Goal: Task Accomplishment & Management: Use online tool/utility

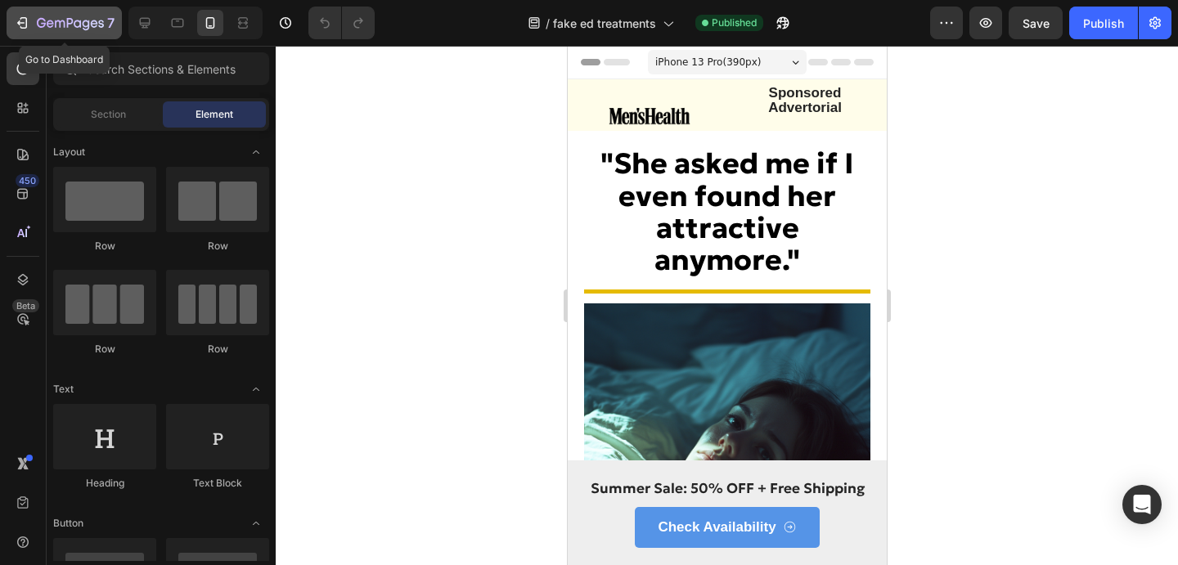
click at [23, 25] on icon "button" at bounding box center [22, 23] width 16 height 16
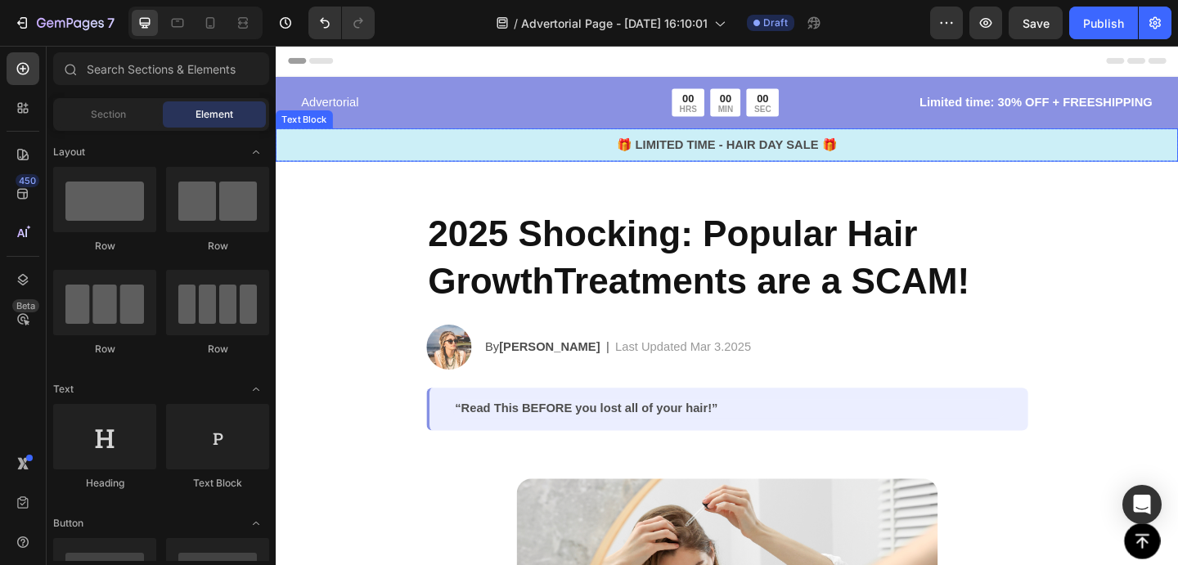
click at [801, 153] on p "🎁 LIMITED TIME - HAIR DAY SALE 🎁" at bounding box center [766, 154] width 978 height 20
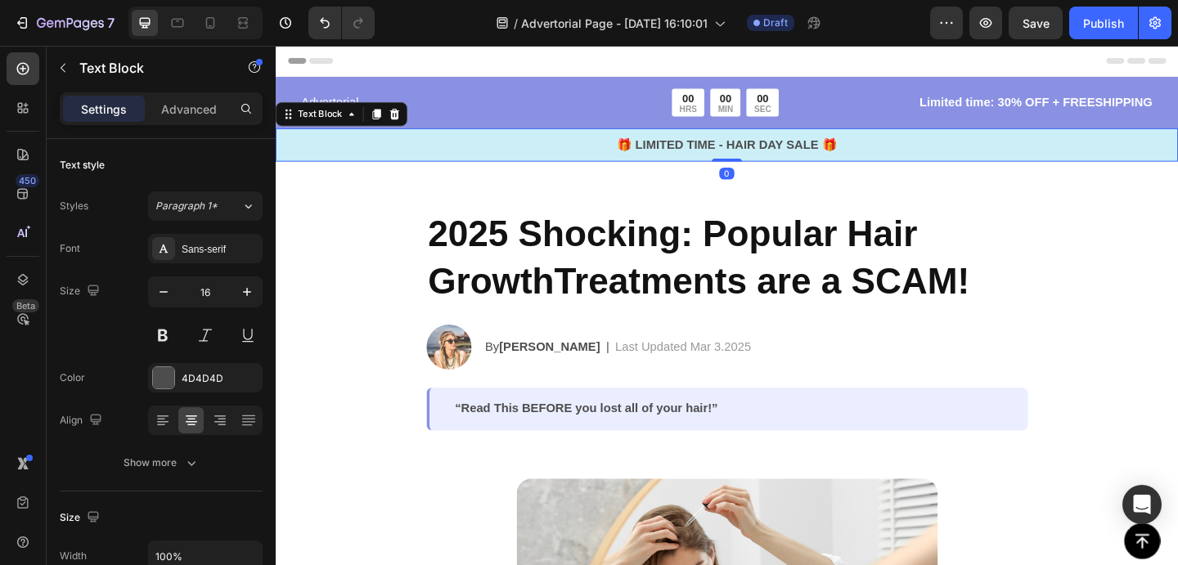
click at [752, 159] on p "🎁 LIMITED TIME - HAIR DAY SALE 🎁" at bounding box center [766, 154] width 978 height 20
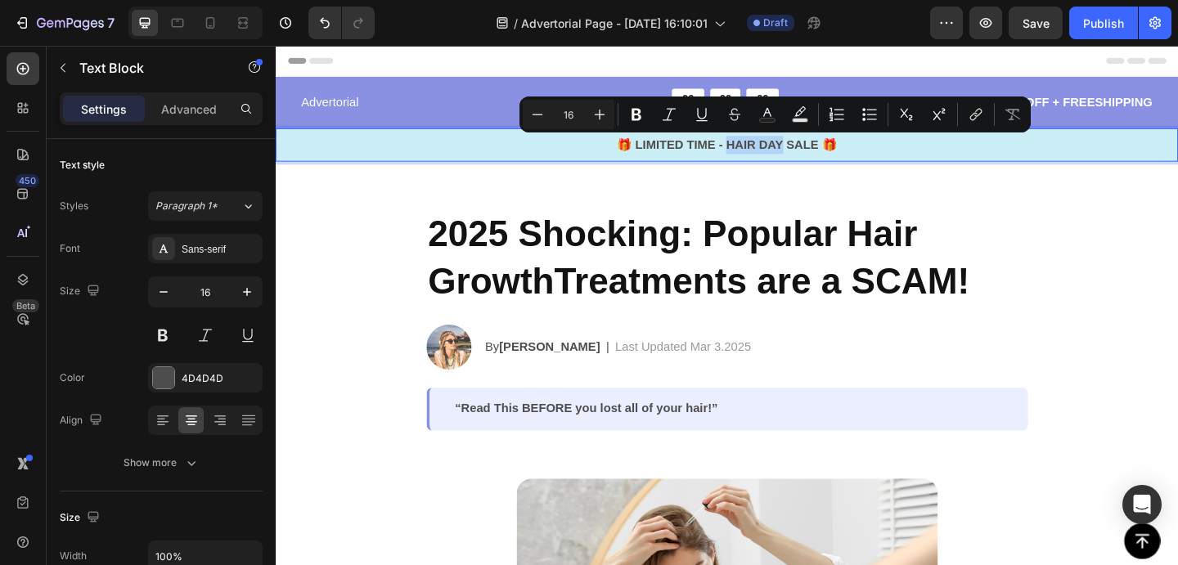
drag, startPoint x: 768, startPoint y: 154, endPoint x: 829, endPoint y: 156, distance: 60.6
click at [829, 156] on p "🎁 LIMITED TIME - HAIR DAY SALE 🎁" at bounding box center [766, 154] width 978 height 20
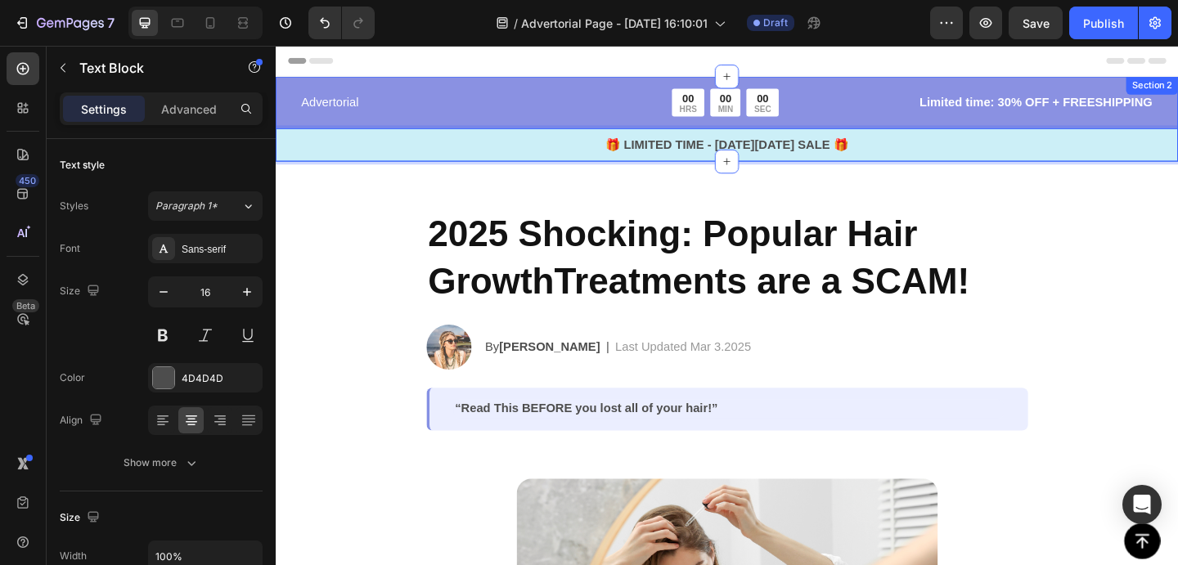
click at [548, 127] on div "Advertorial Text Block 00 HRS 00 MIN 00 SEC Countdown Timer Row Limited time: 3…" at bounding box center [767, 131] width 982 height 79
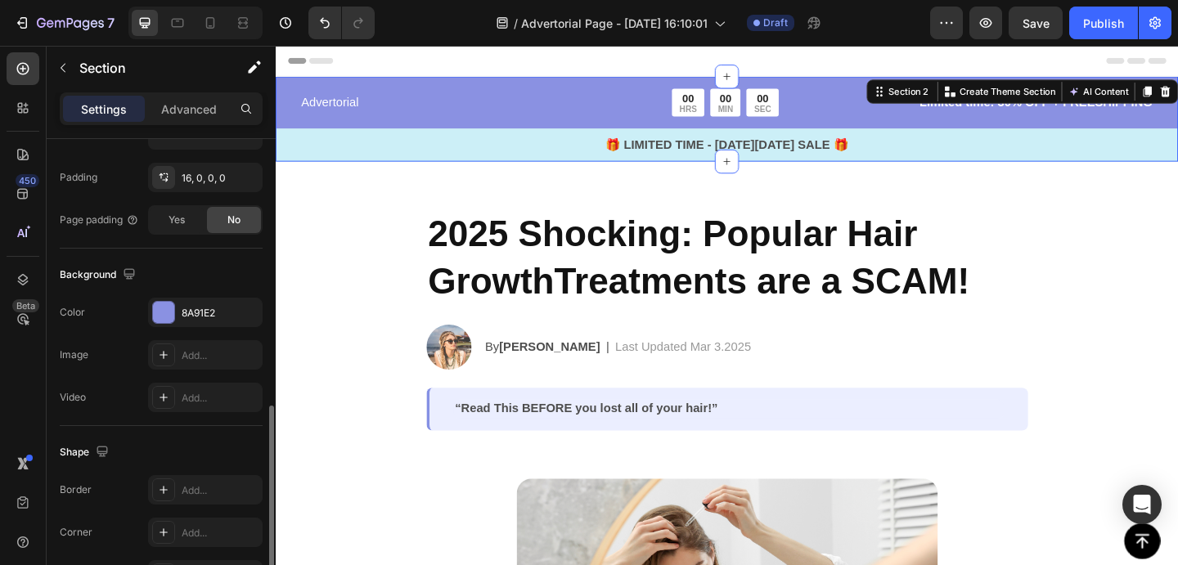
scroll to position [496, 0]
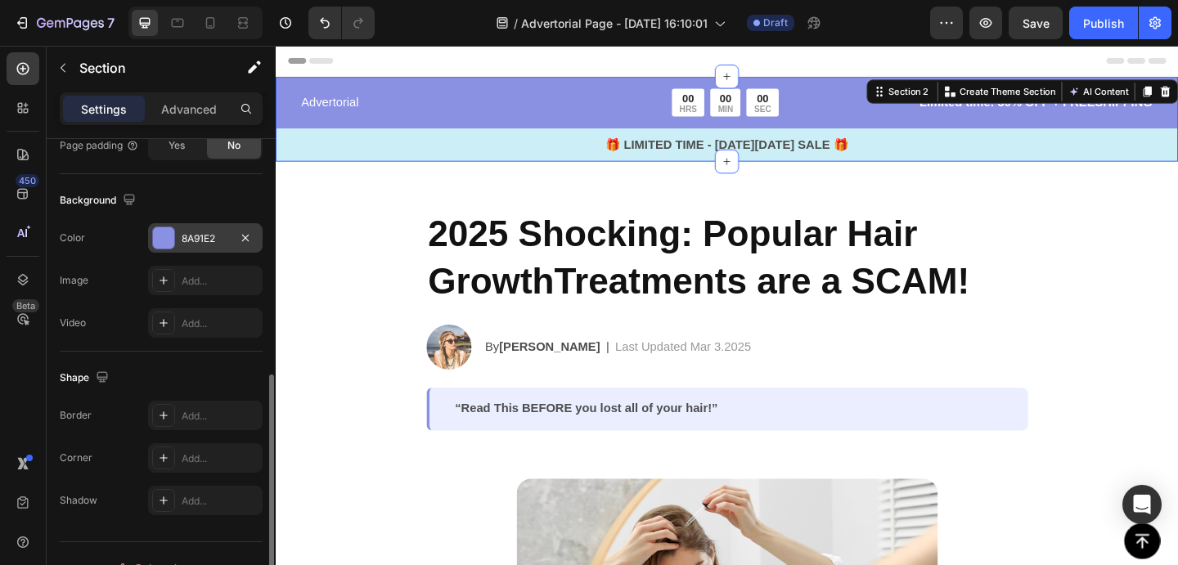
click at [165, 236] on div at bounding box center [163, 237] width 21 height 21
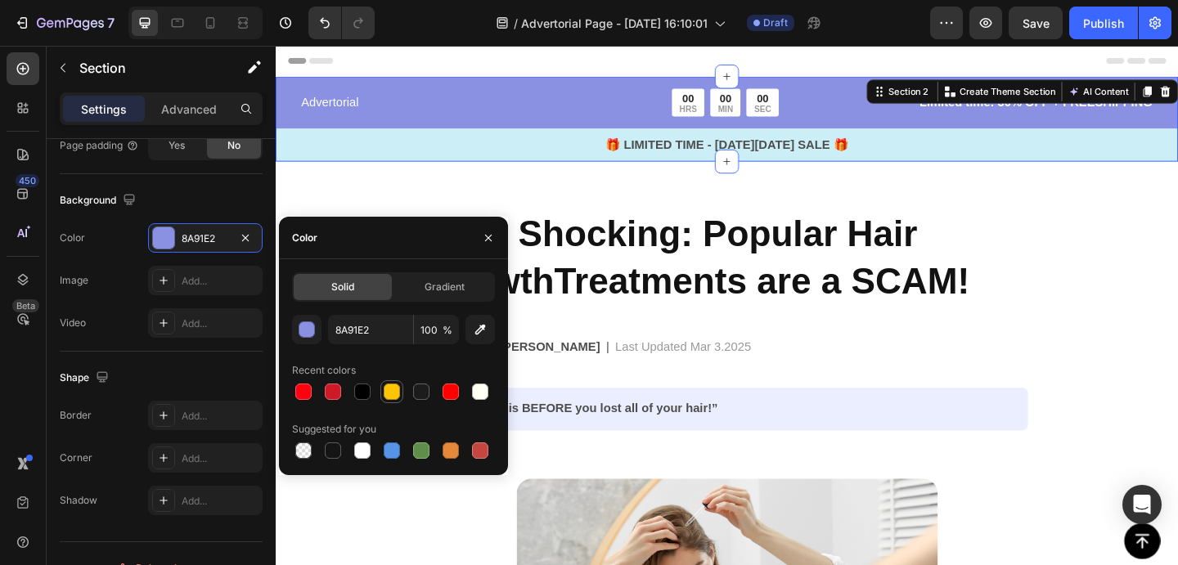
click at [401, 398] on div at bounding box center [392, 392] width 20 height 20
type input "FFC405"
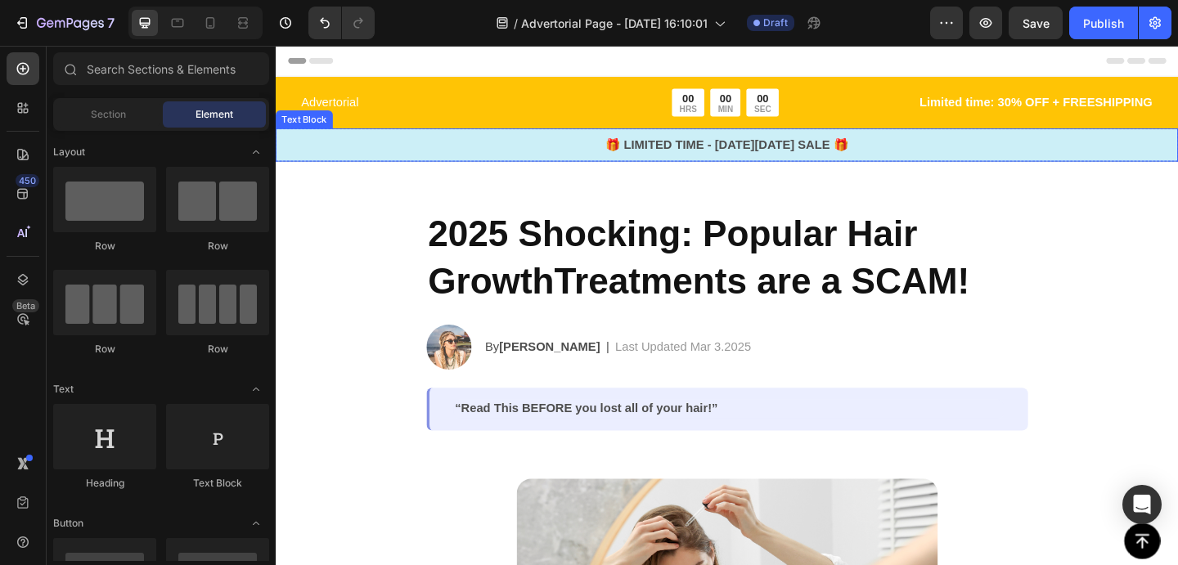
click at [420, 164] on div "🎁 LIMITED TIME - BLACK FRIDAY SALE 🎁" at bounding box center [767, 153] width 982 height 23
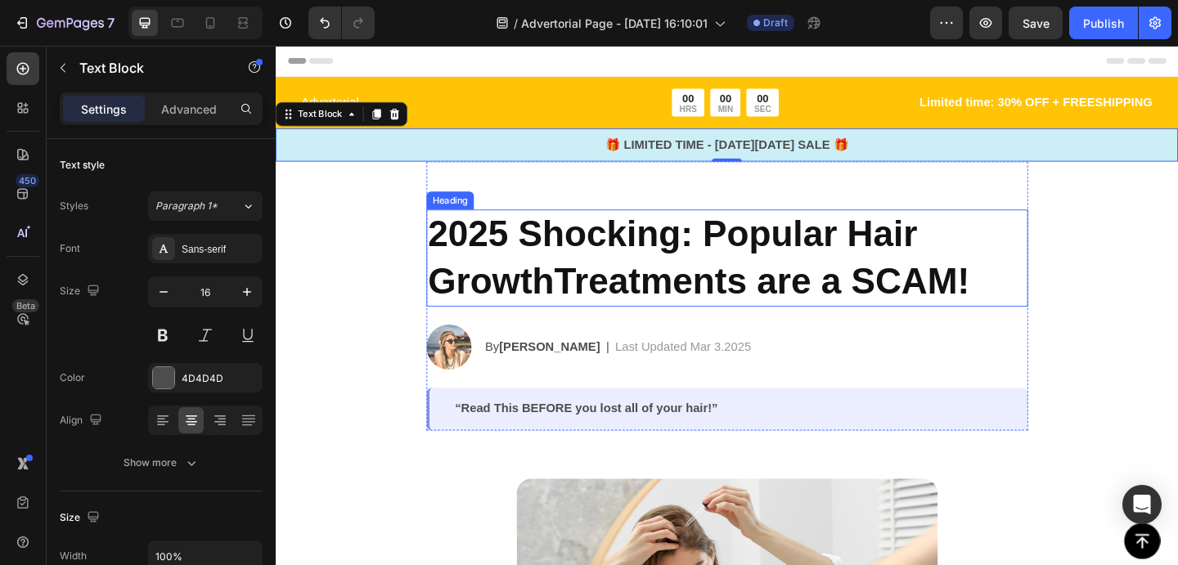
click at [536, 281] on h2 "2025 Shocking: Popular Hair GrowthTreatments are a SCAM!" at bounding box center [766, 277] width 654 height 106
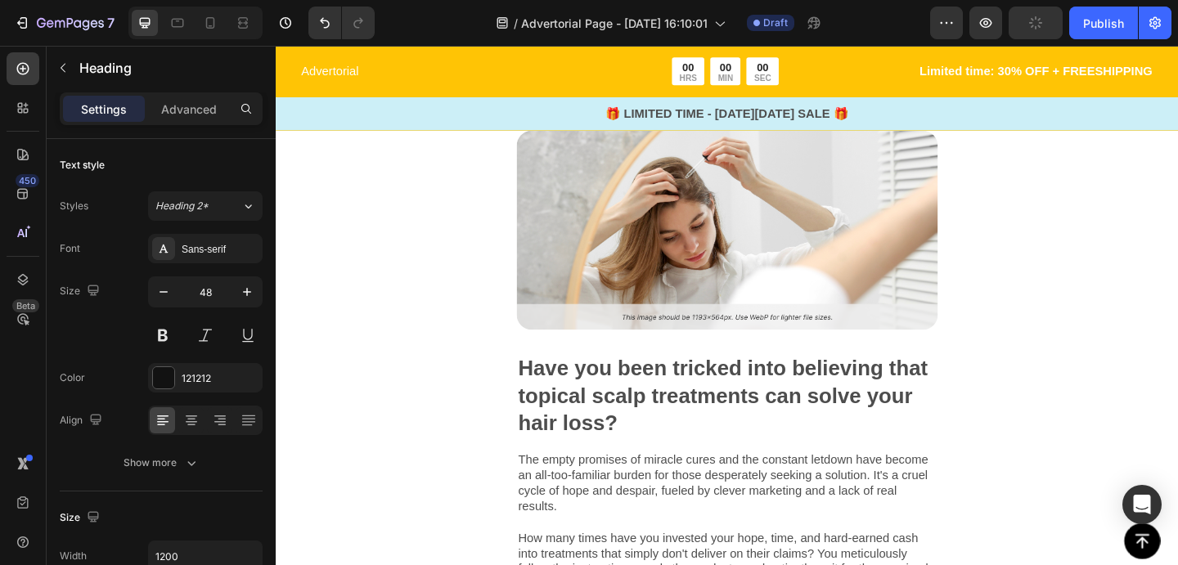
scroll to position [414, 0]
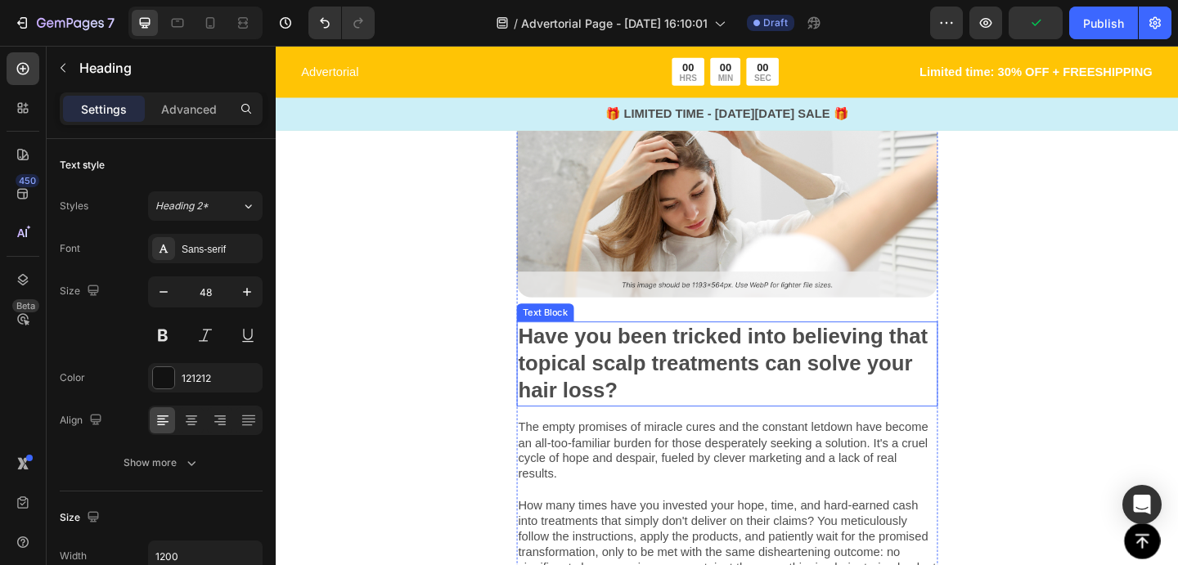
click at [592, 365] on p "Have you been tricked into believing that topical scalp treatments can solve yo…" at bounding box center [766, 392] width 455 height 89
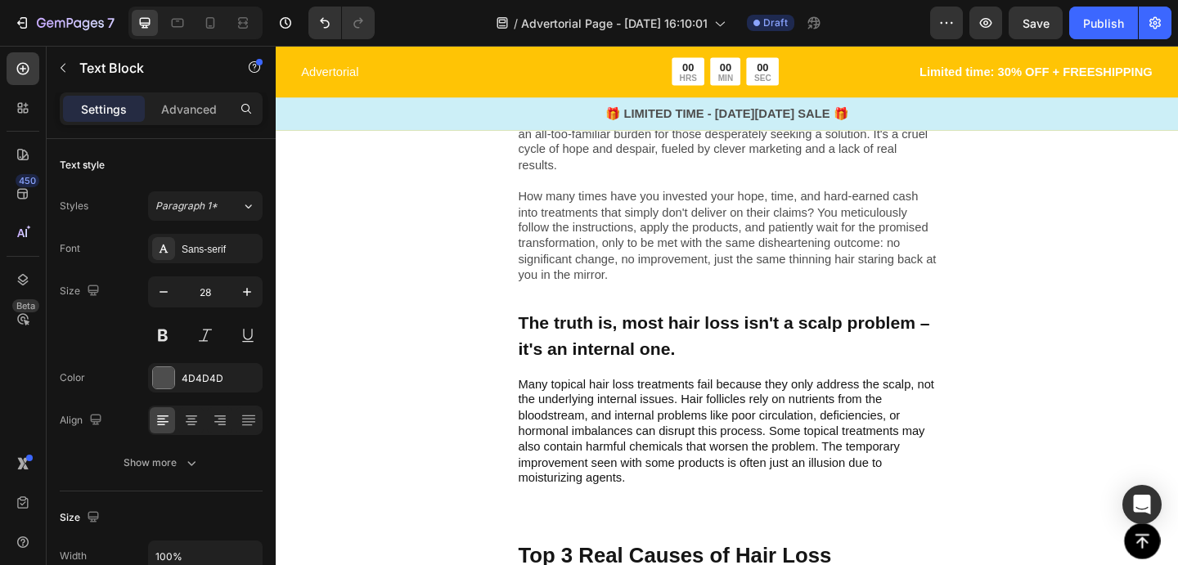
scroll to position [528, 0]
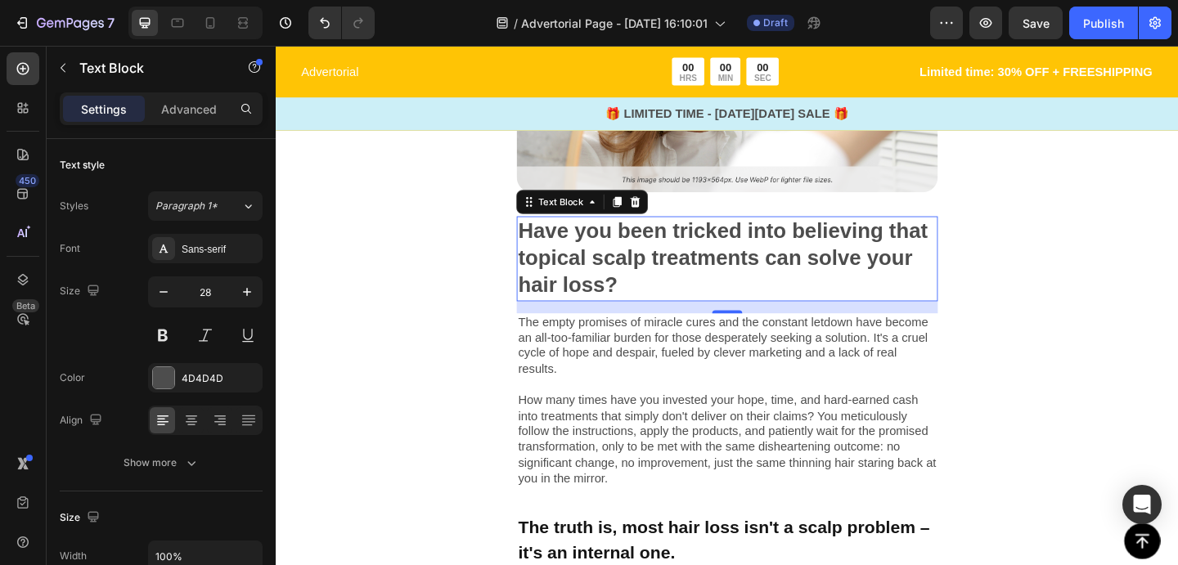
click at [236, 3] on div "7 Version history / Advertorial Page - Sep 27, 16:10:01 Draft Preview Save Publ…" at bounding box center [589, 23] width 1178 height 47
click at [236, 8] on div at bounding box center [195, 23] width 134 height 33
click at [237, 20] on icon at bounding box center [243, 23] width 16 height 16
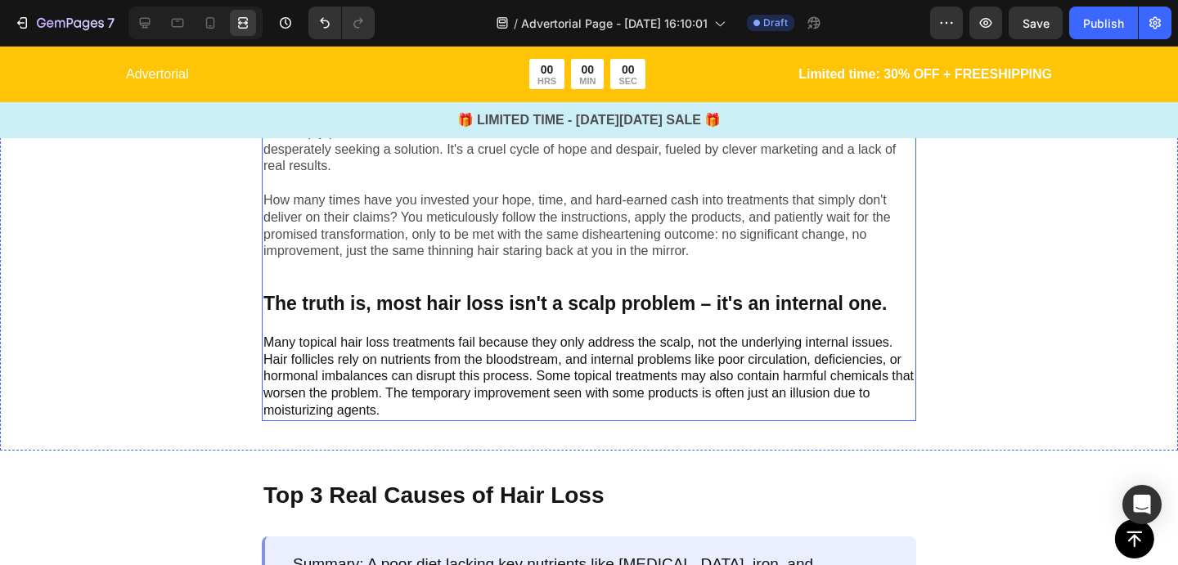
scroll to position [819, 0]
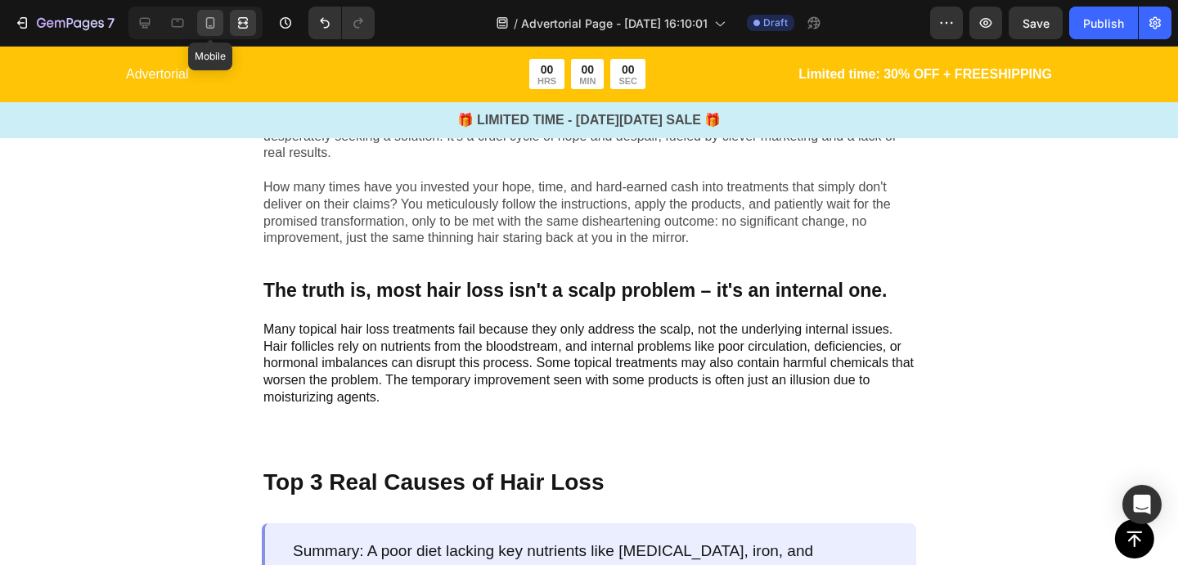
click at [199, 26] on div at bounding box center [210, 23] width 26 height 26
type input "23"
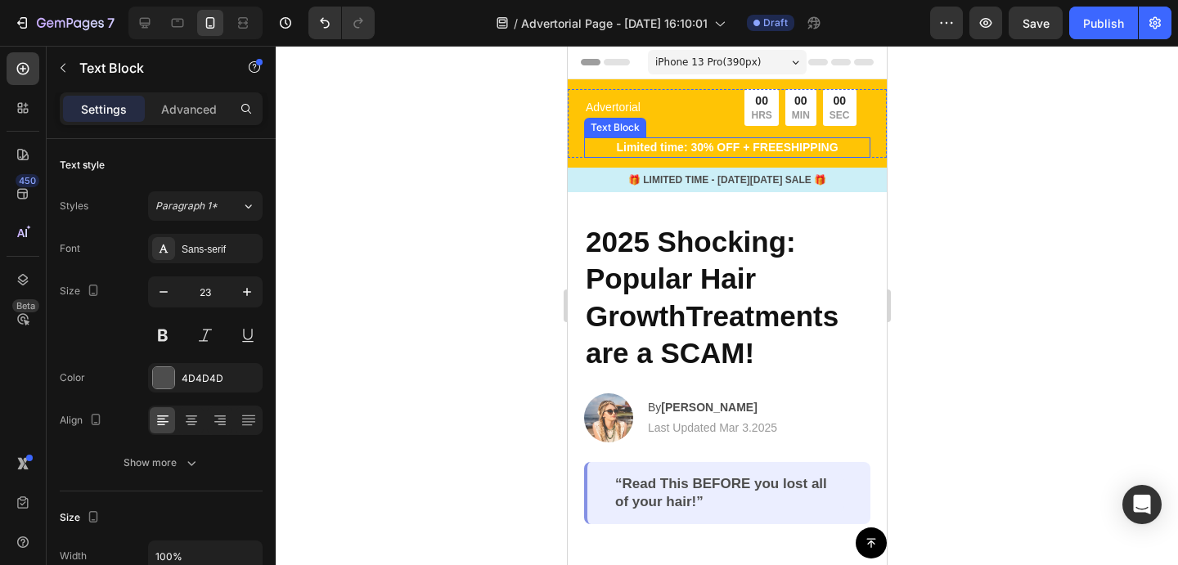
click at [696, 149] on p "Limited time: 30% OFF + FREESHIPPING" at bounding box center [726, 147] width 283 height 17
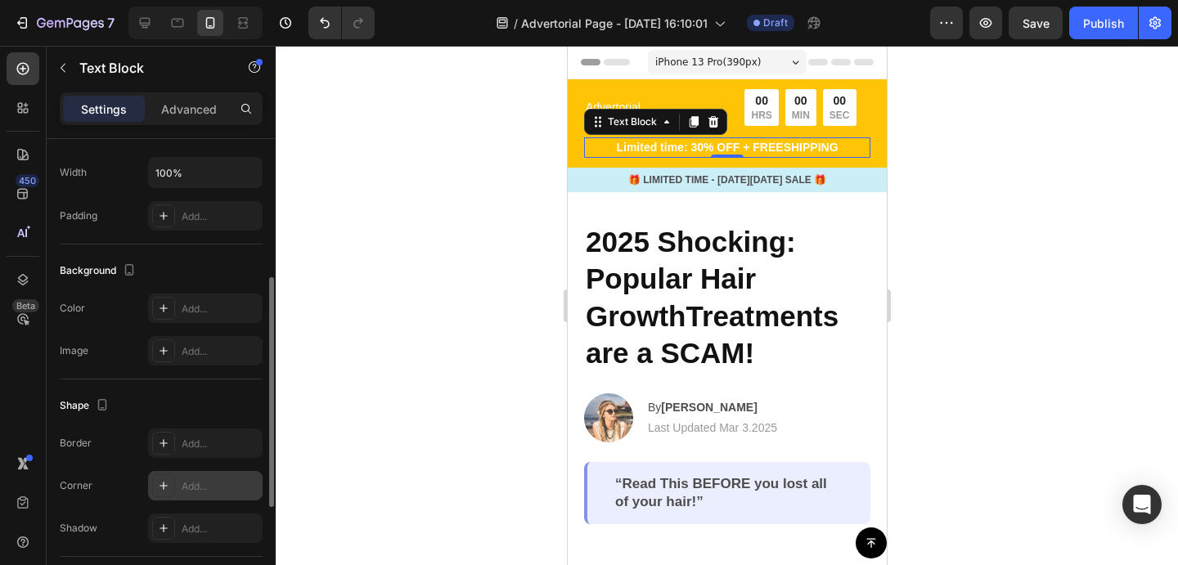
scroll to position [296, 0]
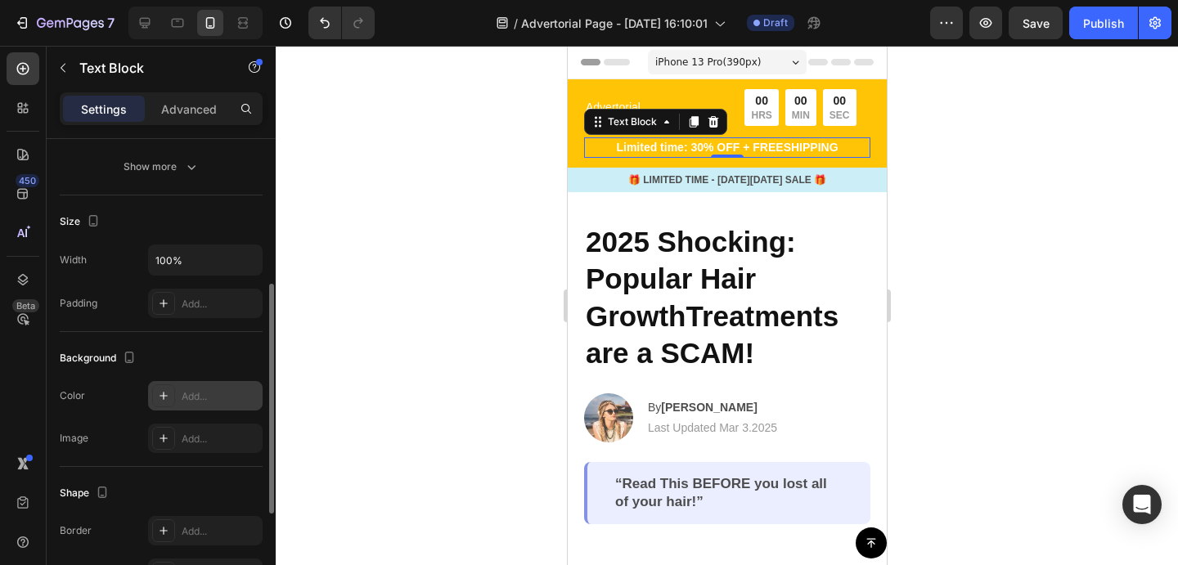
click at [158, 404] on div at bounding box center [163, 395] width 23 height 23
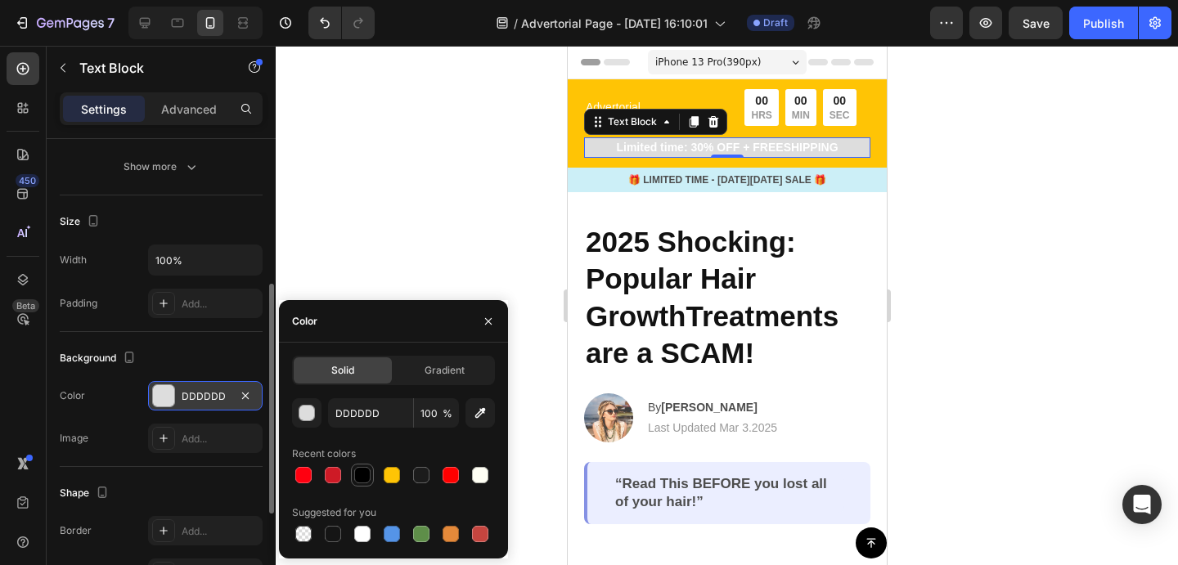
click at [360, 477] on div at bounding box center [362, 475] width 16 height 16
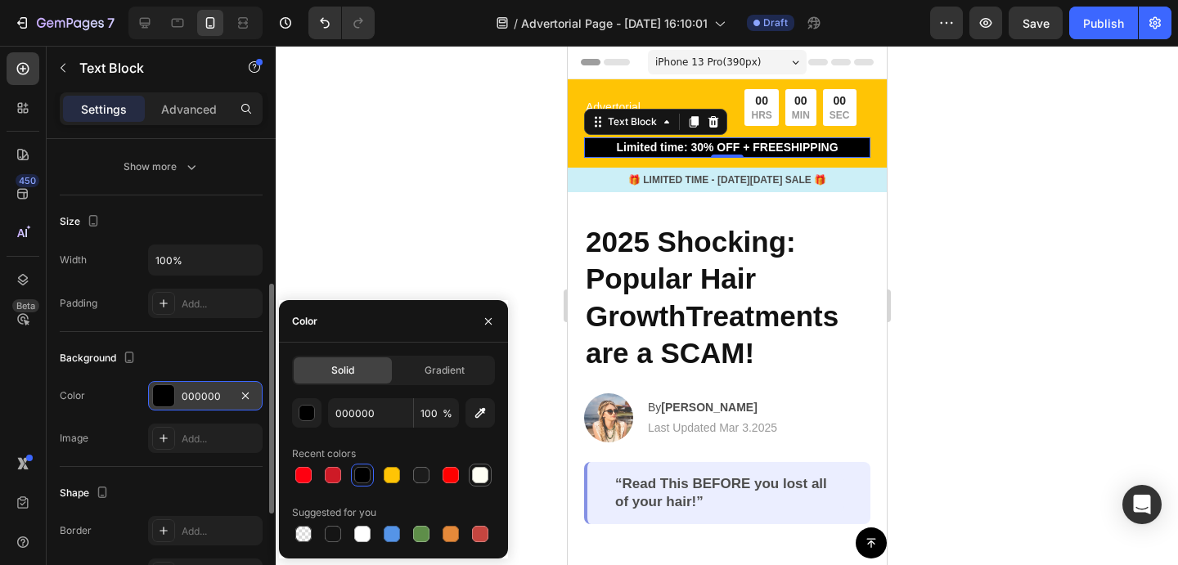
click at [480, 472] on div at bounding box center [480, 475] width 16 height 16
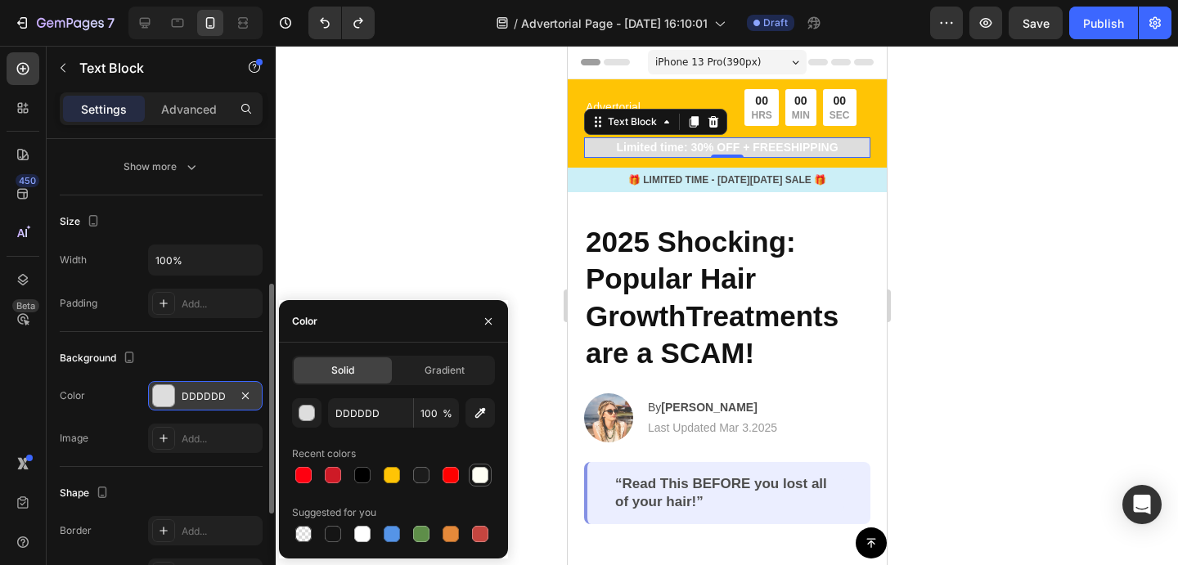
type input "000000"
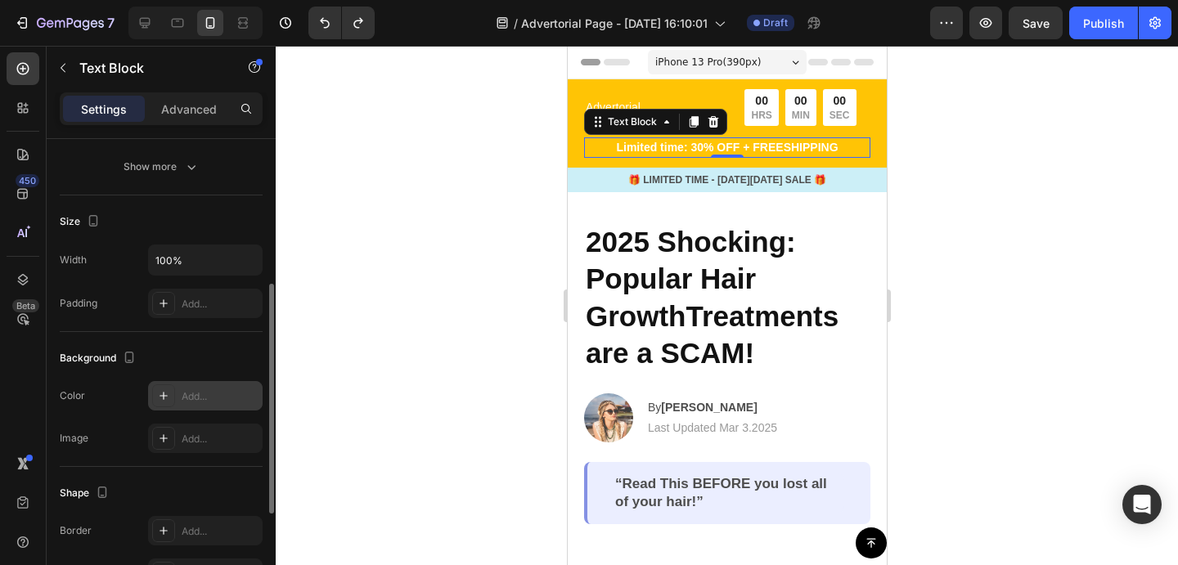
click at [117, 294] on div "Padding Add..." at bounding box center [161, 303] width 203 height 29
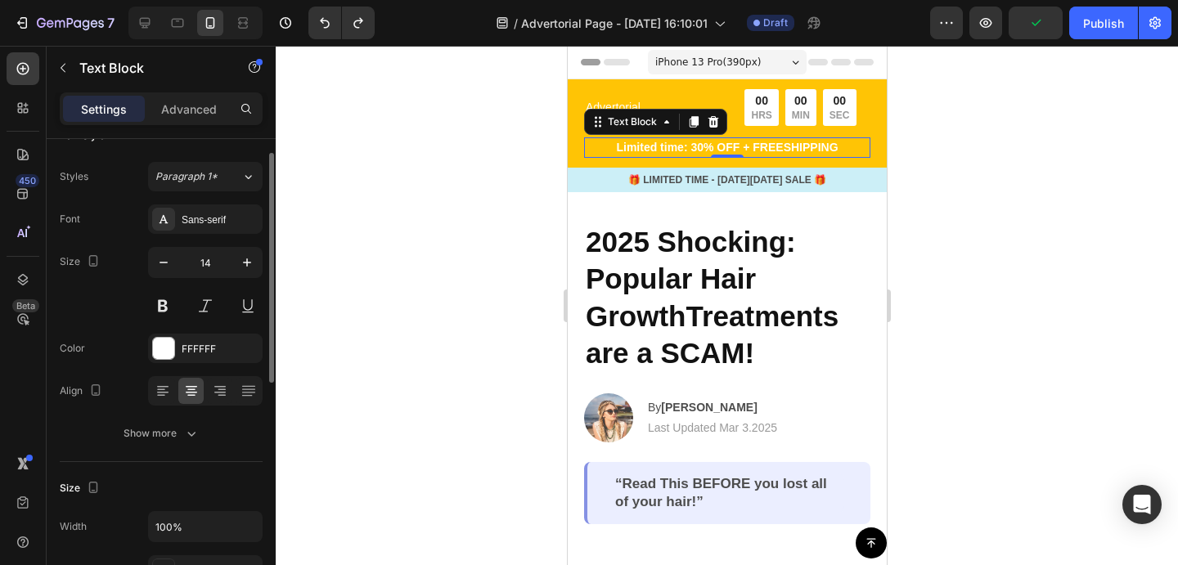
scroll to position [14, 0]
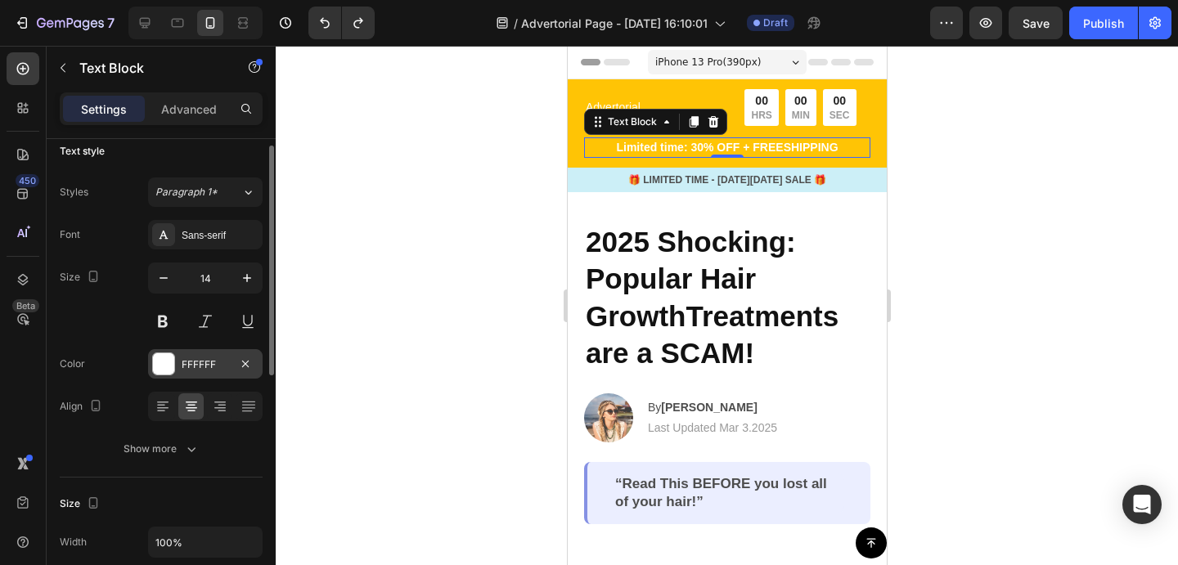
click at [165, 369] on div at bounding box center [163, 363] width 21 height 21
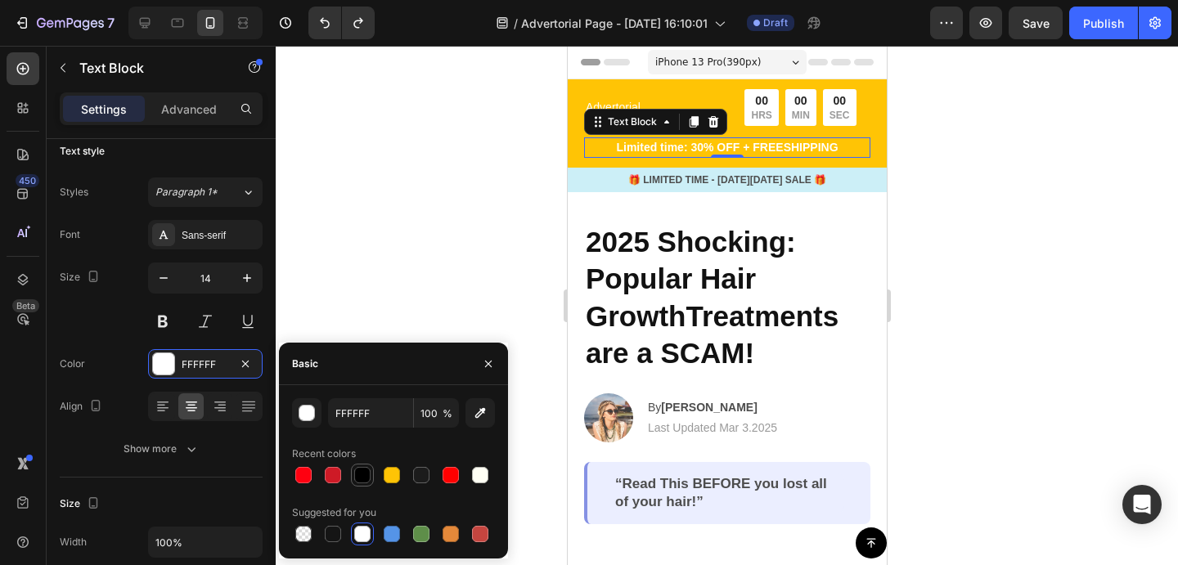
click at [358, 471] on div at bounding box center [362, 475] width 16 height 16
type input "000000"
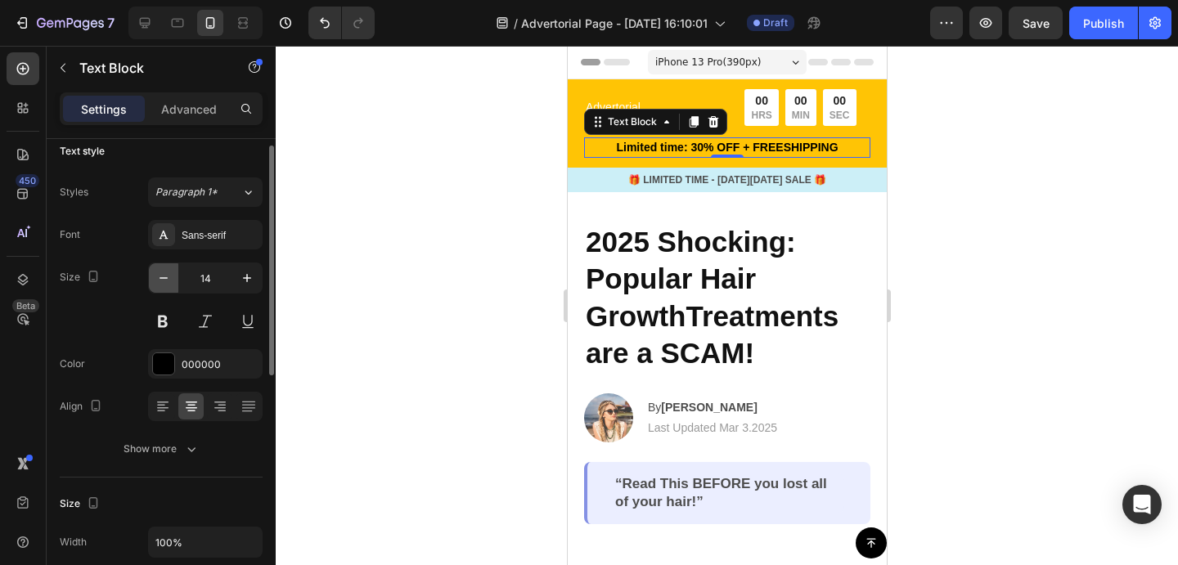
click at [162, 291] on button "button" at bounding box center [163, 277] width 29 height 29
type input "13"
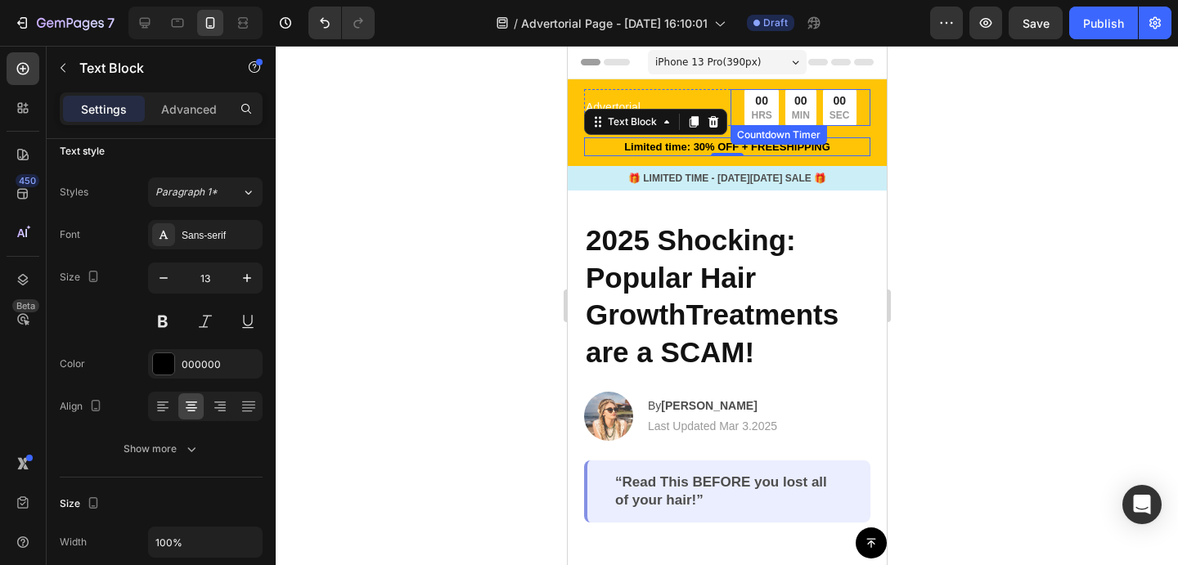
click at [757, 113] on p "HRS" at bounding box center [760, 116] width 20 height 13
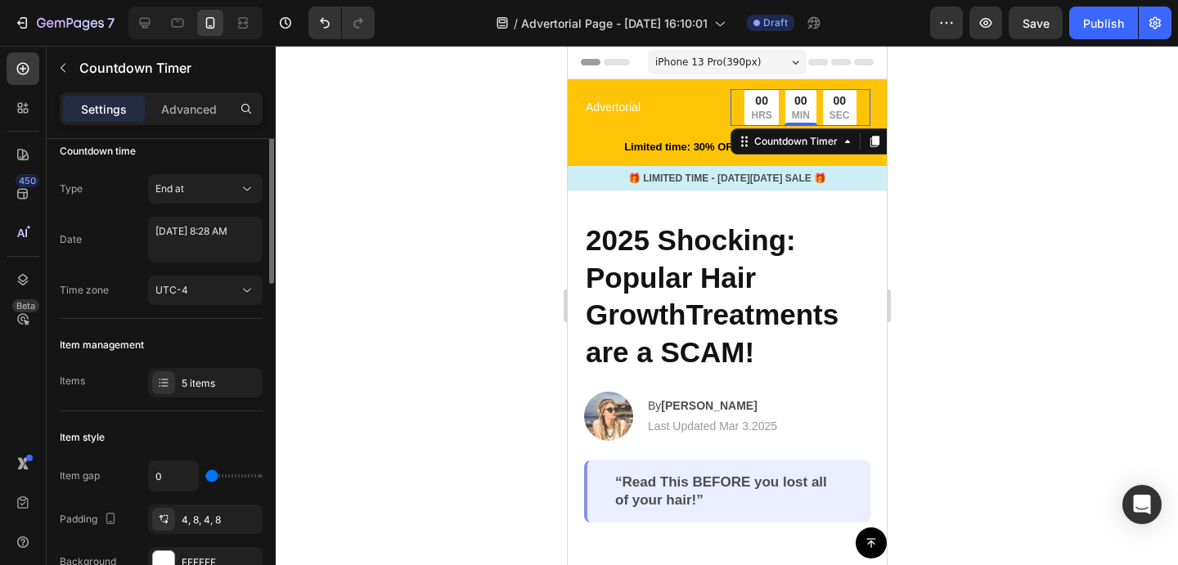
scroll to position [0, 0]
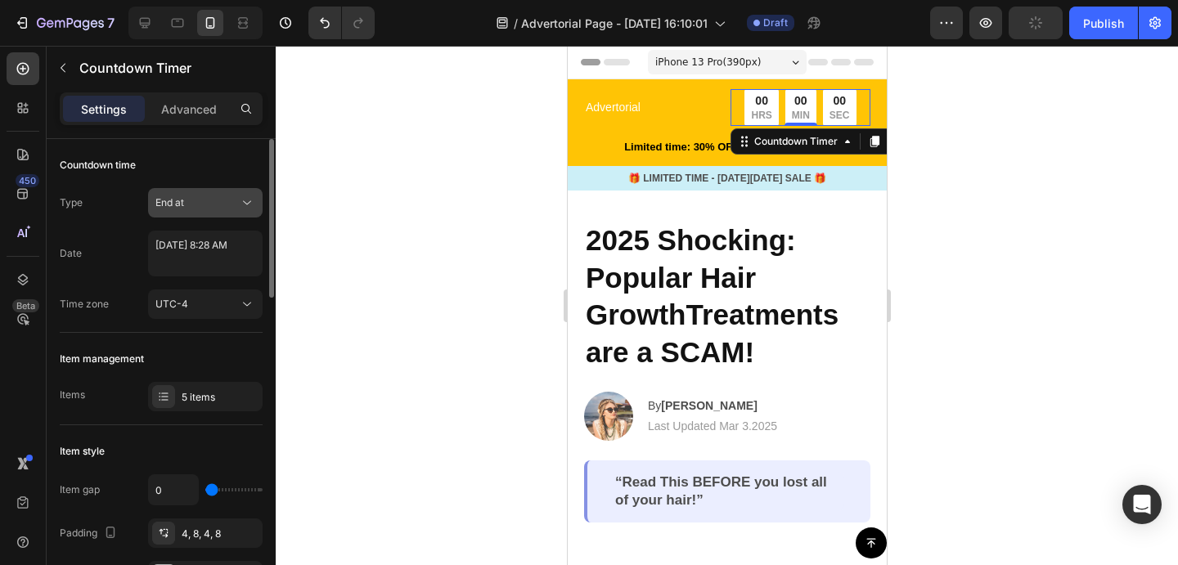
click at [215, 206] on div "End at" at bounding box center [196, 202] width 83 height 15
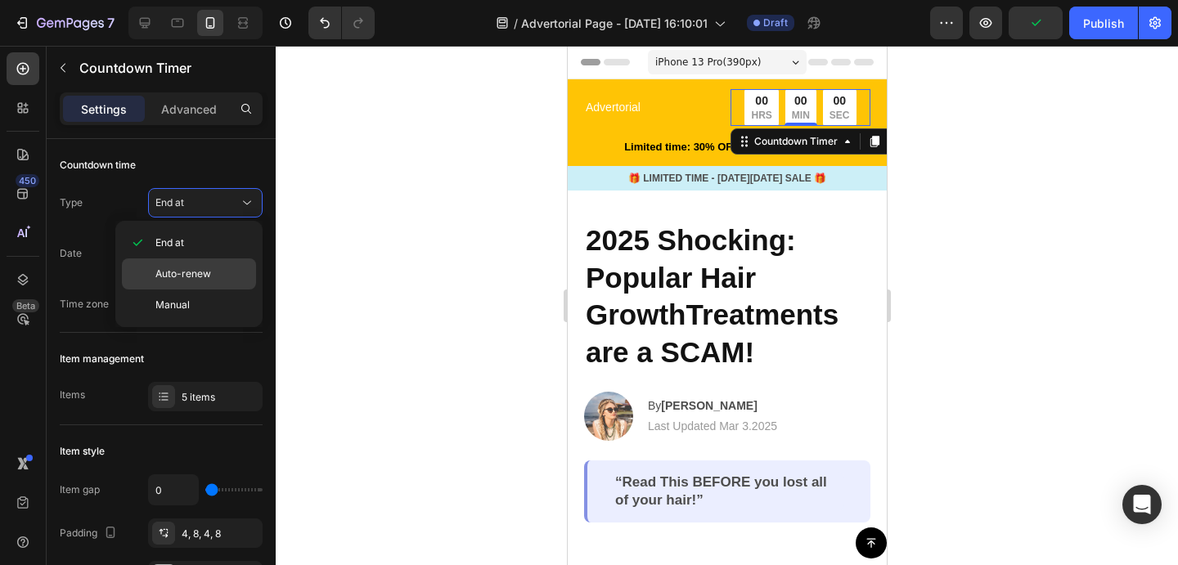
click at [200, 273] on span "Auto-renew" at bounding box center [183, 274] width 56 height 15
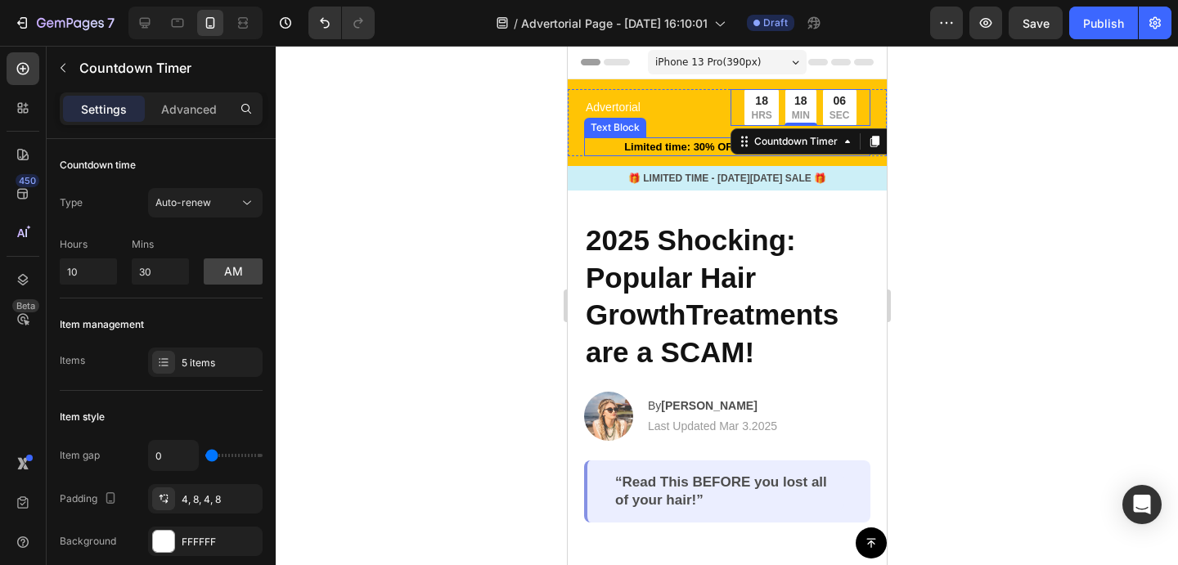
click at [651, 150] on p "Limited time: 30% OFF + FREESHIPPING" at bounding box center [726, 147] width 283 height 16
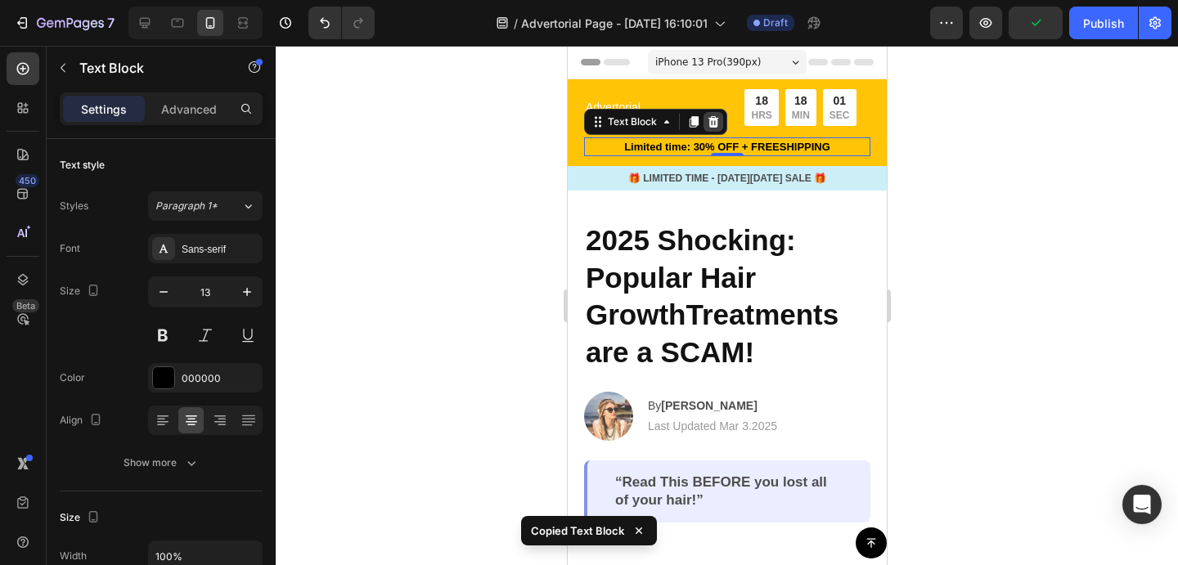
click at [717, 119] on icon at bounding box center [712, 121] width 13 height 13
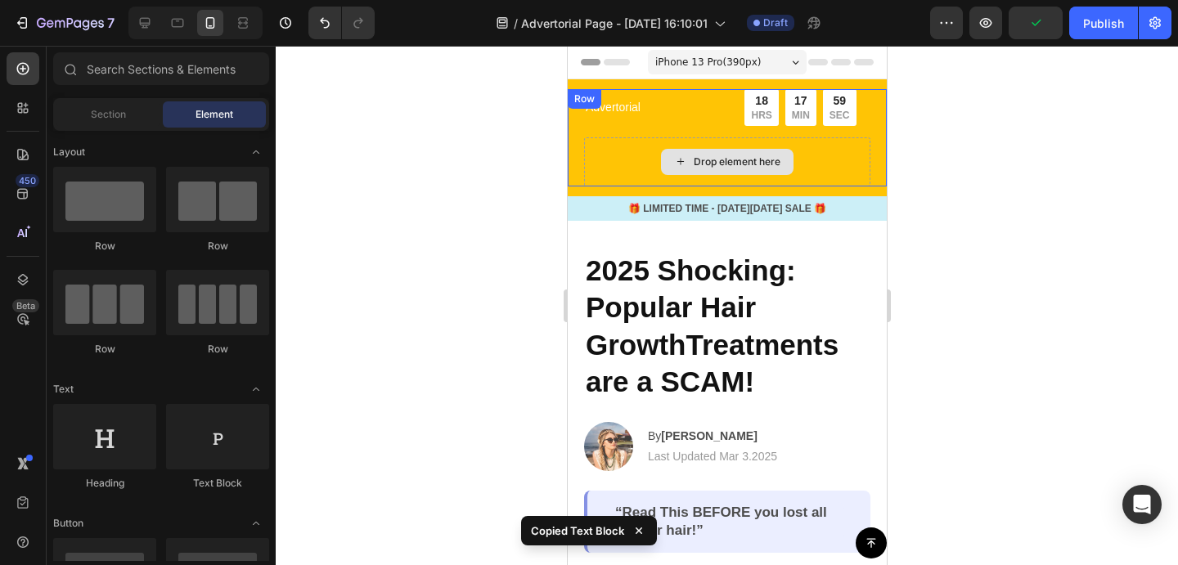
click at [620, 148] on div "Drop element here" at bounding box center [726, 161] width 286 height 49
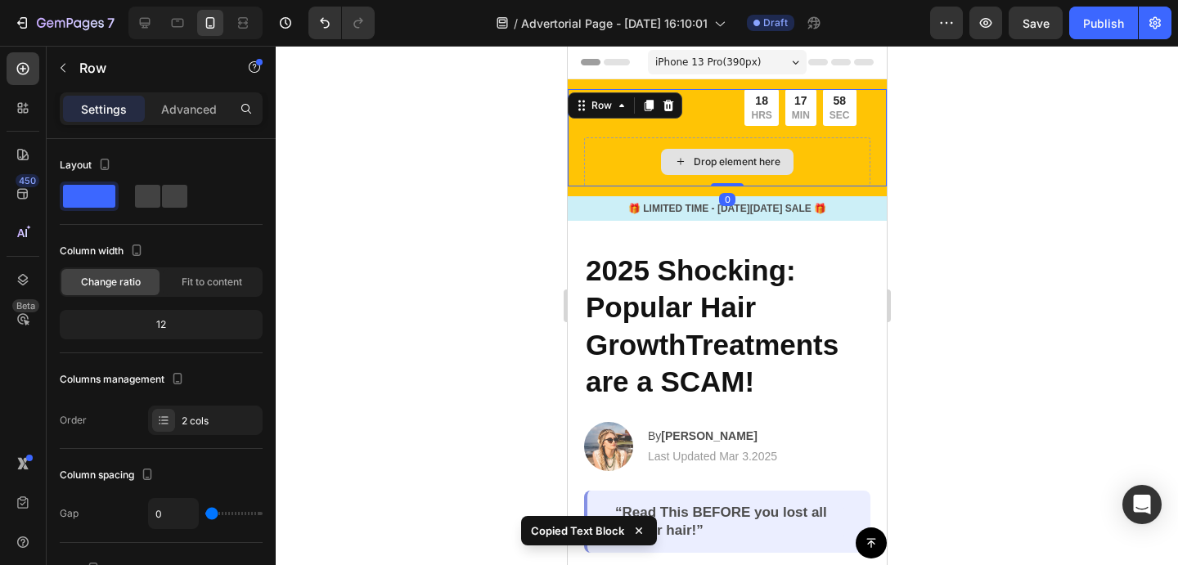
click at [622, 162] on div "Drop element here" at bounding box center [726, 161] width 286 height 49
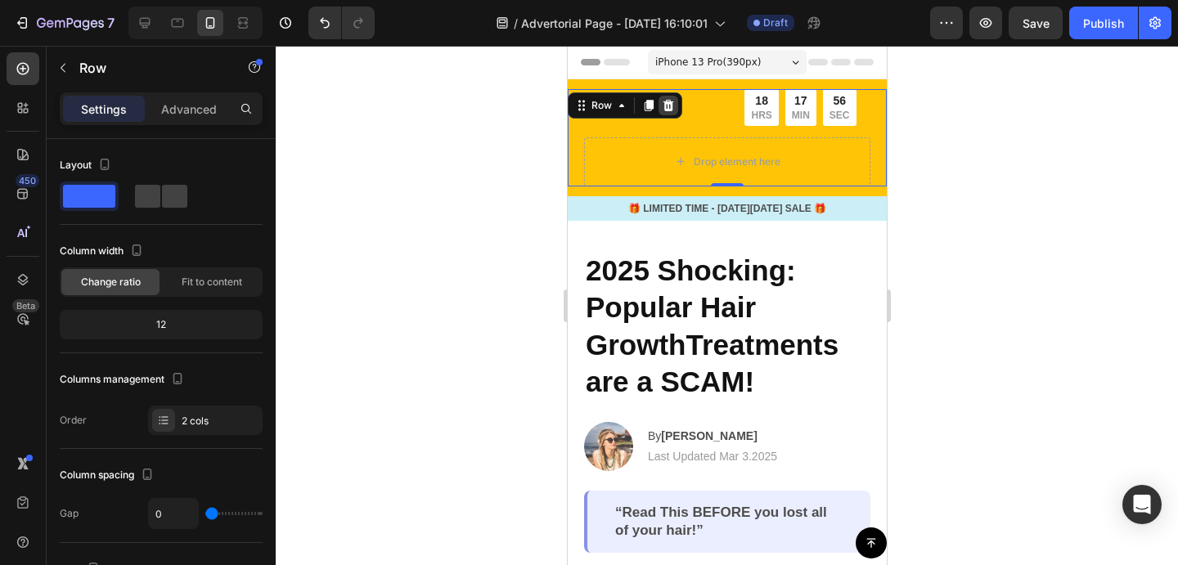
click at [668, 109] on icon at bounding box center [668, 105] width 11 height 11
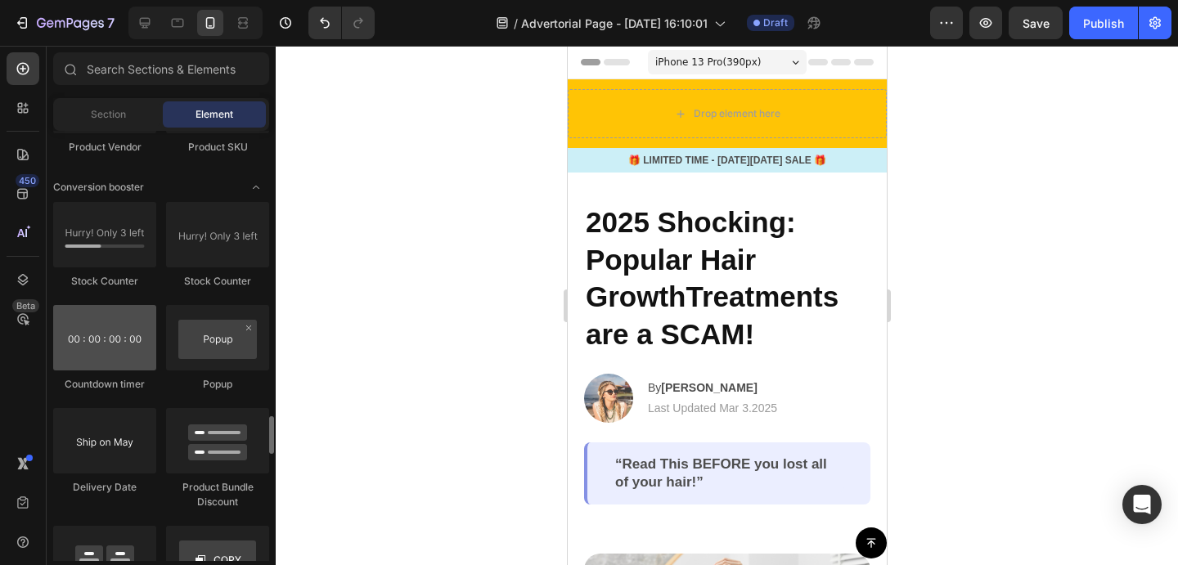
scroll to position [3196, 0]
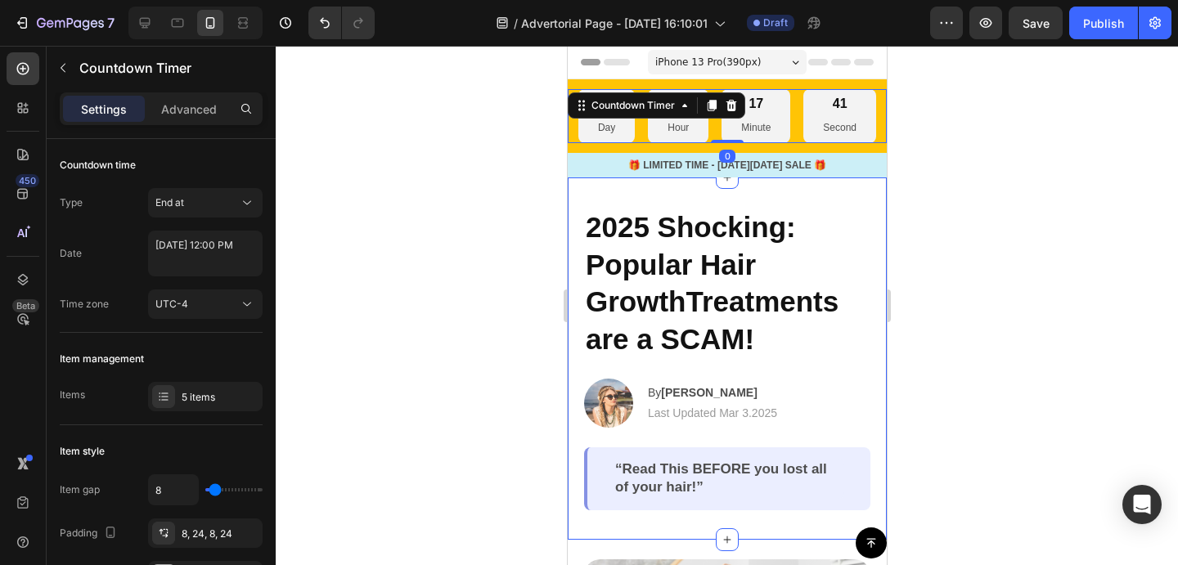
click at [928, 228] on div at bounding box center [727, 305] width 902 height 519
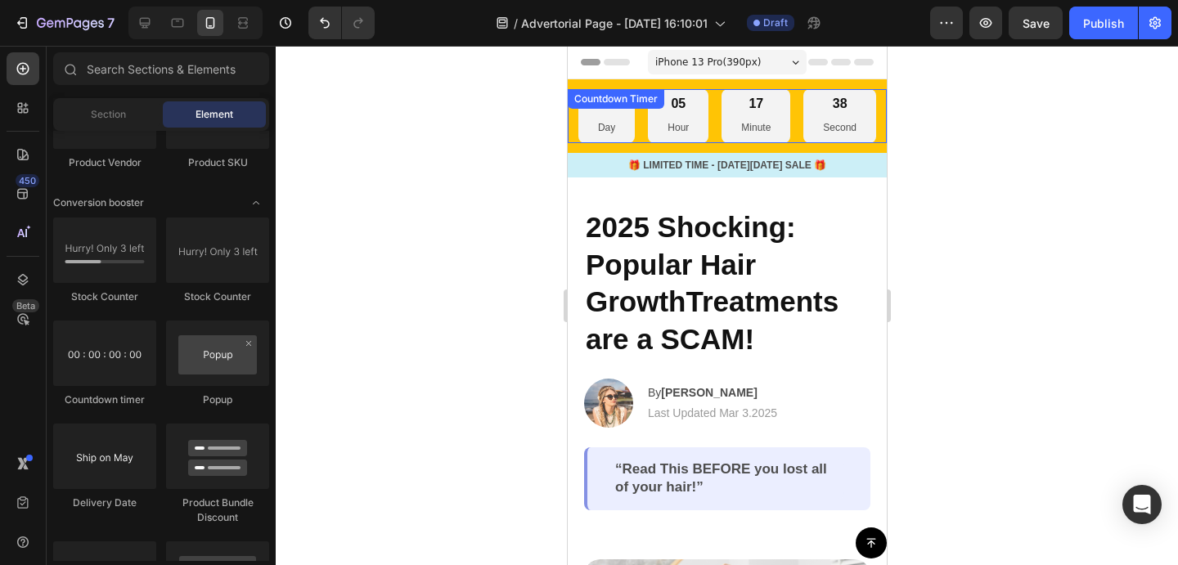
click at [616, 117] on div "06 Day 05 Hour 17 Minute 38 Second Countdown Timer" at bounding box center [726, 116] width 319 height 54
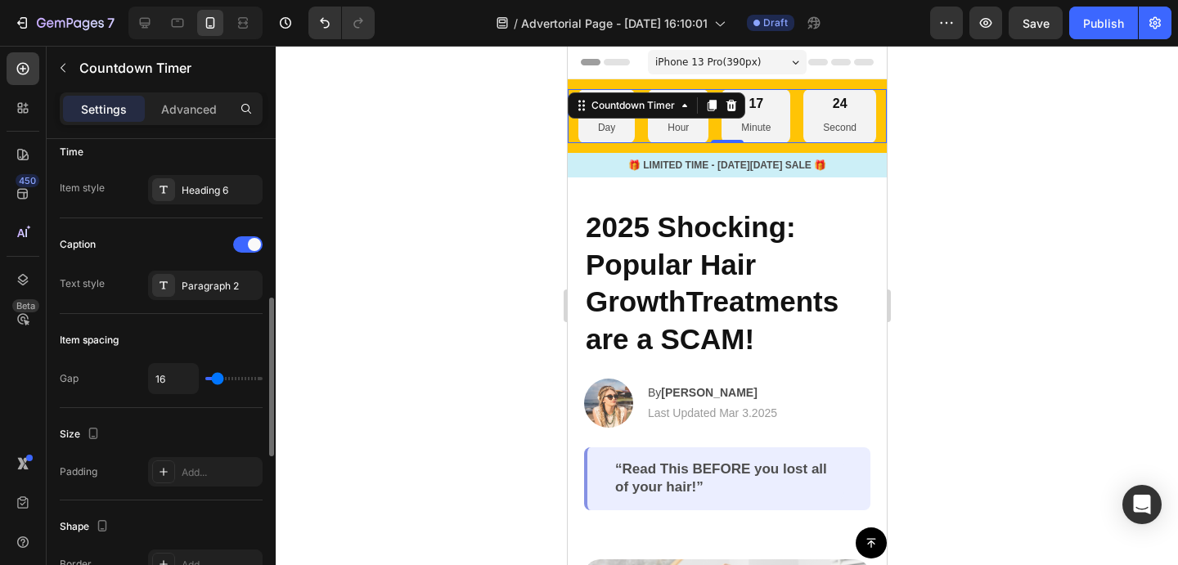
scroll to position [290, 0]
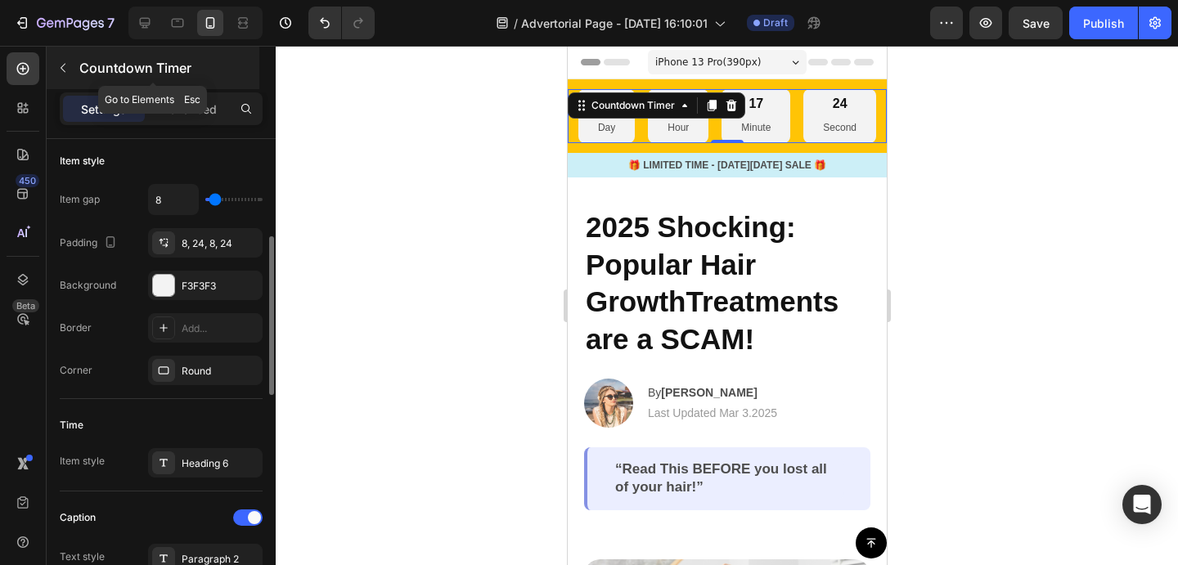
click at [69, 67] on icon "button" at bounding box center [62, 67] width 13 height 13
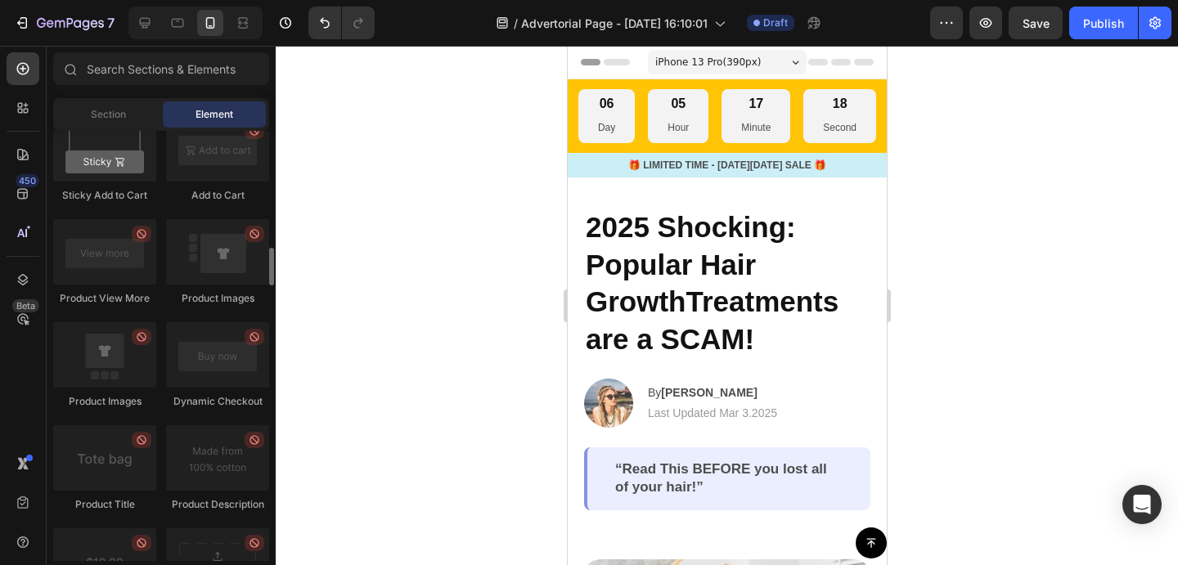
scroll to position [2459, 0]
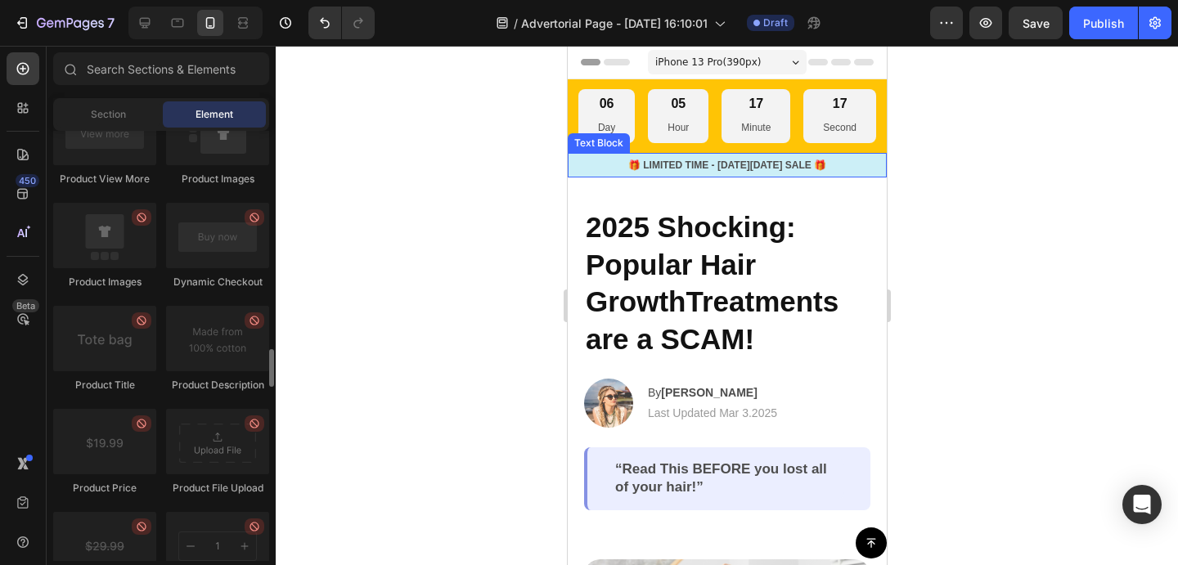
click at [610, 122] on p "Day" at bounding box center [605, 128] width 17 height 18
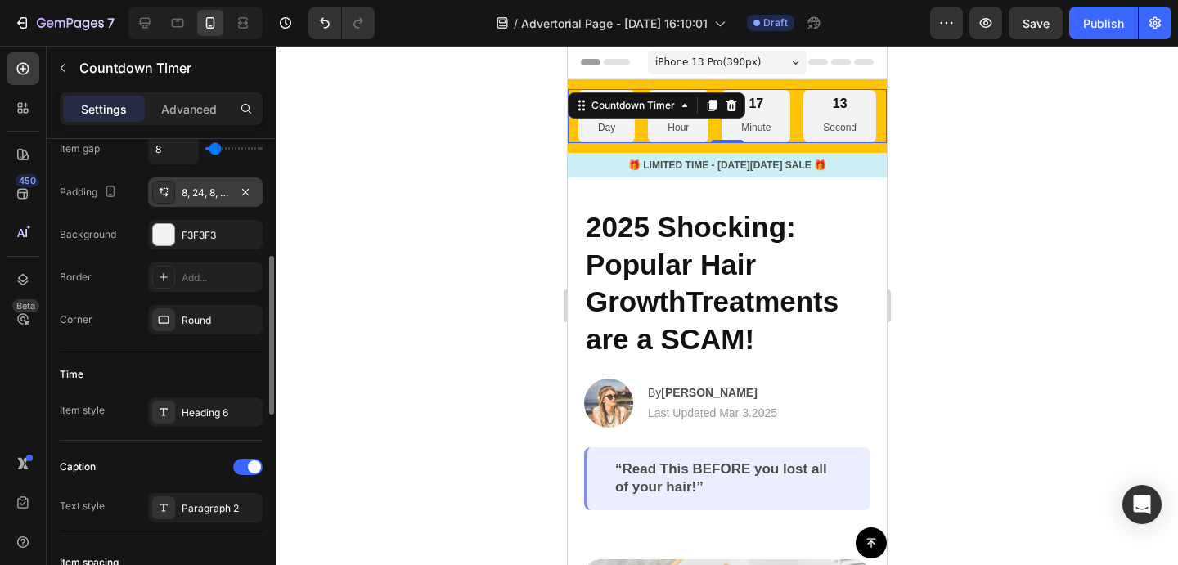
scroll to position [343, 0]
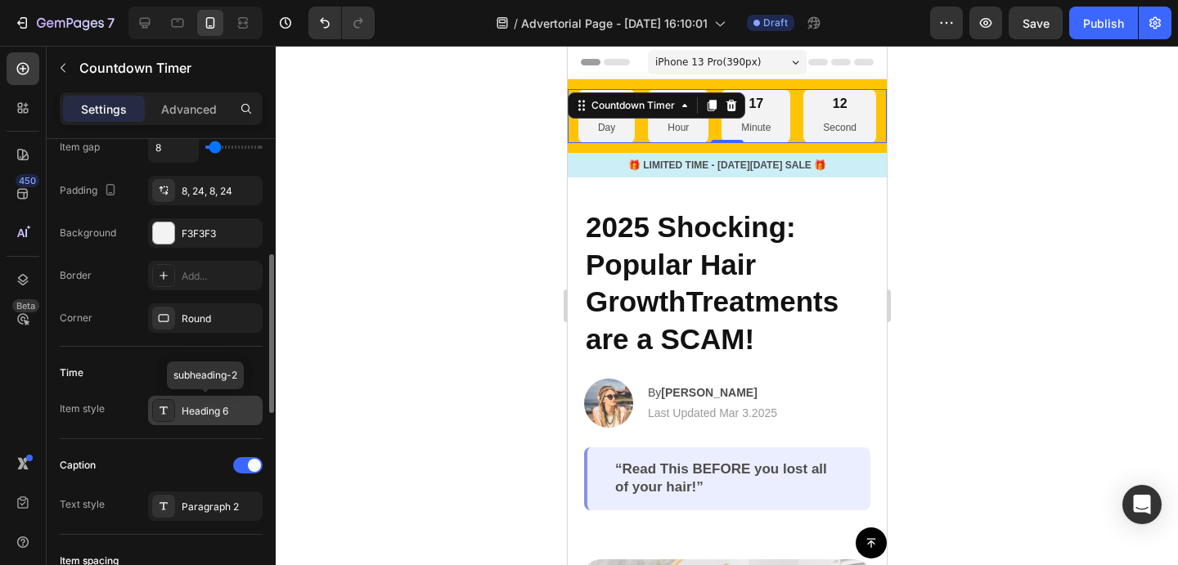
click at [208, 416] on div "Heading 6" at bounding box center [220, 411] width 77 height 15
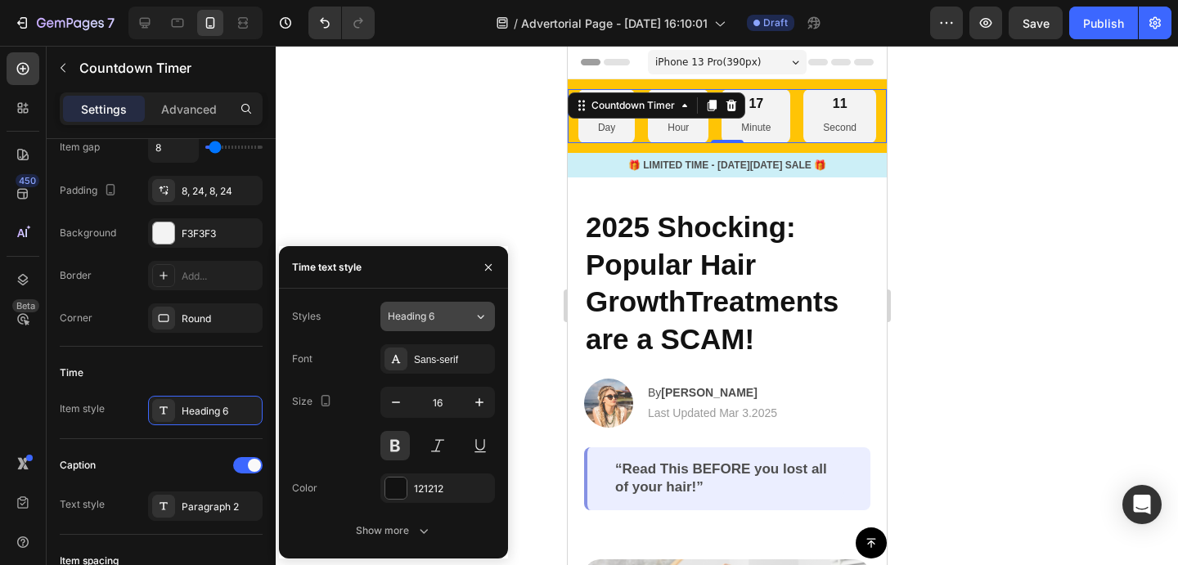
click at [456, 317] on div "Heading 6" at bounding box center [431, 316] width 86 height 15
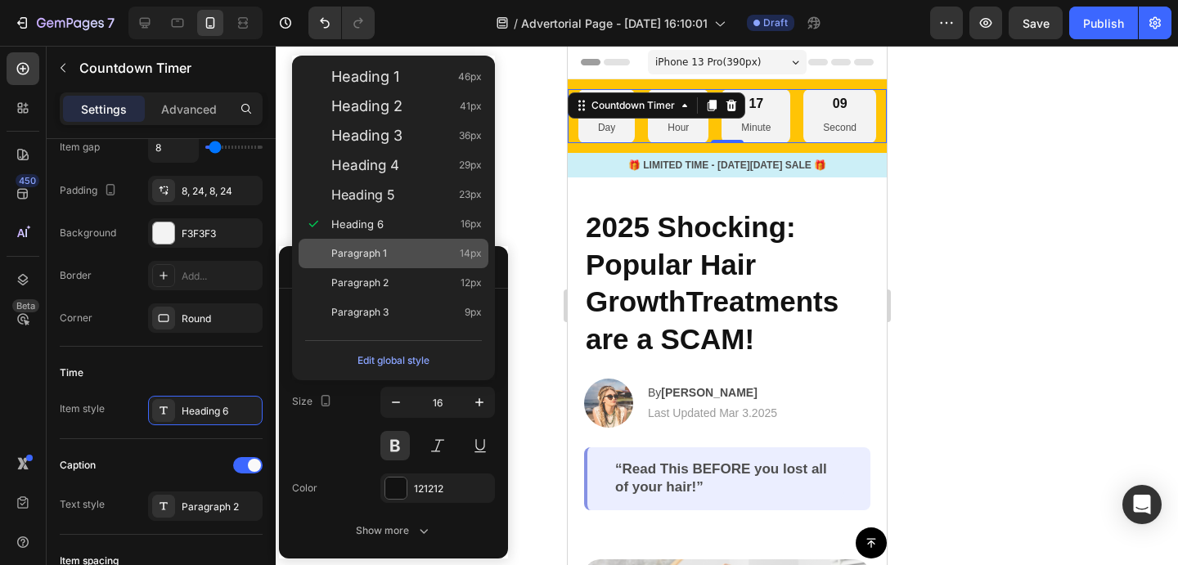
click at [441, 255] on div "Paragraph 1 14px" at bounding box center [406, 253] width 150 height 16
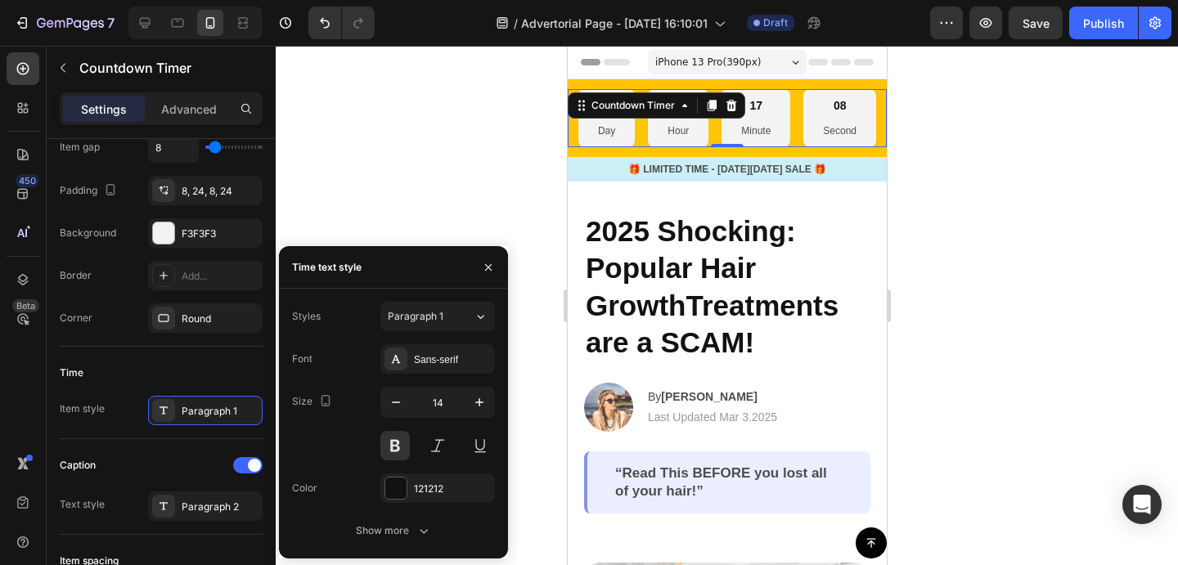
click at [468, 335] on div "Styles Paragraph 1 Font Sans-serif Size 14 Color 121212 Show more" at bounding box center [393, 424] width 203 height 244
click at [468, 330] on button "Paragraph 1" at bounding box center [437, 316] width 115 height 29
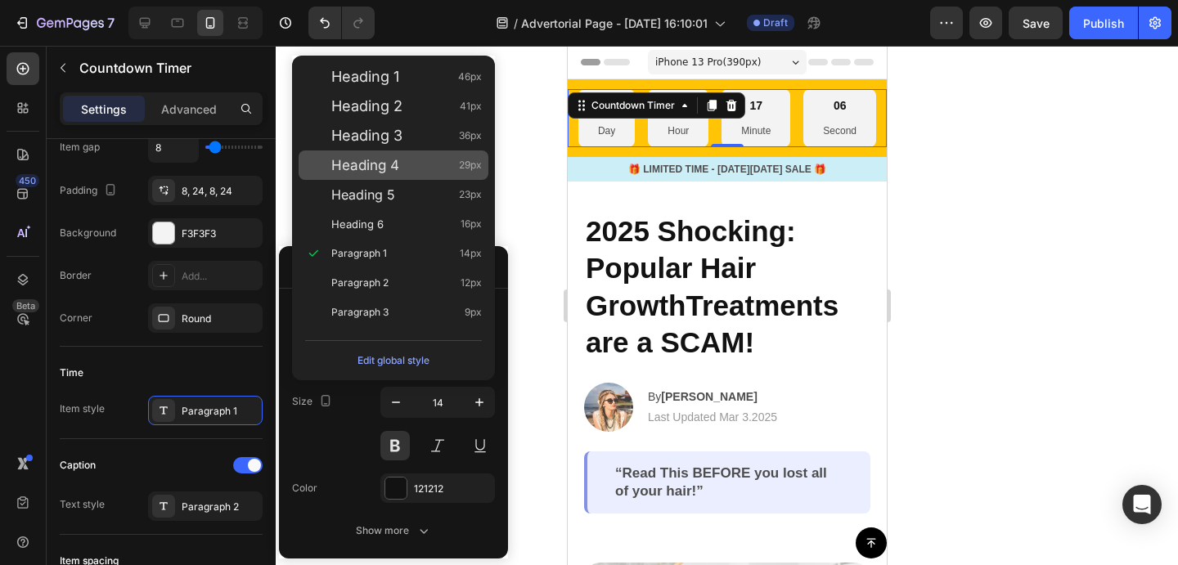
click at [426, 164] on div "Heading 4 29px" at bounding box center [406, 165] width 150 height 16
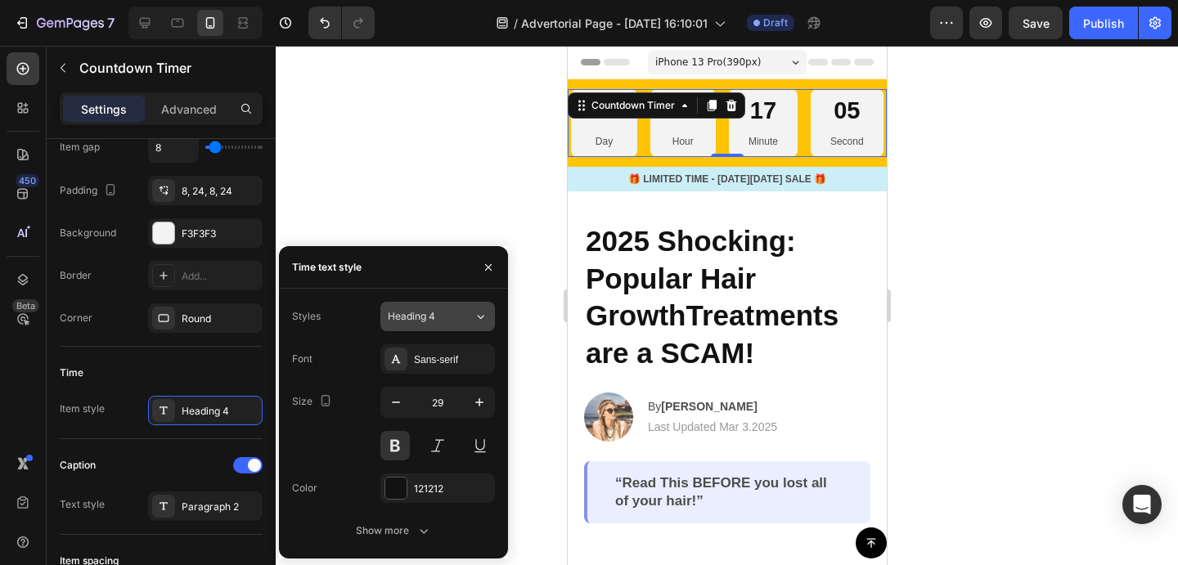
click at [458, 315] on div "Heading 4" at bounding box center [431, 316] width 86 height 15
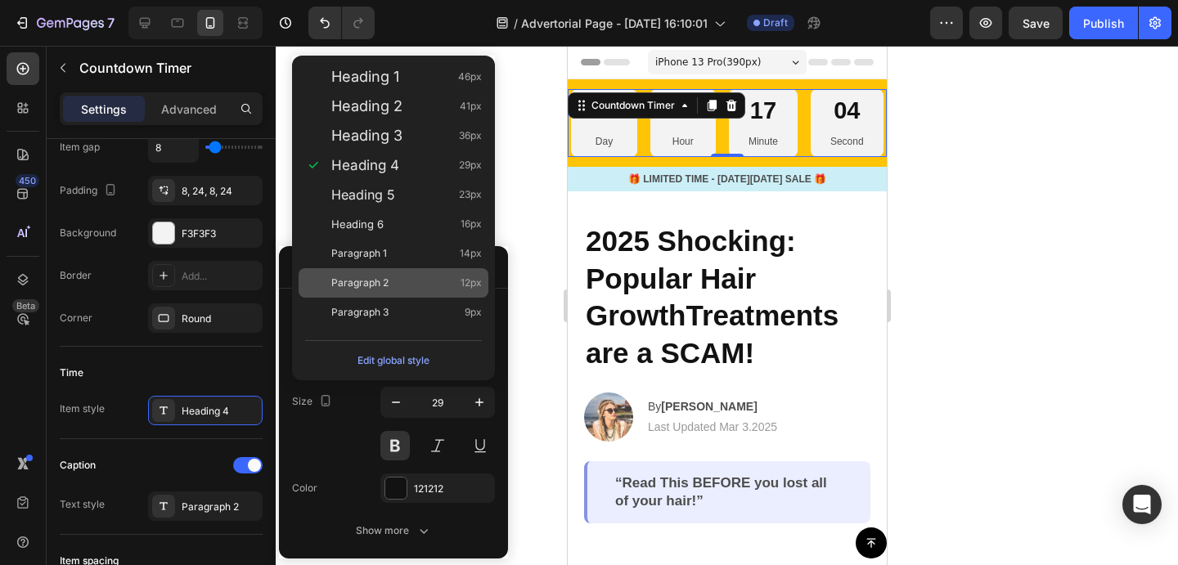
click at [408, 287] on div "Paragraph 2 12px" at bounding box center [406, 283] width 150 height 16
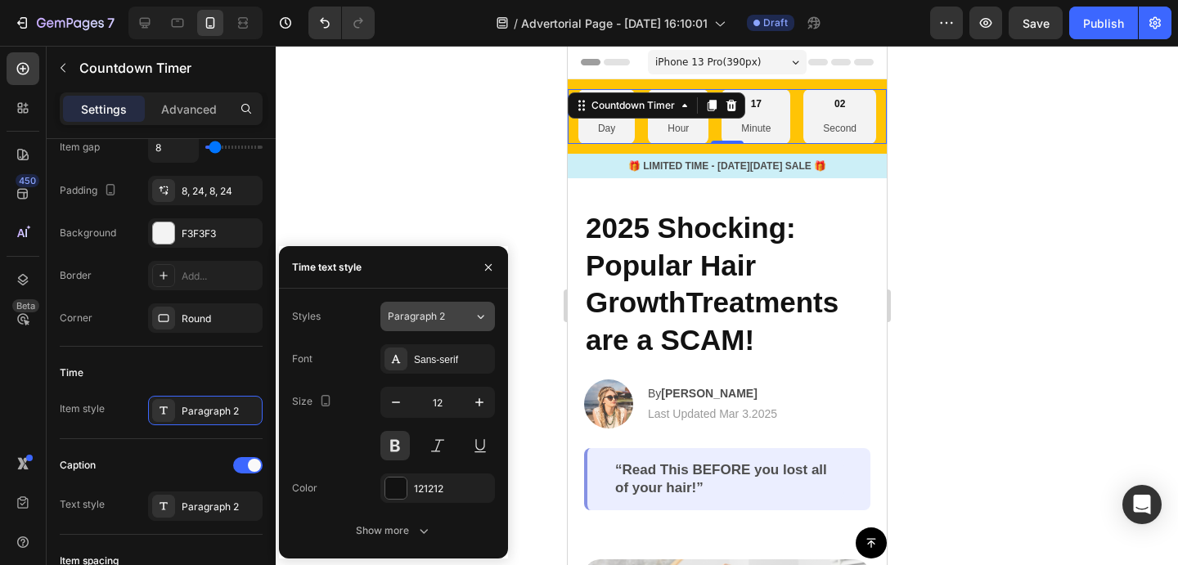
click at [457, 311] on div "Paragraph 2" at bounding box center [431, 316] width 86 height 15
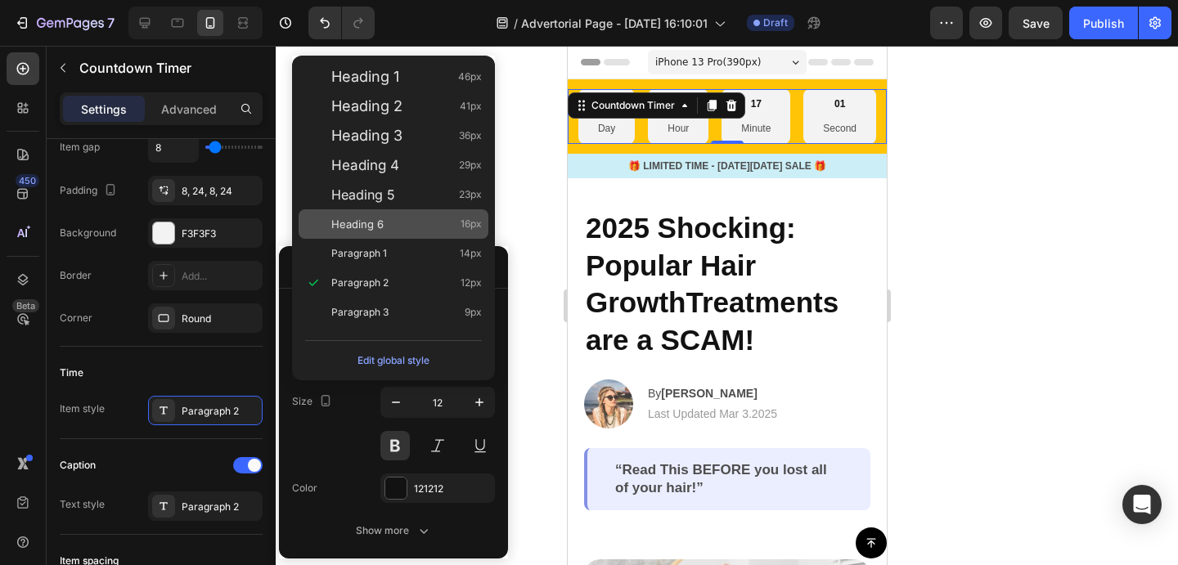
click at [420, 228] on div "Heading 6 16px" at bounding box center [406, 224] width 150 height 16
type input "16"
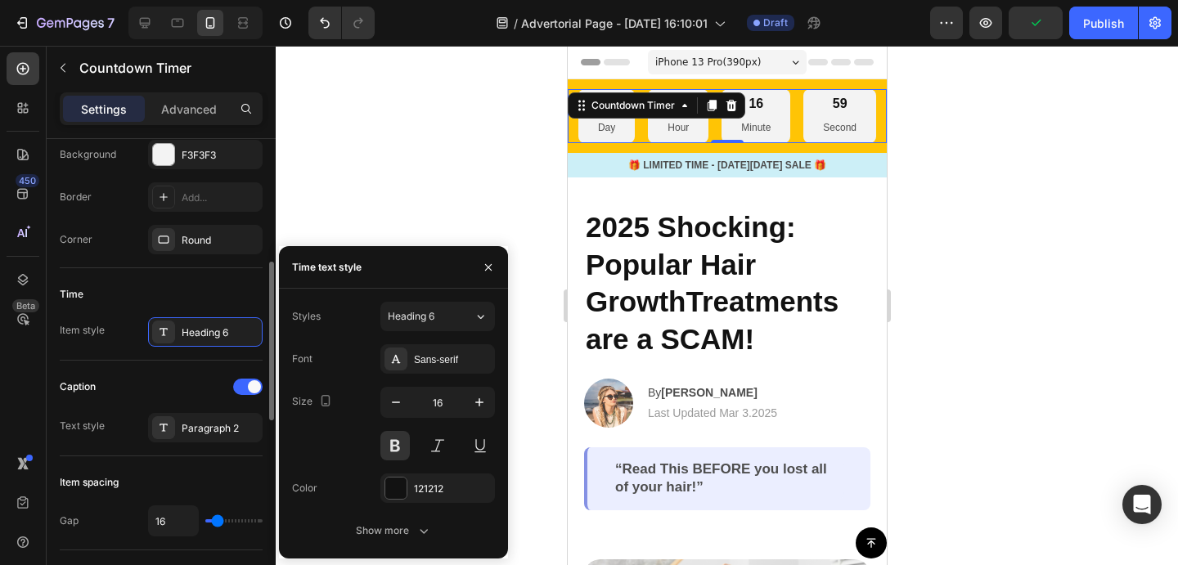
scroll to position [456, 0]
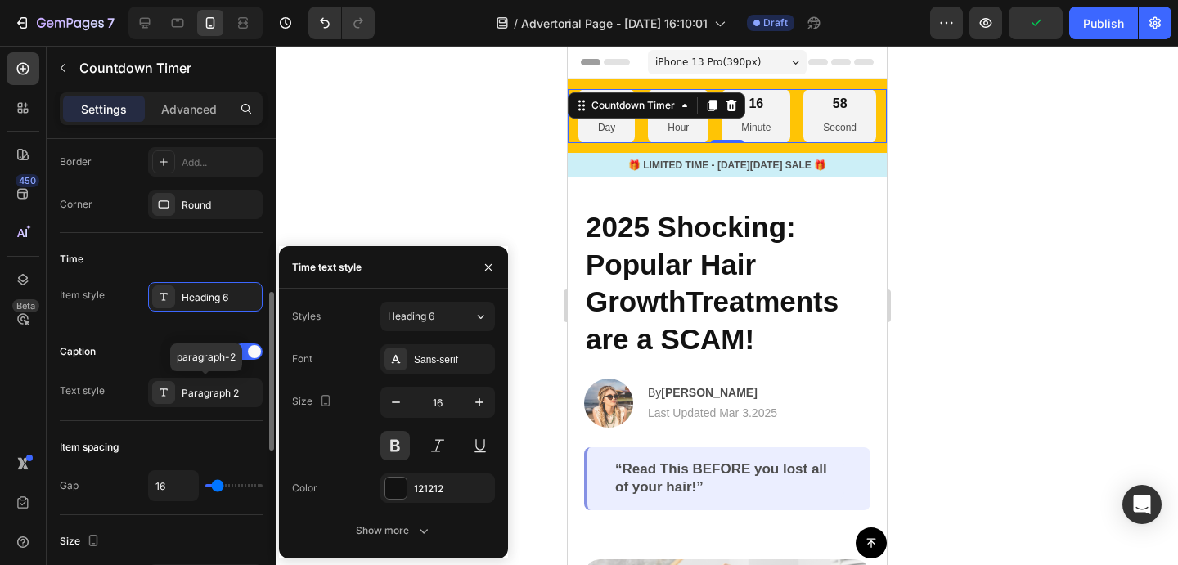
click at [142, 386] on div "Text style Paragraph 2 paragraph-2" at bounding box center [161, 392] width 203 height 29
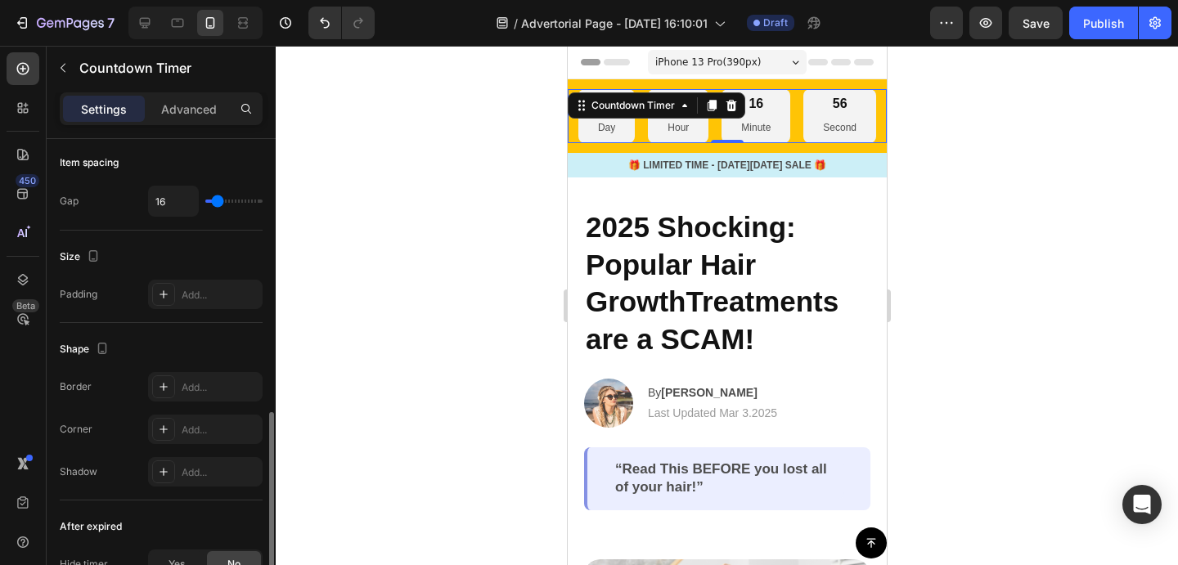
scroll to position [767, 0]
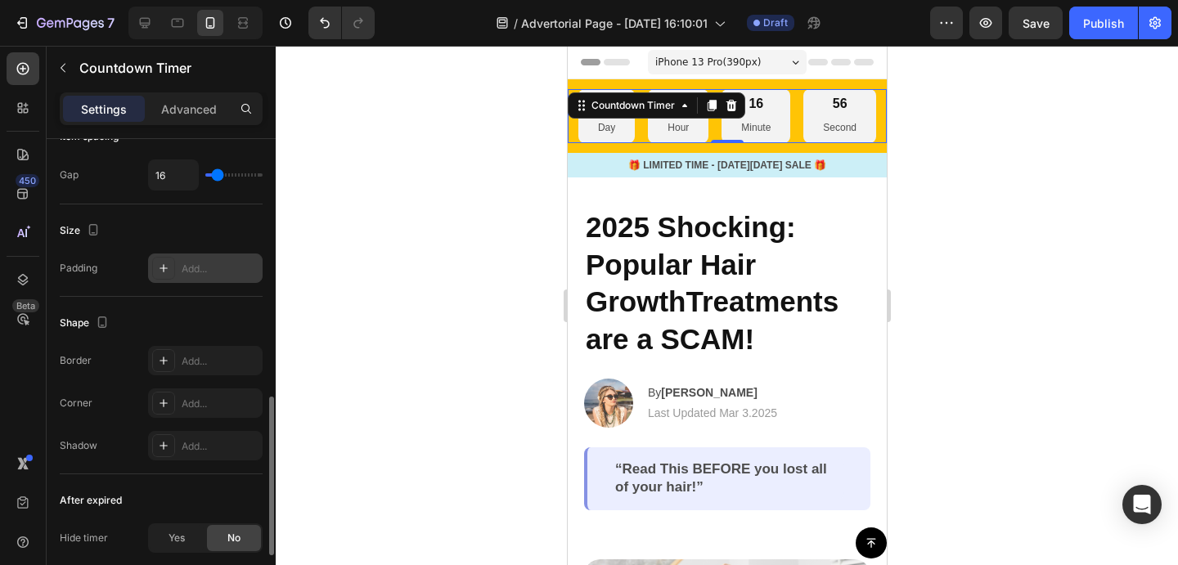
click at [202, 274] on div "Add..." at bounding box center [220, 269] width 77 height 15
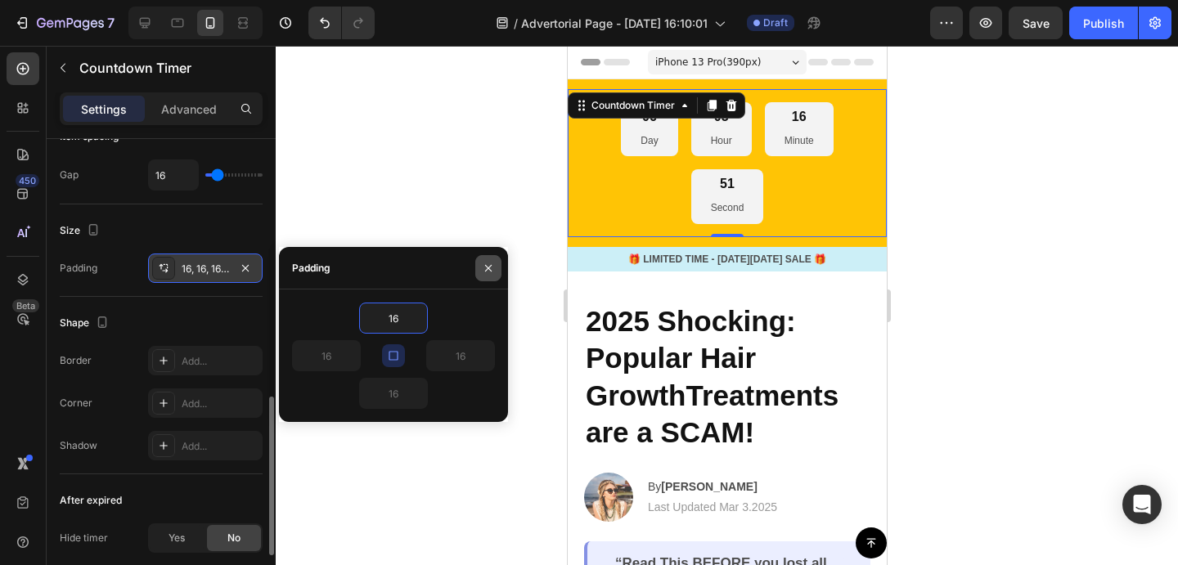
click at [487, 267] on icon "button" at bounding box center [488, 267] width 7 height 7
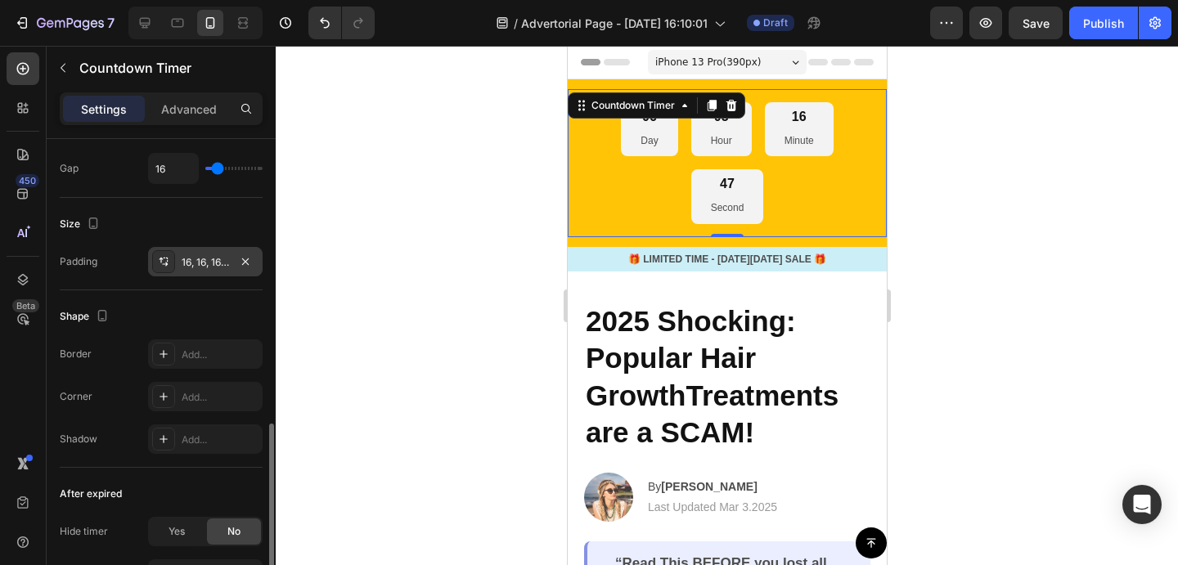
scroll to position [873, 0]
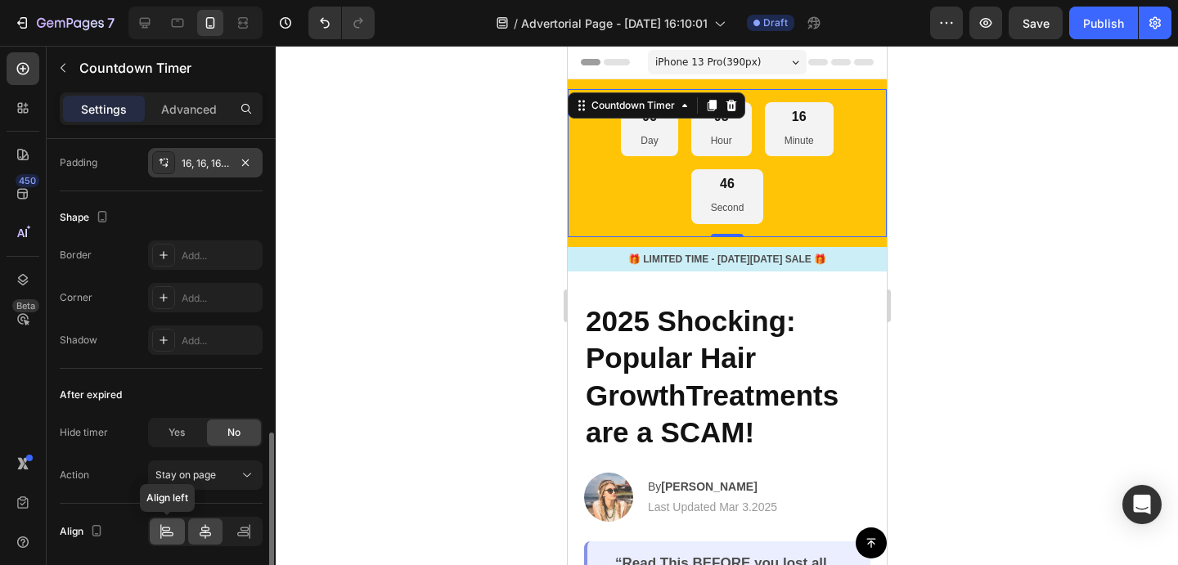
click at [169, 526] on icon at bounding box center [167, 531] width 16 height 16
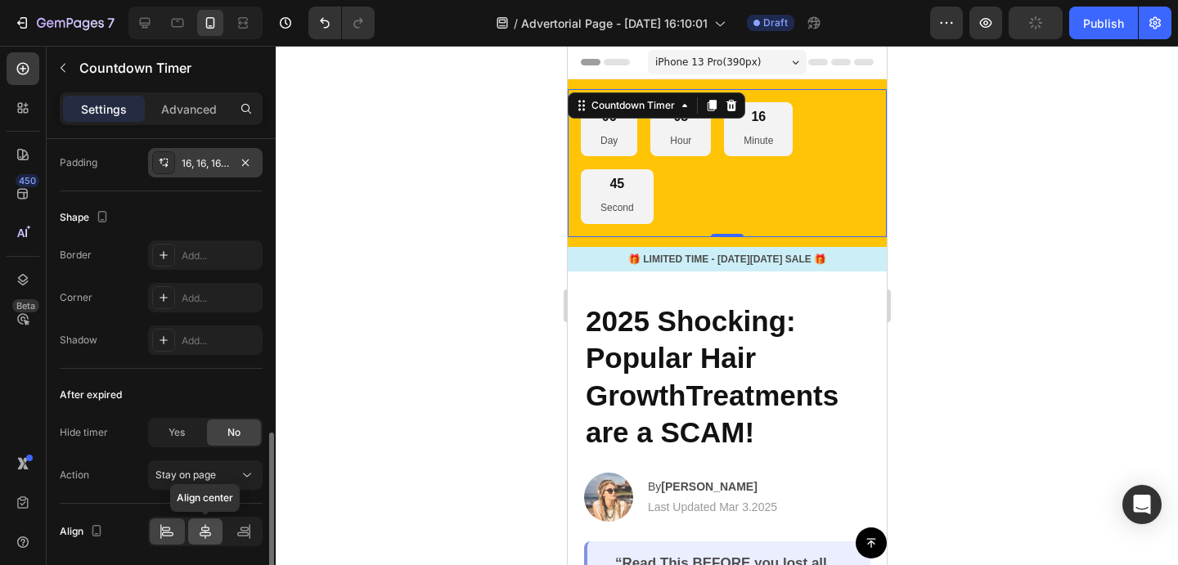
click at [200, 529] on icon at bounding box center [205, 531] width 16 height 16
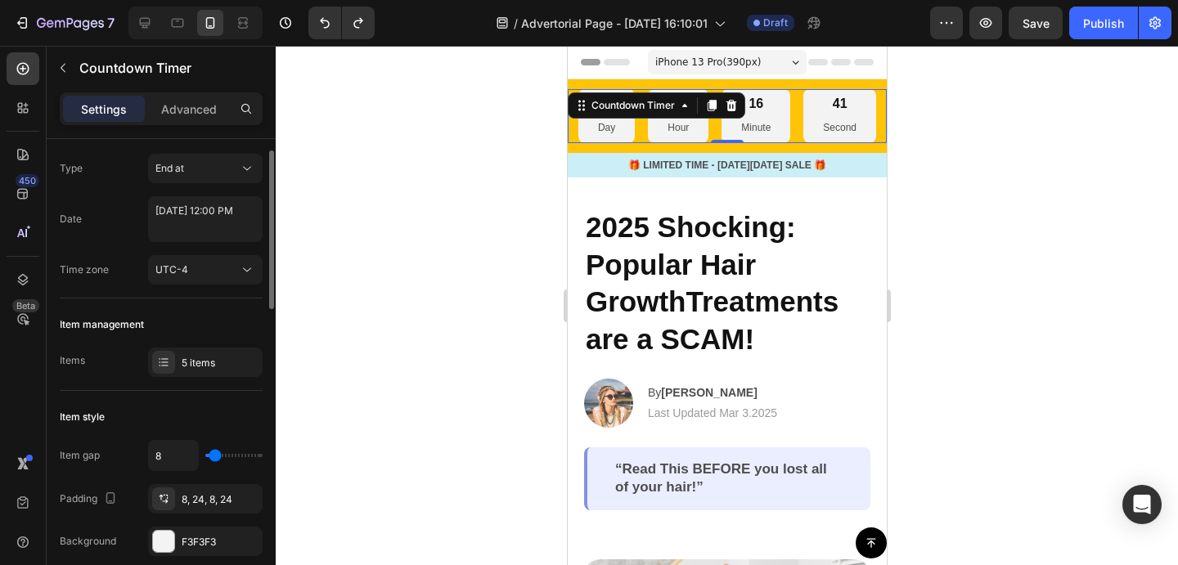
scroll to position [0, 0]
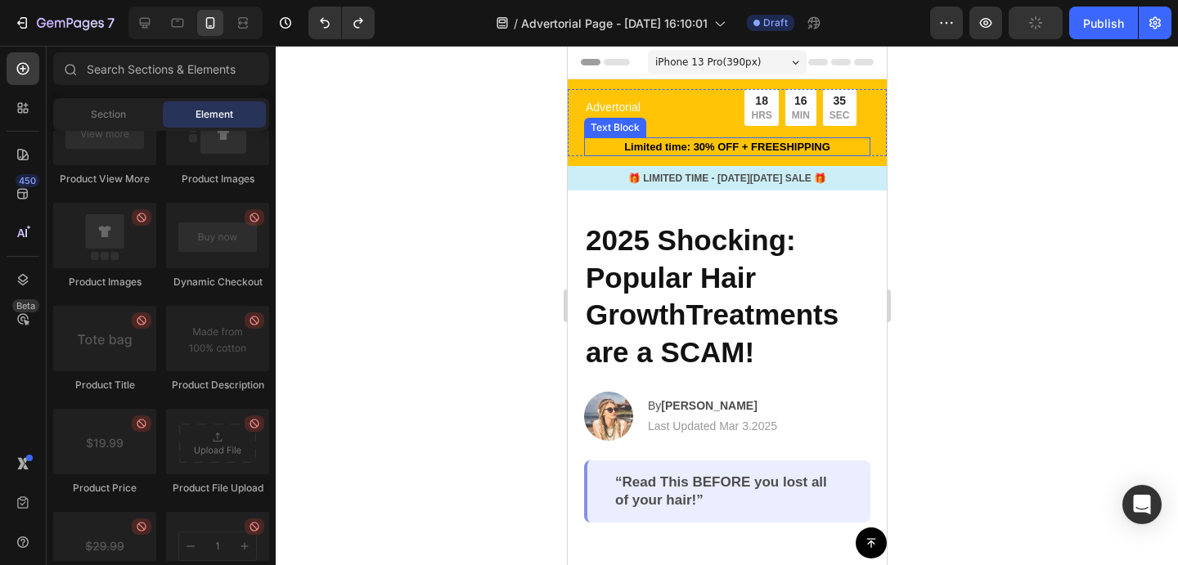
click at [594, 148] on p "Limited time: 30% OFF + FREESHIPPING" at bounding box center [726, 147] width 283 height 16
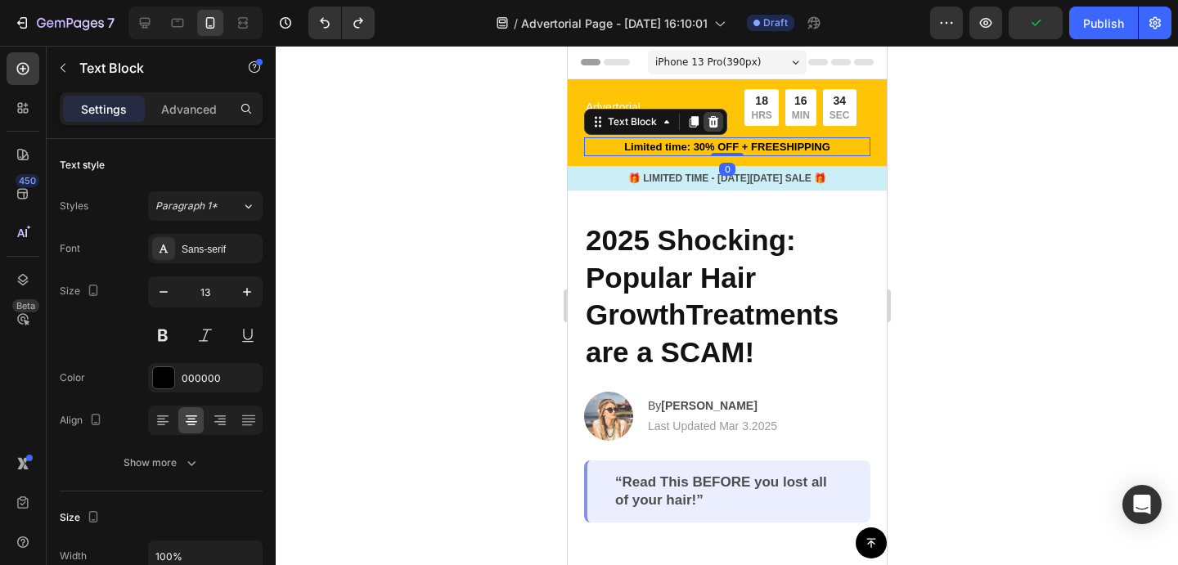
click at [706, 127] on icon at bounding box center [712, 121] width 13 height 13
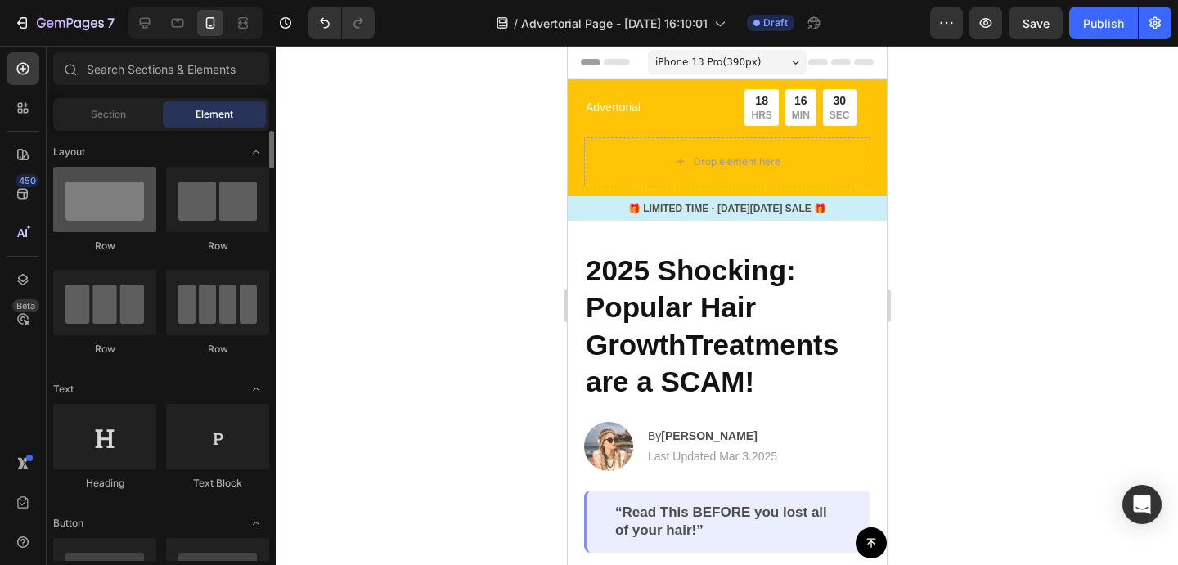
click at [116, 204] on div at bounding box center [104, 199] width 103 height 65
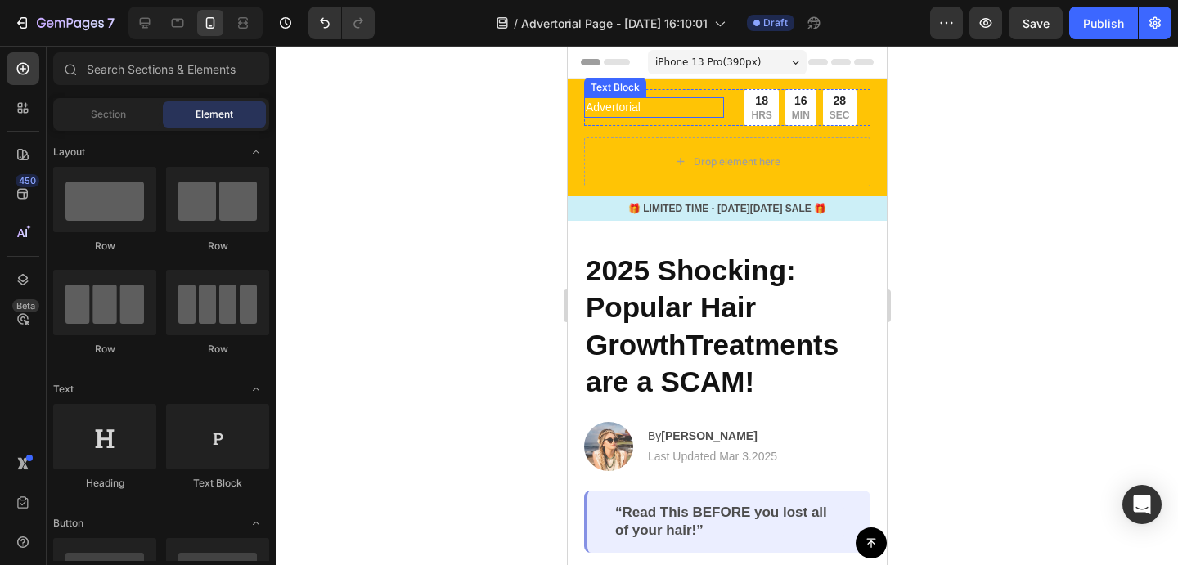
click at [672, 113] on p "Advertorial" at bounding box center [653, 107] width 137 height 17
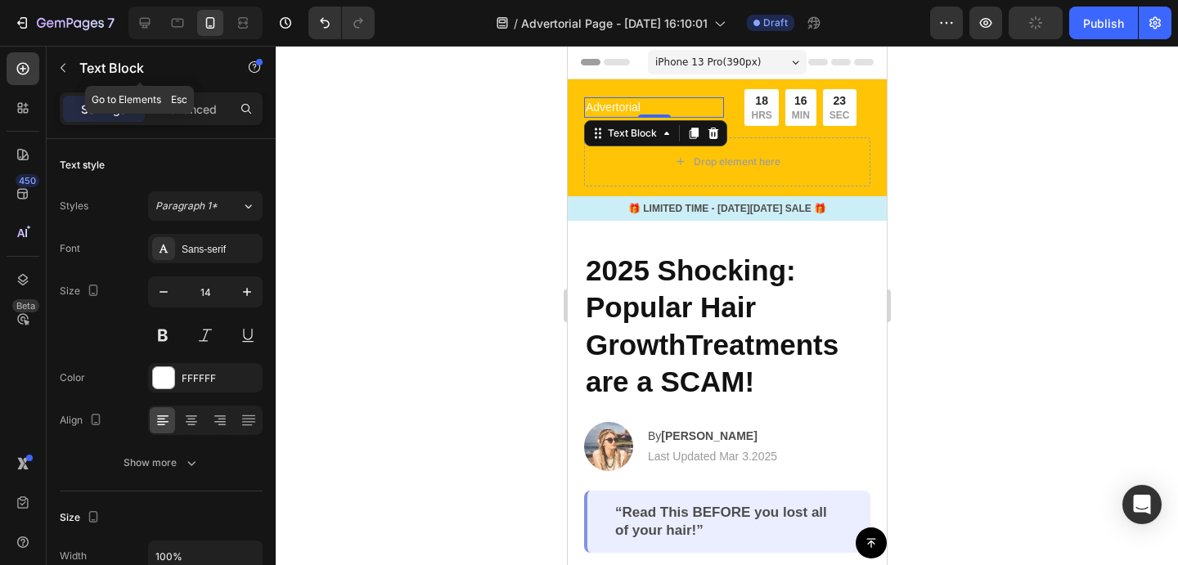
drag, startPoint x: 60, startPoint y: 79, endPoint x: 173, endPoint y: 216, distance: 178.3
click at [60, 79] on button "button" at bounding box center [63, 68] width 26 height 26
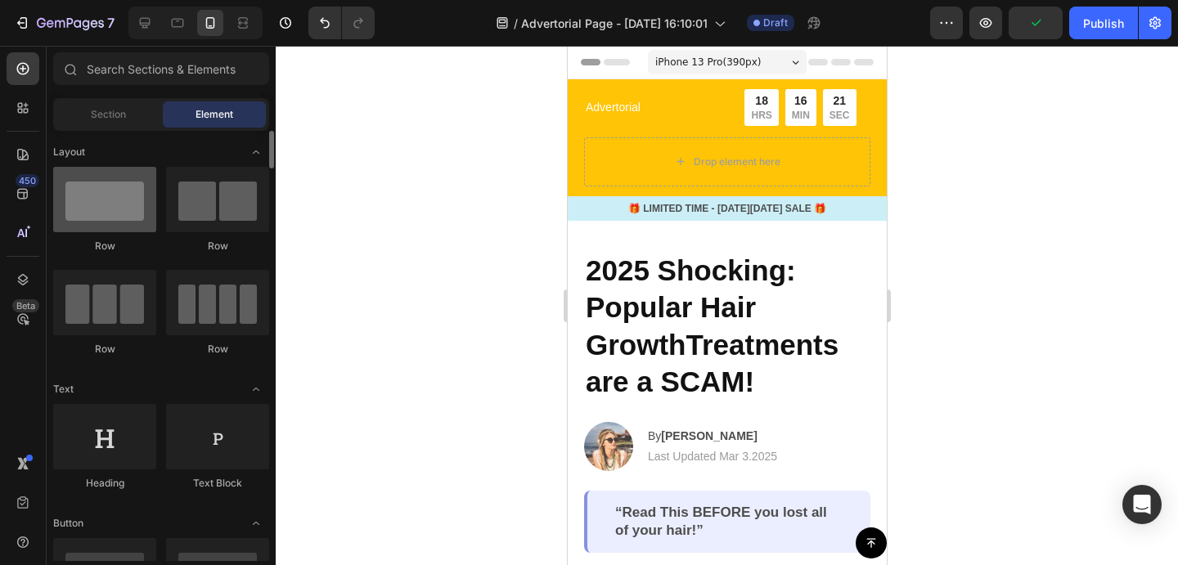
click at [119, 213] on div at bounding box center [104, 199] width 103 height 65
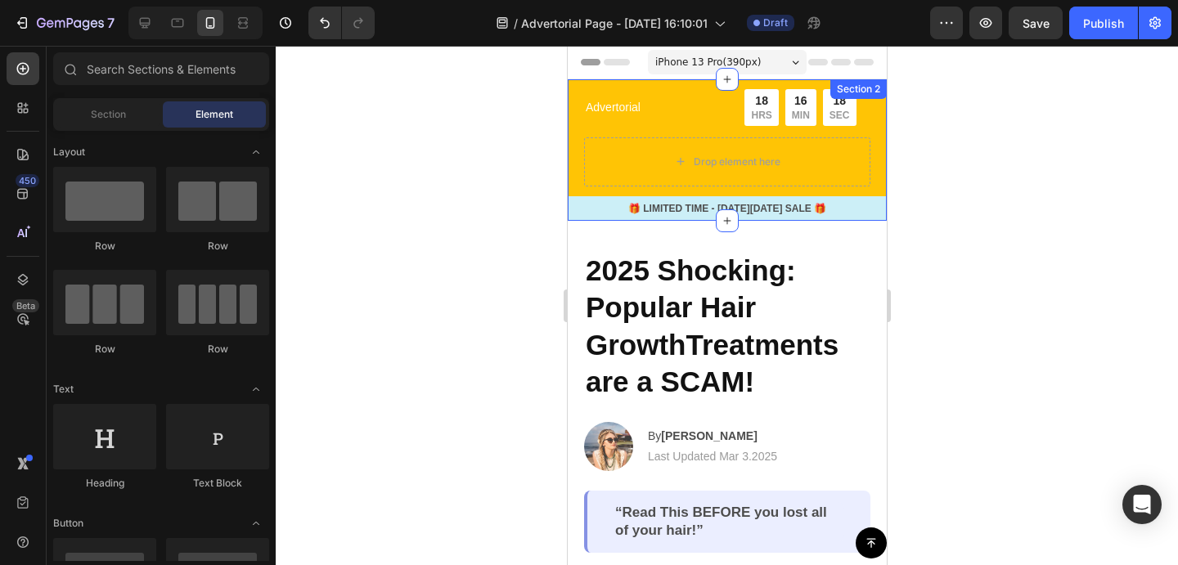
click at [579, 86] on div "Advertorial Text Block 18 HRS 16 MIN 18 SEC Countdown Timer Row Drop element he…" at bounding box center [726, 150] width 319 height 142
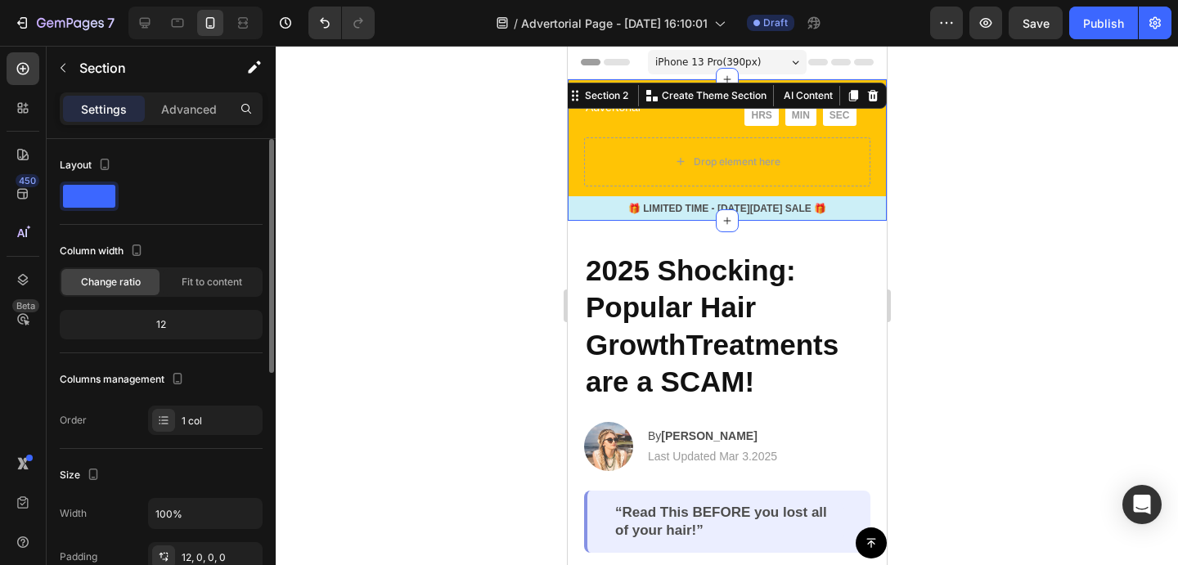
click at [90, 200] on span at bounding box center [89, 196] width 52 height 23
click at [683, 125] on div "Advertorial Text Block 18 HRS 16 MIN 14 SEC Countdown Timer Row" at bounding box center [726, 113] width 286 height 48
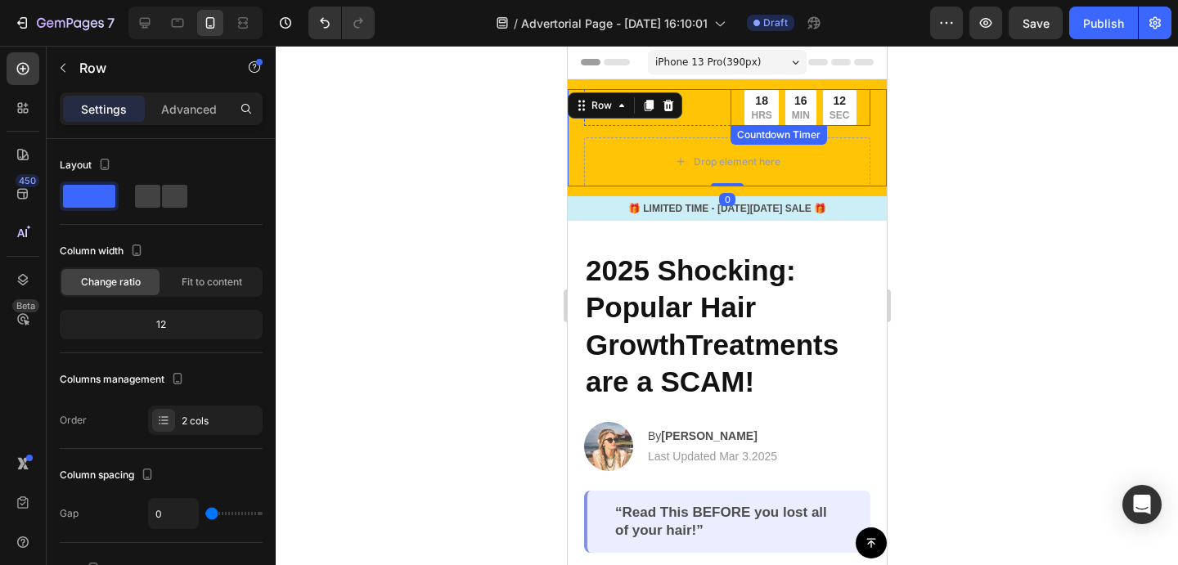
click at [747, 101] on div "18 HRS" at bounding box center [760, 107] width 34 height 37
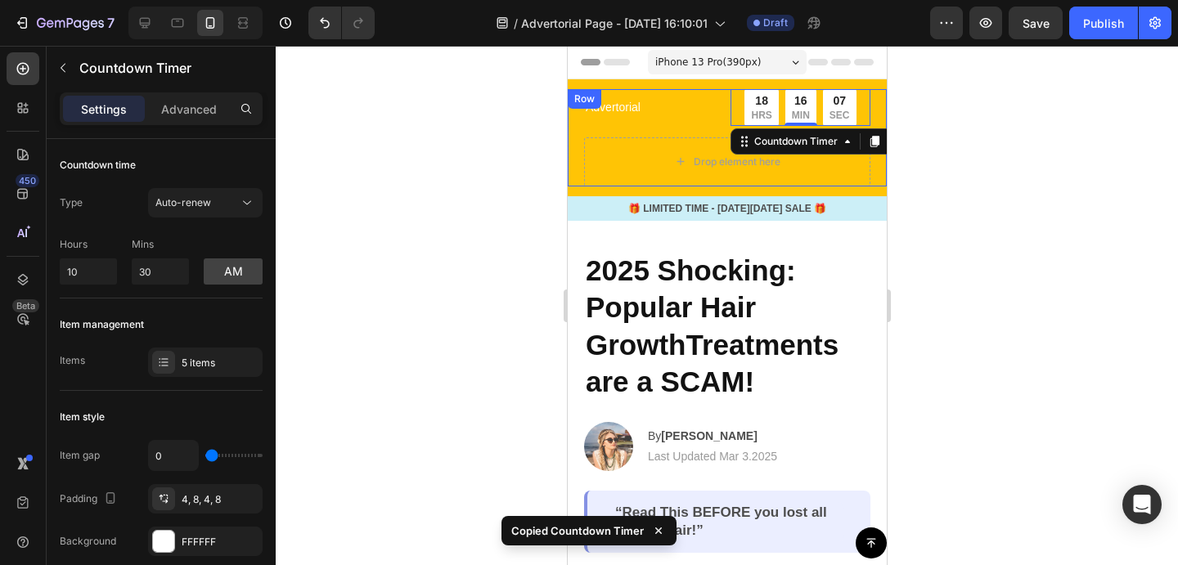
click at [577, 133] on div "Advertorial Text Block 18 HRS 16 MIN 07 SEC Countdown Timer 0 Row Drop element …" at bounding box center [726, 137] width 319 height 97
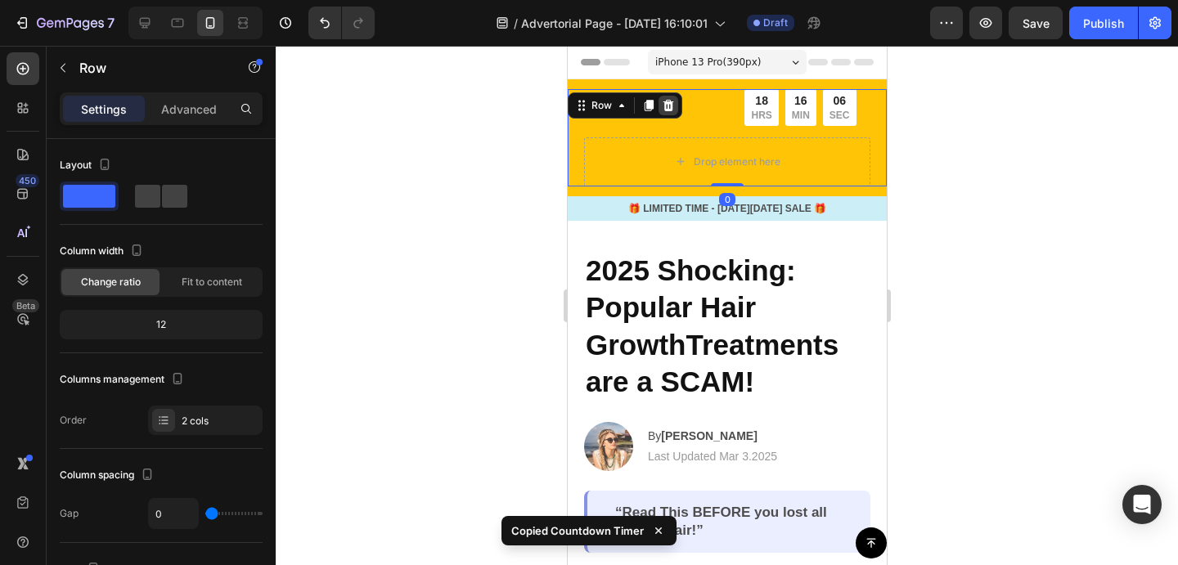
click at [668, 106] on icon at bounding box center [667, 105] width 13 height 13
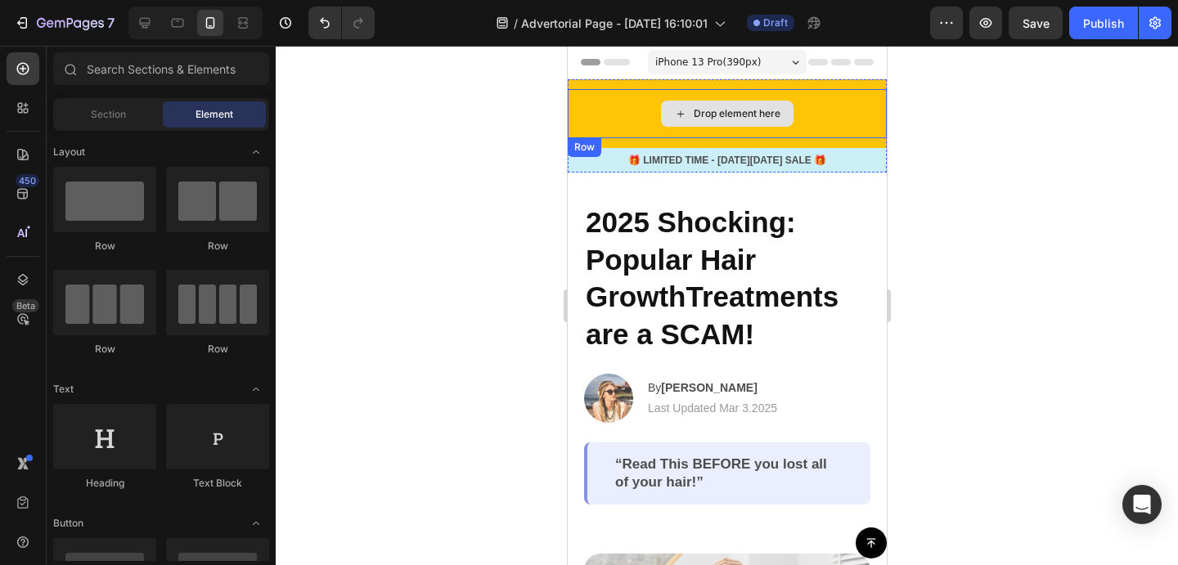
click at [686, 101] on div "Drop element here" at bounding box center [726, 114] width 133 height 26
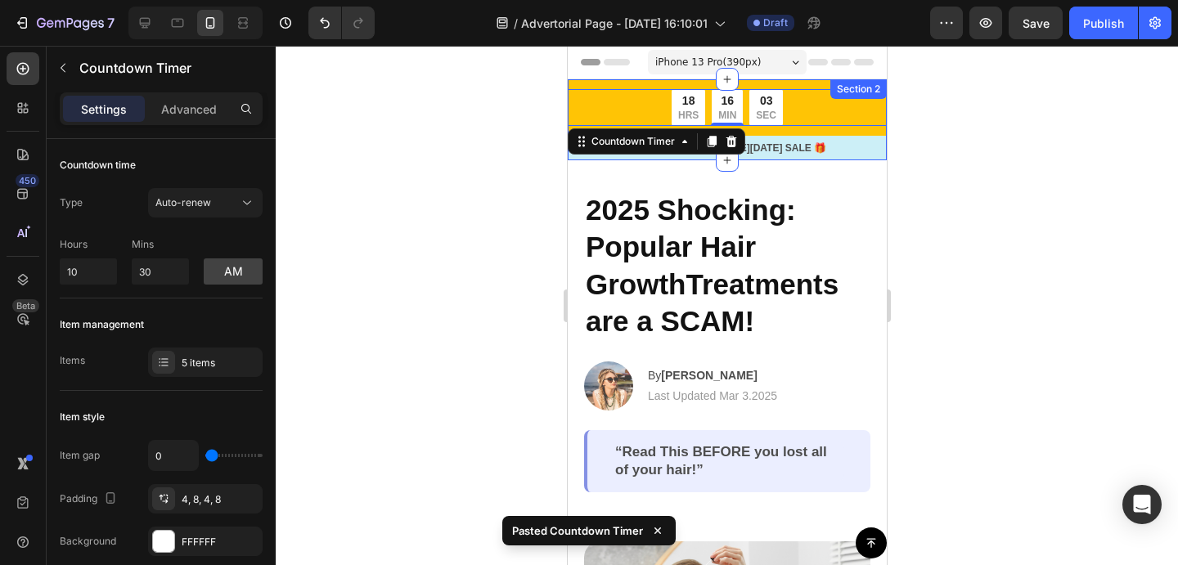
click at [931, 163] on div at bounding box center [727, 305] width 902 height 519
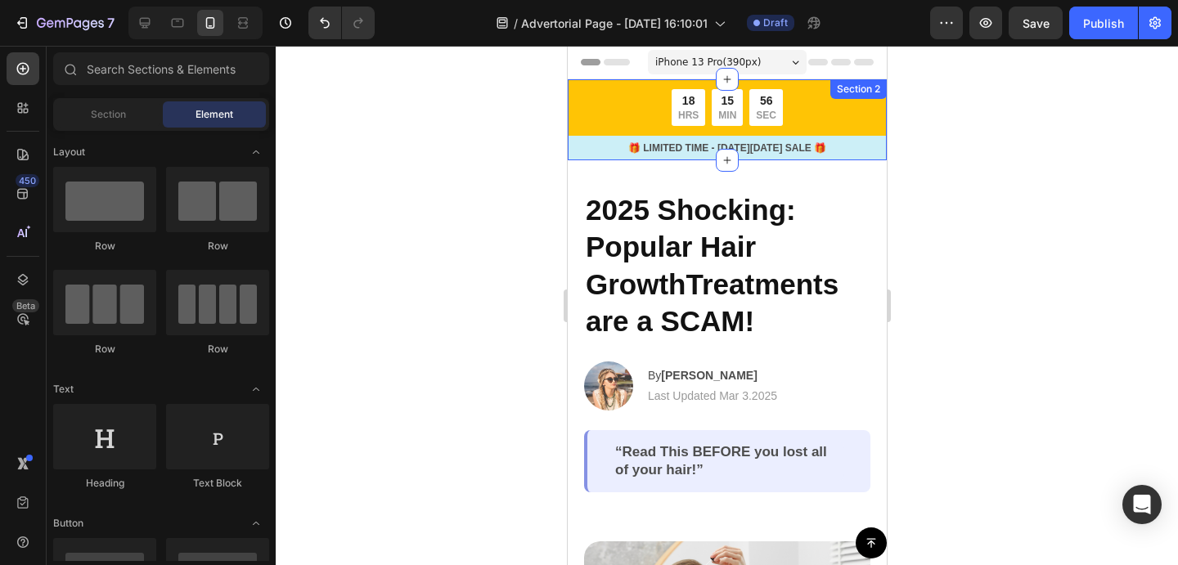
click at [598, 86] on div "18 HRS 15 MIN 56 SEC Countdown Timer Row 🎁 LIMITED TIME - BLACK FRIDAY SALE 🎁 T…" at bounding box center [726, 119] width 319 height 81
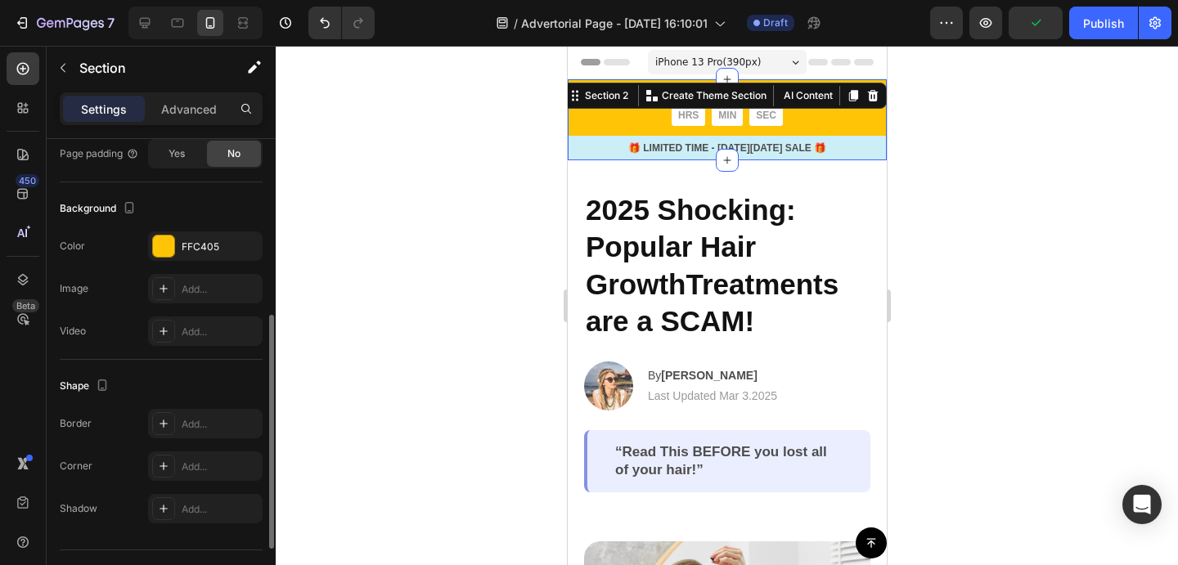
scroll to position [464, 0]
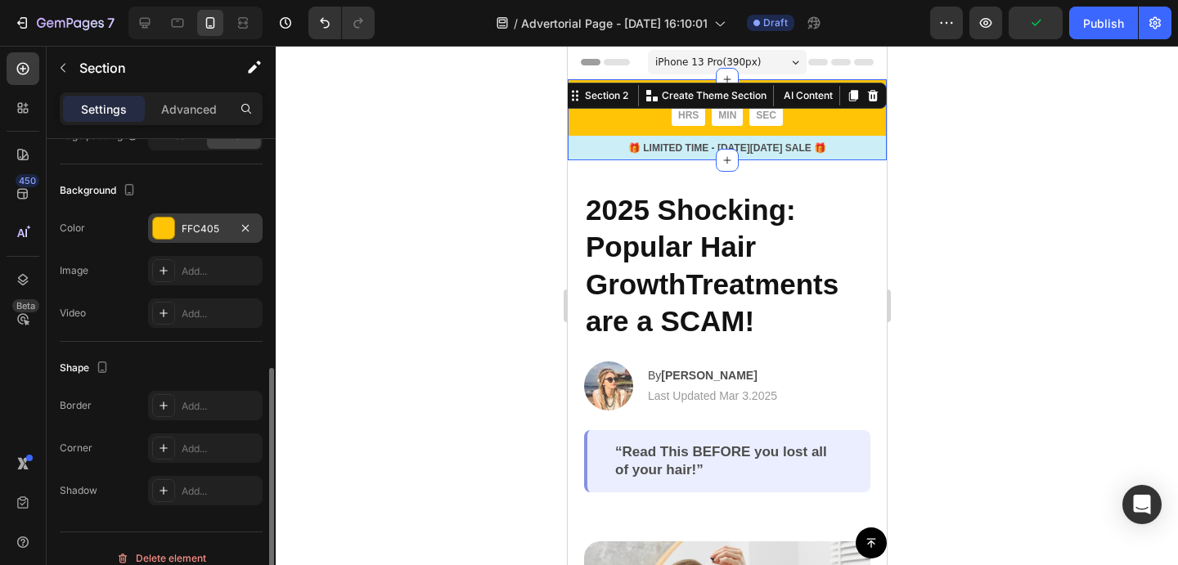
click at [171, 236] on div at bounding box center [163, 228] width 21 height 21
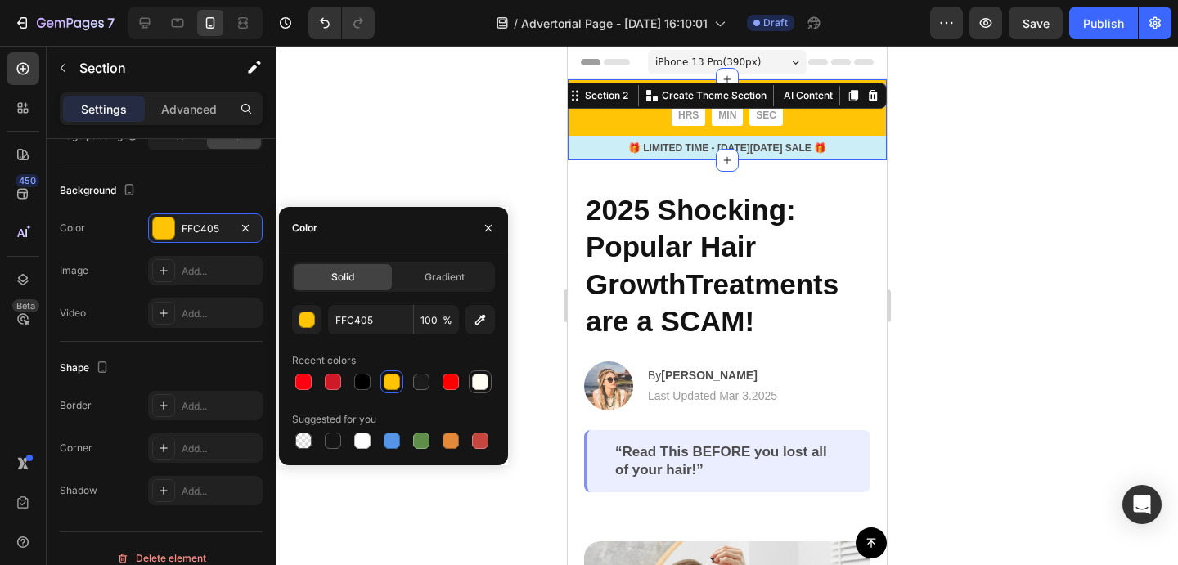
click at [486, 382] on div at bounding box center [480, 382] width 16 height 16
type input "FFFFF4"
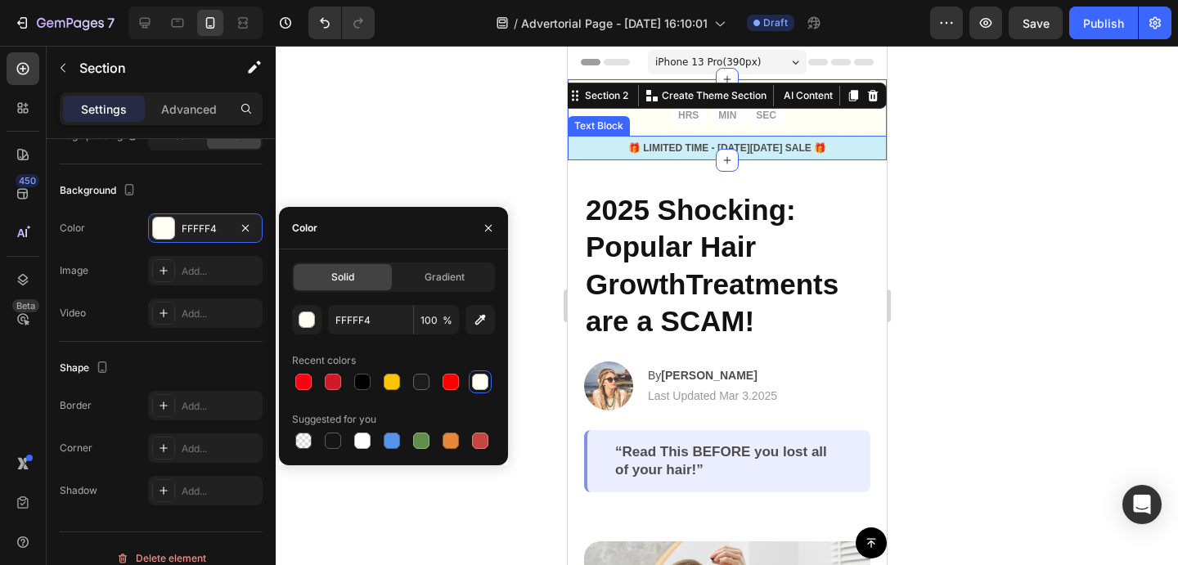
click at [586, 143] on p "🎁 LIMITED TIME - BLACK FRIDAY SALE 🎁" at bounding box center [726, 148] width 316 height 15
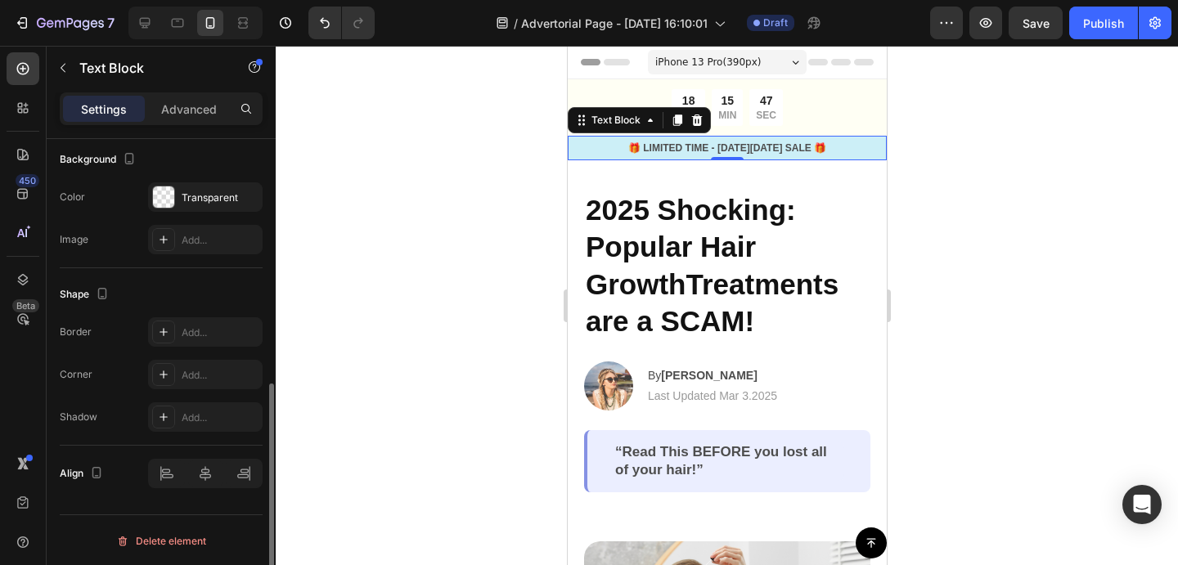
scroll to position [496, 0]
click at [170, 201] on div at bounding box center [163, 195] width 21 height 21
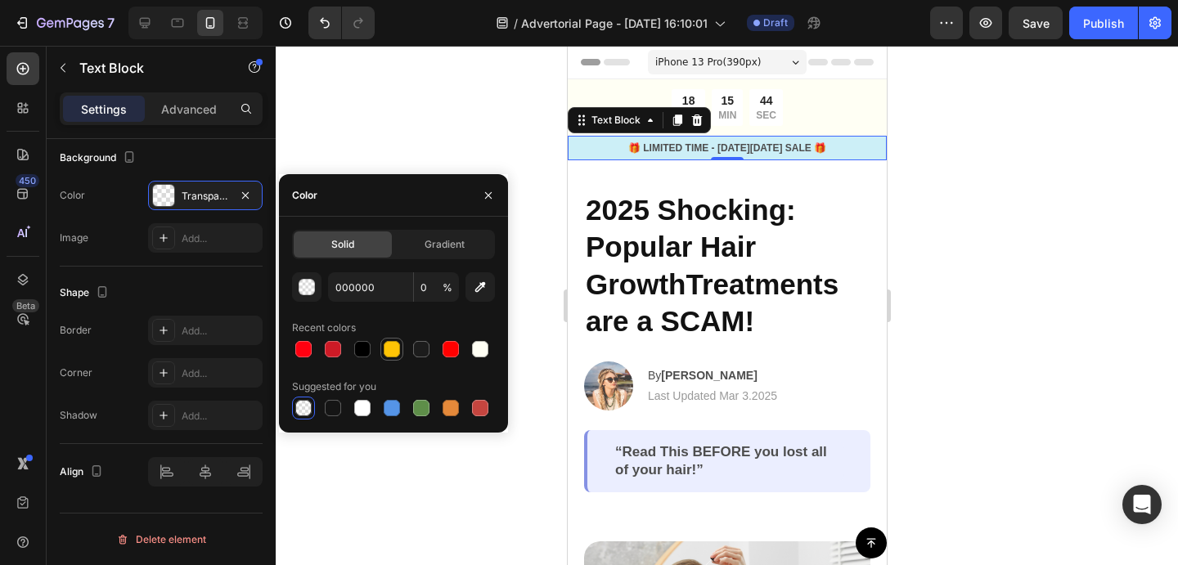
click at [387, 348] on div at bounding box center [392, 349] width 16 height 16
type input "FFC405"
type input "100"
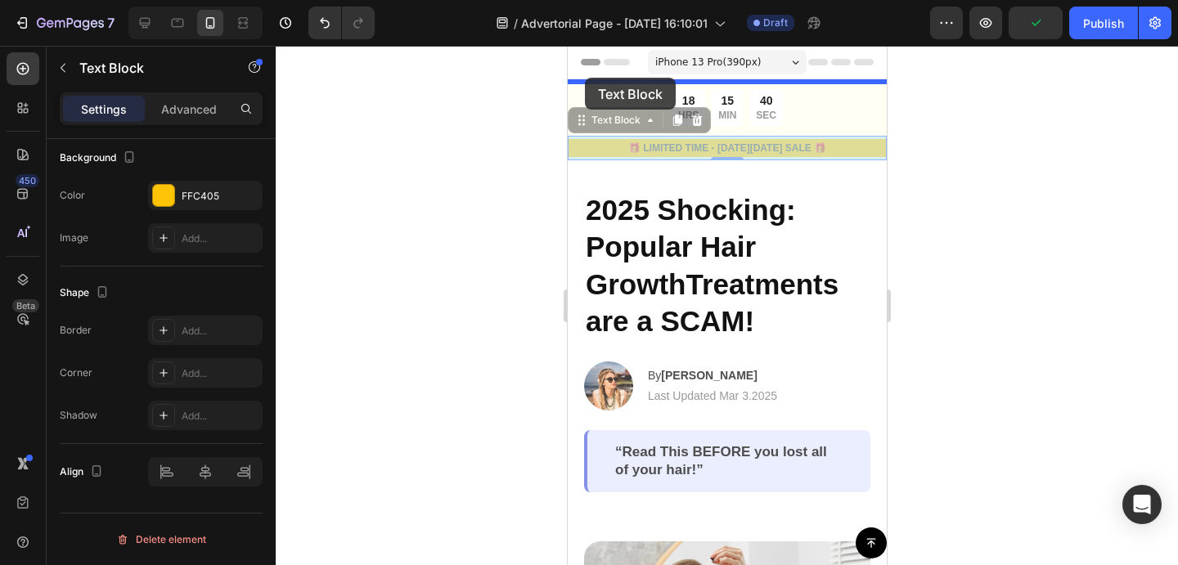
drag, startPoint x: 584, startPoint y: 119, endPoint x: 584, endPoint y: 78, distance: 40.9
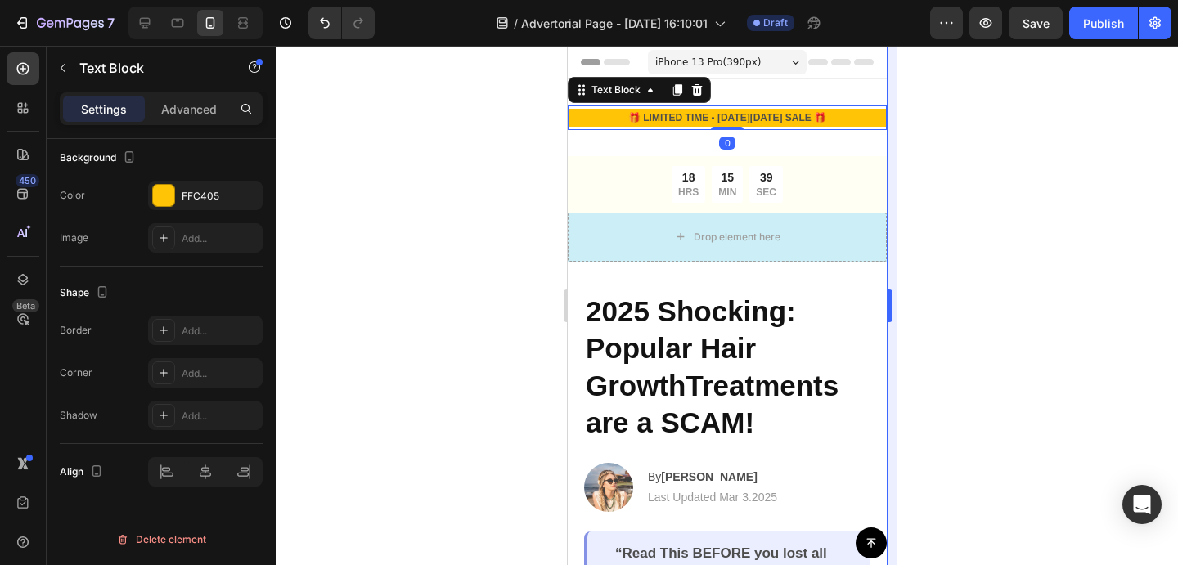
click at [958, 204] on div at bounding box center [727, 305] width 902 height 519
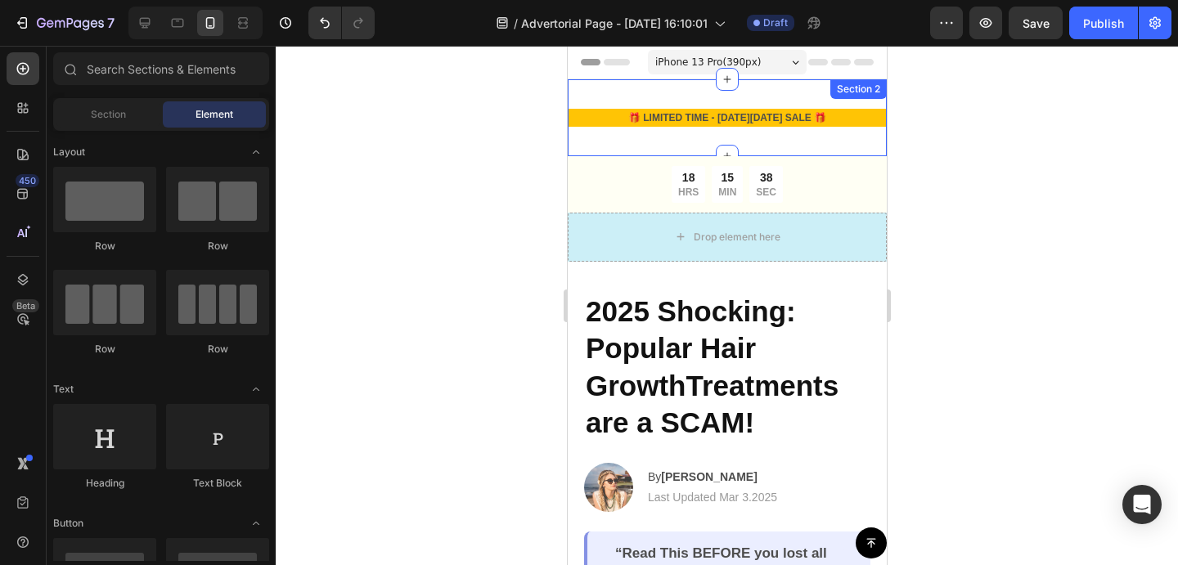
click at [796, 150] on div "🎁 LIMITED TIME - BLACK FRIDAY SALE 🎁 Text Block Section 2" at bounding box center [726, 117] width 319 height 77
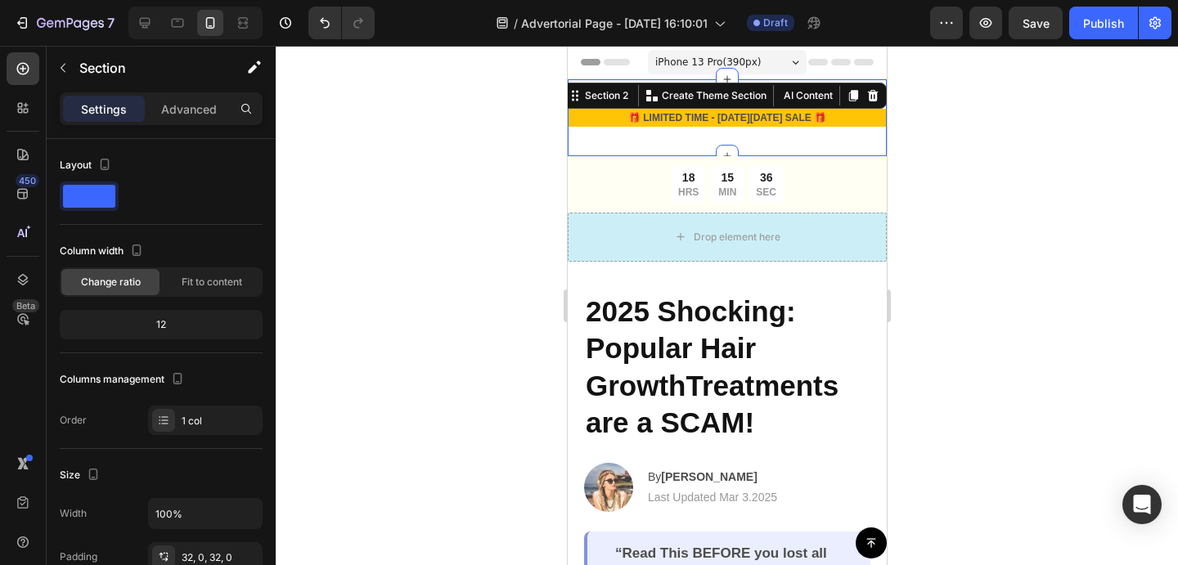
click at [694, 142] on div "🎁 LIMITED TIME - BLACK FRIDAY SALE 🎁 Text Block Section 2 You can create reusab…" at bounding box center [726, 117] width 319 height 77
click at [995, 132] on div at bounding box center [727, 305] width 902 height 519
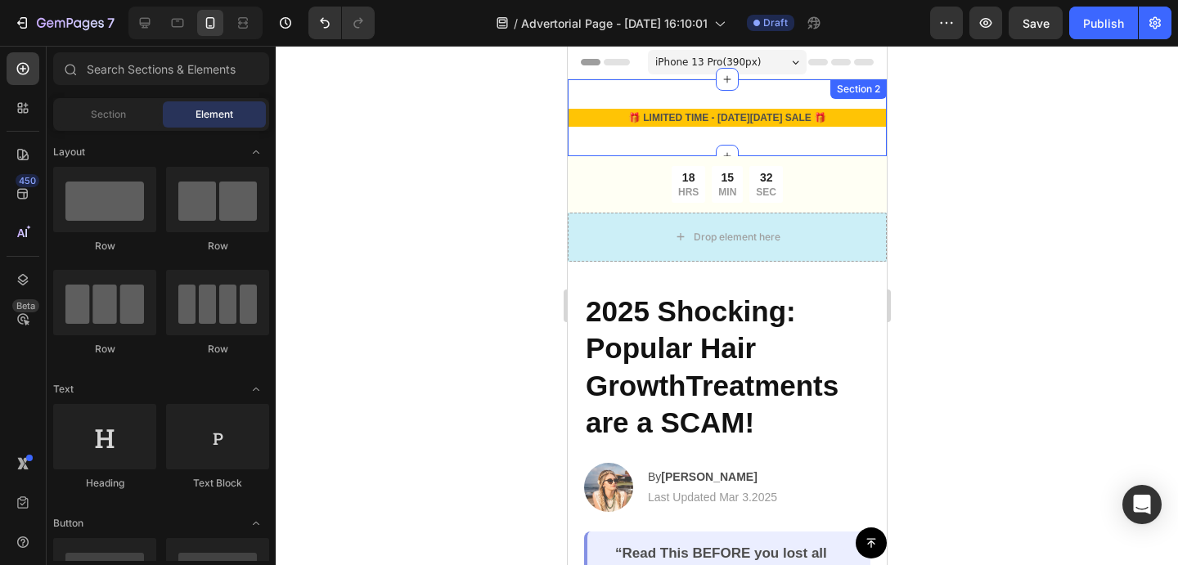
click at [616, 139] on div "🎁 LIMITED TIME - BLACK FRIDAY SALE 🎁 Text Block Section 2" at bounding box center [726, 117] width 319 height 77
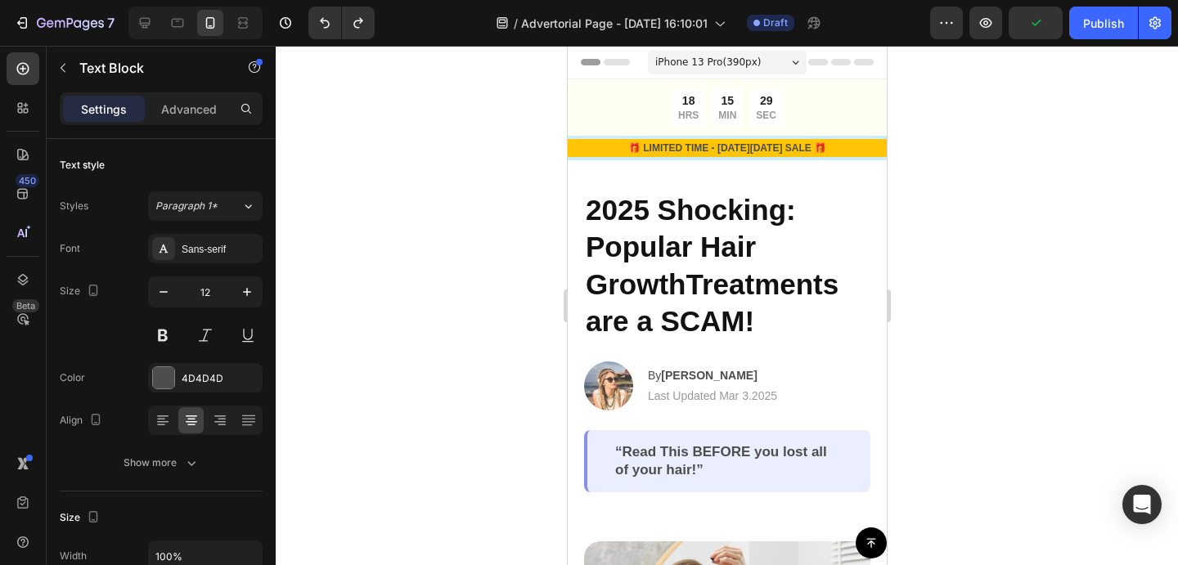
click at [926, 170] on div at bounding box center [727, 305] width 902 height 519
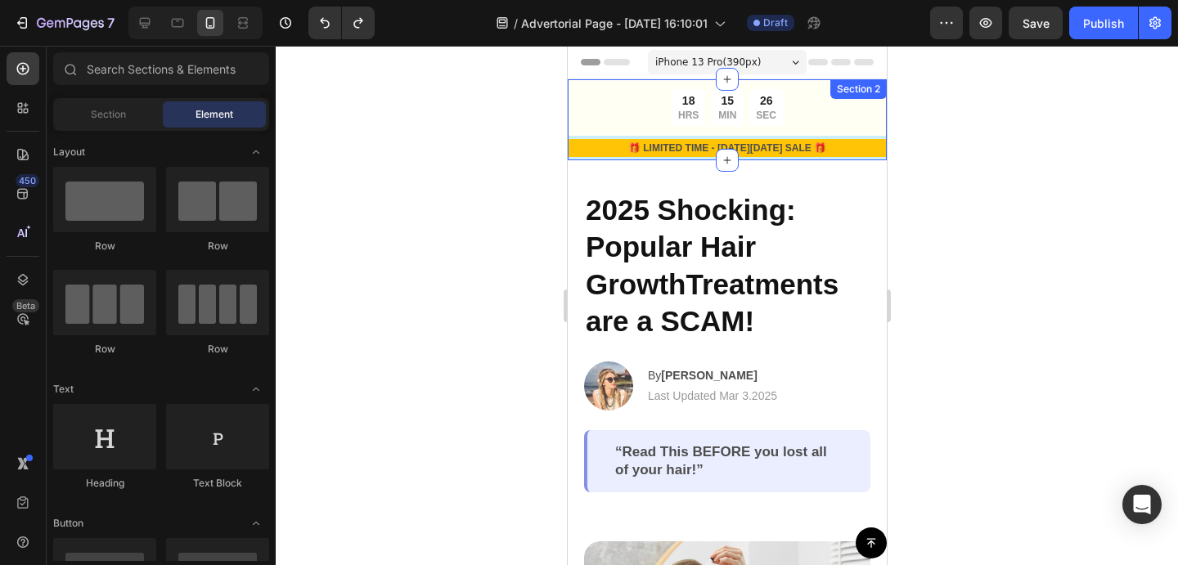
click at [806, 84] on div "18 HRS 15 MIN 26 SEC Countdown Timer Row 🎁 LIMITED TIME - BLACK FRIDAY SALE 🎁 T…" at bounding box center [726, 119] width 319 height 81
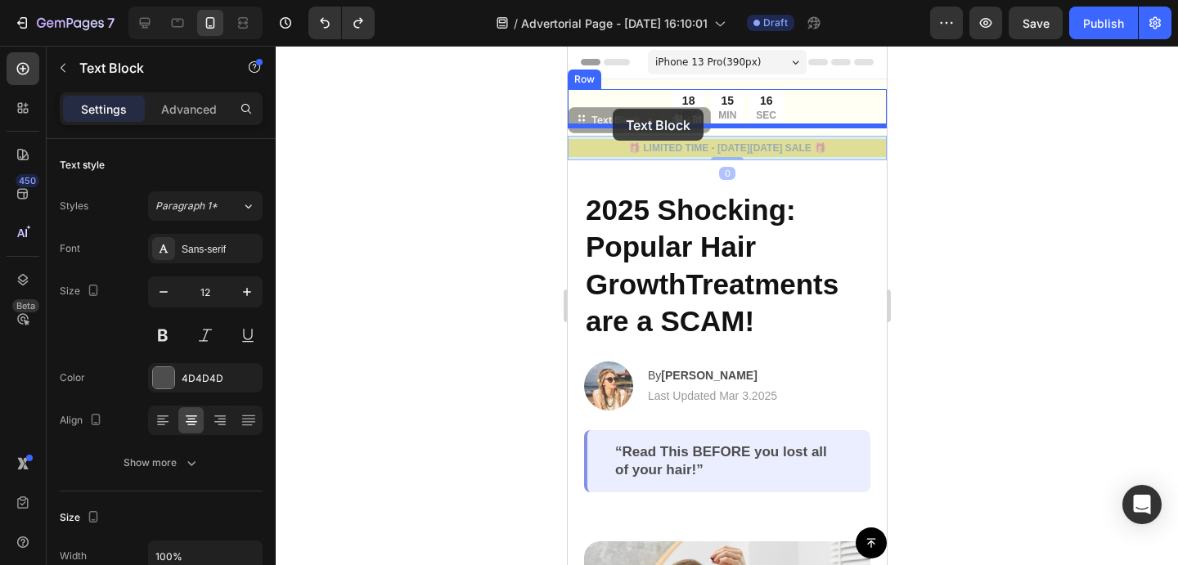
drag, startPoint x: 608, startPoint y: 137, endPoint x: 612, endPoint y: 109, distance: 28.9
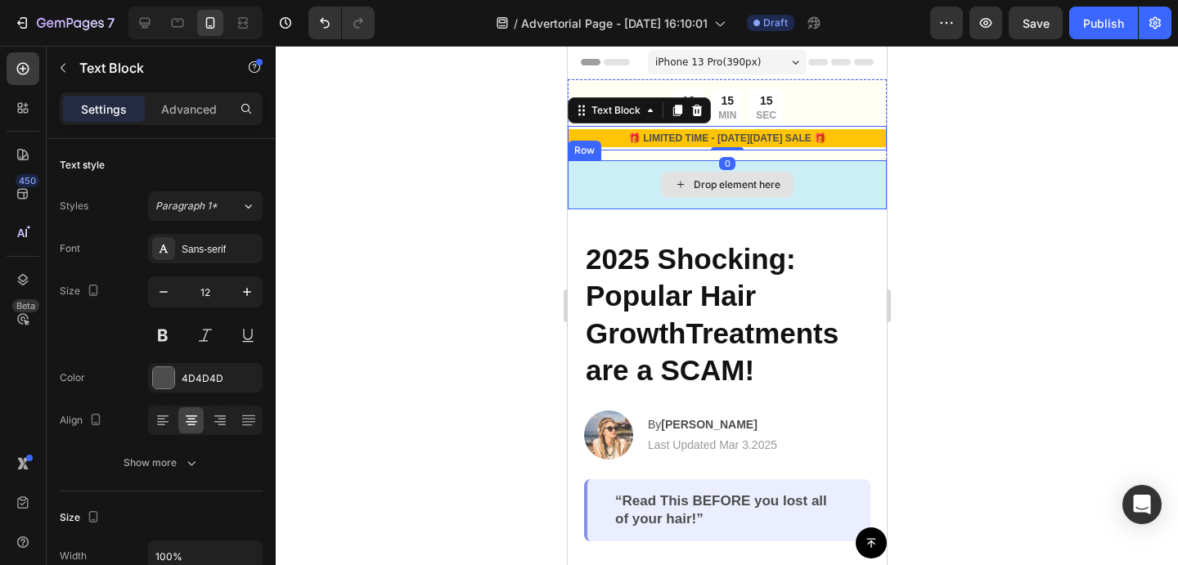
click at [625, 191] on div "Drop element here" at bounding box center [726, 184] width 319 height 49
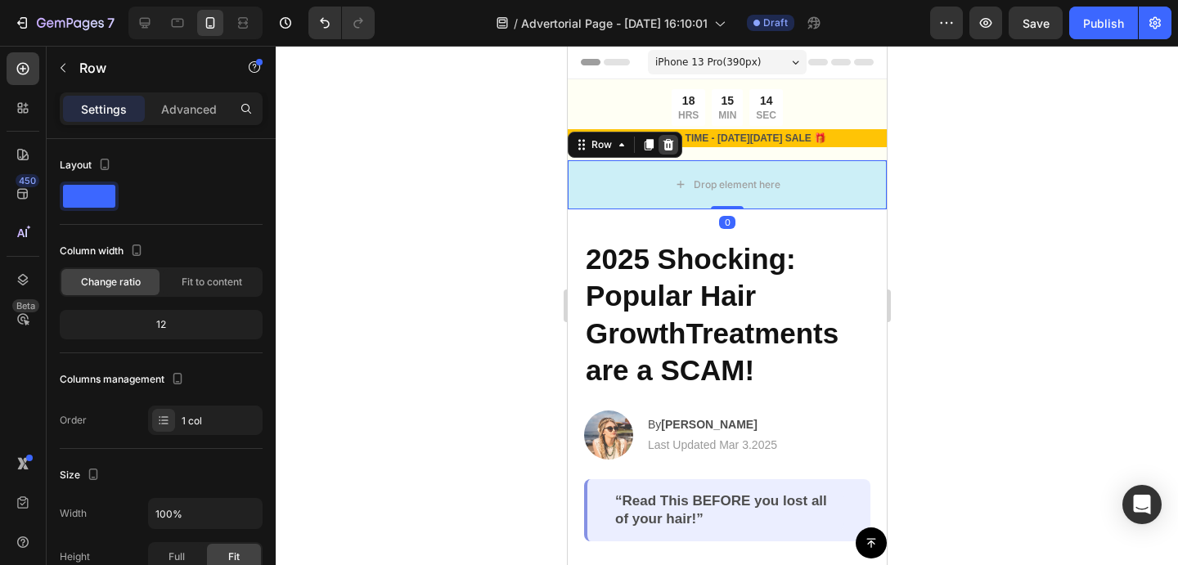
click at [661, 151] on div at bounding box center [668, 145] width 20 height 20
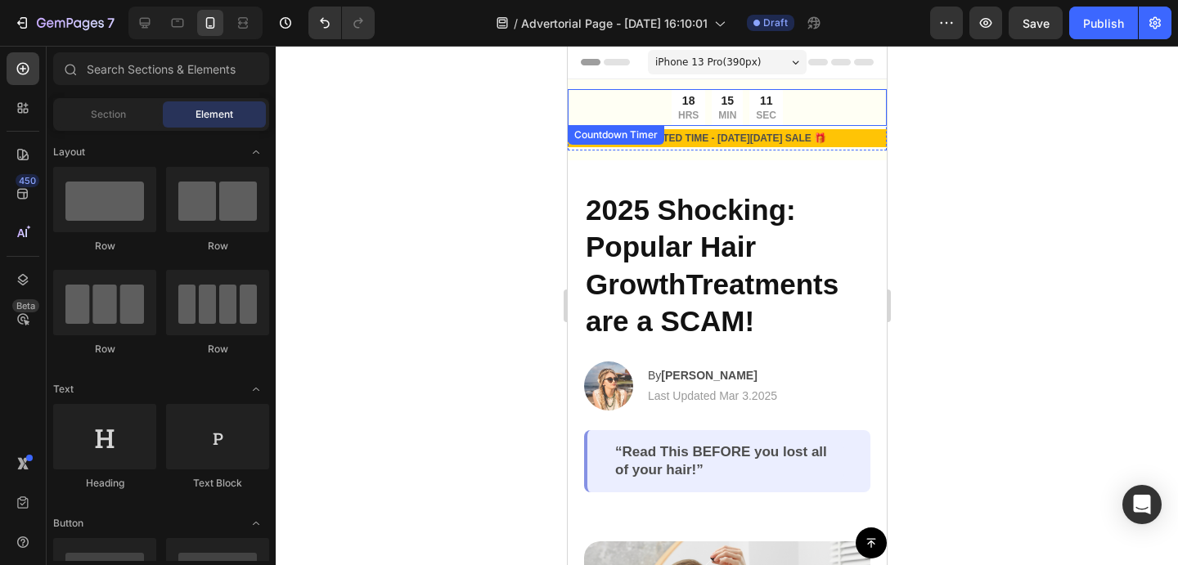
click at [775, 111] on div "11 SEC" at bounding box center [765, 107] width 34 height 37
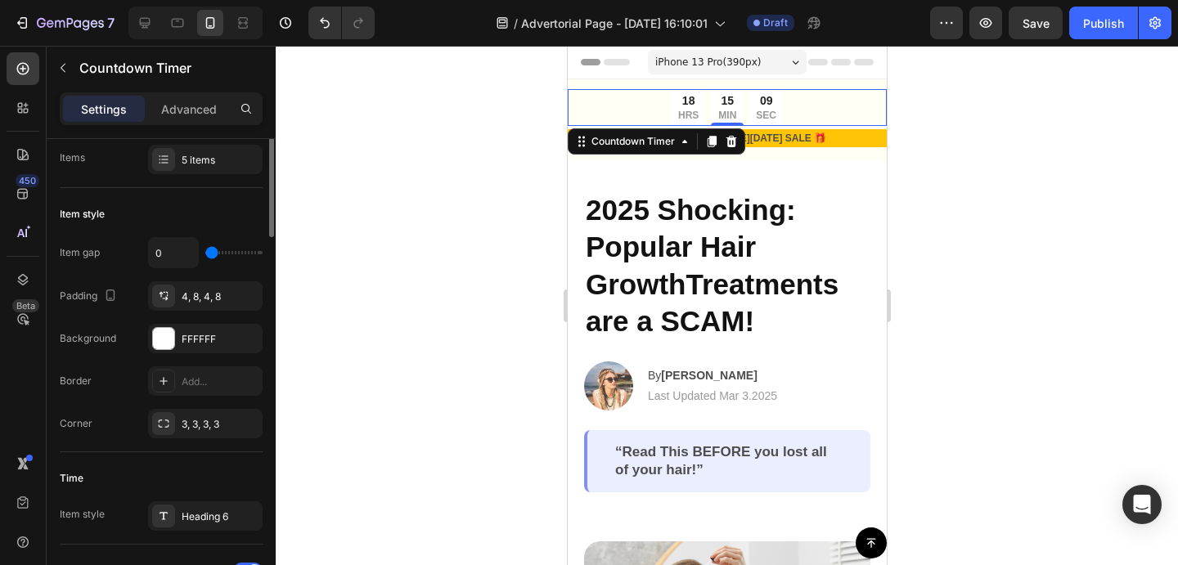
scroll to position [215, 0]
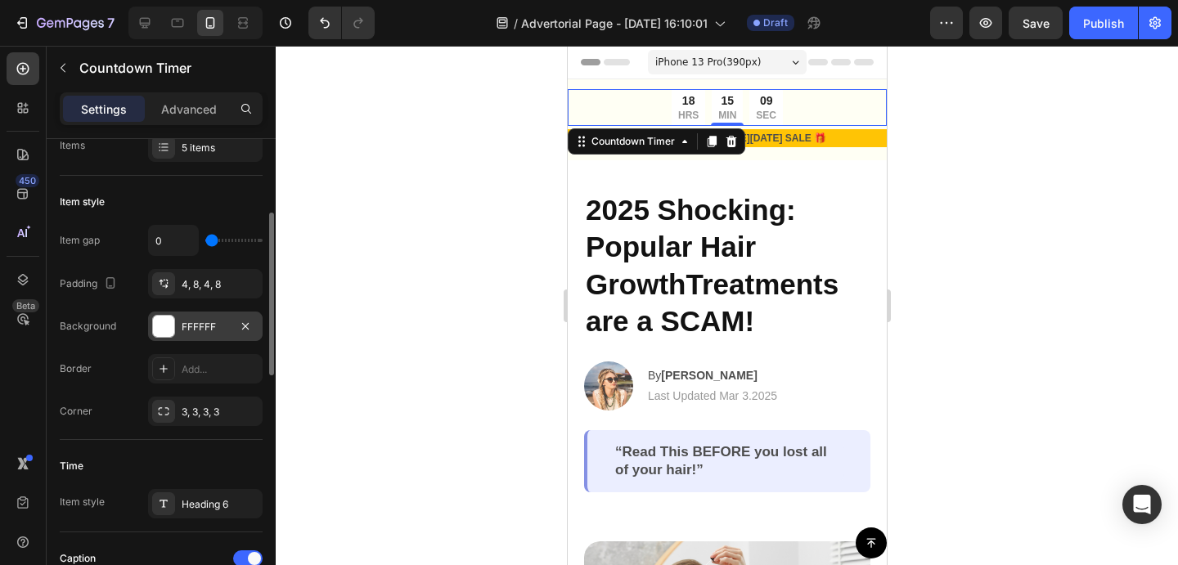
click at [170, 323] on div at bounding box center [163, 326] width 21 height 21
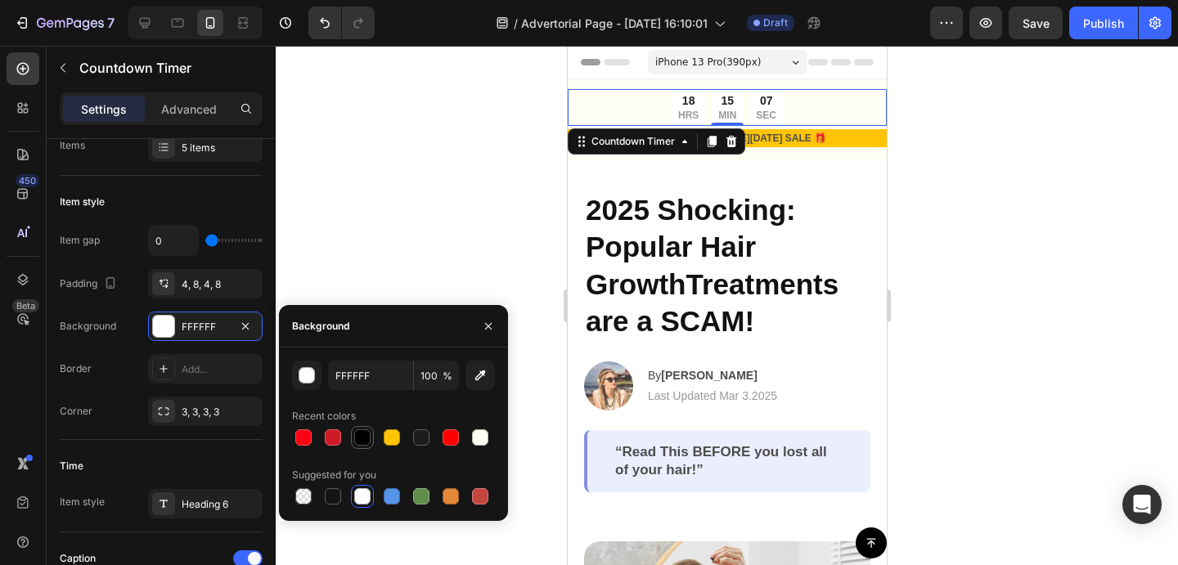
click at [364, 440] on div at bounding box center [362, 437] width 16 height 16
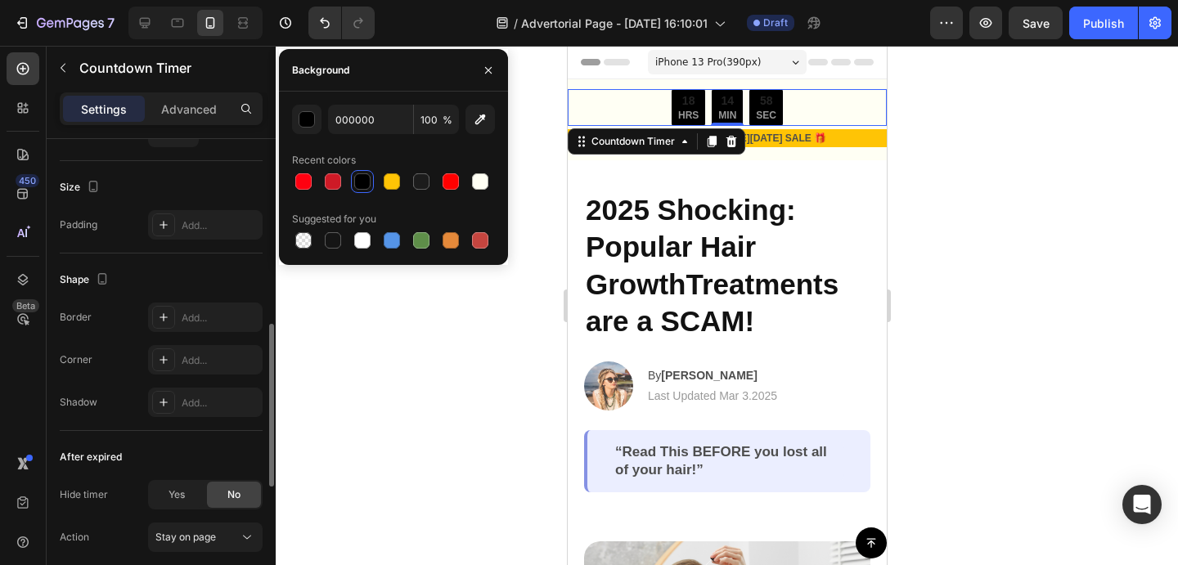
scroll to position [624, 0]
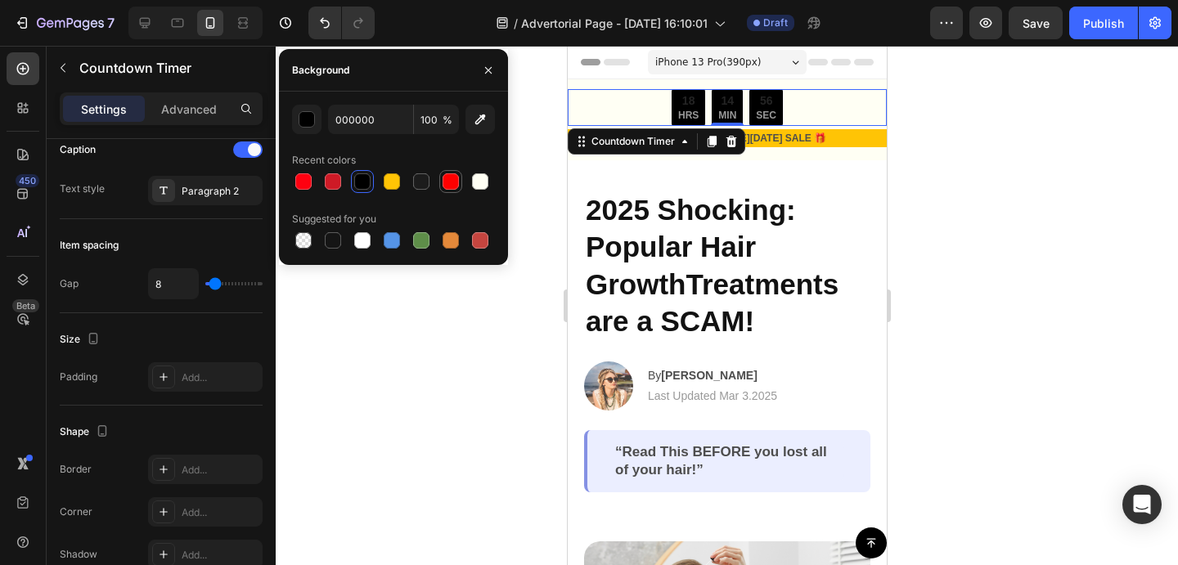
click at [454, 181] on div at bounding box center [450, 181] width 16 height 16
click at [365, 182] on div at bounding box center [362, 181] width 16 height 16
type input "000000"
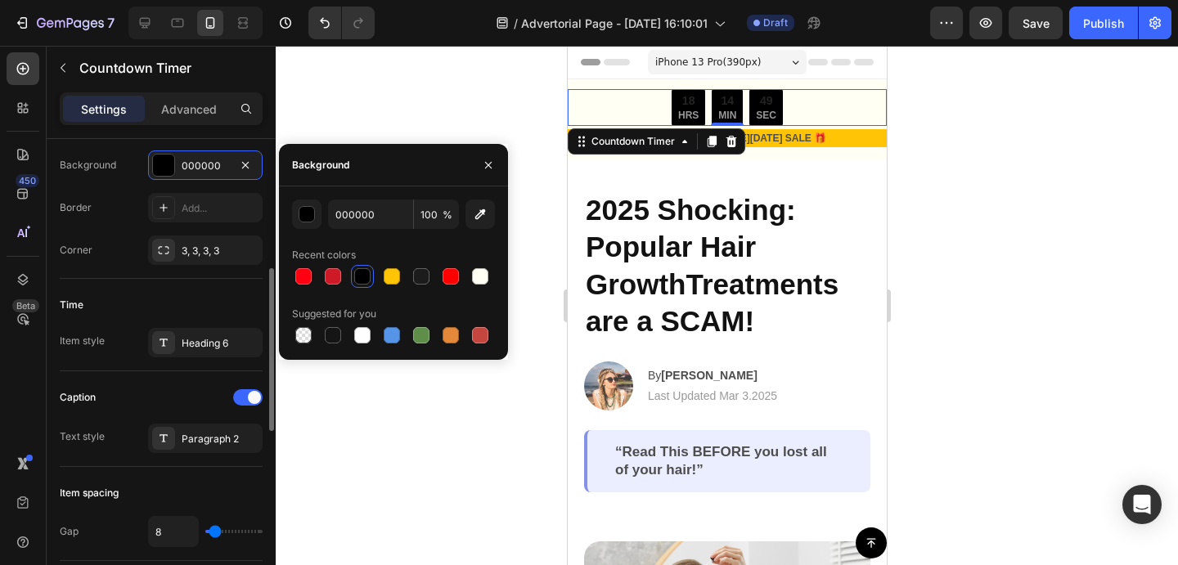
scroll to position [373, 0]
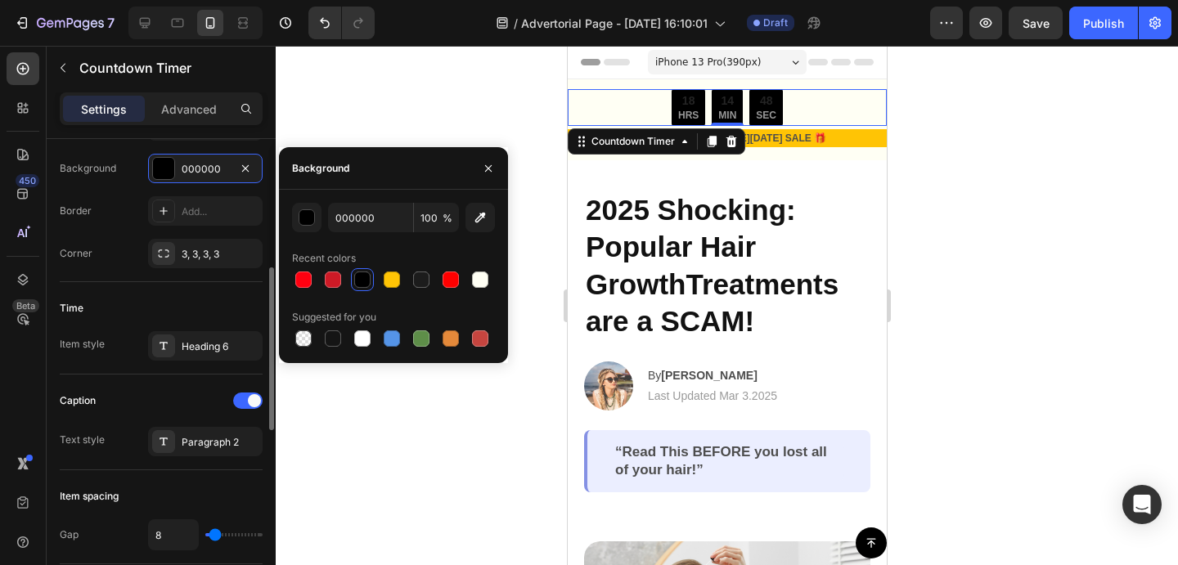
click at [688, 101] on div "18" at bounding box center [687, 100] width 20 height 17
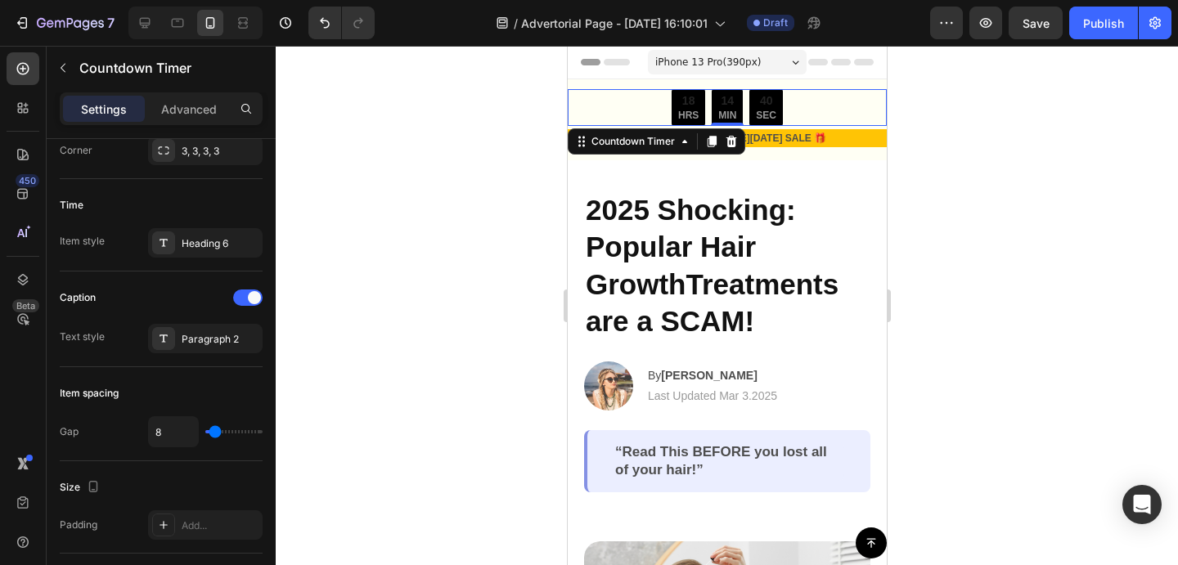
scroll to position [402, 0]
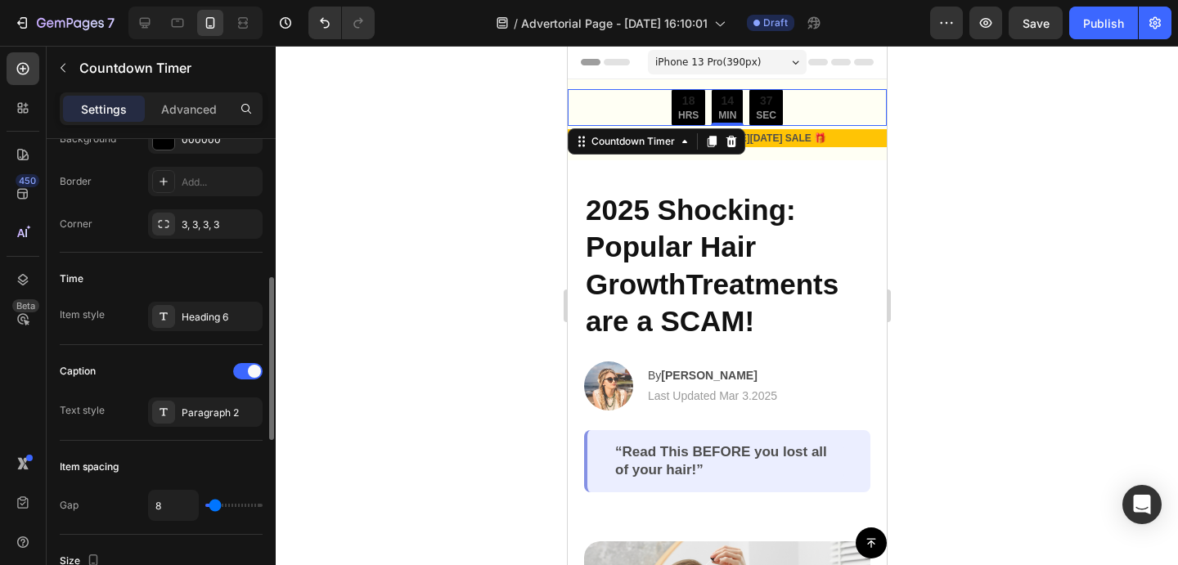
click at [201, 429] on div "Caption Text style Paragraph 2" at bounding box center [161, 393] width 203 height 96
click at [203, 419] on div "Paragraph 2" at bounding box center [220, 413] width 77 height 15
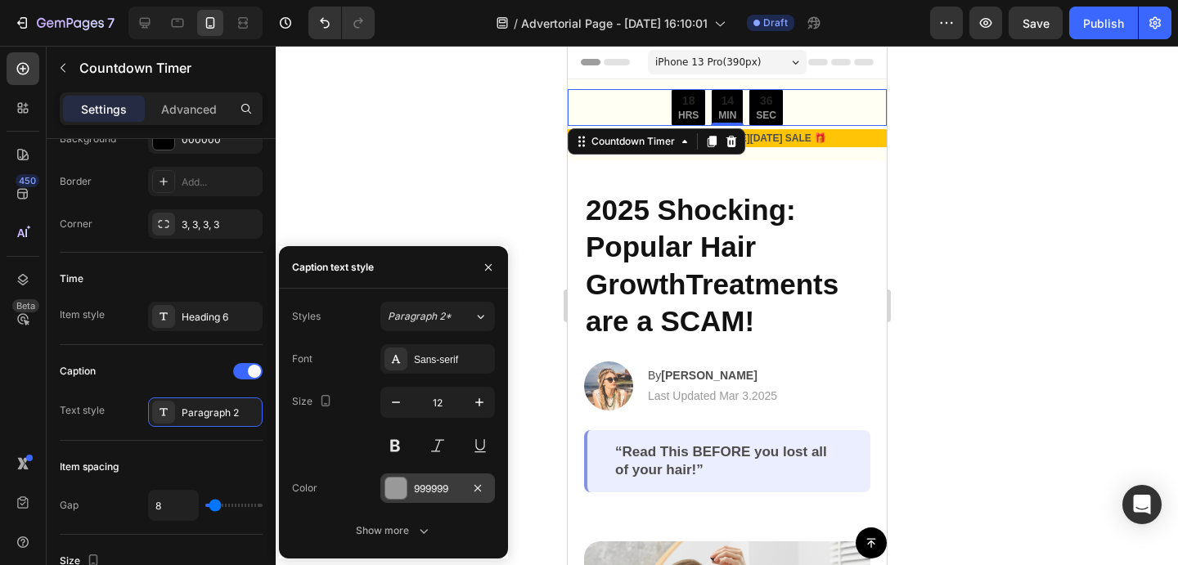
click at [396, 478] on div at bounding box center [395, 488] width 21 height 21
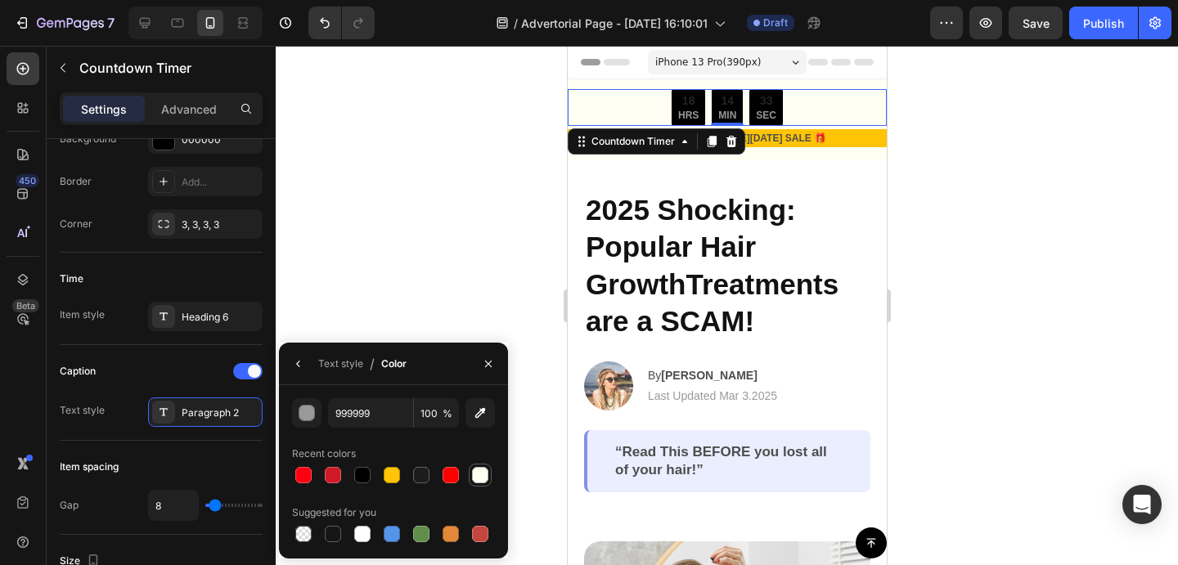
click at [487, 477] on div at bounding box center [480, 475] width 16 height 16
type input "FFFFF4"
click at [124, 379] on div "Caption" at bounding box center [161, 371] width 203 height 26
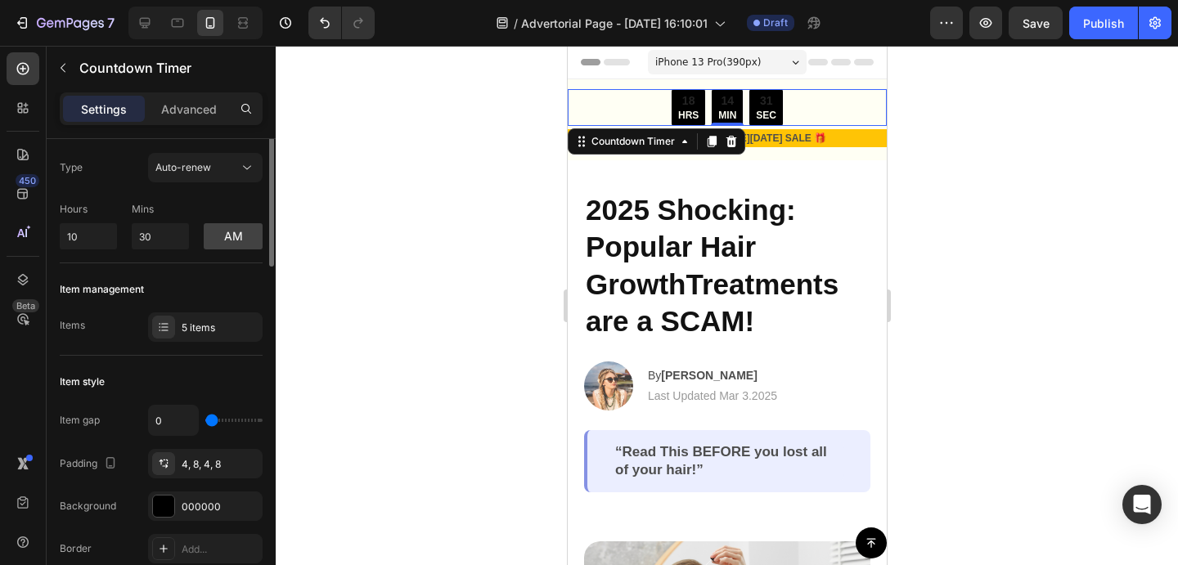
scroll to position [0, 0]
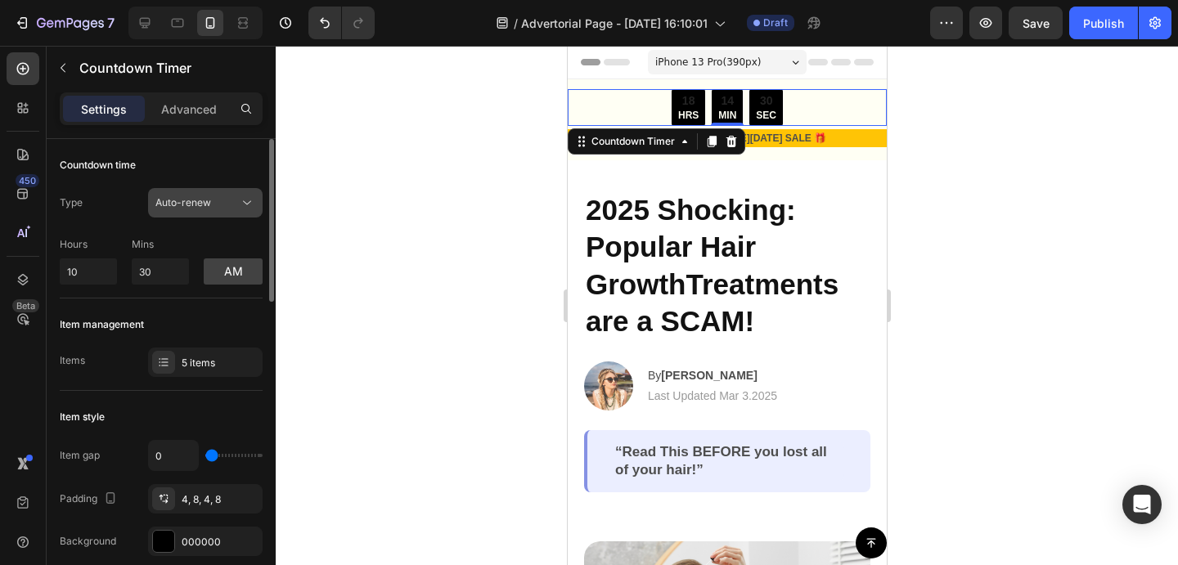
click at [186, 205] on span "Auto-renew" at bounding box center [183, 202] width 56 height 12
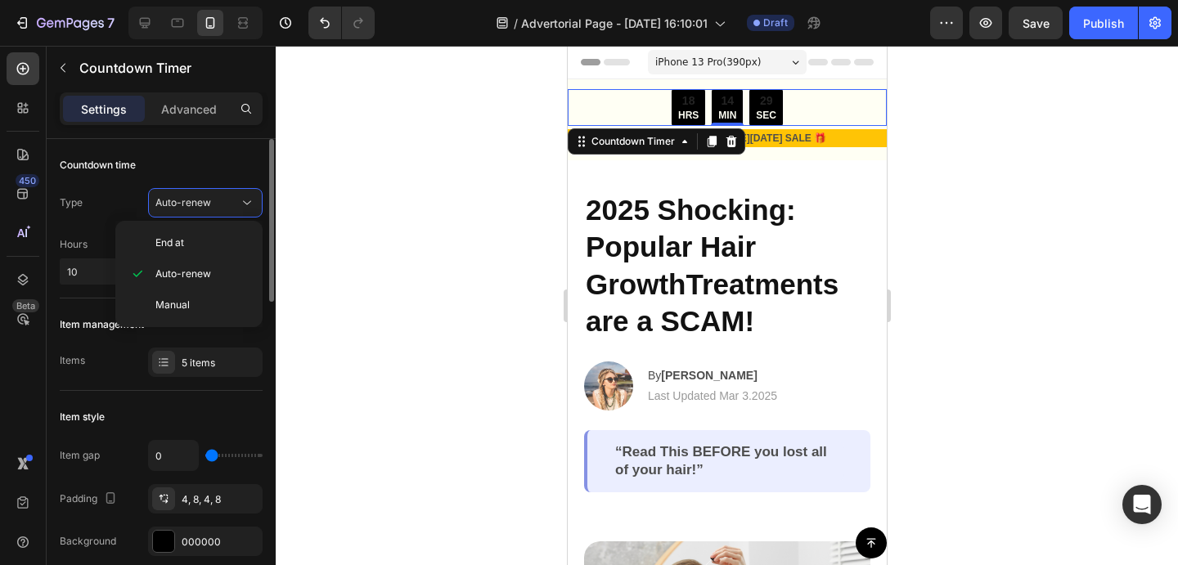
click at [125, 183] on div "Countdown time Type Auto-renew Hours 10 Mins 30 am" at bounding box center [161, 218] width 203 height 159
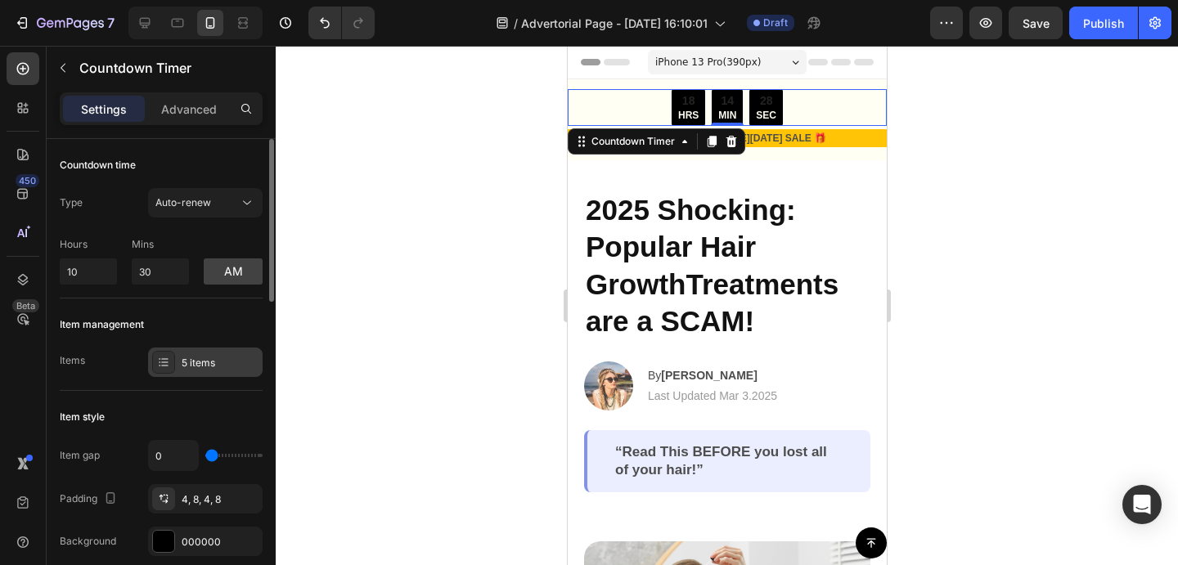
click at [186, 361] on div "5 items" at bounding box center [220, 363] width 77 height 15
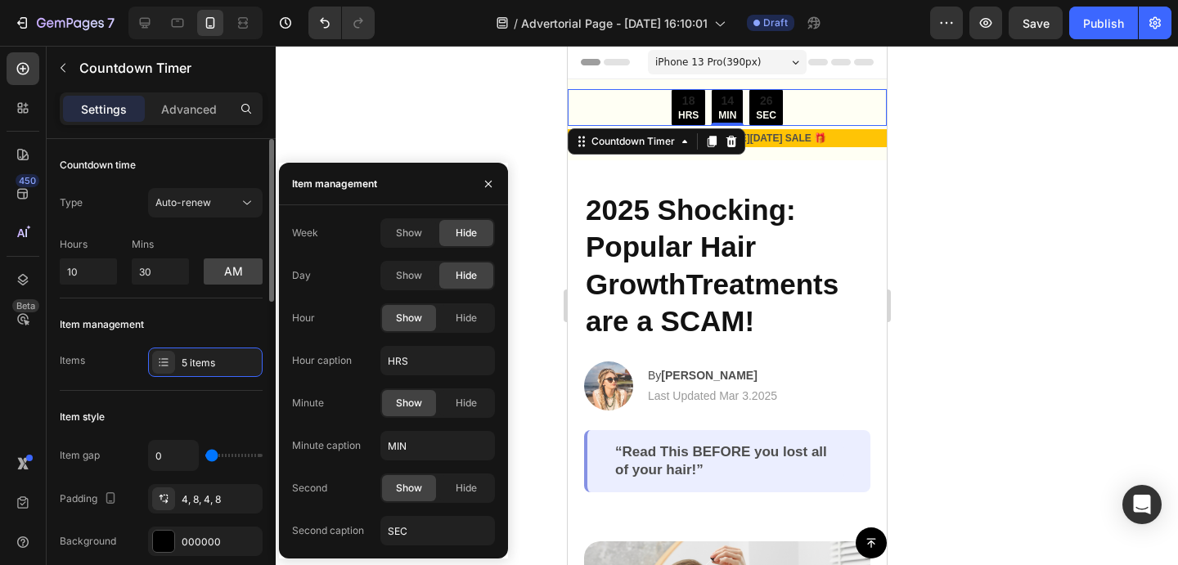
click at [110, 338] on div "Item management Items 5 items" at bounding box center [161, 345] width 203 height 92
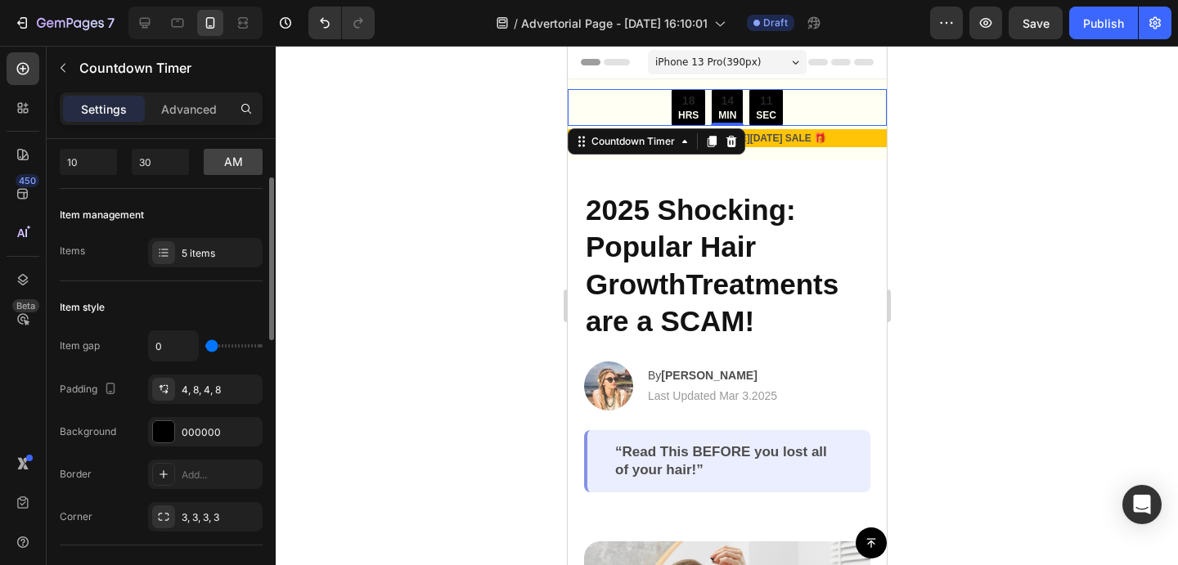
scroll to position [110, 0]
click at [188, 388] on div "4, 8, 4, 8" at bounding box center [205, 389] width 47 height 15
click at [145, 445] on div "Background 000000" at bounding box center [161, 430] width 203 height 29
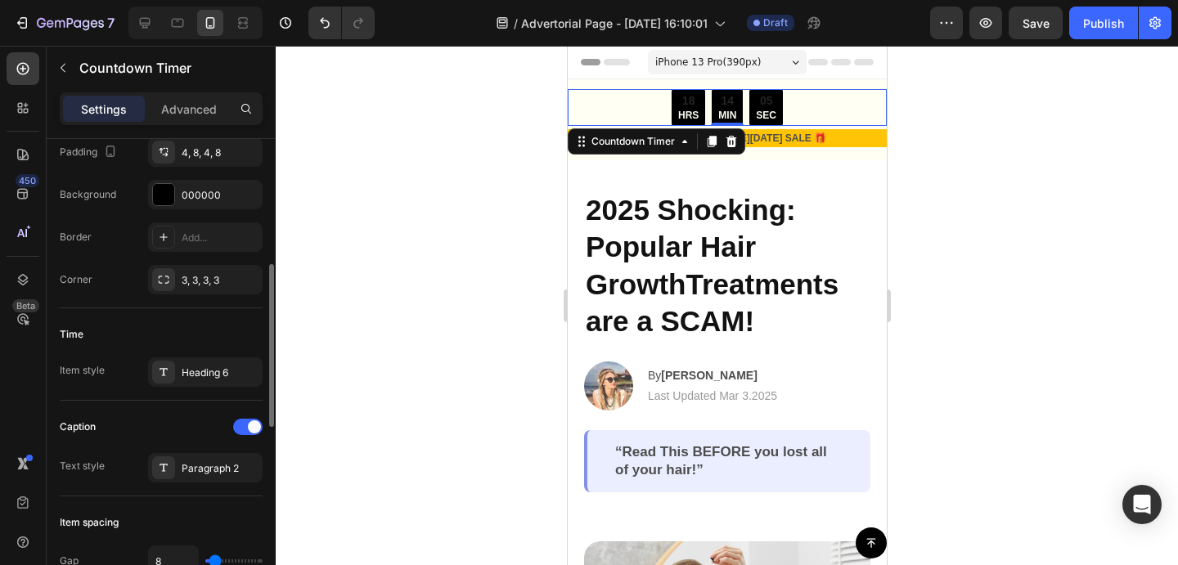
scroll to position [366, 0]
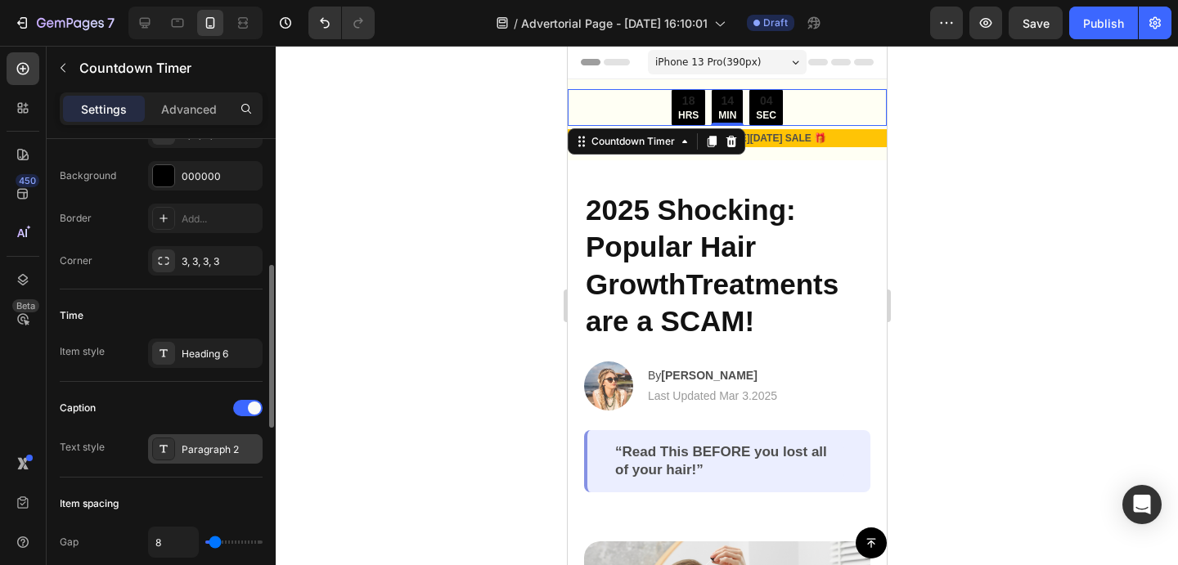
click at [198, 448] on div "Paragraph 2" at bounding box center [220, 449] width 77 height 15
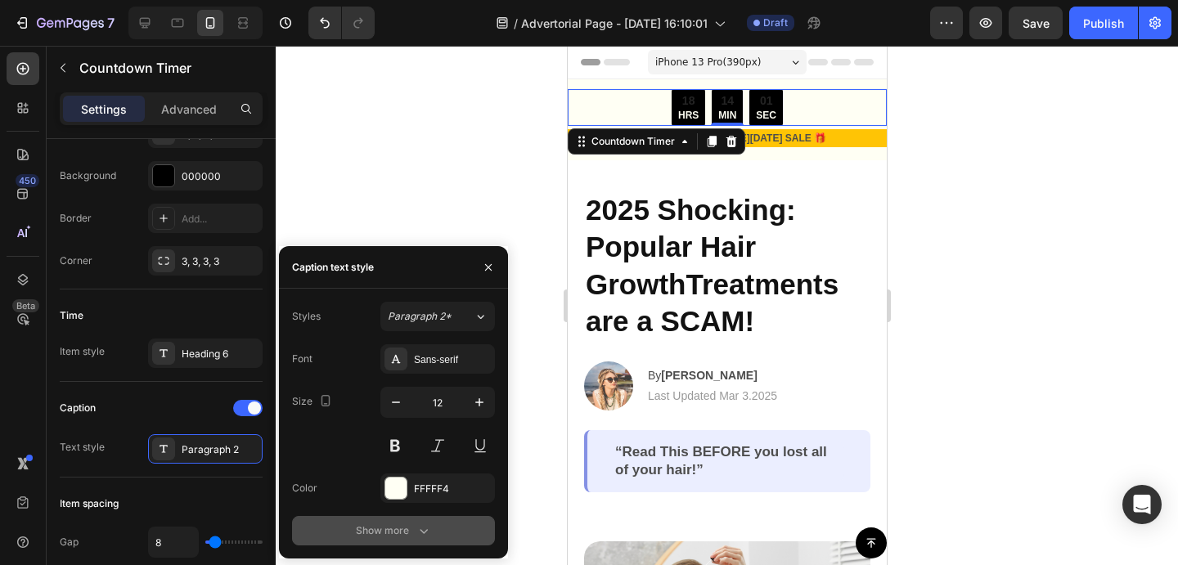
click at [399, 523] on div "Show more" at bounding box center [394, 531] width 76 height 16
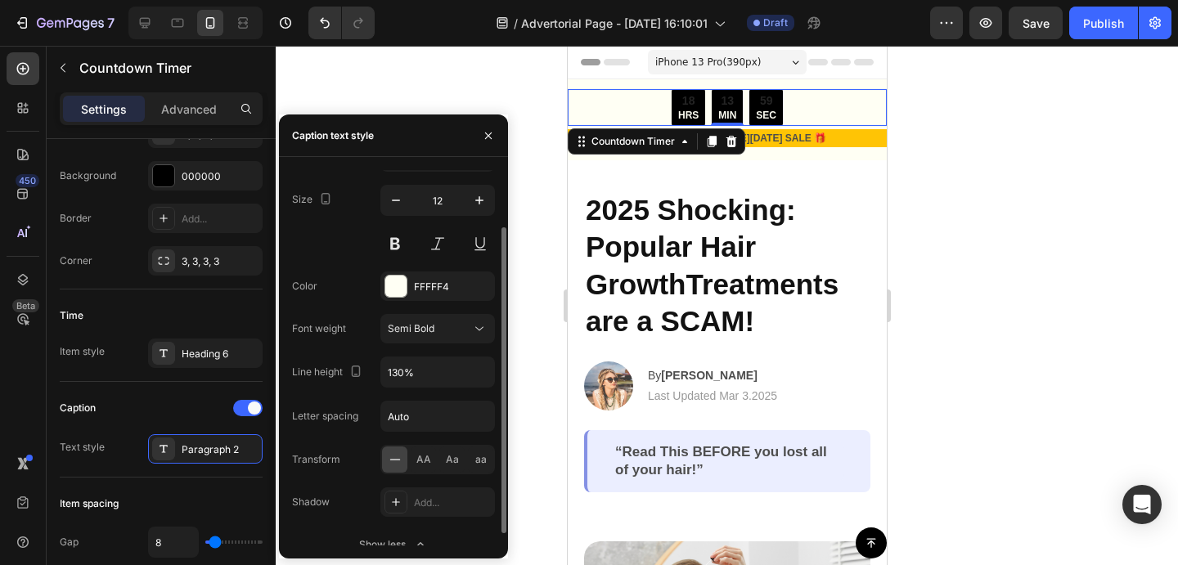
scroll to position [84, 0]
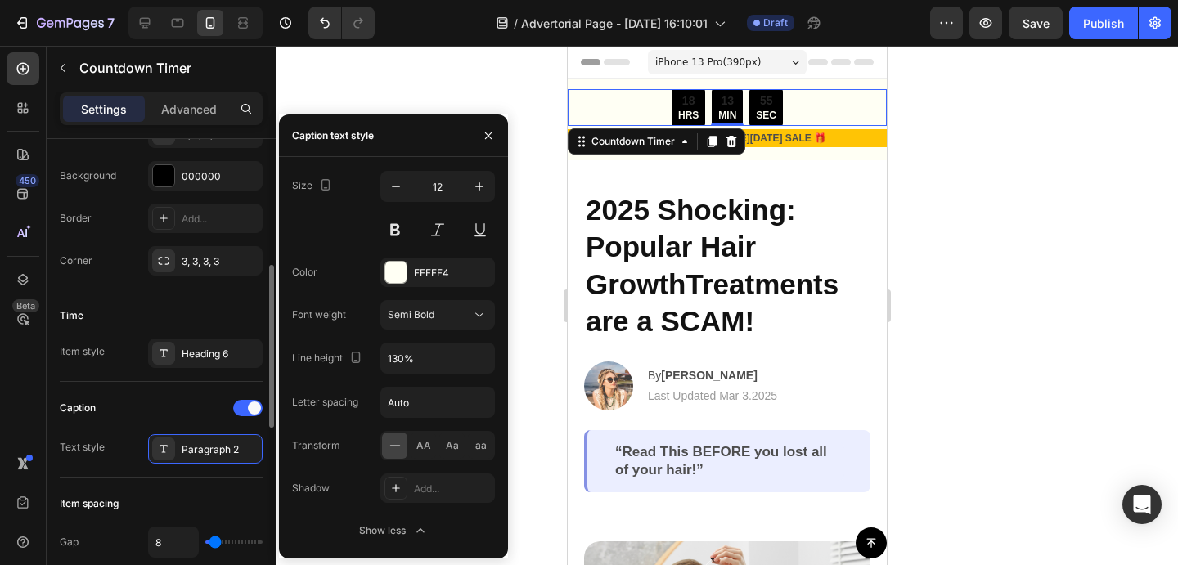
click at [139, 405] on div "Caption" at bounding box center [161, 408] width 203 height 26
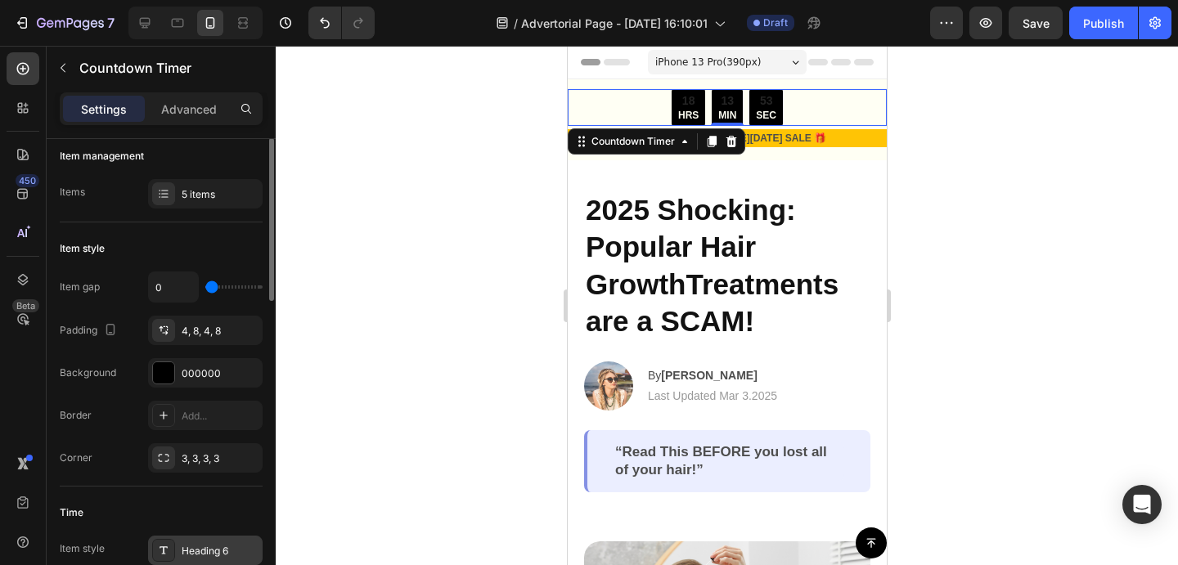
scroll to position [0, 0]
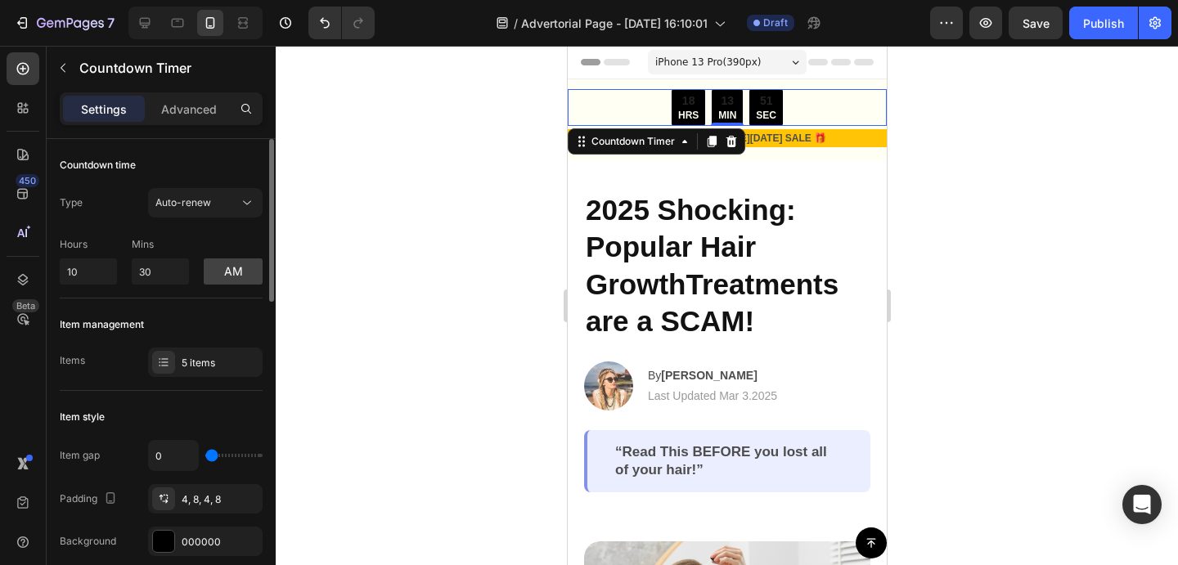
click at [208, 381] on div "Item management Items 5 items" at bounding box center [161, 345] width 203 height 92
click at [213, 368] on div "5 items" at bounding box center [220, 363] width 77 height 15
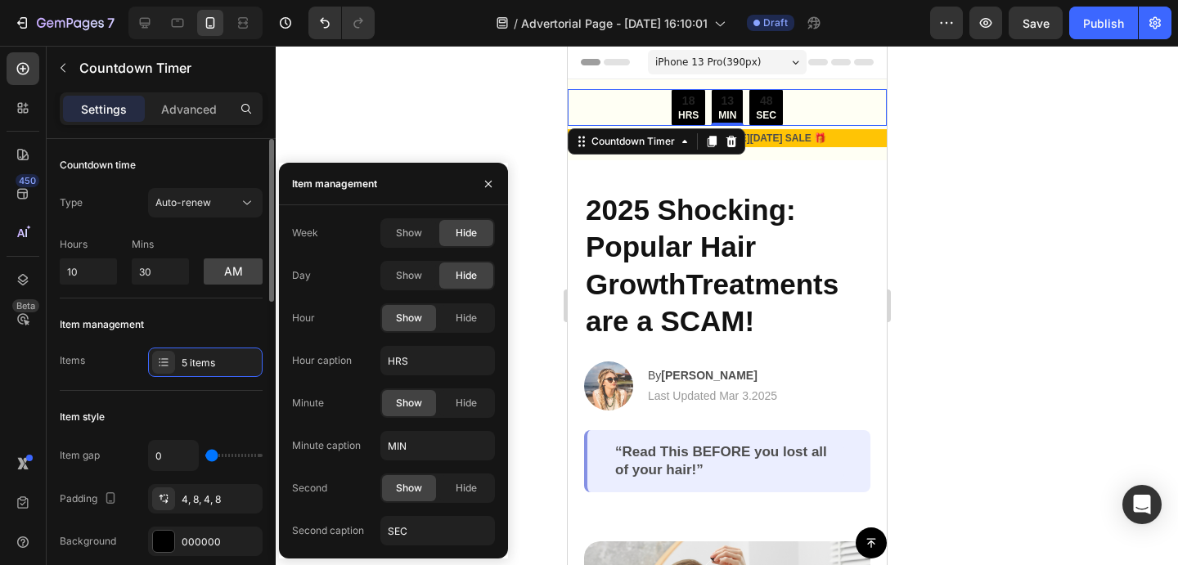
click at [88, 372] on div "Items 5 items" at bounding box center [161, 362] width 203 height 29
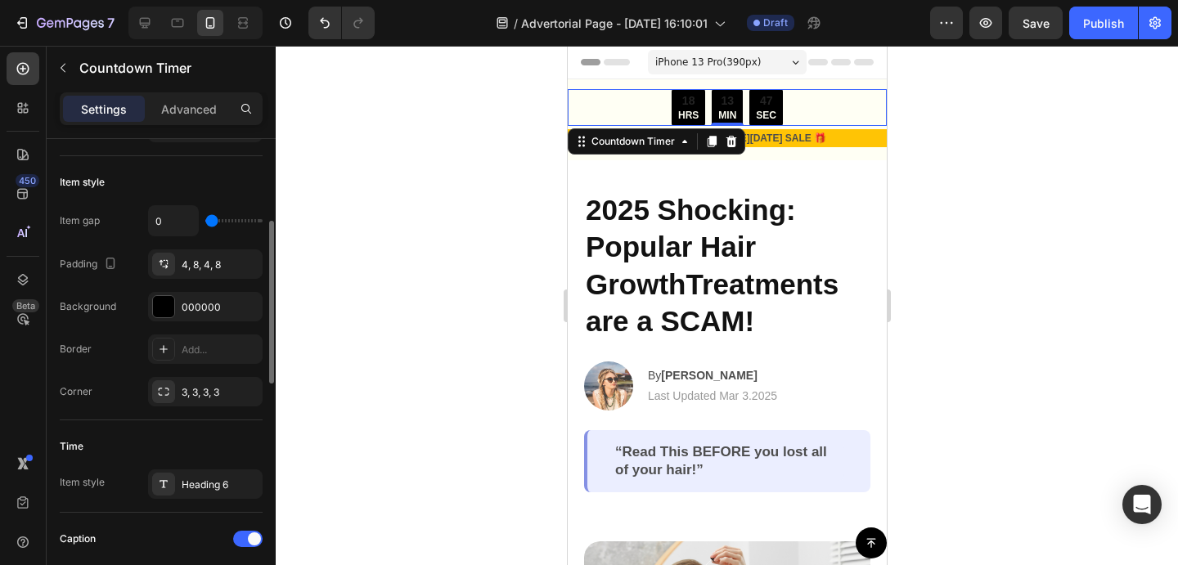
scroll to position [238, 0]
click at [178, 303] on div "000000" at bounding box center [205, 303] width 115 height 29
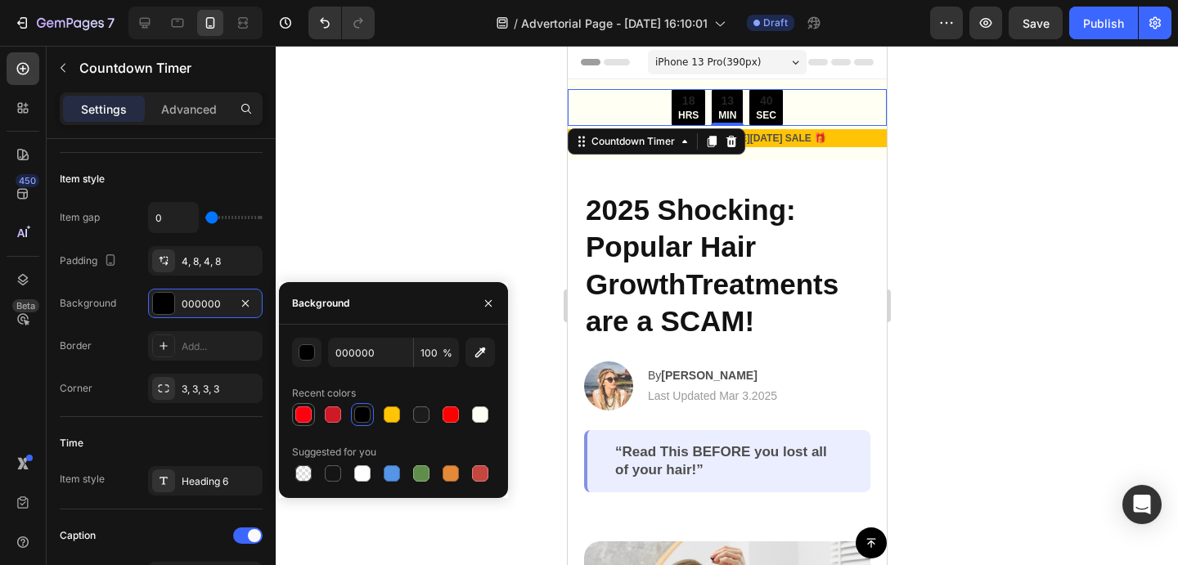
click at [313, 413] on div at bounding box center [303, 414] width 23 height 23
type input "FF0010"
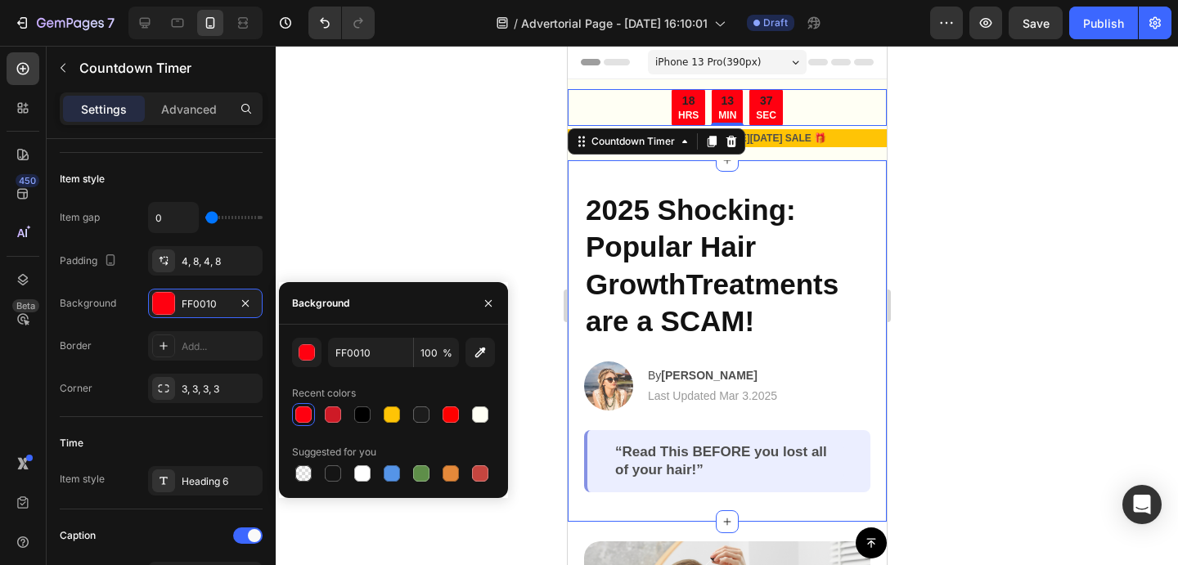
click at [579, 166] on div "2025 Shocking: Popular Hair GrowthTreatments are a SCAM! Heading Image By Jessi…" at bounding box center [726, 341] width 319 height 362
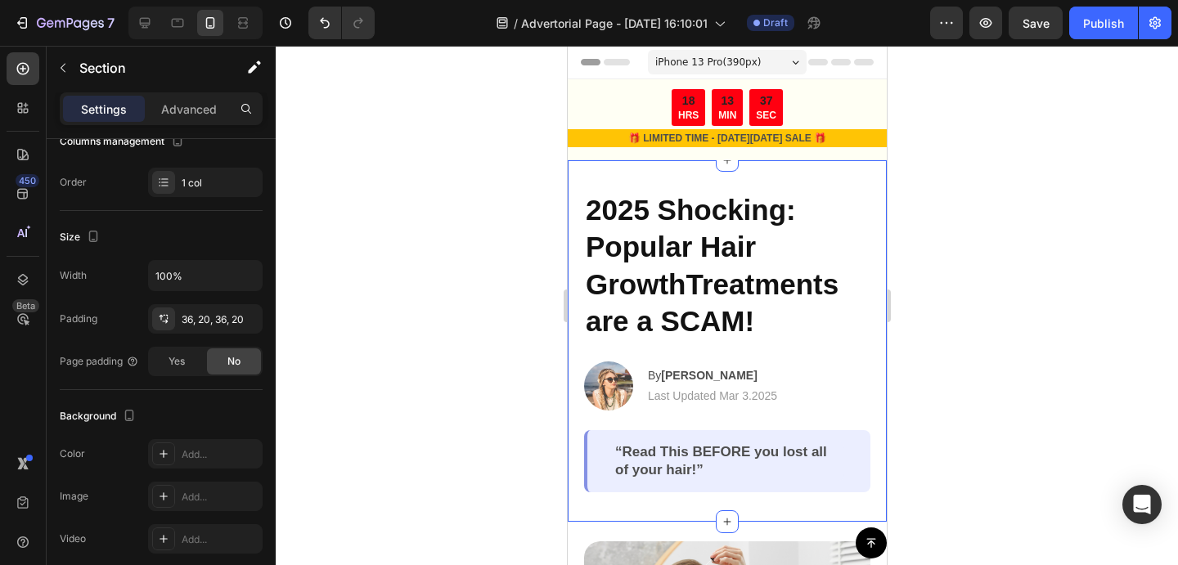
scroll to position [0, 0]
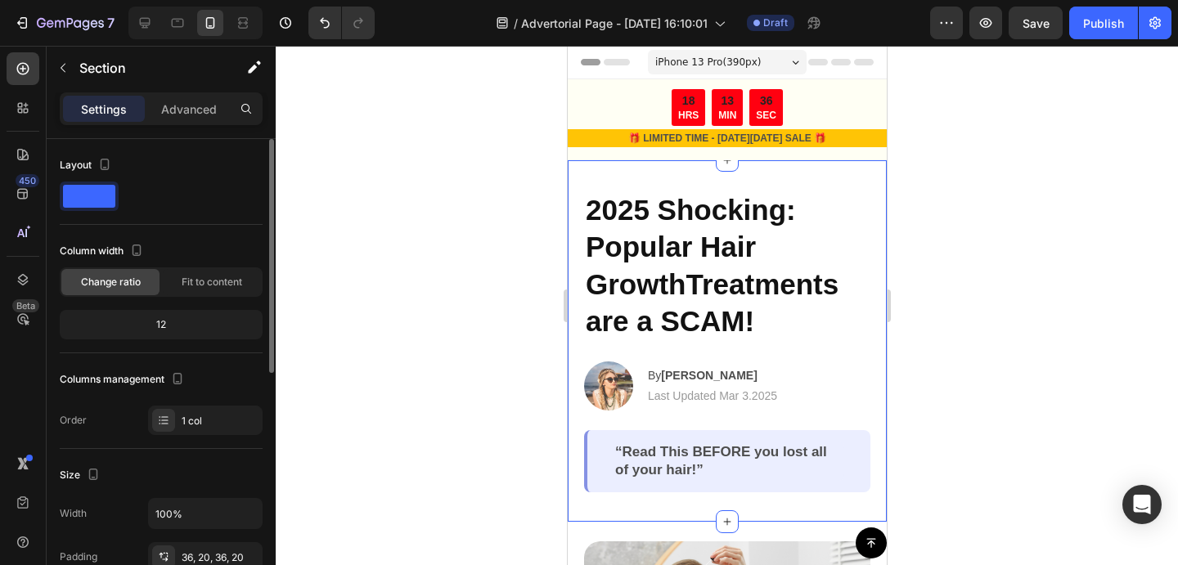
click at [998, 179] on div at bounding box center [727, 305] width 902 height 519
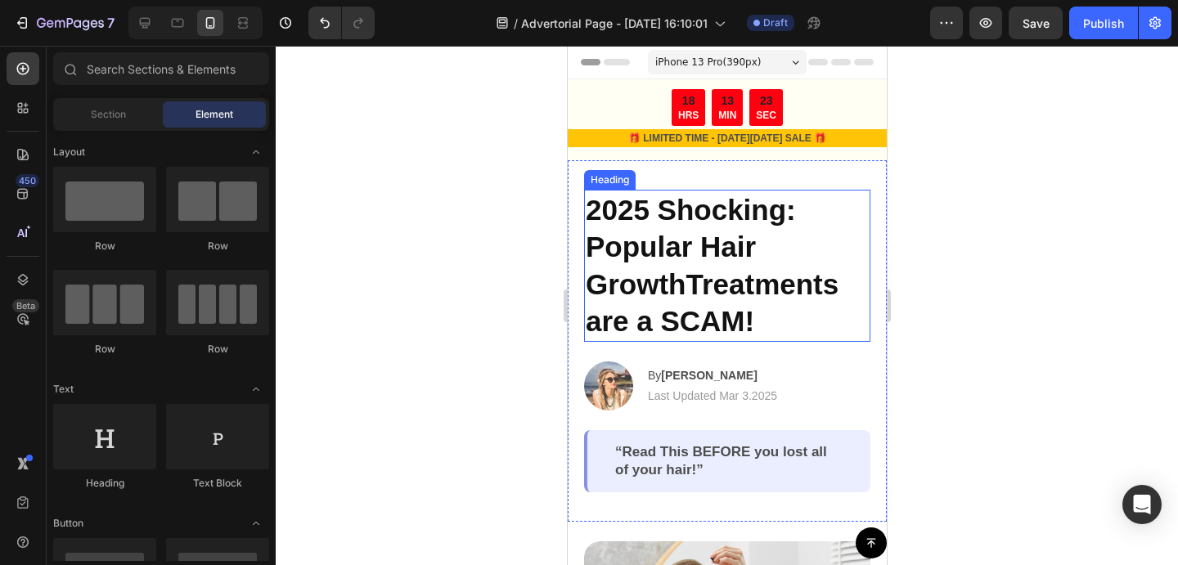
click at [682, 235] on h2 "2025 Shocking: Popular Hair GrowthTreatments are a SCAM!" at bounding box center [726, 266] width 286 height 152
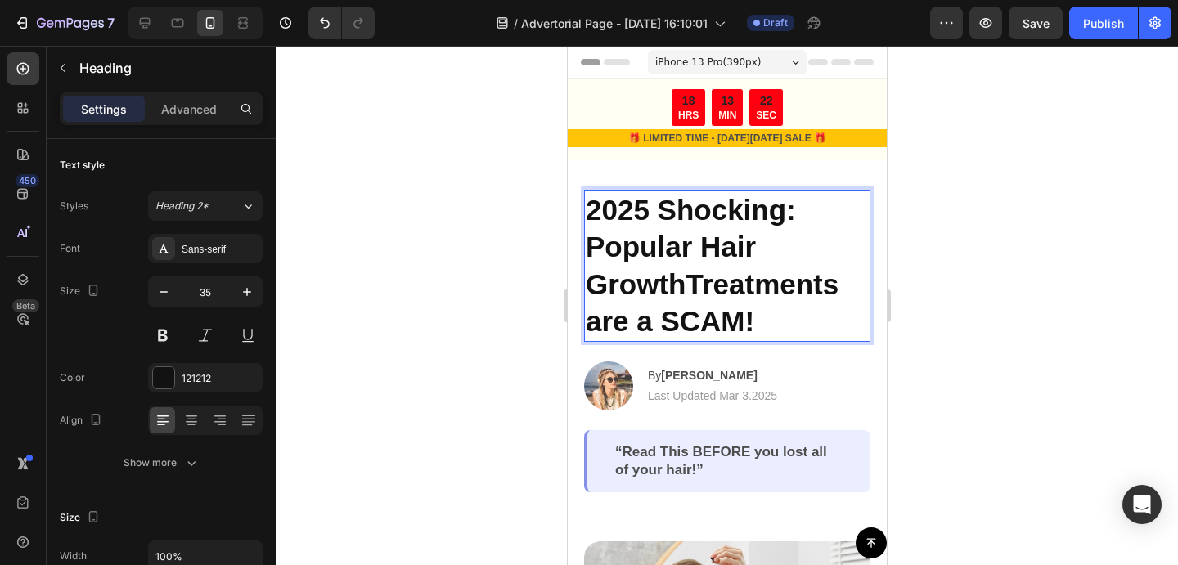
click at [701, 247] on h2 "2025 Shocking: Popular Hair GrowthTreatments are a SCAM!" at bounding box center [726, 266] width 286 height 152
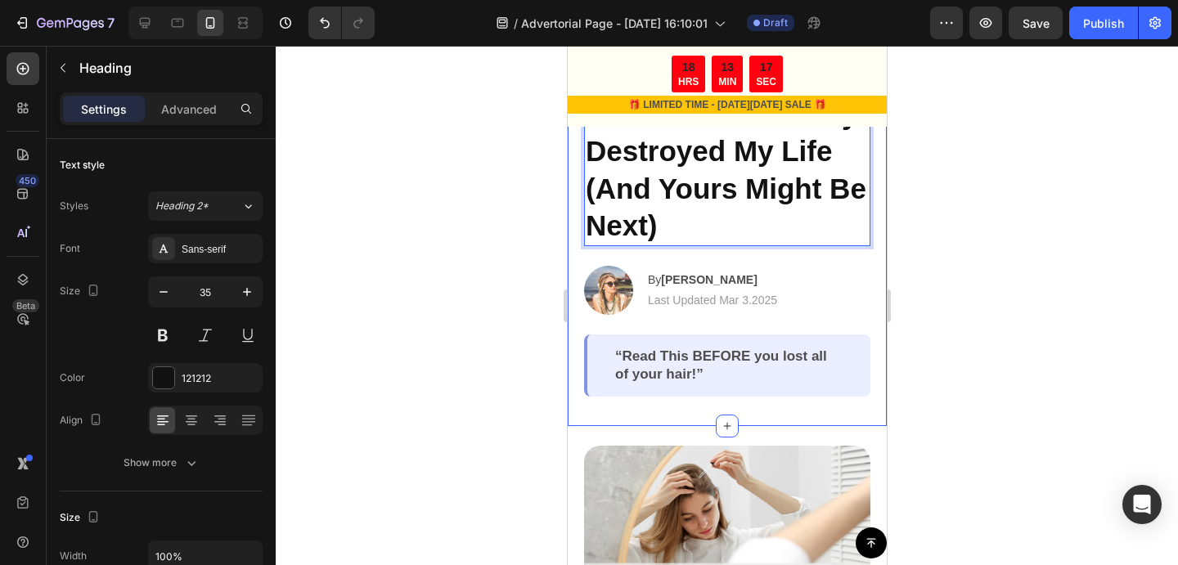
scroll to position [93, 0]
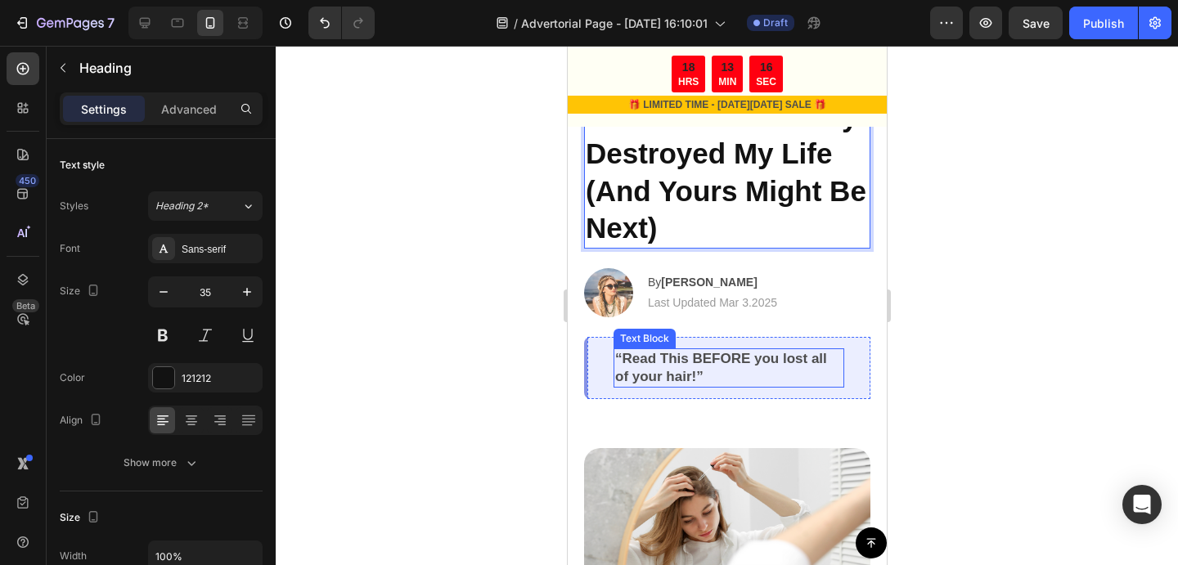
click at [725, 361] on p "“Read This BEFORE you lost all of your hair!”" at bounding box center [727, 368] width 227 height 36
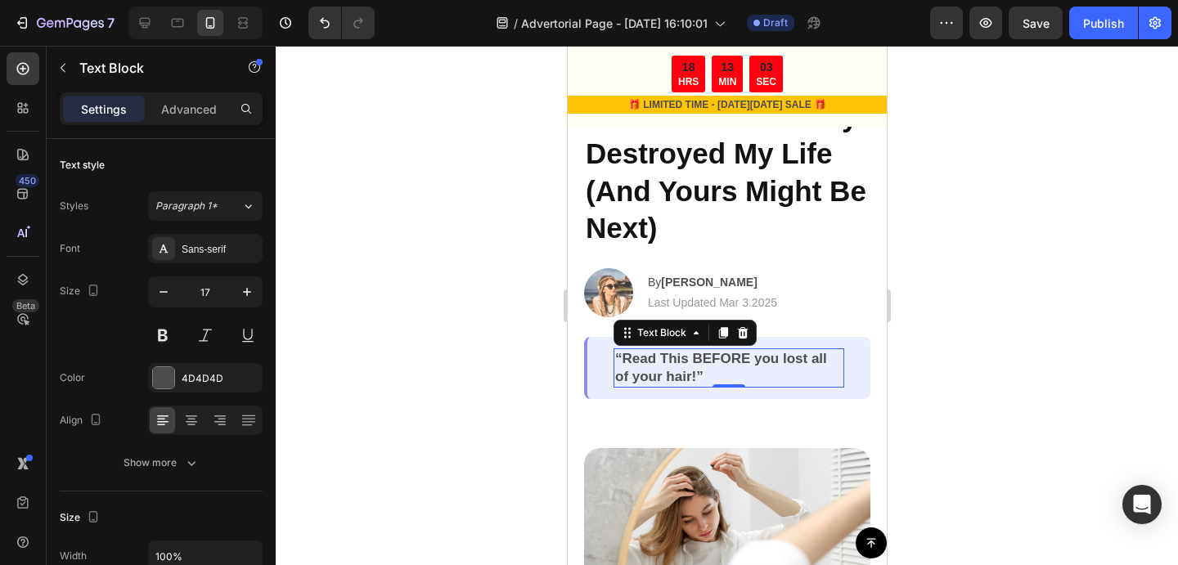
click at [688, 375] on p "“Read This BEFORE you lost all of your hair!”" at bounding box center [727, 368] width 227 height 36
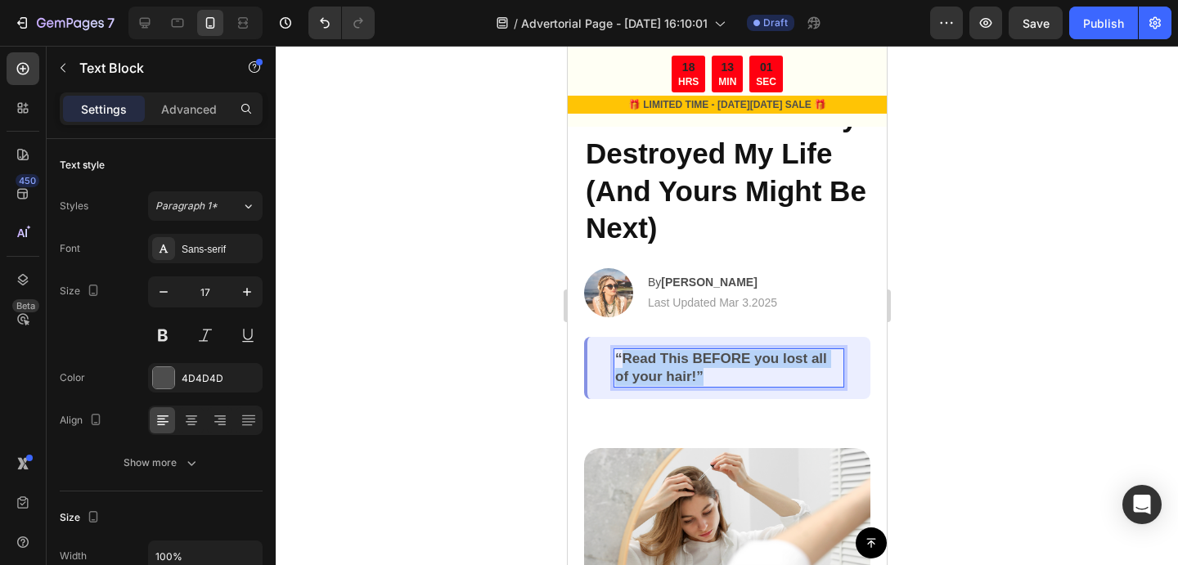
drag, startPoint x: 701, startPoint y: 375, endPoint x: 626, endPoint y: 359, distance: 76.8
click at [626, 359] on p "“Read This BEFORE you lost all of your hair!”" at bounding box center [727, 368] width 227 height 36
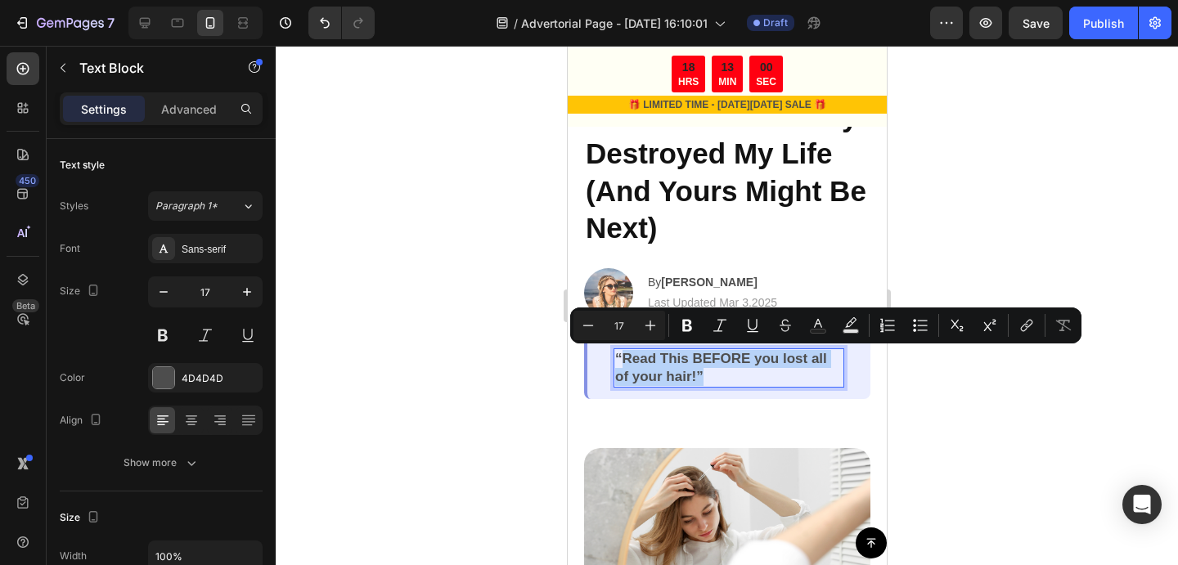
click at [623, 358] on p "“Read This BEFORE you lost all of your hair!”" at bounding box center [727, 368] width 227 height 36
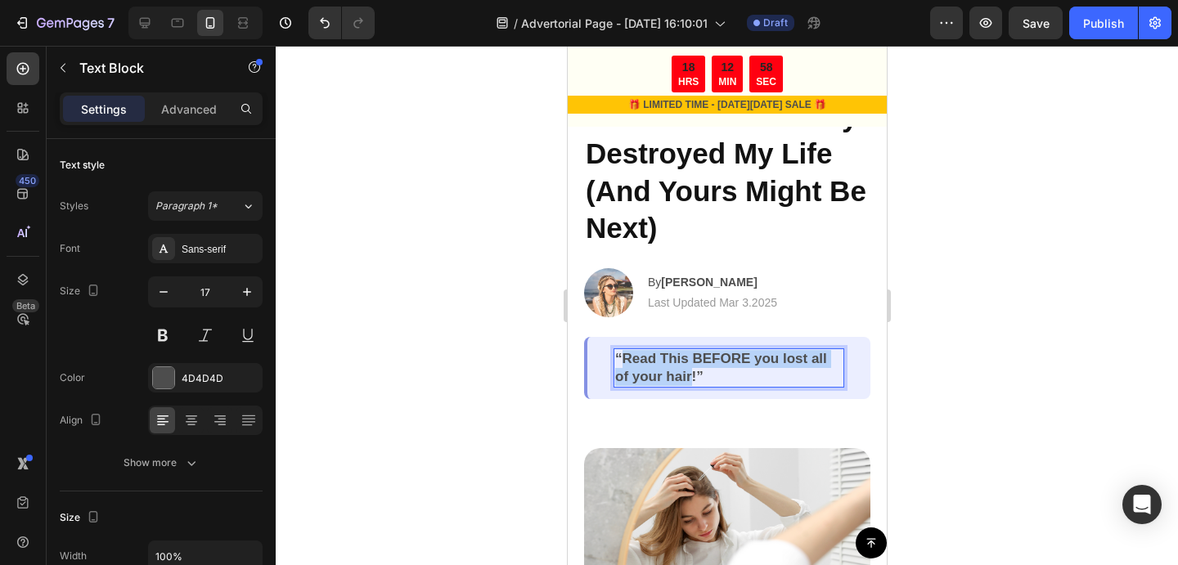
drag, startPoint x: 622, startPoint y: 358, endPoint x: 687, endPoint y: 375, distance: 66.9
click at [687, 375] on p "“Read This BEFORE you lost all of your hair!”" at bounding box center [727, 368] width 227 height 36
click at [1010, 328] on div at bounding box center [727, 305] width 902 height 519
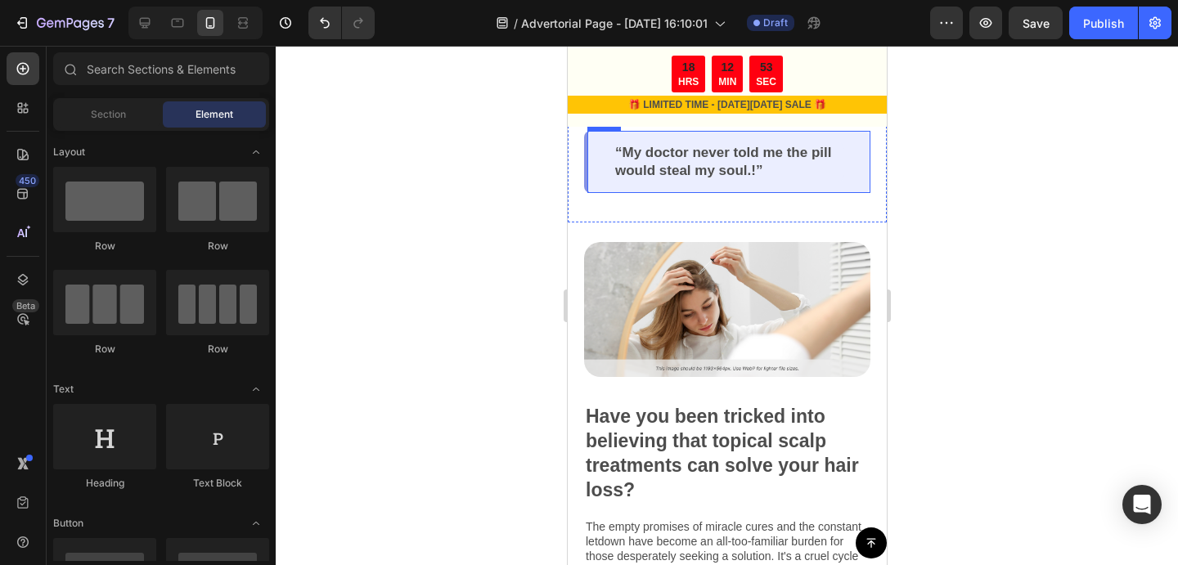
scroll to position [302, 0]
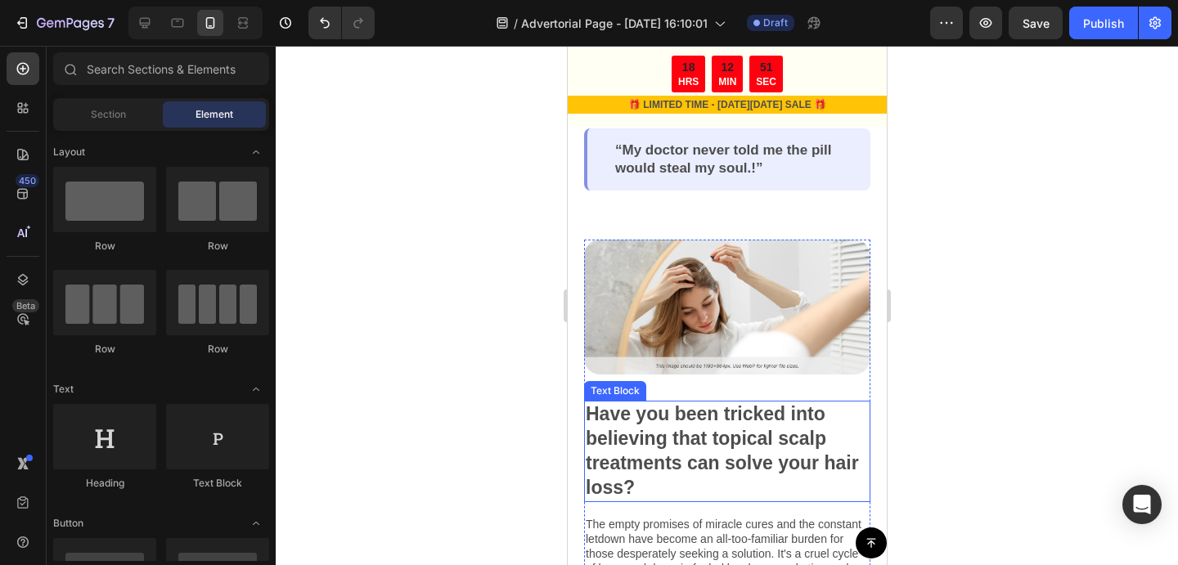
click at [673, 436] on p "Have you been tricked into believing that topical scalp treatments can solve yo…" at bounding box center [726, 451] width 283 height 98
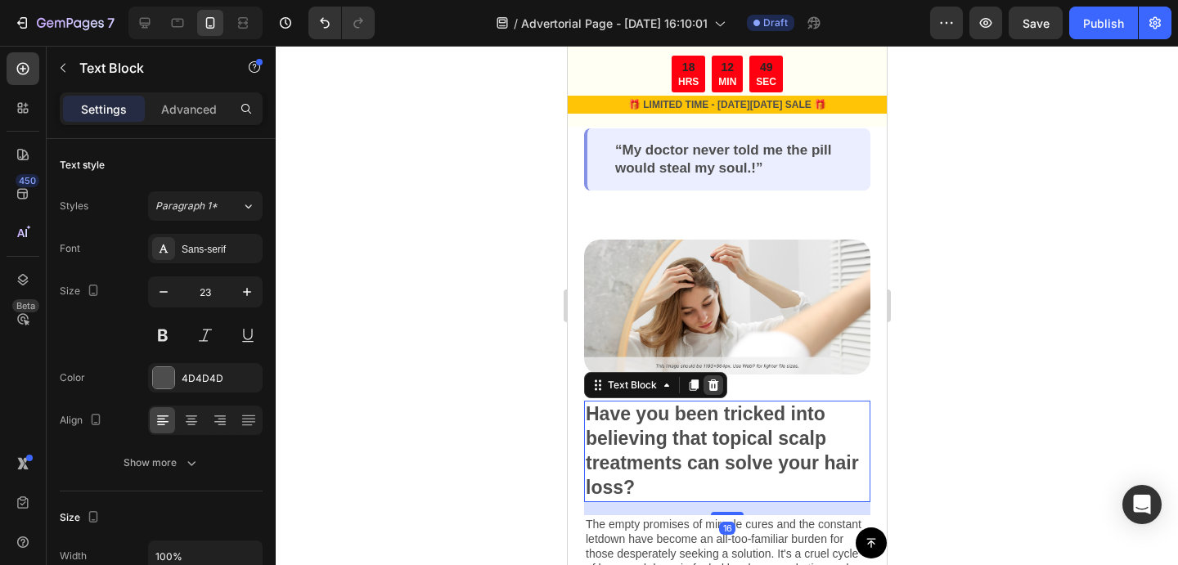
click at [718, 390] on icon at bounding box center [712, 385] width 13 height 13
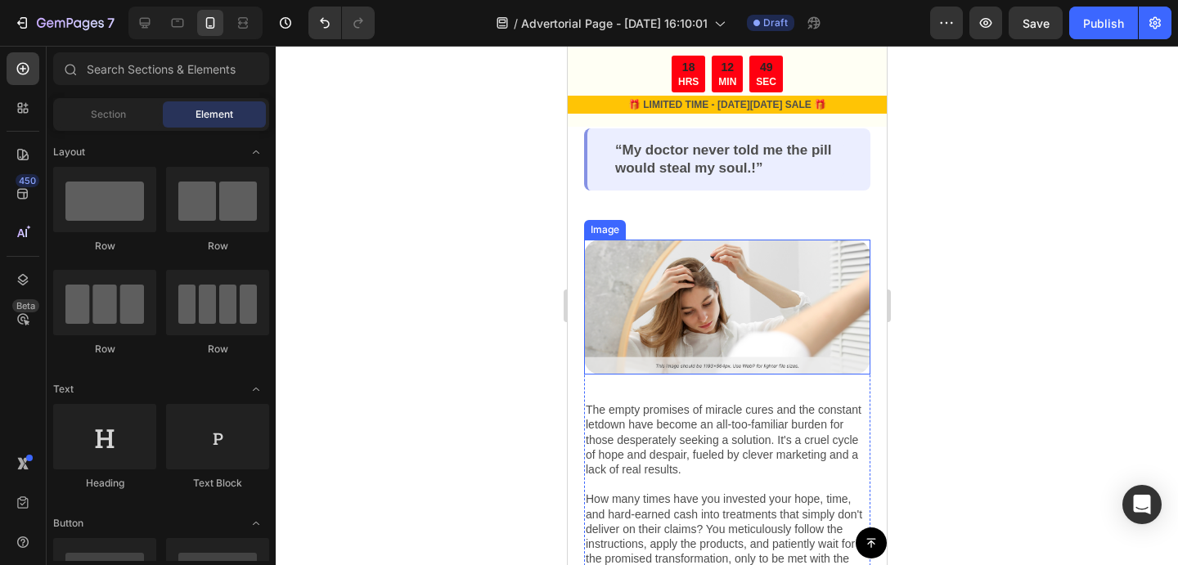
click at [725, 308] on img at bounding box center [726, 307] width 286 height 135
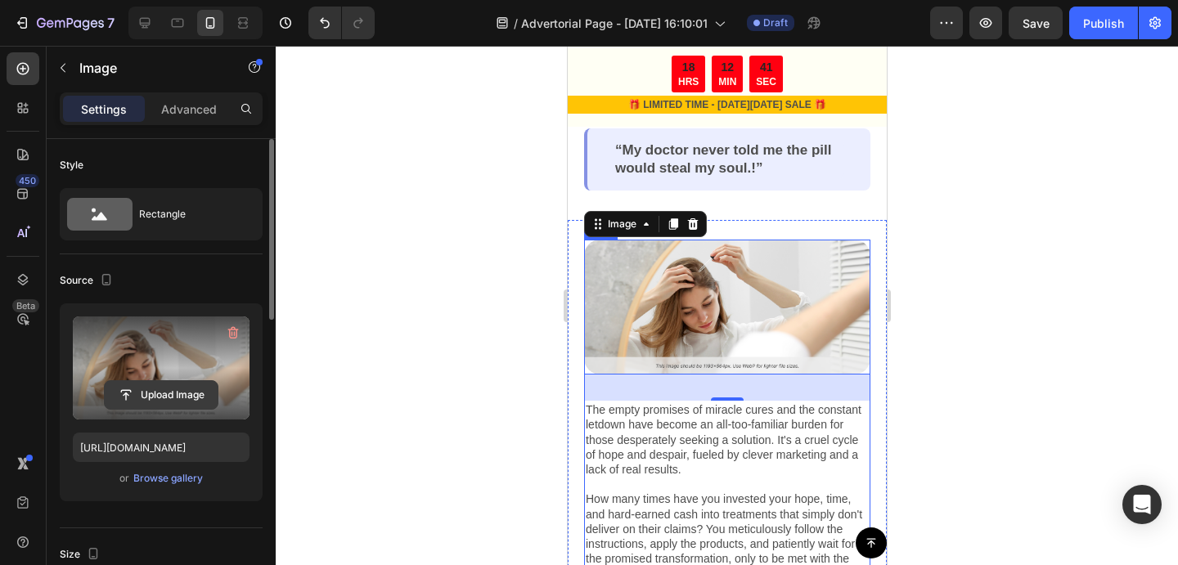
click at [170, 400] on input "file" at bounding box center [161, 395] width 113 height 28
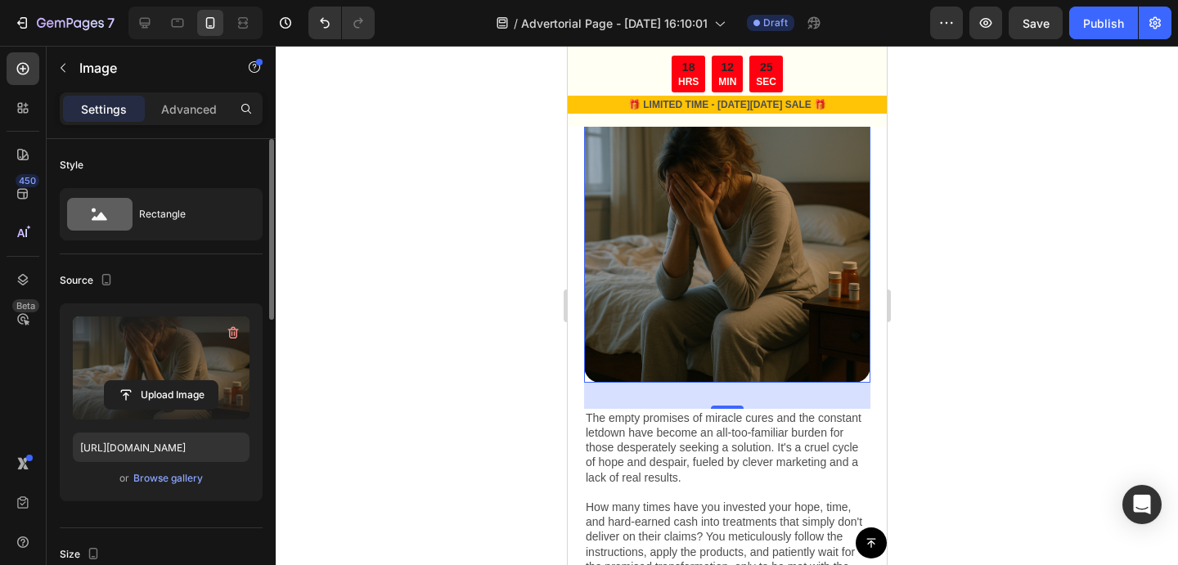
scroll to position [449, 0]
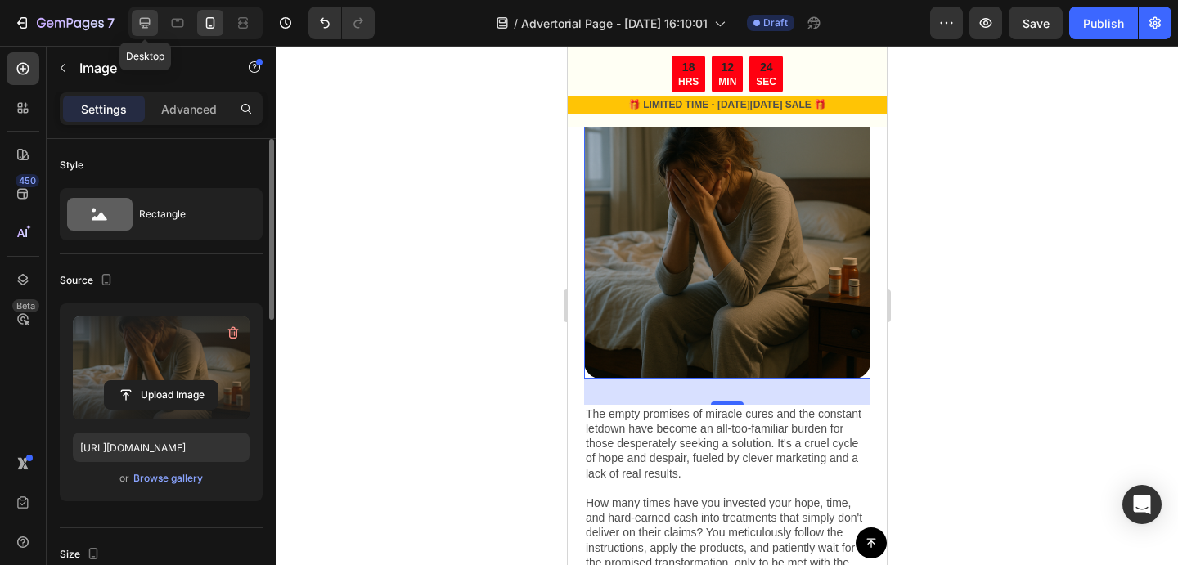
click at [143, 20] on icon at bounding box center [145, 23] width 16 height 16
type input "https://cdn.shopify.com/s/files/1/0910/1616/7807/files/gempages_580008830809670…"
type input "100"
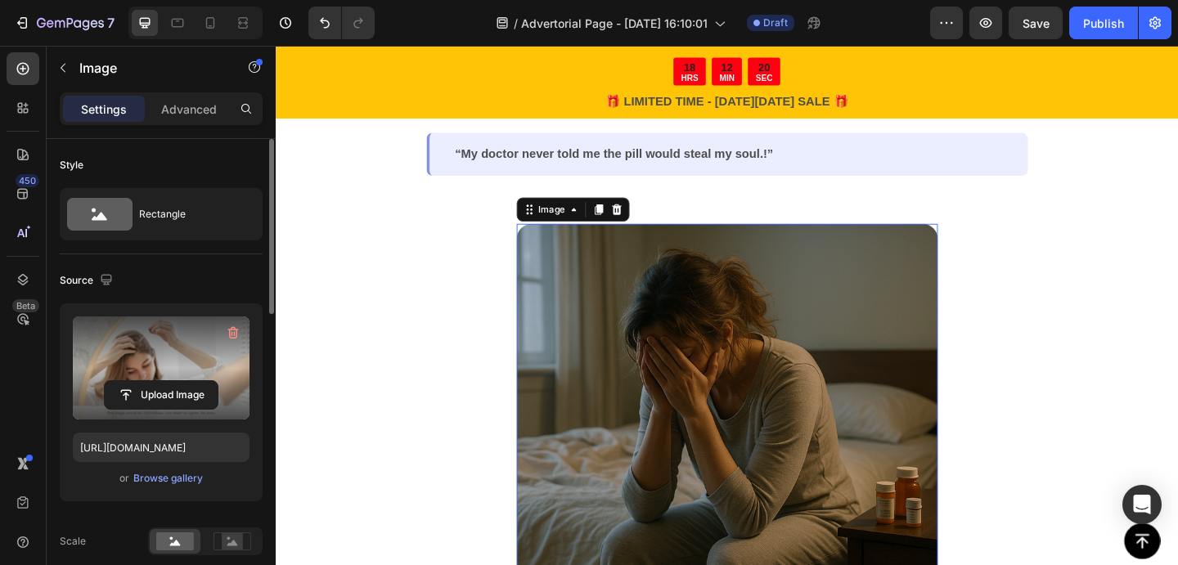
scroll to position [287, 0]
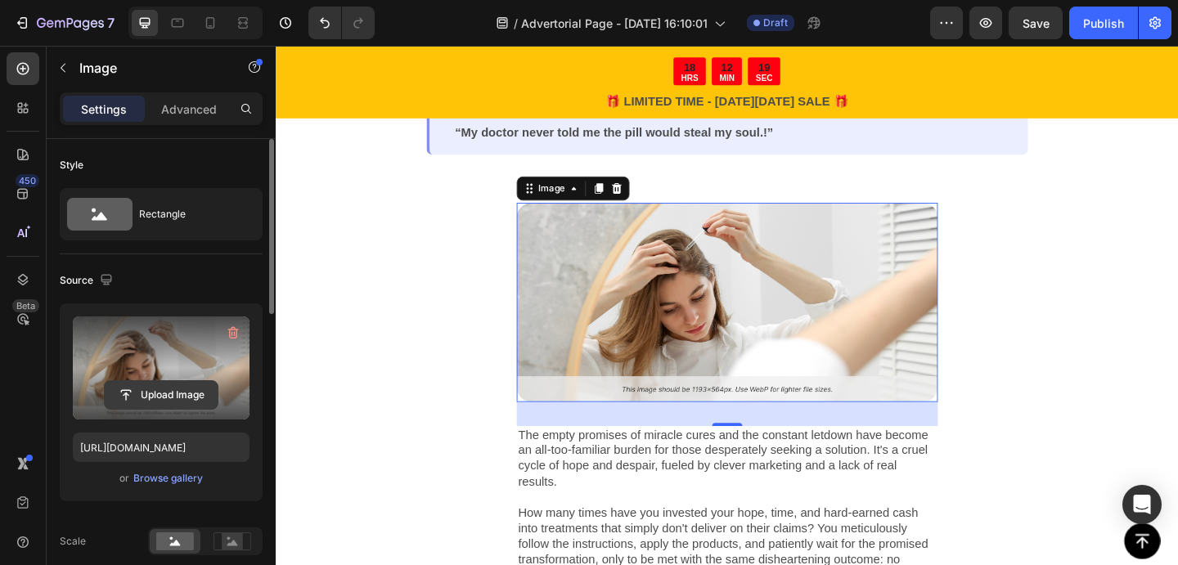
click at [182, 386] on input "file" at bounding box center [161, 395] width 113 height 28
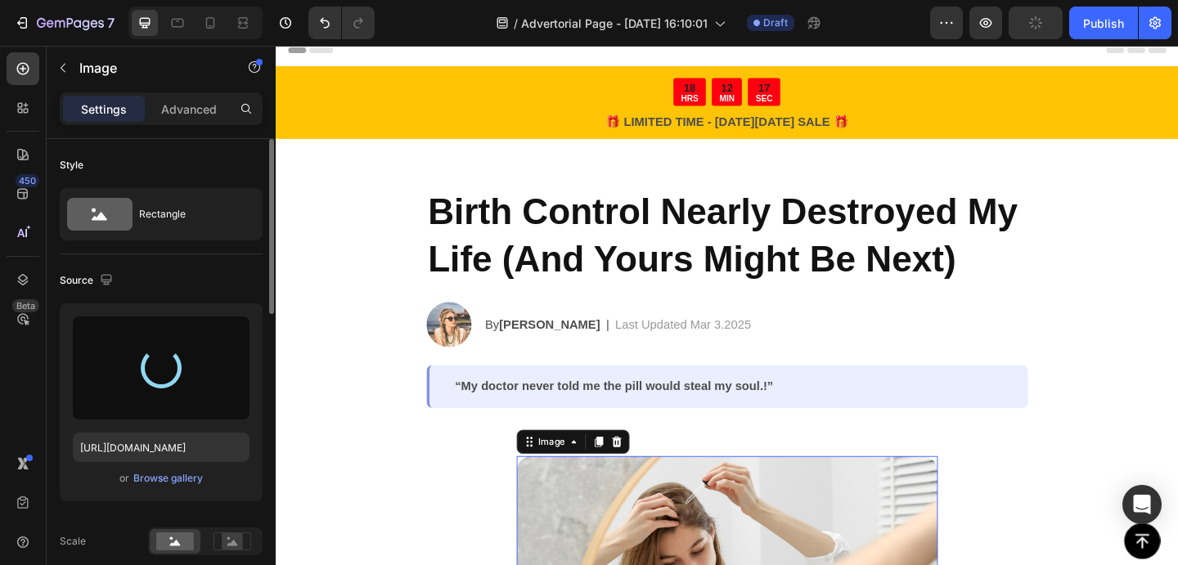
scroll to position [0, 0]
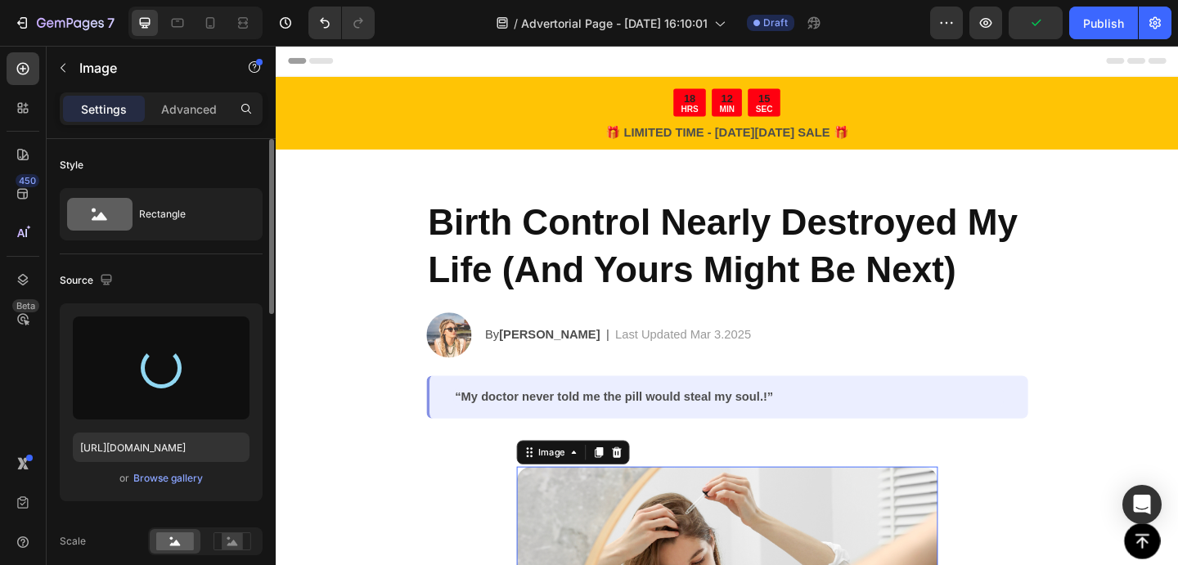
type input "https://cdn.shopify.com/s/files/1/0910/1616/7807/files/gempages_580008830809670…"
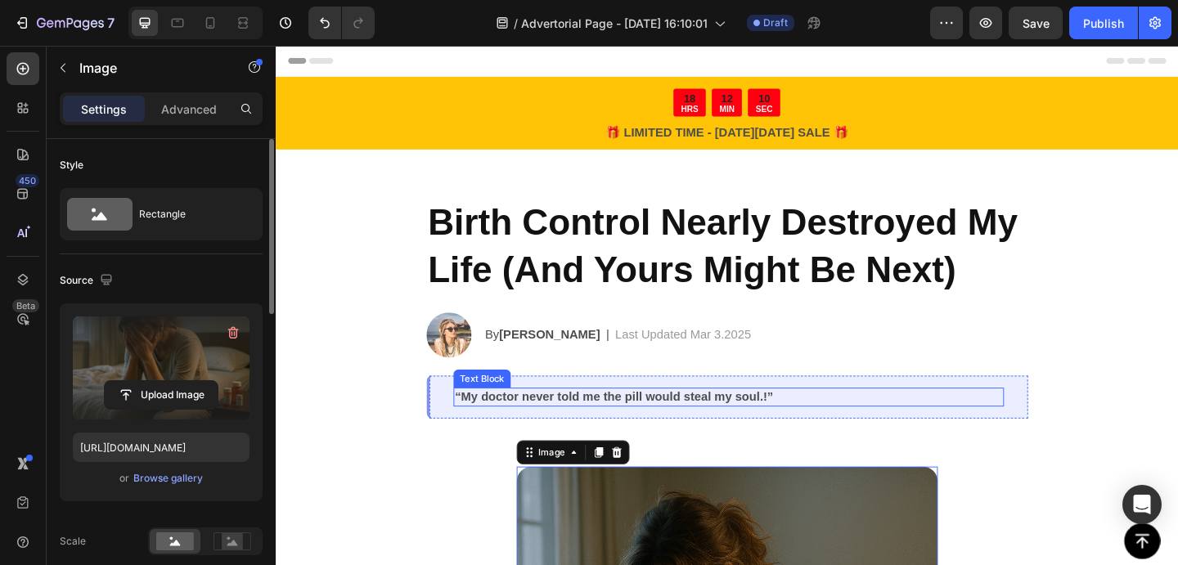
click at [804, 433] on p "“My doctor never told me the pill would steal my soul.!”" at bounding box center [767, 428] width 595 height 17
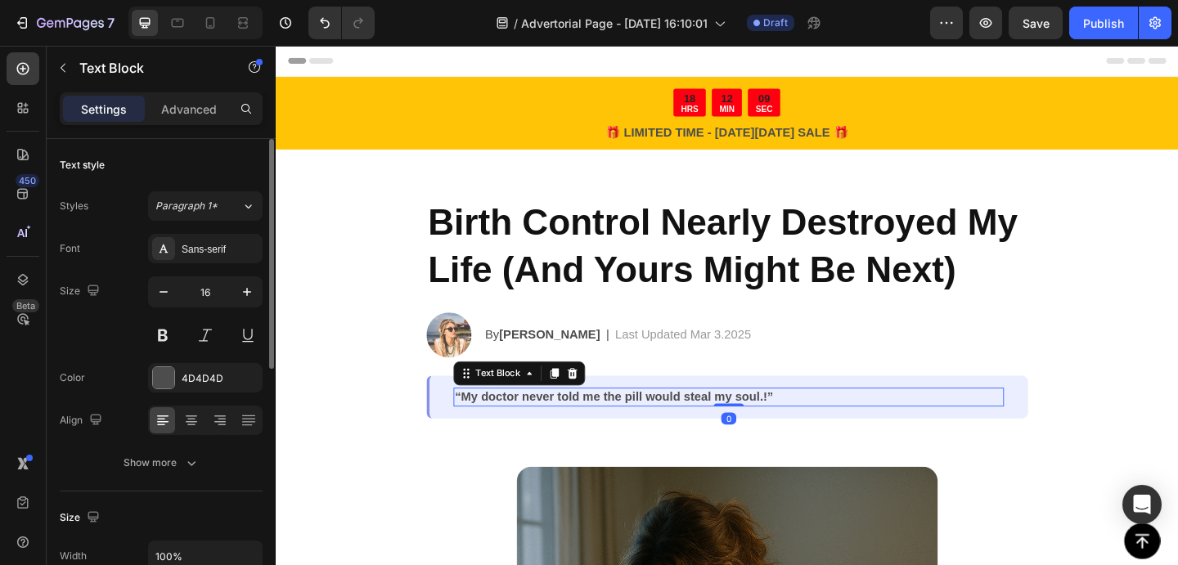
click at [805, 429] on p "“My doctor never told me the pill would steal my soul.!”" at bounding box center [767, 428] width 595 height 17
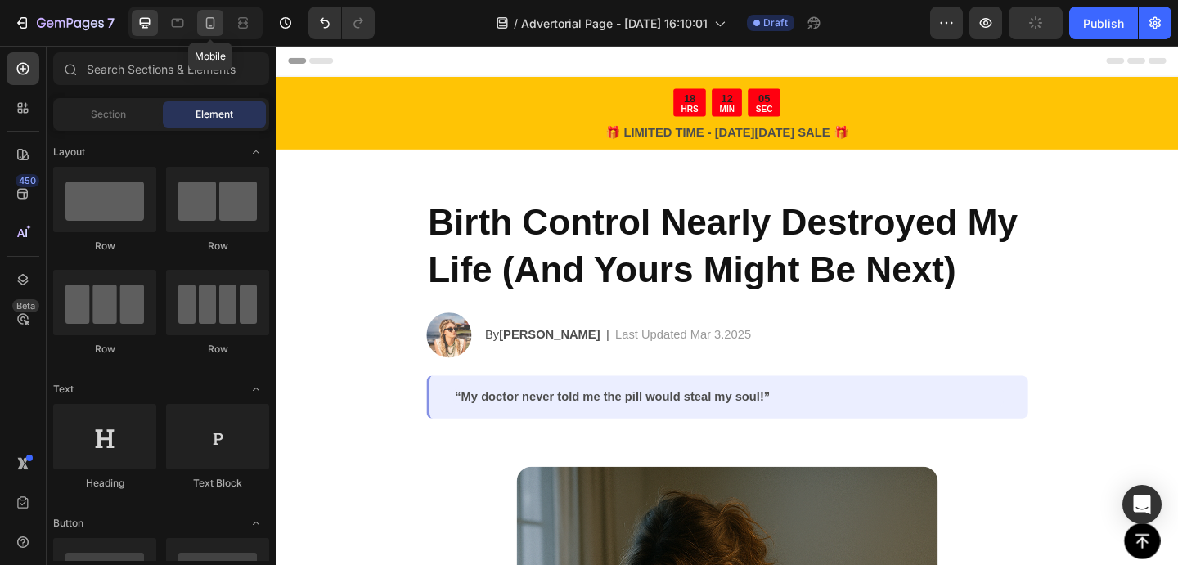
click at [215, 25] on icon at bounding box center [210, 23] width 16 height 16
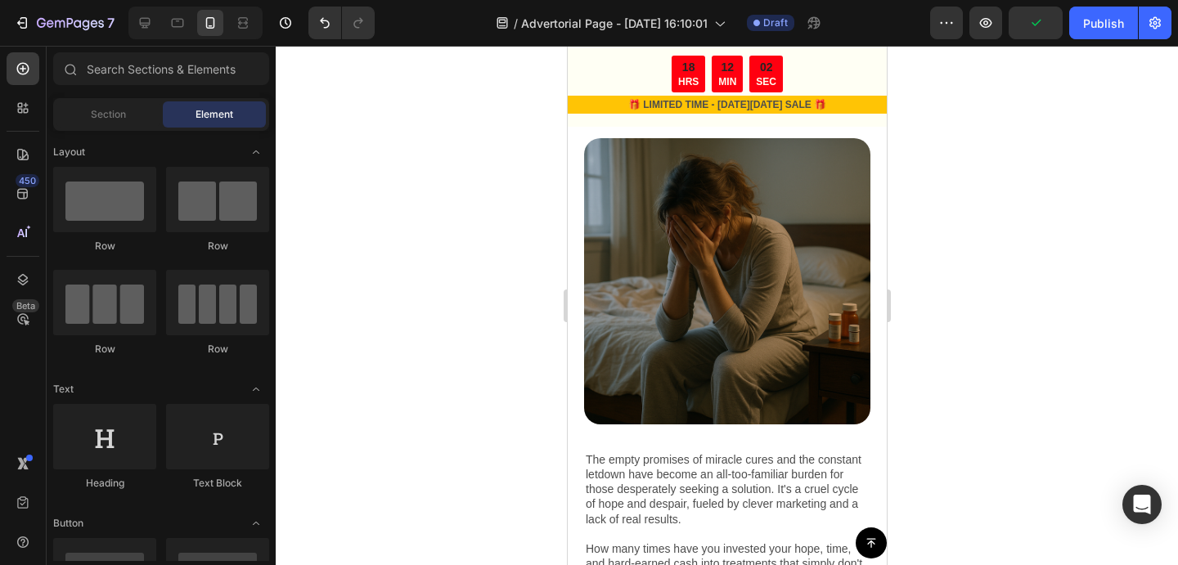
scroll to position [623, 0]
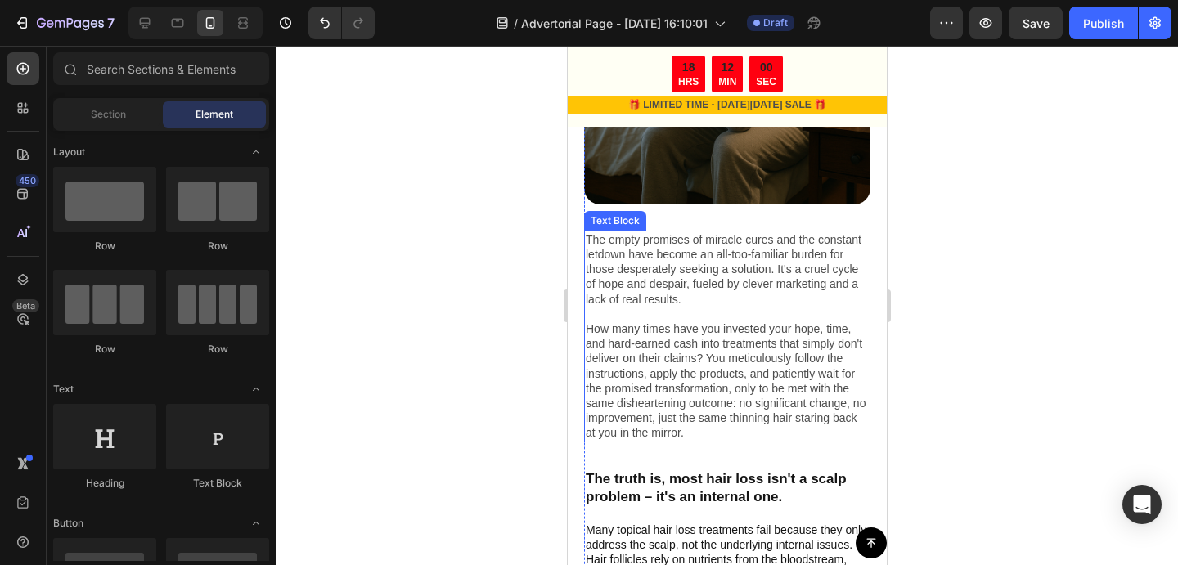
click at [657, 323] on p "The empty promises of miracle cures and the constant letdown have become an all…" at bounding box center [726, 336] width 283 height 209
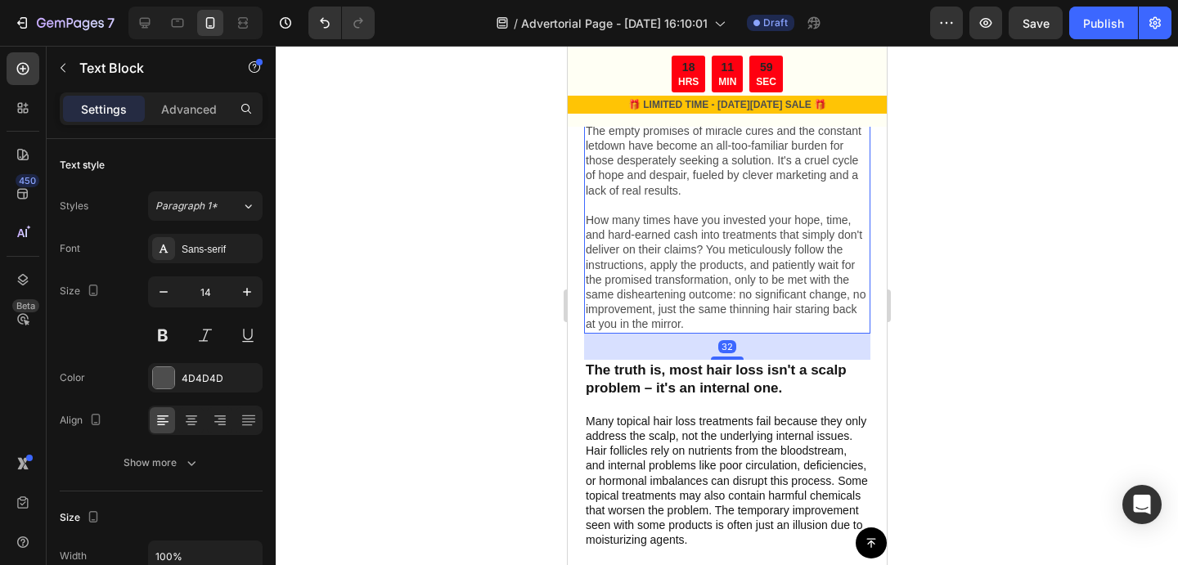
scroll to position [688, 0]
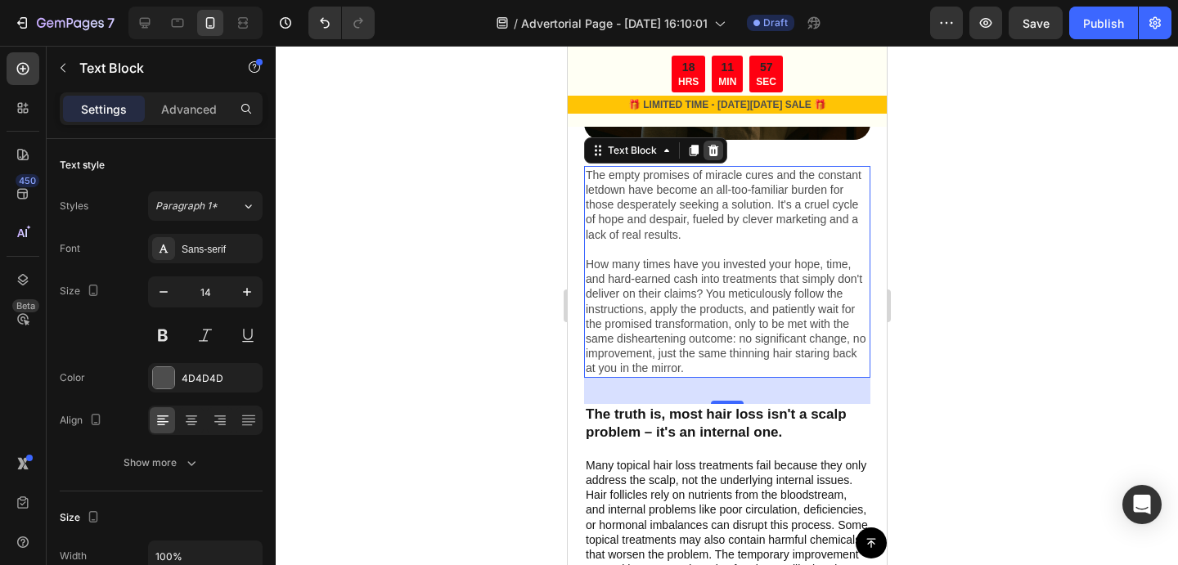
click at [714, 152] on icon at bounding box center [713, 150] width 11 height 11
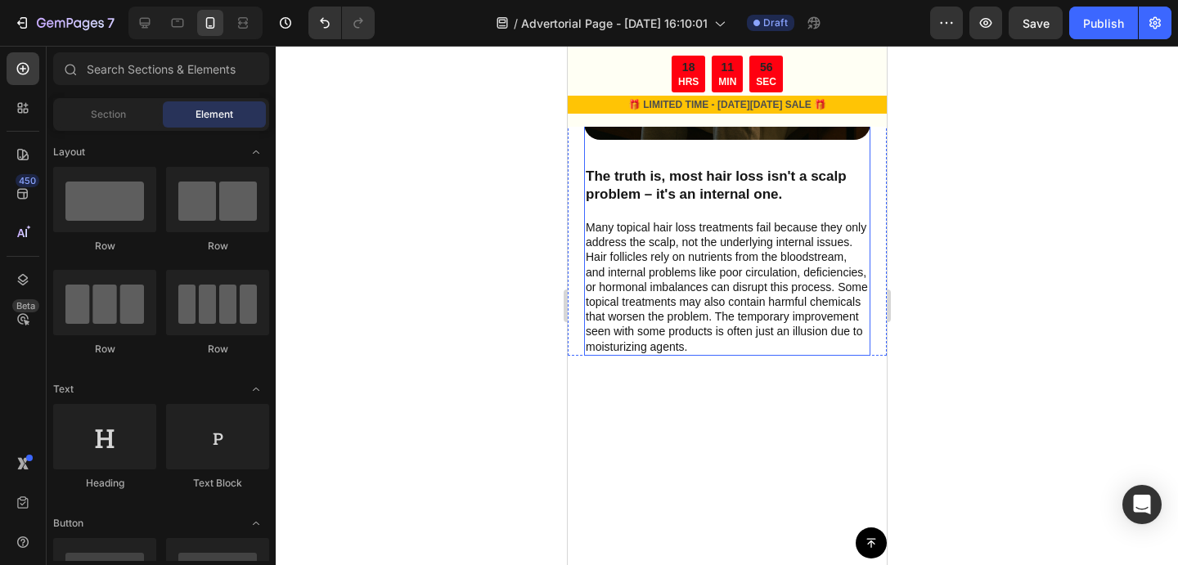
click at [703, 214] on div "Image The truth is, most hair loss isn't a scalp problem – it's an internal one…" at bounding box center [726, 105] width 286 height 502
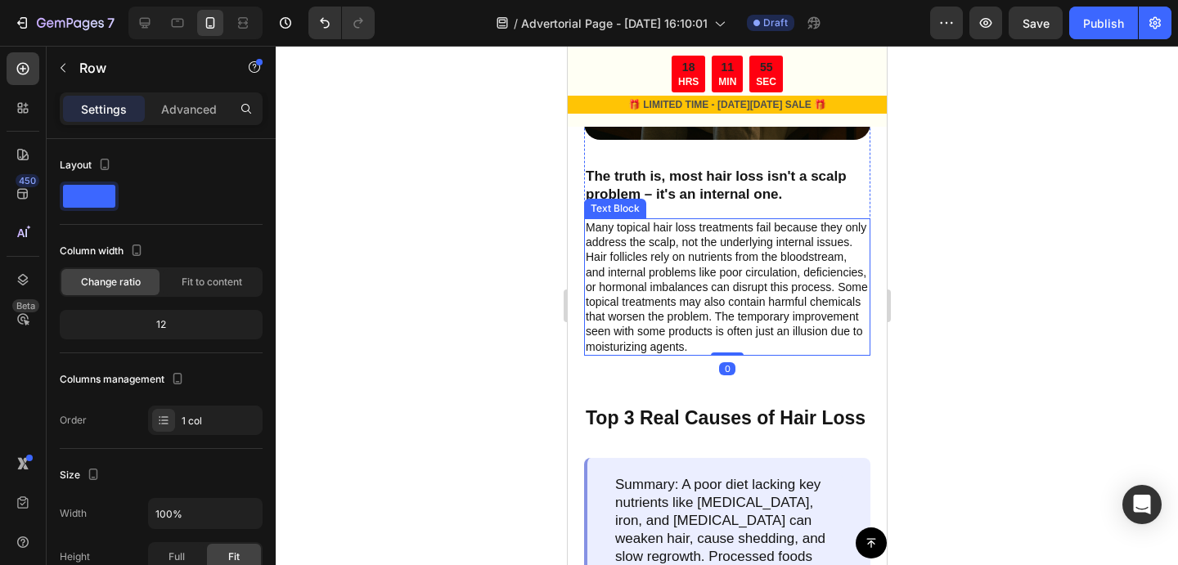
scroll to position [600, 0]
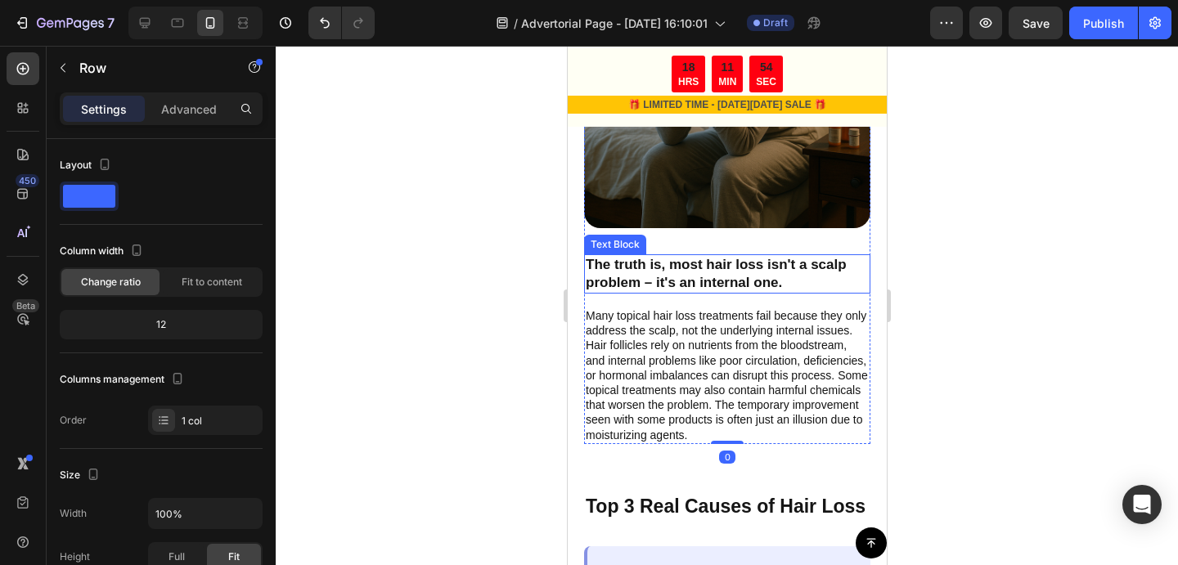
click at [687, 274] on p "The truth is, most hair loss isn't a scalp problem – it's an internal one." at bounding box center [726, 274] width 283 height 36
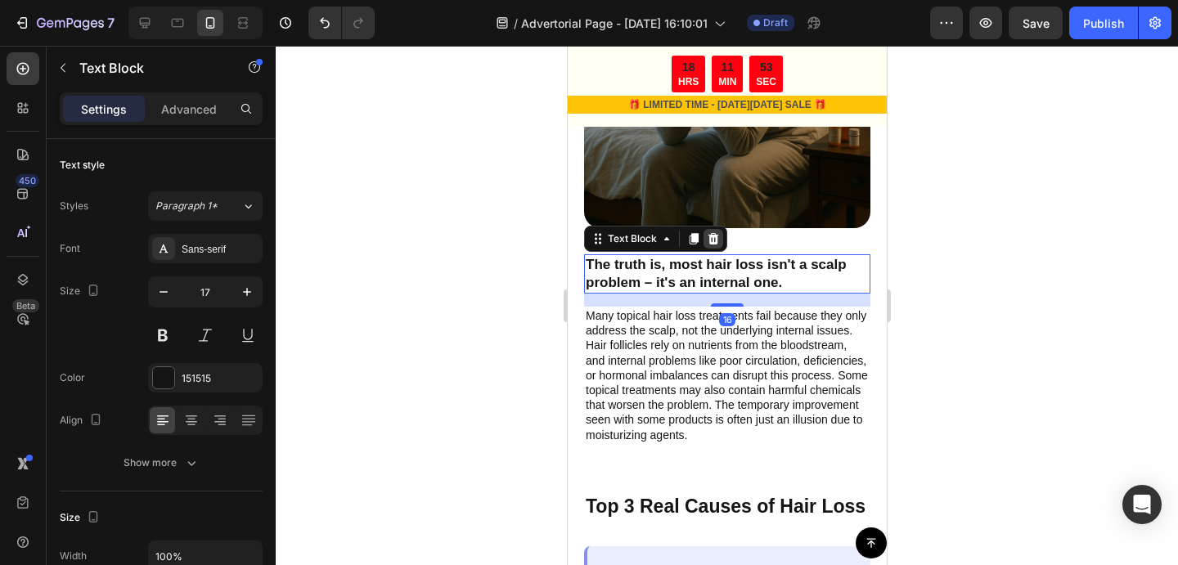
click at [715, 235] on icon at bounding box center [713, 238] width 11 height 11
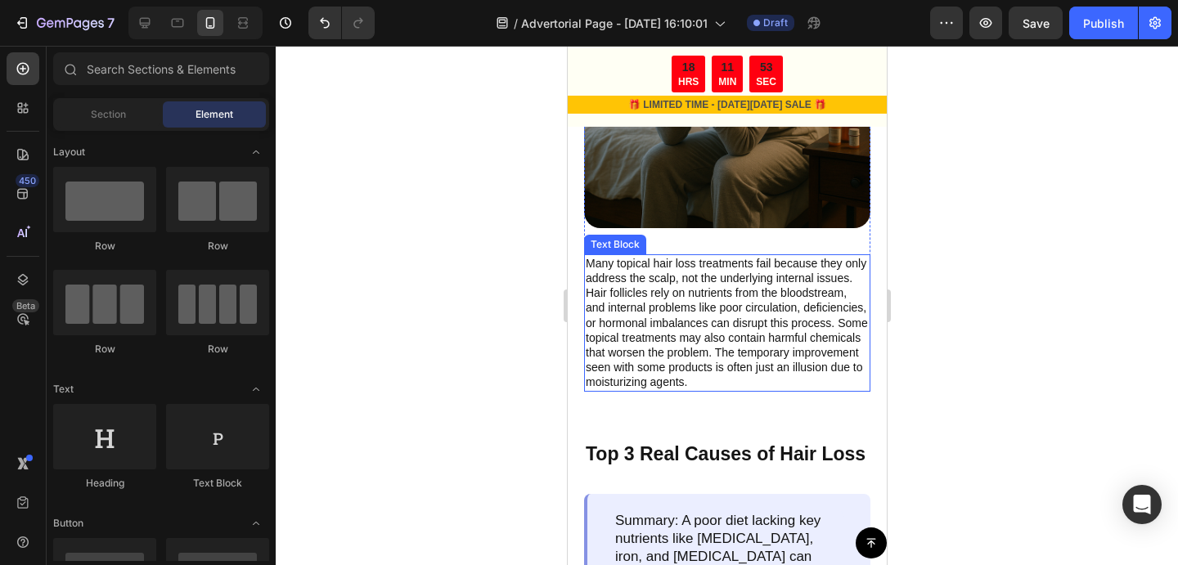
click at [688, 336] on p "Many topical hair loss treatments fail because they only address the scalp, not…" at bounding box center [726, 323] width 283 height 134
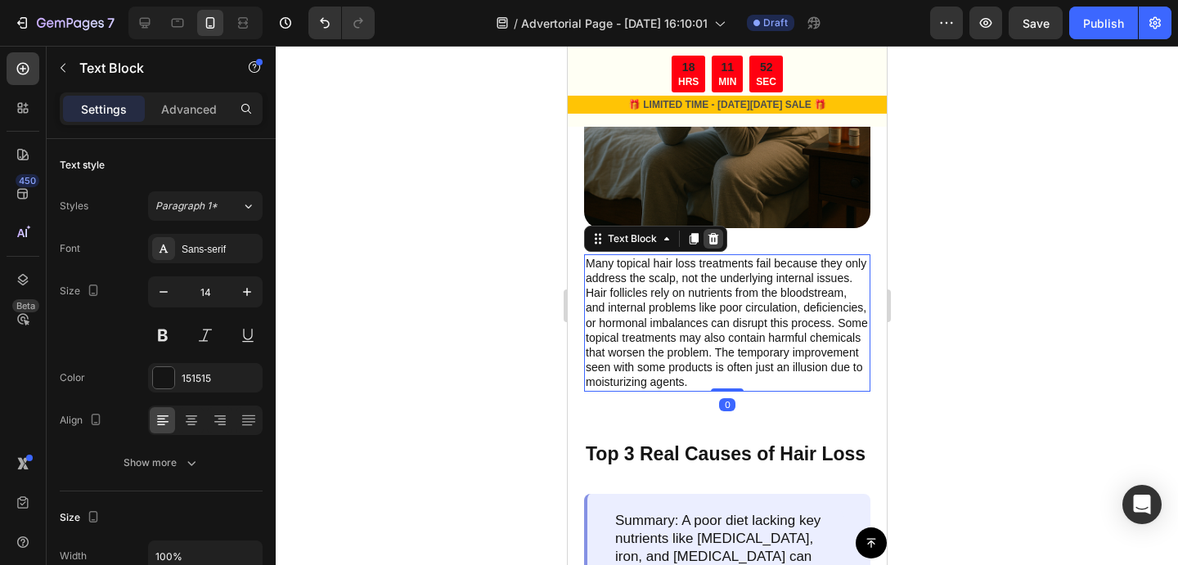
click at [708, 244] on icon at bounding box center [712, 238] width 13 height 13
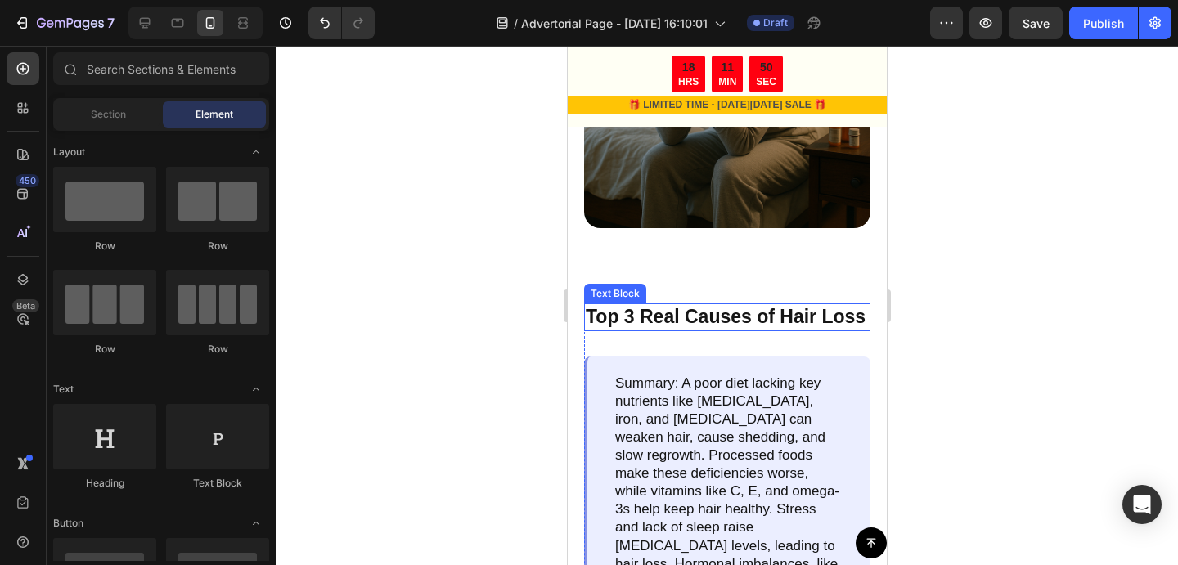
click at [694, 312] on p "Top 3 Real Causes of Hair Loss" at bounding box center [726, 317] width 283 height 25
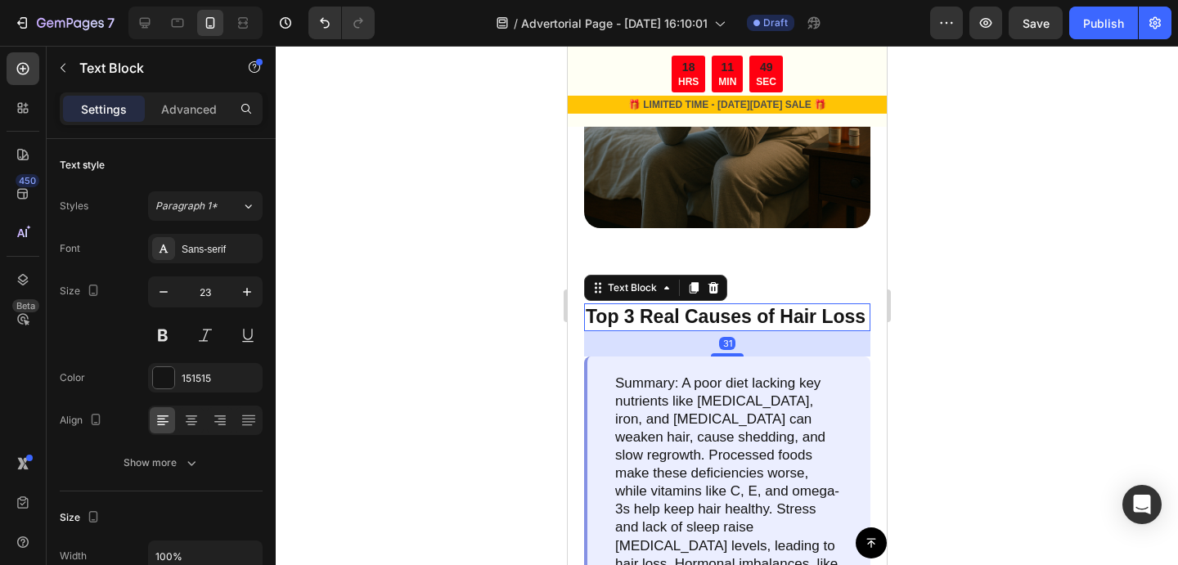
drag, startPoint x: 712, startPoint y: 286, endPoint x: 704, endPoint y: 393, distance: 106.6
click at [712, 286] on icon at bounding box center [713, 287] width 11 height 11
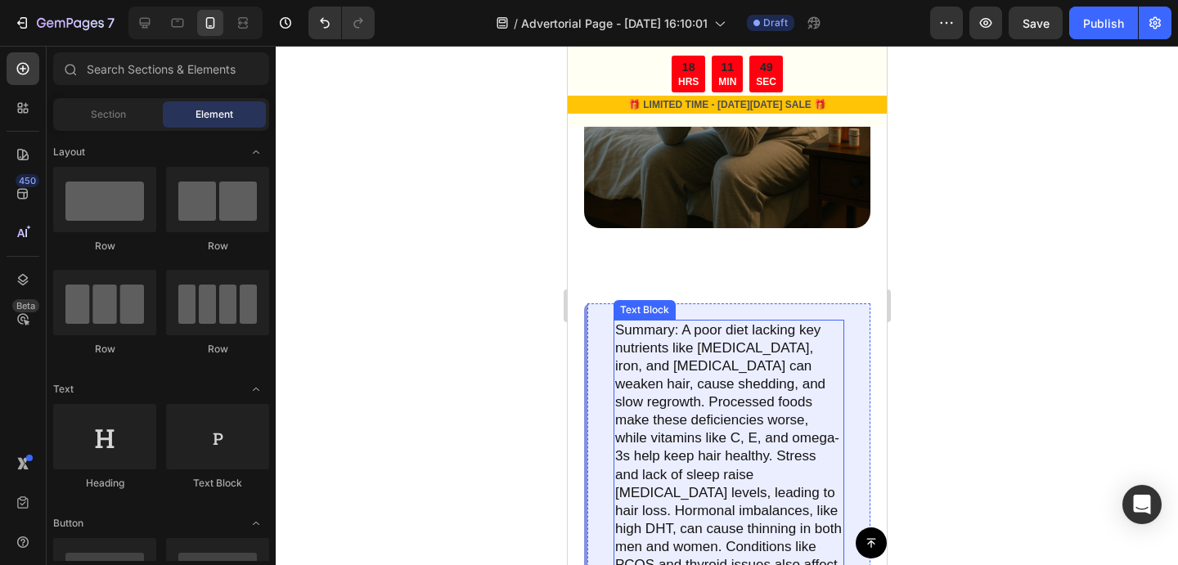
click at [703, 398] on p "Summary: A poor diet lacking key nutrients like biotin, iron, and vitamin D can…" at bounding box center [727, 466] width 227 height 290
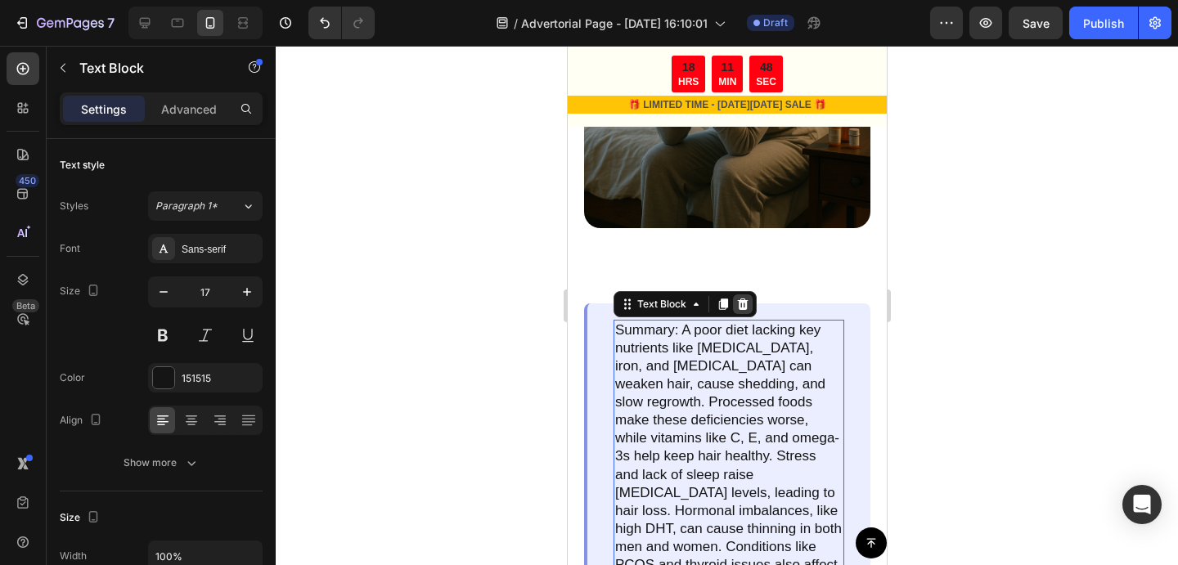
click at [742, 307] on icon at bounding box center [741, 304] width 13 height 13
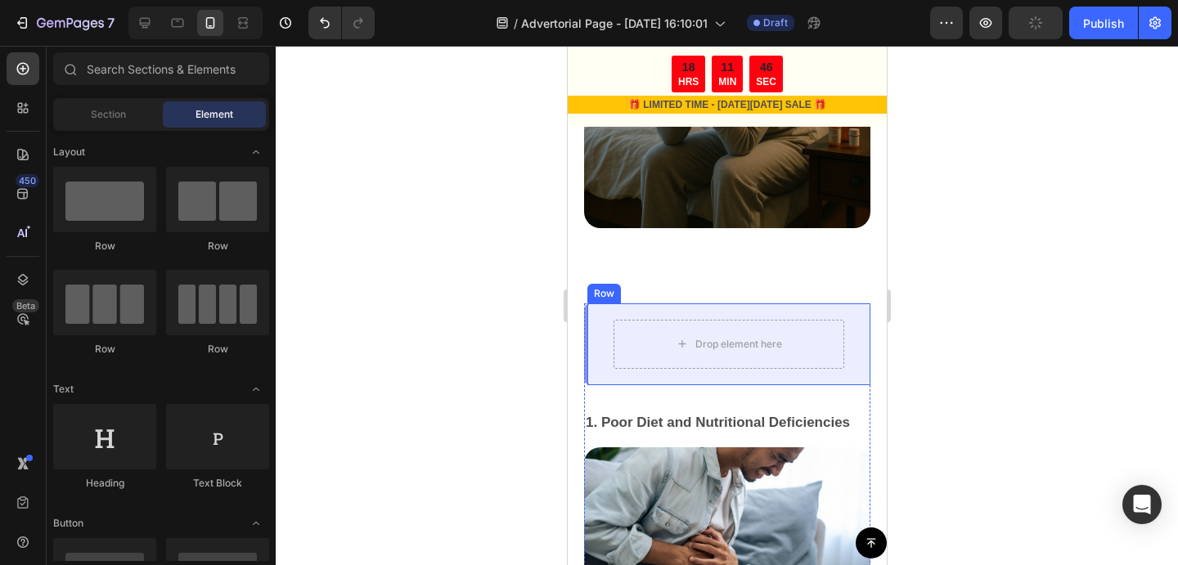
click at [727, 312] on div "Drop element here Row" at bounding box center [726, 344] width 286 height 82
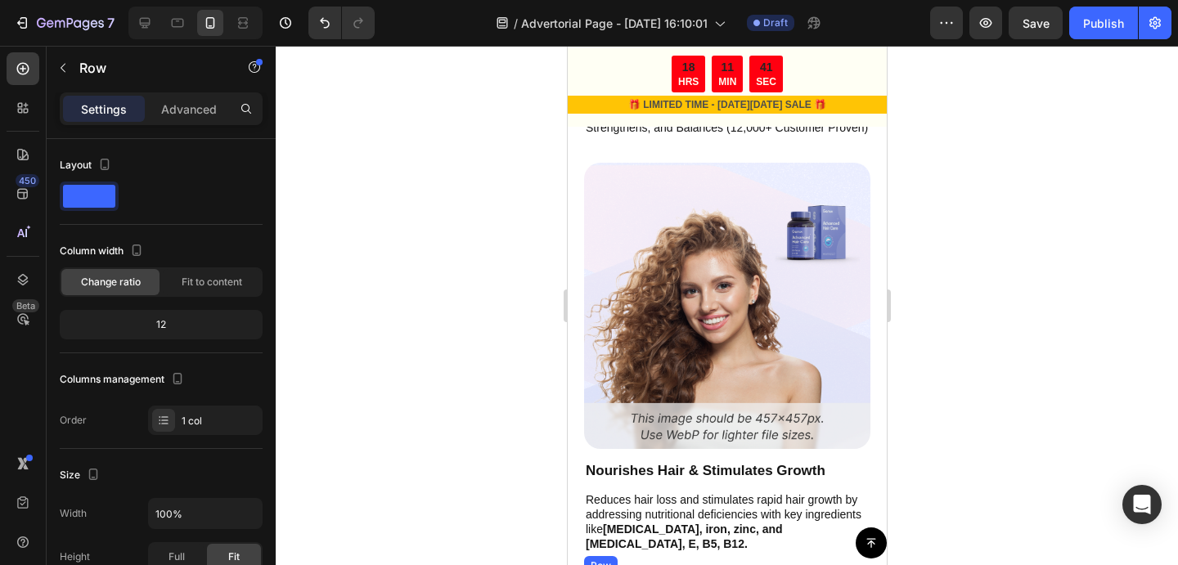
scroll to position [3156, 0]
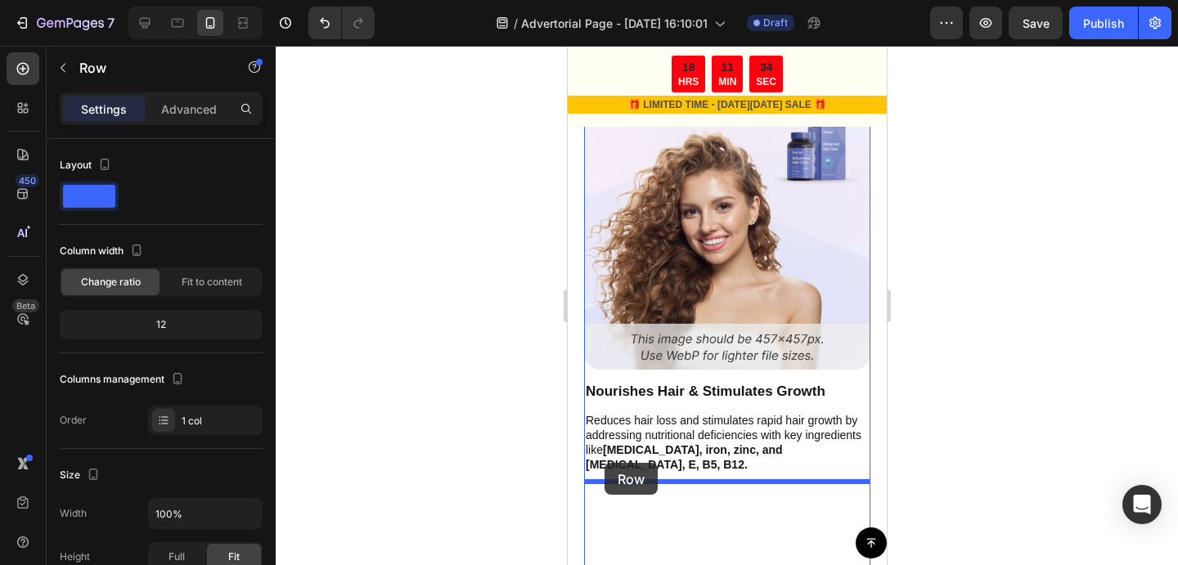
drag, startPoint x: 600, startPoint y: 291, endPoint x: 604, endPoint y: 463, distance: 171.8
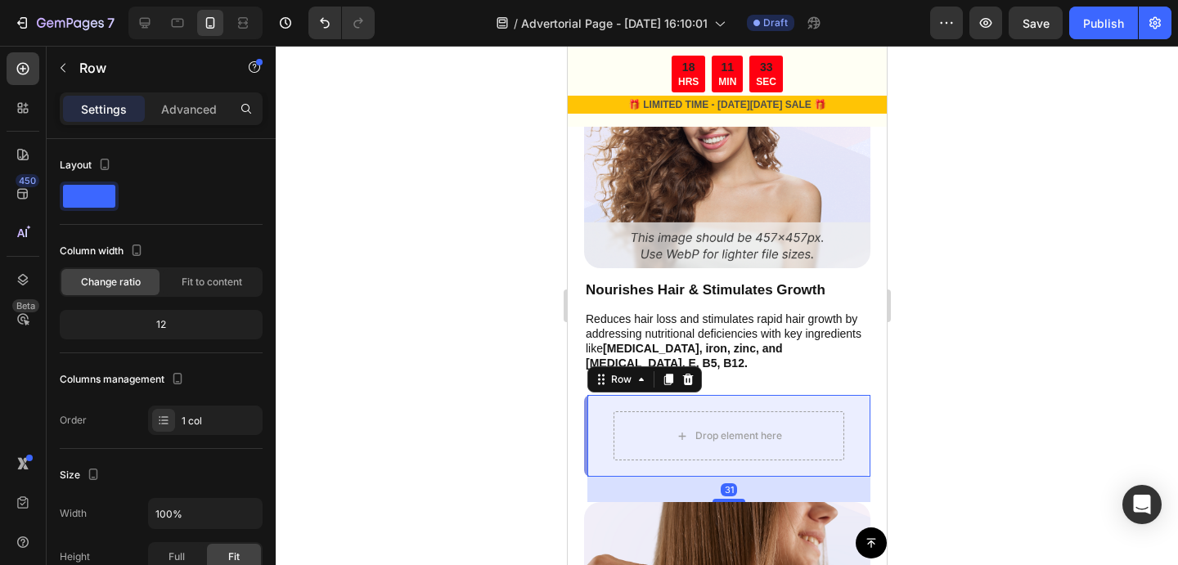
scroll to position [3269, 0]
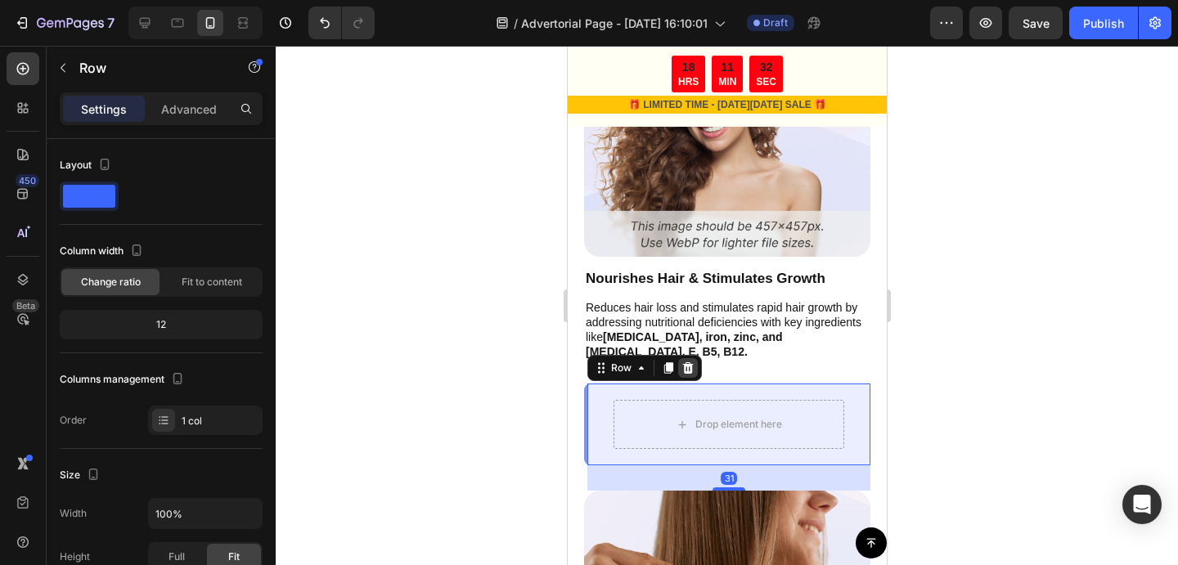
click at [690, 362] on icon at bounding box center [687, 367] width 11 height 11
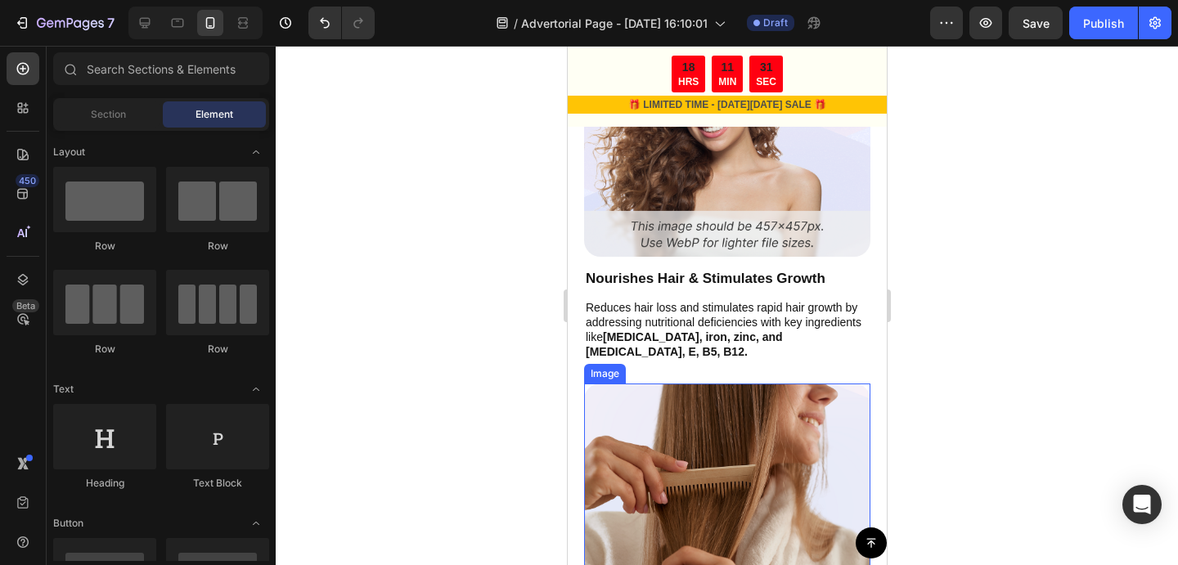
click at [695, 460] on img at bounding box center [726, 527] width 286 height 286
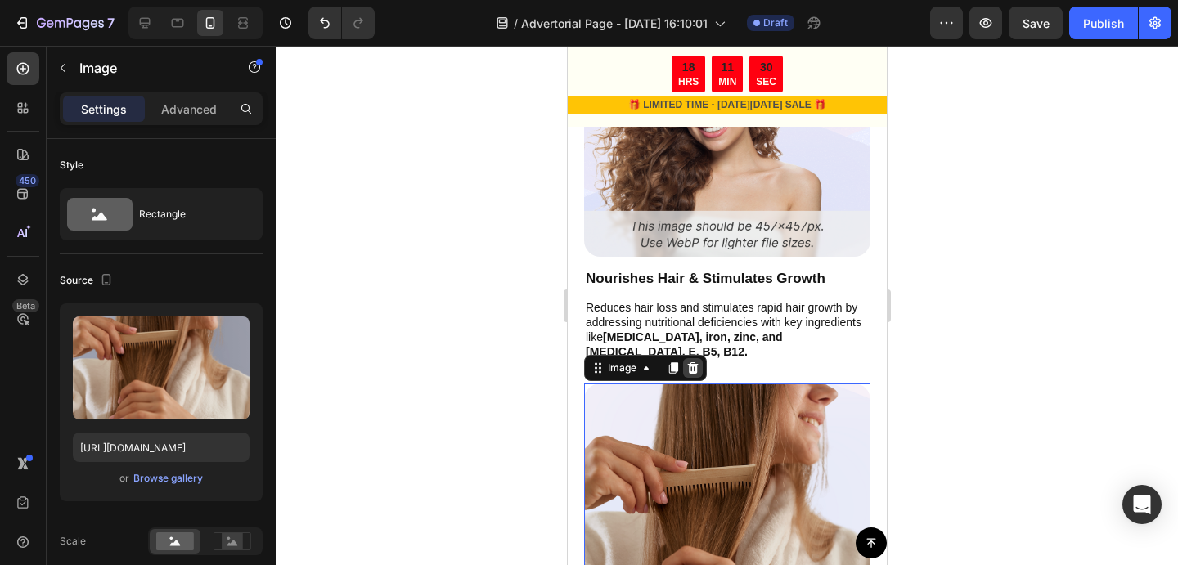
click at [694, 361] on div at bounding box center [692, 368] width 20 height 20
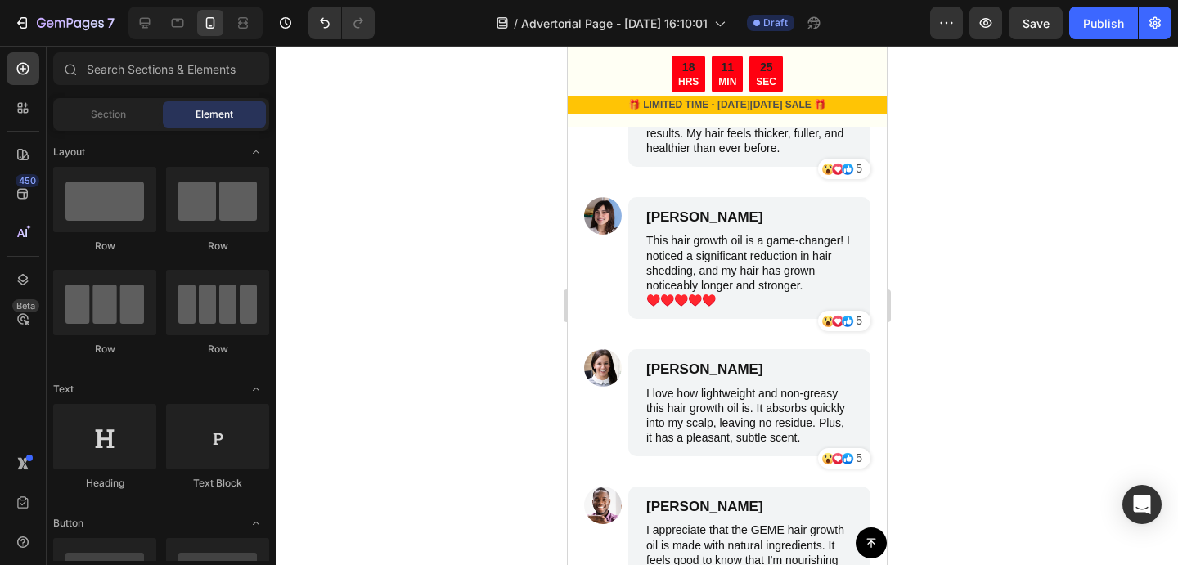
scroll to position [4753, 0]
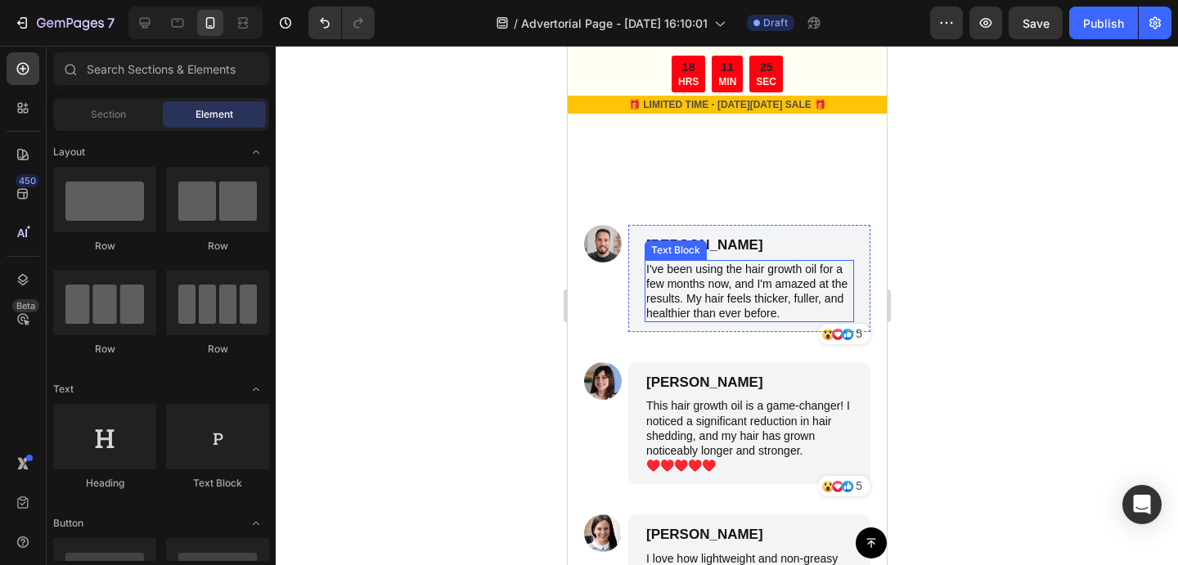
click at [707, 300] on p "I've been using the hair growth oil for a few months now, and I'm amazed at the…" at bounding box center [748, 292] width 206 height 60
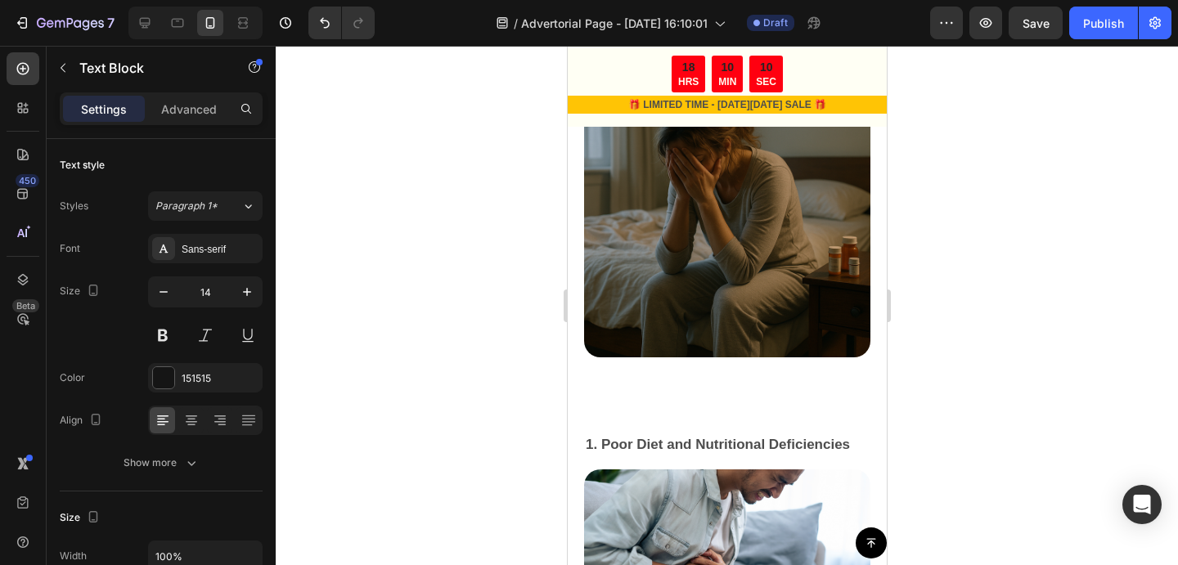
scroll to position [0, 0]
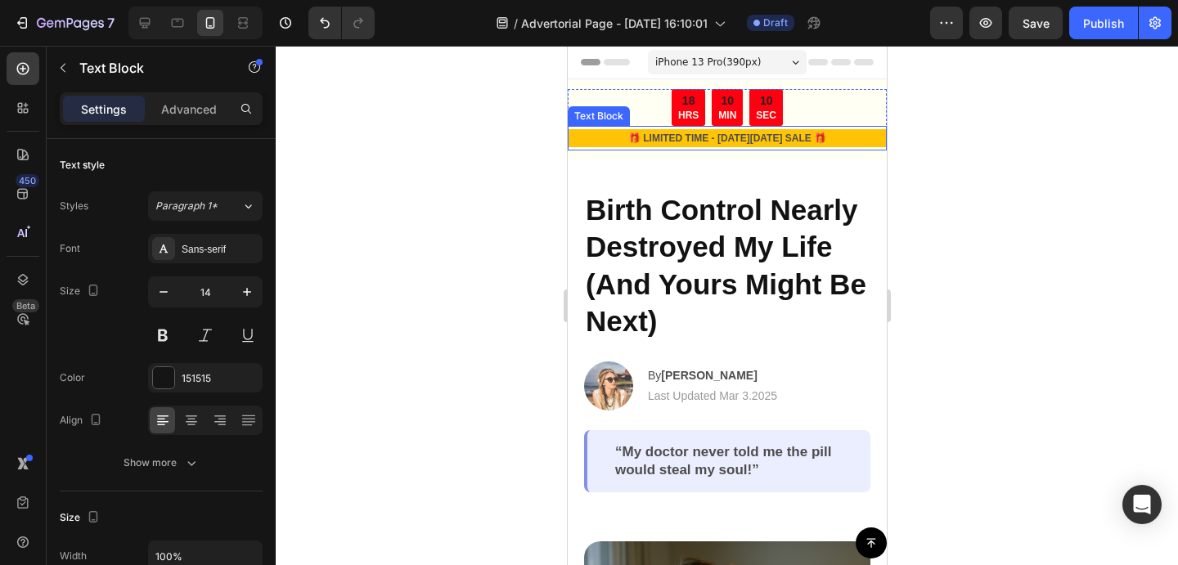
click at [589, 137] on p "🎁 LIMITED TIME - BLACK FRIDAY SALE 🎁" at bounding box center [726, 138] width 316 height 15
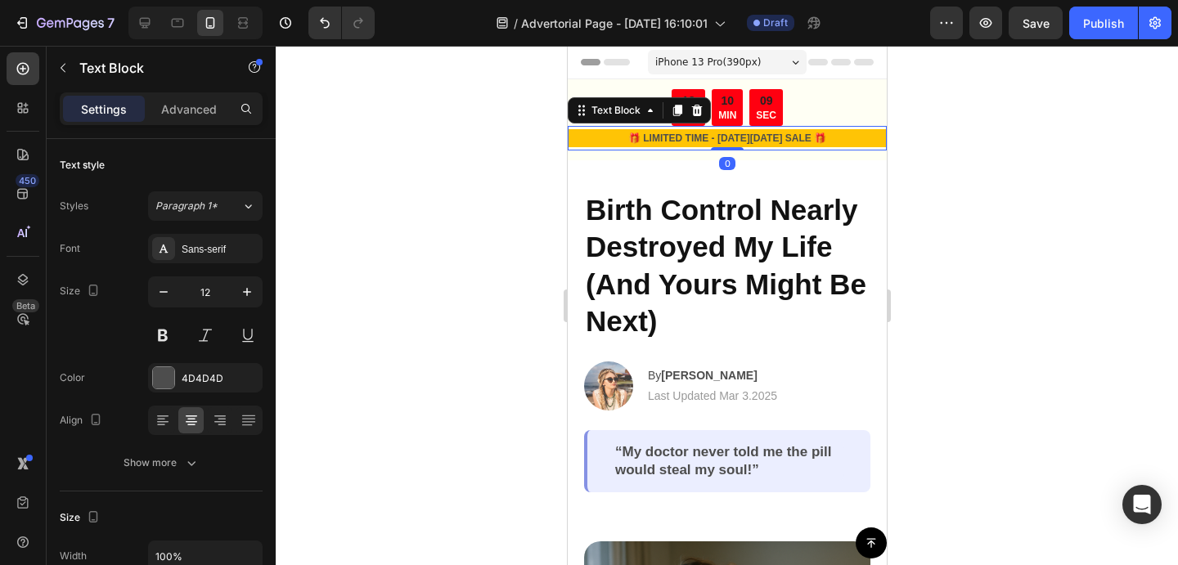
click at [589, 137] on p "🎁 LIMITED TIME - BLACK FRIDAY SALE 🎁" at bounding box center [726, 138] width 316 height 15
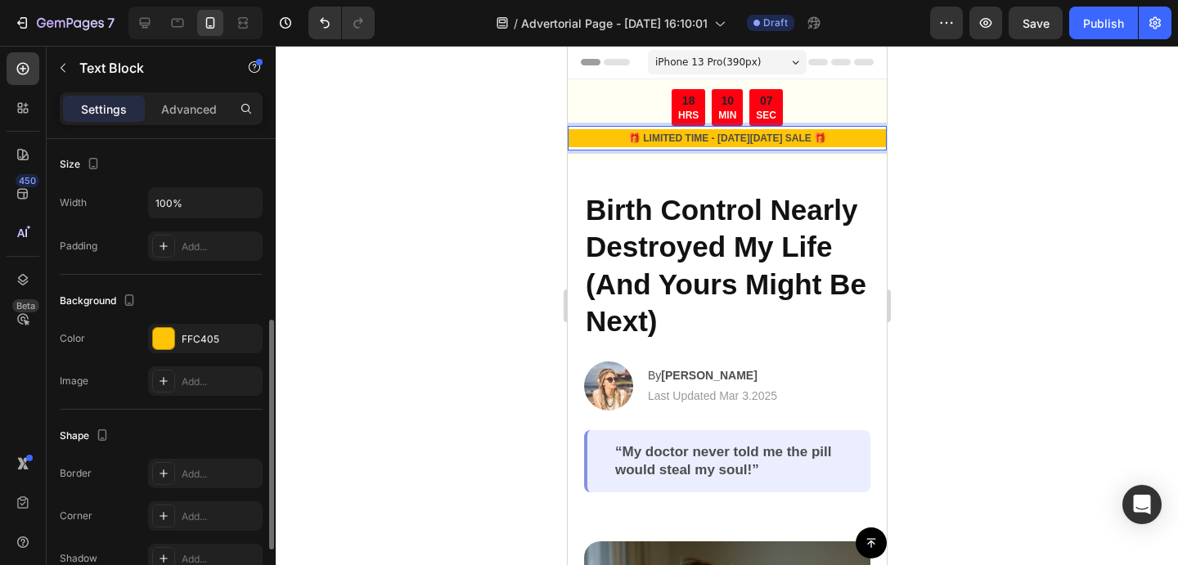
scroll to position [361, 0]
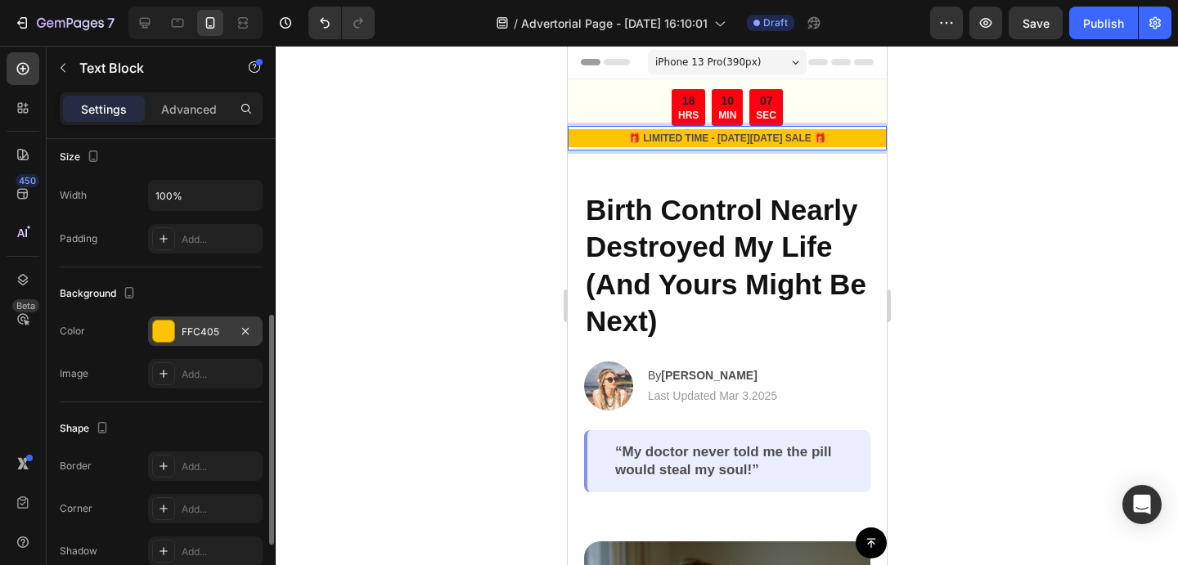
click at [167, 327] on div at bounding box center [163, 331] width 21 height 21
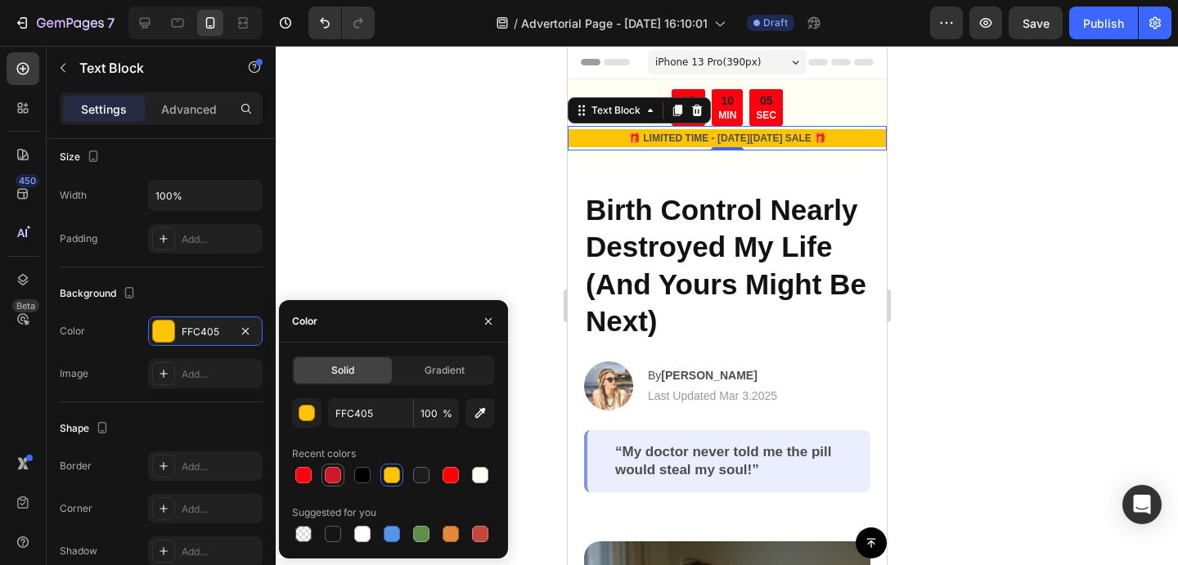
click at [330, 474] on div at bounding box center [333, 475] width 16 height 16
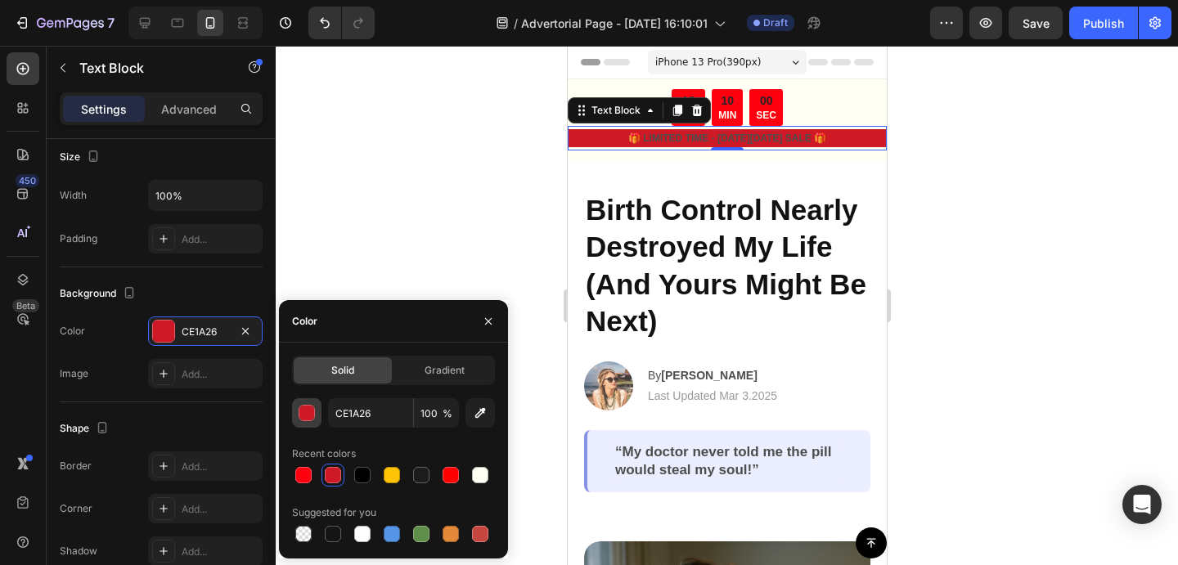
click at [308, 419] on div "button" at bounding box center [307, 414] width 16 height 16
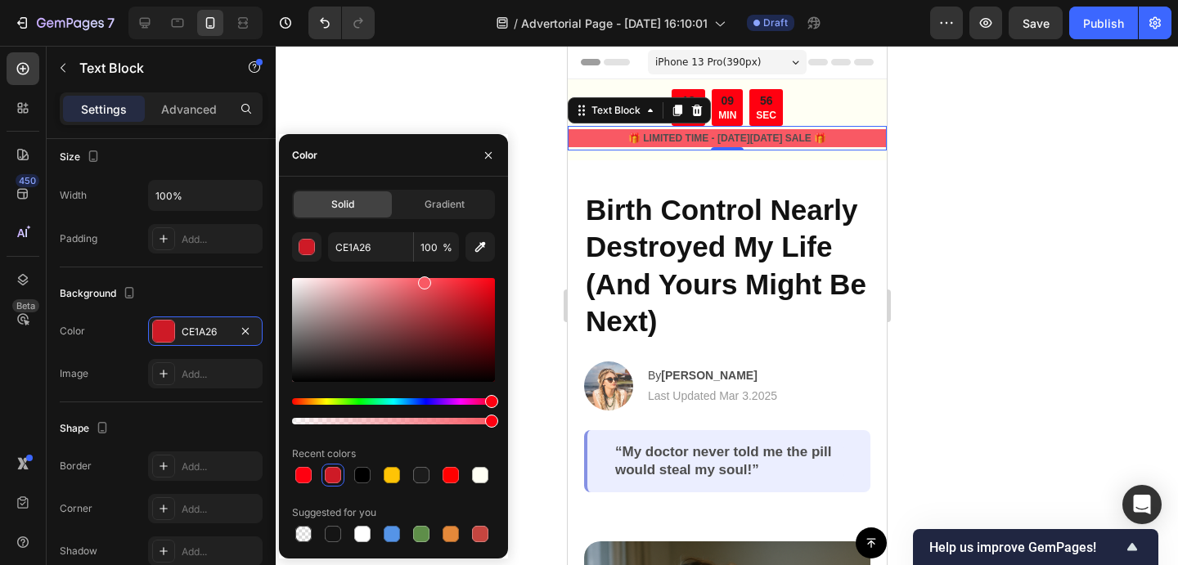
drag, startPoint x: 465, startPoint y: 314, endPoint x: 424, endPoint y: 280, distance: 54.0
click at [424, 280] on div at bounding box center [393, 330] width 203 height 104
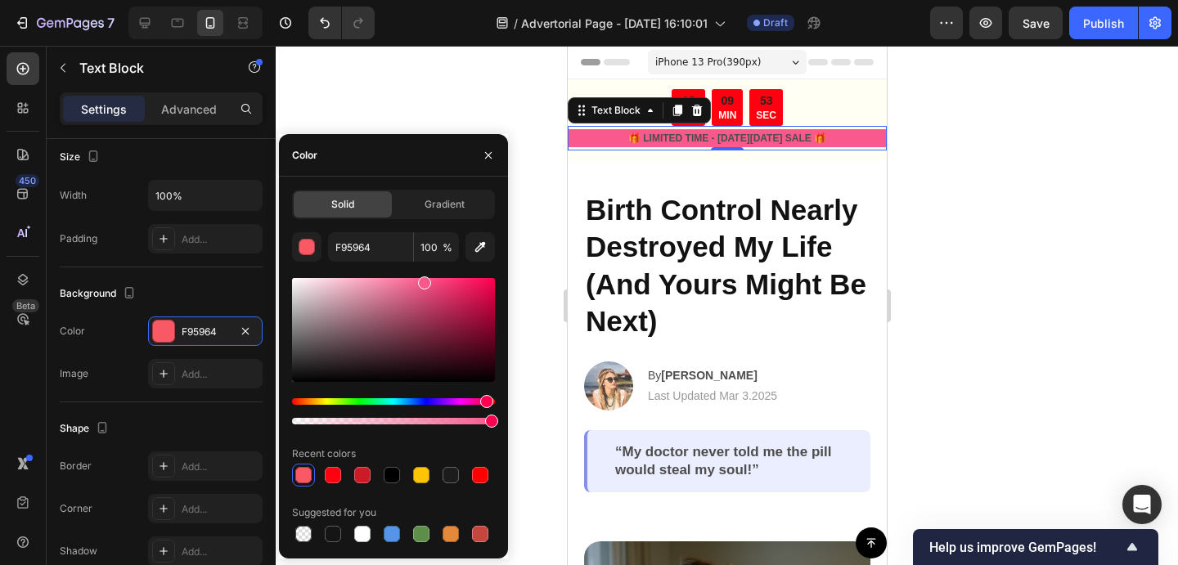
click at [485, 402] on div "Hue" at bounding box center [486, 401] width 13 height 13
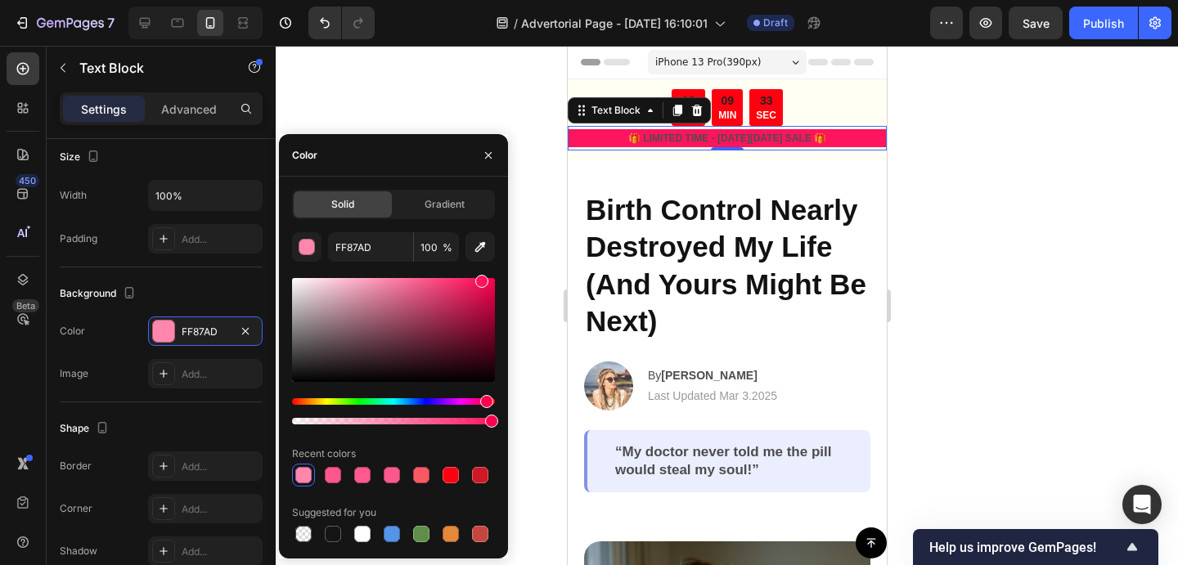
type input "FF145E"
drag, startPoint x: 460, startPoint y: 304, endPoint x: 479, endPoint y: 276, distance: 33.6
click at [479, 278] on div at bounding box center [393, 330] width 203 height 104
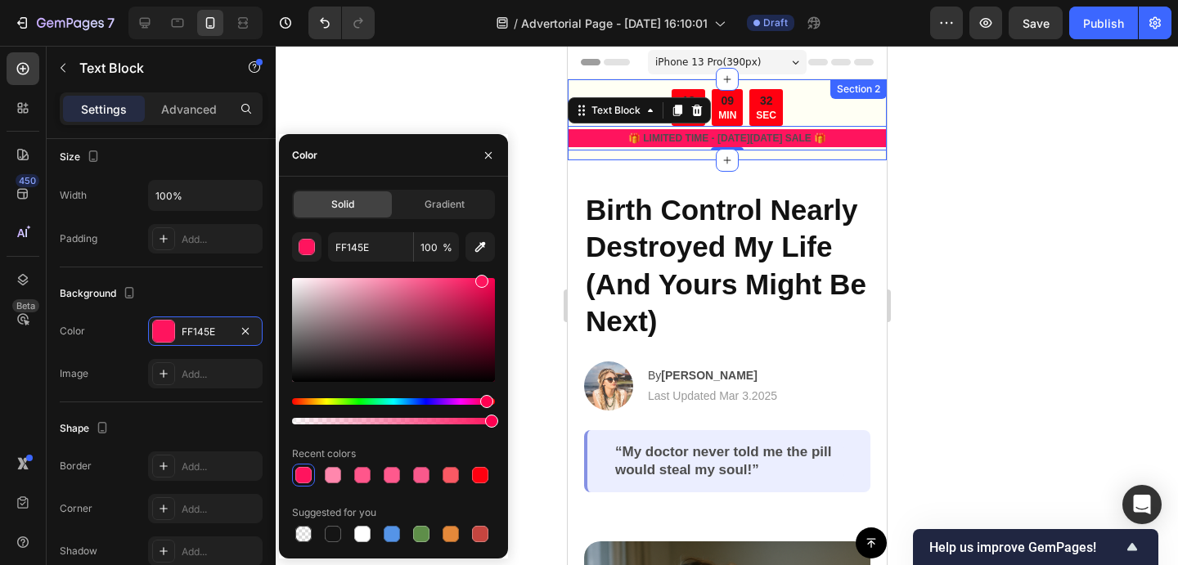
click at [823, 98] on div "18 HRS 09 MIN 32 SEC" at bounding box center [726, 107] width 319 height 37
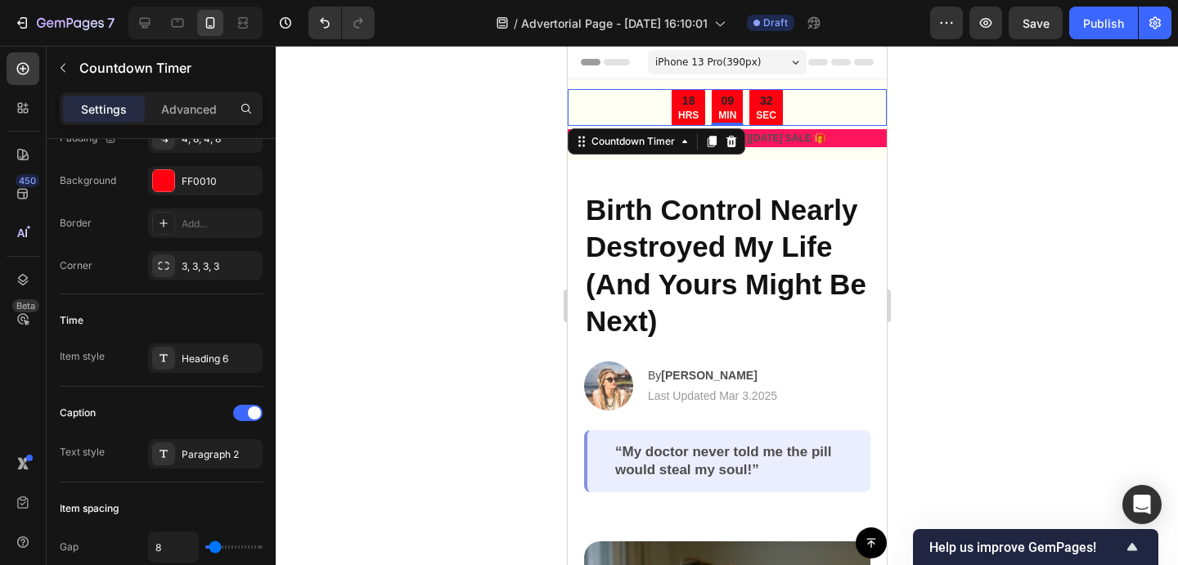
scroll to position [0, 0]
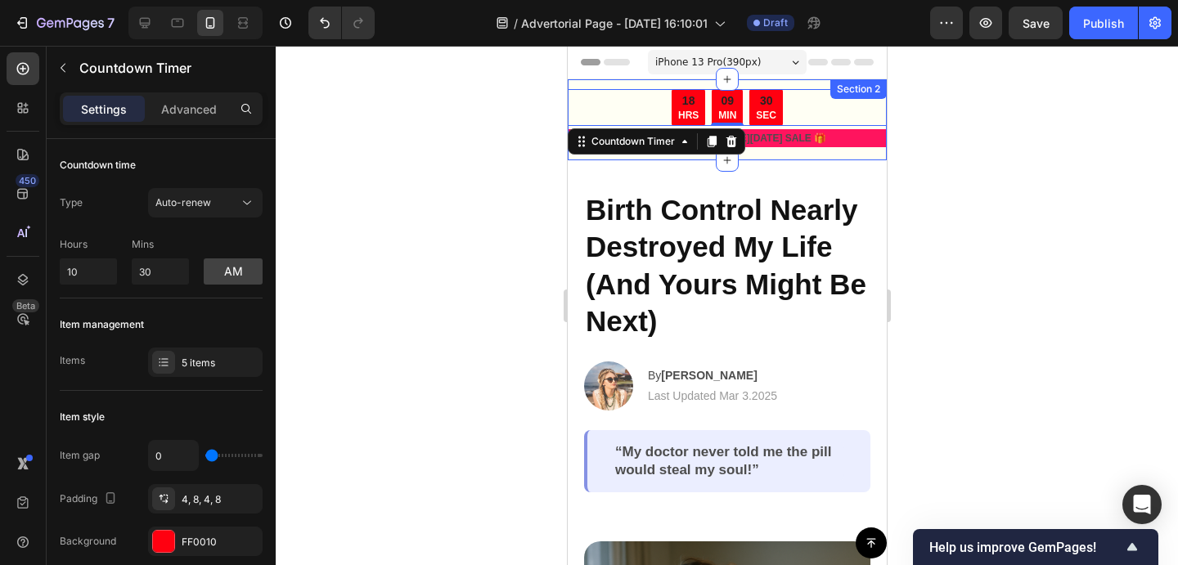
click at [604, 85] on div "18 HRS 09 MIN 30 SEC Countdown Timer 0 🎁 LIMITED TIME - BLACK FRIDAY SALE 🎁 Tex…" at bounding box center [726, 119] width 319 height 81
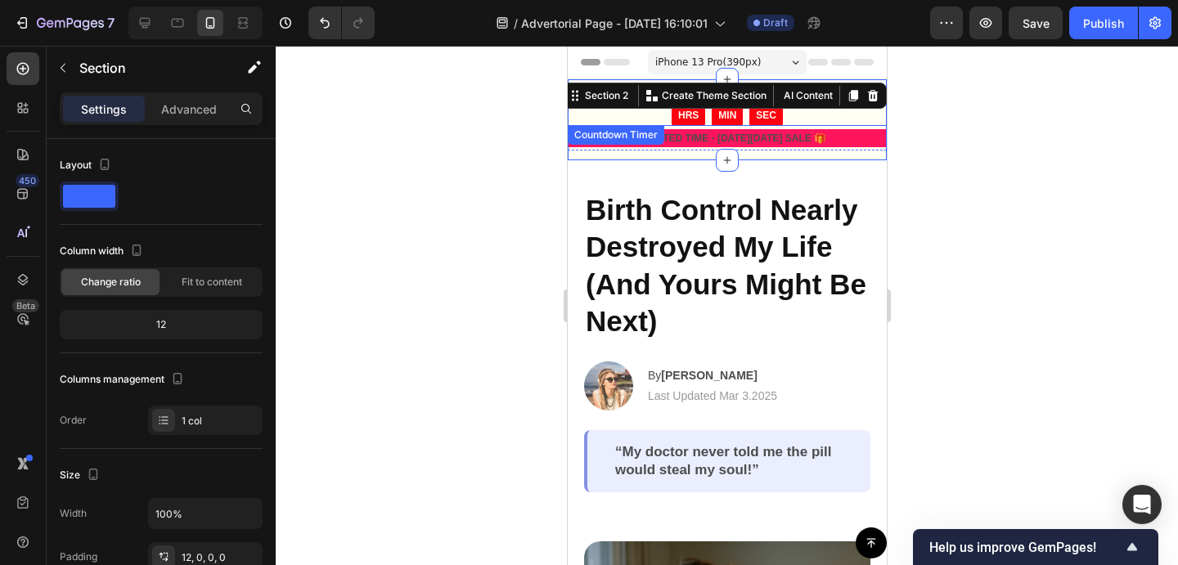
click at [612, 112] on div "18 HRS 09 MIN 29 SEC" at bounding box center [726, 107] width 319 height 37
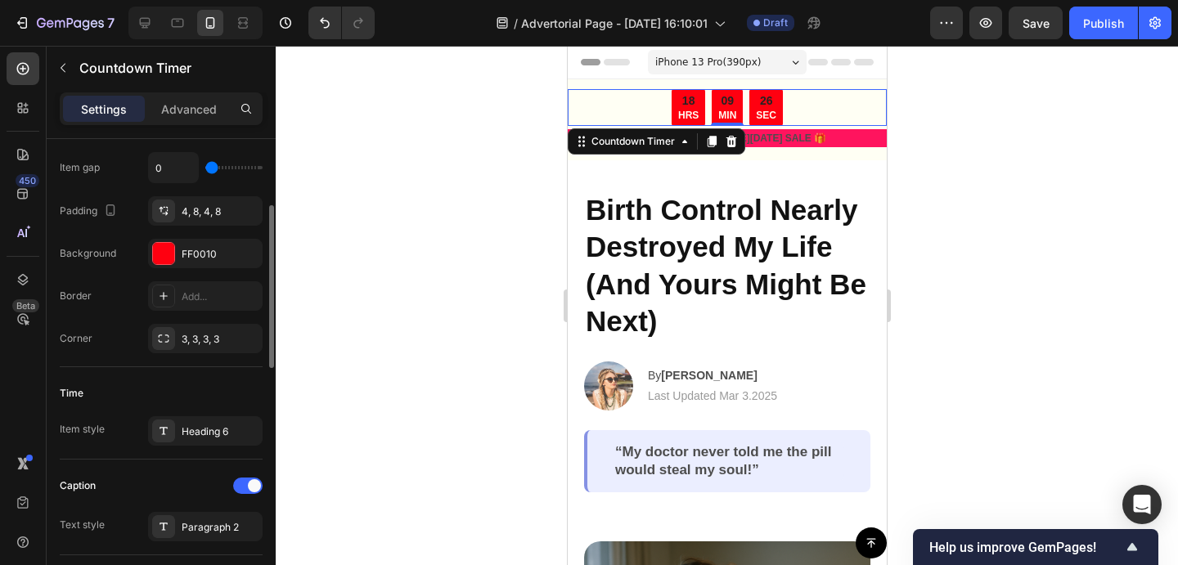
scroll to position [255, 0]
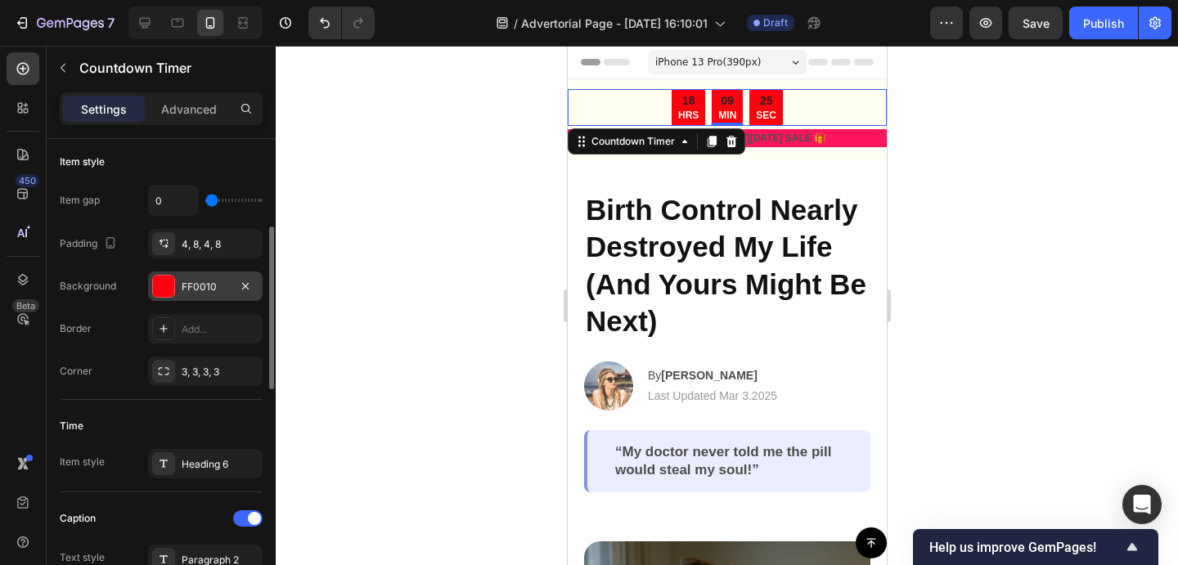
click at [160, 291] on div at bounding box center [163, 286] width 21 height 21
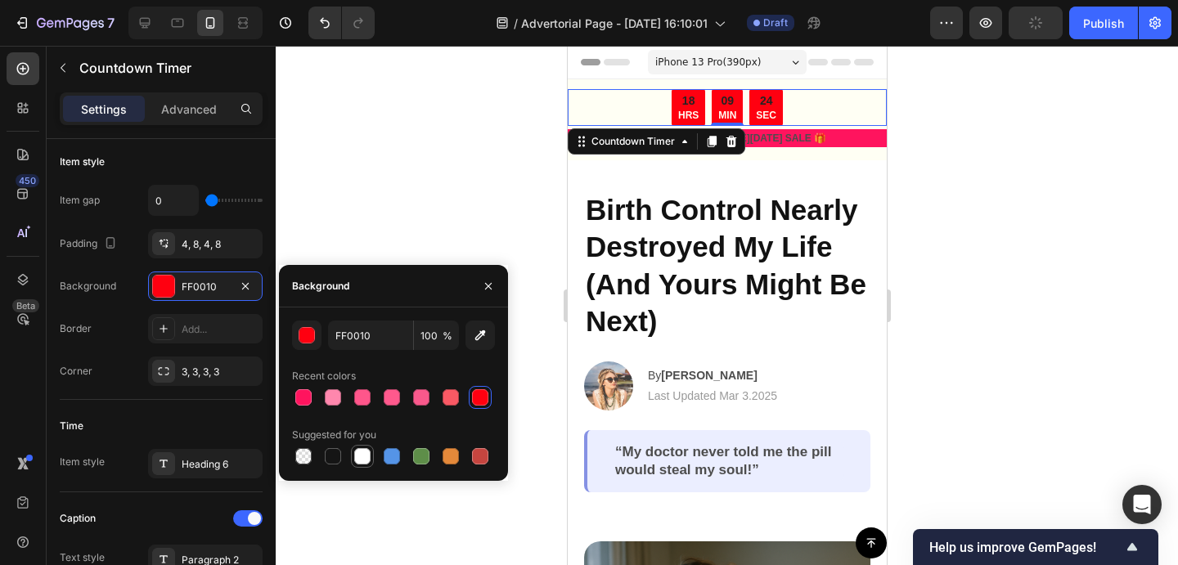
click at [357, 456] on div at bounding box center [362, 456] width 16 height 16
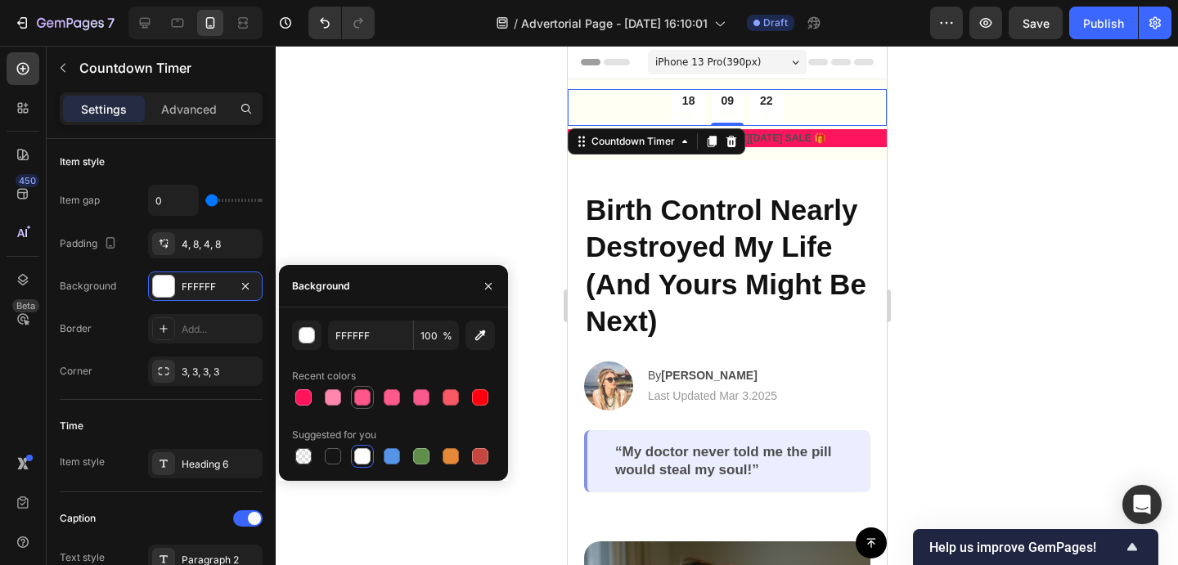
click at [358, 402] on div at bounding box center [362, 397] width 16 height 16
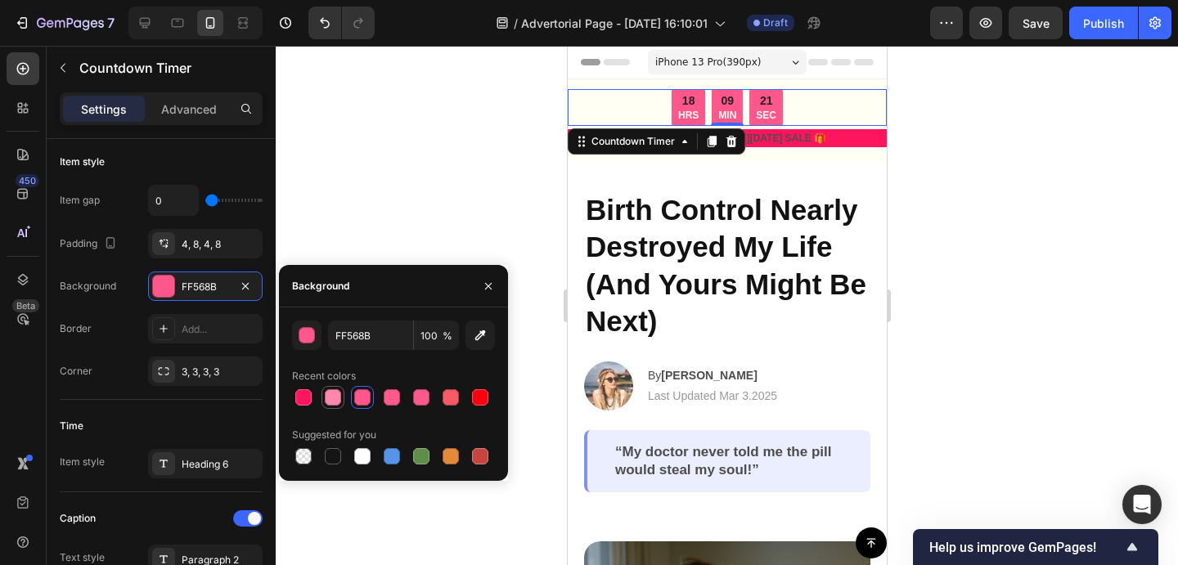
click at [342, 398] on div at bounding box center [333, 398] width 20 height 20
click at [358, 398] on div at bounding box center [362, 397] width 16 height 16
click at [362, 456] on div at bounding box center [362, 456] width 16 height 16
type input "FFFFFF"
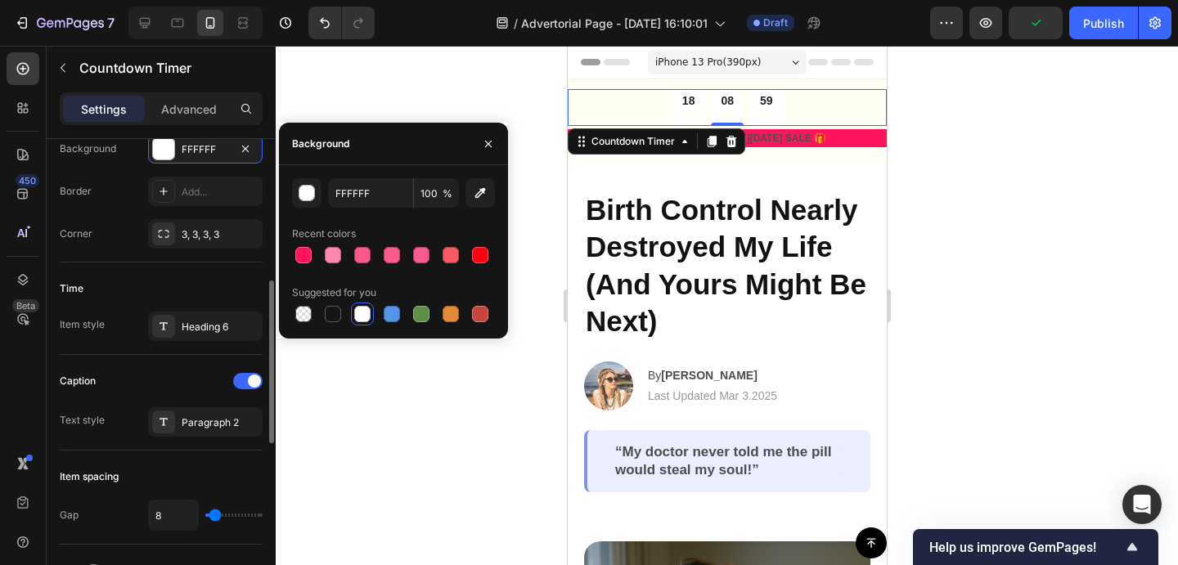
scroll to position [422, 0]
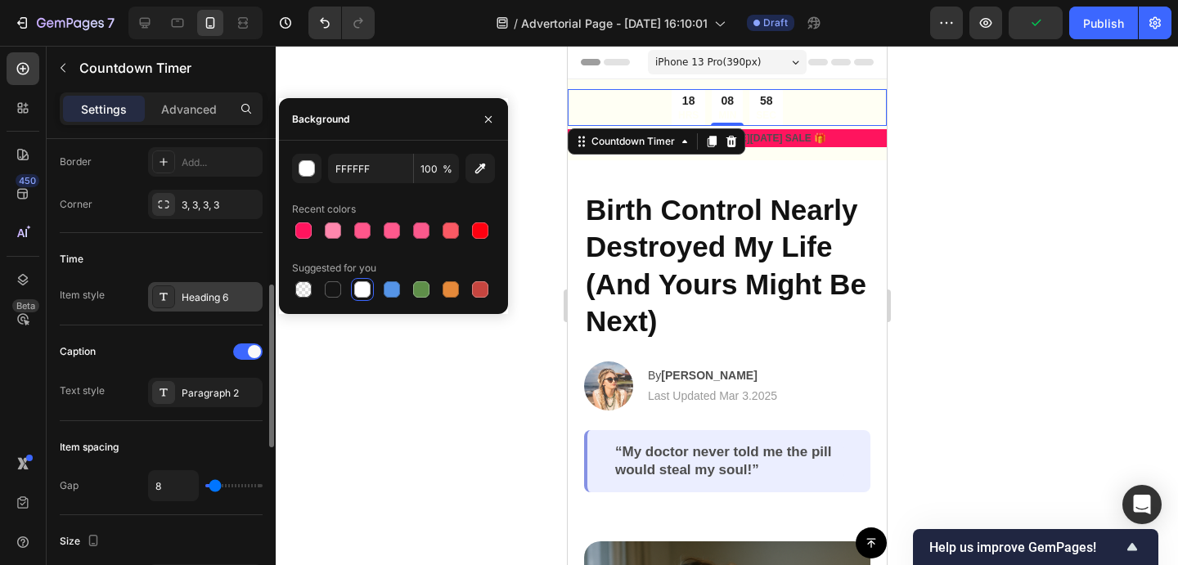
click at [237, 304] on div "Heading 6" at bounding box center [220, 297] width 77 height 15
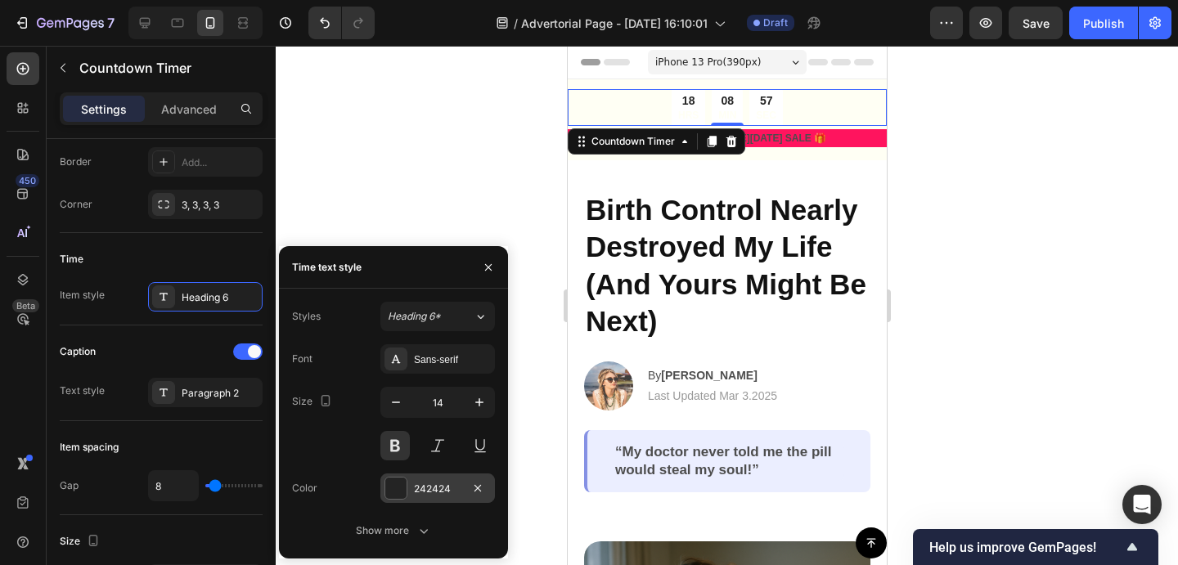
click at [402, 489] on div at bounding box center [395, 488] width 21 height 21
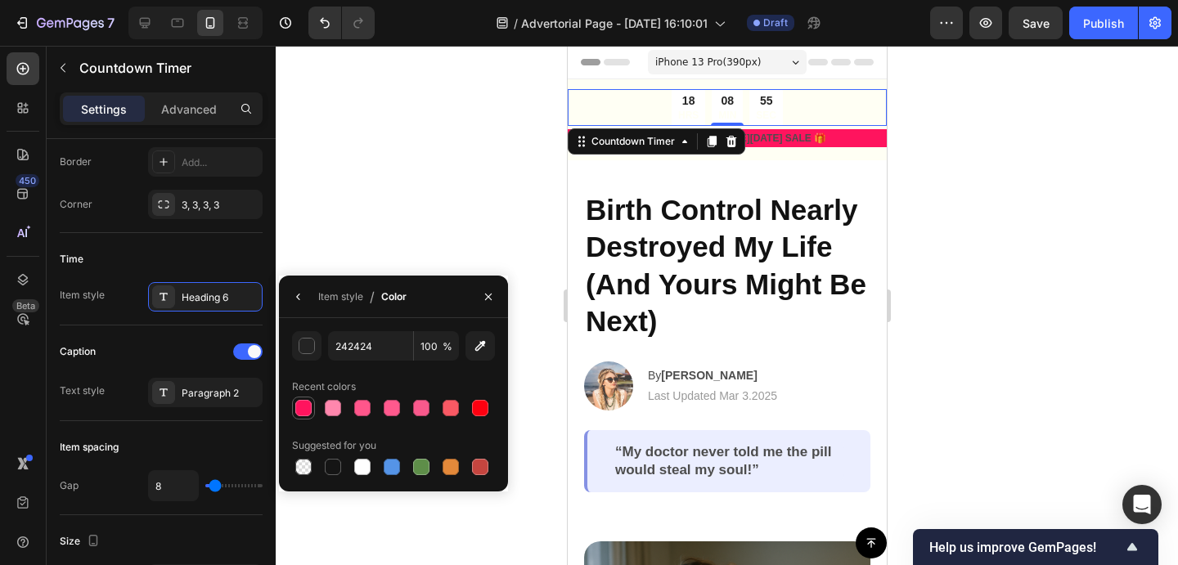
click at [302, 412] on div at bounding box center [303, 408] width 16 height 16
click at [474, 408] on div at bounding box center [480, 408] width 16 height 16
type input "FF0010"
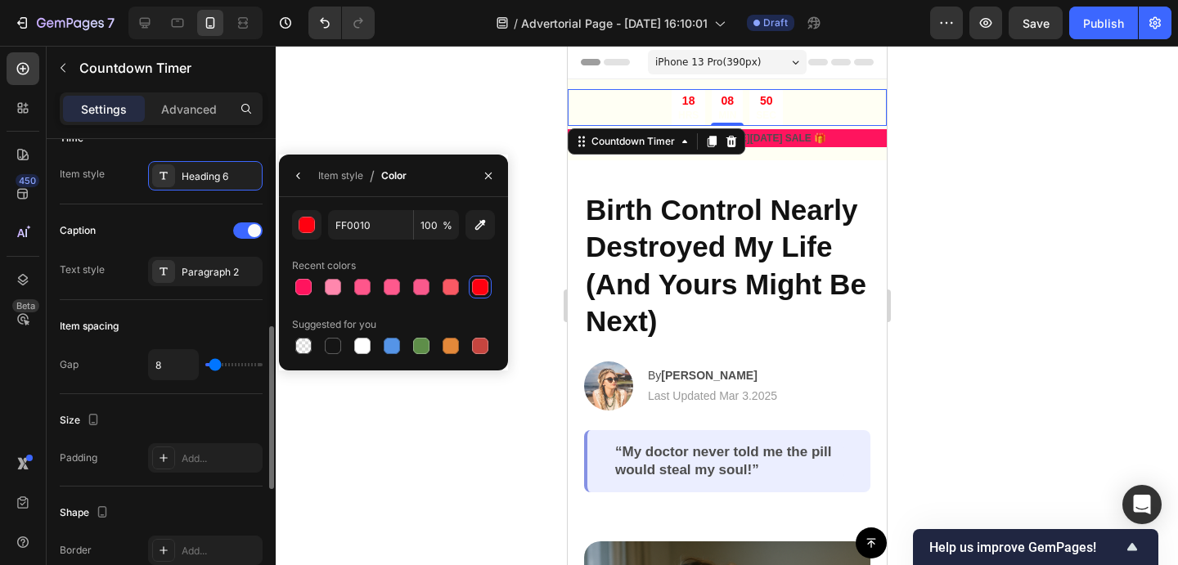
scroll to position [551, 0]
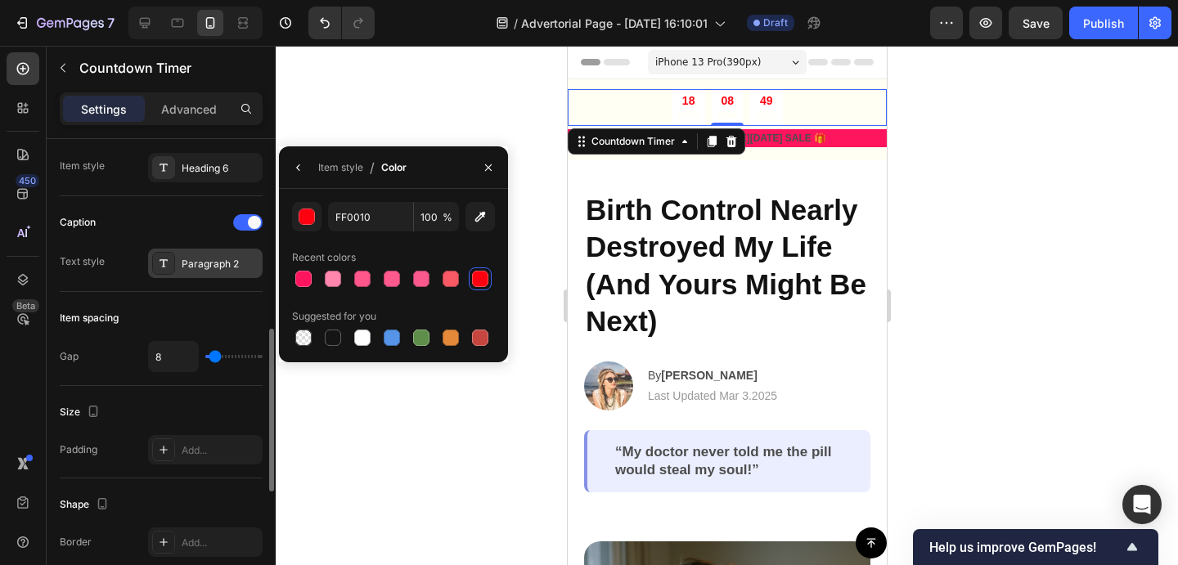
click at [208, 255] on div "Paragraph 2" at bounding box center [205, 263] width 115 height 29
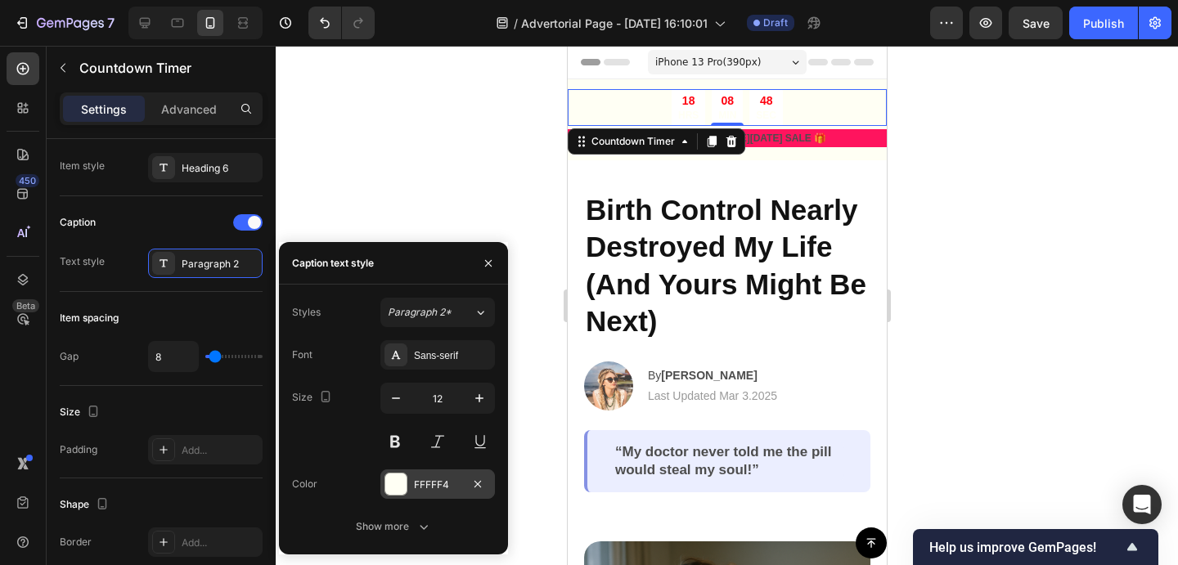
click at [394, 492] on div at bounding box center [395, 484] width 21 height 21
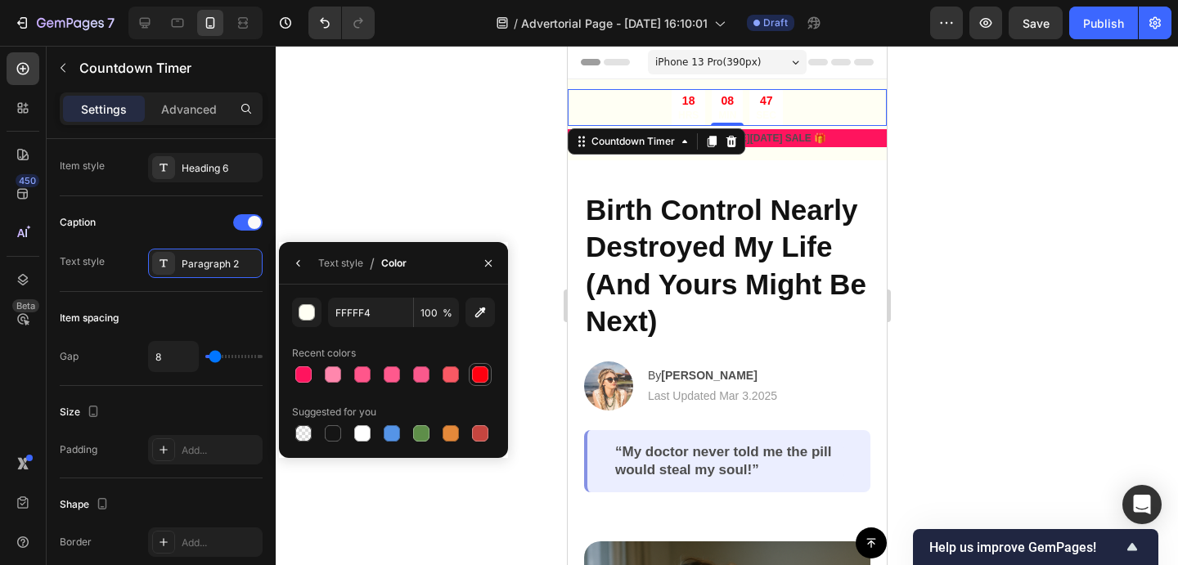
click at [488, 371] on div at bounding box center [480, 375] width 20 height 20
click at [337, 441] on div at bounding box center [333, 433] width 16 height 16
type input "151515"
click at [155, 330] on div "Item spacing" at bounding box center [161, 318] width 203 height 26
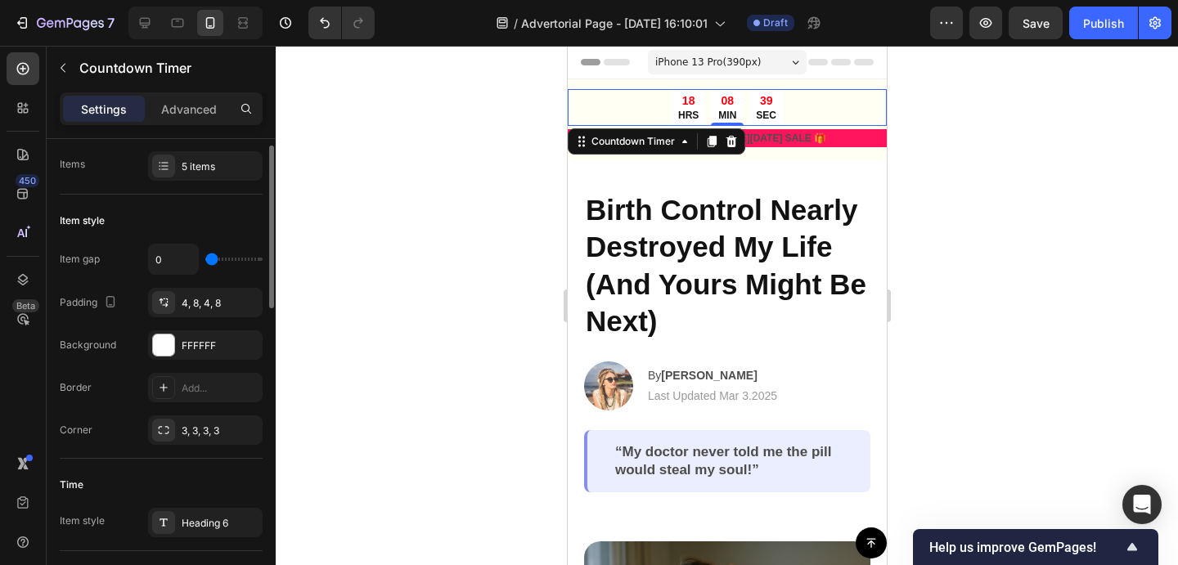
scroll to position [119, 0]
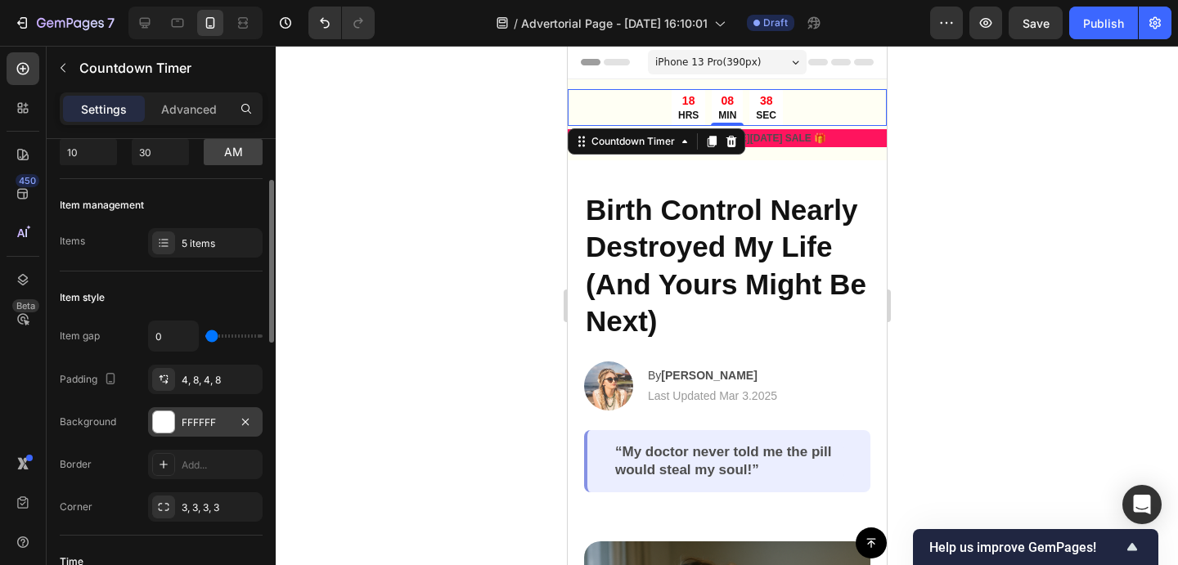
click at [167, 428] on div at bounding box center [163, 421] width 21 height 21
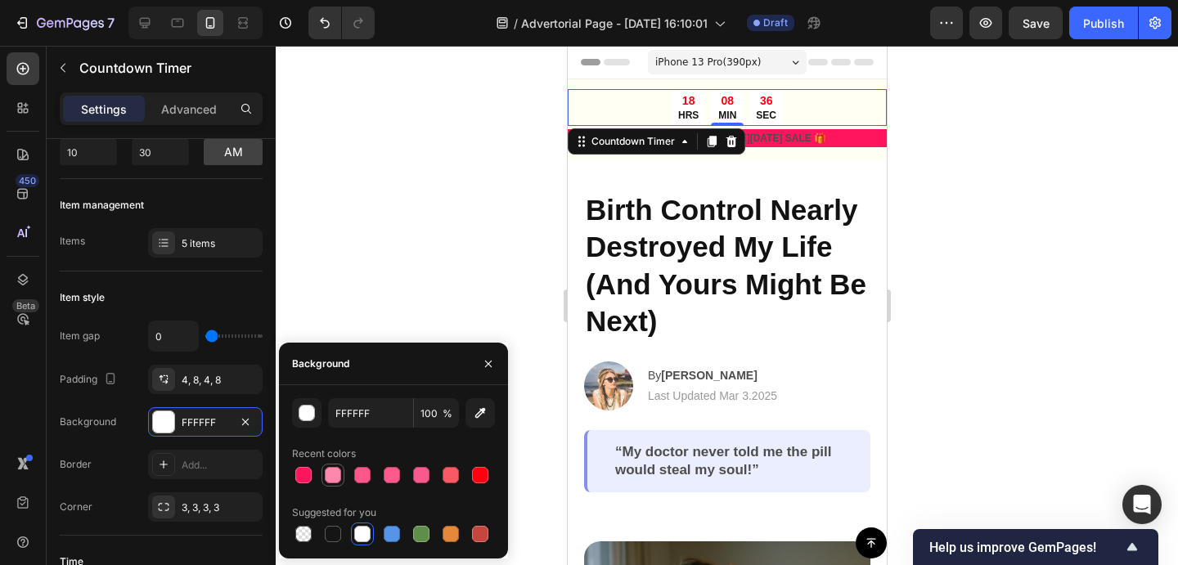
click at [340, 471] on div at bounding box center [333, 475] width 16 height 16
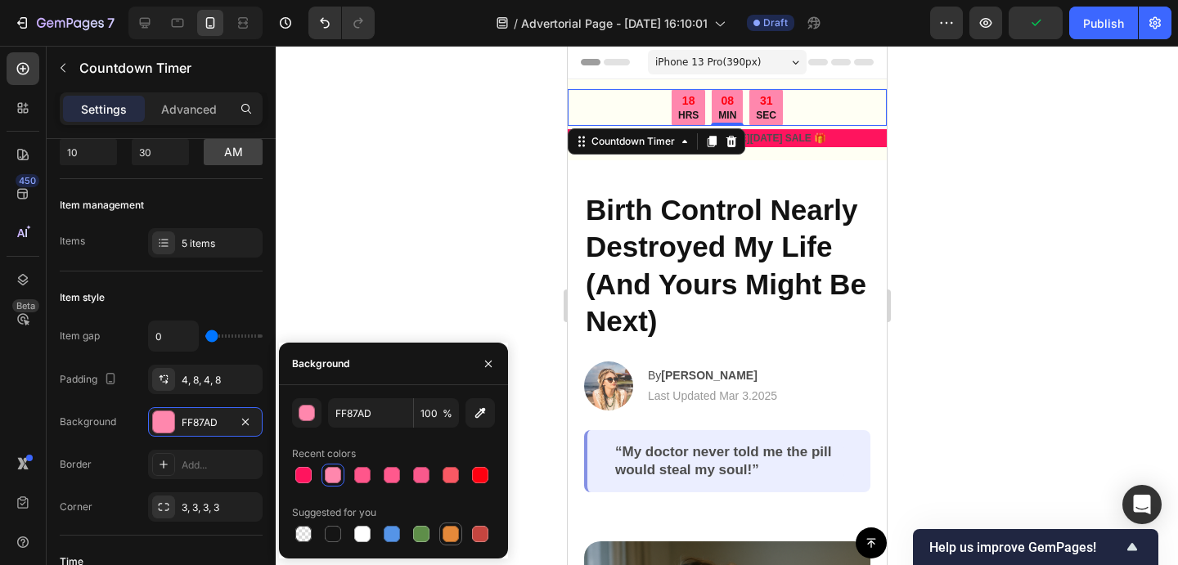
click at [447, 539] on div at bounding box center [450, 534] width 16 height 16
click at [308, 412] on div "button" at bounding box center [307, 414] width 16 height 16
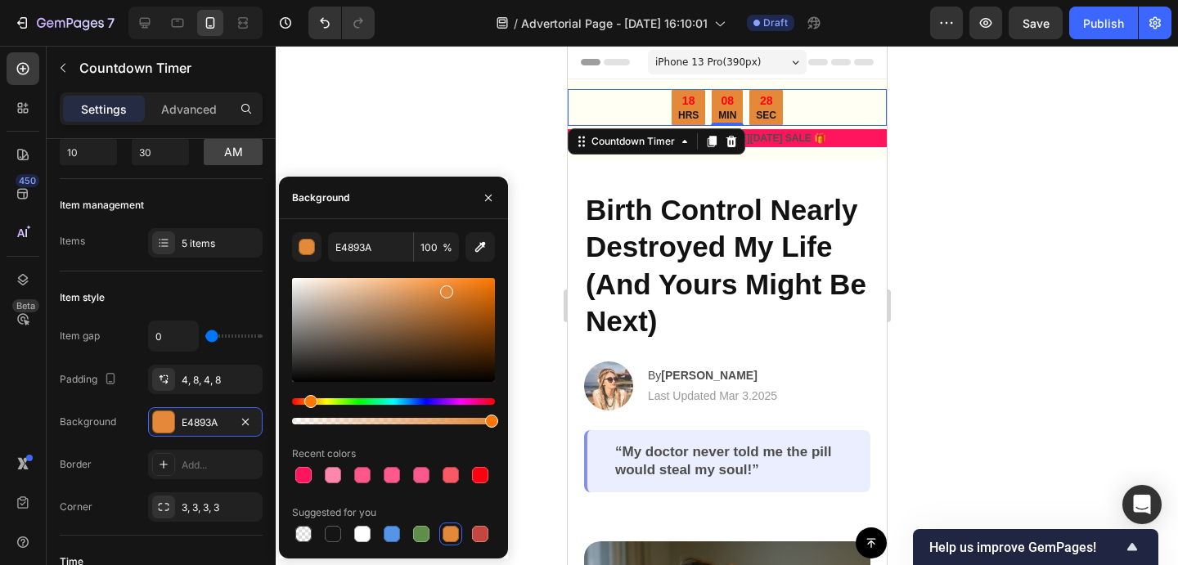
click at [320, 396] on div at bounding box center [393, 351] width 203 height 153
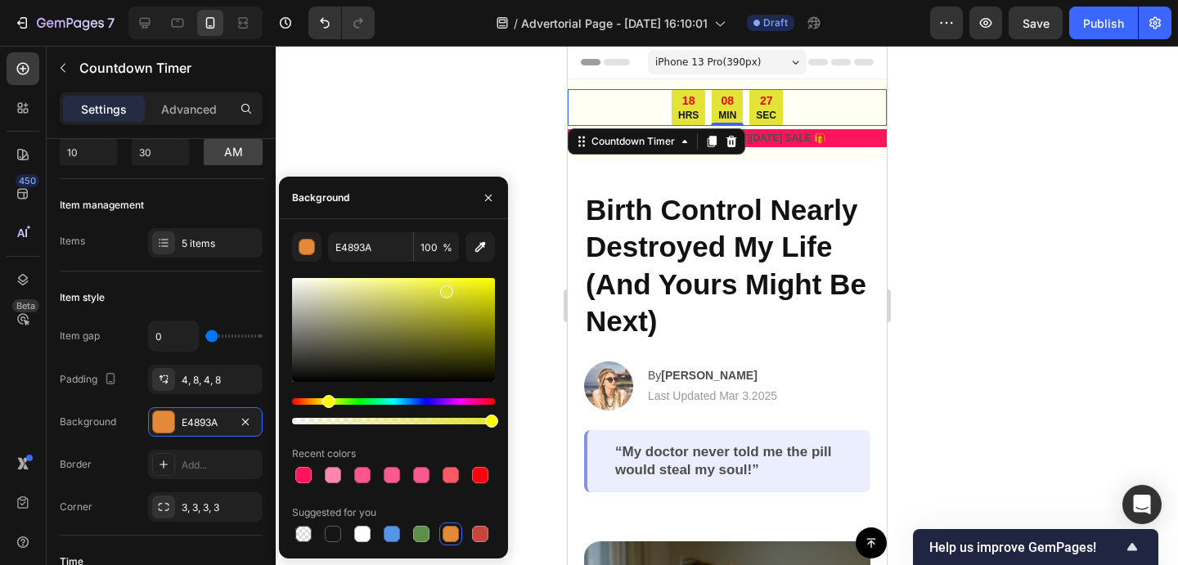
click at [326, 401] on div "Hue" at bounding box center [393, 401] width 203 height 7
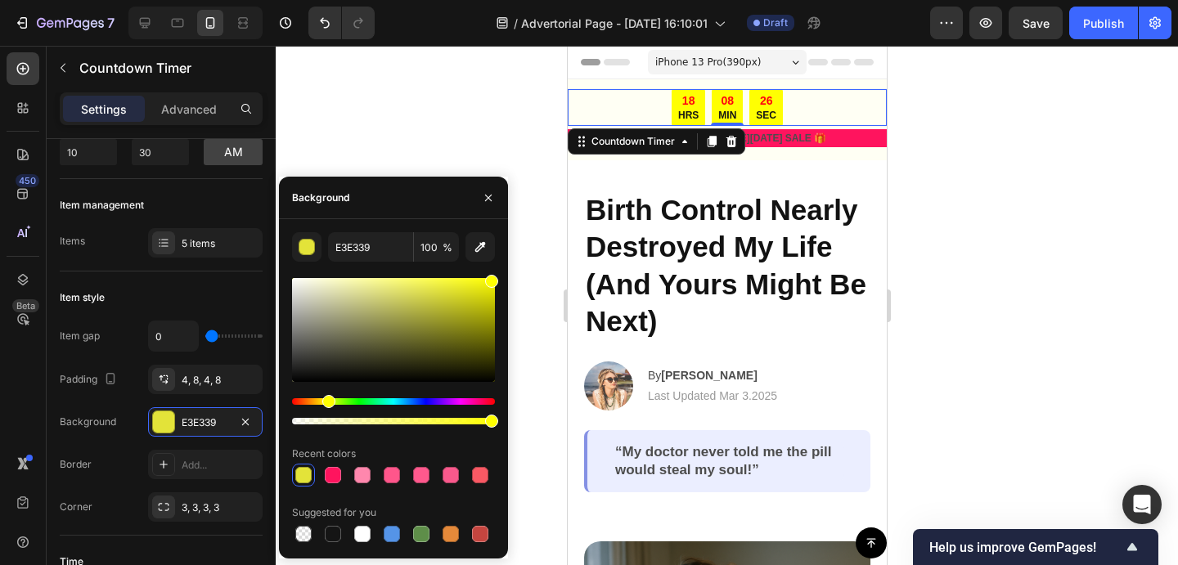
type input "FFFF02"
drag, startPoint x: 416, startPoint y: 339, endPoint x: 493, endPoint y: 266, distance: 107.0
click at [493, 266] on div "FFFF02 100 % Recent colors Suggested for you" at bounding box center [393, 388] width 203 height 313
click at [835, 104] on div "18 HRS 08 MIN 24 SEC" at bounding box center [726, 107] width 319 height 37
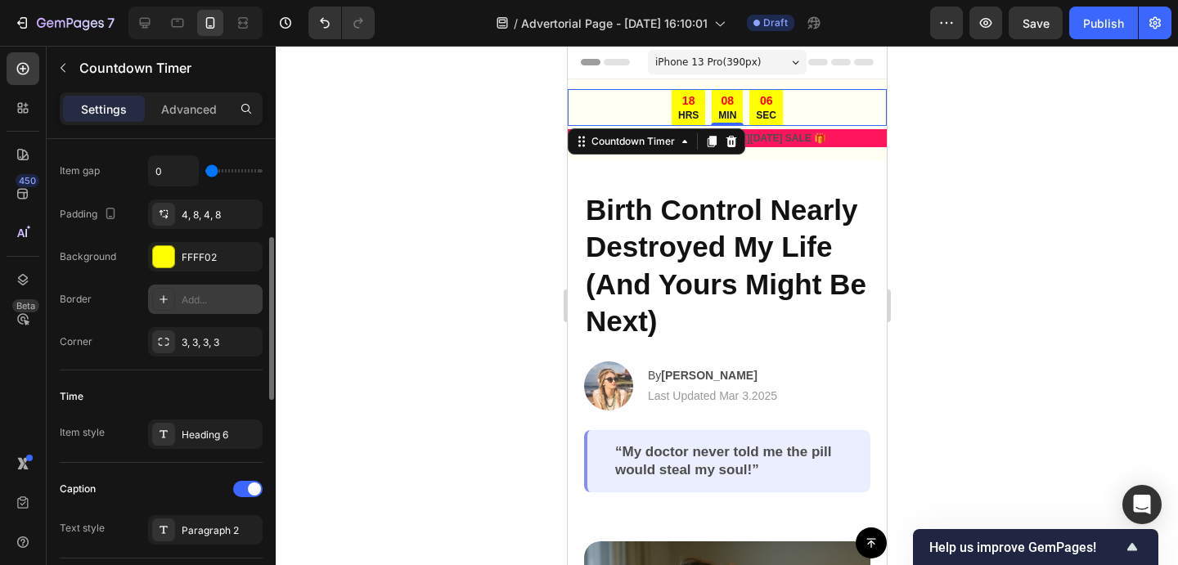
scroll to position [0, 0]
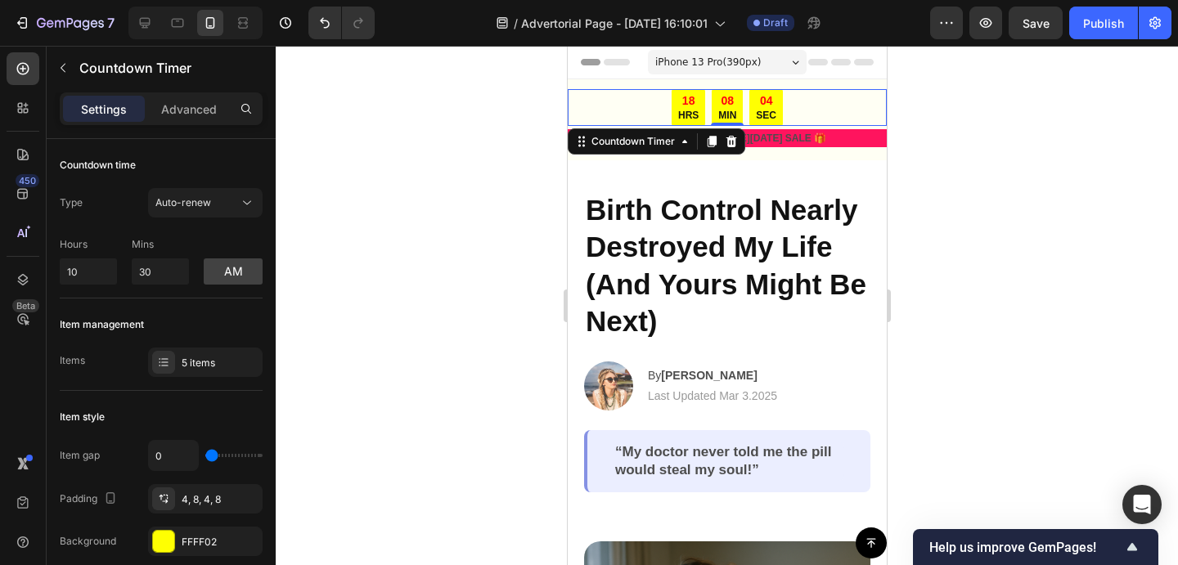
click at [586, 107] on div "18 HRS 08 MIN 04 SEC" at bounding box center [726, 107] width 319 height 37
click at [187, 358] on div "5 items" at bounding box center [220, 363] width 77 height 15
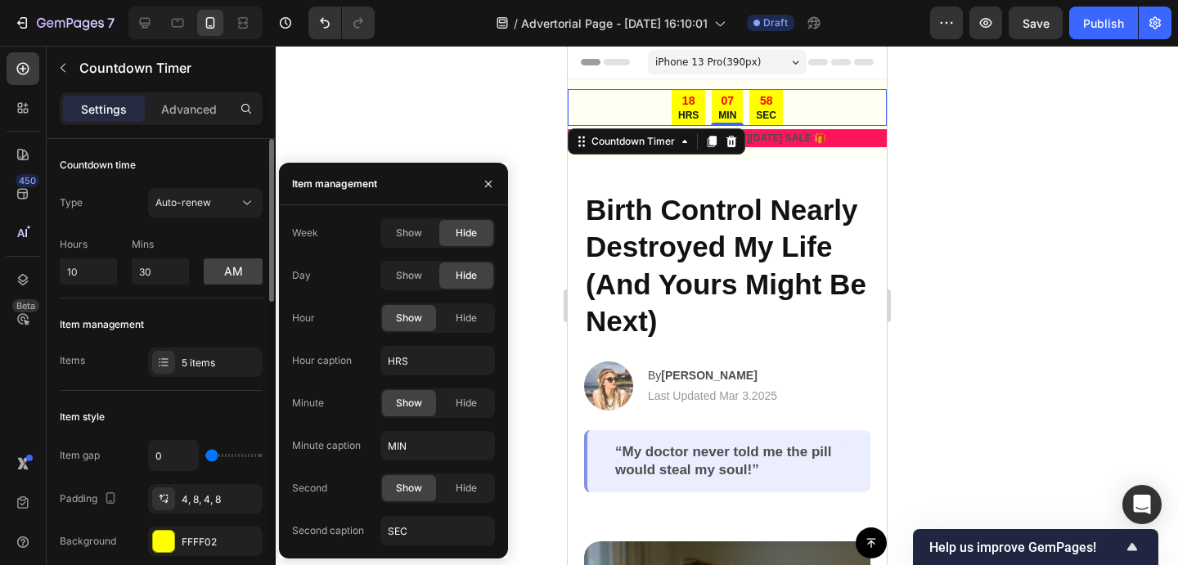
click at [151, 389] on div "Item management Items 5 items" at bounding box center [161, 345] width 203 height 92
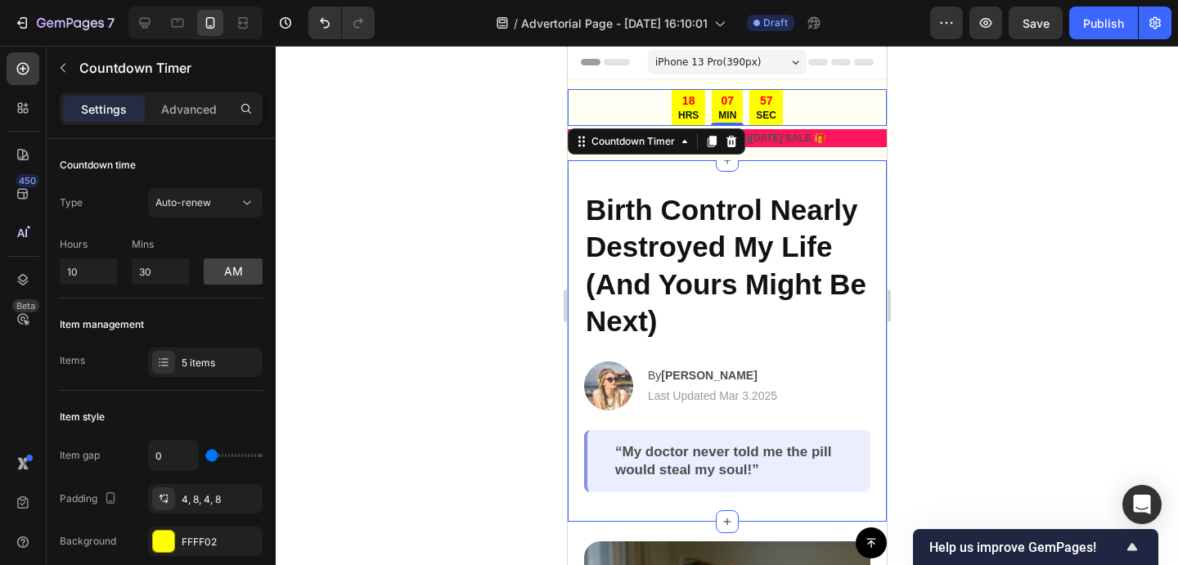
click at [933, 165] on div at bounding box center [727, 305] width 902 height 519
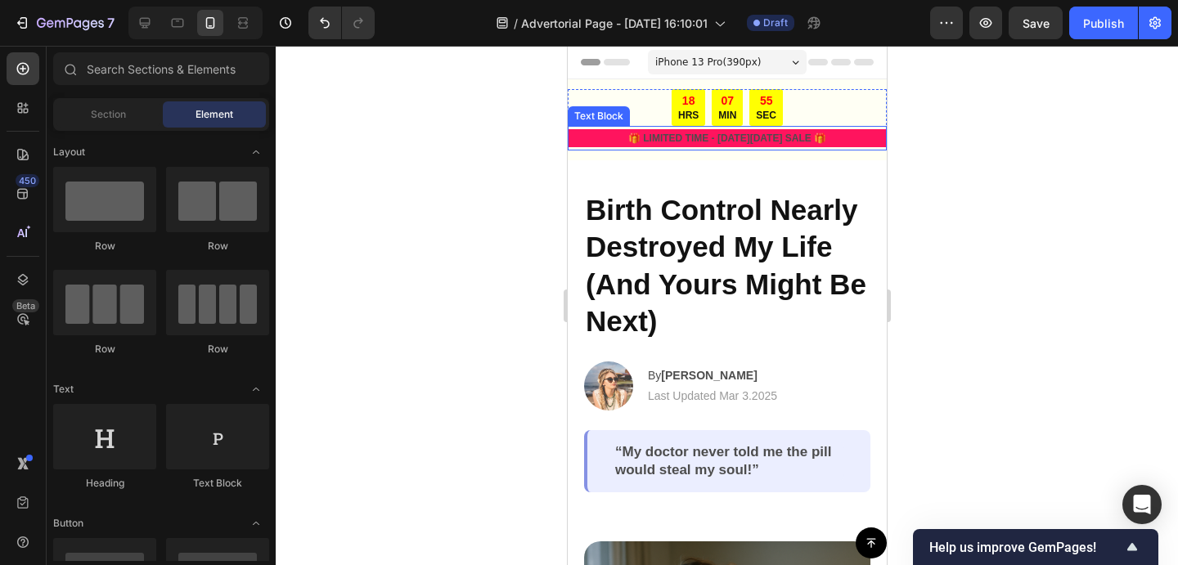
click at [876, 137] on p "🎁 LIMITED TIME - BLACK FRIDAY SALE 🎁" at bounding box center [726, 138] width 316 height 15
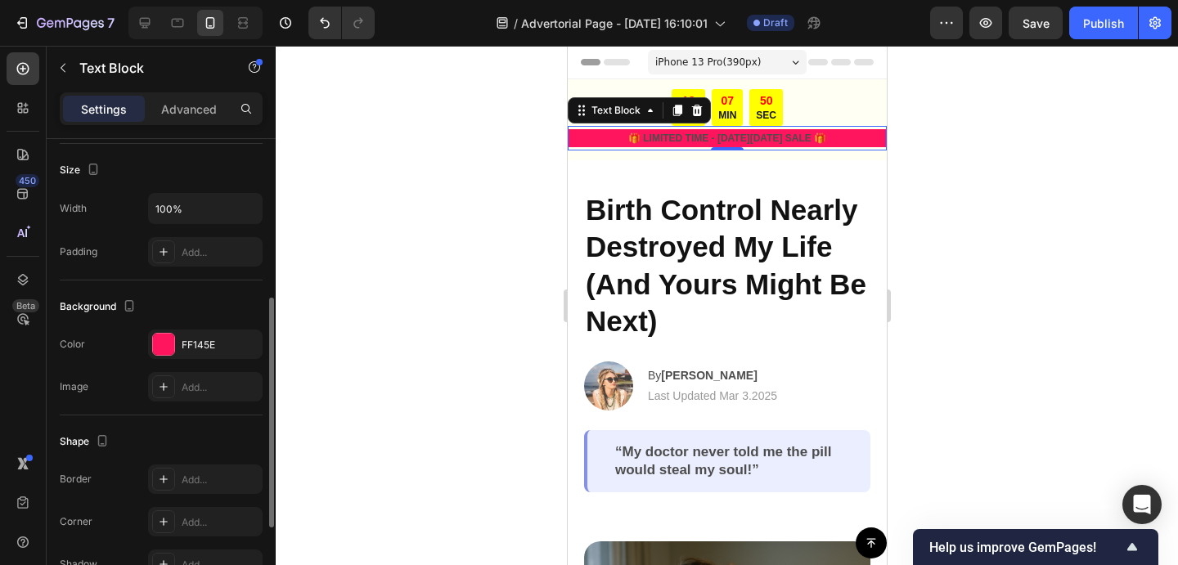
scroll to position [354, 0]
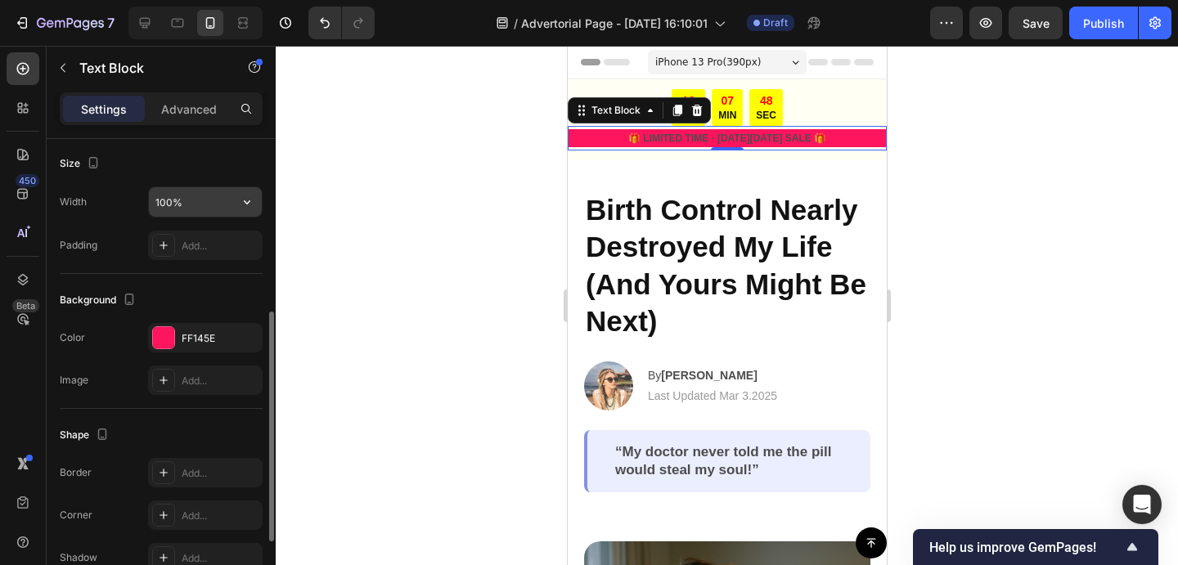
click at [209, 206] on input "100%" at bounding box center [205, 201] width 113 height 29
click at [250, 202] on icon "button" at bounding box center [247, 202] width 16 height 16
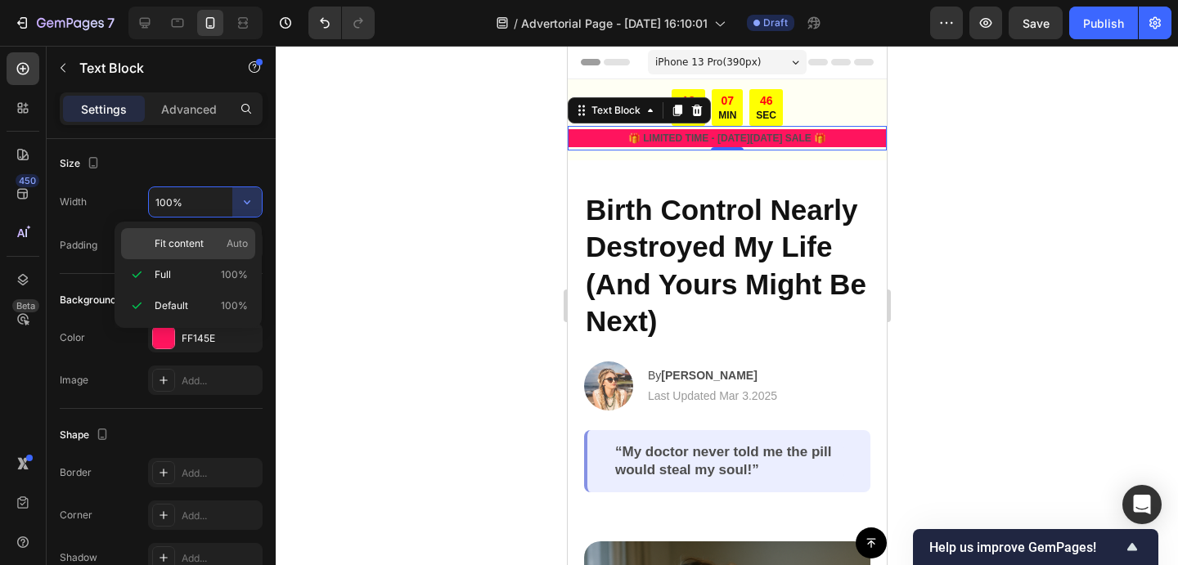
click at [201, 253] on div "Fit content Auto" at bounding box center [188, 243] width 134 height 31
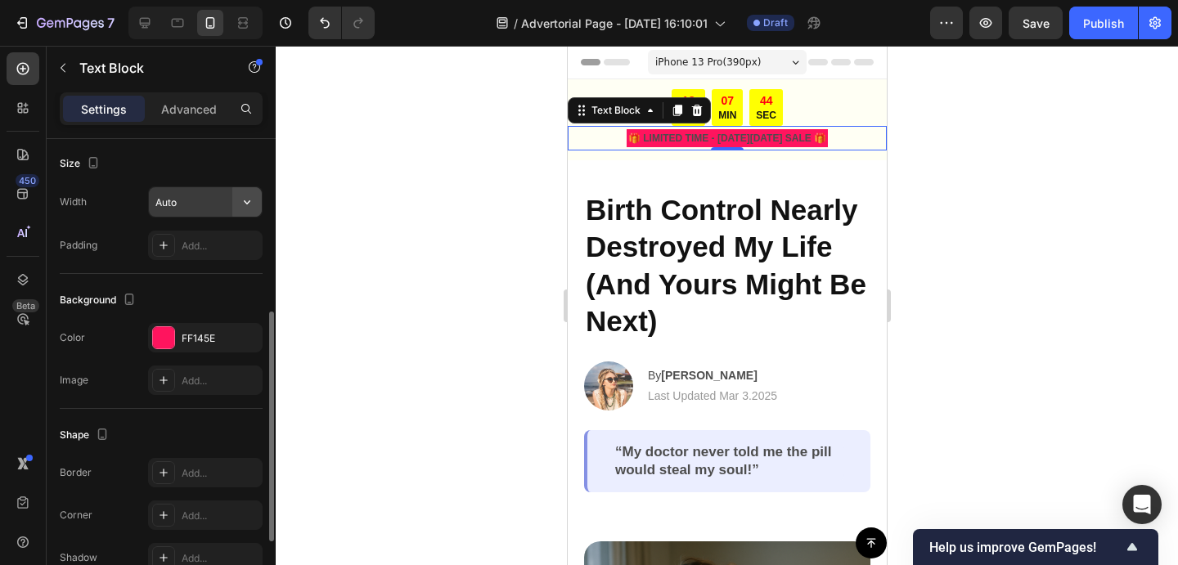
click at [249, 204] on icon "button" at bounding box center [247, 202] width 16 height 16
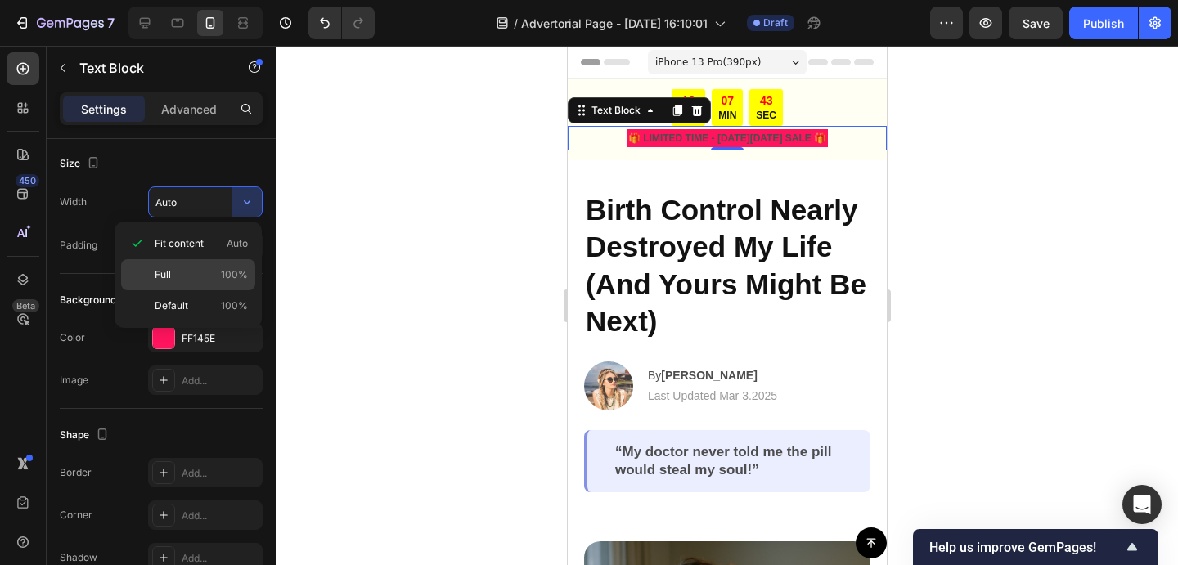
click at [214, 272] on p "Full 100%" at bounding box center [201, 274] width 93 height 15
type input "100%"
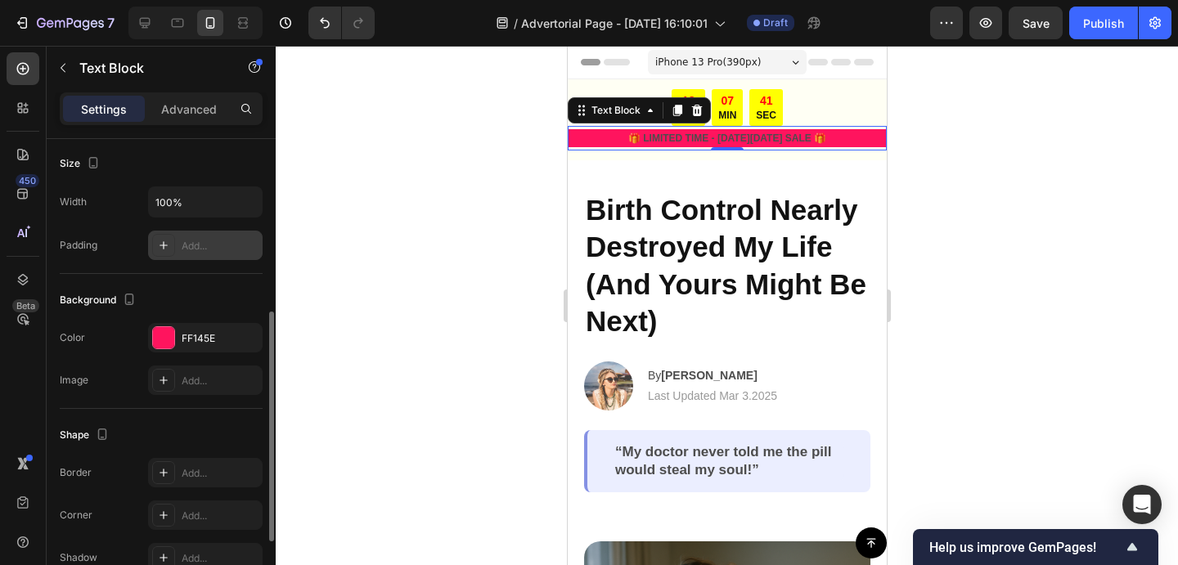
click at [182, 248] on div "Add..." at bounding box center [220, 246] width 77 height 15
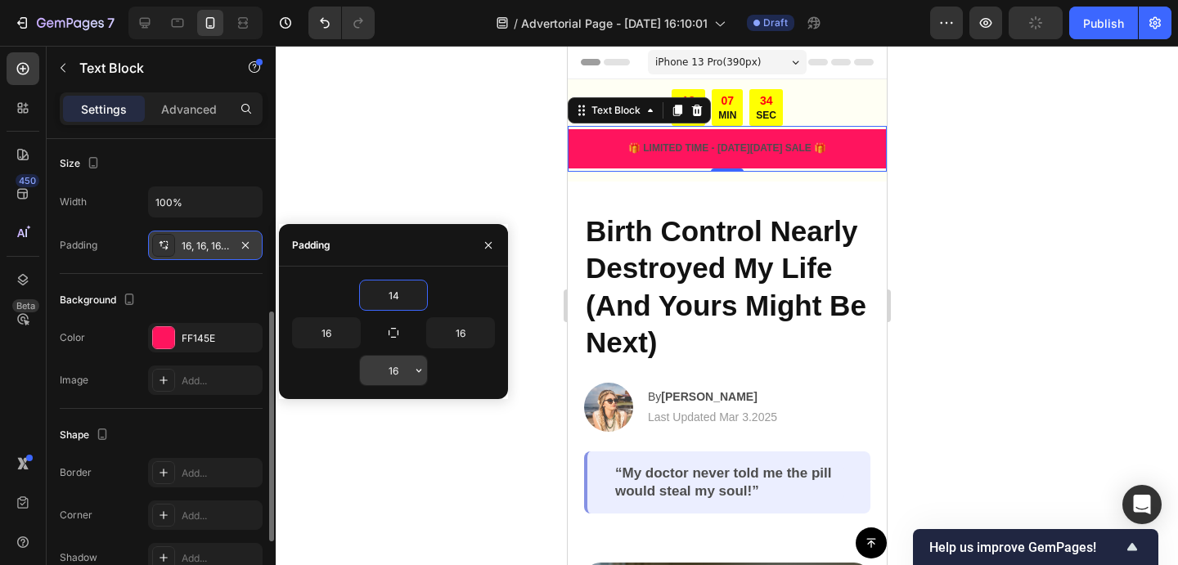
type input "14"
click at [396, 377] on input "16" at bounding box center [393, 370] width 67 height 29
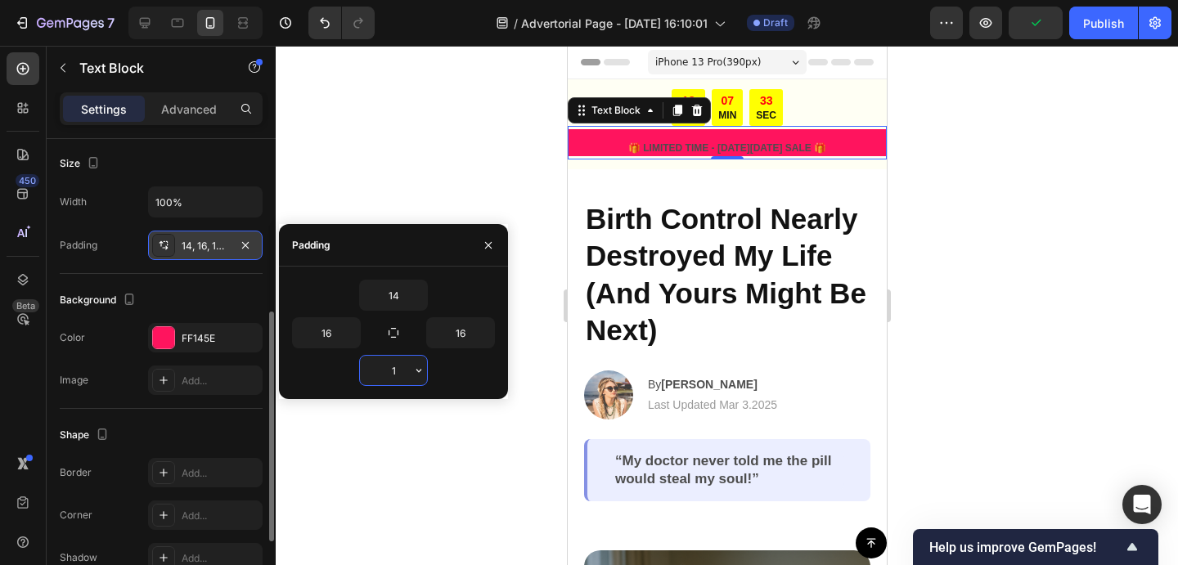
type input "14"
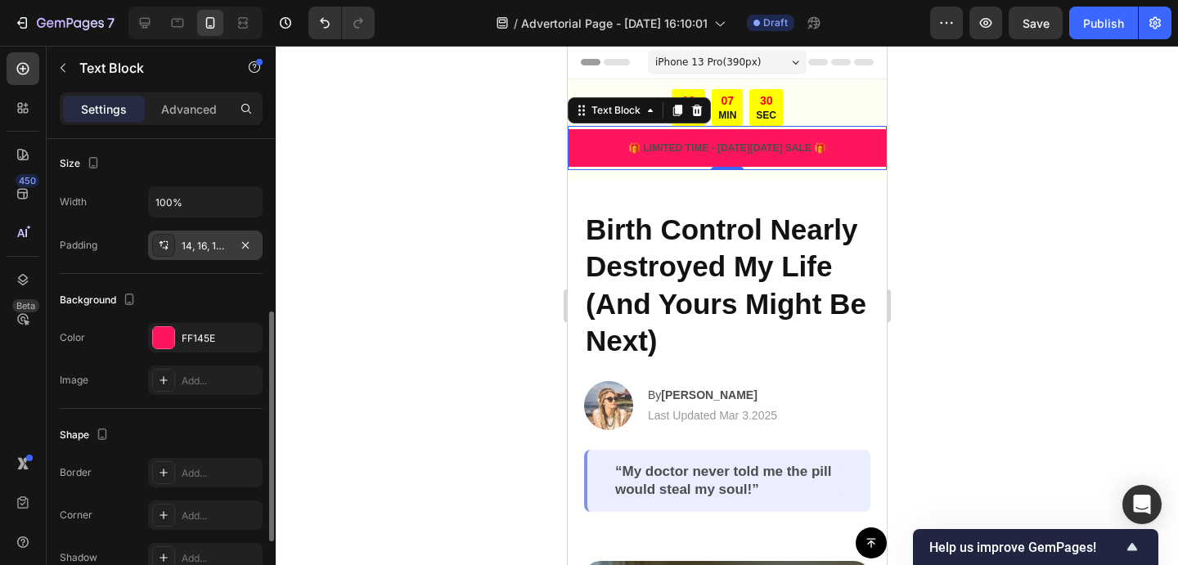
click at [179, 308] on div "Background" at bounding box center [161, 300] width 203 height 26
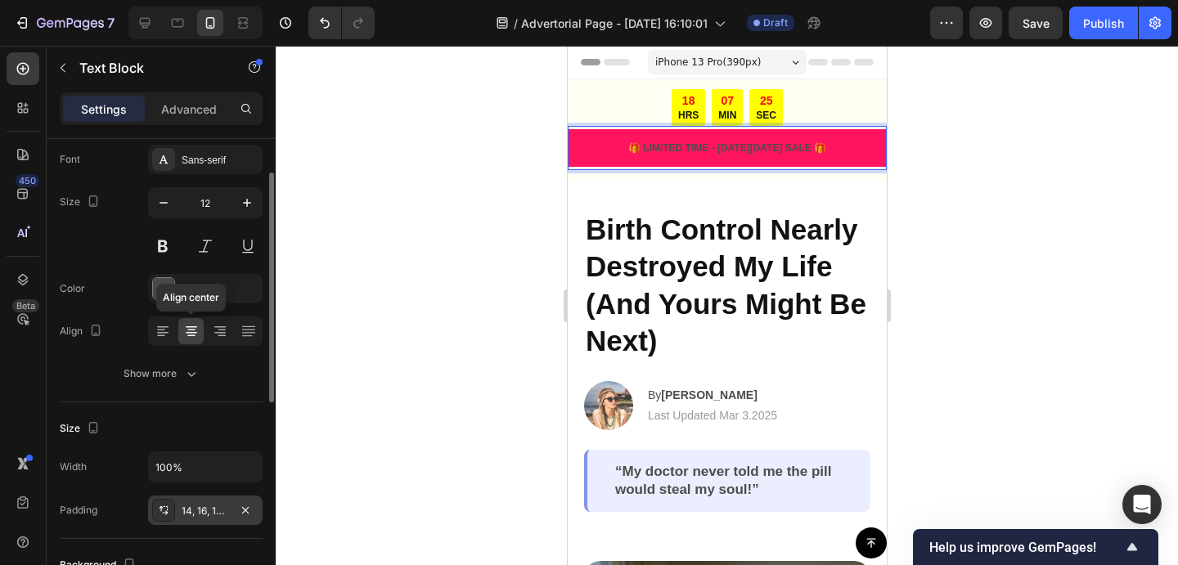
scroll to position [79, 0]
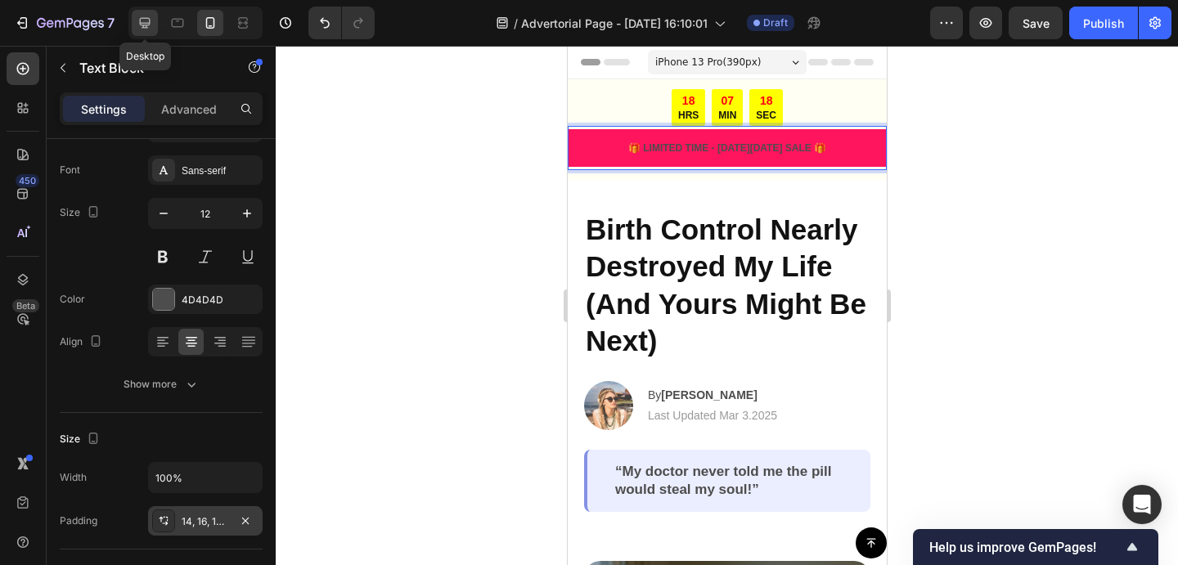
click at [139, 14] on div at bounding box center [145, 23] width 26 height 26
type input "16"
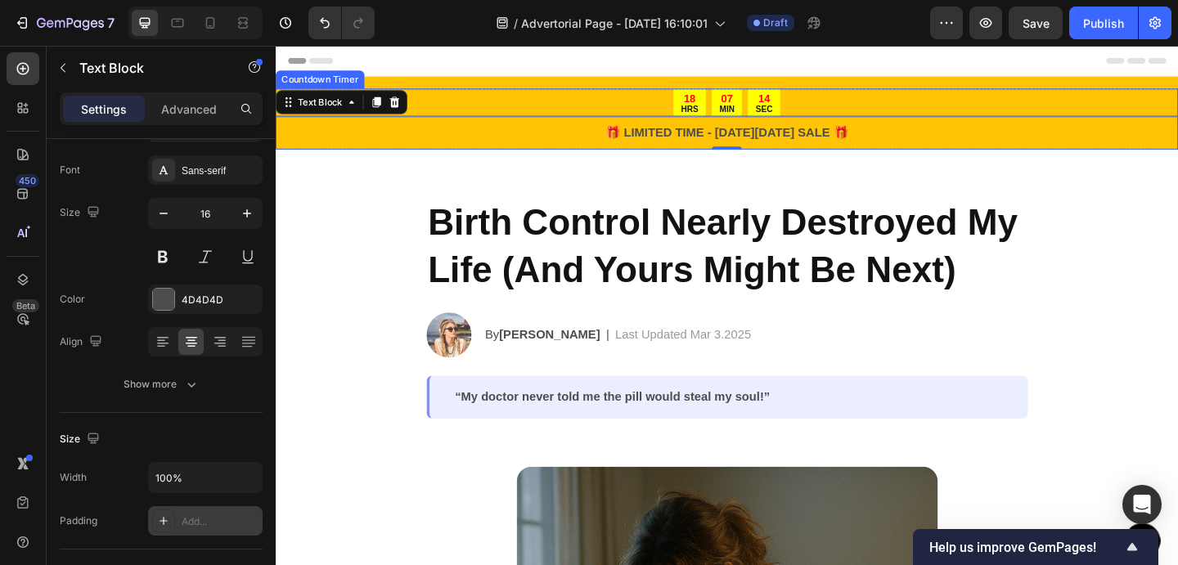
click at [495, 104] on div "18 HRS 07 MIN 14 SEC" at bounding box center [767, 107] width 982 height 30
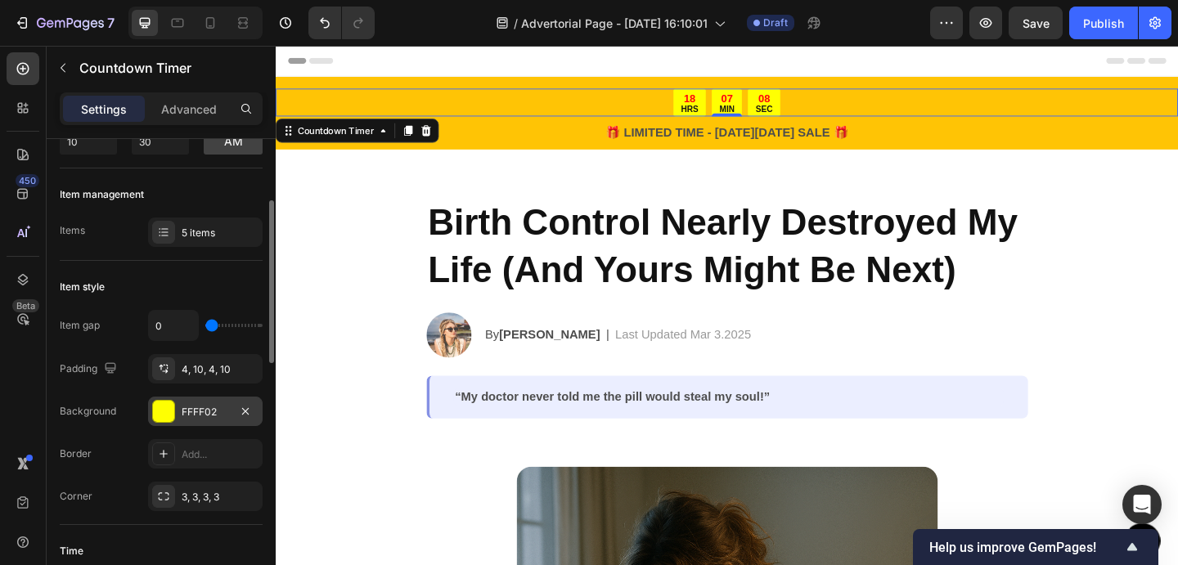
scroll to position [263, 0]
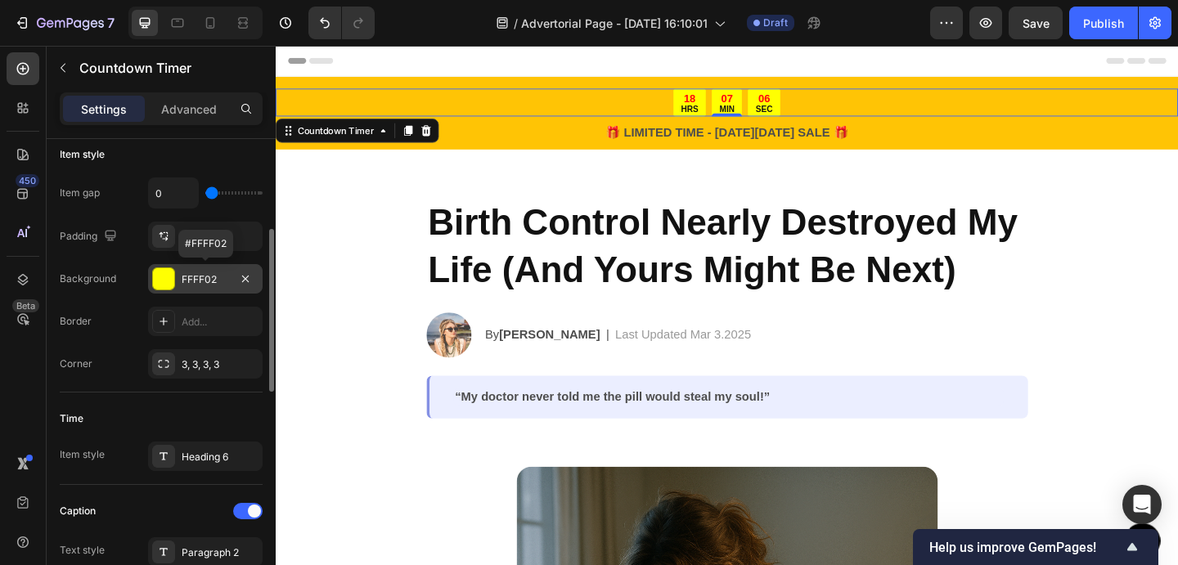
click at [163, 277] on div at bounding box center [163, 278] width 21 height 21
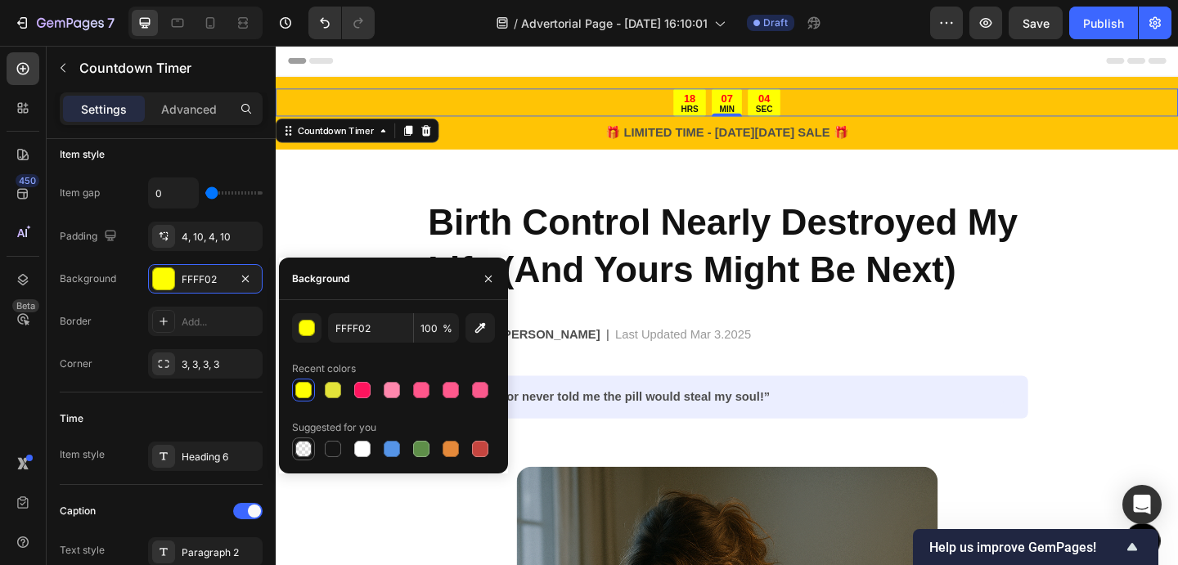
click at [305, 447] on div at bounding box center [303, 449] width 16 height 16
type input "000000"
type input "0"
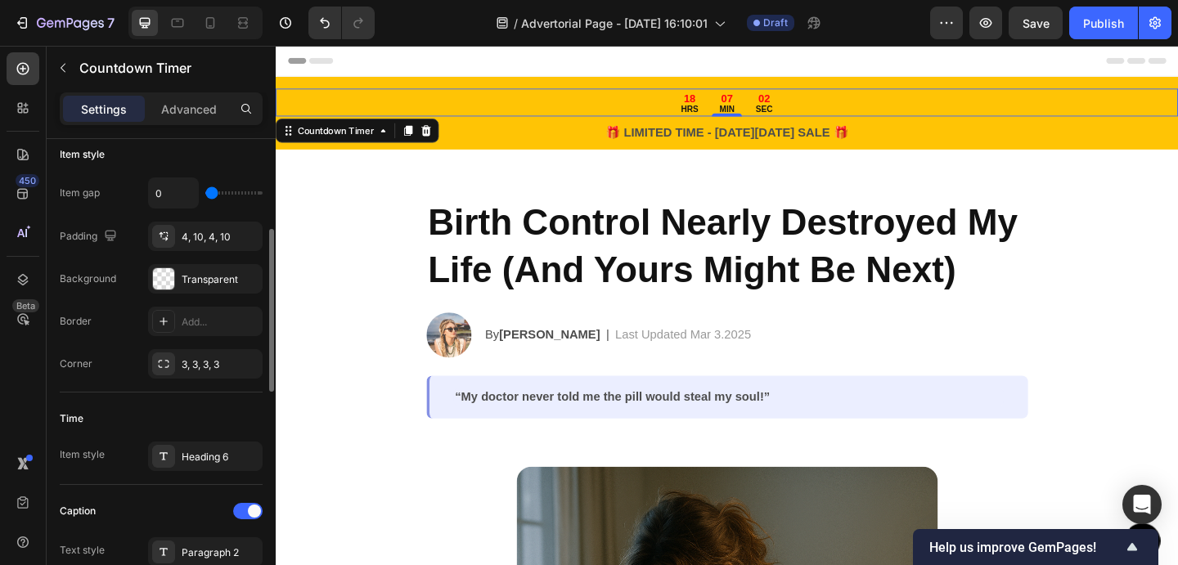
click at [122, 338] on div "Item gap 0 Padding 4, 10, 4, 10 Background Transparent Border Add... Corner 3, …" at bounding box center [161, 277] width 203 height 201
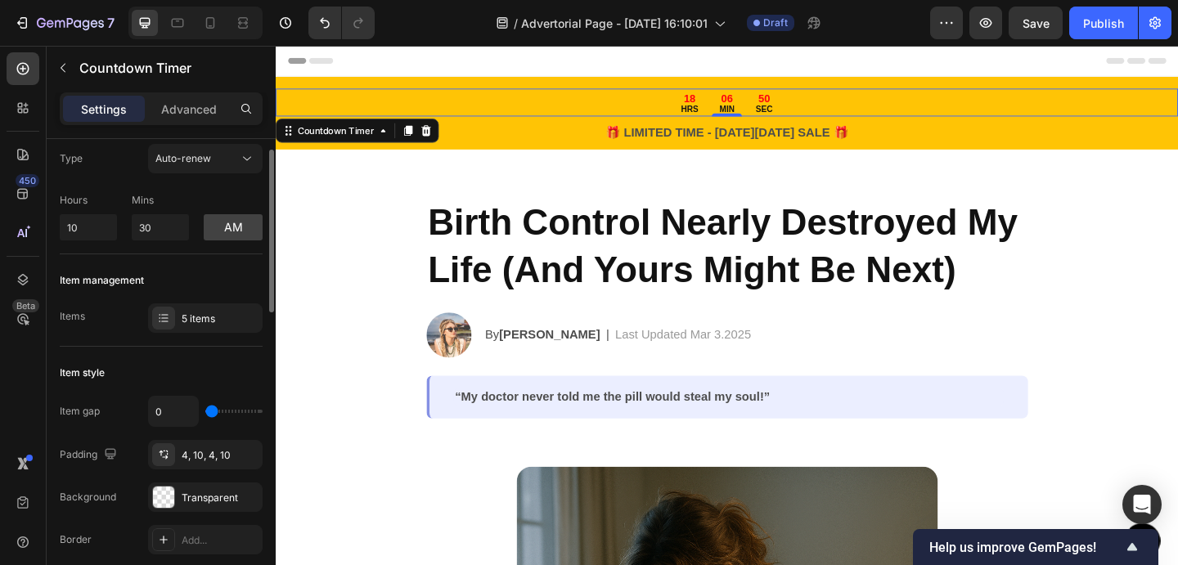
scroll to position [41, 0]
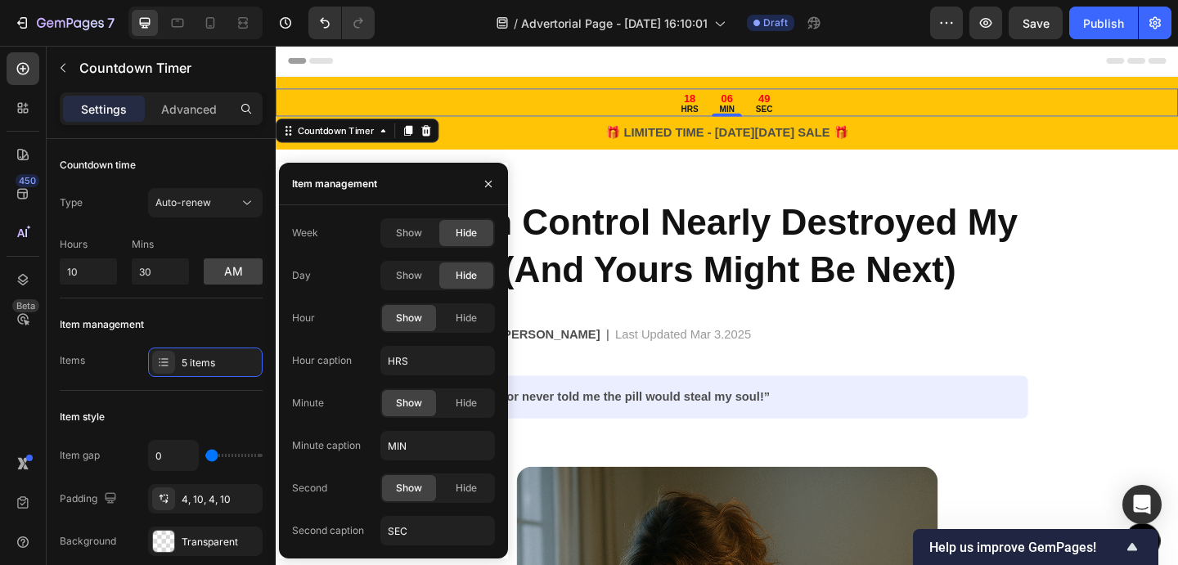
scroll to position [41, 0]
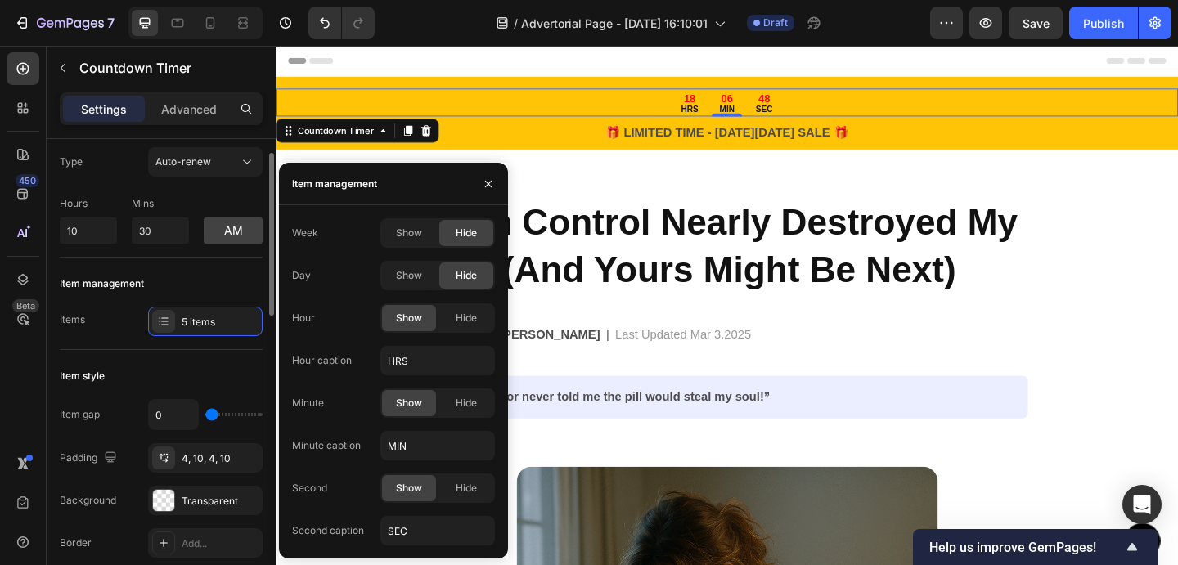
click at [138, 380] on div "Item style" at bounding box center [161, 376] width 203 height 26
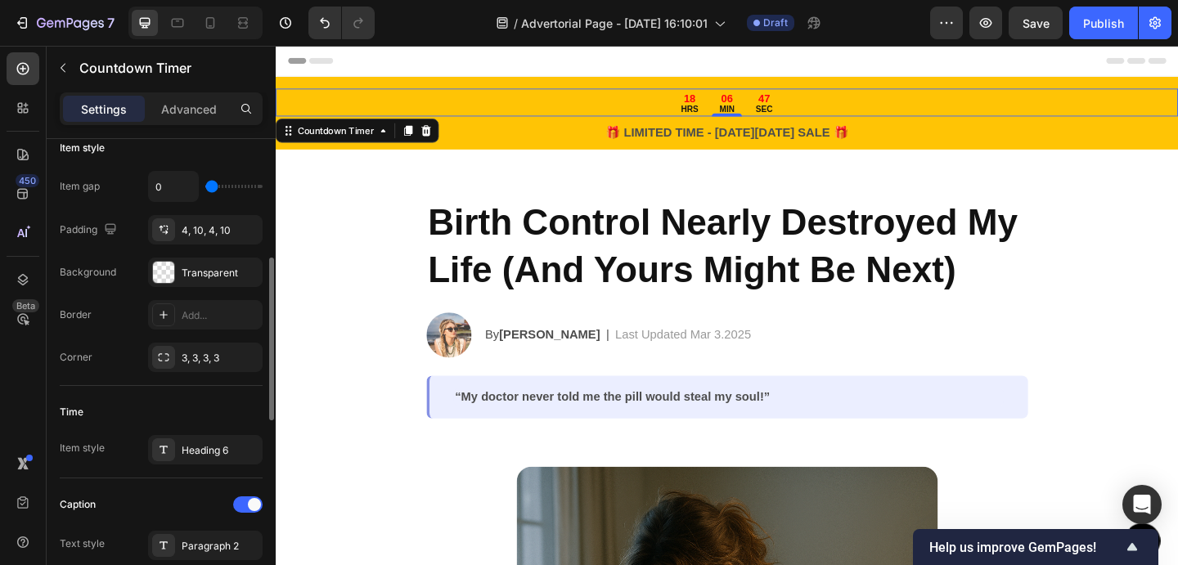
scroll to position [293, 0]
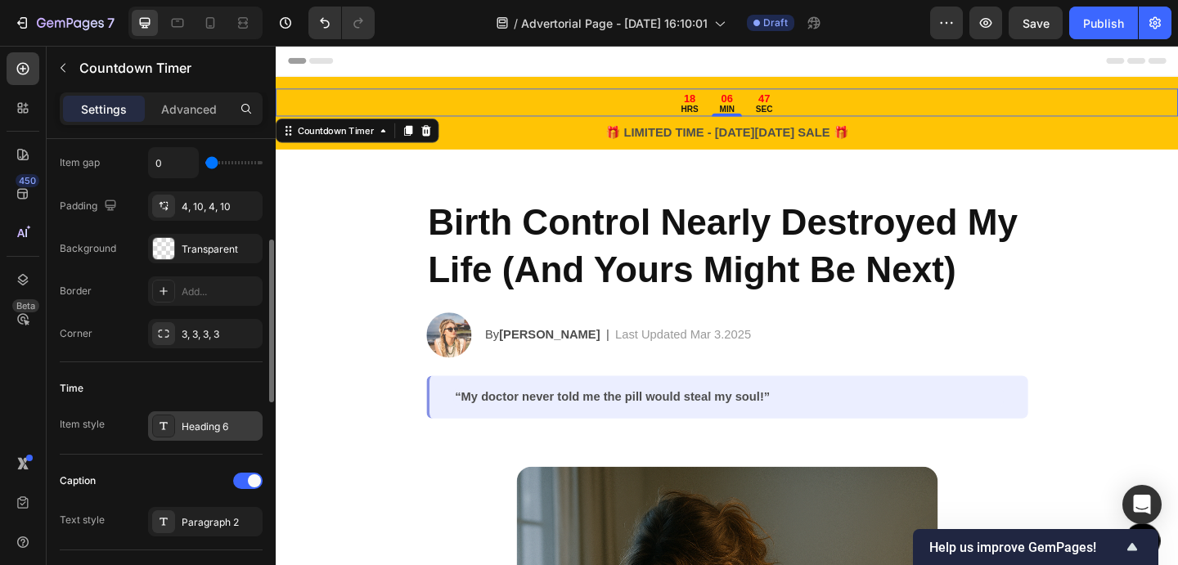
click at [213, 437] on div "Heading 6" at bounding box center [205, 425] width 115 height 29
click at [102, 394] on div "Time" at bounding box center [161, 388] width 203 height 26
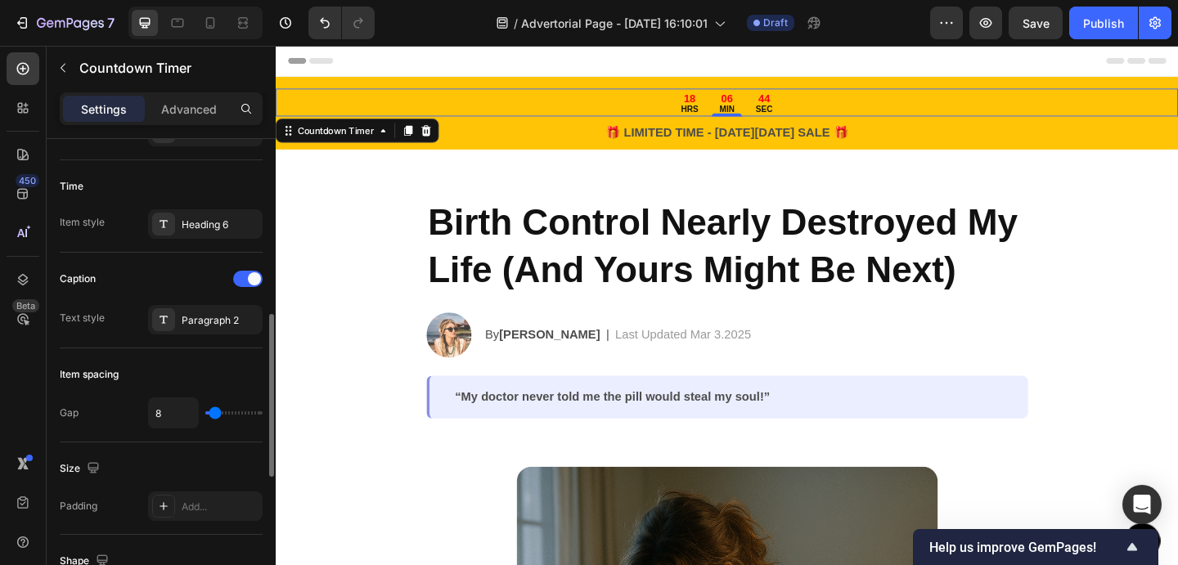
scroll to position [499, 0]
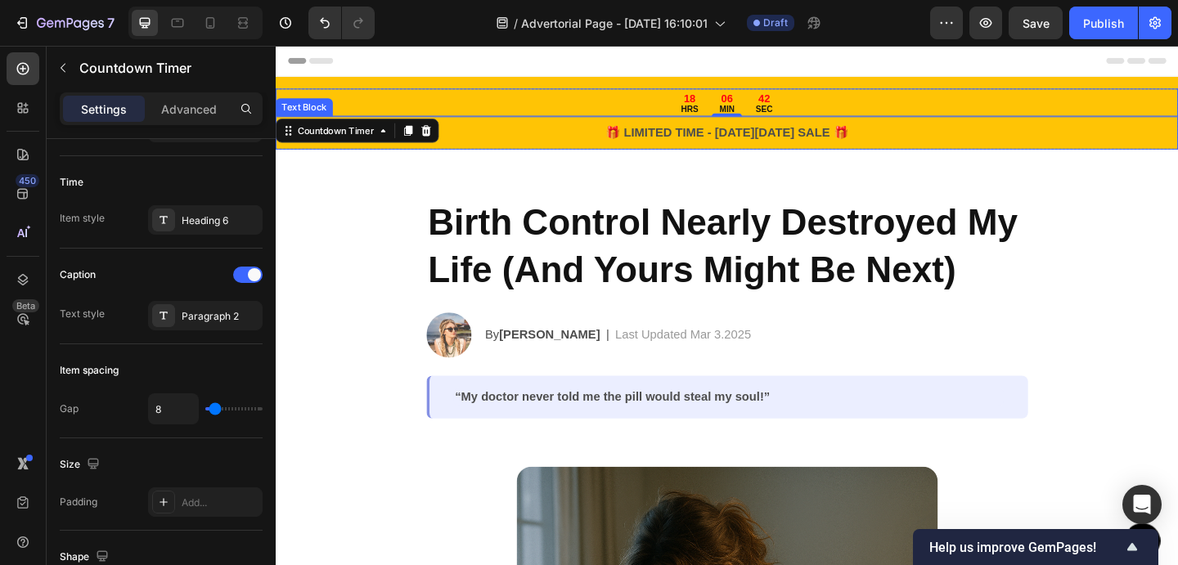
click at [503, 140] on p "🎁 LIMITED TIME - BLACK FRIDAY SALE 🎁" at bounding box center [766, 141] width 978 height 20
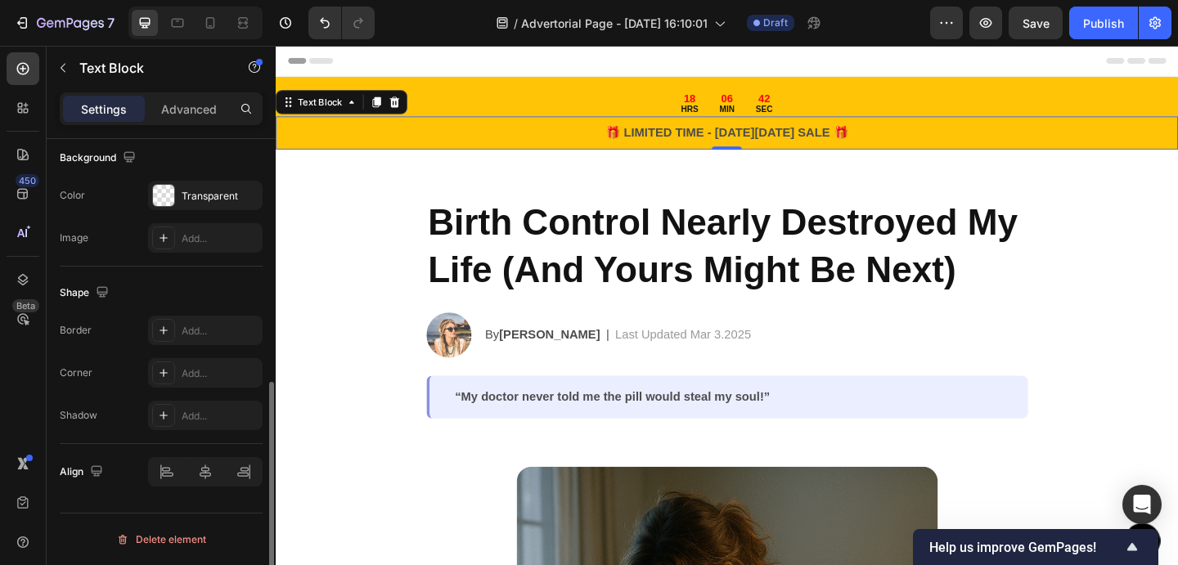
scroll to position [0, 0]
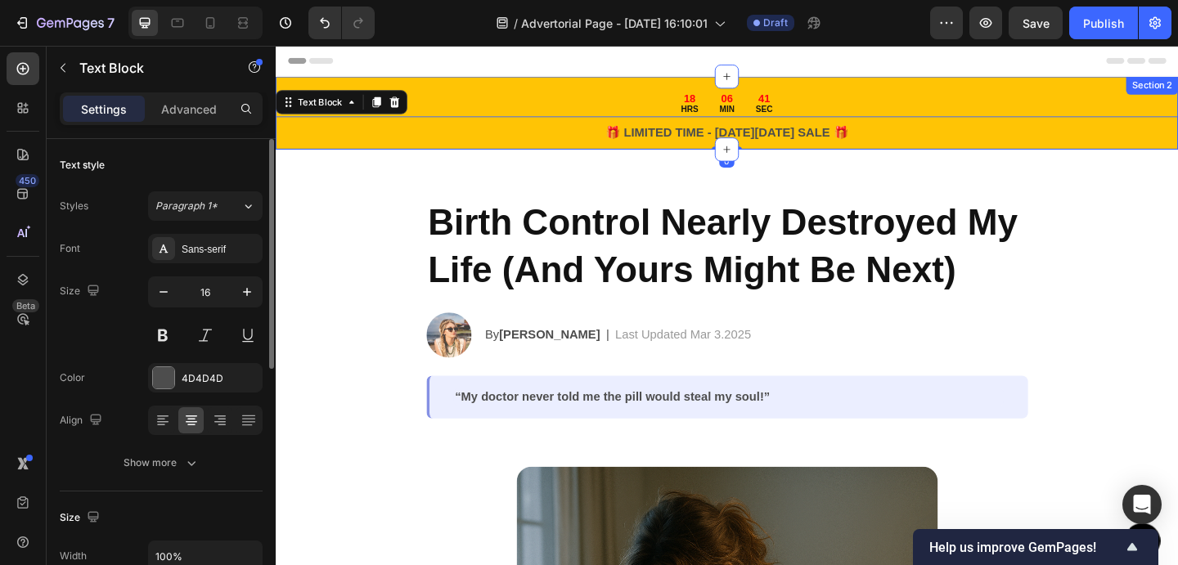
click at [378, 83] on div "18 HRS 06 MIN 41 SEC Countdown Timer 🎁 LIMITED TIME - BLACK FRIDAY SALE 🎁 Text …" at bounding box center [767, 118] width 982 height 79
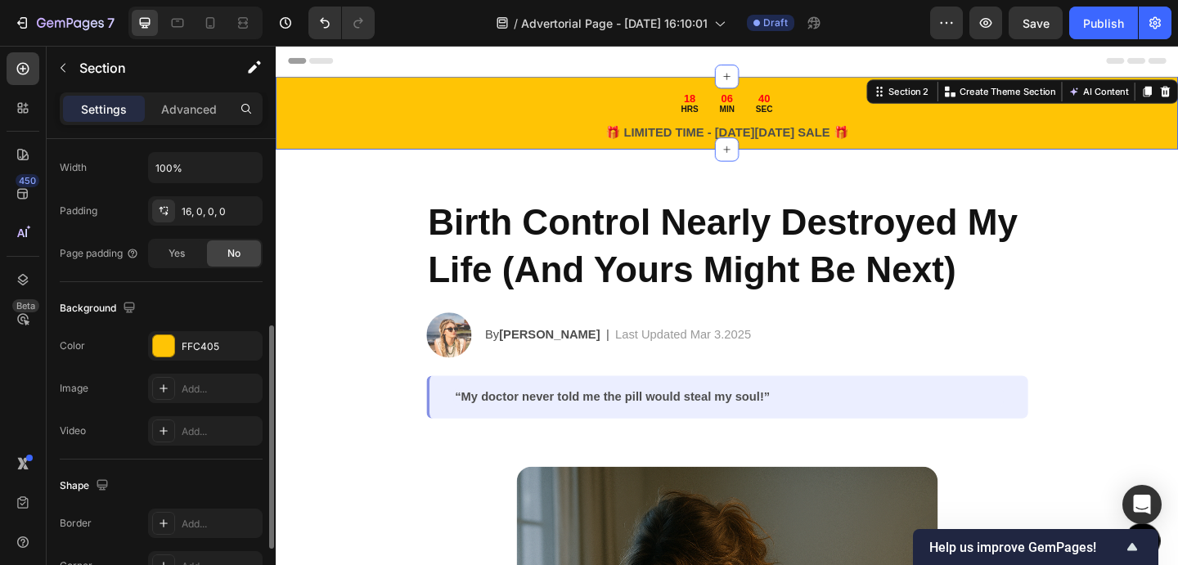
scroll to position [443, 0]
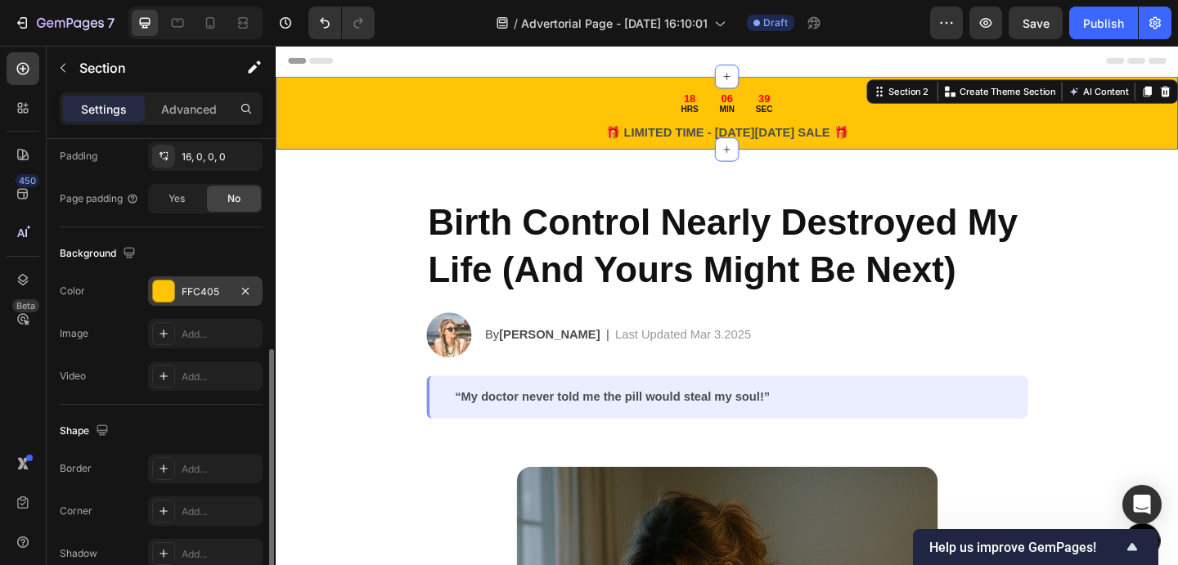
click at [169, 292] on div at bounding box center [163, 291] width 21 height 21
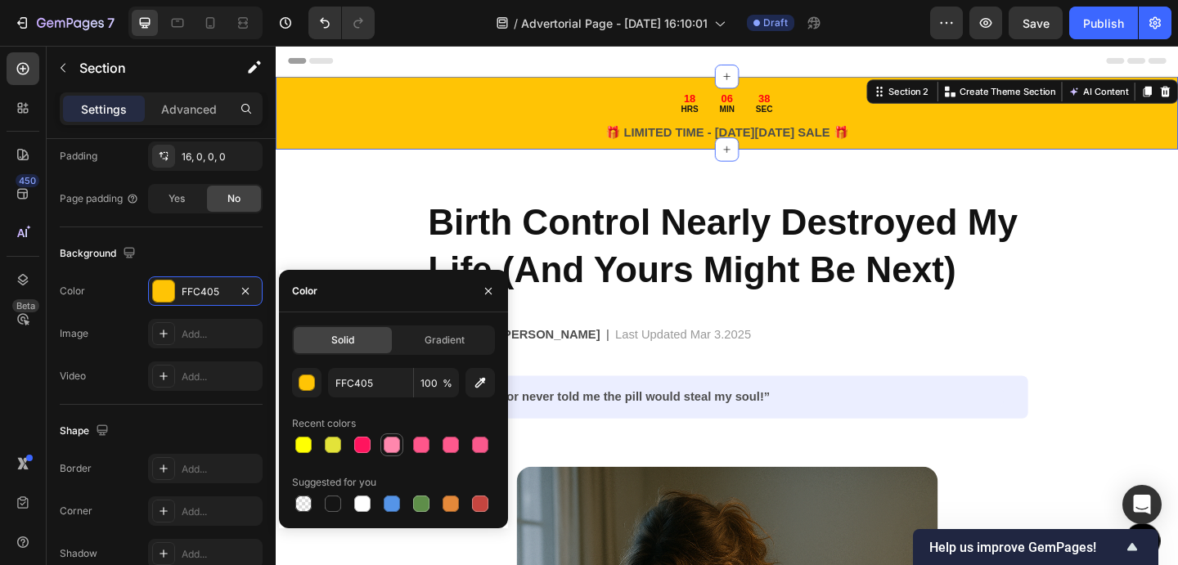
click at [393, 439] on div at bounding box center [392, 445] width 16 height 16
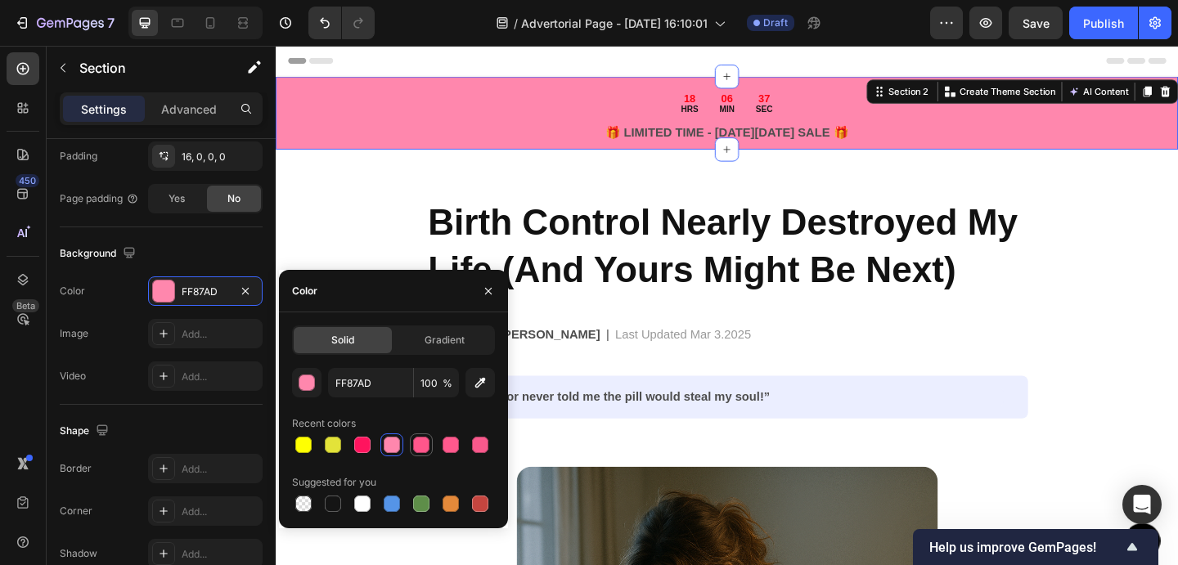
click at [417, 443] on div at bounding box center [421, 445] width 16 height 16
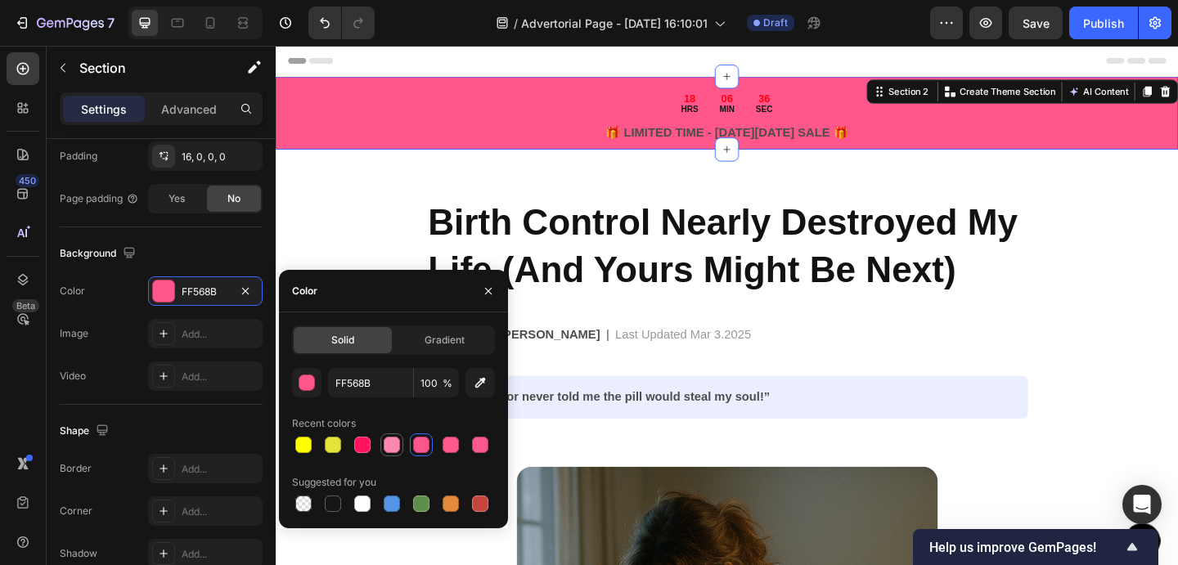
click at [402, 442] on div at bounding box center [391, 445] width 23 height 23
type input "FF87AD"
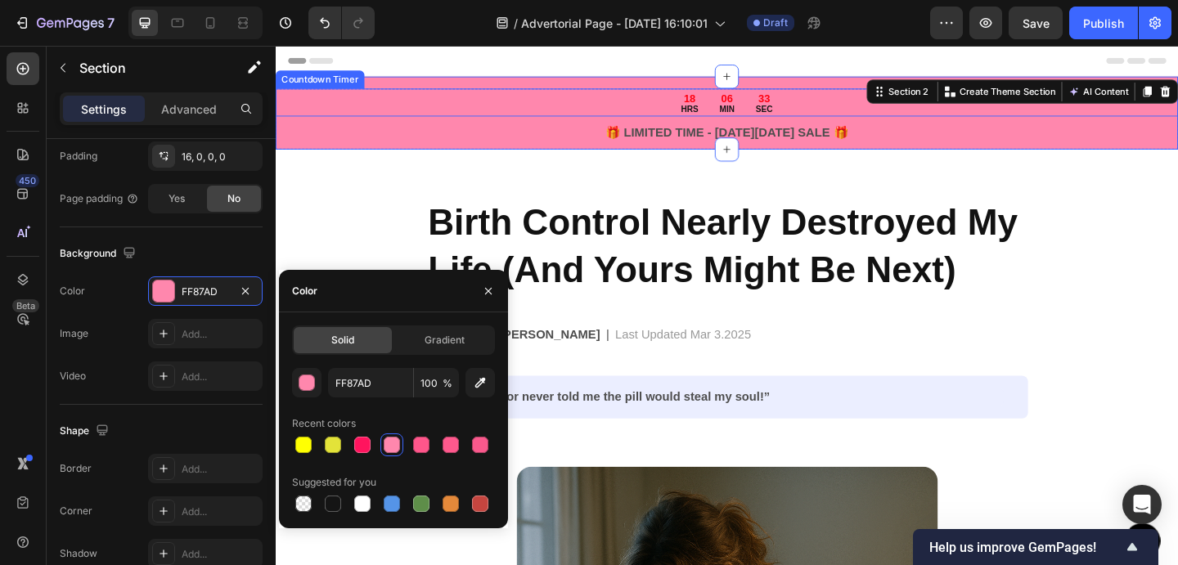
click at [765, 105] on div "06" at bounding box center [766, 103] width 16 height 15
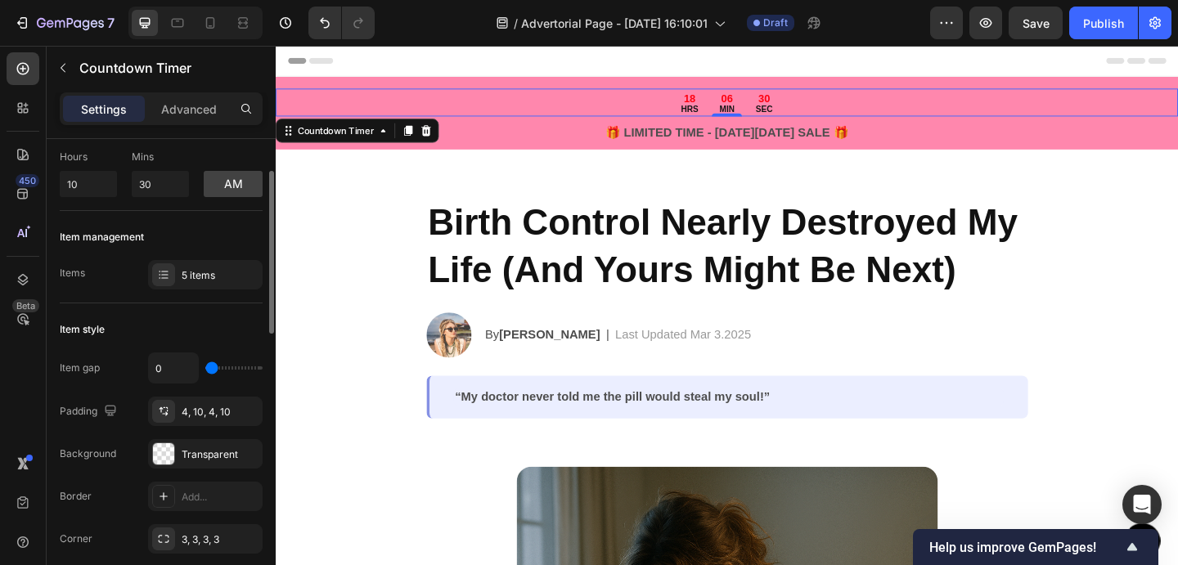
scroll to position [89, 0]
click at [202, 416] on div "4, 10, 4, 10" at bounding box center [205, 410] width 47 height 15
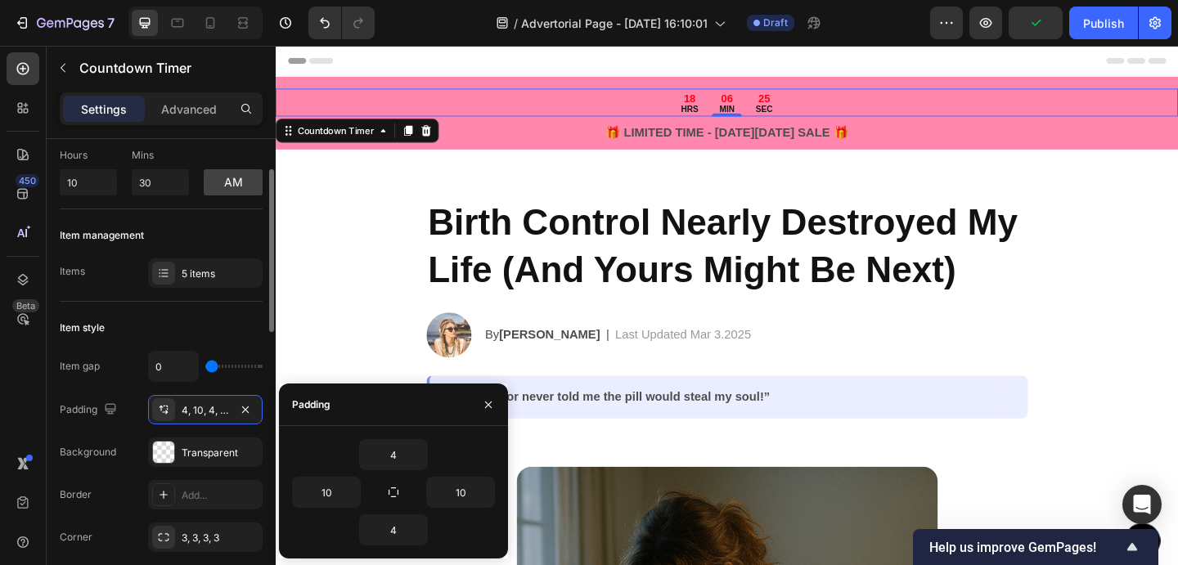
click at [127, 431] on div "Item gap 0 Padding 4, 10, 4, 10 Background Transparent Border Add... Corner 3, …" at bounding box center [161, 451] width 203 height 201
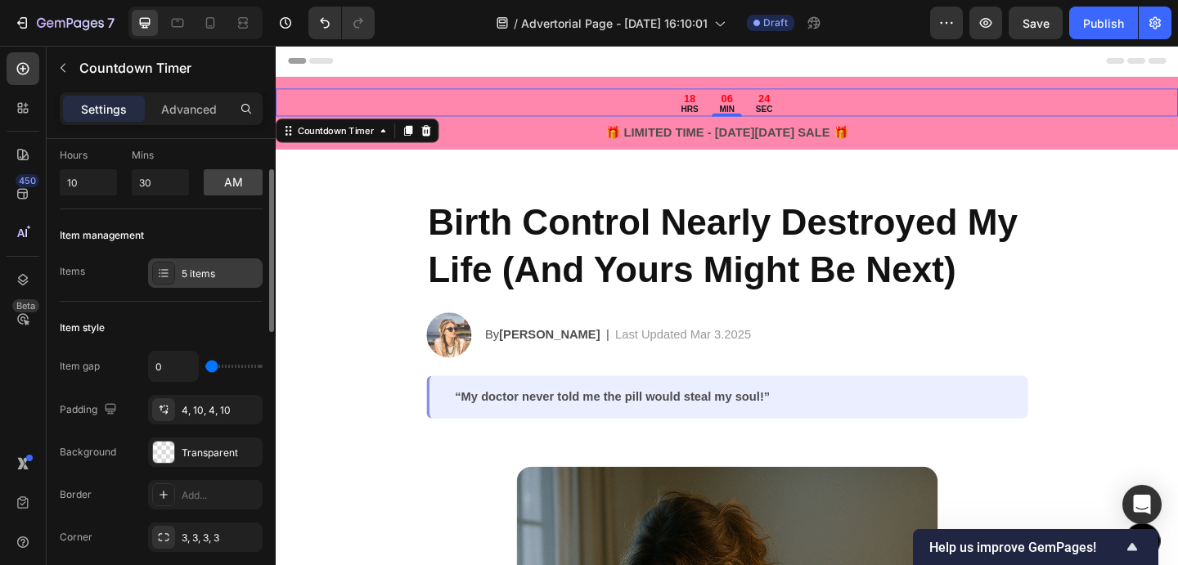
click at [226, 277] on div "5 items" at bounding box center [220, 274] width 77 height 15
click at [145, 328] on div "Item style" at bounding box center [161, 328] width 203 height 26
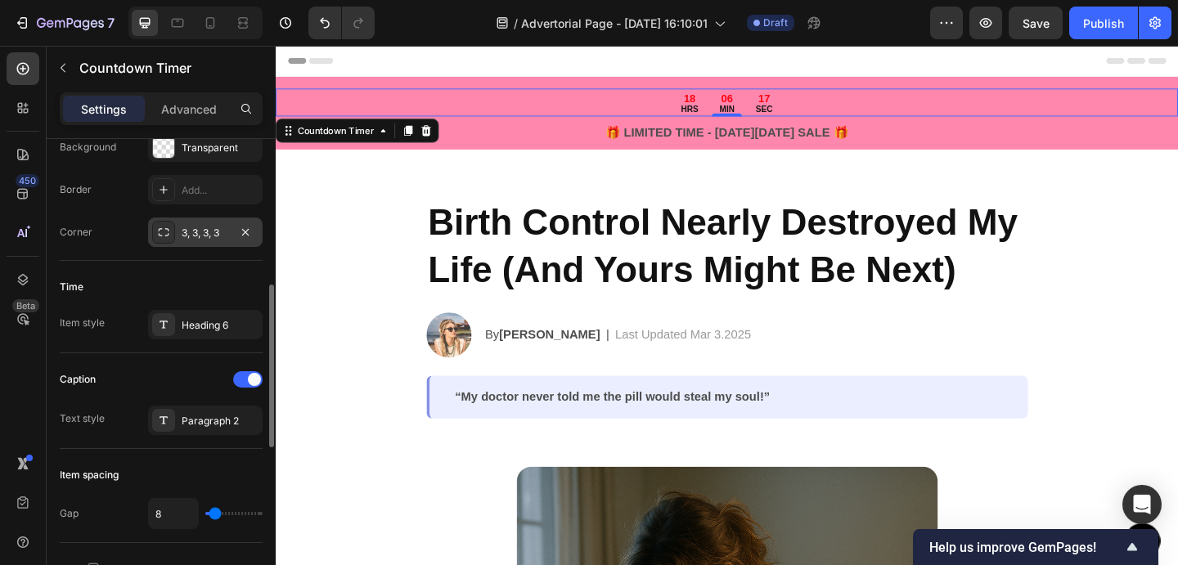
scroll to position [402, 0]
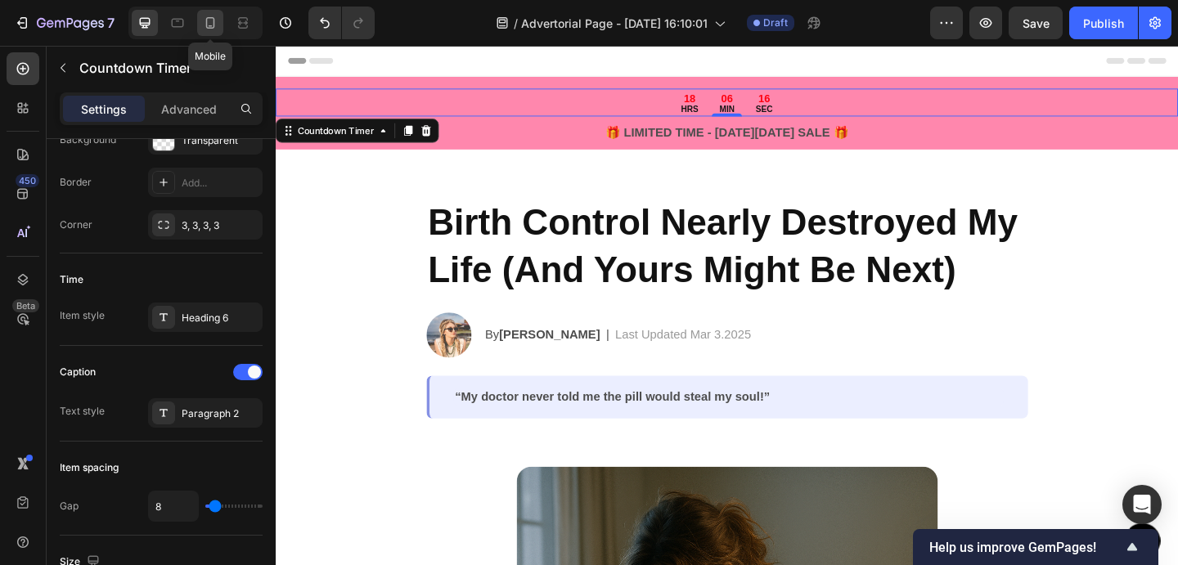
click at [213, 29] on icon at bounding box center [210, 23] width 16 height 16
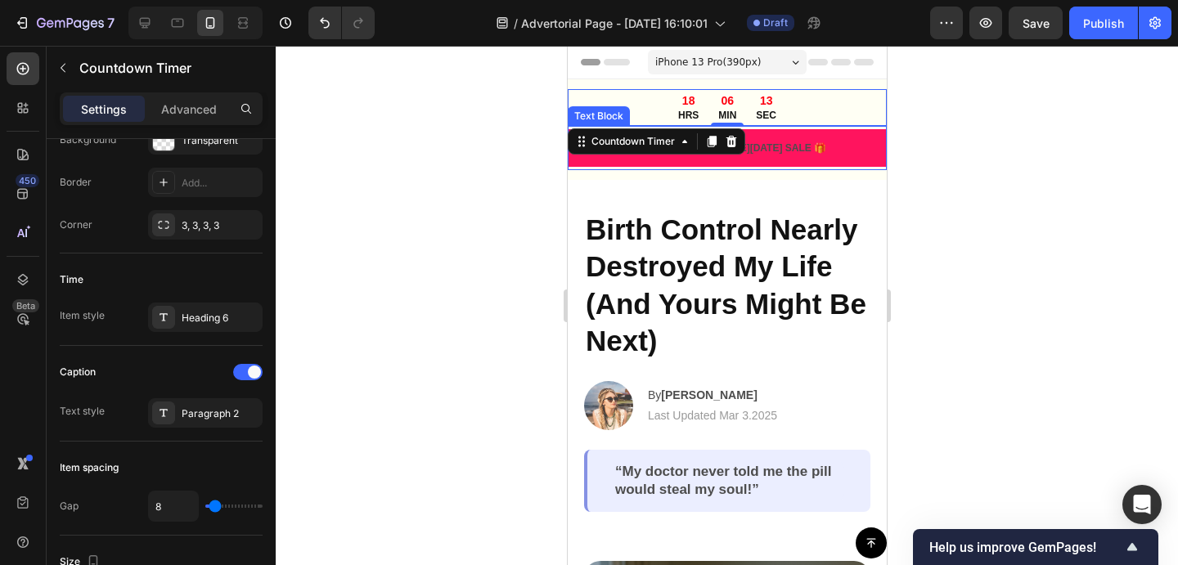
click at [863, 145] on p "🎁 LIMITED TIME - BLACK FRIDAY SALE 🎁" at bounding box center [726, 148] width 293 height 15
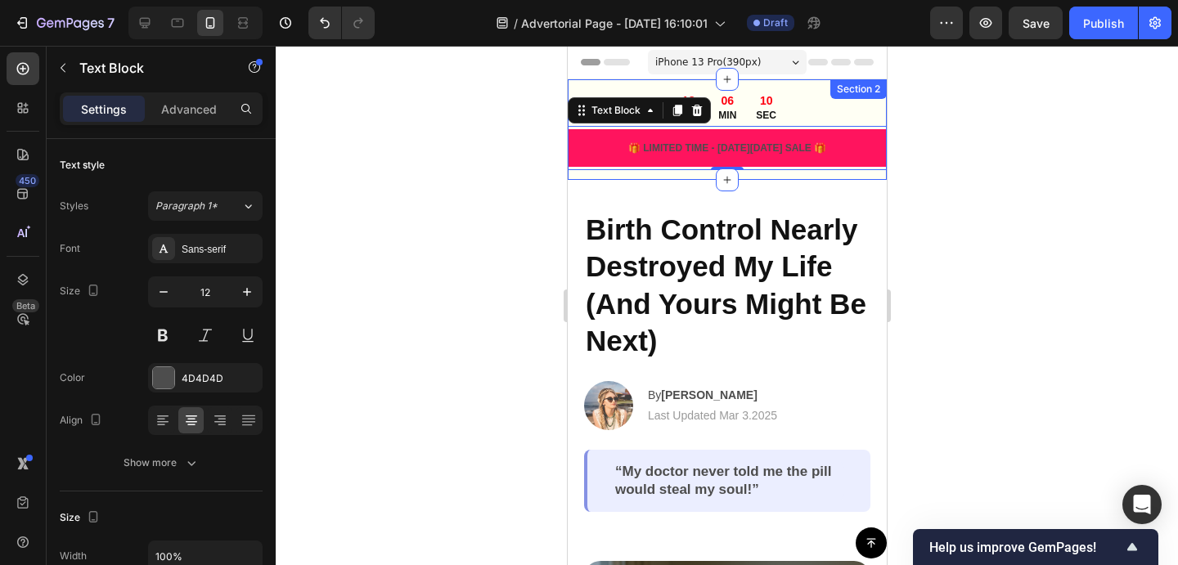
click at [821, 89] on div "18 HRS 06 MIN 10 SEC" at bounding box center [726, 107] width 319 height 37
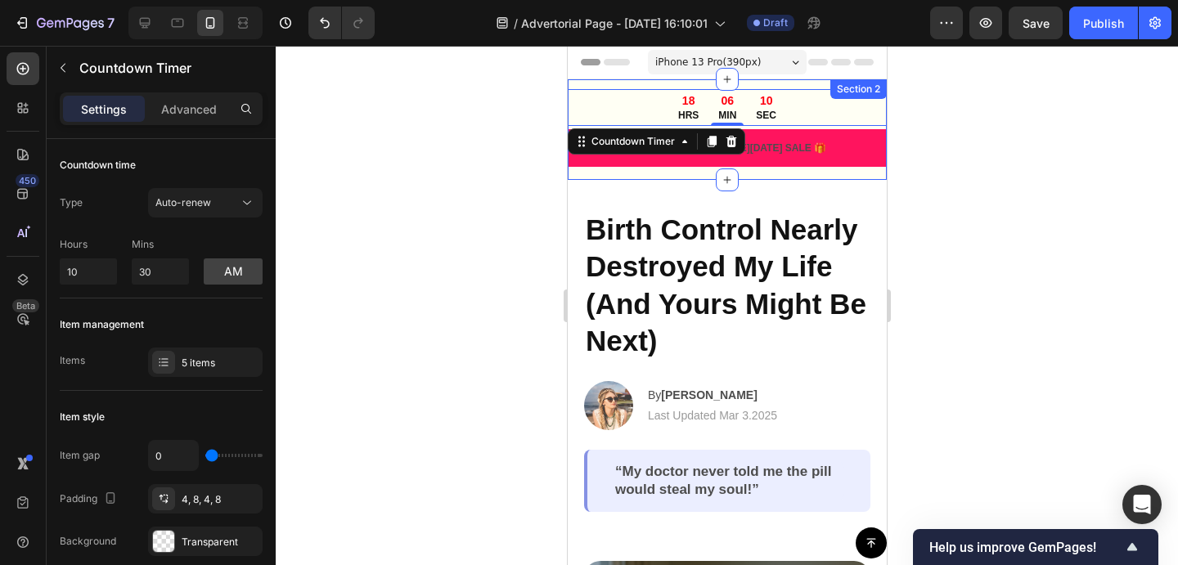
click at [821, 83] on div "18 HRS 06 MIN 10 SEC Countdown Timer 0 🎁 LIMITED TIME - BLACK FRIDAY SALE 🎁 Tex…" at bounding box center [726, 129] width 319 height 101
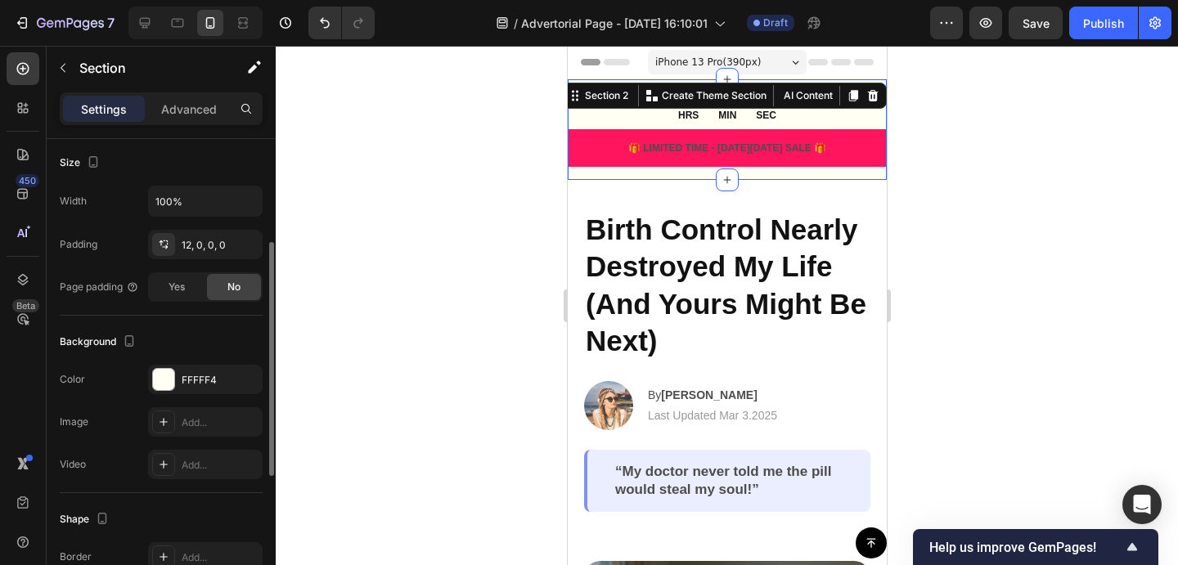
scroll to position [483, 0]
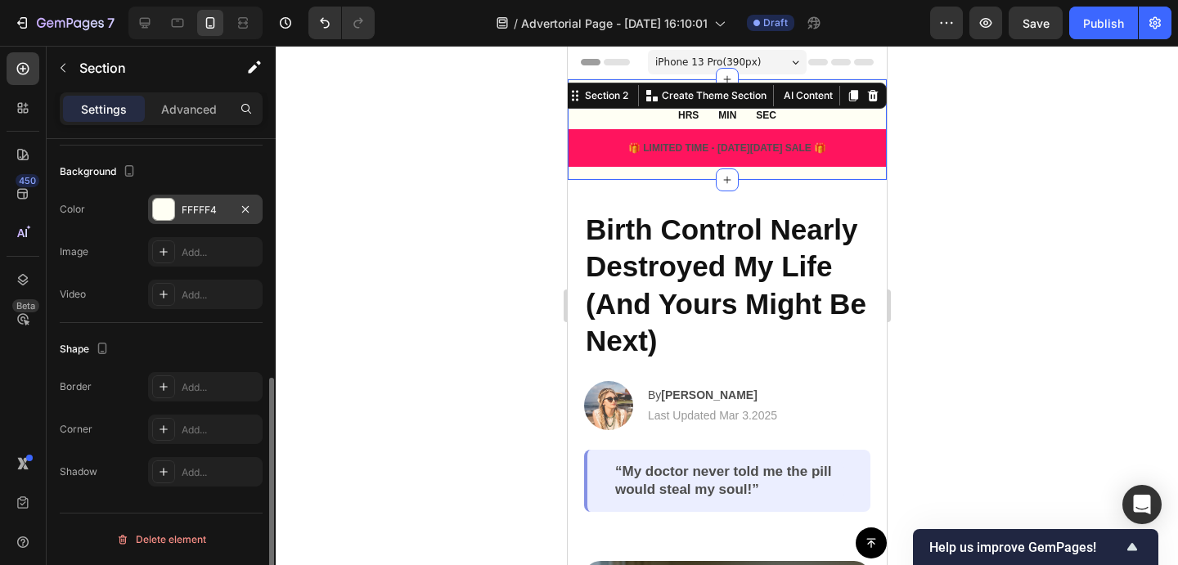
click at [167, 200] on div at bounding box center [163, 209] width 21 height 21
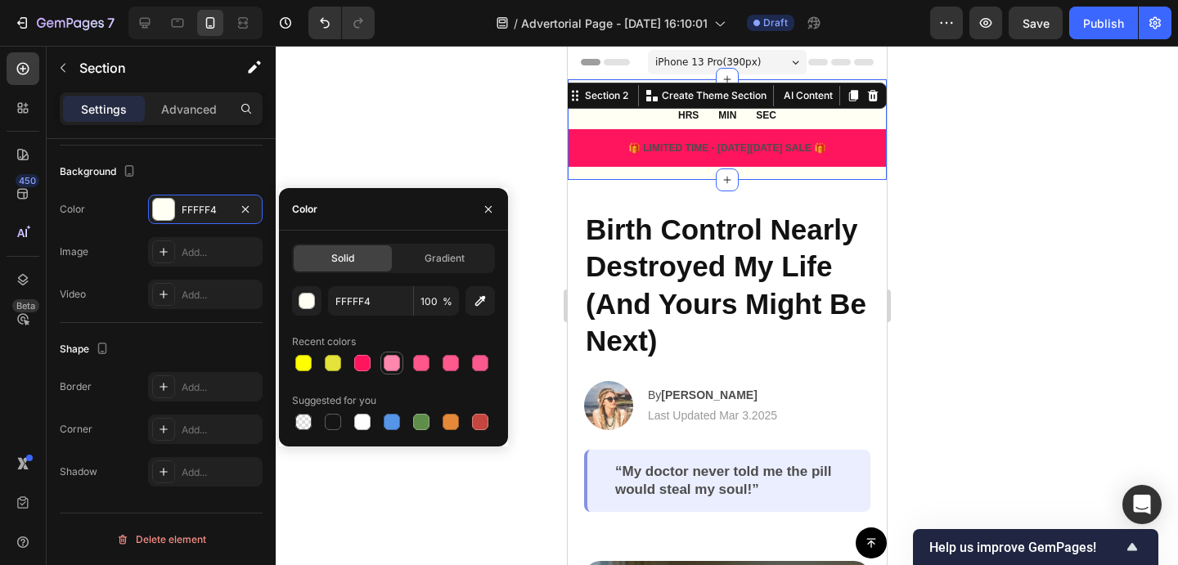
click at [387, 365] on div at bounding box center [392, 363] width 16 height 16
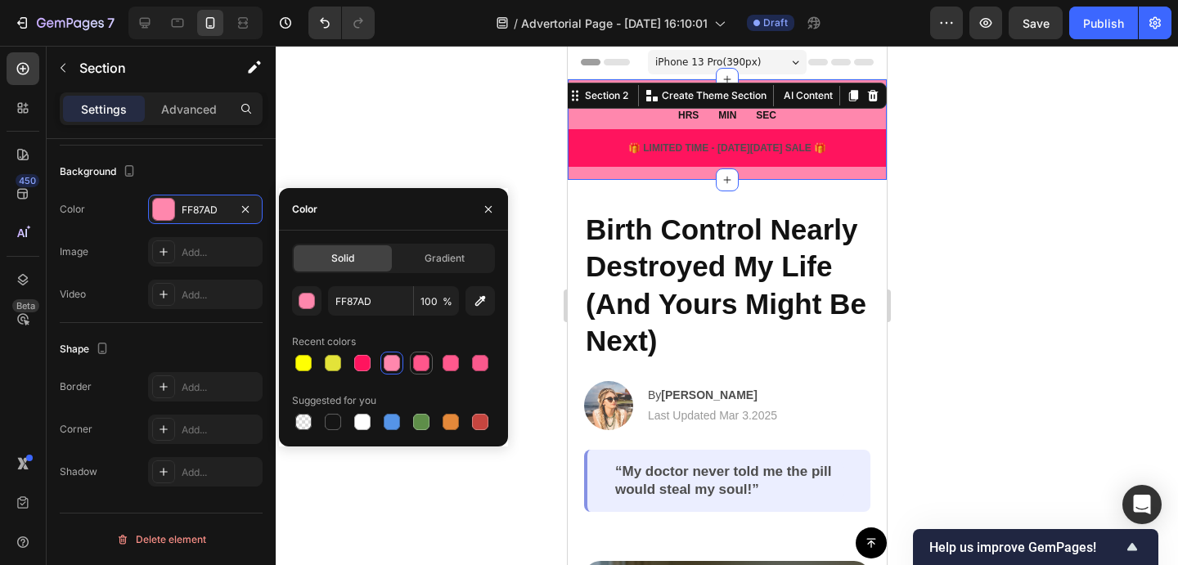
click at [416, 364] on div at bounding box center [421, 363] width 16 height 16
type input "FF568B"
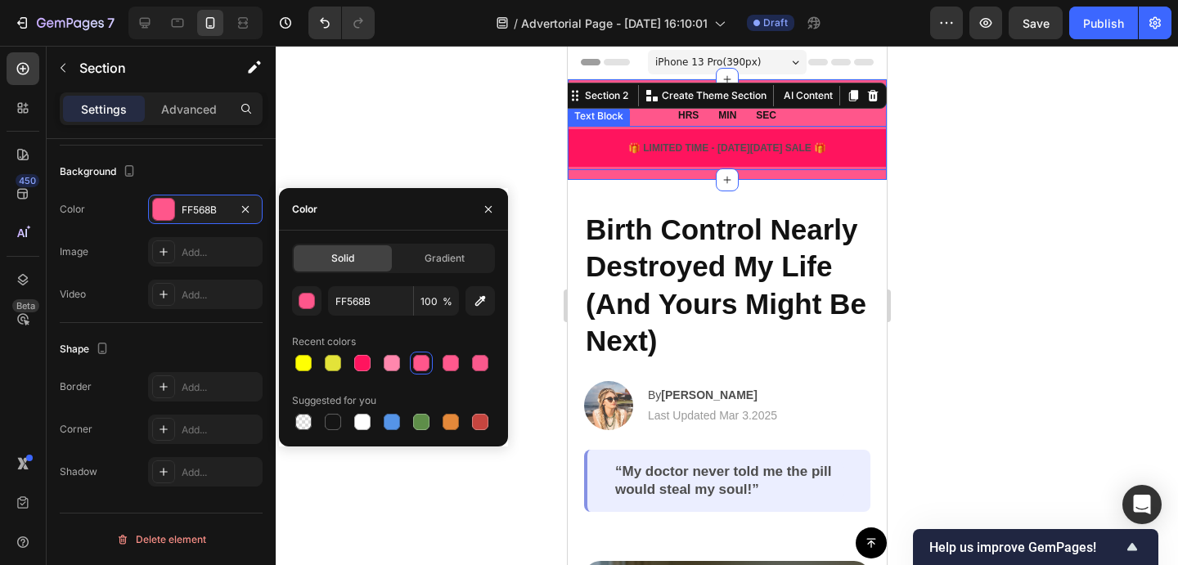
click at [583, 145] on p "🎁 LIMITED TIME - BLACK FRIDAY SALE 🎁" at bounding box center [726, 148] width 293 height 15
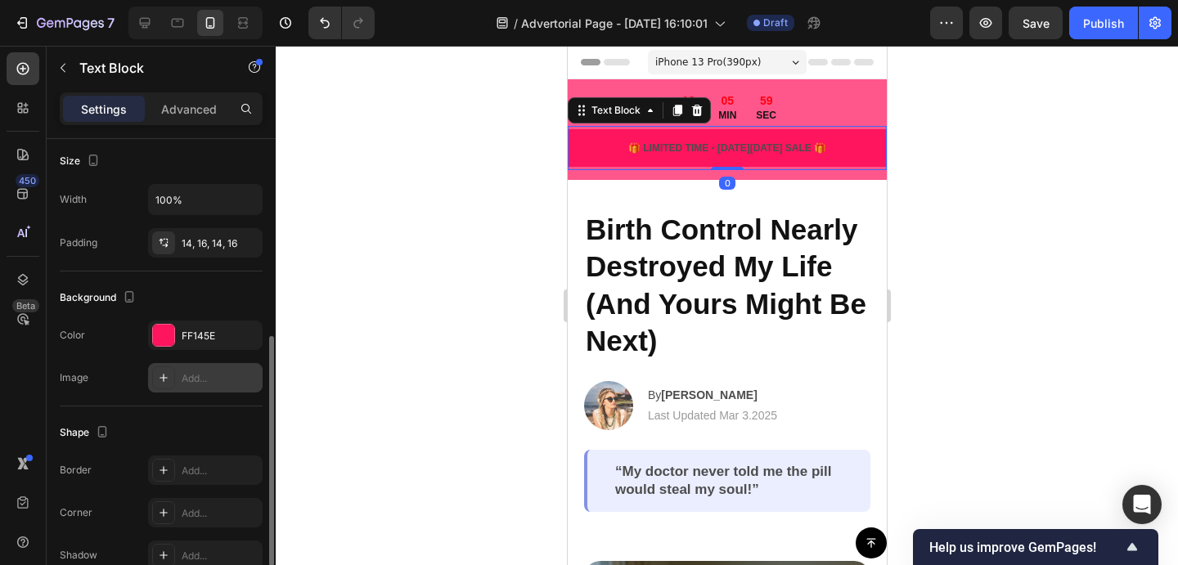
scroll to position [372, 0]
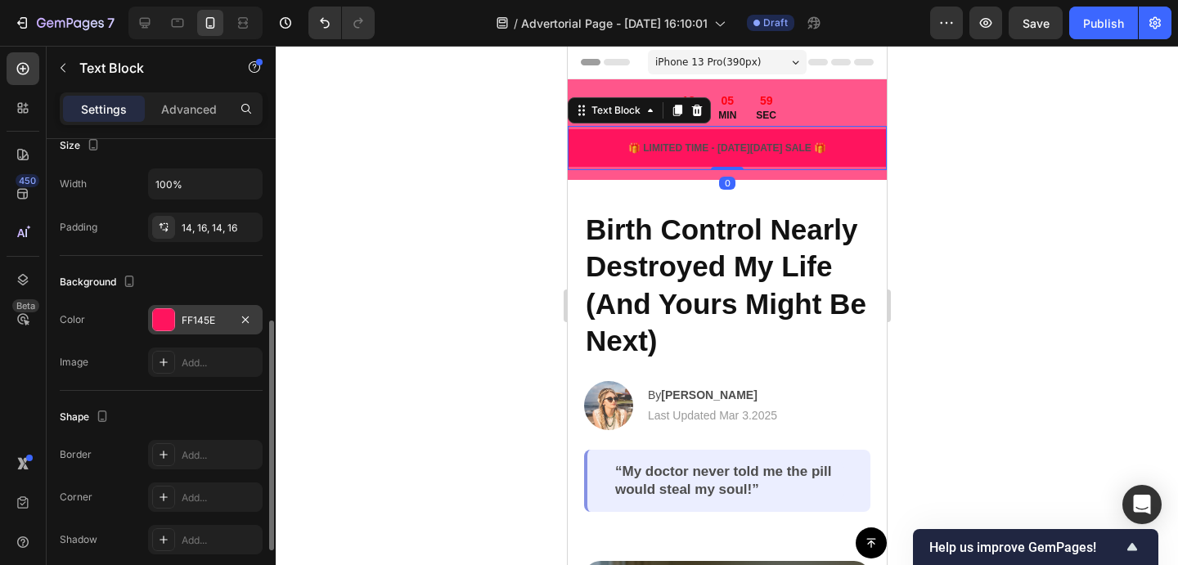
click at [168, 331] on div "FF145E" at bounding box center [205, 319] width 115 height 29
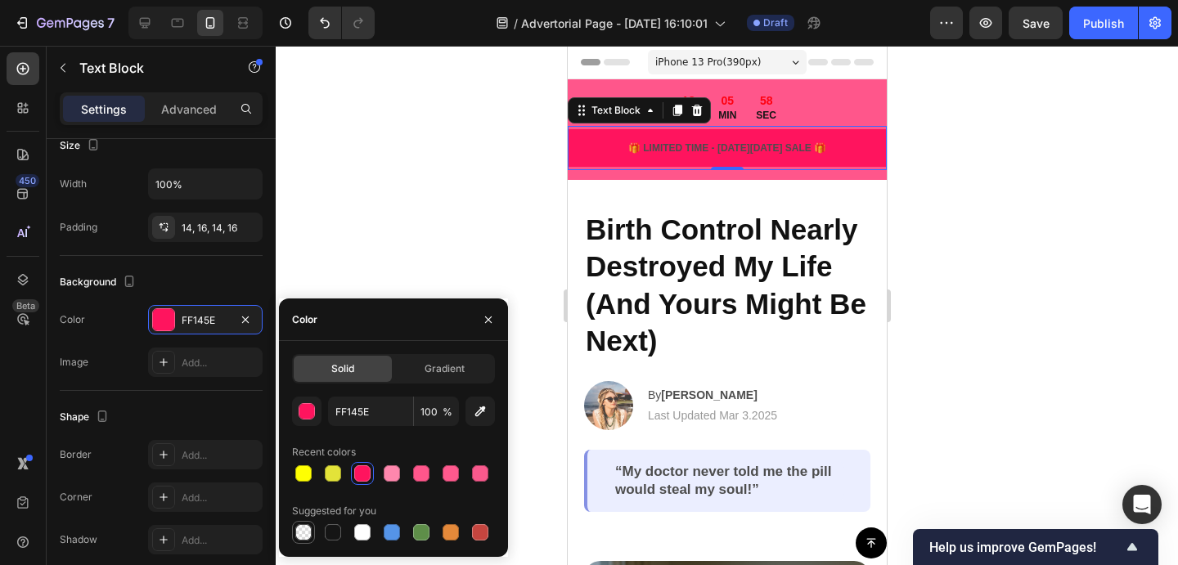
click at [298, 524] on div at bounding box center [303, 532] width 16 height 16
type input "000000"
type input "0"
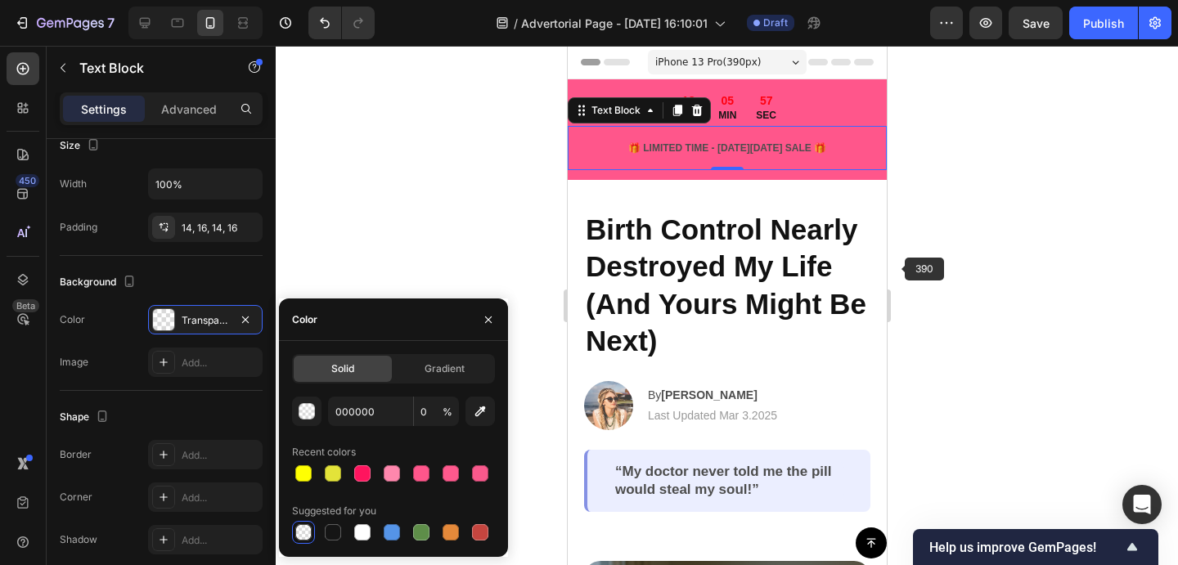
click at [978, 231] on div at bounding box center [727, 305] width 902 height 519
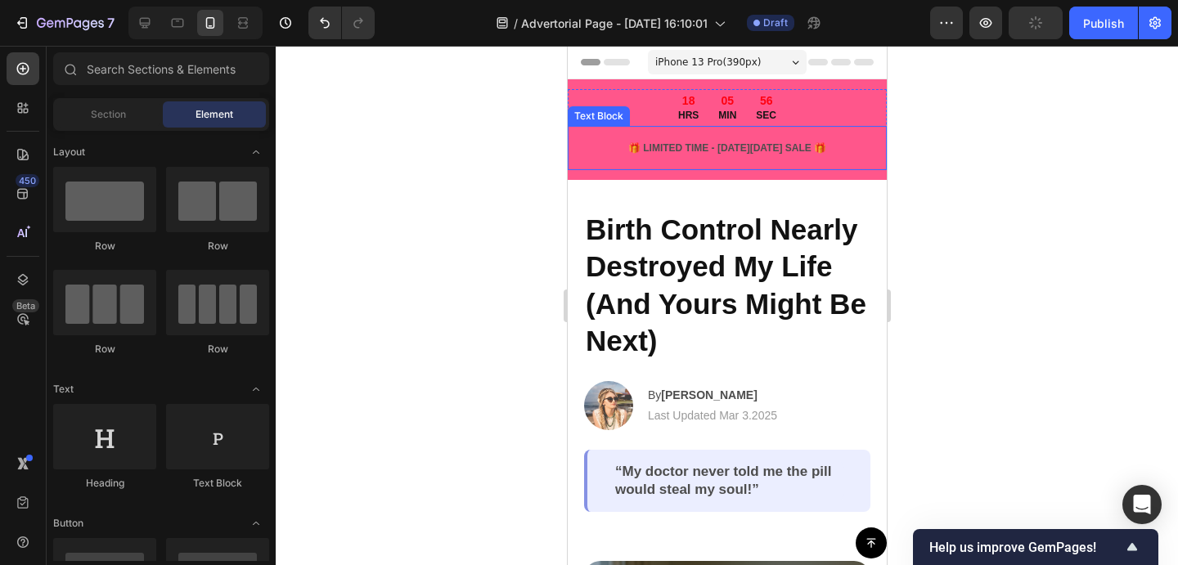
click at [791, 148] on p "🎁 LIMITED TIME - BLACK FRIDAY SALE 🎁" at bounding box center [726, 148] width 293 height 15
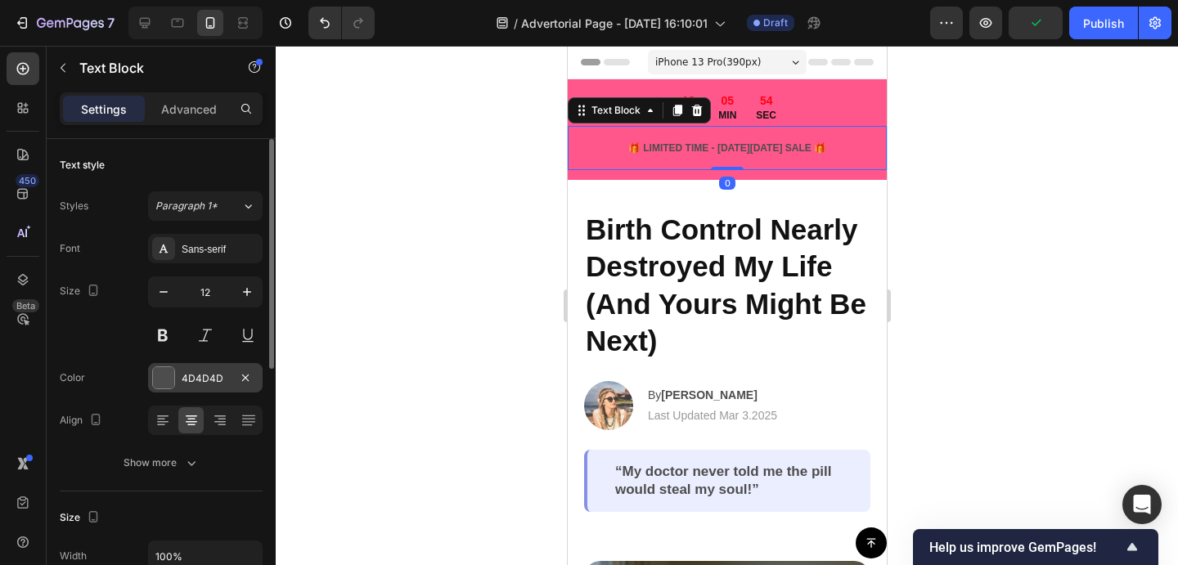
click at [173, 377] on div at bounding box center [163, 377] width 21 height 21
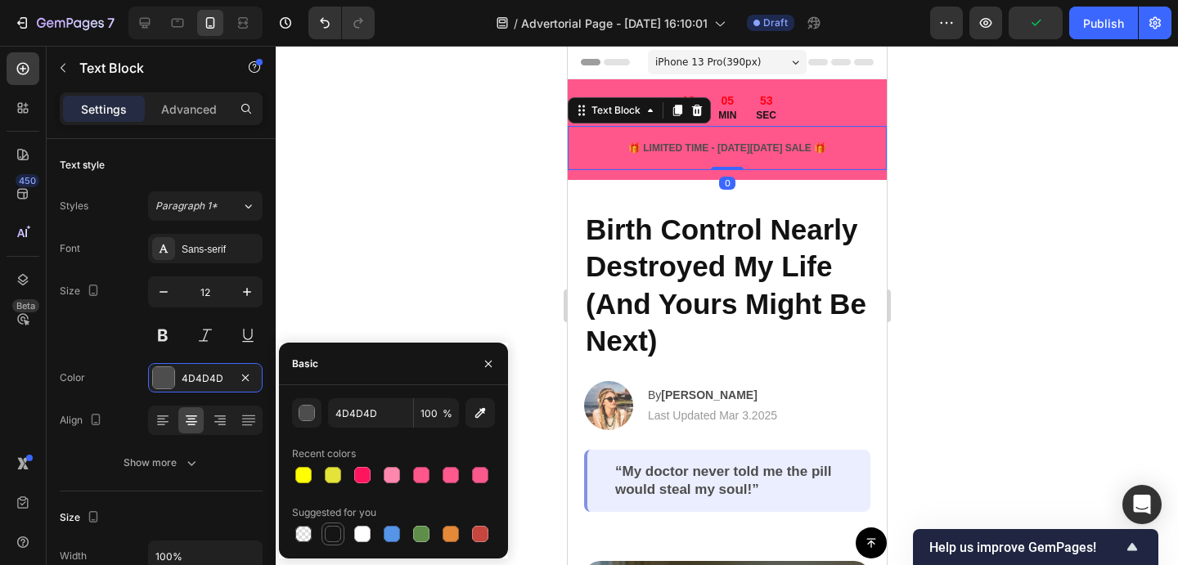
click at [334, 532] on div at bounding box center [333, 534] width 16 height 16
type input "151515"
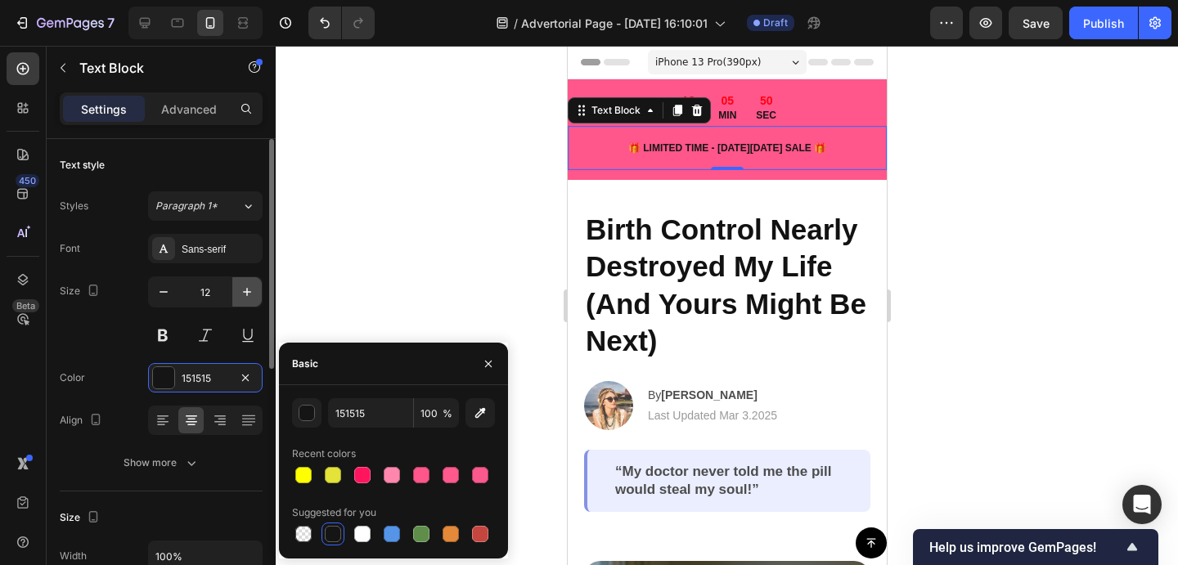
click at [240, 297] on icon "button" at bounding box center [247, 292] width 16 height 16
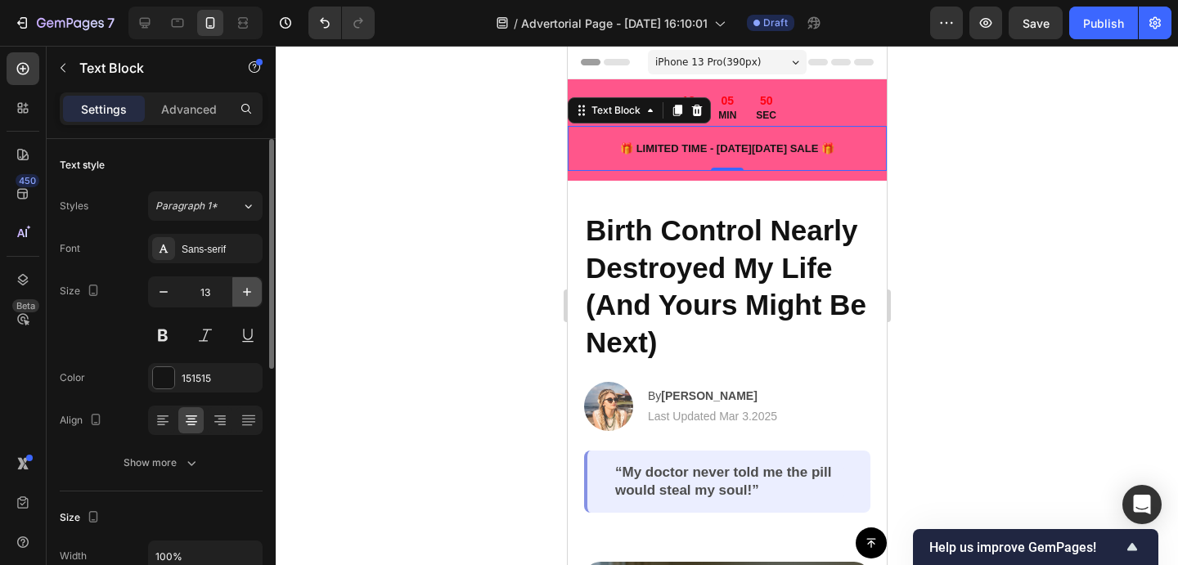
click at [240, 297] on icon "button" at bounding box center [247, 292] width 16 height 16
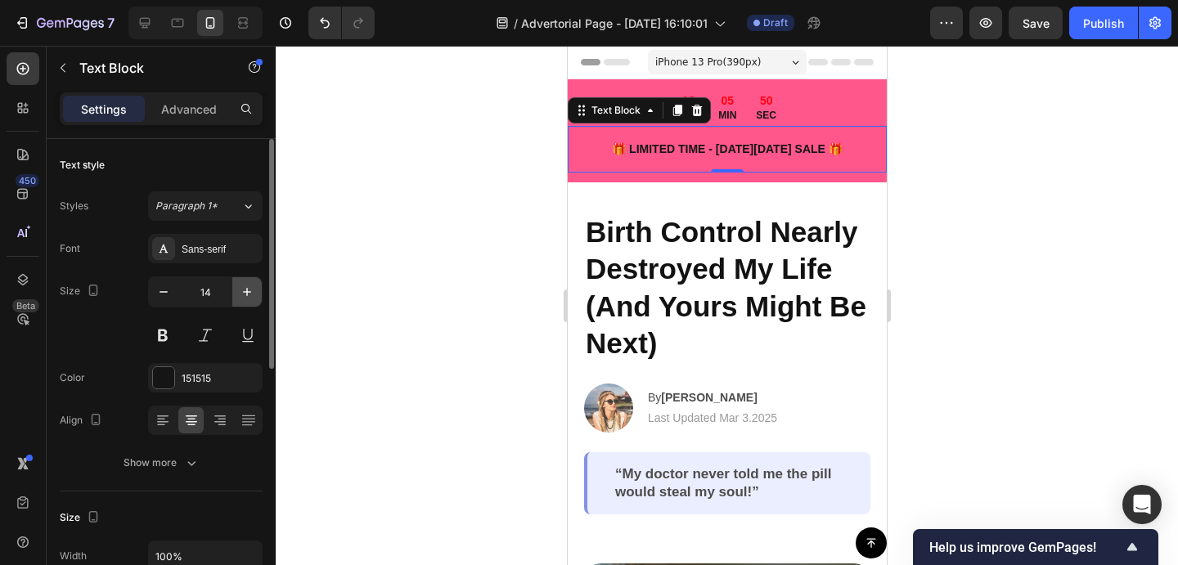
click at [240, 297] on icon "button" at bounding box center [247, 292] width 16 height 16
type input "15"
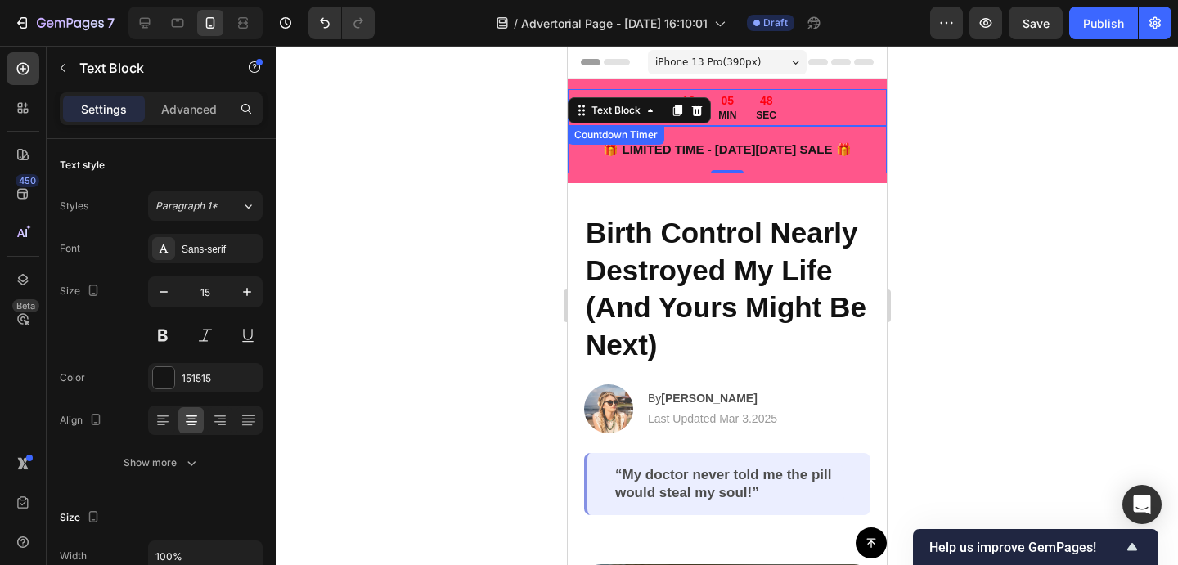
click at [745, 97] on div "18 HRS 05 MIN 48 SEC" at bounding box center [726, 107] width 111 height 37
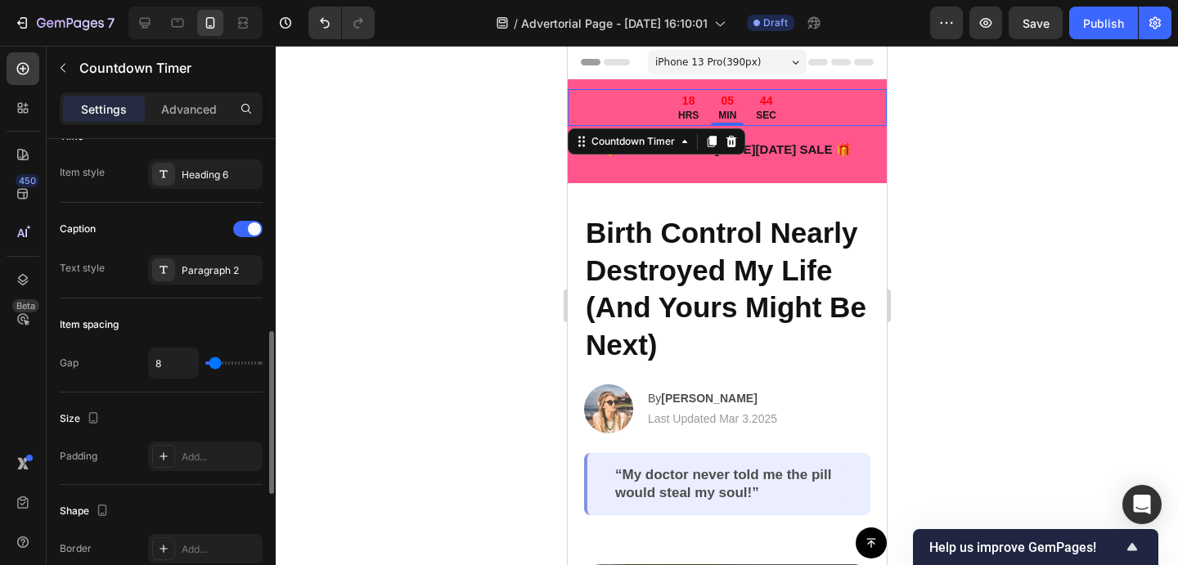
scroll to position [550, 0]
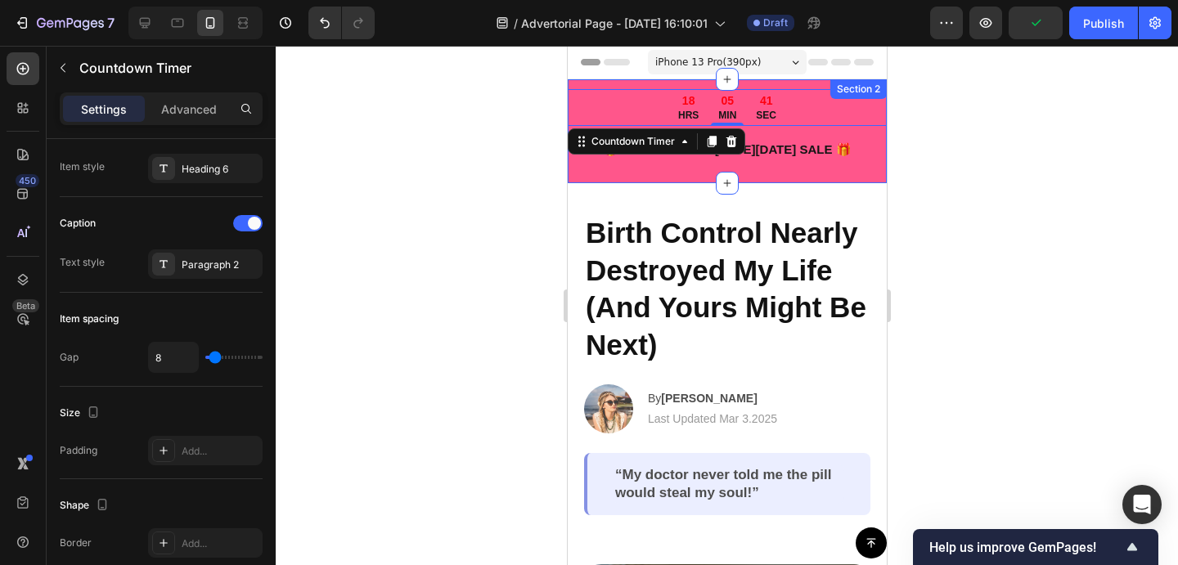
click at [837, 177] on div "18 HRS 05 MIN 41 SEC Countdown Timer 0 🎁 LIMITED TIME - BLACK FRIDAY SALE 🎁 Tex…" at bounding box center [726, 136] width 319 height 94
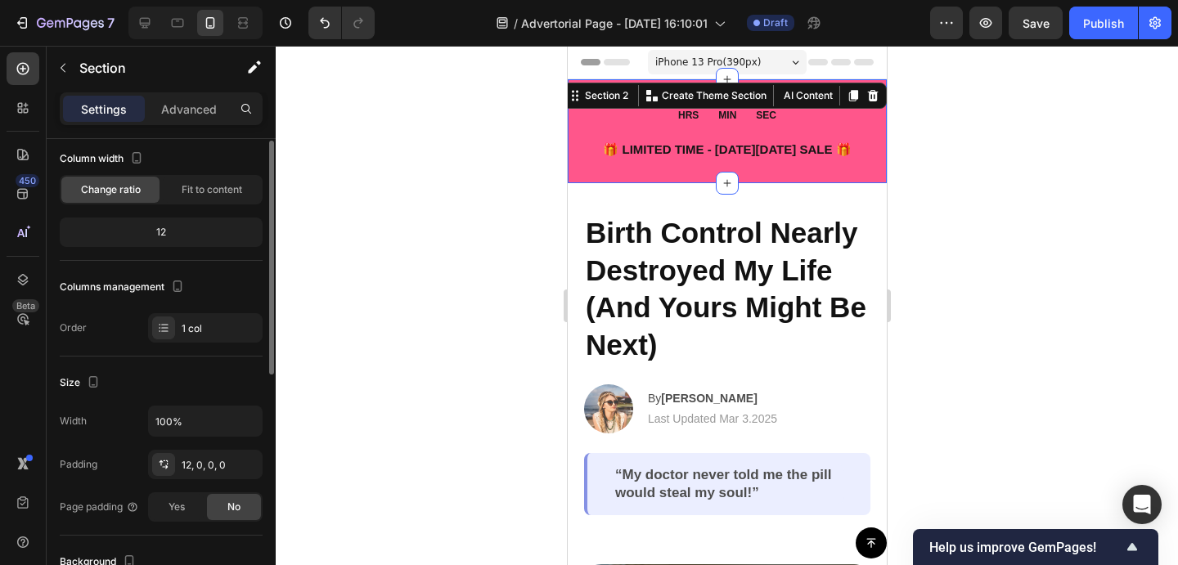
scroll to position [97, 0]
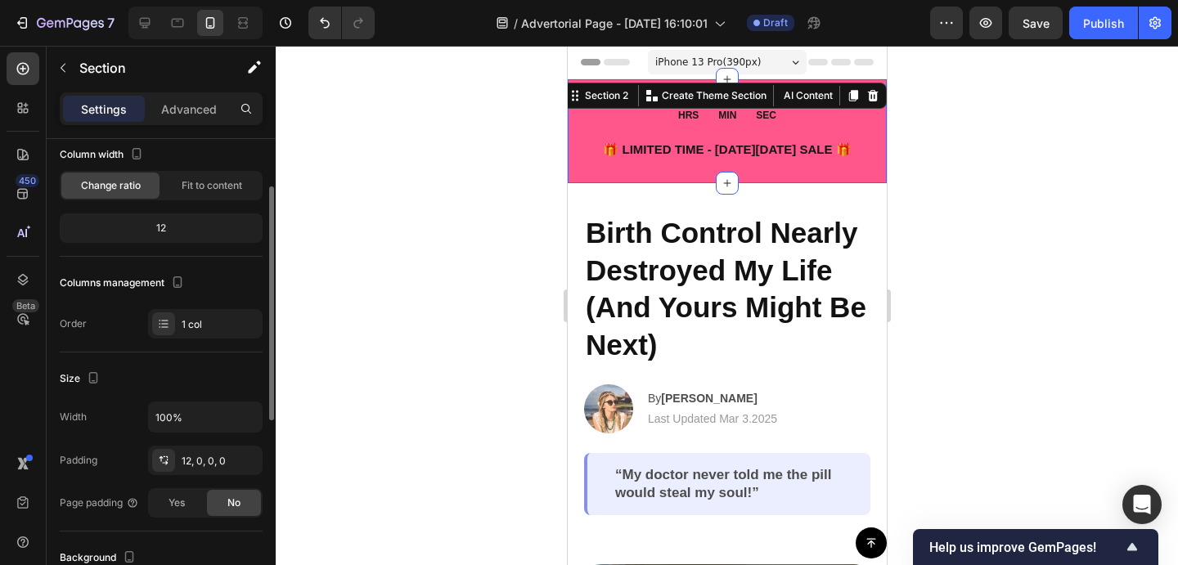
click at [178, 225] on div "12" at bounding box center [161, 228] width 196 height 23
click at [169, 225] on div "12" at bounding box center [161, 228] width 196 height 23
click at [163, 225] on div "12" at bounding box center [161, 228] width 196 height 23
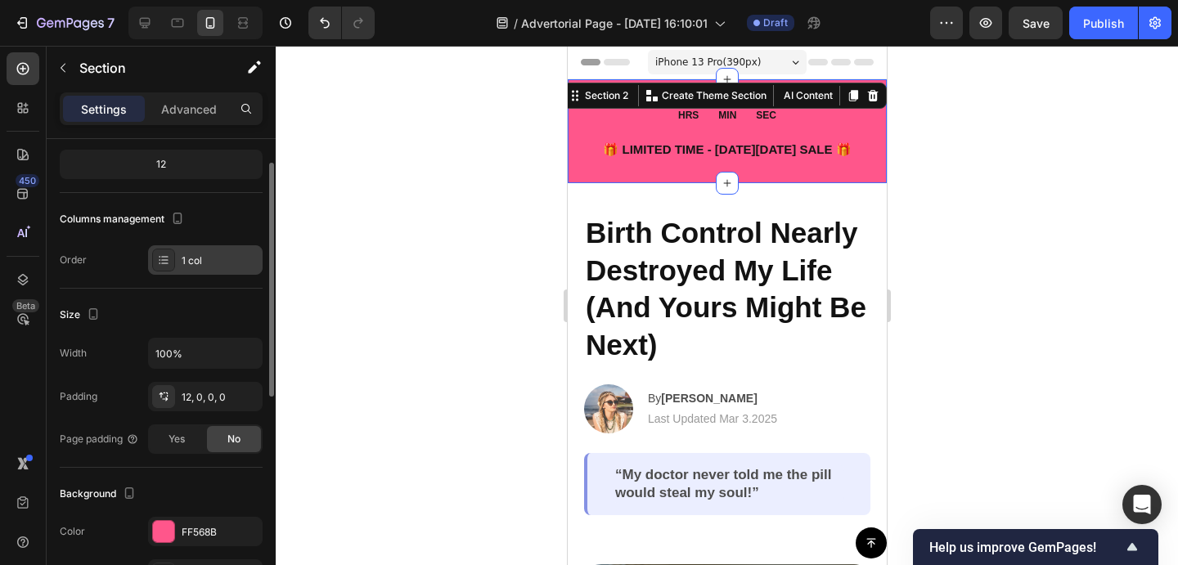
scroll to position [164, 0]
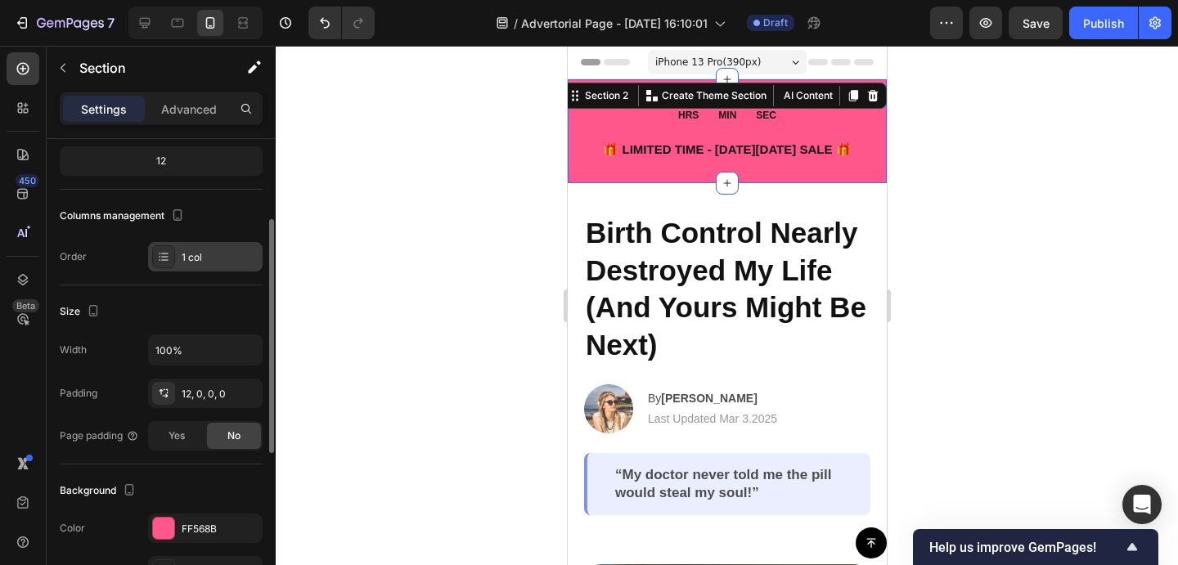
click at [203, 261] on div "1 col" at bounding box center [220, 257] width 77 height 15
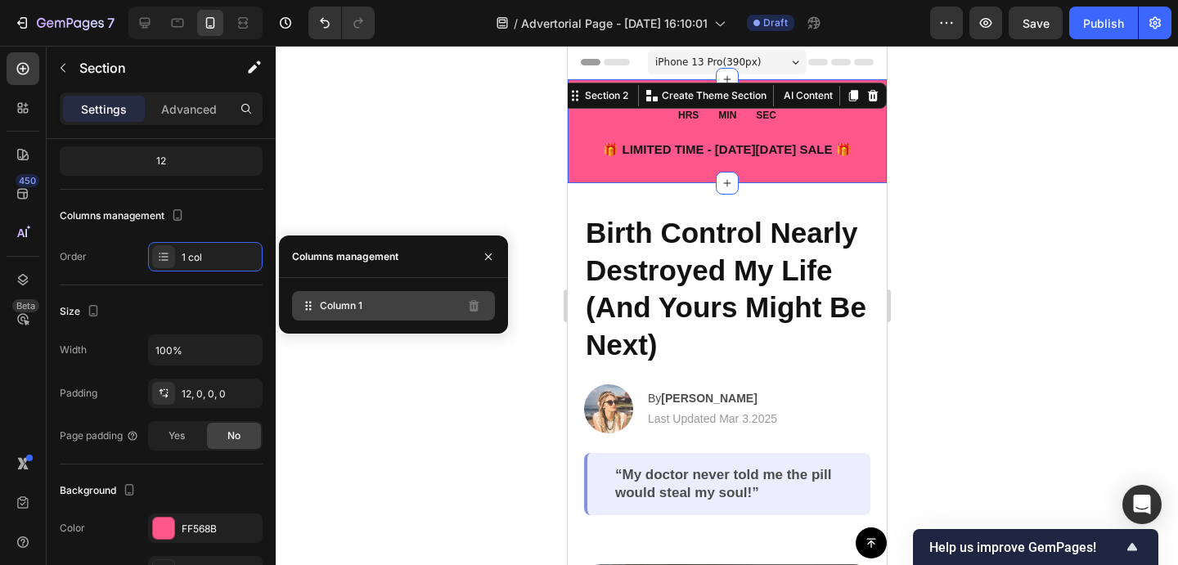
click at [366, 304] on div "Column 1" at bounding box center [393, 305] width 203 height 29
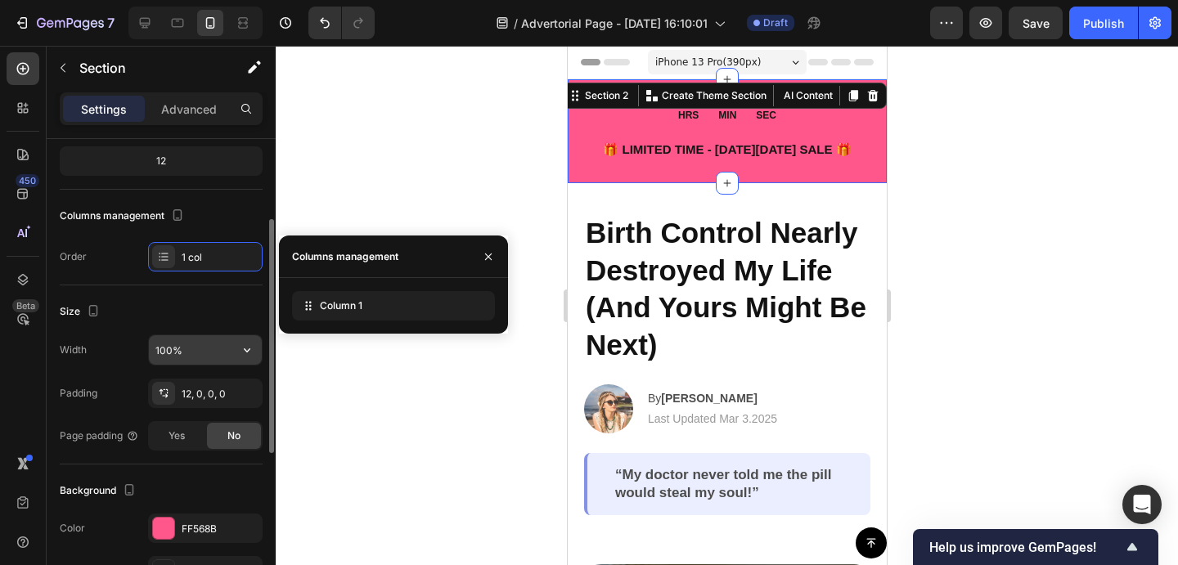
click at [196, 339] on input "100%" at bounding box center [205, 349] width 113 height 29
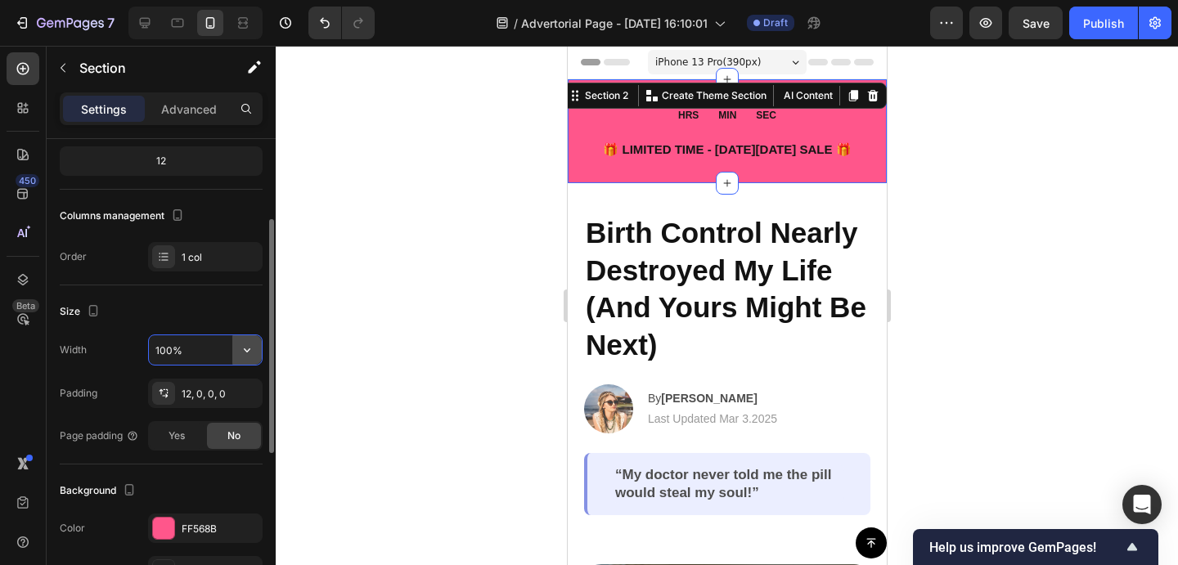
click at [241, 345] on icon "button" at bounding box center [247, 350] width 16 height 16
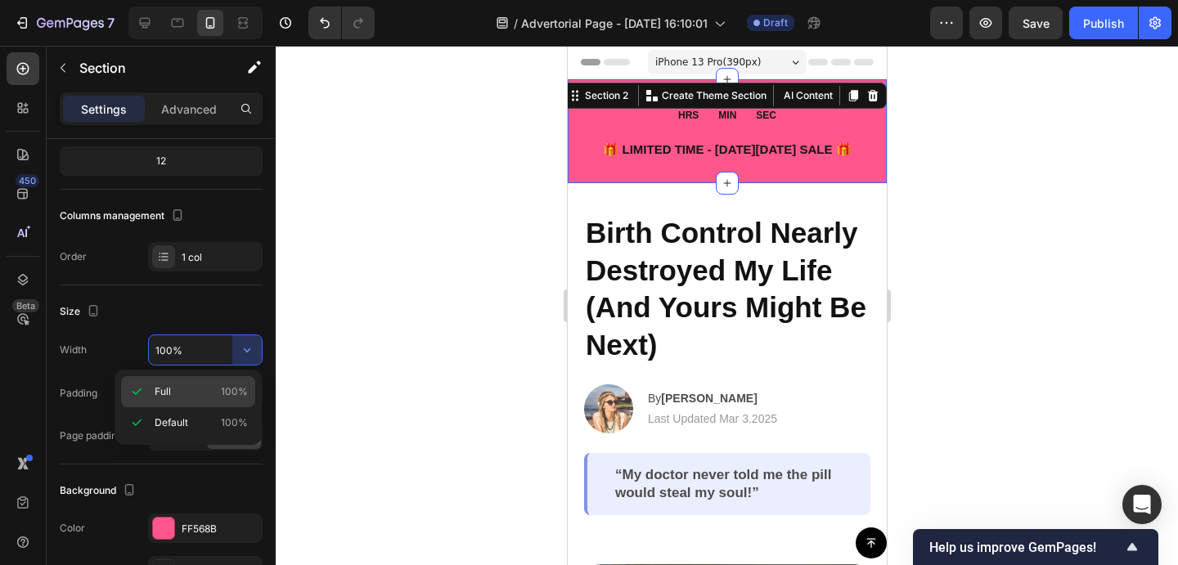
click at [213, 404] on div "Full 100%" at bounding box center [188, 391] width 134 height 31
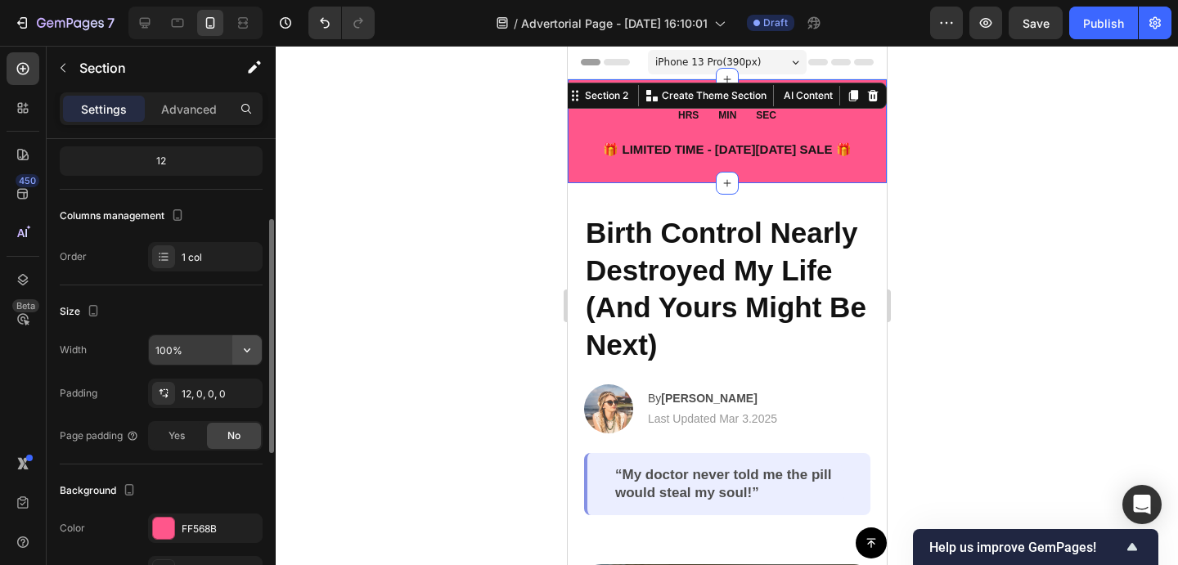
click at [236, 362] on button "button" at bounding box center [246, 349] width 29 height 29
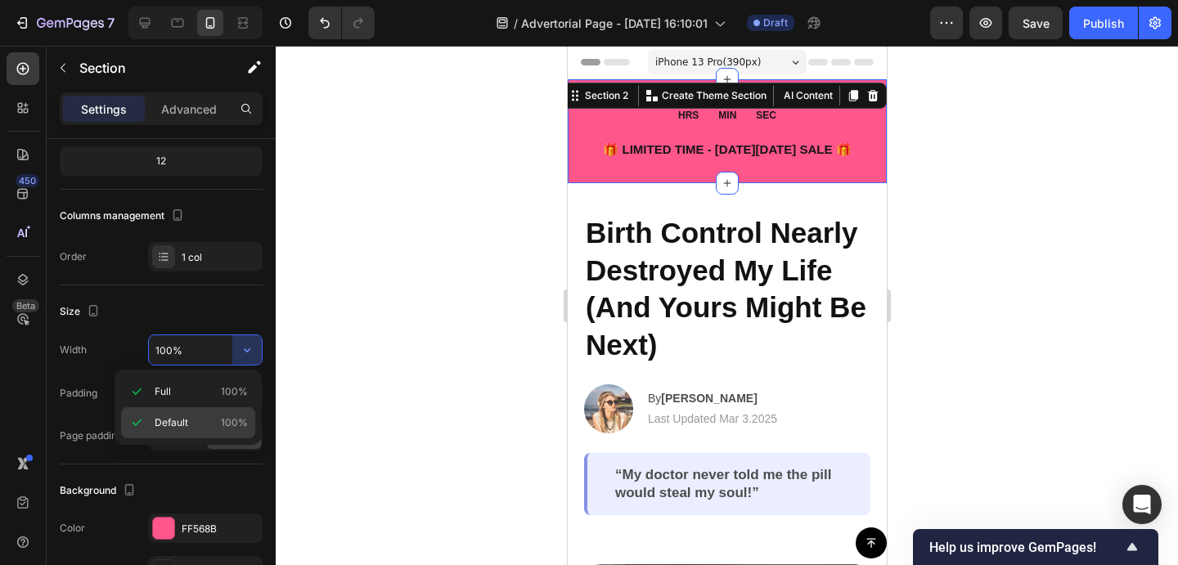
click at [196, 425] on p "Default 100%" at bounding box center [201, 423] width 93 height 15
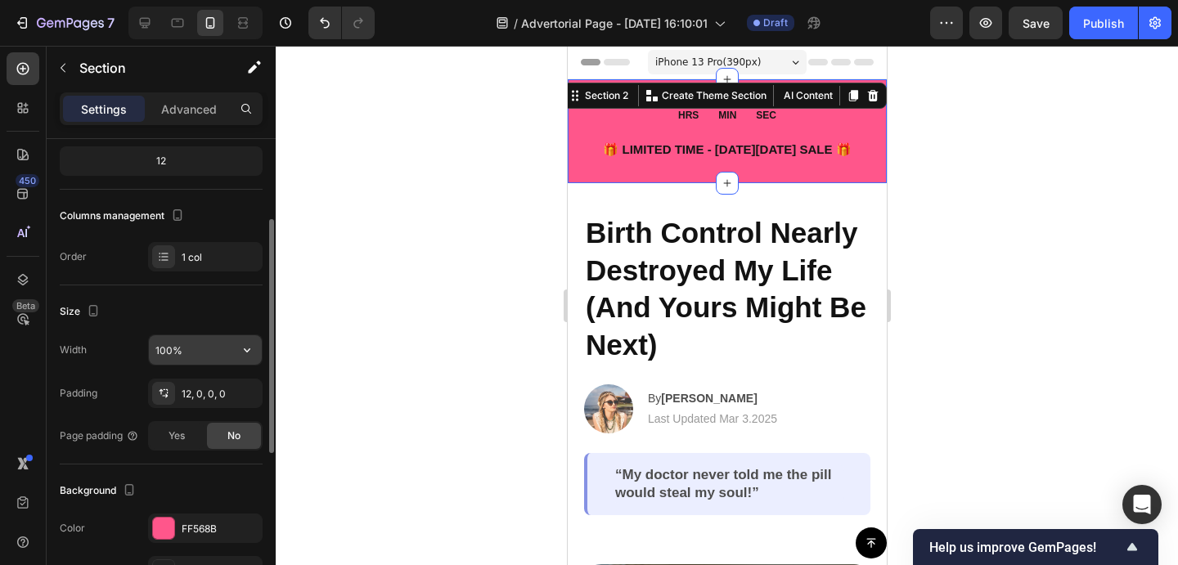
click at [187, 348] on input "100%" at bounding box center [205, 349] width 113 height 29
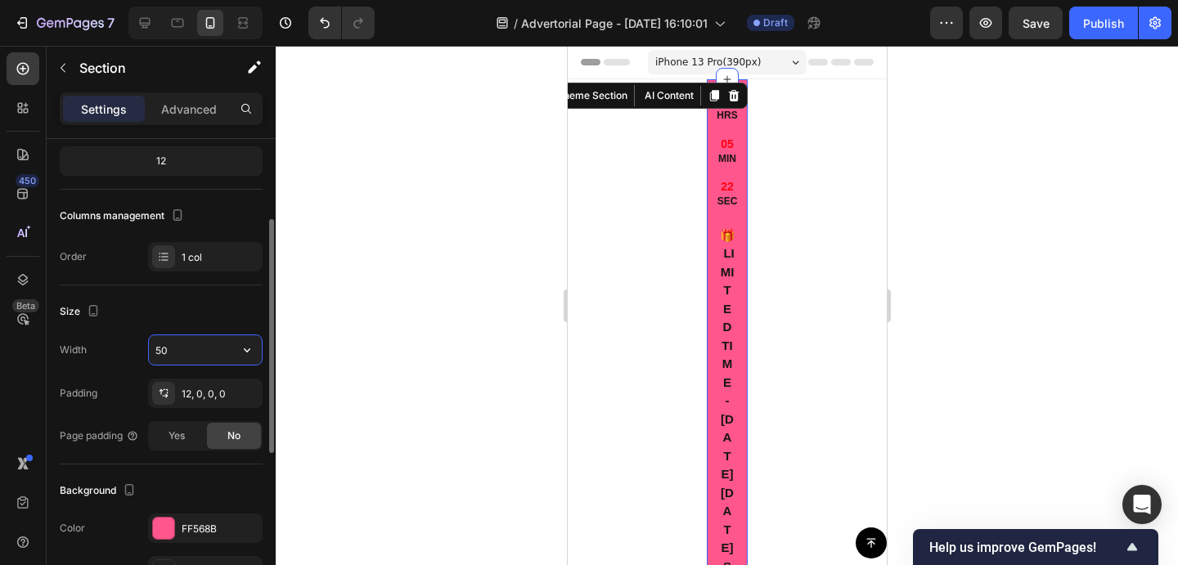
type input "5"
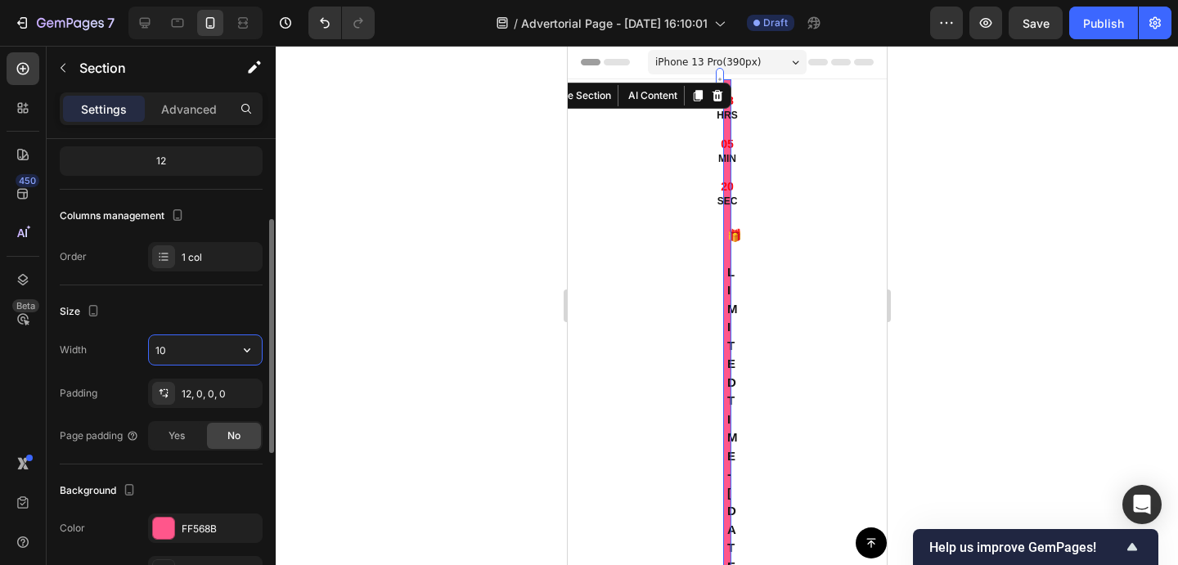
type input "1"
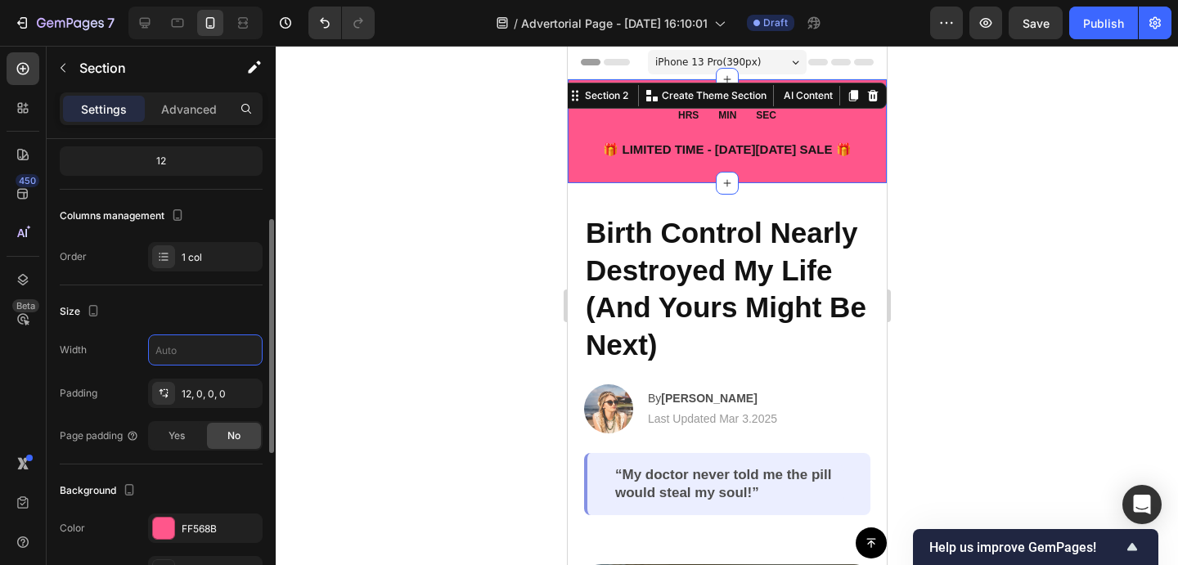
type input "100%"
click at [181, 316] on div "Size" at bounding box center [161, 312] width 203 height 26
click at [197, 400] on div "12, 0, 0, 0" at bounding box center [205, 394] width 47 height 15
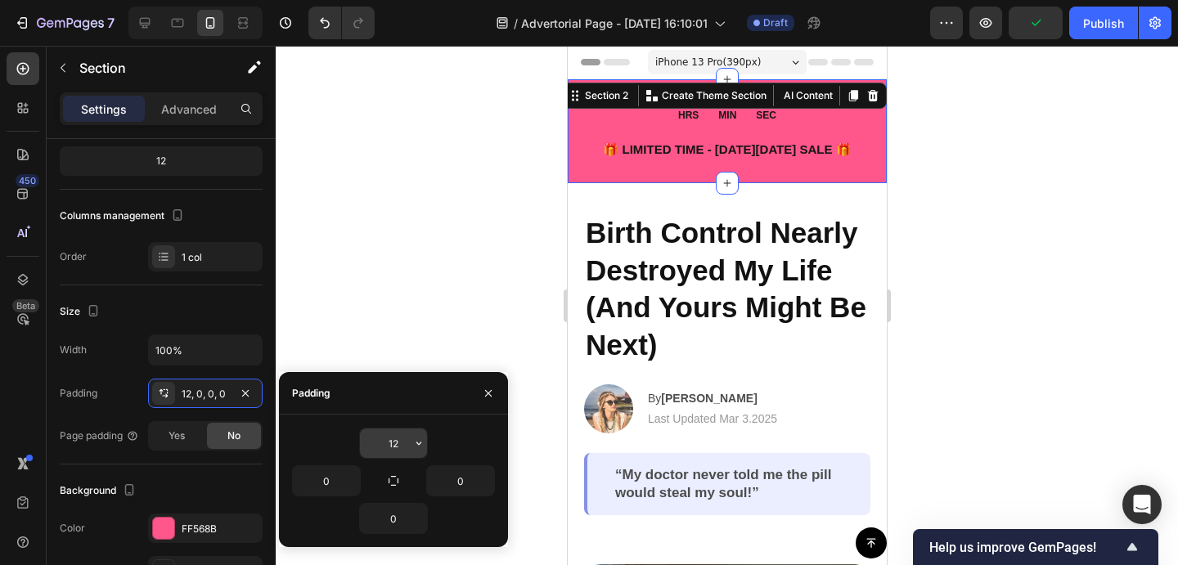
click at [402, 445] on input "12" at bounding box center [393, 443] width 67 height 29
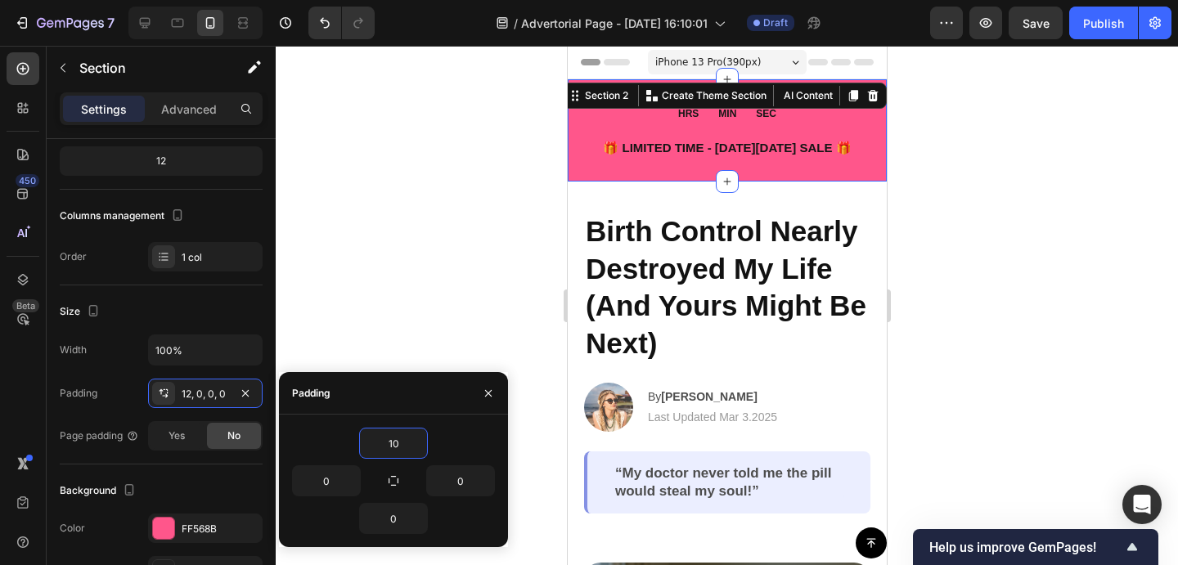
type input "1"
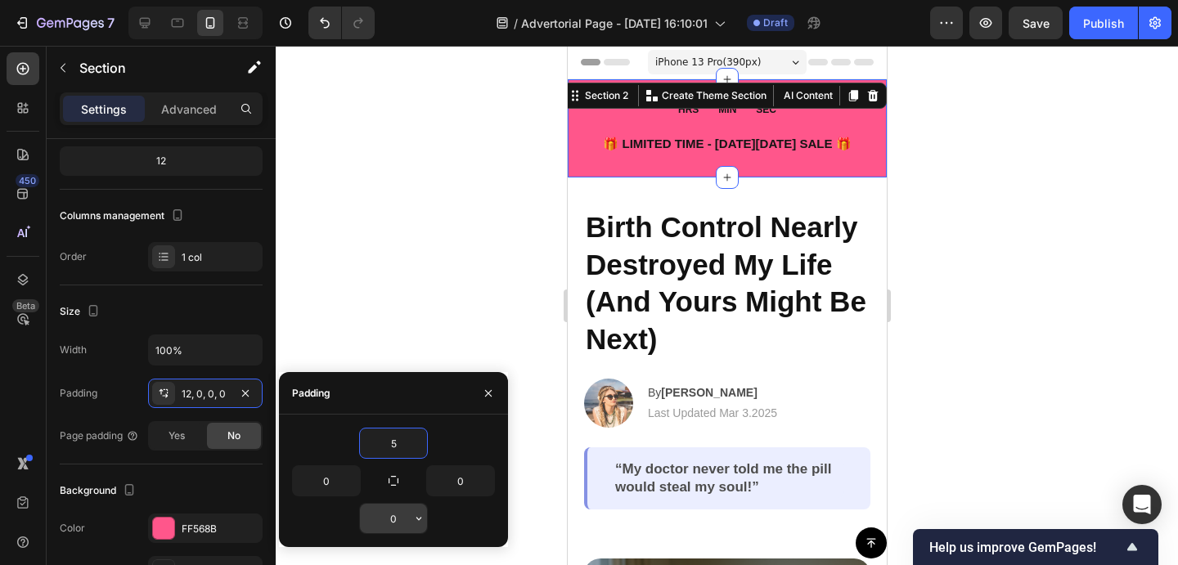
type input "5"
click at [393, 521] on input "0" at bounding box center [393, 518] width 67 height 29
type input "5"
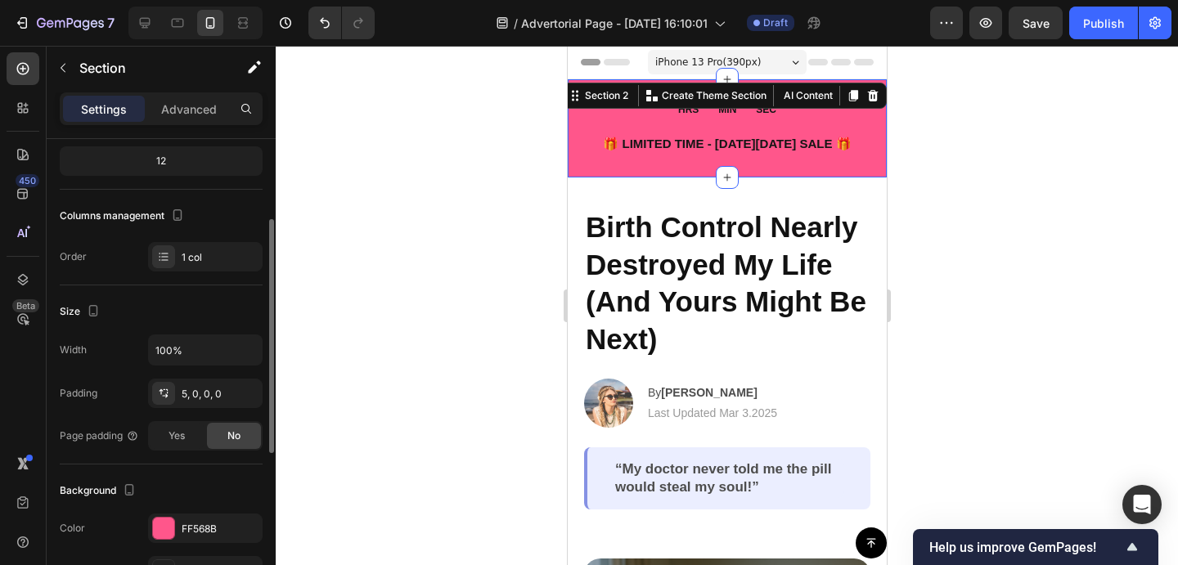
click at [123, 365] on div "Width 100%" at bounding box center [161, 350] width 203 height 31
click at [179, 442] on span "Yes" at bounding box center [176, 436] width 16 height 15
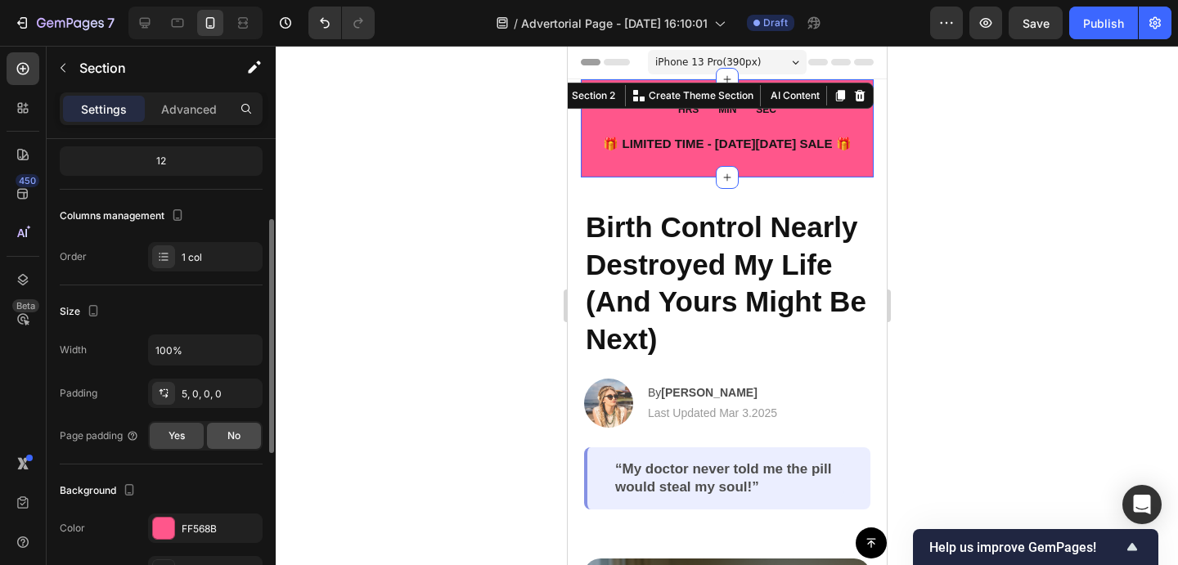
click at [212, 434] on div "No" at bounding box center [234, 436] width 54 height 26
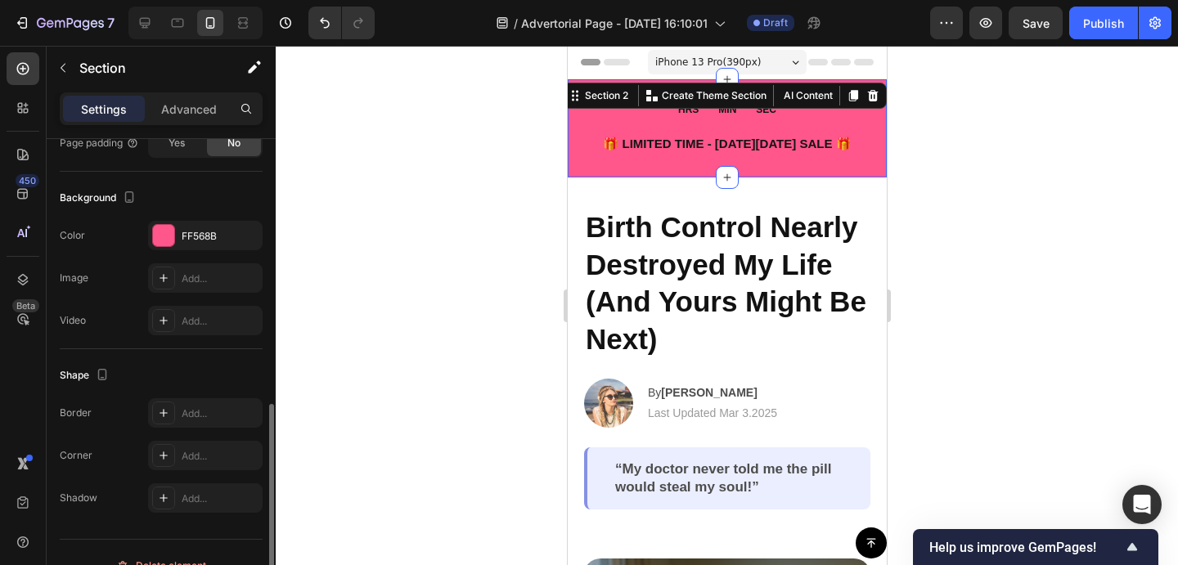
scroll to position [483, 0]
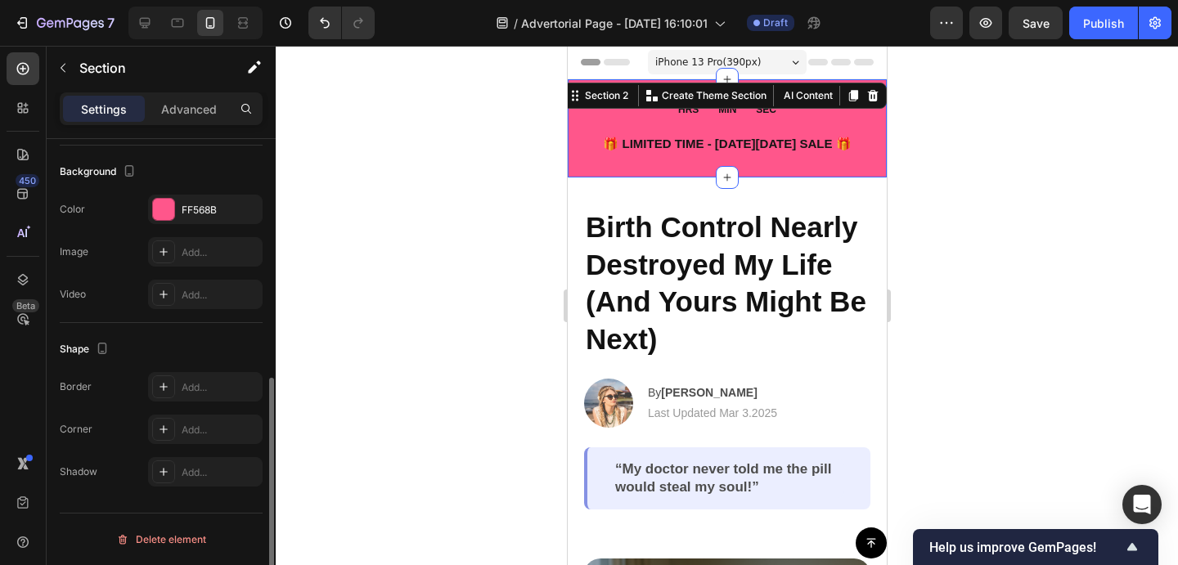
click at [472, 301] on div at bounding box center [727, 305] width 902 height 519
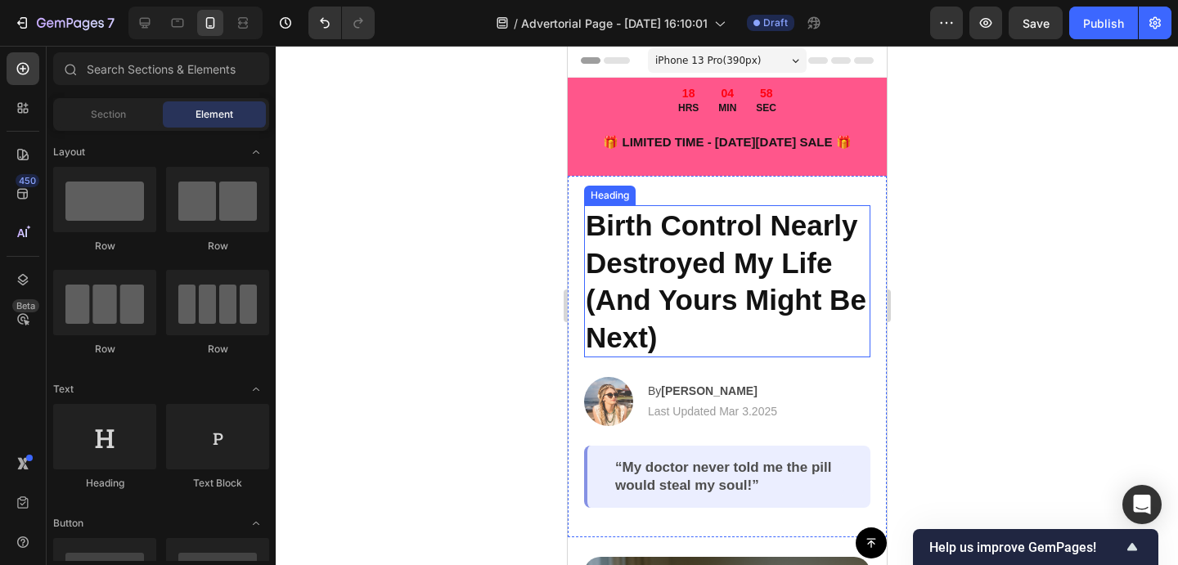
scroll to position [0, 0]
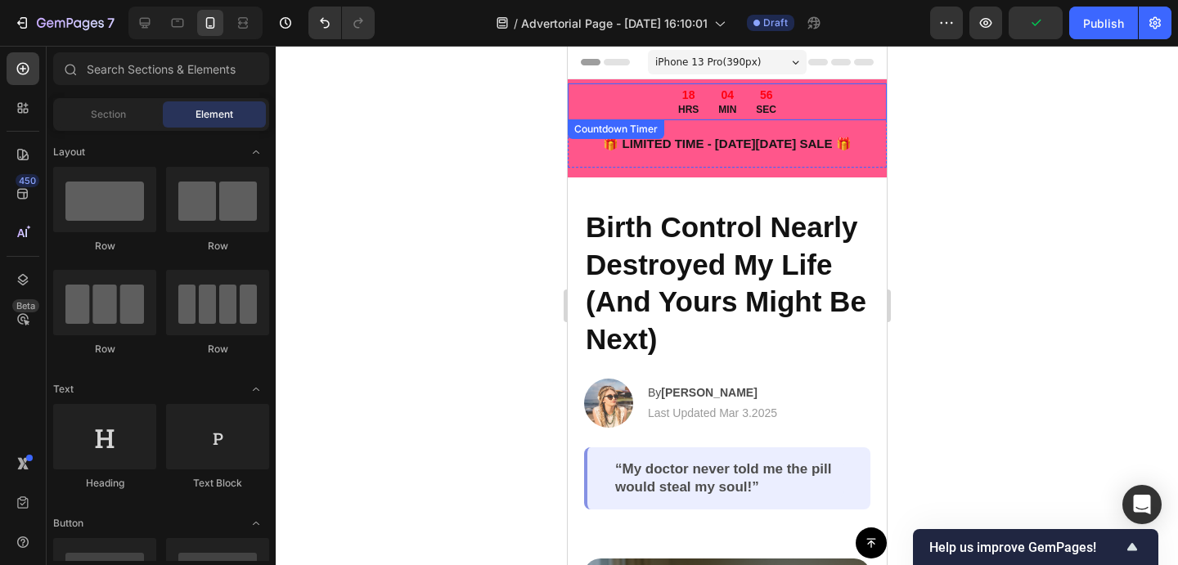
click at [806, 92] on div "18 HRS 04 MIN 56 SEC" at bounding box center [726, 101] width 319 height 37
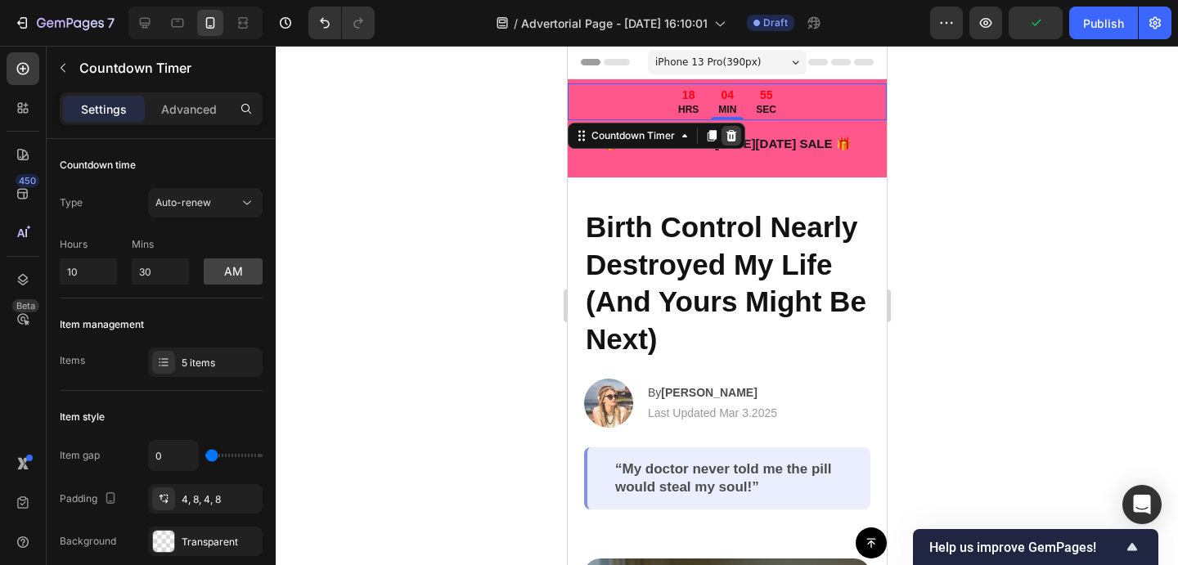
click at [729, 129] on icon at bounding box center [730, 135] width 13 height 13
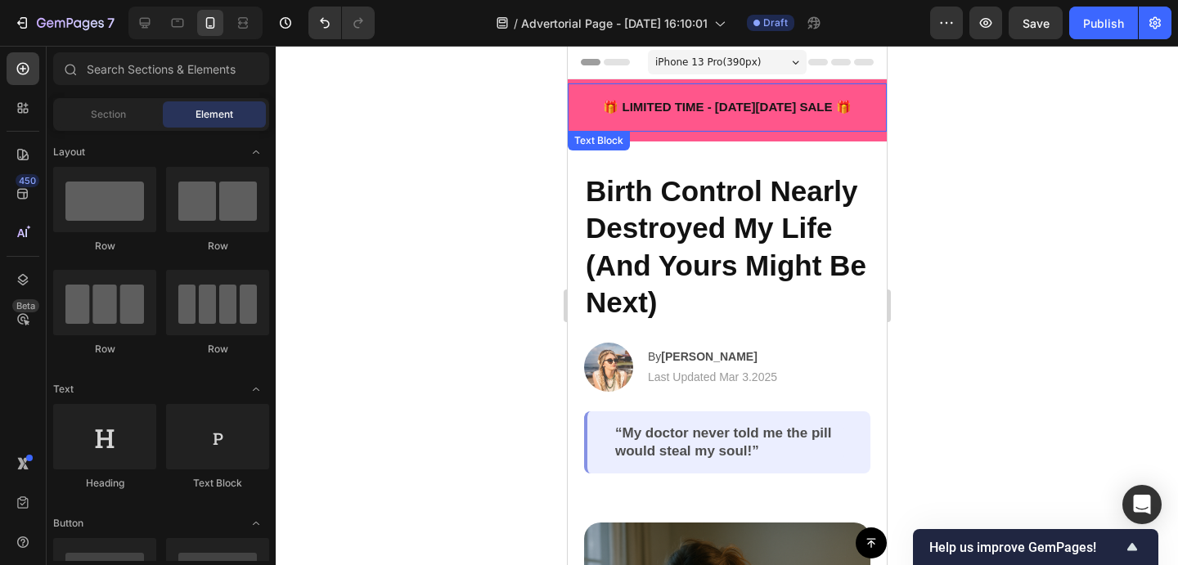
click at [758, 123] on div "🎁 LIMITED TIME - BLACK FRIDAY SALE 🎁" at bounding box center [726, 108] width 319 height 42
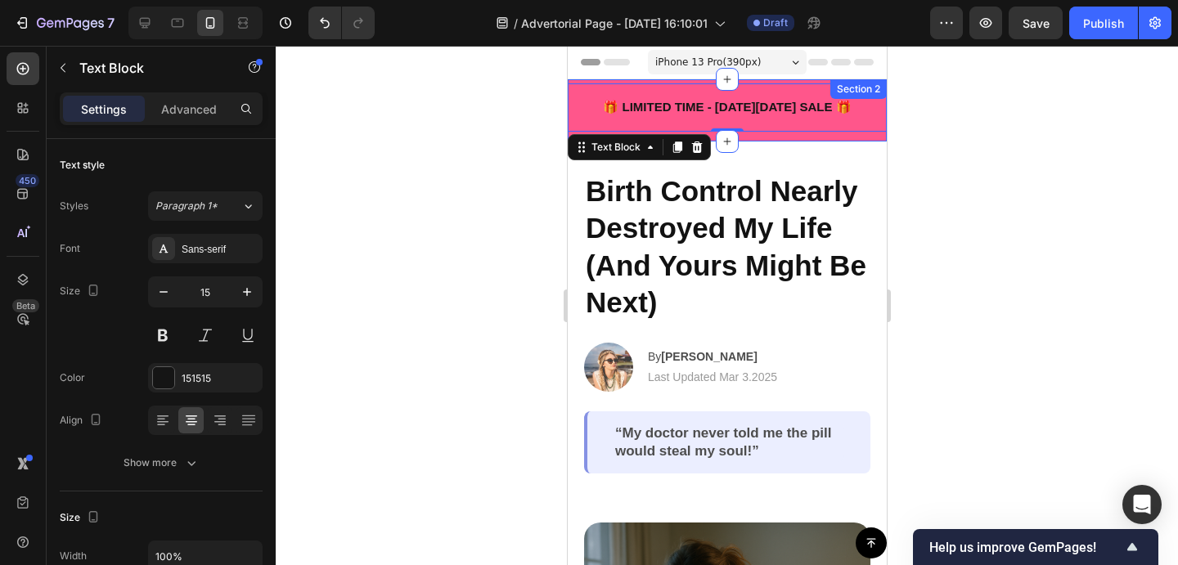
click at [771, 136] on div "🎁 LIMITED TIME - BLACK FRIDAY SALE 🎁 Text Block 0 Row" at bounding box center [726, 112] width 319 height 58
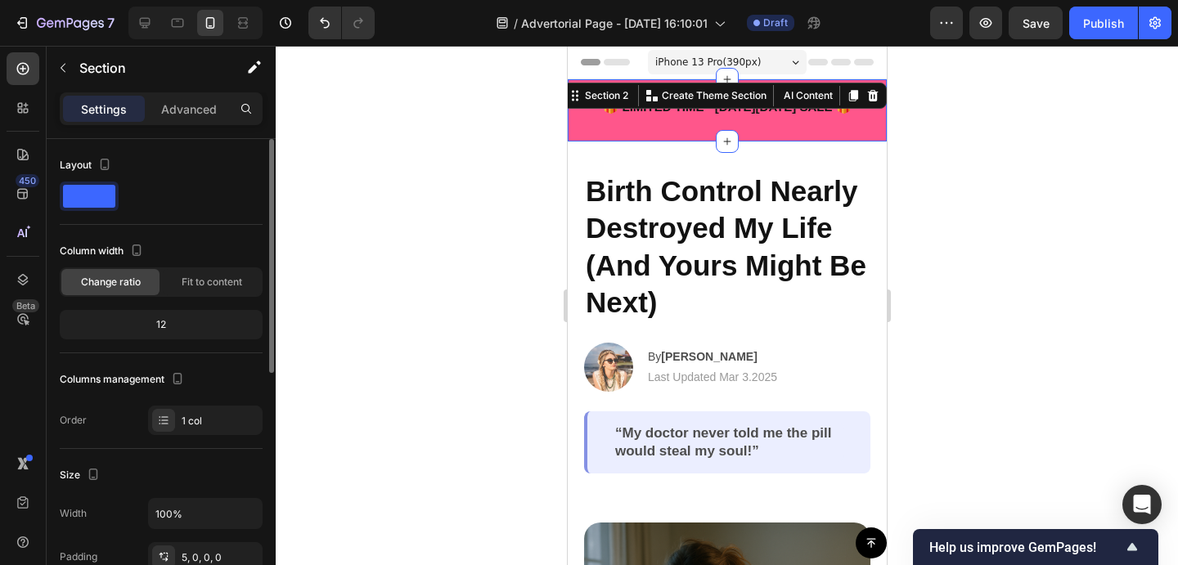
click at [937, 192] on div at bounding box center [727, 305] width 902 height 519
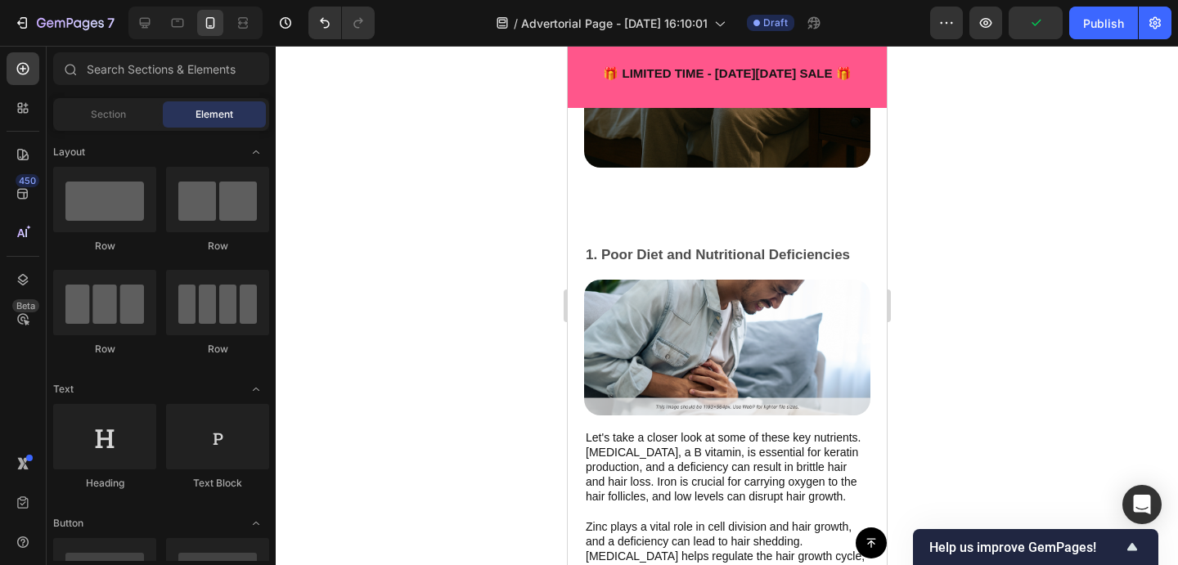
scroll to position [626, 0]
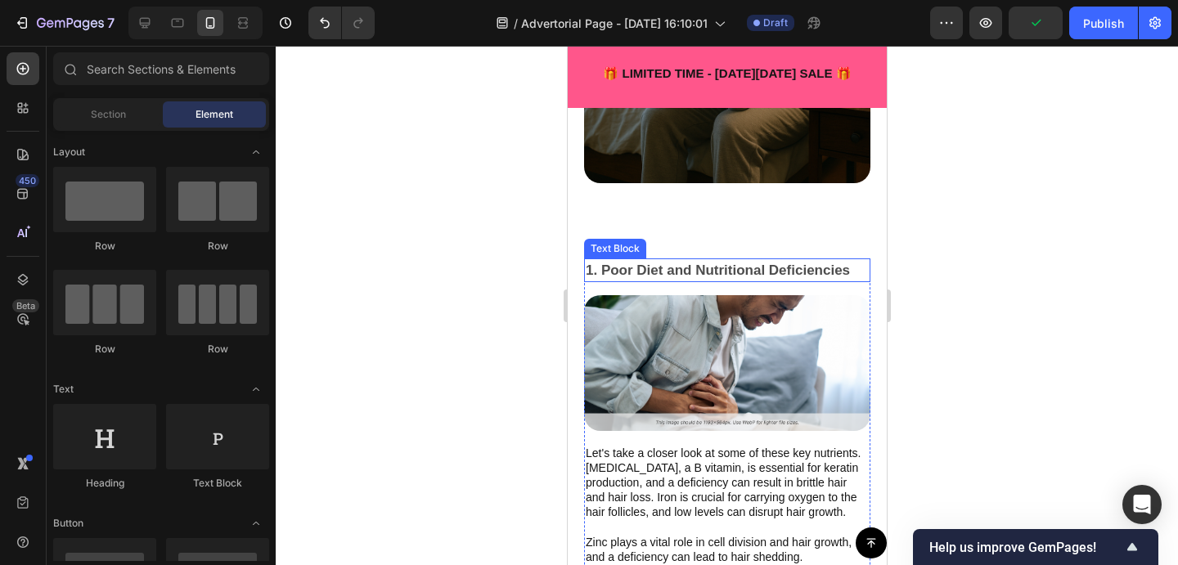
click at [671, 272] on p "1. Poor Diet and Nutritional Deficiencies" at bounding box center [726, 270] width 283 height 21
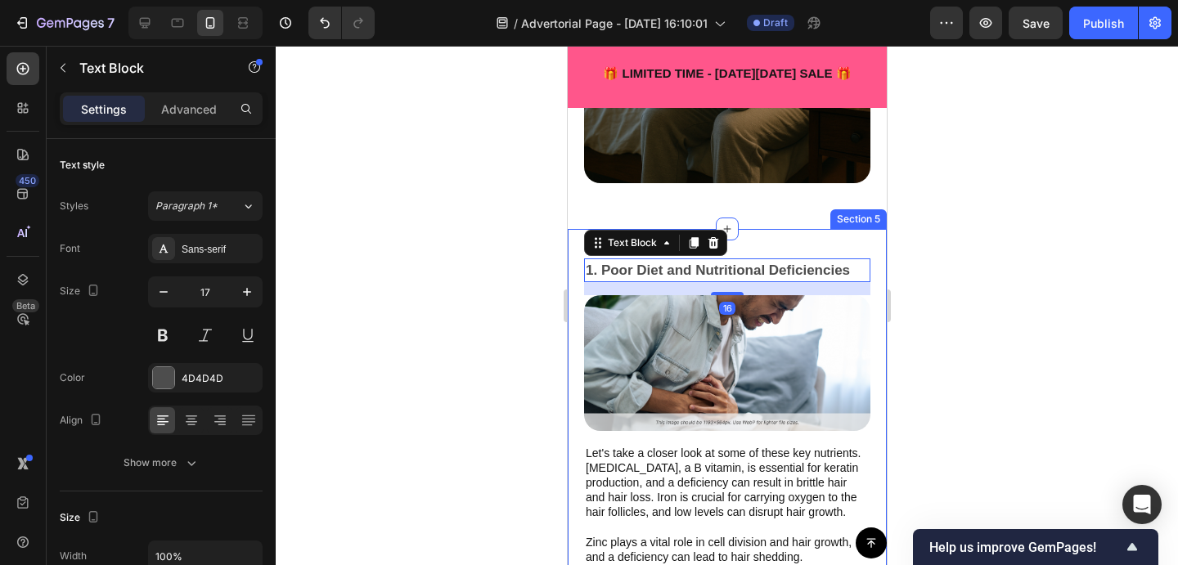
click at [872, 258] on div "1. Poor Diet and Nutritional Deficiencies Text Block 16 Image Let's take a clos…" at bounding box center [726, 442] width 319 height 427
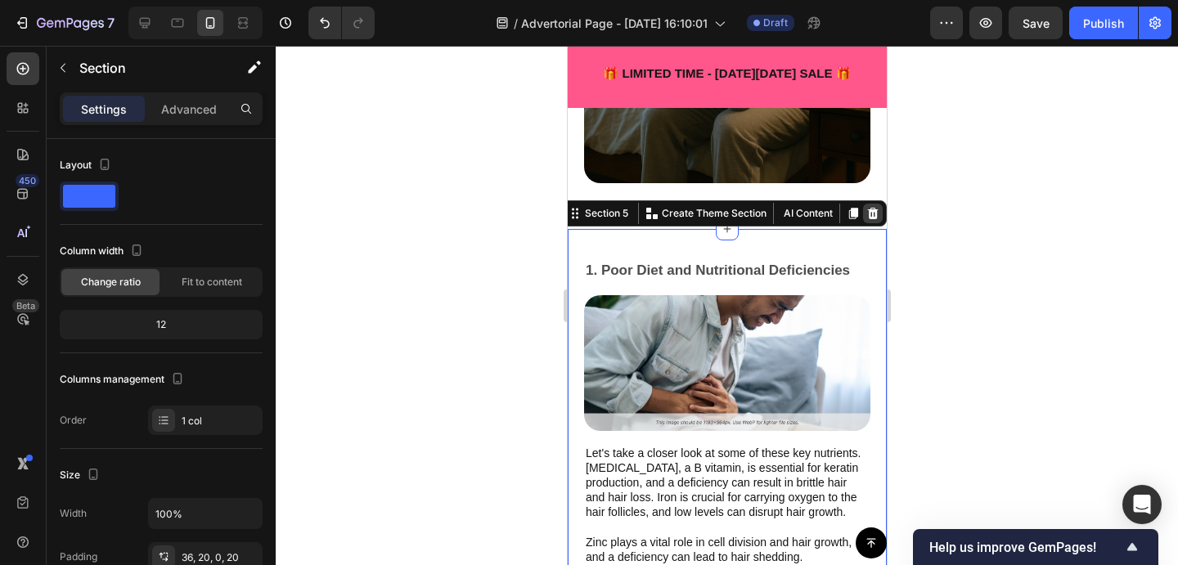
click at [873, 217] on icon at bounding box center [872, 213] width 11 height 11
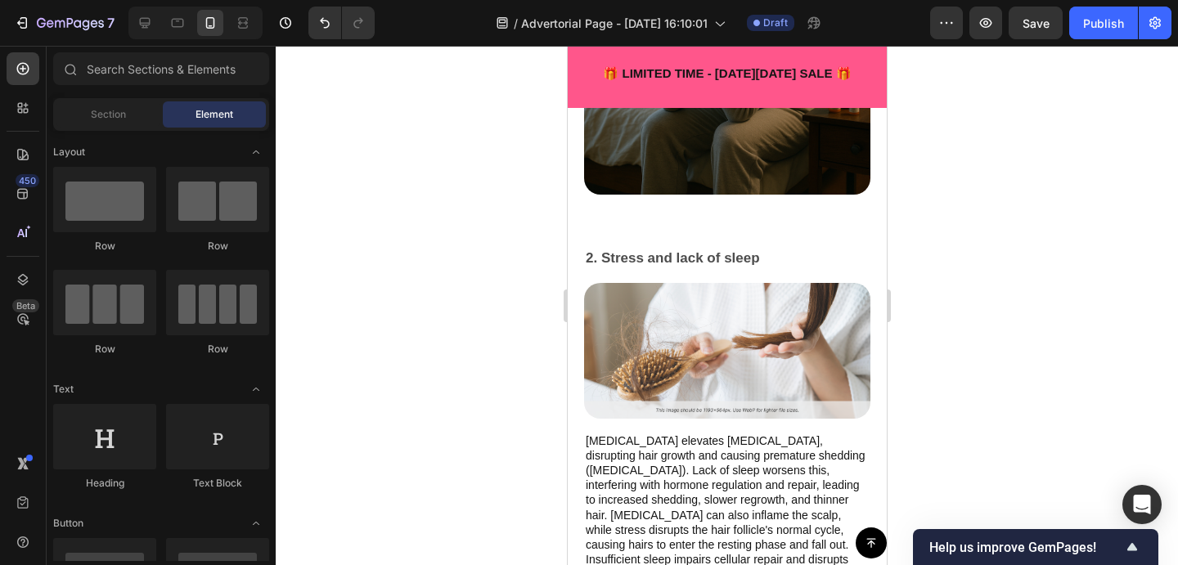
scroll to position [611, 0]
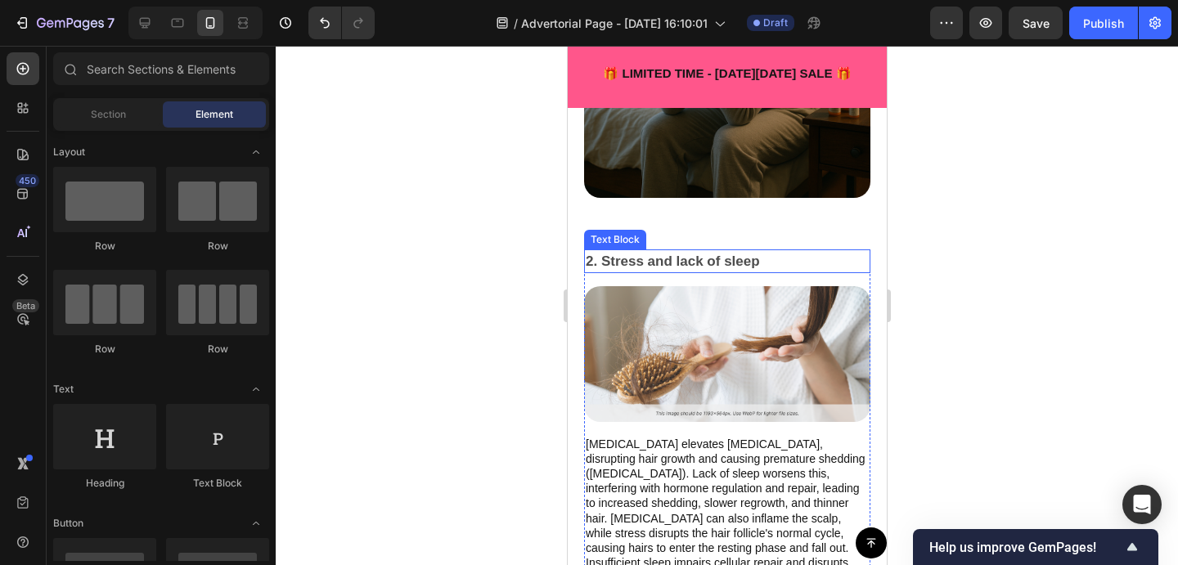
click at [861, 253] on p "2. Stress and lack of sleep" at bounding box center [726, 261] width 283 height 21
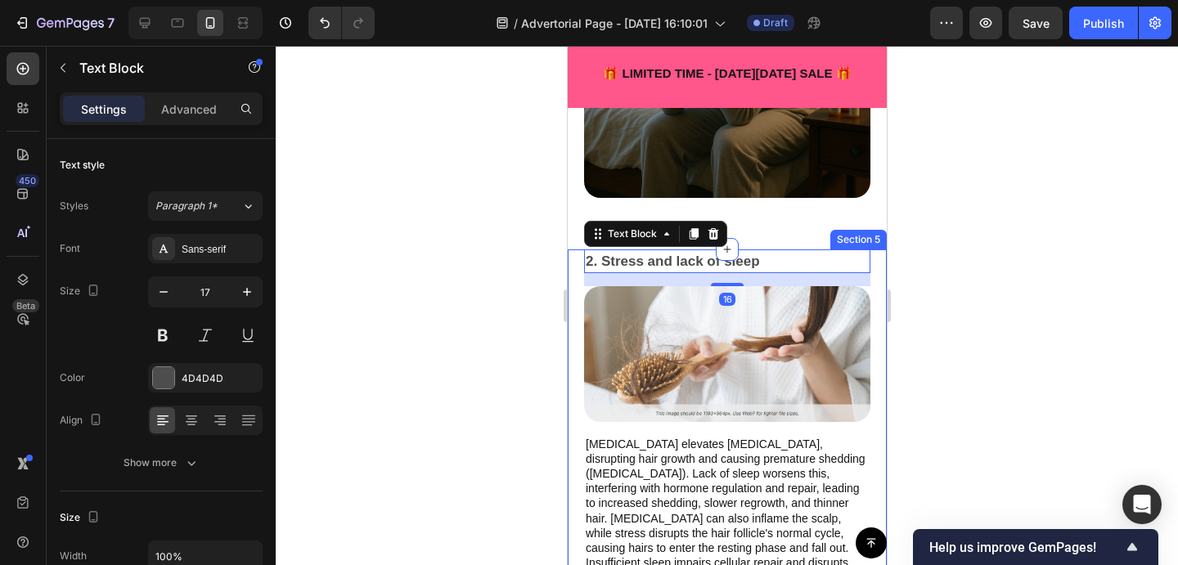
click at [873, 254] on div "2. Stress and lack of sleep Text Block 16 Image Chronic stress elevates cortiso…" at bounding box center [726, 418] width 319 height 338
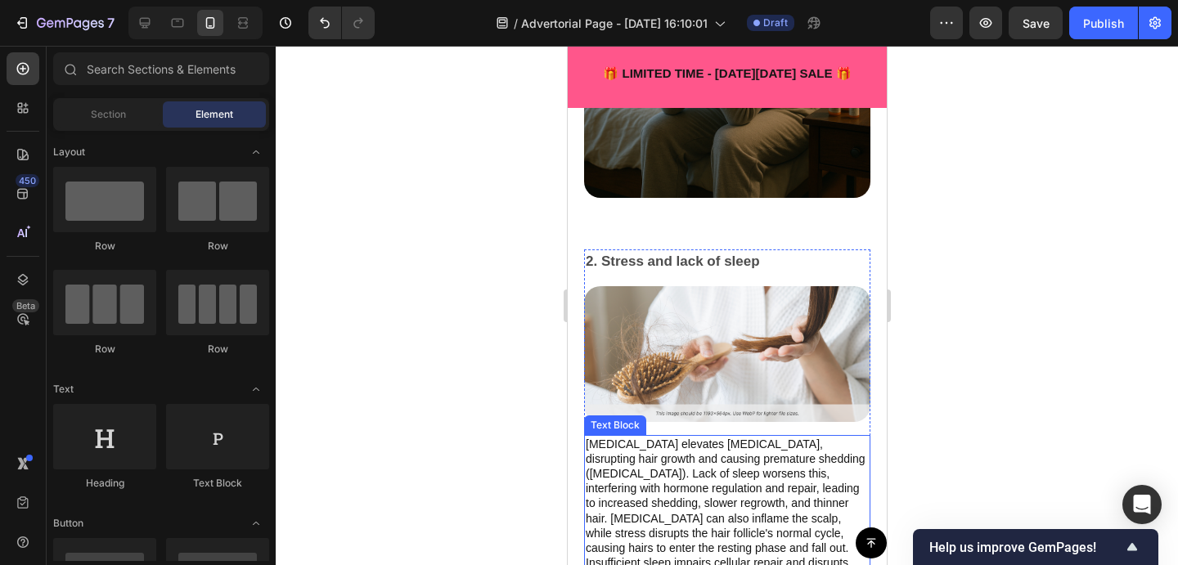
drag, startPoint x: 874, startPoint y: 229, endPoint x: 768, endPoint y: 333, distance: 148.6
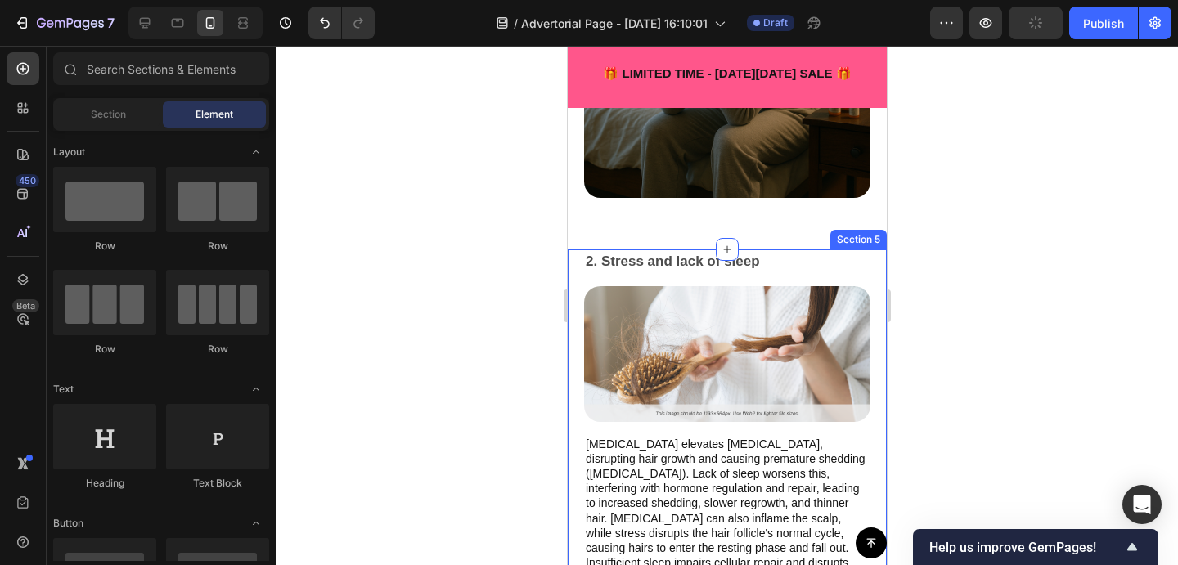
click at [871, 258] on div "2. Stress and lack of sleep Text Block Image Chronic stress elevates cortisol, …" at bounding box center [726, 418] width 319 height 338
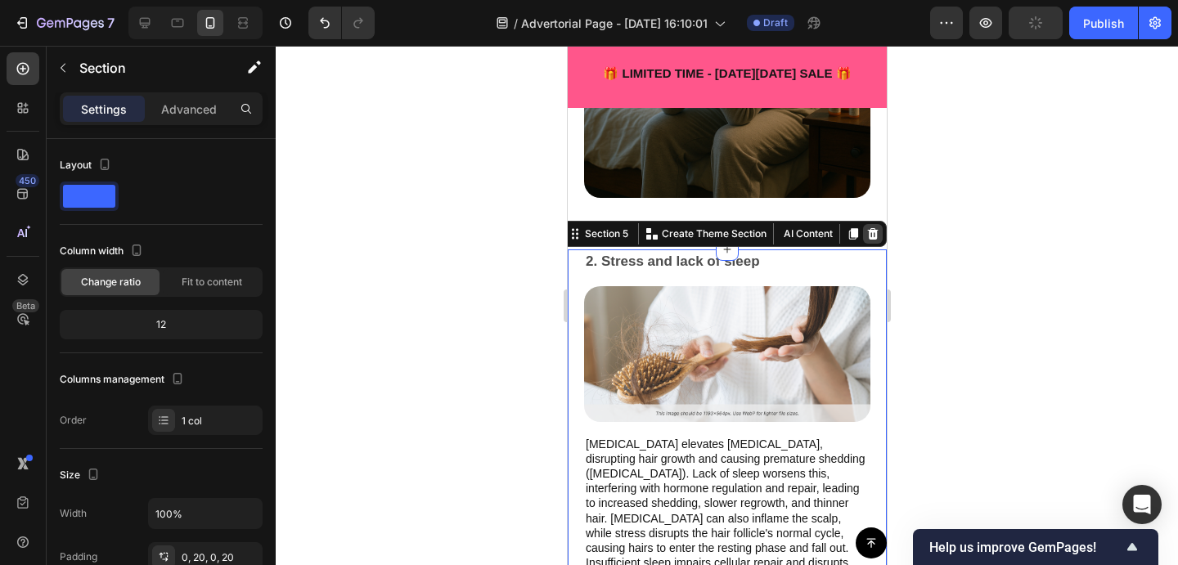
click at [874, 237] on icon at bounding box center [872, 233] width 11 height 11
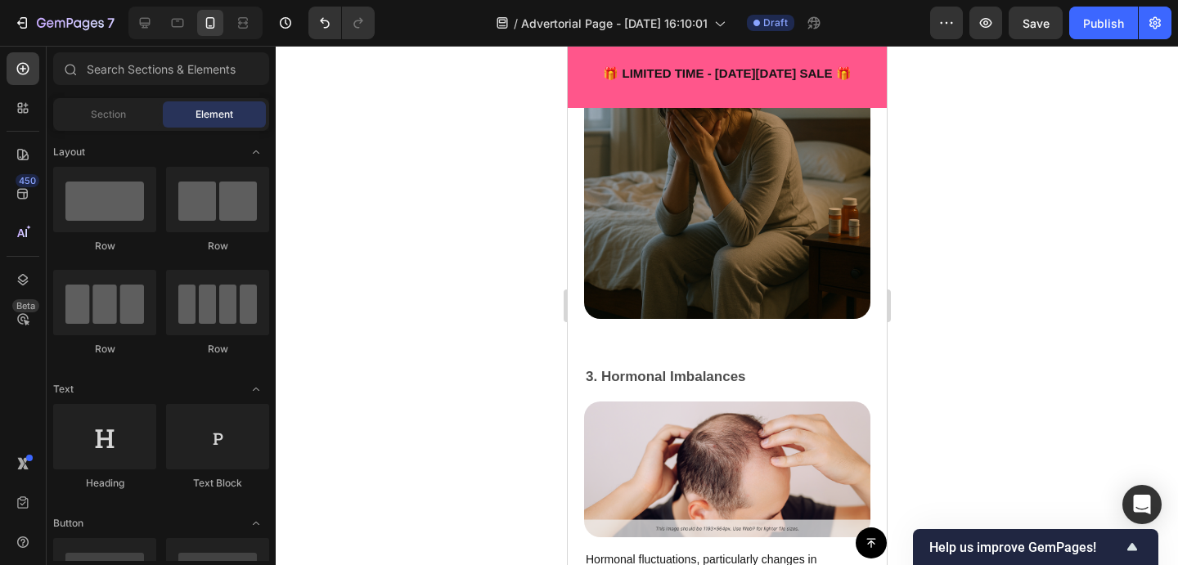
scroll to position [522, 0]
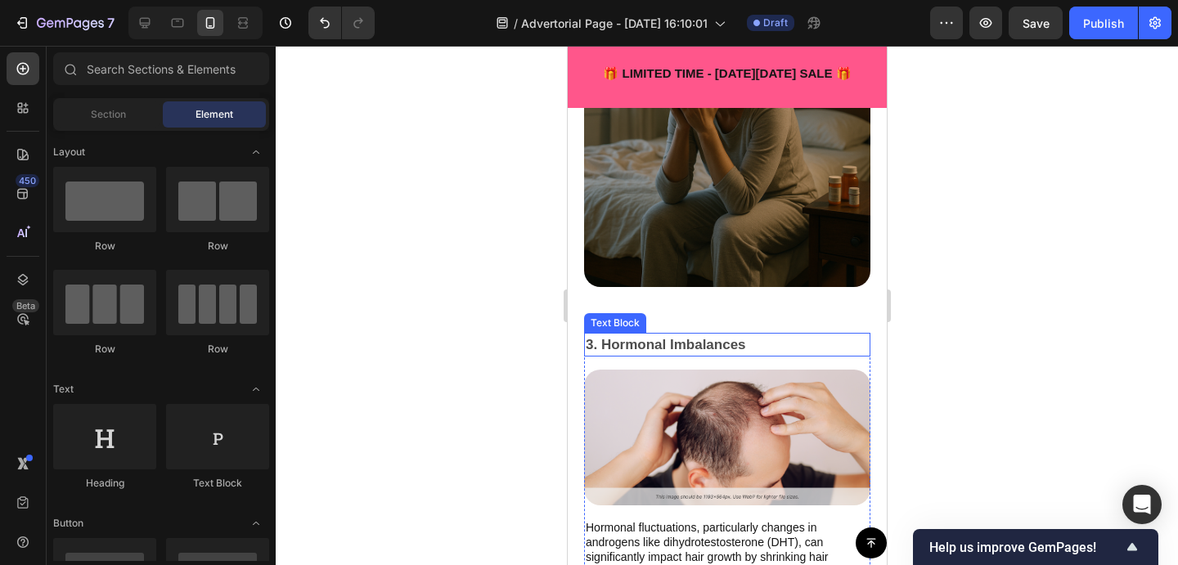
click at [865, 348] on p "3. Hormonal Imbalances" at bounding box center [726, 345] width 283 height 21
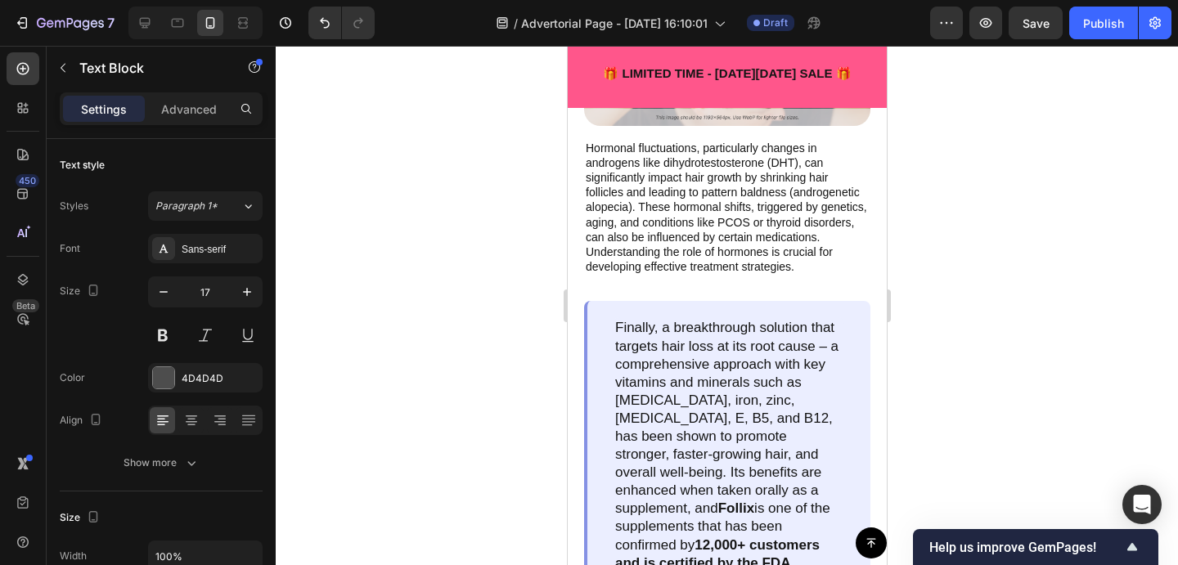
scroll to position [869, 0]
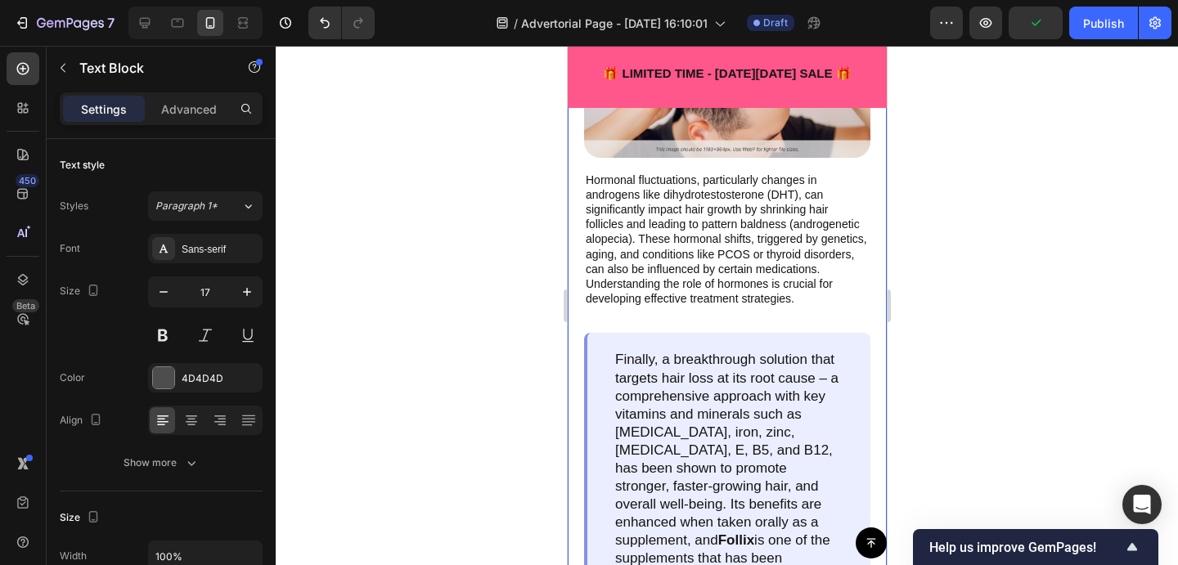
click at [874, 234] on div "3. Hormonal Imbalances Text Block 16 Image Hormonal fluctuations, particularly …" at bounding box center [726, 303] width 319 height 637
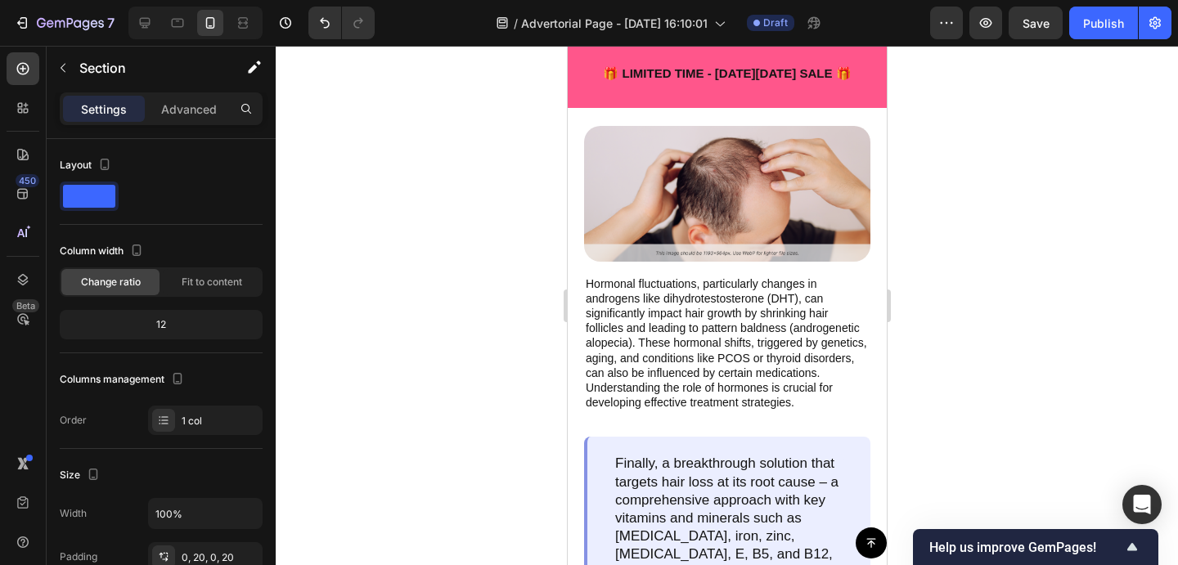
scroll to position [712, 0]
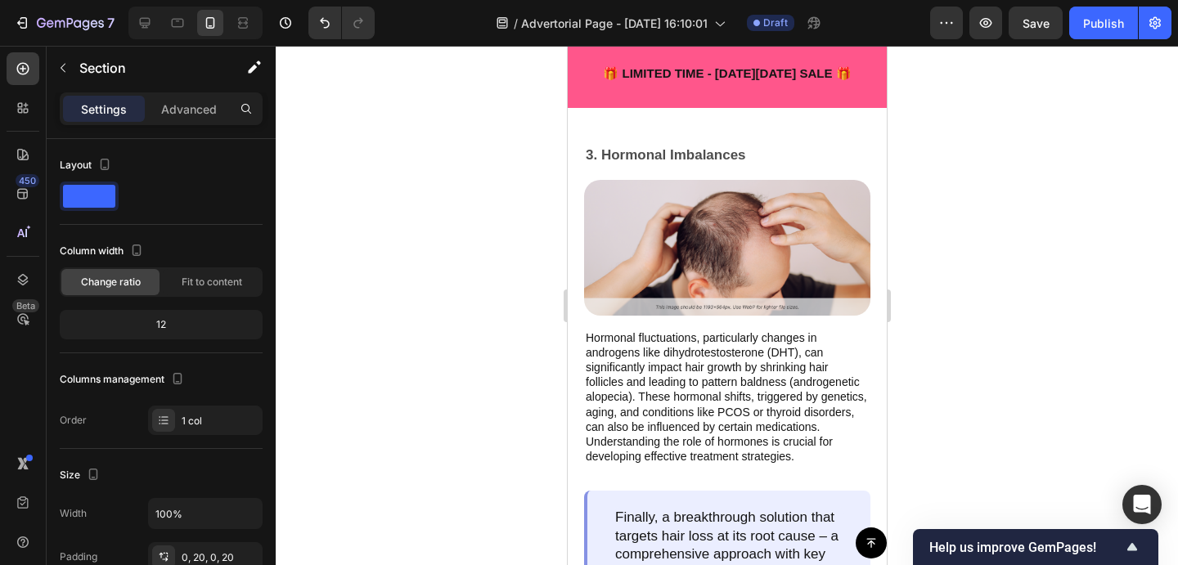
click at [576, 163] on div "3. Hormonal Imbalances Text Block Image Hormonal fluctuations, particularly cha…" at bounding box center [726, 461] width 319 height 637
click at [877, 156] on div "3. Hormonal Imbalances Text Block Image Hormonal fluctuations, particularly cha…" at bounding box center [726, 461] width 319 height 637
click at [877, 184] on div "3. Hormonal Imbalances Text Block Image Hormonal fluctuations, particularly cha…" at bounding box center [726, 461] width 319 height 637
click at [860, 173] on div "3. Hormonal Imbalances Text Block Image Hormonal fluctuations, particularly cha…" at bounding box center [726, 461] width 286 height 637
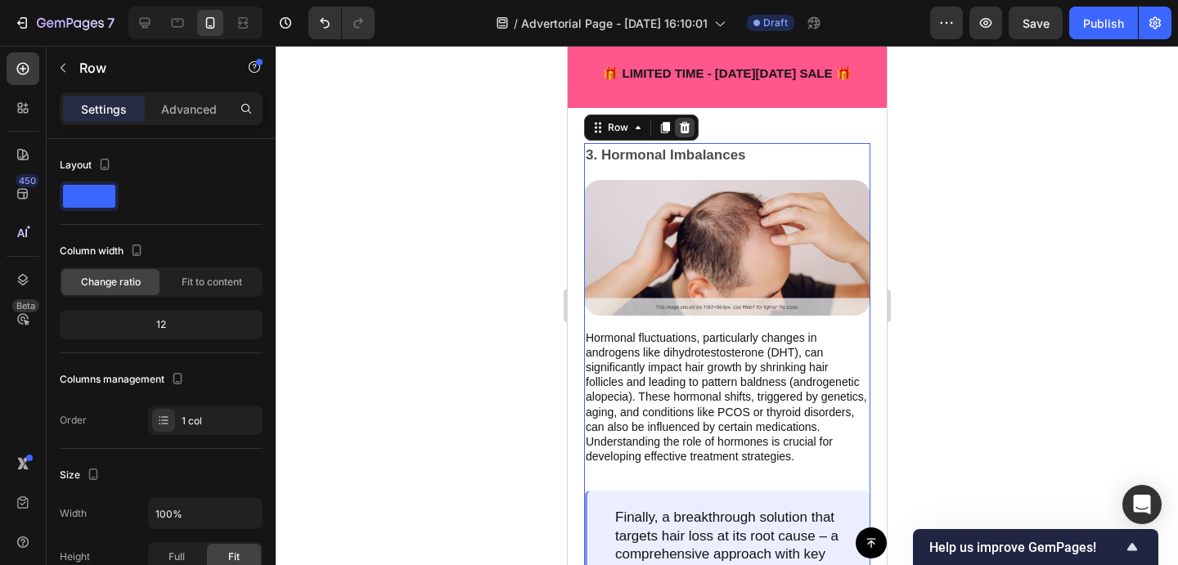
click at [685, 130] on icon at bounding box center [684, 127] width 11 height 11
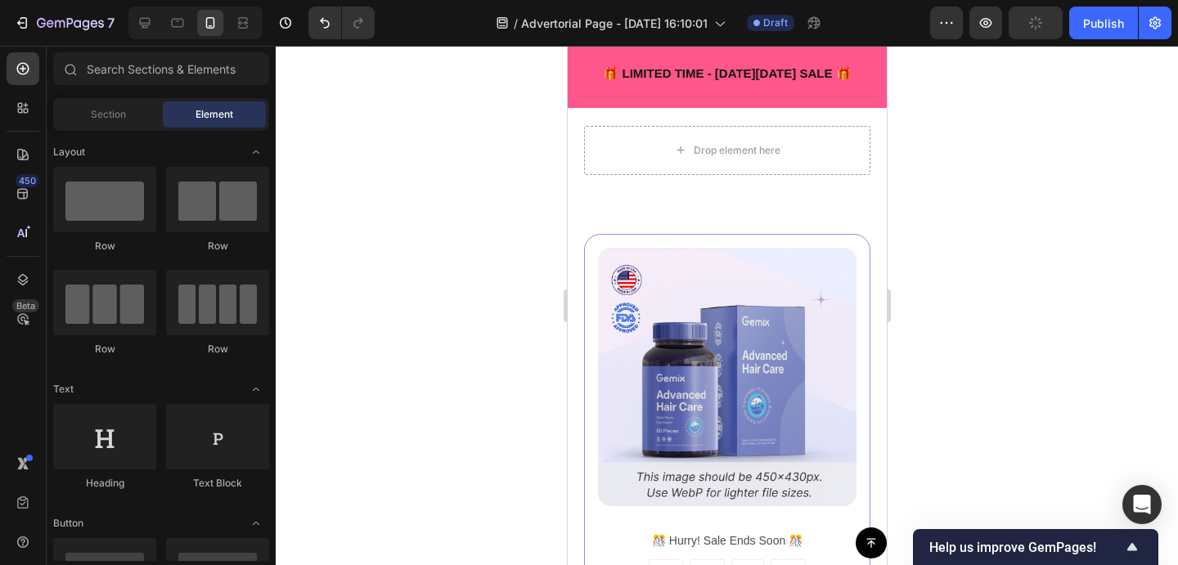
scroll to position [727, 0]
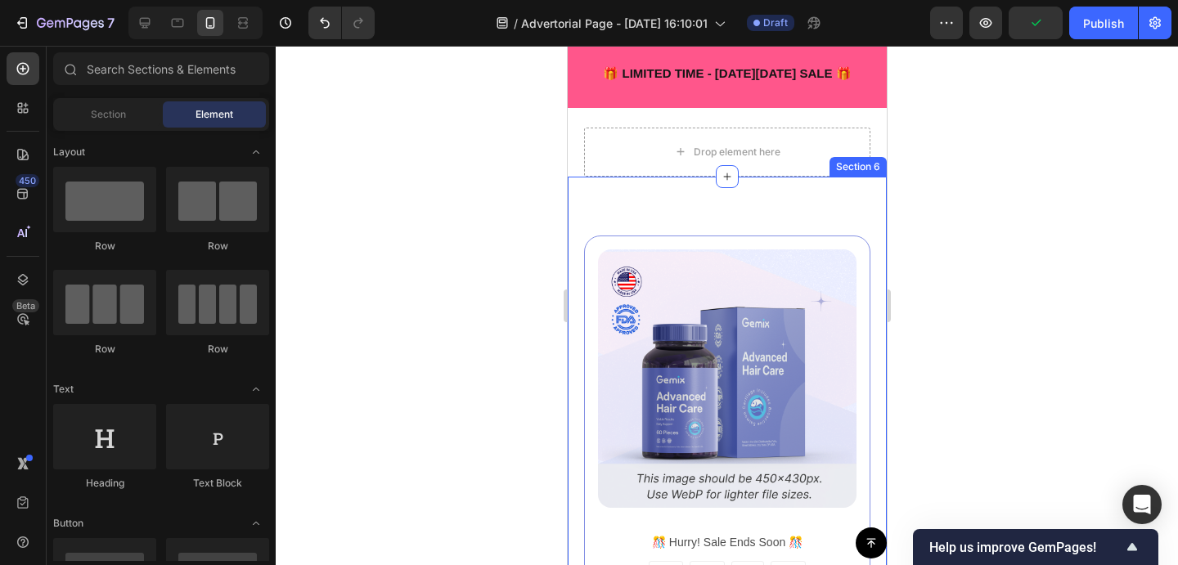
click at [869, 237] on div "Image ️🎊 Hurry! Sale Ends Soon ️🎊 Text Block 00 DAY 00 HRS 00 MIN 00 SEC Countd…" at bounding box center [726, 531] width 286 height 591
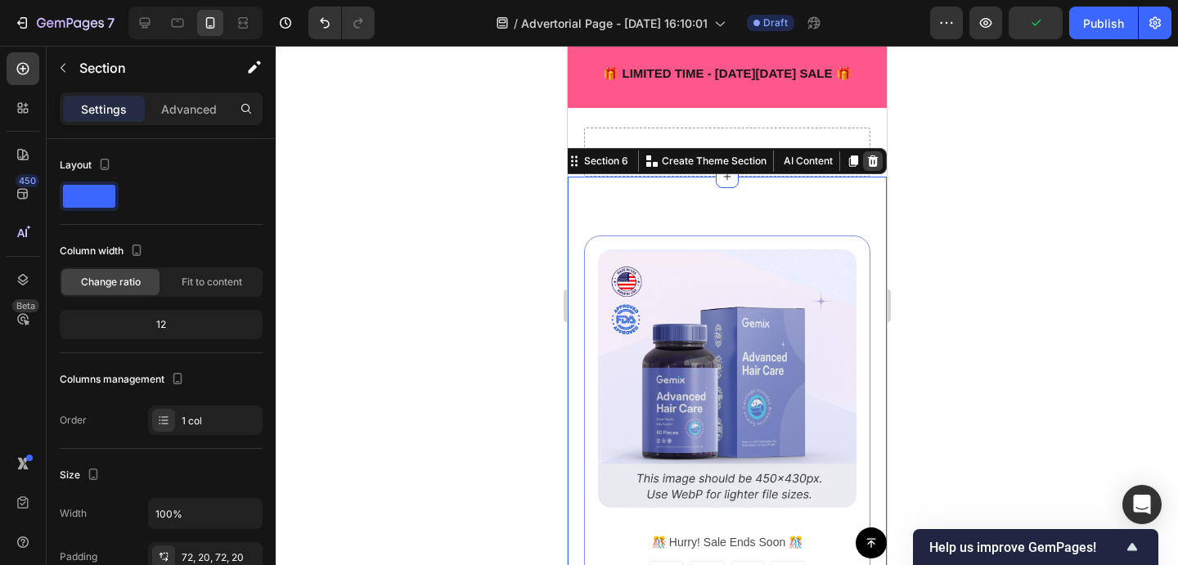
click at [874, 164] on icon at bounding box center [872, 160] width 11 height 11
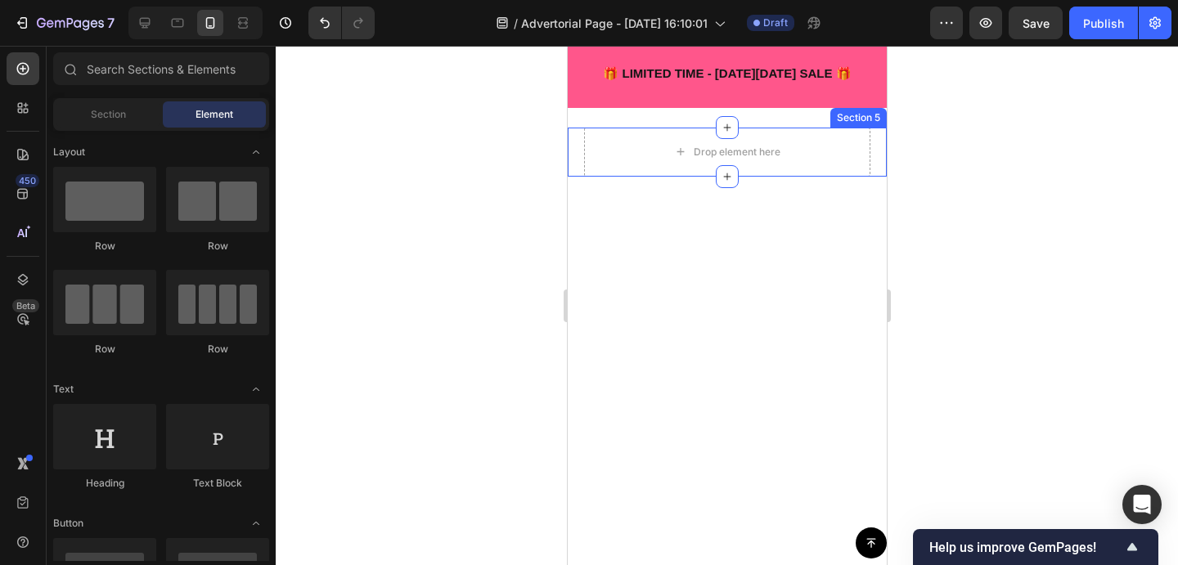
click at [878, 136] on div "Drop element here Section 5" at bounding box center [726, 152] width 319 height 49
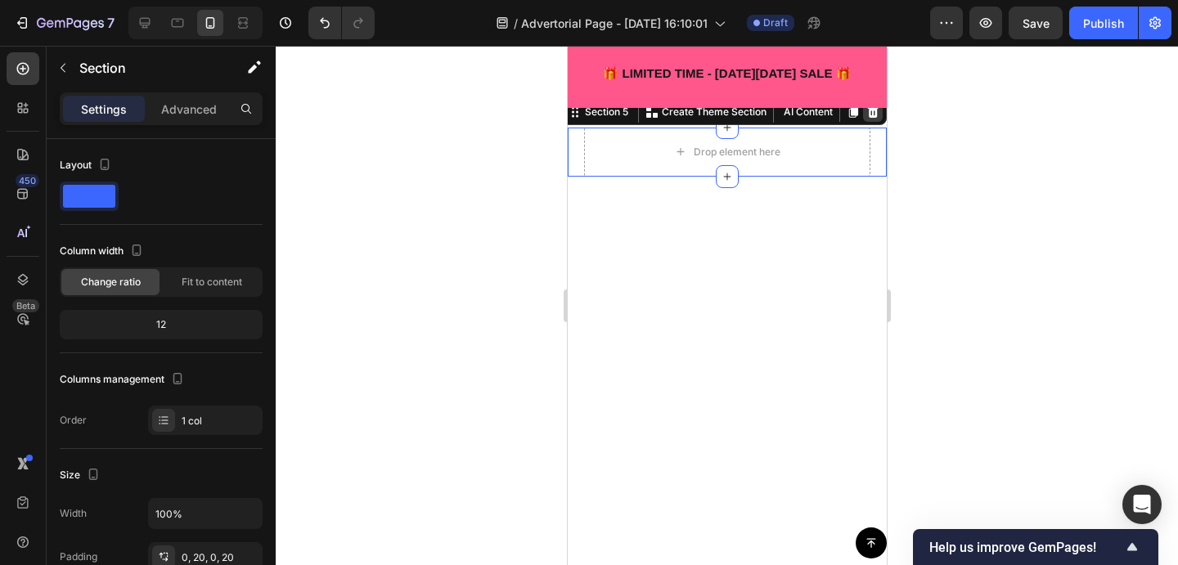
click at [872, 117] on icon at bounding box center [872, 111] width 11 height 11
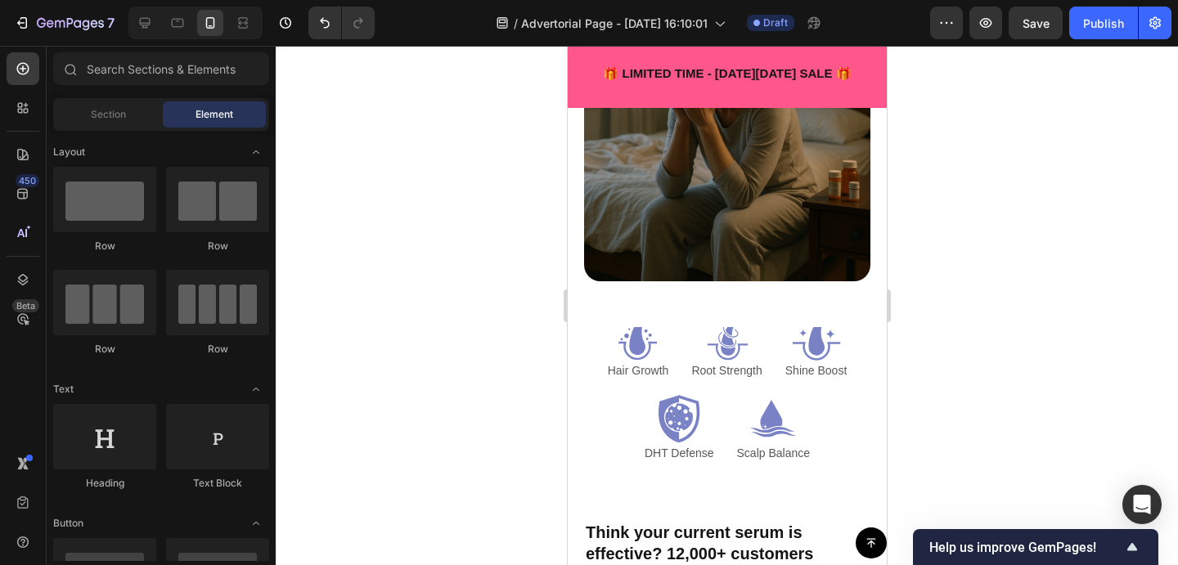
scroll to position [512, 0]
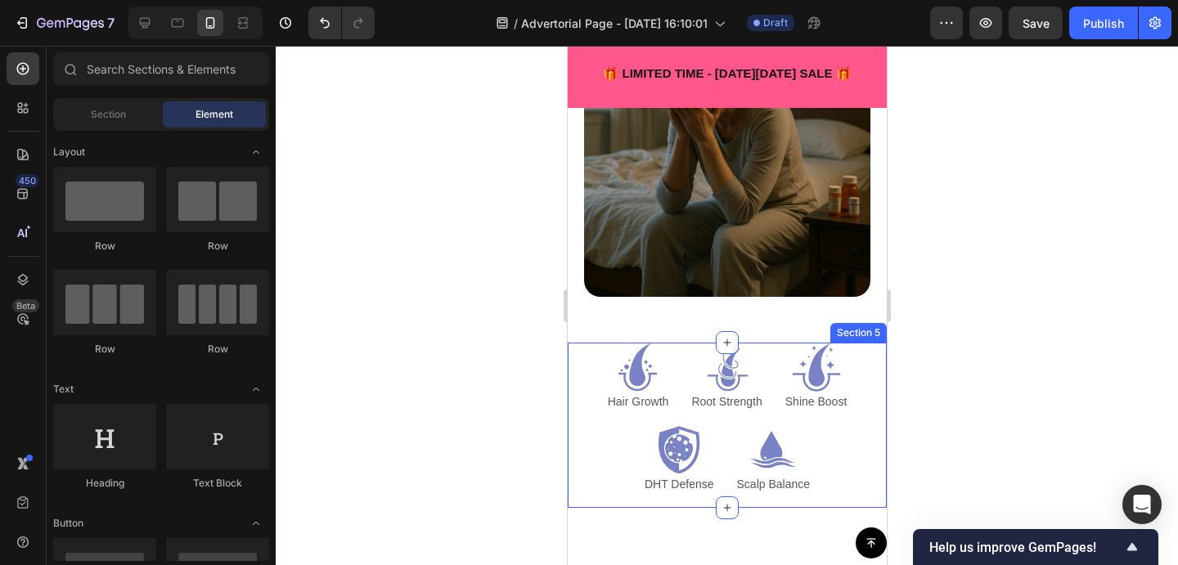
click at [877, 355] on div "Icon Hair Growth Text Block Icon Root Strength Text Block Icon Shine Boost Text…" at bounding box center [726, 425] width 319 height 165
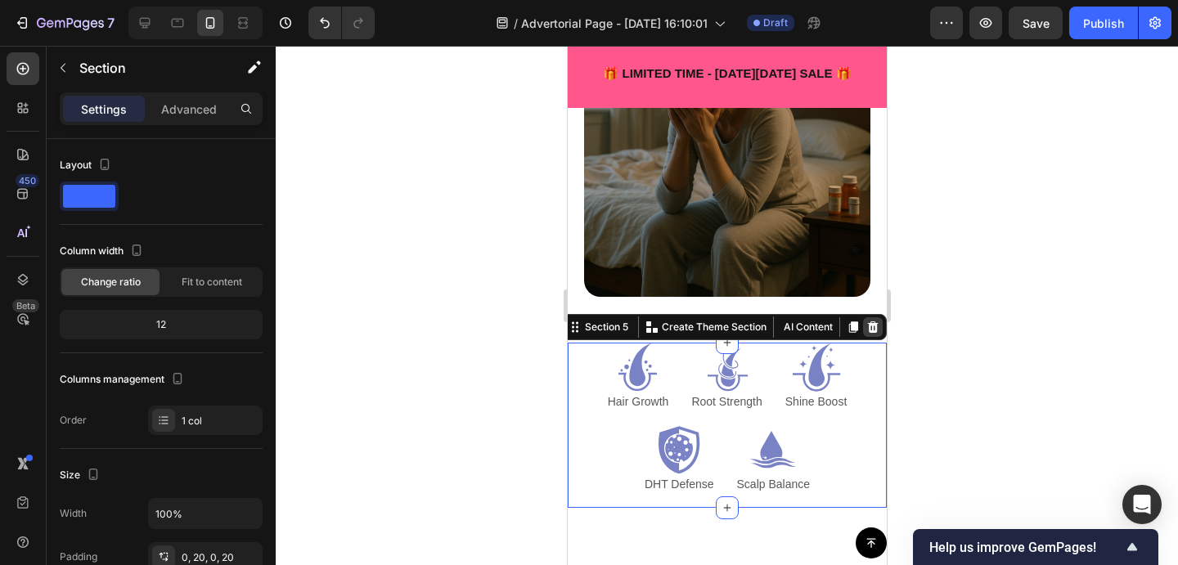
click at [877, 326] on icon at bounding box center [871, 327] width 13 height 13
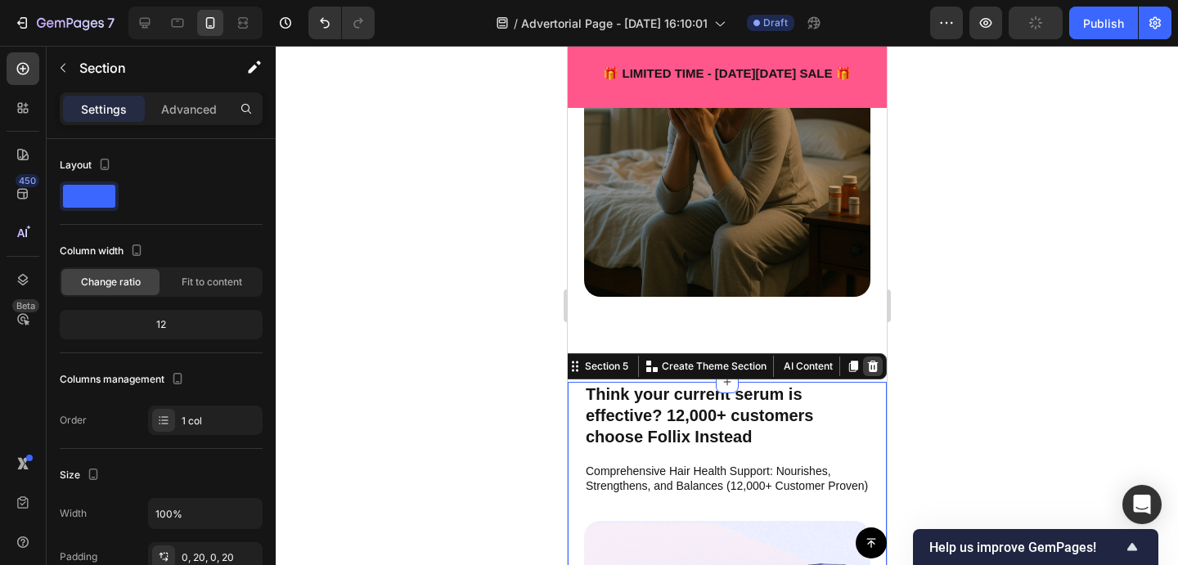
click at [878, 366] on div at bounding box center [872, 367] width 20 height 20
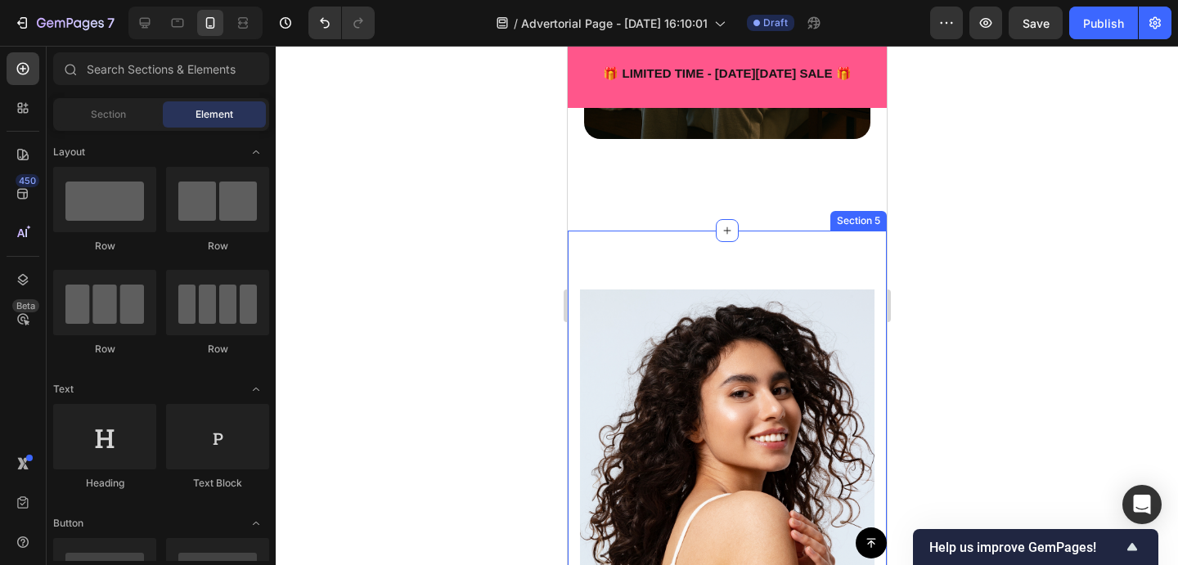
scroll to position [658, 0]
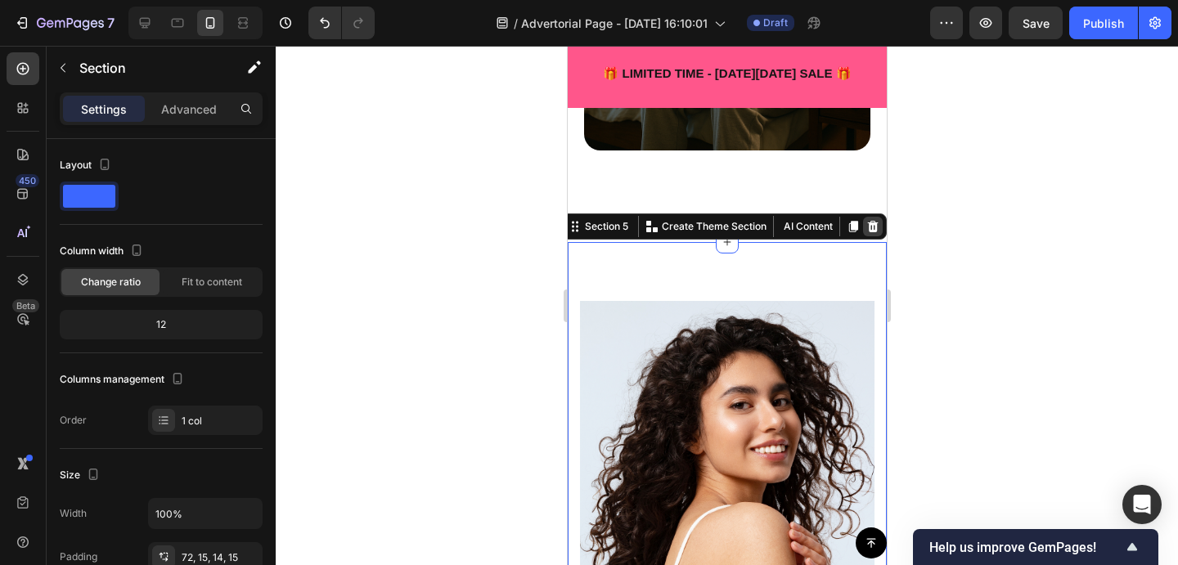
click at [872, 226] on icon at bounding box center [872, 226] width 11 height 11
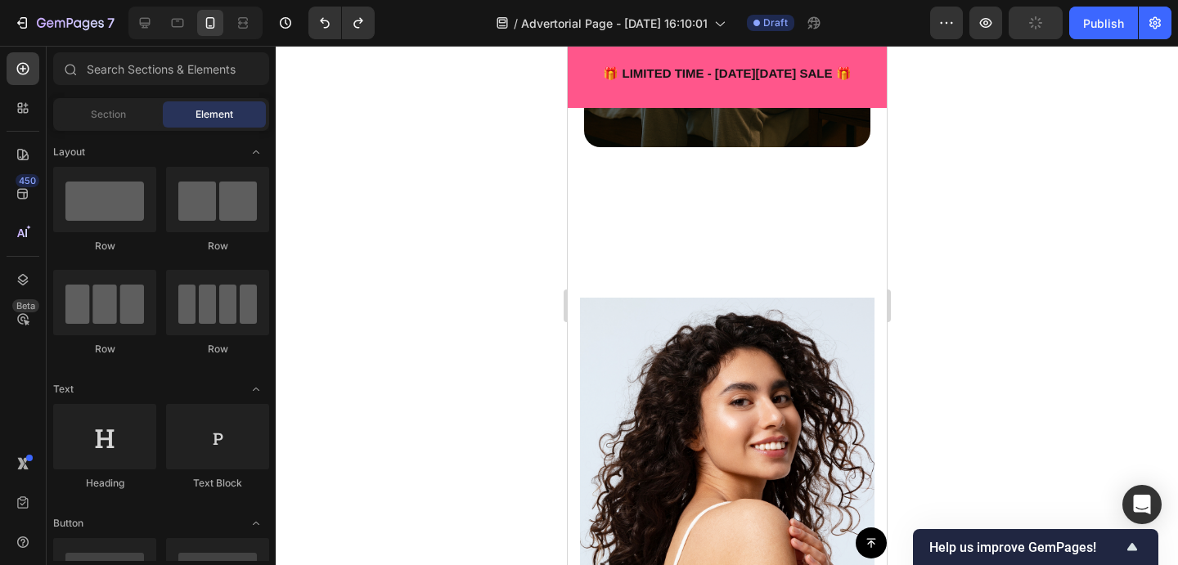
scroll to position [625, 0]
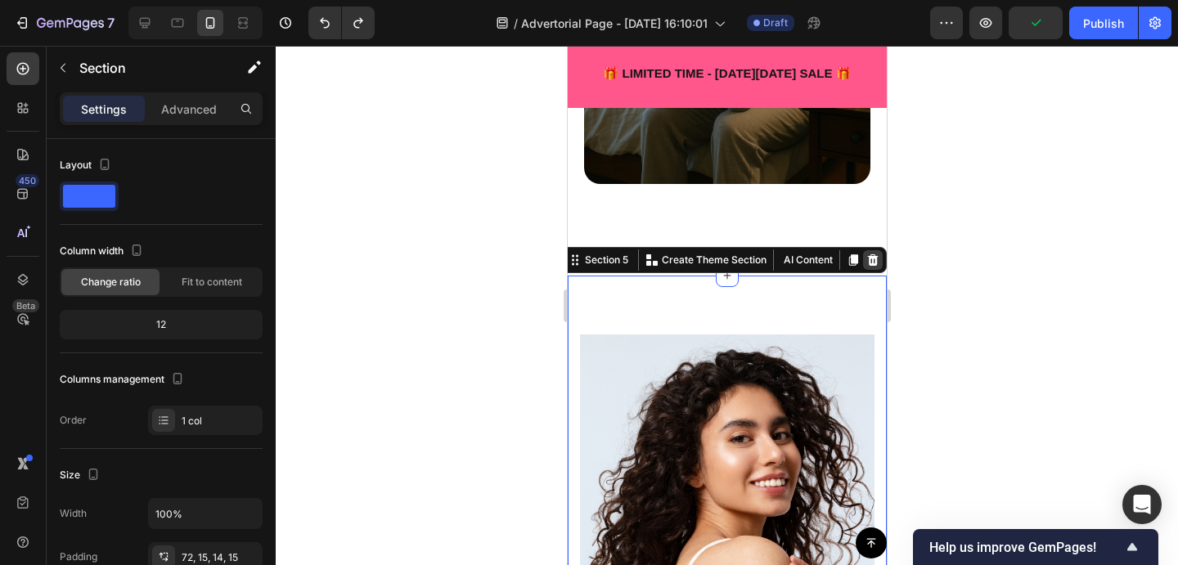
click at [873, 263] on icon at bounding box center [872, 259] width 11 height 11
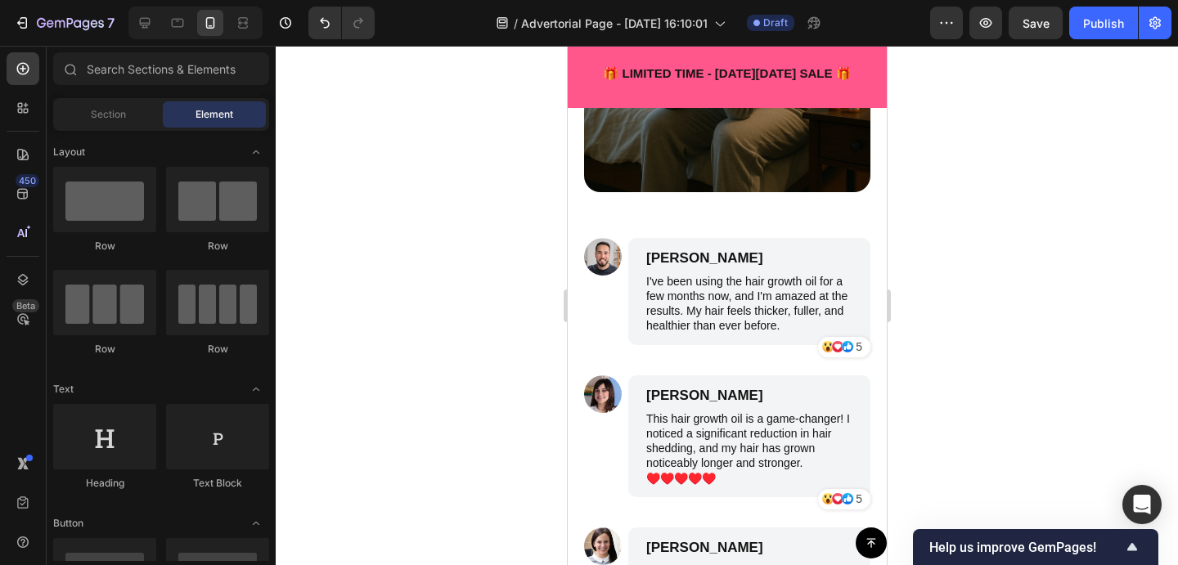
scroll to position [564, 0]
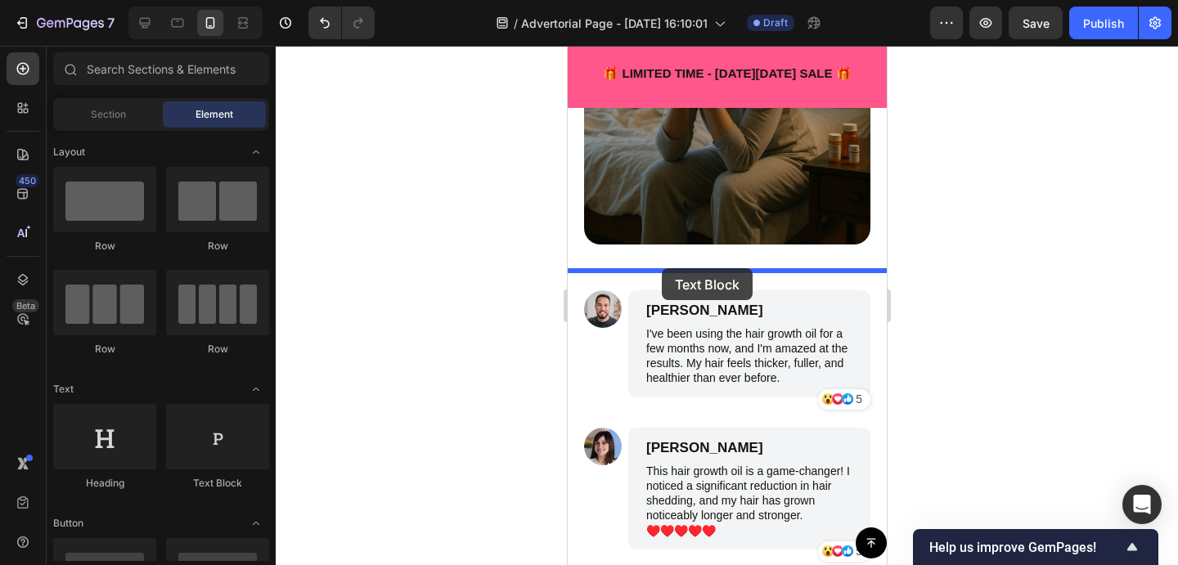
drag, startPoint x: 661, startPoint y: 268, endPoint x: 1237, endPoint y: 290, distance: 576.2
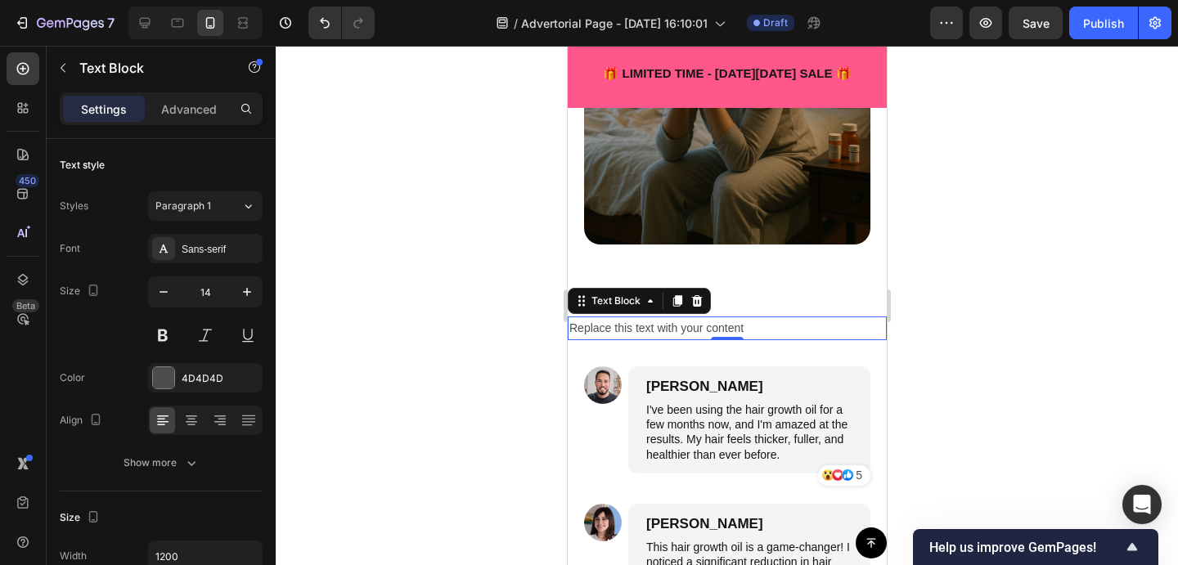
click at [742, 322] on div "Replace this text with your content" at bounding box center [726, 329] width 319 height 24
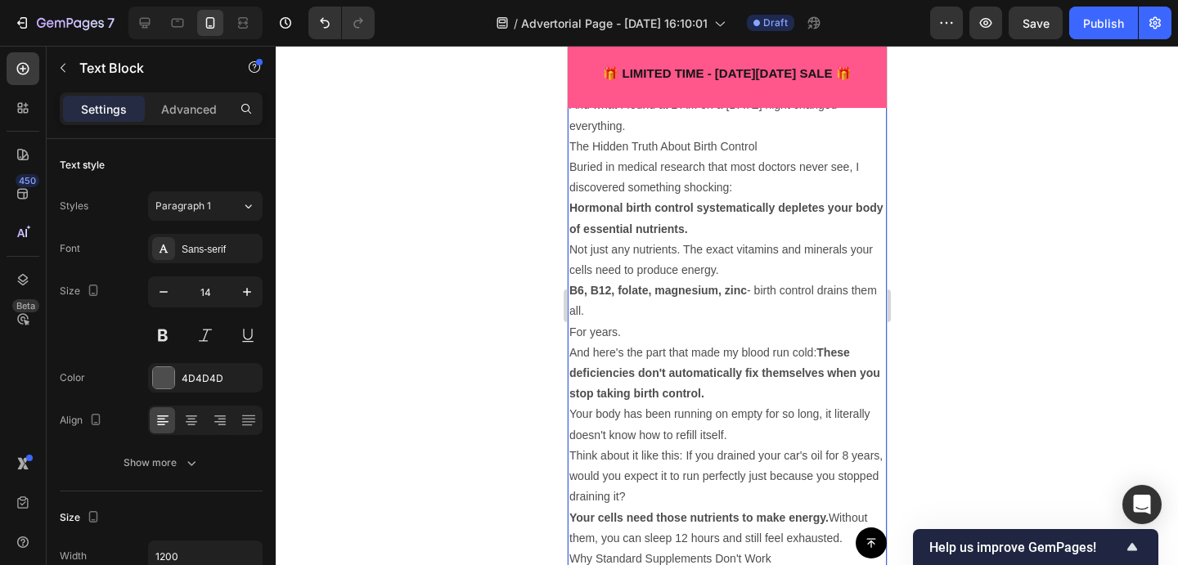
scroll to position [1792, 0]
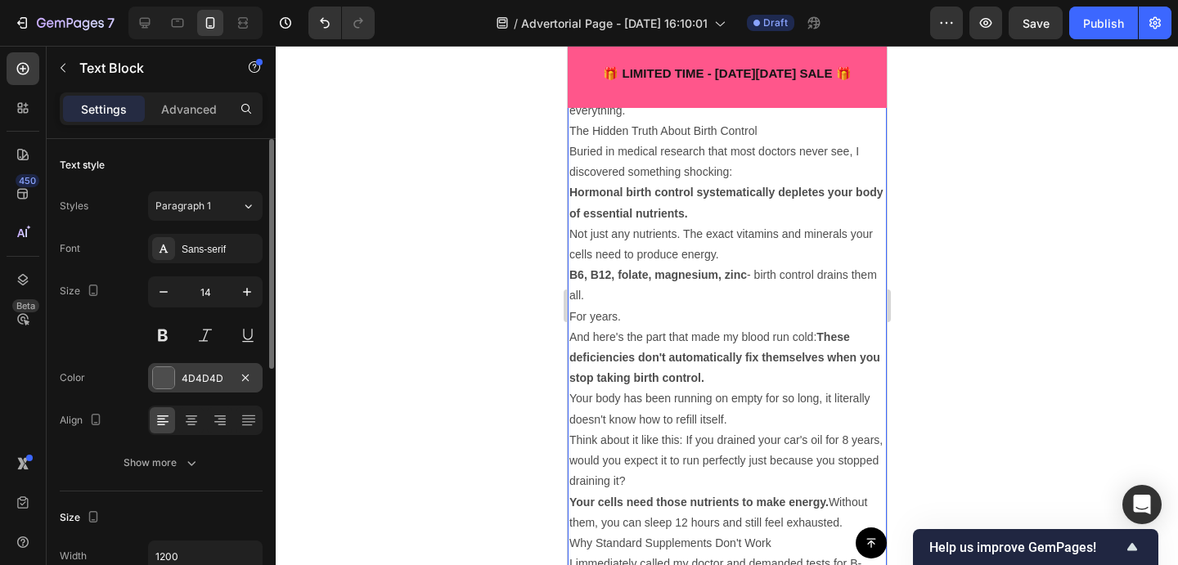
click at [161, 379] on div at bounding box center [163, 377] width 21 height 21
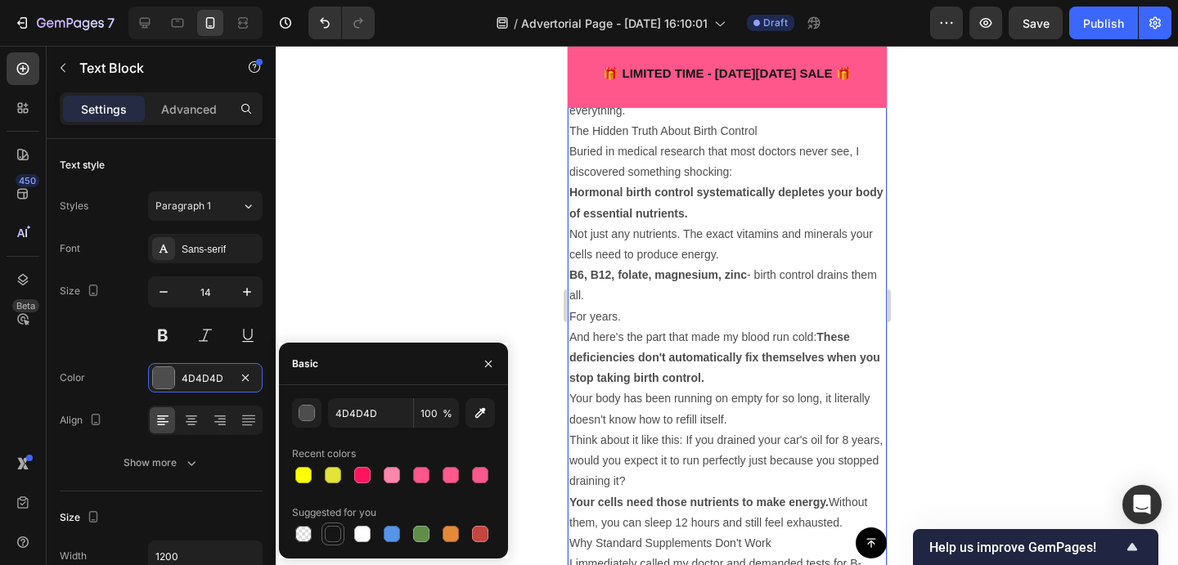
click at [339, 538] on div at bounding box center [333, 534] width 16 height 16
type input "151515"
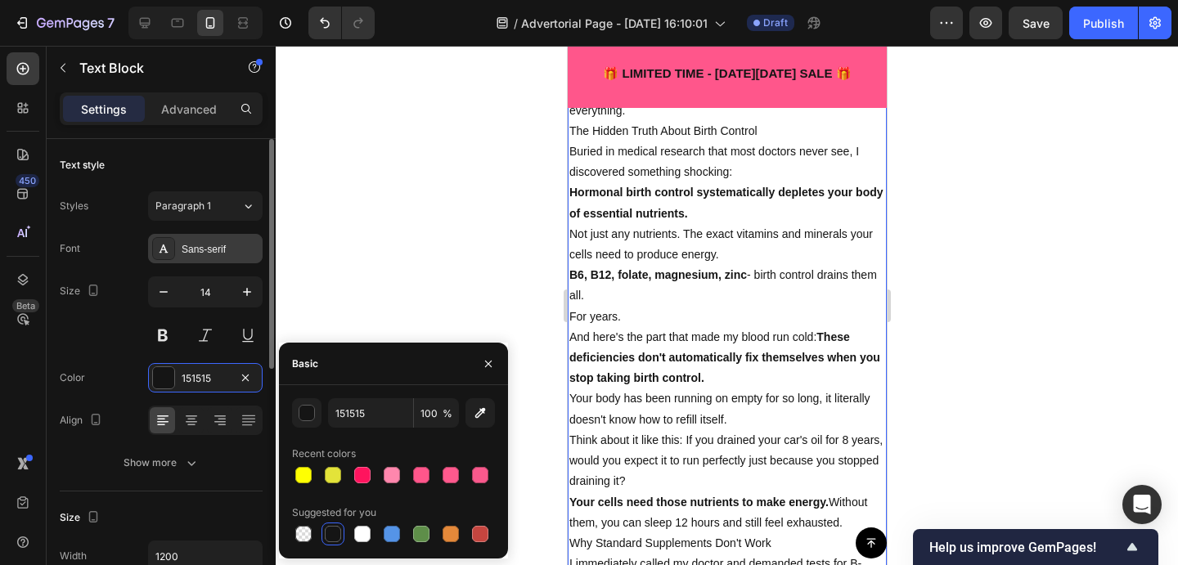
click at [221, 245] on div "Sans-serif" at bounding box center [220, 249] width 77 height 15
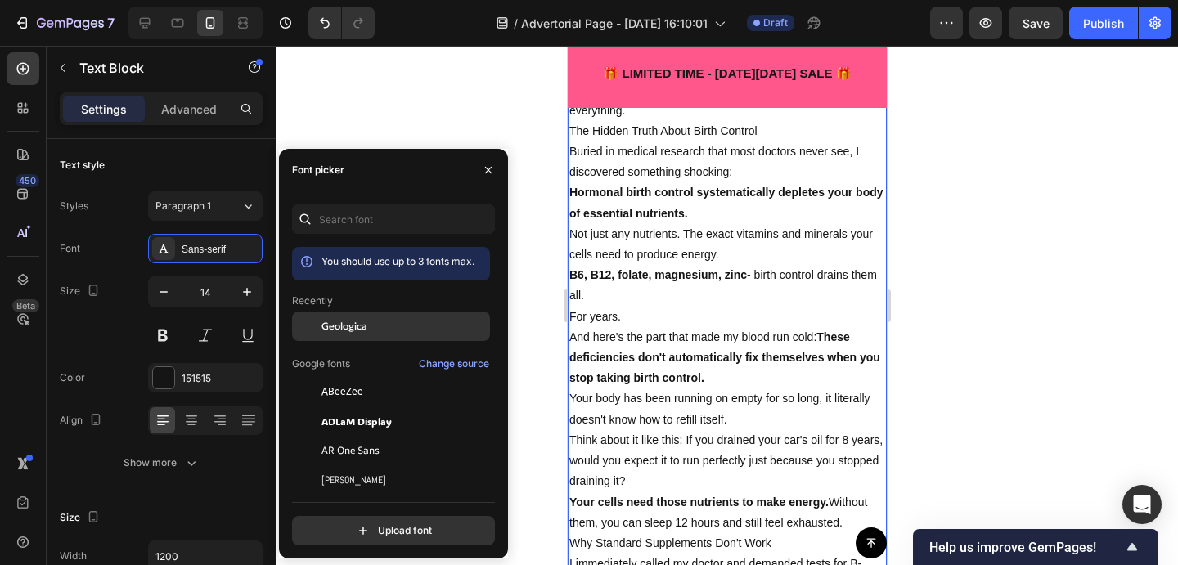
click at [358, 329] on span "Geologica" at bounding box center [344, 326] width 46 height 15
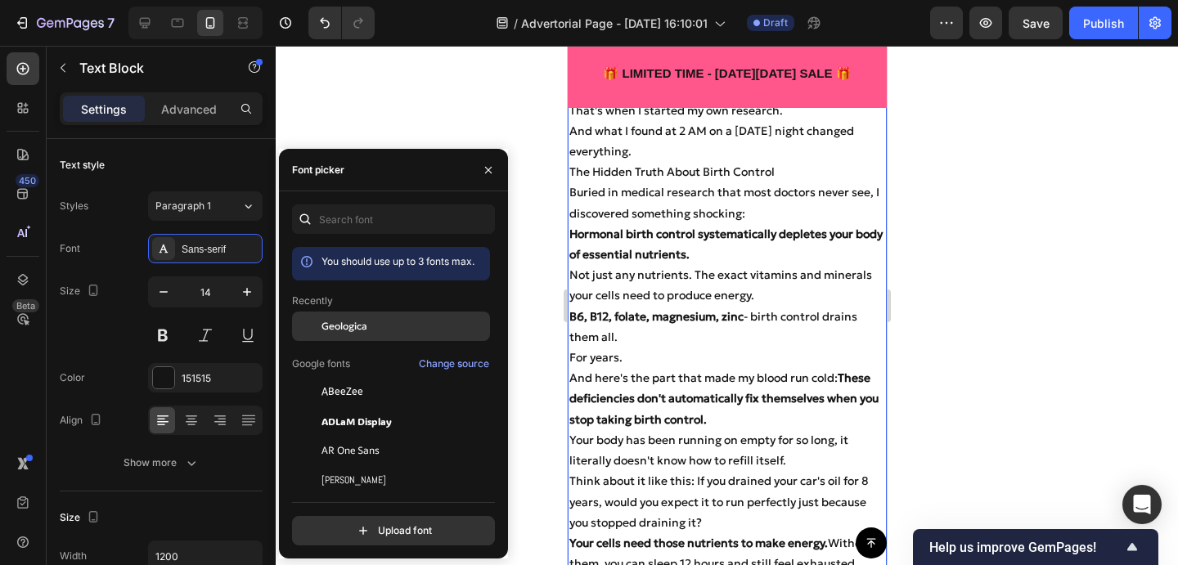
scroll to position [1812, 0]
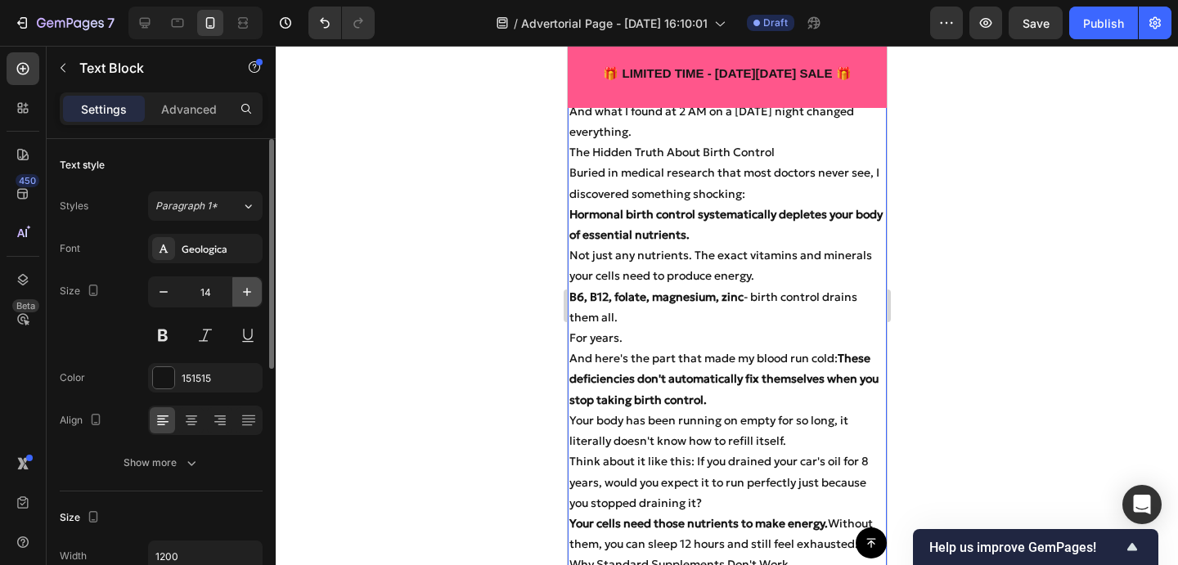
click at [246, 298] on icon "button" at bounding box center [247, 292] width 16 height 16
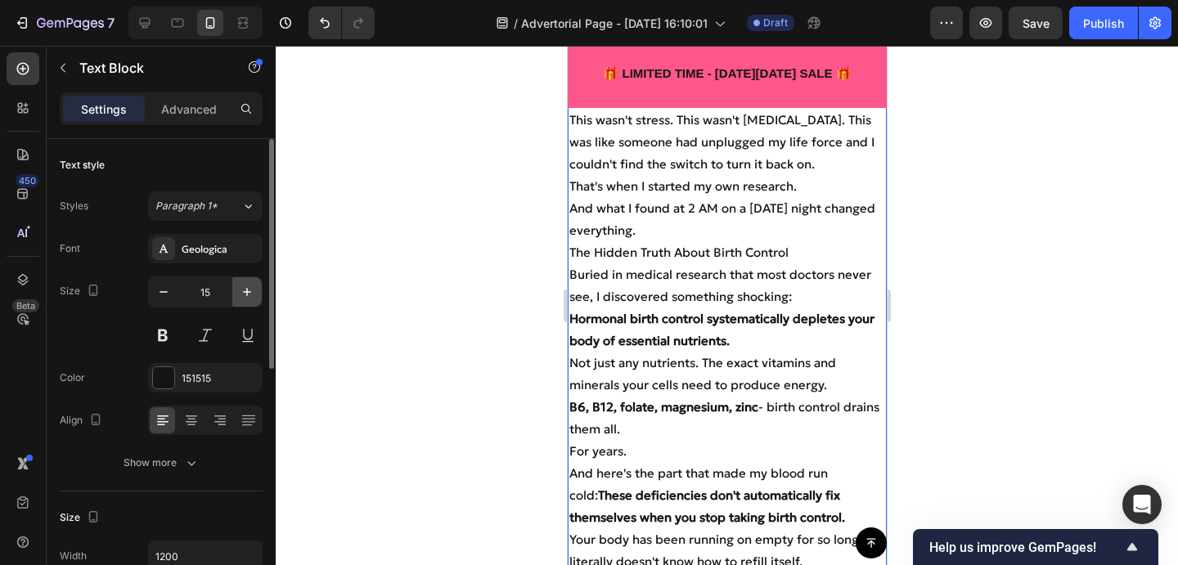
click at [246, 298] on icon "button" at bounding box center [247, 292] width 16 height 16
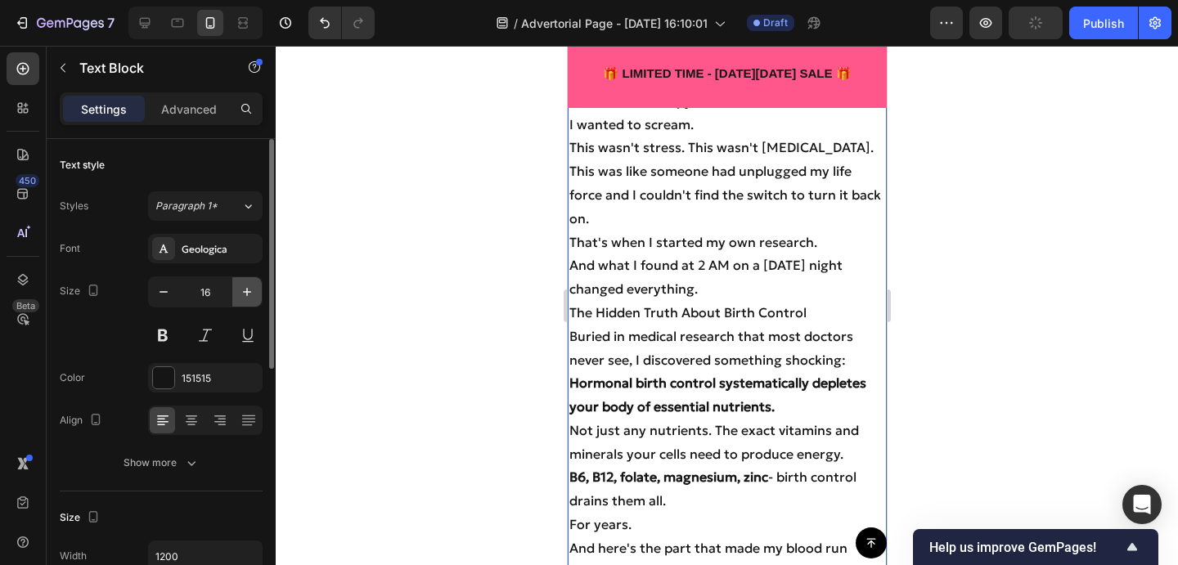
scroll to position [2091, 0]
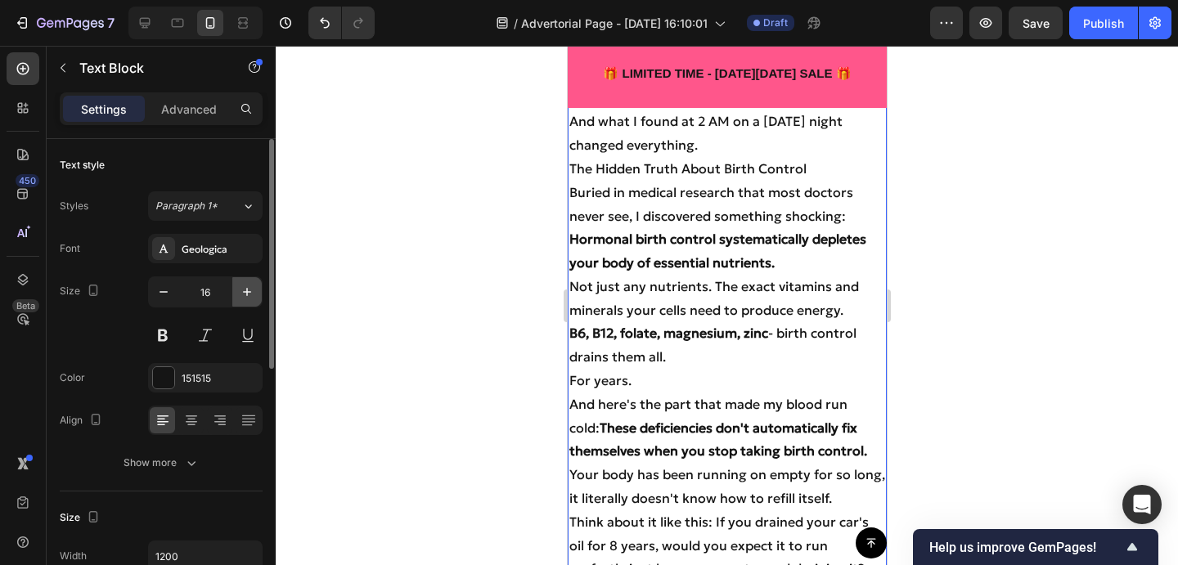
click at [246, 298] on icon "button" at bounding box center [247, 292] width 16 height 16
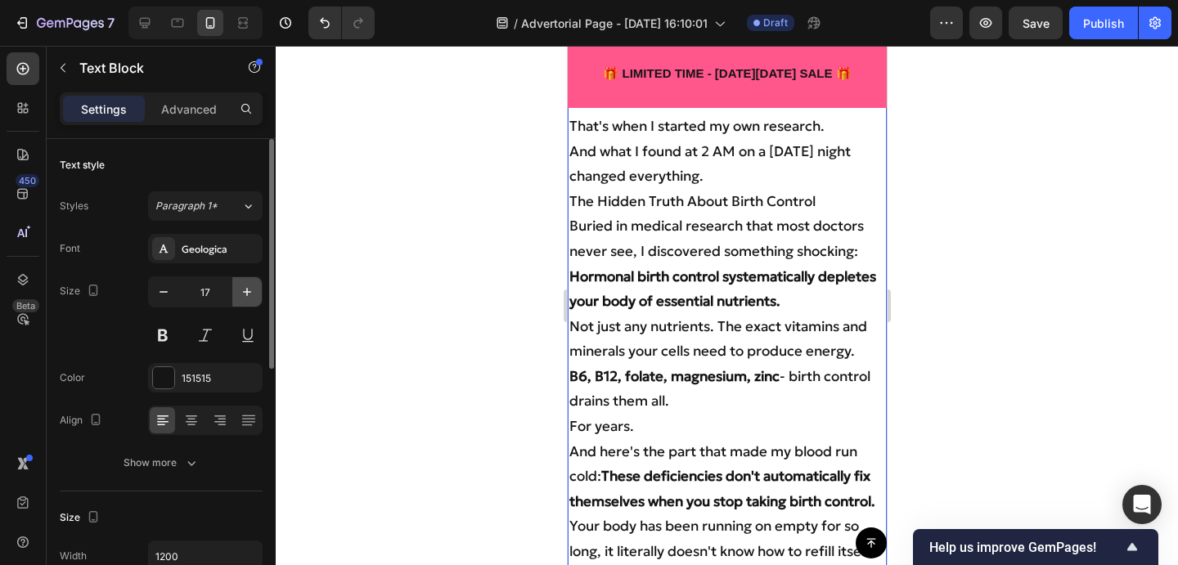
click at [246, 298] on icon "button" at bounding box center [247, 292] width 16 height 16
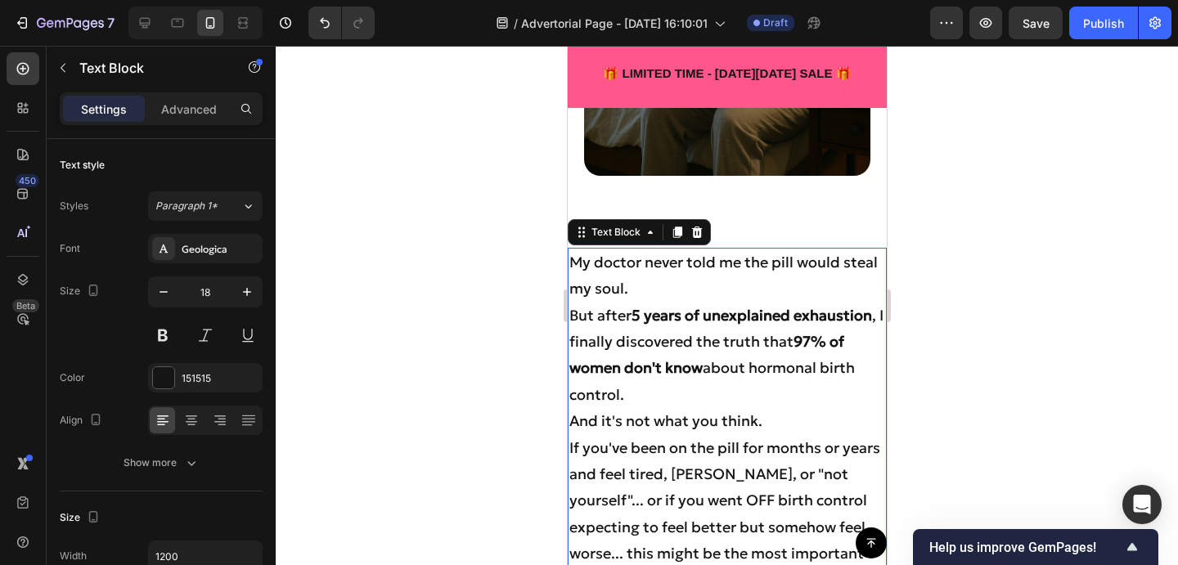
scroll to position [651, 0]
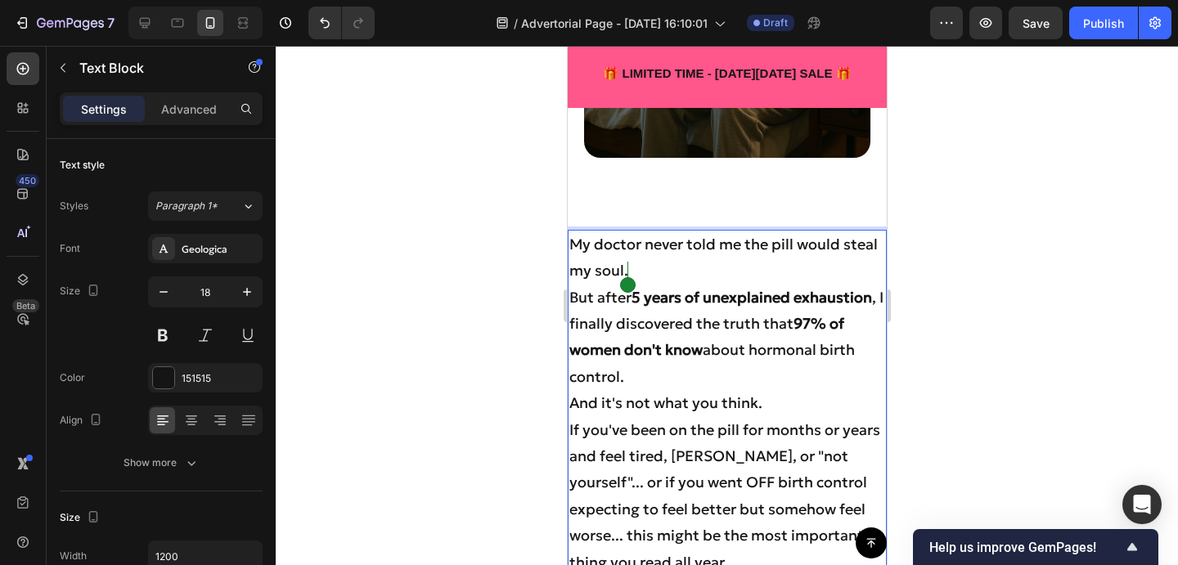
click at [638, 268] on p "My doctor never told me the pill would steal my soul." at bounding box center [726, 257] width 316 height 53
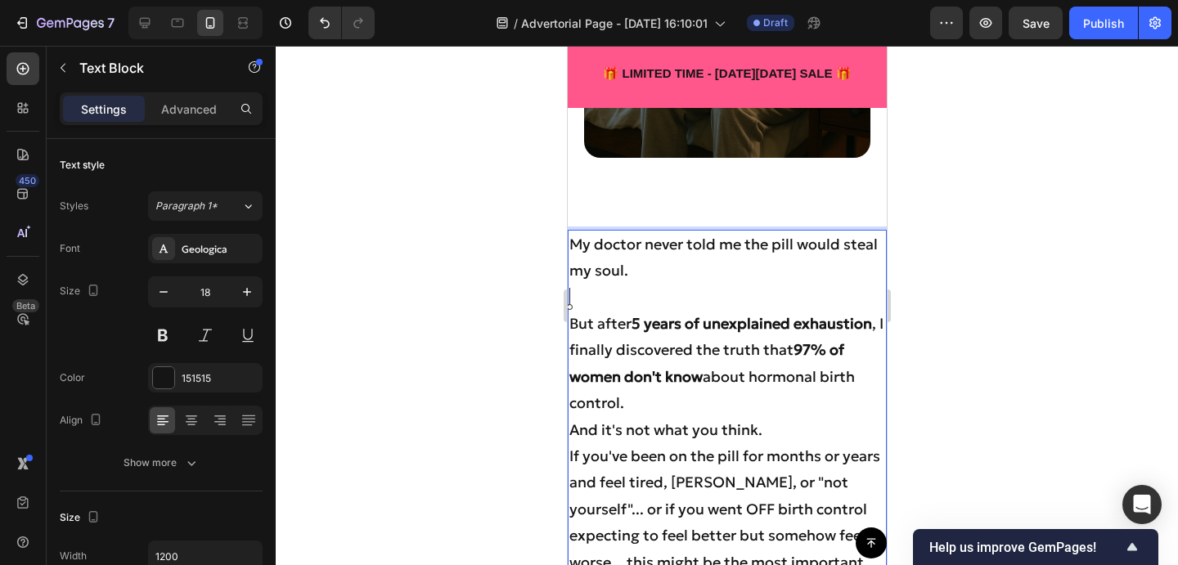
click at [681, 401] on p "But after 5 years of unexplained exhaustion , I finally discovered the truth th…" at bounding box center [726, 364] width 316 height 106
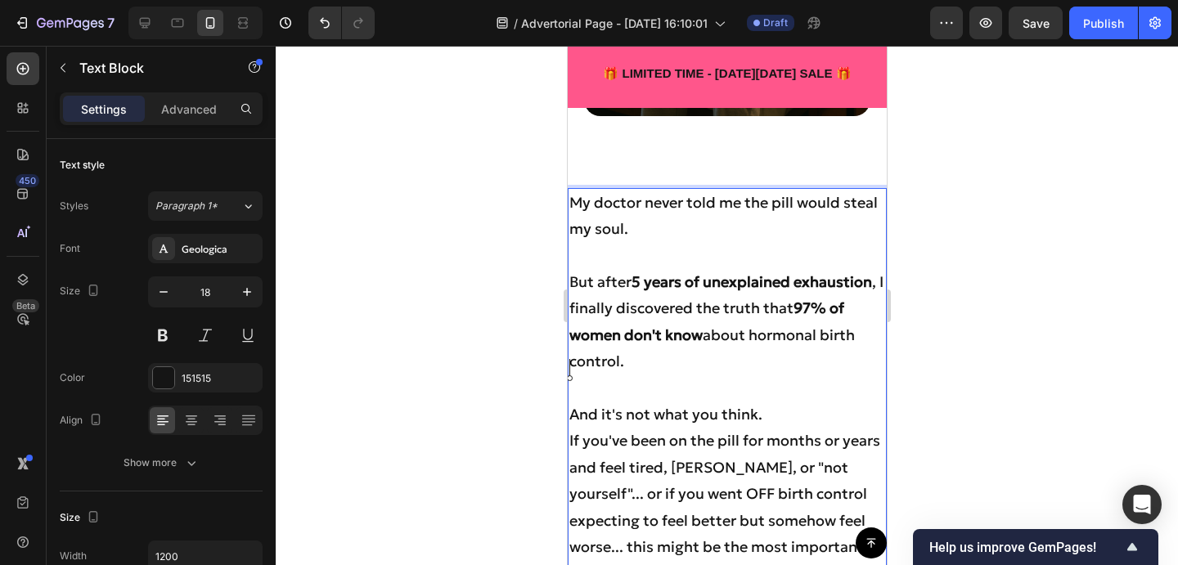
scroll to position [712, 0]
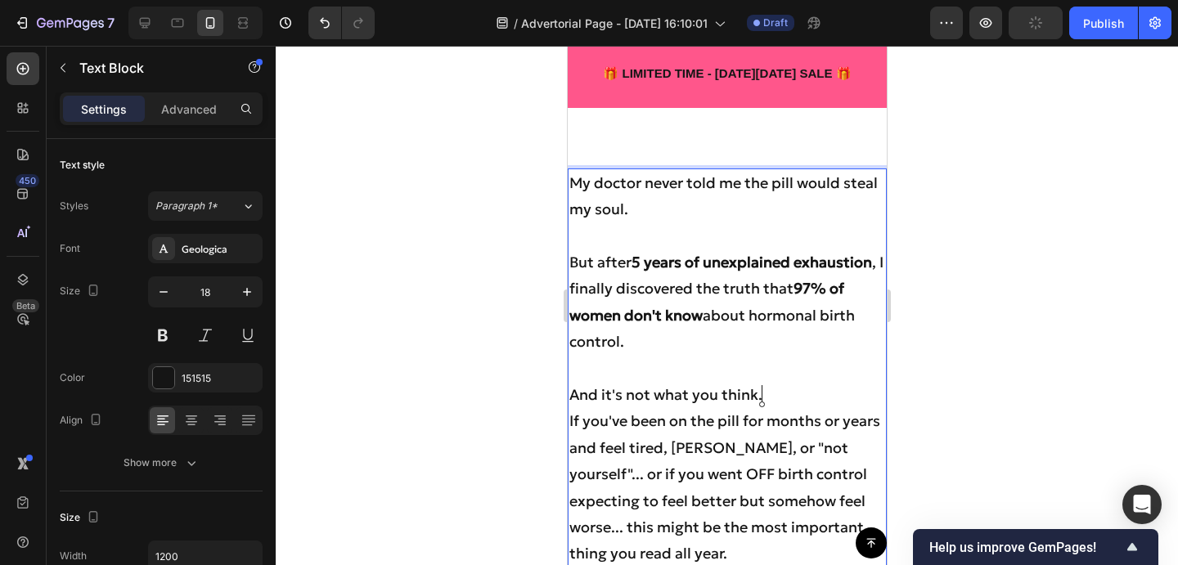
click at [793, 398] on p "And it's not what you think." at bounding box center [726, 395] width 316 height 26
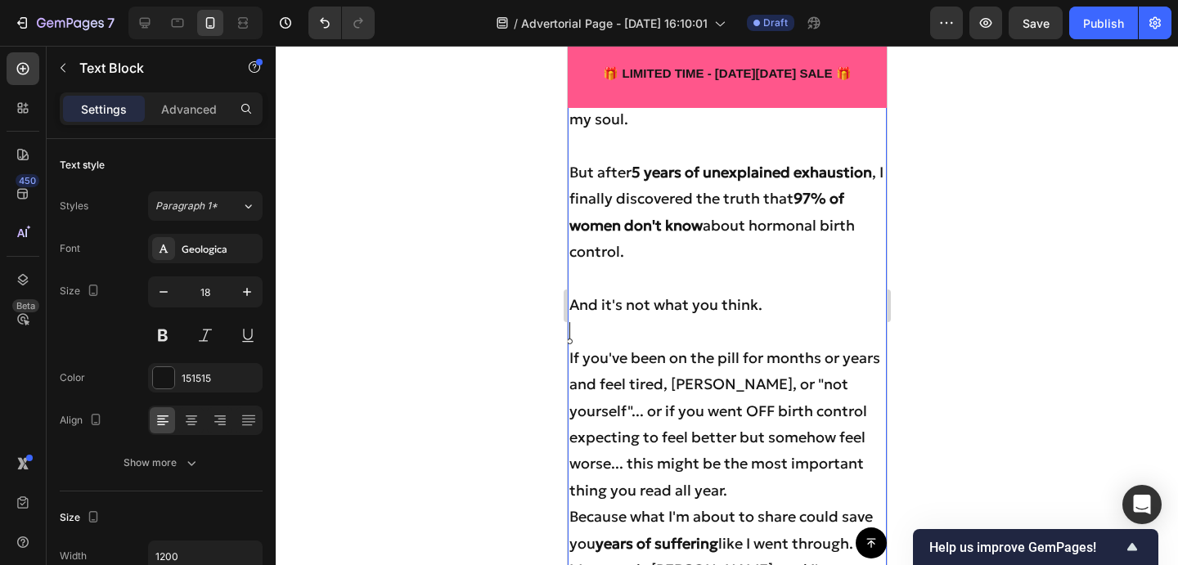
scroll to position [804, 0]
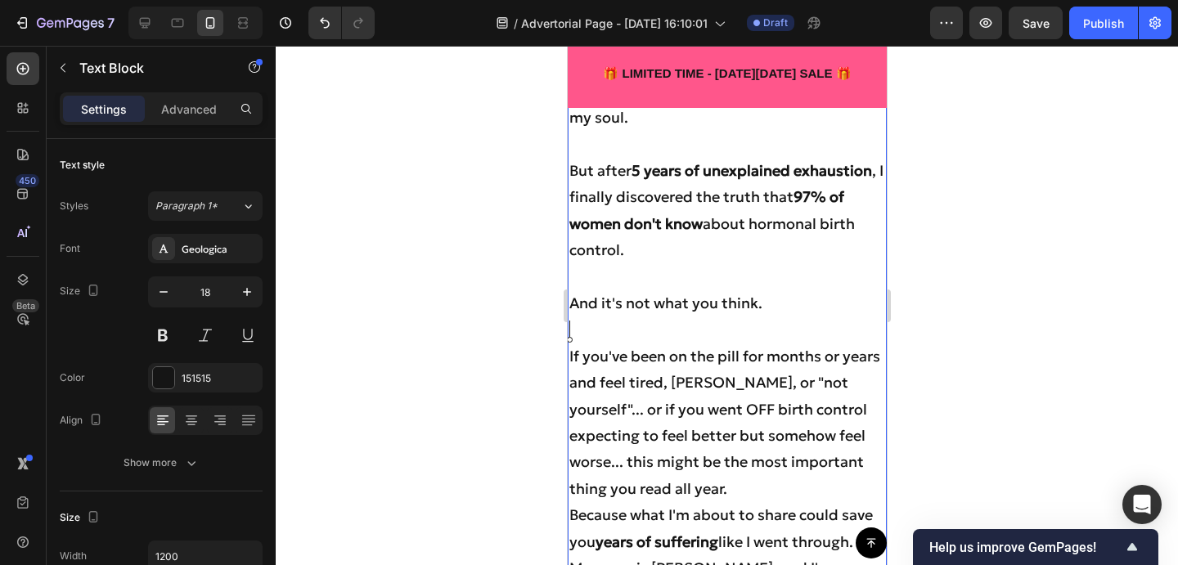
click at [634, 483] on p "If you've been on the pill for months or years and feel tired, moody, or "not y…" at bounding box center [726, 423] width 316 height 159
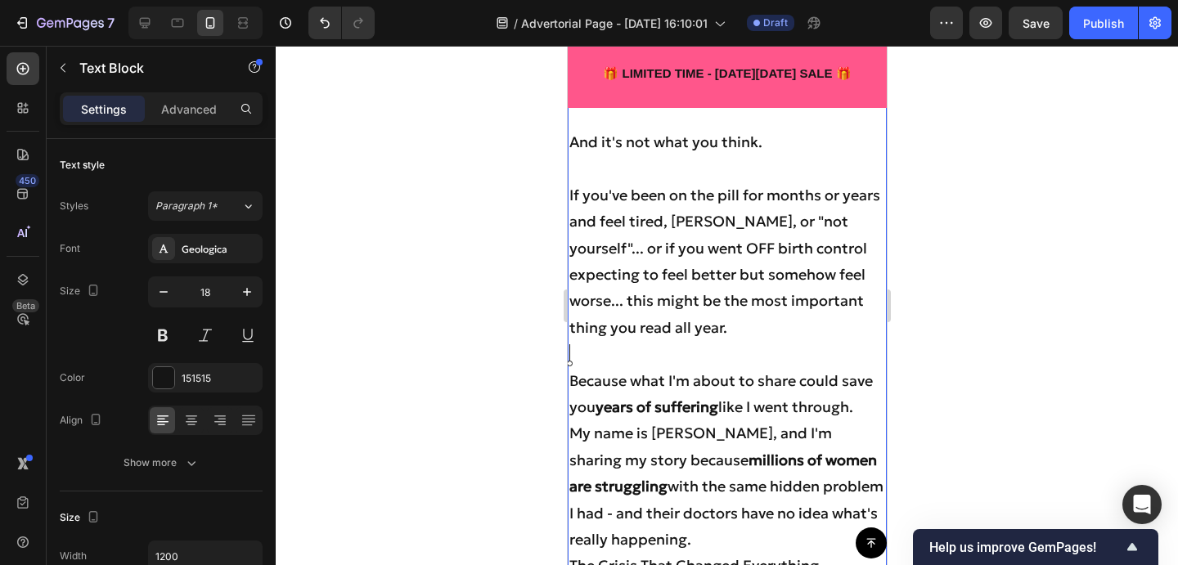
scroll to position [967, 0]
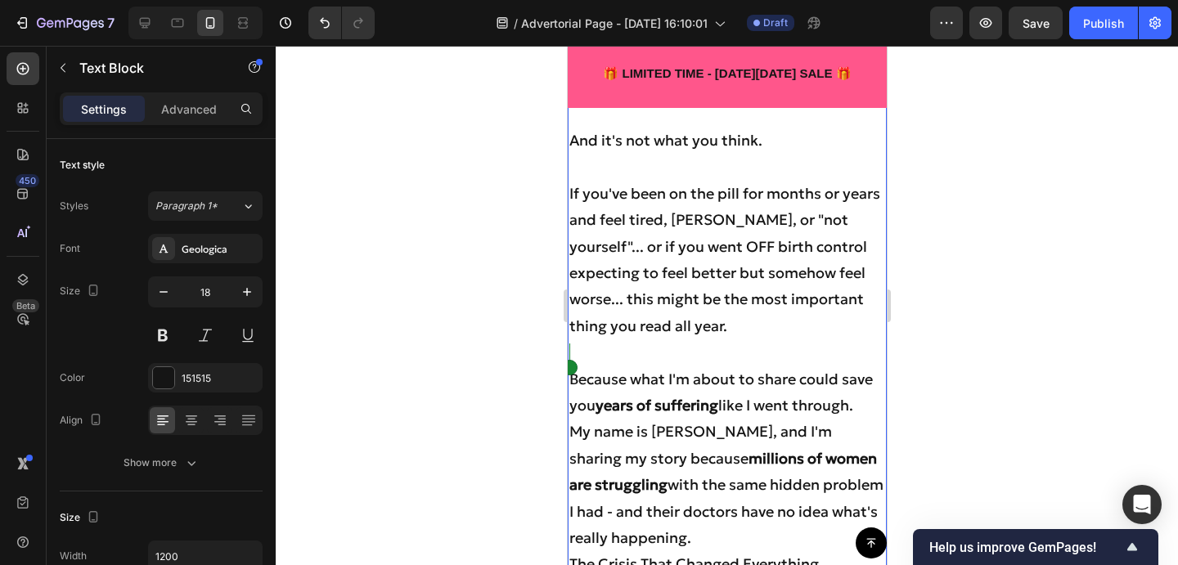
click at [872, 405] on p "Because what I'm about to share could save you years of suffering like I went t…" at bounding box center [726, 392] width 316 height 53
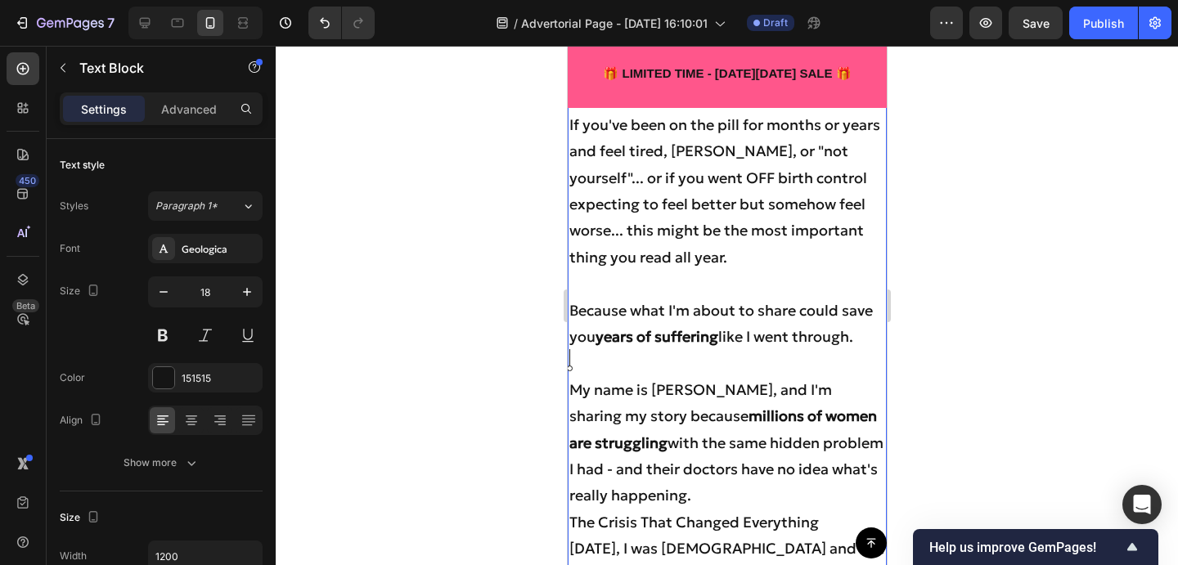
scroll to position [1045, 0]
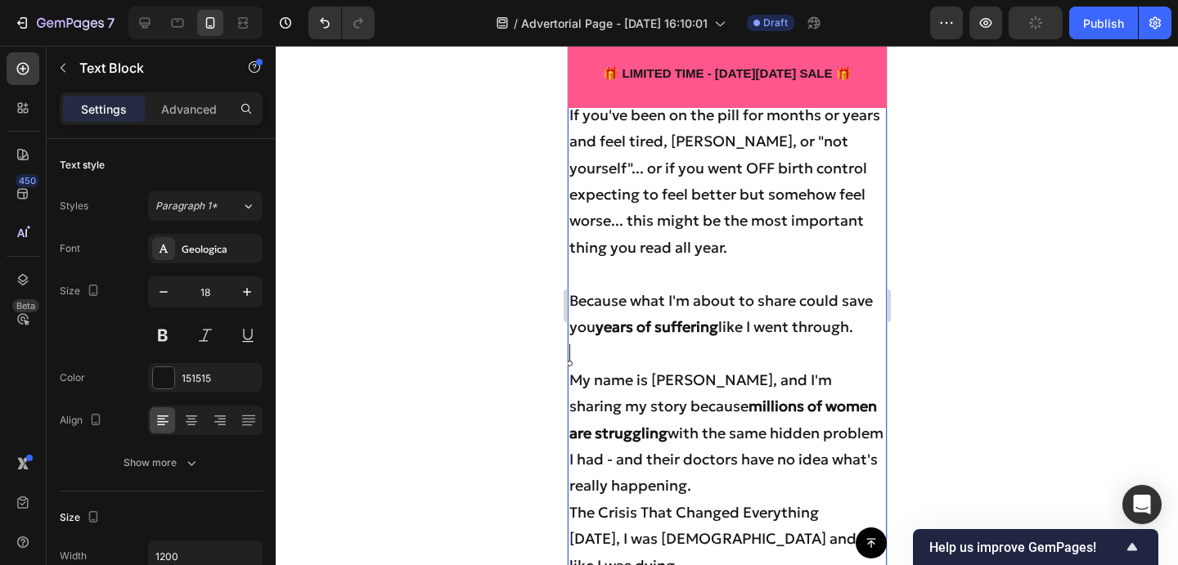
click at [770, 483] on p "My name is Jennifer, and I'm sharing my story because millions of women are str…" at bounding box center [726, 433] width 316 height 133
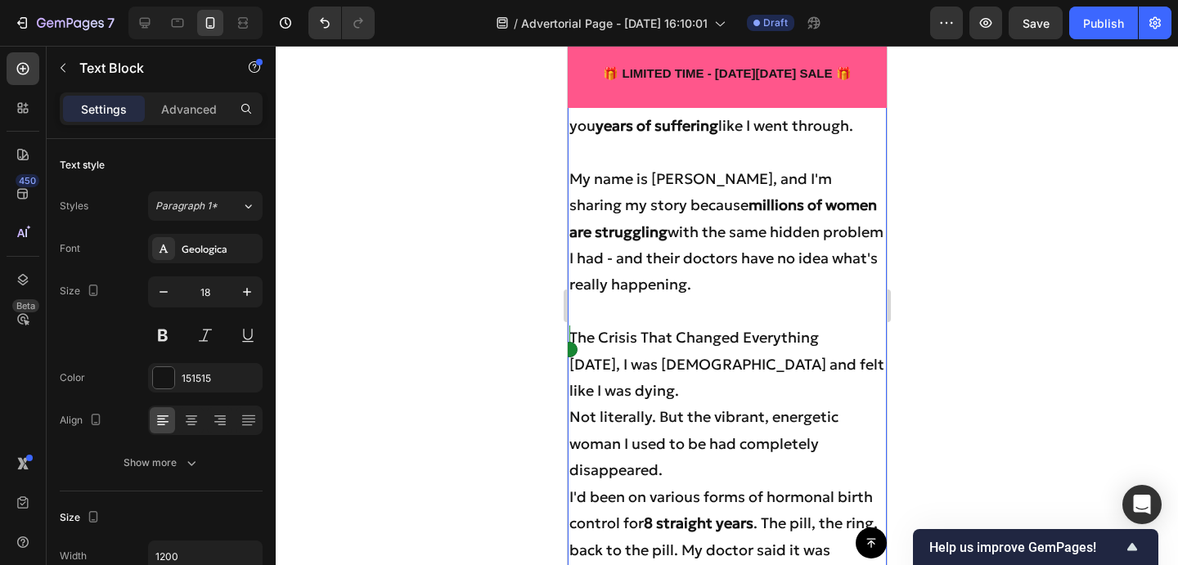
scroll to position [1320, 0]
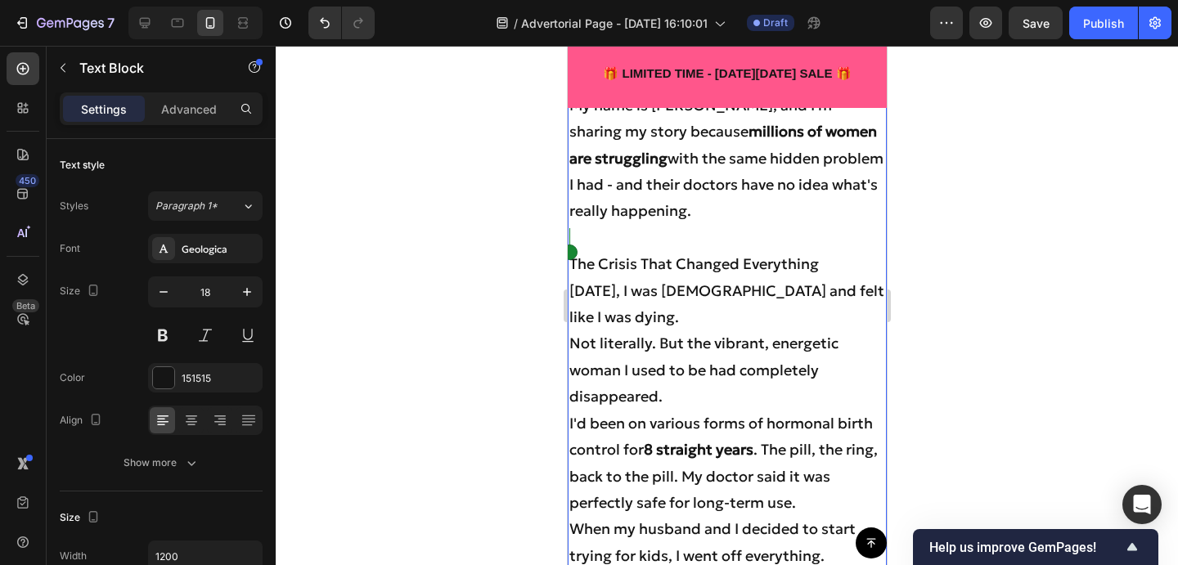
click at [726, 319] on p "Two years ago, I was 32 years old and felt like I was dying." at bounding box center [726, 304] width 316 height 53
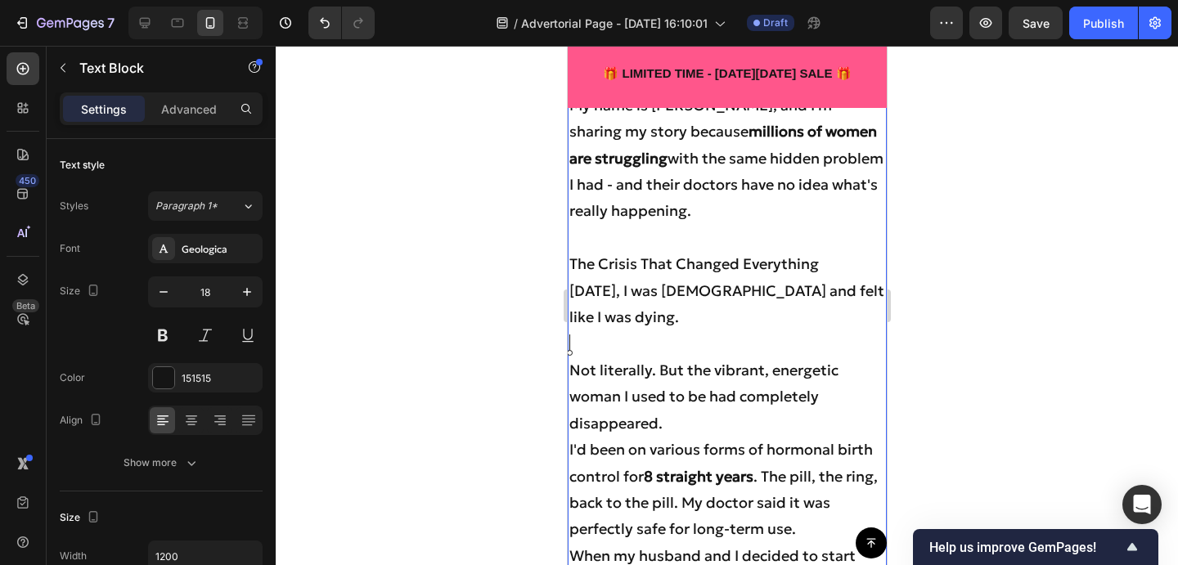
click at [690, 408] on p "Not literally. But the vibrant, energetic woman I used to be had completely dis…" at bounding box center [726, 396] width 316 height 79
click at [681, 422] on p "Not literally. But the vibrant, energetic woman I used to be had completely dis…" at bounding box center [726, 396] width 316 height 79
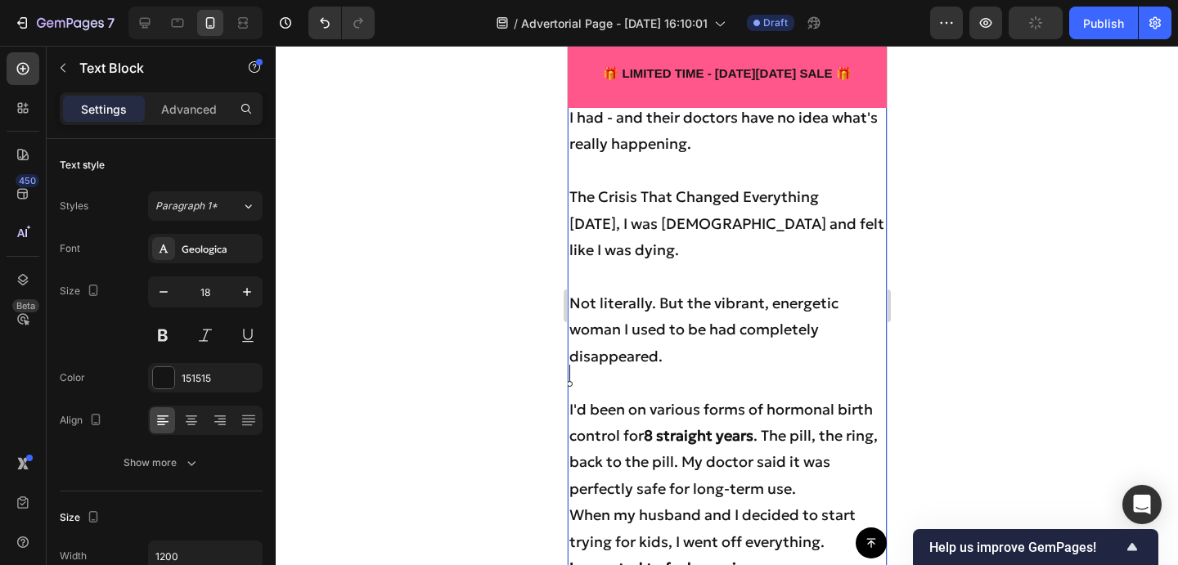
scroll to position [1395, 0]
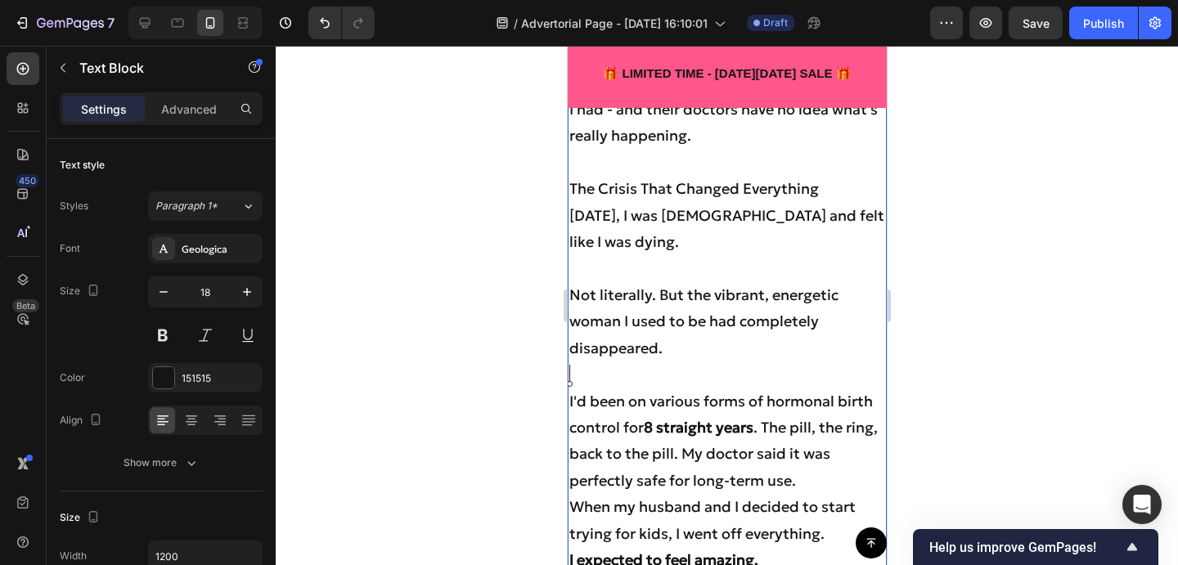
click at [820, 475] on p "I'd been on various forms of hormonal birth control for 8 straight years . The …" at bounding box center [726, 442] width 316 height 106
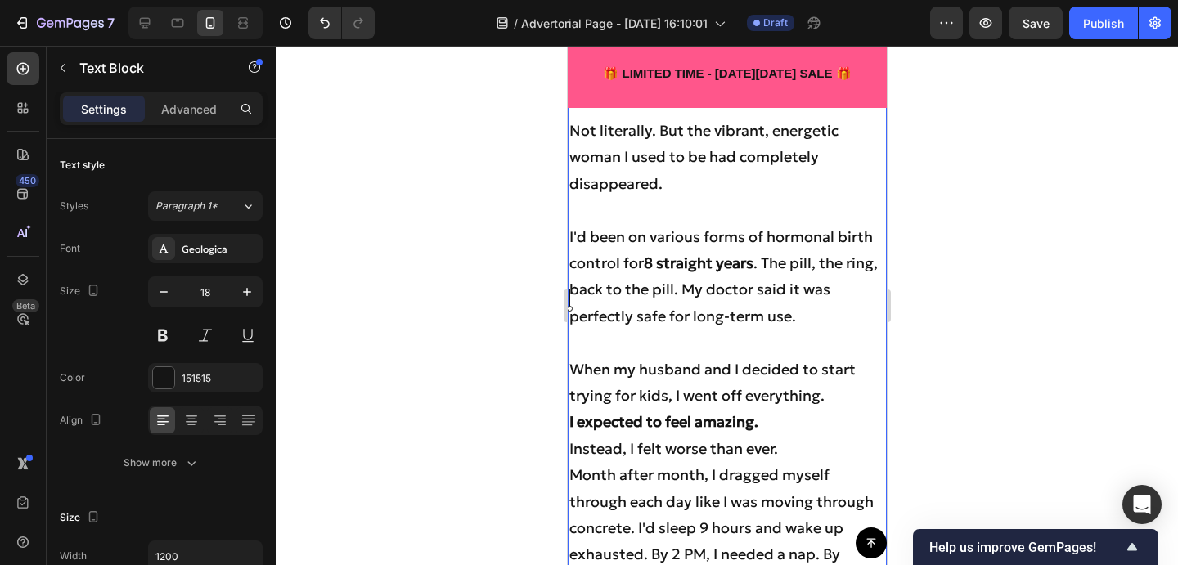
scroll to position [1619, 0]
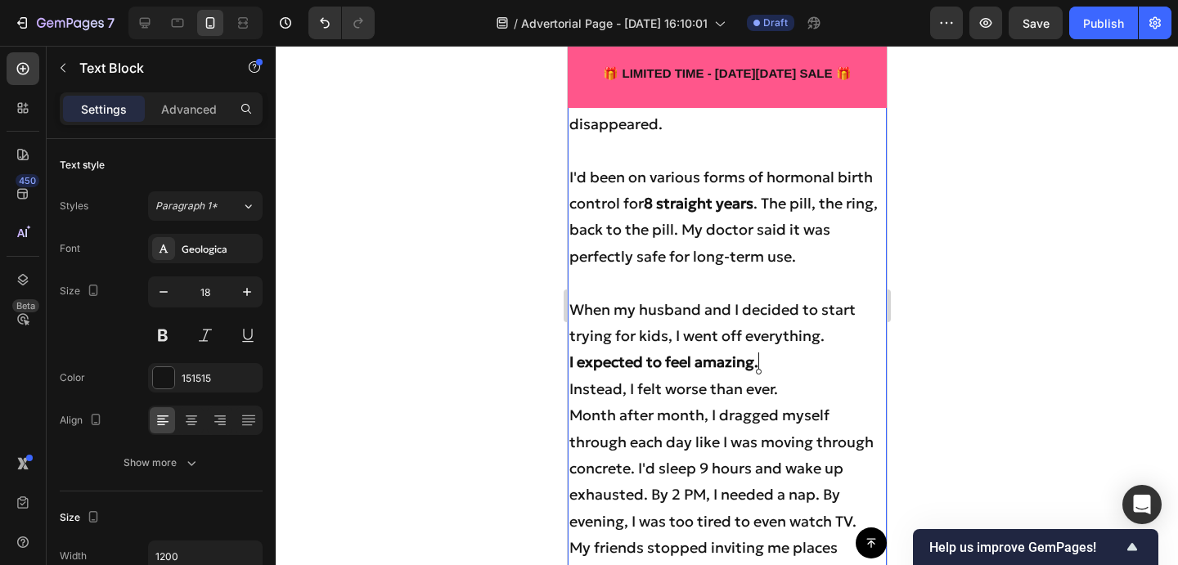
click at [787, 371] on p "I expected to feel amazing." at bounding box center [726, 362] width 316 height 26
click at [827, 346] on p "When my husband and I decided to start trying for kids, I went off everything." at bounding box center [726, 323] width 316 height 53
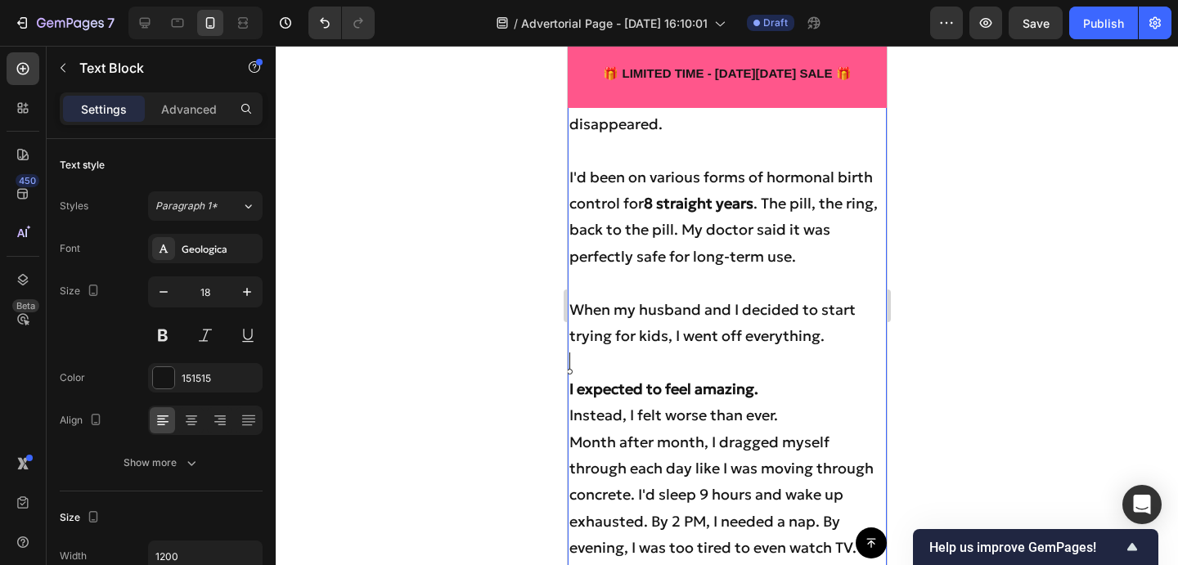
click at [792, 402] on p "Instead, I felt worse than ever." at bounding box center [726, 415] width 316 height 26
click at [776, 393] on p "I expected to feel amazing." at bounding box center [726, 389] width 316 height 26
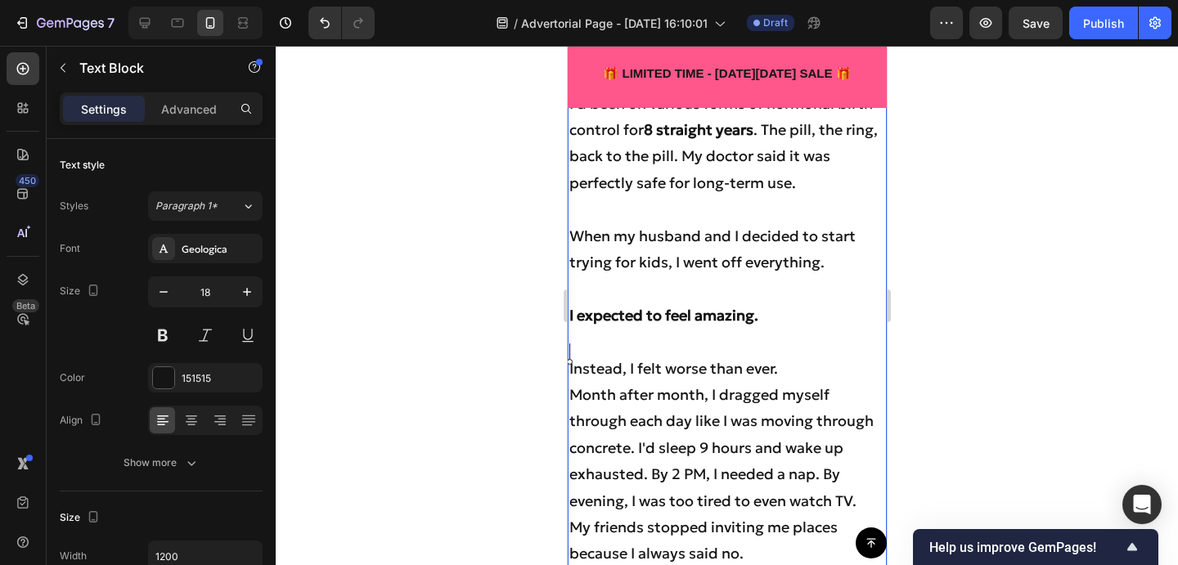
scroll to position [1710, 0]
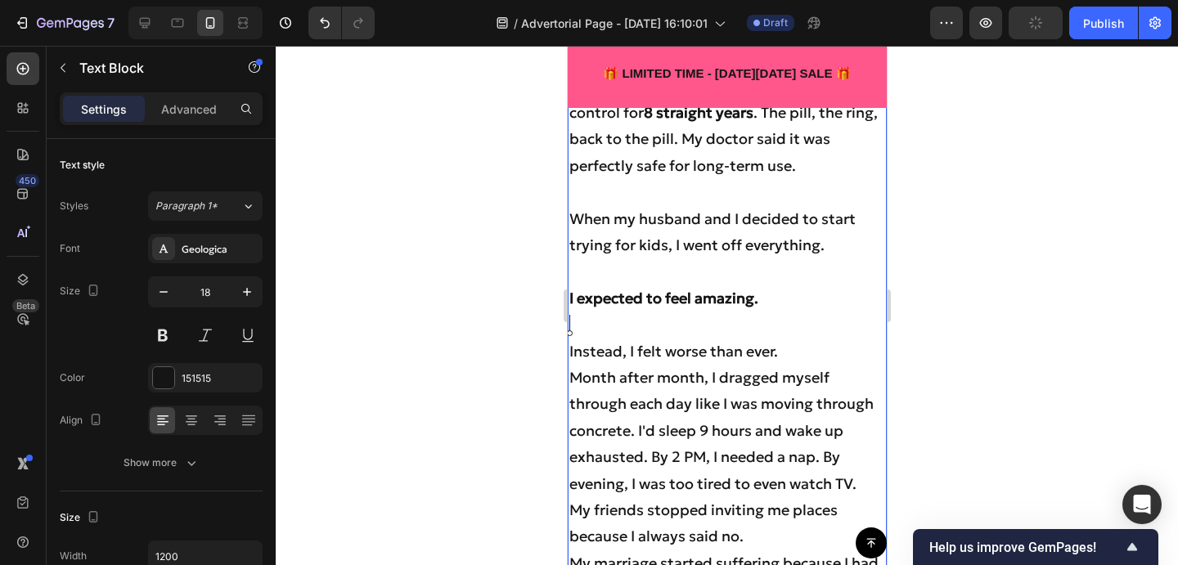
click at [838, 358] on p "Instead, I felt worse than ever." at bounding box center [726, 352] width 316 height 26
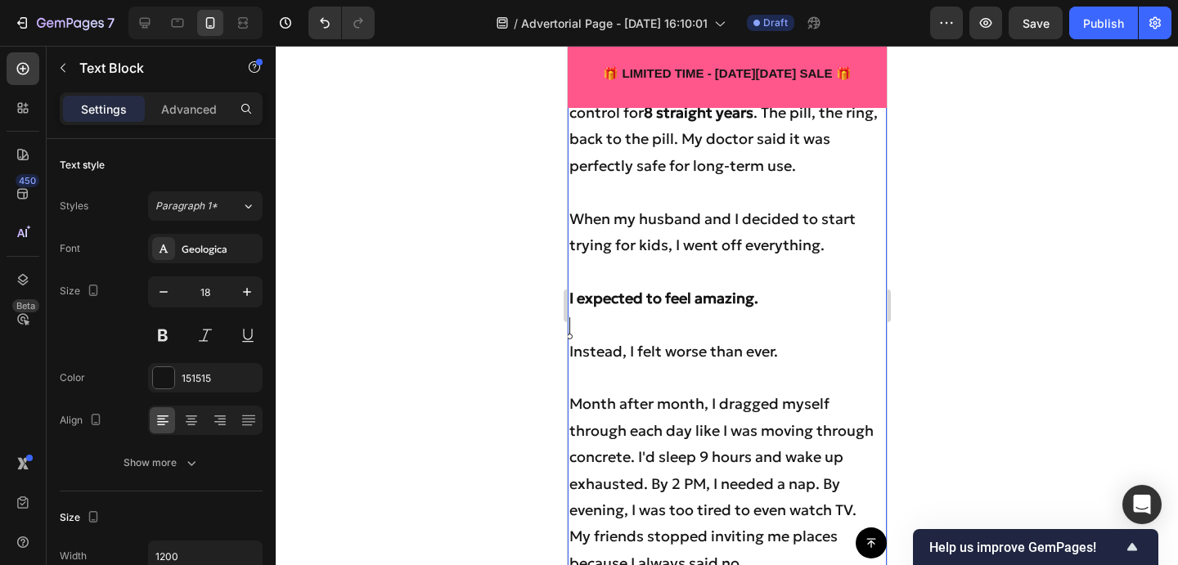
scroll to position [1789, 0]
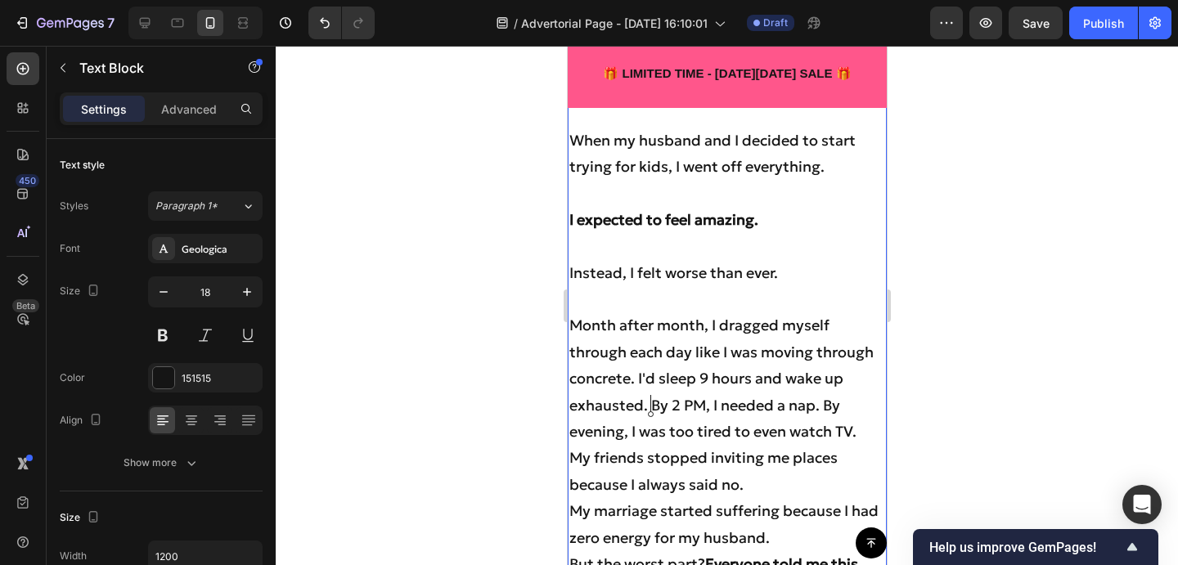
click at [650, 406] on p "Month after month, I dragged myself through each day like I was moving through …" at bounding box center [726, 378] width 316 height 133
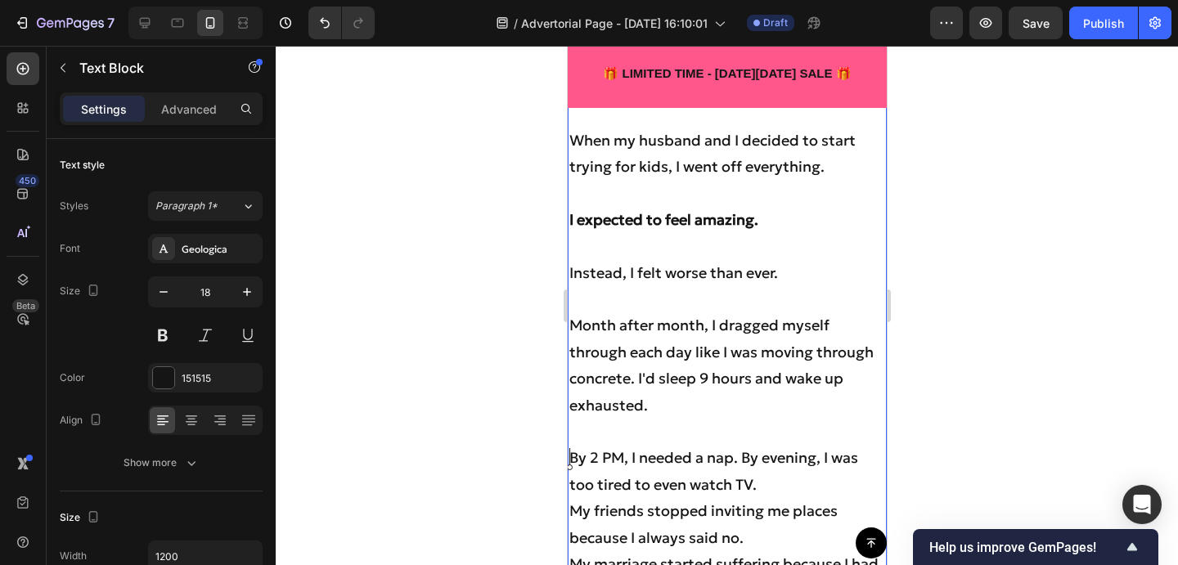
click at [795, 483] on p "By 2 PM, I needed a nap. By evening, I was too tired to even watch TV." at bounding box center [726, 471] width 316 height 53
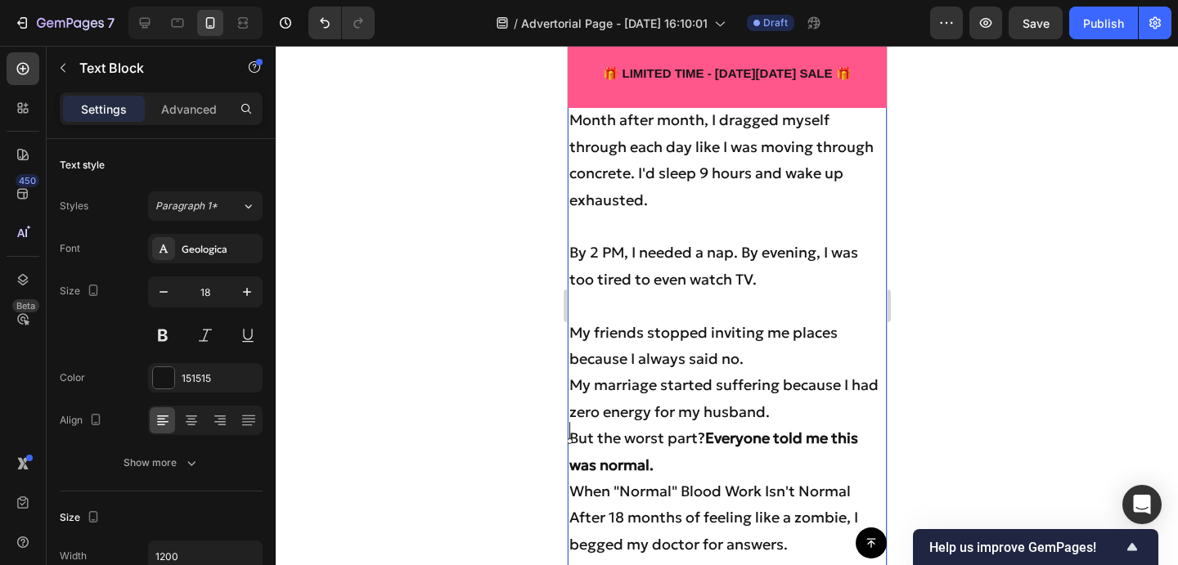
scroll to position [2044, 0]
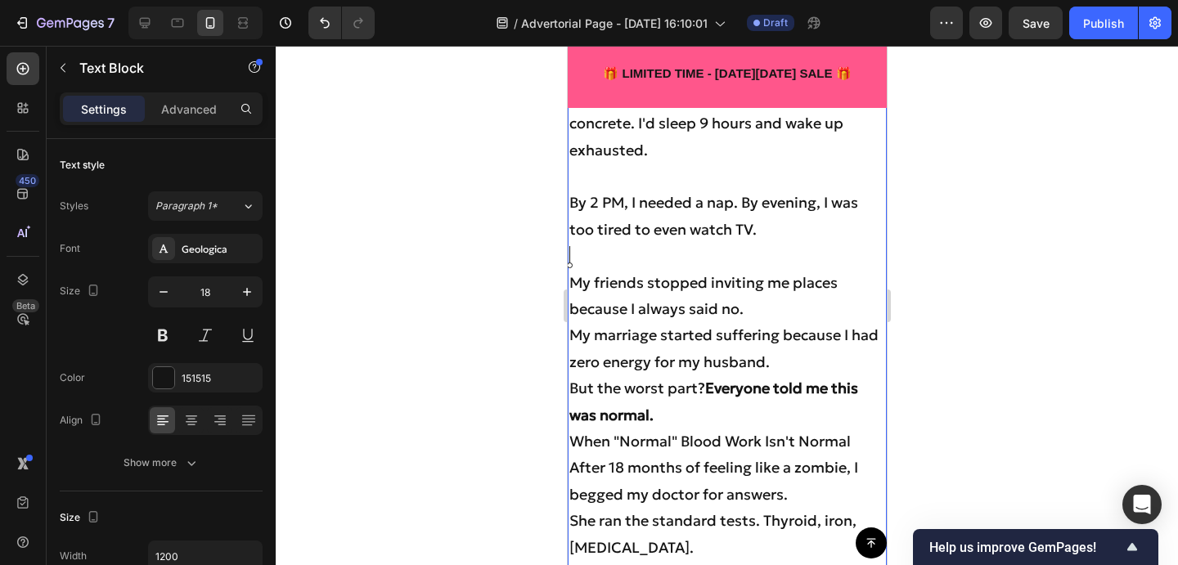
click at [773, 305] on p "My friends stopped inviting me places because I always said no." at bounding box center [726, 296] width 316 height 53
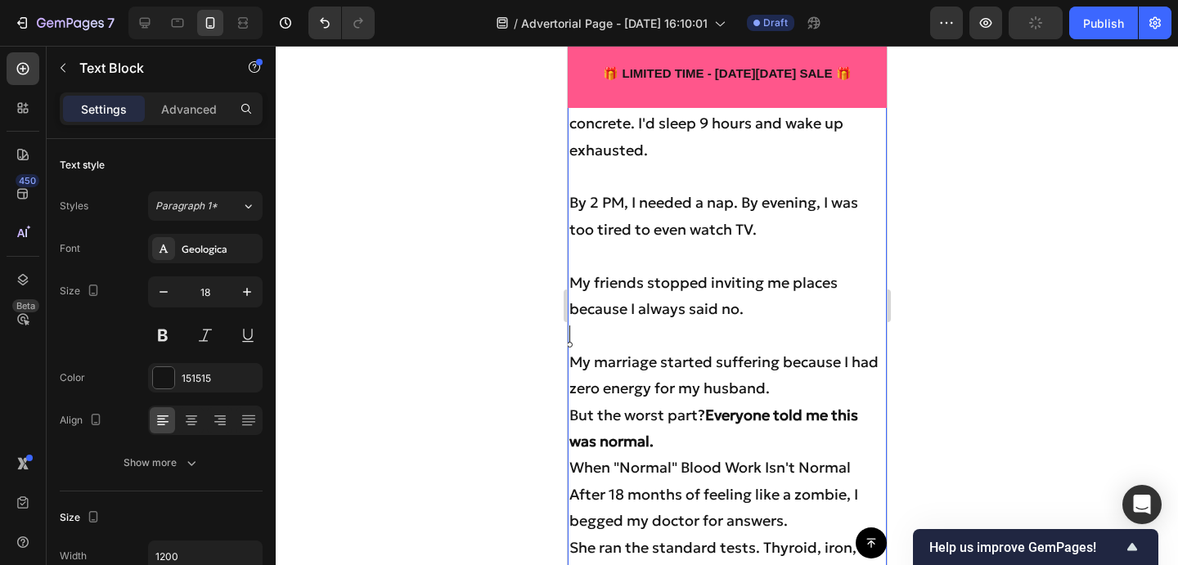
click at [787, 387] on p "My marriage started suffering because I had zero energy for my husband." at bounding box center [726, 375] width 316 height 53
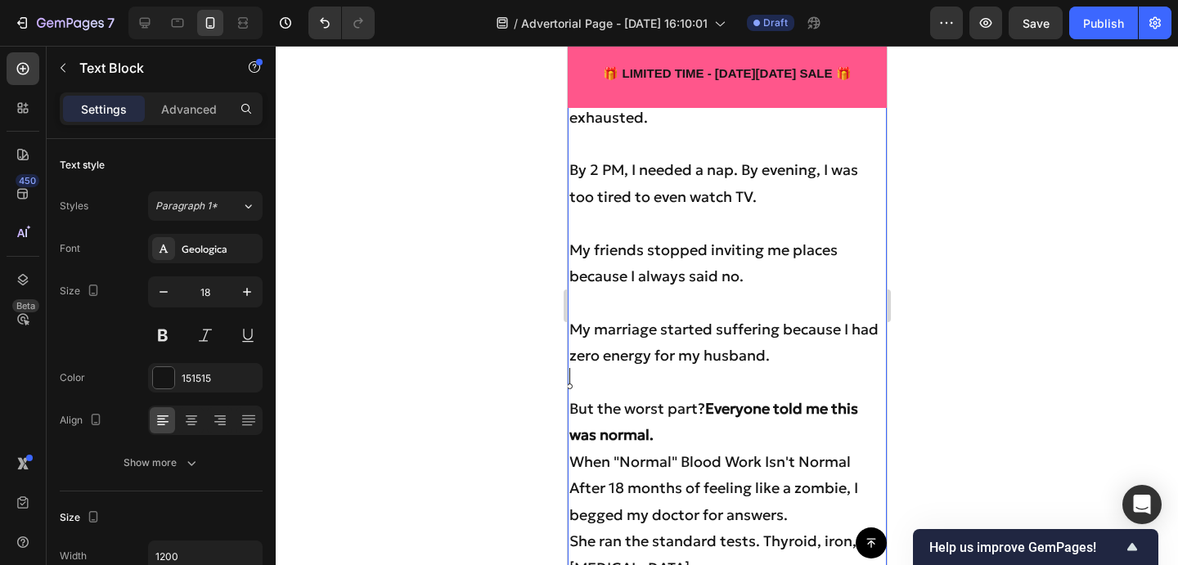
scroll to position [2082, 0]
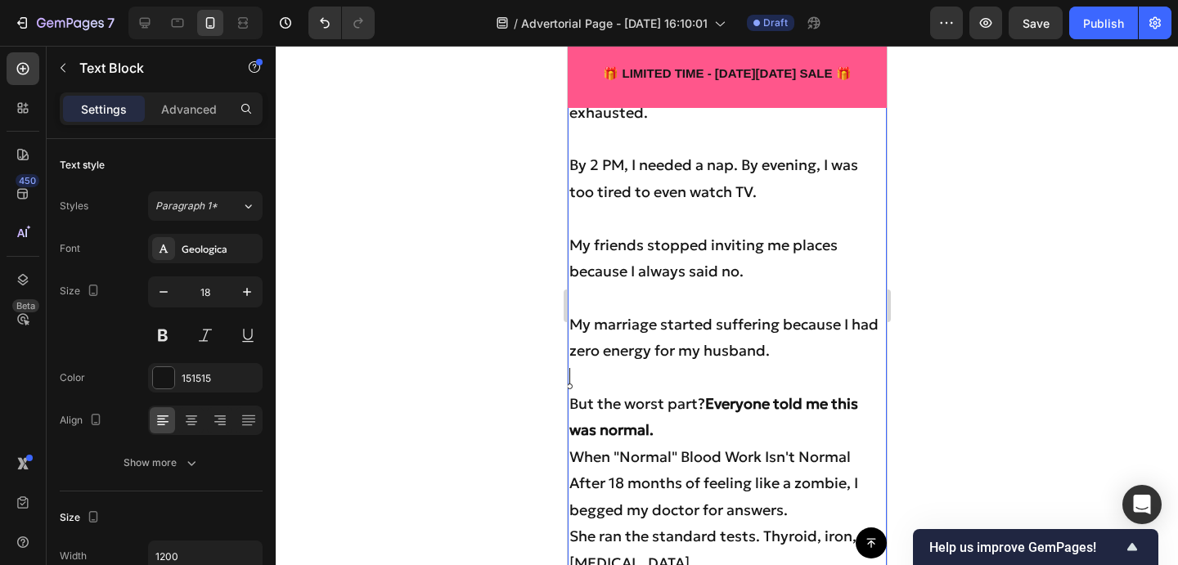
click at [679, 420] on p "But the worst part? Everyone told me this was normal." at bounding box center [726, 417] width 316 height 53
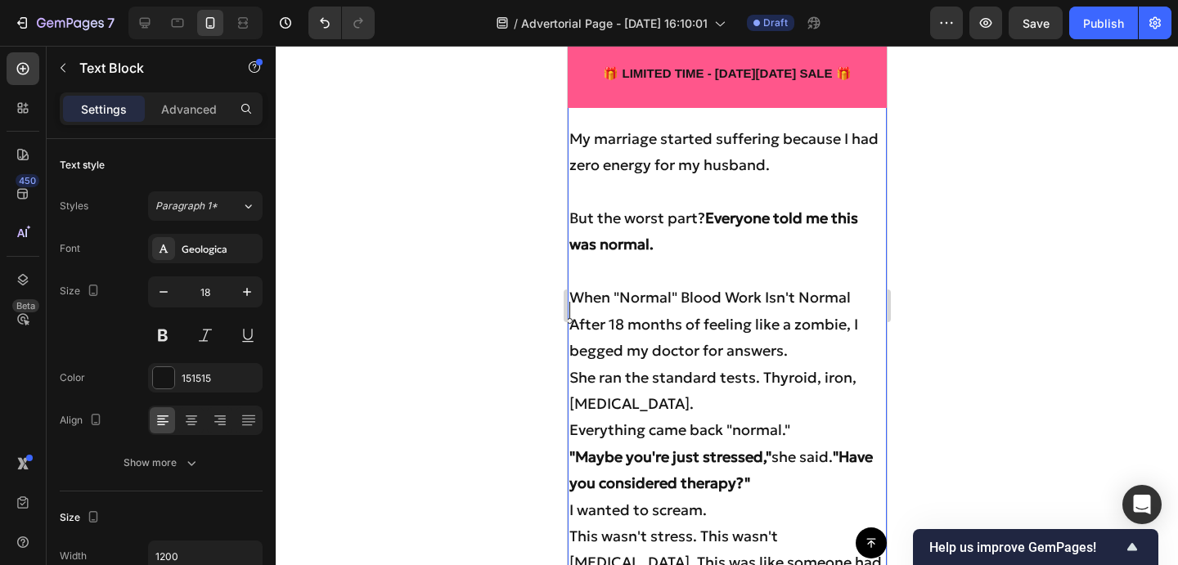
scroll to position [2270, 0]
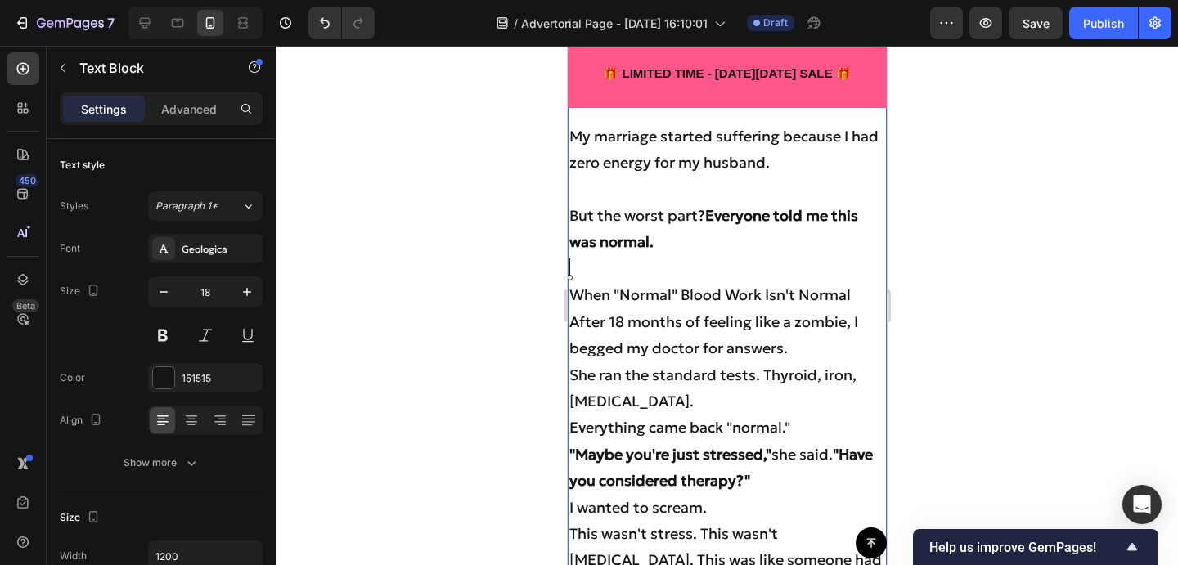
click at [711, 210] on strong "Everyone told me this was normal." at bounding box center [712, 228] width 289 height 45
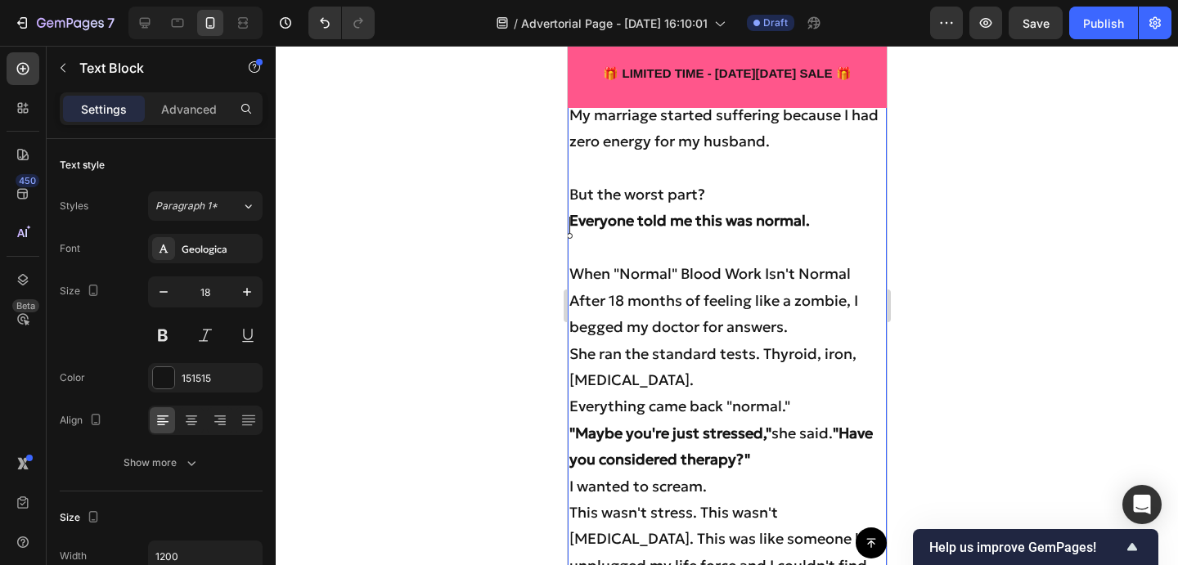
scroll to position [2293, 0]
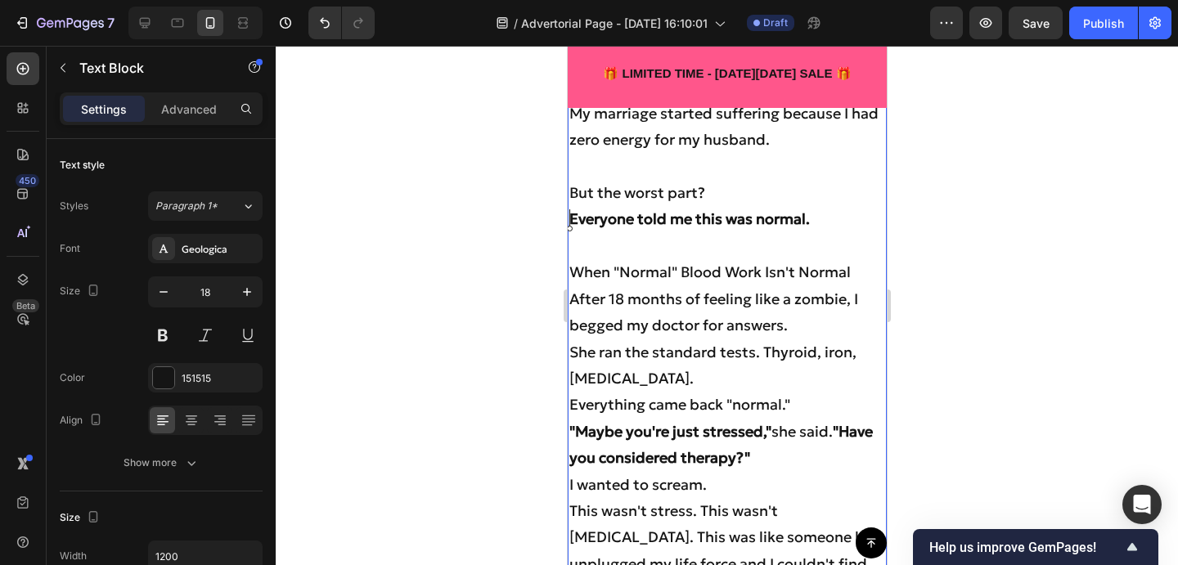
click at [661, 370] on p "She ran the standard tests. Thyroid, iron, vitamin D." at bounding box center [726, 365] width 316 height 53
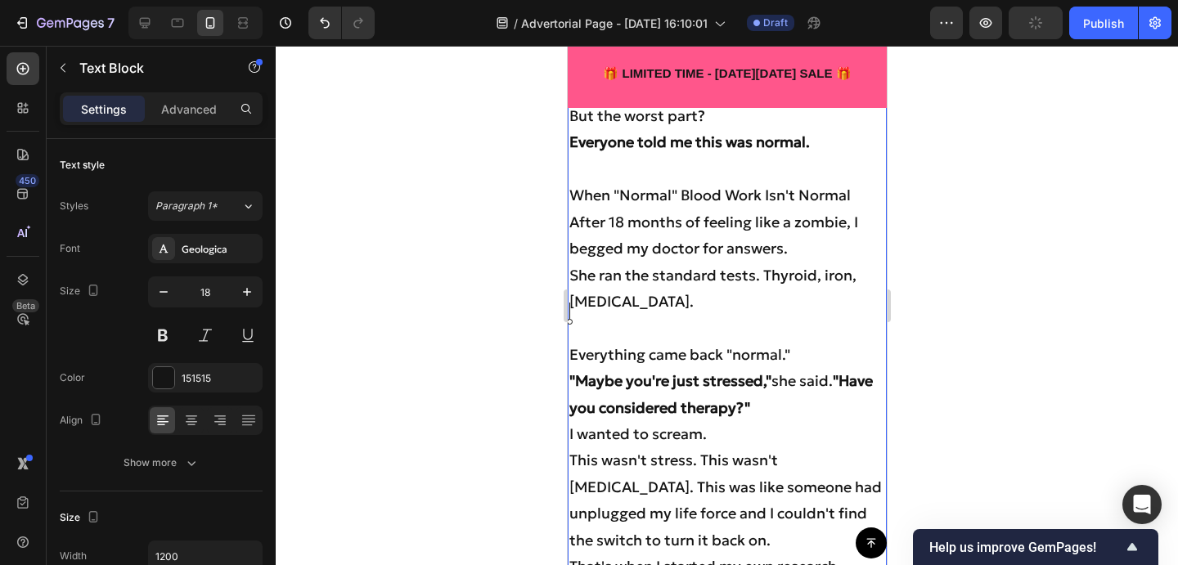
scroll to position [2385, 0]
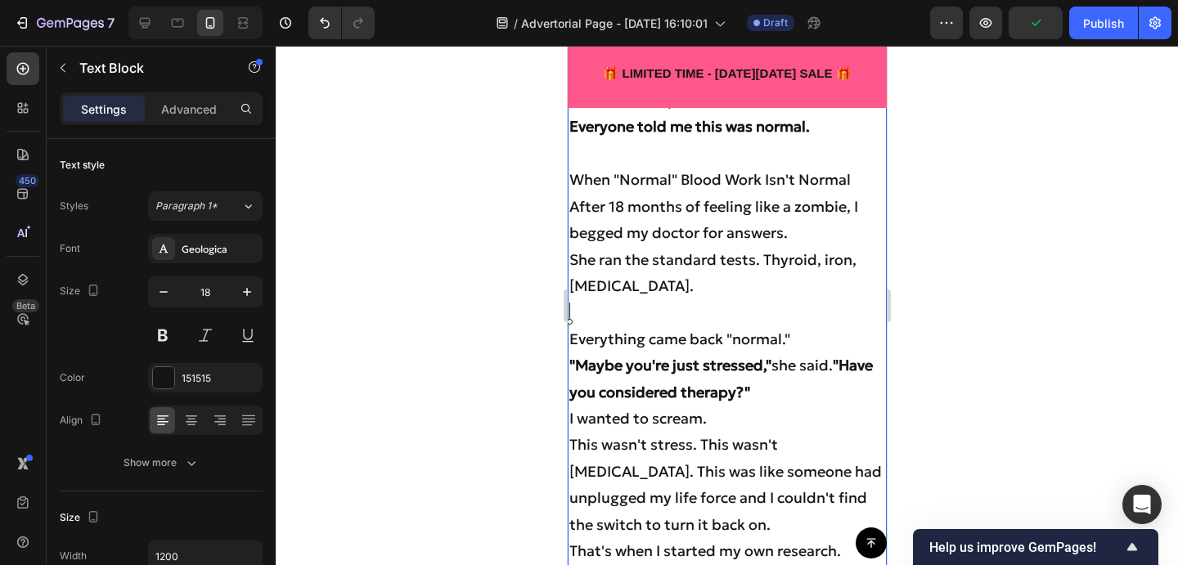
click at [801, 338] on p "Everything came back "normal."" at bounding box center [726, 339] width 316 height 26
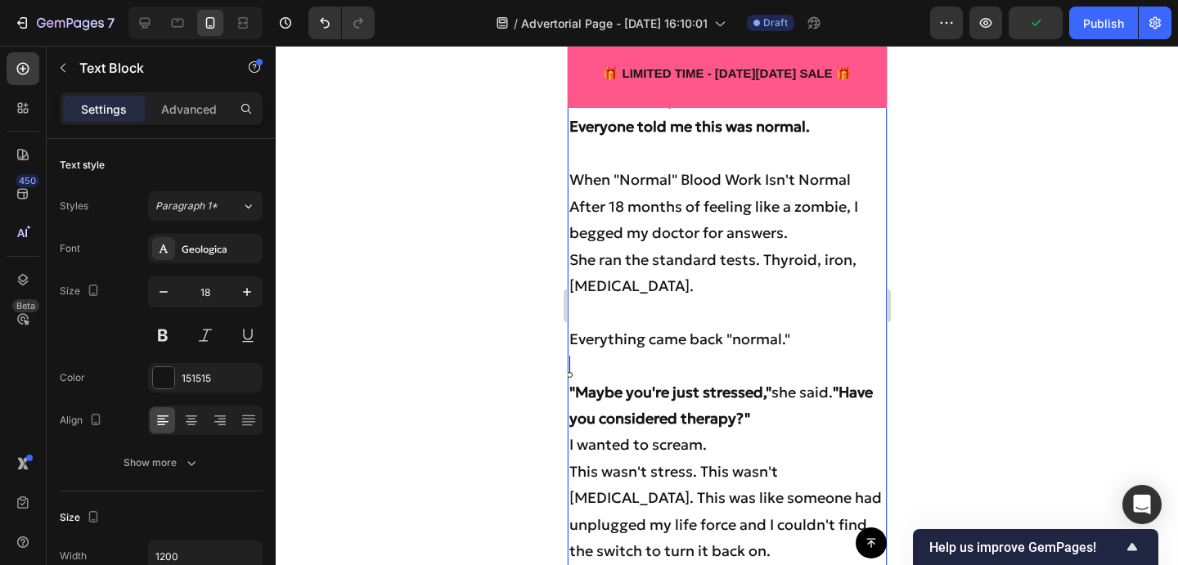
click at [728, 447] on p "I wanted to scream." at bounding box center [726, 445] width 316 height 26
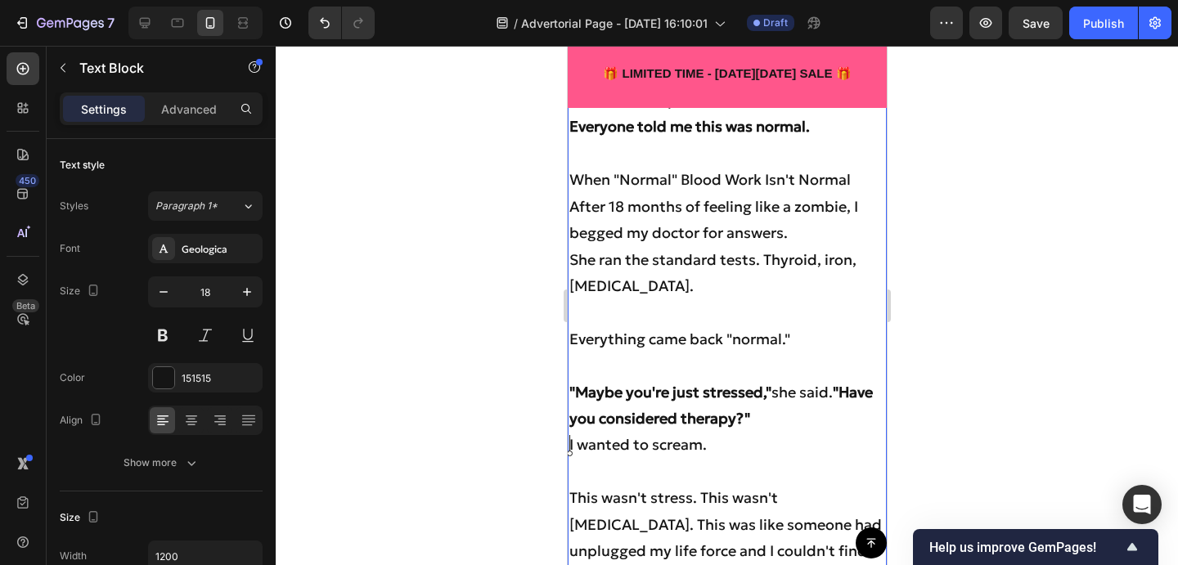
click at [569, 445] on p "I wanted to scream." at bounding box center [726, 445] width 316 height 26
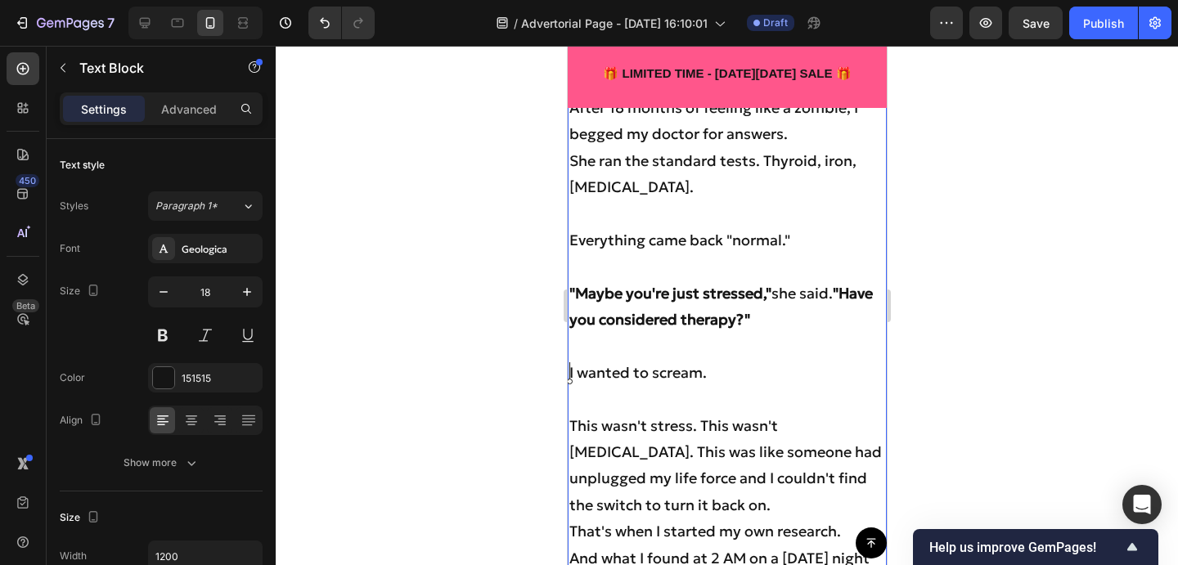
scroll to position [2527, 0]
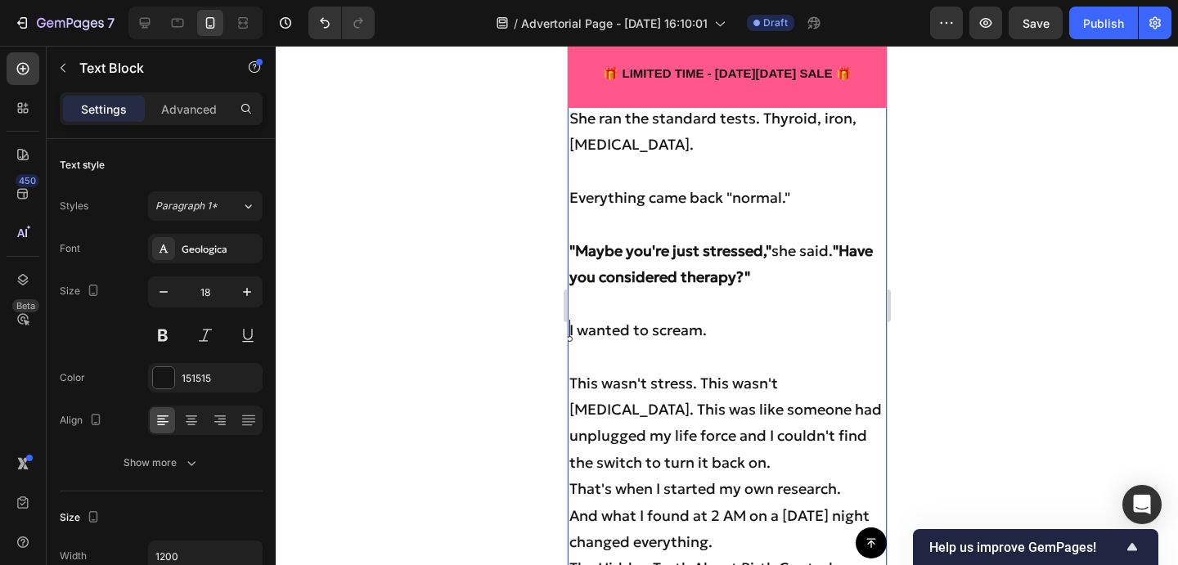
click at [685, 456] on p "This wasn't stress. This wasn't depression. This was like someone had unplugged…" at bounding box center [726, 424] width 316 height 106
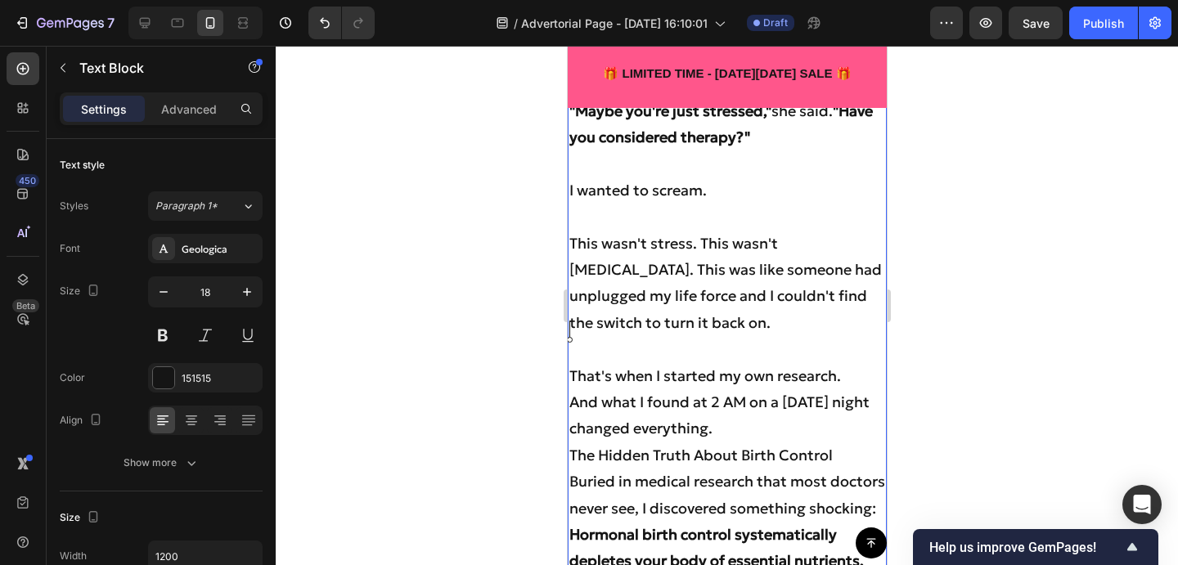
scroll to position [2704, 0]
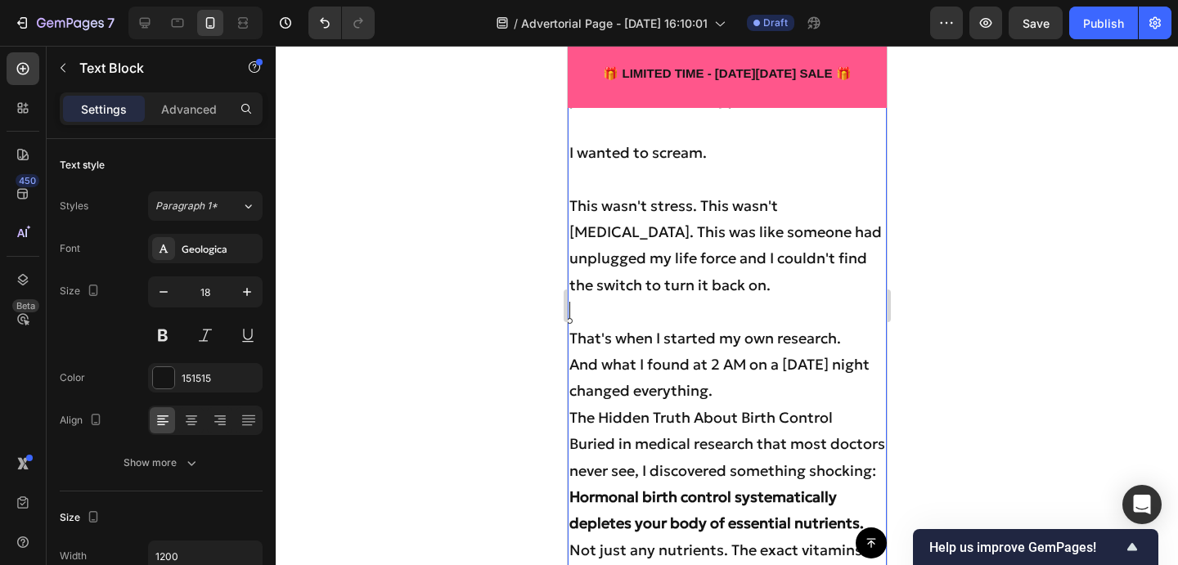
click at [731, 395] on p "And what I found at 2 AM on a Tuesday night changed everything." at bounding box center [726, 378] width 316 height 53
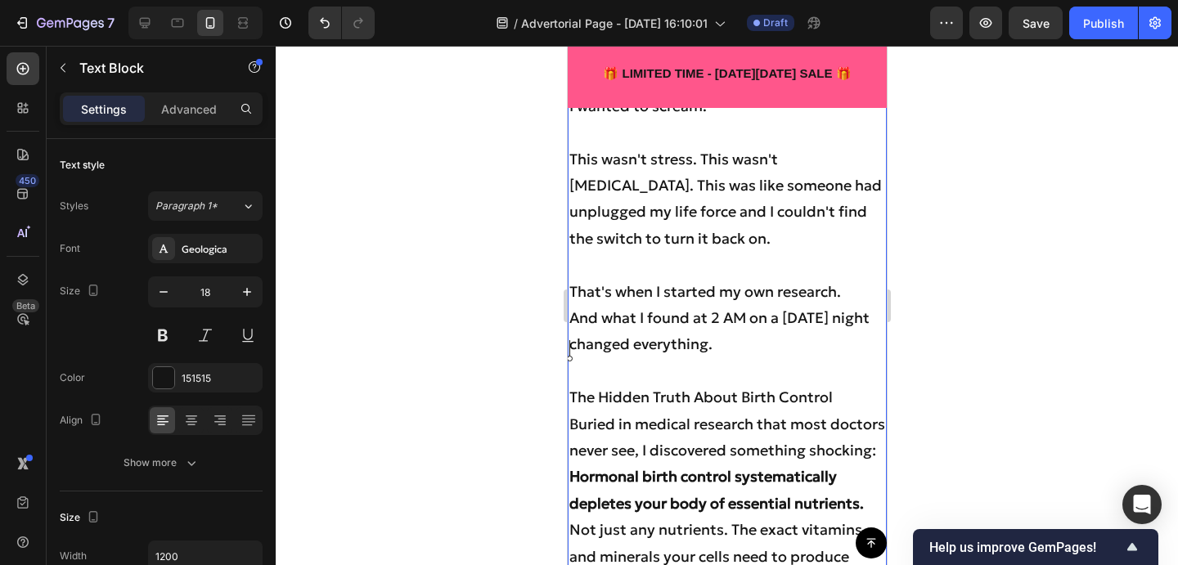
scroll to position [2778, 0]
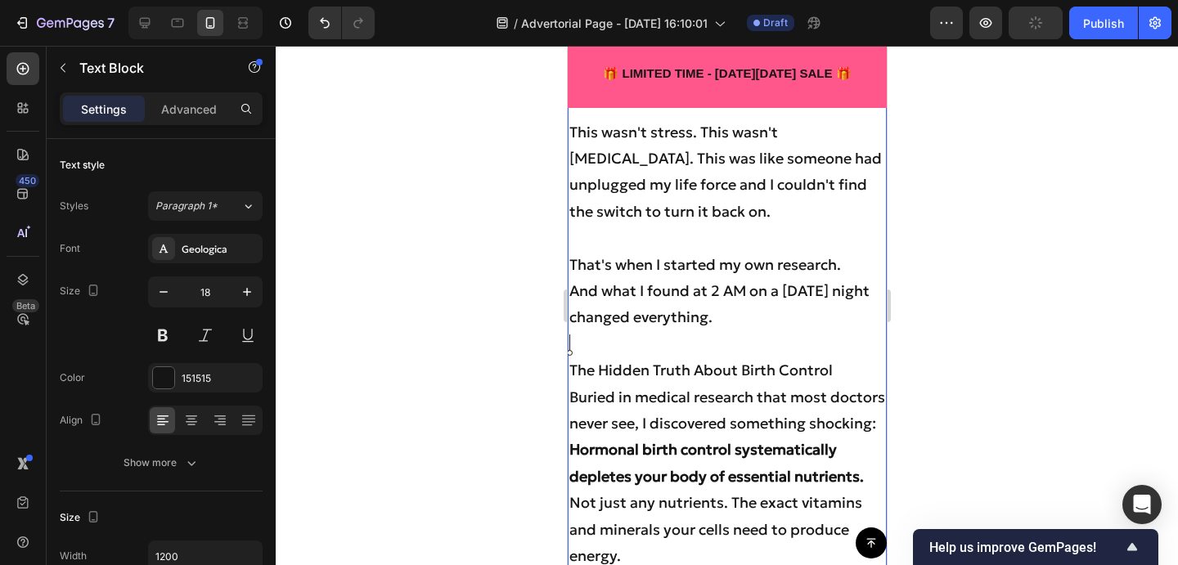
click at [650, 438] on p "Buried in medical research that most doctors never see, I discovered something …" at bounding box center [726, 410] width 316 height 53
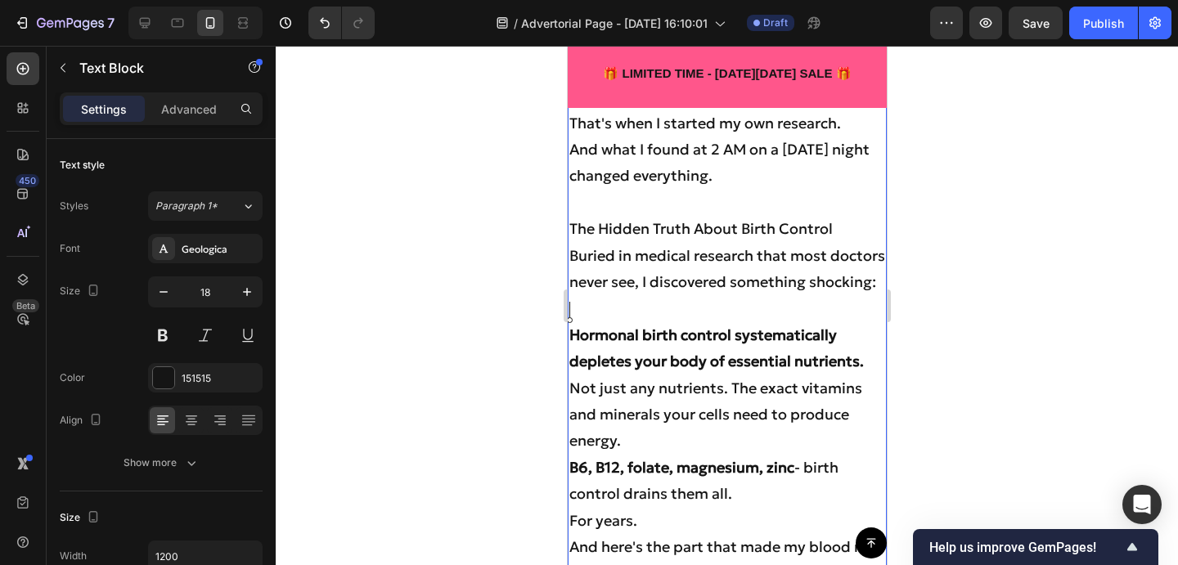
scroll to position [2954, 0]
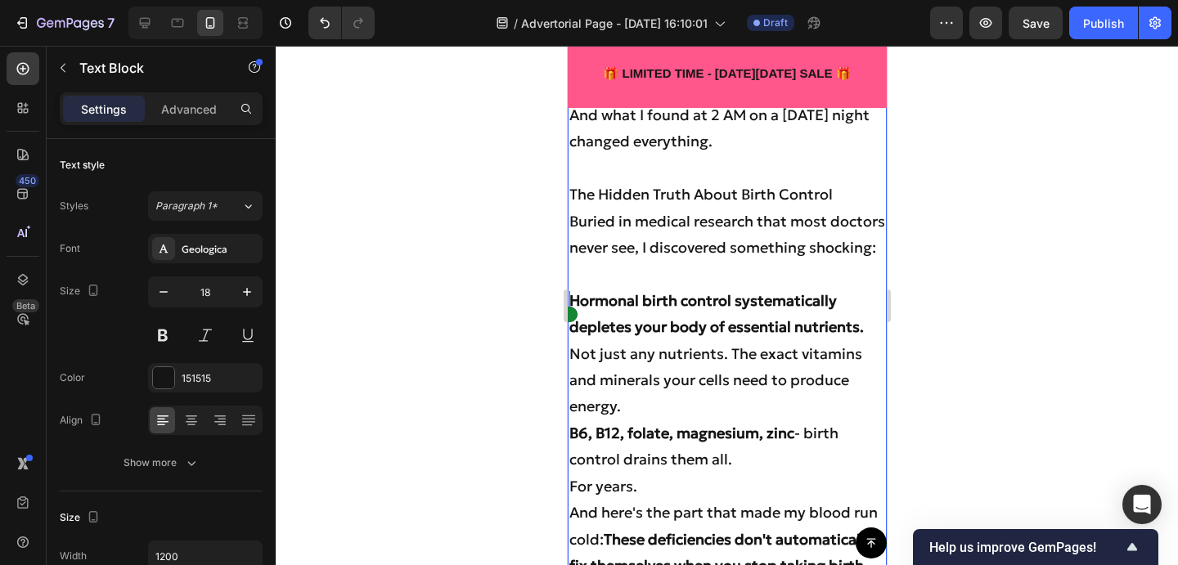
click at [646, 420] on p "Not just any nutrients. The exact vitamins and minerals your cells need to prod…" at bounding box center [726, 380] width 316 height 79
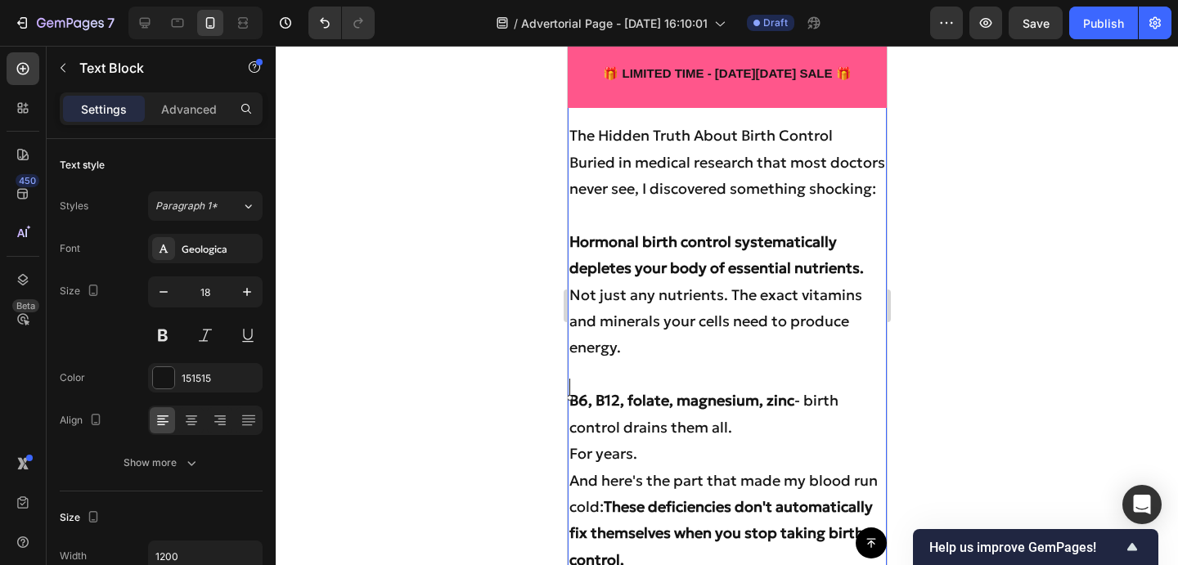
scroll to position [3025, 0]
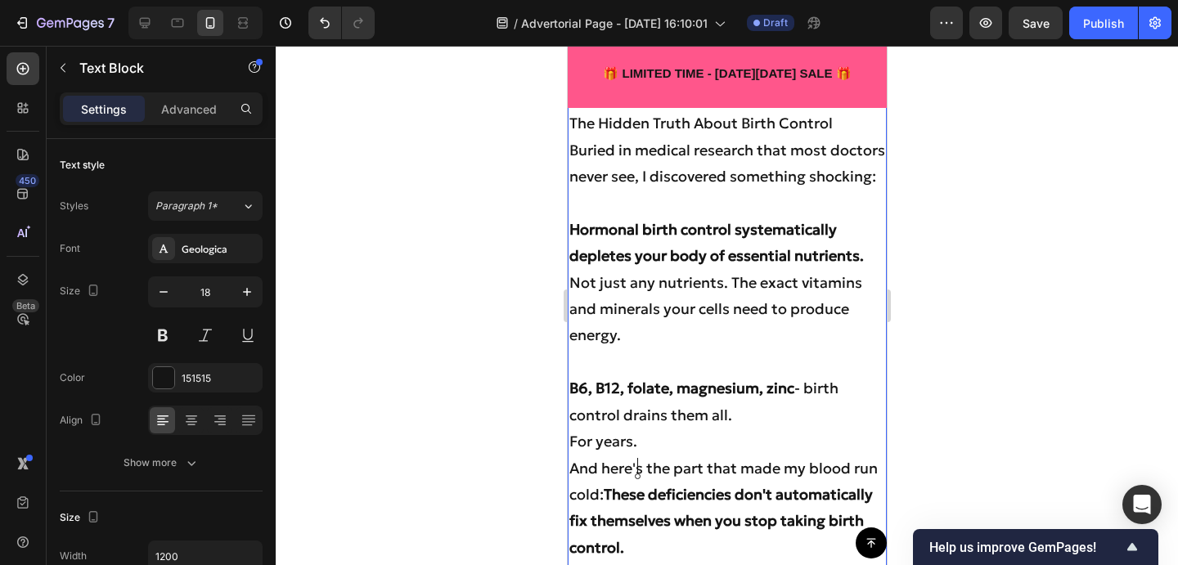
click at [707, 455] on p "For years." at bounding box center [726, 442] width 316 height 26
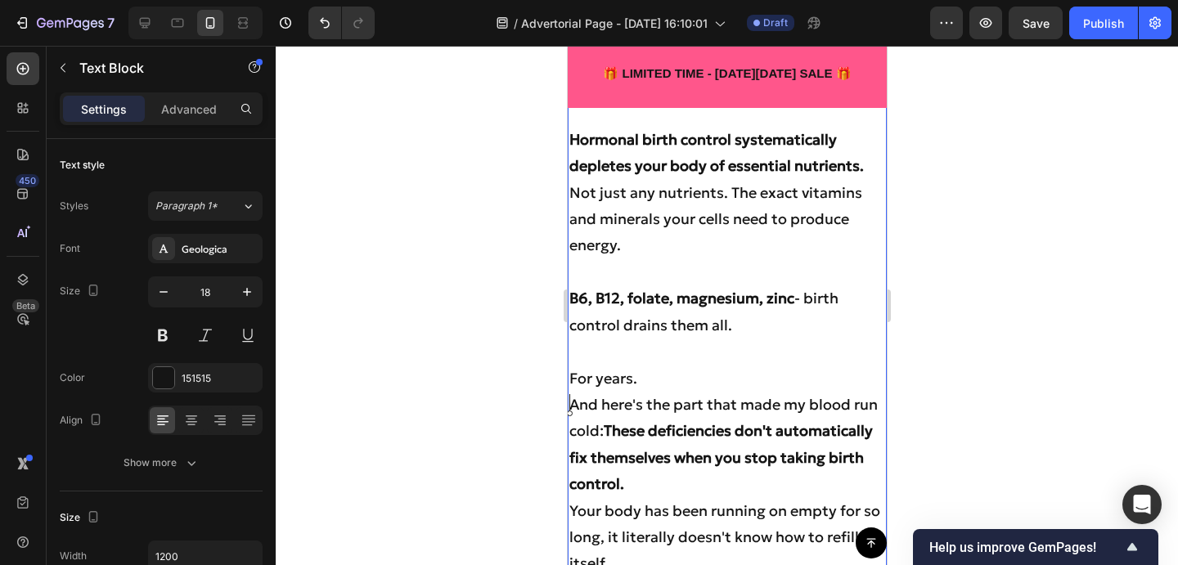
scroll to position [3116, 0]
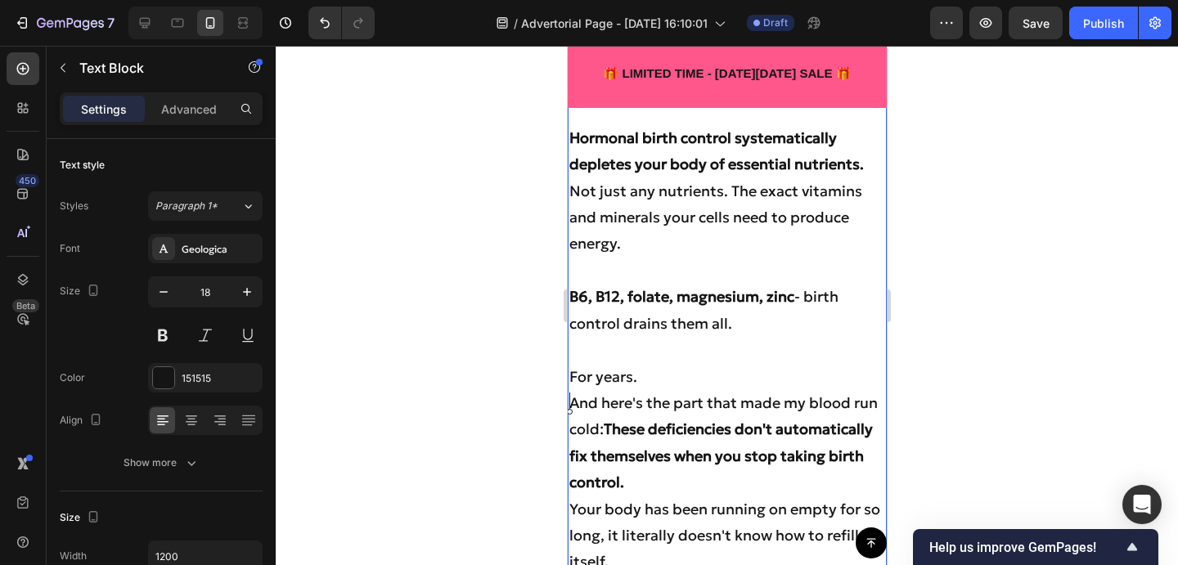
click at [687, 390] on p "For years." at bounding box center [726, 377] width 316 height 26
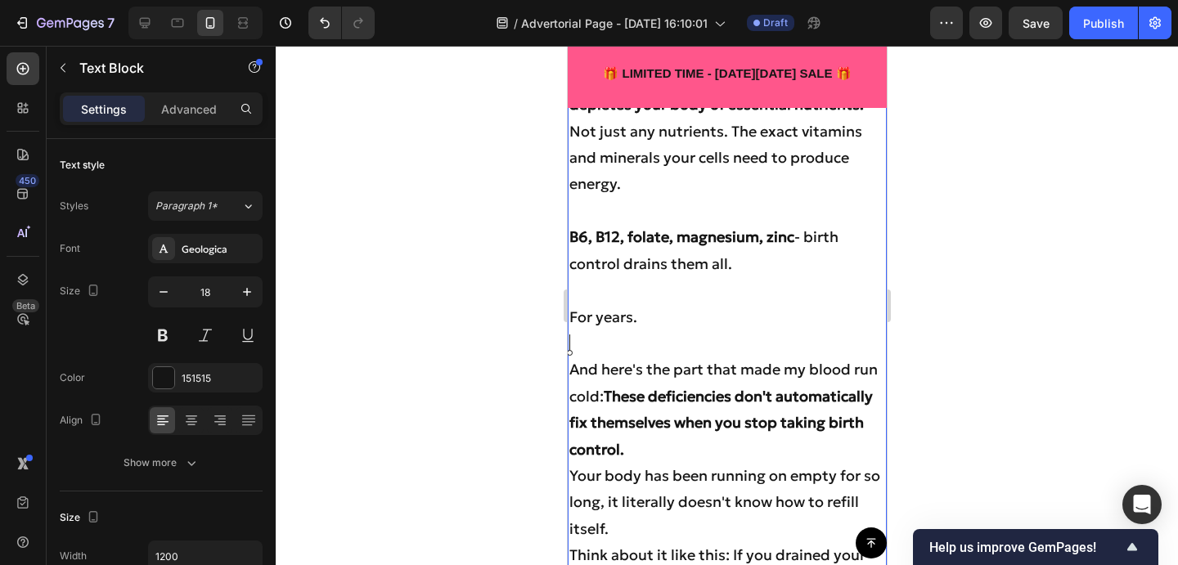
scroll to position [3202, 0]
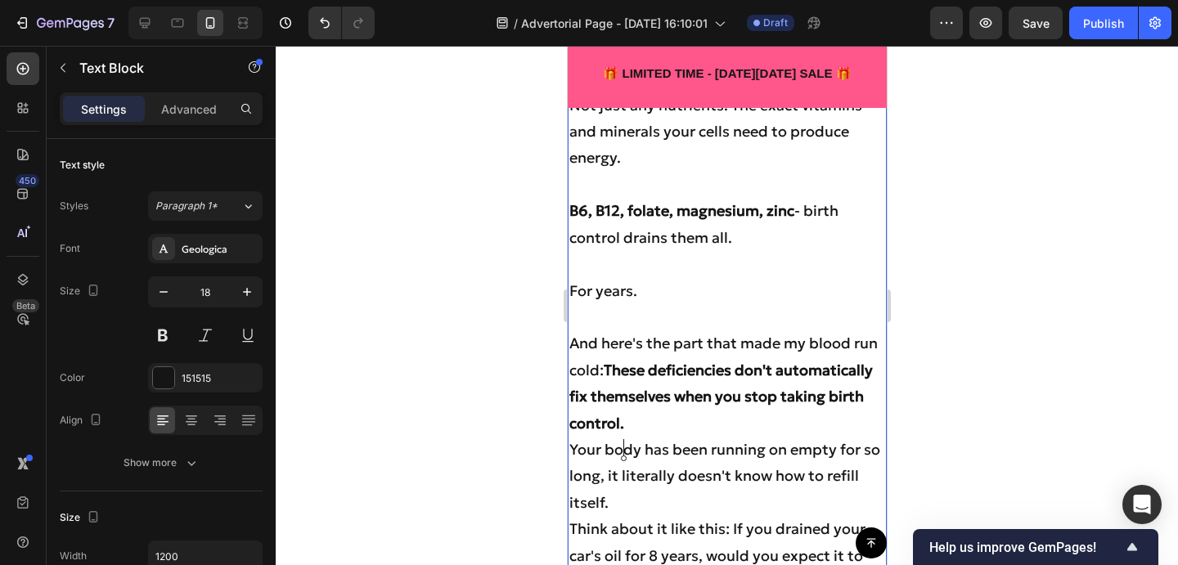
click at [656, 437] on p "And here's the part that made my blood run cold: These deficiencies don't autom…" at bounding box center [726, 383] width 316 height 106
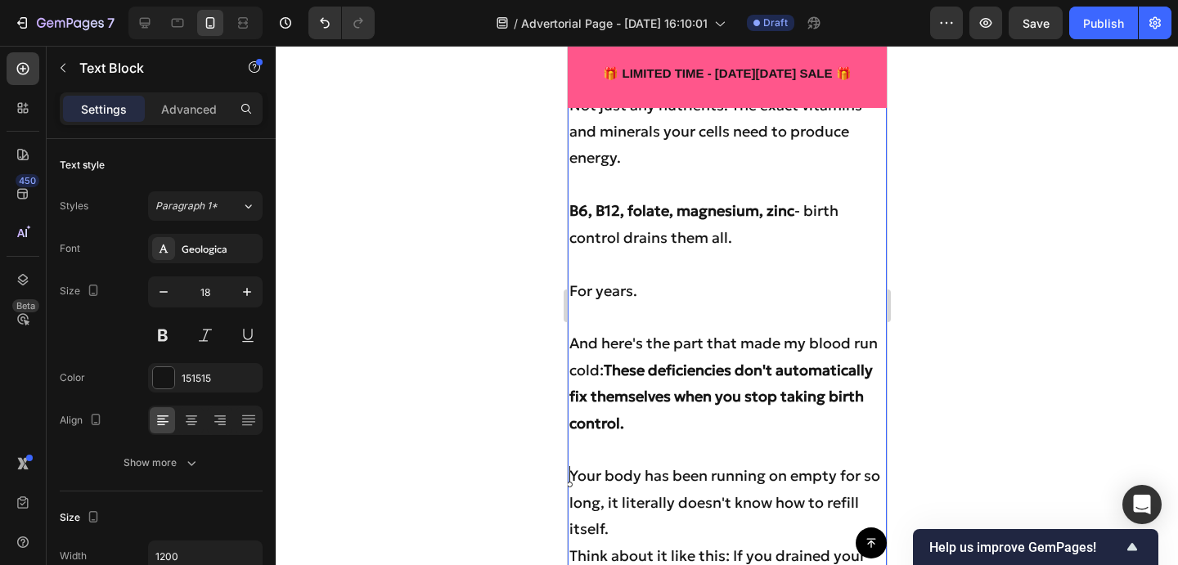
click at [608, 389] on strong "These deficiencies don't automatically fix themselves when you stop taking birt…" at bounding box center [719, 397] width 303 height 72
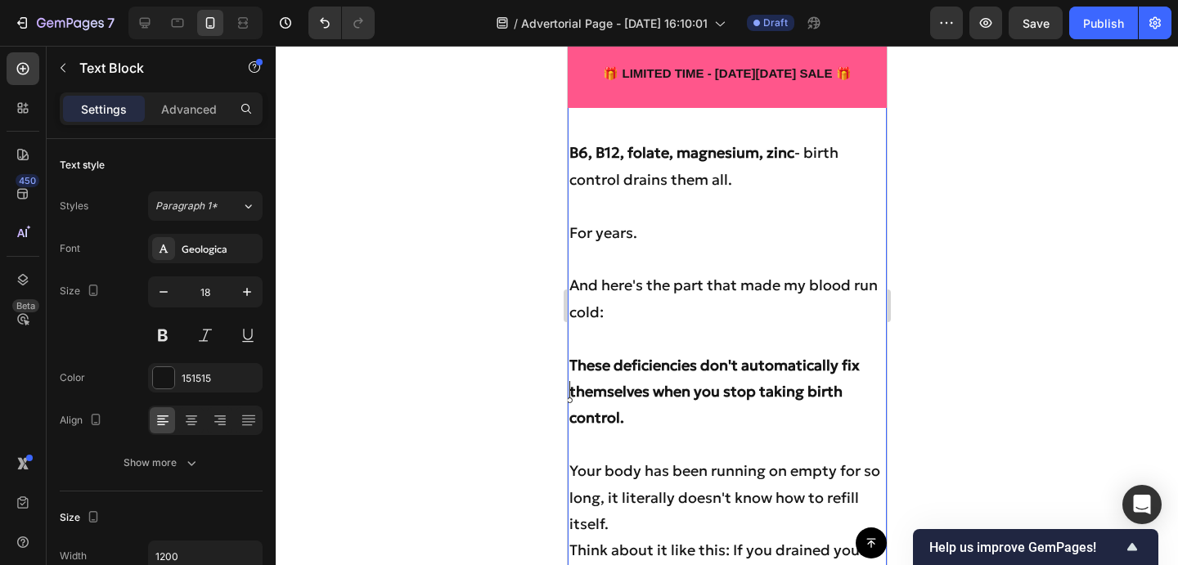
scroll to position [3261, 0]
click at [157, 19] on div at bounding box center [145, 23] width 26 height 26
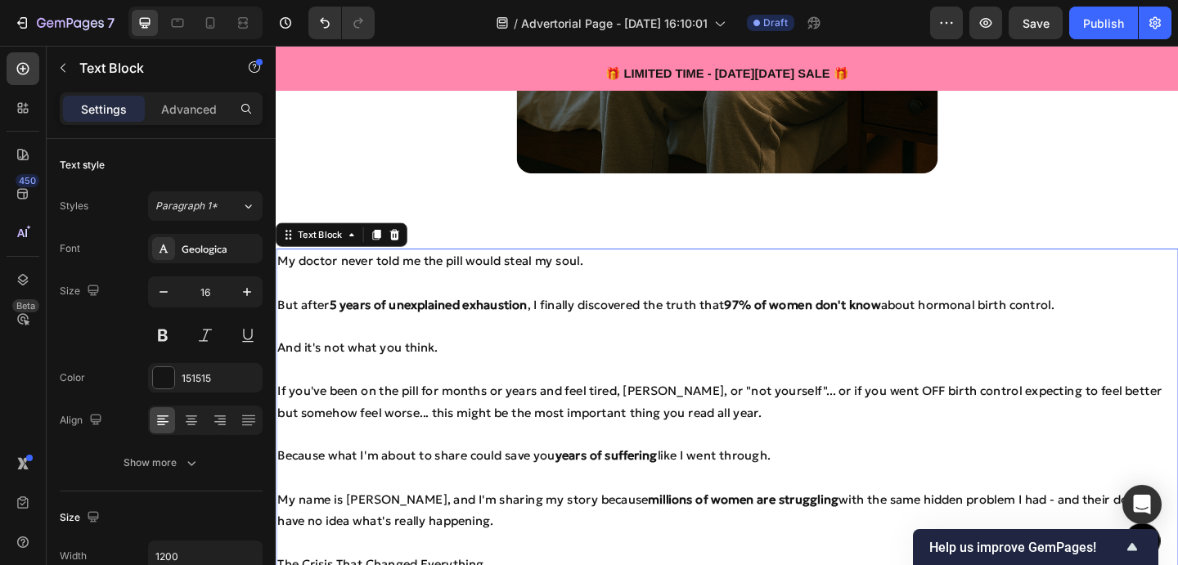
scroll to position [832, 0]
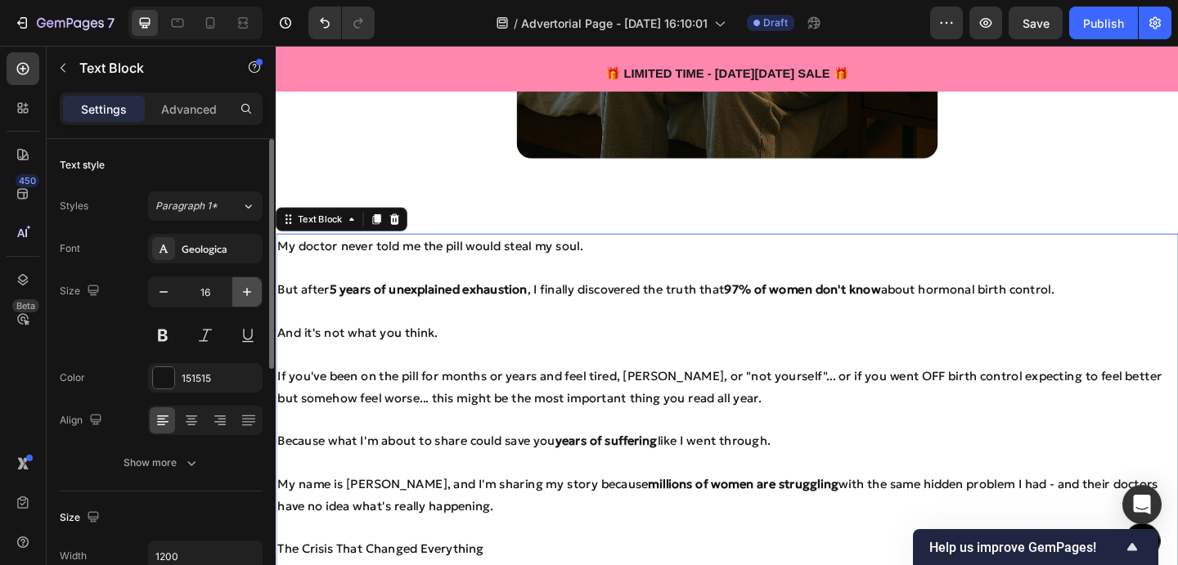
click at [253, 290] on icon "button" at bounding box center [247, 292] width 16 height 16
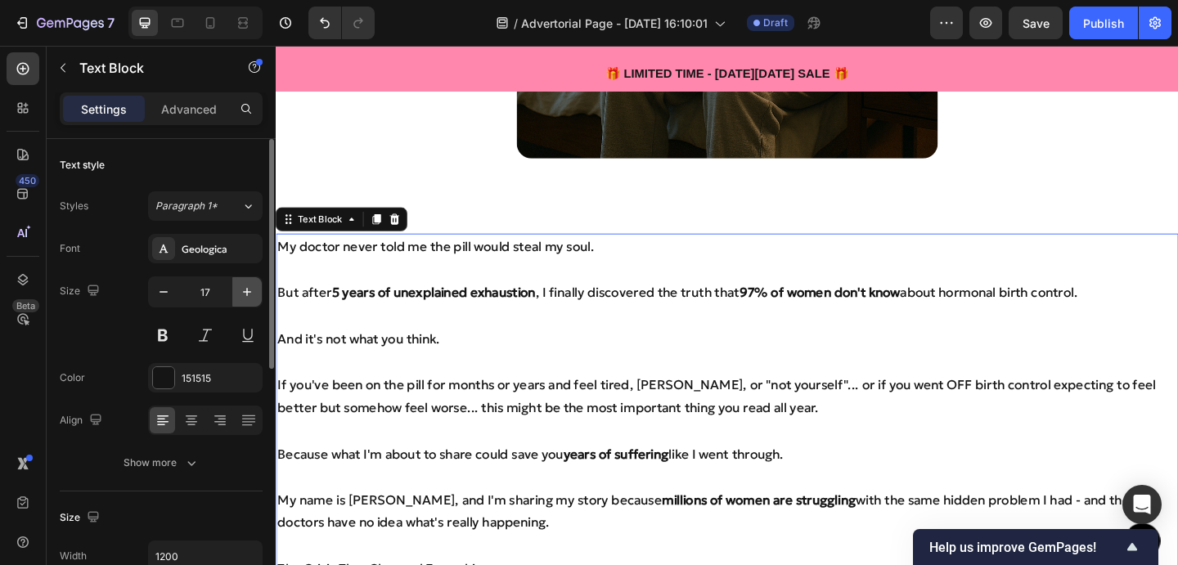
click at [253, 290] on icon "button" at bounding box center [247, 292] width 16 height 16
type input "18"
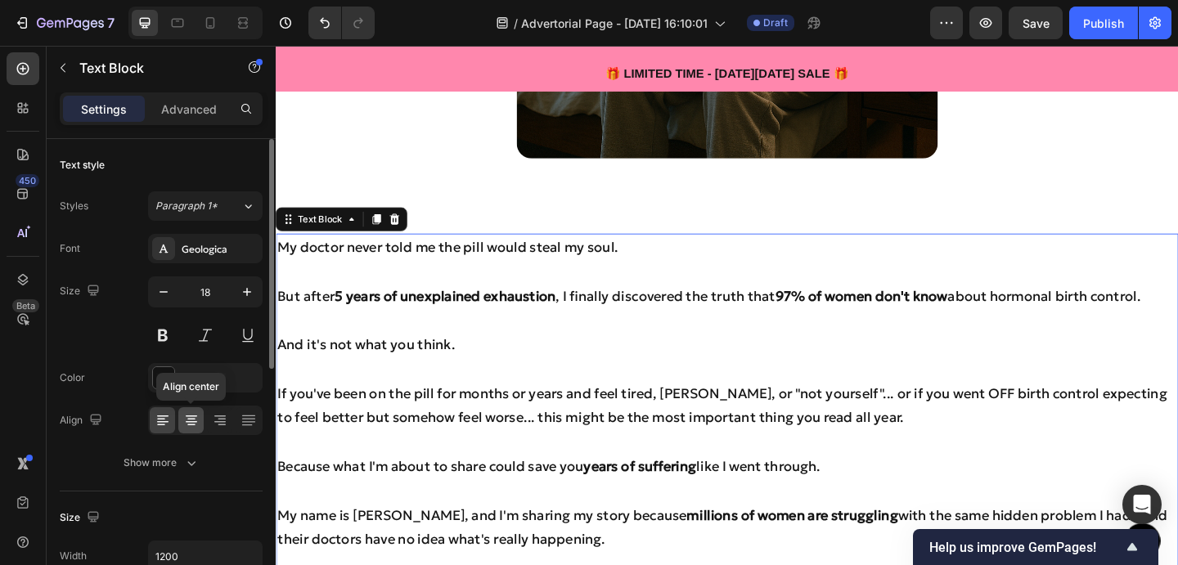
click at [189, 420] on icon at bounding box center [191, 420] width 16 height 16
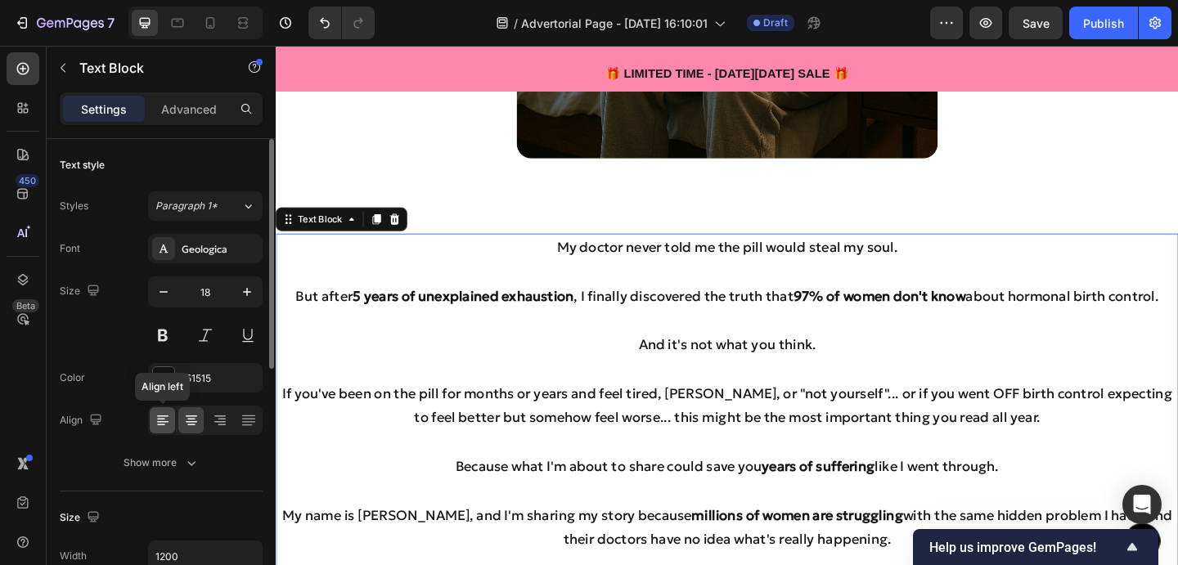
click at [163, 413] on icon at bounding box center [163, 420] width 16 height 16
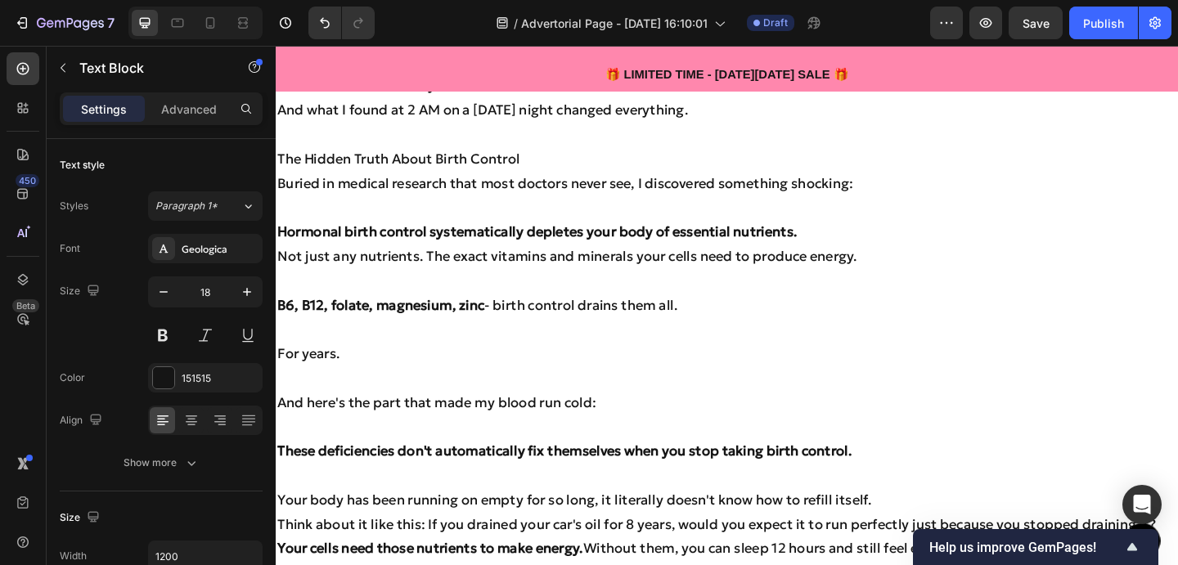
scroll to position [2420, 0]
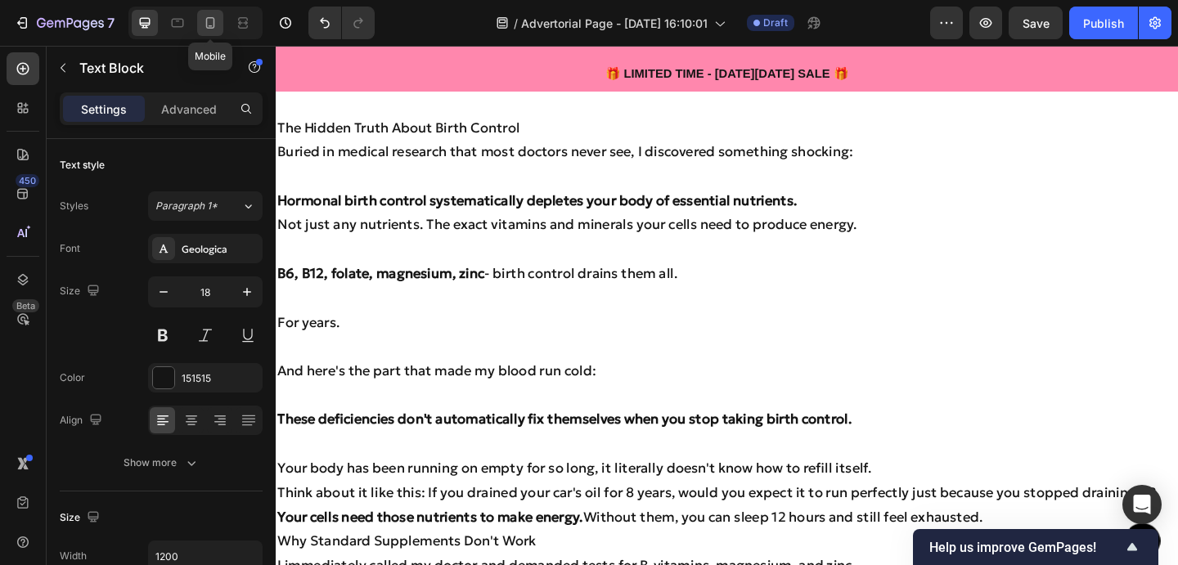
click at [199, 18] on div at bounding box center [210, 23] width 26 height 26
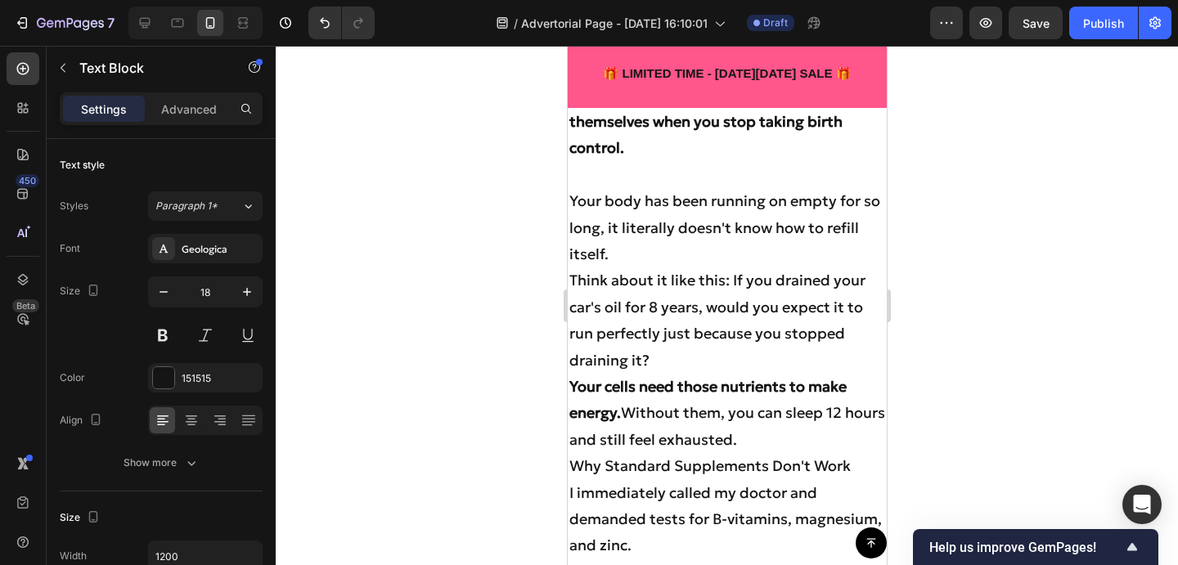
scroll to position [3753, 0]
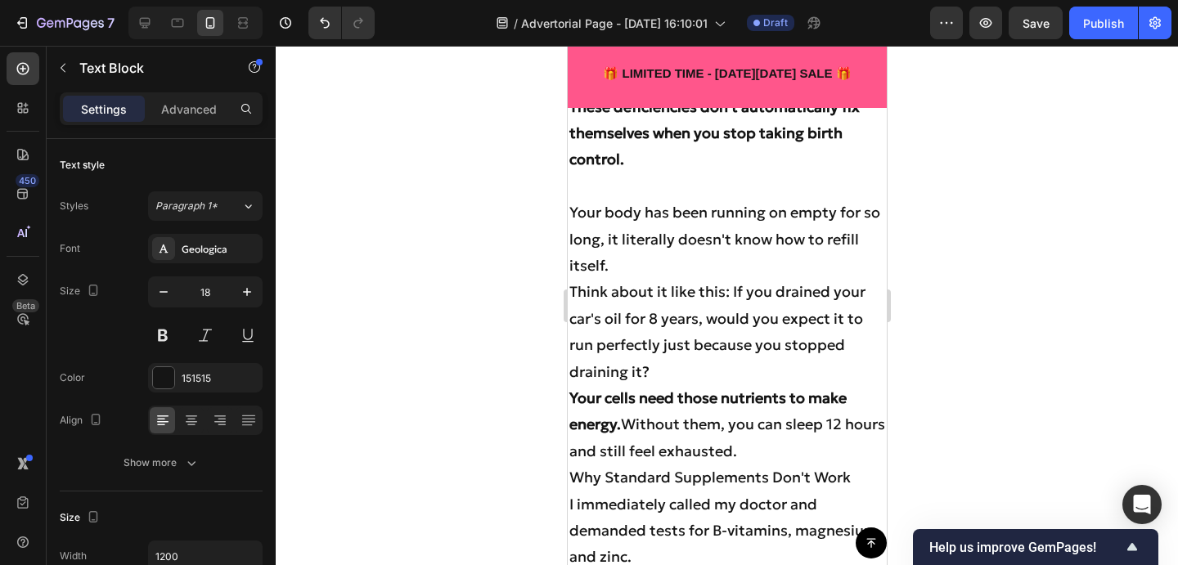
click at [568, 312] on p "Think about it like this: If you drained your car's oil for 8 years, would you …" at bounding box center [726, 332] width 316 height 106
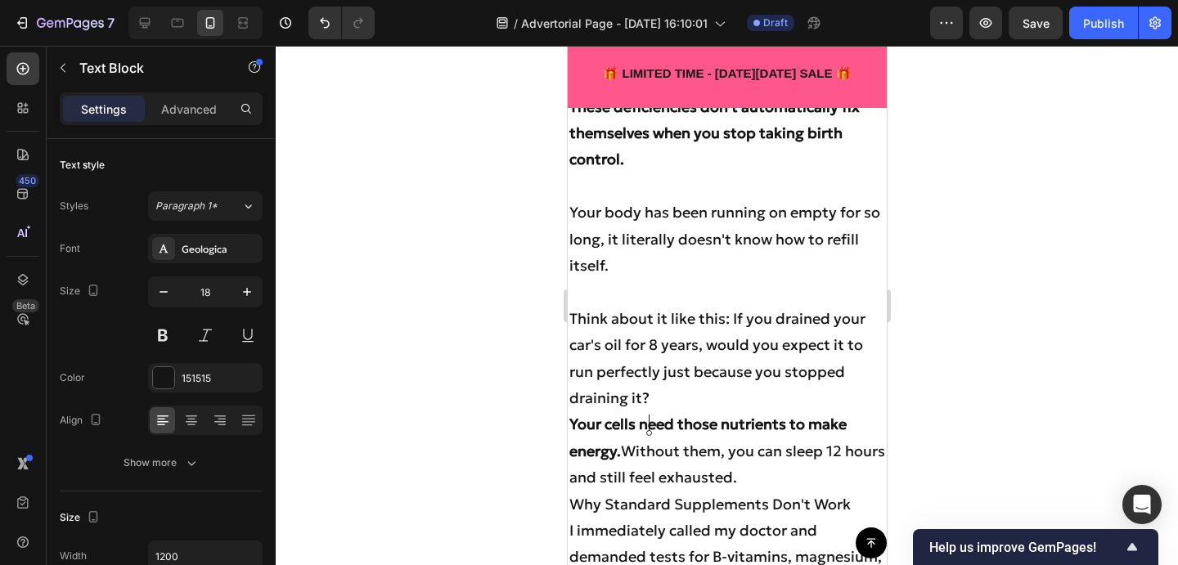
click at [664, 412] on p "Think about it like this: If you drained your car's oil for 8 years, would you …" at bounding box center [726, 359] width 316 height 106
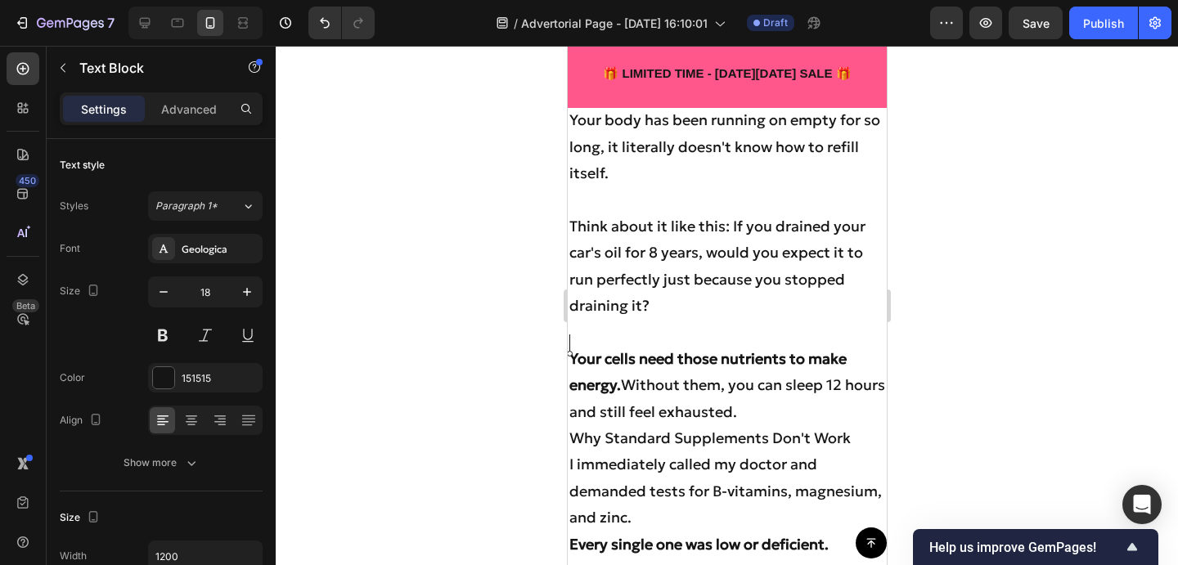
scroll to position [3876, 0]
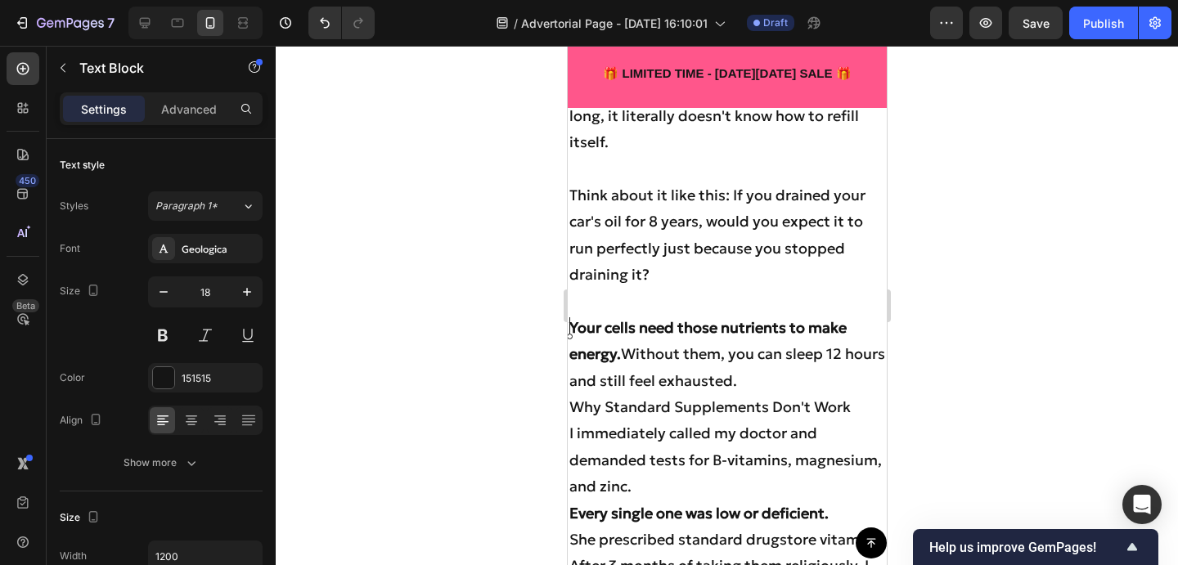
click at [794, 394] on p "Your cells need those nutrients to make energy. Without them, you can sleep 12 …" at bounding box center [726, 354] width 316 height 79
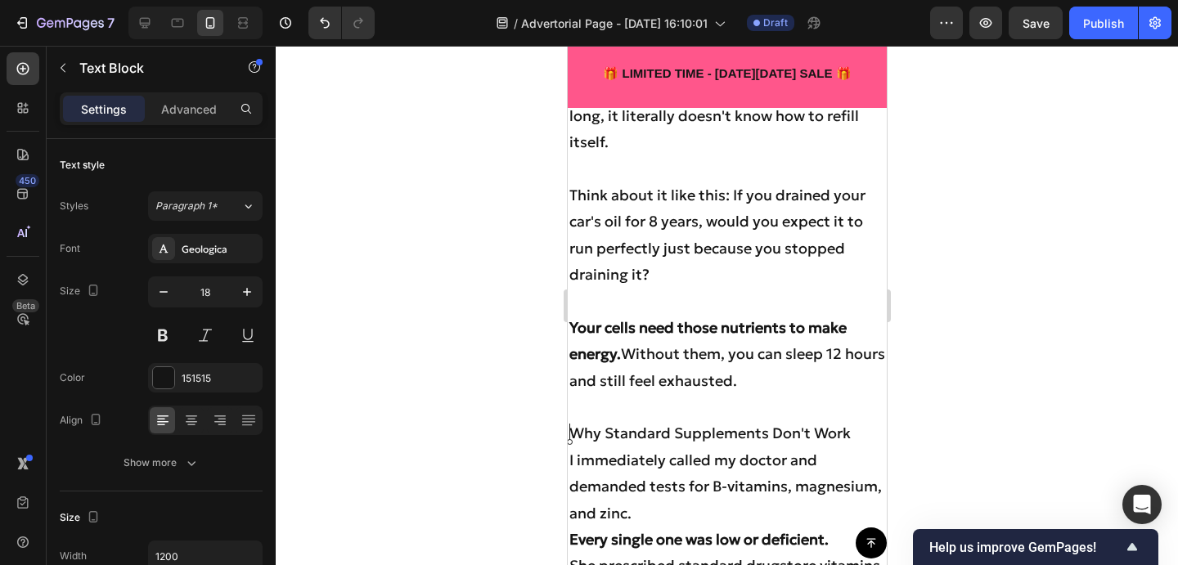
click at [627, 379] on p "Your cells need those nutrients to make energy. Without them, you can sleep 12 …" at bounding box center [726, 354] width 316 height 79
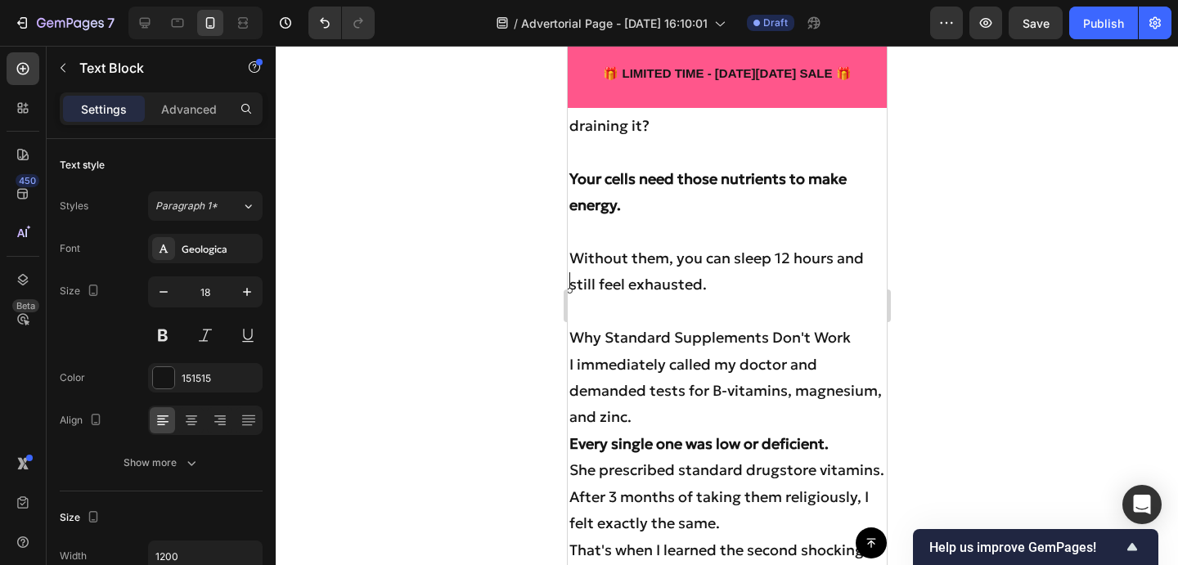
scroll to position [4027, 0]
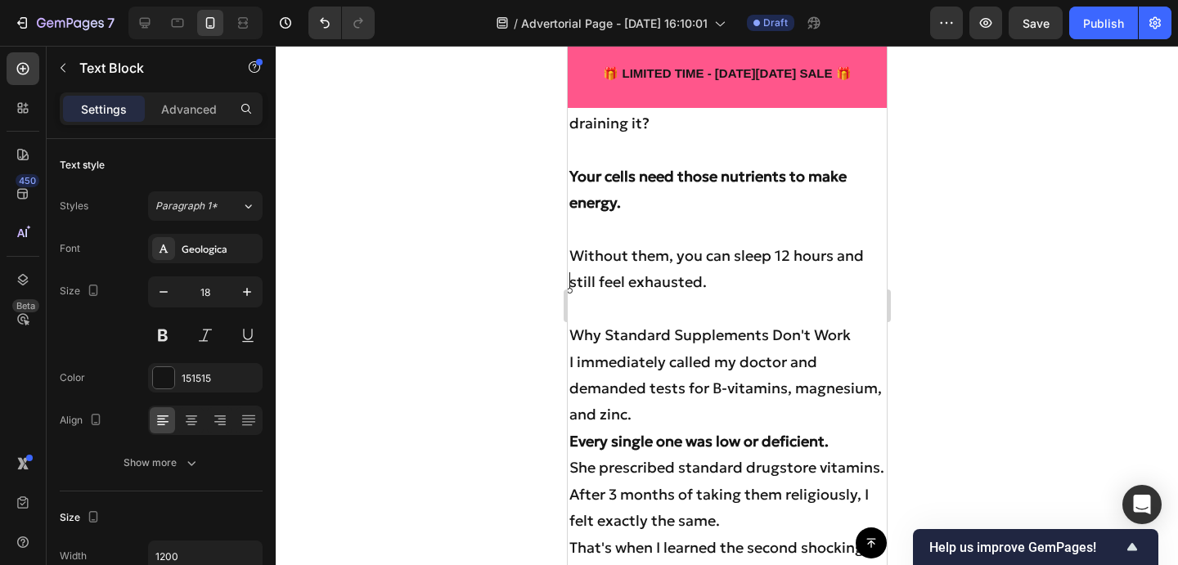
click at [670, 429] on p "I immediately called my doctor and demanded tests for B-vitamins, magnesium, an…" at bounding box center [726, 388] width 316 height 79
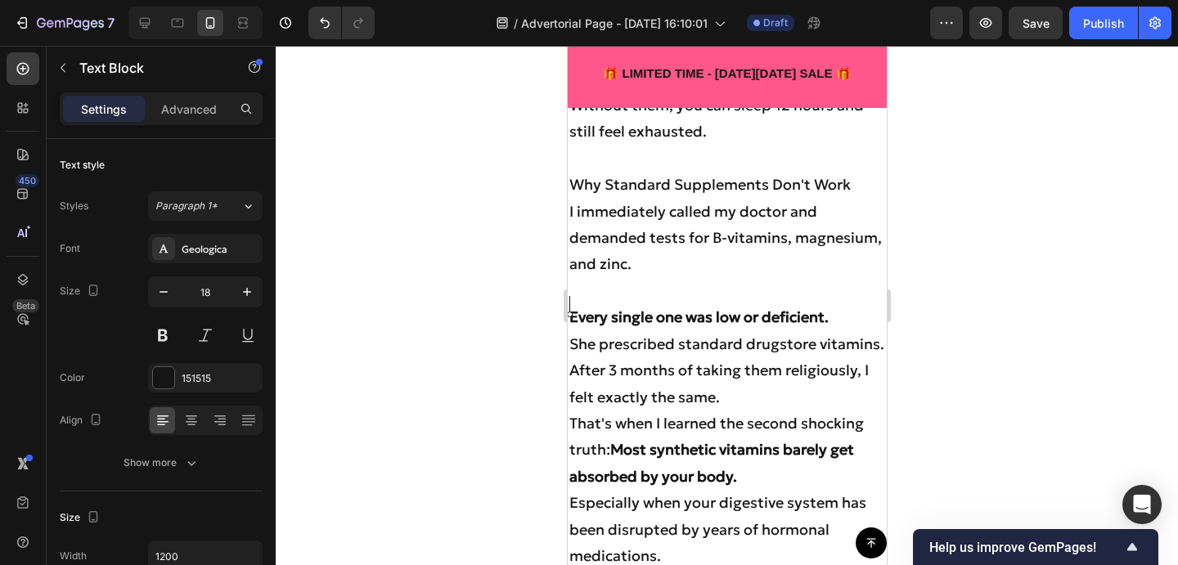
scroll to position [4189, 0]
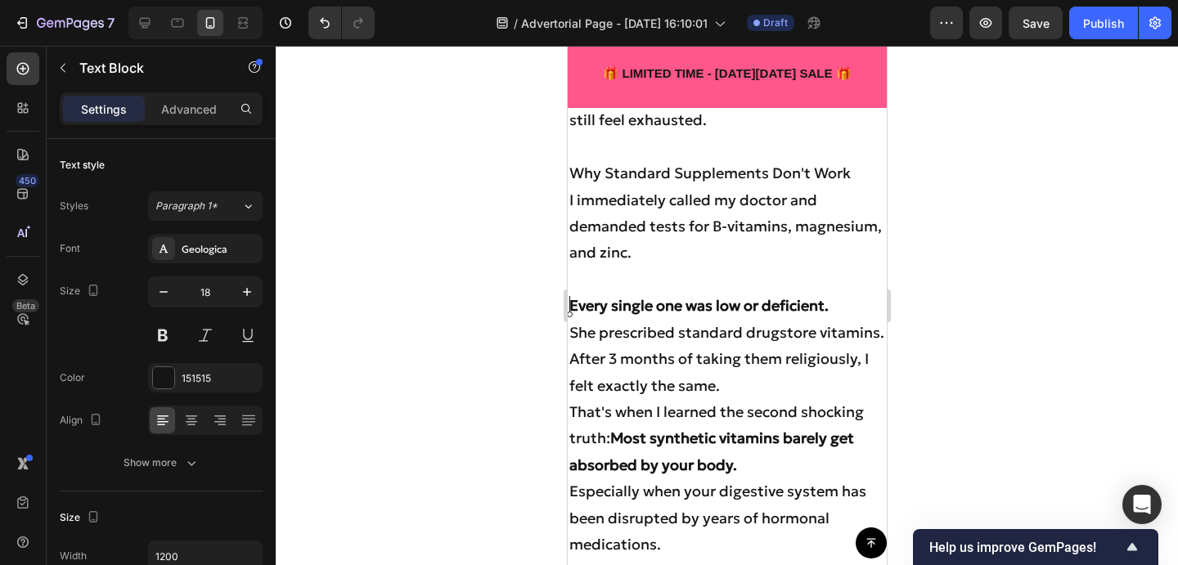
click at [844, 319] on p "Every single one was low or deficient." at bounding box center [726, 306] width 316 height 26
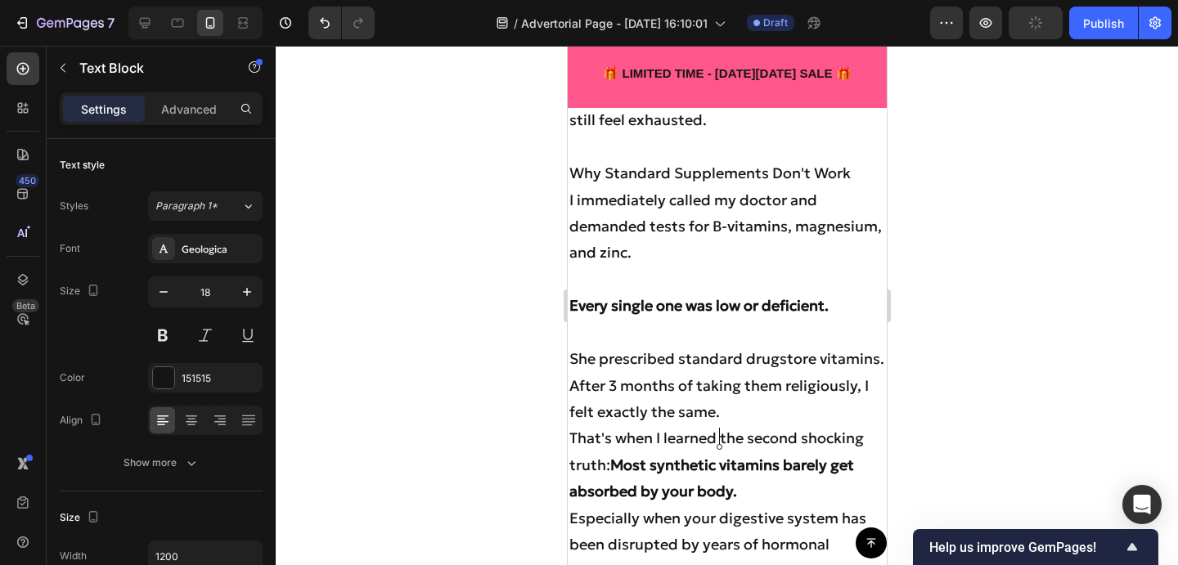
click at [725, 426] on p "After 3 months of taking them religiously, I felt exactly the same." at bounding box center [726, 399] width 316 height 53
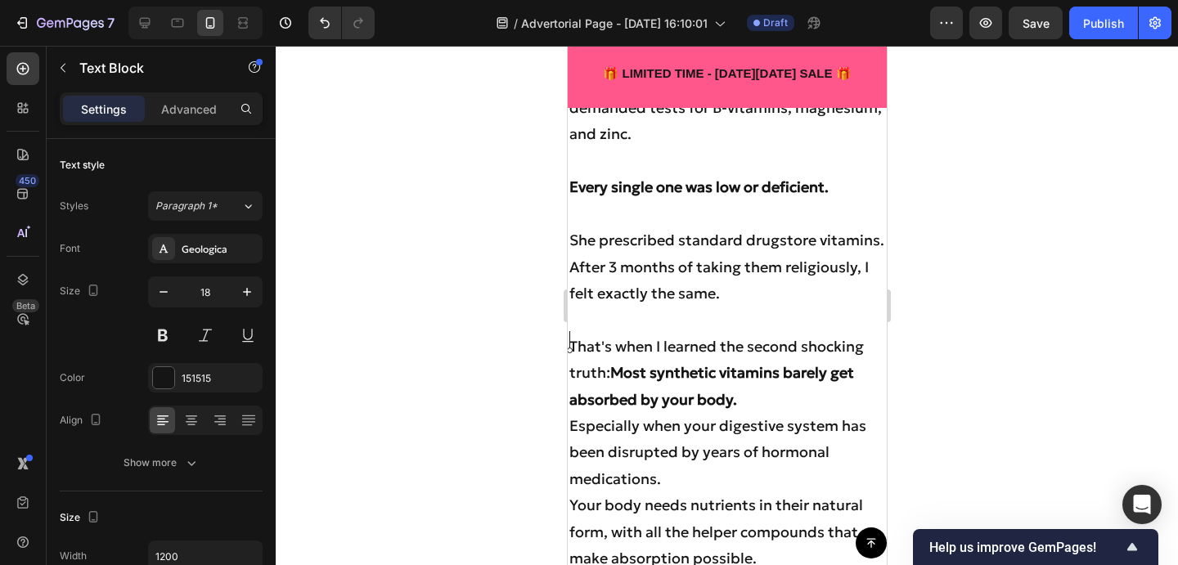
scroll to position [4313, 0]
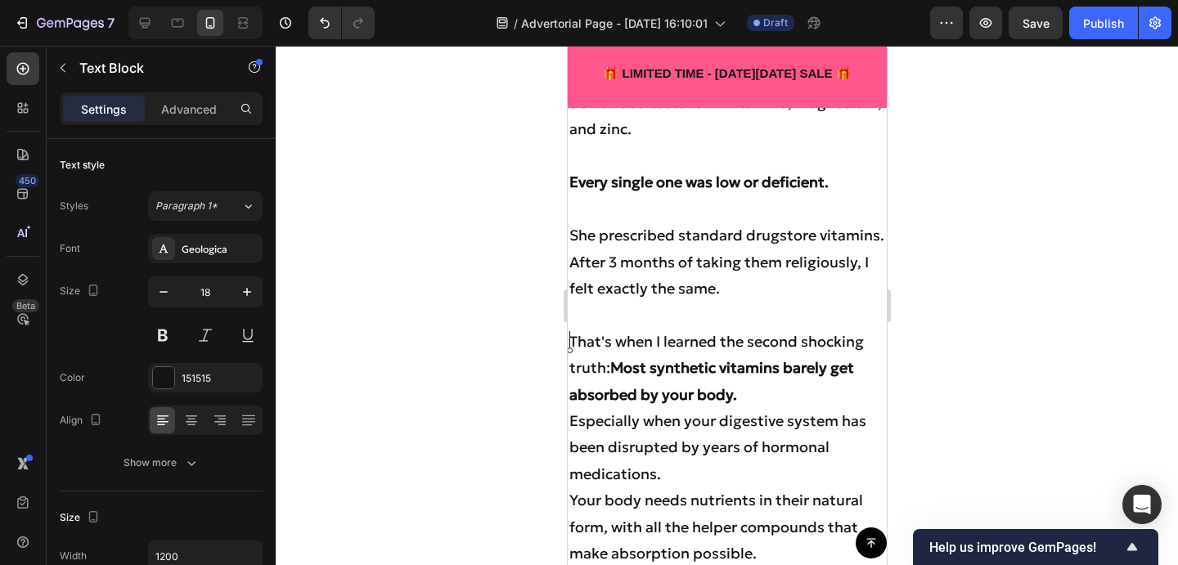
click at [752, 408] on p "That's when I learned the second shocking truth: Most synthetic vitamins barely…" at bounding box center [726, 368] width 316 height 79
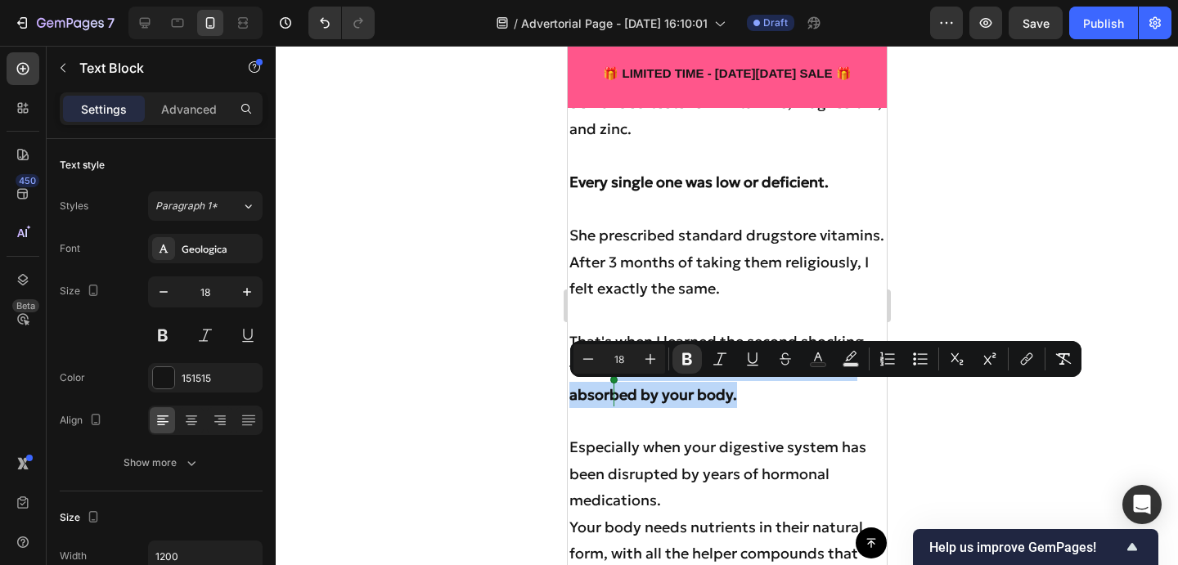
drag, startPoint x: 737, startPoint y: 422, endPoint x: 611, endPoint y: 393, distance: 129.4
click at [611, 393] on p "That's when I learned the second shocking truth: Most synthetic vitamins barely…" at bounding box center [726, 368] width 316 height 79
click at [843, 358] on icon "Editor contextual toolbar" at bounding box center [850, 359] width 16 height 16
type input "000000"
type input "77"
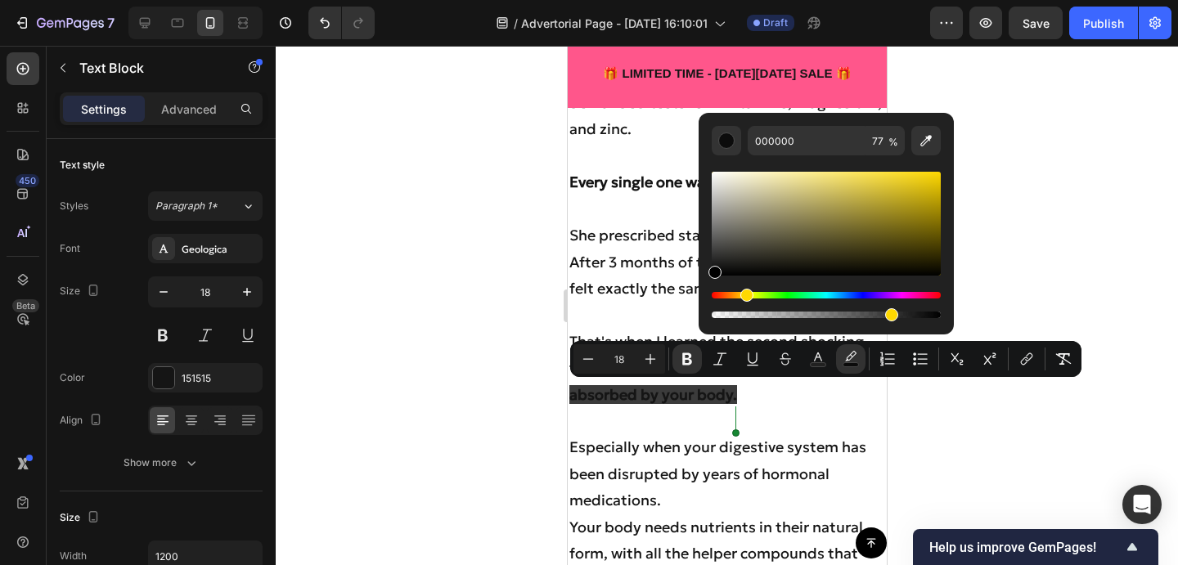
click at [744, 293] on div "Hue" at bounding box center [826, 295] width 229 height 7
drag, startPoint x: 864, startPoint y: 220, endPoint x: 984, endPoint y: 159, distance: 134.6
click at [984, 0] on body "7 Version history / Advertorial Page - Sep 27, 16:10:01 Draft Preview Publish 4…" at bounding box center [589, 0] width 1178 height 0
type input "FFD800"
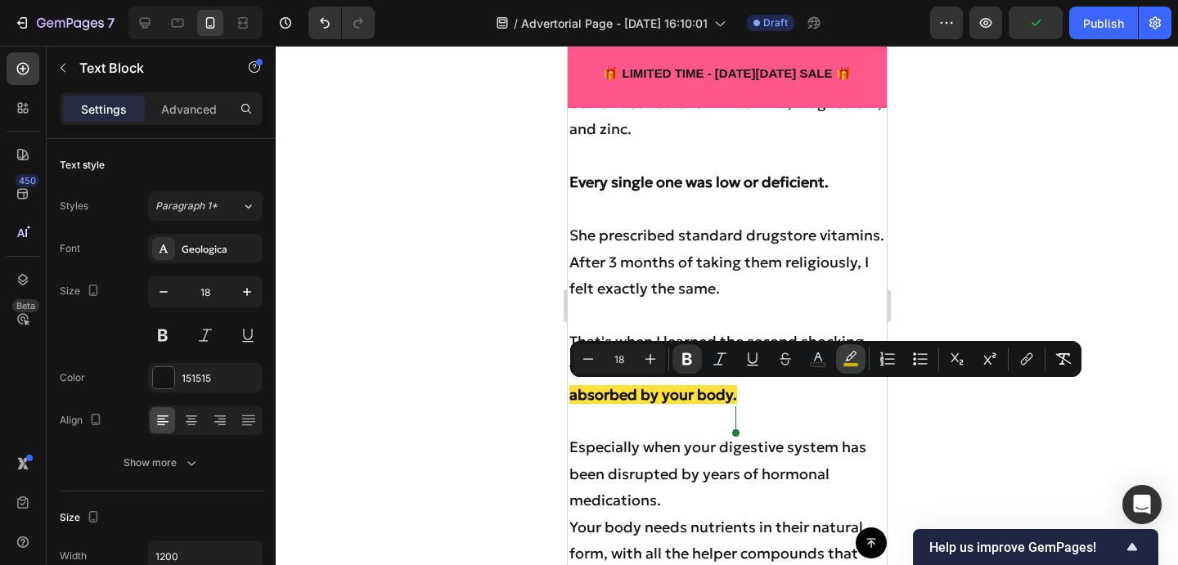
click at [843, 362] on icon "Editor contextual toolbar" at bounding box center [850, 359] width 16 height 16
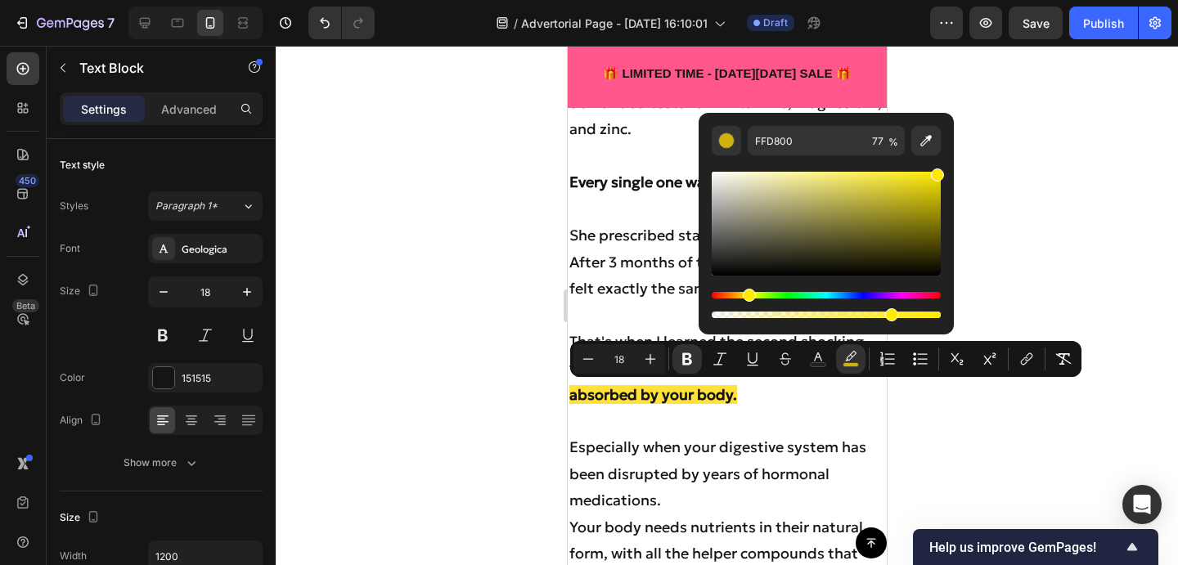
type input "FFE900"
click at [743, 296] on div "Hue" at bounding box center [749, 295] width 13 height 13
click at [976, 240] on div at bounding box center [727, 305] width 902 height 519
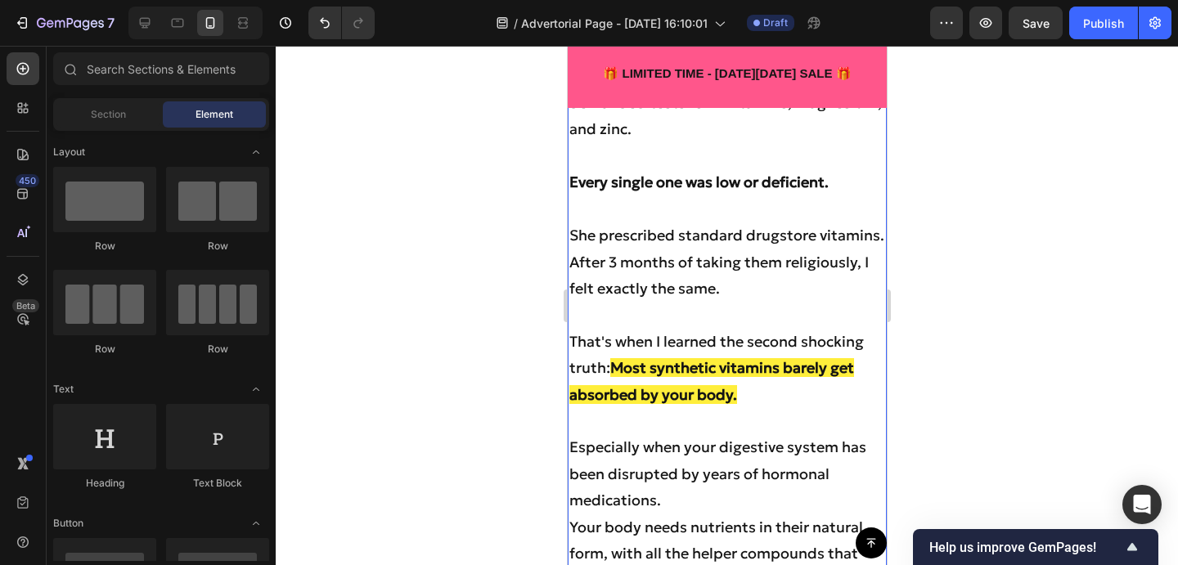
click at [612, 393] on p "That's when I learned the second shocking truth: Most synthetic vitamins barely…" at bounding box center [726, 368] width 316 height 79
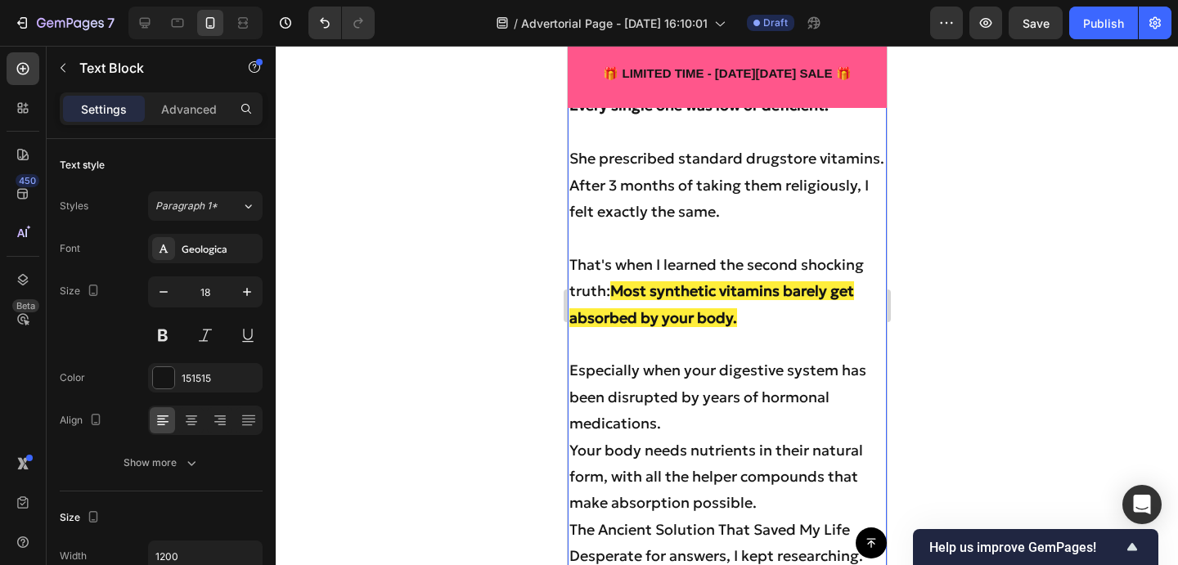
scroll to position [4401, 0]
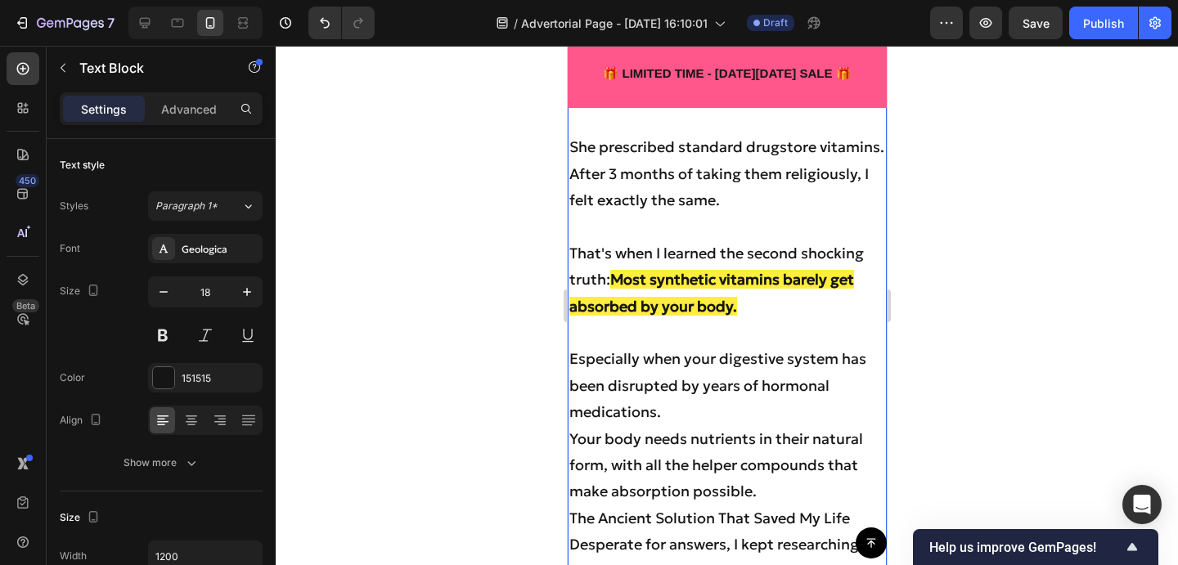
click at [613, 307] on strong "Most synthetic vitamins barely get absorbed by your body." at bounding box center [710, 292] width 285 height 45
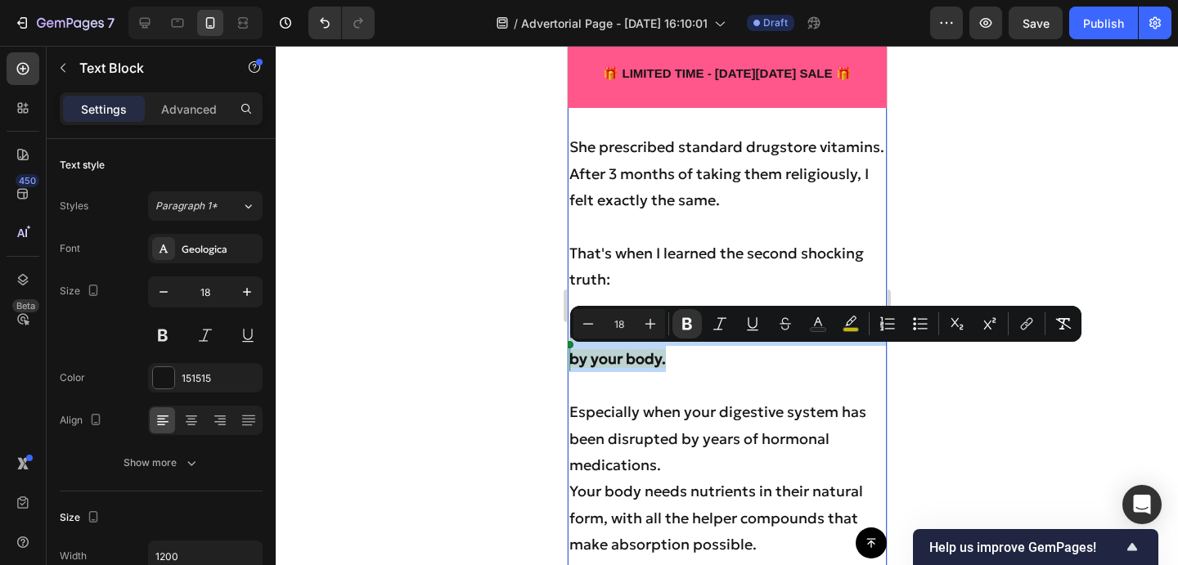
drag, startPoint x: 672, startPoint y: 388, endPoint x: 570, endPoint y: 362, distance: 104.7
click at [570, 362] on p "Most synthetic vitamins barely get absorbed by your body." at bounding box center [726, 346] width 316 height 53
click at [655, 326] on icon "Editor contextual toolbar" at bounding box center [650, 324] width 16 height 16
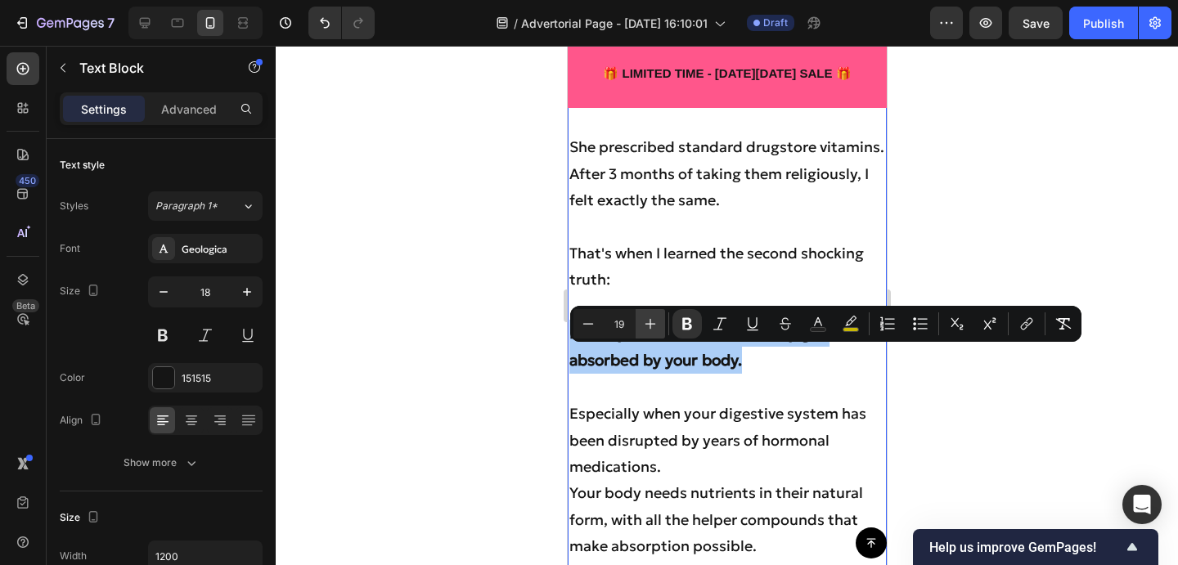
click at [655, 326] on icon "Editor contextual toolbar" at bounding box center [650, 324] width 16 height 16
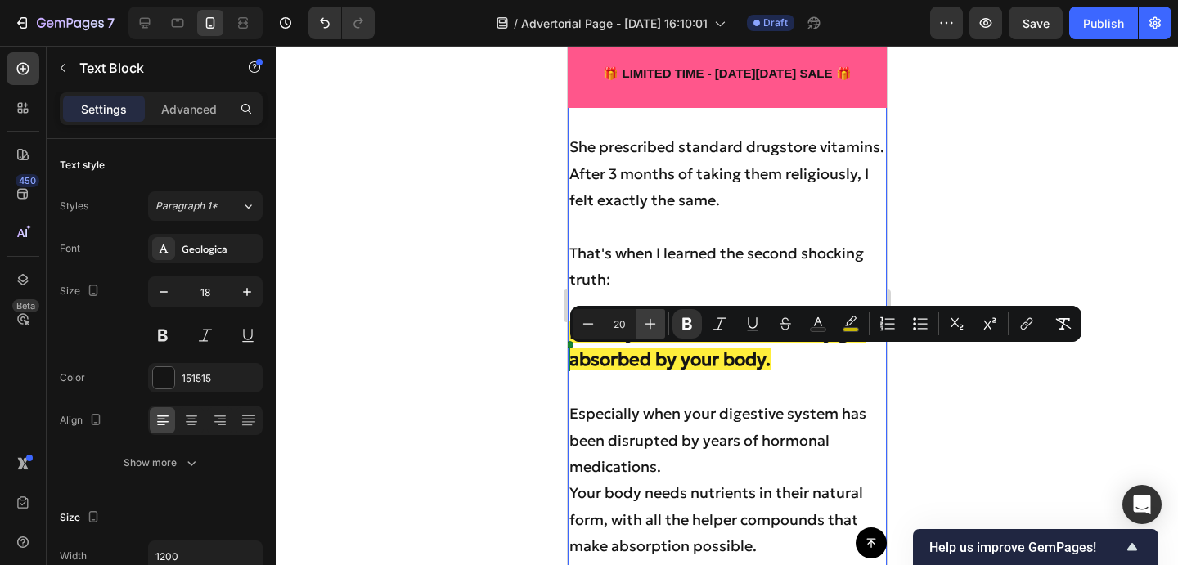
type input "22"
click at [813, 375] on p "Most synthetic vitamins barely get absorbed by your body." at bounding box center [726, 347] width 316 height 55
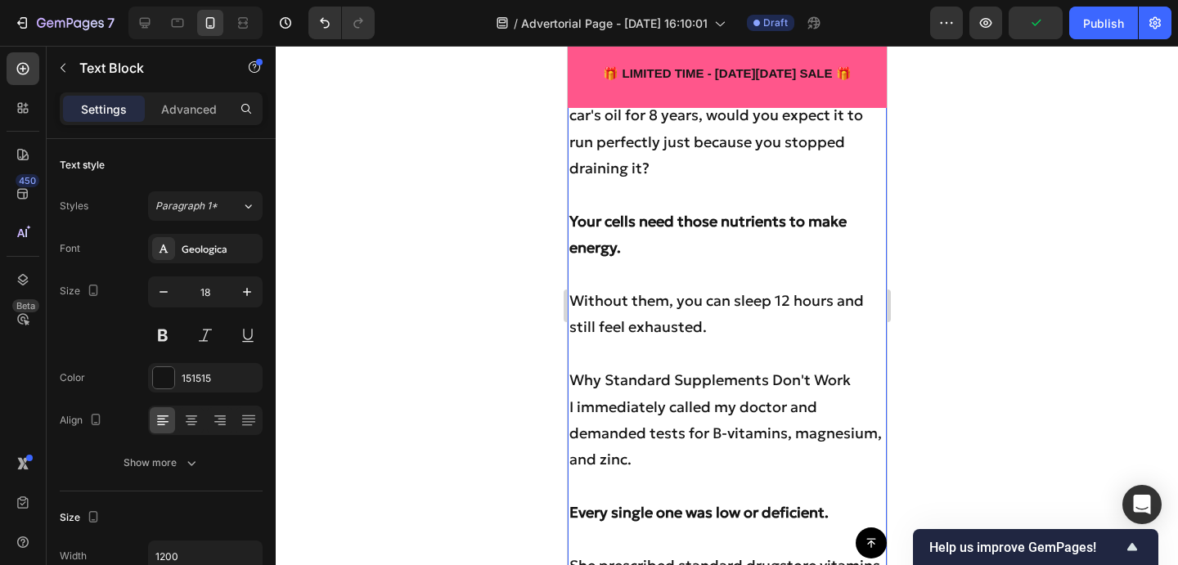
scroll to position [3786, 0]
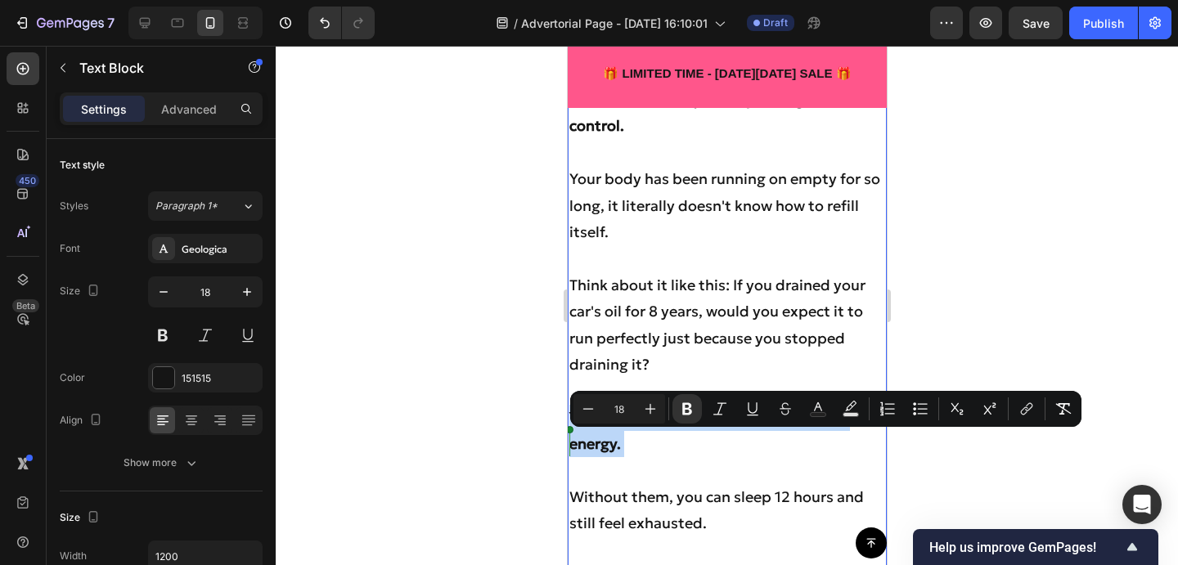
drag, startPoint x: 640, startPoint y: 465, endPoint x: 558, endPoint y: 451, distance: 83.0
click at [656, 412] on icon "Editor contextual toolbar" at bounding box center [650, 409] width 16 height 16
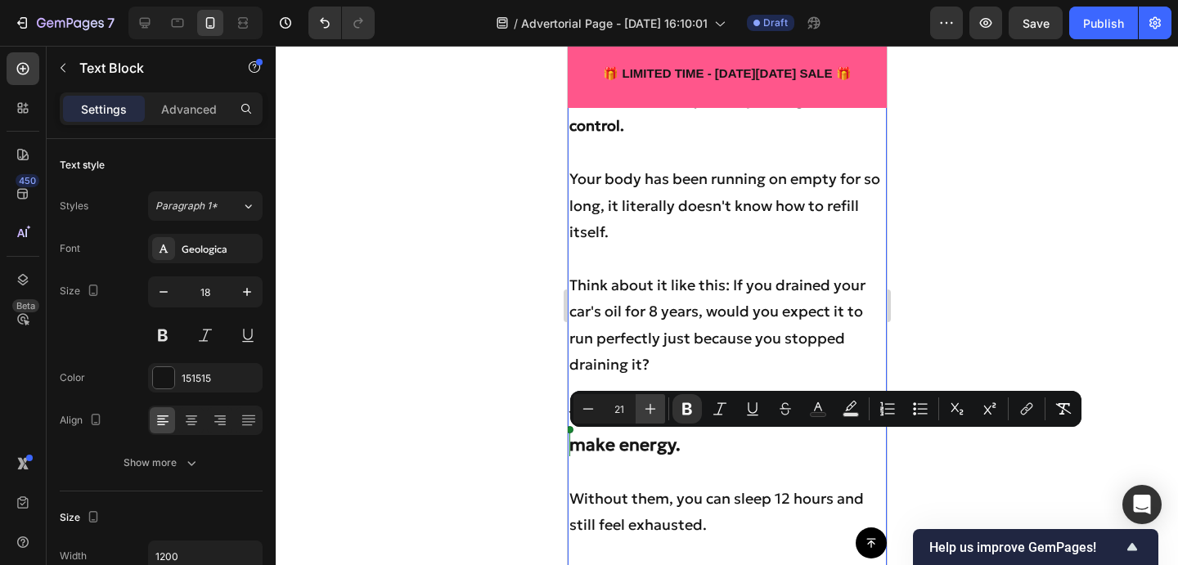
click at [656, 412] on icon "Editor contextual toolbar" at bounding box center [650, 409] width 16 height 16
type input "22"
click at [696, 335] on p "Think about it like this: If you drained your car's oil for 8 years, would you …" at bounding box center [726, 325] width 316 height 106
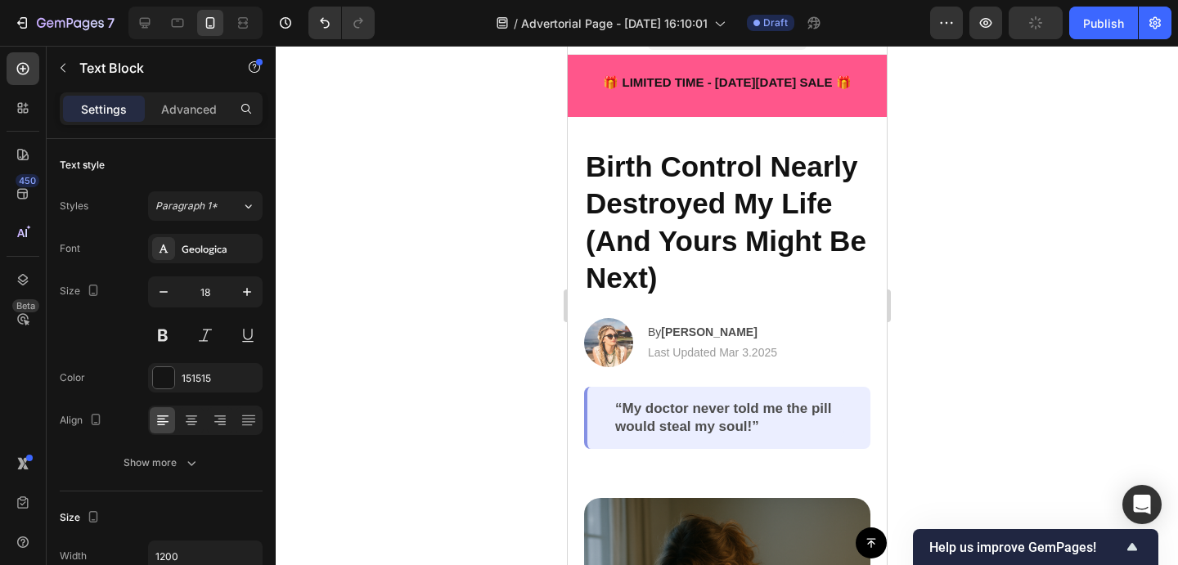
scroll to position [0, 0]
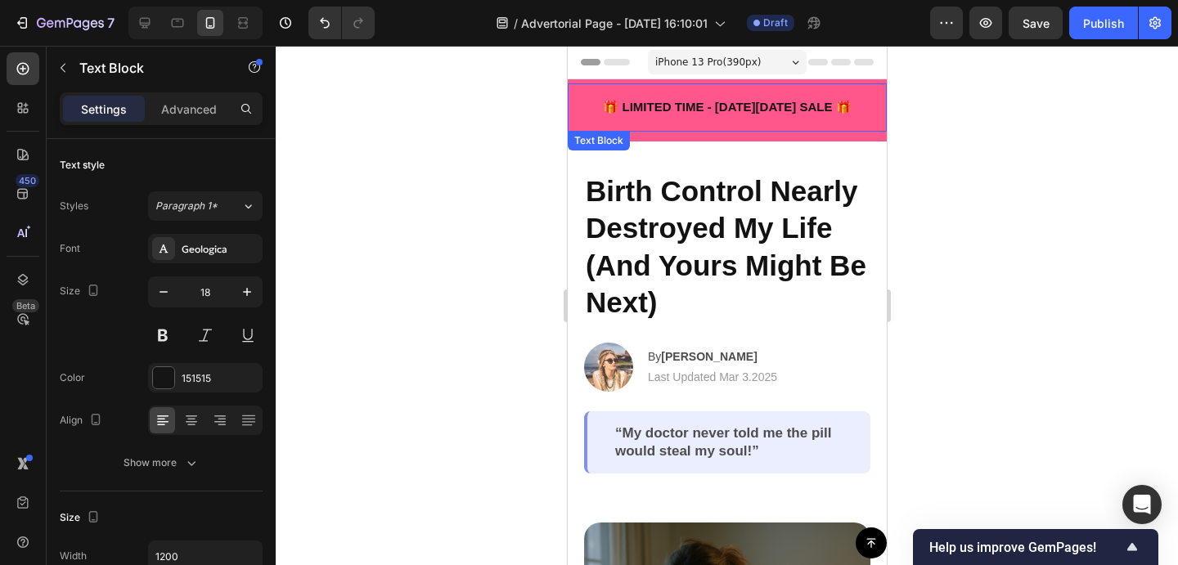
click at [739, 107] on p "🎁 LIMITED TIME - BLACK FRIDAY SALE 🎁" at bounding box center [726, 107] width 293 height 19
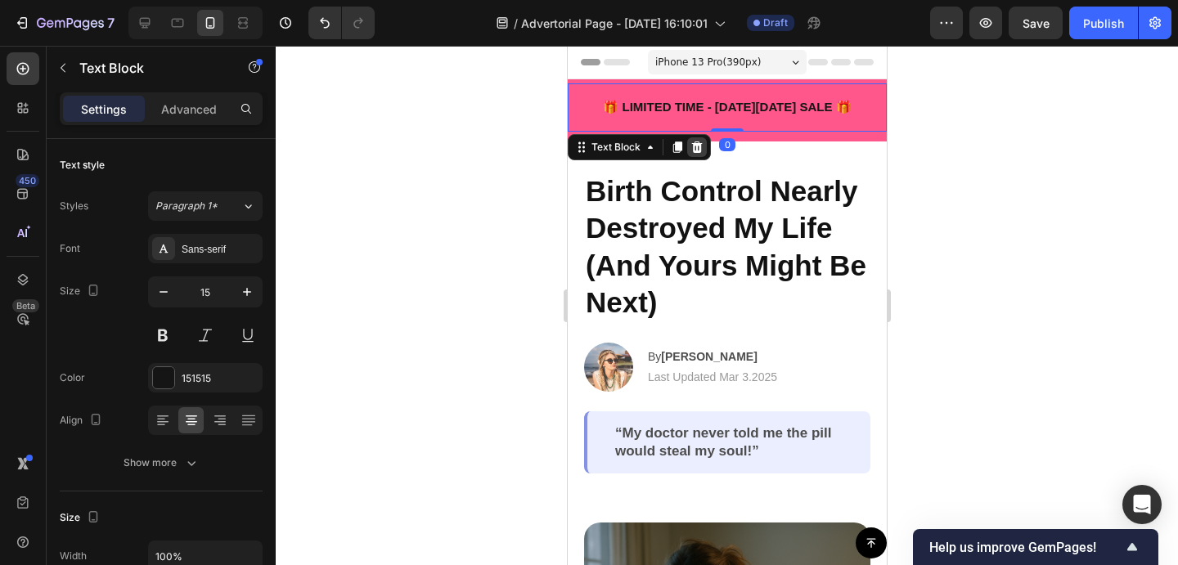
click at [687, 146] on div at bounding box center [696, 147] width 20 height 20
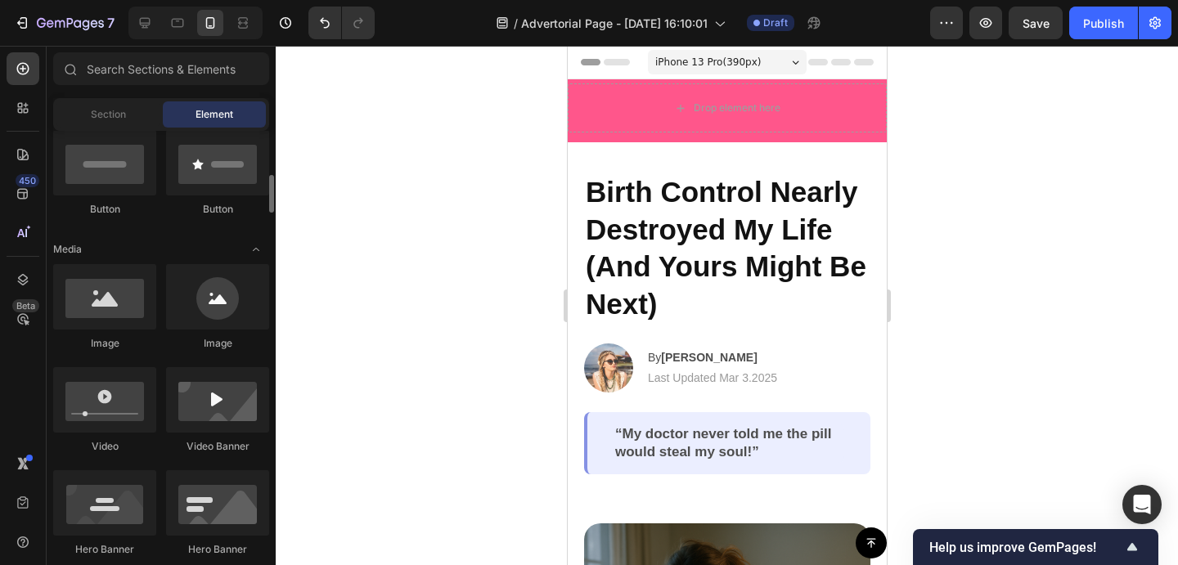
scroll to position [427, 0]
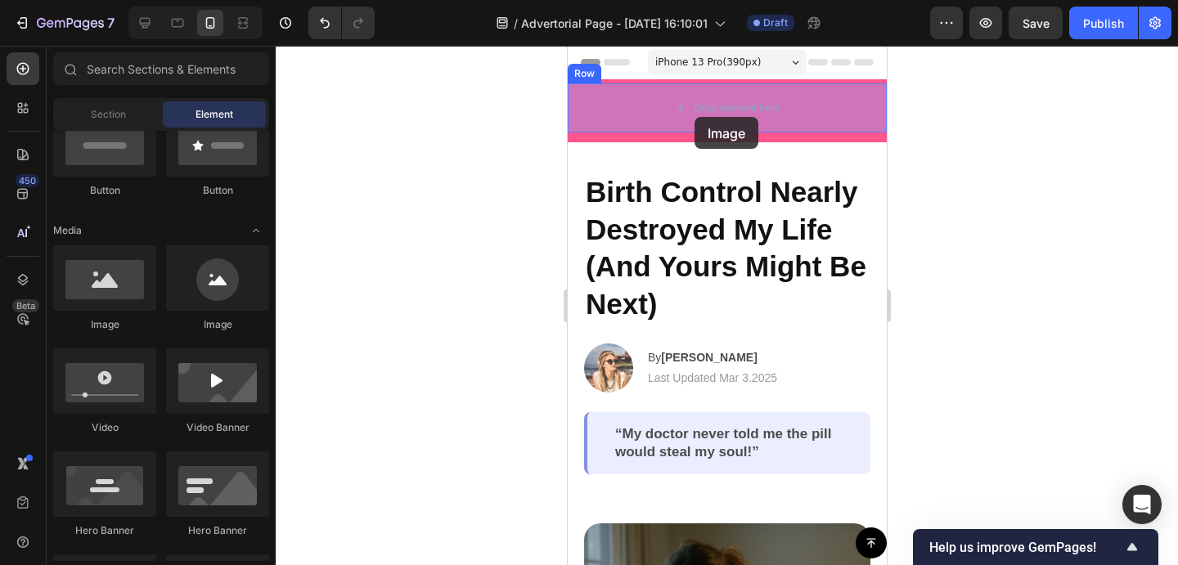
drag, startPoint x: 1133, startPoint y: 284, endPoint x: 694, endPoint y: 117, distance: 469.9
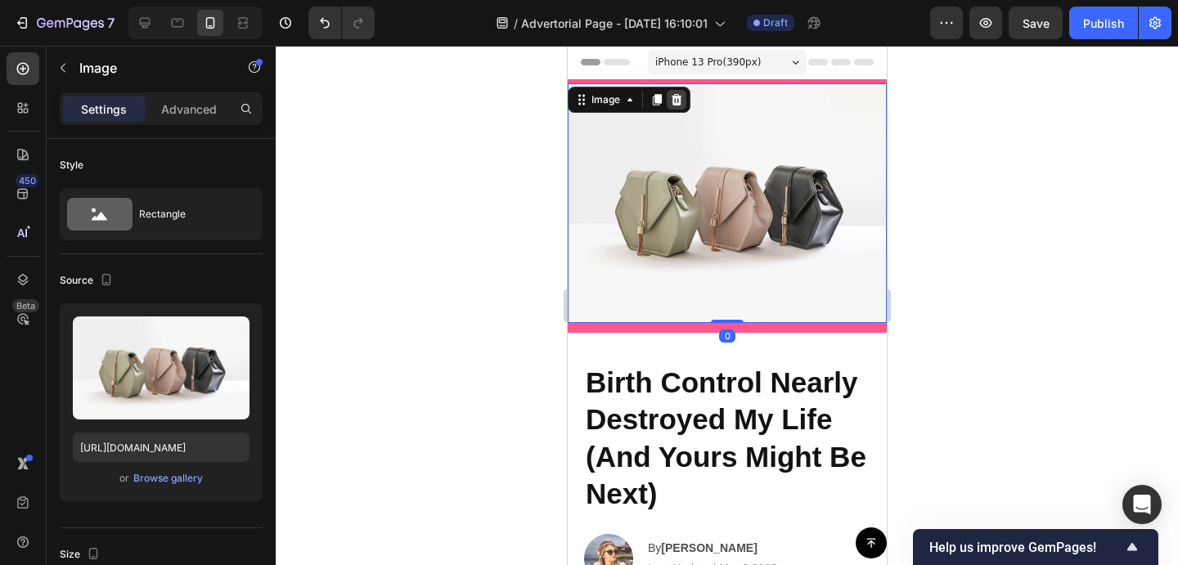
click at [674, 103] on icon at bounding box center [675, 99] width 13 height 13
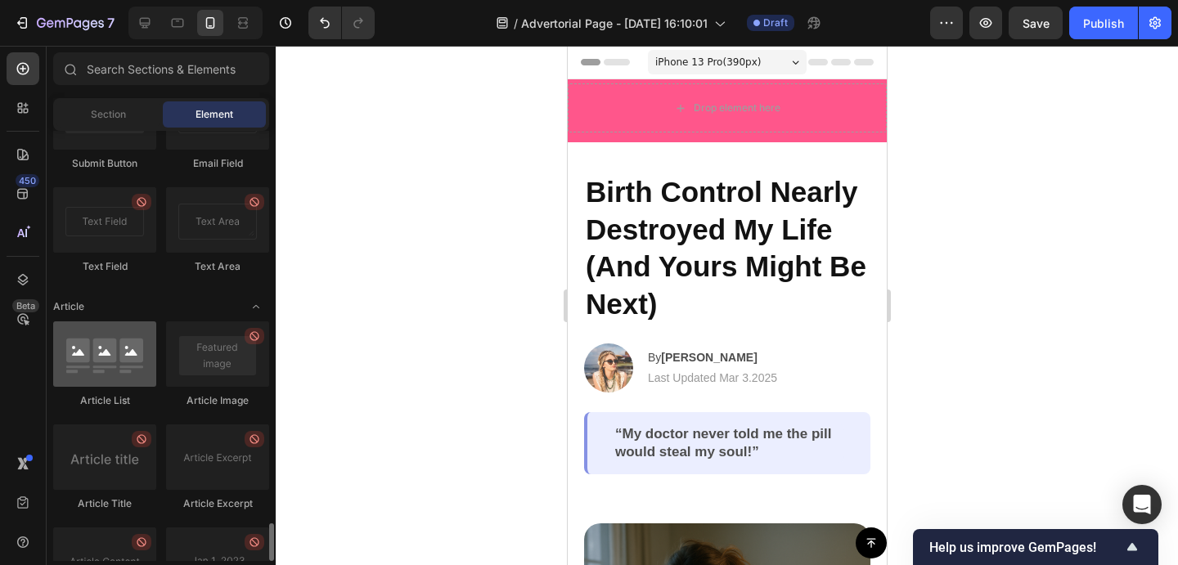
scroll to position [4004, 0]
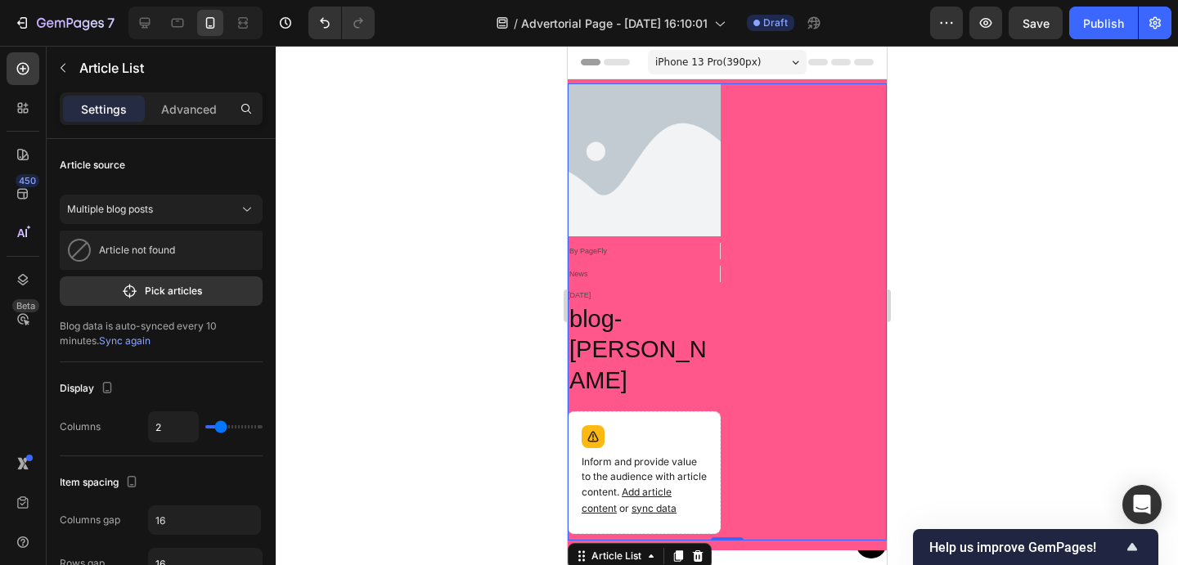
click at [779, 129] on div "Article Image By PageFly Article Author News Article Category Jul 15, 2025 Arti…" at bounding box center [726, 311] width 319 height 457
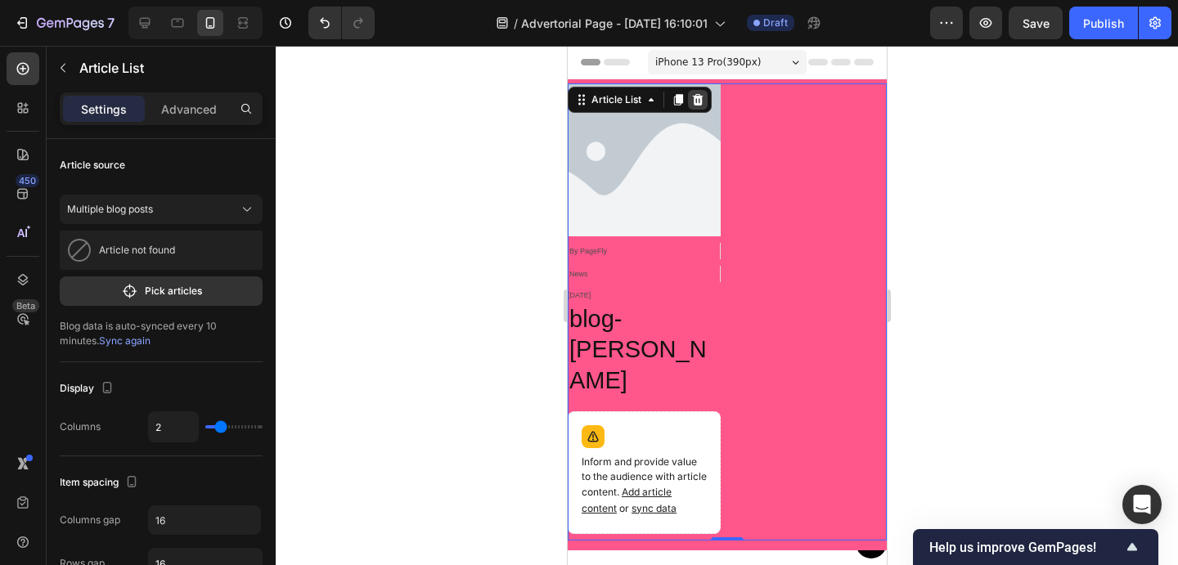
click at [699, 106] on icon at bounding box center [696, 99] width 13 height 13
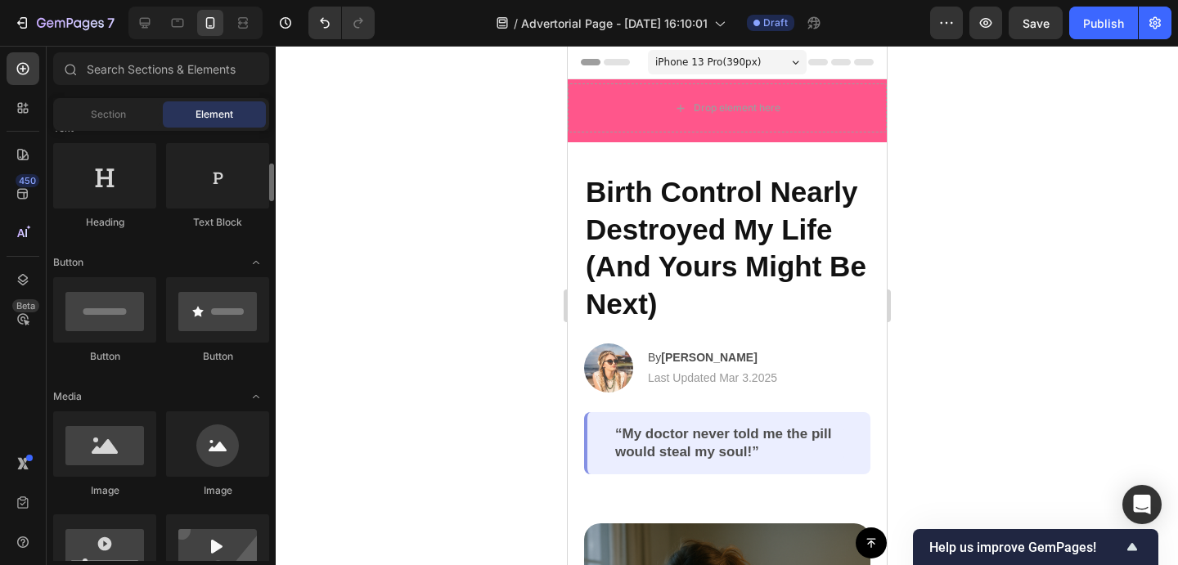
scroll to position [270, 0]
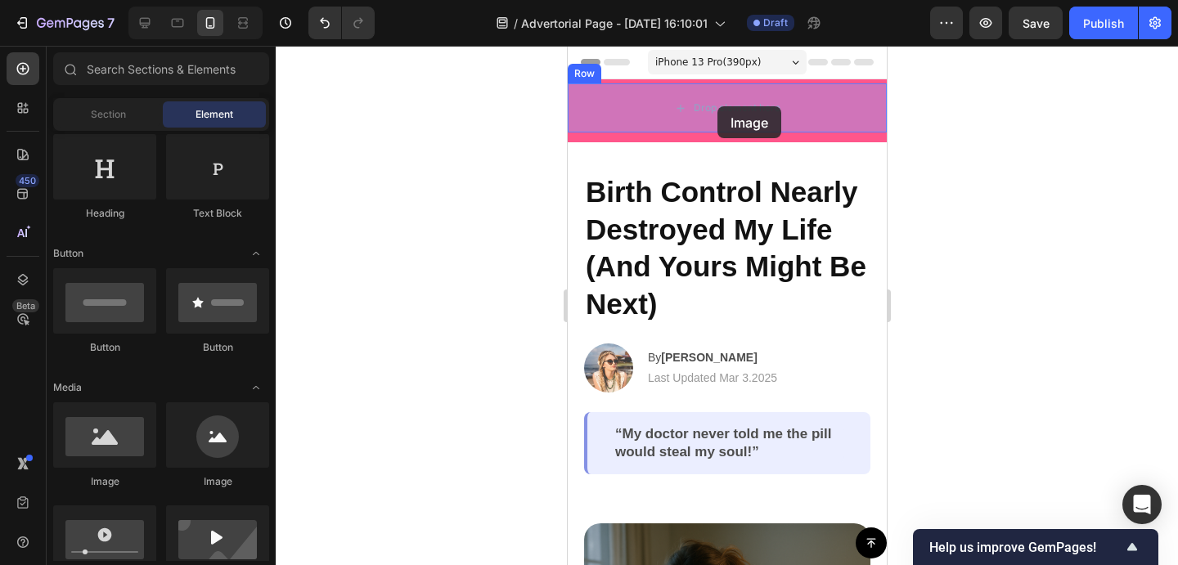
drag, startPoint x: 660, startPoint y: 512, endPoint x: 1099, endPoint y: 179, distance: 551.1
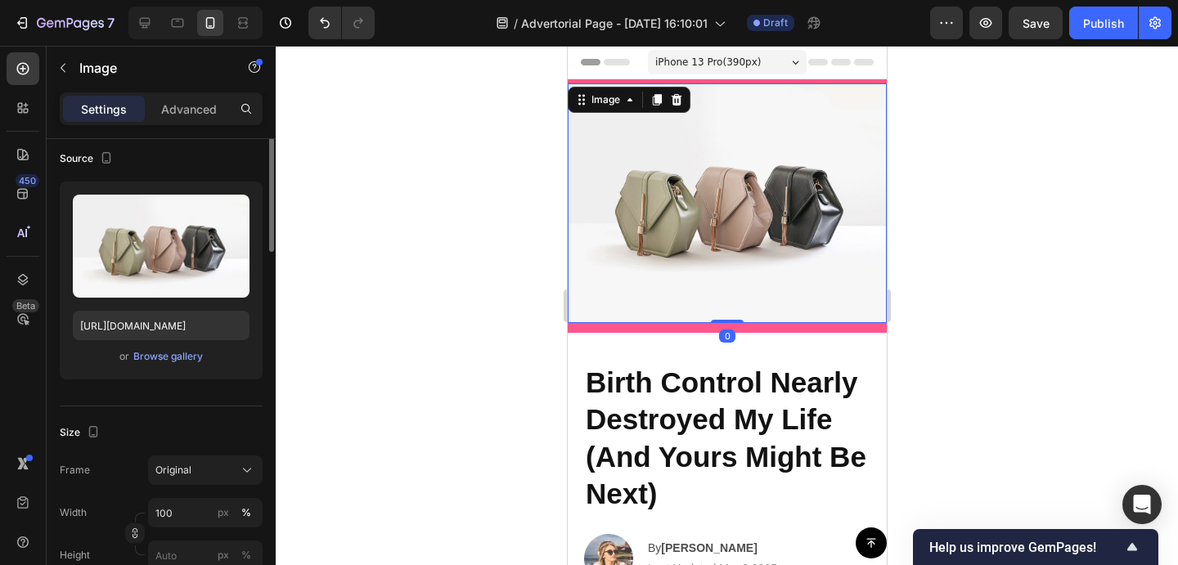
scroll to position [0, 0]
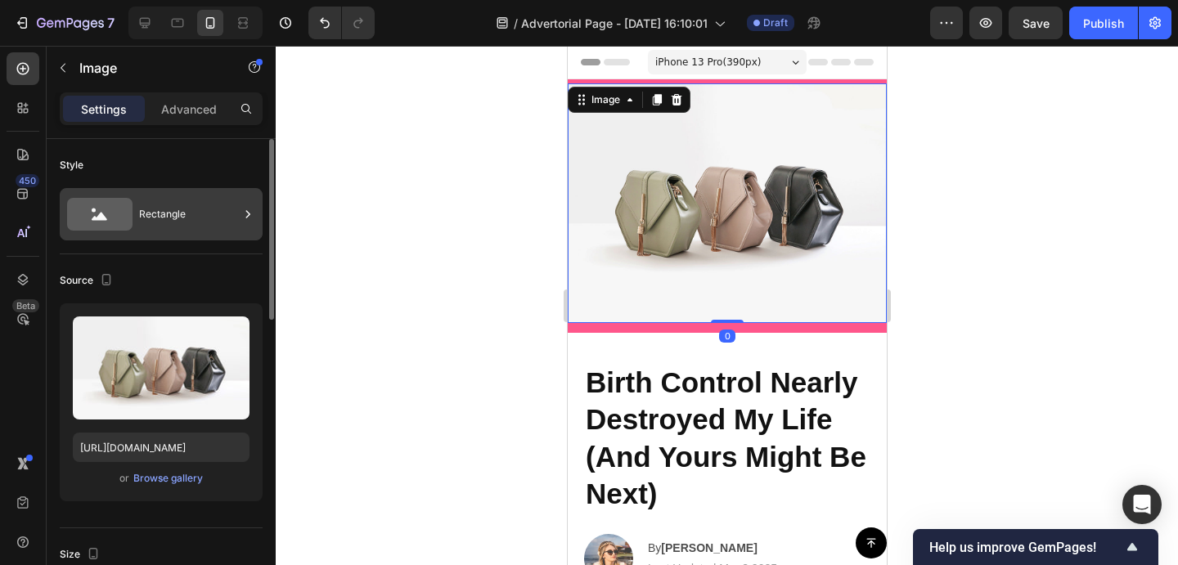
click at [194, 204] on div "Rectangle" at bounding box center [189, 214] width 100 height 38
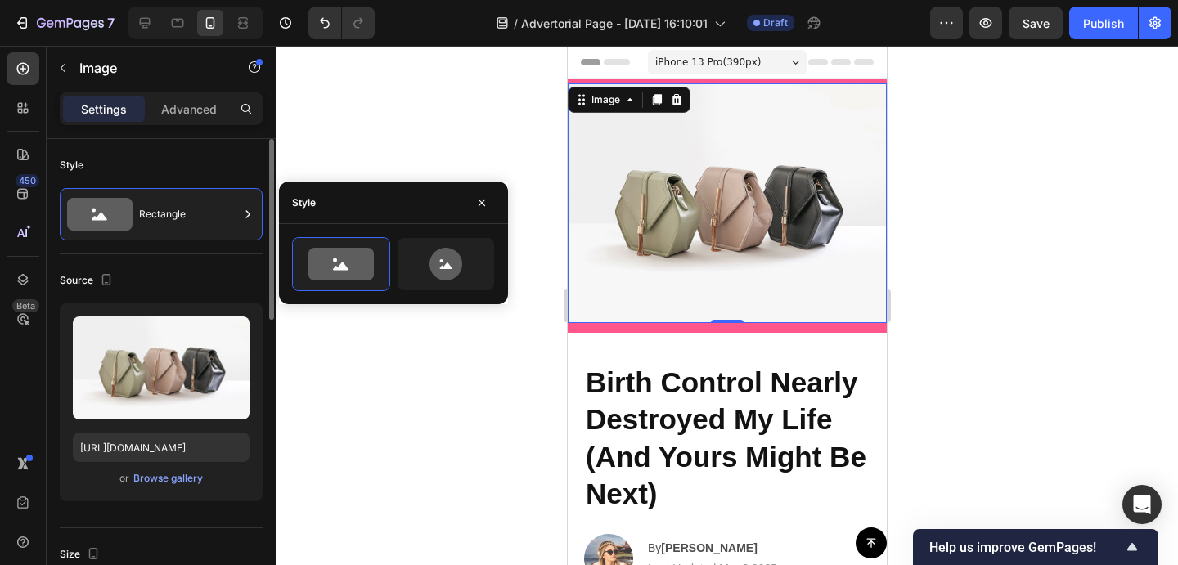
click at [146, 272] on div "Source" at bounding box center [161, 280] width 203 height 26
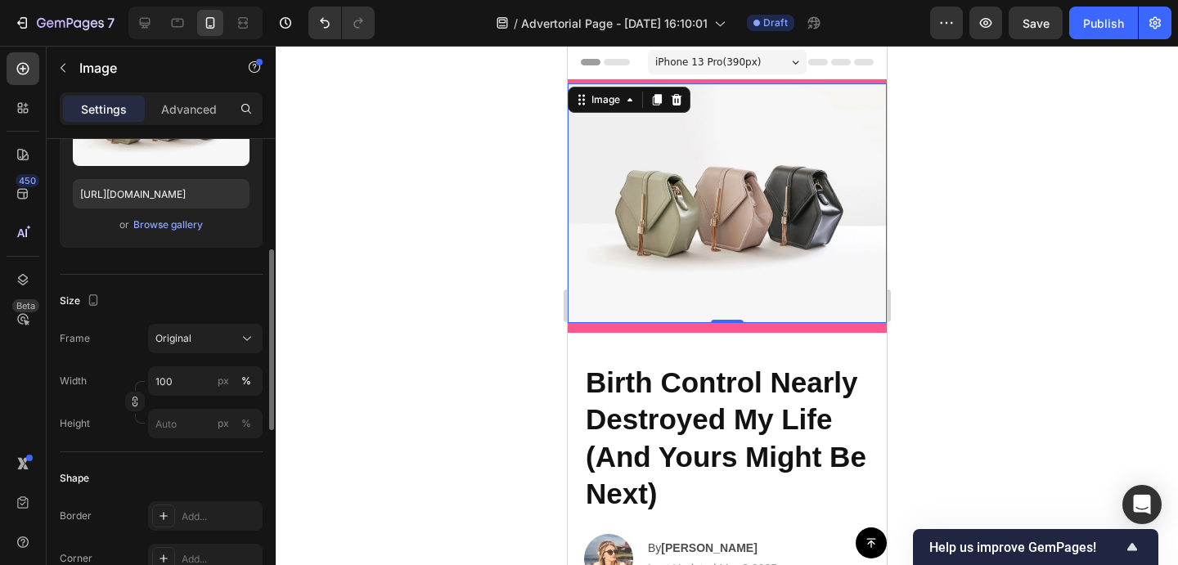
scroll to position [263, 0]
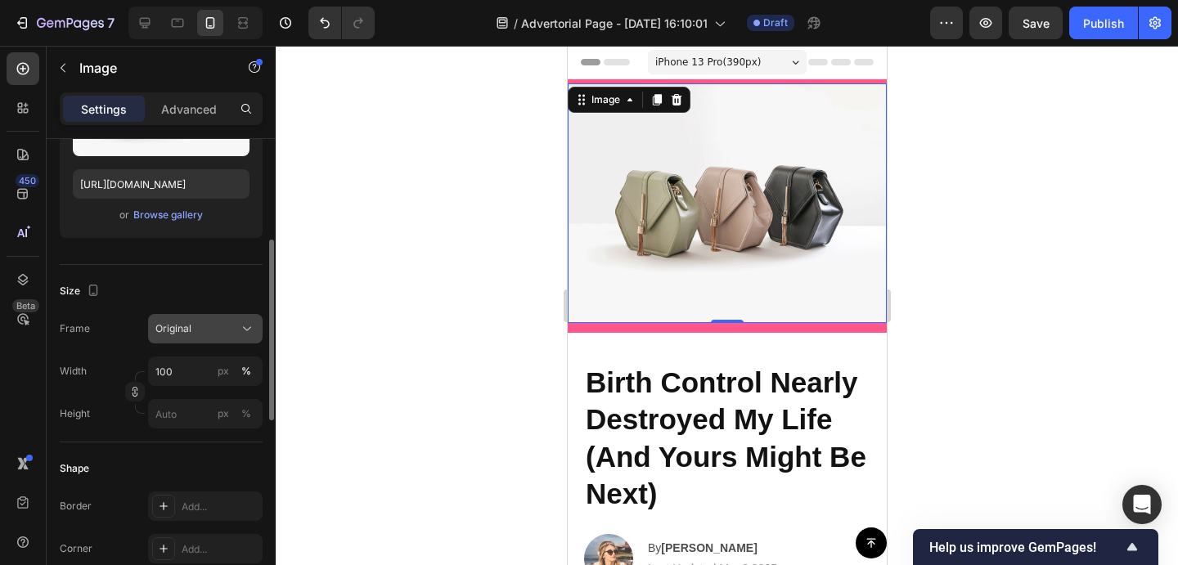
click at [188, 328] on span "Original" at bounding box center [173, 328] width 36 height 15
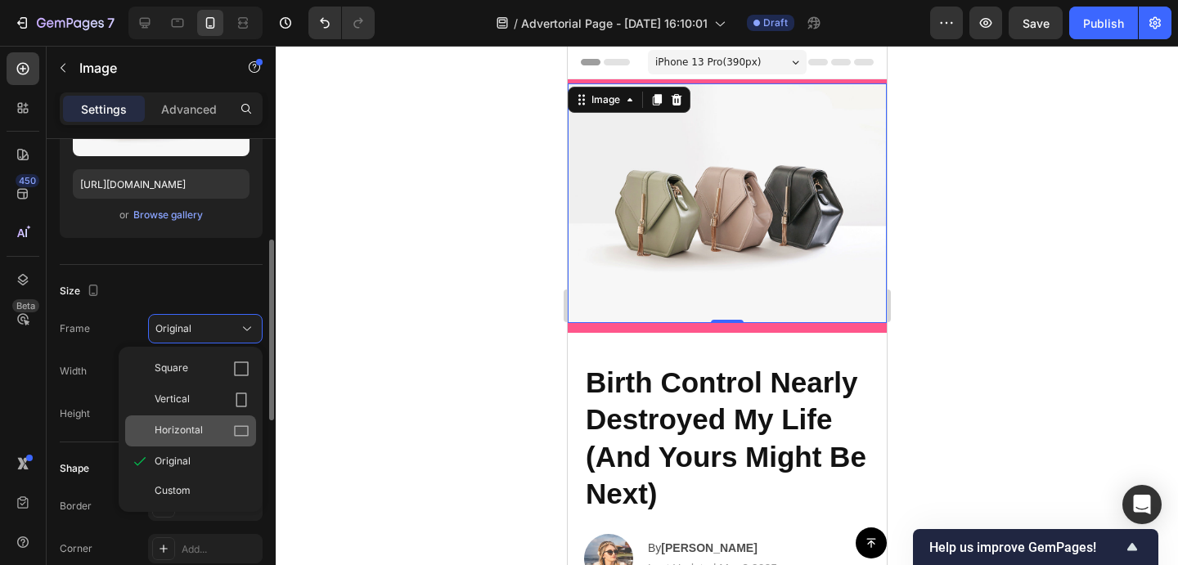
click at [215, 419] on div "Horizontal" at bounding box center [190, 431] width 131 height 31
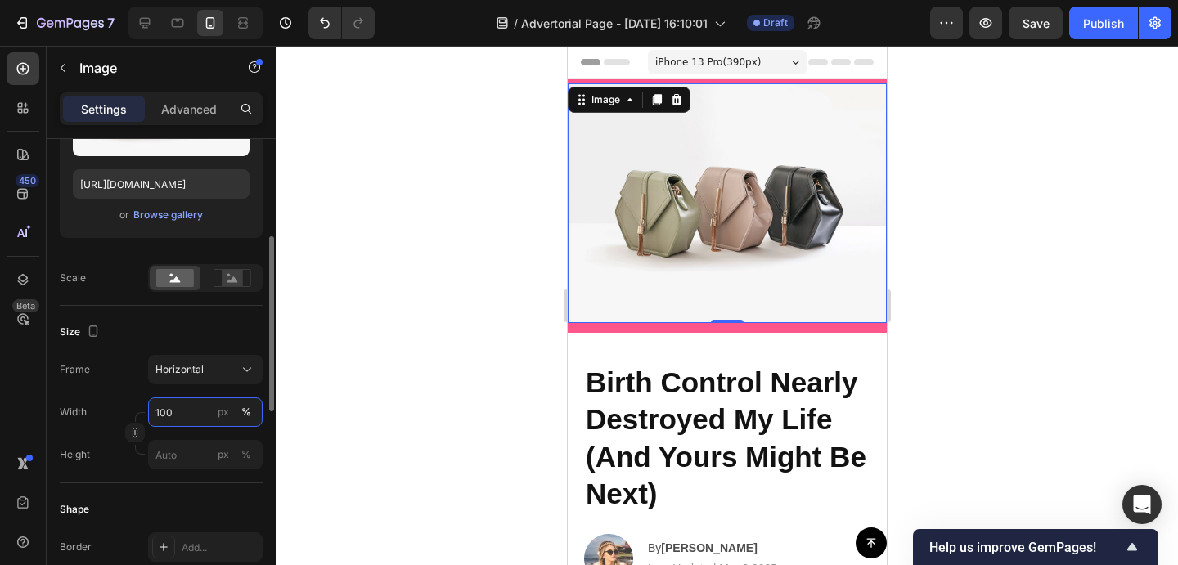
click at [181, 414] on input "100" at bounding box center [205, 412] width 115 height 29
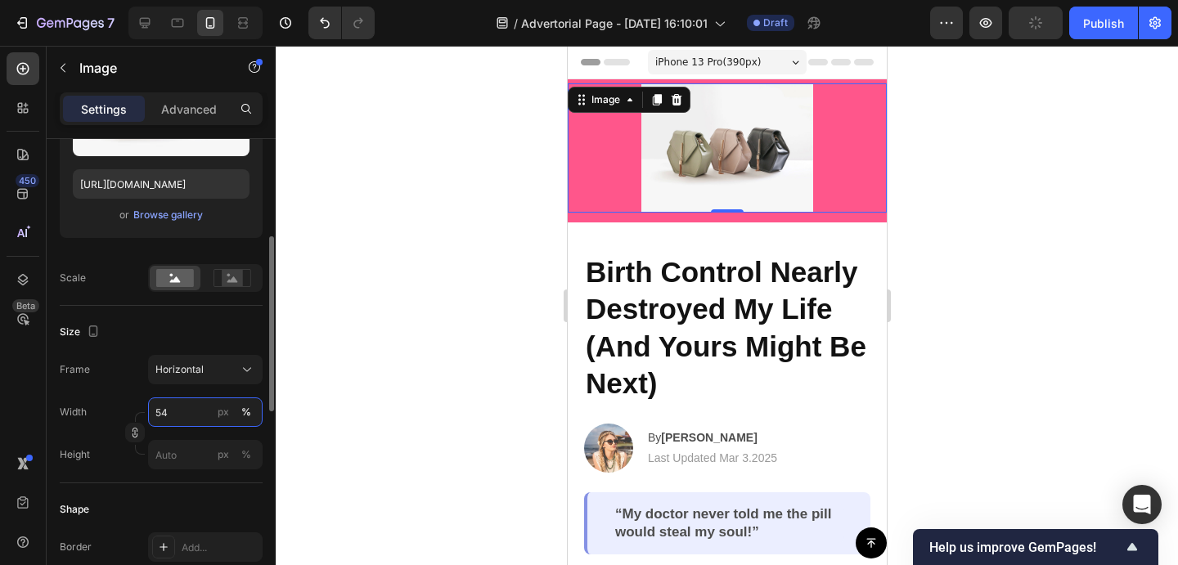
type input "5"
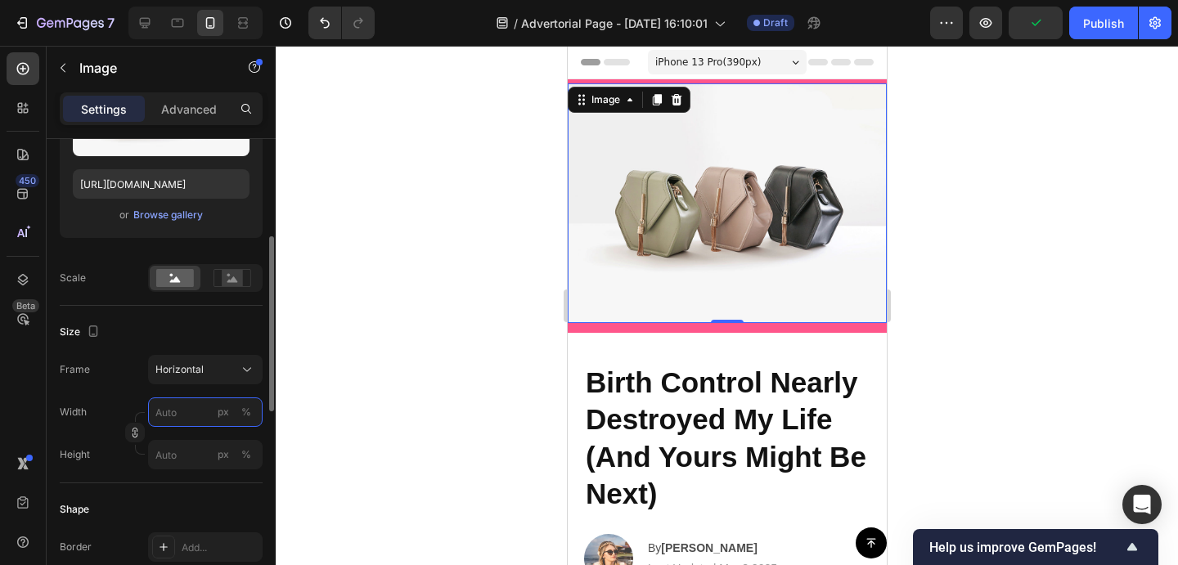
type input "4"
type input "3"
type input "40"
type input "30"
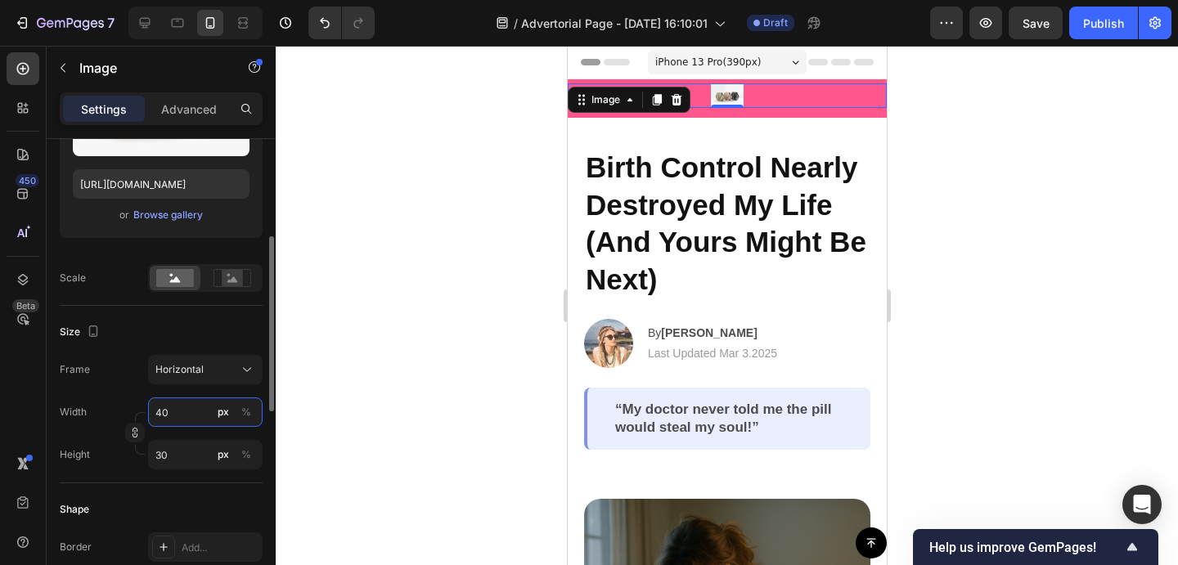
type input "4"
type input "3"
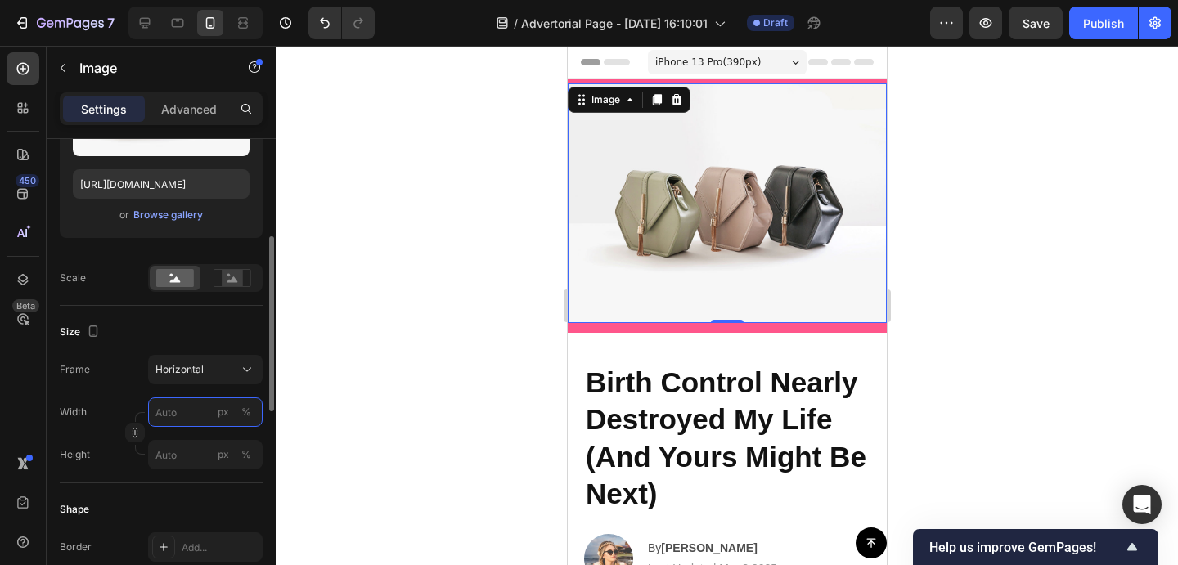
type input "5"
type input "4"
type input "50"
type input "38"
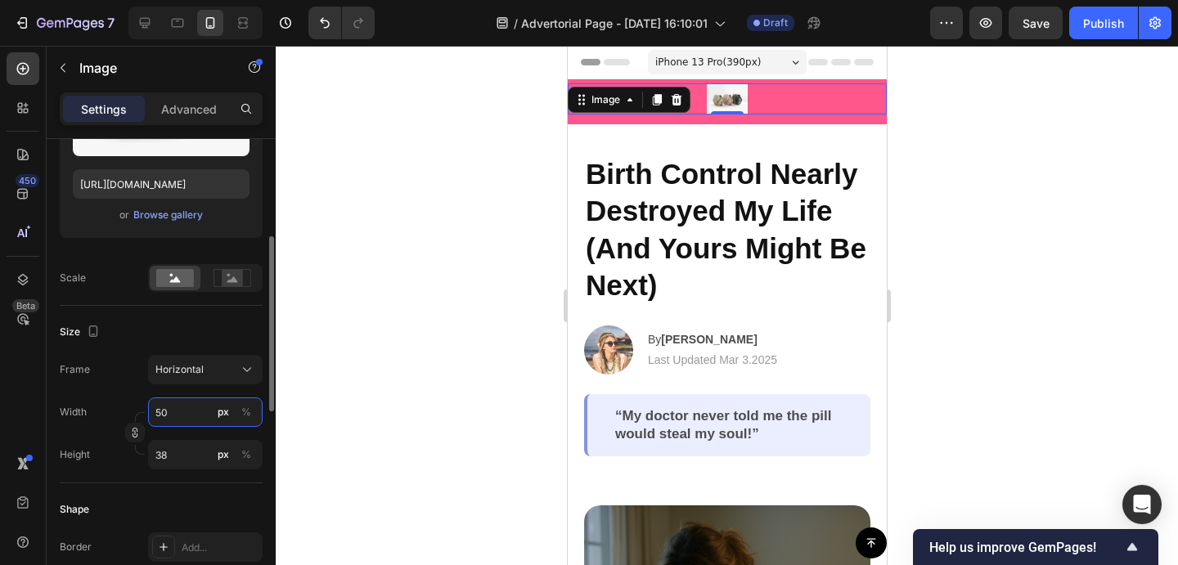
type input "5"
type input "4"
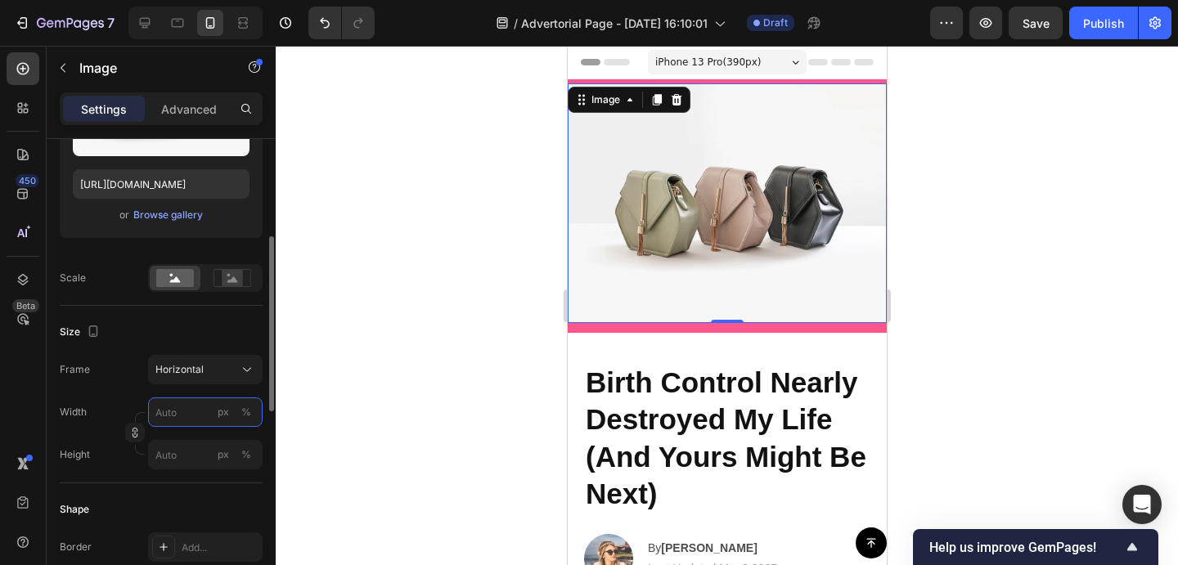
type input "5"
type input "4"
type input "50"
type input "38"
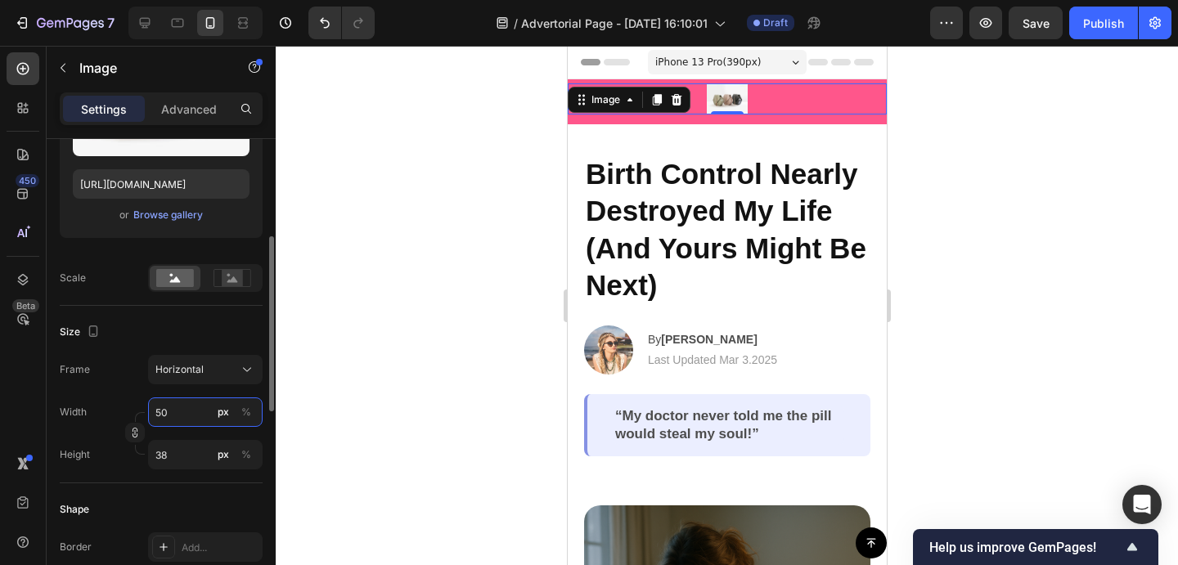
type input "500"
type input "375"
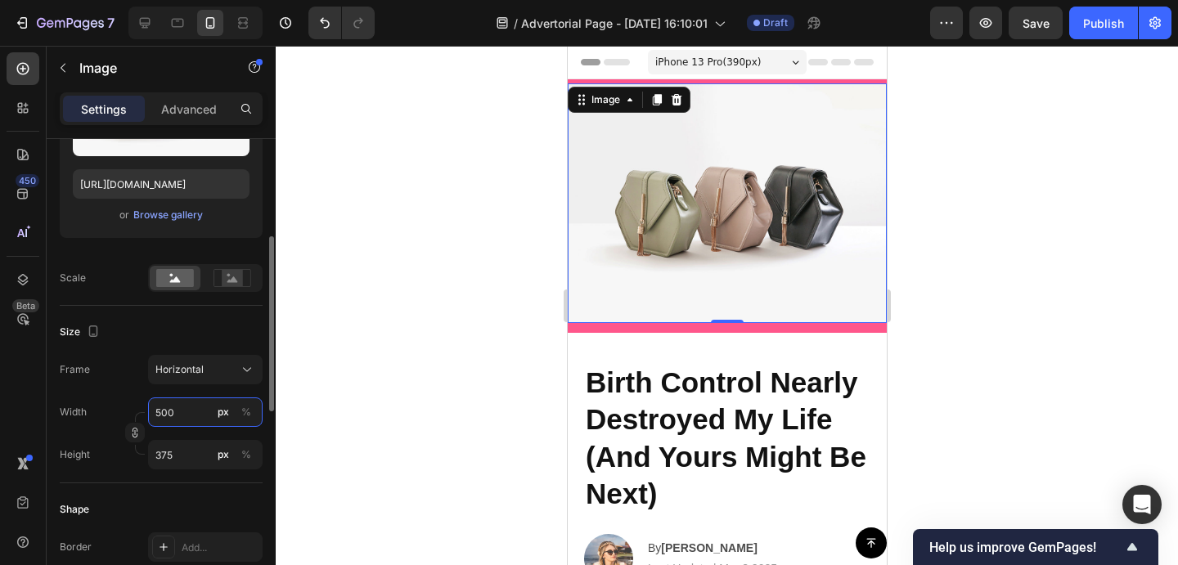
type input "50"
type input "38"
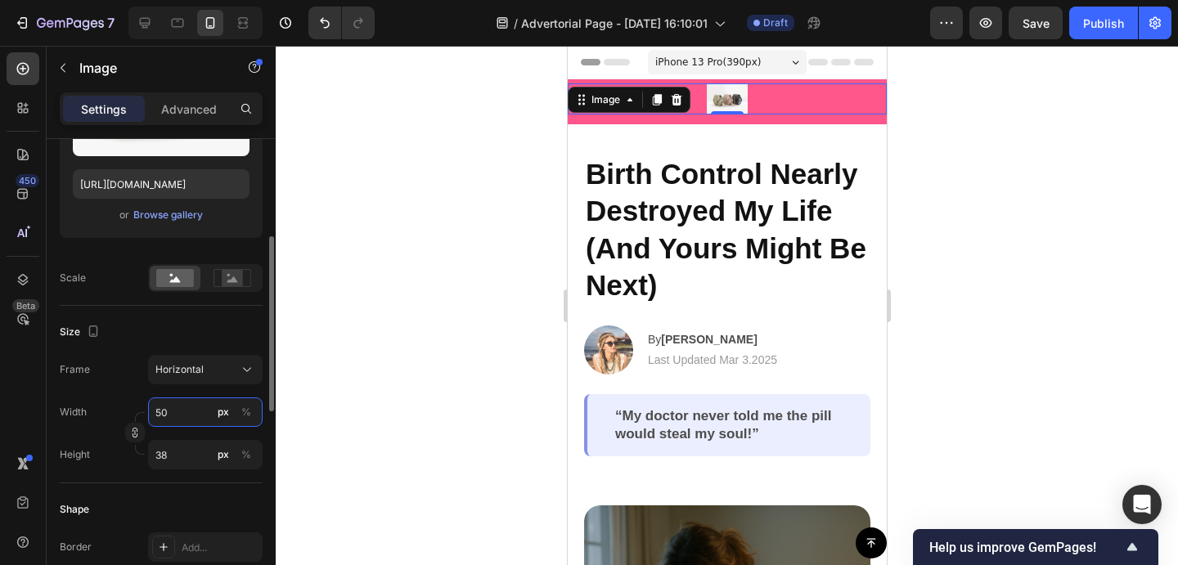
type input "5"
type input "4"
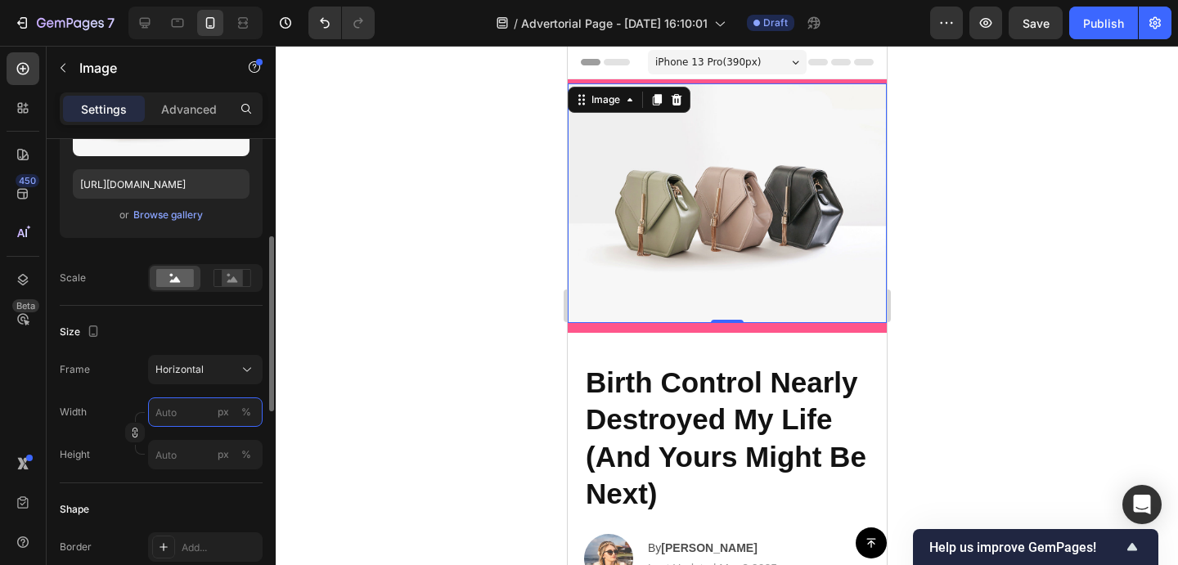
type input "1"
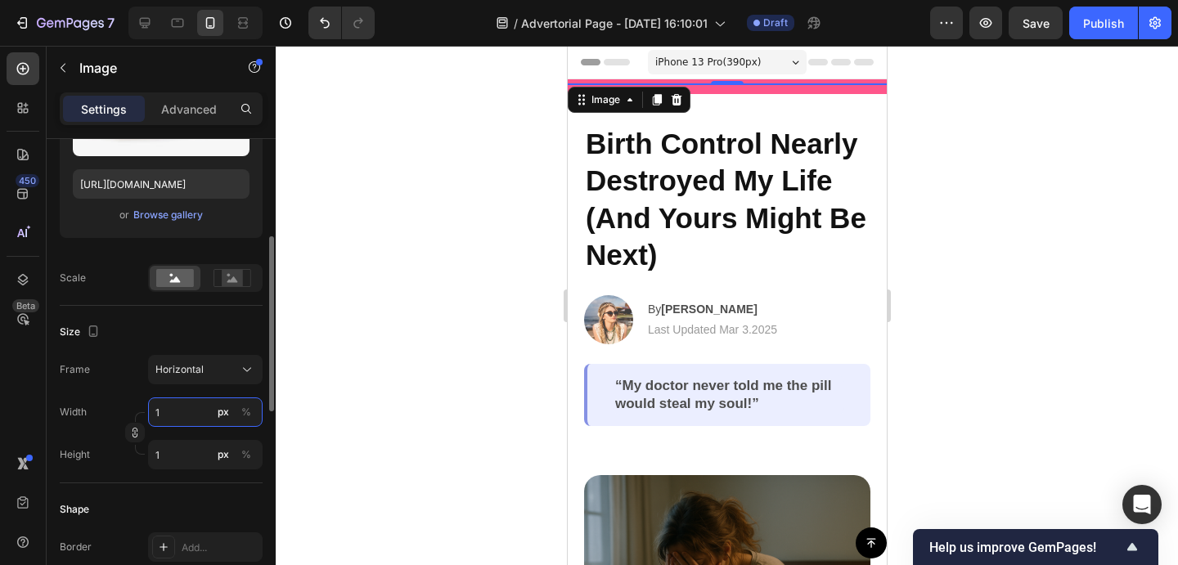
type input "10"
type input "8"
type input "100"
type input "75"
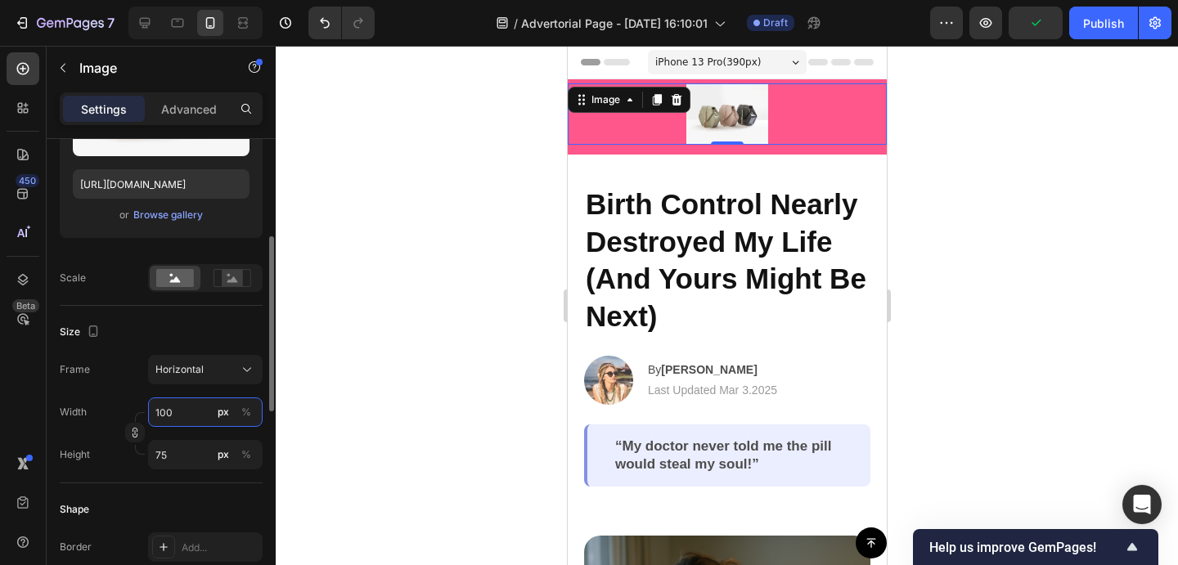
type input "10"
type input "8"
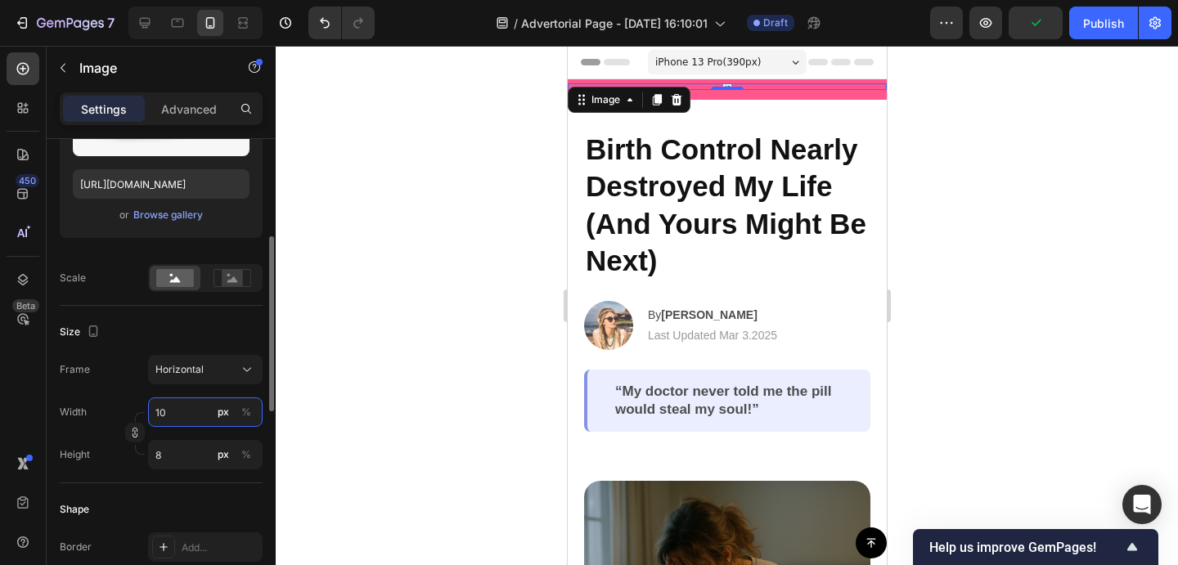
type input "1"
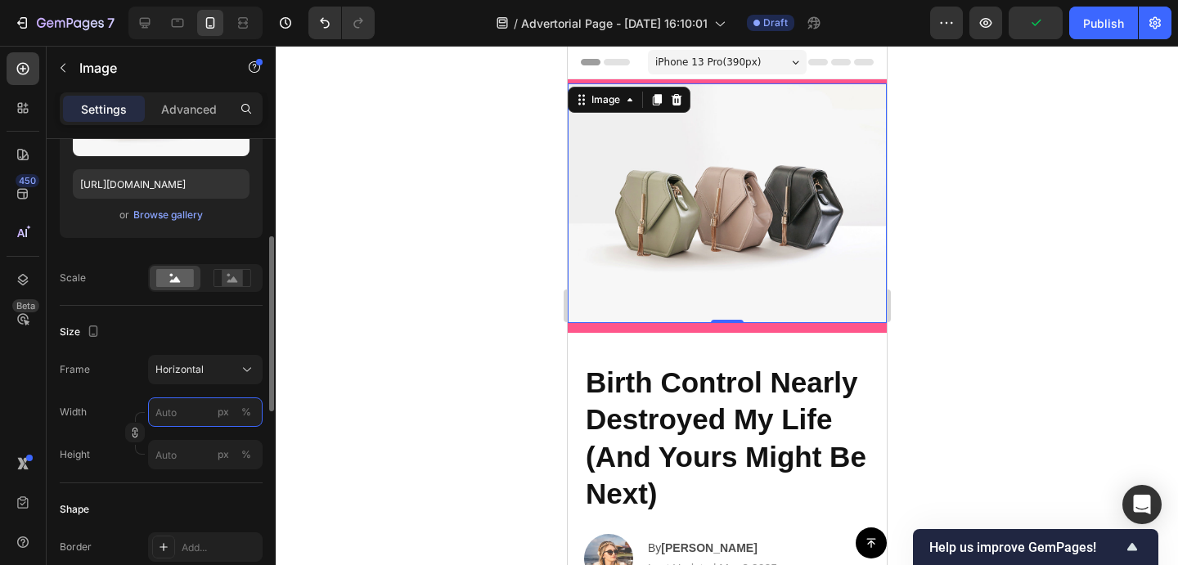
type input "5"
type input "4"
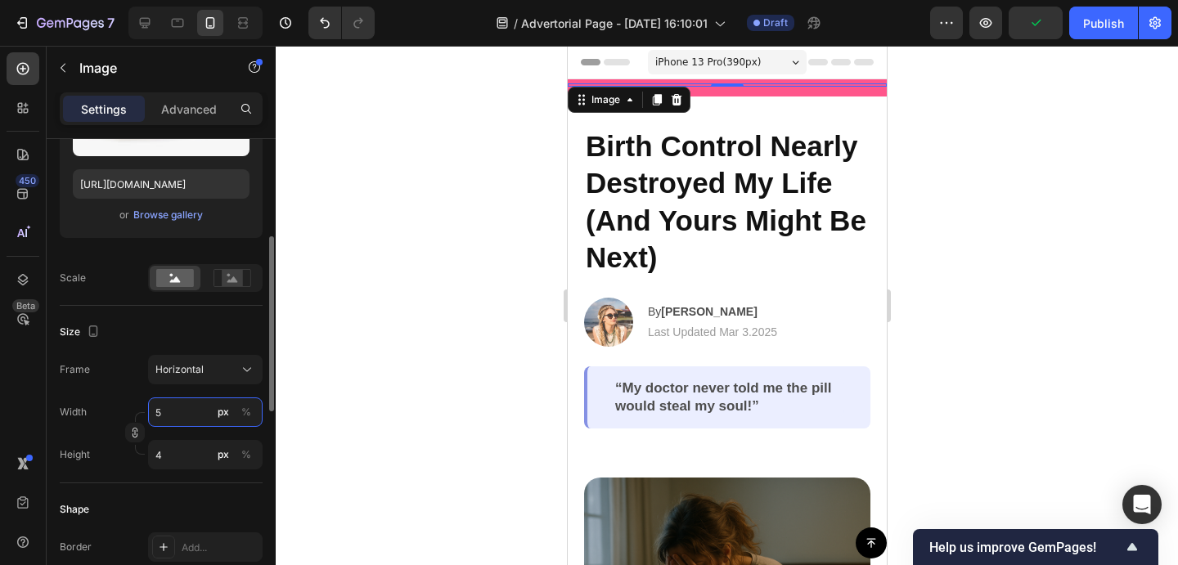
type input "50"
type input "38"
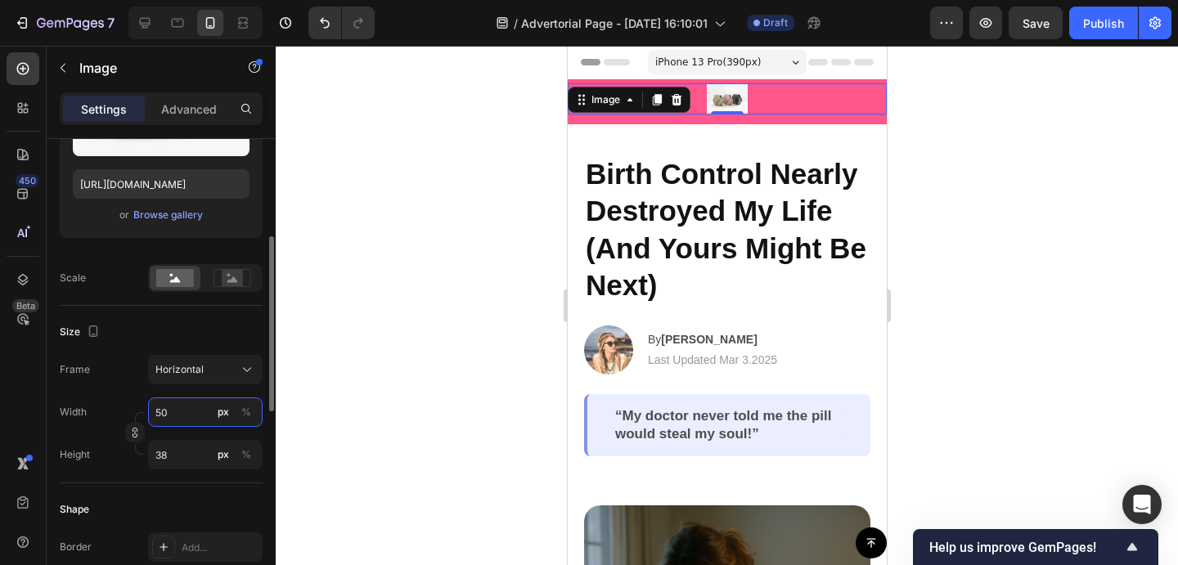
type input "500"
type input "375"
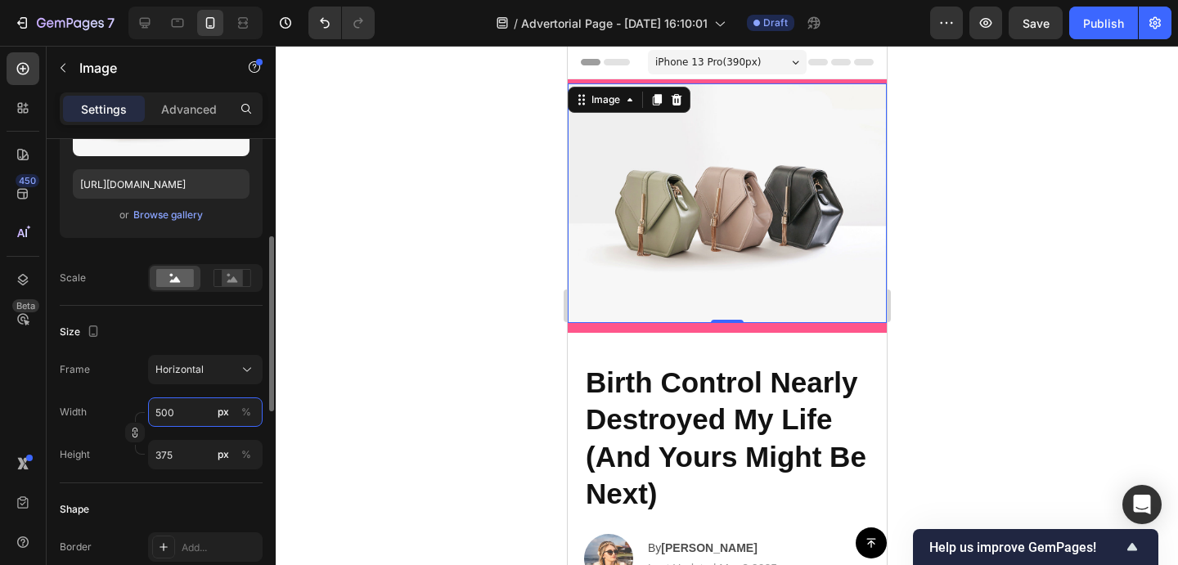
type input "50"
type input "38"
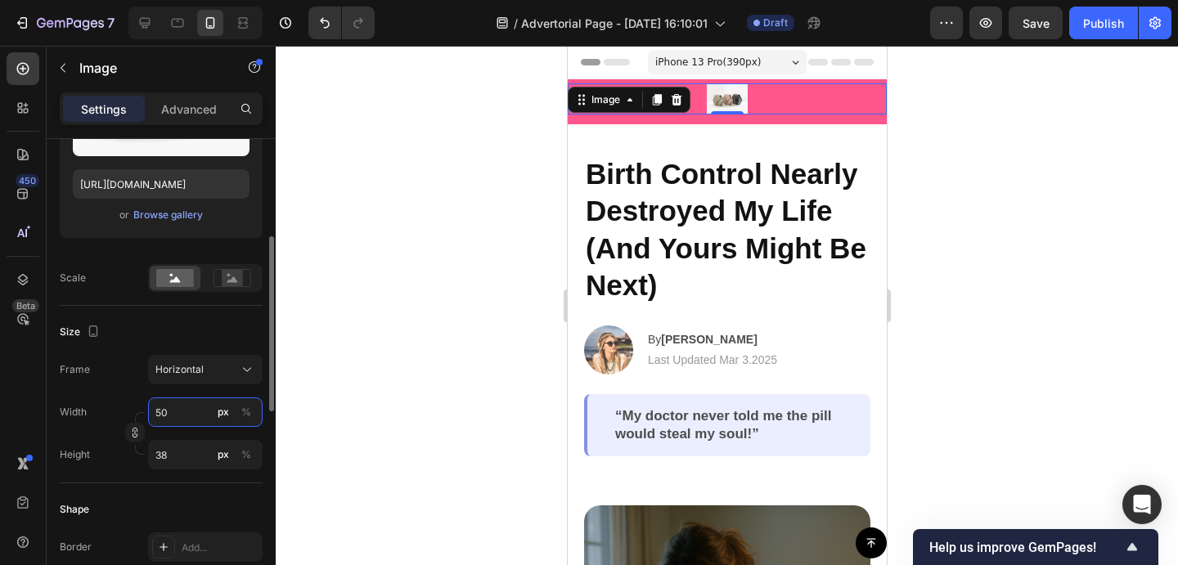
type input "5"
type input "4"
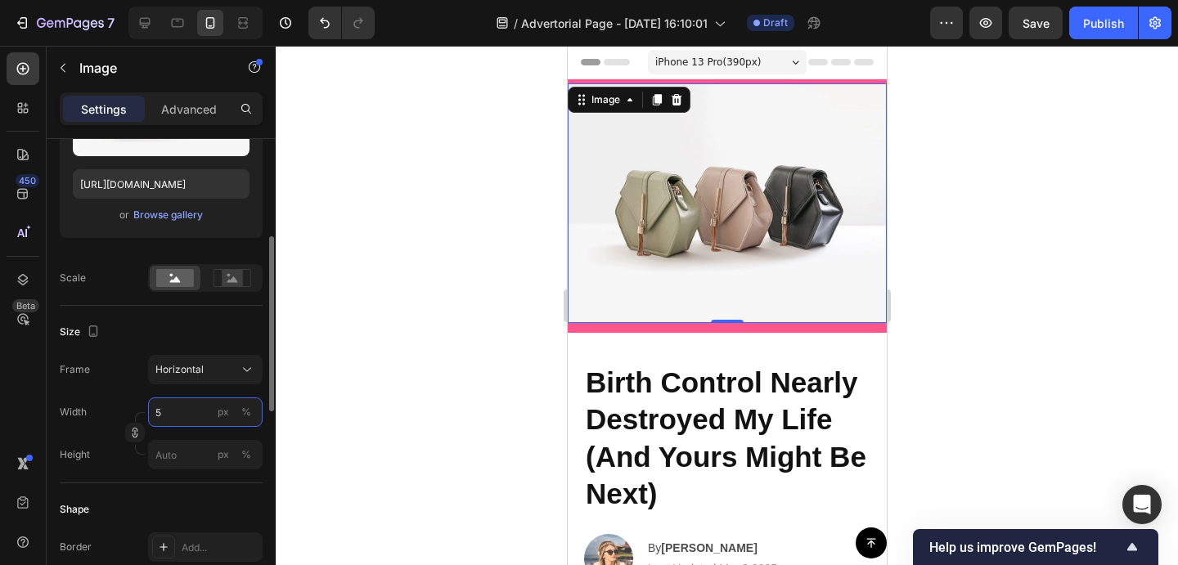
type input "52"
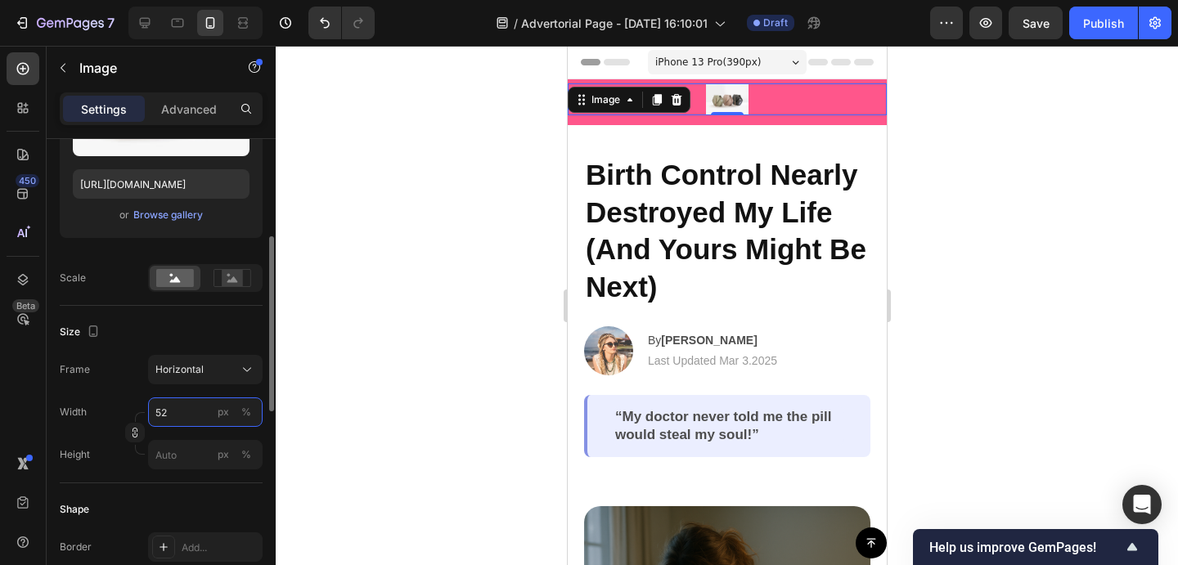
type input "39"
type input "520"
type input "390"
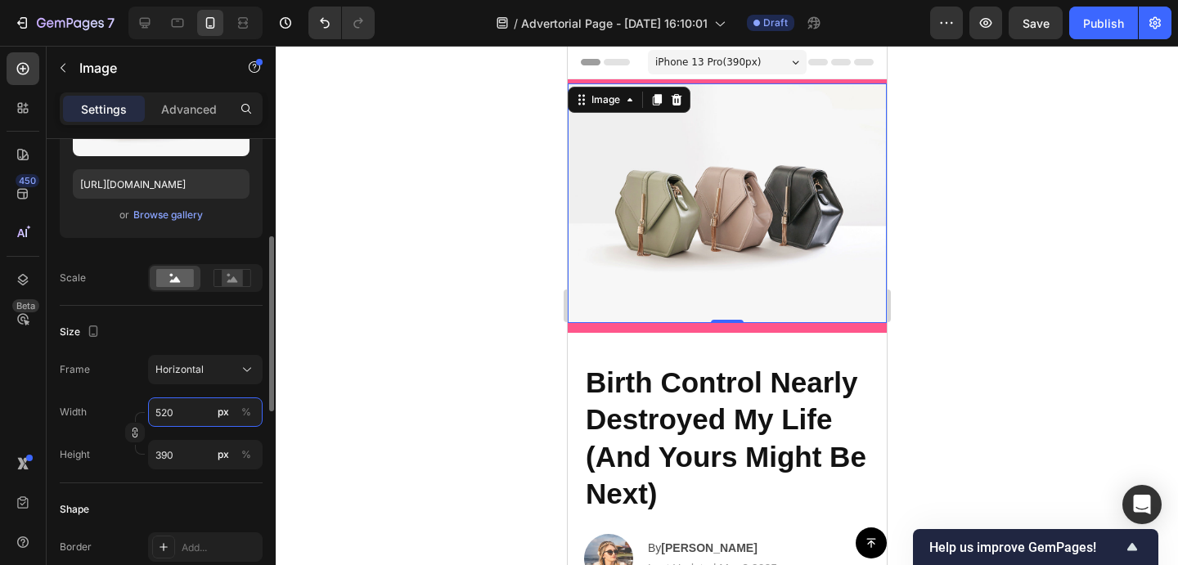
type input "5200"
type input "3900"
type input "520"
type input "390"
type input "52"
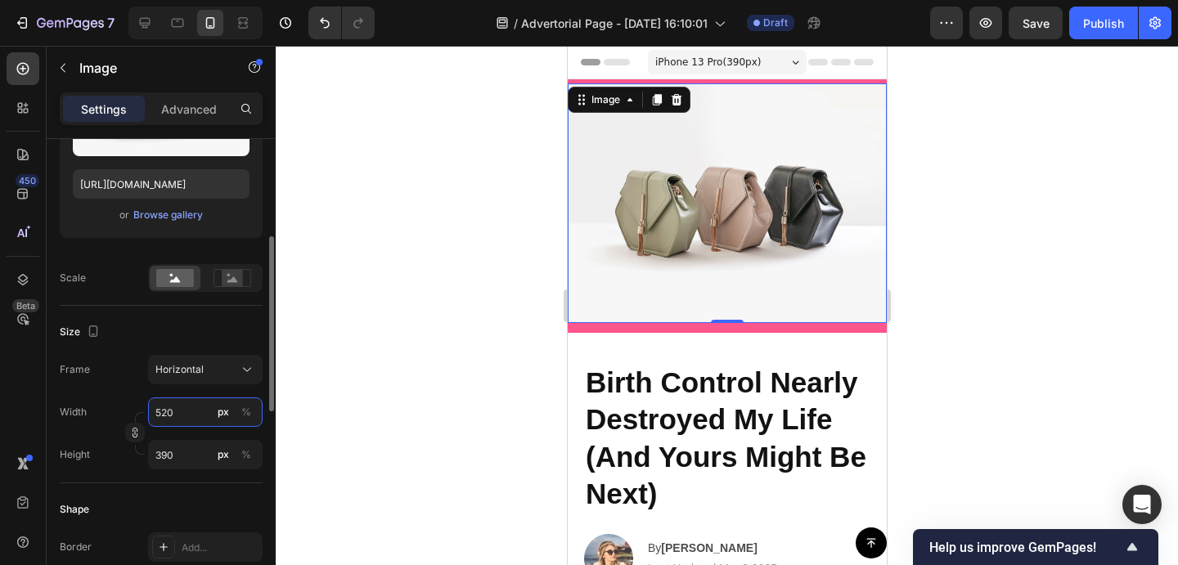
type input "39"
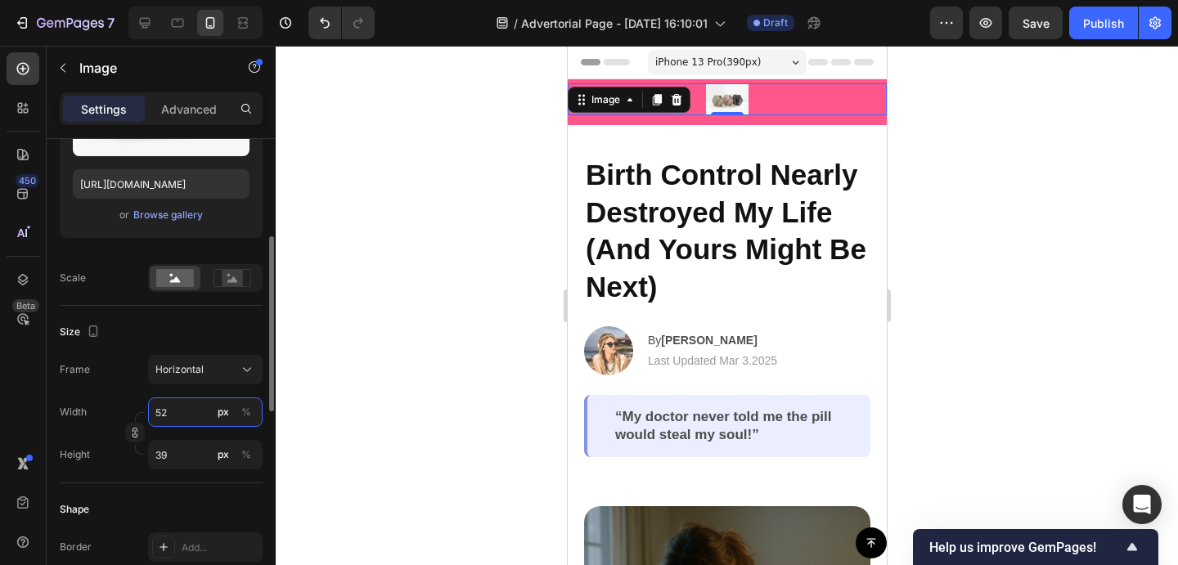
type input "5"
type input "4"
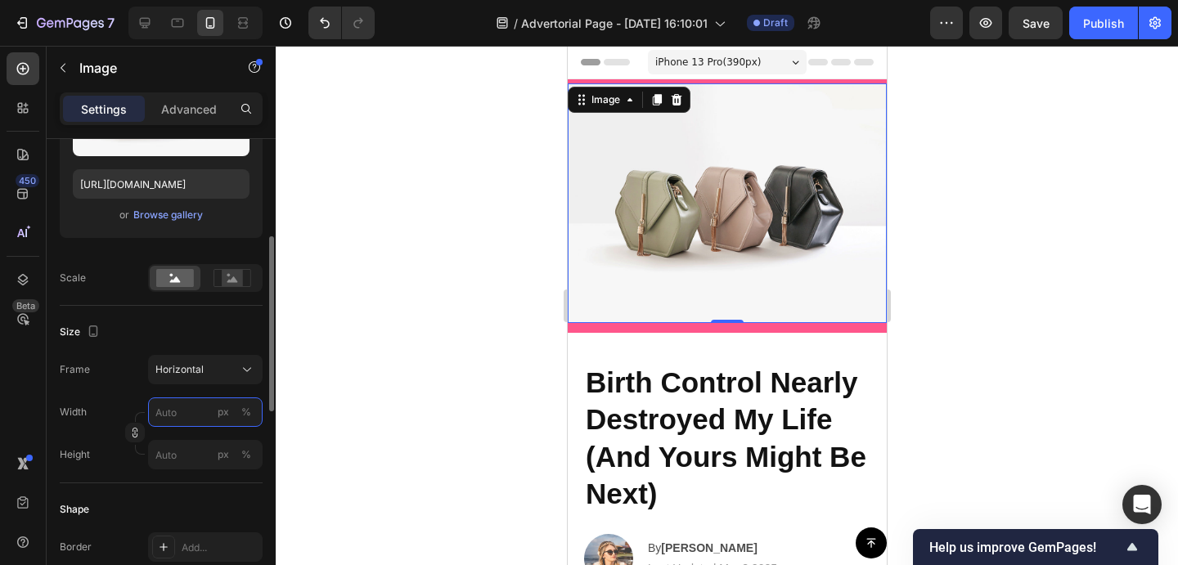
type input "2"
type input "20"
type input "15"
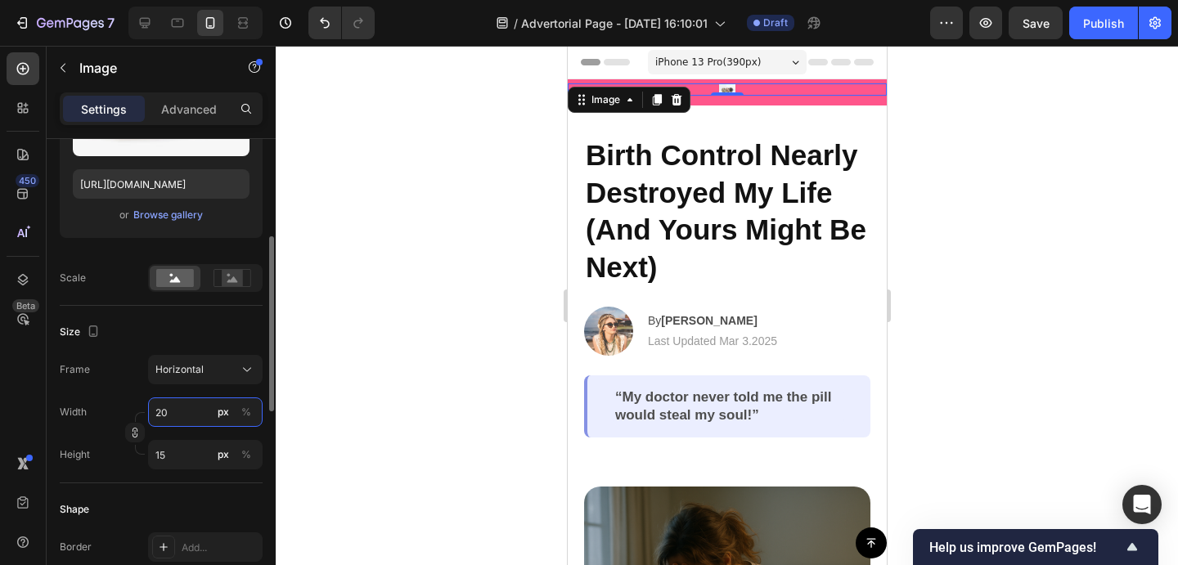
type input "200"
type input "150"
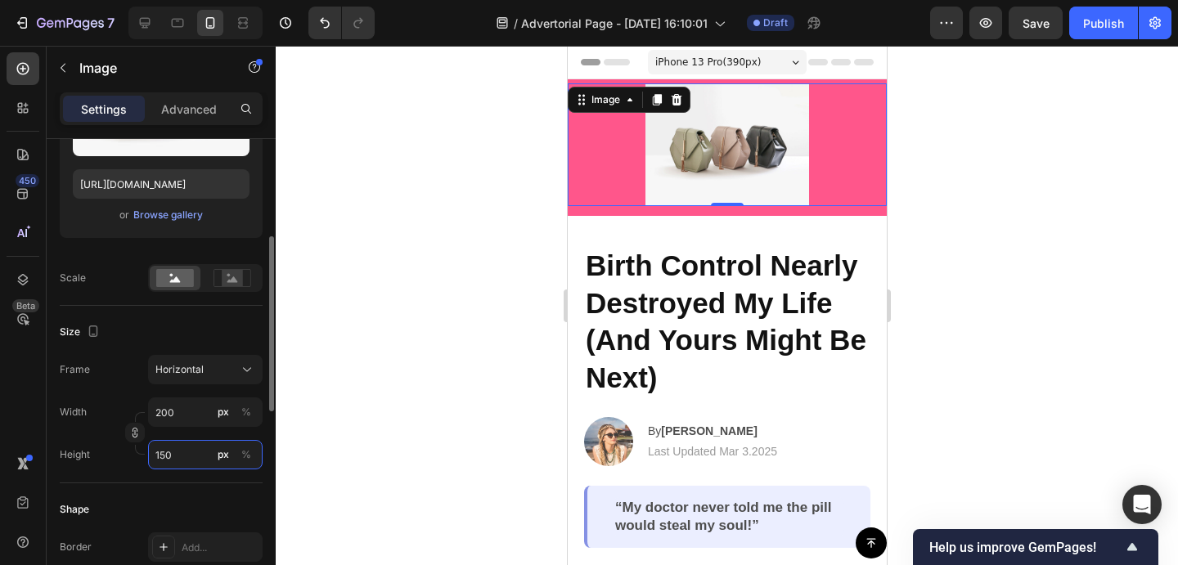
click at [183, 457] on input "150" at bounding box center [205, 454] width 115 height 29
type input "1"
type input "13"
type input "10"
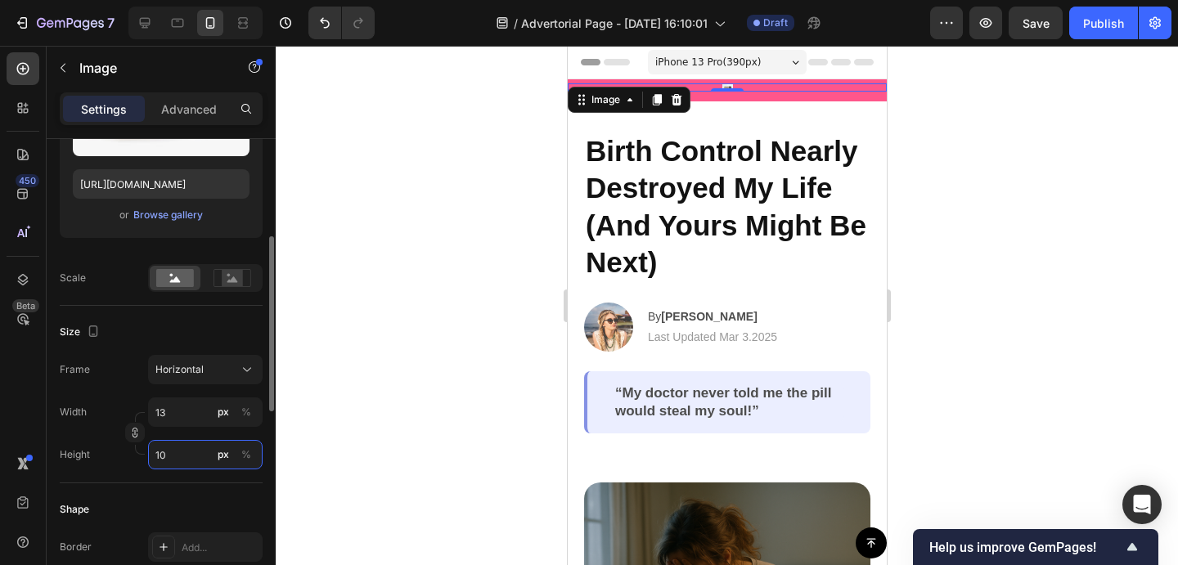
type input "133"
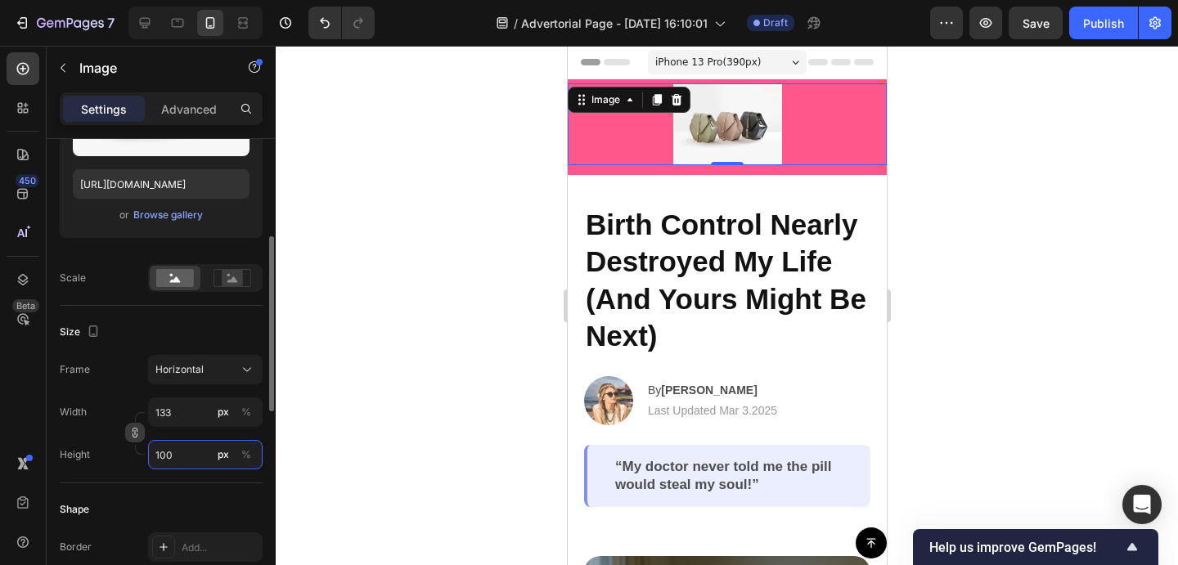
type input "100"
click at [133, 436] on icon "button" at bounding box center [134, 432] width 11 height 11
click at [190, 416] on input "133" at bounding box center [205, 412] width 115 height 29
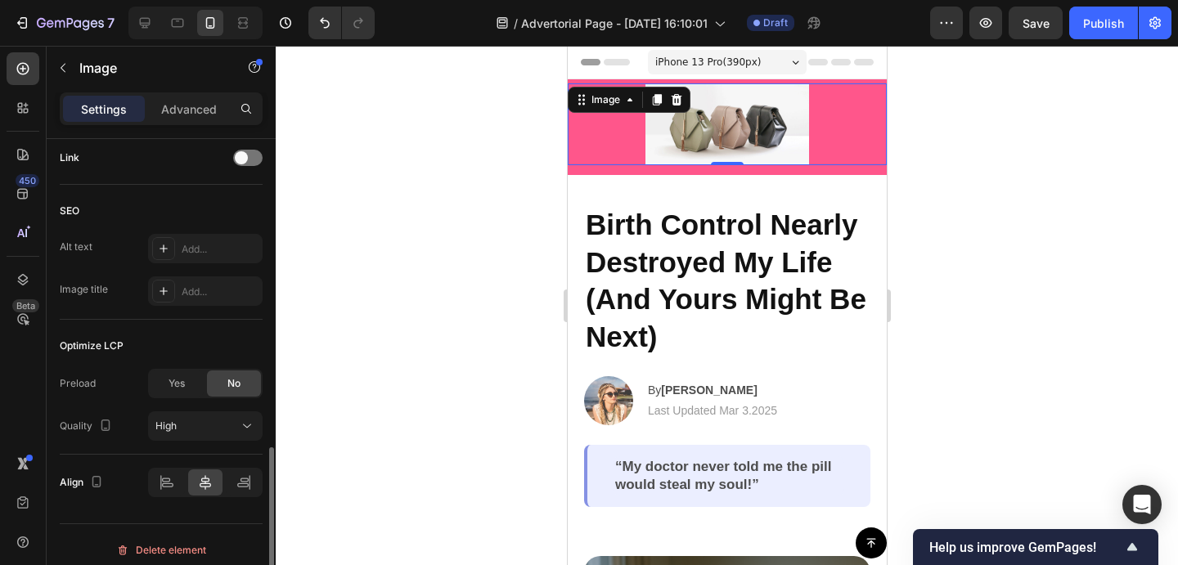
scroll to position [803, 0]
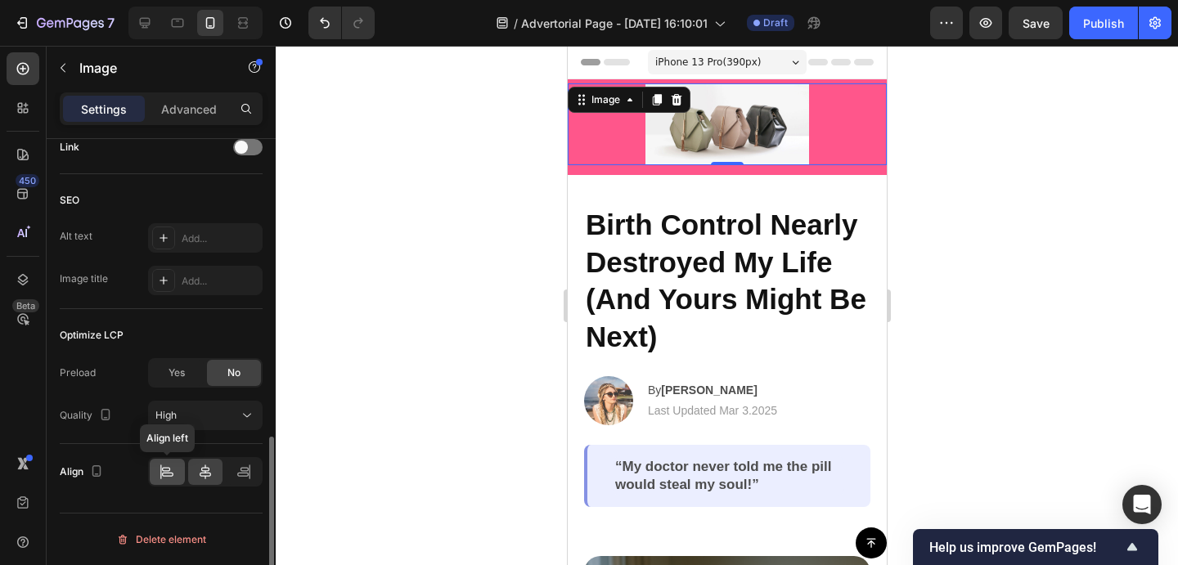
type input "200"
click at [170, 474] on icon at bounding box center [167, 472] width 16 height 16
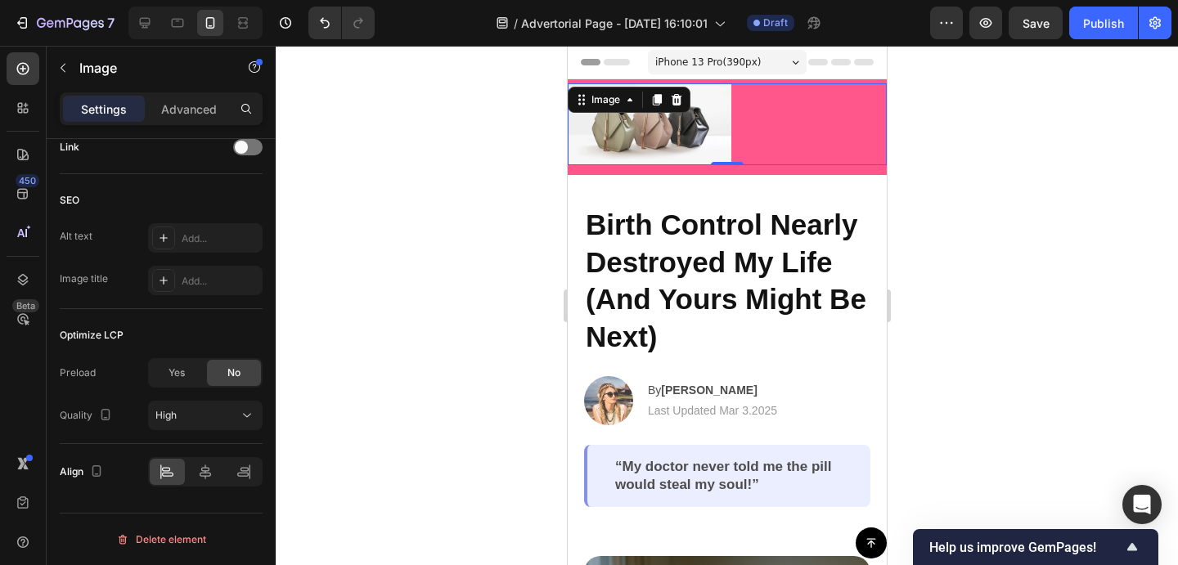
click at [675, 130] on img at bounding box center [649, 124] width 164 height 82
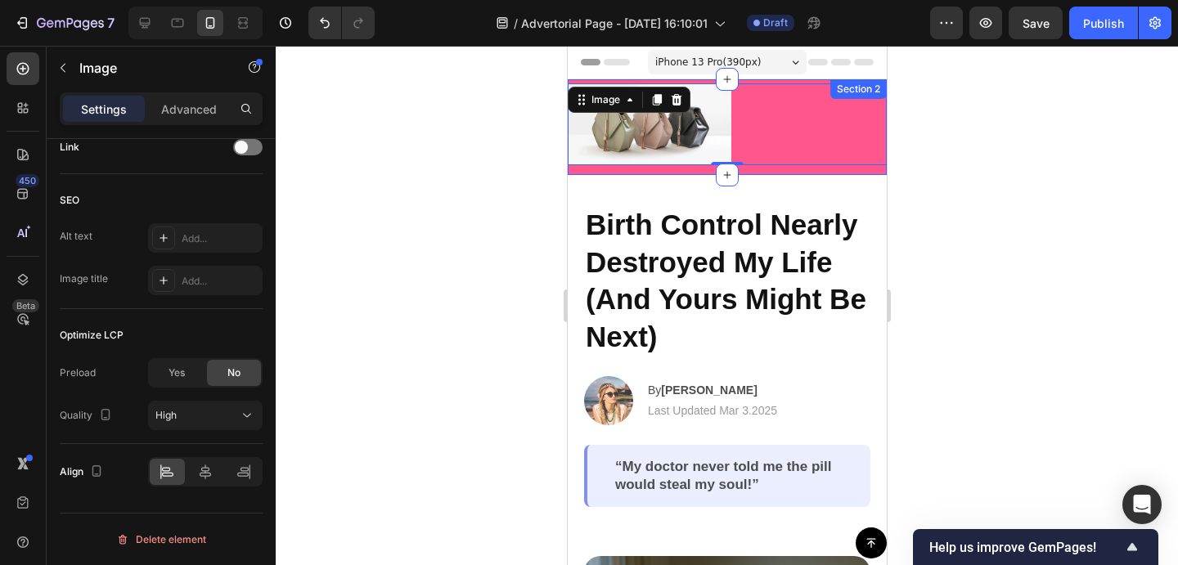
click at [944, 183] on div at bounding box center [727, 305] width 902 height 519
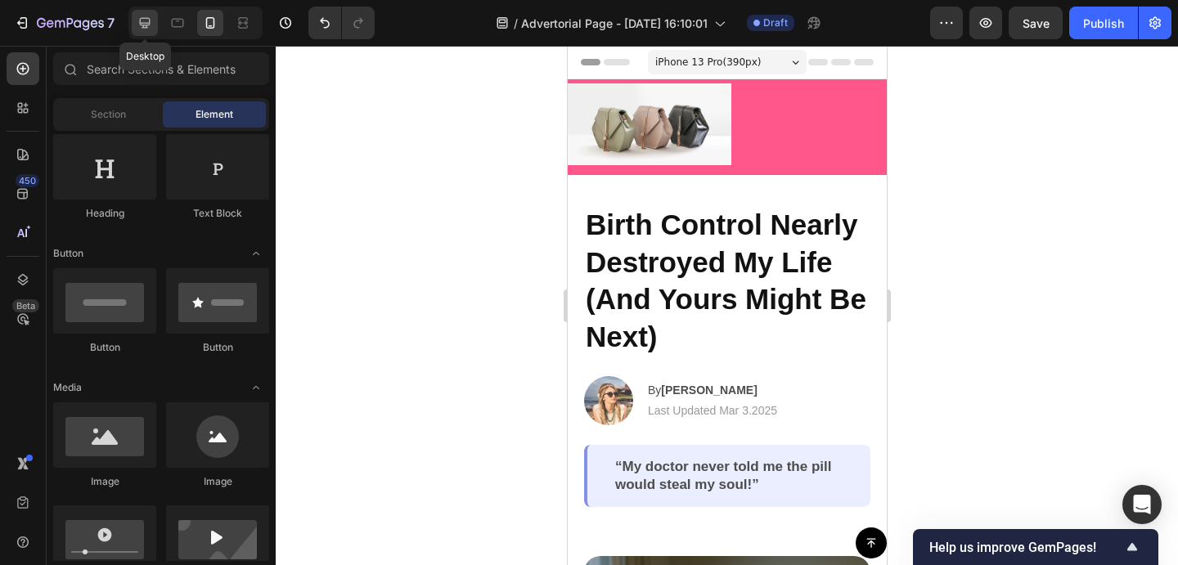
click at [144, 21] on icon at bounding box center [145, 23] width 16 height 16
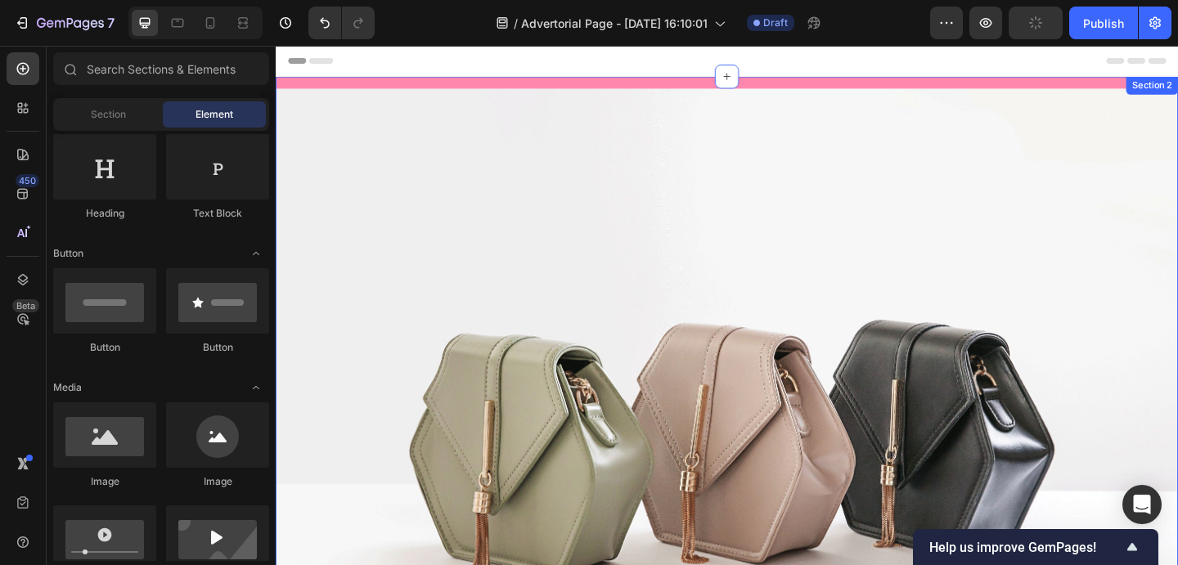
click at [401, 90] on div "Image Row Section 2" at bounding box center [767, 453] width 982 height 749
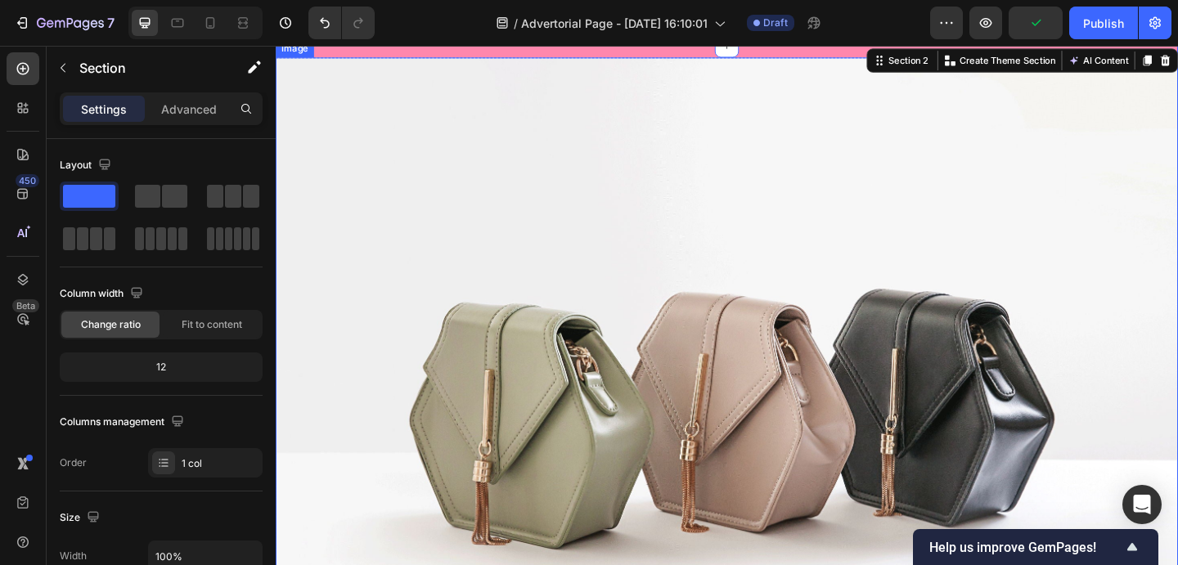
scroll to position [150, 0]
click at [1161, 149] on img at bounding box center [767, 427] width 982 height 736
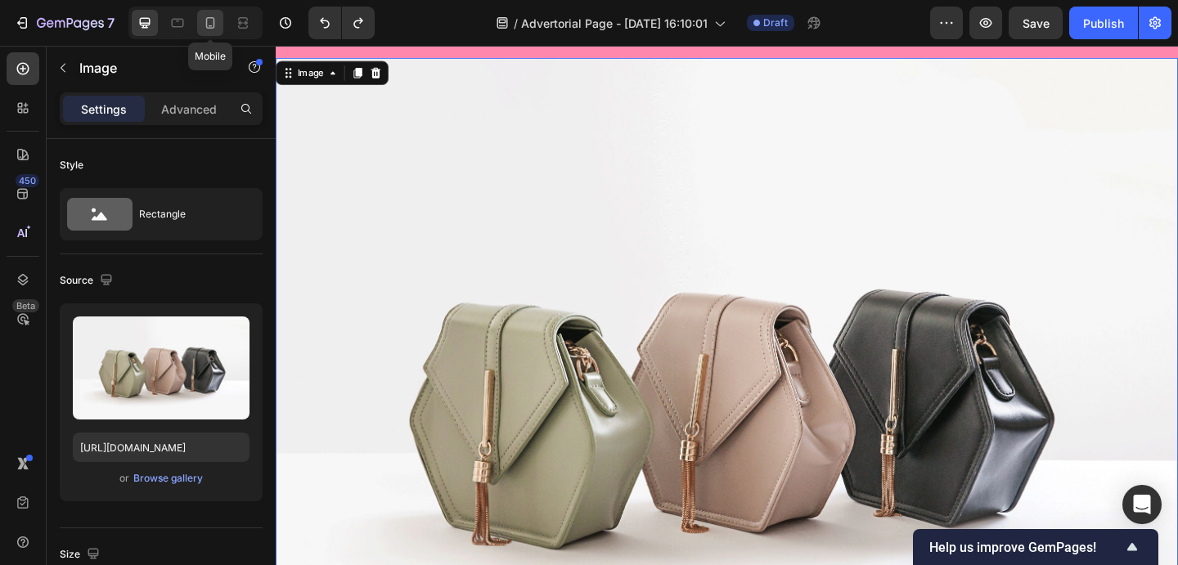
click at [204, 30] on icon at bounding box center [210, 23] width 16 height 16
type input "133"
type input "100"
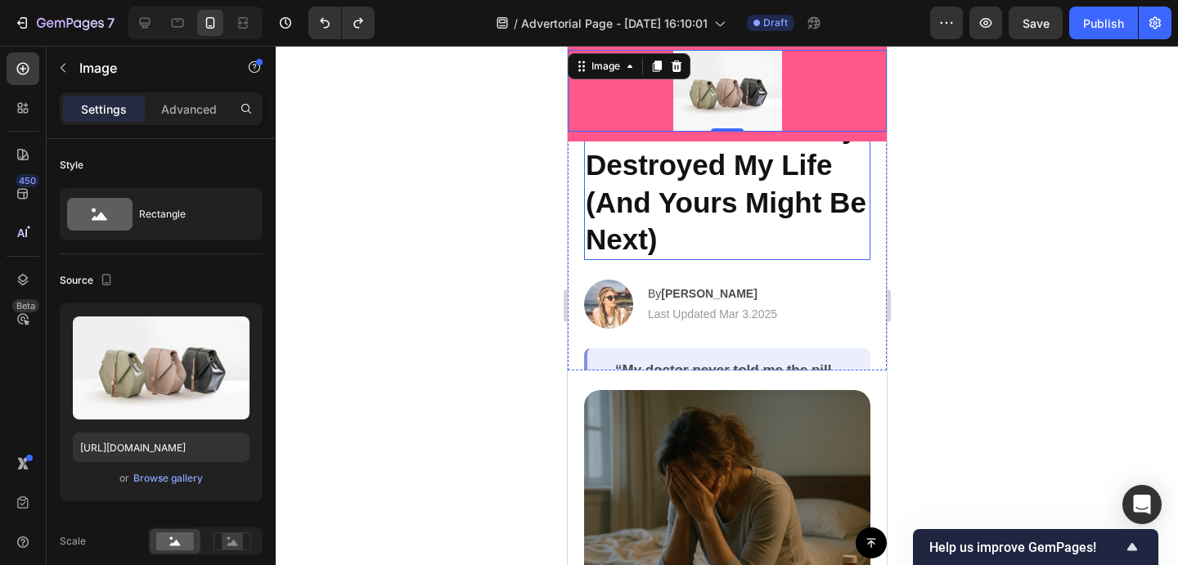
type input "200"
type input "150"
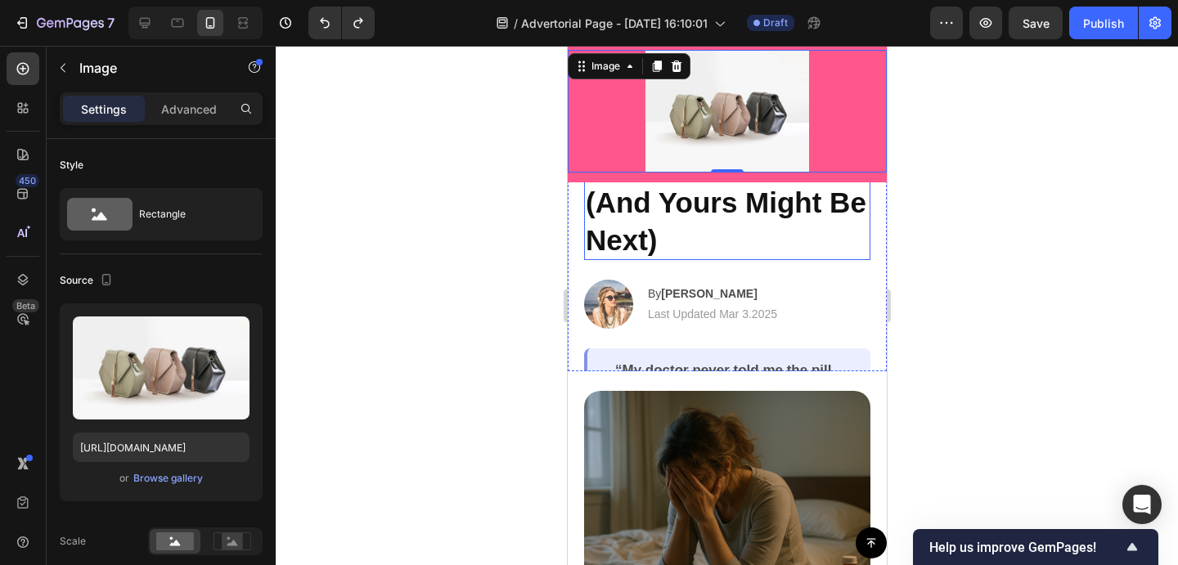
type input "5"
type input "4"
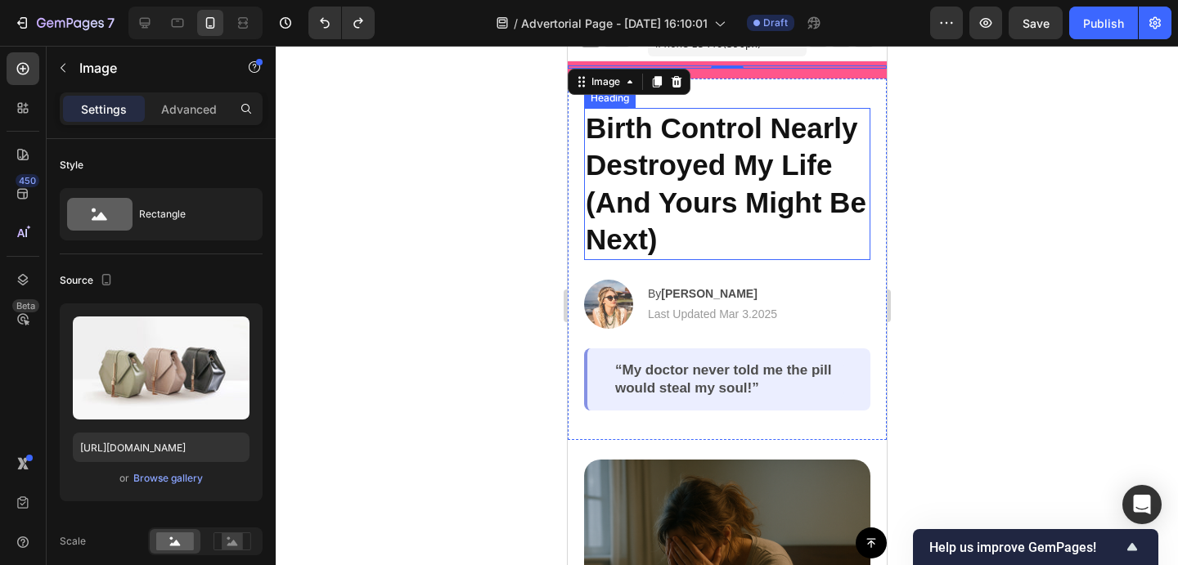
type input "100"
type input "75"
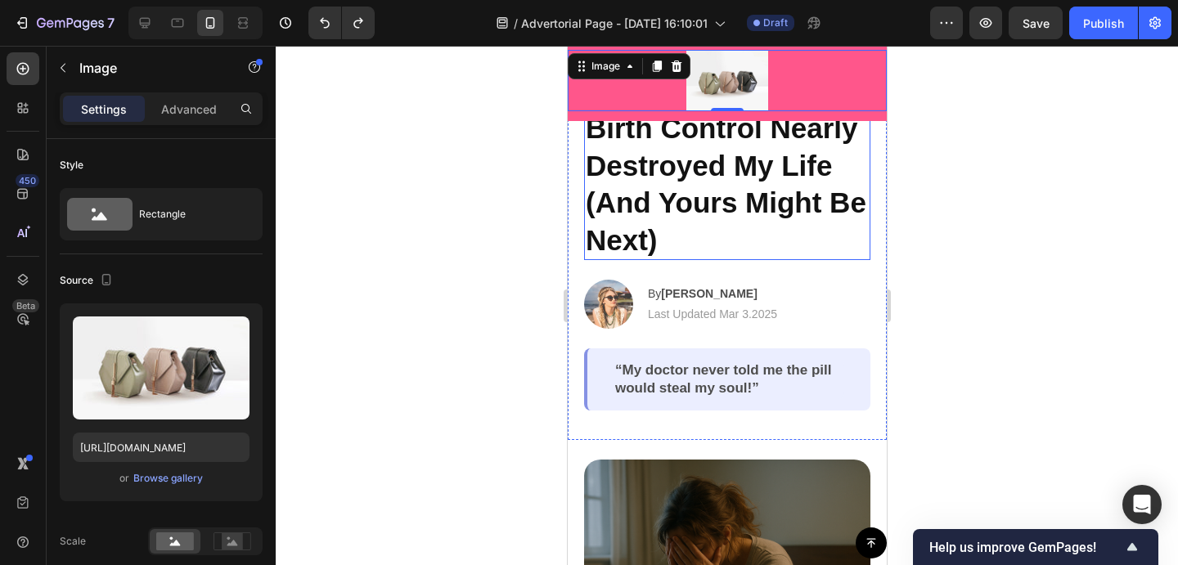
type input "40"
type input "30"
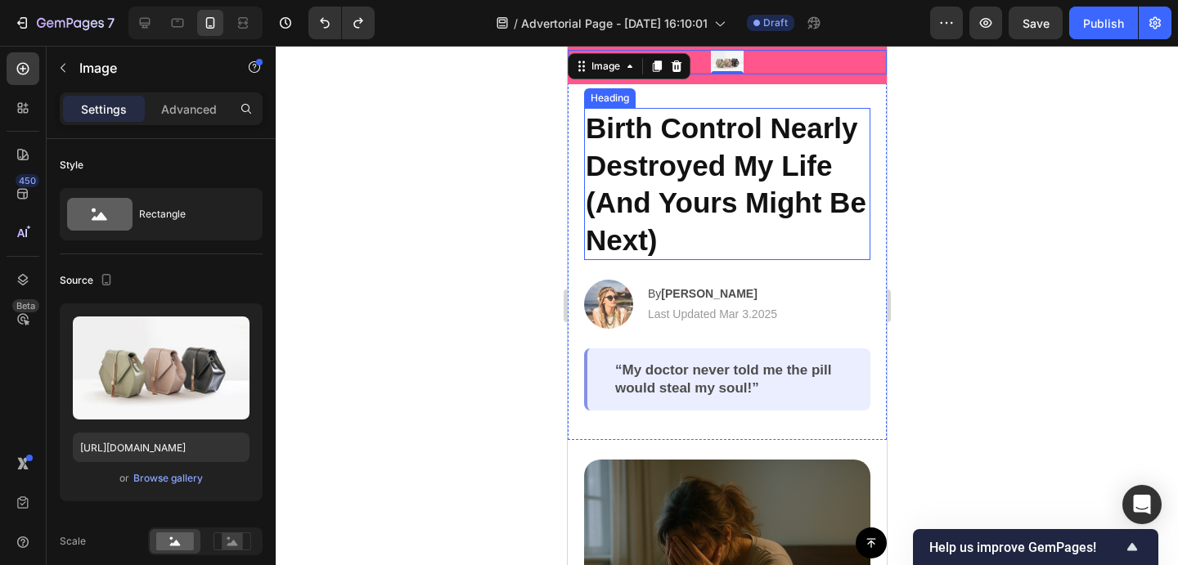
type input "50"
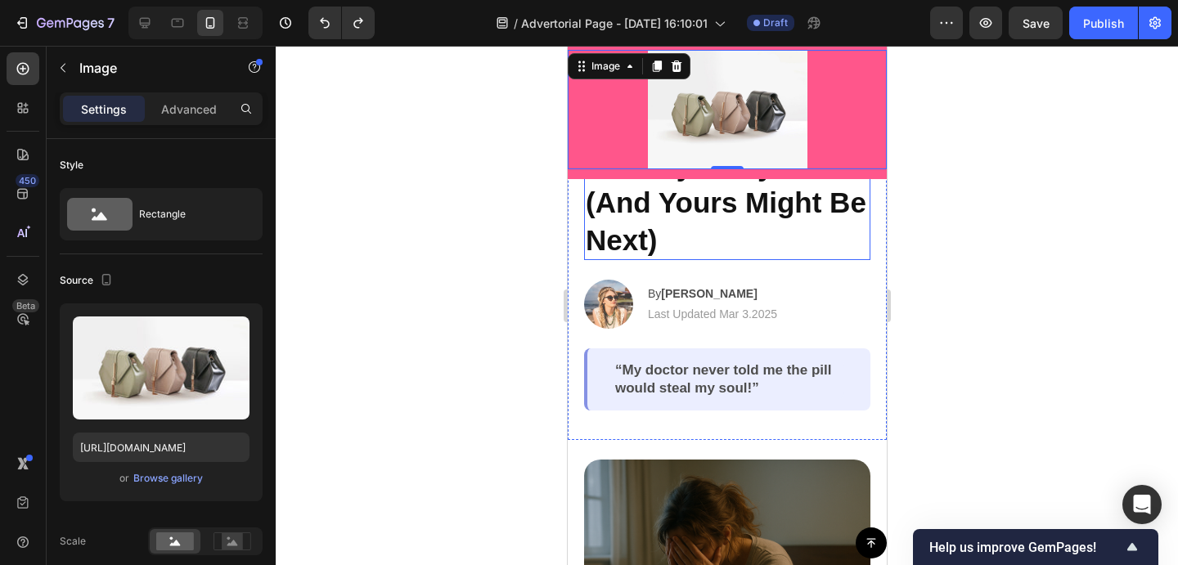
type input "100"
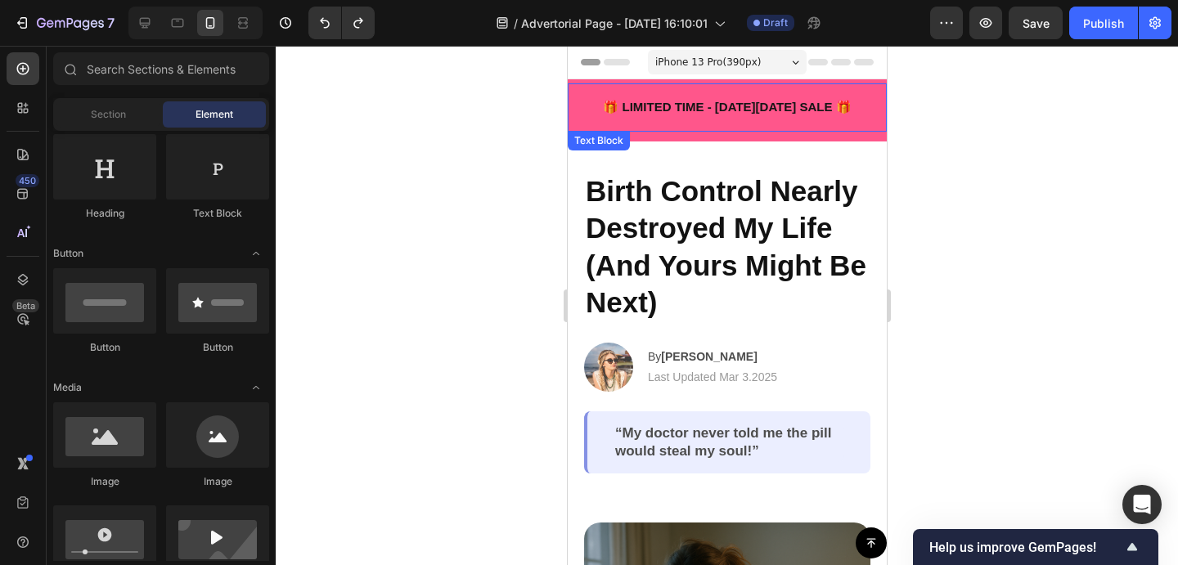
click at [742, 114] on p "🎁 LIMITED TIME - BLACK FRIDAY SALE 🎁" at bounding box center [726, 107] width 293 height 19
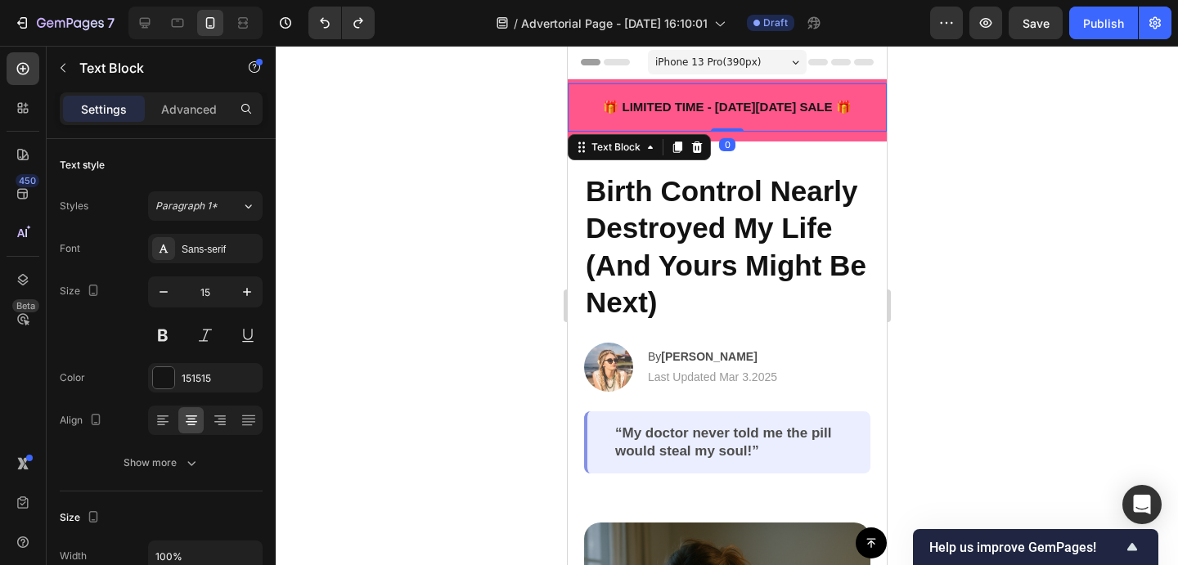
click at [743, 110] on p "🎁 LIMITED TIME - BLACK FRIDAY SALE 🎁" at bounding box center [726, 107] width 293 height 19
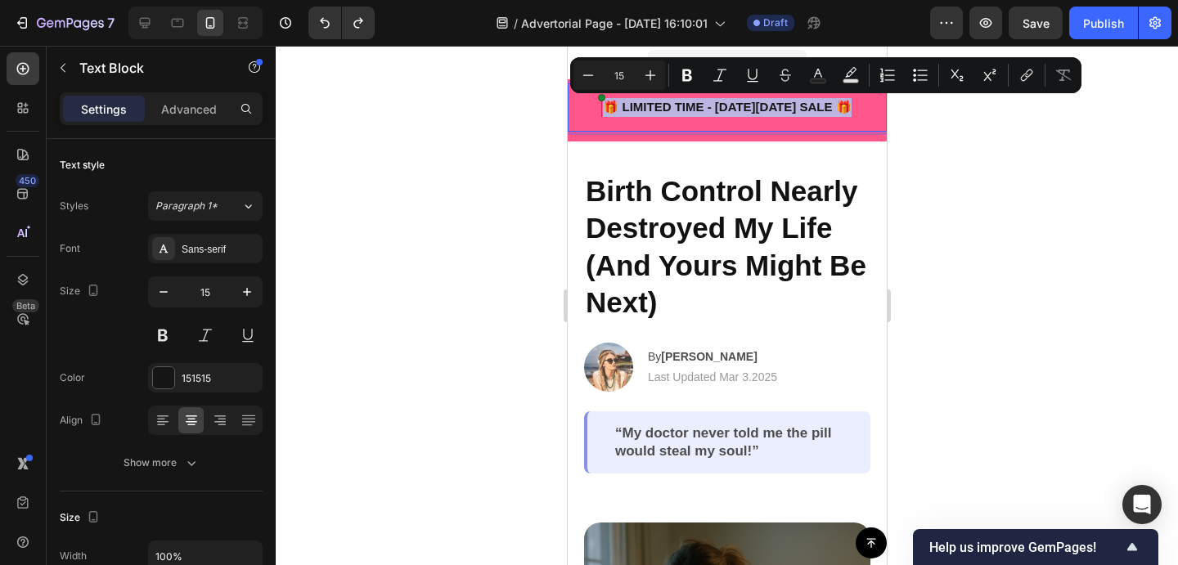
drag, startPoint x: 859, startPoint y: 105, endPoint x: 591, endPoint y: 114, distance: 268.4
click at [591, 114] on p "🎁 LIMITED TIME - BLACK FRIDAY SALE 🎁" at bounding box center [726, 107] width 293 height 19
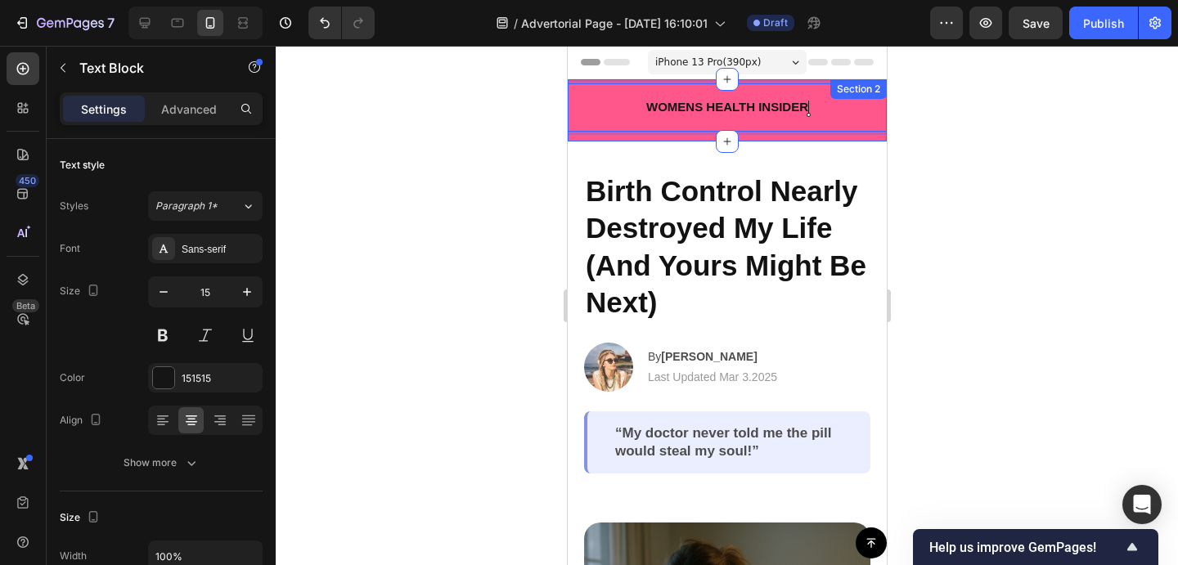
click at [578, 137] on div "WOMENS HEALTH INSIDER Text Block 0 Row" at bounding box center [726, 112] width 319 height 58
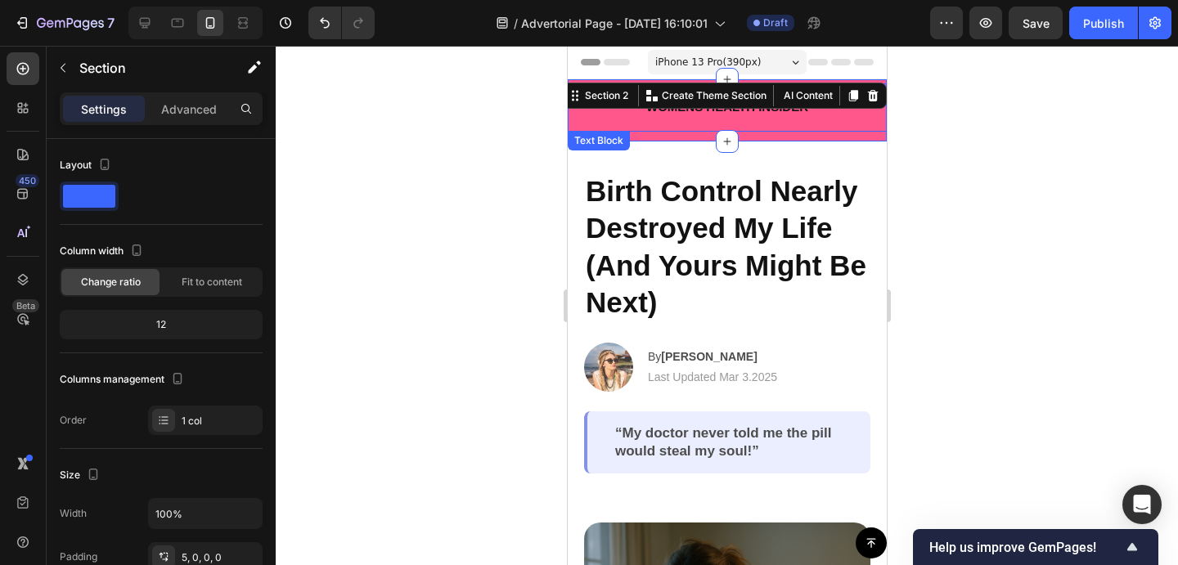
drag, startPoint x: 728, startPoint y: 135, endPoint x: 728, endPoint y: 115, distance: 19.6
click at [728, 115] on div "WOMENS HEALTH INSIDER Text Block Row Section 2 You can create reusable sections…" at bounding box center [726, 110] width 319 height 62
click at [695, 139] on div "WOMENS HEALTH INSIDER Text Block Row" at bounding box center [726, 112] width 319 height 58
click at [701, 128] on div "WOMENS HEALTH INSIDER Text Block" at bounding box center [726, 107] width 319 height 48
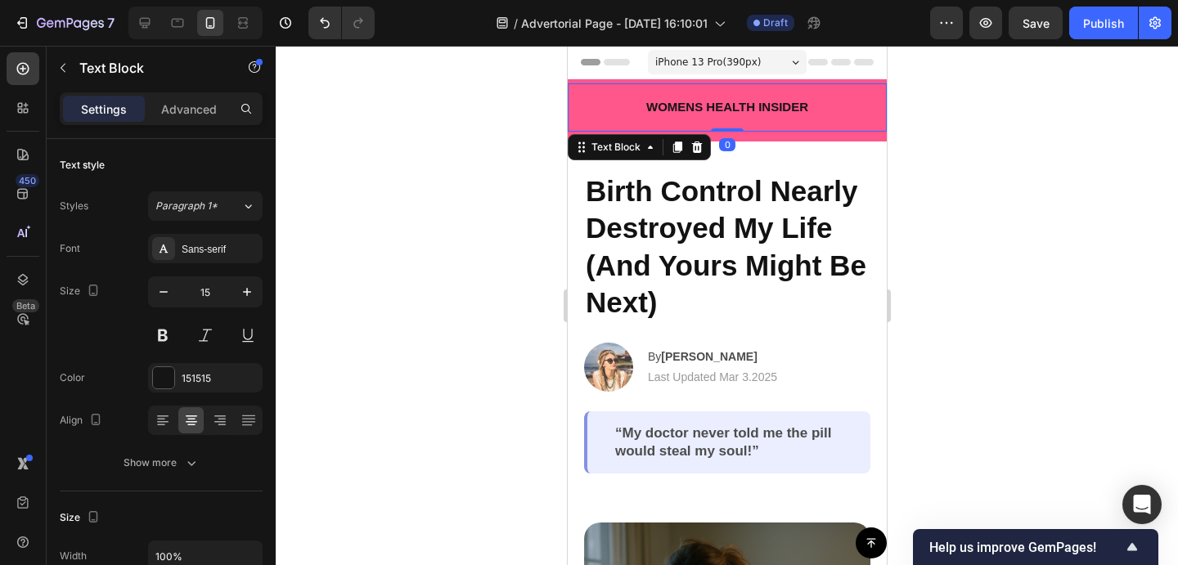
drag, startPoint x: 721, startPoint y: 128, endPoint x: 721, endPoint y: 117, distance: 11.5
click at [721, 117] on div "WOMENS HEALTH INSIDER Text Block 0" at bounding box center [726, 107] width 319 height 48
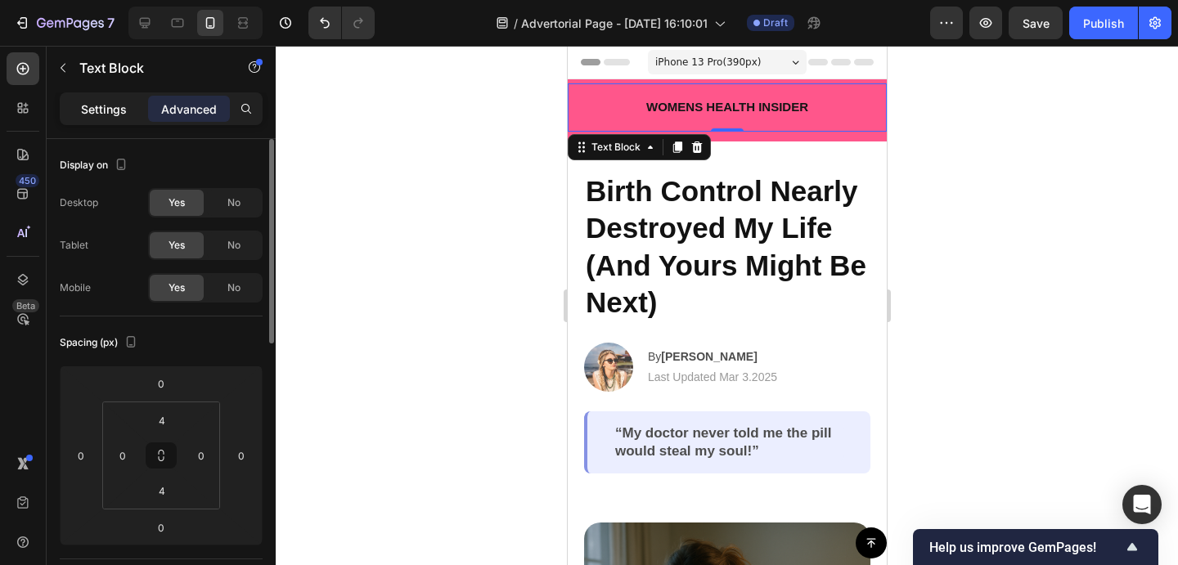
click at [102, 106] on p "Settings" at bounding box center [104, 109] width 46 height 17
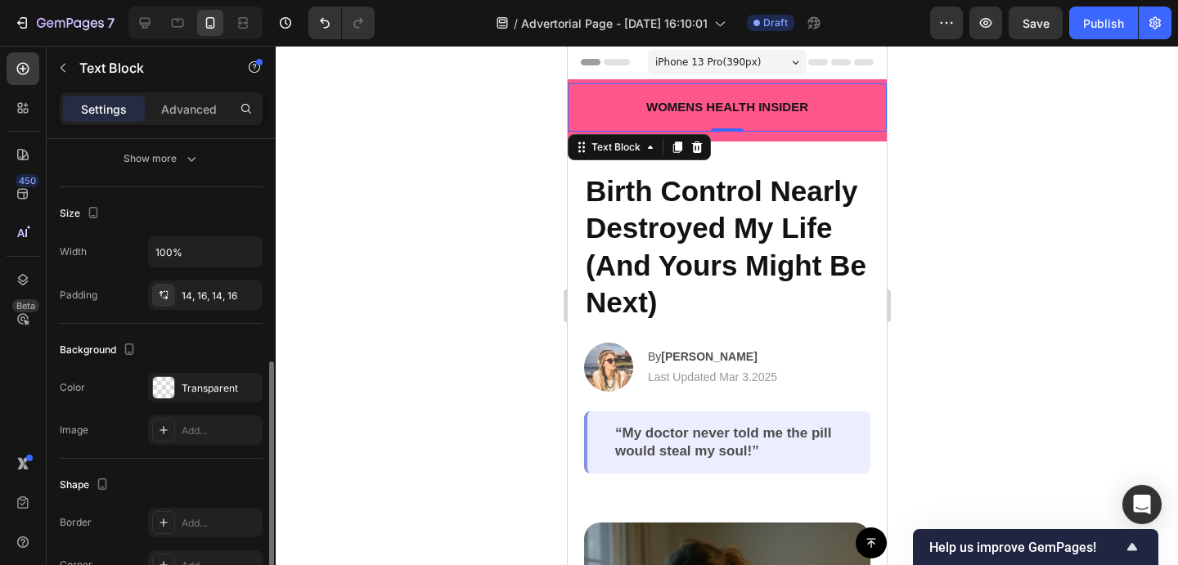
scroll to position [354, 0]
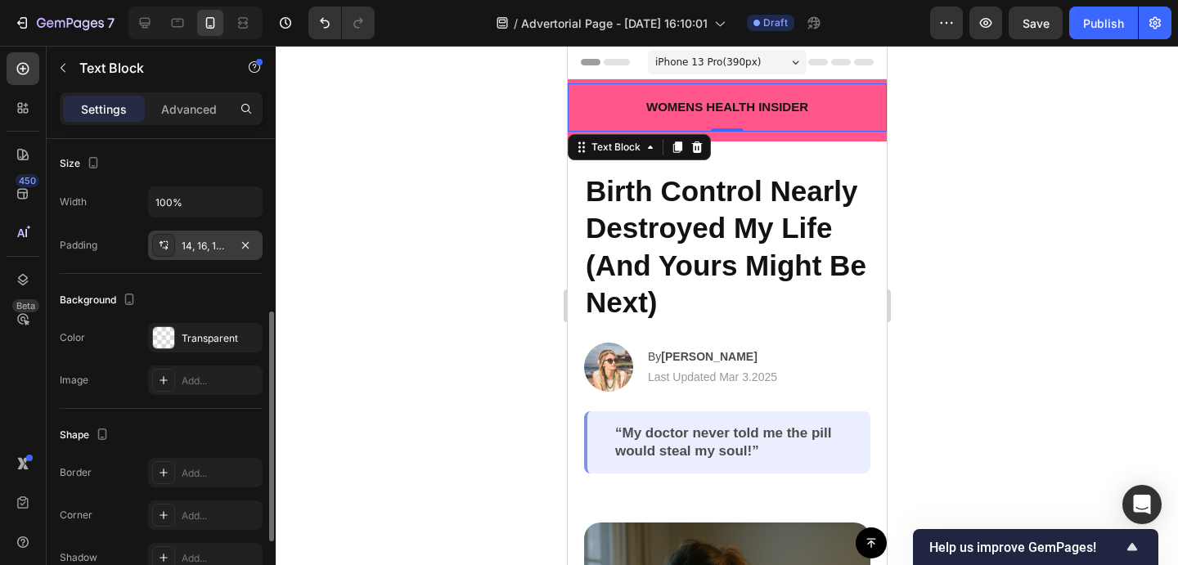
click at [213, 247] on div "14, 16, 14, 16" at bounding box center [205, 246] width 47 height 15
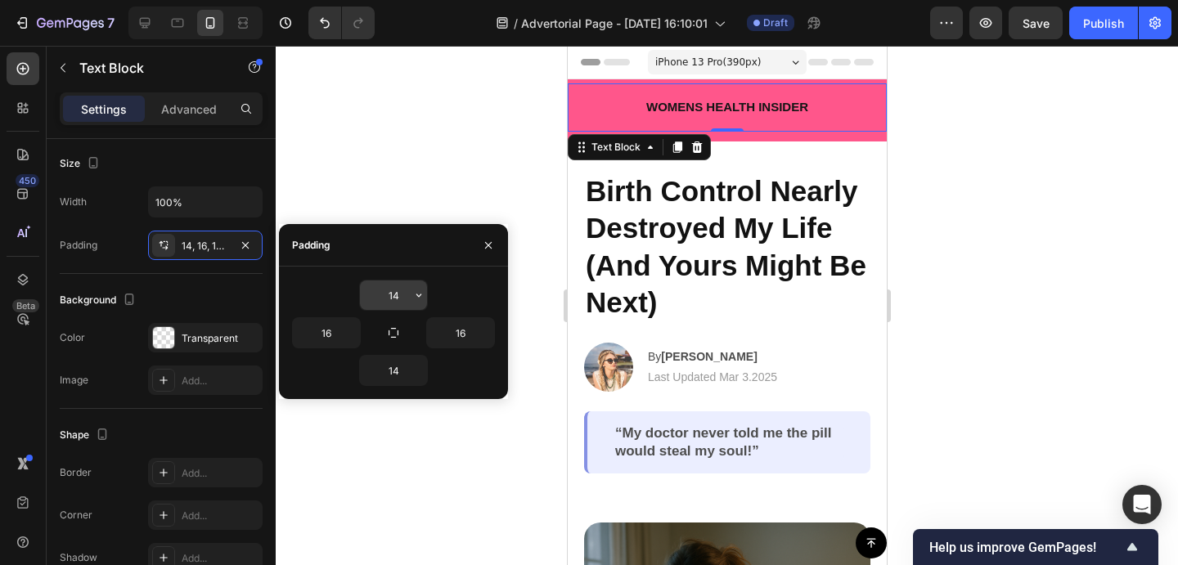
click at [400, 297] on input "14" at bounding box center [393, 295] width 67 height 29
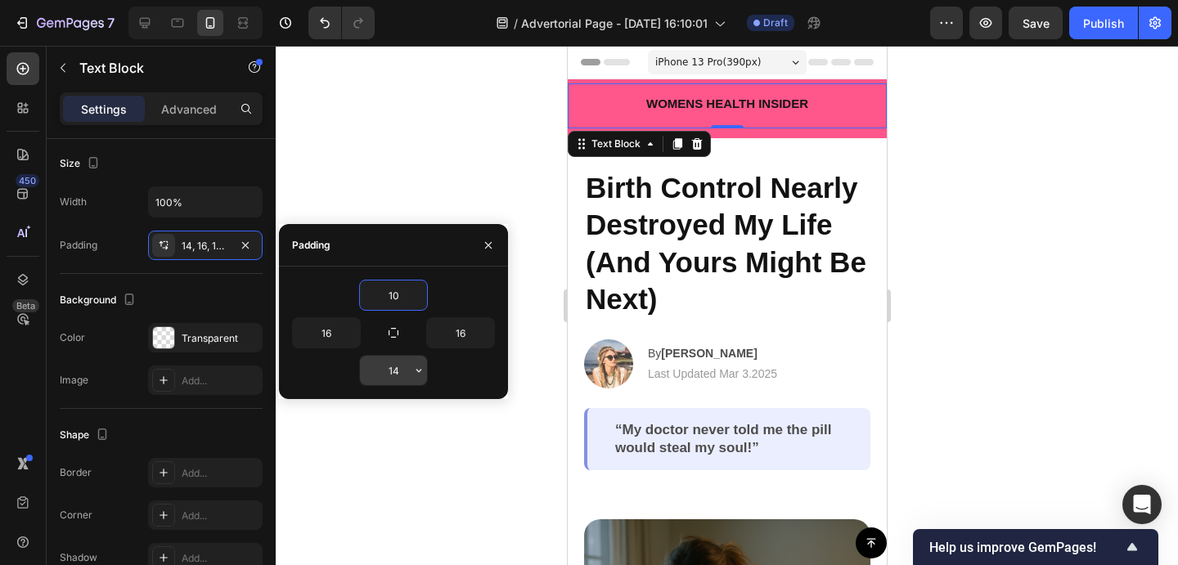
type input "10"
click at [402, 359] on input "14" at bounding box center [393, 370] width 67 height 29
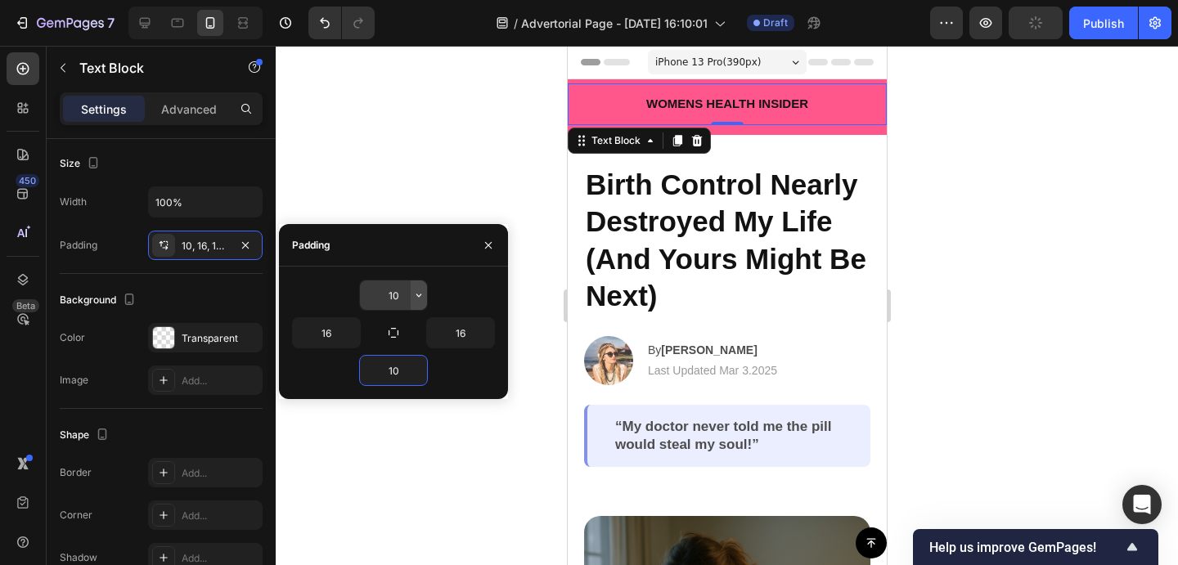
type input "10"
click at [415, 290] on icon "button" at bounding box center [418, 295] width 13 height 13
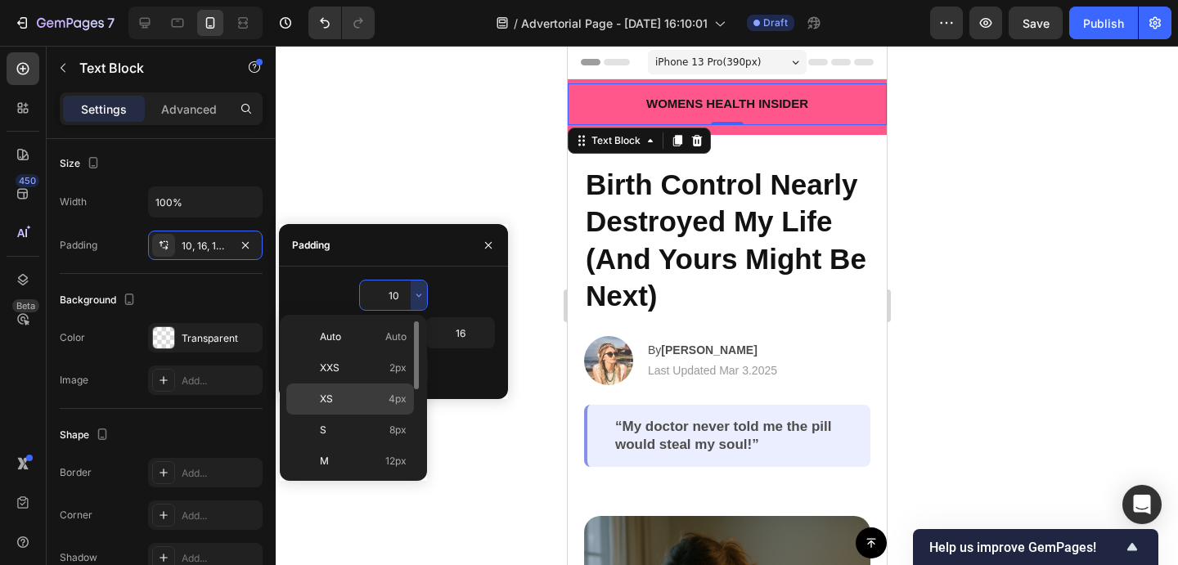
click at [372, 399] on p "XS 4px" at bounding box center [363, 399] width 87 height 15
type input "4"
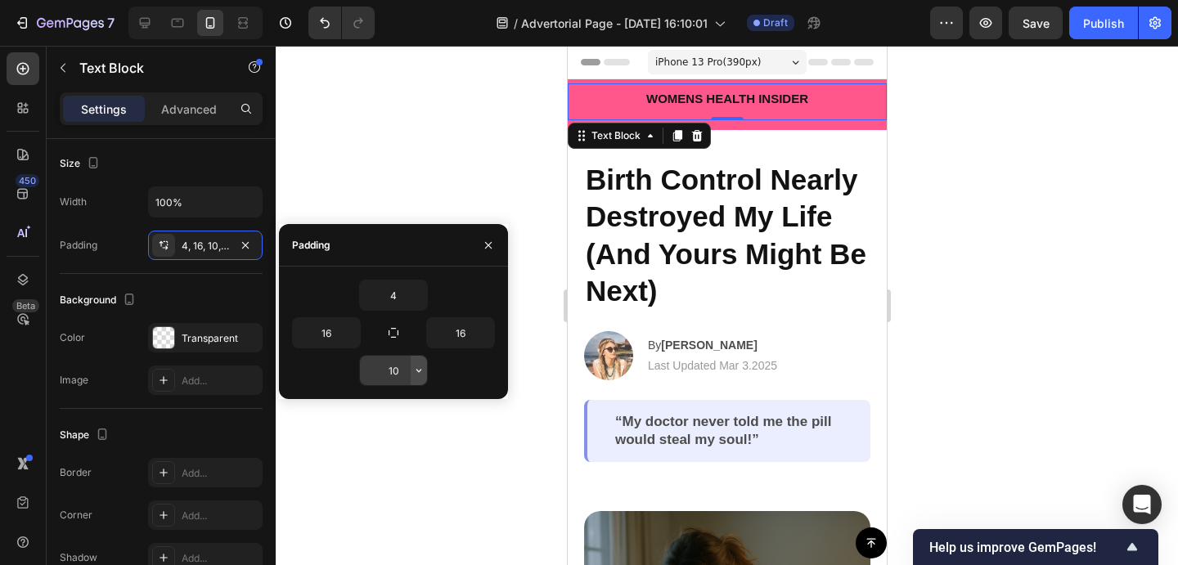
click at [420, 372] on icon "button" at bounding box center [418, 370] width 13 height 13
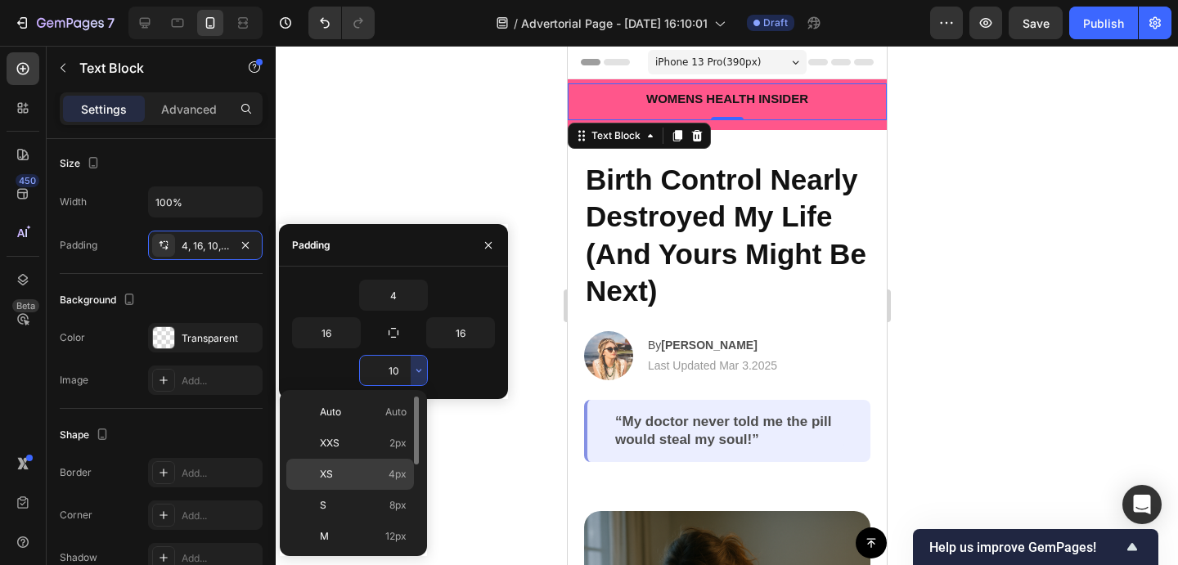
click at [380, 472] on p "XS 4px" at bounding box center [363, 474] width 87 height 15
type input "4"
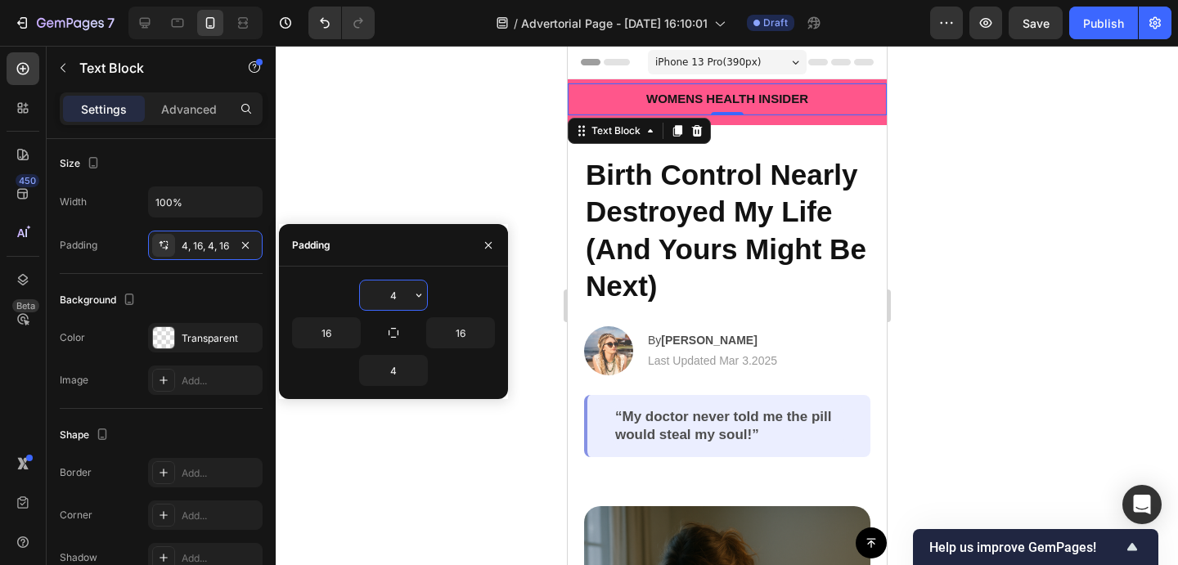
click at [405, 300] on input "4" at bounding box center [393, 295] width 67 height 29
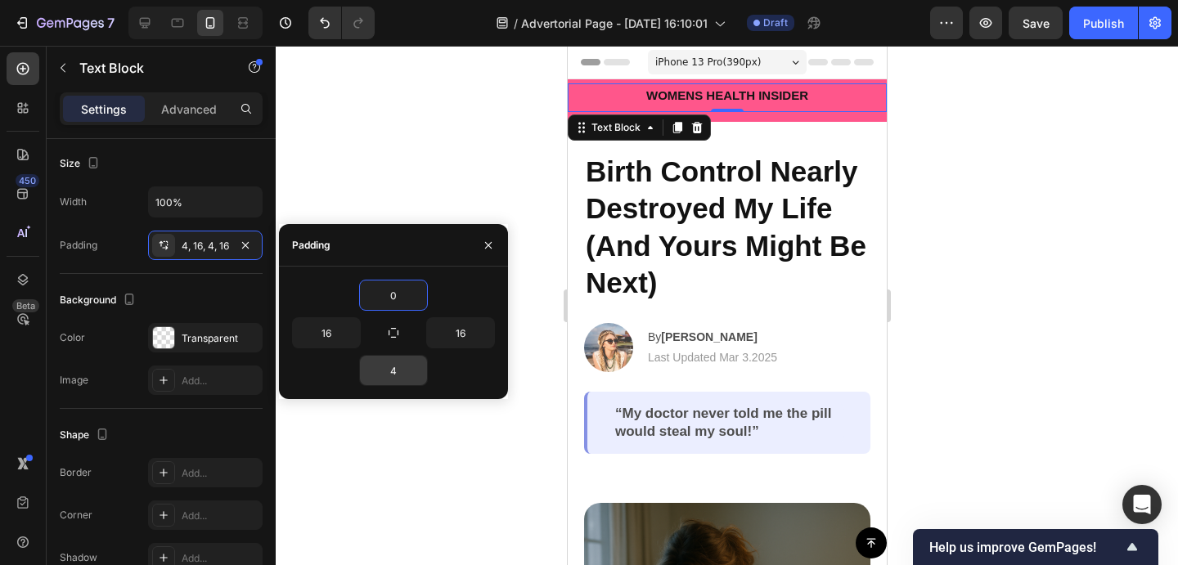
type input "0"
click at [393, 371] on input "4" at bounding box center [393, 370] width 67 height 29
type input "4"
click at [1073, 211] on div at bounding box center [727, 305] width 902 height 519
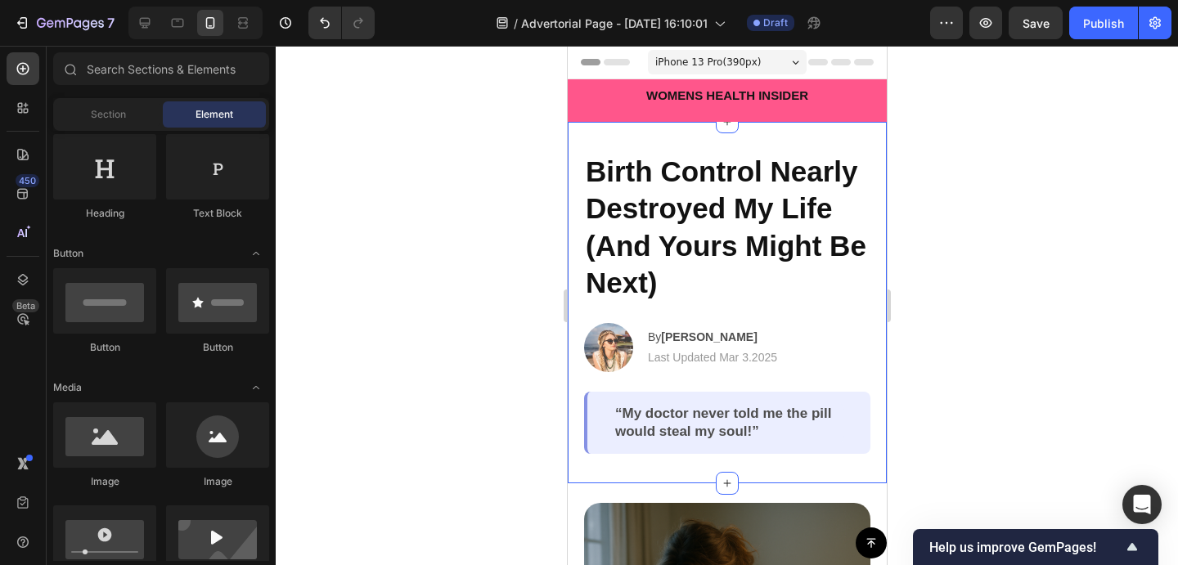
click at [779, 101] on p "WOMENS HEALTH INSIDER" at bounding box center [726, 96] width 293 height 19
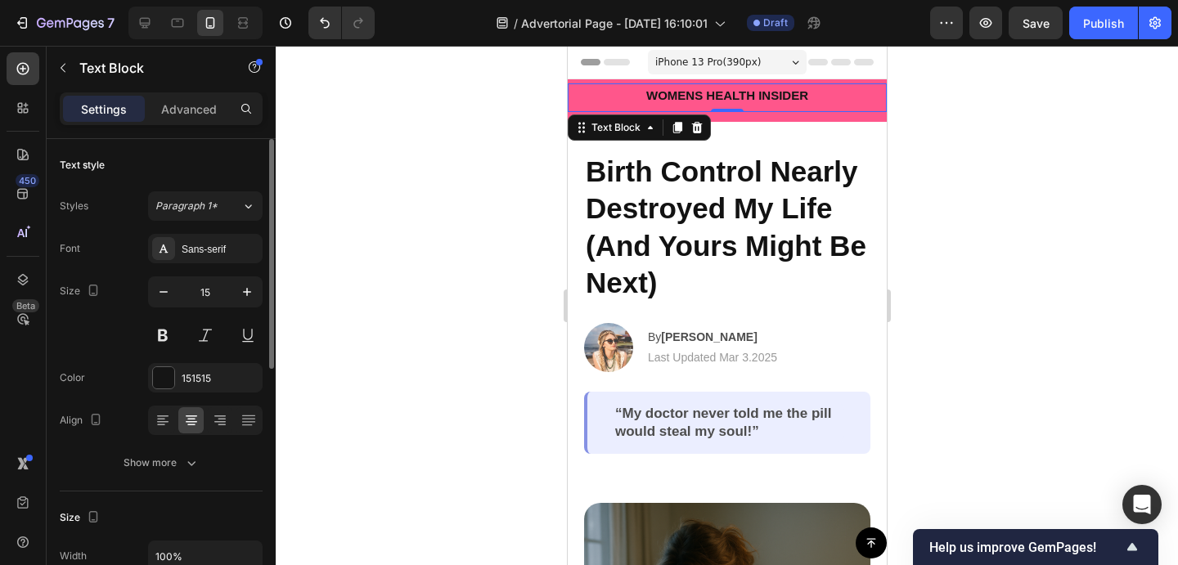
click at [177, 424] on div at bounding box center [205, 420] width 115 height 29
click at [164, 425] on icon at bounding box center [161, 426] width 8 height 2
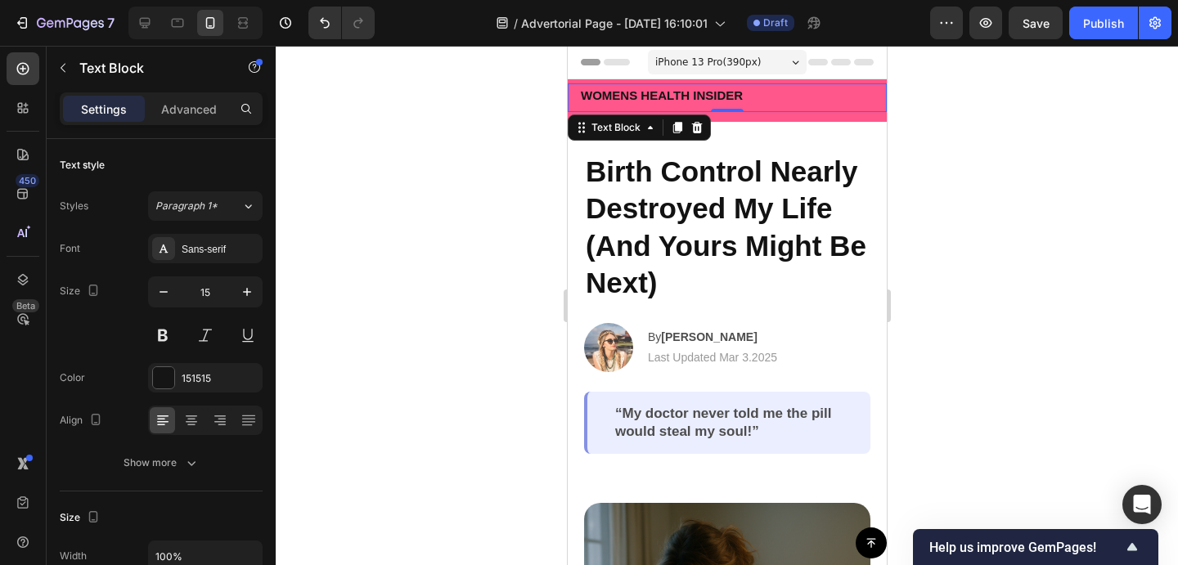
click at [959, 249] on div at bounding box center [727, 305] width 902 height 519
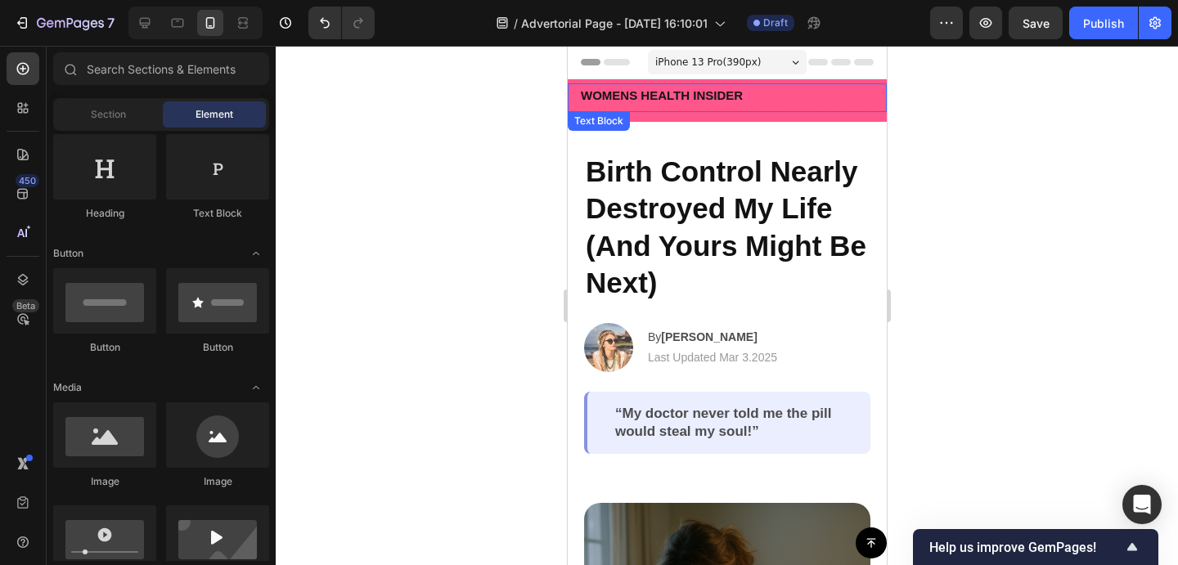
click at [694, 92] on p "WOMENS HEALTH INSIDER" at bounding box center [726, 96] width 293 height 19
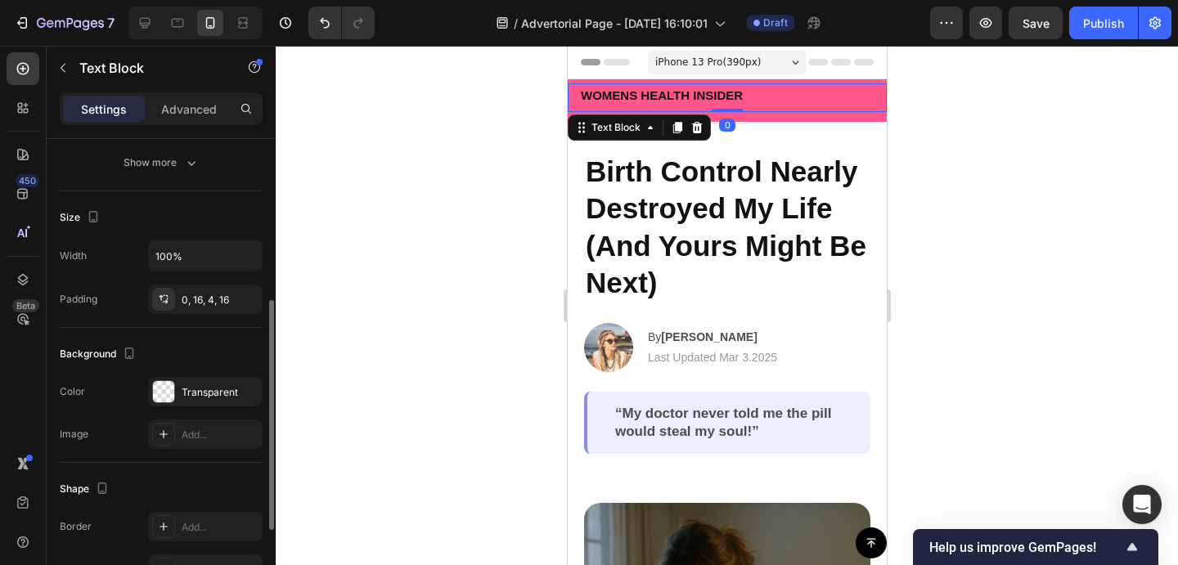
scroll to position [311, 0]
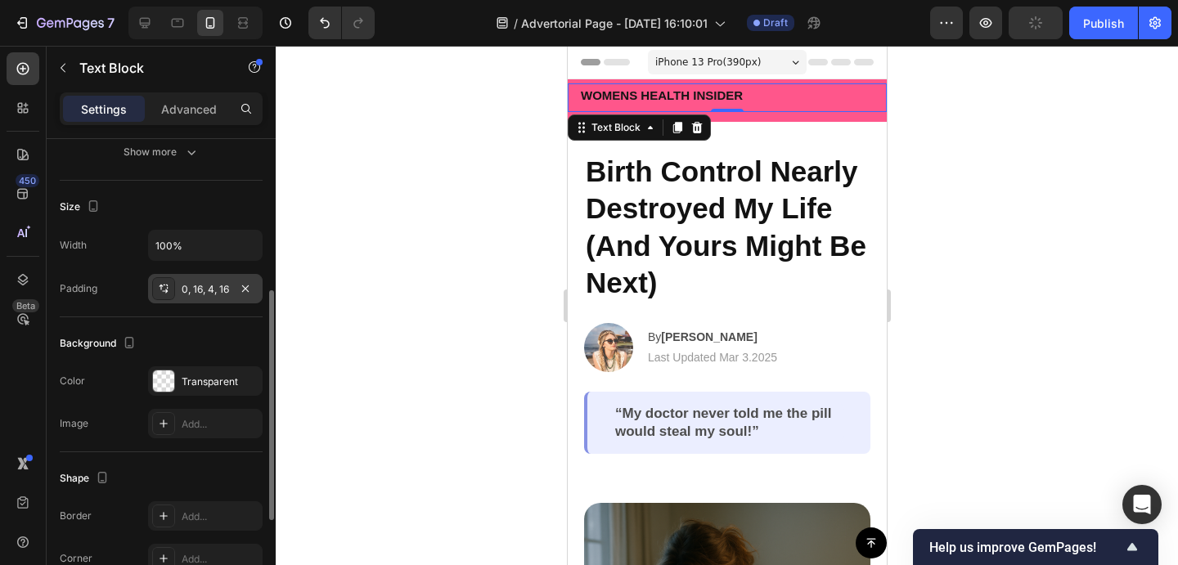
click at [199, 295] on div "0, 16, 4, 16" at bounding box center [205, 289] width 47 height 15
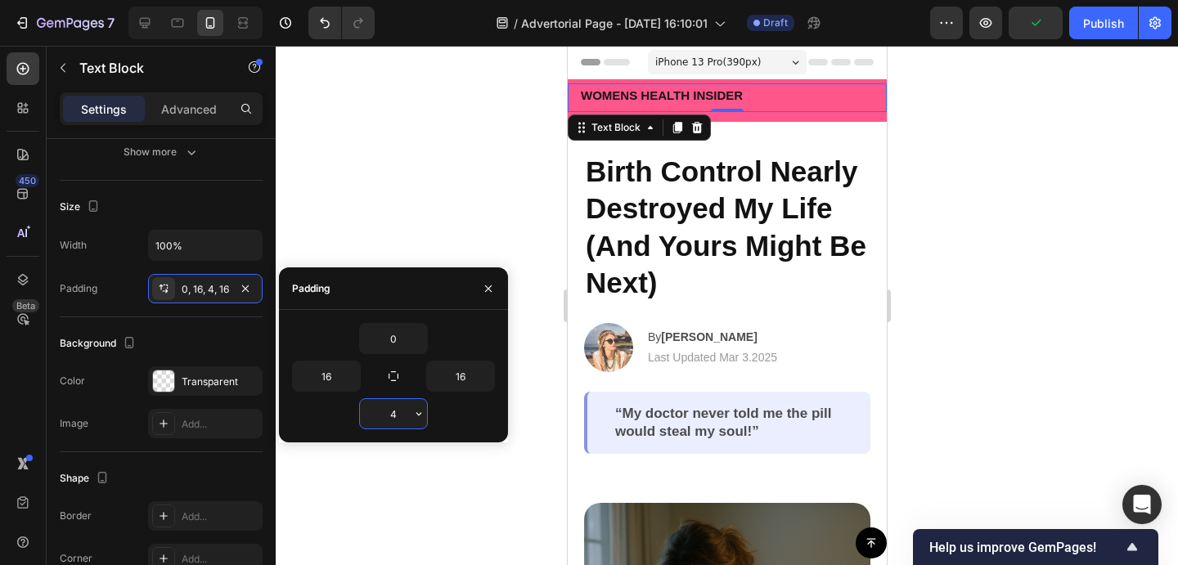
click at [396, 408] on input "4" at bounding box center [393, 413] width 67 height 29
type input "0"
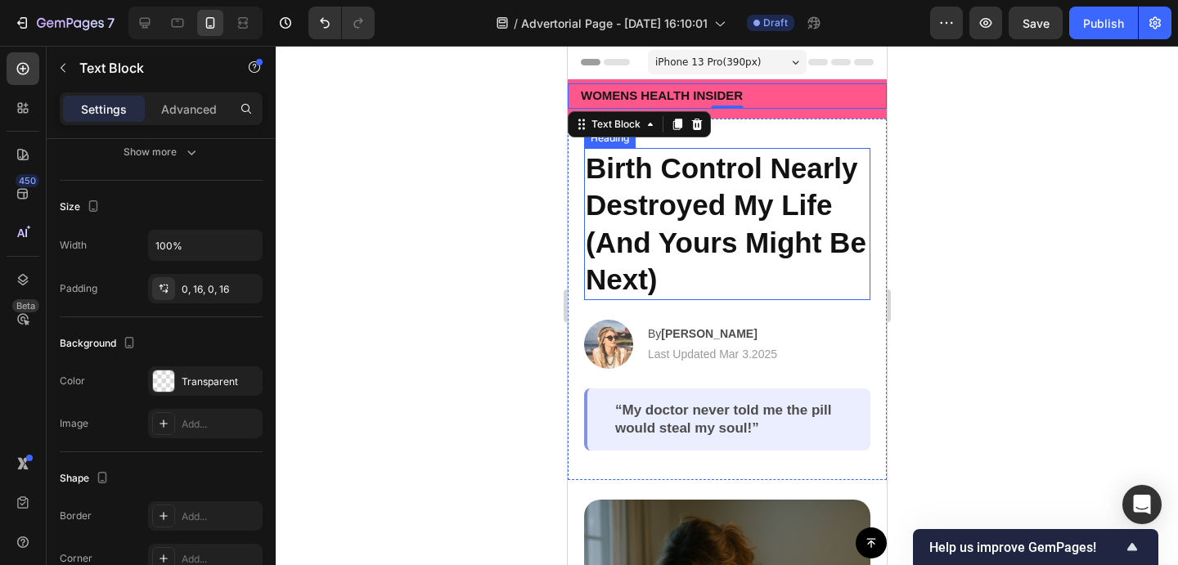
click at [1175, 216] on div at bounding box center [727, 305] width 902 height 519
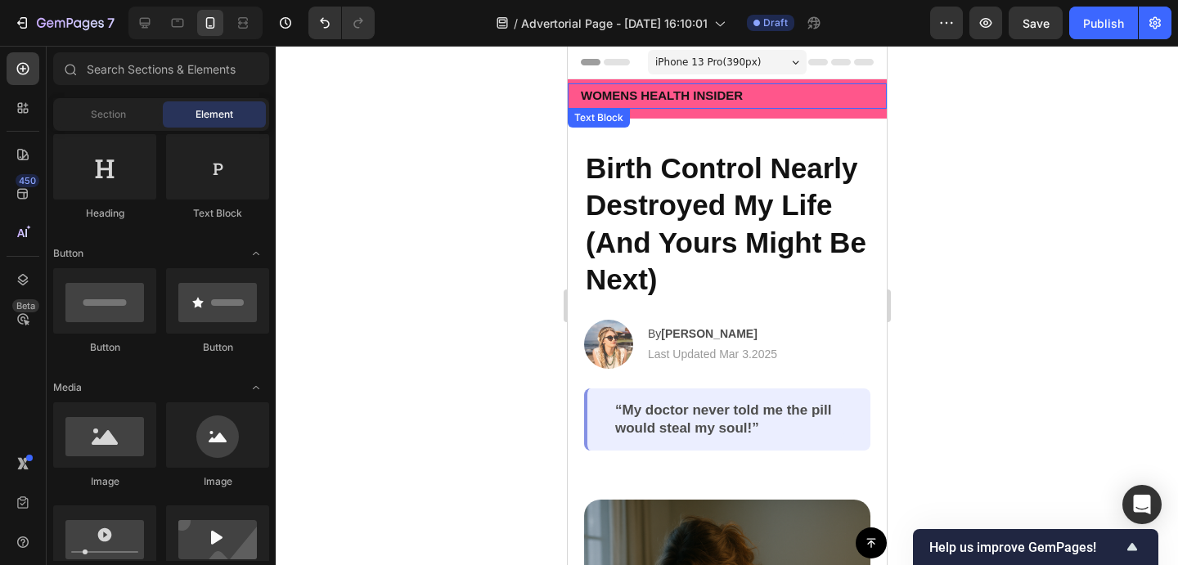
click at [727, 97] on p "WOMENS HEALTH INSIDER" at bounding box center [726, 96] width 293 height 19
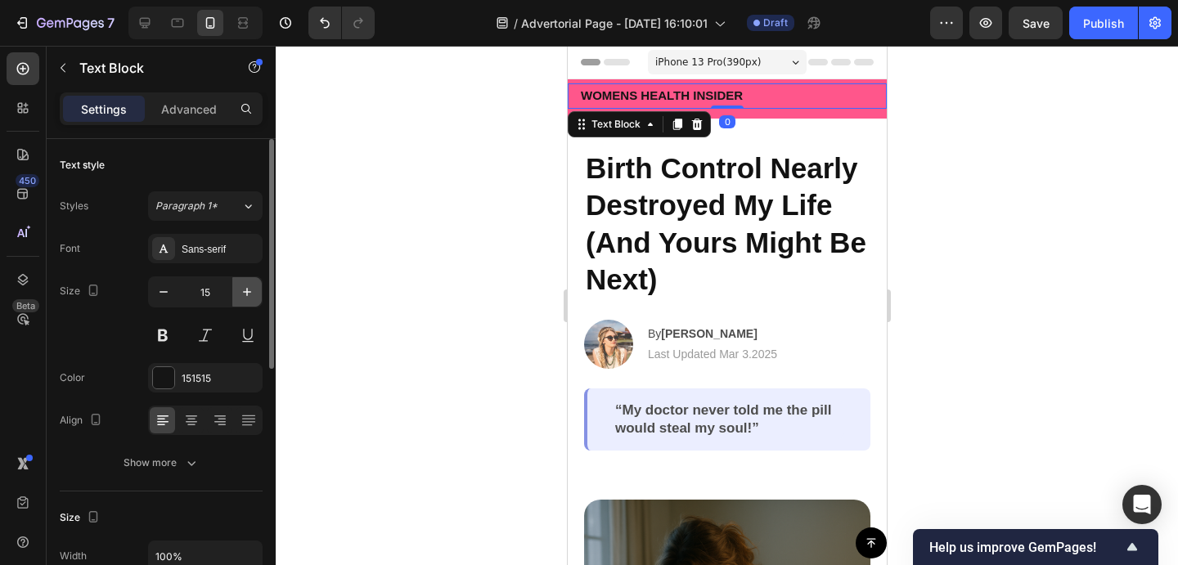
click at [247, 304] on button "button" at bounding box center [246, 291] width 29 height 29
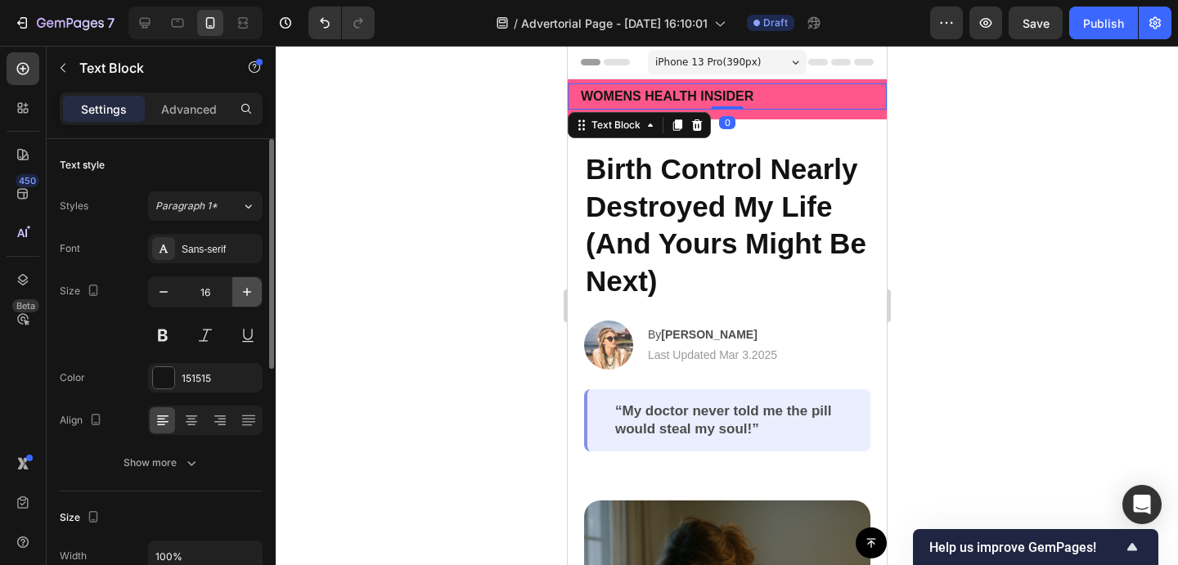
click at [247, 303] on button "button" at bounding box center [246, 291] width 29 height 29
type input "17"
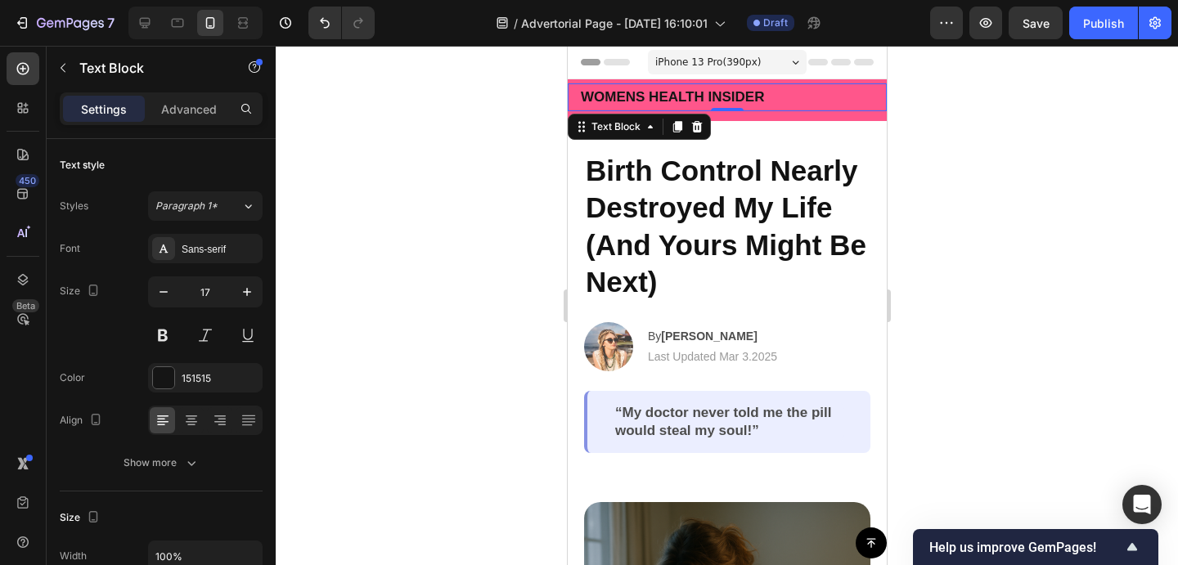
click at [490, 276] on div at bounding box center [727, 305] width 902 height 519
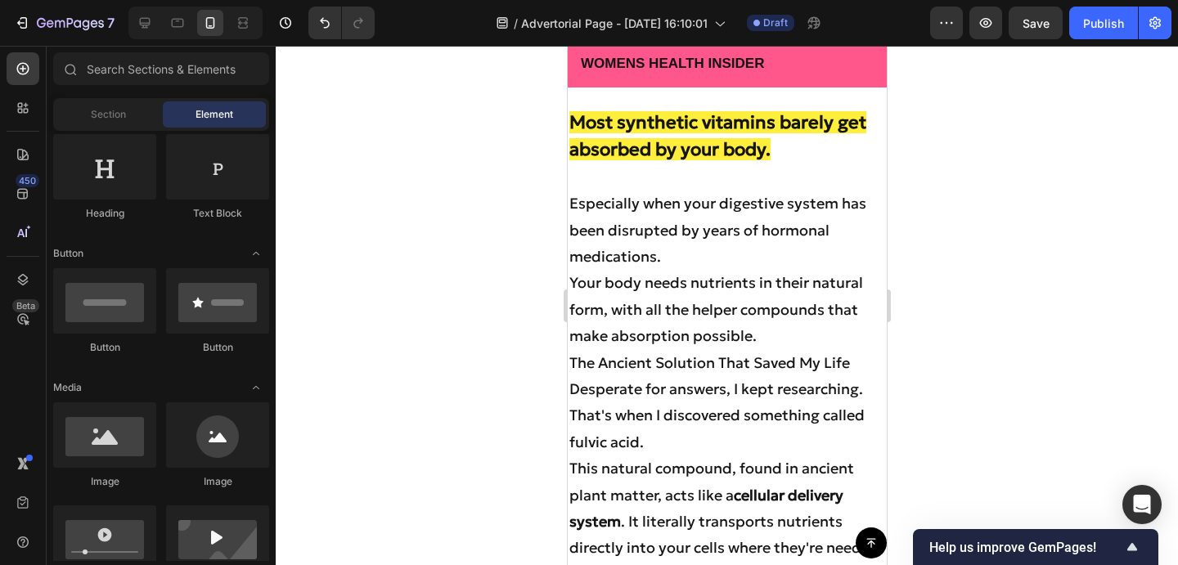
scroll to position [4432, 0]
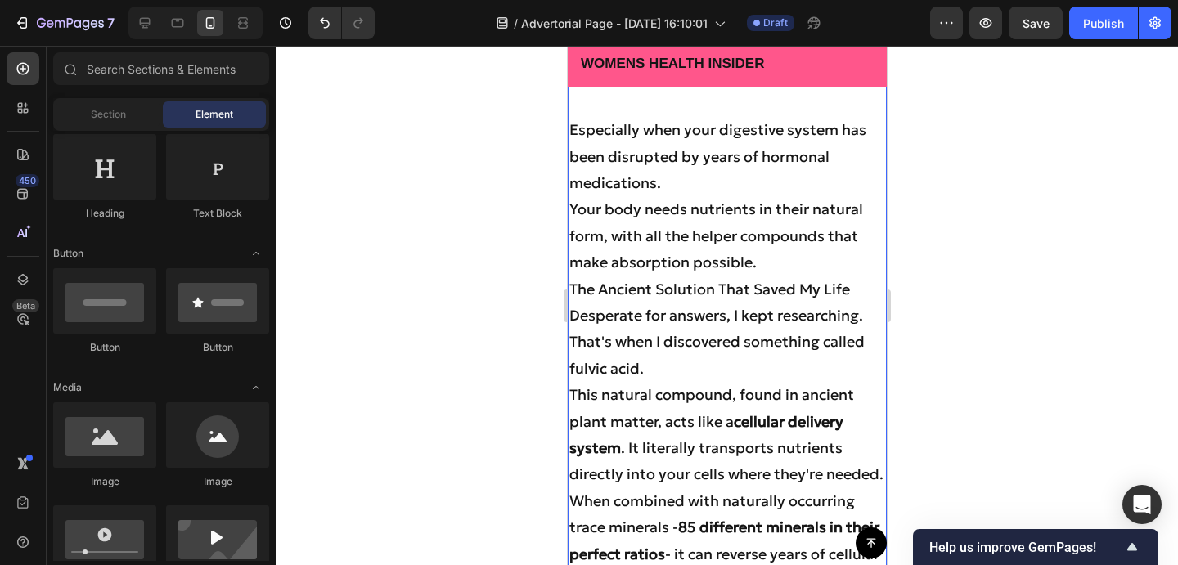
click at [703, 196] on p "Especially when your digestive system has been disrupted by years of hormonal m…" at bounding box center [726, 156] width 316 height 79
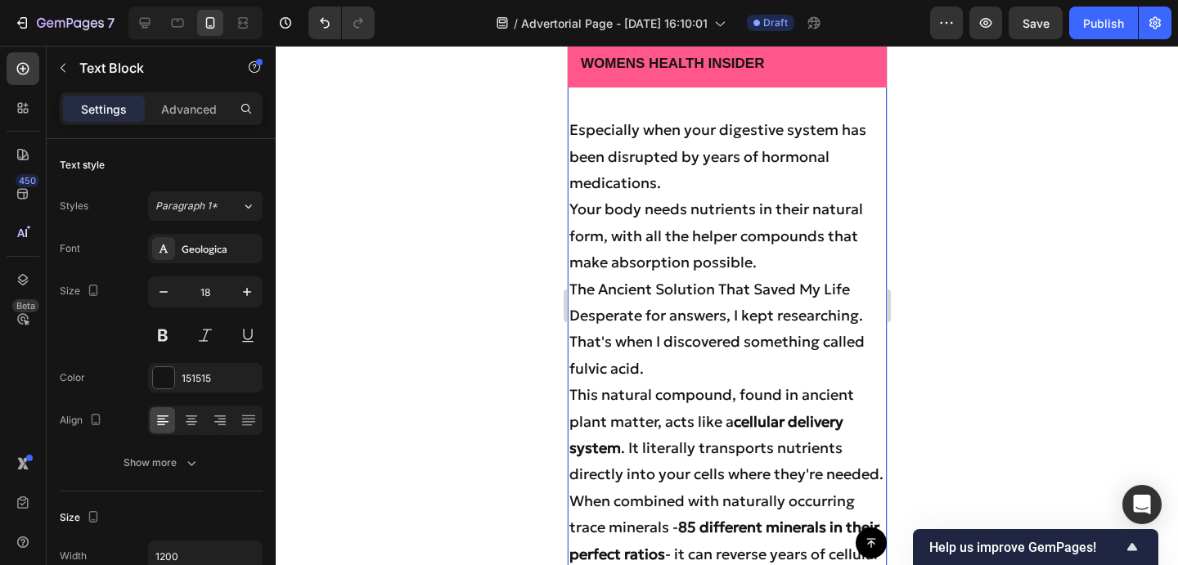
click at [670, 196] on p "Especially when your digestive system has been disrupted by years of hormonal m…" at bounding box center [726, 156] width 316 height 79
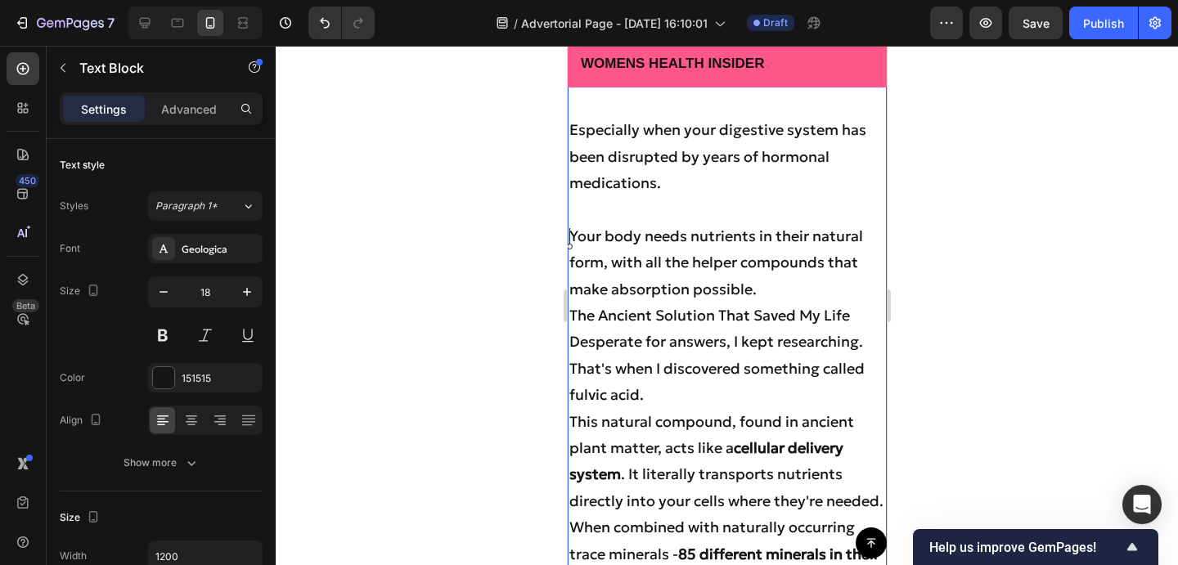
click at [768, 303] on p "Your body needs nutrients in their natural form, with all the helper compounds …" at bounding box center [726, 262] width 316 height 79
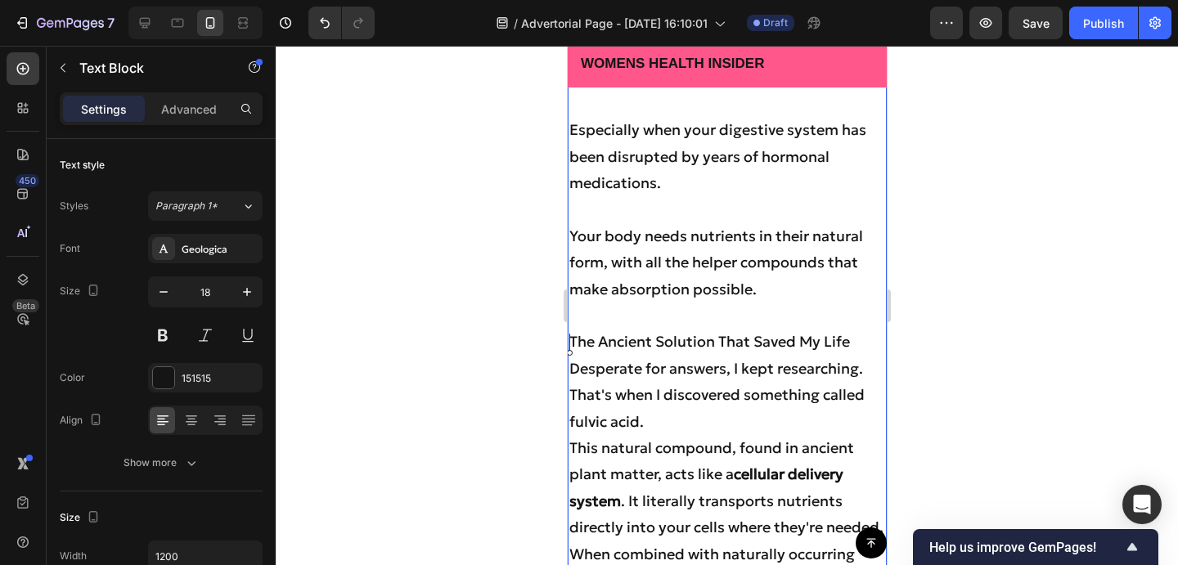
click at [667, 435] on p "That's when I discovered something called fulvic acid." at bounding box center [726, 408] width 316 height 53
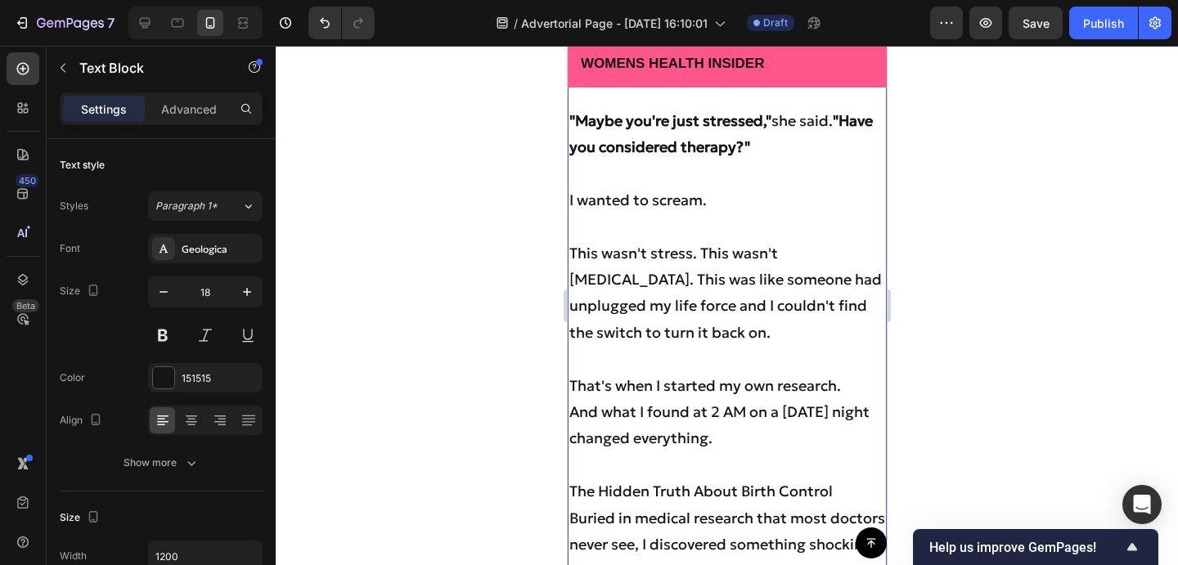
scroll to position [2729, 0]
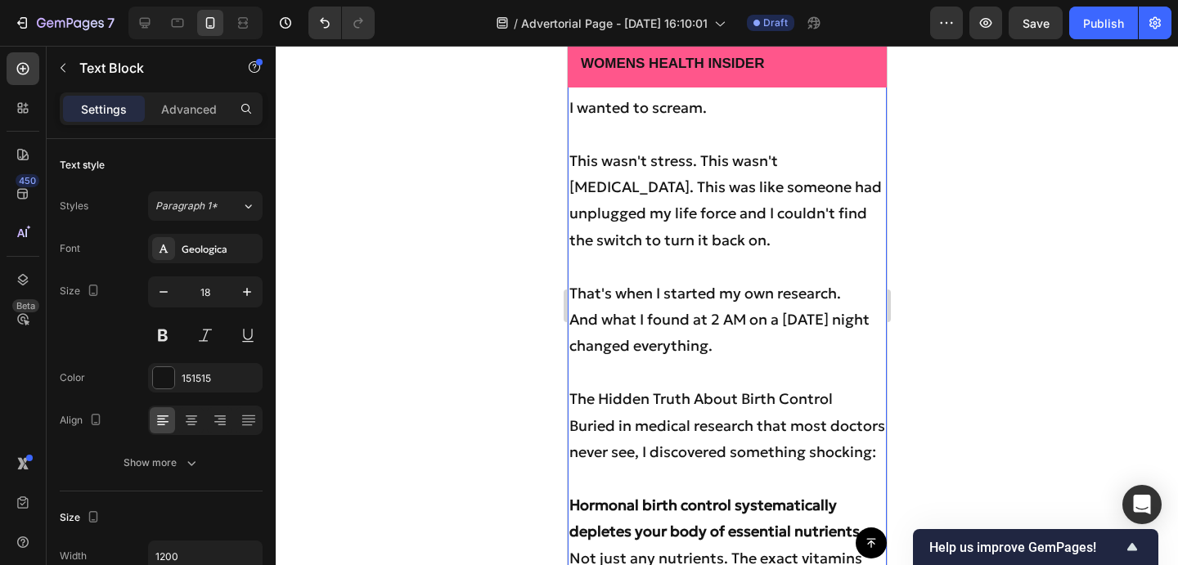
click at [829, 394] on p "The Hidden Truth About Birth Control" at bounding box center [726, 399] width 316 height 26
drag, startPoint x: 843, startPoint y: 396, endPoint x: 567, endPoint y: 390, distance: 276.5
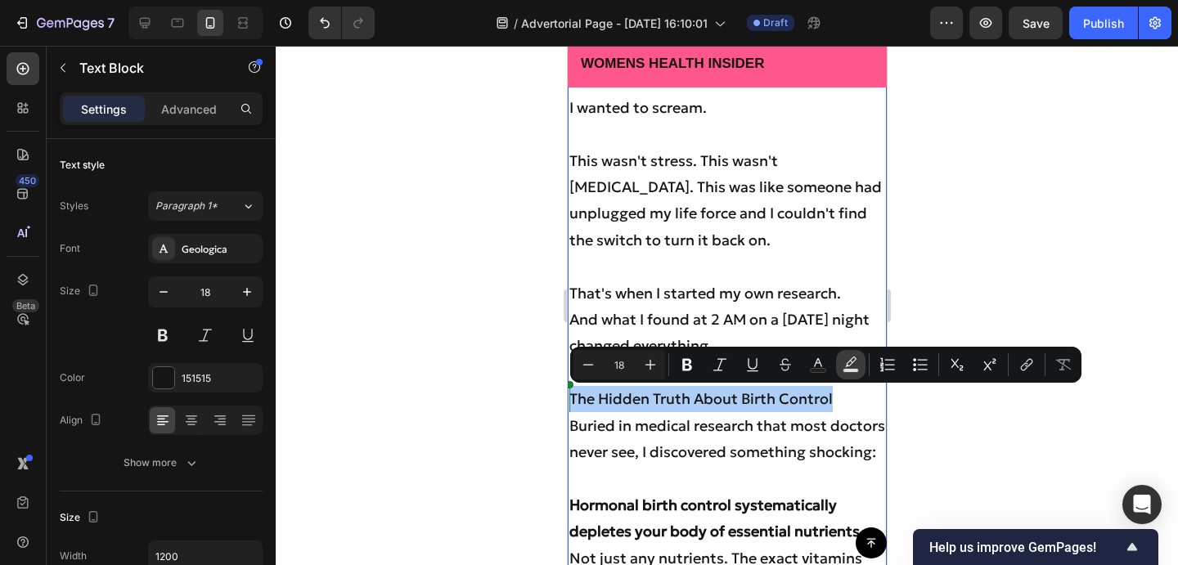
click at [842, 373] on button "Text Background Color" at bounding box center [850, 364] width 29 height 29
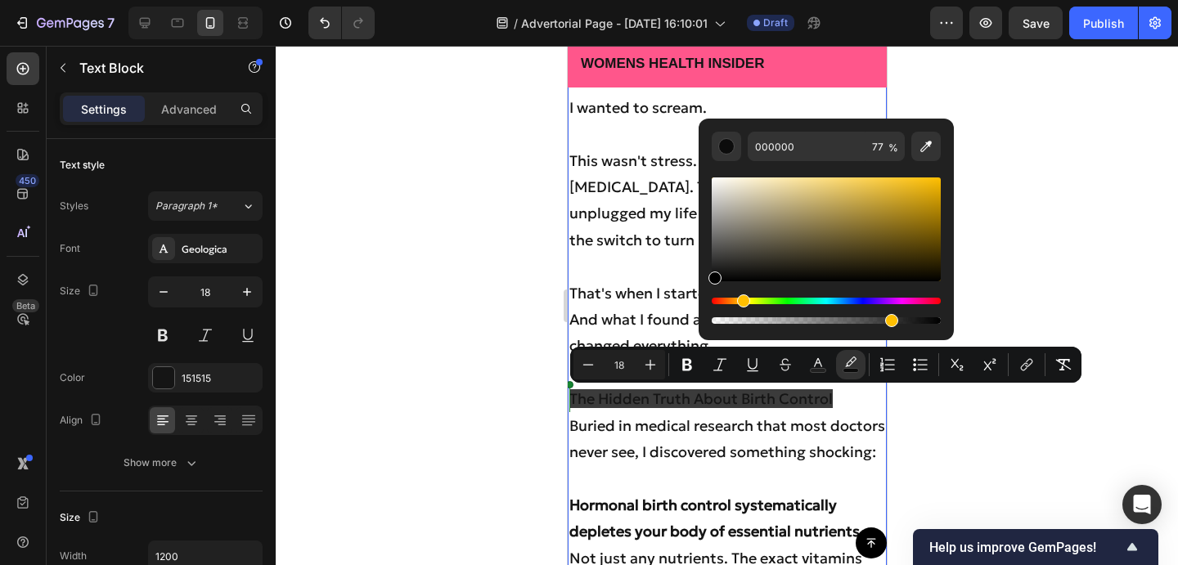
drag, startPoint x: 728, startPoint y: 299, endPoint x: 739, endPoint y: 303, distance: 11.1
click at [739, 303] on div "Hue" at bounding box center [826, 301] width 229 height 7
click at [744, 301] on div "Hue" at bounding box center [746, 300] width 13 height 13
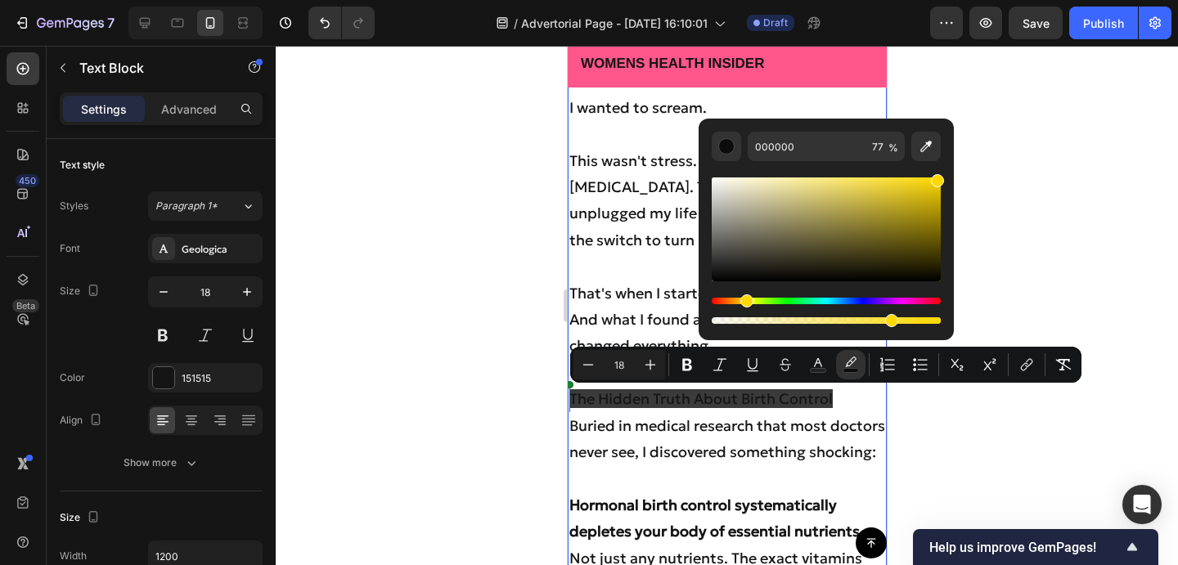
drag, startPoint x: 856, startPoint y: 259, endPoint x: 995, endPoint y: 142, distance: 181.1
click at [995, 0] on body "7 Version history / Advertorial Page - Sep 27, 16:10:01 Draft Preview Save Publ…" at bounding box center [589, 0] width 1178 height 0
type input "FFD800"
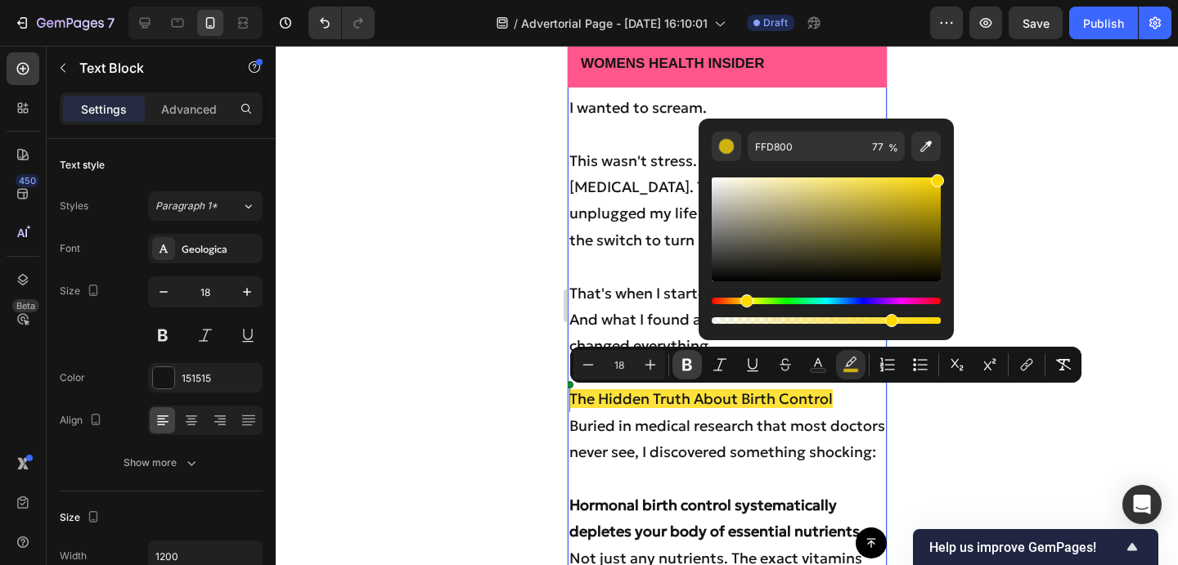
click at [686, 365] on icon "Editor contextual toolbar" at bounding box center [687, 365] width 10 height 12
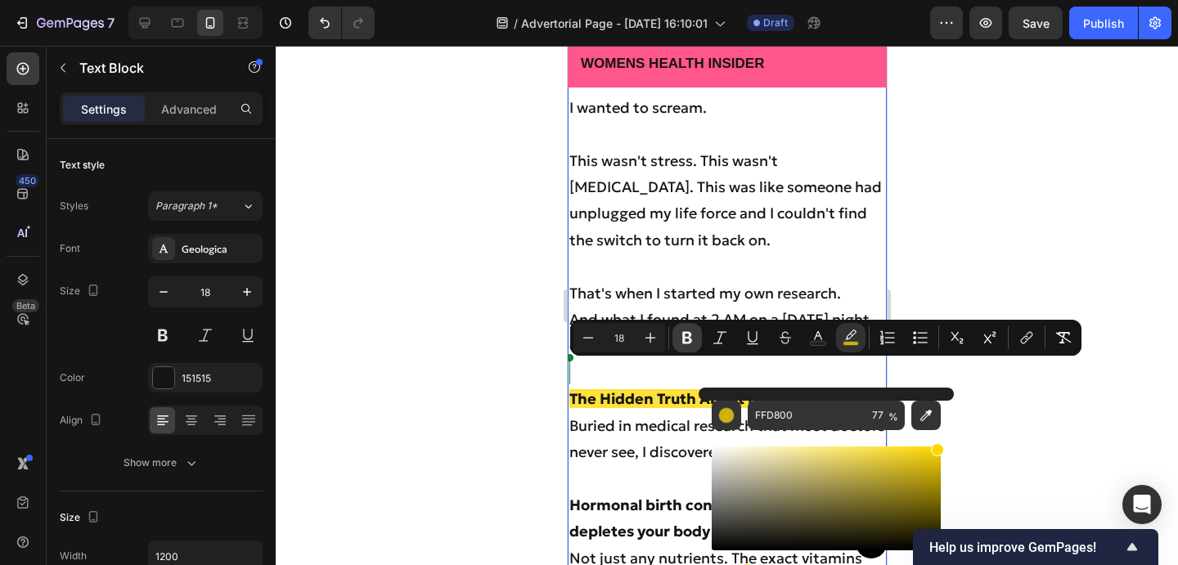
scroll to position [2755, 0]
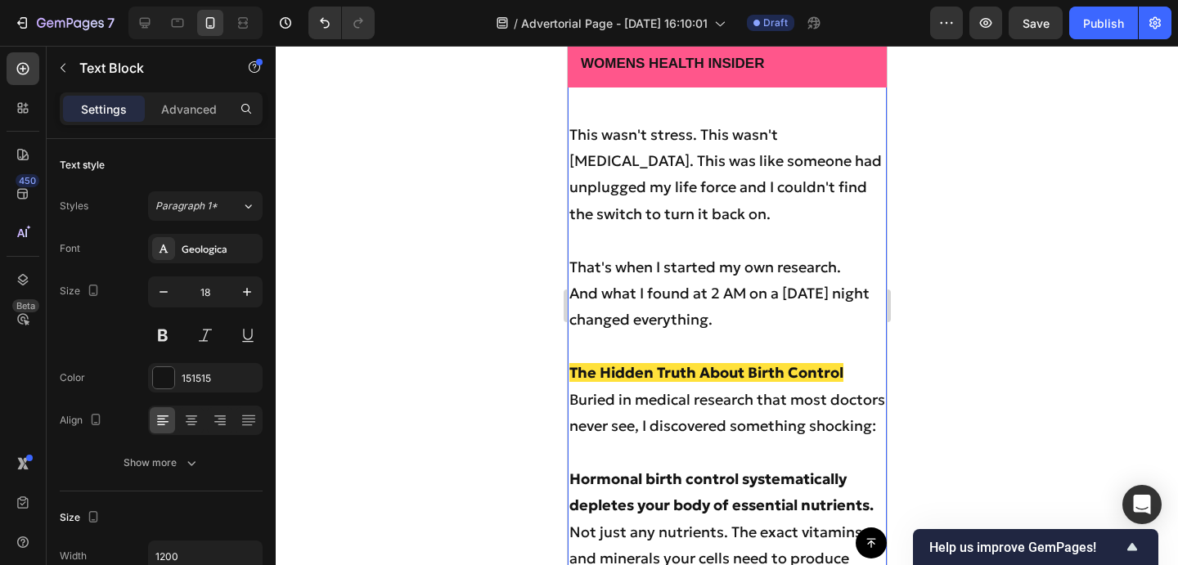
click at [658, 365] on strong "The Hidden Truth About Birth Control" at bounding box center [705, 372] width 274 height 19
click at [853, 375] on p "The Hidden Truth About Birth Control" at bounding box center [726, 373] width 316 height 26
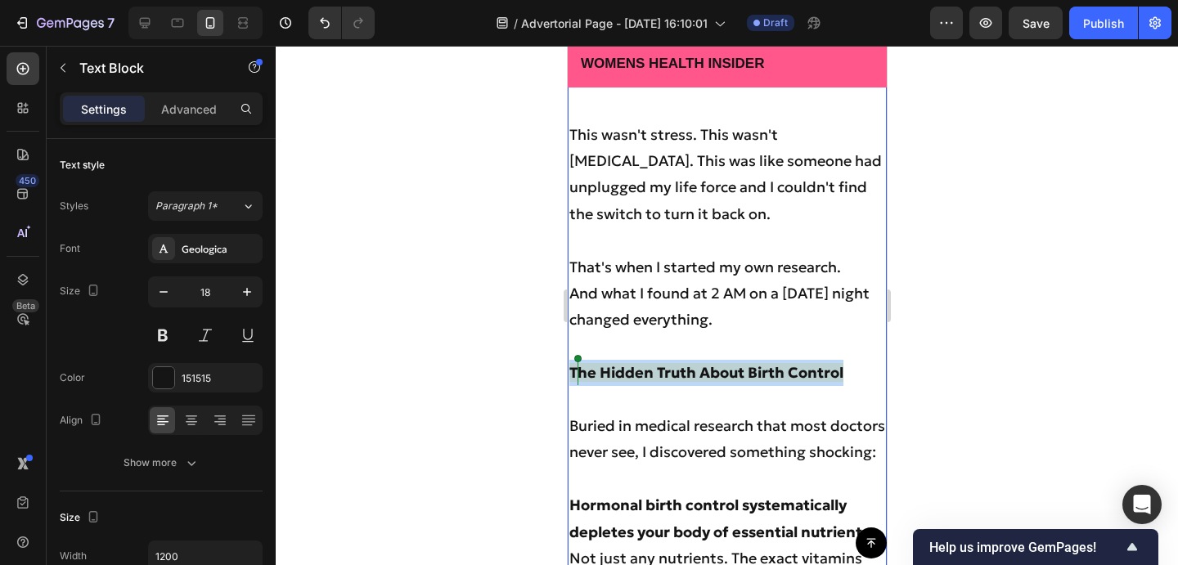
drag, startPoint x: 855, startPoint y: 366, endPoint x: 566, endPoint y: 371, distance: 288.8
click at [631, 366] on strong "The Hidden Truth About Birth Control" at bounding box center [705, 372] width 274 height 19
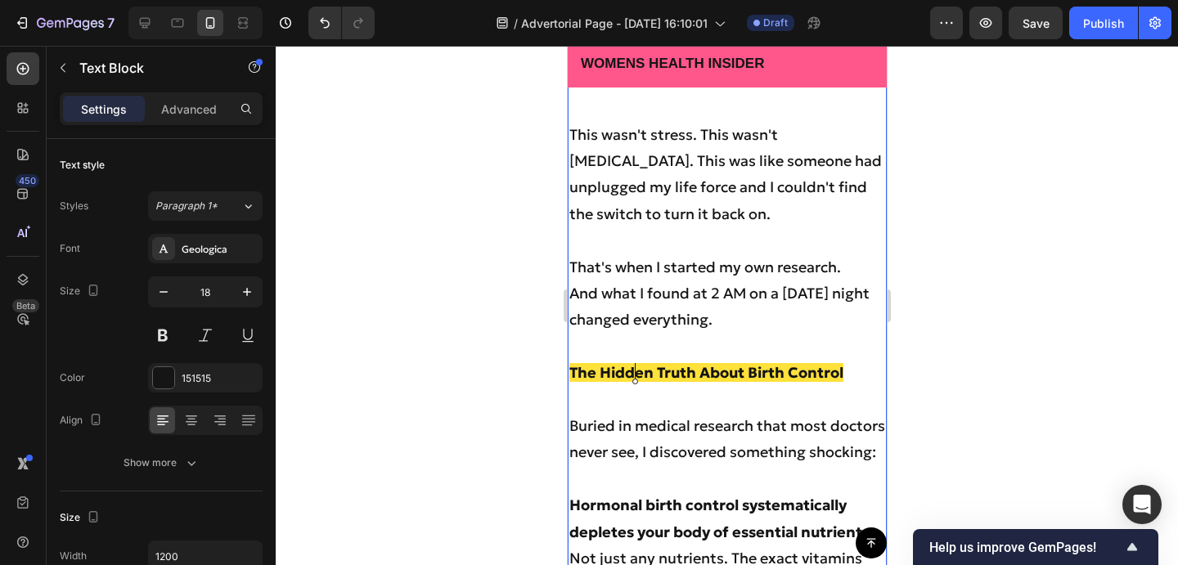
click at [933, 316] on div at bounding box center [727, 305] width 902 height 519
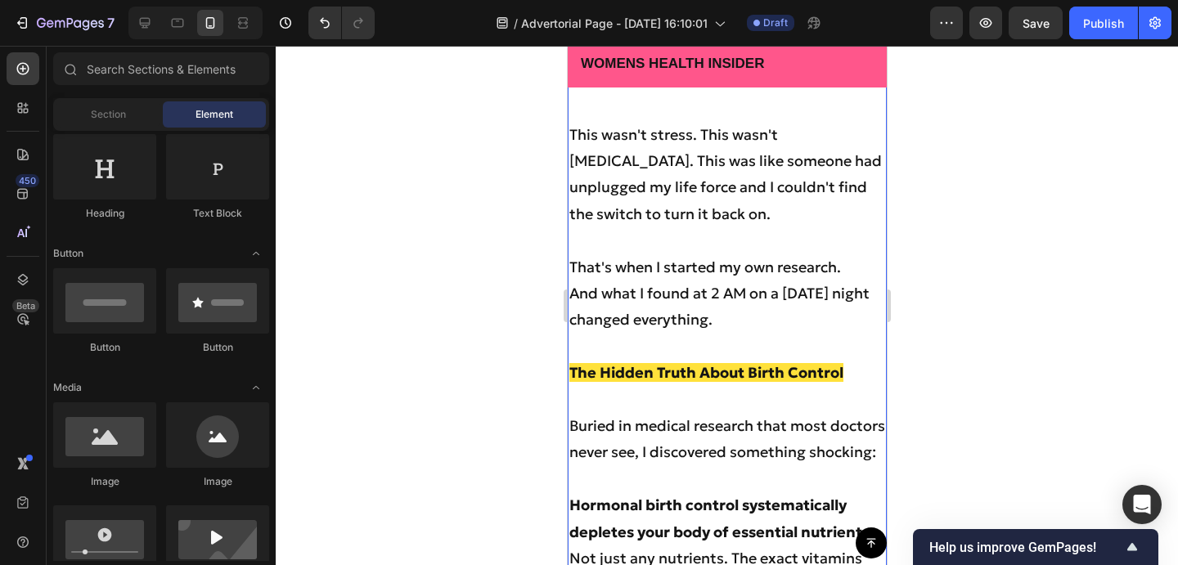
click at [840, 364] on strong "The Hidden Truth About Birth Control" at bounding box center [705, 372] width 274 height 19
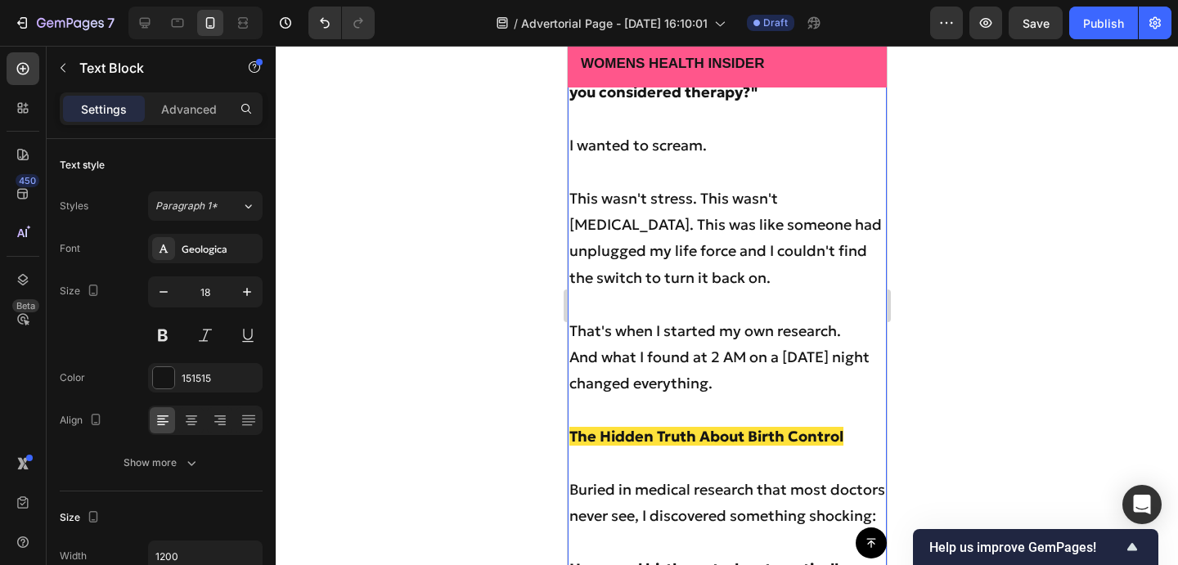
scroll to position [2607, 0]
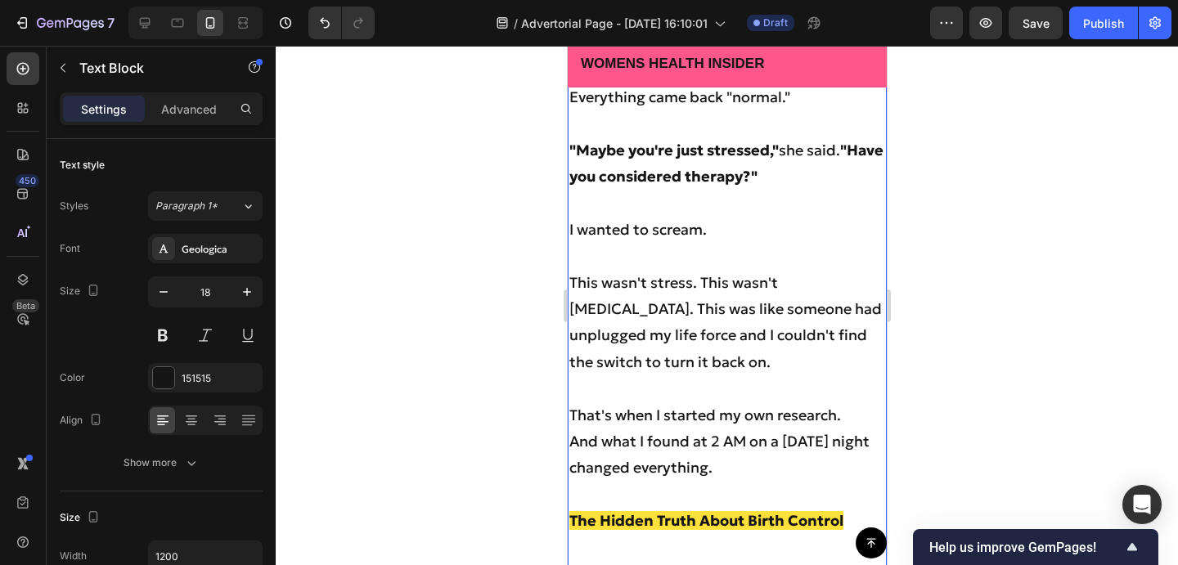
click at [810, 275] on p "This wasn't stress. This wasn't depression. This was like someone had unplugged…" at bounding box center [726, 323] width 316 height 106
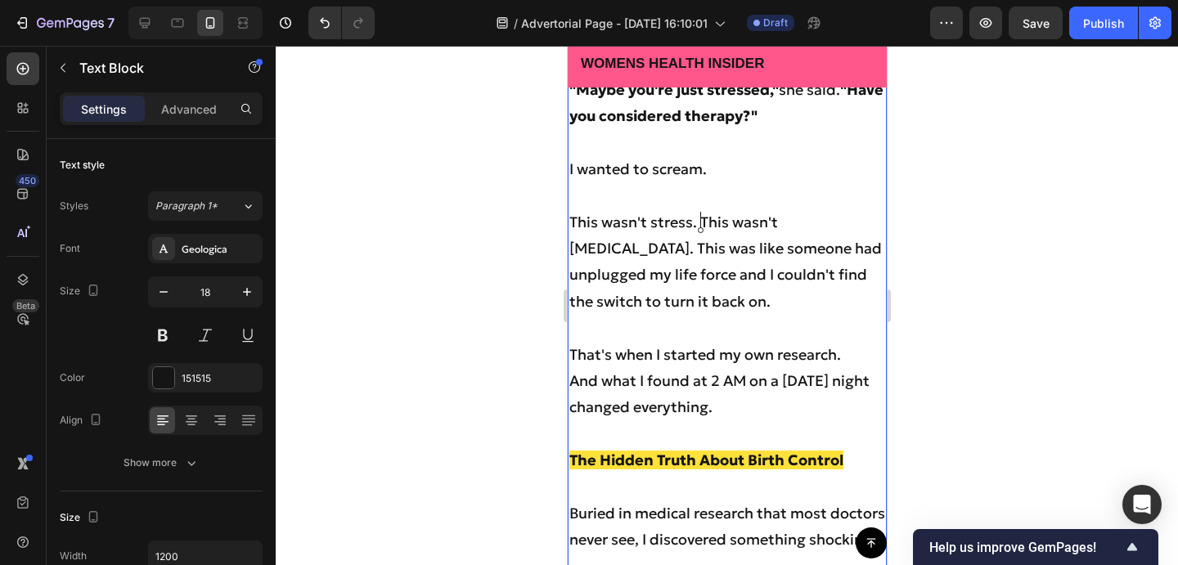
click at [703, 217] on p "This wasn't stress. This wasn't depression. This was like someone had unplugged…" at bounding box center [726, 262] width 316 height 106
click at [734, 246] on p "This wasn't depression. This was like someone had unplugged my life force and I…" at bounding box center [726, 275] width 316 height 79
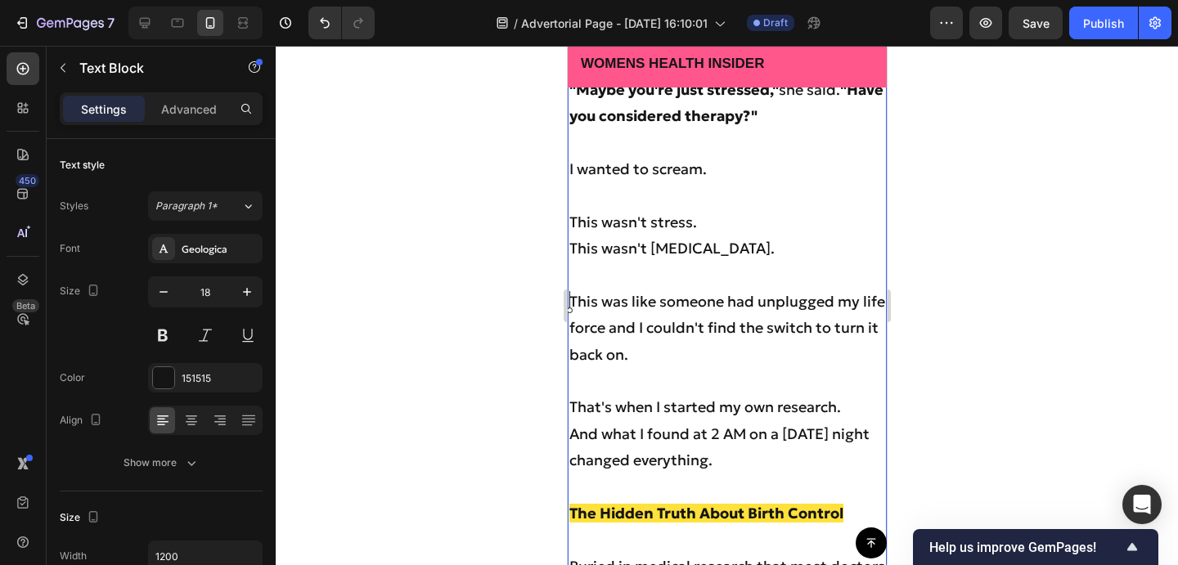
click at [570, 248] on p "This wasn't depression." at bounding box center [726, 249] width 316 height 26
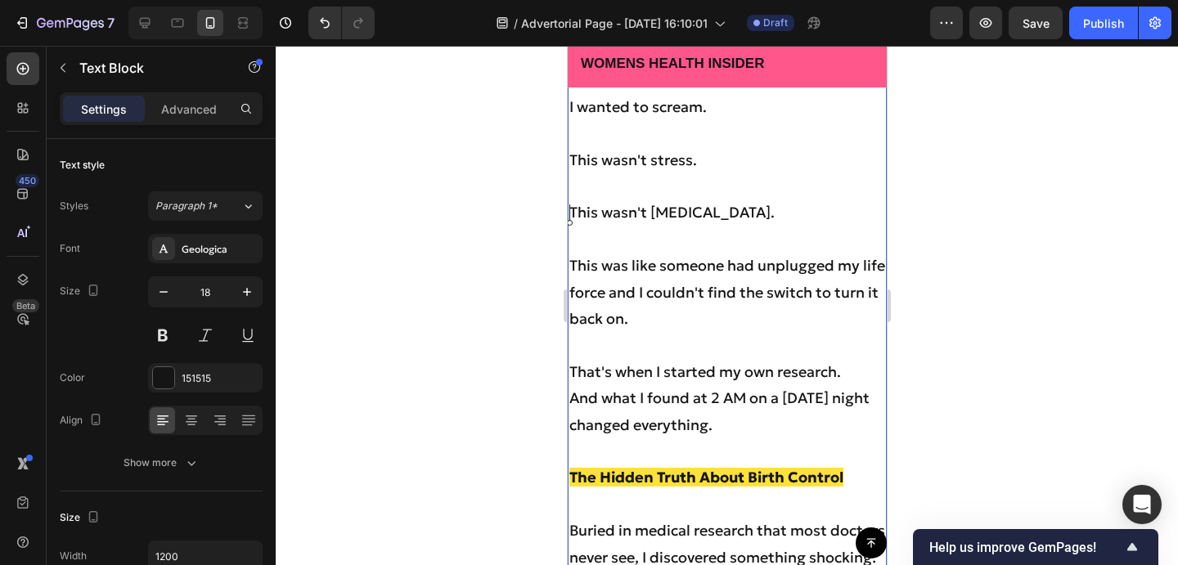
scroll to position [2733, 0]
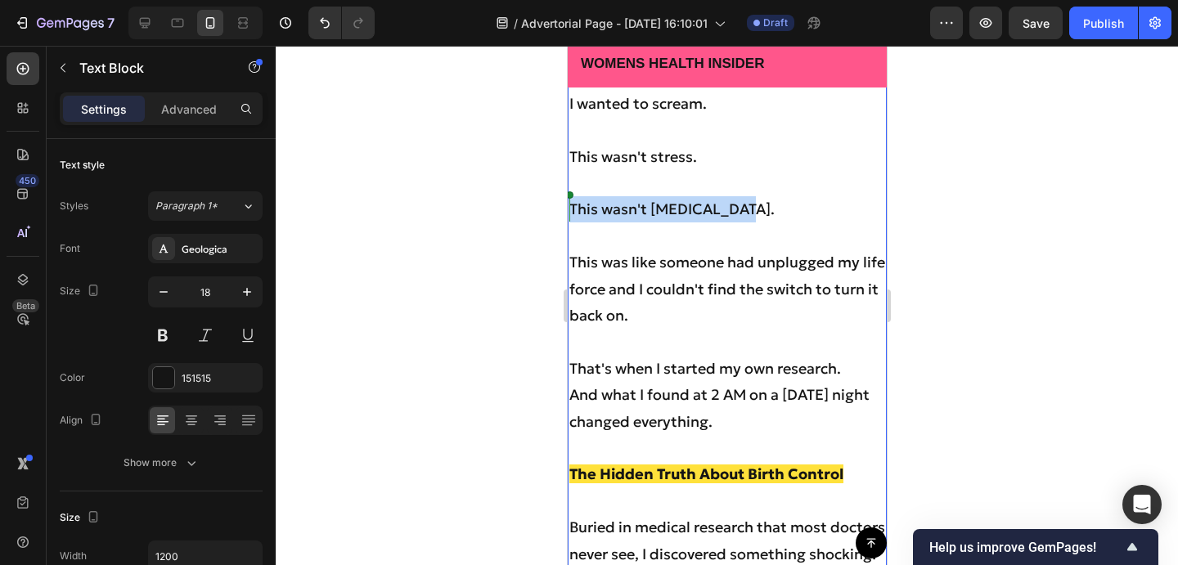
drag, startPoint x: 739, startPoint y: 206, endPoint x: 555, endPoint y: 205, distance: 184.9
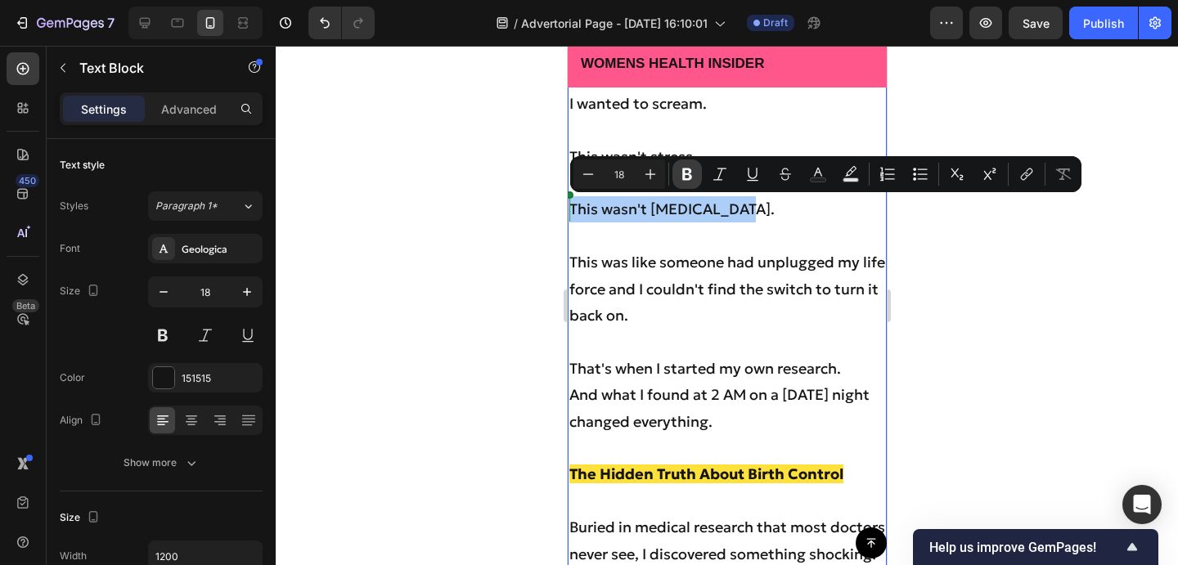
click at [685, 172] on icon "Editor contextual toolbar" at bounding box center [687, 174] width 16 height 16
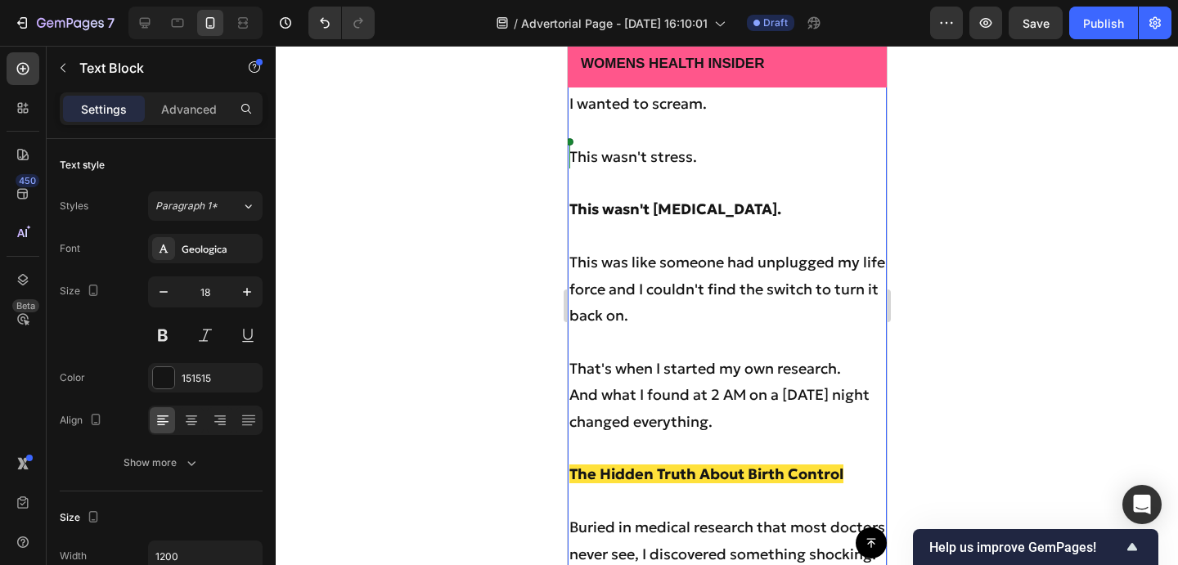
drag, startPoint x: 699, startPoint y: 153, endPoint x: 537, endPoint y: 153, distance: 161.9
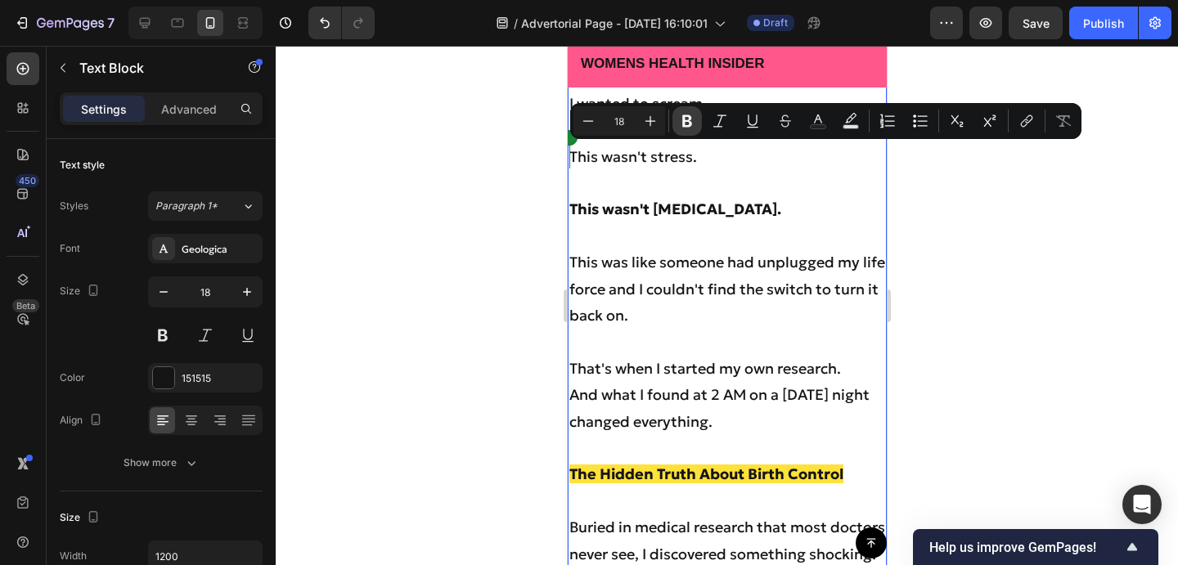
click at [682, 118] on icon "Editor contextual toolbar" at bounding box center [687, 121] width 10 height 12
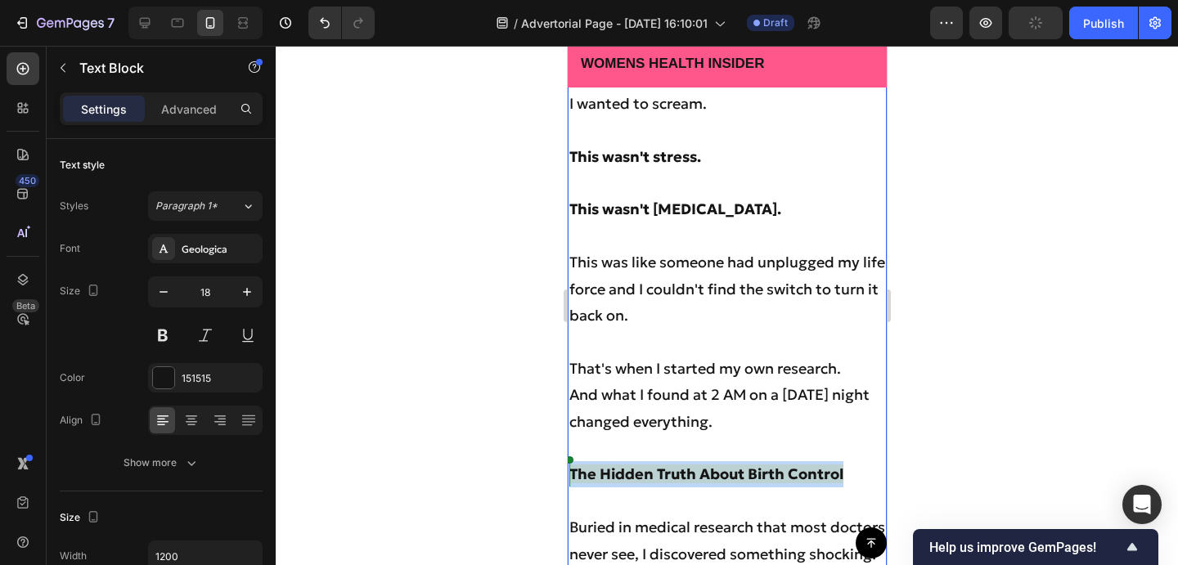
drag, startPoint x: 851, startPoint y: 470, endPoint x: 557, endPoint y: 468, distance: 294.5
click at [644, 474] on strong "The Hidden Truth About Birth Control" at bounding box center [705, 474] width 274 height 19
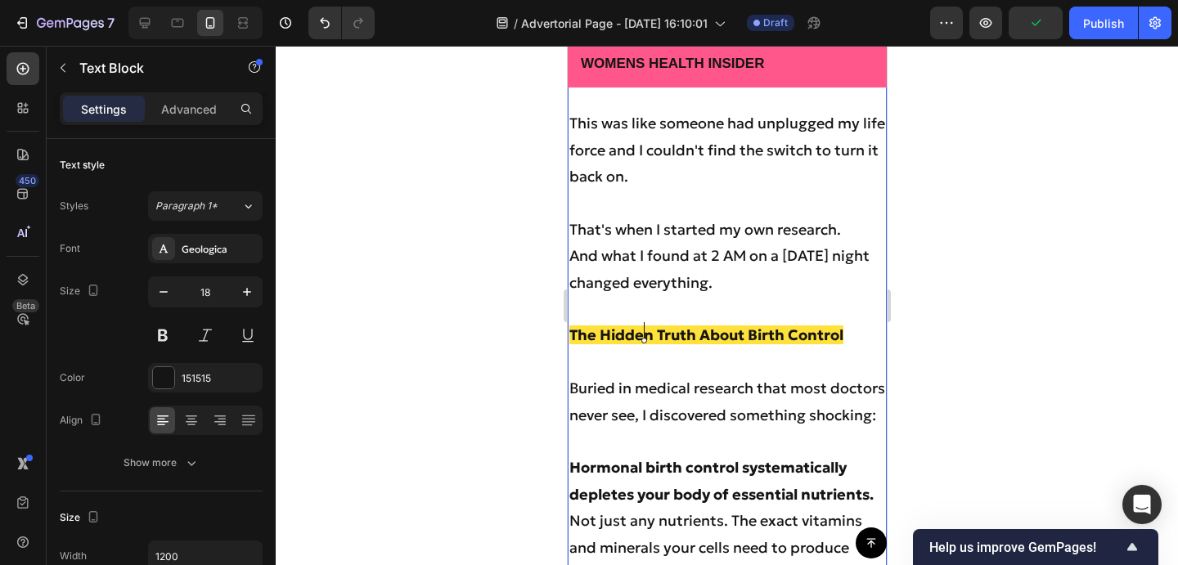
scroll to position [2875, 0]
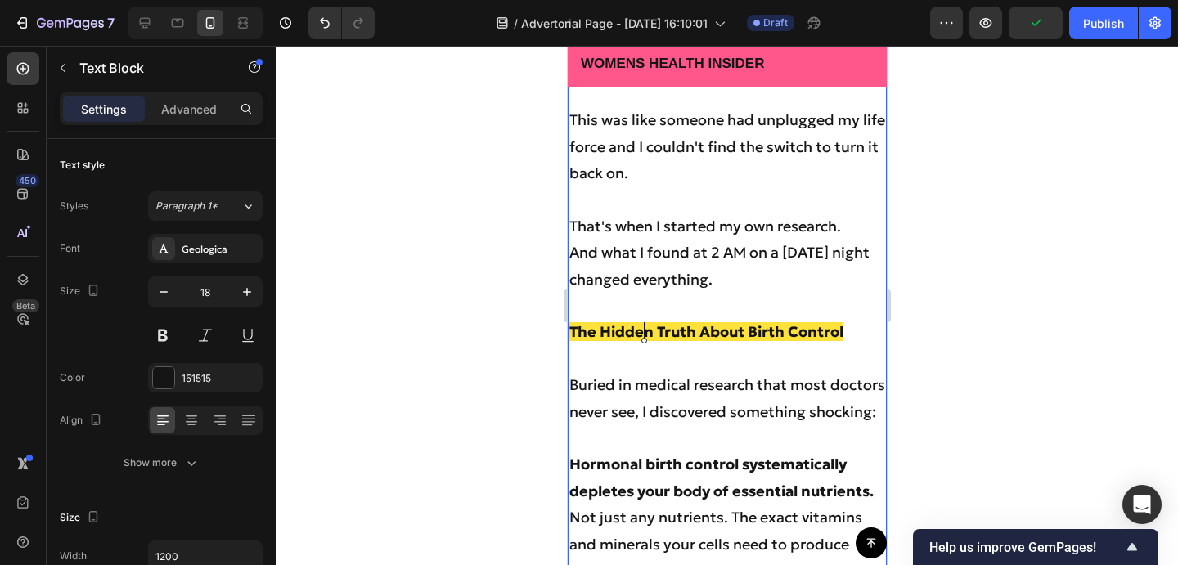
click at [743, 358] on p "Rich Text Editor. Editing area: main" at bounding box center [726, 359] width 316 height 26
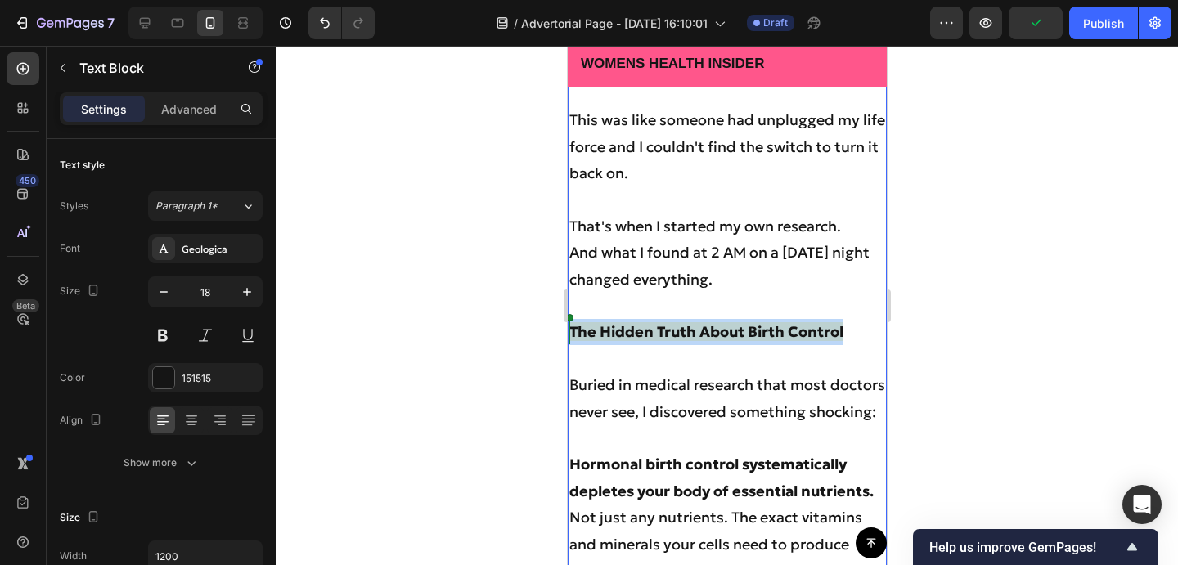
drag, startPoint x: 843, startPoint y: 332, endPoint x: 538, endPoint y: 331, distance: 305.1
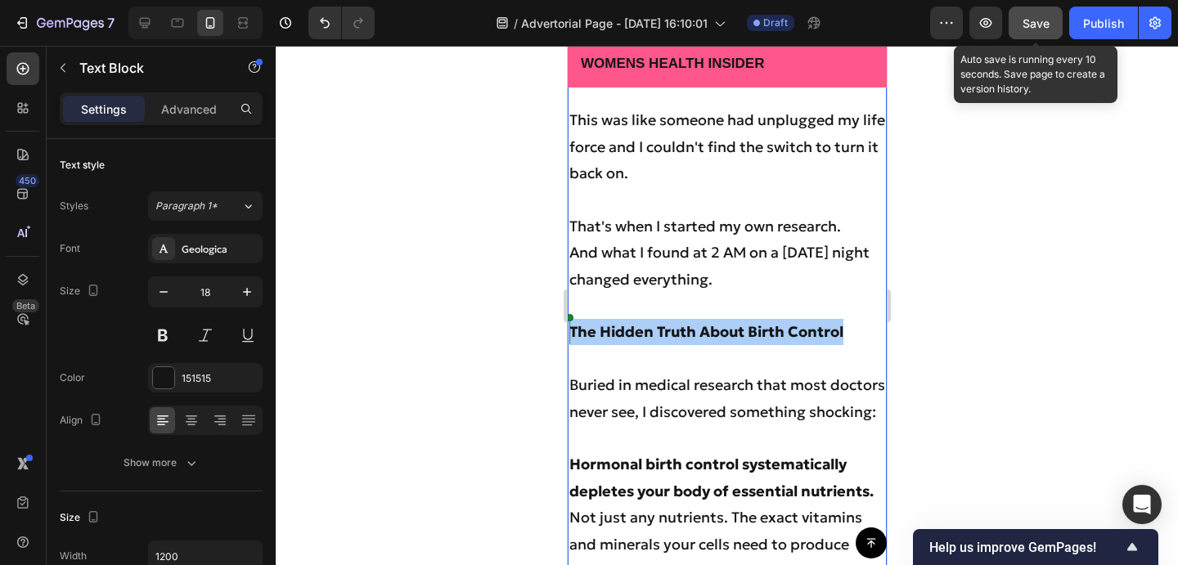
click at [1026, 21] on span "Save" at bounding box center [1035, 23] width 27 height 14
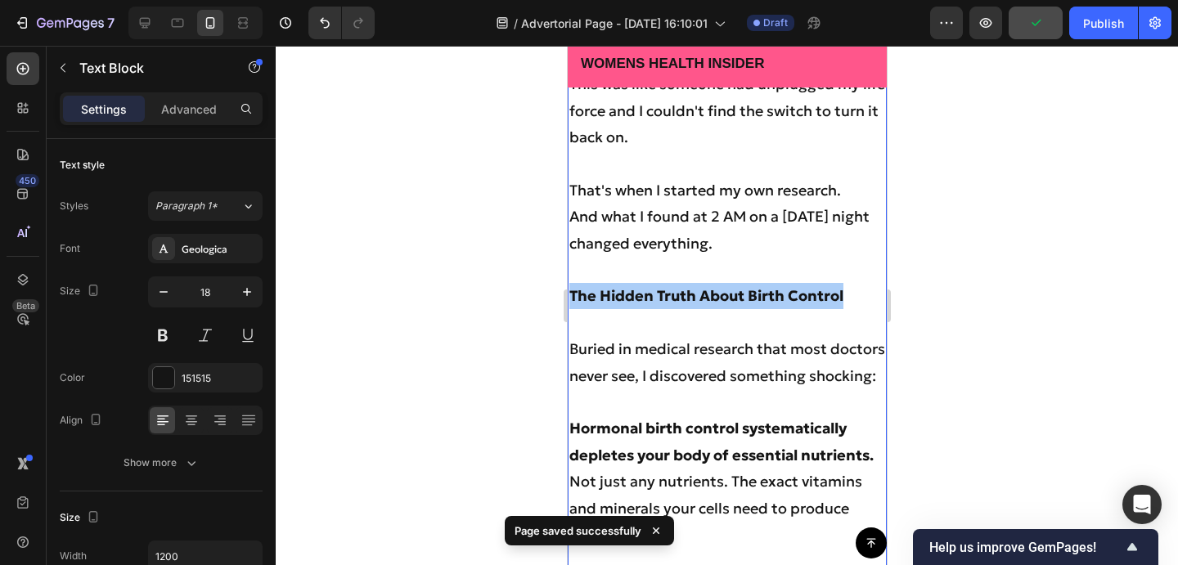
scroll to position [2943, 0]
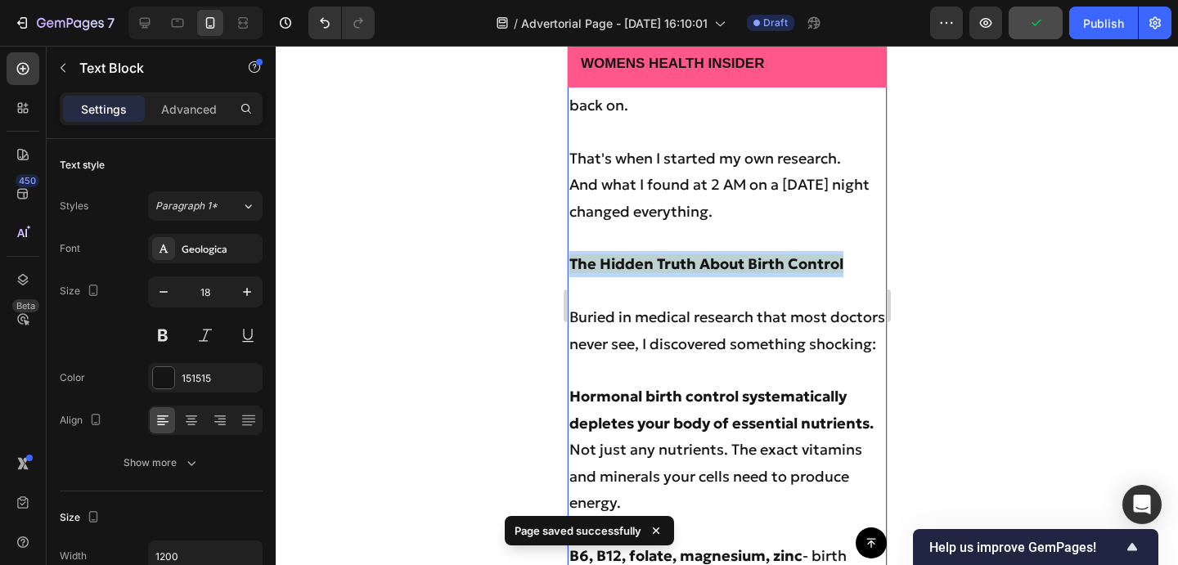
click at [796, 311] on p "Buried in medical research that most doctors never see, I discovered something …" at bounding box center [726, 330] width 316 height 53
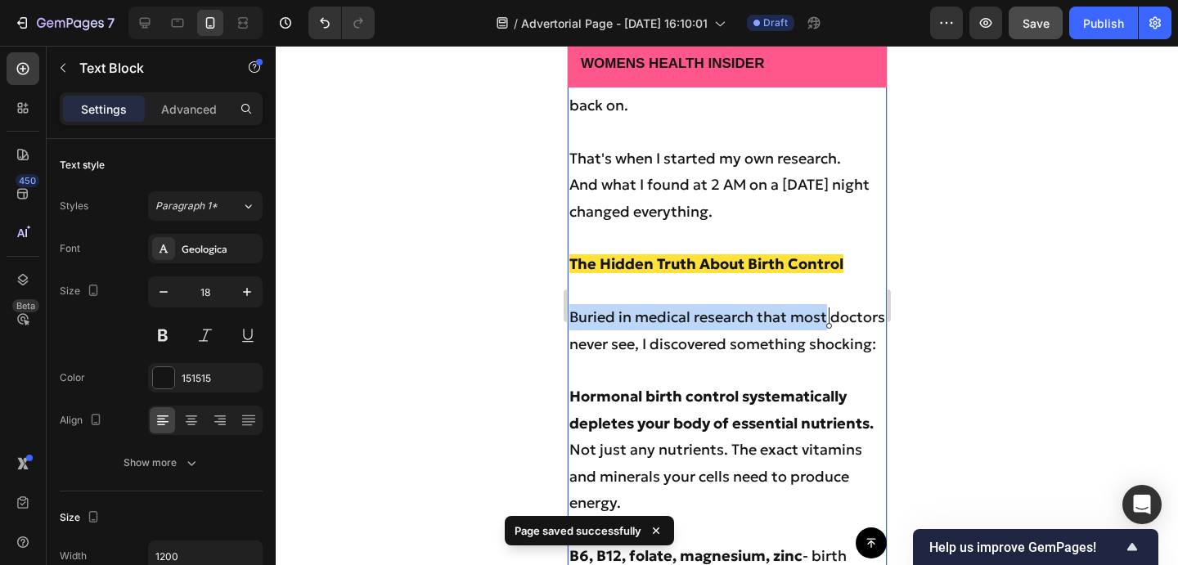
drag, startPoint x: 833, startPoint y: 311, endPoint x: 567, endPoint y: 311, distance: 266.6
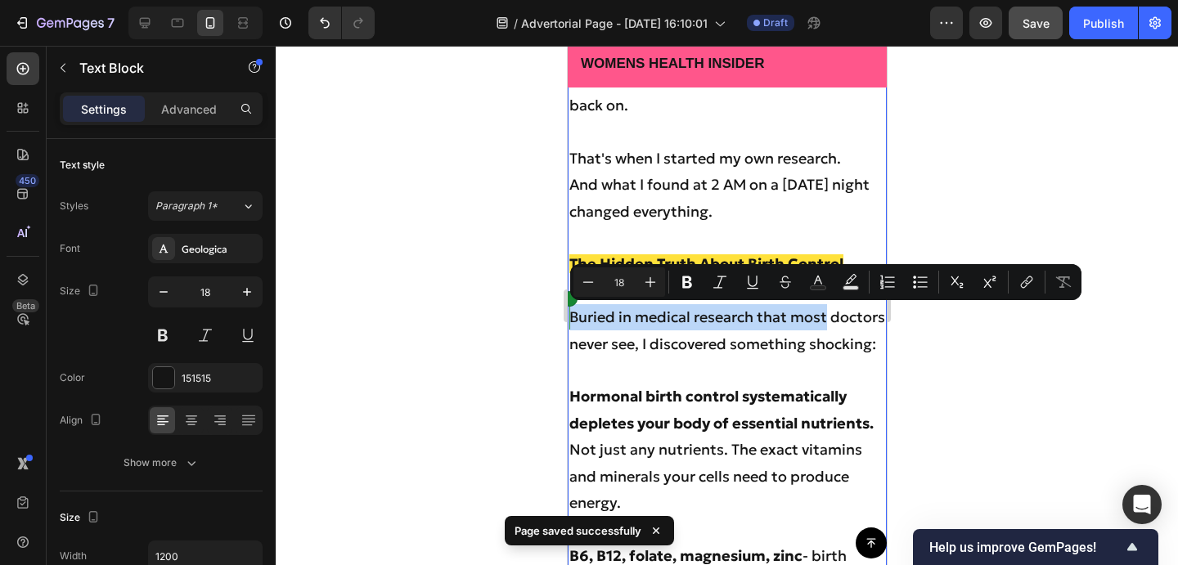
click at [767, 234] on p "Rich Text Editor. Editing area: main" at bounding box center [726, 238] width 316 height 26
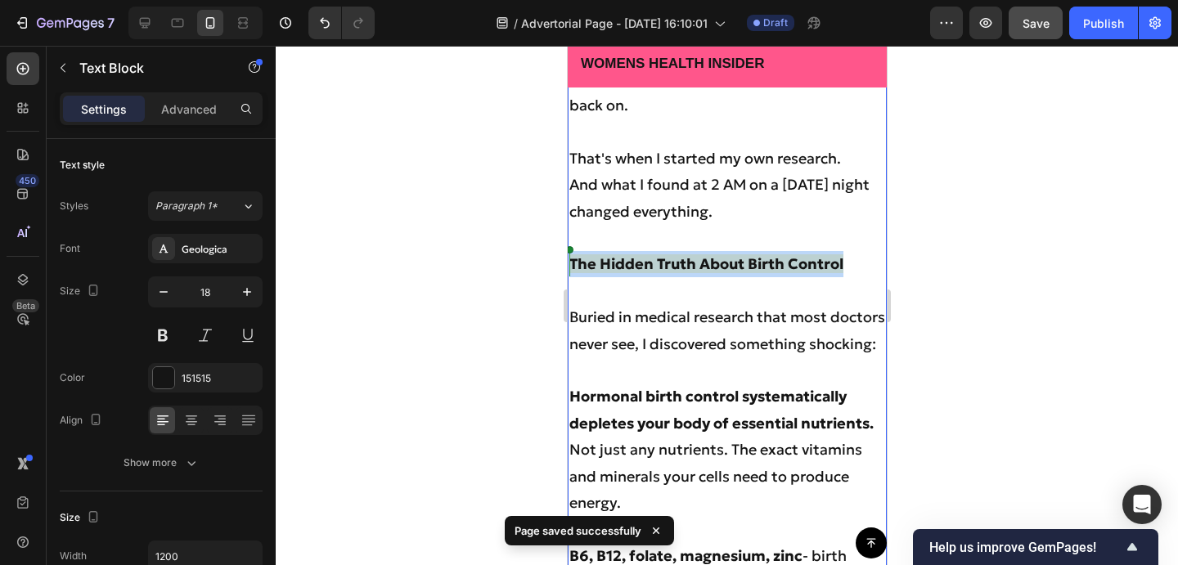
drag, startPoint x: 849, startPoint y: 260, endPoint x: 513, endPoint y: 259, distance: 336.2
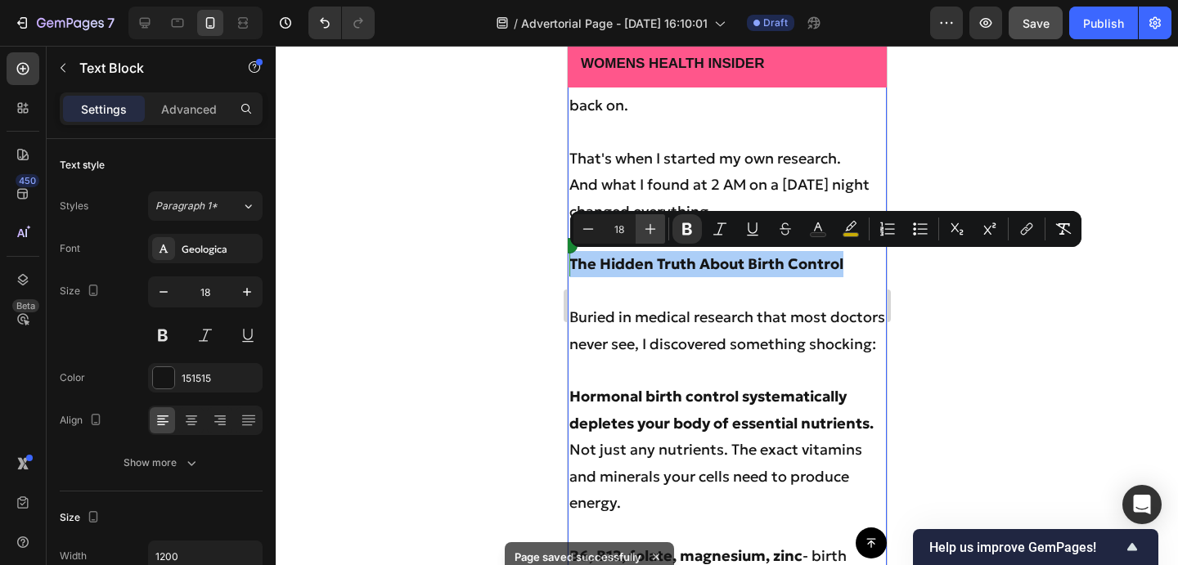
click at [654, 227] on icon "Editor contextual toolbar" at bounding box center [650, 229] width 16 height 16
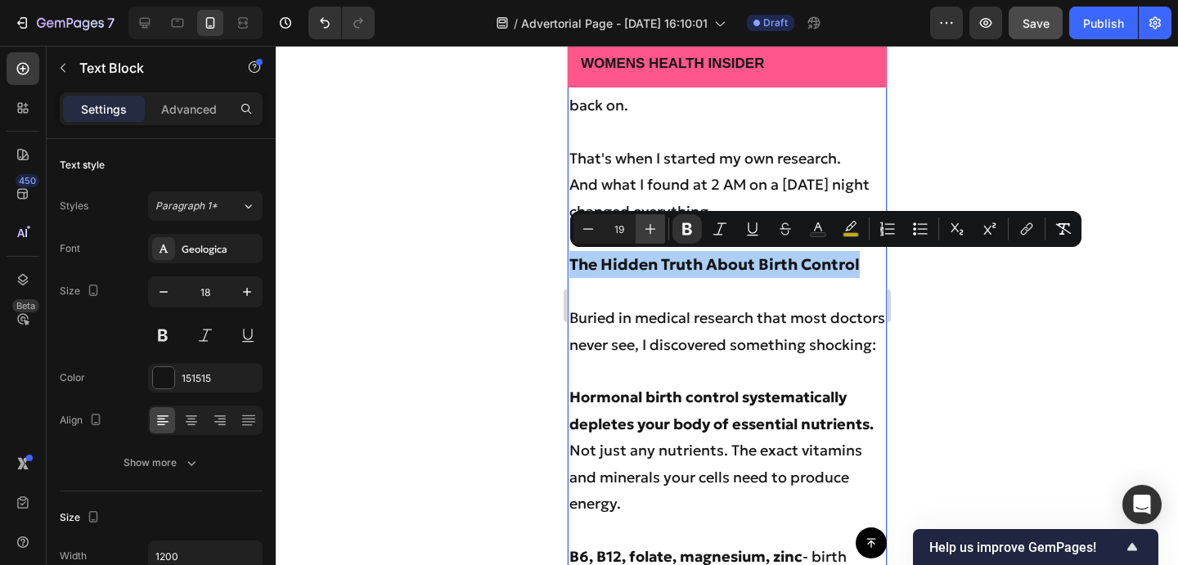
click at [654, 227] on icon "Editor contextual toolbar" at bounding box center [650, 229] width 16 height 16
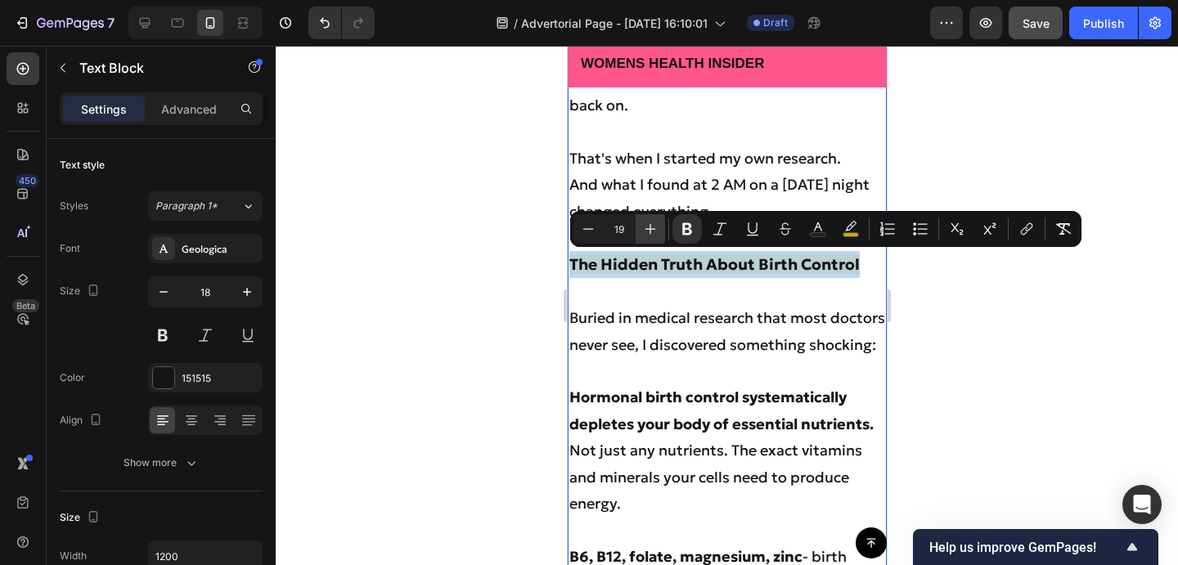
type input "20"
click at [810, 307] on p "Buried in medical research that most doctors never see, I discovered something …" at bounding box center [726, 331] width 316 height 53
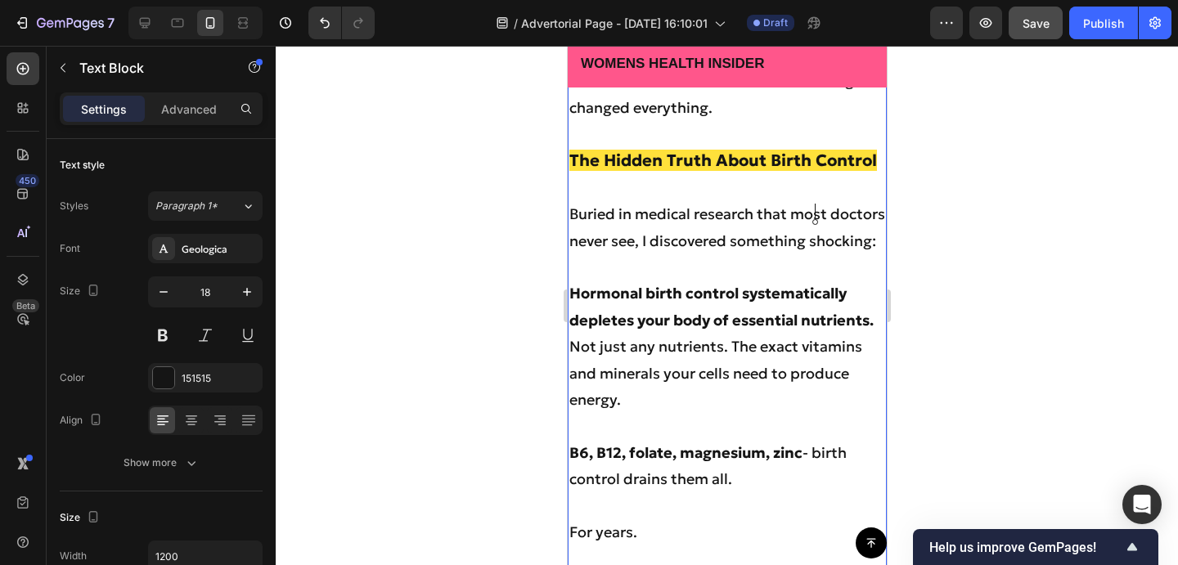
scroll to position [3048, 0]
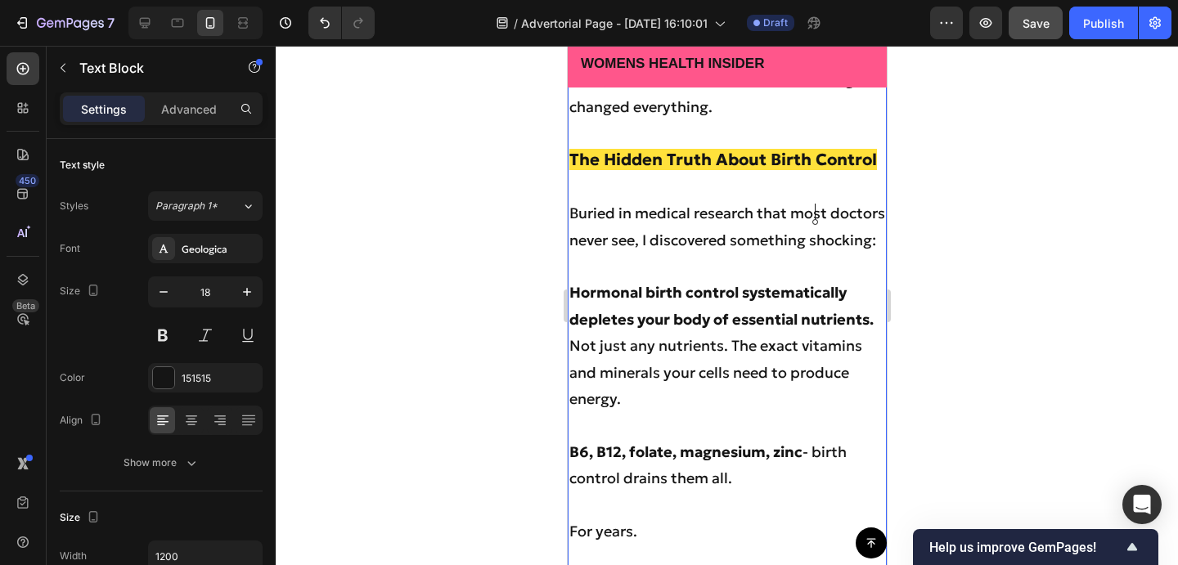
click at [569, 370] on p "Not just any nutrients. The exact vitamins and minerals your cells need to prod…" at bounding box center [726, 372] width 316 height 79
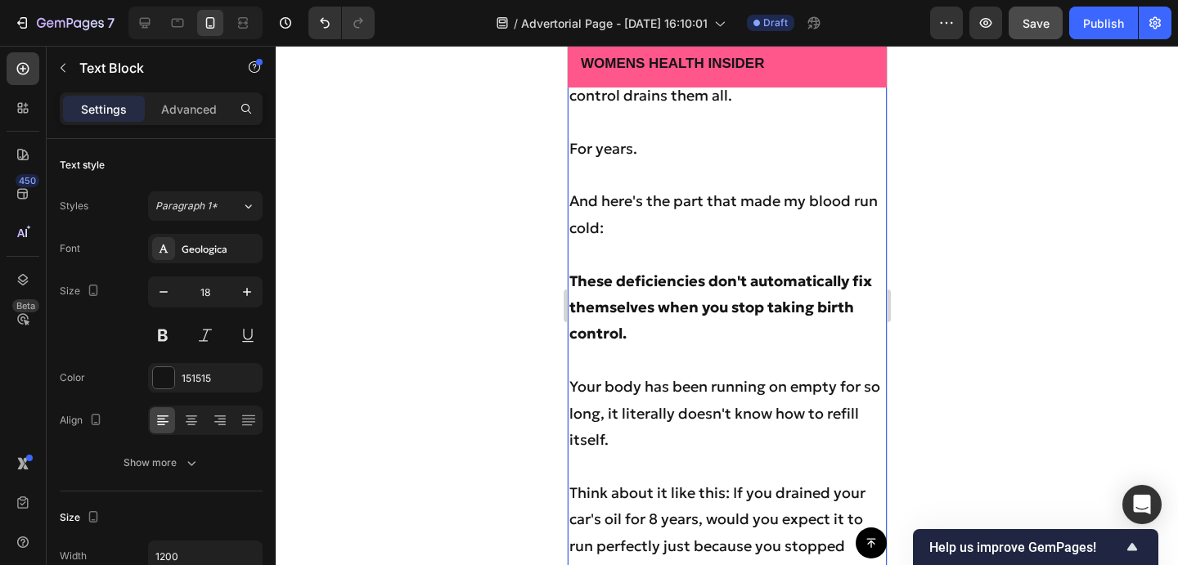
scroll to position [4363, 0]
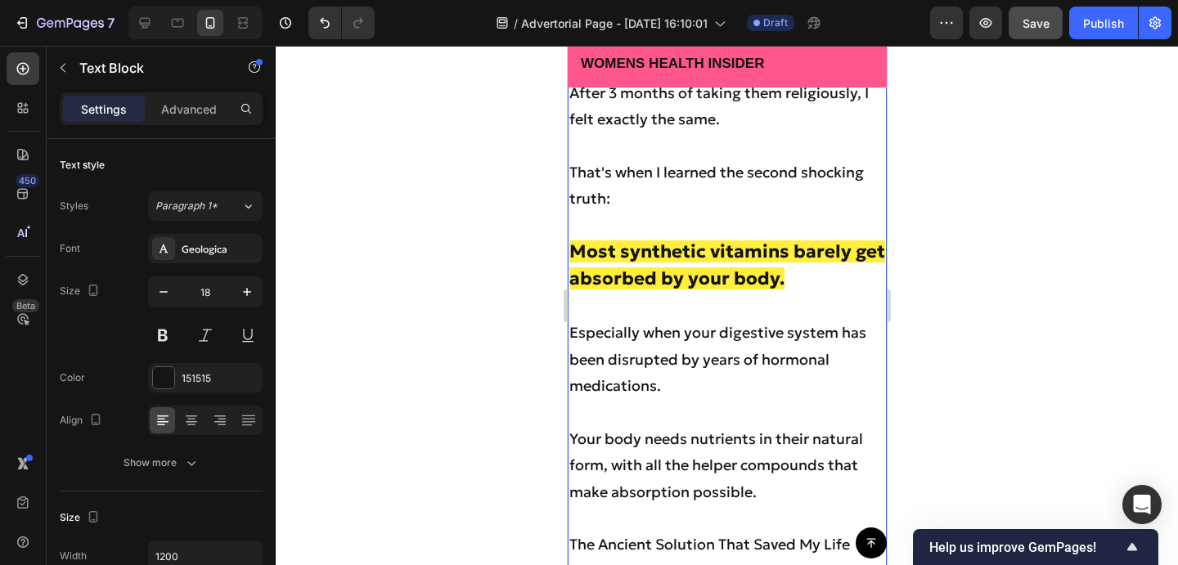
drag, startPoint x: 662, startPoint y: 384, endPoint x: 712, endPoint y: 388, distance: 50.9
click at [712, 532] on p "The Ancient Solution That Saved My Life" at bounding box center [726, 545] width 316 height 26
click at [683, 532] on p "The Ancient Solution That Saved My Life" at bounding box center [726, 545] width 316 height 26
drag, startPoint x: 1049, startPoint y: 17, endPoint x: 229, endPoint y: 263, distance: 855.5
click at [1049, 17] on span "Save" at bounding box center [1035, 23] width 27 height 14
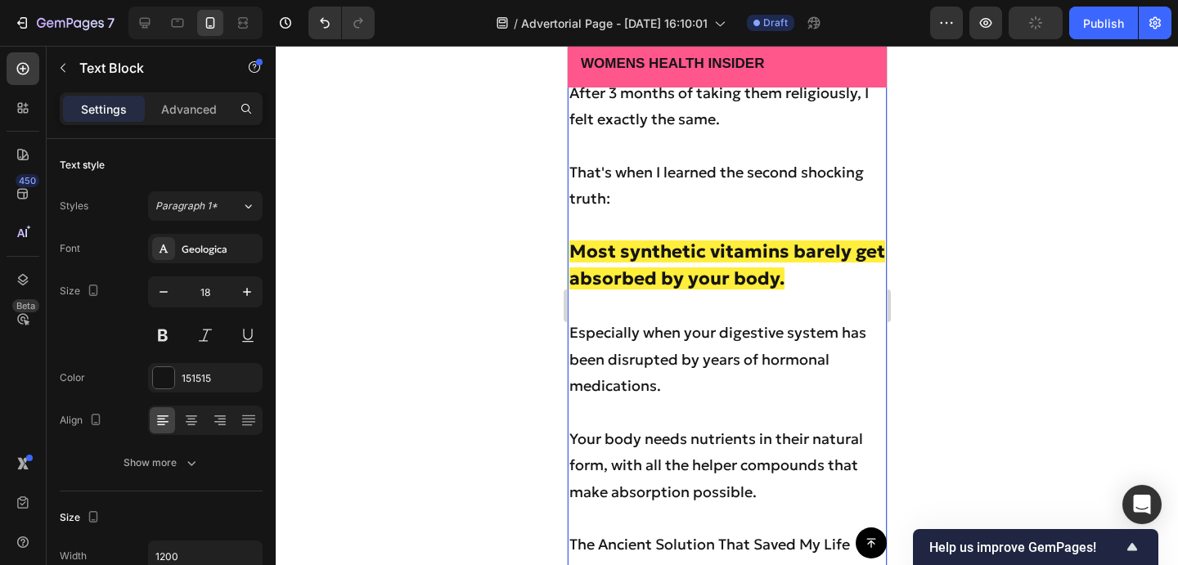
click at [642, 426] on p "Your body needs nutrients in their natural form, with all the helper compounds …" at bounding box center [726, 465] width 316 height 79
click at [648, 426] on p "Your body needs nutrients in their natural form, with all the helper compounds …" at bounding box center [726, 465] width 316 height 79
click at [781, 426] on p "Your body needs nutrients in their natural form, with all the helper compounds …" at bounding box center [726, 465] width 316 height 79
click at [797, 399] on p "Rich Text Editor. Editing area: main" at bounding box center [726, 412] width 316 height 26
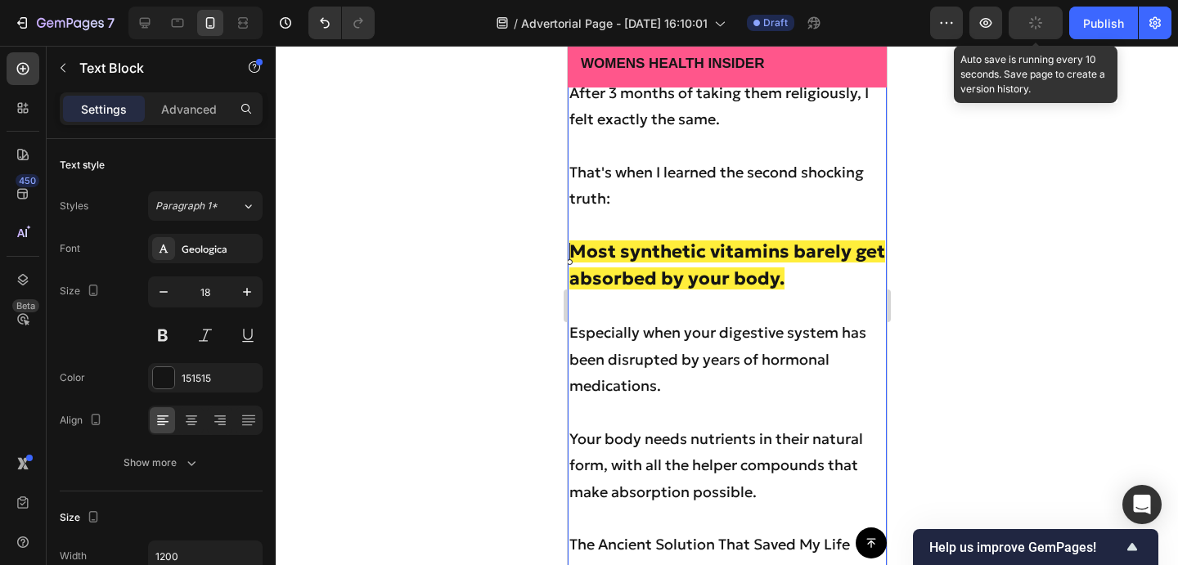
scroll to position [4550, 0]
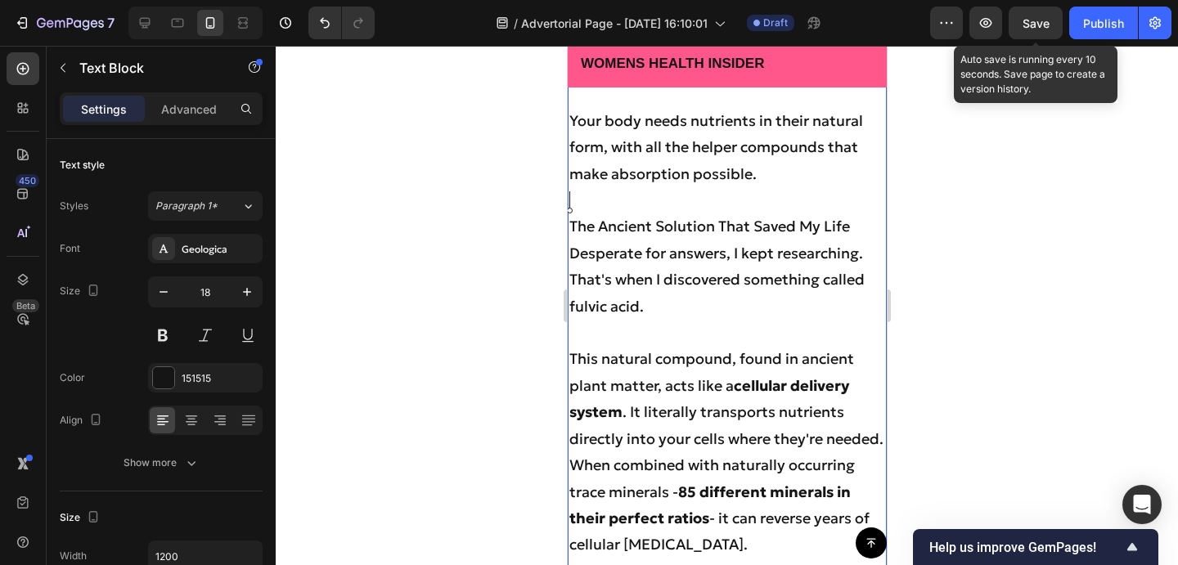
scroll to position [4702, 0]
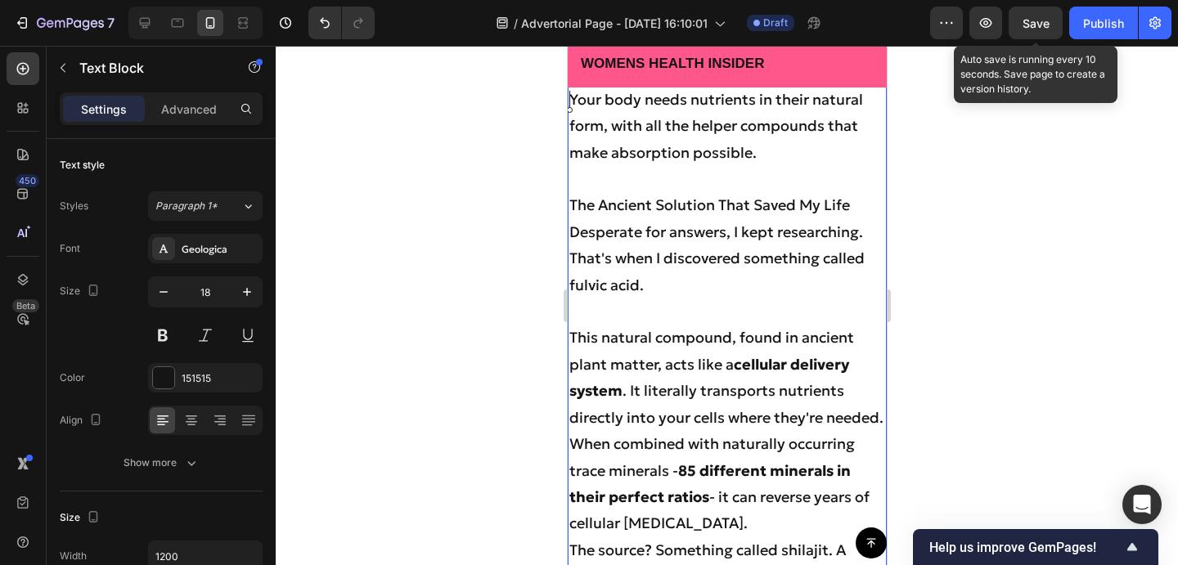
click at [862, 245] on p "Desperate for answers, I kept researching." at bounding box center [726, 232] width 316 height 26
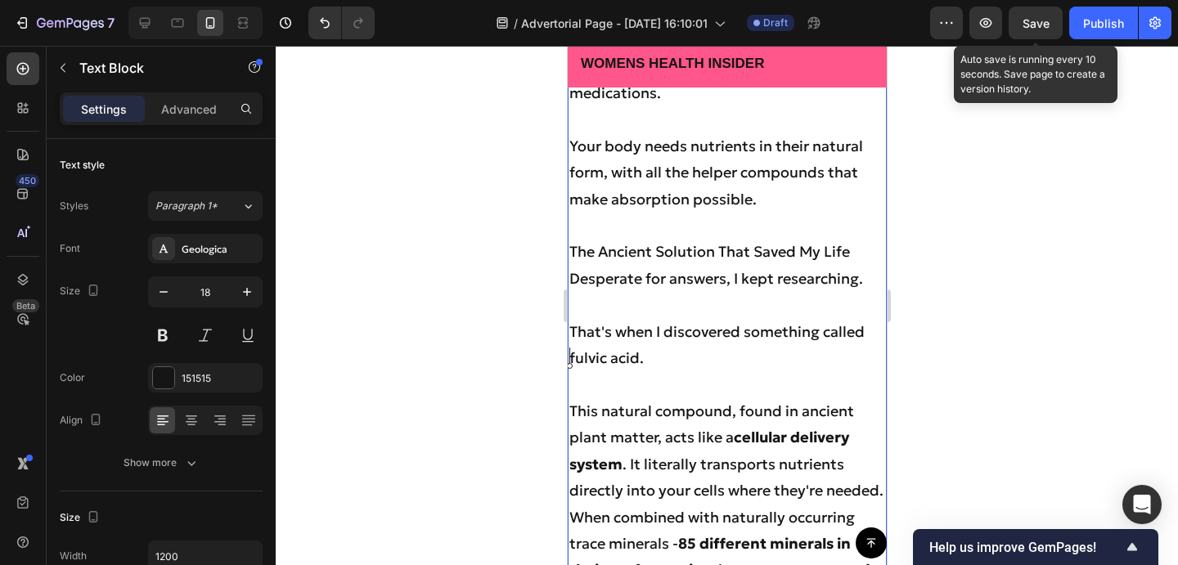
scroll to position [4657, 0]
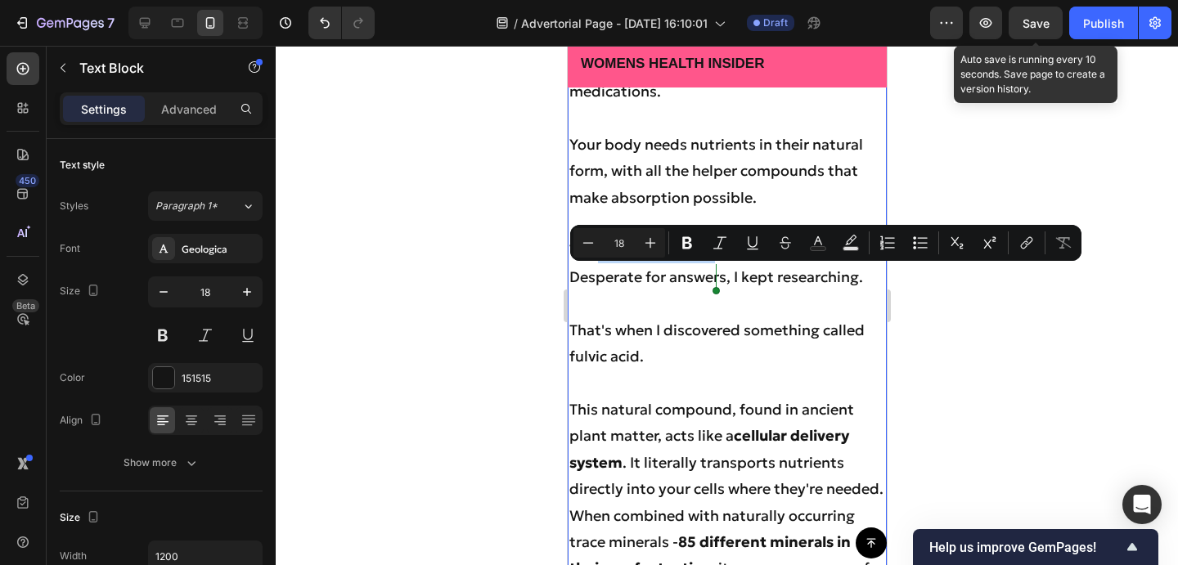
drag, startPoint x: 597, startPoint y: 280, endPoint x: 711, endPoint y: 281, distance: 113.7
click at [711, 263] on p "The Ancient Solution That Saved My Life" at bounding box center [726, 250] width 316 height 26
click at [755, 240] on icon "Editor contextual toolbar" at bounding box center [752, 243] width 16 height 16
click at [693, 245] on icon "Editor contextual toolbar" at bounding box center [687, 243] width 16 height 16
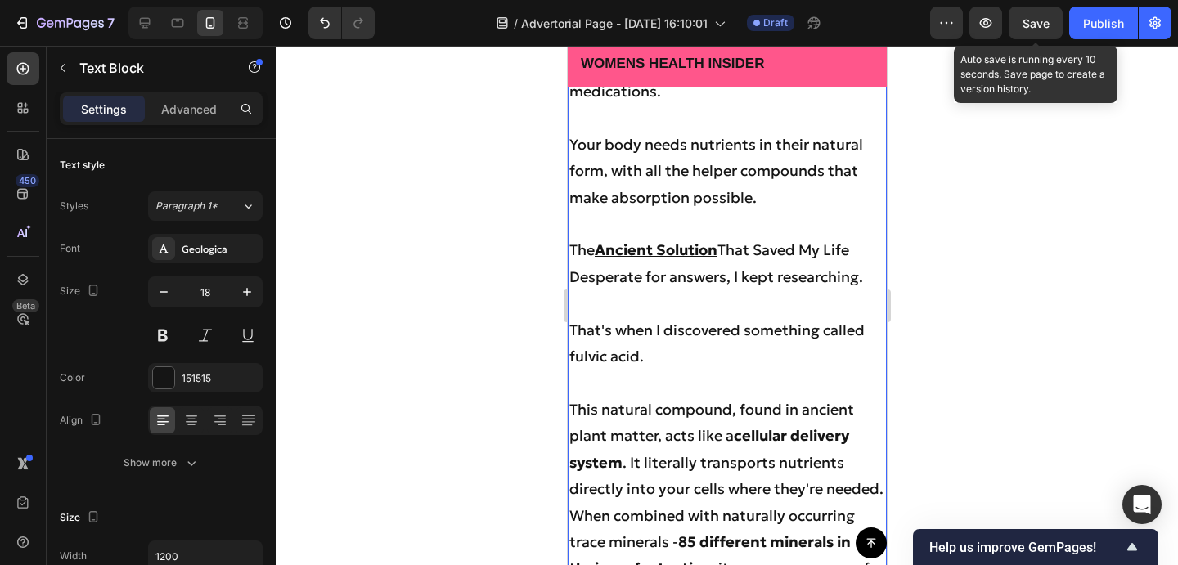
click at [717, 317] on p "Rich Text Editor. Editing area: main" at bounding box center [726, 303] width 316 height 26
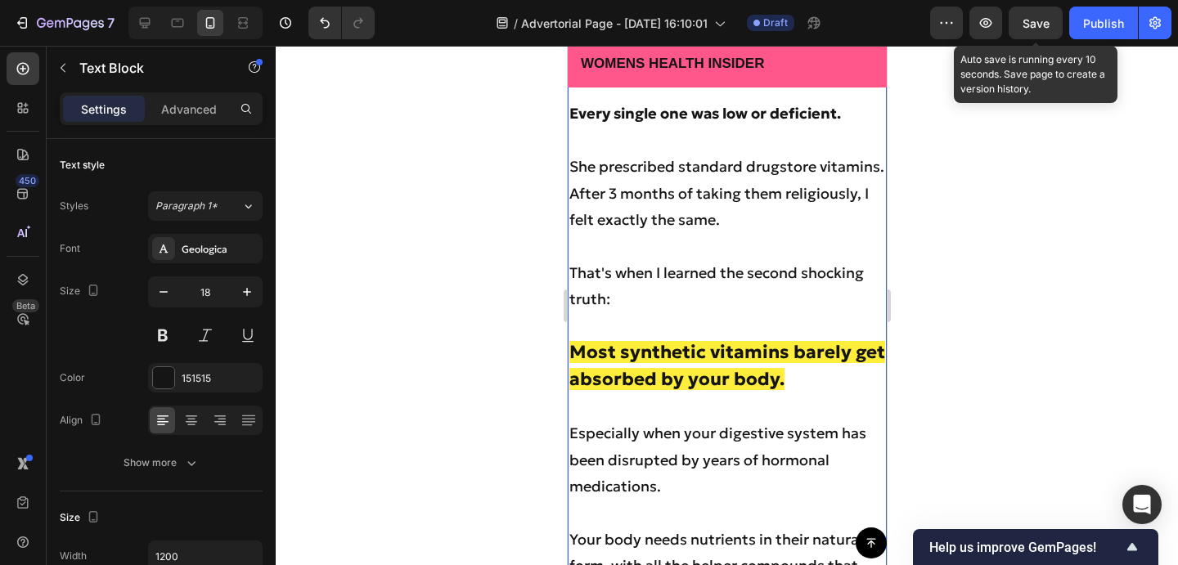
scroll to position [4264, 0]
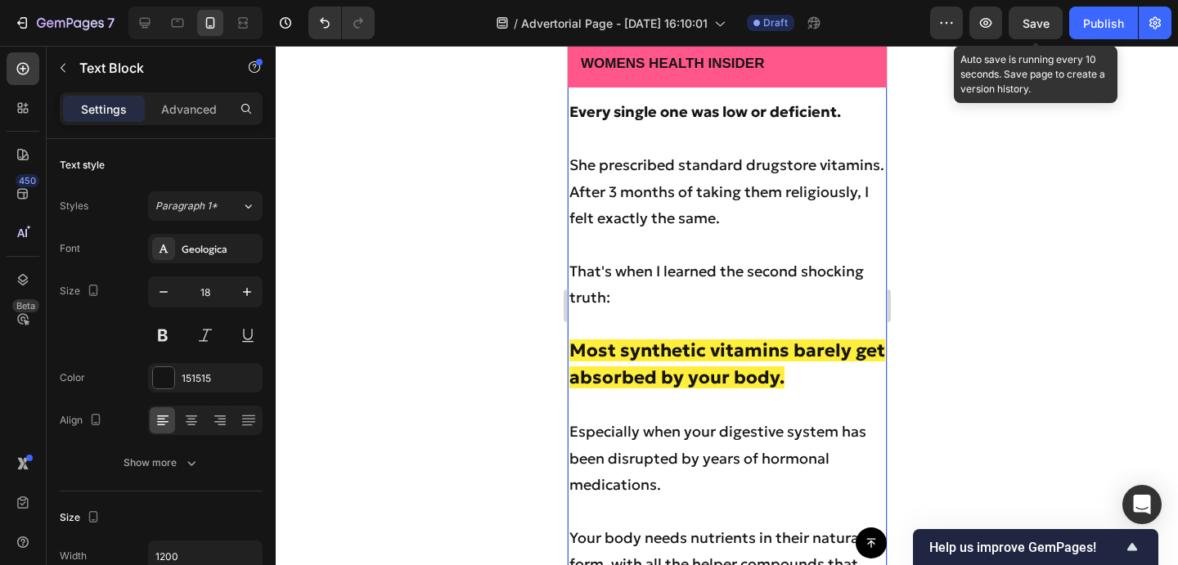
click at [567, 46] on div "truth:" at bounding box center [567, 46] width 0 height 0
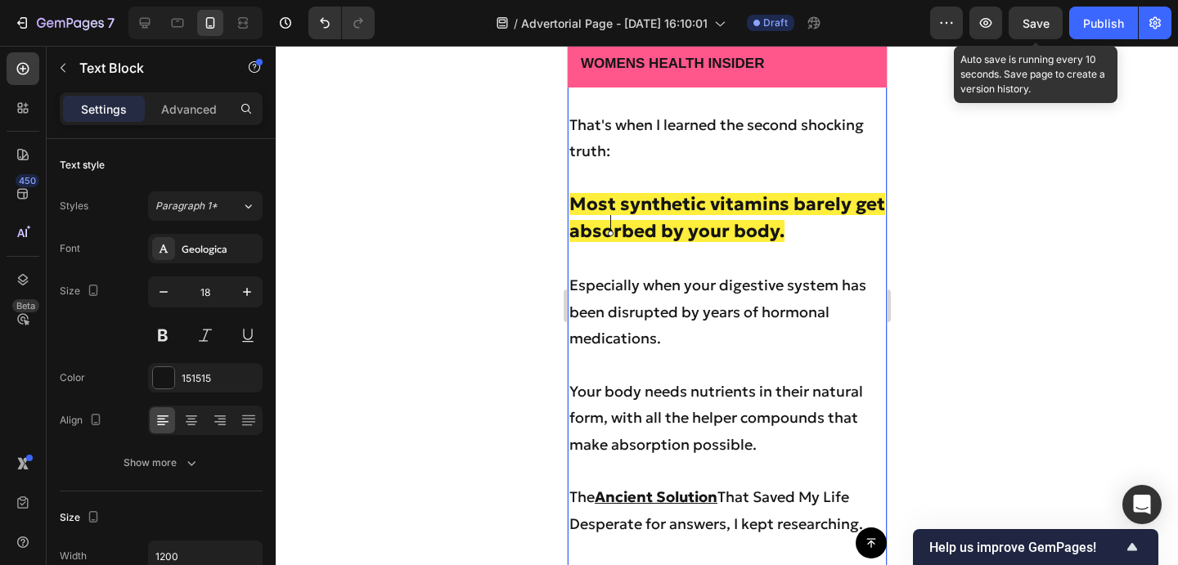
scroll to position [4415, 0]
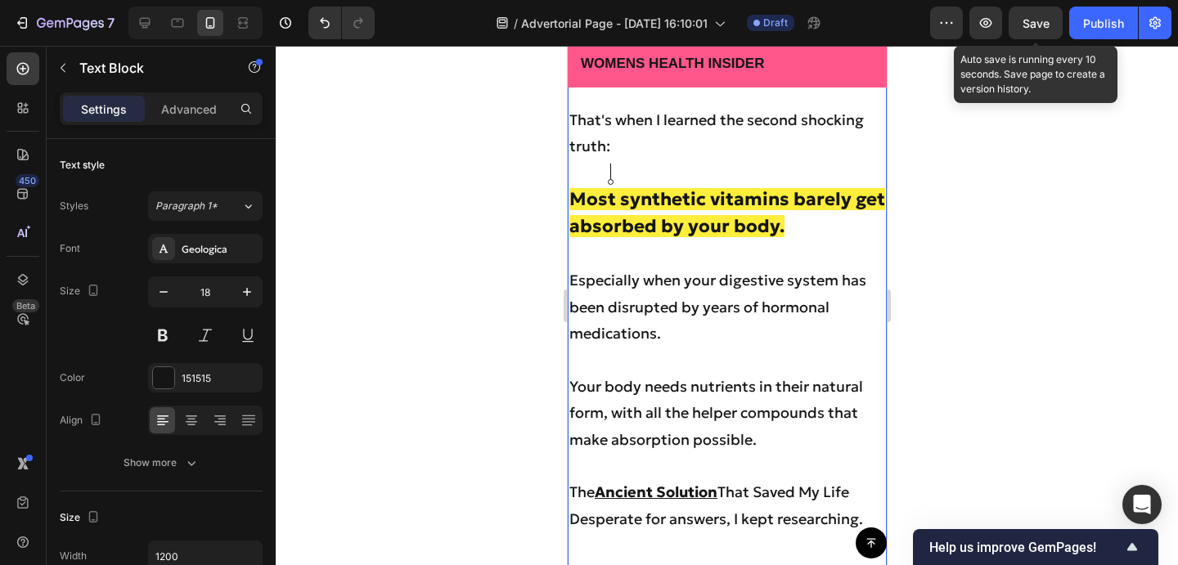
click at [793, 347] on p "Especially when your digestive system has been disrupted by years of hormonal m…" at bounding box center [726, 306] width 316 height 79
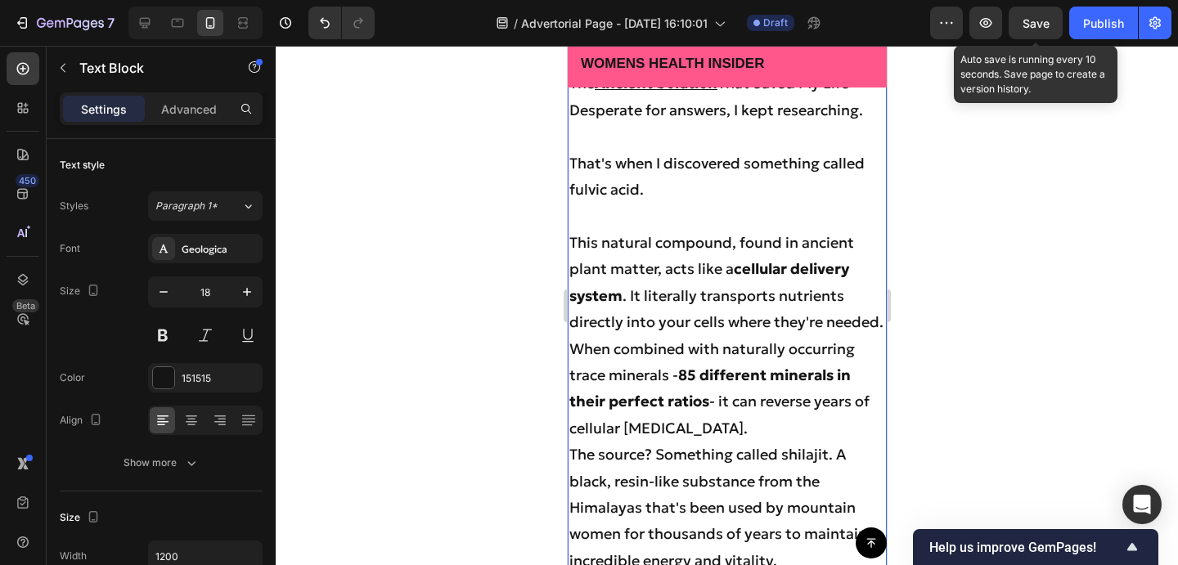
scroll to position [4881, 0]
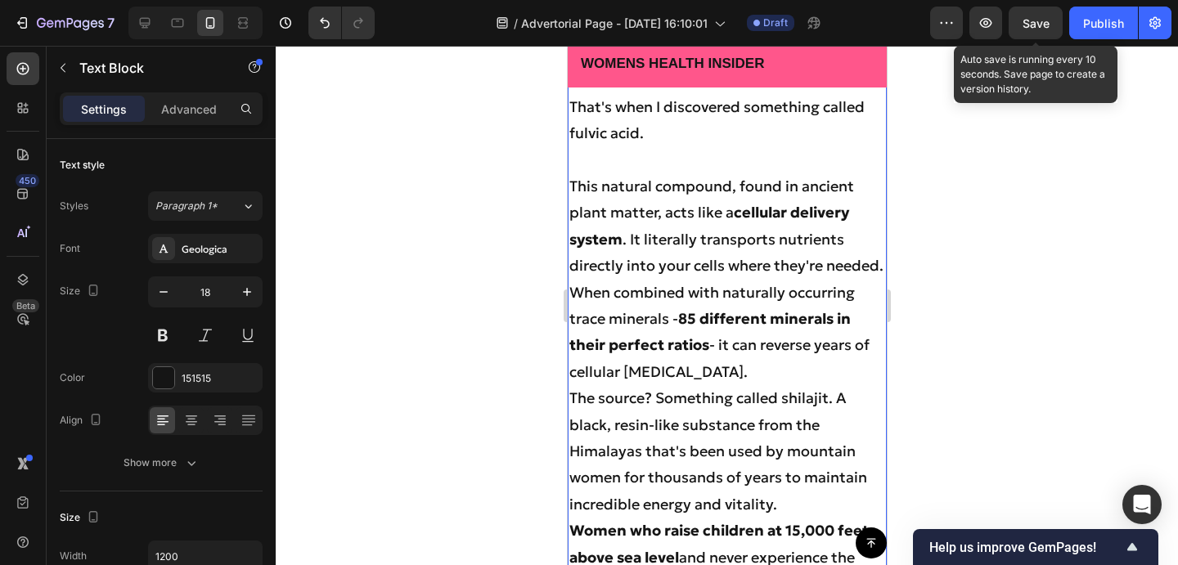
click at [629, 267] on p "This natural compound, found in ancient plant matter, acts like a cellular deli…" at bounding box center [726, 226] width 316 height 106
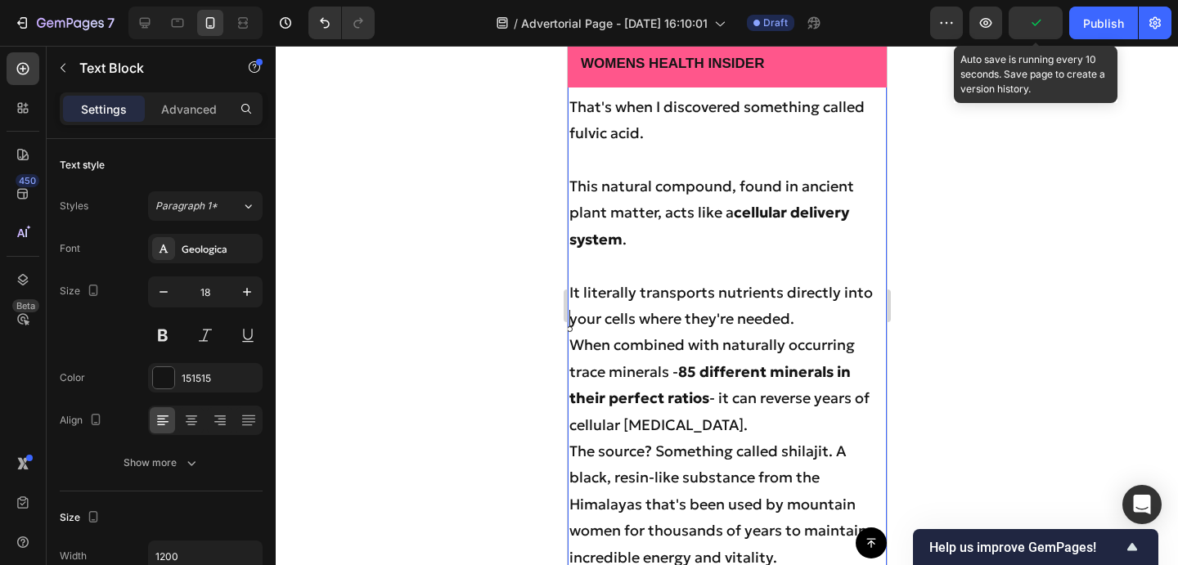
click at [797, 333] on p "It literally transports nutrients directly into your cells where they're needed." at bounding box center [726, 306] width 316 height 53
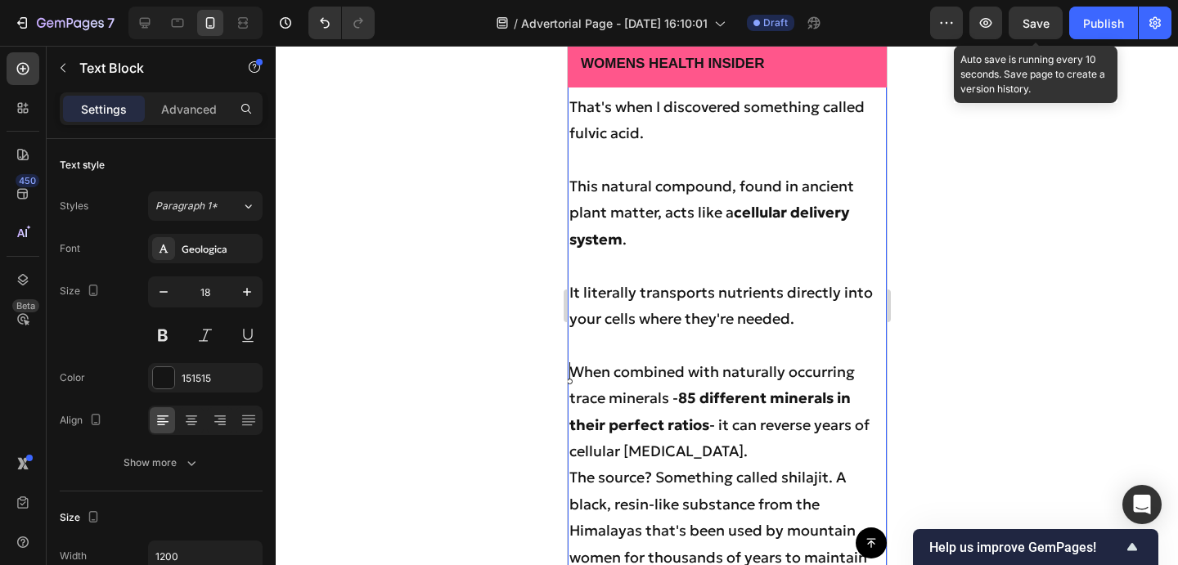
scroll to position [4928, 0]
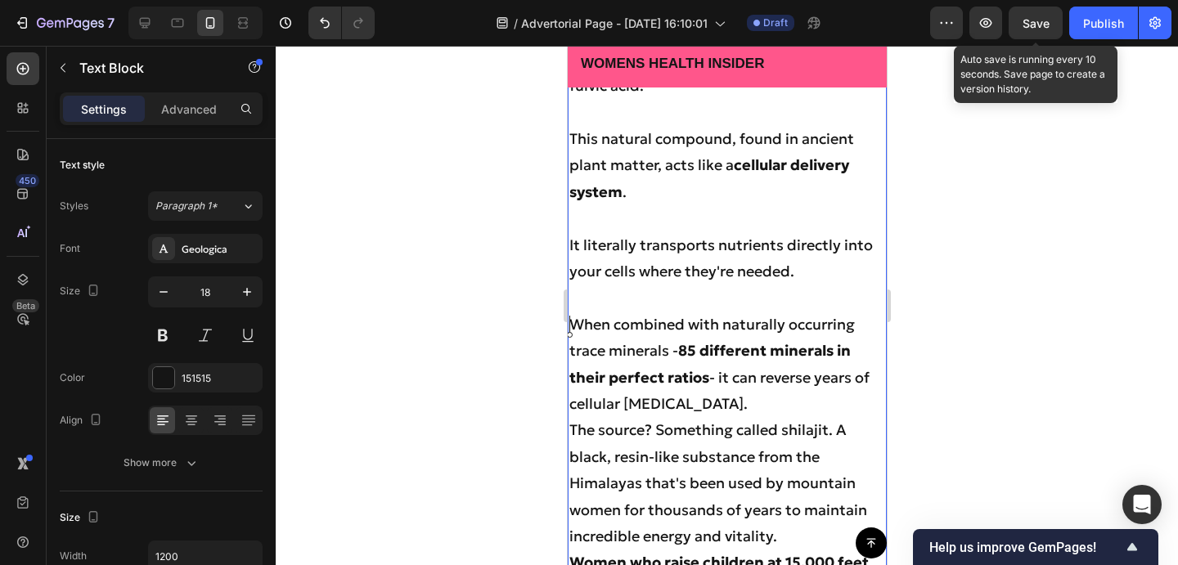
click at [710, 418] on p "When combined with naturally occurring trace minerals - 85 different minerals i…" at bounding box center [726, 365] width 316 height 106
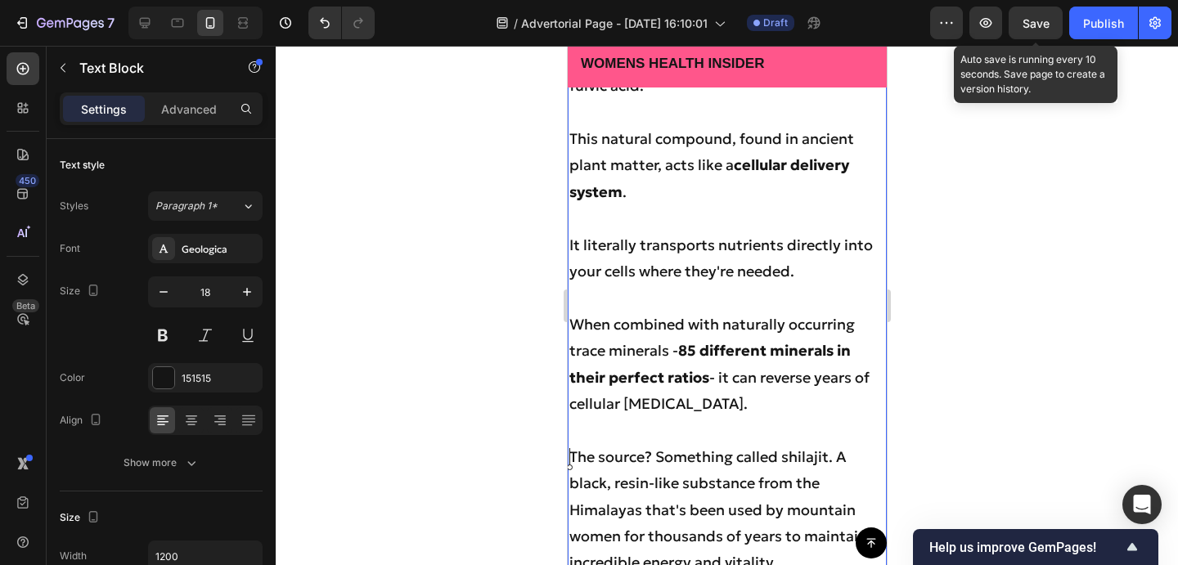
scroll to position [4989, 0]
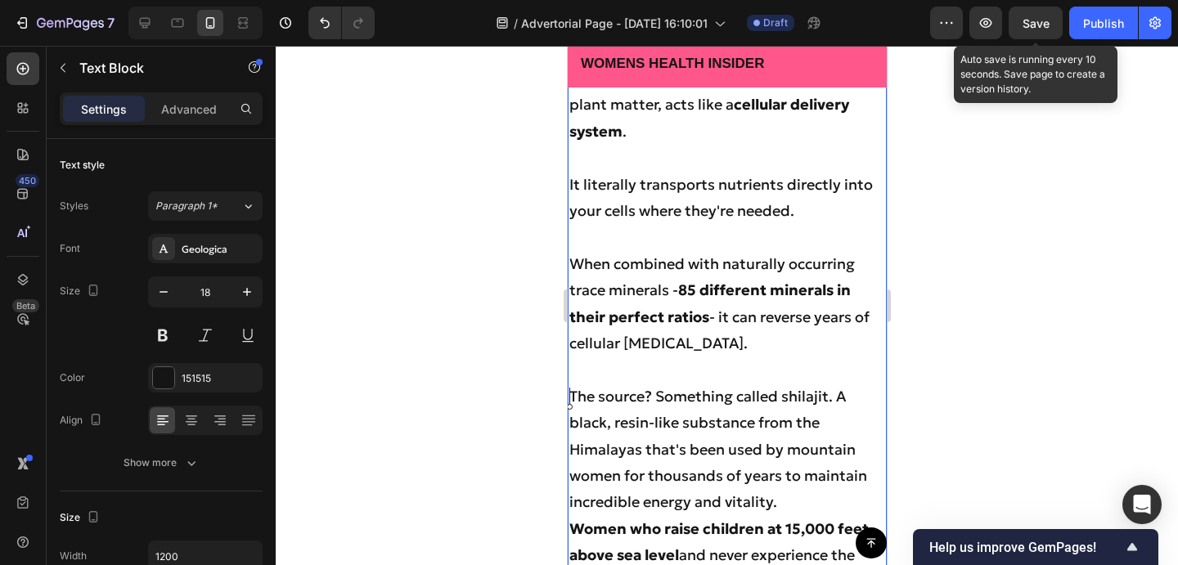
click at [649, 425] on p "The source? Something called shilajit. A black, resin-like substance from the H…" at bounding box center [726, 450] width 316 height 133
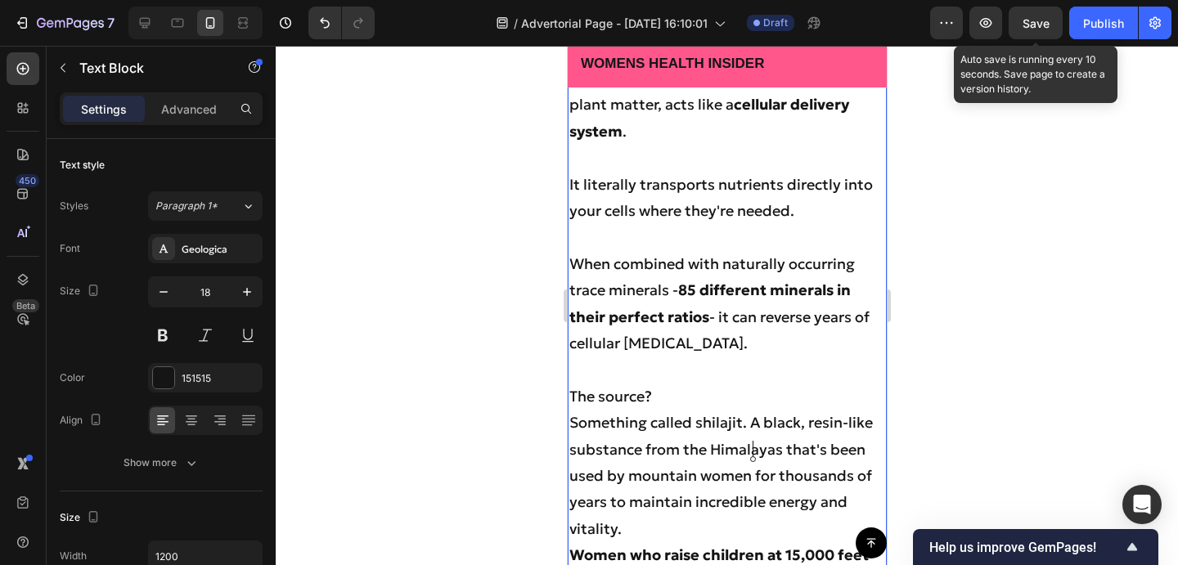
click at [752, 451] on p "Something called shilajit. A black, resin-like substance from the Himalayas tha…" at bounding box center [726, 476] width 316 height 133
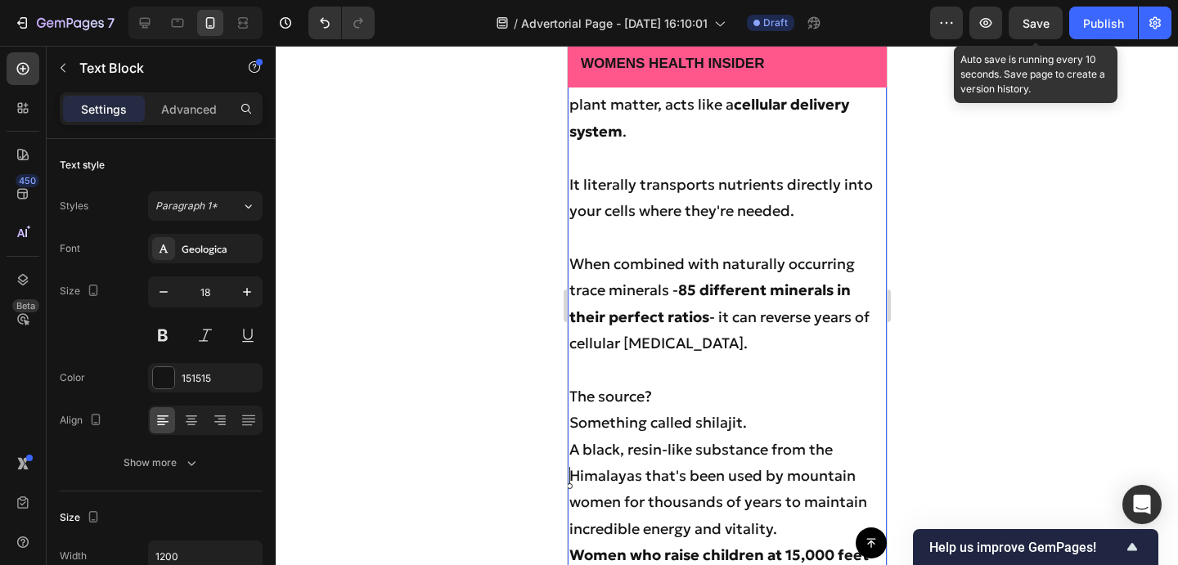
click at [576, 436] on p "Something called shilajit." at bounding box center [726, 423] width 316 height 26
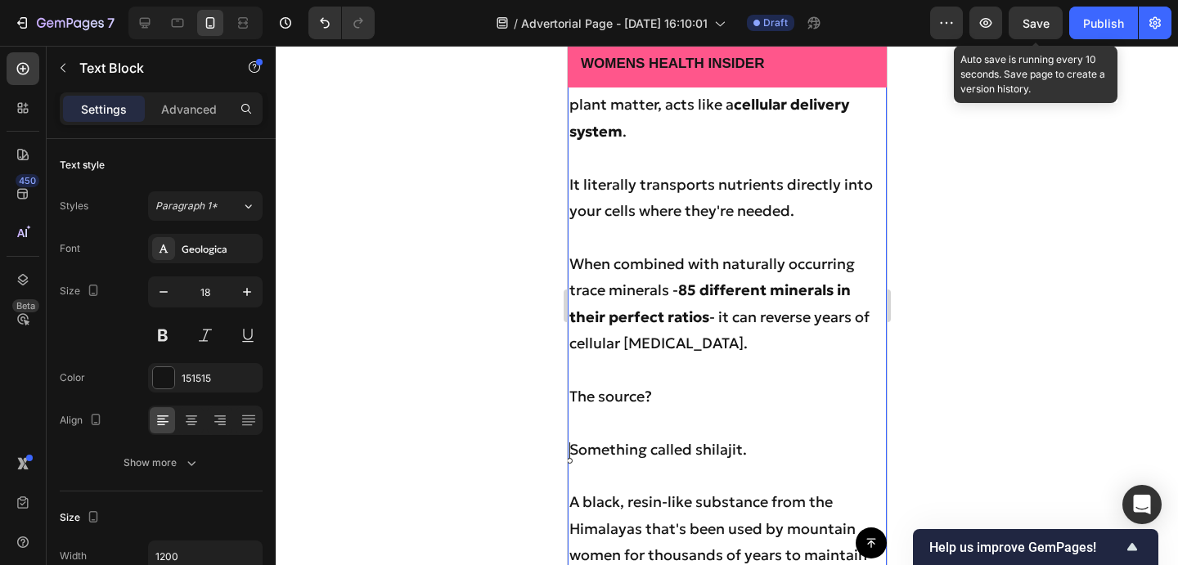
scroll to position [5066, 0]
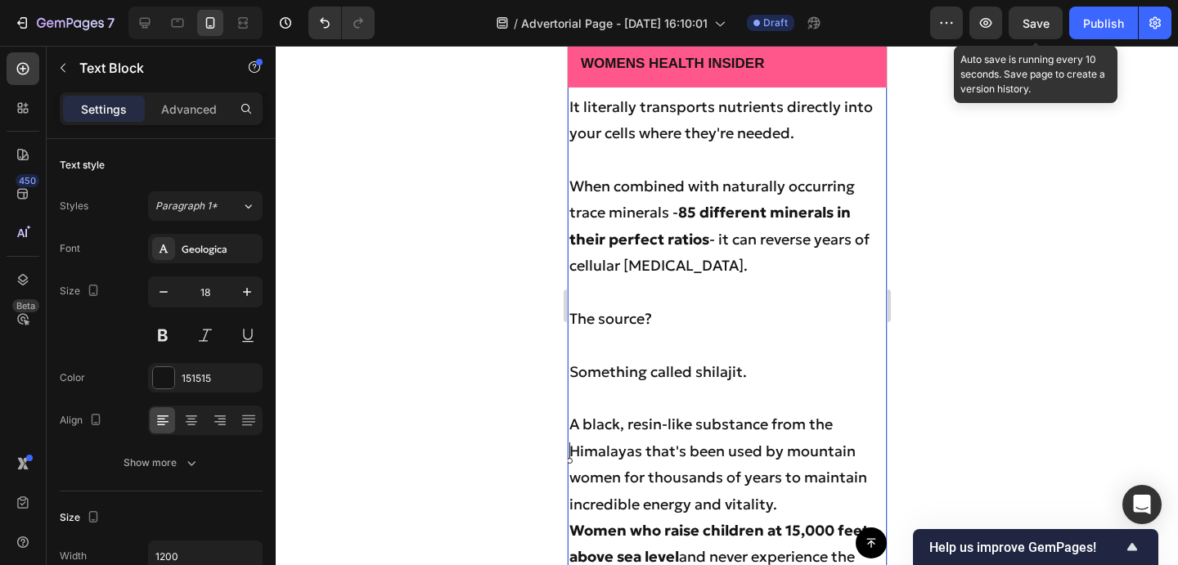
click at [571, 385] on p "Something called shilajit." at bounding box center [726, 372] width 316 height 26
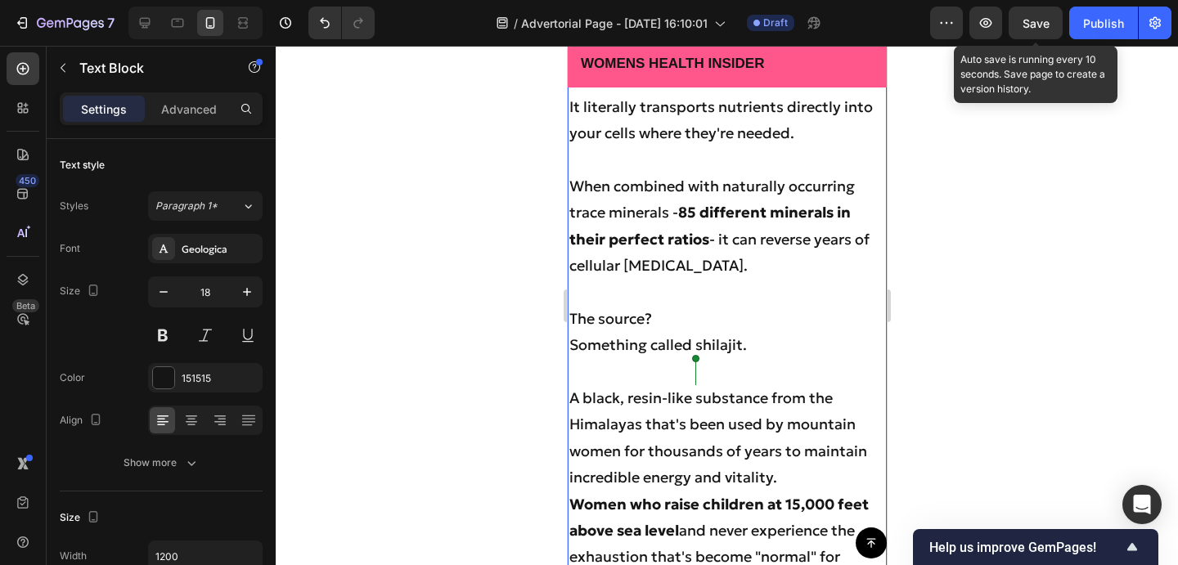
drag, startPoint x: 749, startPoint y: 372, endPoint x: 694, endPoint y: 372, distance: 55.6
click at [694, 358] on p "Something called shilajit." at bounding box center [726, 345] width 316 height 26
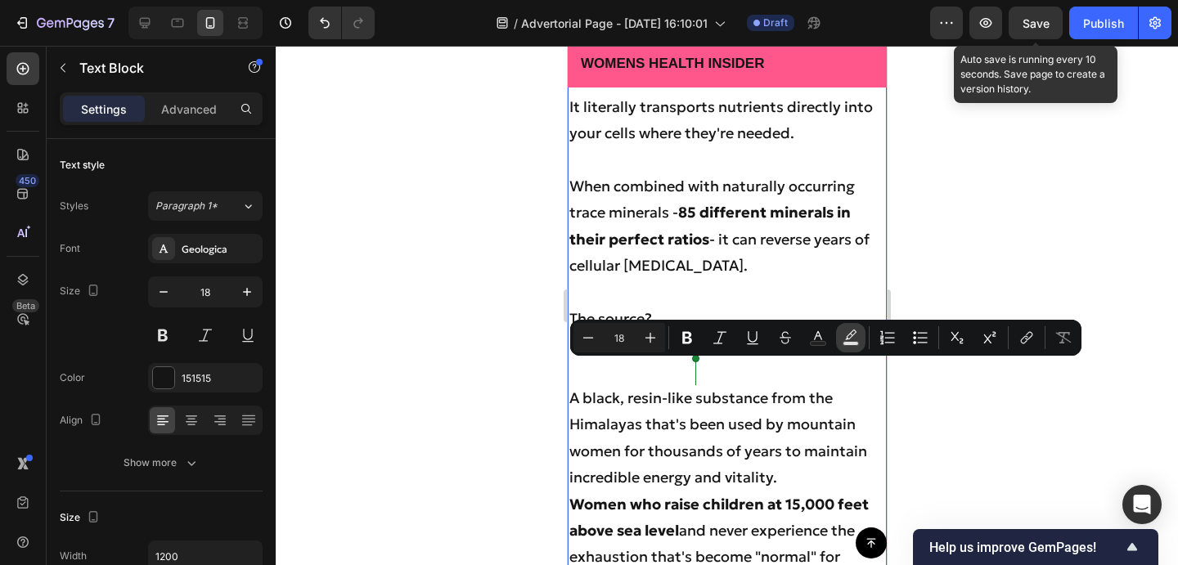
click at [843, 342] on rect "Editor contextual toolbar" at bounding box center [851, 344] width 16 height 4
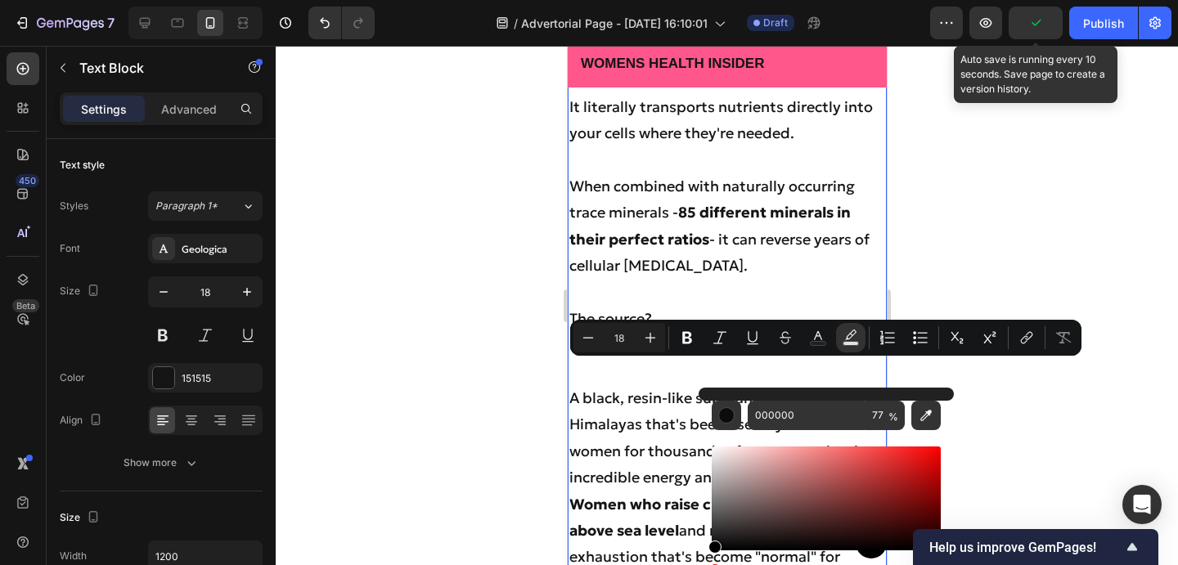
scroll to position [5134, 0]
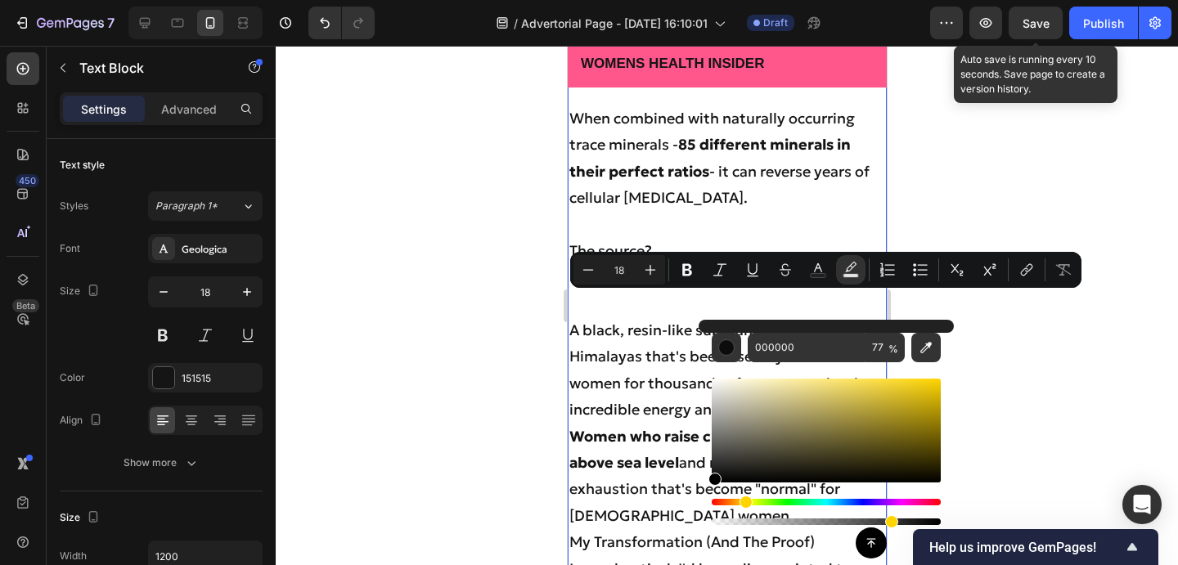
click at [743, 501] on div "Hue" at bounding box center [826, 502] width 229 height 7
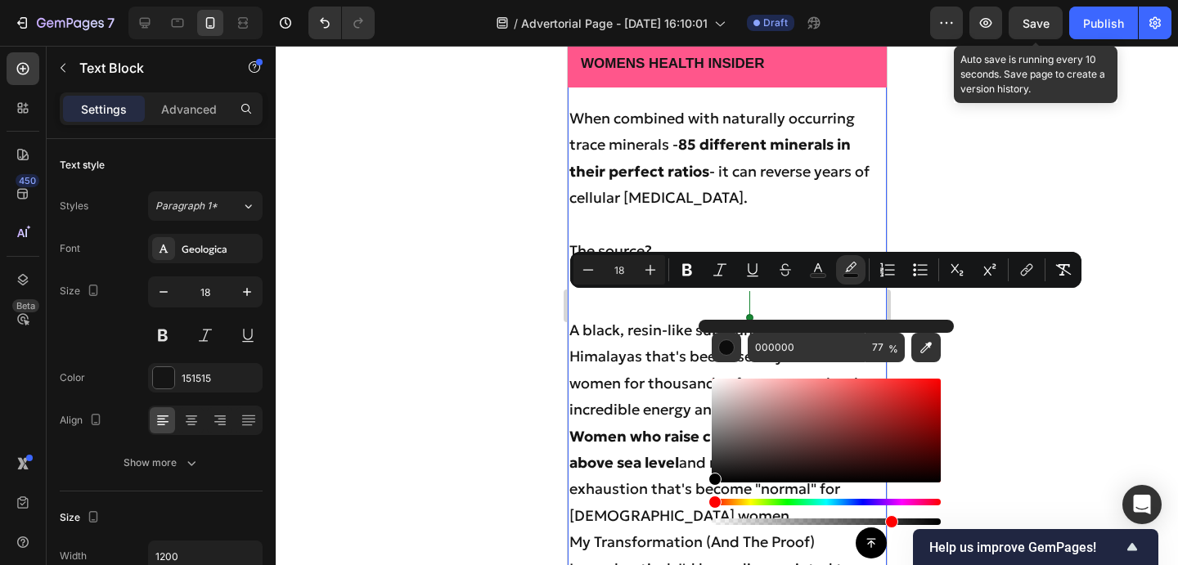
click at [748, 505] on div "Hue" at bounding box center [826, 502] width 229 height 7
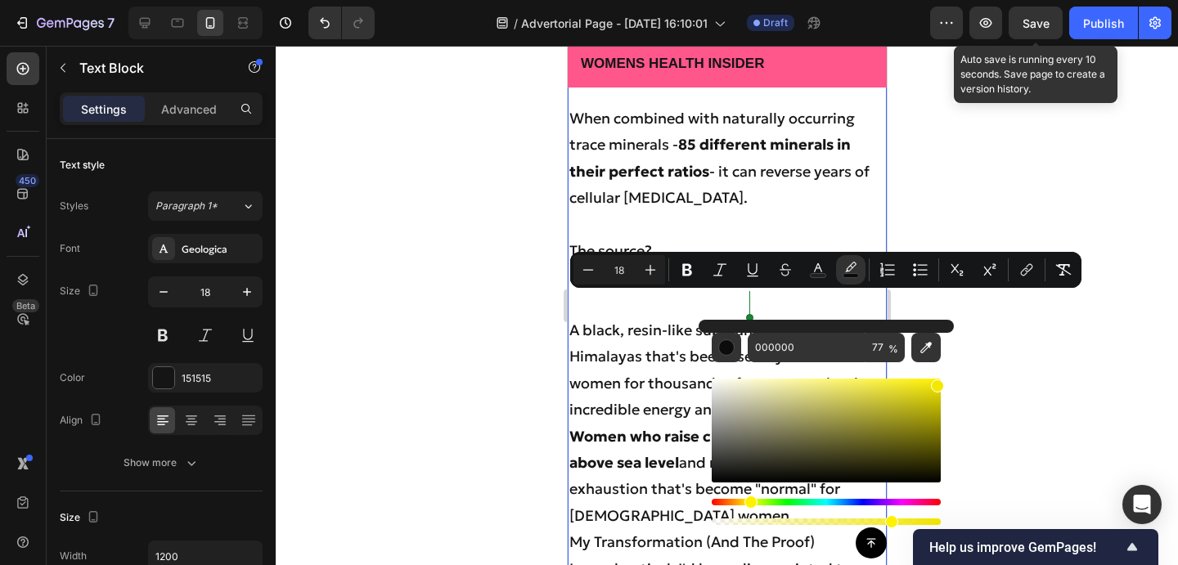
drag, startPoint x: 839, startPoint y: 446, endPoint x: 968, endPoint y: 381, distance: 144.5
click at [968, 0] on body "7 Version history / Advertorial Page - Sep 27, 16:10:01 Draft Preview Save Auto…" at bounding box center [589, 0] width 1178 height 0
type input "F7EA00"
click at [684, 267] on icon "Editor contextual toolbar" at bounding box center [687, 270] width 10 height 12
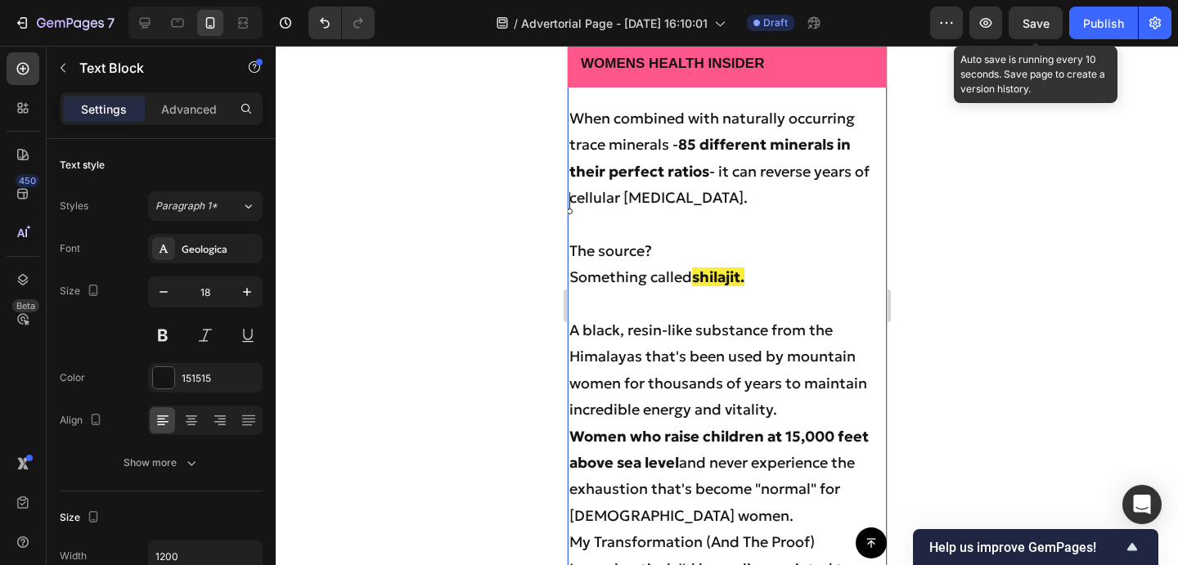
scroll to position [5185, 0]
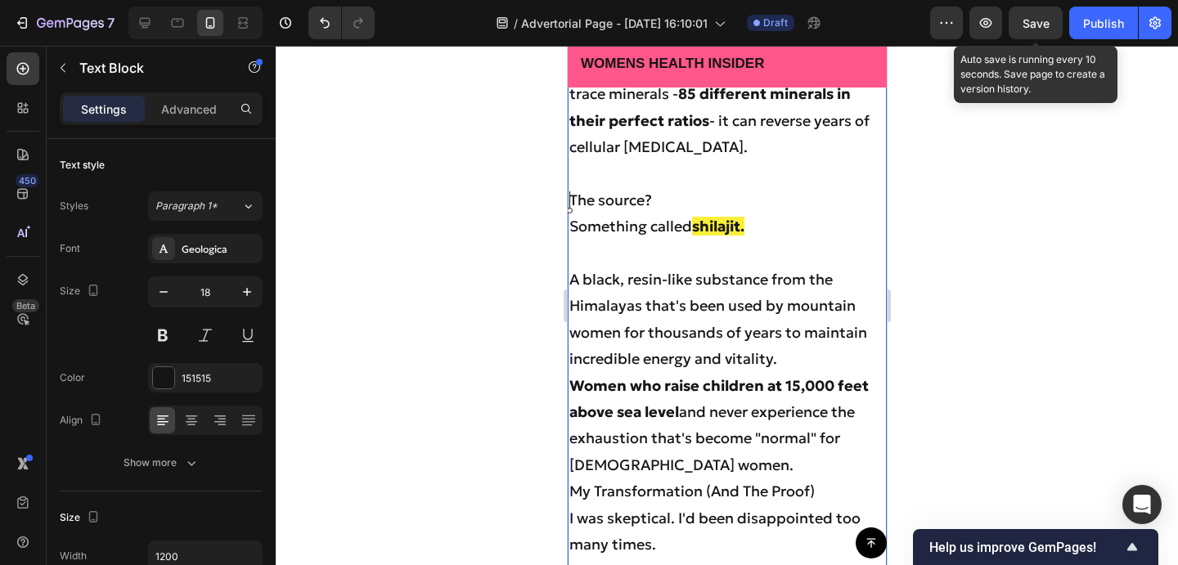
click at [784, 373] on p "A black, resin-like substance from the Himalayas that's been used by mountain w…" at bounding box center [726, 320] width 316 height 106
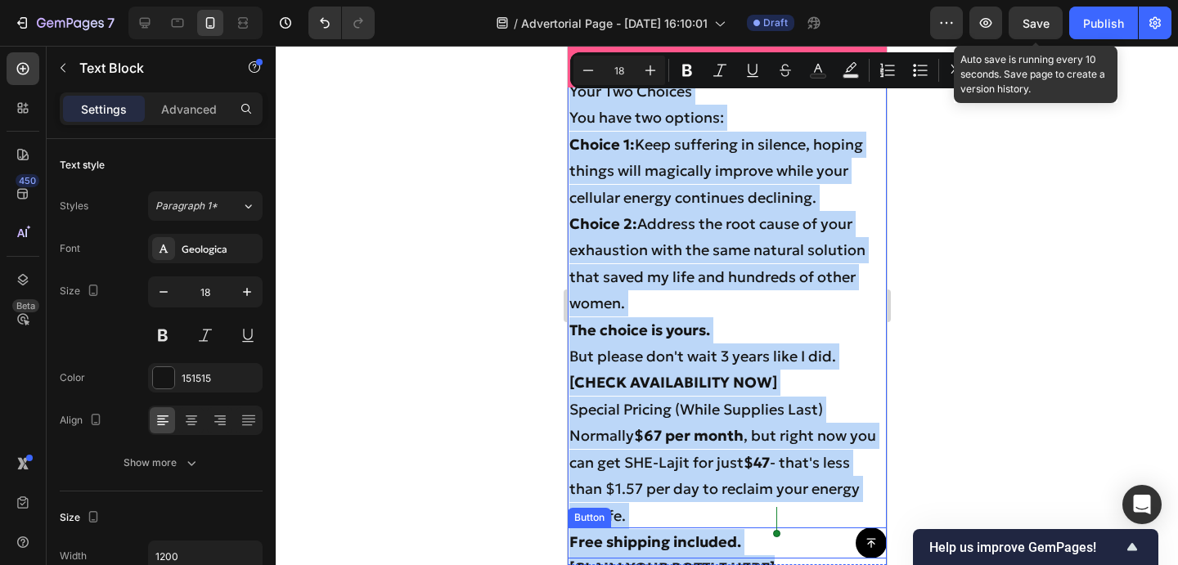
scroll to position [8127, 0]
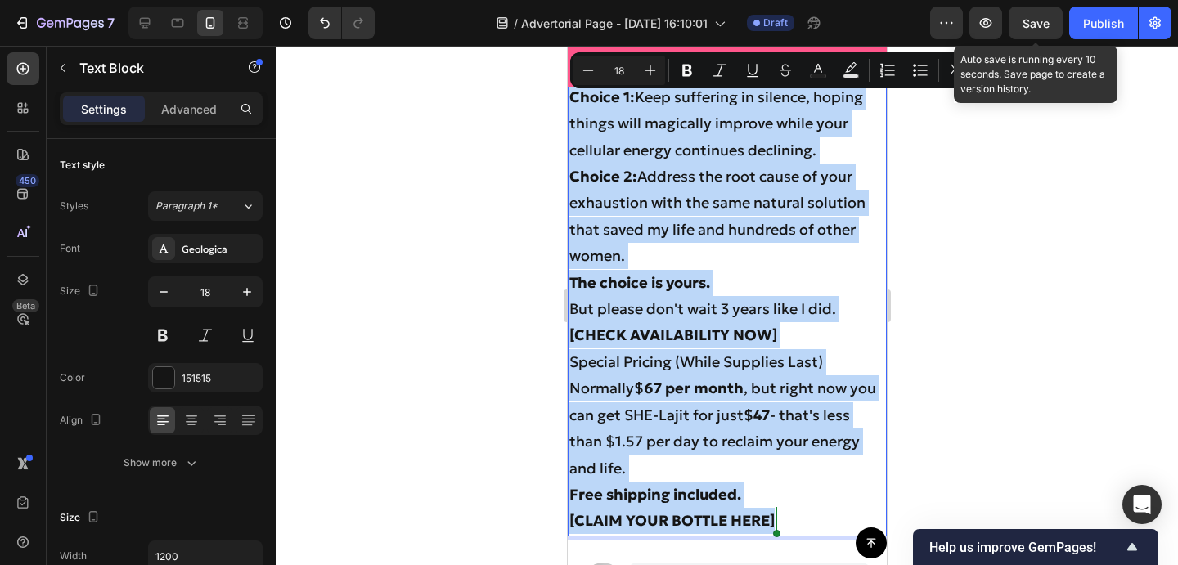
drag, startPoint x: 569, startPoint y: 303, endPoint x: 802, endPoint y: 523, distance: 319.4
copy div "A black, resin-like substance from the Himalayas that's been used by mountain w…"
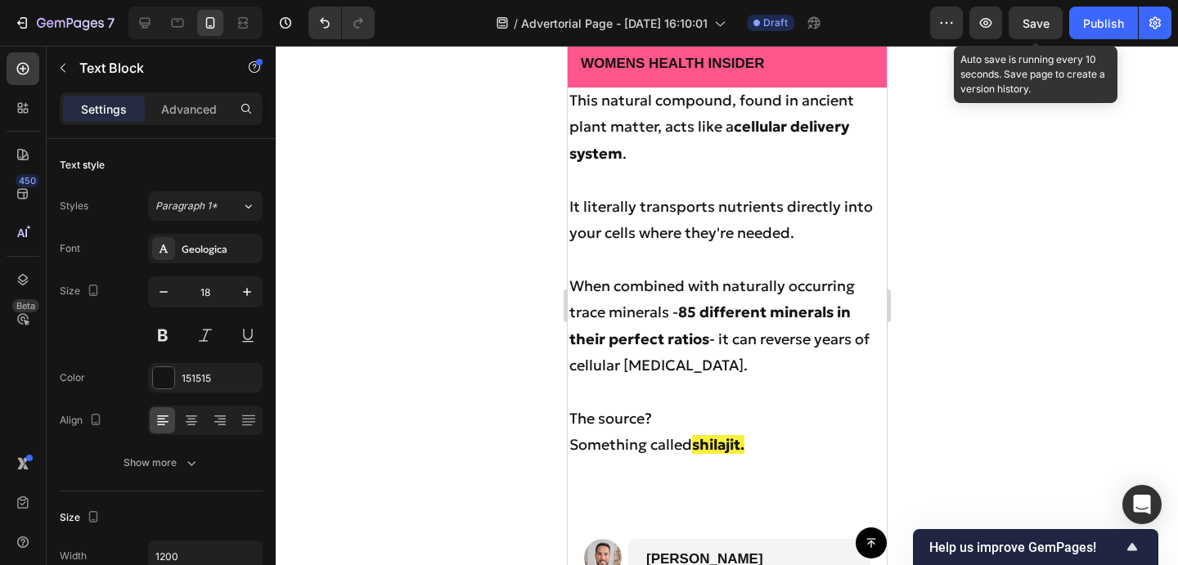
scroll to position [5042, 0]
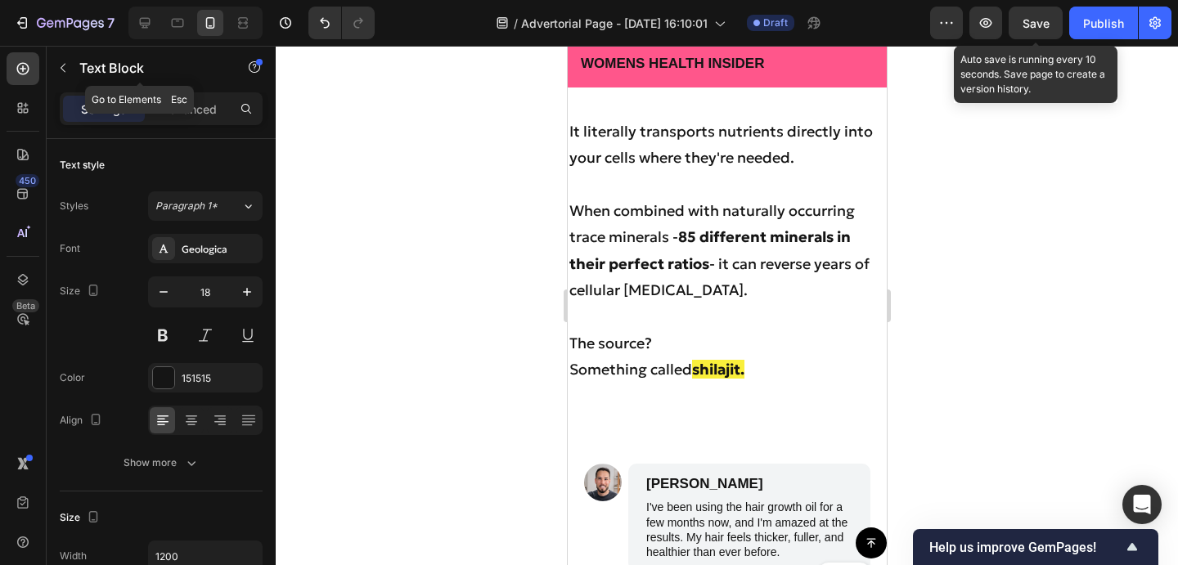
drag, startPoint x: 67, startPoint y: 63, endPoint x: 143, endPoint y: 223, distance: 177.4
click at [67, 63] on icon "button" at bounding box center [62, 67] width 13 height 13
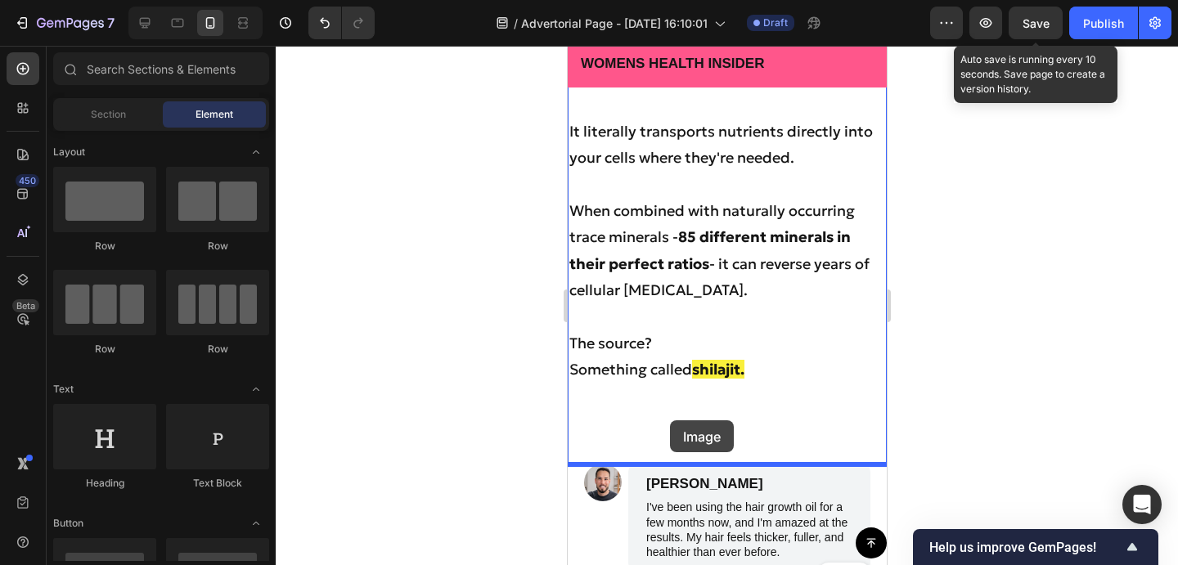
drag, startPoint x: 1182, startPoint y: 505, endPoint x: 668, endPoint y: 421, distance: 520.4
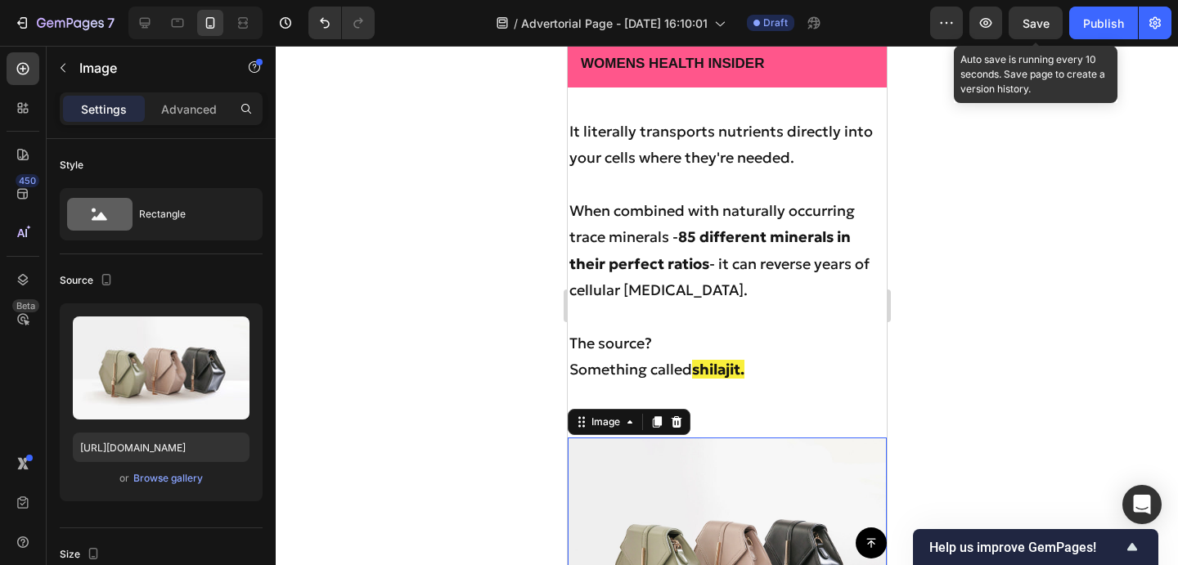
scroll to position [5456, 0]
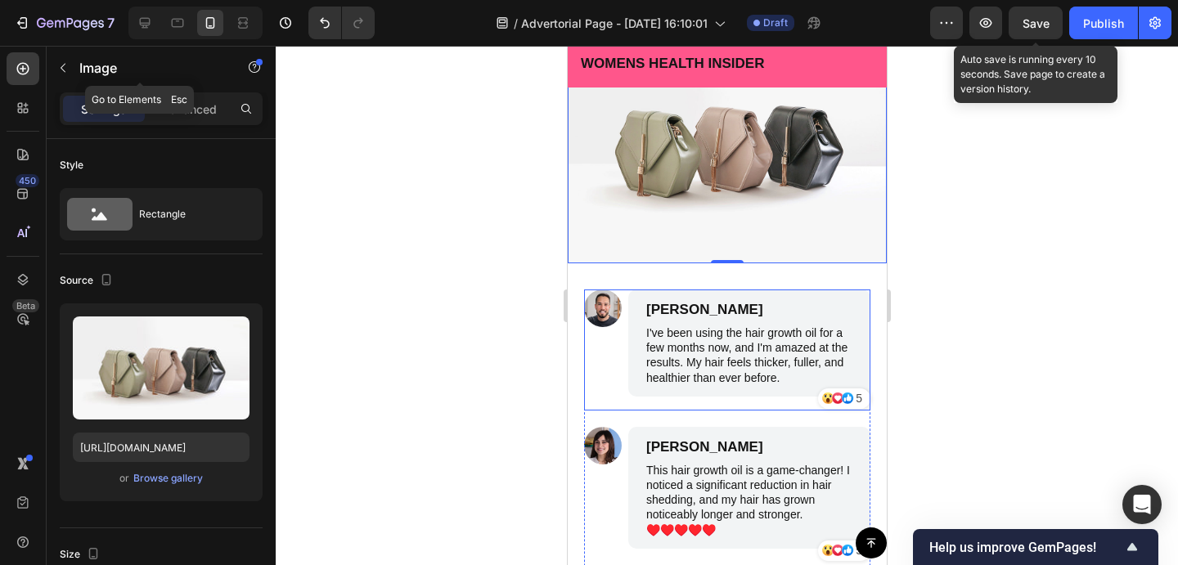
click at [70, 70] on button "button" at bounding box center [63, 68] width 26 height 26
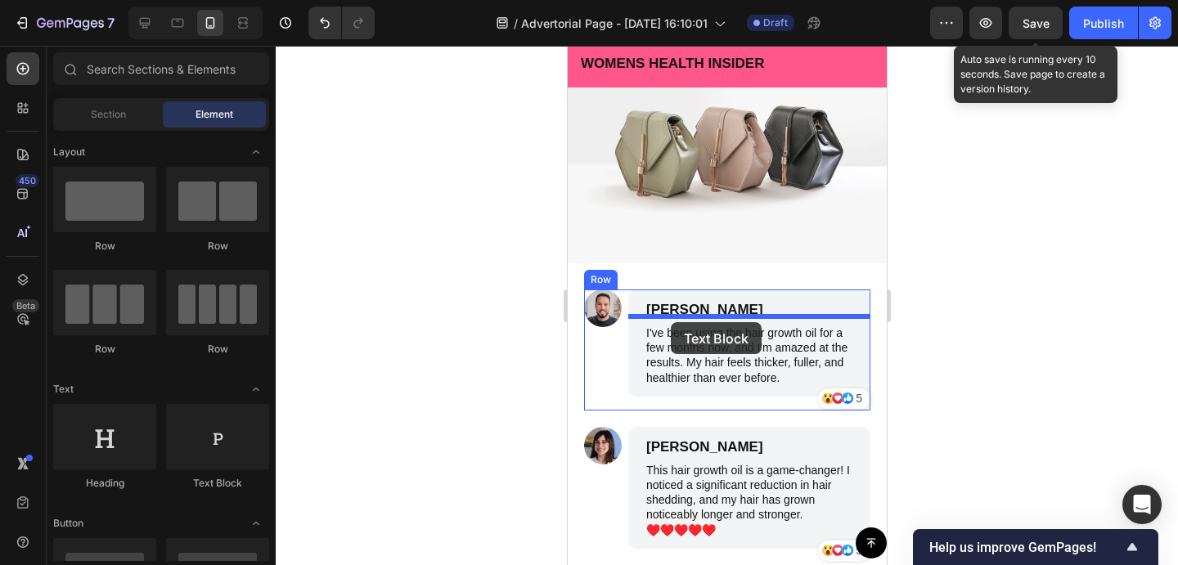
drag, startPoint x: 670, startPoint y: 299, endPoint x: 670, endPoint y: 322, distance: 23.7
drag, startPoint x: 1272, startPoint y: 277, endPoint x: 690, endPoint y: 320, distance: 583.9
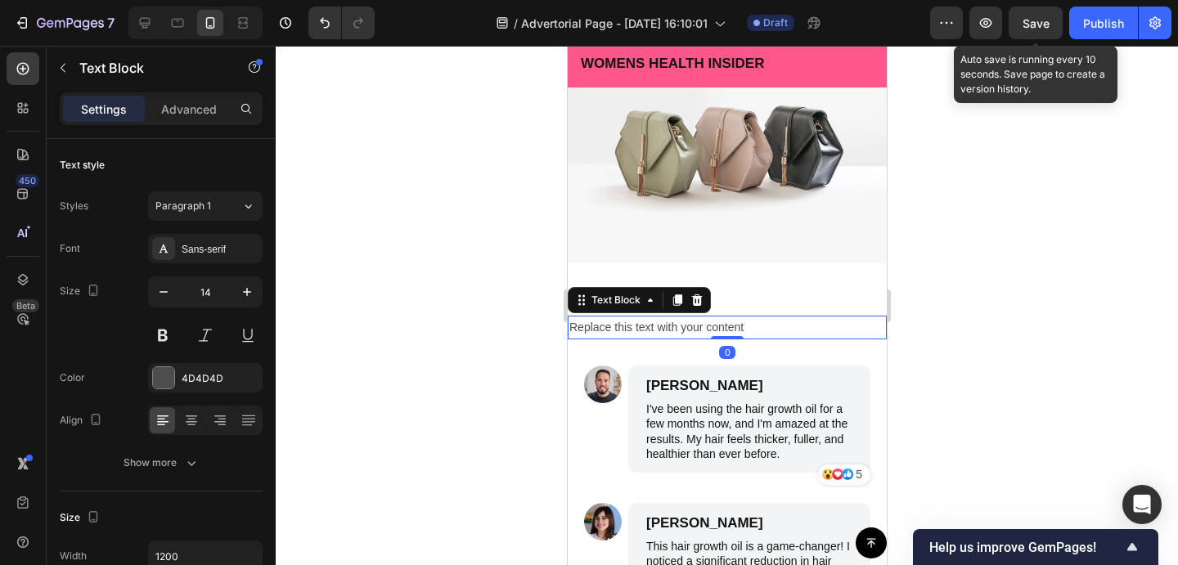
click at [734, 339] on div "Replace this text with your content" at bounding box center [726, 328] width 319 height 24
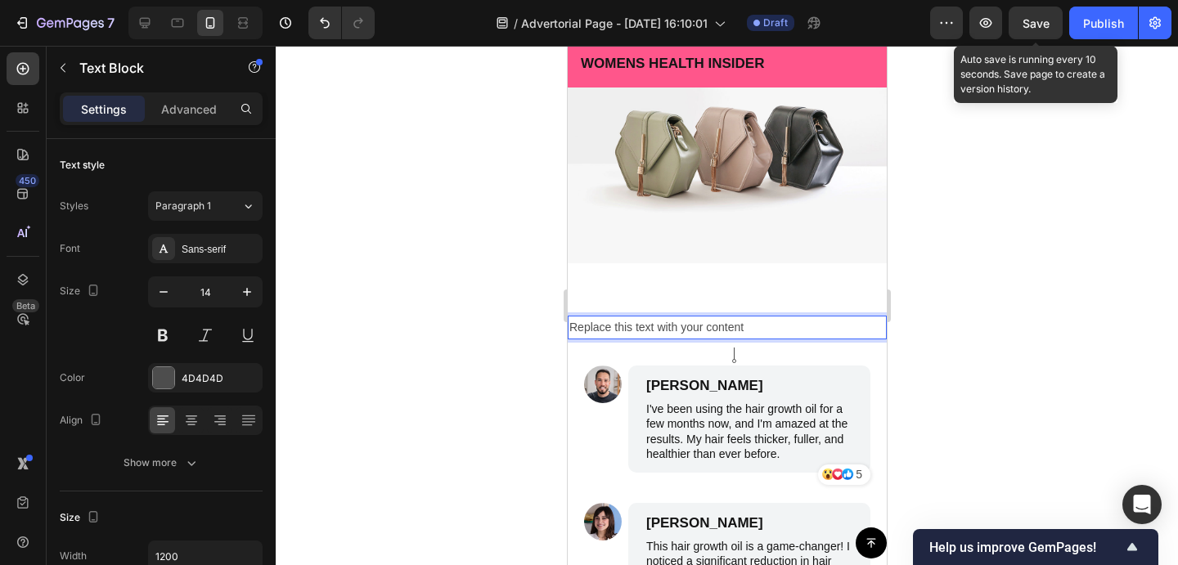
click at [764, 338] on p "Replace this text with your content" at bounding box center [726, 327] width 316 height 20
drag, startPoint x: 762, startPoint y: 357, endPoint x: 544, endPoint y: 357, distance: 218.4
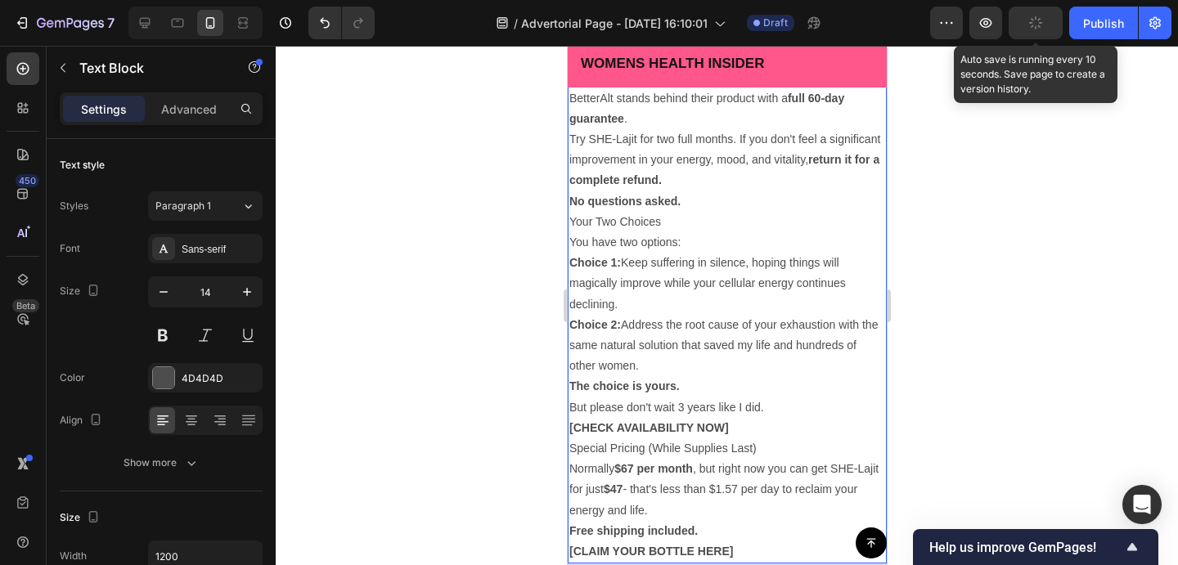
scroll to position [7228, 0]
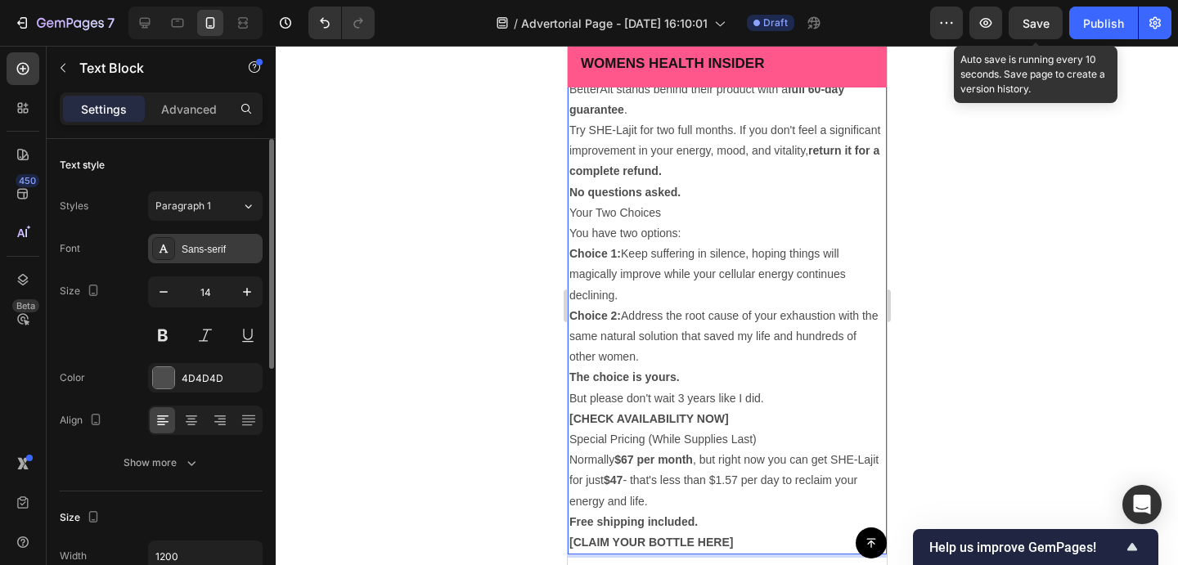
click at [229, 255] on div "Sans-serif" at bounding box center [220, 249] width 77 height 15
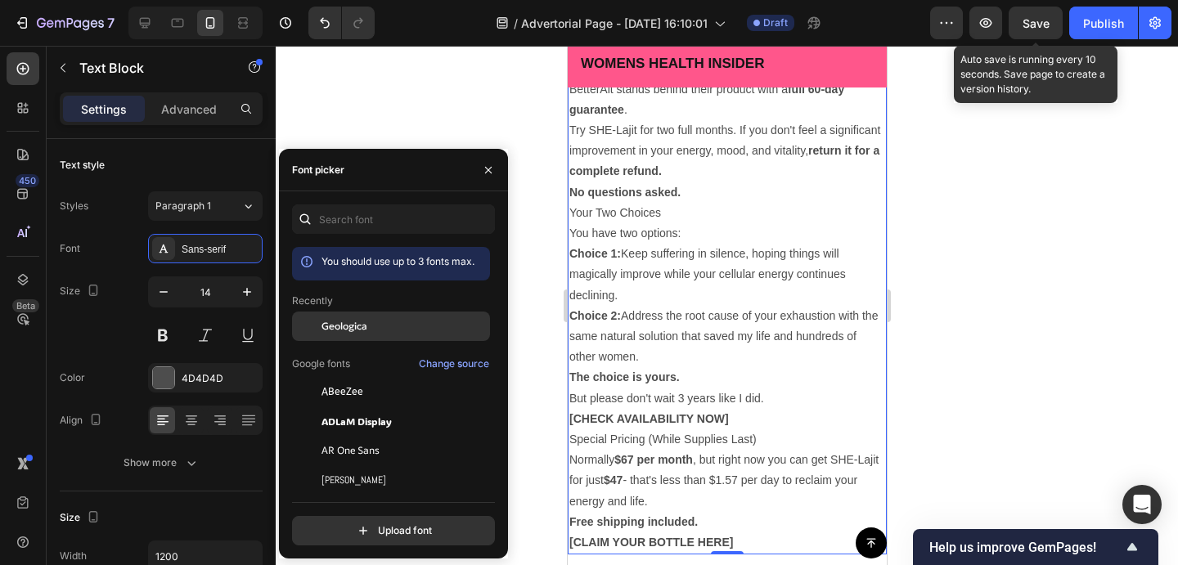
click at [312, 323] on div at bounding box center [306, 326] width 29 height 29
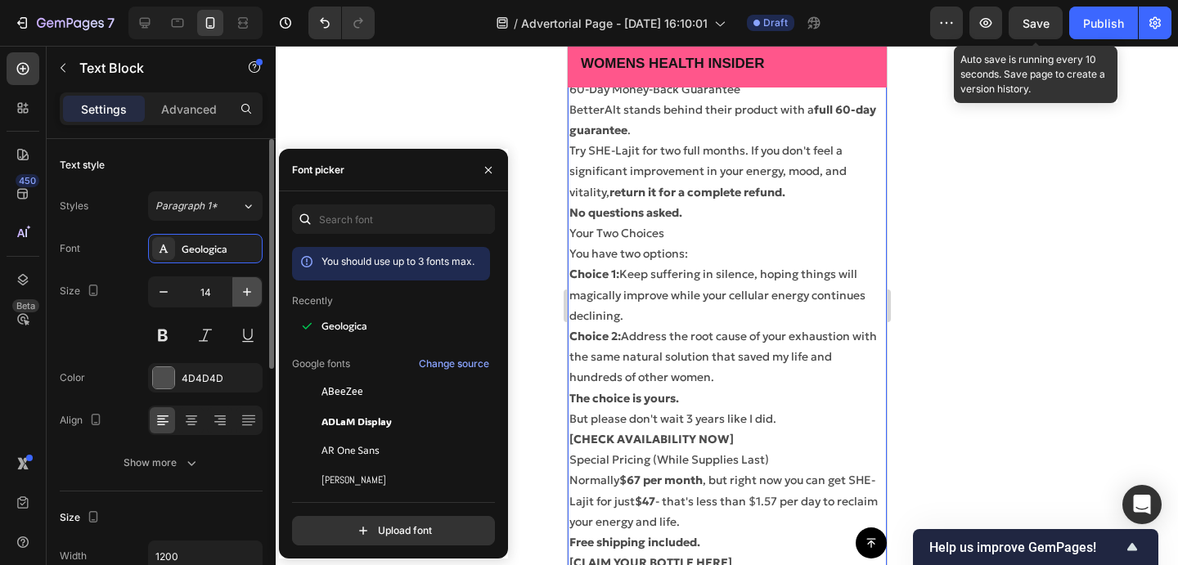
click at [246, 299] on icon "button" at bounding box center [247, 292] width 16 height 16
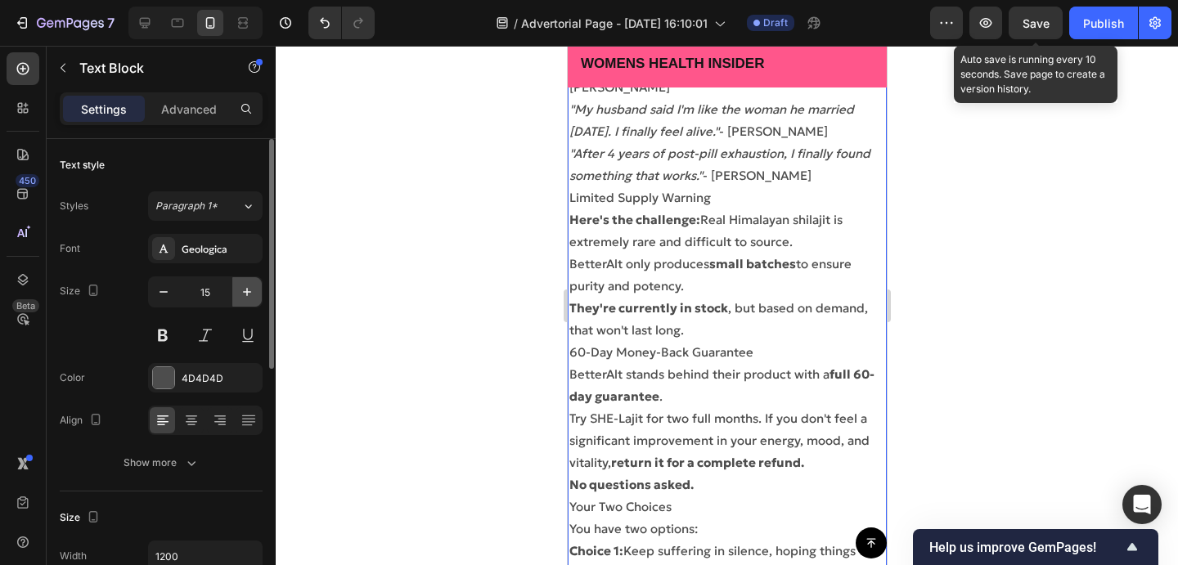
click at [246, 299] on icon "button" at bounding box center [247, 292] width 16 height 16
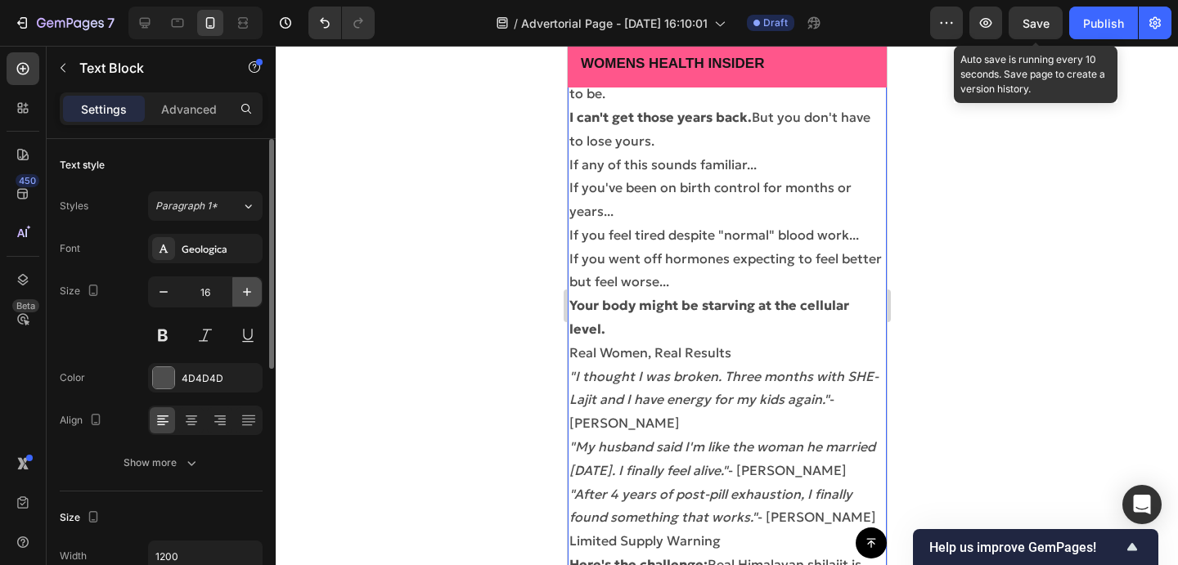
click at [246, 299] on icon "button" at bounding box center [247, 292] width 16 height 16
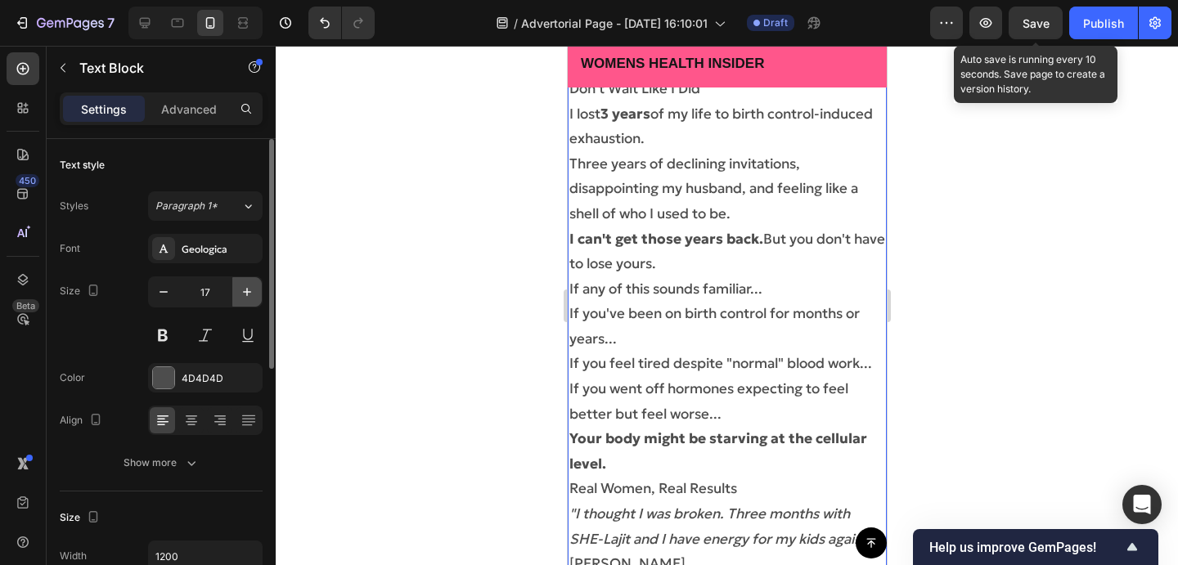
click at [246, 299] on icon "button" at bounding box center [247, 292] width 16 height 16
type input "18"
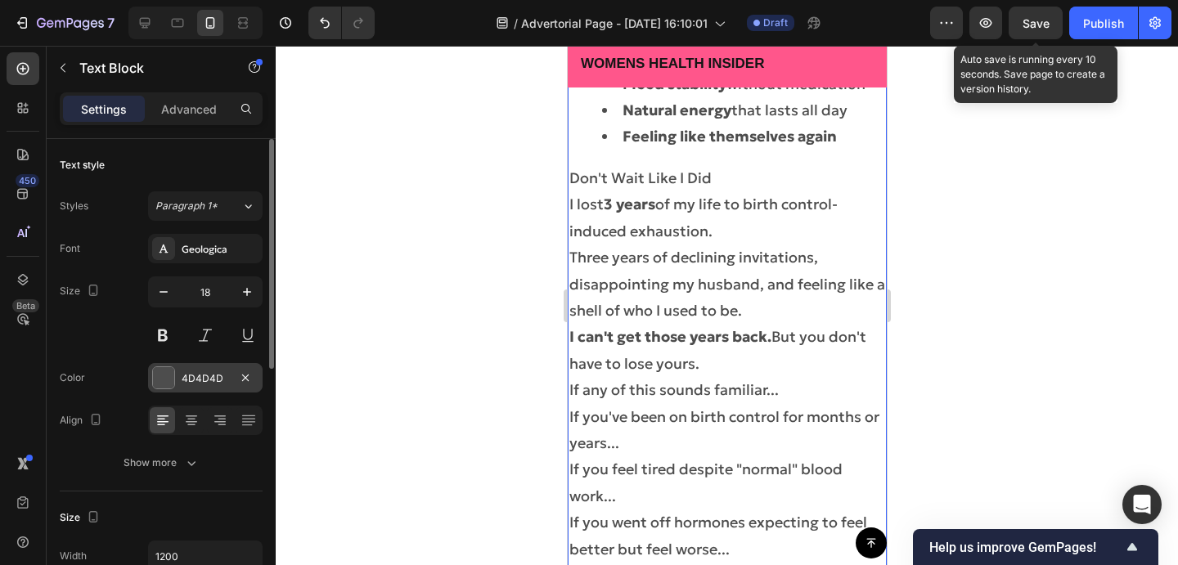
click at [169, 374] on div at bounding box center [163, 377] width 21 height 21
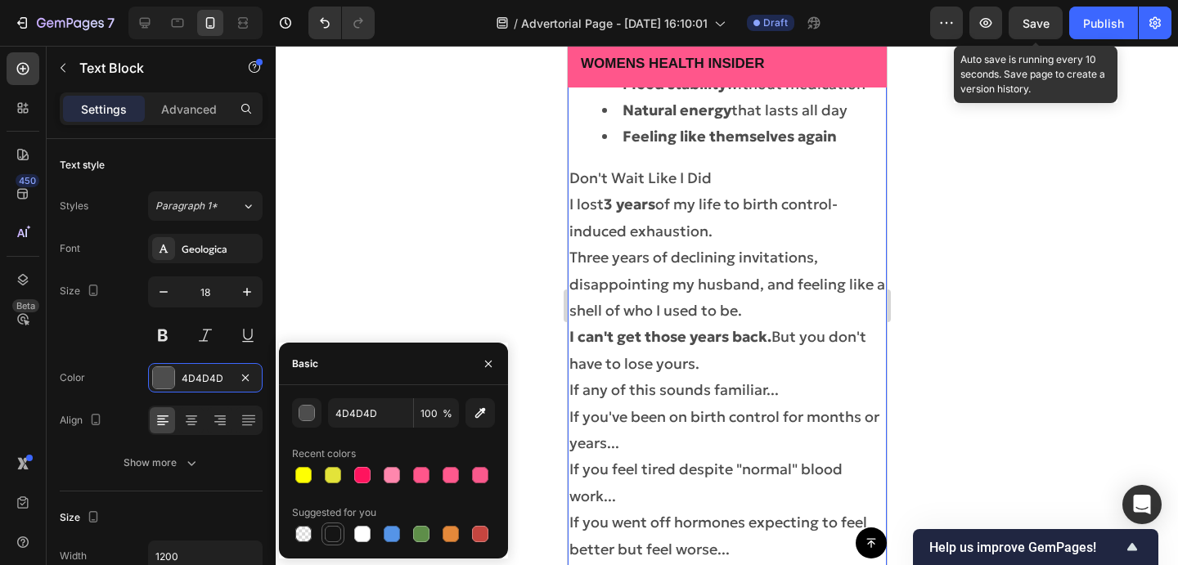
click at [335, 532] on div at bounding box center [333, 534] width 16 height 16
type input "151515"
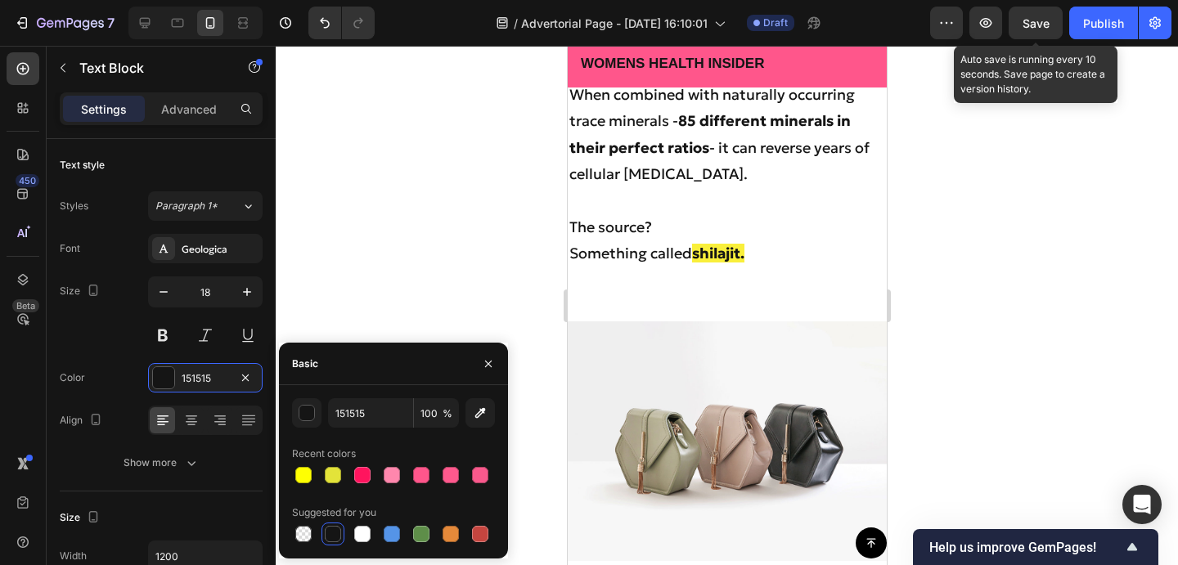
scroll to position [5403, 0]
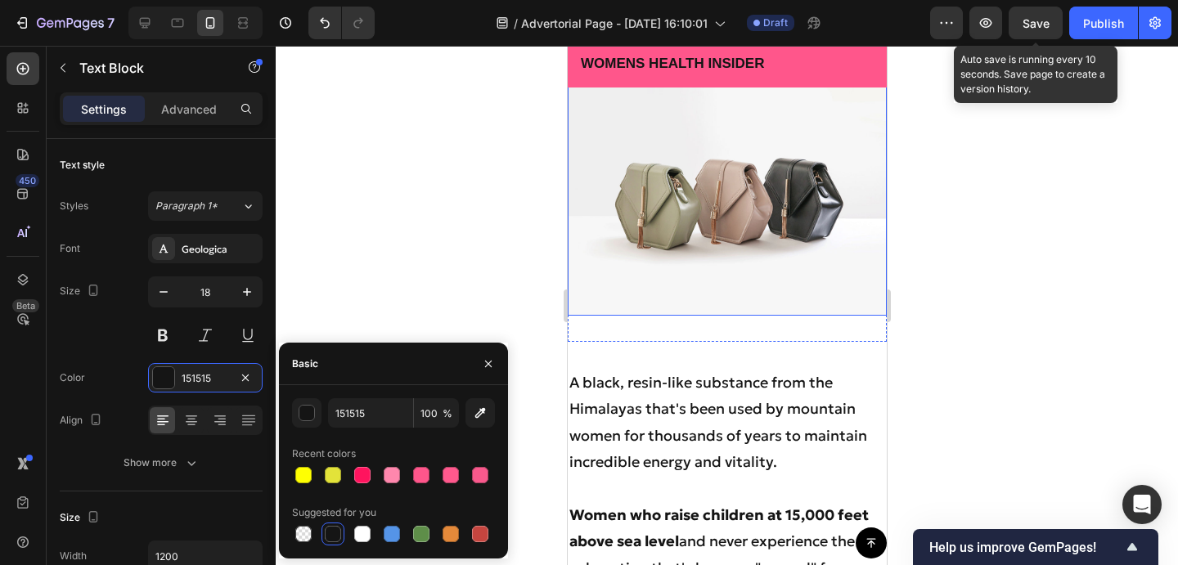
click at [706, 254] on img at bounding box center [726, 196] width 319 height 240
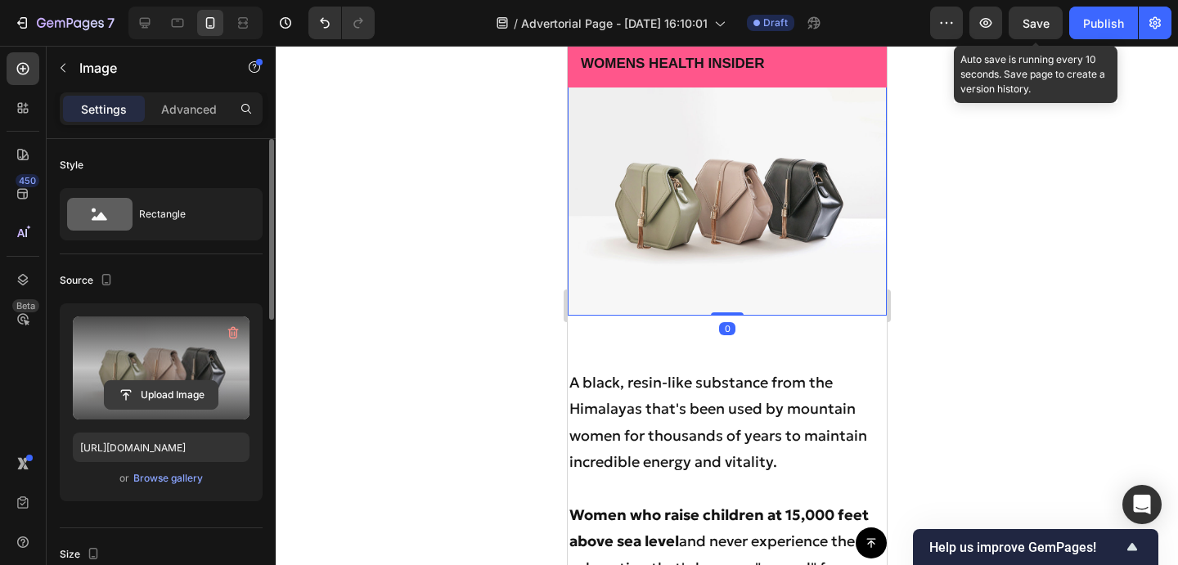
click at [171, 394] on input "file" at bounding box center [161, 395] width 113 height 28
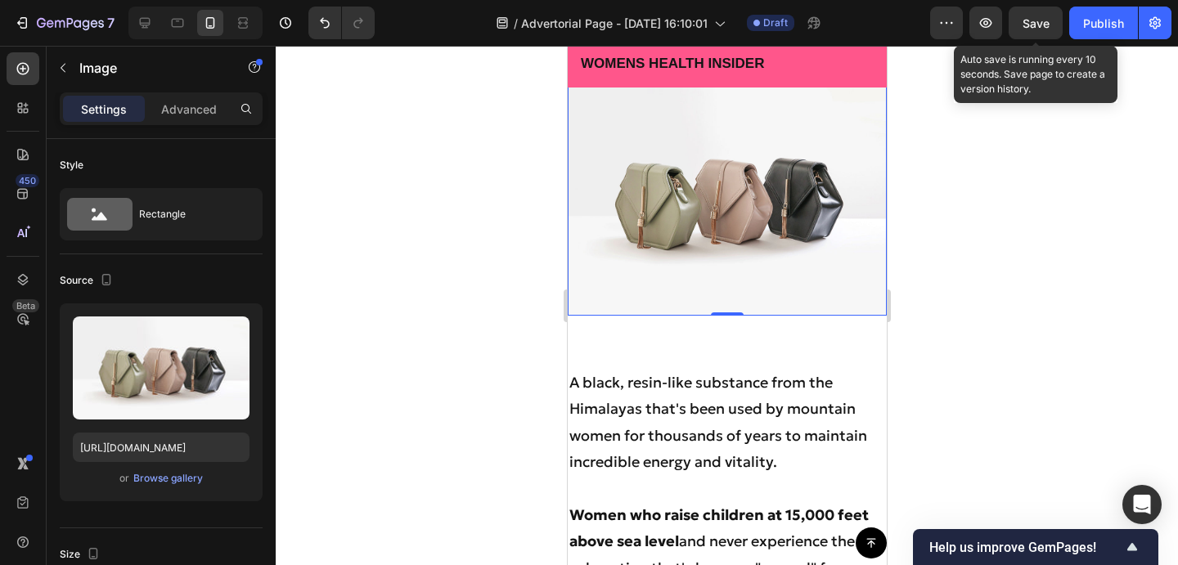
click at [718, 254] on img at bounding box center [726, 196] width 319 height 240
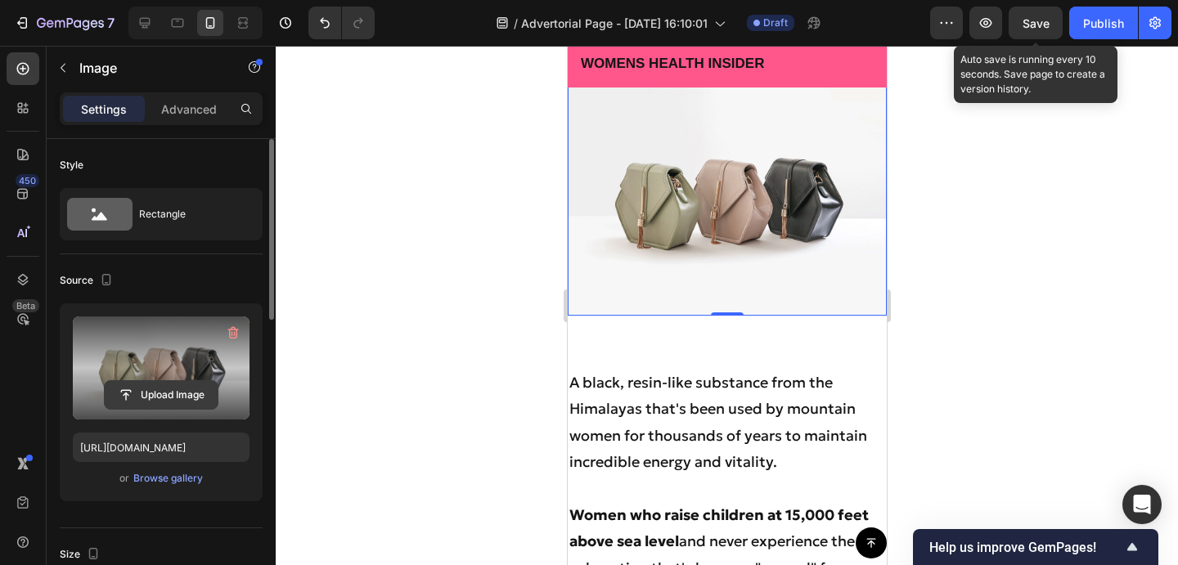
click at [182, 391] on input "file" at bounding box center [161, 395] width 113 height 28
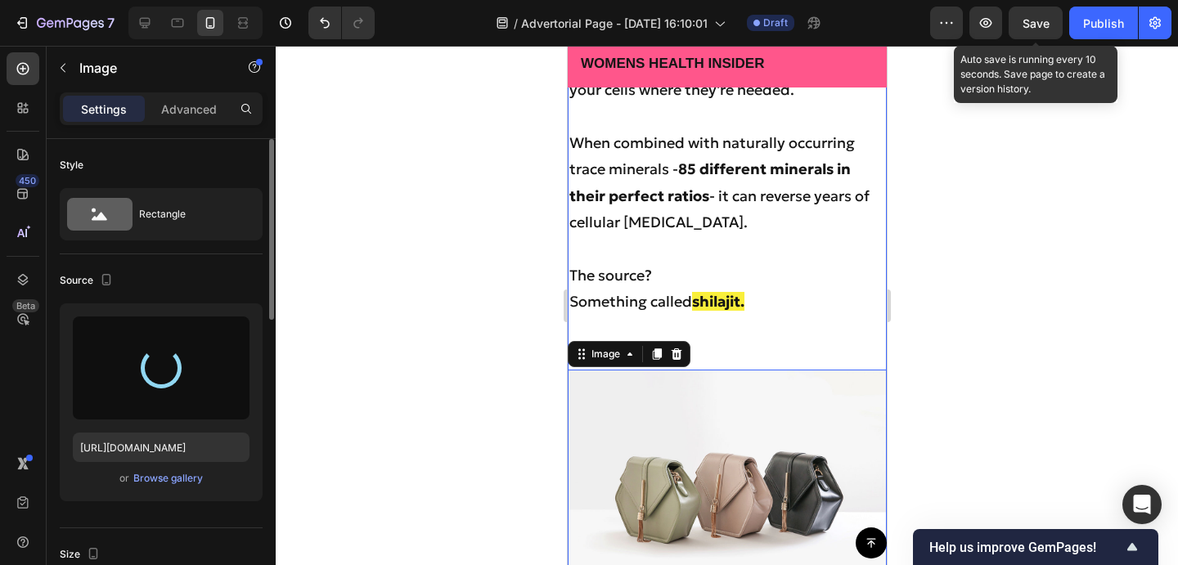
scroll to position [5104, 0]
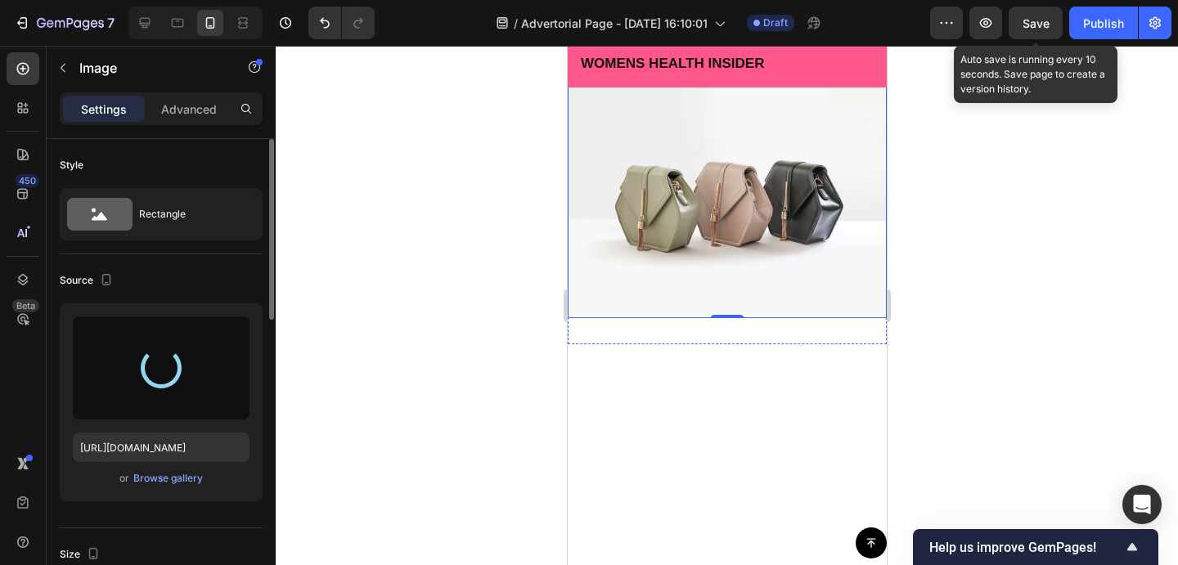
type input "https://cdn.shopify.com/s/files/1/0910/1616/7807/files/gempages_580008830809670…"
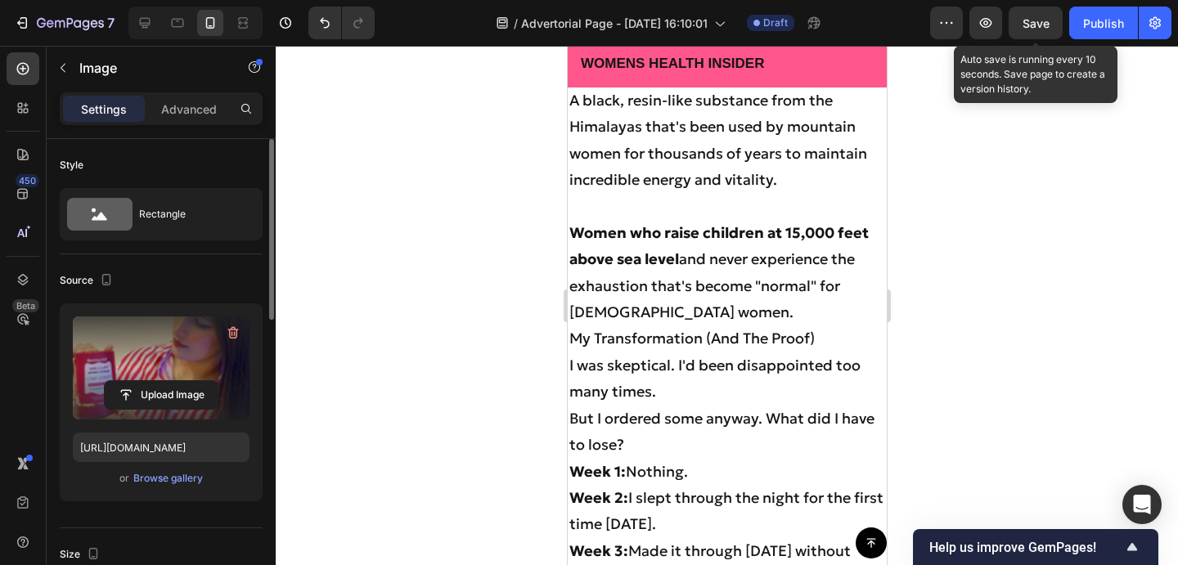
scroll to position [5949, 0]
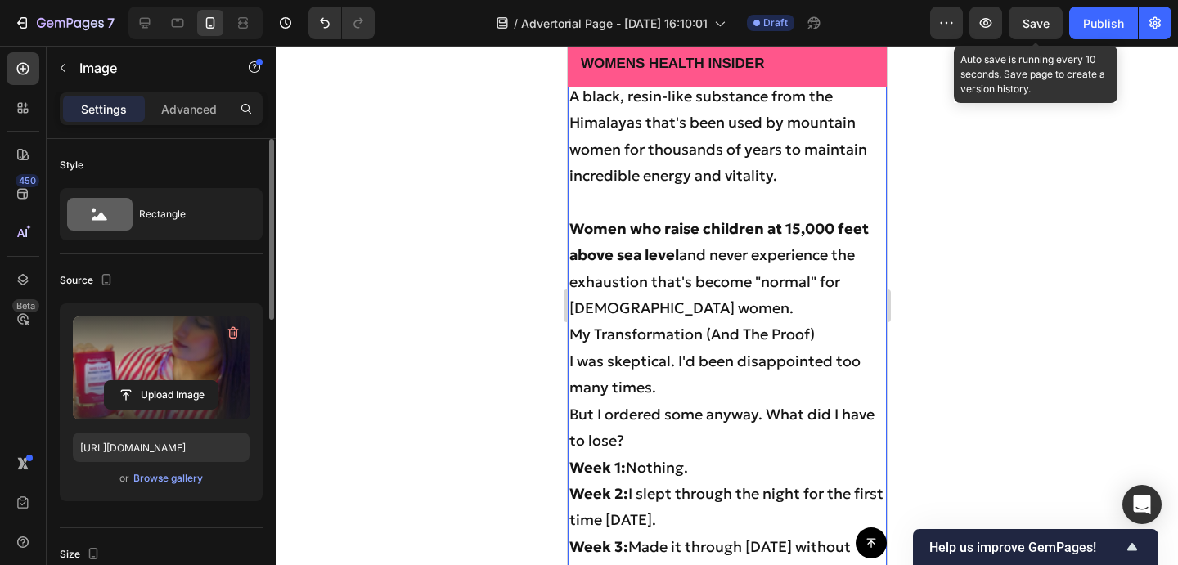
click at [712, 322] on p "Women who raise children at 15,000 feet above sea level and never experience th…" at bounding box center [726, 269] width 316 height 106
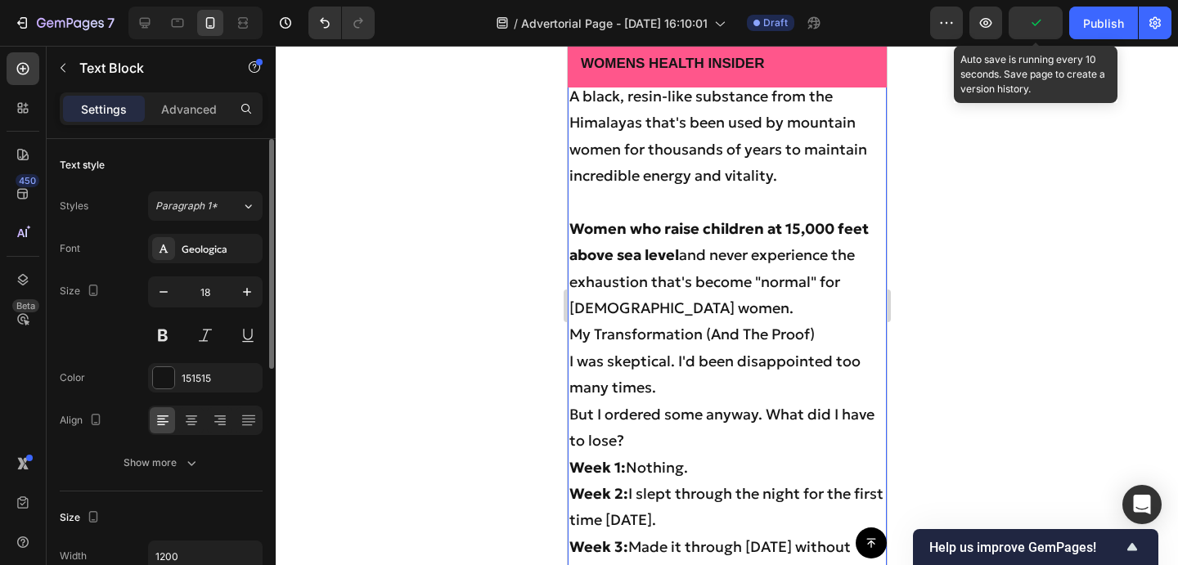
click at [703, 322] on p "Women who raise children at 15,000 feet above sea level and never experience th…" at bounding box center [726, 269] width 316 height 106
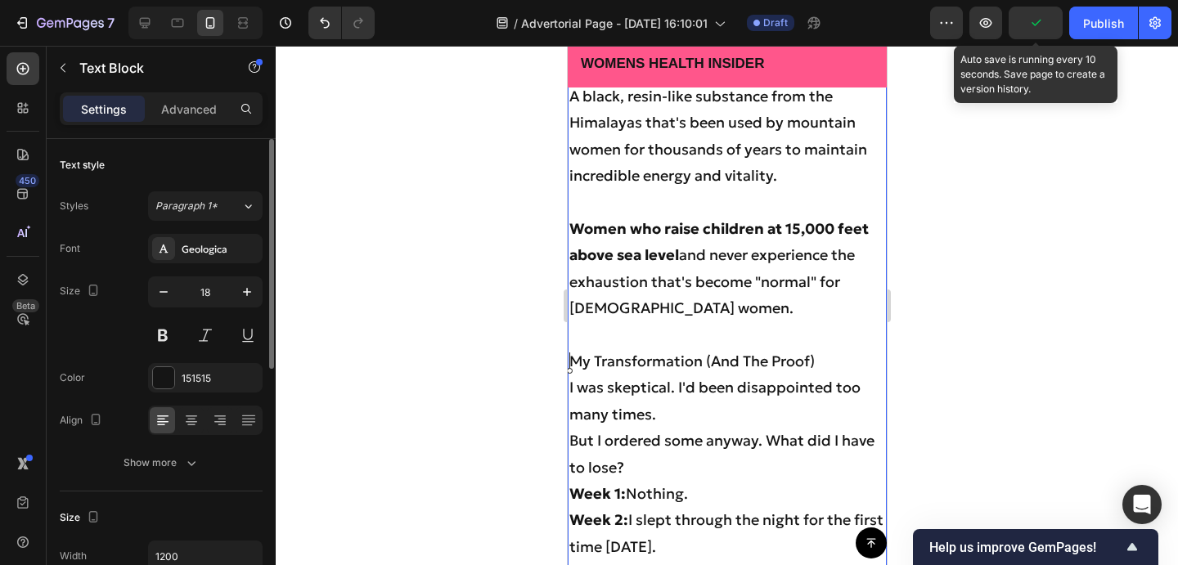
click at [672, 428] on p "I was skeptical. I'd been disappointed too many times." at bounding box center [726, 401] width 316 height 53
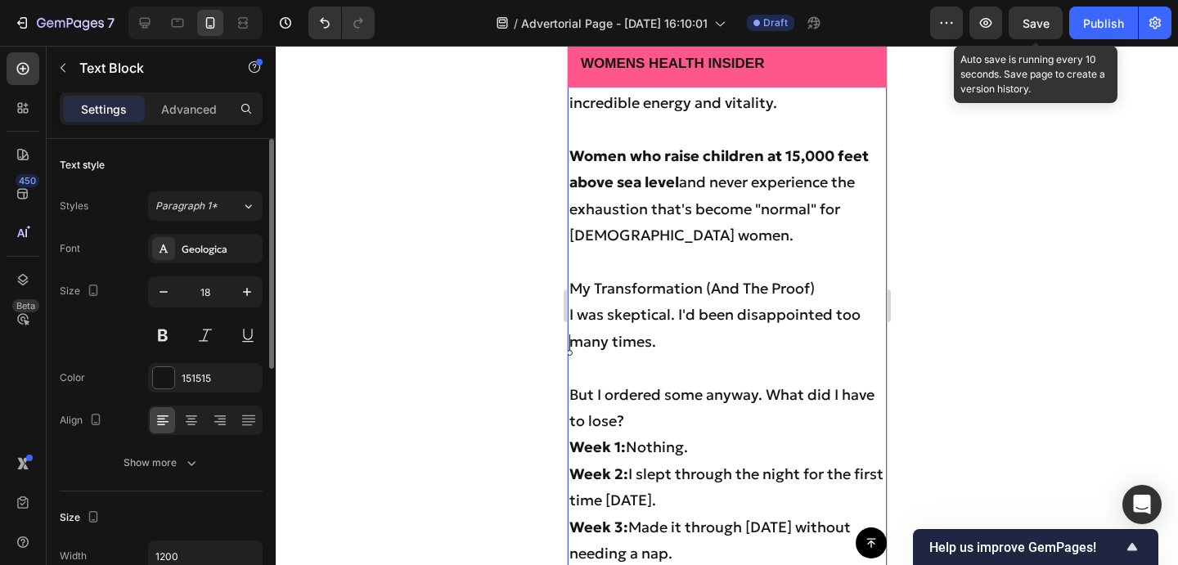
scroll to position [6073, 0]
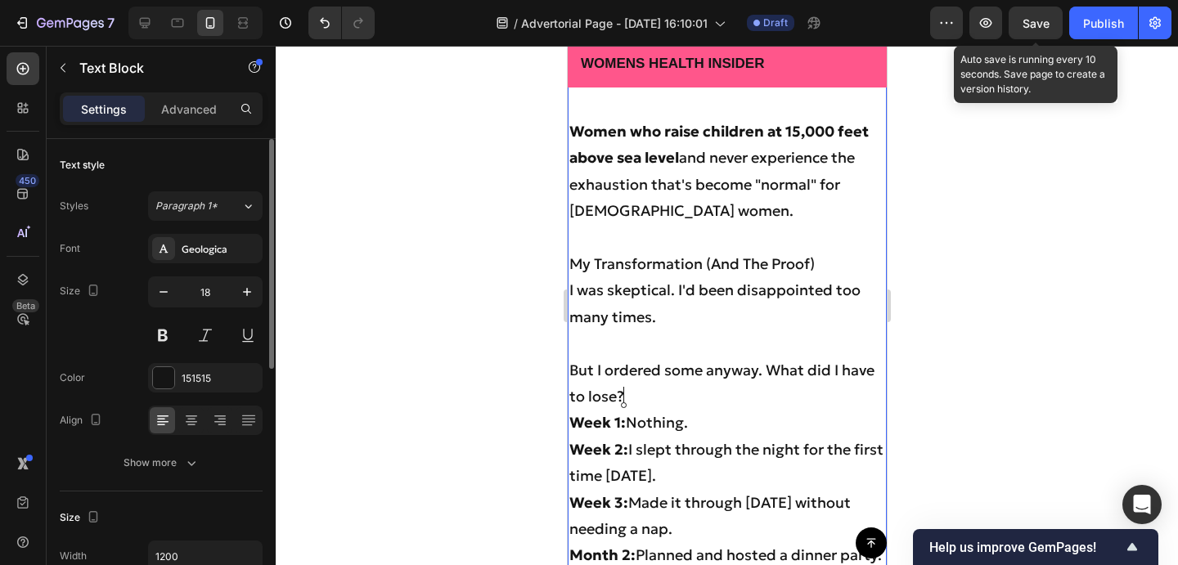
click at [694, 406] on p "But I ordered some anyway. What did I have to lose?" at bounding box center [726, 383] width 316 height 53
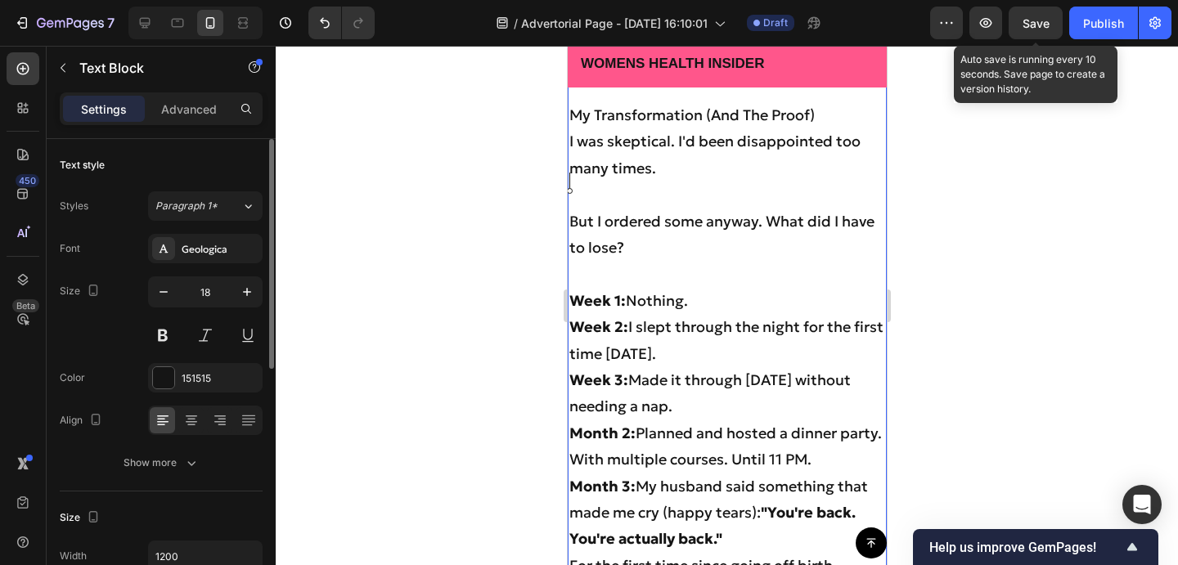
scroll to position [6314, 0]
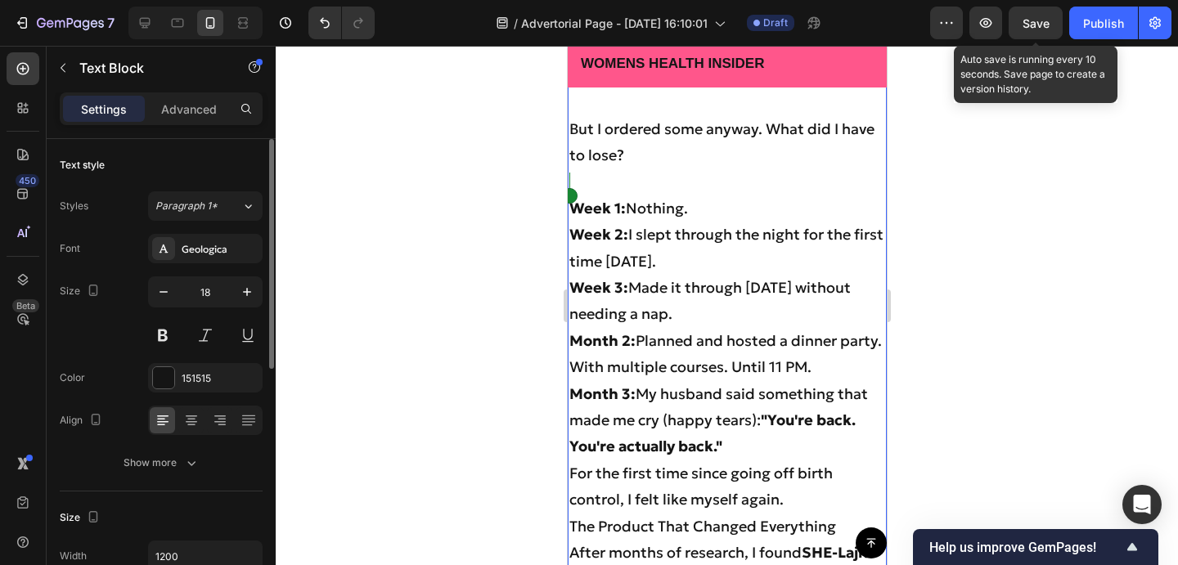
click at [571, 235] on strong "Week 2:" at bounding box center [597, 234] width 59 height 19
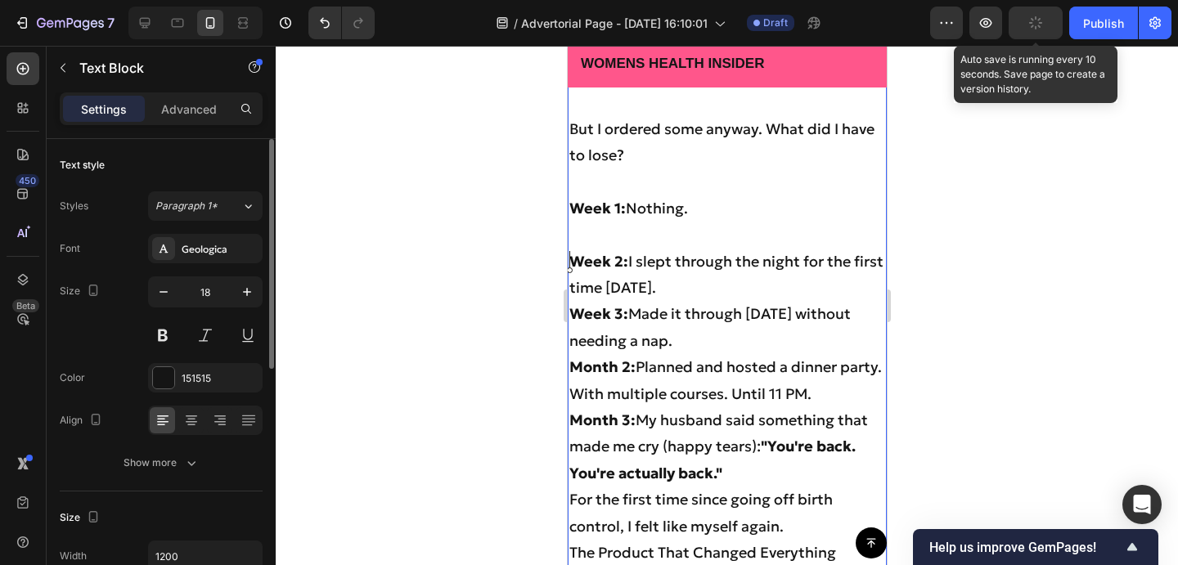
click at [568, 316] on strong "Week 3:" at bounding box center [597, 313] width 59 height 19
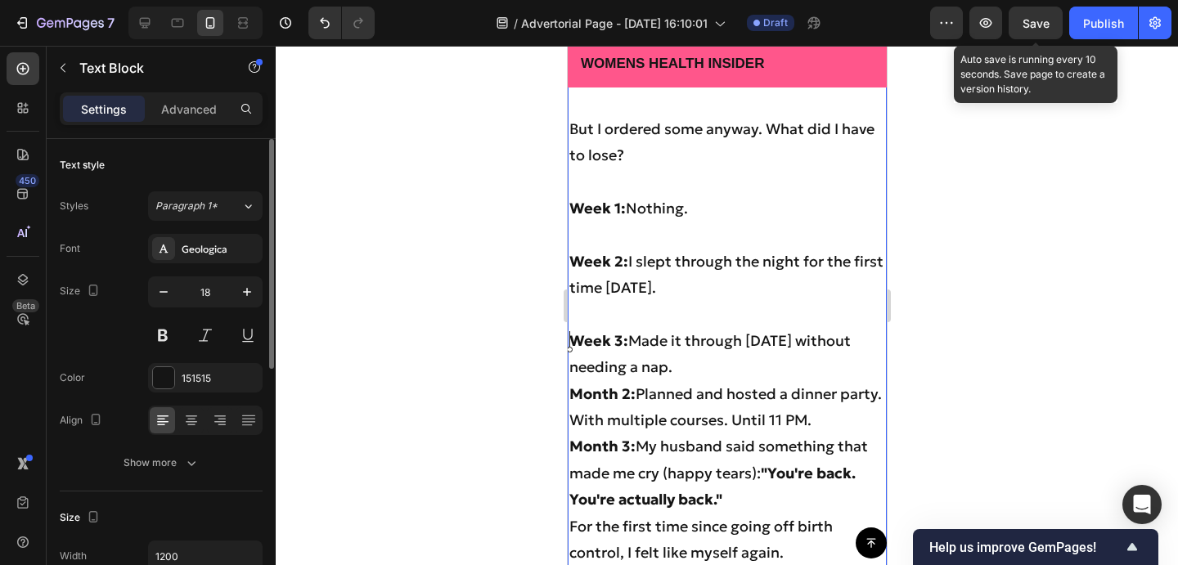
click at [569, 394] on strong "Month 2:" at bounding box center [601, 393] width 66 height 19
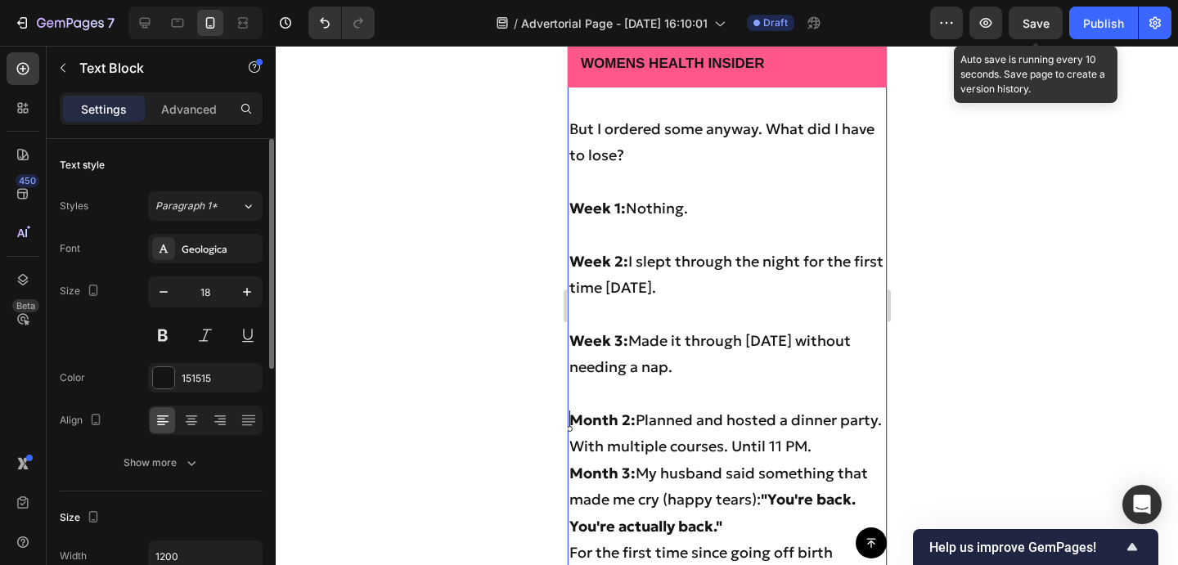
click at [569, 469] on strong "Month 3:" at bounding box center [601, 473] width 66 height 19
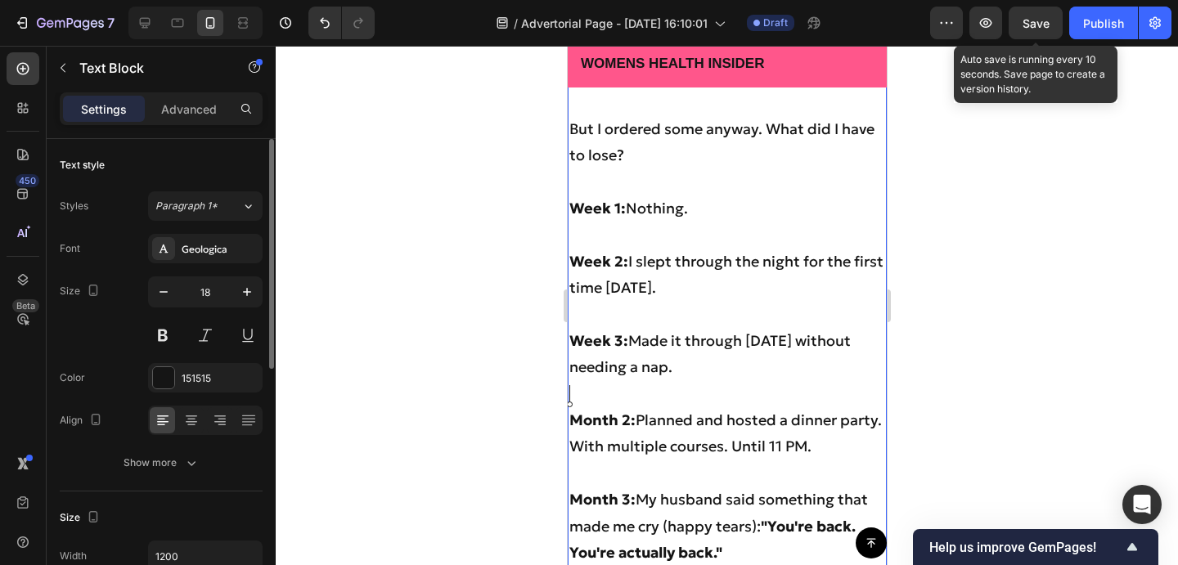
scroll to position [6435, 0]
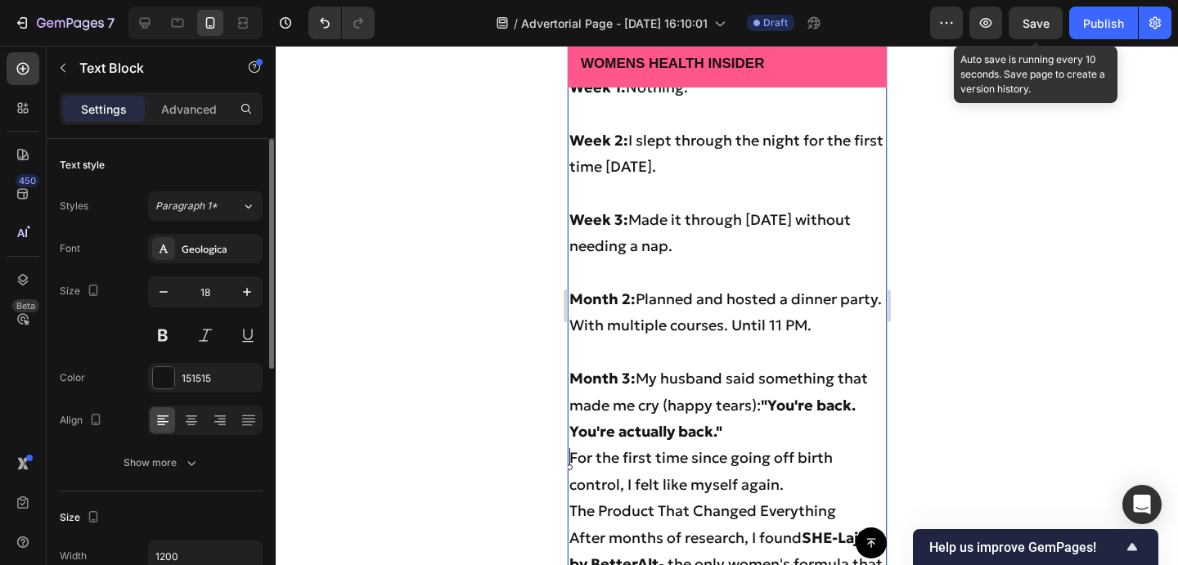
click at [572, 450] on p "For the first time since going off birth control, I felt like myself again." at bounding box center [726, 471] width 316 height 53
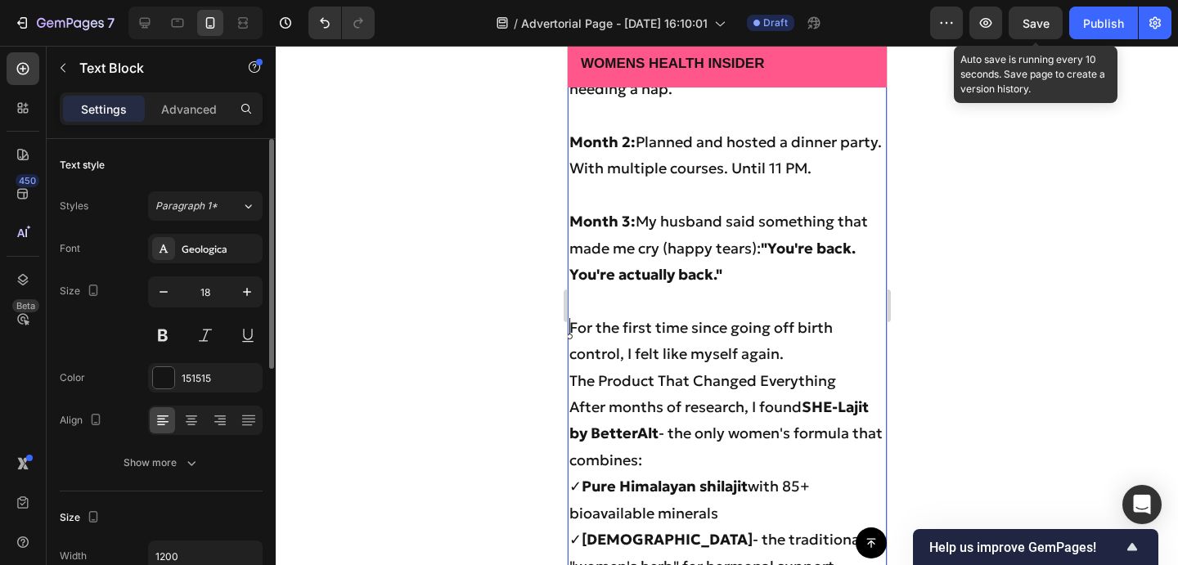
scroll to position [6624, 0]
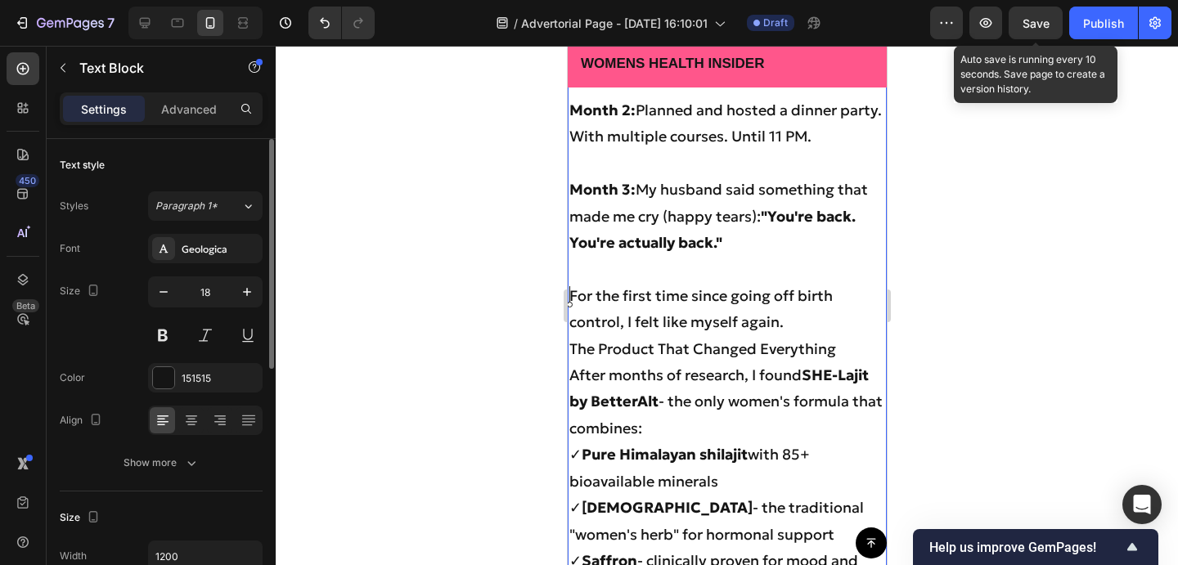
click at [815, 313] on p "For the first time since going off birth control, I felt like myself again." at bounding box center [726, 309] width 316 height 53
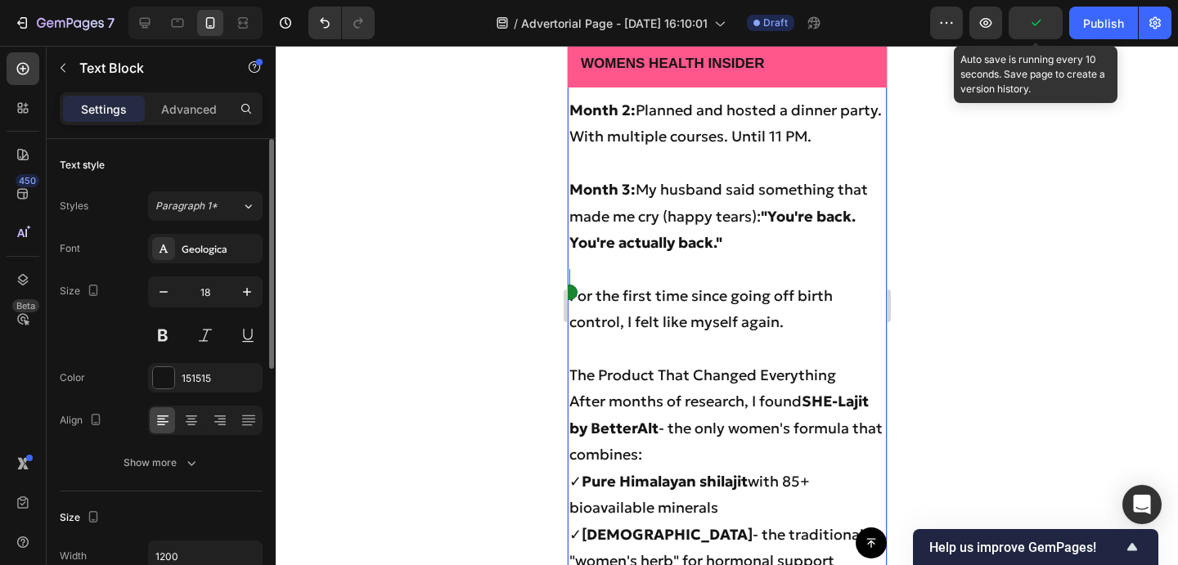
scroll to position [6695, 0]
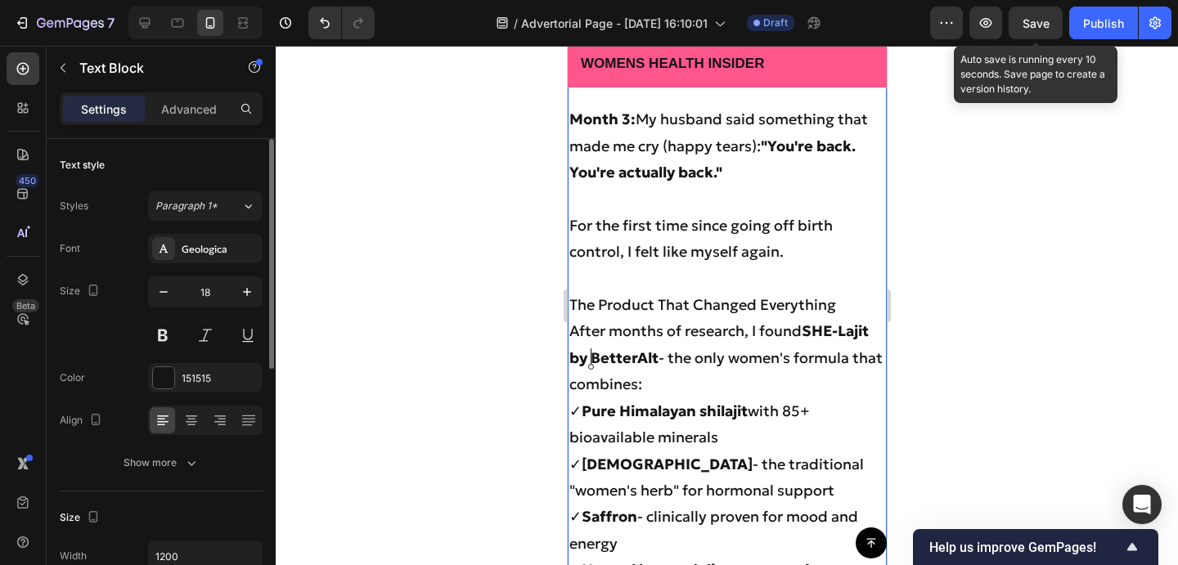
click at [591, 357] on strong "SHE-Lajit by BetterAlt" at bounding box center [717, 343] width 299 height 45
click at [637, 356] on p "After months of research, I found SHE-Lajit BetterAlt - the only women's formul…" at bounding box center [726, 357] width 316 height 79
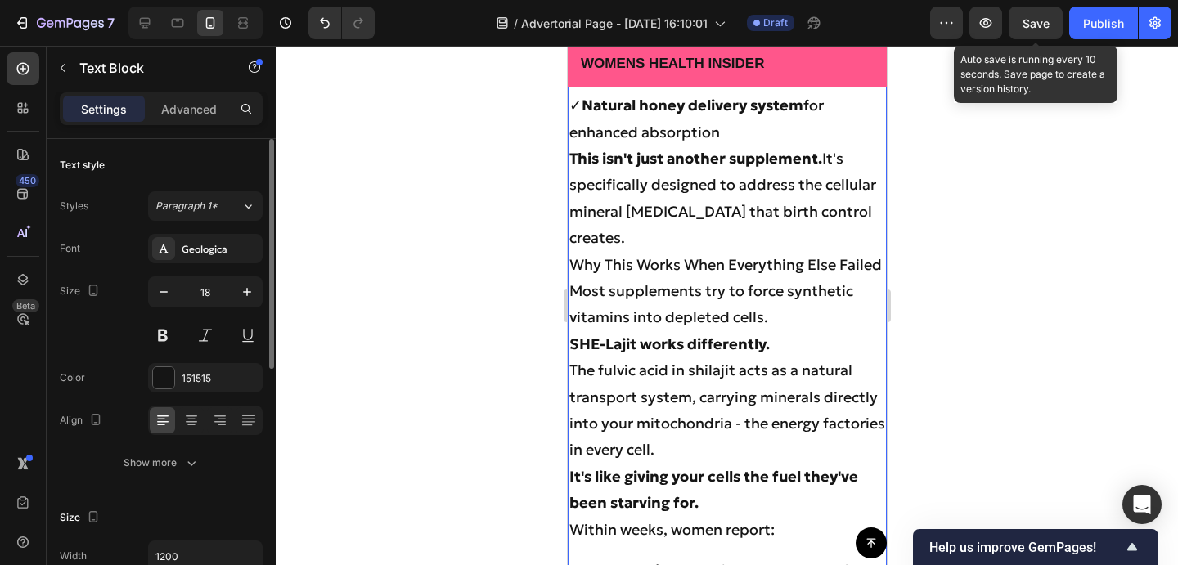
scroll to position [7165, 0]
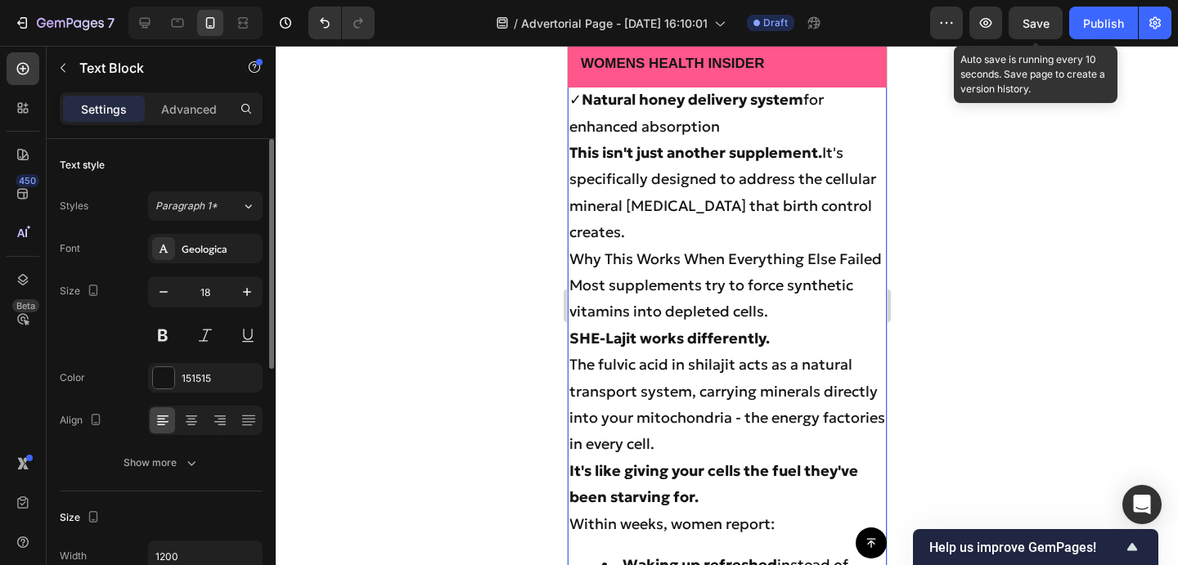
click at [775, 311] on p "Most supplements try to force synthetic vitamins into depleted cells." at bounding box center [726, 298] width 316 height 53
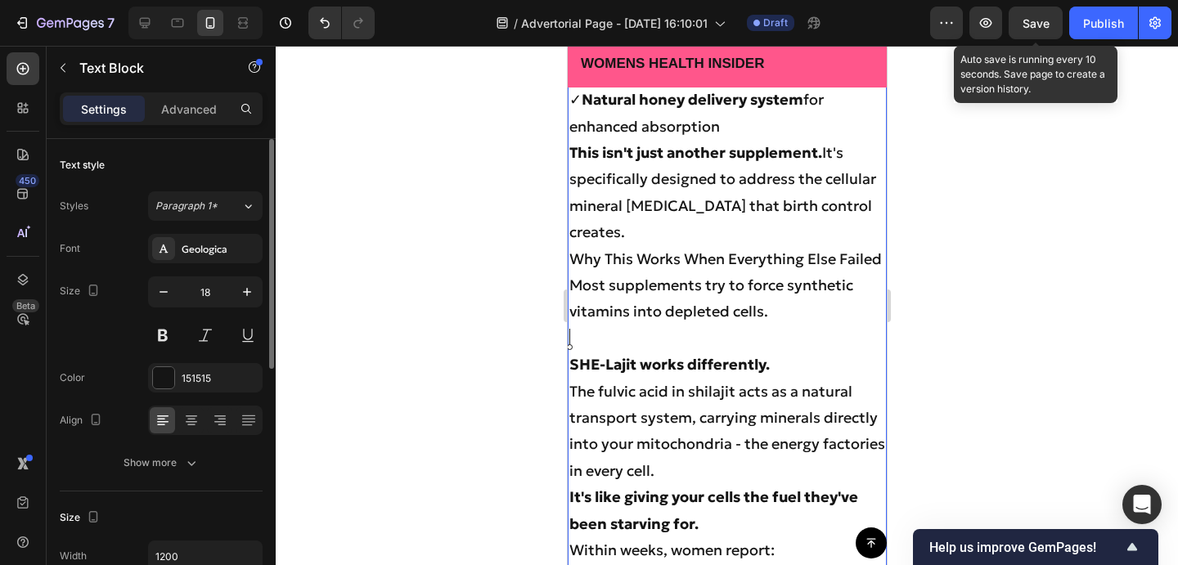
click at [573, 281] on p "Most supplements try to force synthetic vitamins into depleted cells." at bounding box center [726, 298] width 316 height 53
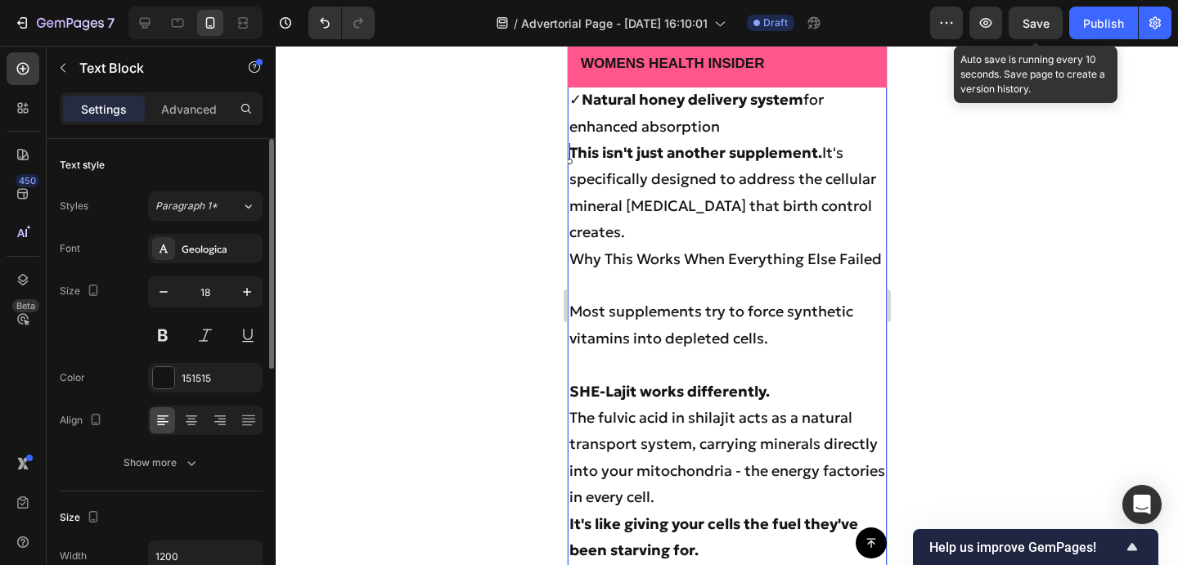
click at [571, 155] on strong "This isn't just another supplement." at bounding box center [694, 152] width 253 height 19
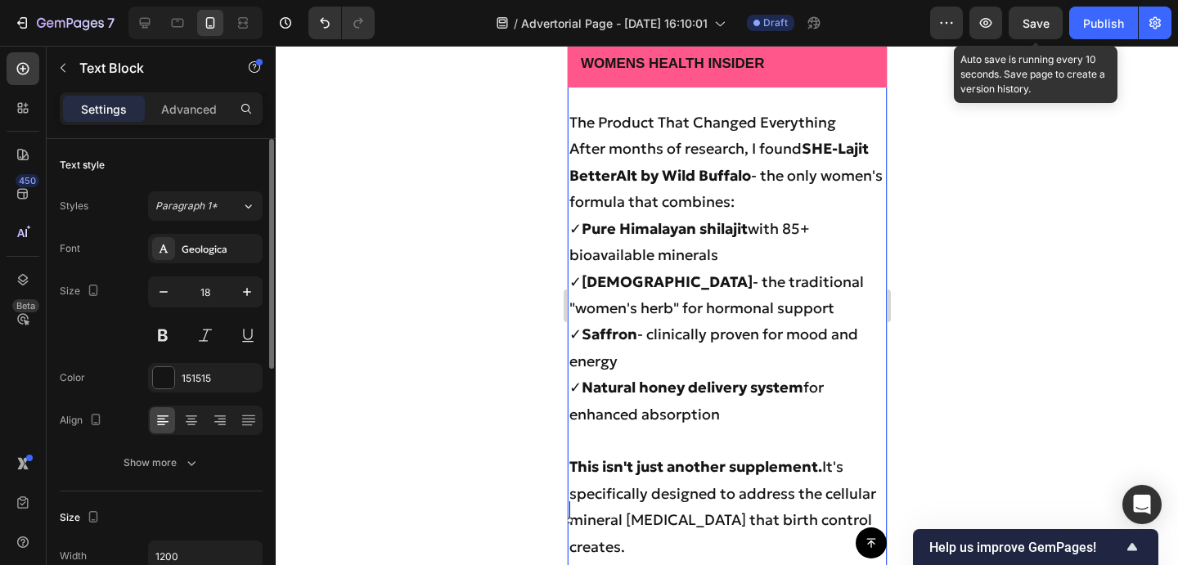
scroll to position [6800, 0]
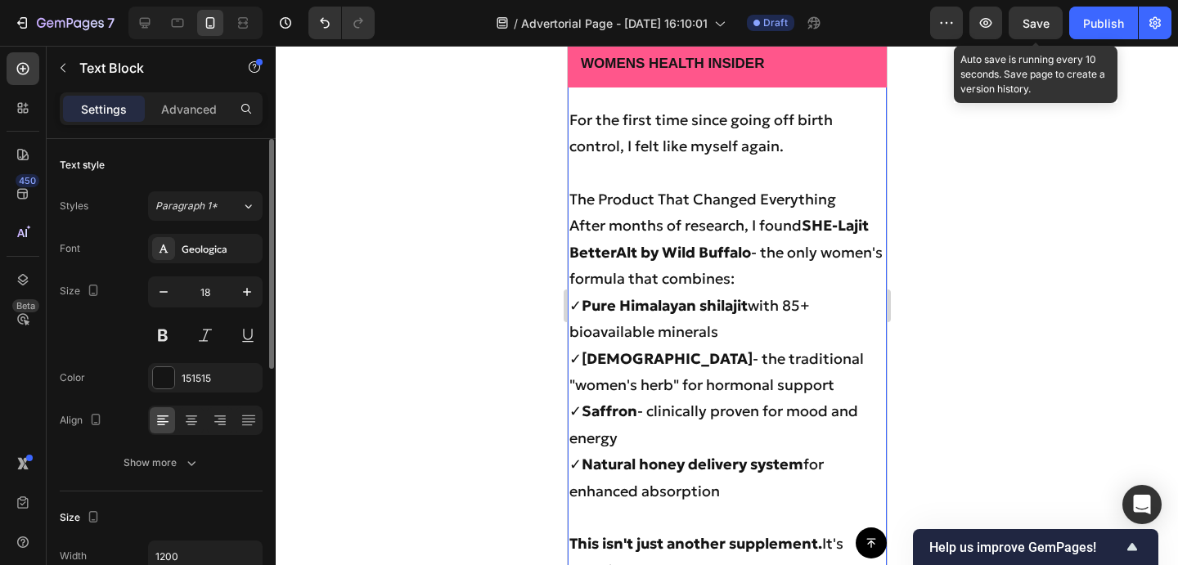
click at [817, 270] on p "After months of research, I found SHE-Lajit BetterAlt by Wild Buffalo - the onl…" at bounding box center [726, 252] width 316 height 79
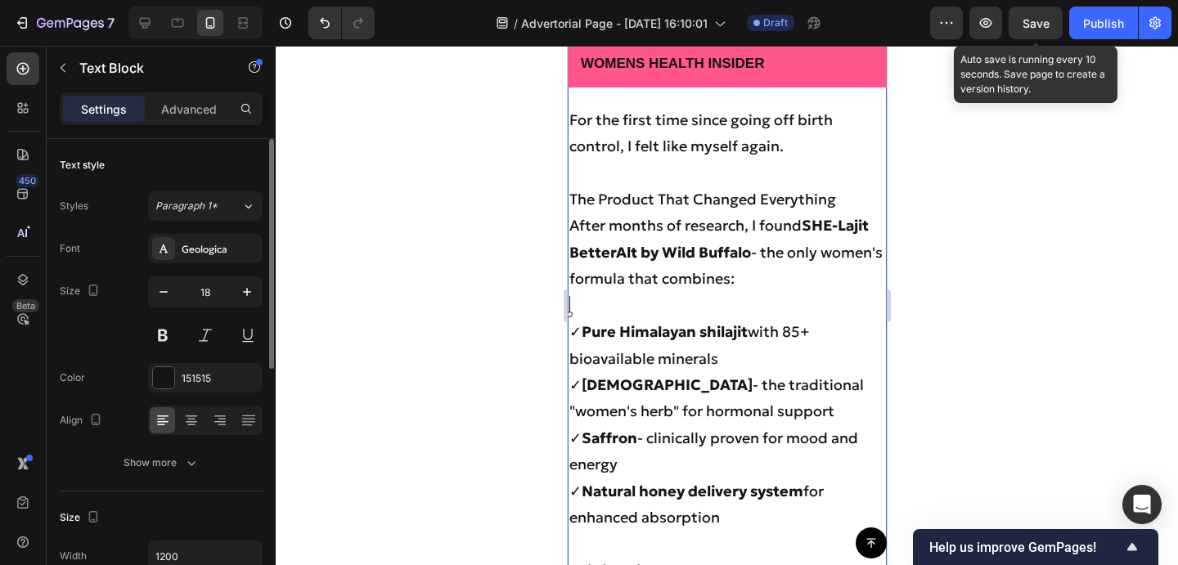
click at [768, 350] on p "✓ Pure Himalayan shilajit with 85+ bioavailable minerals ✓ Shatavari - the trad…" at bounding box center [726, 425] width 316 height 212
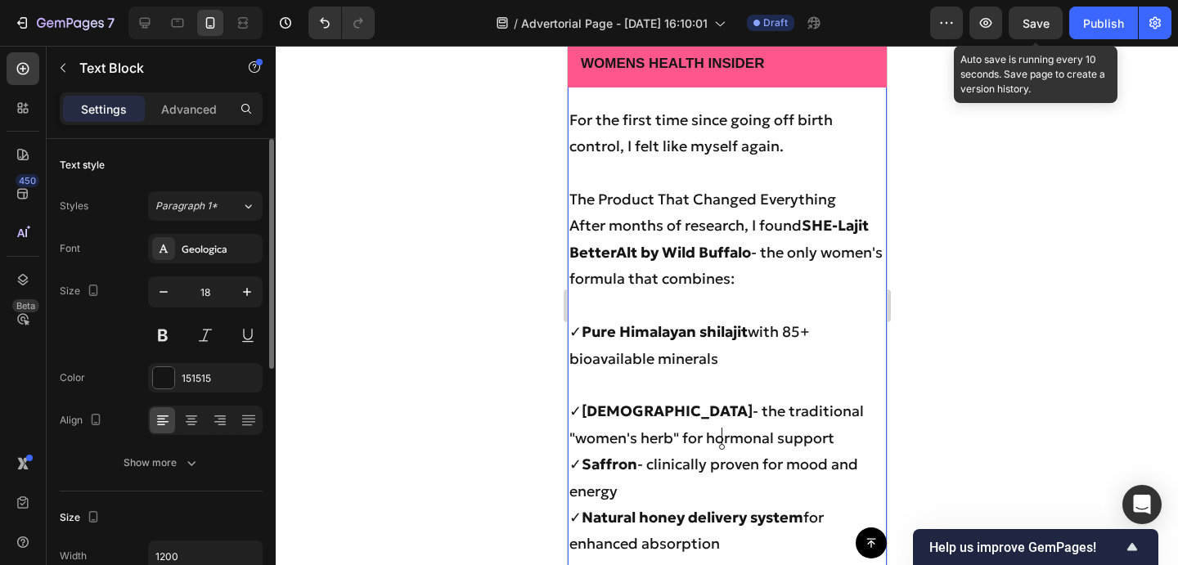
click at [753, 439] on p "⁠⁠⁠⁠⁠⁠⁠ ✓ Shatavari - the traditional "women's herb" for hormonal support ✓ Saf…" at bounding box center [726, 465] width 316 height 186
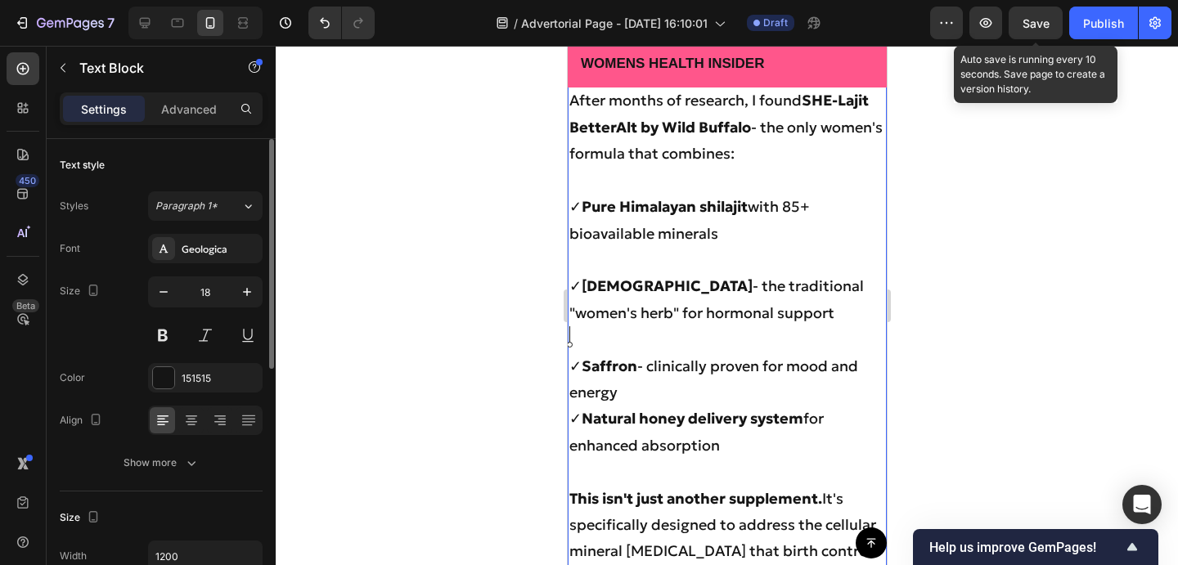
scroll to position [6933, 0]
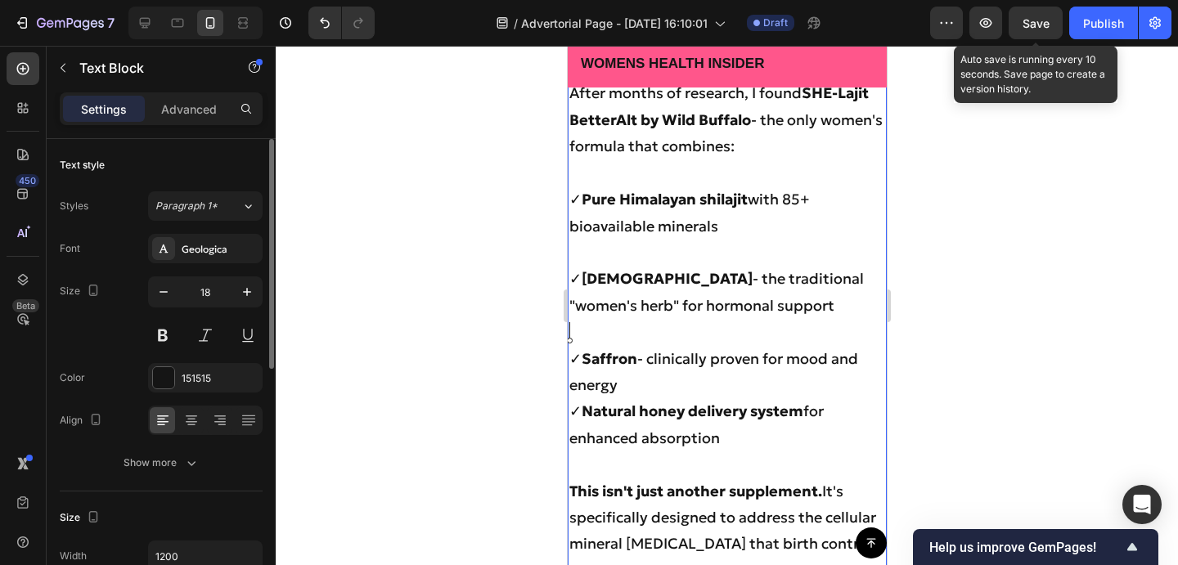
click at [722, 384] on p "⁠⁠⁠⁠⁠⁠⁠ ✓ Saffron - clinically proven for mood and energy ✓ Natural honey deliv…" at bounding box center [726, 385] width 316 height 133
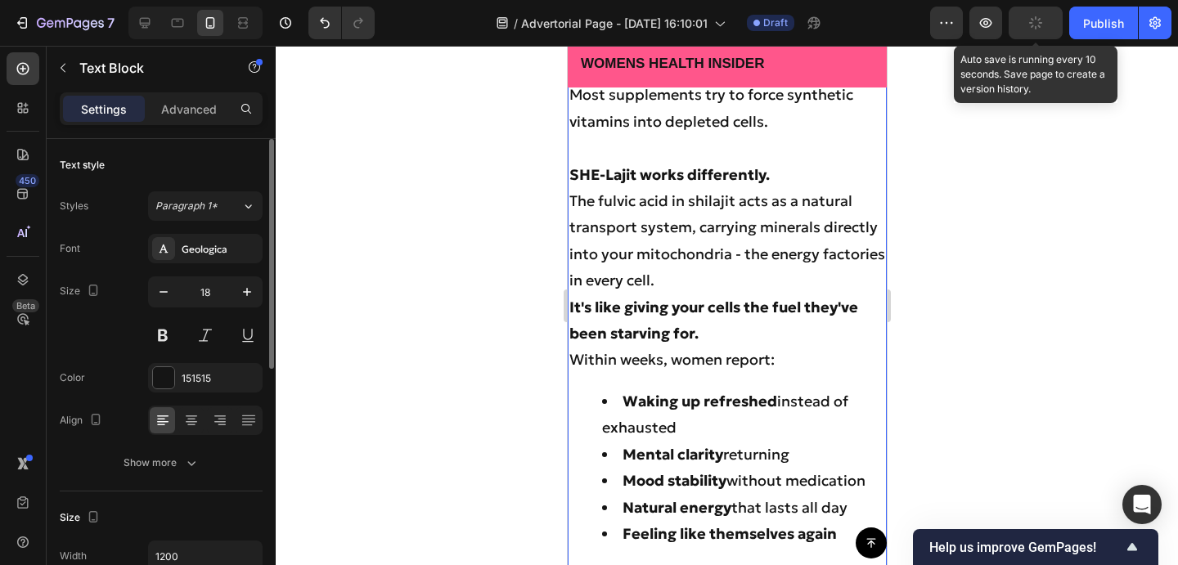
scroll to position [7515, 0]
click at [573, 199] on p "The fulvic acid in shilajit acts as a natural transport system, carrying minera…" at bounding box center [726, 240] width 316 height 106
click at [743, 285] on p "The fulvic acid in shilajit acts as a natural transport system, carrying minera…" at bounding box center [726, 240] width 316 height 106
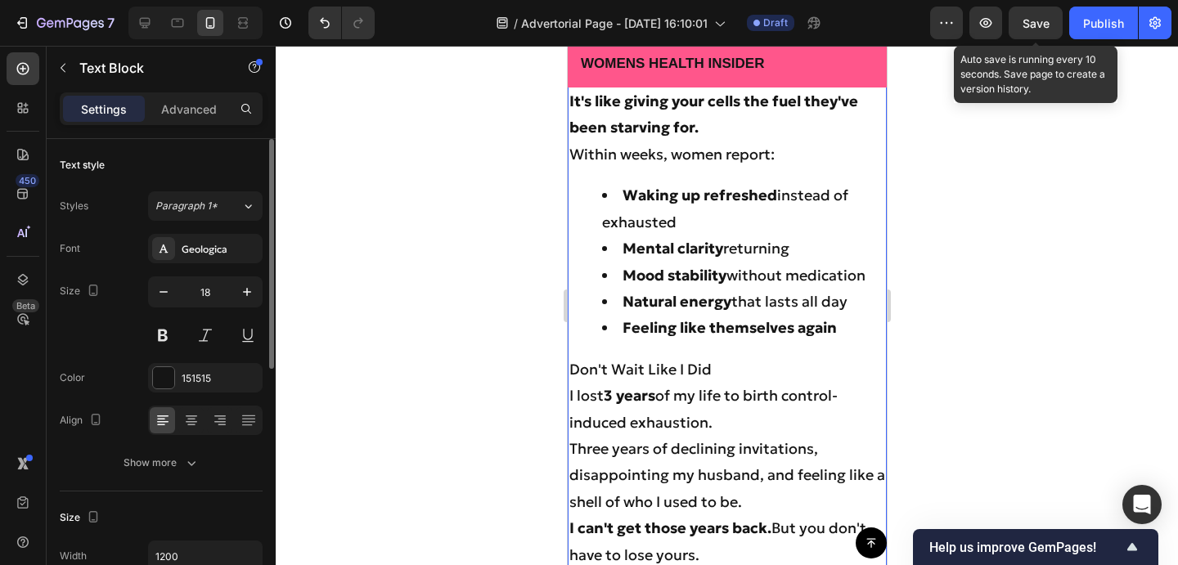
scroll to position [7755, 0]
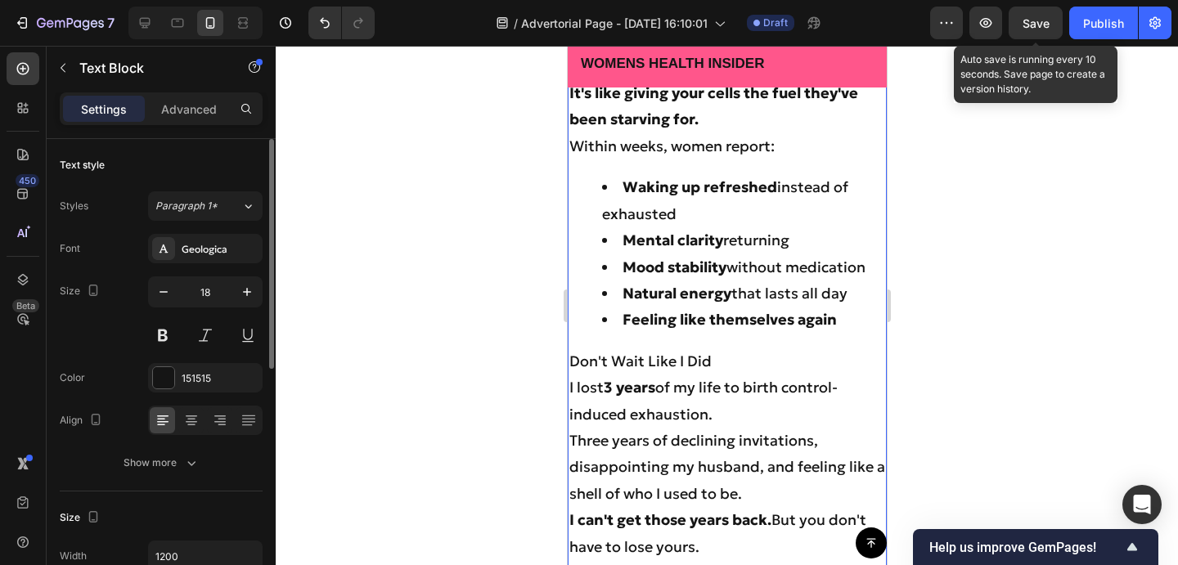
click at [734, 348] on p "Don't Wait Like I Did" at bounding box center [726, 361] width 316 height 26
click at [569, 362] on p "Don't Wait Like I Did" at bounding box center [726, 361] width 316 height 26
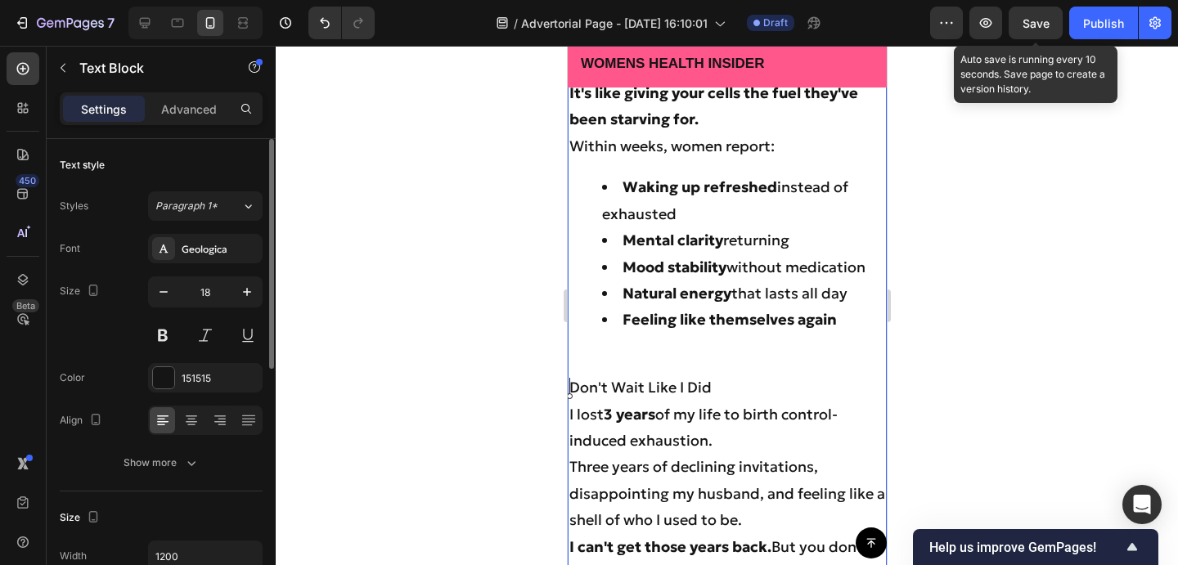
click at [568, 413] on p "I lost 3 years of my life to birth control-induced exhaustion." at bounding box center [726, 428] width 316 height 53
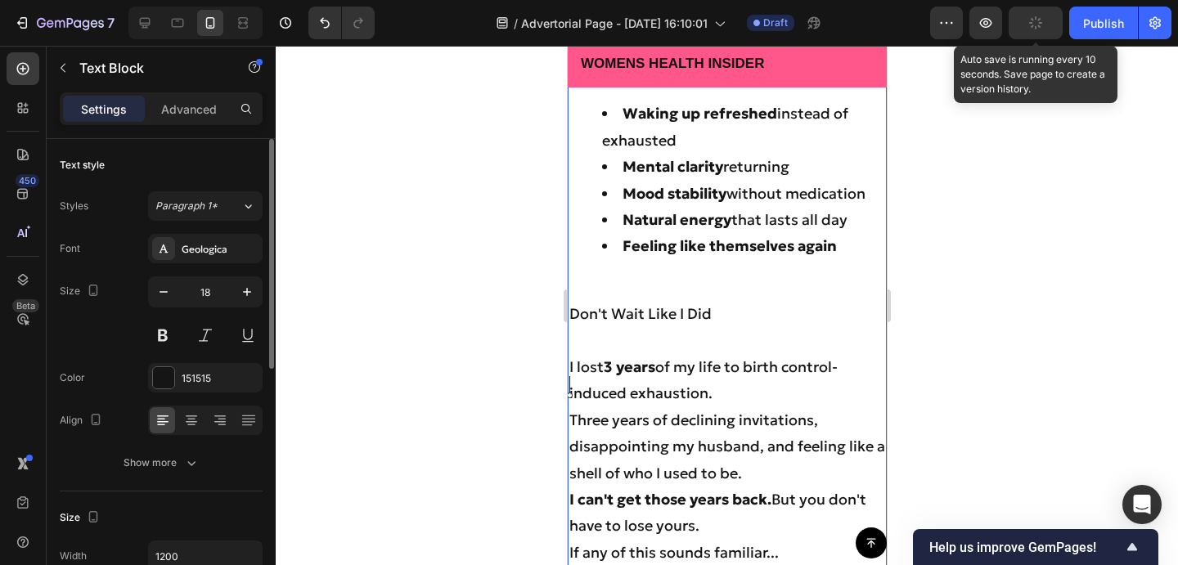
scroll to position [7833, 0]
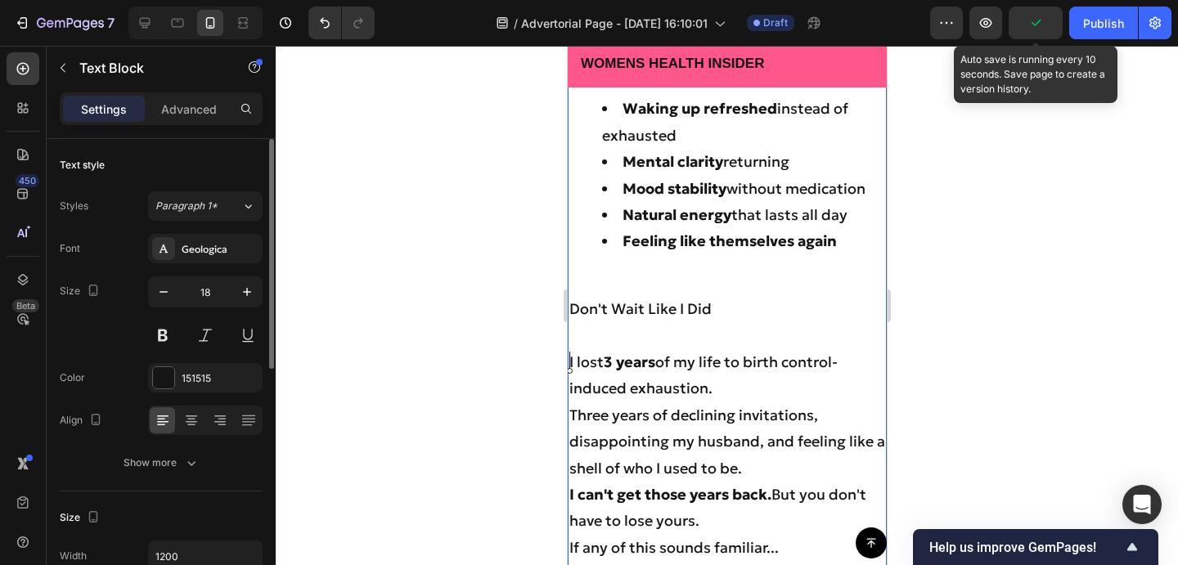
click at [571, 414] on p "Three years of declining invitations, disappointing my husband, and feeling lik…" at bounding box center [726, 441] width 316 height 79
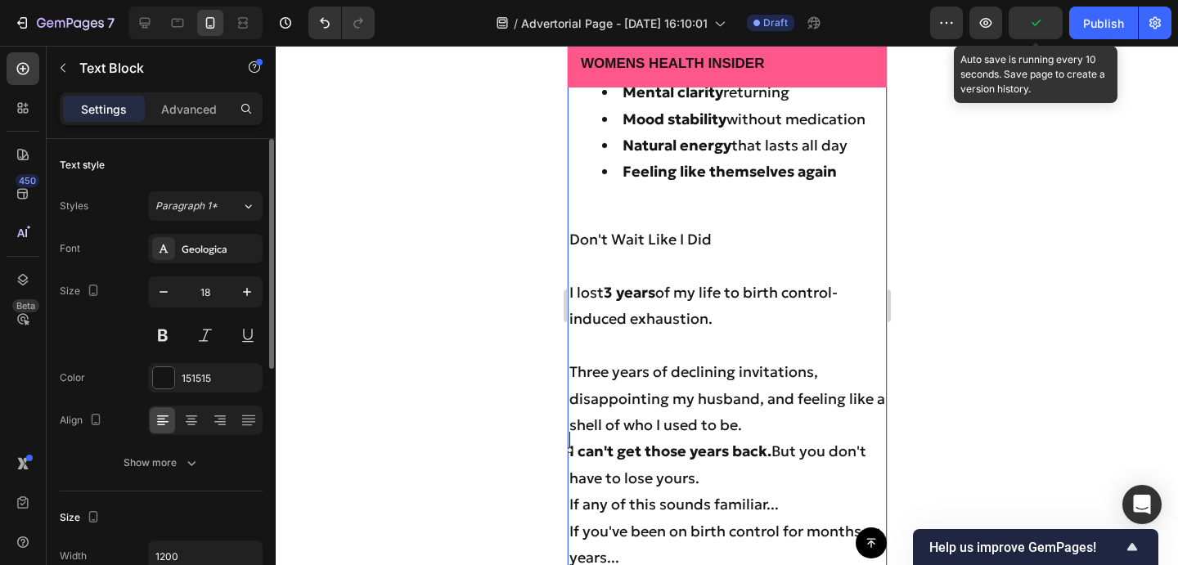
scroll to position [7920, 0]
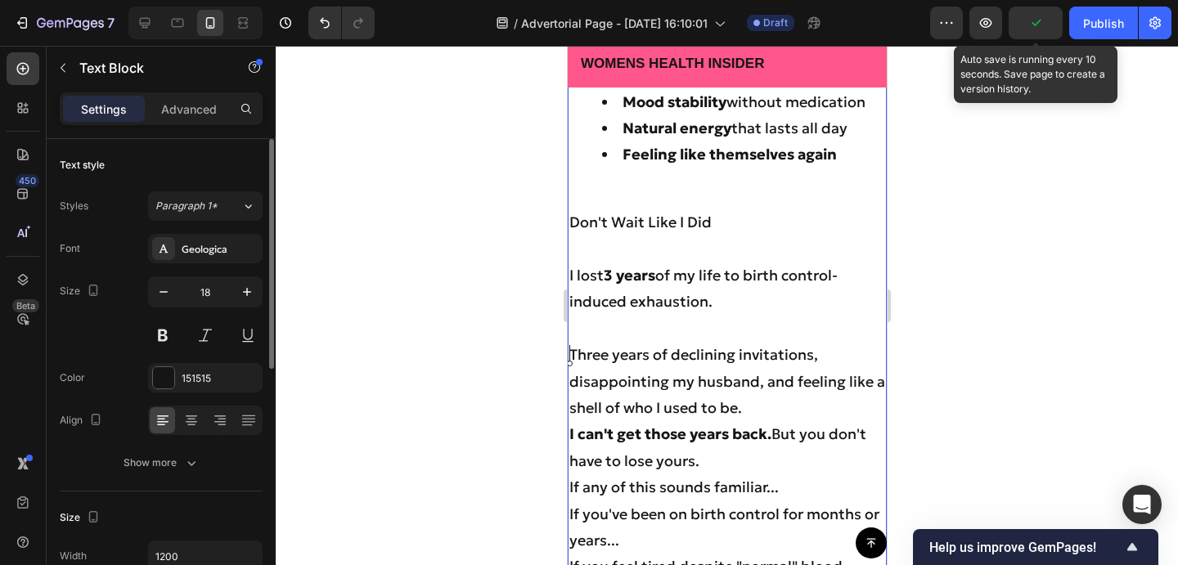
click at [568, 435] on strong "I can't get those years back." at bounding box center [669, 434] width 202 height 19
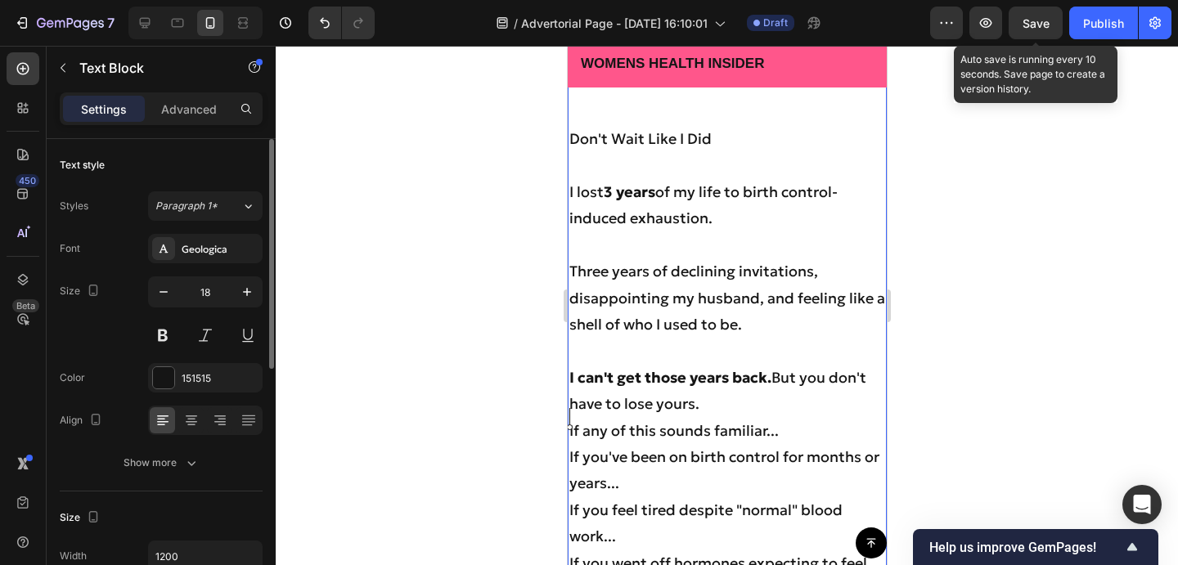
scroll to position [8016, 0]
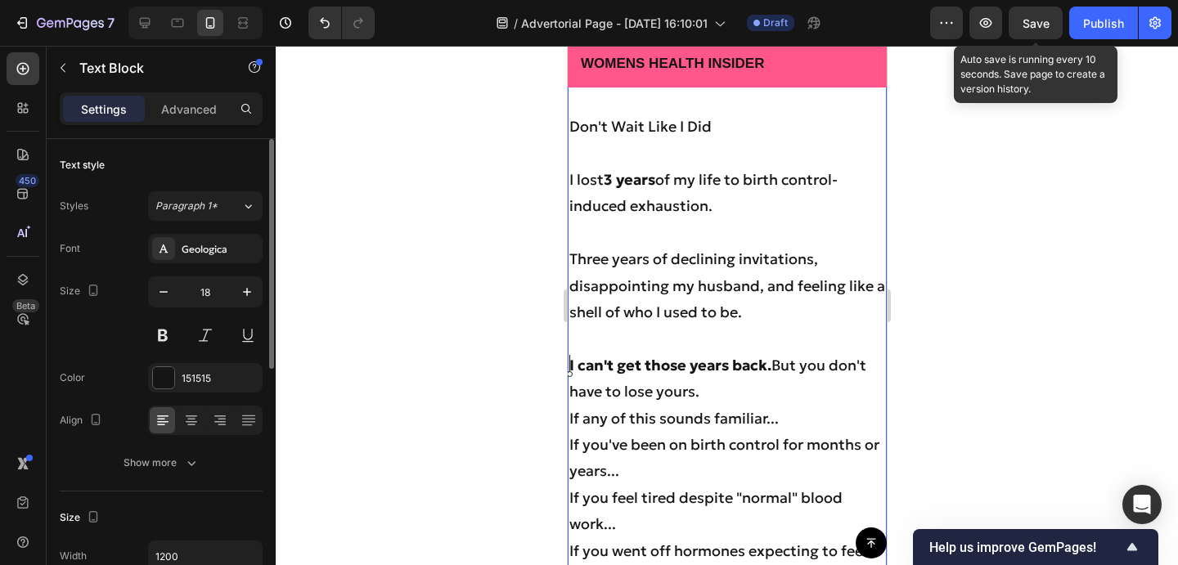
click at [570, 416] on p "If any of this sounds familiar..." at bounding box center [726, 419] width 316 height 26
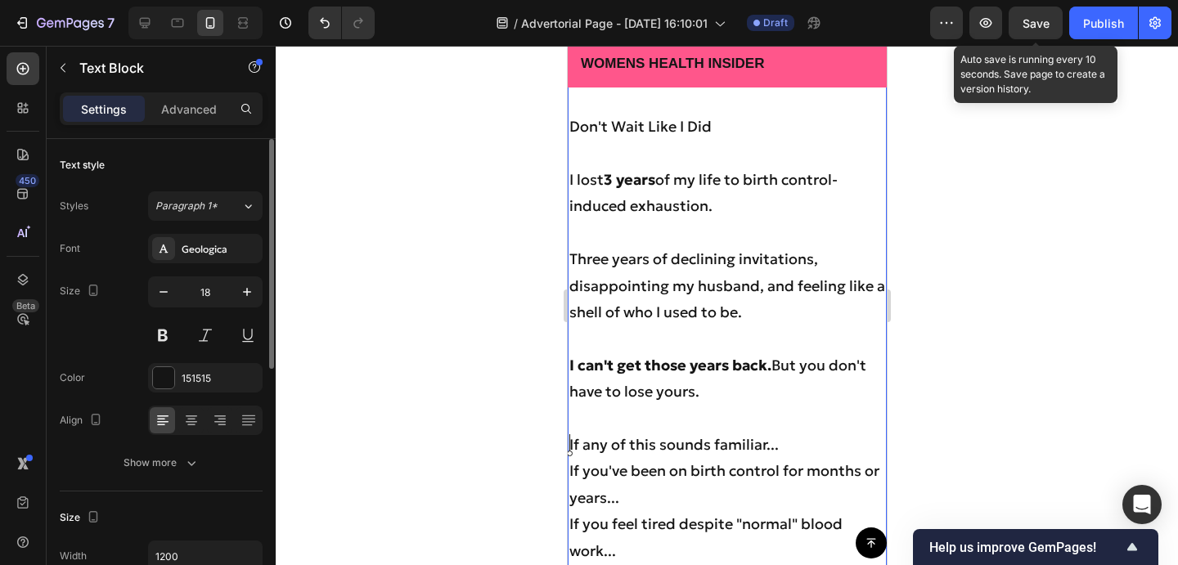
click at [571, 471] on p "If you've been on birth control for months or years..." at bounding box center [726, 484] width 316 height 53
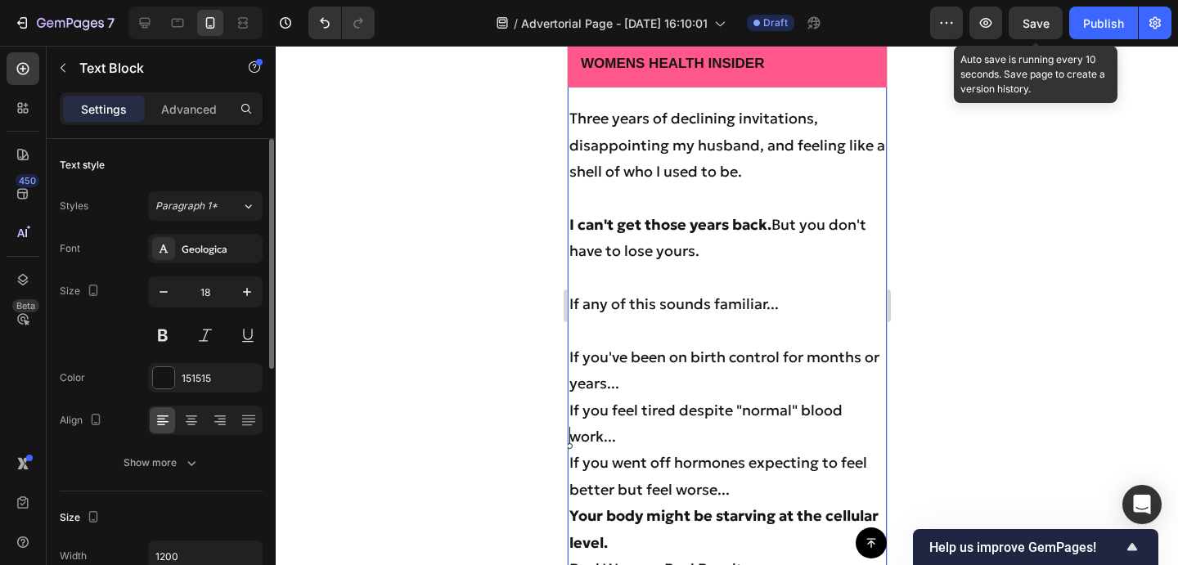
scroll to position [8198, 0]
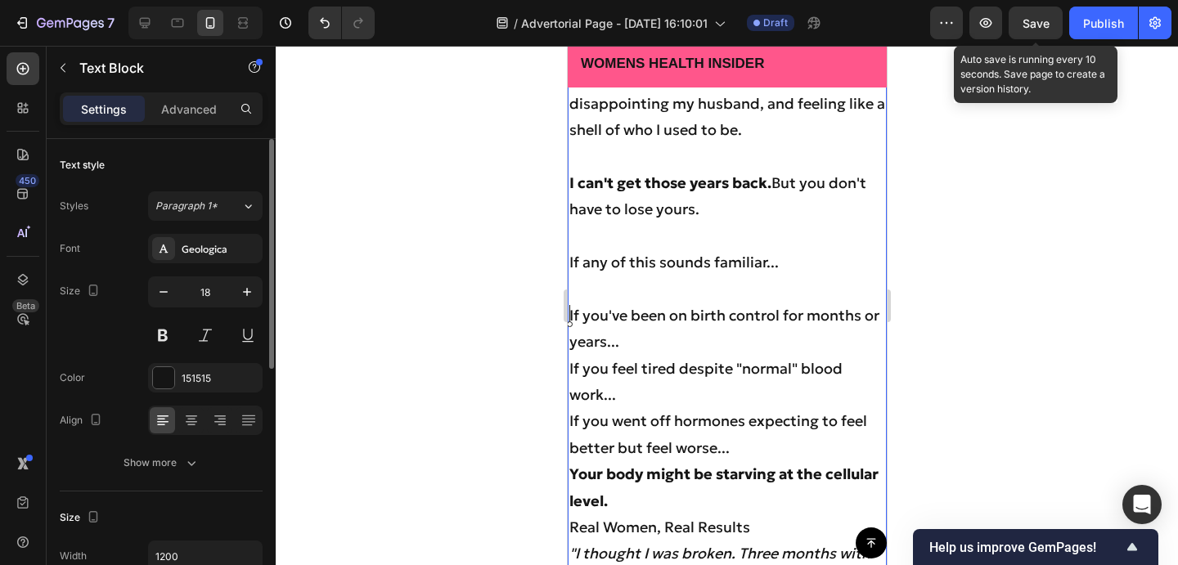
click at [569, 371] on p "If you feel tired despite "normal" blood work..." at bounding box center [726, 382] width 316 height 53
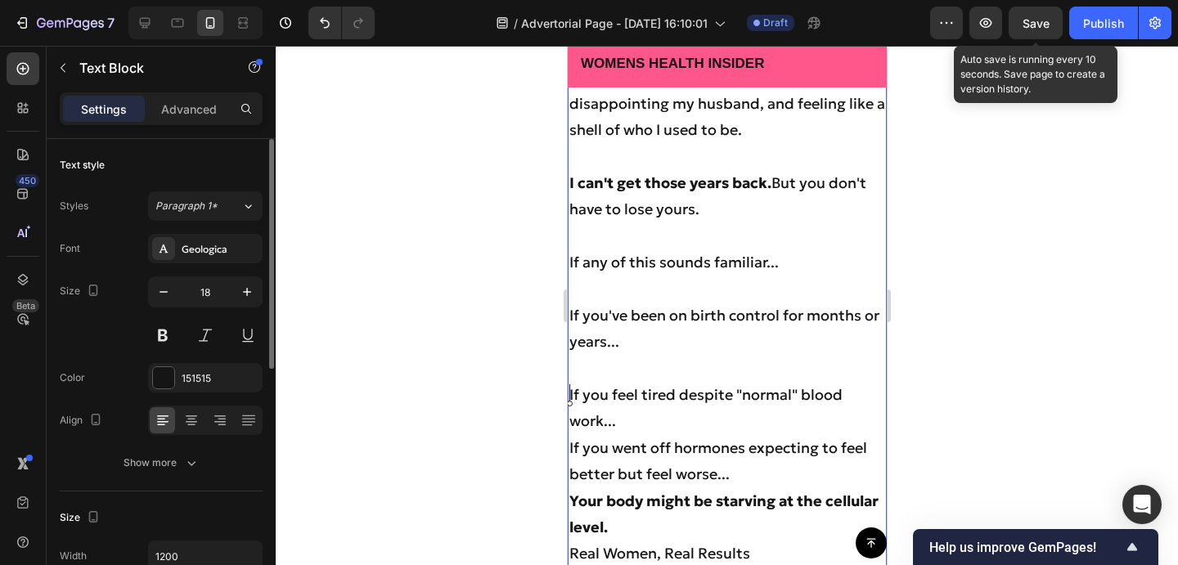
click at [571, 445] on p "If you went off hormones expecting to feel better but feel worse..." at bounding box center [726, 461] width 316 height 53
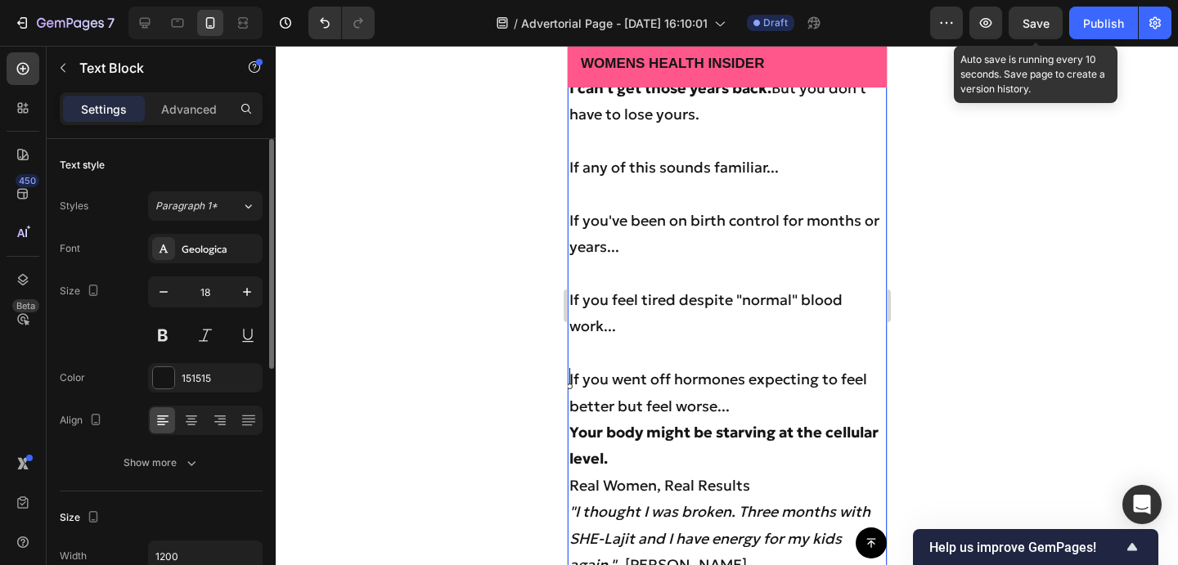
scroll to position [8297, 0]
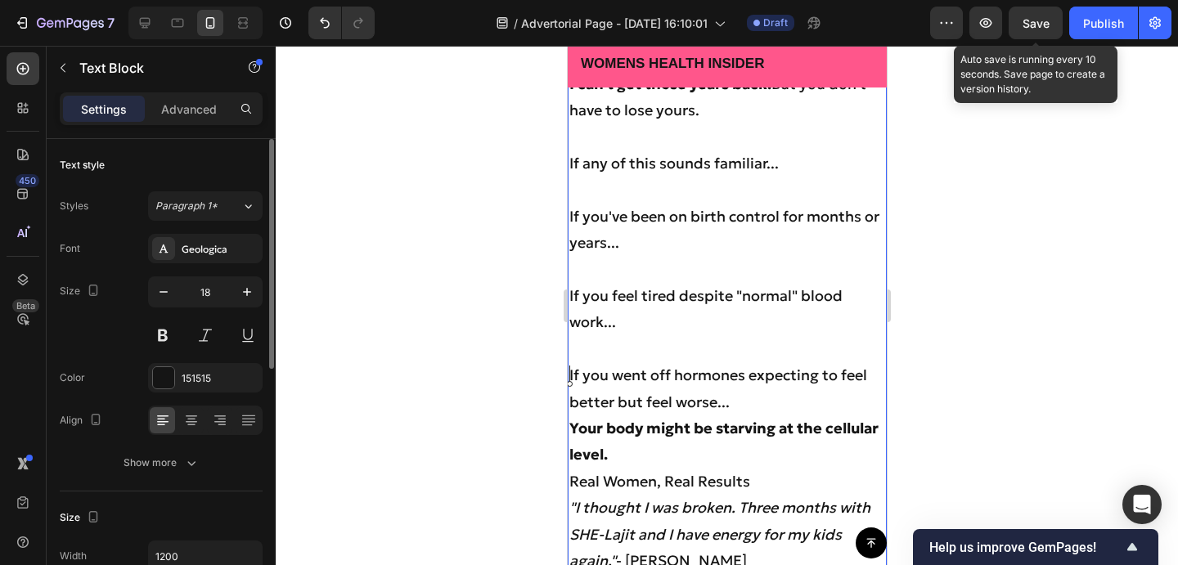
click at [573, 429] on strong "Your body might be starving at the cellular level." at bounding box center [722, 441] width 309 height 45
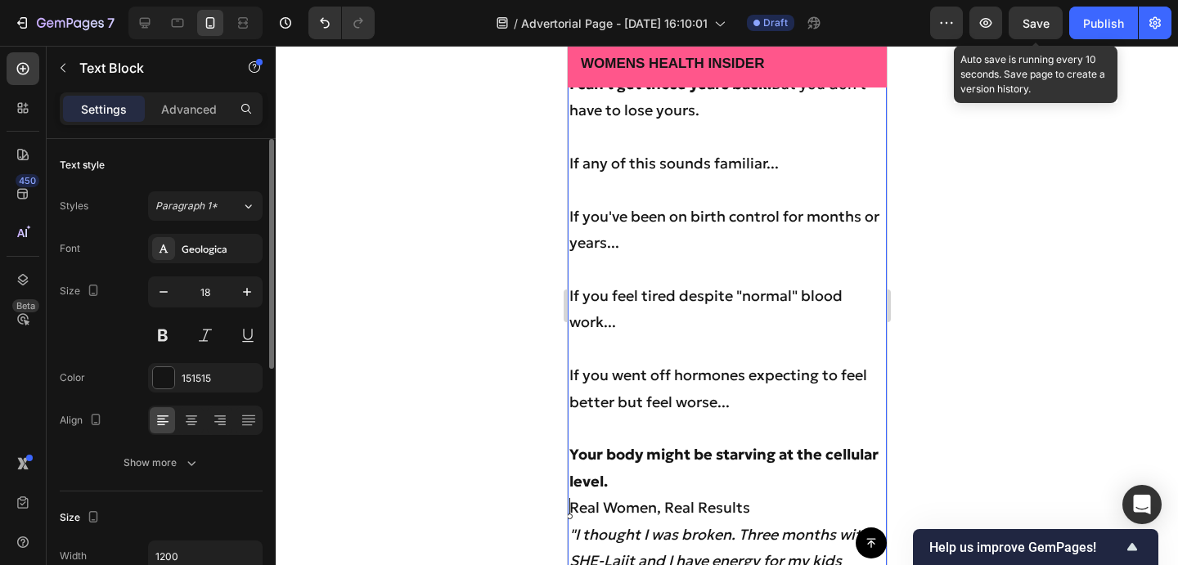
click at [571, 506] on p "Real Women, Real Results" at bounding box center [726, 508] width 316 height 26
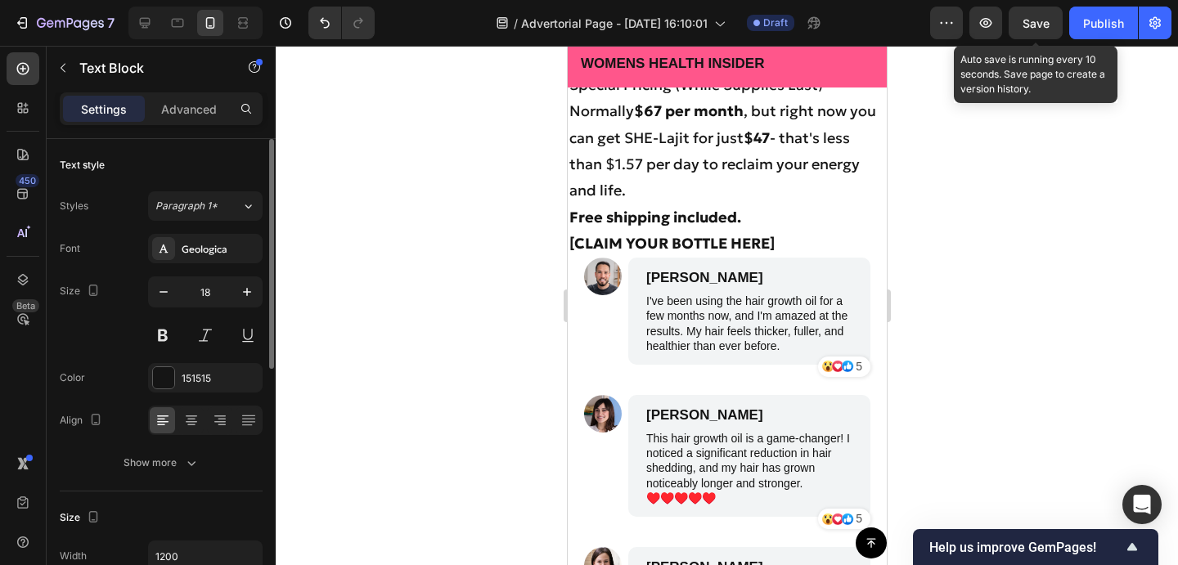
scroll to position [9530, 0]
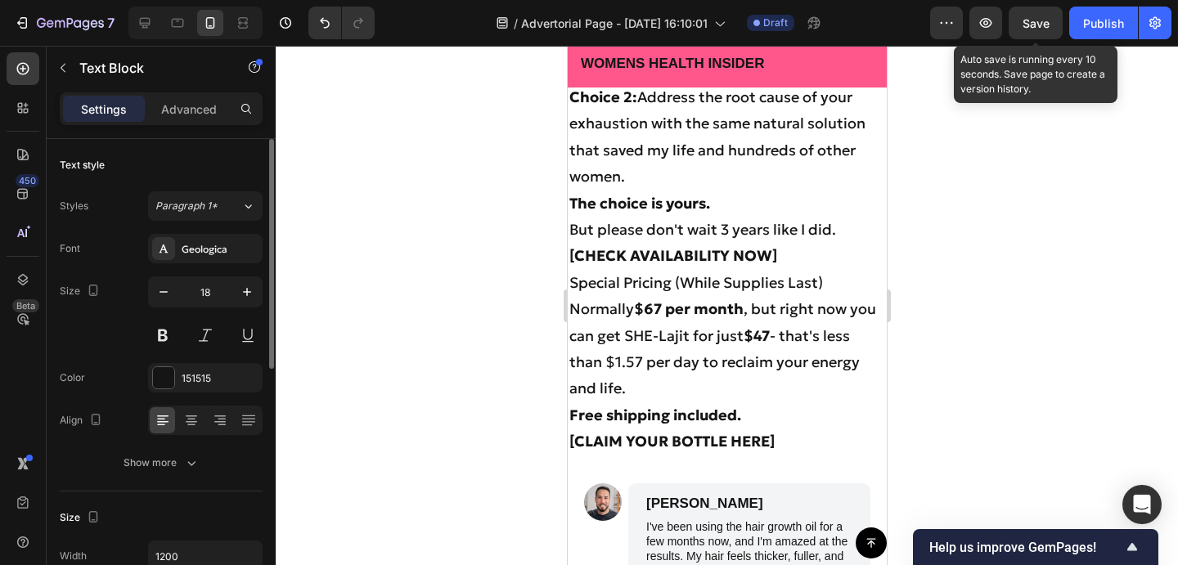
click at [784, 429] on p "[CLAIM YOUR BOTTLE HERE]" at bounding box center [726, 442] width 316 height 26
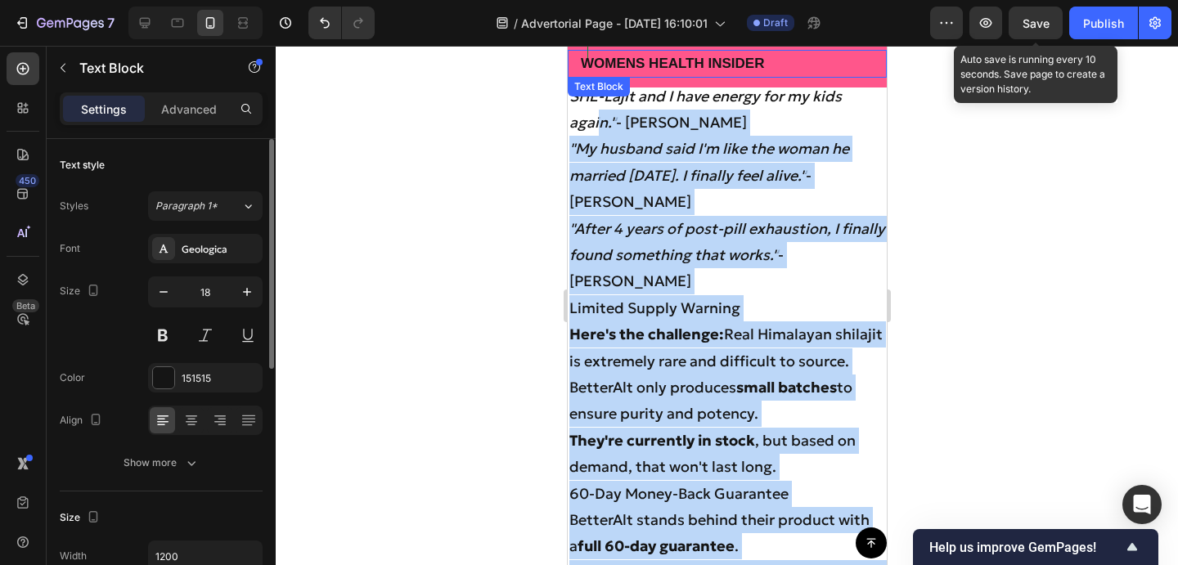
scroll to position [8785, 0]
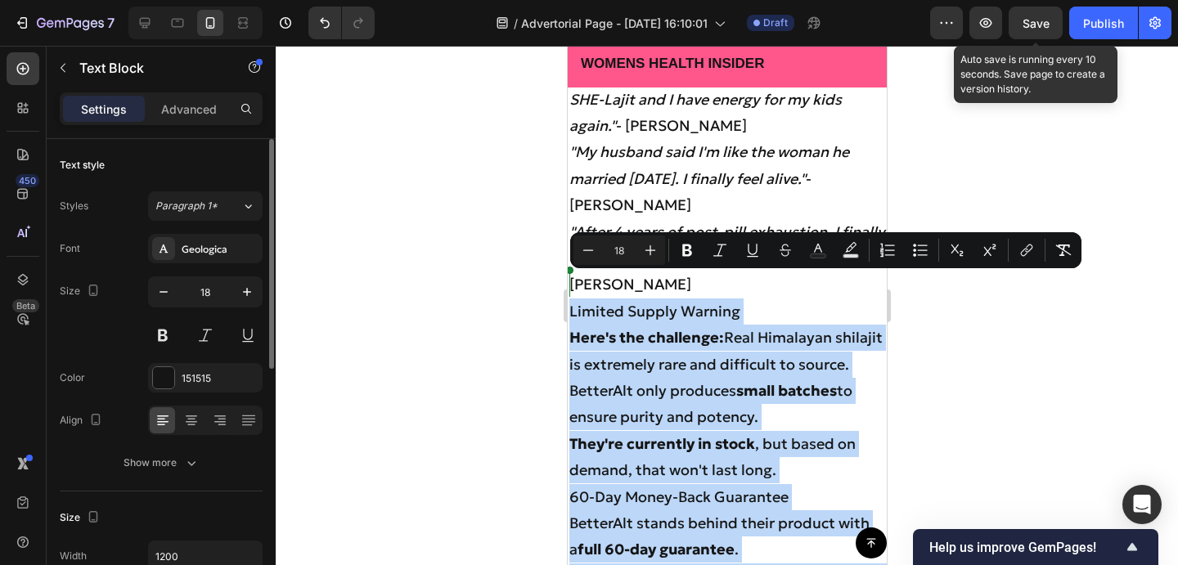
drag, startPoint x: 785, startPoint y: 409, endPoint x: 568, endPoint y: 289, distance: 248.6
copy div "Limited Supply Warning Here's the challenge: Real Himalayan shilajit is extreme…"
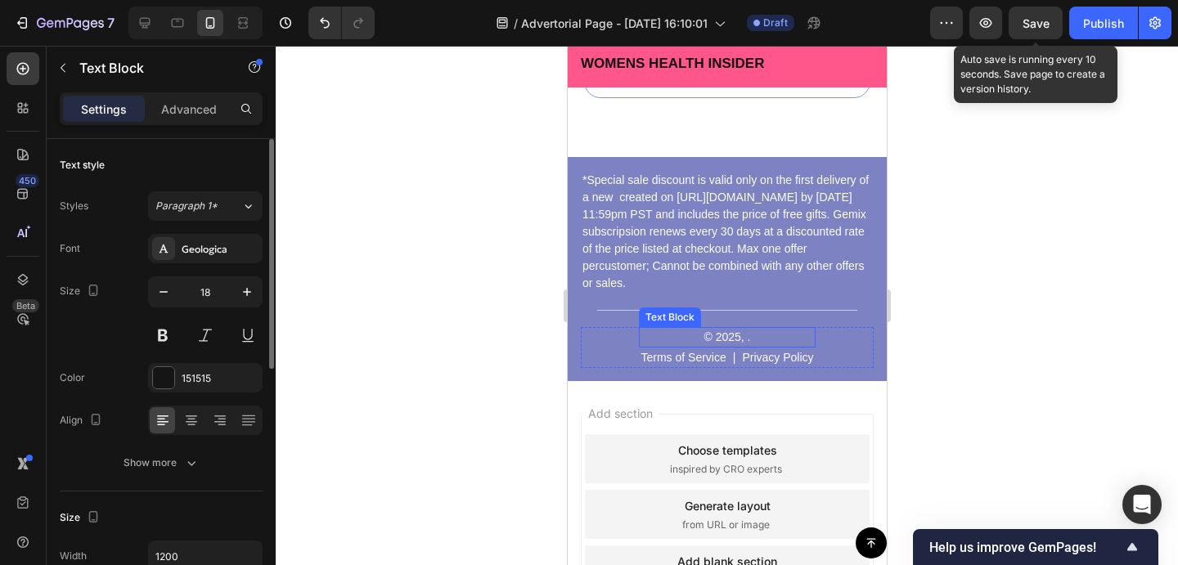
scroll to position [10357, 0]
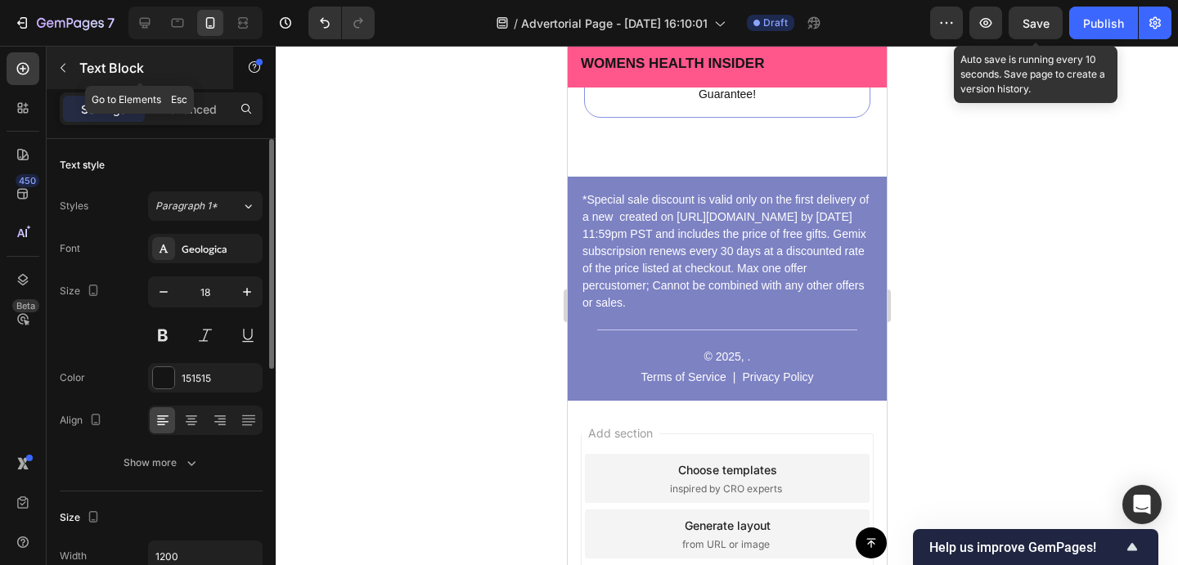
click at [68, 65] on icon "button" at bounding box center [62, 67] width 13 height 13
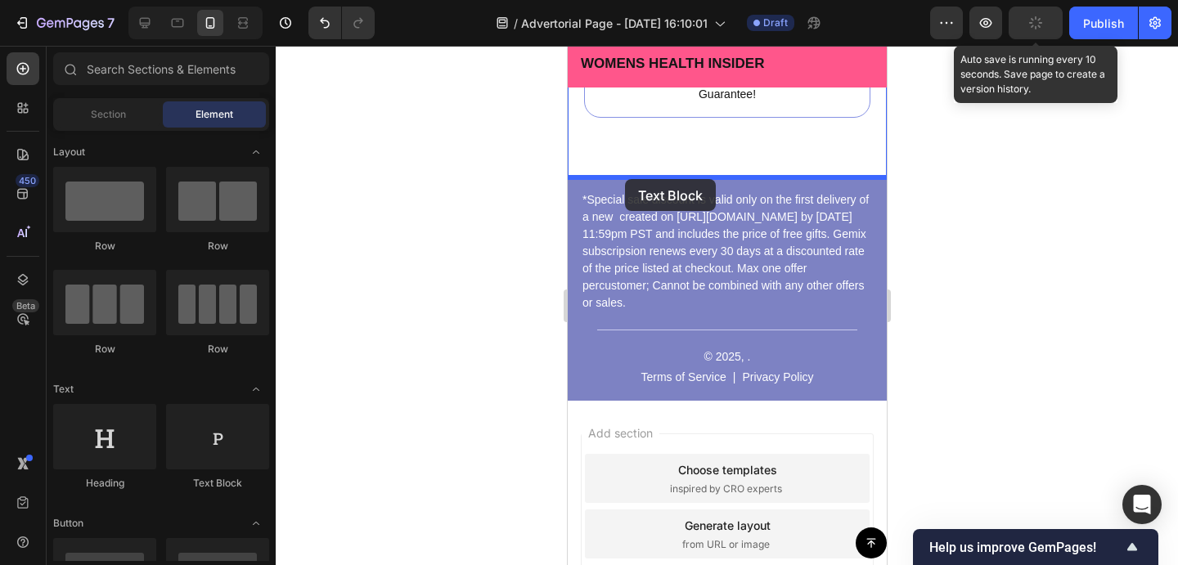
drag, startPoint x: 591, startPoint y: 136, endPoint x: 624, endPoint y: 178, distance: 54.2
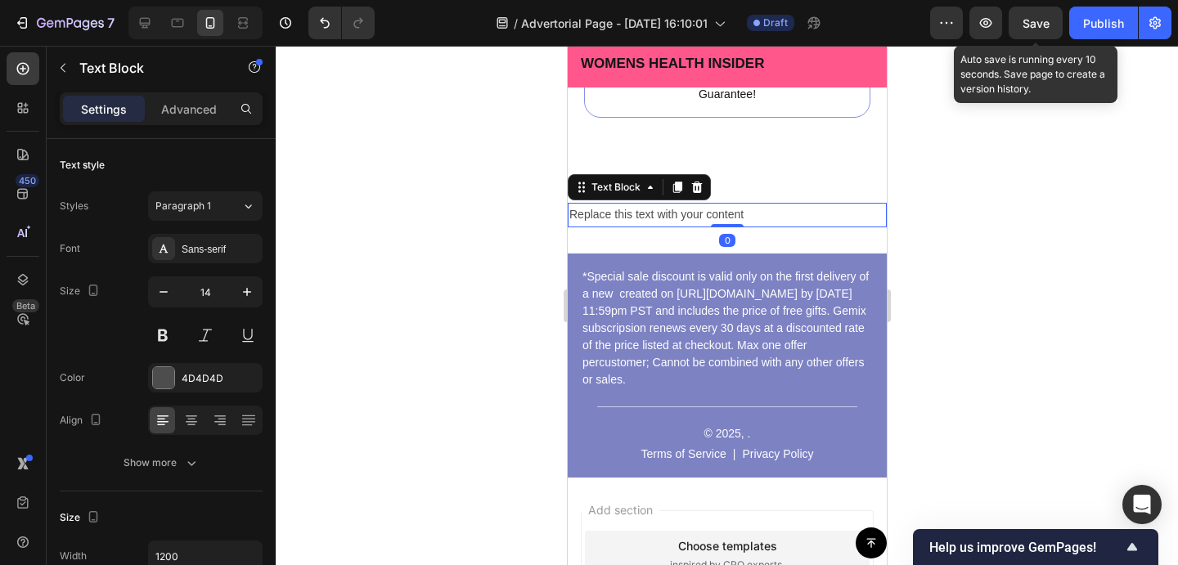
click at [649, 213] on div "Replace this text with your content" at bounding box center [726, 215] width 319 height 24
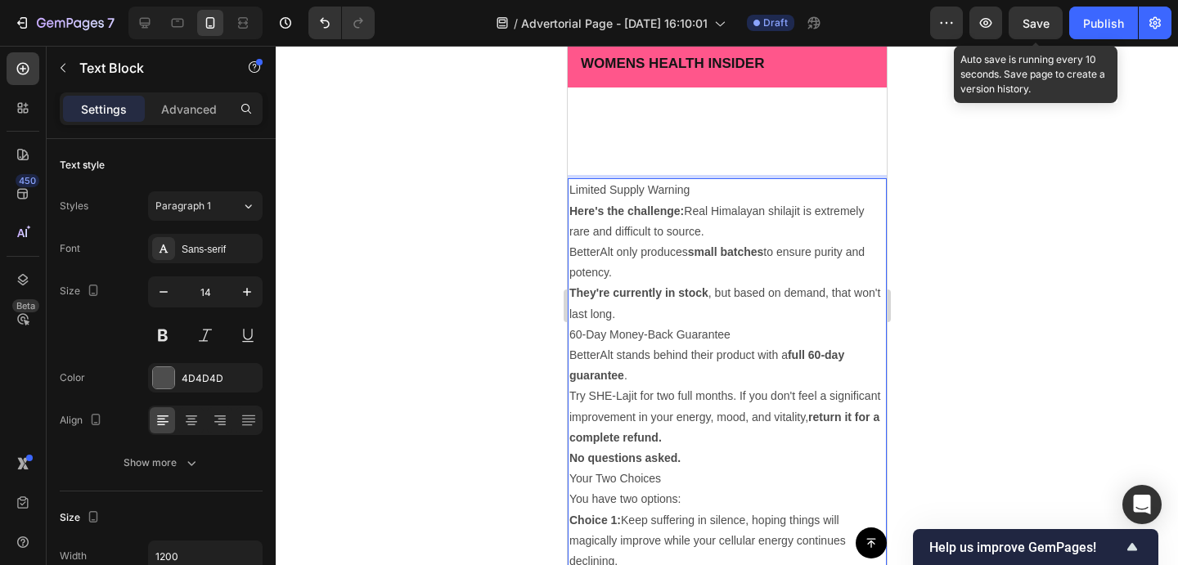
scroll to position [10649, 0]
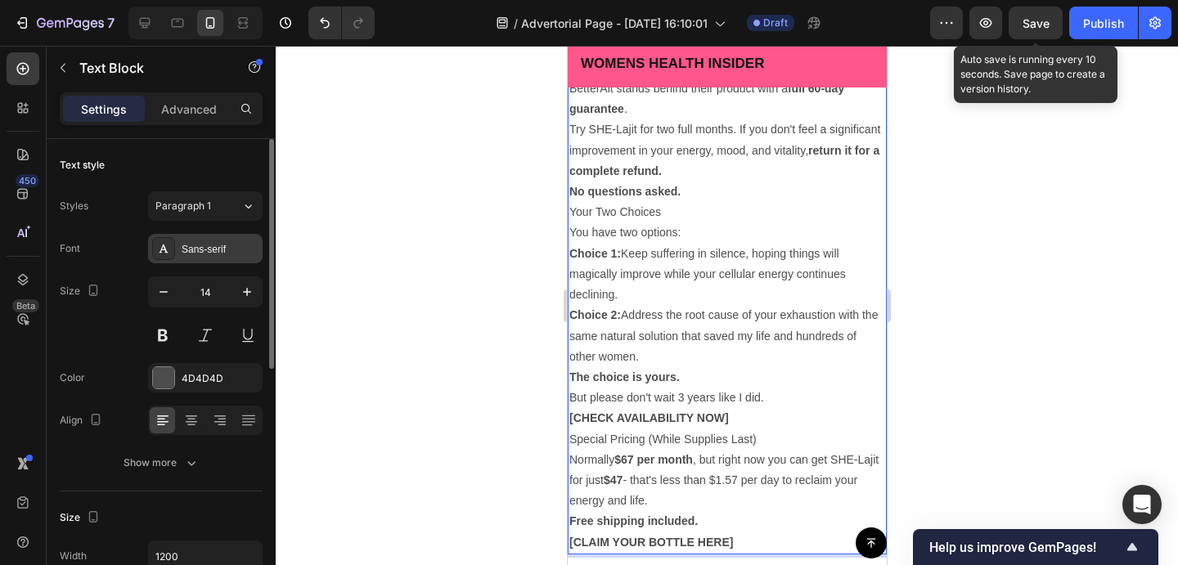
click at [213, 254] on div "Sans-serif" at bounding box center [220, 249] width 77 height 15
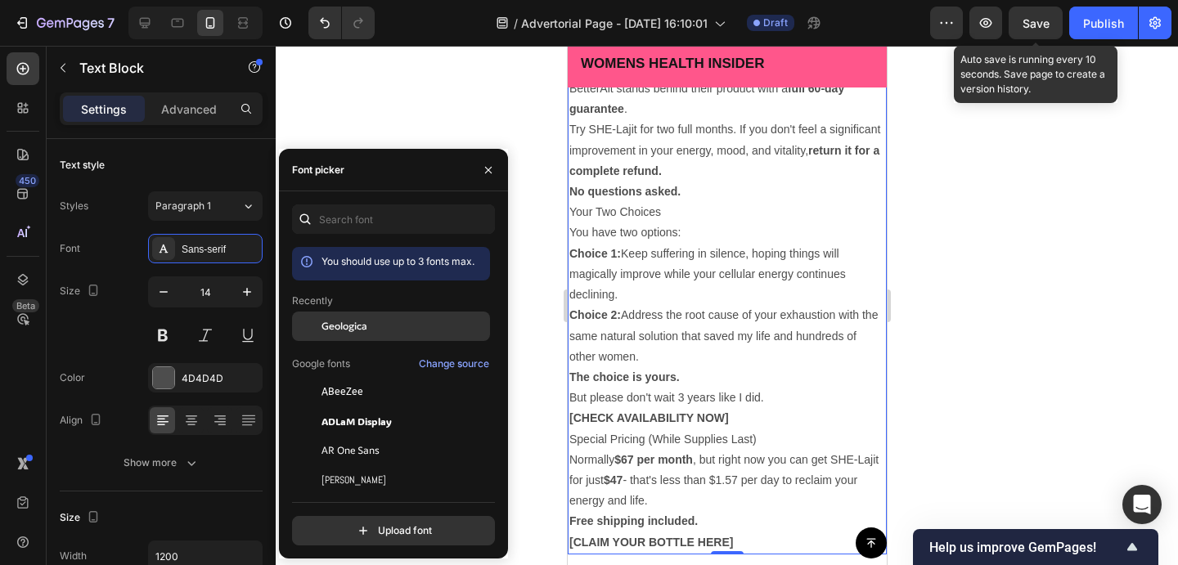
click at [341, 331] on span "Geologica" at bounding box center [344, 326] width 46 height 15
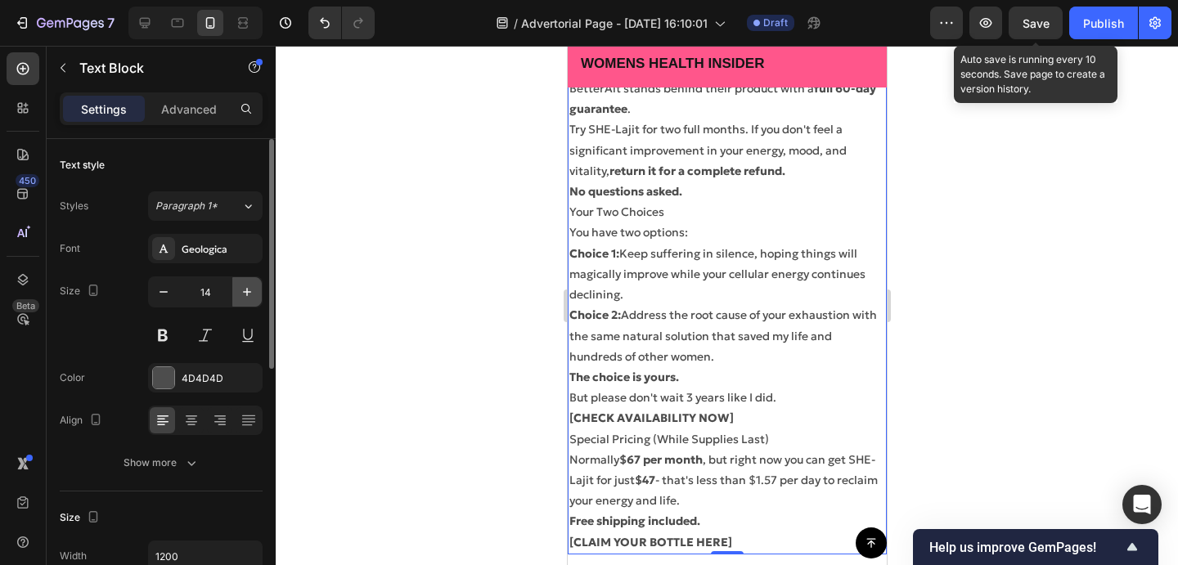
click at [248, 288] on icon "button" at bounding box center [247, 292] width 16 height 16
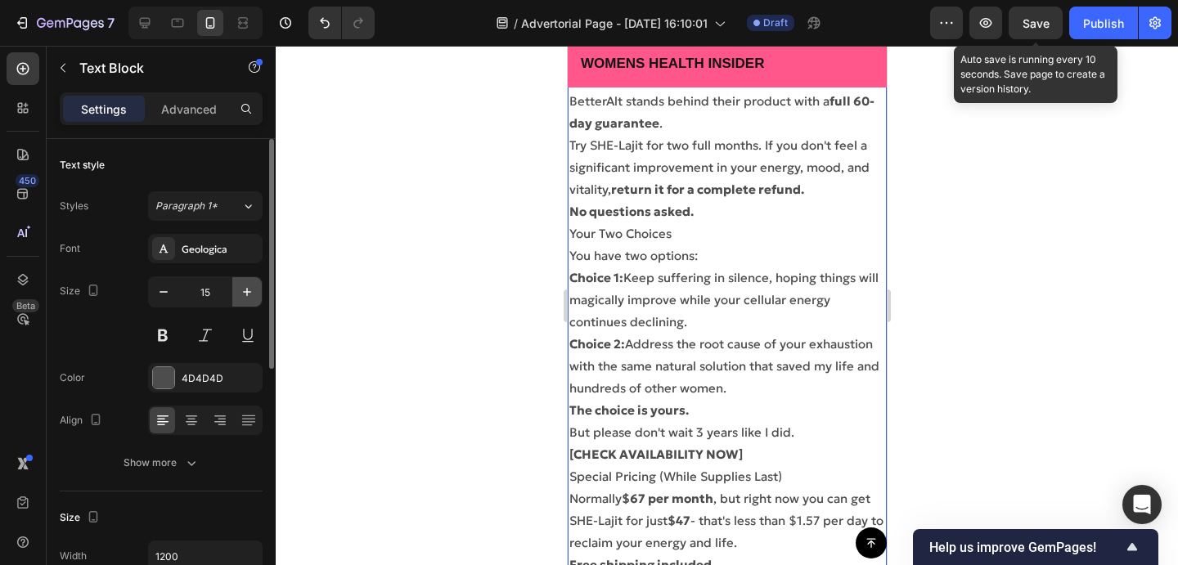
click at [248, 288] on icon "button" at bounding box center [247, 292] width 16 height 16
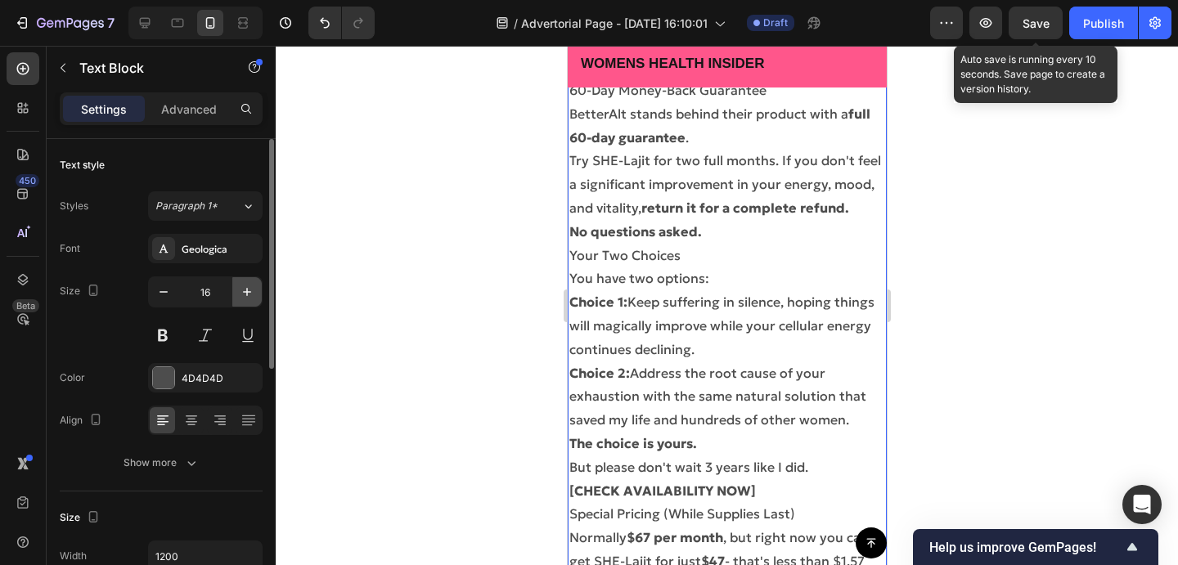
click at [248, 288] on icon "button" at bounding box center [247, 292] width 16 height 16
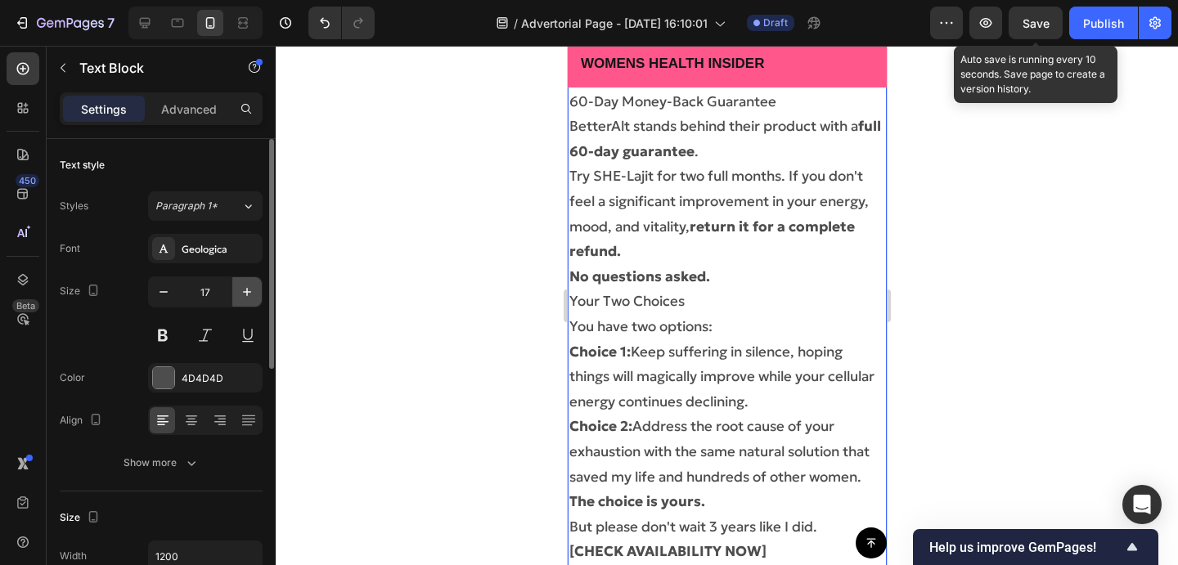
click at [248, 288] on icon "button" at bounding box center [247, 292] width 16 height 16
type input "18"
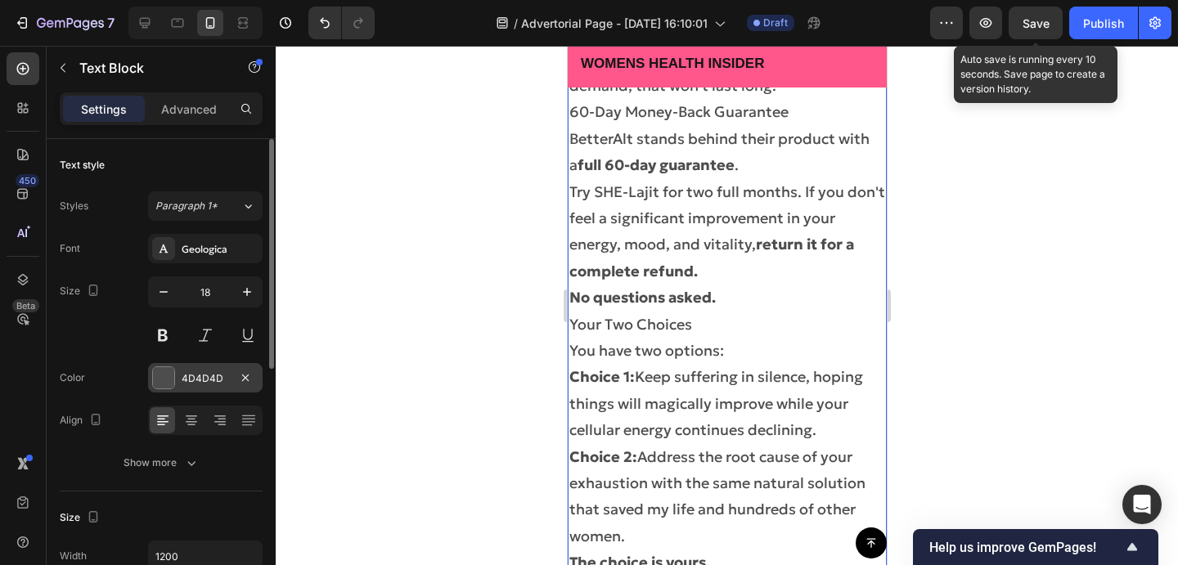
click at [160, 382] on div at bounding box center [163, 377] width 21 height 21
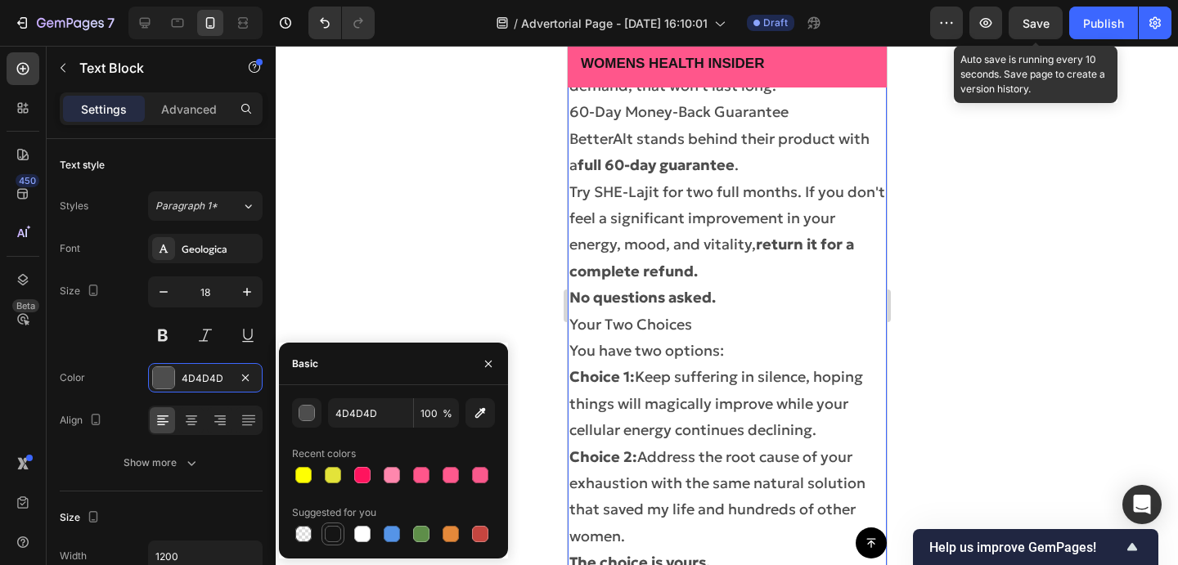
click at [337, 524] on div at bounding box center [333, 534] width 20 height 20
type input "151515"
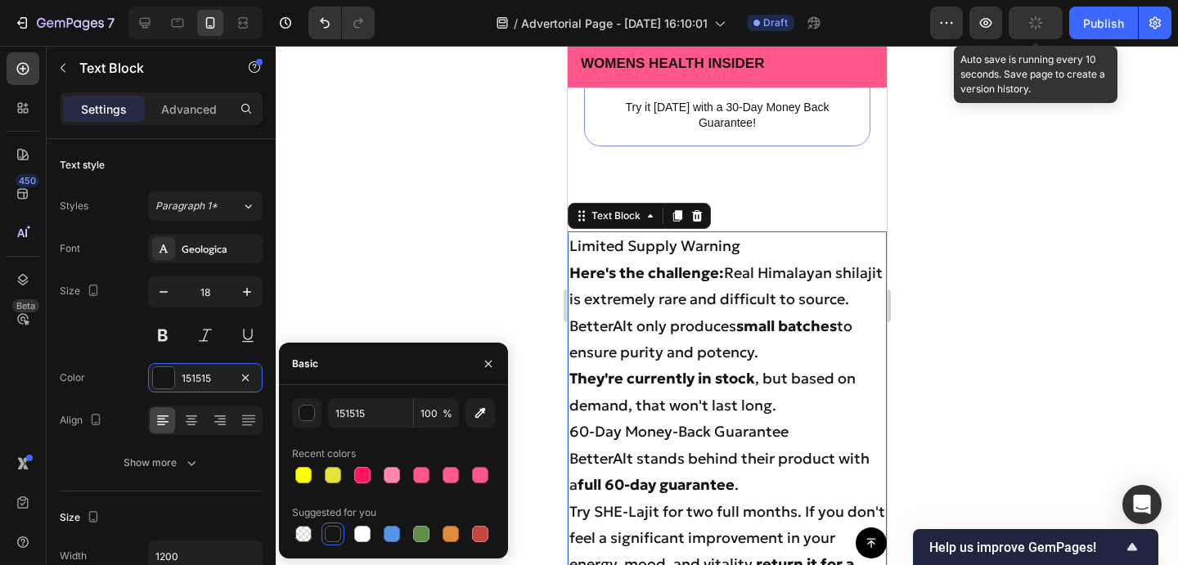
scroll to position [10306, 0]
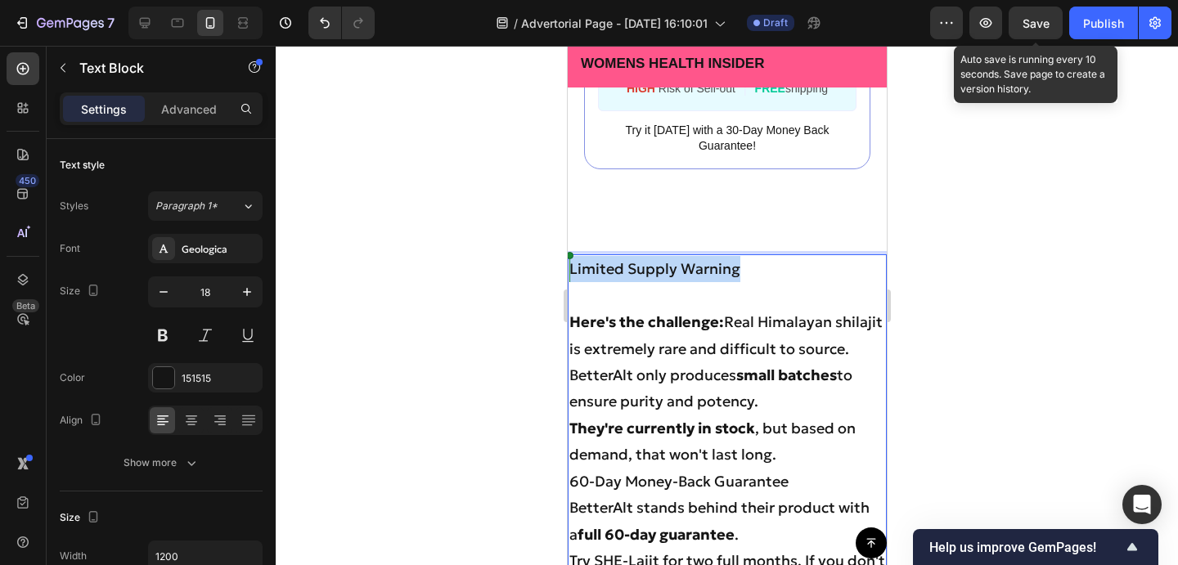
drag, startPoint x: 752, startPoint y: 268, endPoint x: 563, endPoint y: 267, distance: 188.9
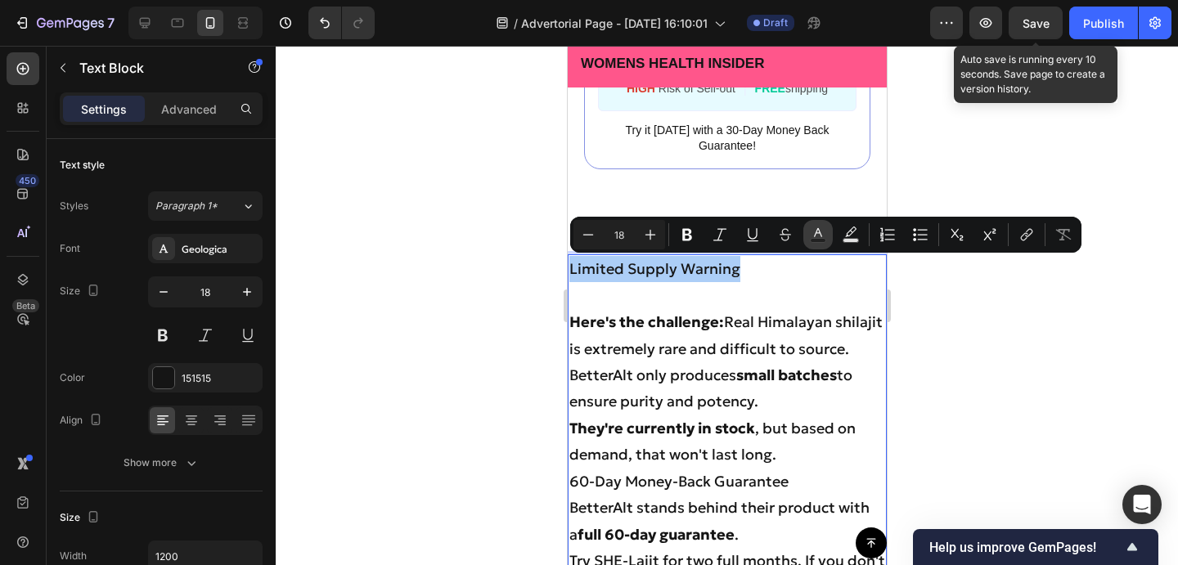
click at [817, 236] on icon "Editor contextual toolbar" at bounding box center [818, 235] width 16 height 16
type input "151515"
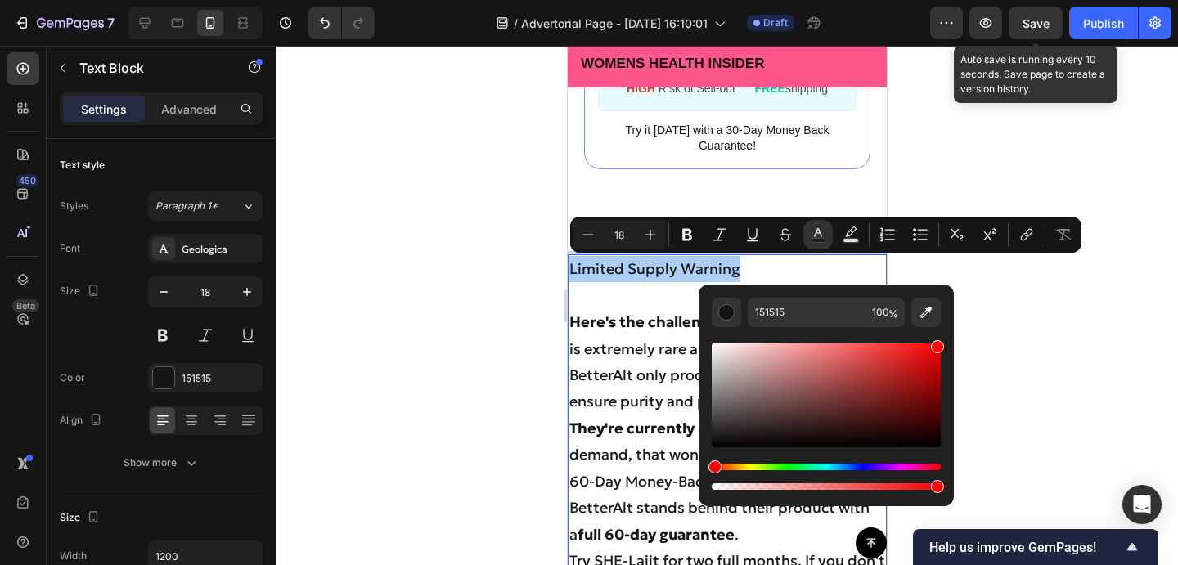
drag, startPoint x: 880, startPoint y: 392, endPoint x: 974, endPoint y: 318, distance: 119.4
click at [974, 0] on body "7 Version history / Advertorial Page - Sep 27, 16:10:01 Draft Preview Save Auto…" at bounding box center [589, 0] width 1178 height 0
type input "FF0000"
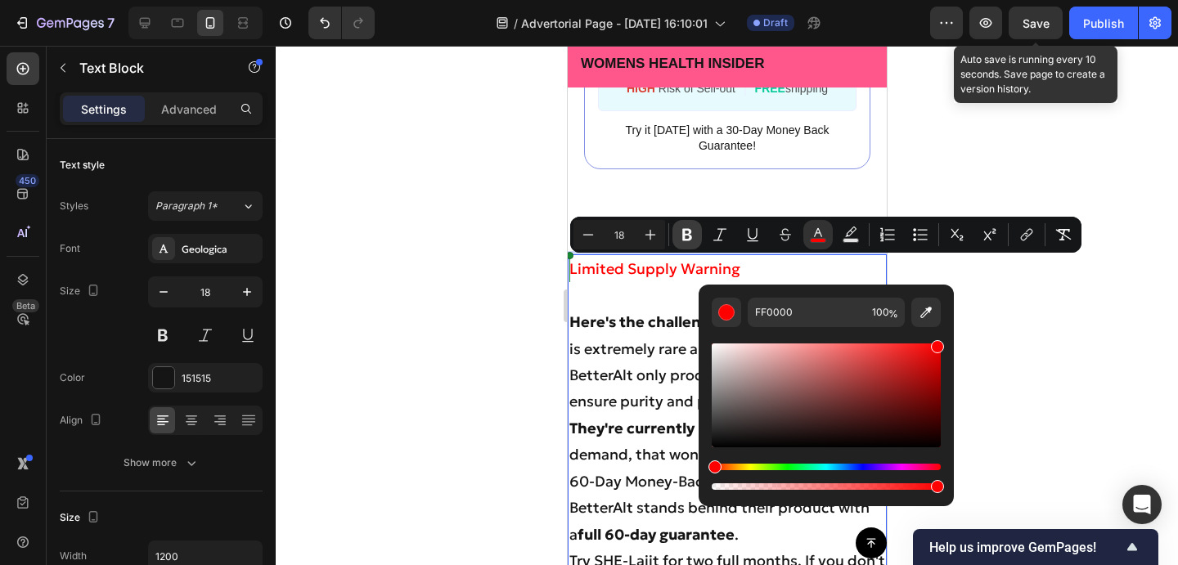
click at [691, 239] on icon "Editor contextual toolbar" at bounding box center [687, 235] width 16 height 16
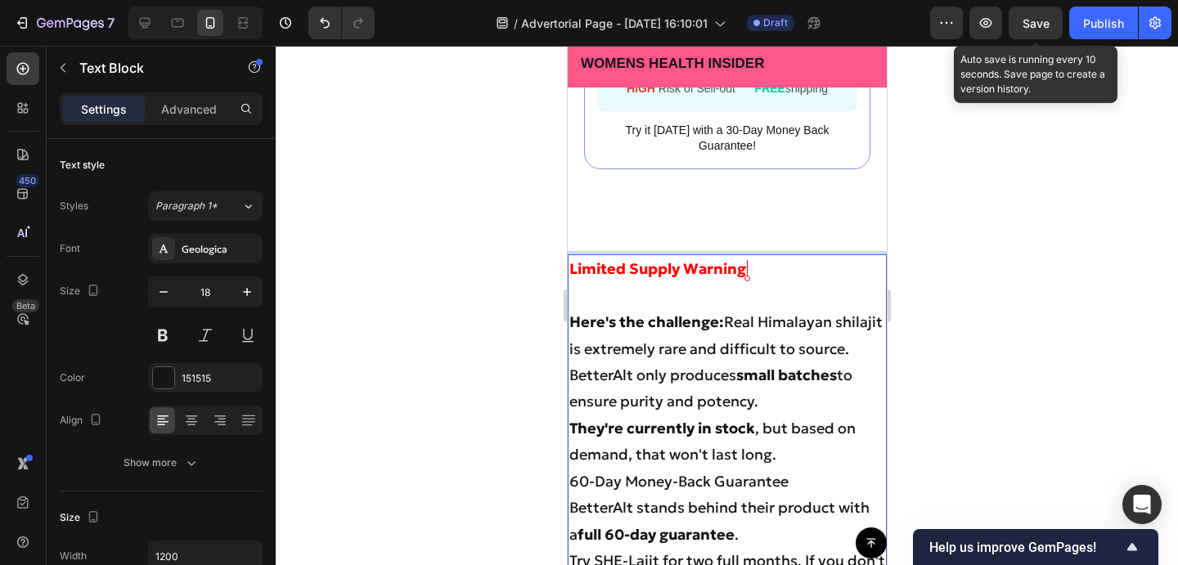
click at [758, 264] on p "Limited Supply Warning" at bounding box center [726, 269] width 316 height 26
click at [860, 357] on p "Here's the challenge: Real Himalayan shilajit is extremely rare and difficult t…" at bounding box center [726, 335] width 316 height 53
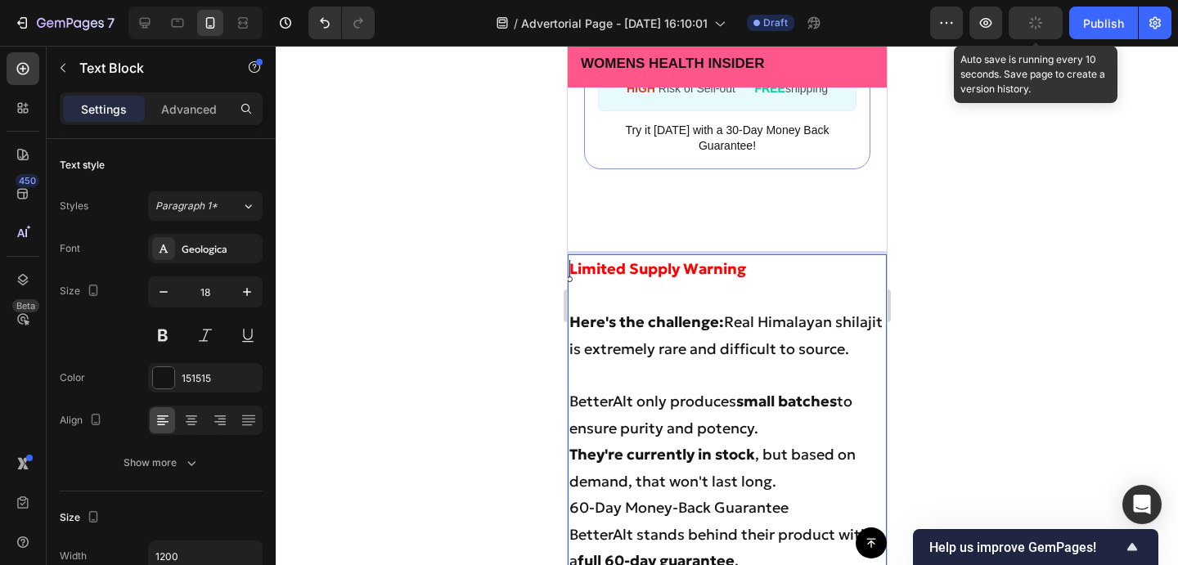
click at [810, 431] on p "BetterAlt only produces small batches to ensure purity and potency." at bounding box center [726, 415] width 316 height 53
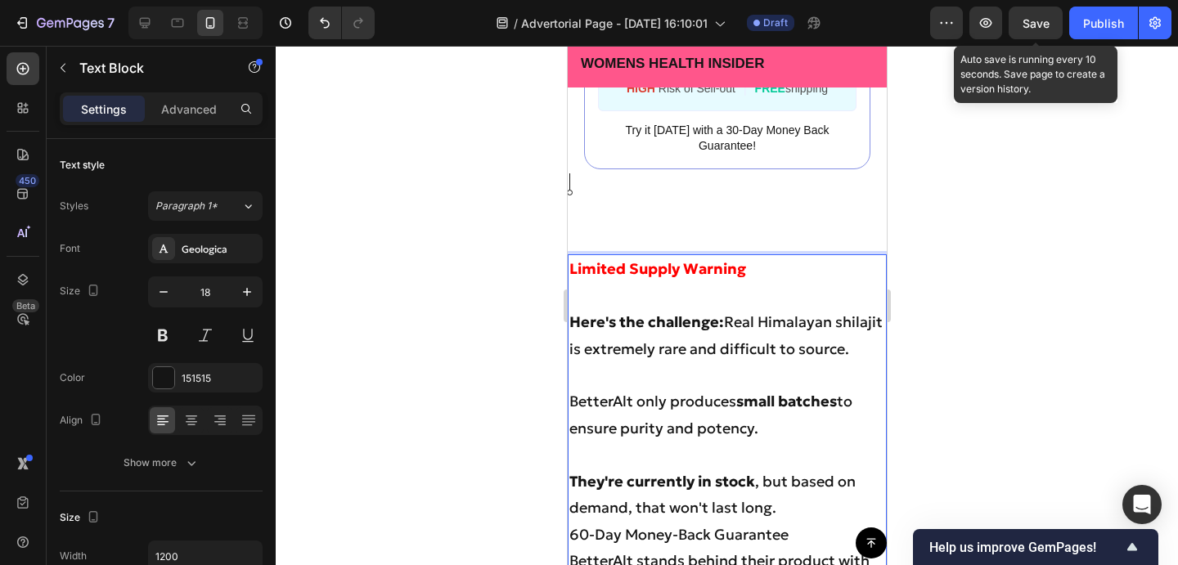
scroll to position [10393, 0]
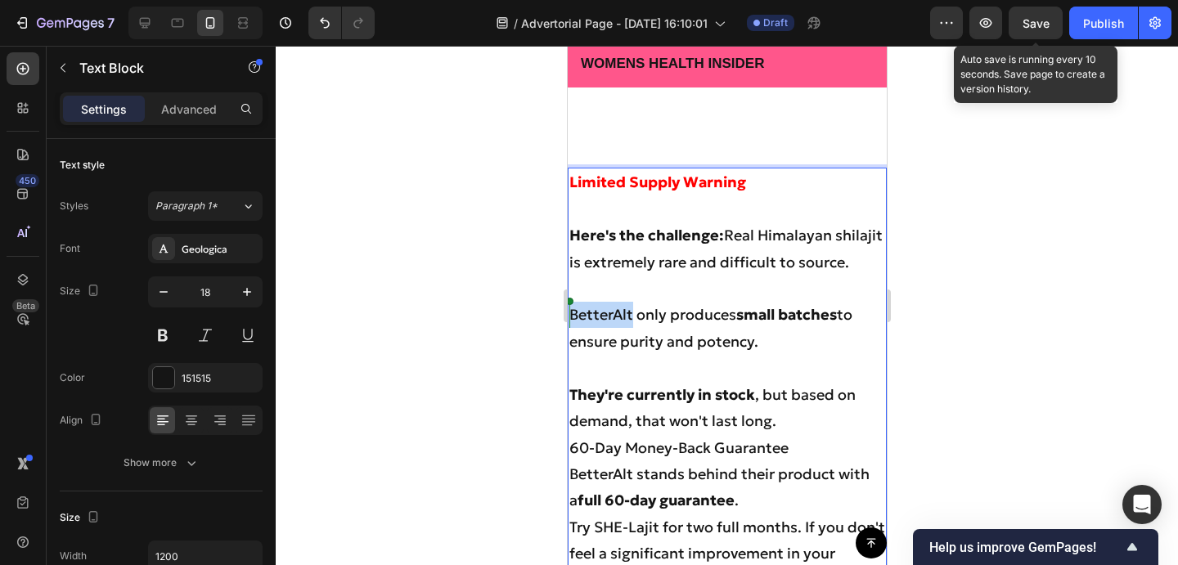
drag, startPoint x: 634, startPoint y: 315, endPoint x: 555, endPoint y: 312, distance: 78.6
click at [573, 318] on p "only produces small batches to ensure purity and potency." at bounding box center [726, 328] width 316 height 53
click at [581, 313] on p "Wonly produces small batches to ensure purity and potency." at bounding box center [726, 328] width 316 height 53
click at [1053, 26] on button "Save" at bounding box center [1036, 23] width 54 height 33
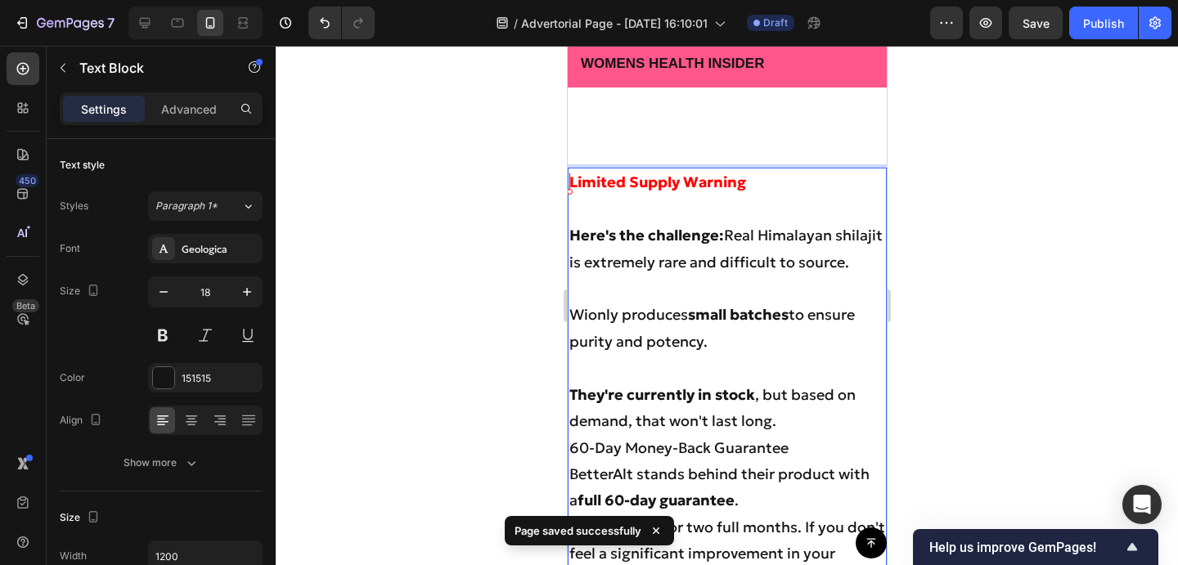
click at [590, 310] on p "Wionly produces small batches to ensure purity and potency." at bounding box center [726, 328] width 316 height 53
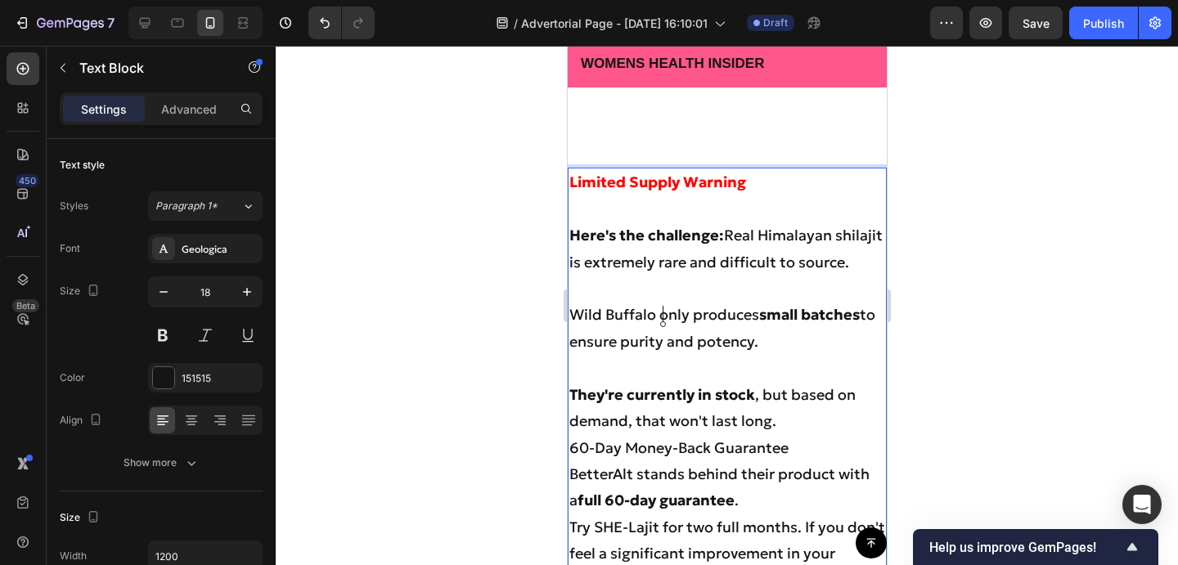
click at [577, 312] on p "Wild Buffalo only produces small batches to ensure purity and potency." at bounding box center [726, 328] width 316 height 53
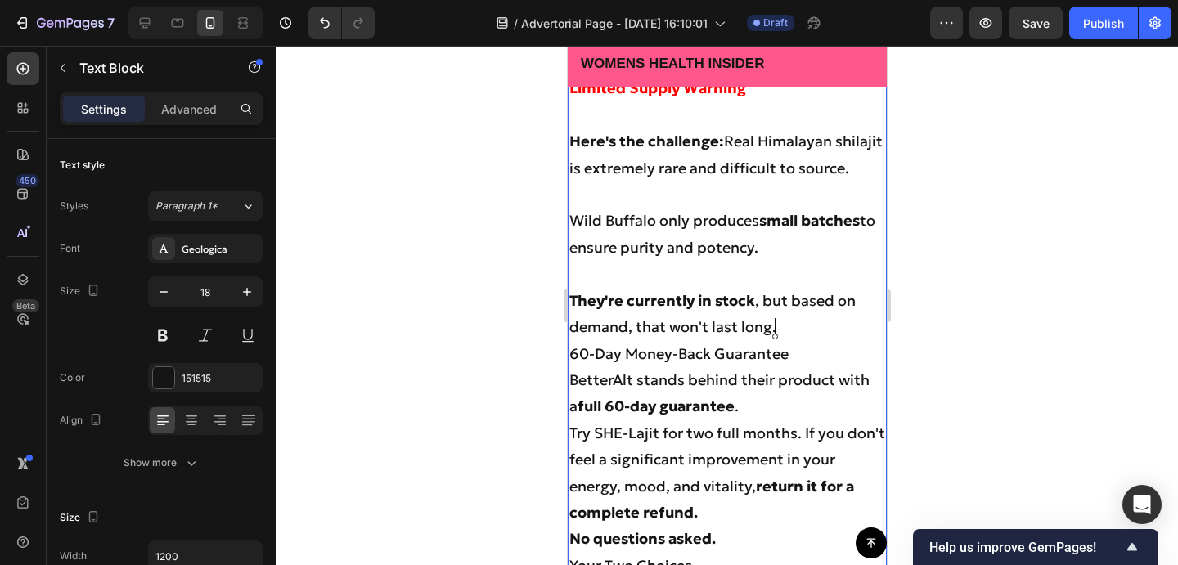
click at [799, 335] on p "They're currently in stock , but based on demand, that won't last long." at bounding box center [726, 314] width 316 height 53
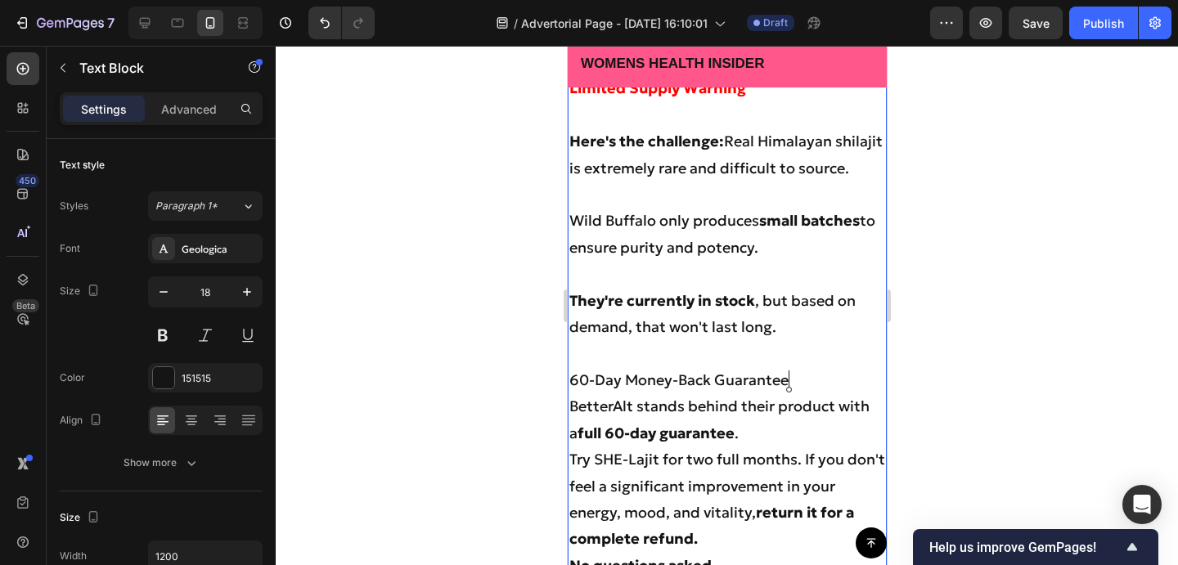
click at [802, 383] on p "60-Day Money-Back Guarantee" at bounding box center [726, 380] width 316 height 26
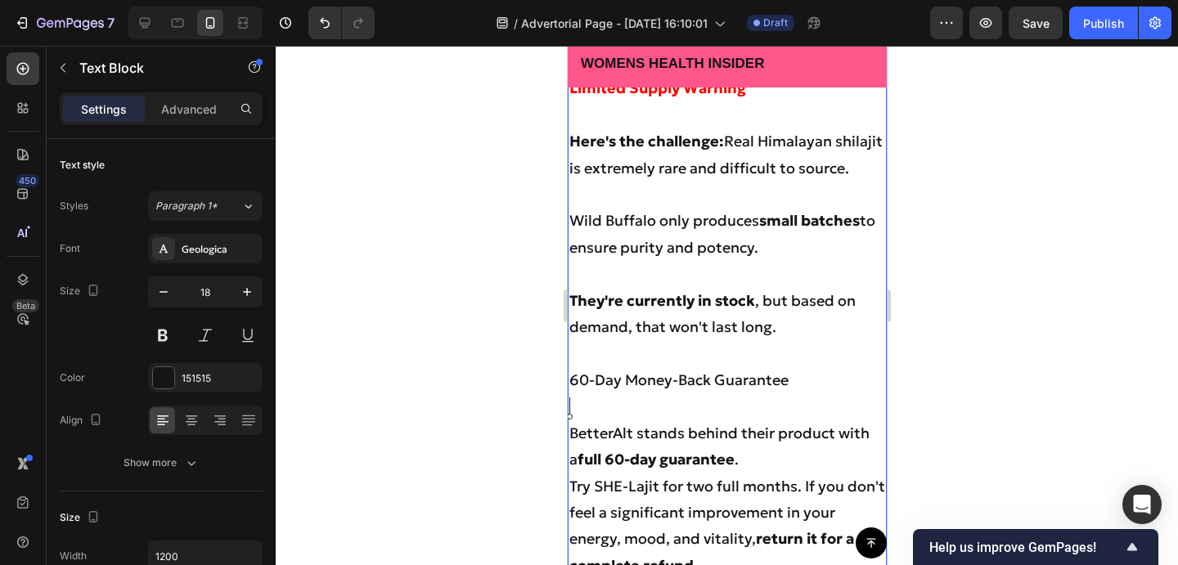
scroll to position [10549, 0]
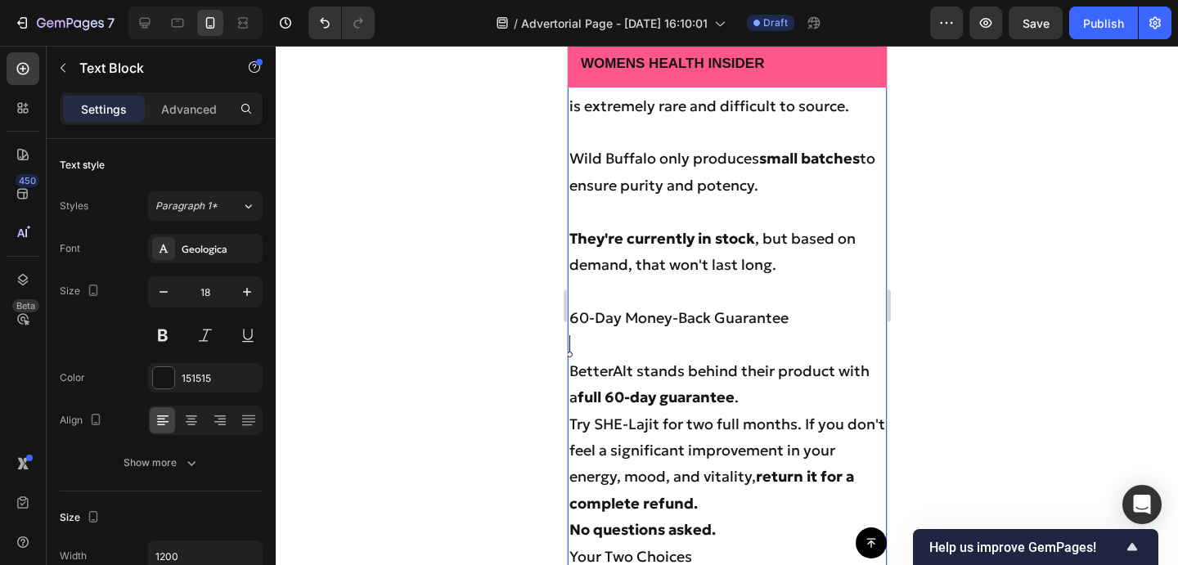
click at [753, 394] on p "BetterAlt stands behind their product with a full 60-day guarantee ." at bounding box center [726, 384] width 316 height 53
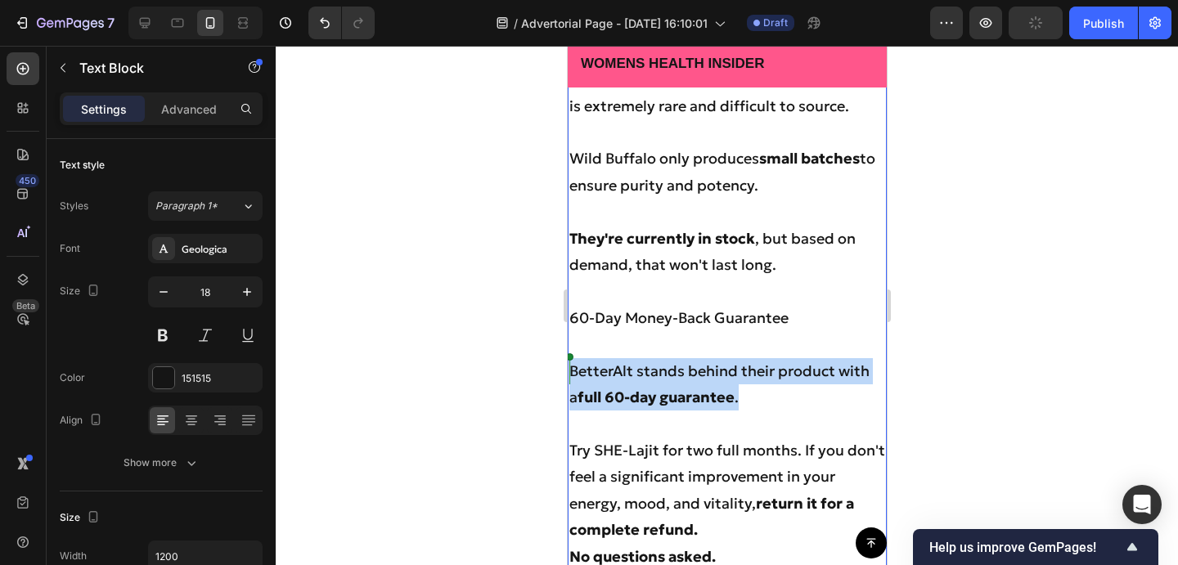
drag, startPoint x: 739, startPoint y: 397, endPoint x: 558, endPoint y: 371, distance: 183.3
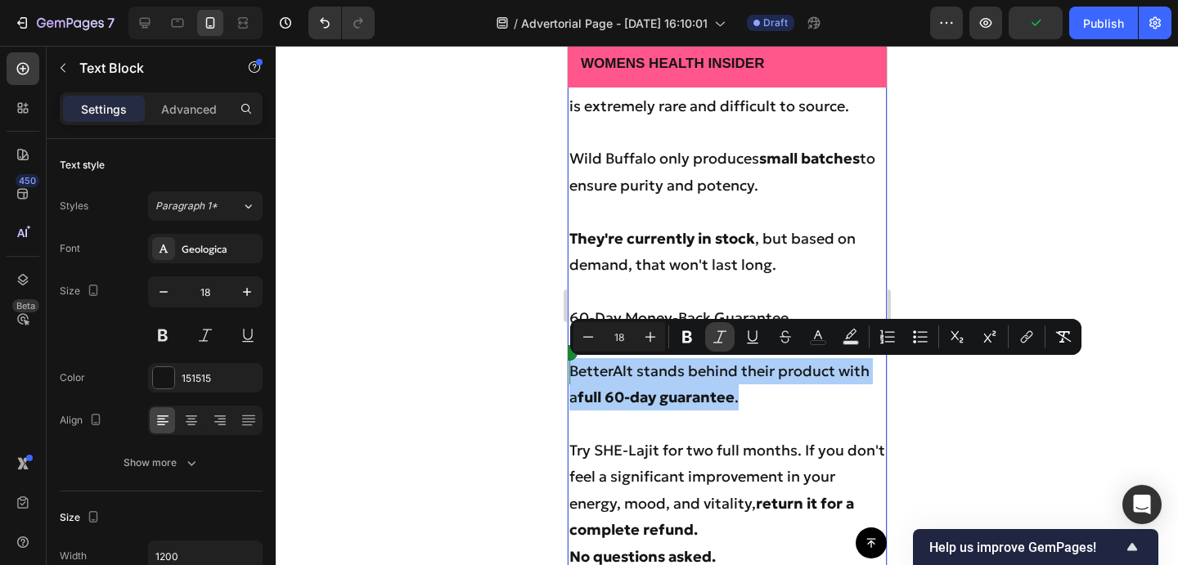
click at [710, 337] on button "Italic" at bounding box center [719, 336] width 29 height 29
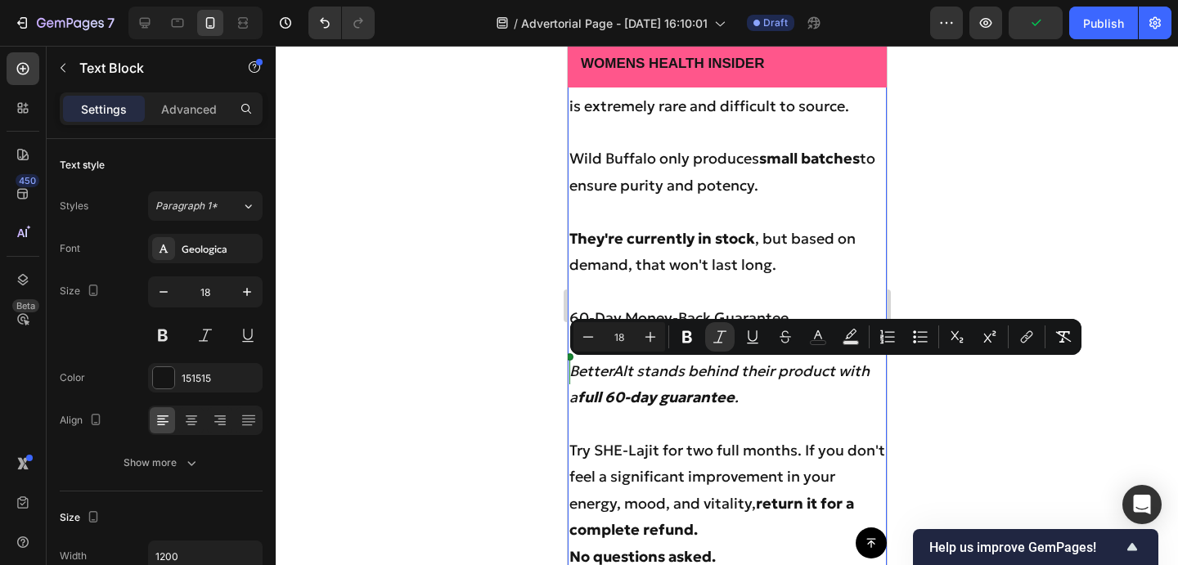
click at [774, 393] on p "BetterAlt stands behind their product with a full 60-day guarantee ." at bounding box center [726, 384] width 316 height 53
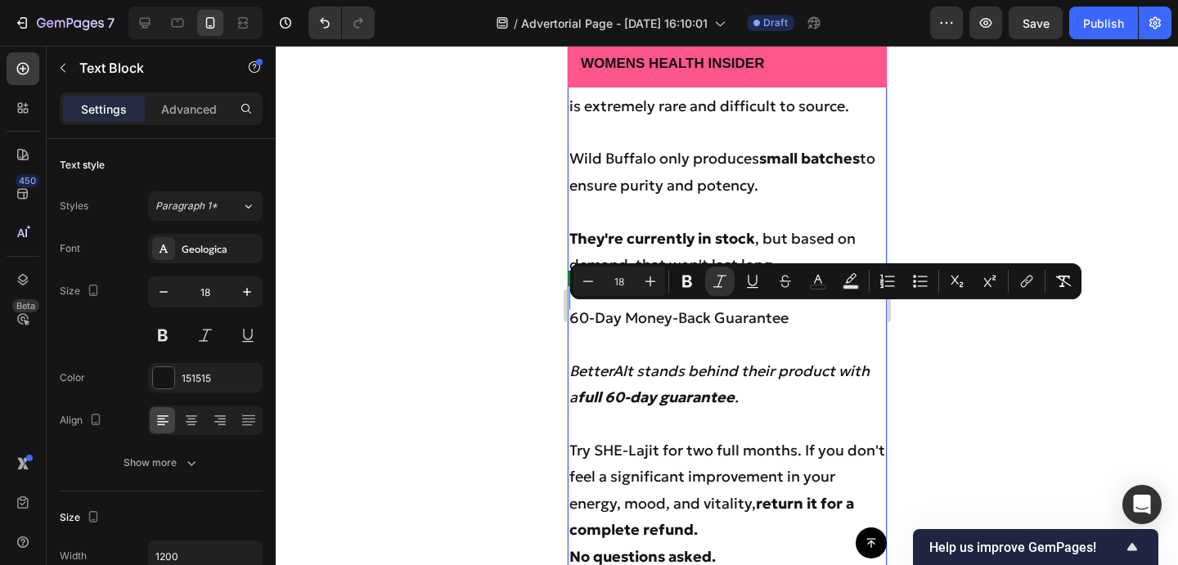
scroll to position [10625, 0]
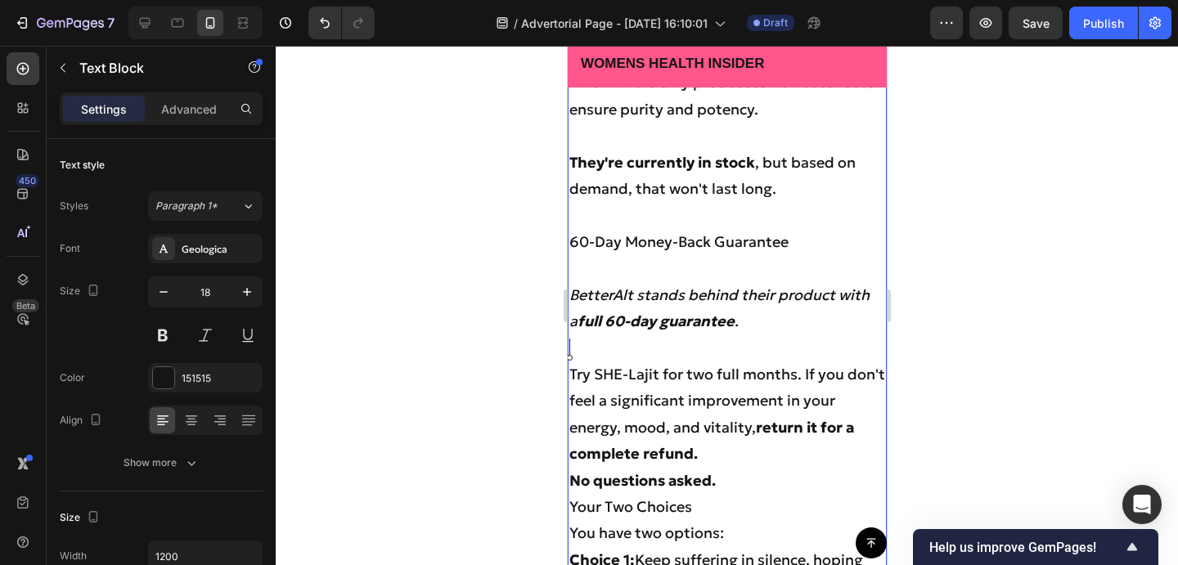
click at [790, 343] on p "Rich Text Editor. Editing area: main" at bounding box center [726, 348] width 316 height 26
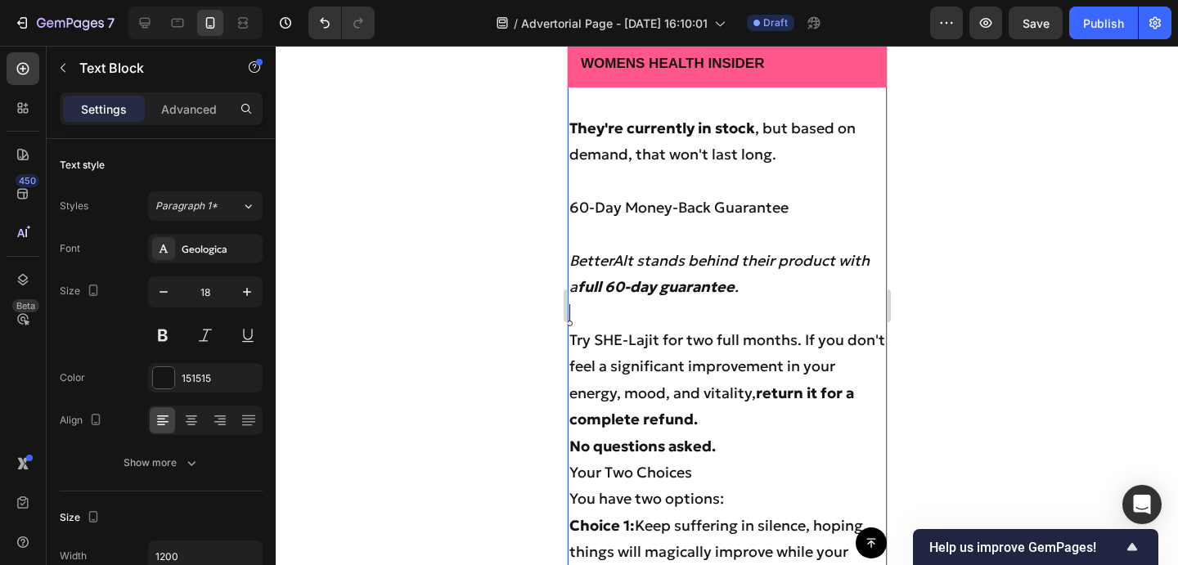
click at [730, 418] on p "Try SHE-Lajit for two full months. If you don't feel a significant improvement …" at bounding box center [726, 380] width 316 height 106
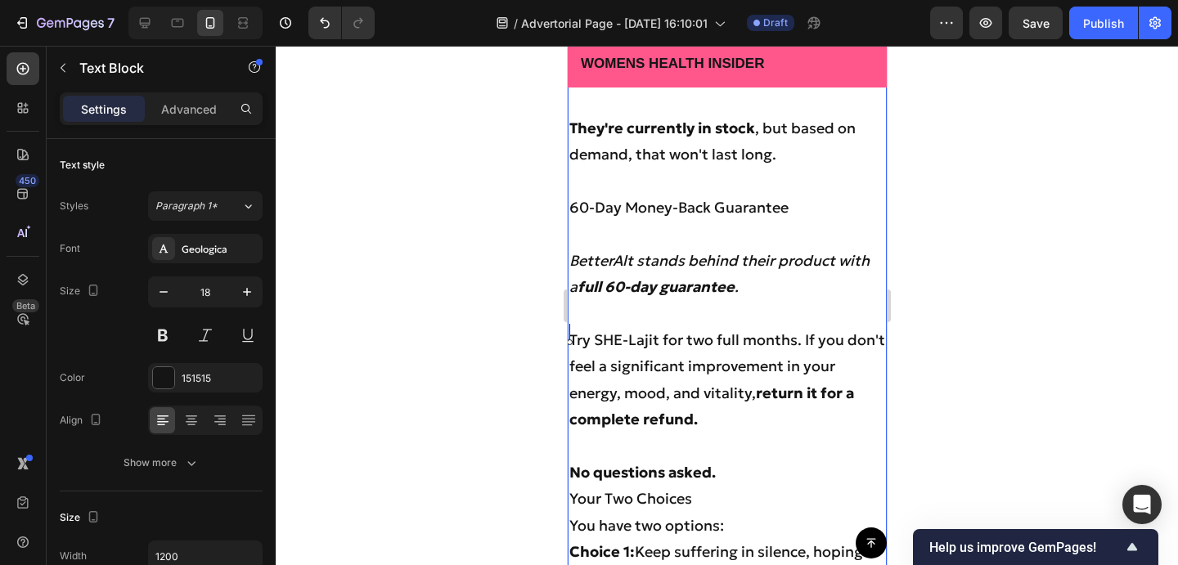
scroll to position [10772, 0]
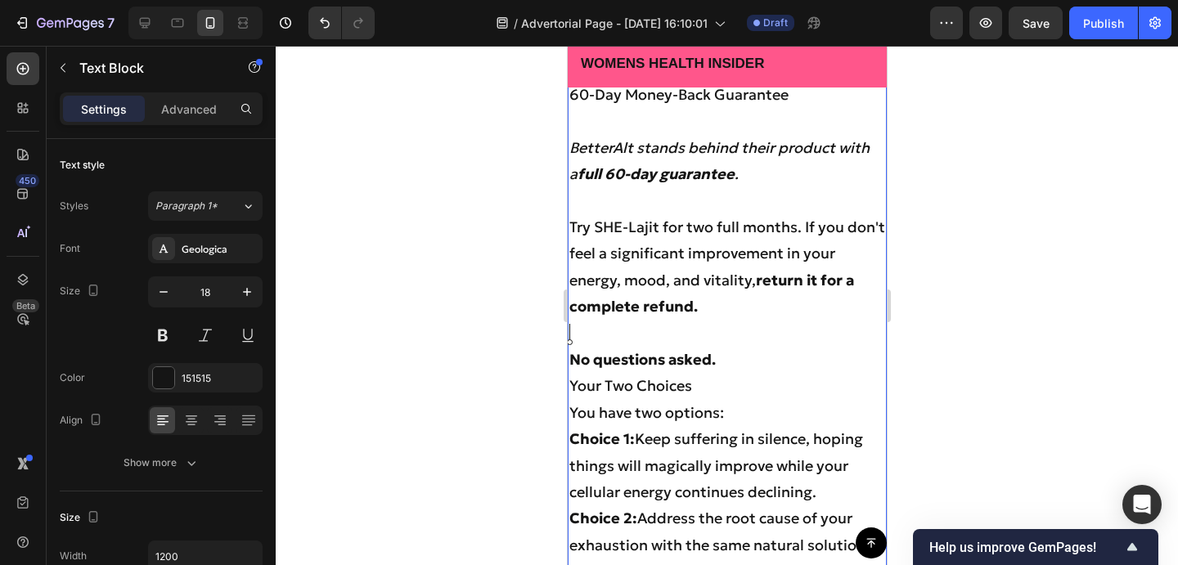
click at [568, 386] on p "Your Two Choices" at bounding box center [726, 386] width 316 height 26
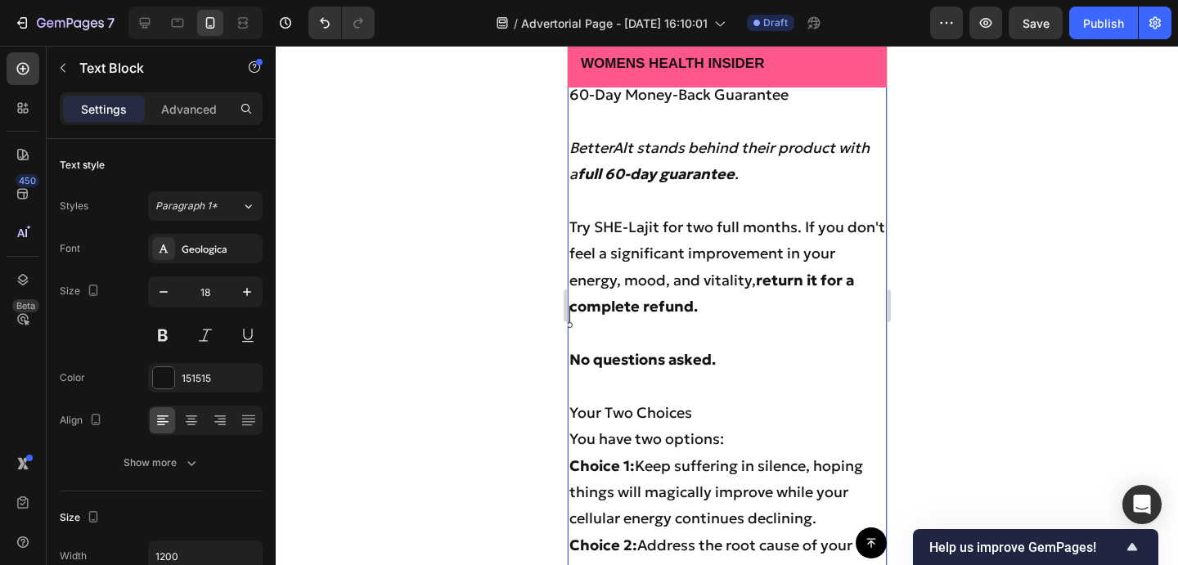
scroll to position [10869, 0]
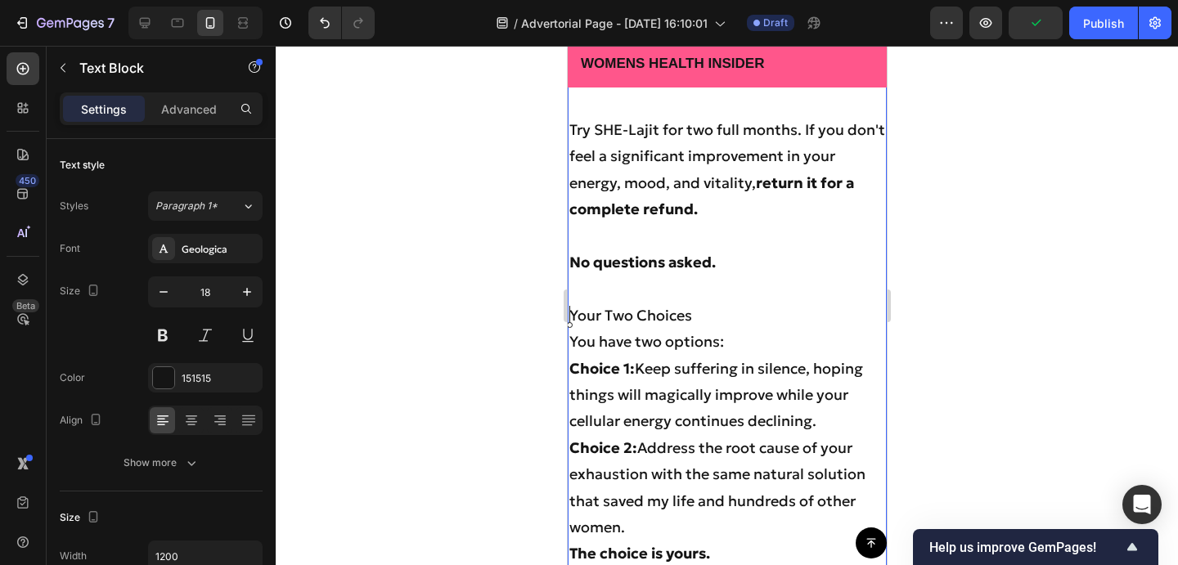
click at [573, 345] on p "You have two options:" at bounding box center [726, 342] width 316 height 26
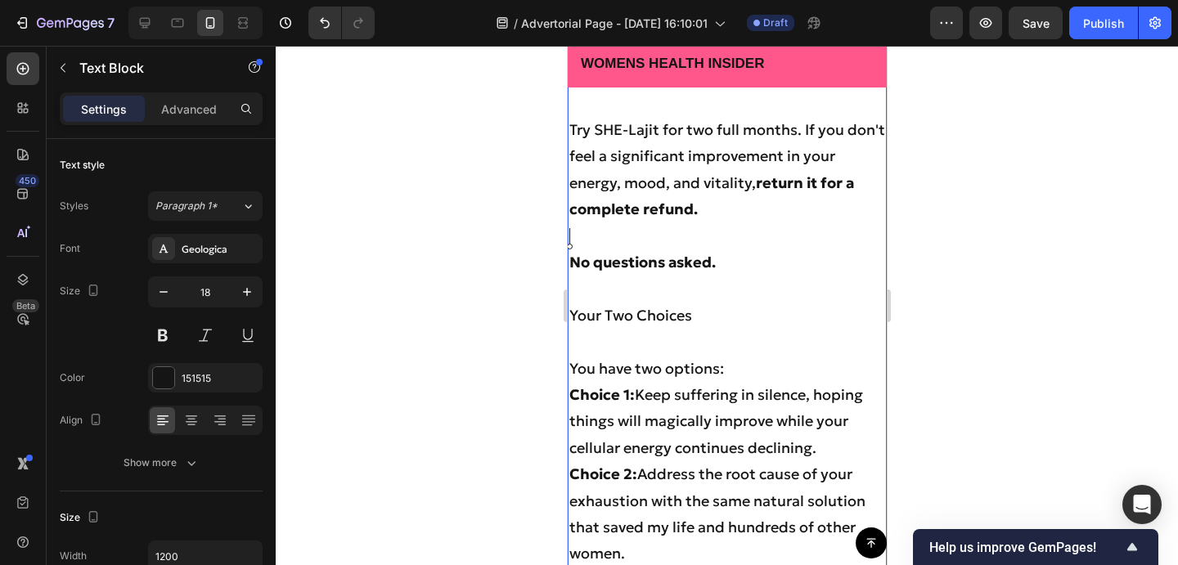
scroll to position [11000, 0]
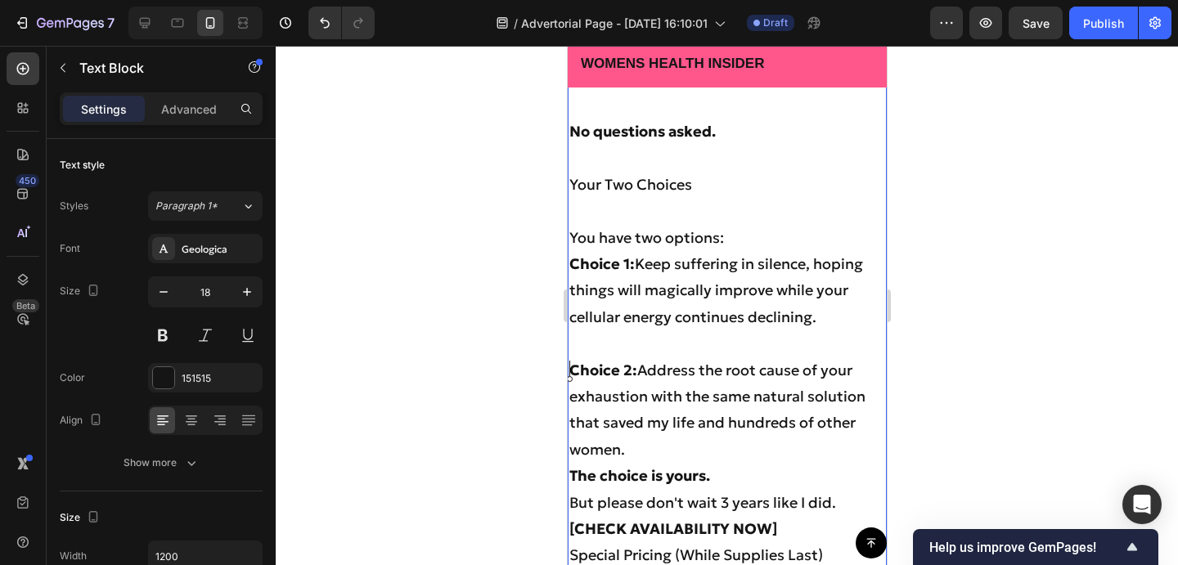
click at [573, 473] on strong "The choice is yours." at bounding box center [638, 475] width 141 height 19
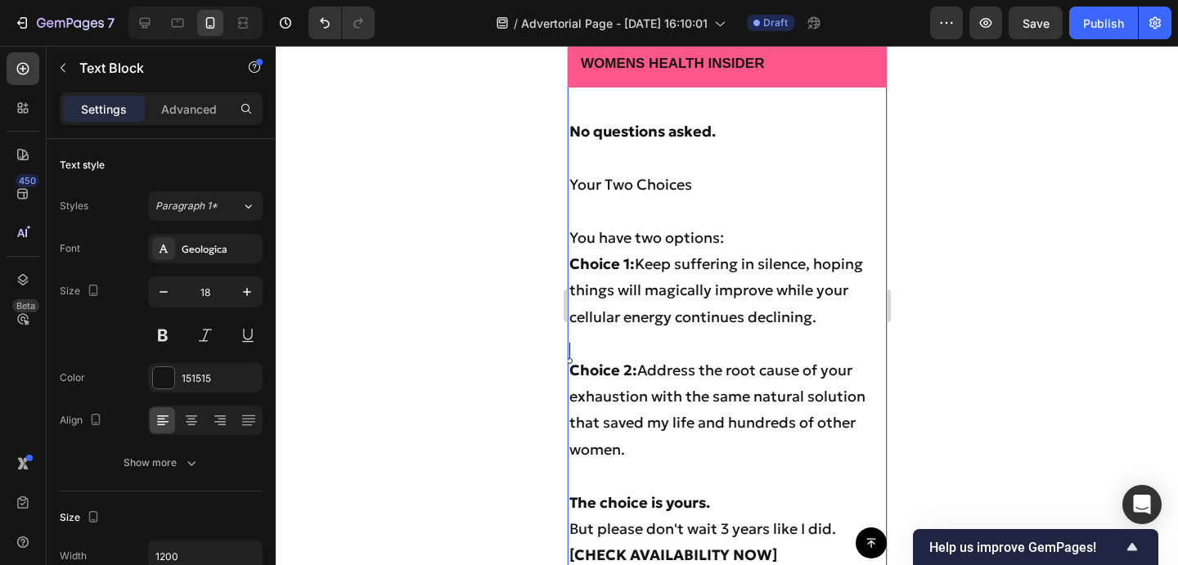
scroll to position [11151, 0]
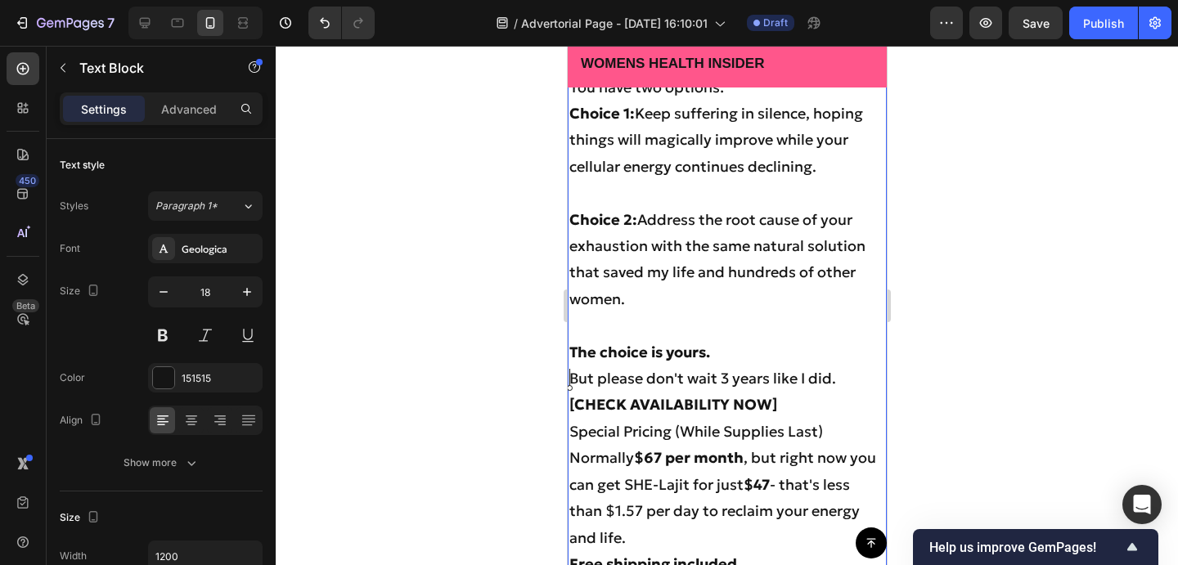
click at [568, 376] on p "But please don't wait 3 years like I did." at bounding box center [726, 379] width 316 height 26
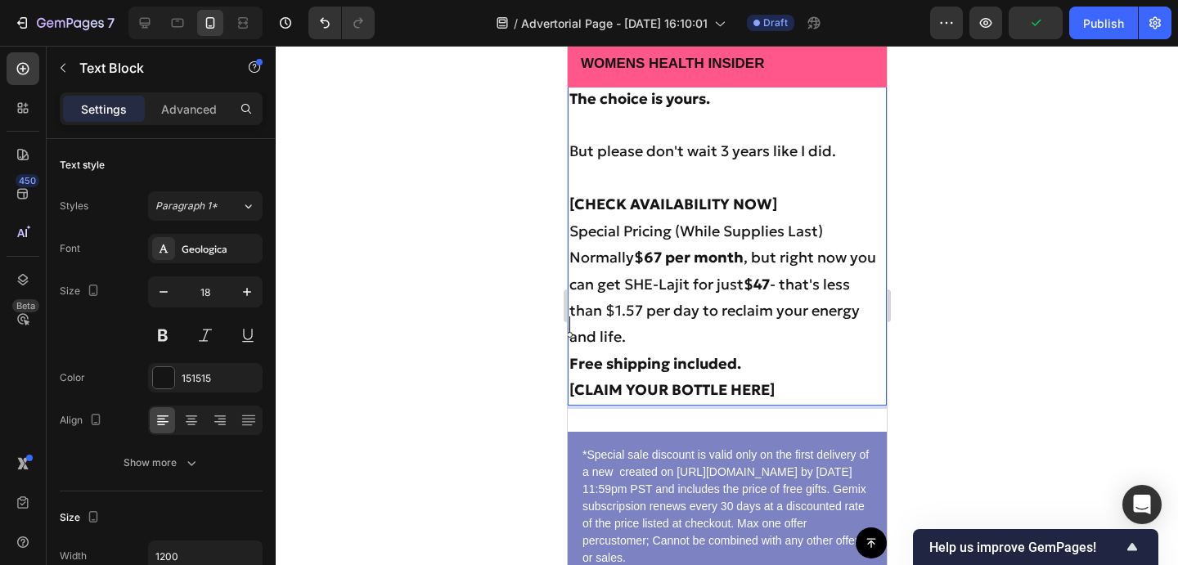
scroll to position [11411, 0]
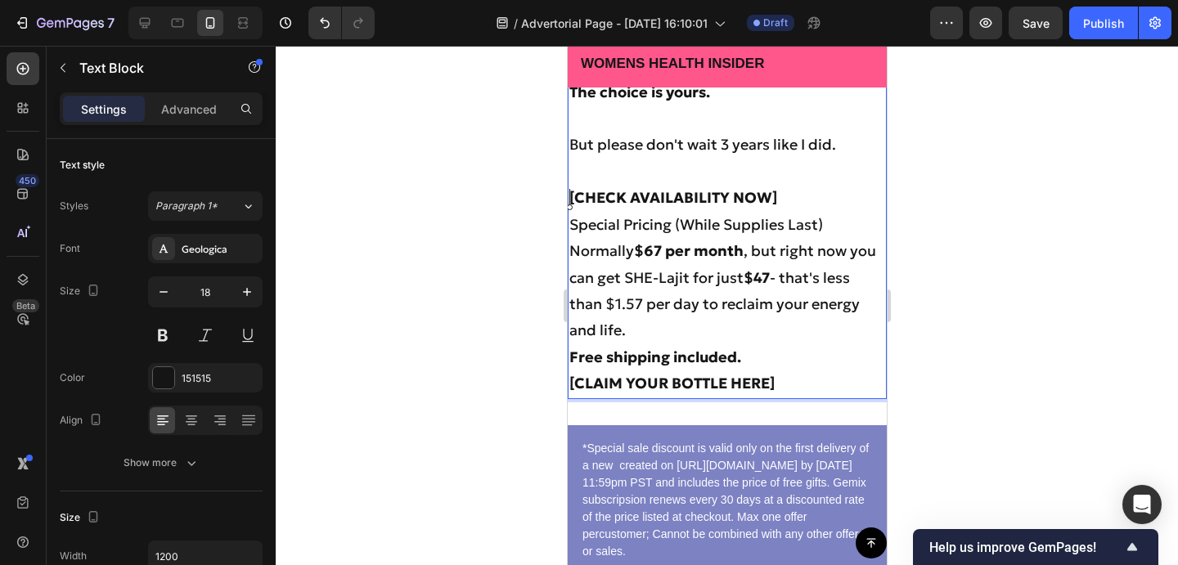
click at [570, 222] on p "Special Pricing (While Supplies Last)" at bounding box center [726, 225] width 316 height 26
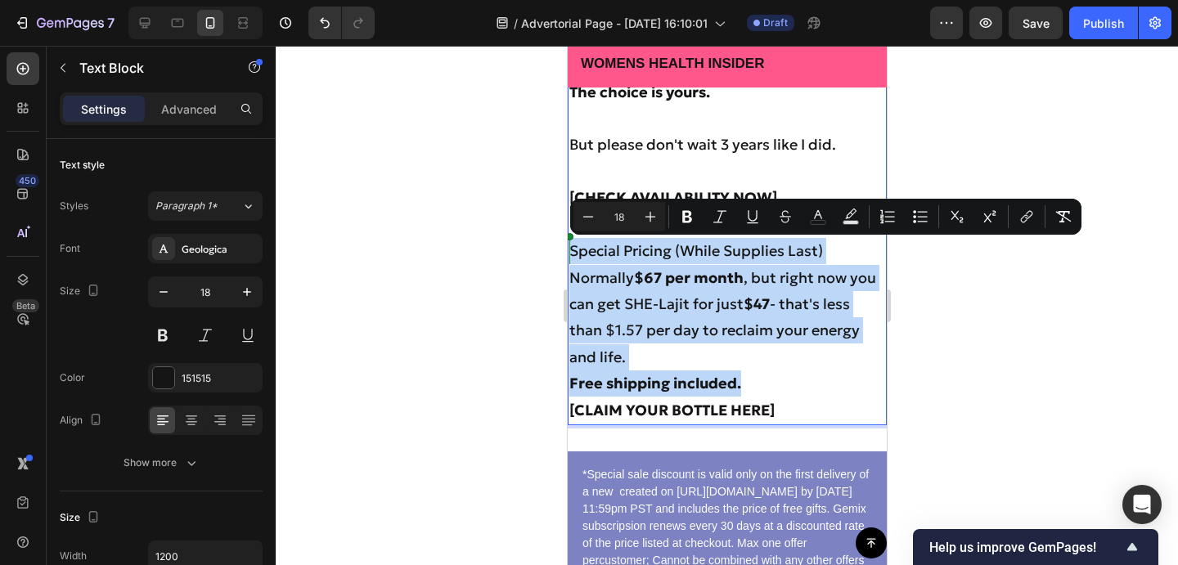
drag, startPoint x: 764, startPoint y: 392, endPoint x: 533, endPoint y: 249, distance: 271.0
copy div "Special Pricing (While Supplies Last) Normally $67 per month , but right now yo…"
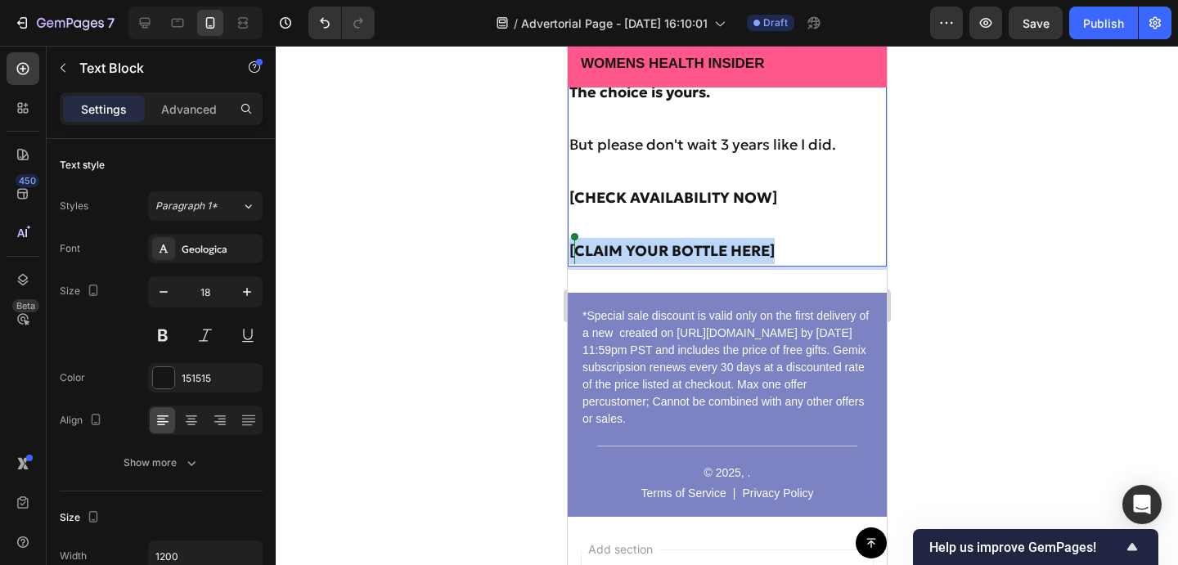
drag, startPoint x: 787, startPoint y: 253, endPoint x: 445, endPoint y: 253, distance: 341.9
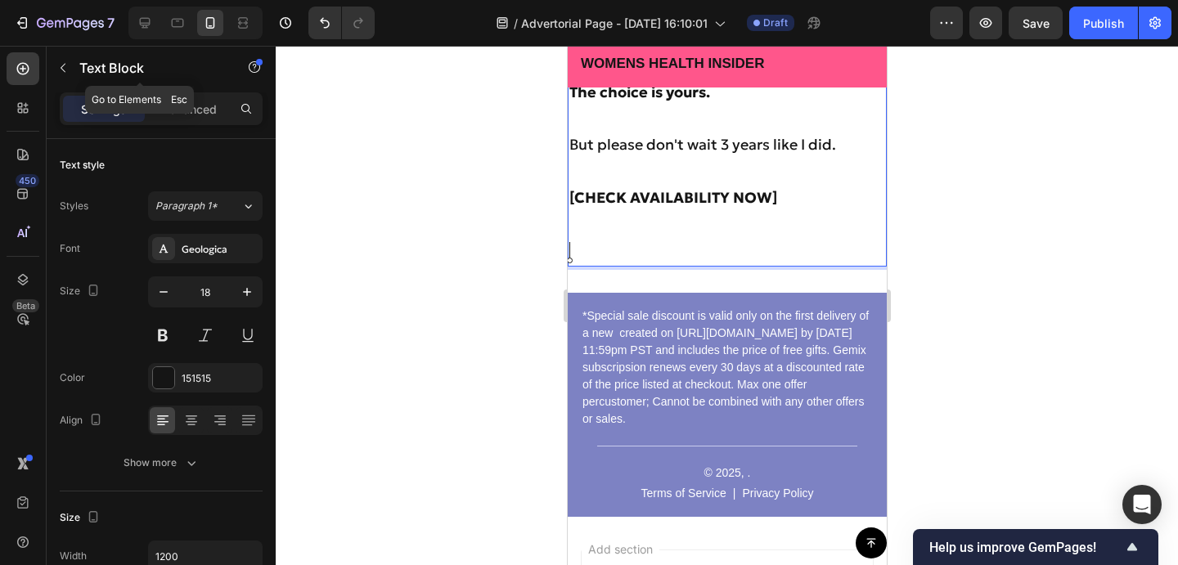
click at [63, 61] on icon "button" at bounding box center [62, 67] width 13 height 13
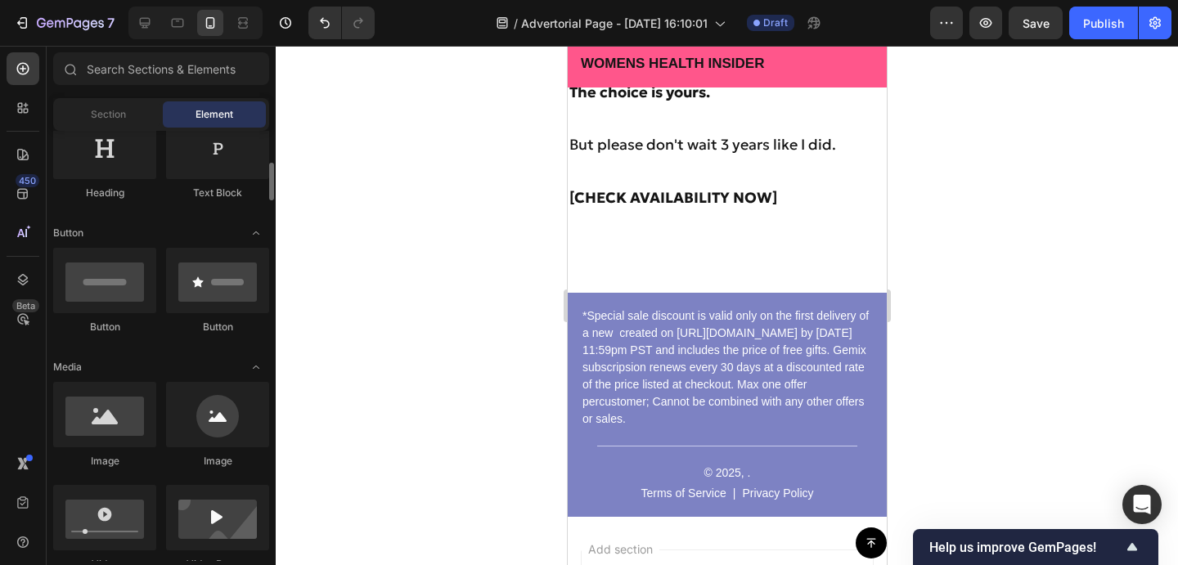
scroll to position [296, 0]
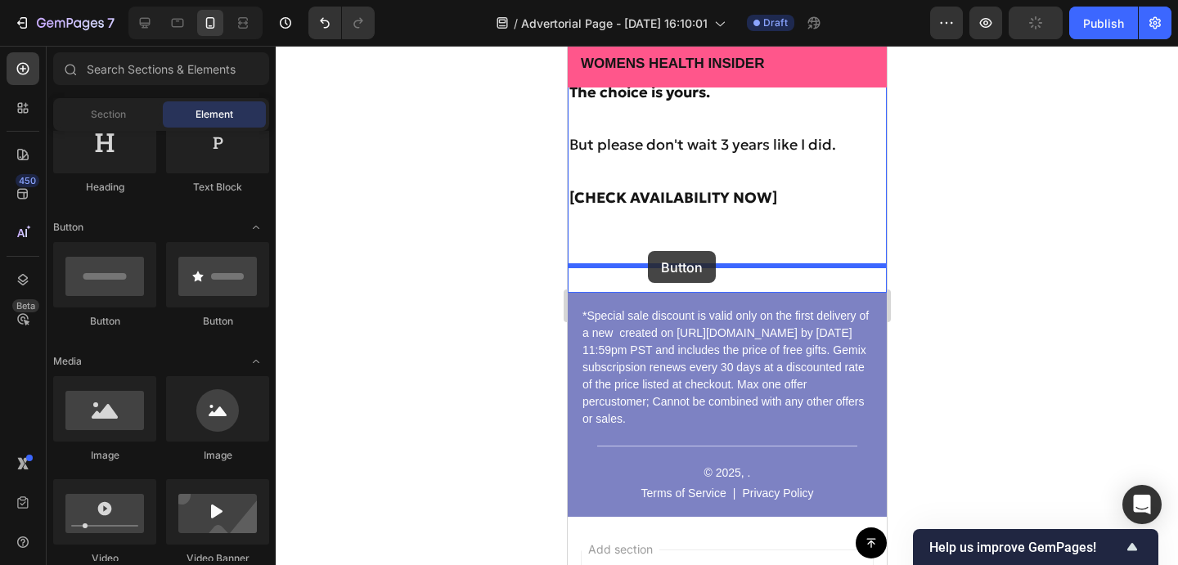
drag, startPoint x: 1157, startPoint y: 263, endPoint x: 647, endPoint y: 251, distance: 510.5
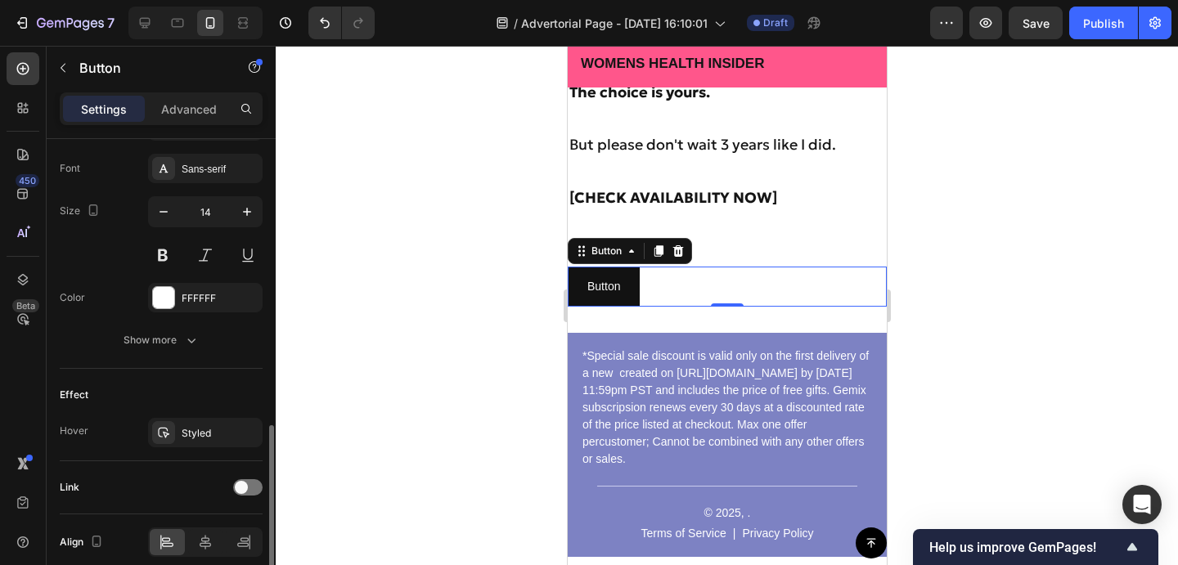
scroll to position [700, 0]
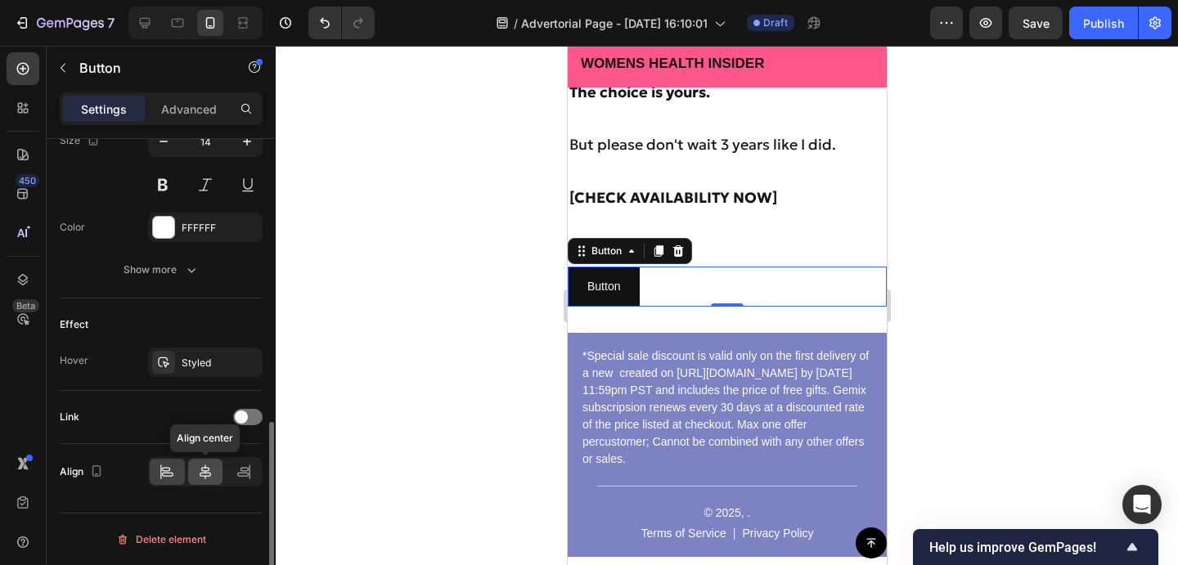
click at [209, 467] on icon at bounding box center [205, 472] width 16 height 16
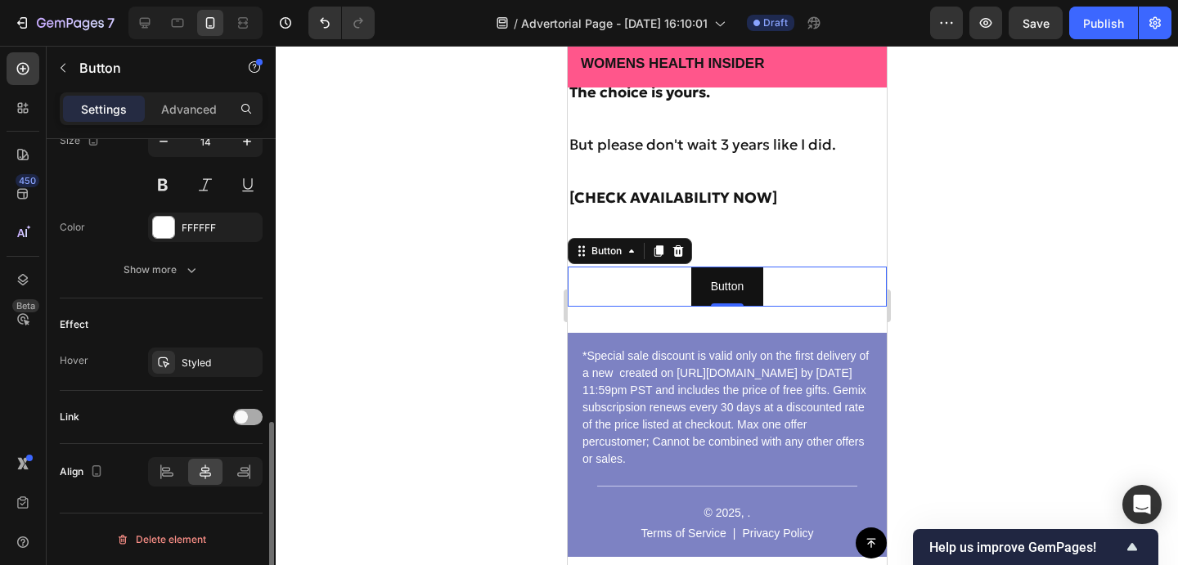
click at [249, 410] on div at bounding box center [247, 417] width 29 height 16
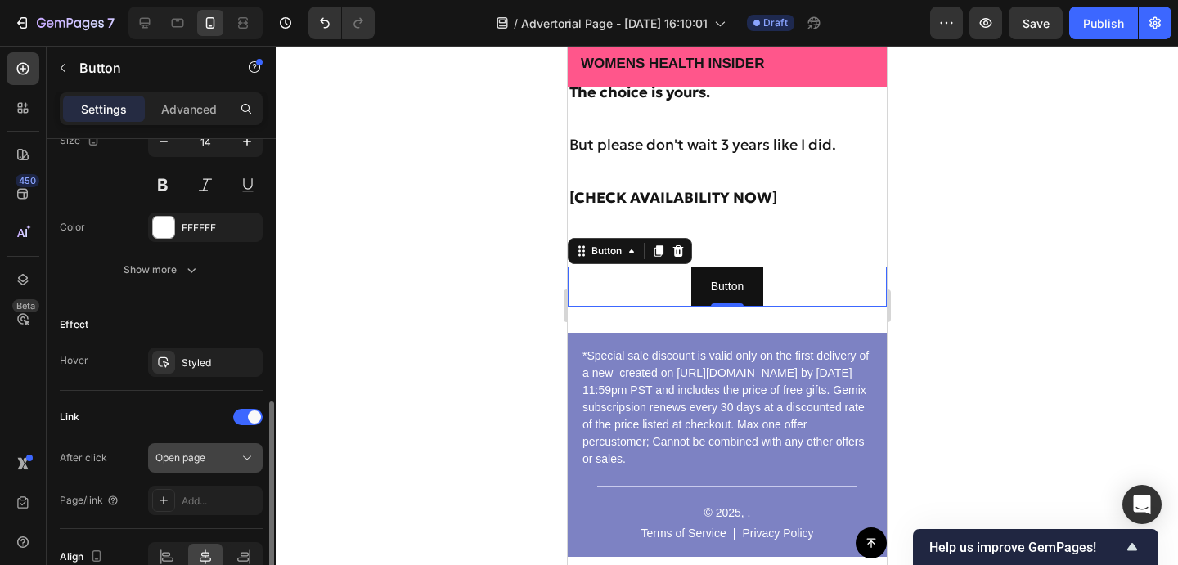
click at [217, 463] on div "Open page" at bounding box center [196, 458] width 83 height 15
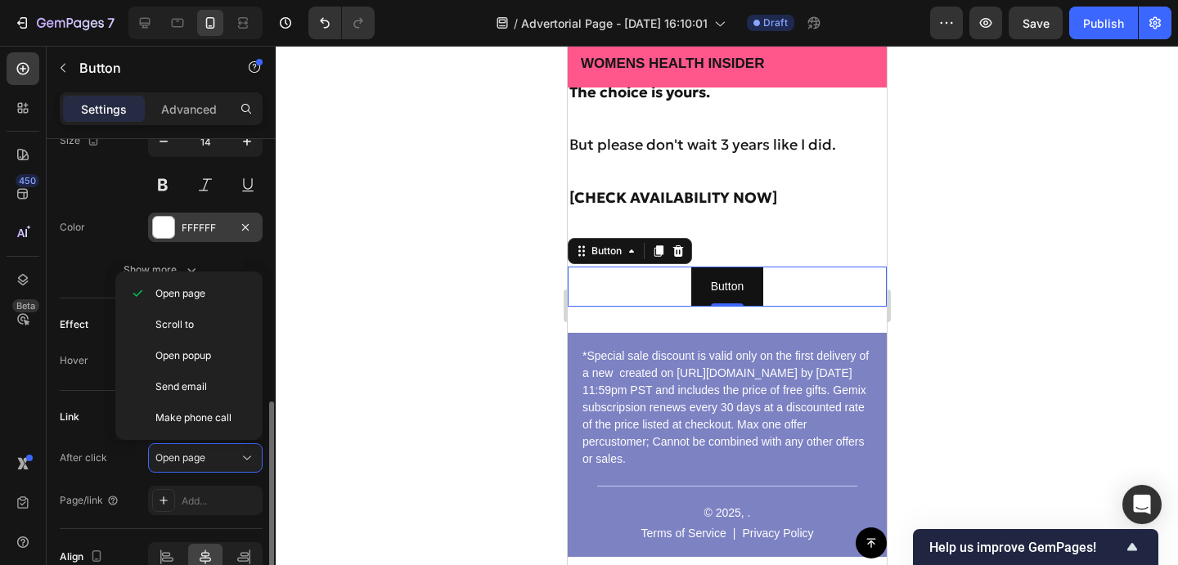
click at [215, 241] on div "FFFFFF" at bounding box center [205, 227] width 115 height 29
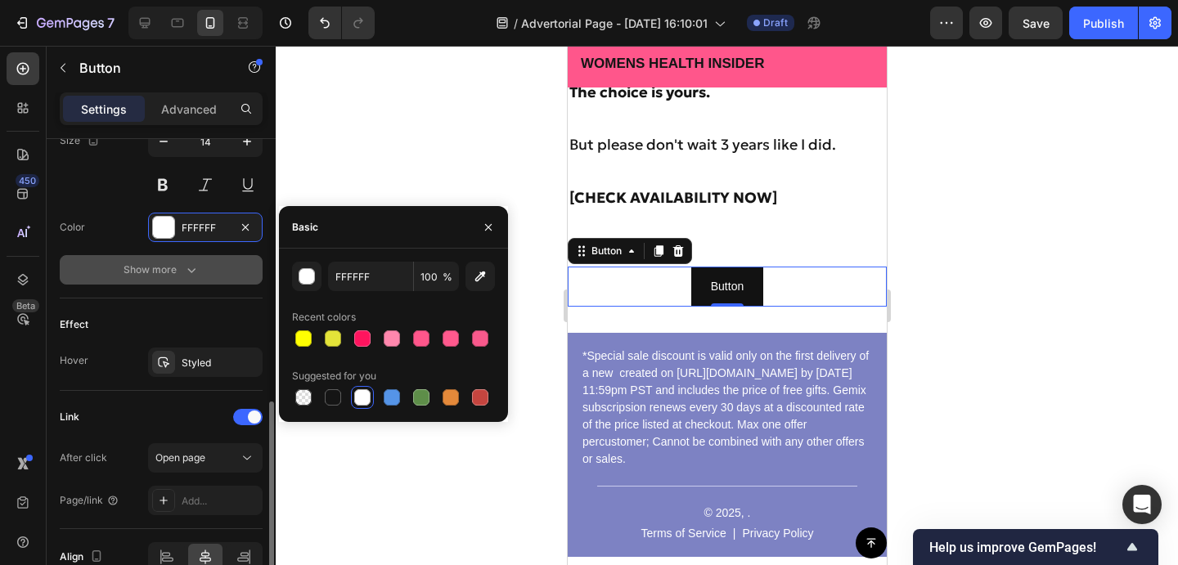
click at [220, 261] on button "Show more" at bounding box center [161, 269] width 203 height 29
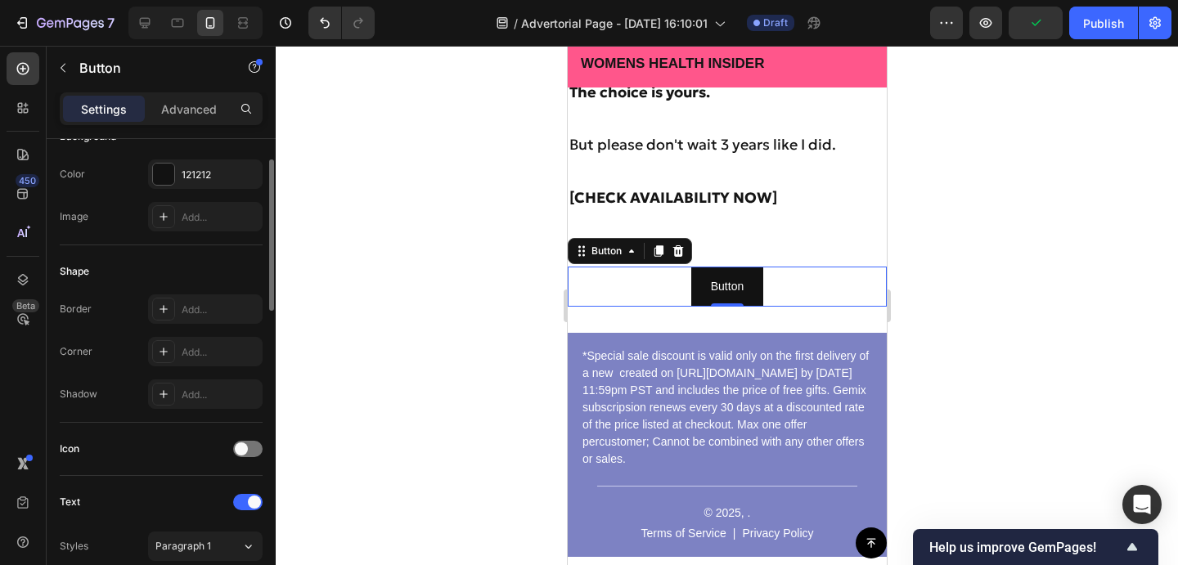
scroll to position [0, 0]
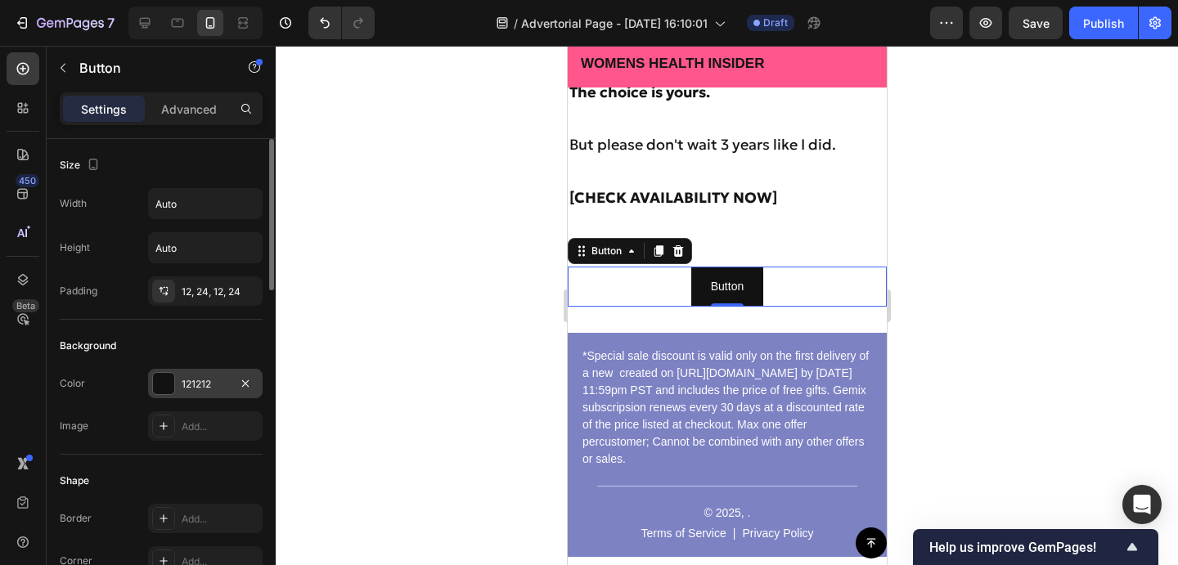
click at [166, 389] on div at bounding box center [163, 383] width 21 height 21
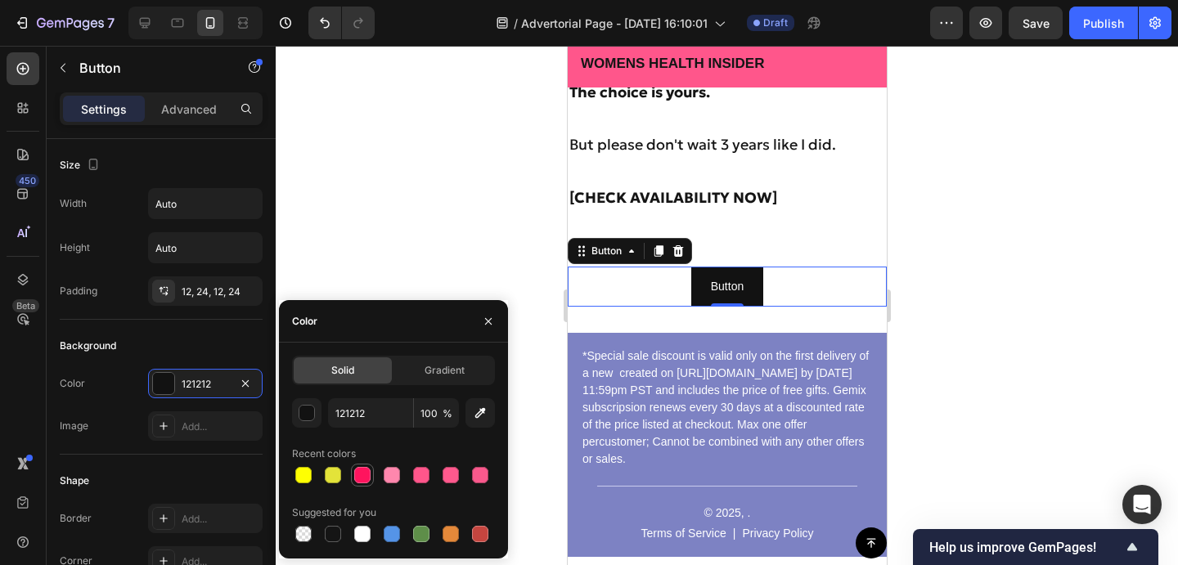
click at [358, 477] on div at bounding box center [362, 475] width 16 height 16
type input "FF145E"
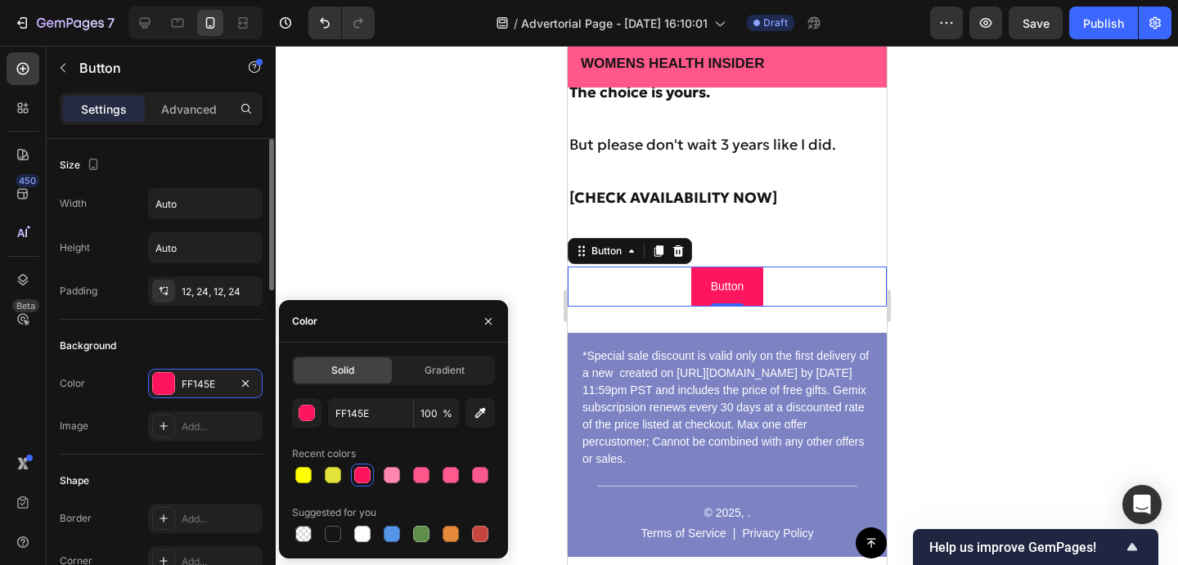
click at [143, 321] on div "Background Color FF145E Image Add..." at bounding box center [161, 387] width 203 height 135
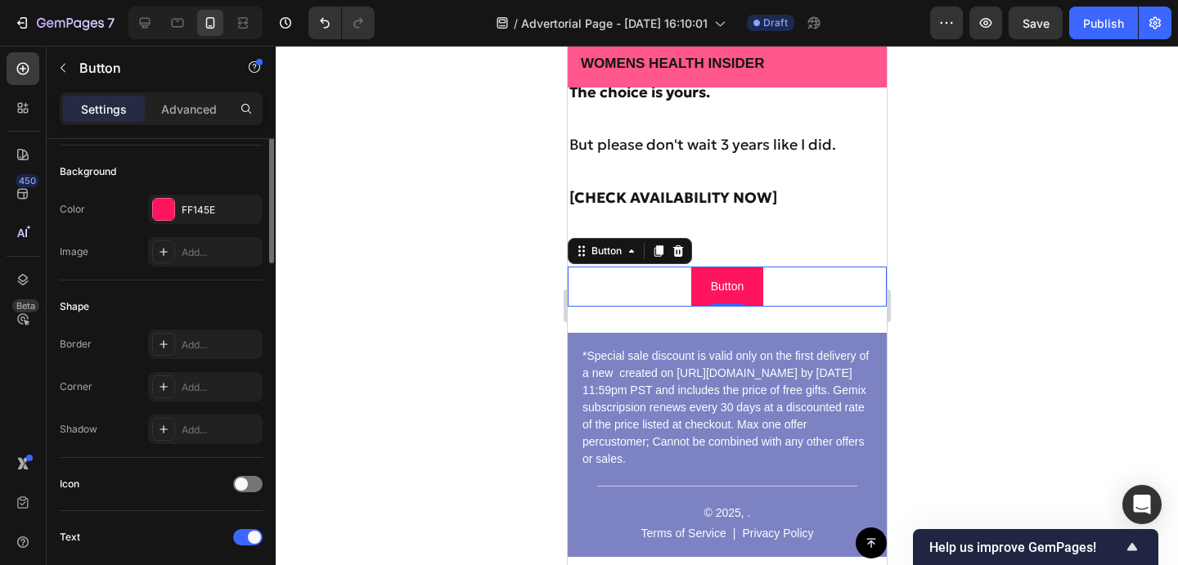
scroll to position [276, 0]
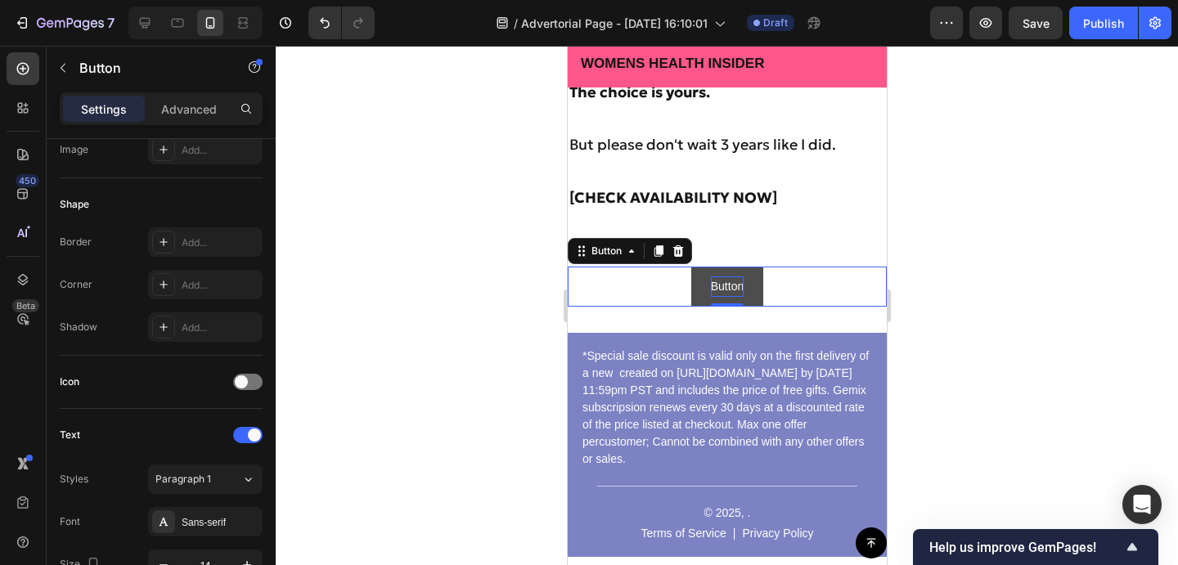
click at [734, 285] on p "Button" at bounding box center [726, 286] width 33 height 20
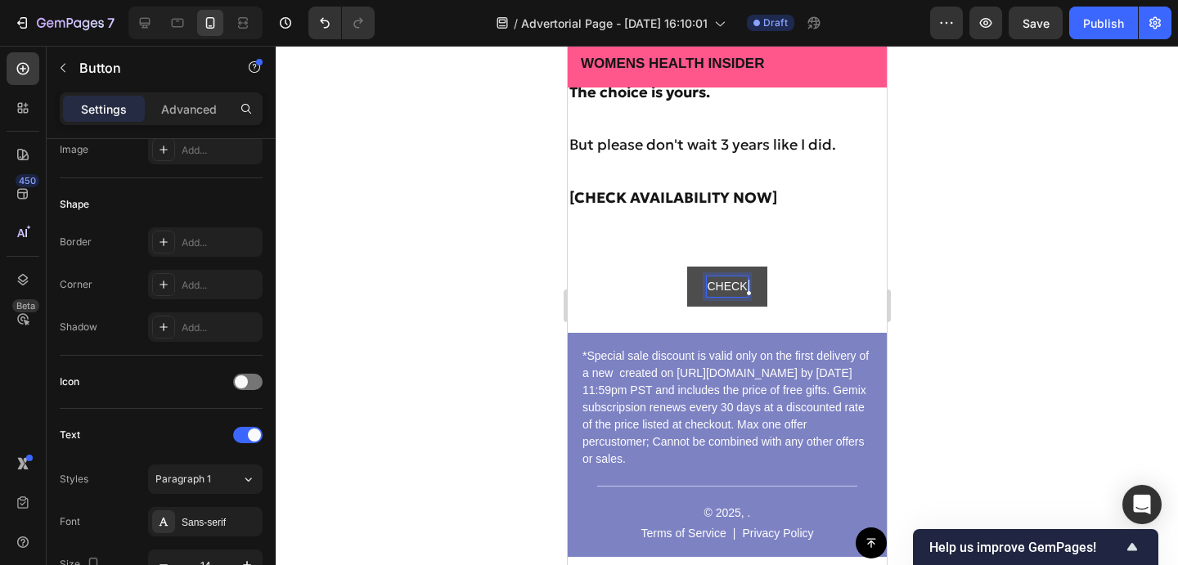
click at [686, 267] on button "CHECK" at bounding box center [725, 287] width 79 height 40
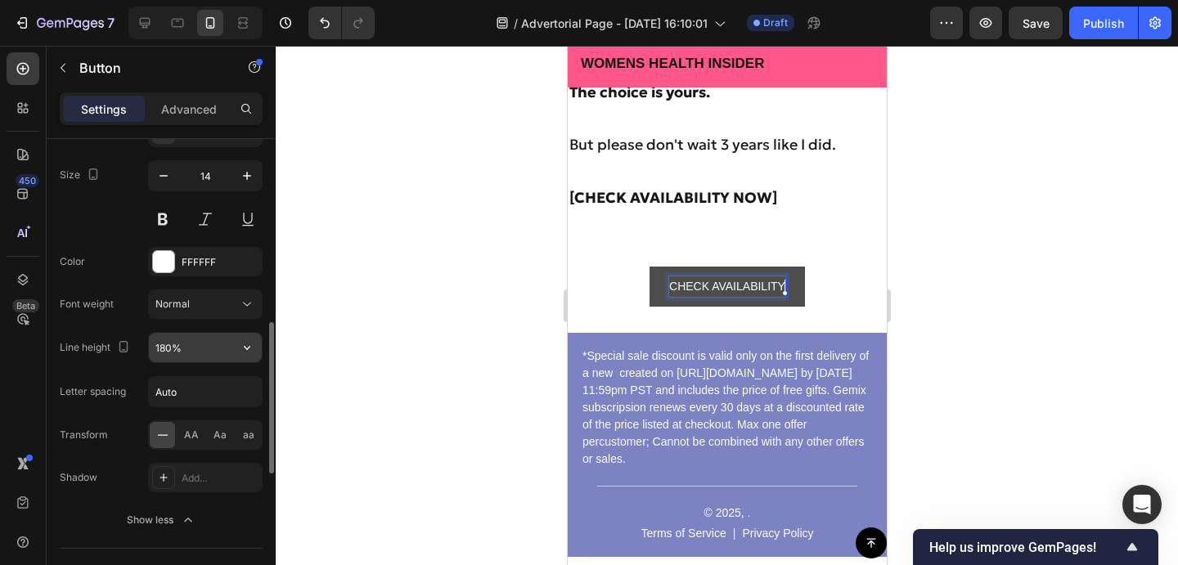
scroll to position [643, 0]
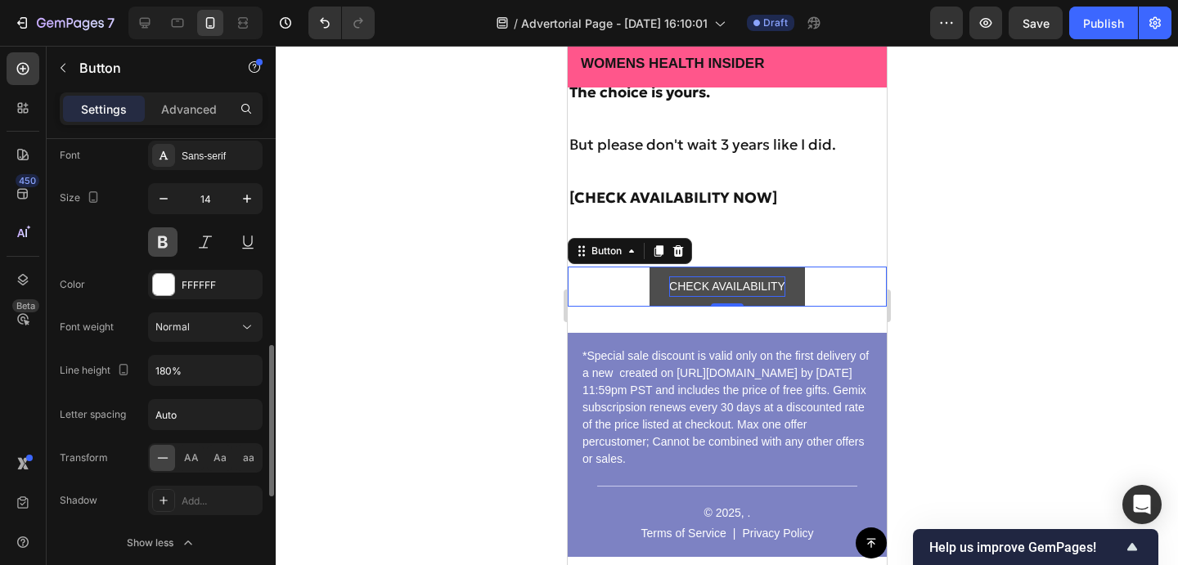
click at [168, 244] on button at bounding box center [162, 241] width 29 height 29
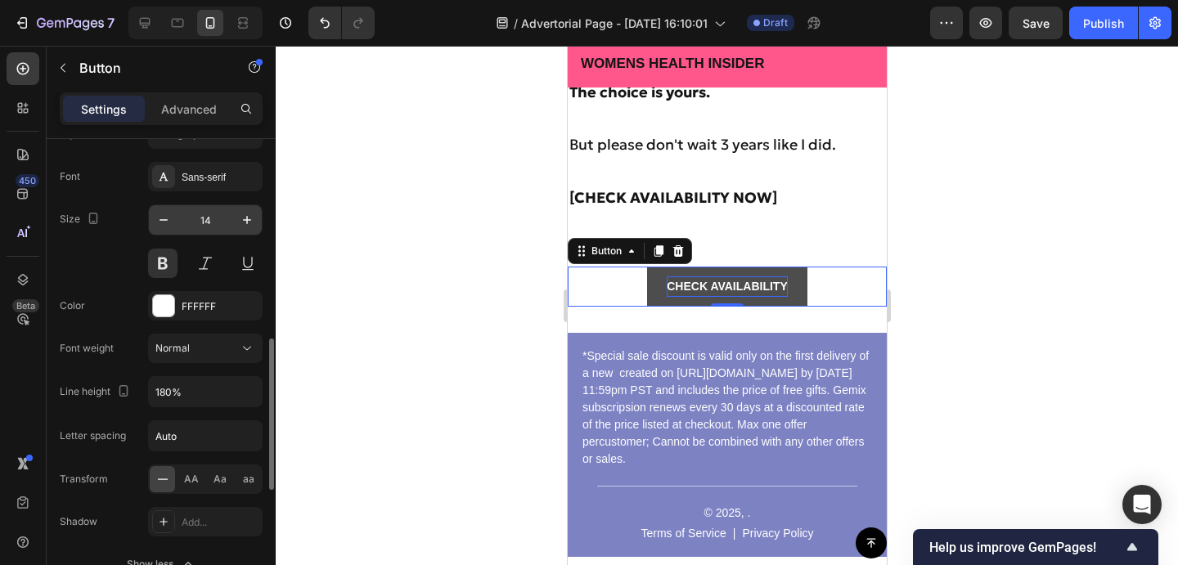
scroll to position [613, 0]
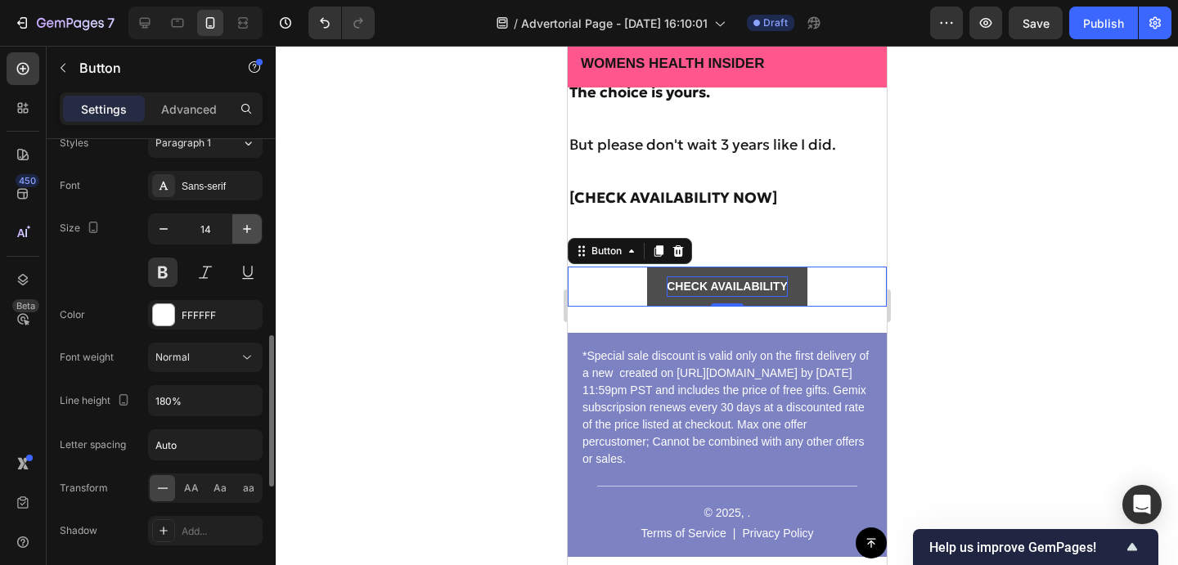
click at [245, 232] on icon "button" at bounding box center [247, 229] width 16 height 16
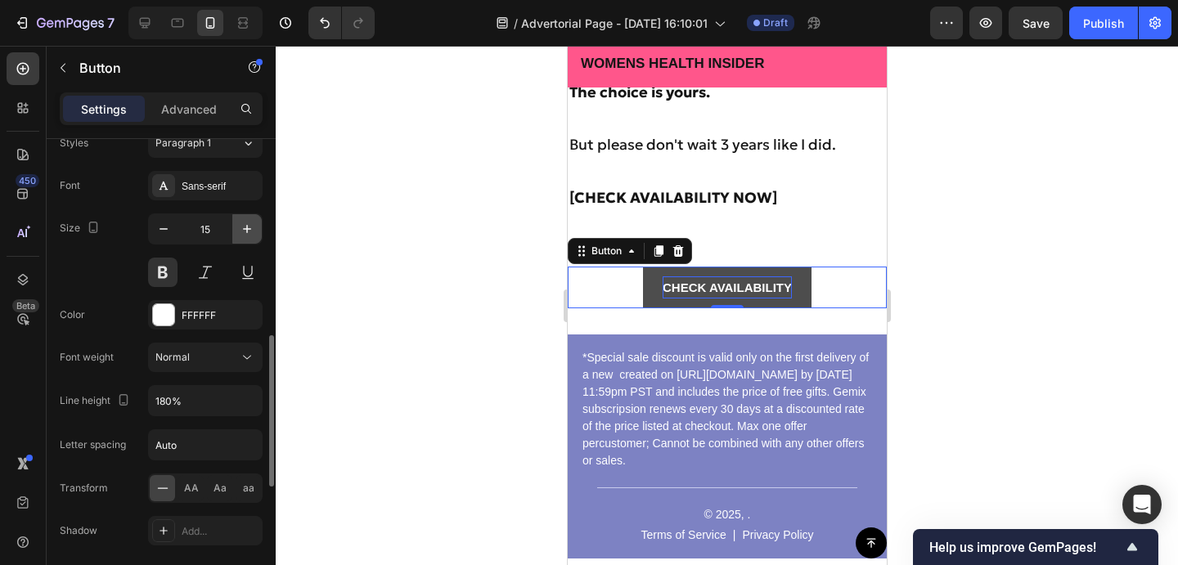
click at [245, 232] on icon "button" at bounding box center [247, 229] width 16 height 16
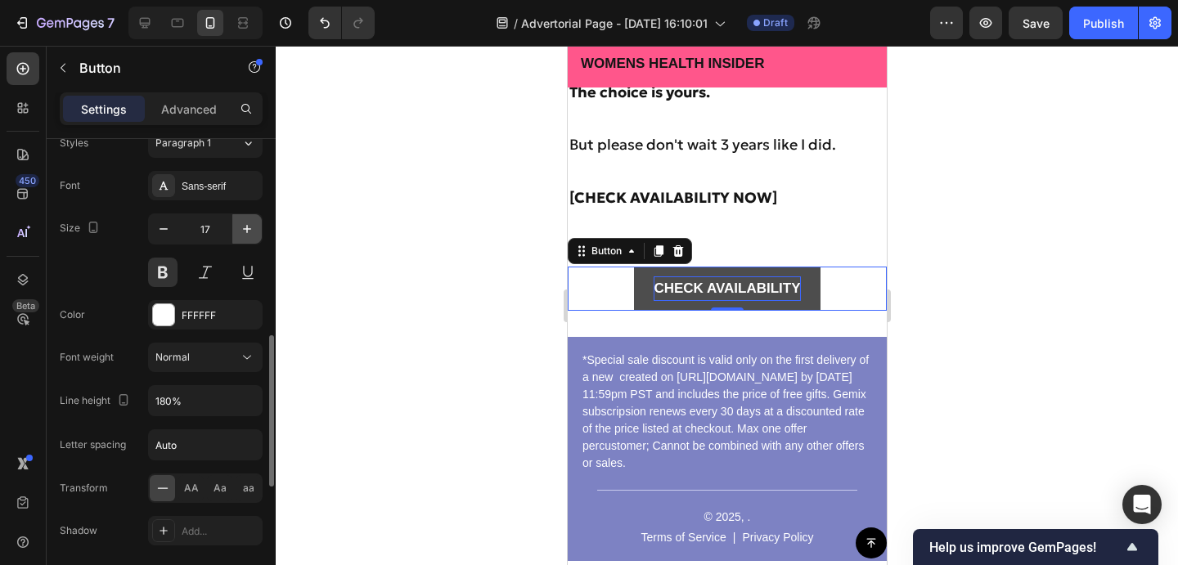
type input "18"
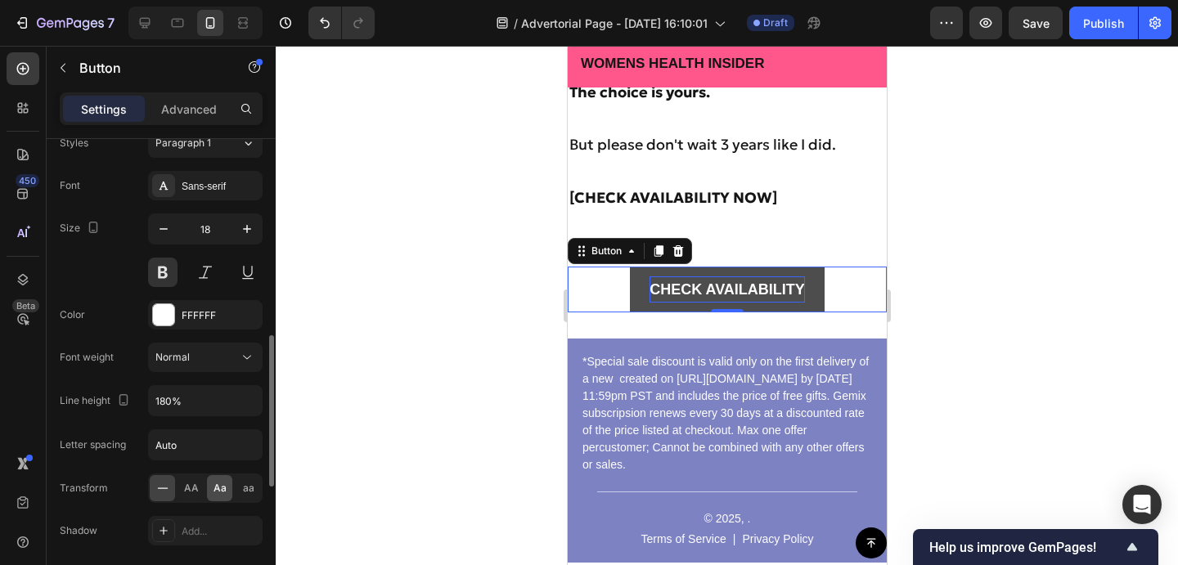
click at [214, 490] on span "Aa" at bounding box center [219, 488] width 13 height 15
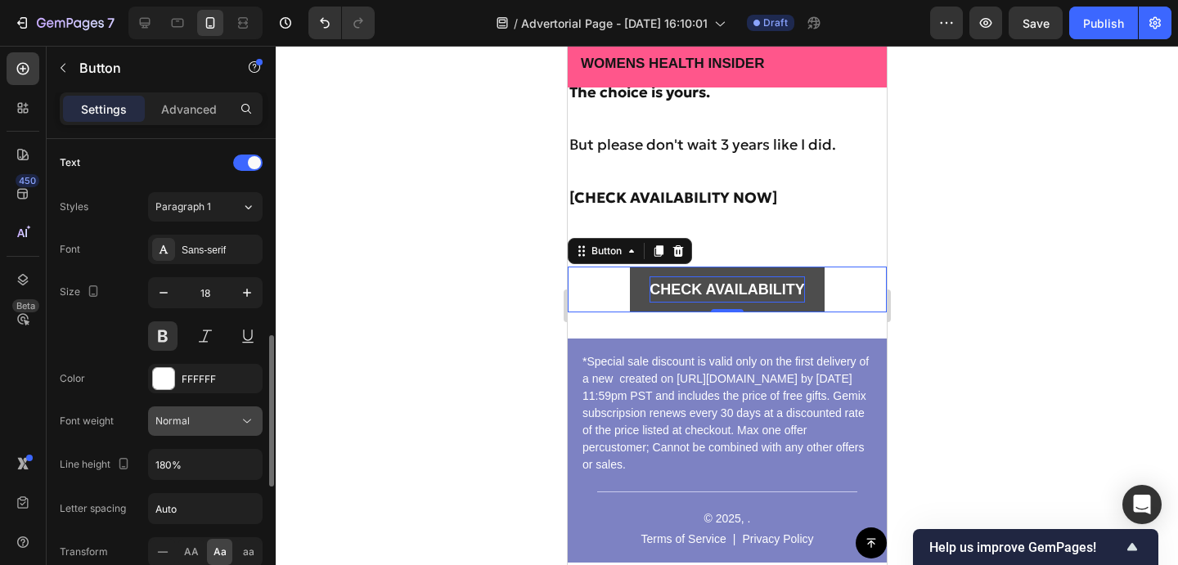
scroll to position [564, 0]
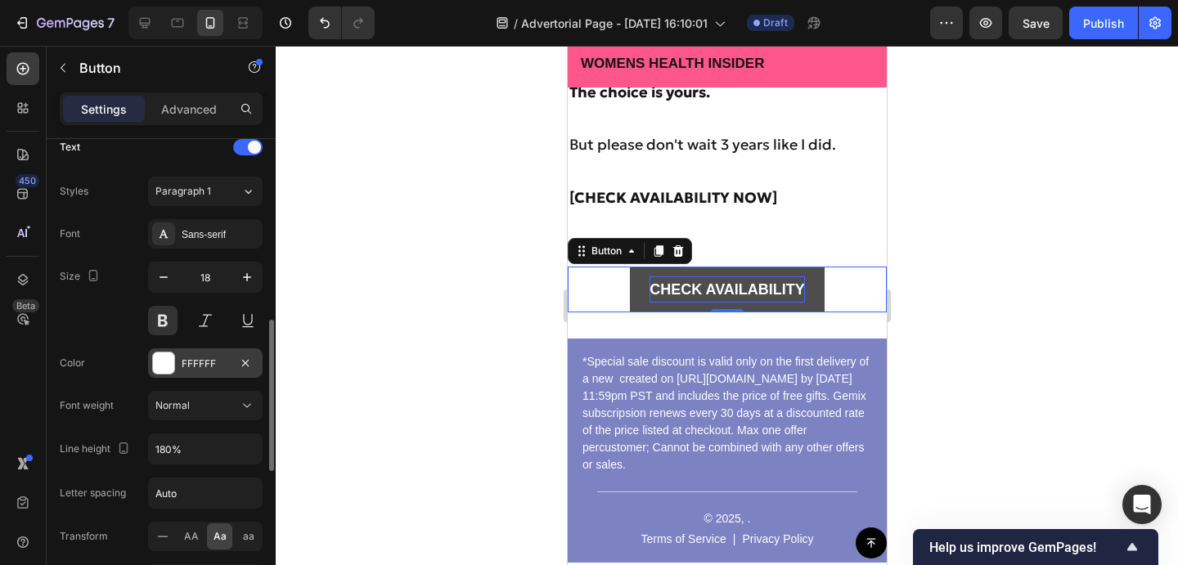
click at [166, 367] on div at bounding box center [163, 363] width 21 height 21
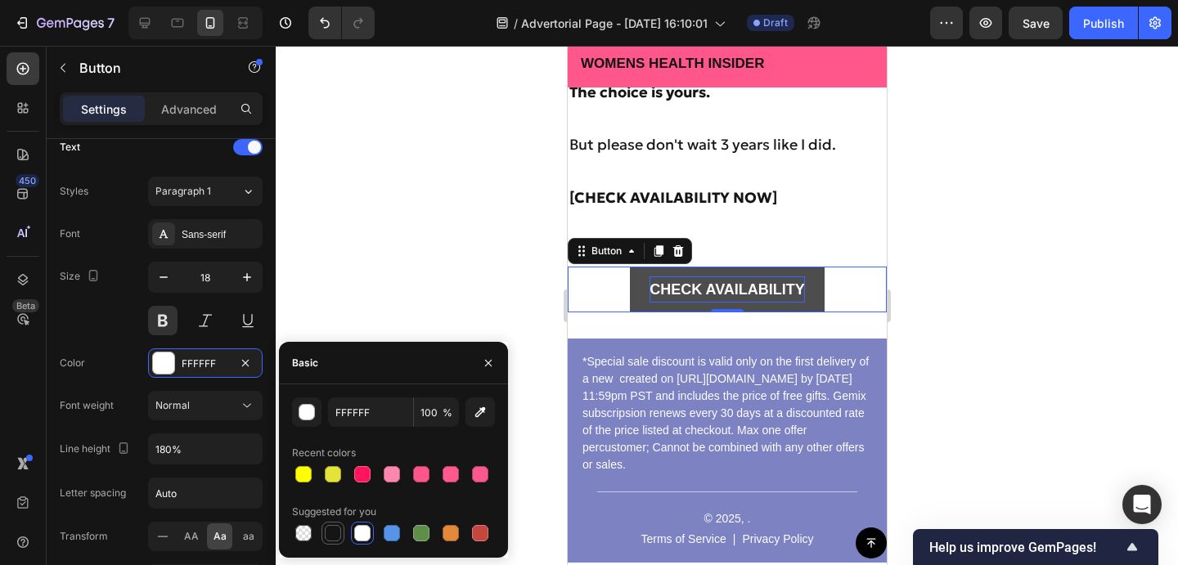
click at [336, 534] on div at bounding box center [333, 533] width 16 height 16
type input "151515"
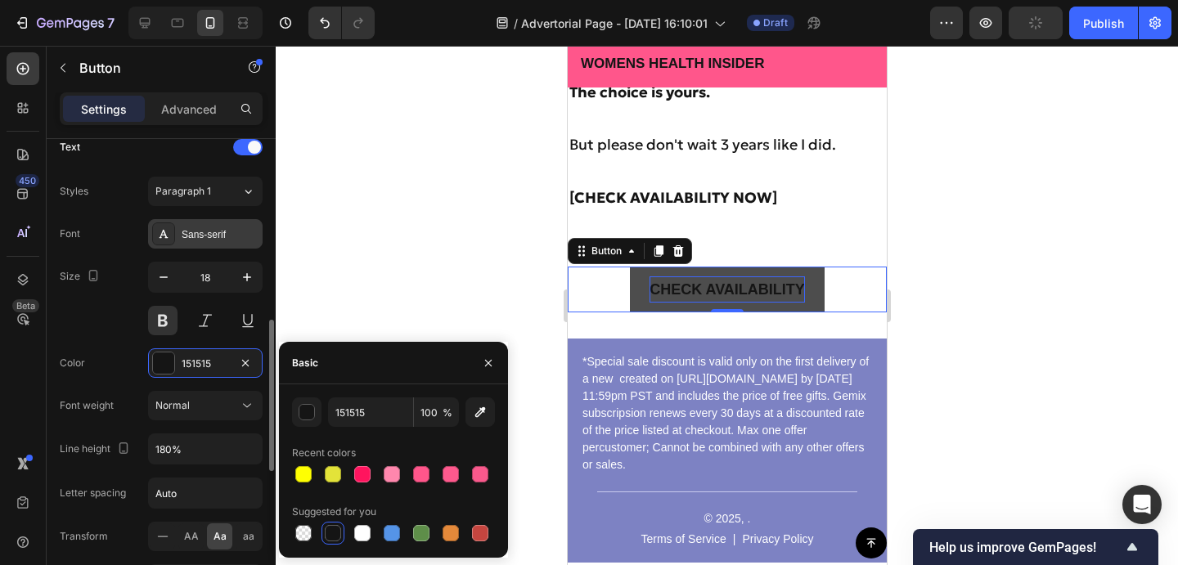
click at [198, 234] on div "Sans-serif" at bounding box center [220, 234] width 77 height 15
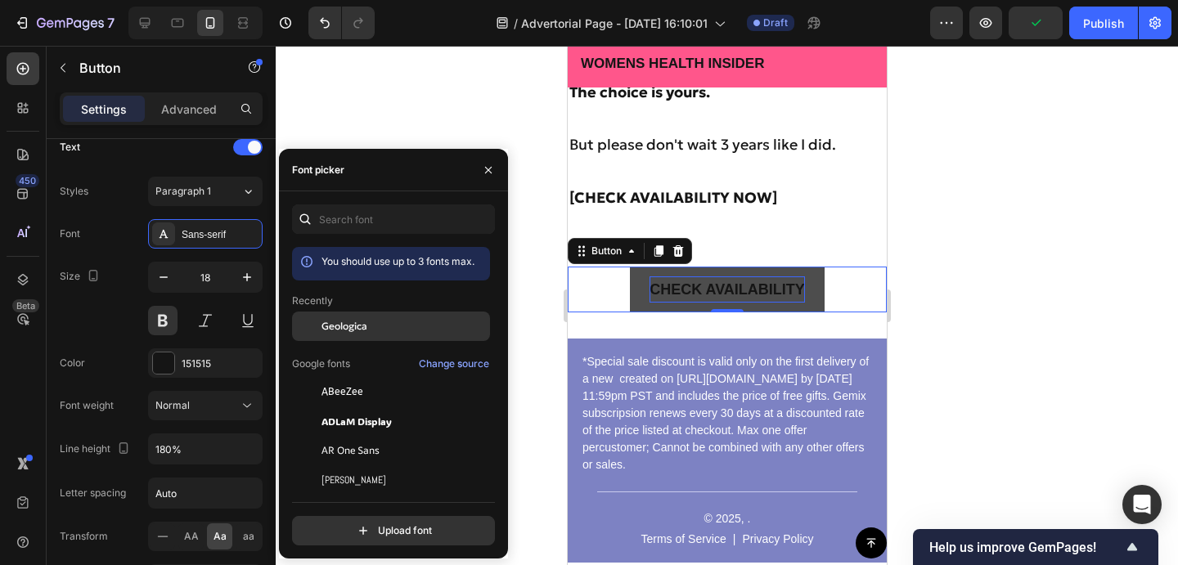
click at [357, 330] on span "Geologica" at bounding box center [344, 326] width 46 height 15
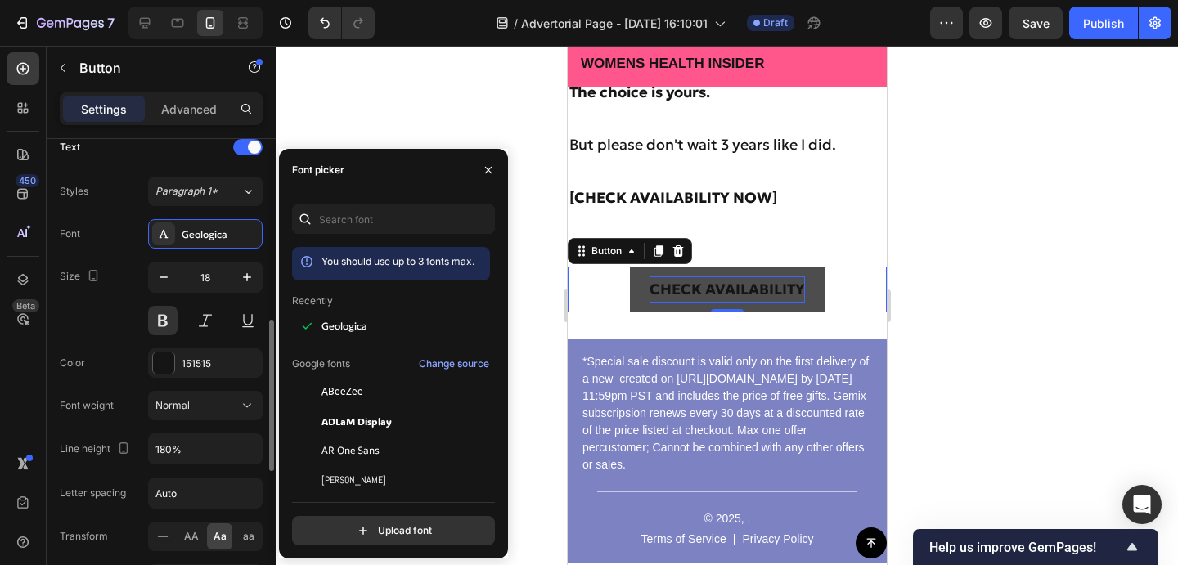
click at [135, 302] on div "Size 18" at bounding box center [161, 299] width 203 height 74
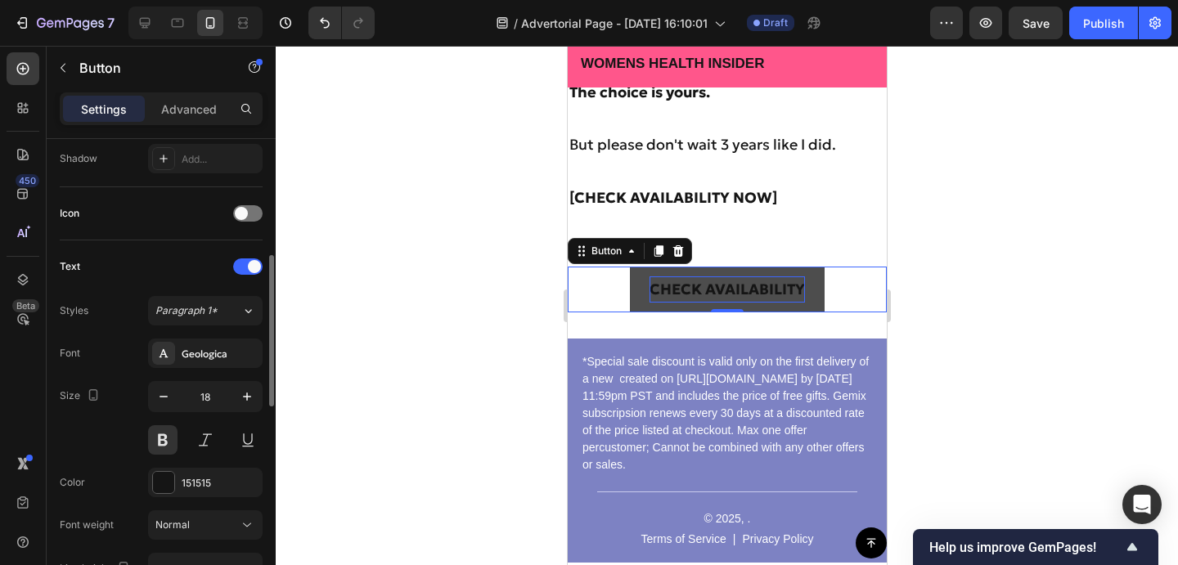
scroll to position [425, 0]
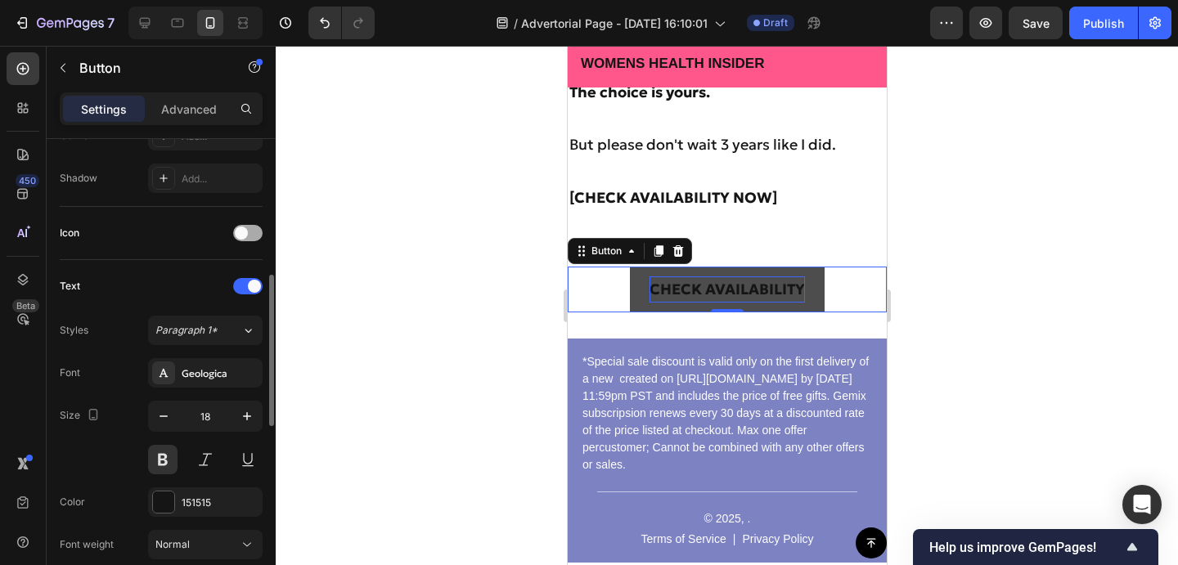
click at [250, 240] on div at bounding box center [247, 233] width 29 height 16
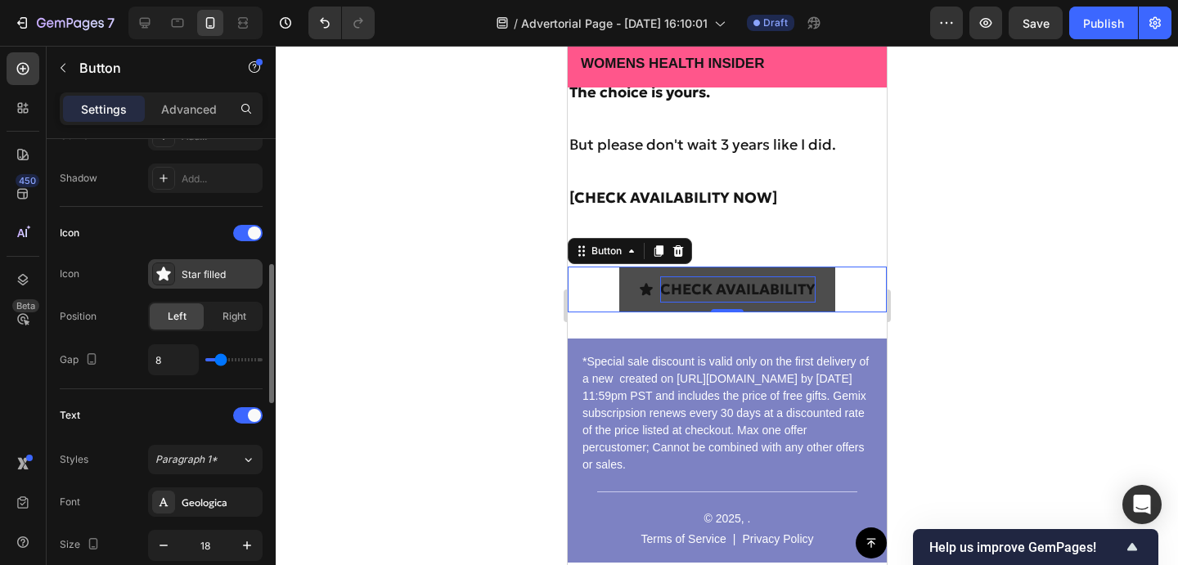
click at [201, 274] on div "Star filled" at bounding box center [220, 274] width 77 height 15
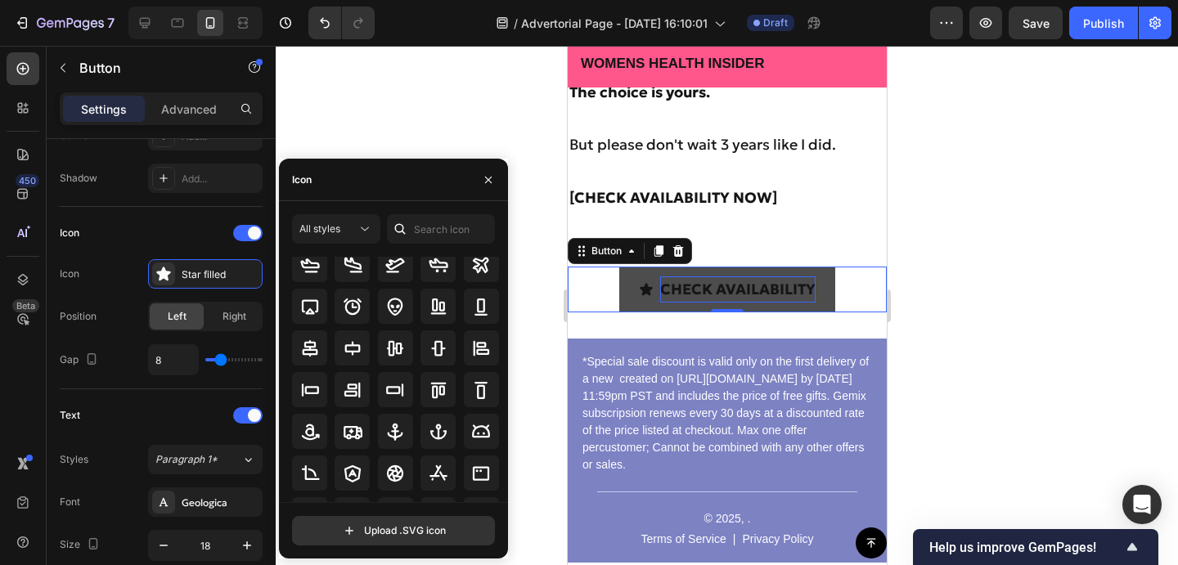
scroll to position [0, 0]
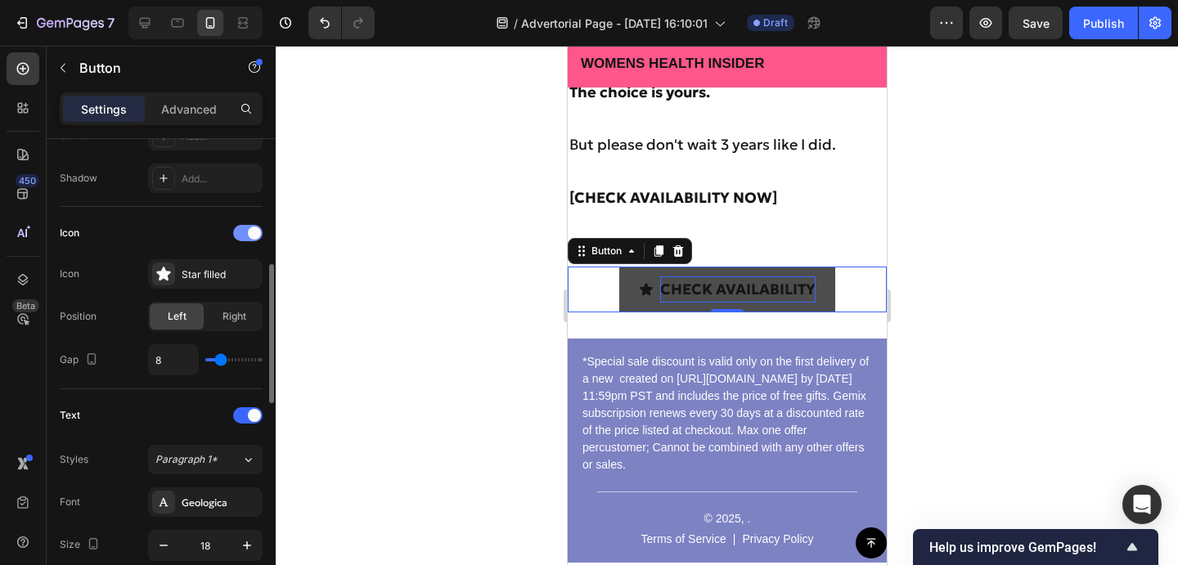
click at [249, 231] on span at bounding box center [254, 233] width 13 height 13
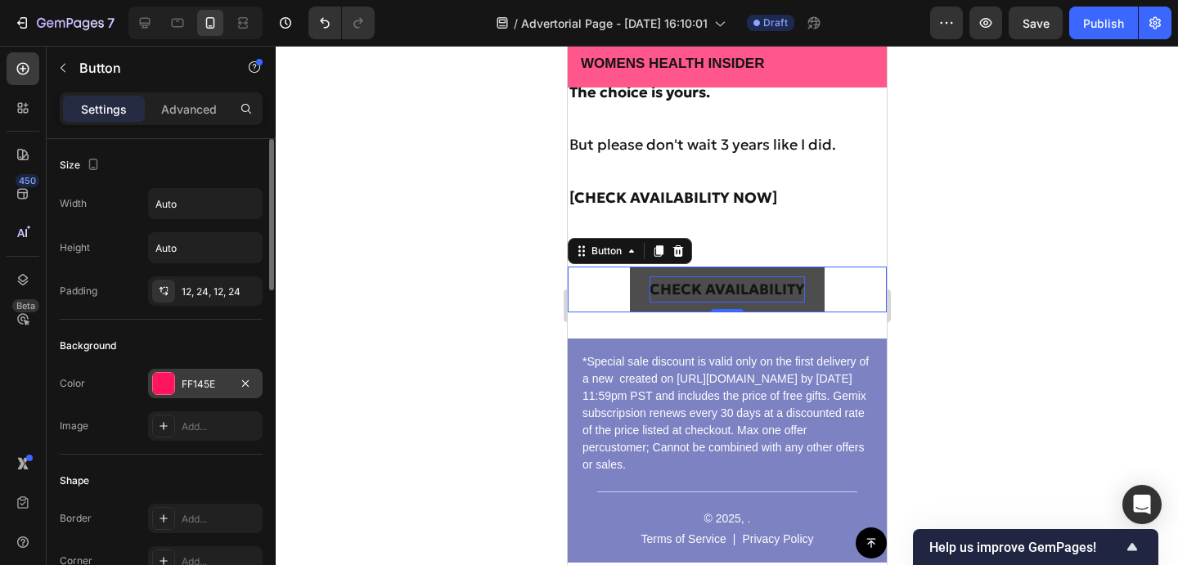
click at [165, 388] on div at bounding box center [163, 383] width 21 height 21
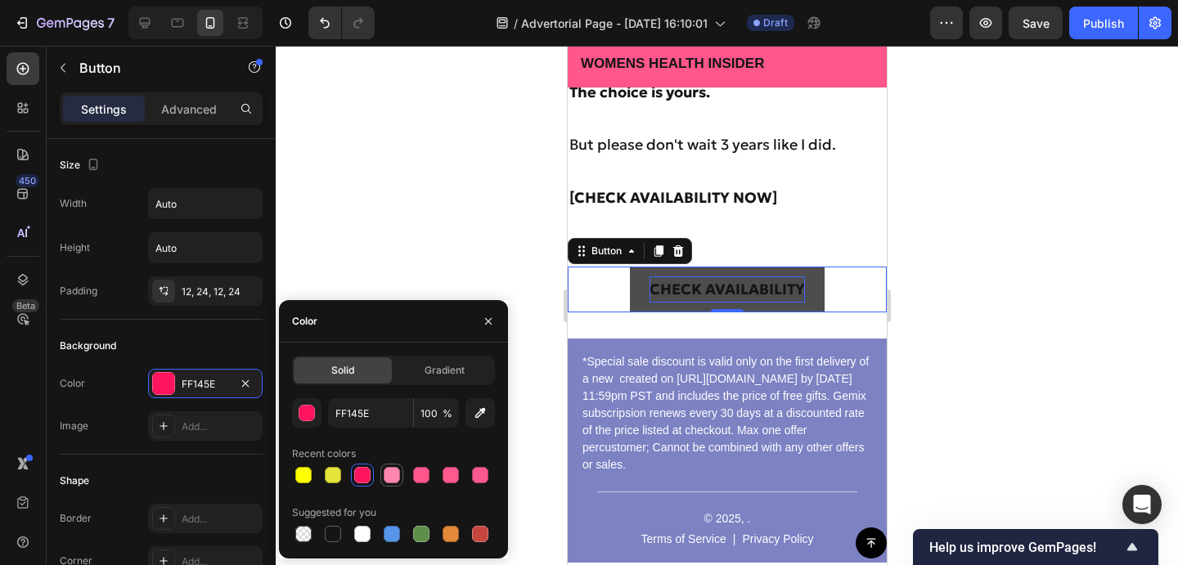
click at [386, 474] on div at bounding box center [392, 475] width 16 height 16
click at [419, 478] on div at bounding box center [421, 475] width 16 height 16
click at [442, 478] on div at bounding box center [450, 475] width 16 height 16
click at [470, 479] on div at bounding box center [480, 475] width 20 height 20
click at [442, 478] on div at bounding box center [450, 475] width 16 height 16
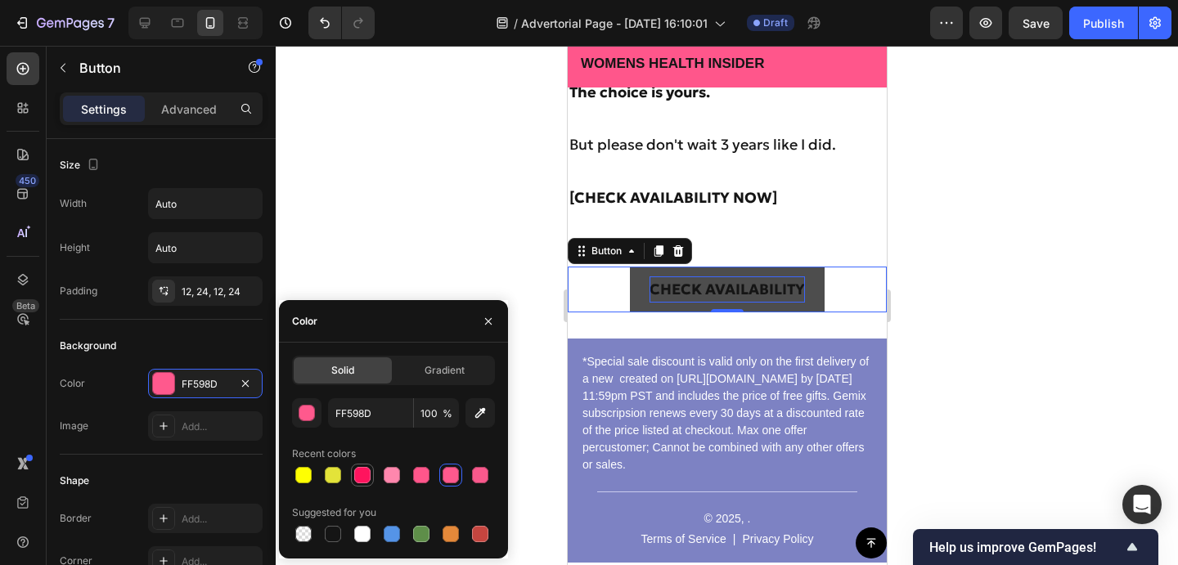
click at [371, 478] on div at bounding box center [363, 475] width 20 height 20
click at [308, 416] on div "button" at bounding box center [307, 414] width 16 height 16
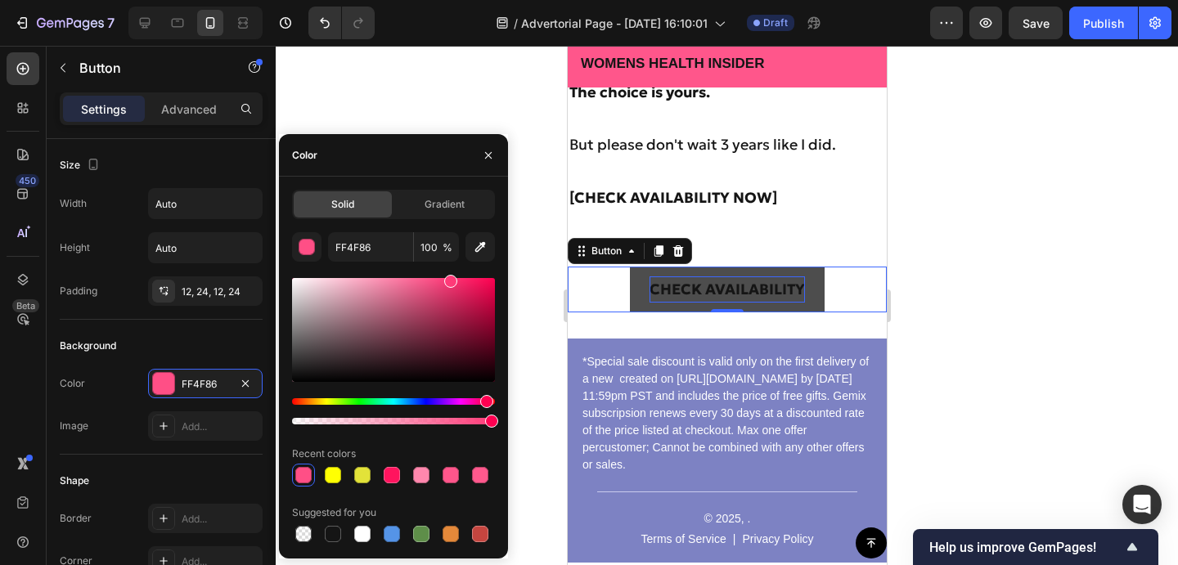
drag, startPoint x: 478, startPoint y: 293, endPoint x: 449, endPoint y: 264, distance: 40.5
click at [449, 264] on div "FF4F86 100 % Recent colors Suggested for you" at bounding box center [393, 388] width 203 height 313
type input "FF3A78"
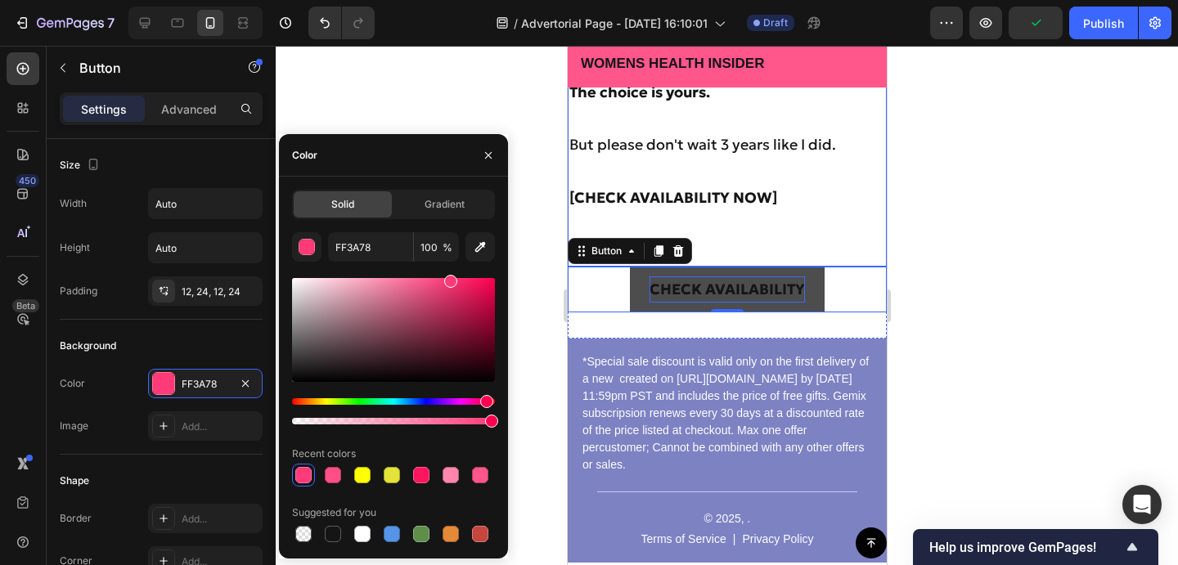
click at [812, 218] on p "Rich Text Editor. Editing area: main" at bounding box center [726, 225] width 316 height 26
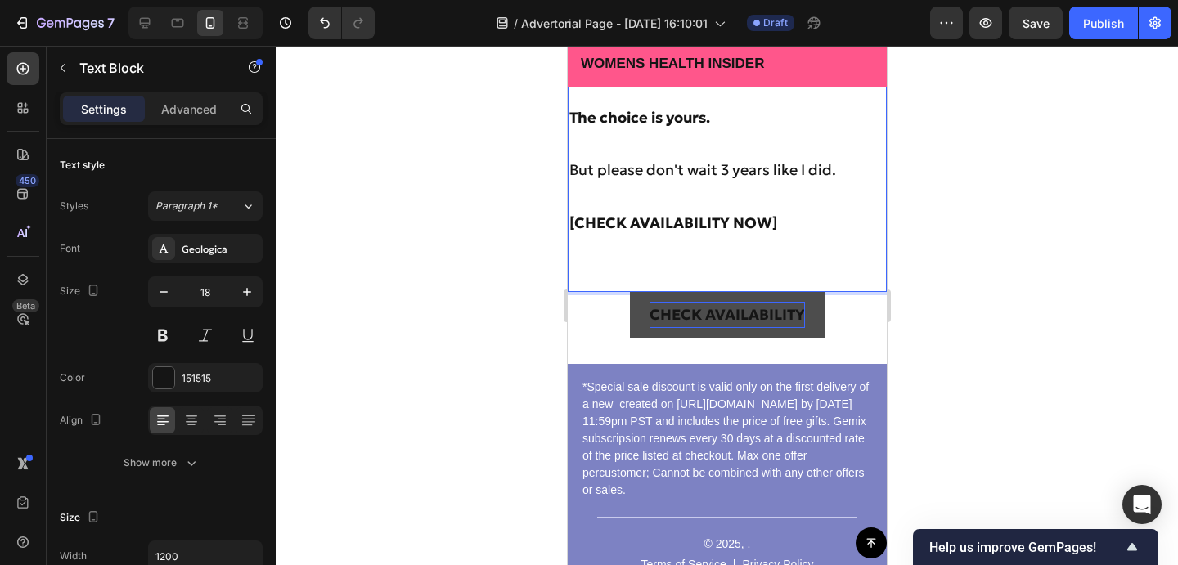
scroll to position [11395, 0]
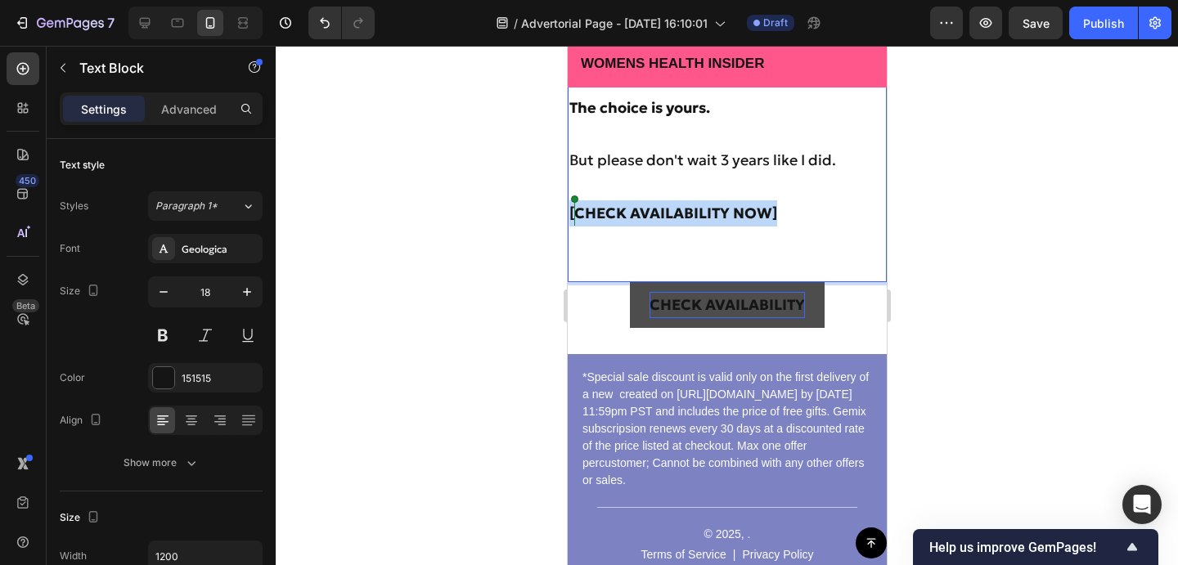
drag, startPoint x: 780, startPoint y: 214, endPoint x: 569, endPoint y: 220, distance: 211.1
click at [569, 220] on p "[CHECK AVAILABILITY NOW]" at bounding box center [726, 213] width 316 height 26
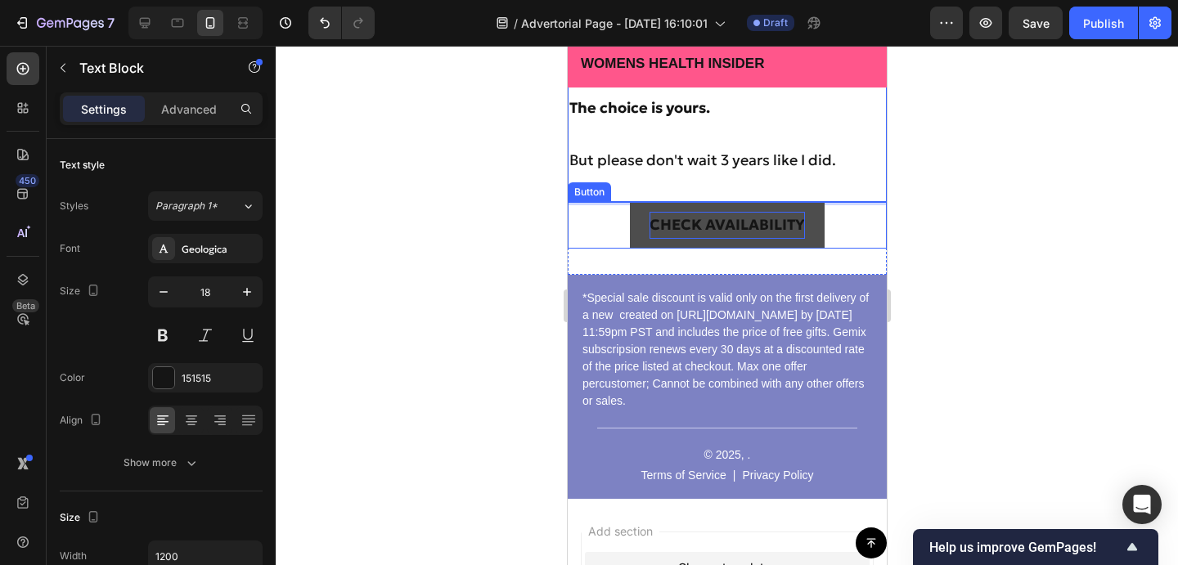
click at [958, 240] on div at bounding box center [727, 305] width 902 height 519
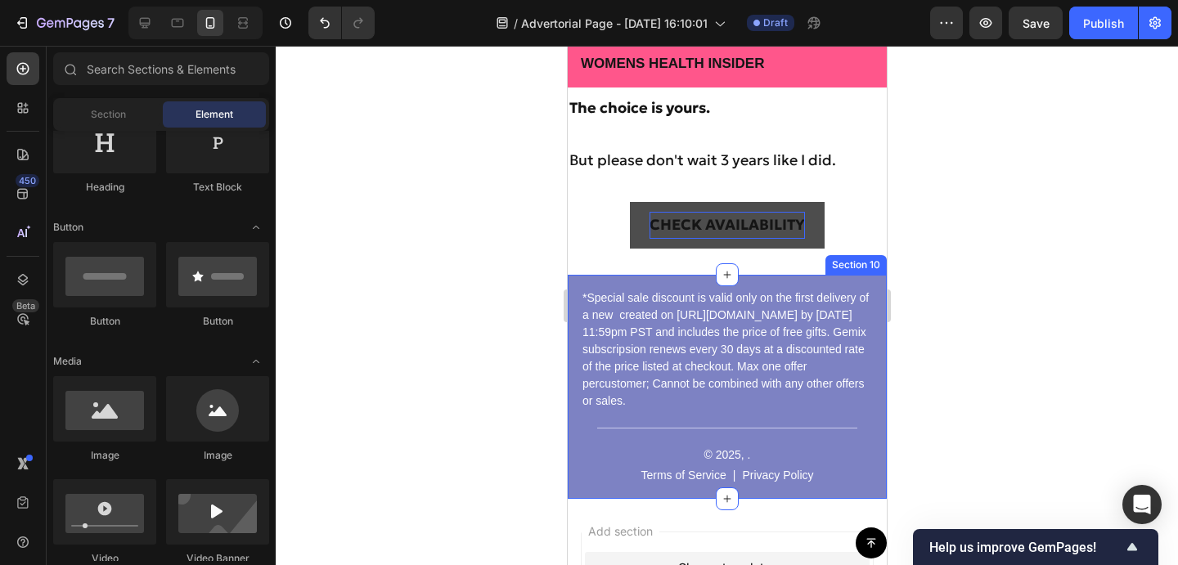
click at [811, 282] on div "*Special sale discount is valid only on the first delivery of a new created on …" at bounding box center [726, 387] width 319 height 224
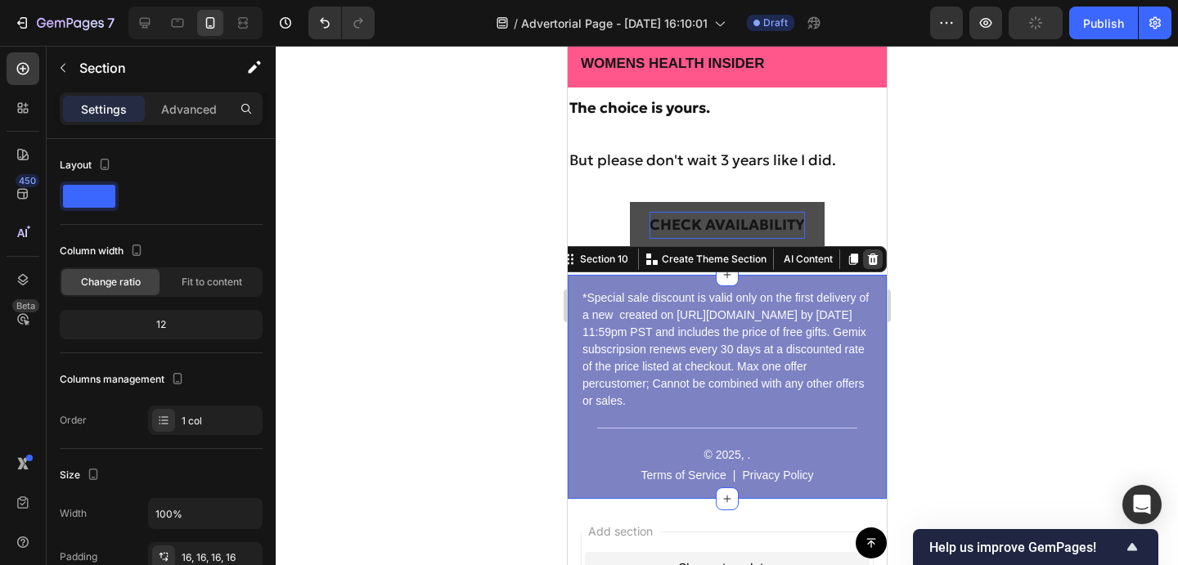
click at [874, 257] on icon at bounding box center [872, 259] width 11 height 11
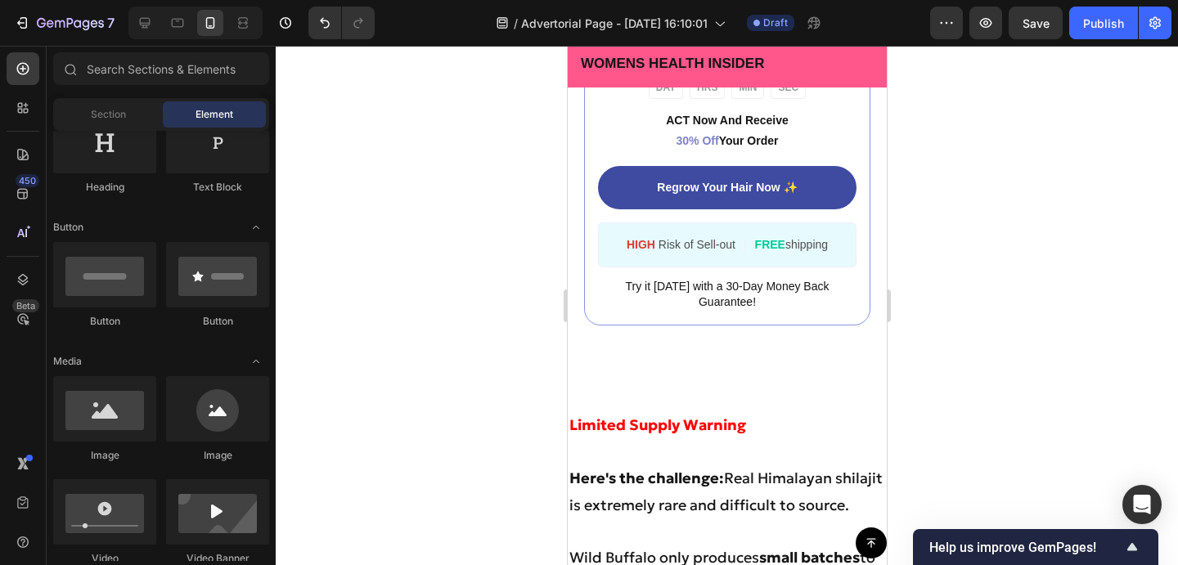
scroll to position [10079, 0]
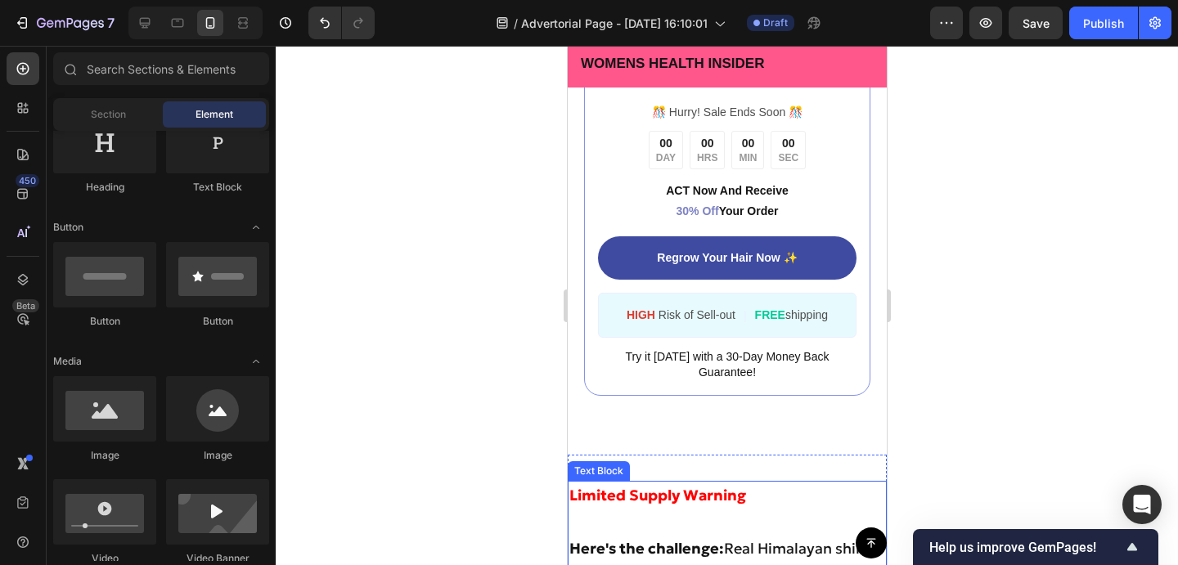
click at [743, 492] on strong "Limited Supply Warning" at bounding box center [656, 495] width 177 height 19
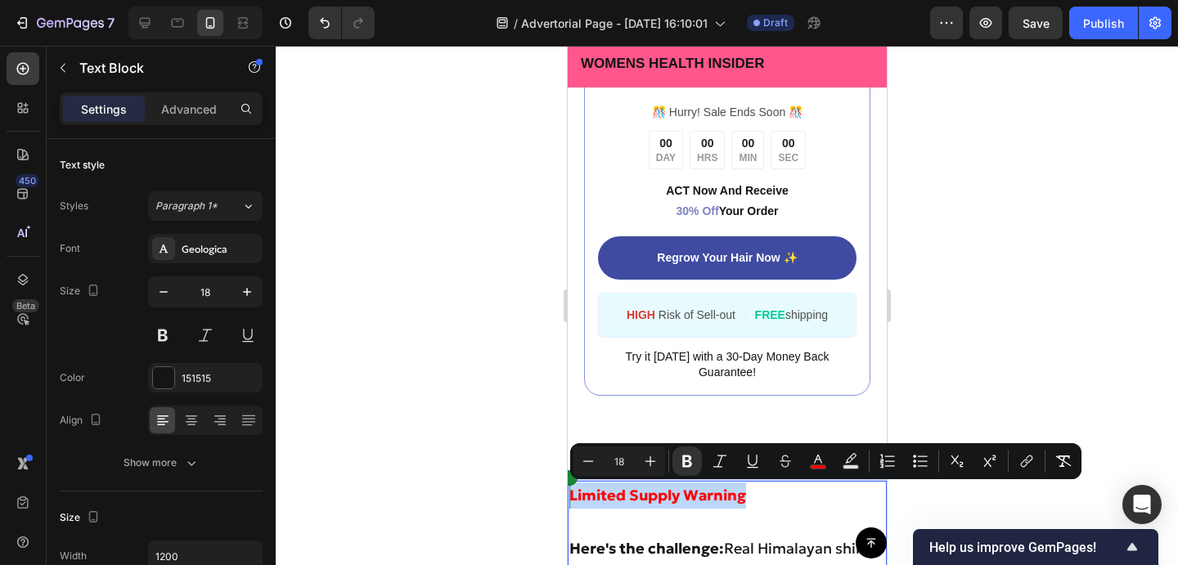
drag, startPoint x: 754, startPoint y: 494, endPoint x: 569, endPoint y: 494, distance: 184.9
click at [851, 457] on icon "Editor contextual toolbar" at bounding box center [850, 458] width 11 height 10
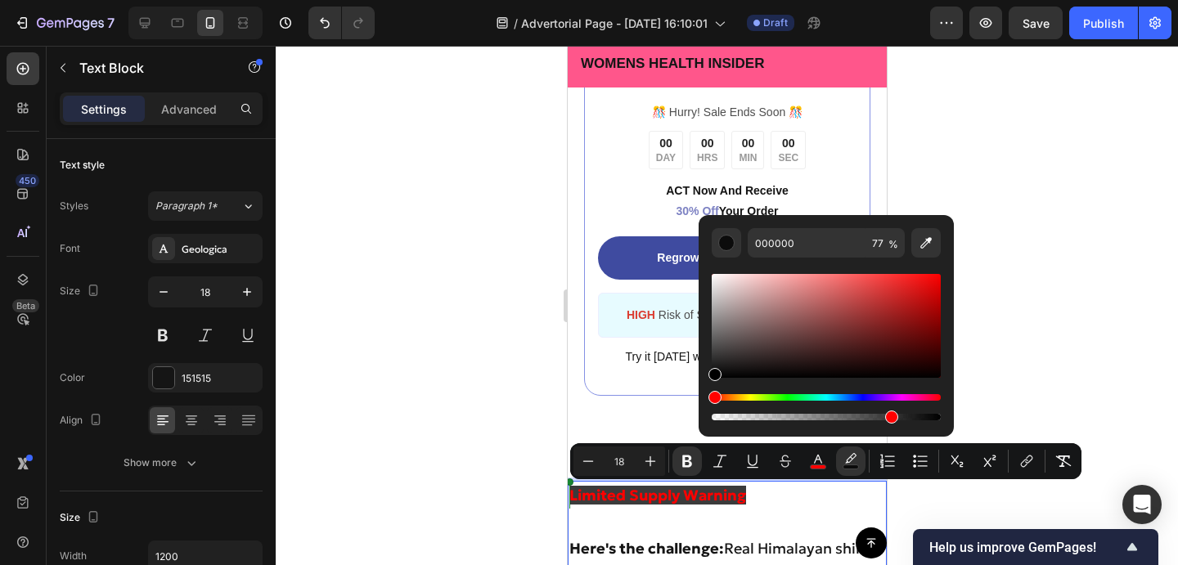
click at [745, 396] on div "Hue" at bounding box center [826, 397] width 229 height 7
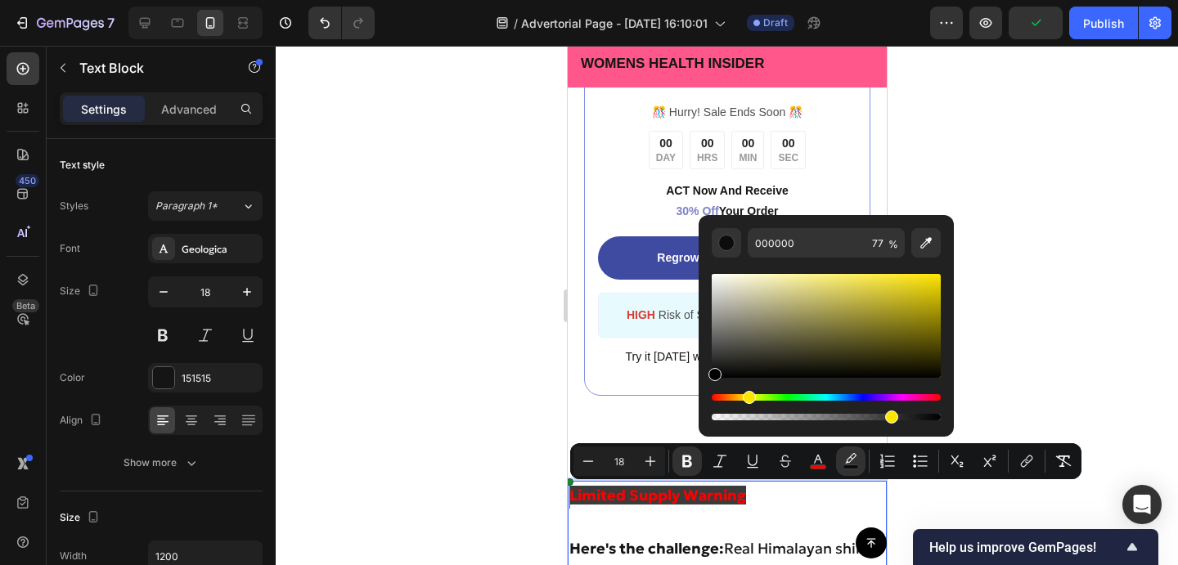
click at [746, 396] on div "Hue" at bounding box center [826, 397] width 229 height 7
drag, startPoint x: 877, startPoint y: 319, endPoint x: 957, endPoint y: 250, distance: 105.6
click at [957, 0] on body "7 Version history / Advertorial Page - Sep 27, 16:10:01 Draft Preview Publish 4…" at bounding box center [589, 0] width 1178 height 0
type input "FFE500"
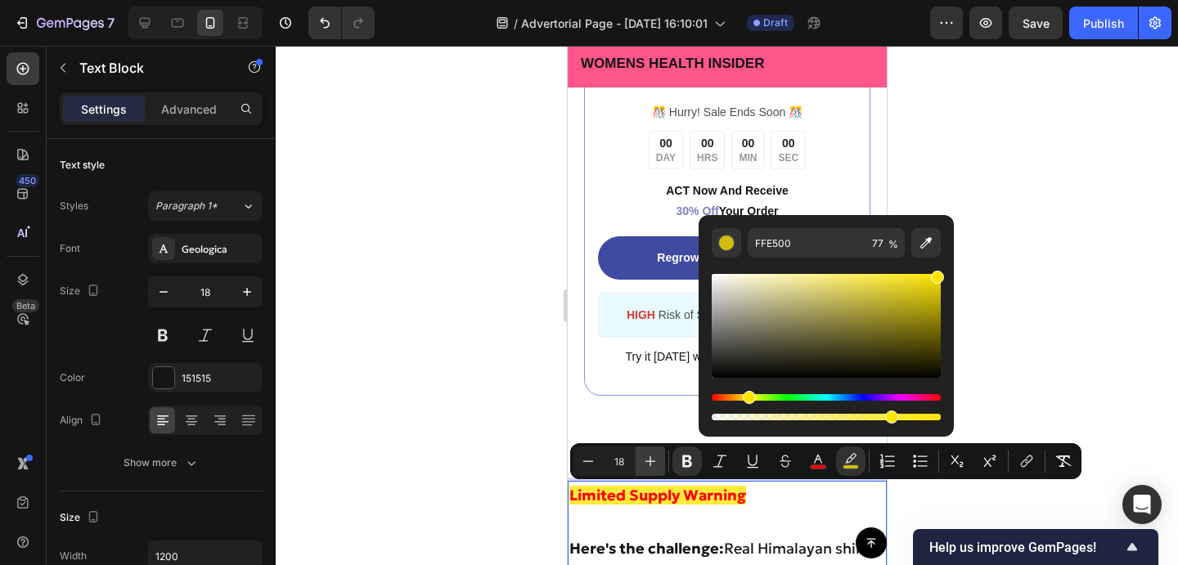
click at [660, 460] on button "Plus" at bounding box center [650, 461] width 29 height 29
type input "21"
click at [1006, 387] on div at bounding box center [727, 305] width 902 height 519
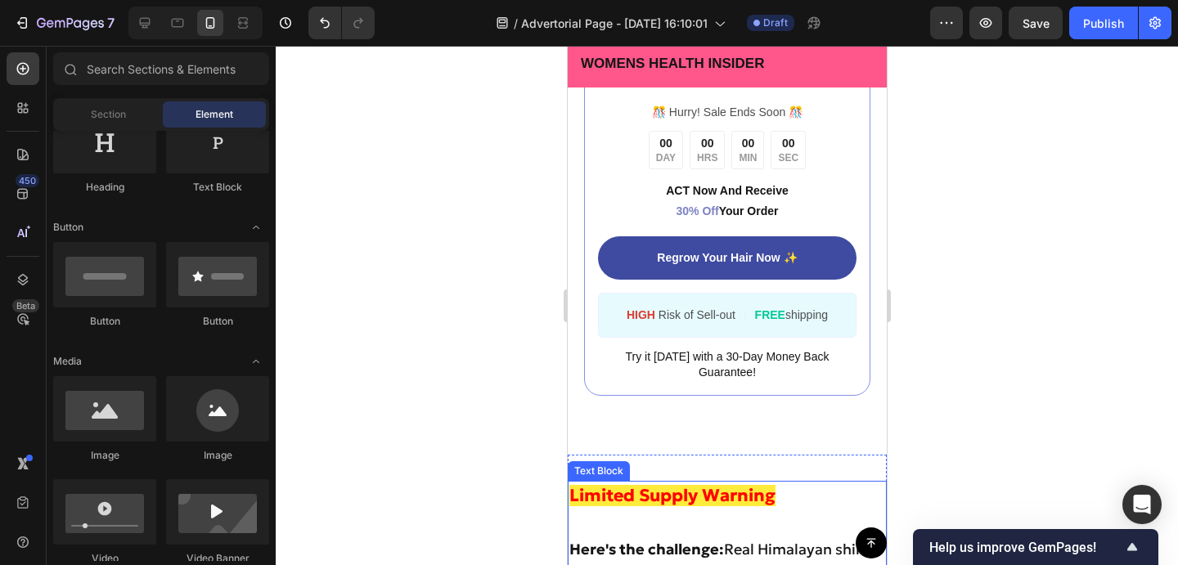
click at [787, 494] on p "Limited Supply Warning" at bounding box center [726, 496] width 316 height 27
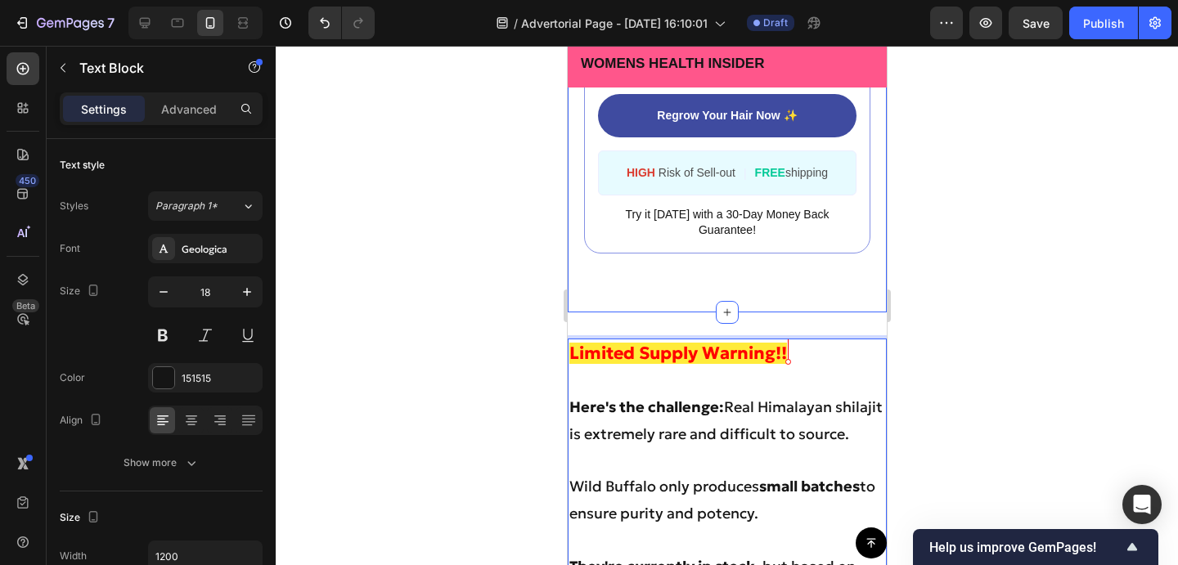
scroll to position [10224, 0]
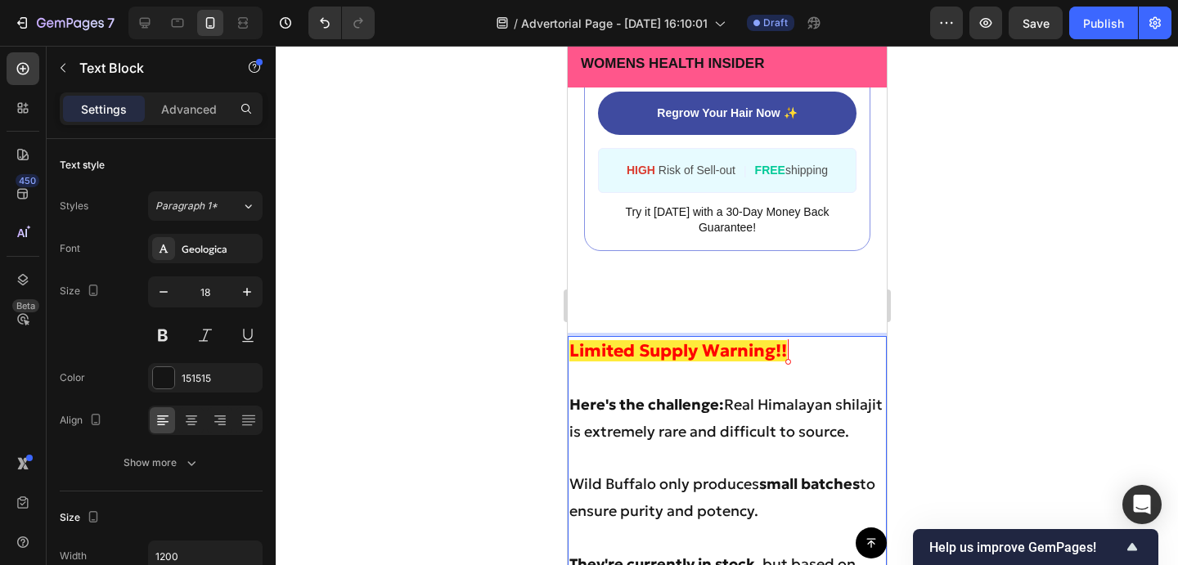
click at [567, 46] on div "challenge:" at bounding box center [567, 46] width 0 height 0
click at [924, 426] on div at bounding box center [727, 305] width 902 height 519
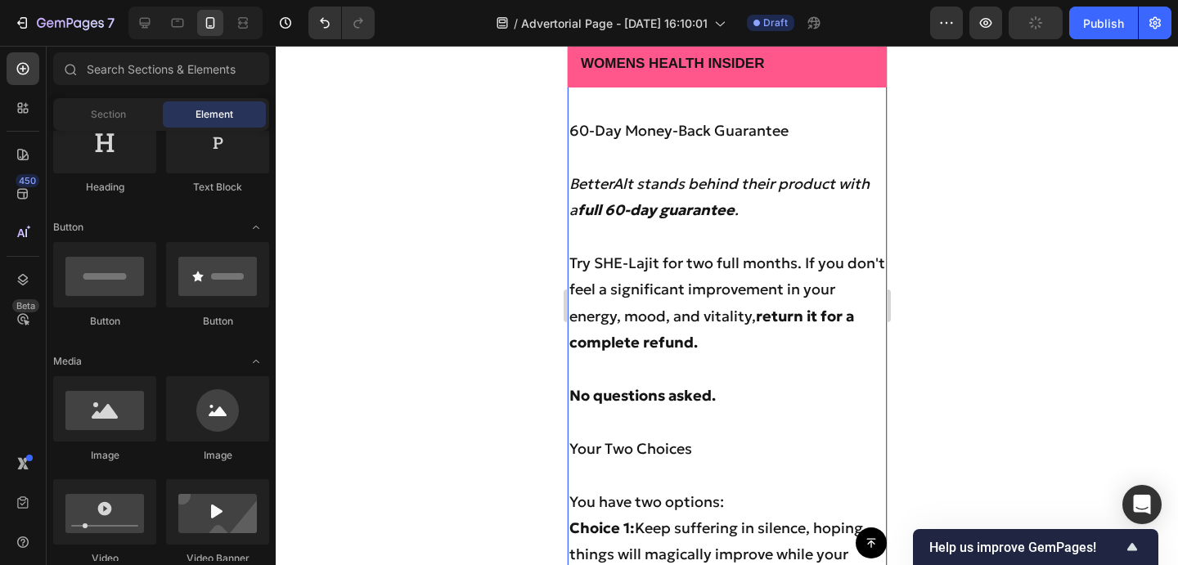
scroll to position [10788, 0]
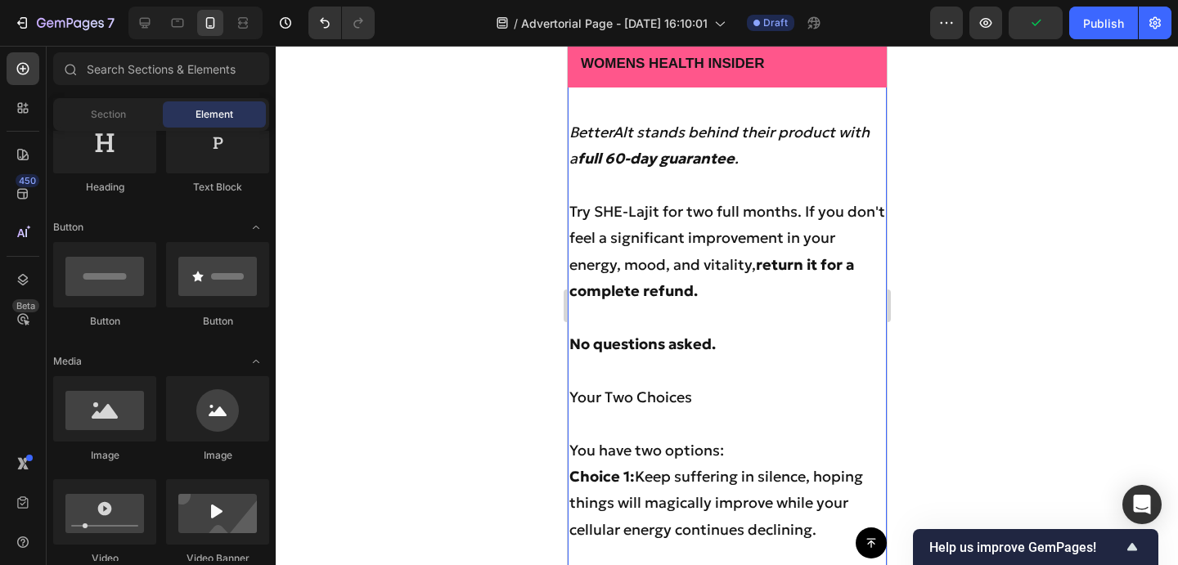
click at [759, 265] on strong "return it for a complete refund." at bounding box center [710, 277] width 285 height 45
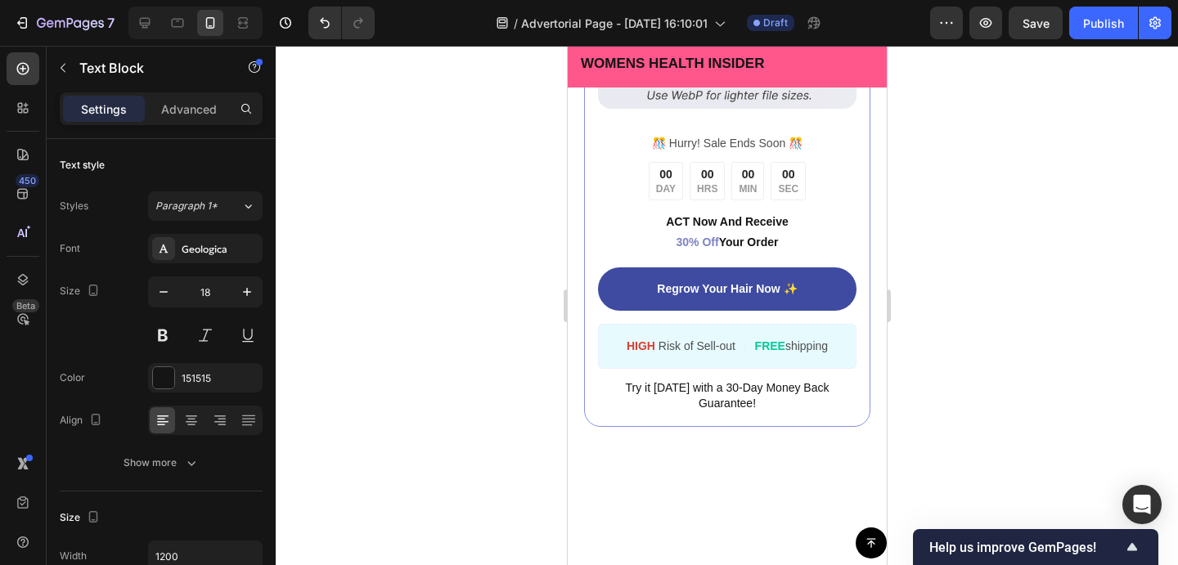
scroll to position [9677, 0]
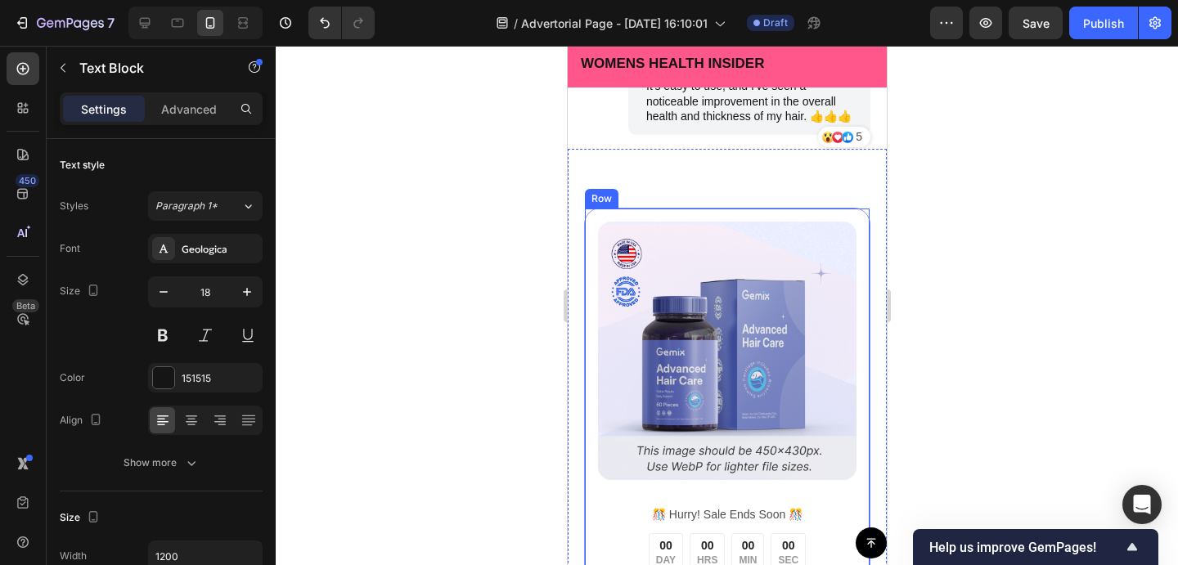
click at [779, 210] on div "Image ️🎊 Hurry! Sale Ends Soon ️🎊 Text Block 00 DAY 00 HRS 00 MIN 00 SEC Countd…" at bounding box center [726, 503] width 286 height 591
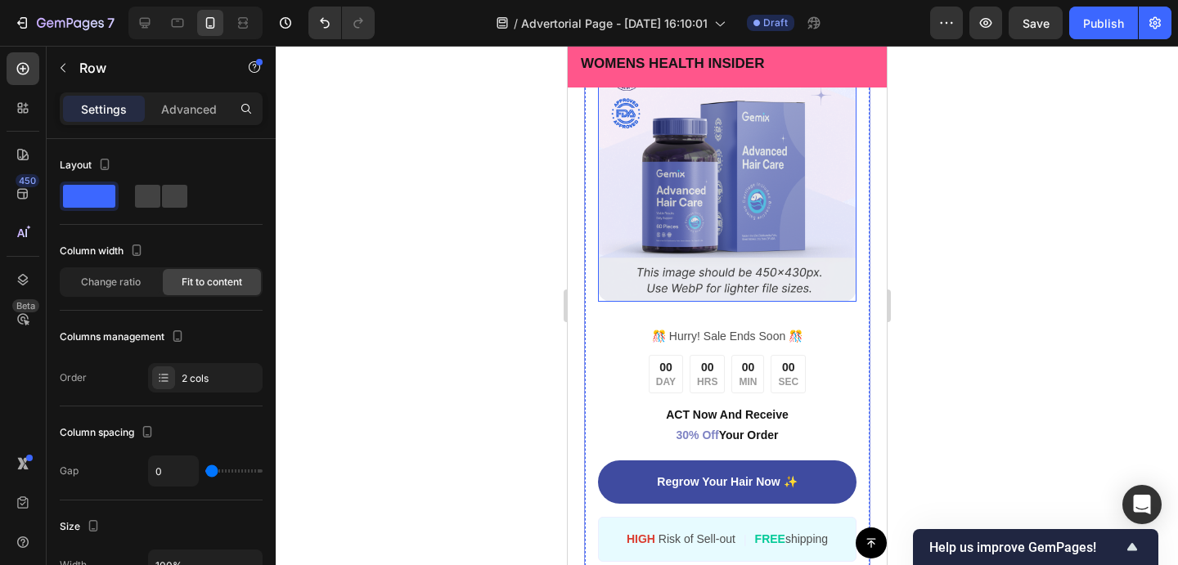
scroll to position [9859, 0]
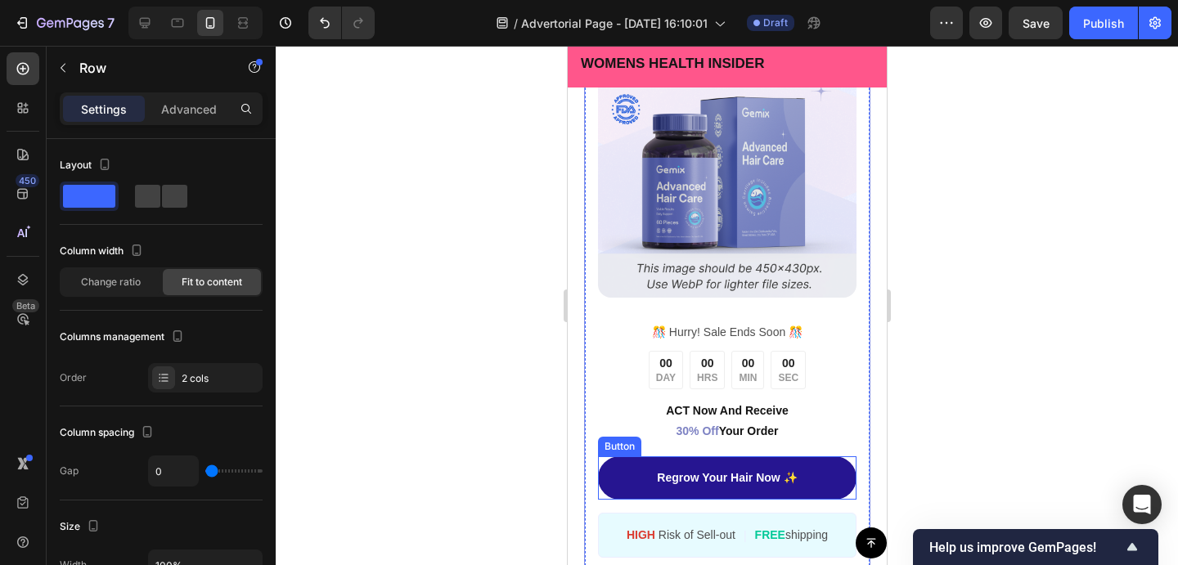
click at [824, 469] on link "Regrow Your Hair Now ✨" at bounding box center [726, 477] width 258 height 43
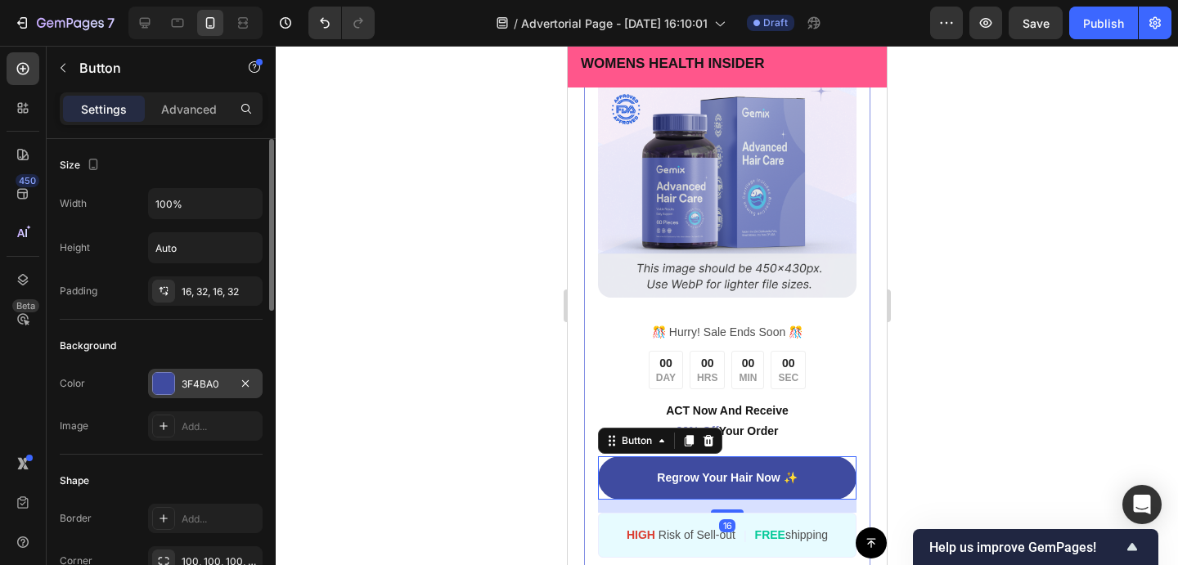
click at [167, 393] on div at bounding box center [163, 383] width 21 height 21
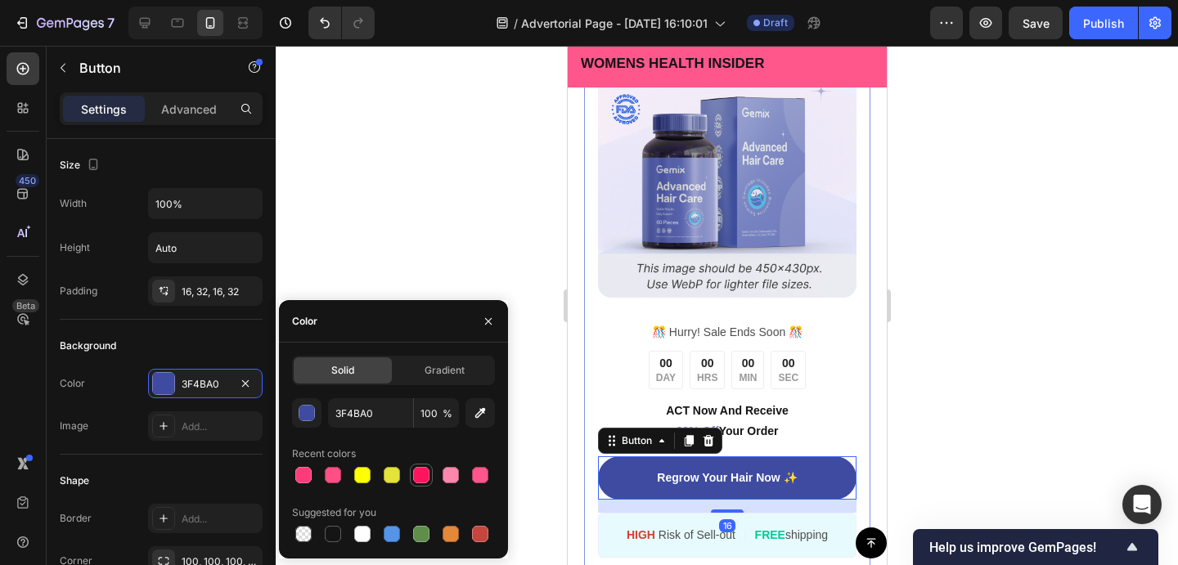
click at [420, 474] on div at bounding box center [421, 475] width 16 height 16
type input "FF145E"
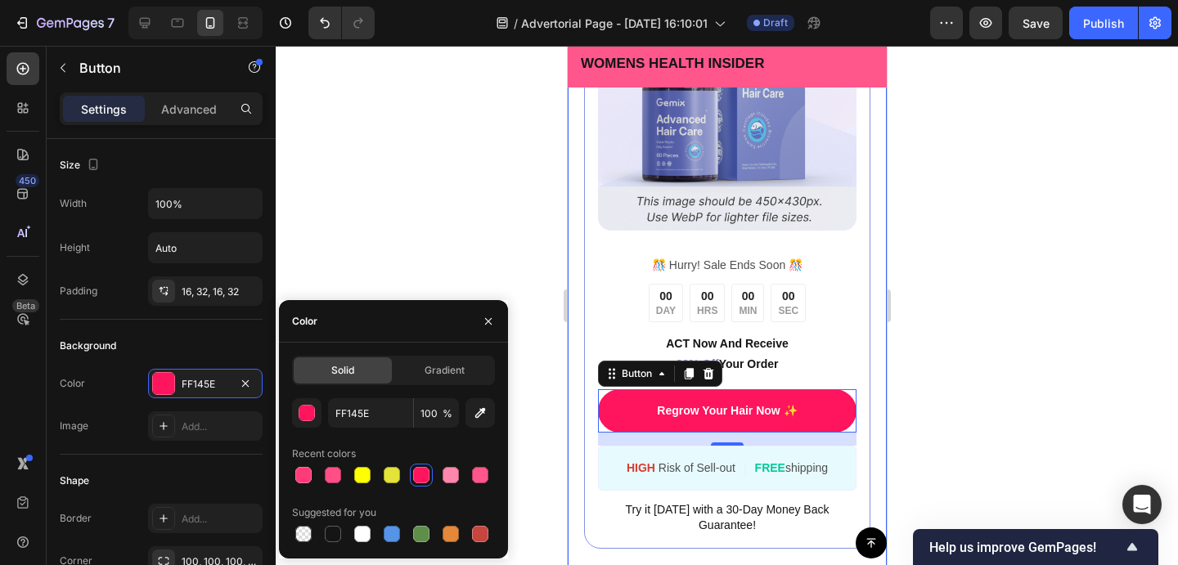
scroll to position [9986, 0]
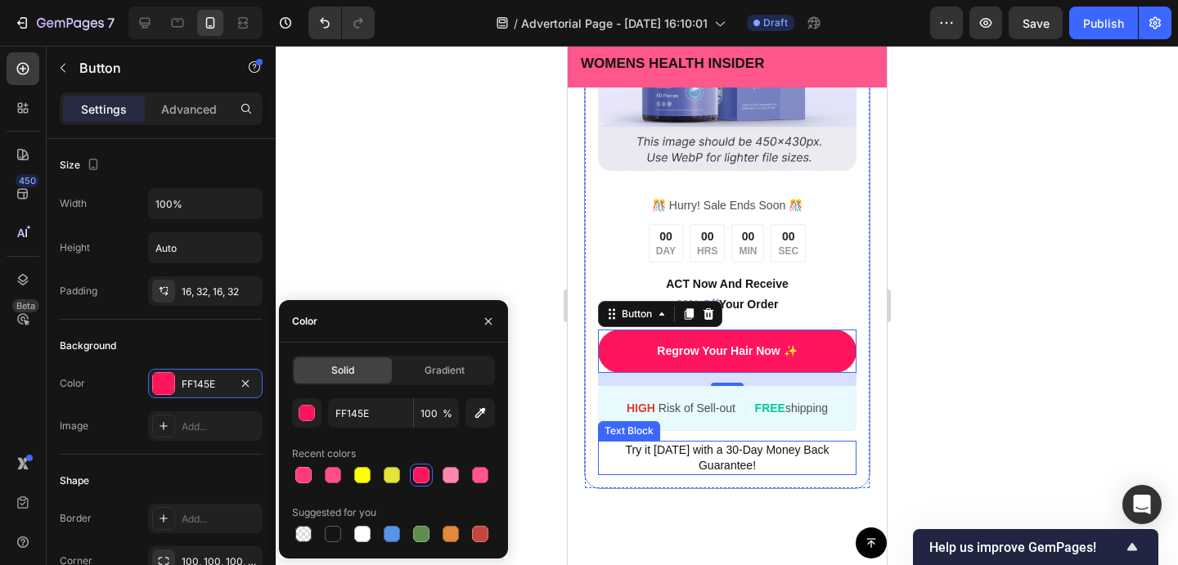
click at [757, 446] on span "Try it today with a 30-Day Money Back Guarantee!" at bounding box center [727, 457] width 204 height 29
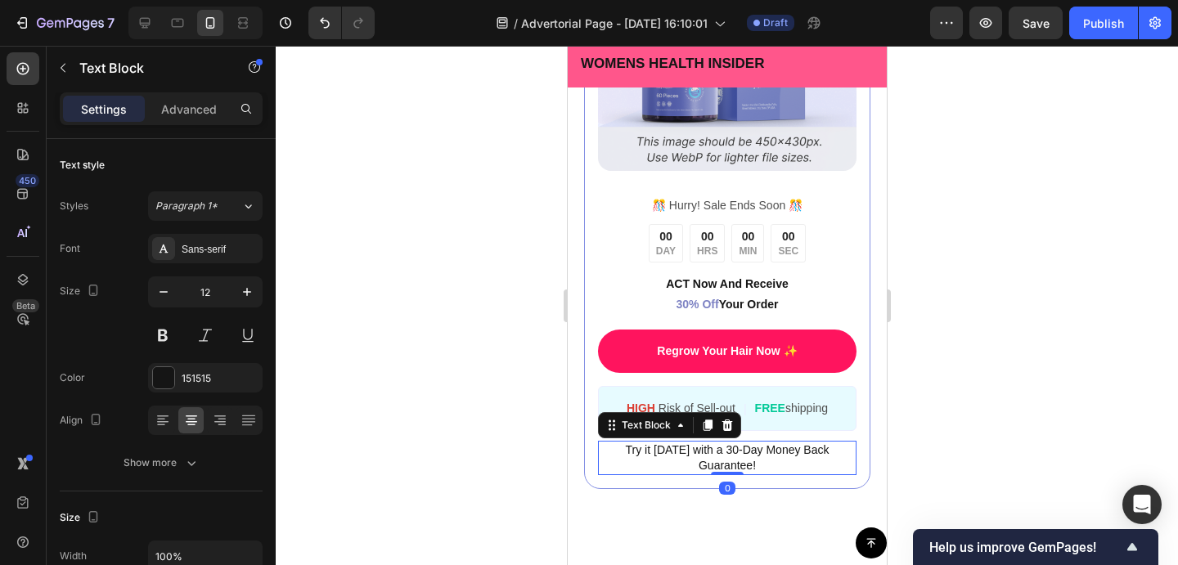
click at [720, 449] on span "Try it today with a 30-Day Money Back Guarantee!" at bounding box center [727, 457] width 204 height 29
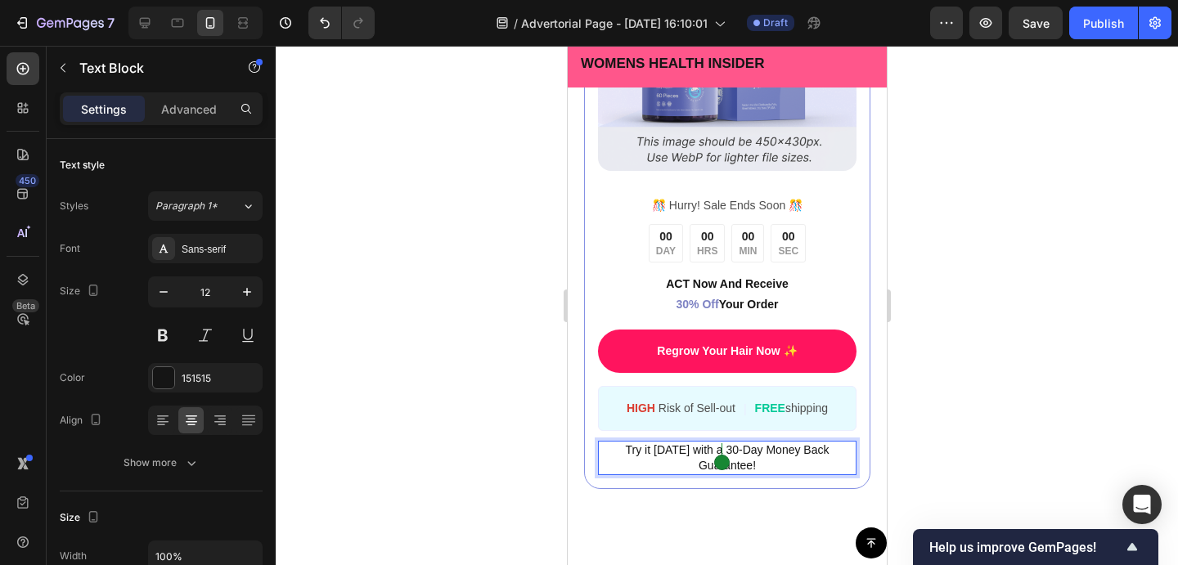
click at [725, 449] on span "Try it today with a 30-Day Money Back Guarantee!" at bounding box center [727, 457] width 204 height 29
drag, startPoint x: 982, startPoint y: 296, endPoint x: 244, endPoint y: 229, distance: 740.8
click at [982, 296] on div at bounding box center [727, 305] width 902 height 519
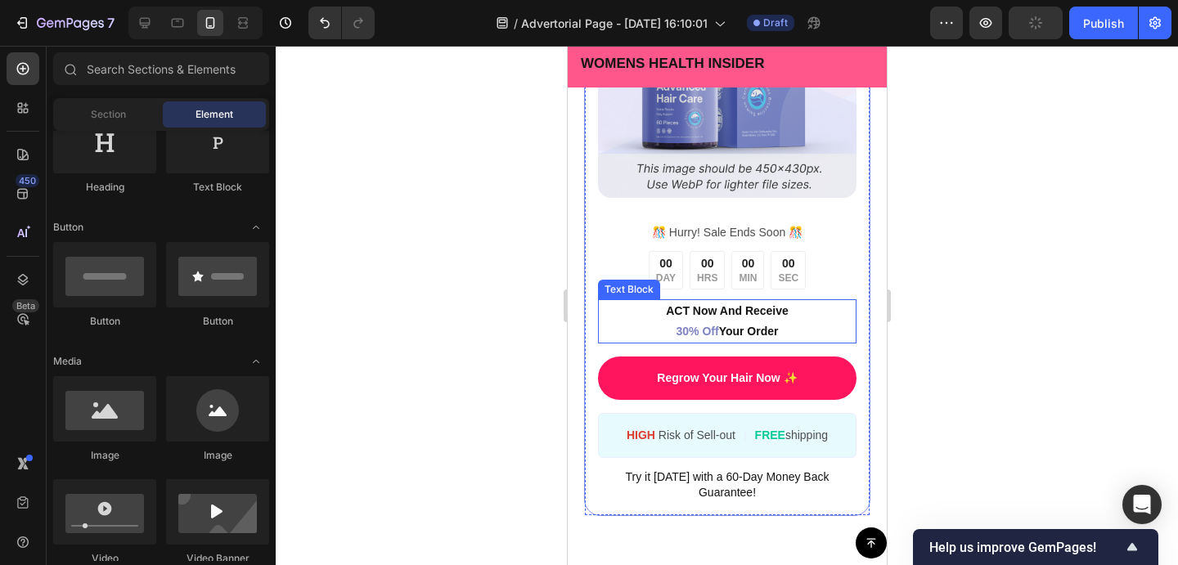
scroll to position [9940, 0]
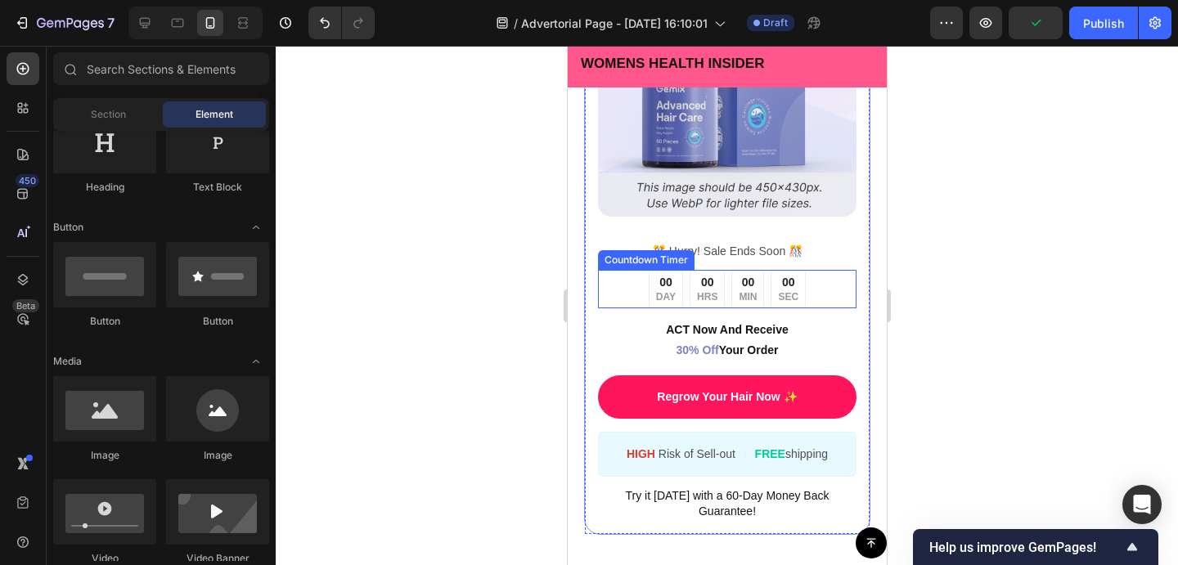
click at [825, 280] on div "00 DAY 00 HRS 00 MIN 00 SEC" at bounding box center [726, 289] width 258 height 38
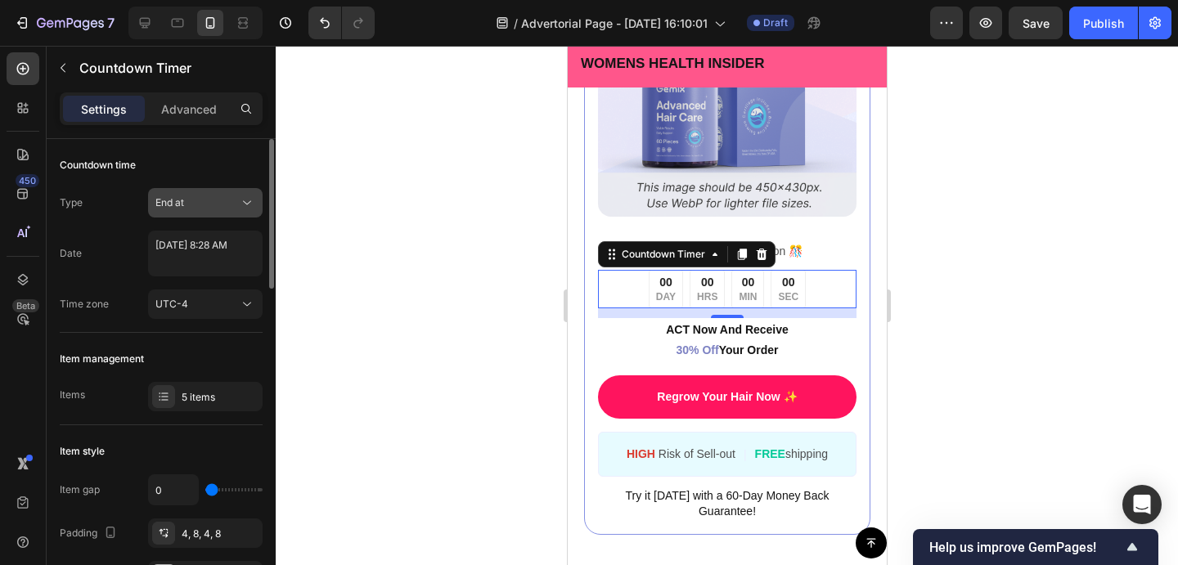
click at [221, 208] on div "End at" at bounding box center [196, 202] width 83 height 15
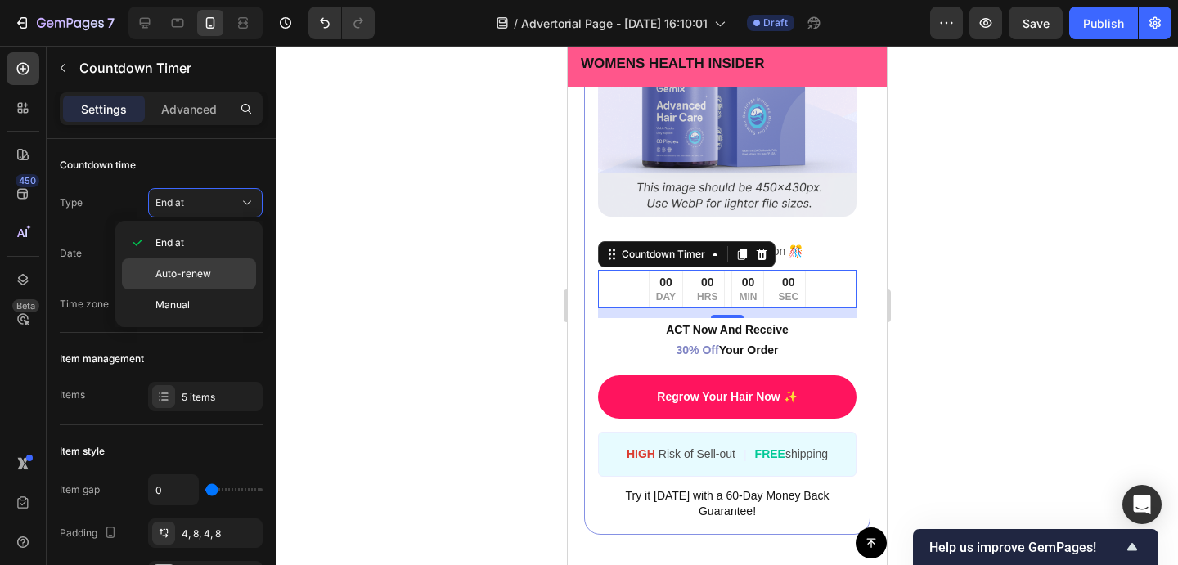
click at [212, 267] on p "Auto-renew" at bounding box center [201, 274] width 93 height 15
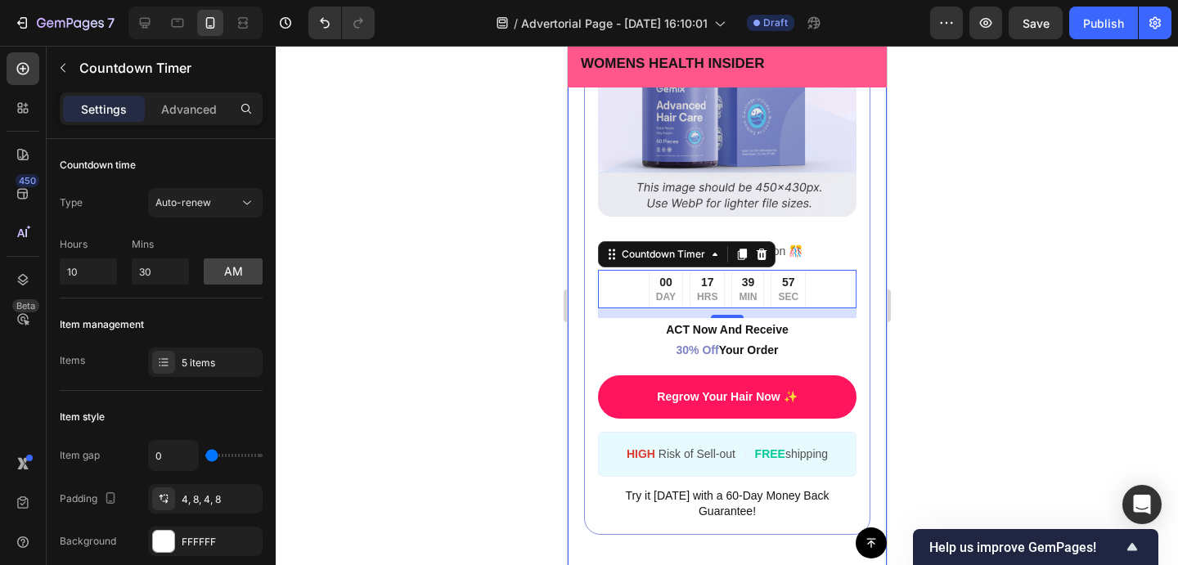
click at [957, 373] on div at bounding box center [727, 305] width 902 height 519
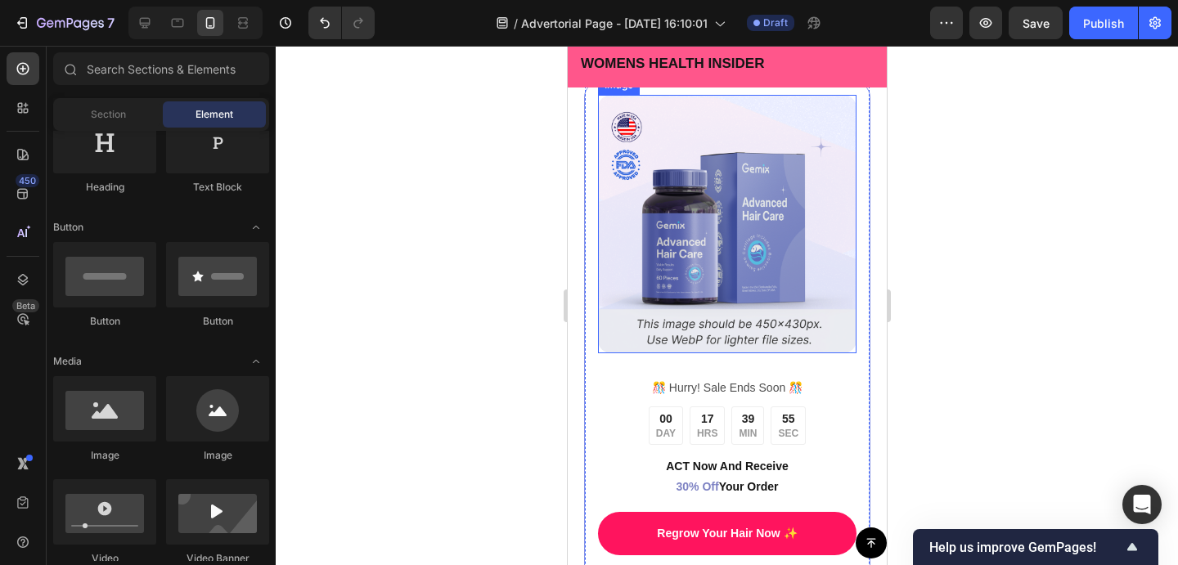
scroll to position [9701, 0]
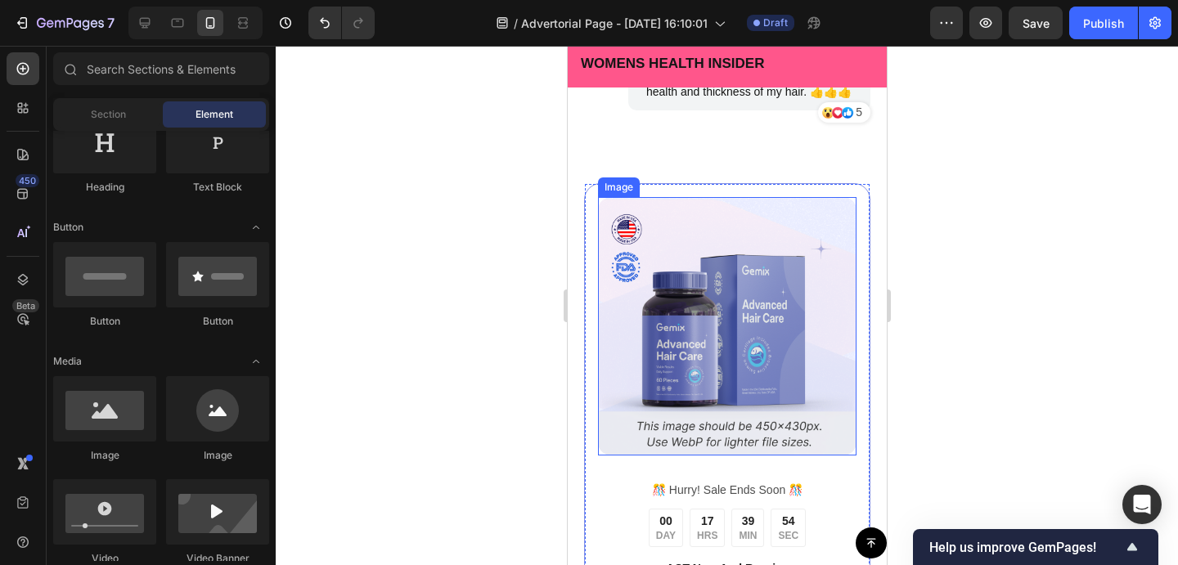
click at [708, 305] on img at bounding box center [726, 326] width 258 height 258
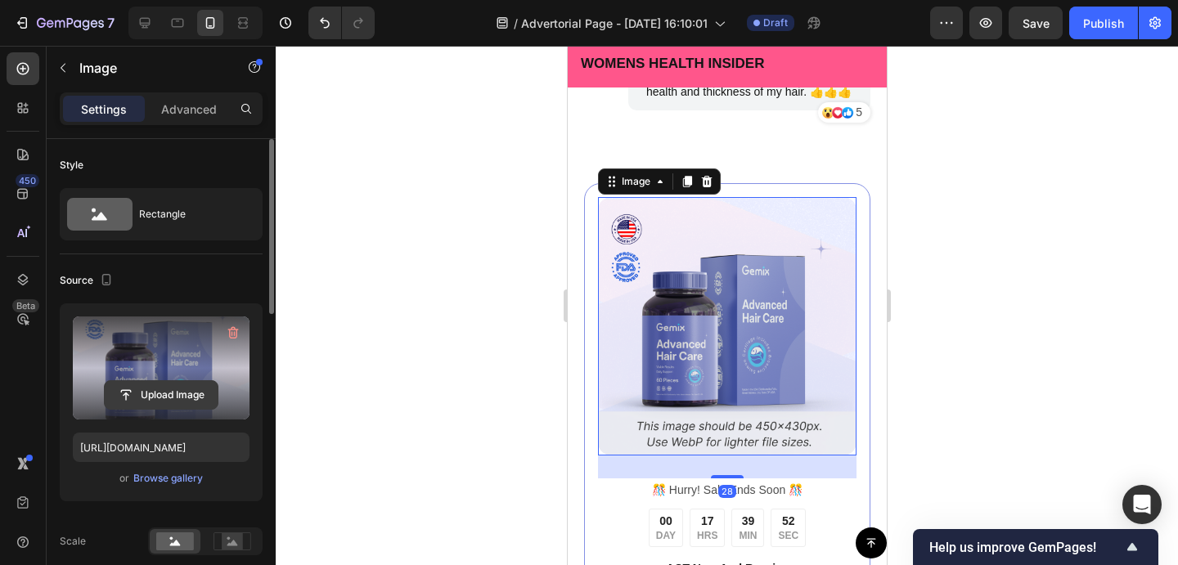
click at [191, 398] on input "file" at bounding box center [161, 395] width 113 height 28
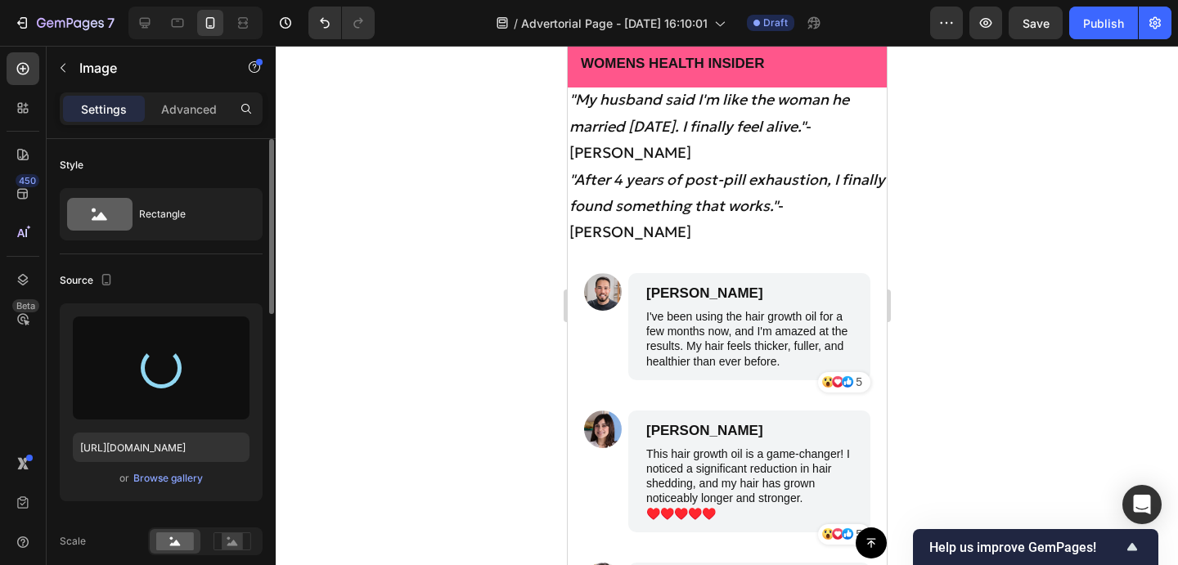
scroll to position [8808, 0]
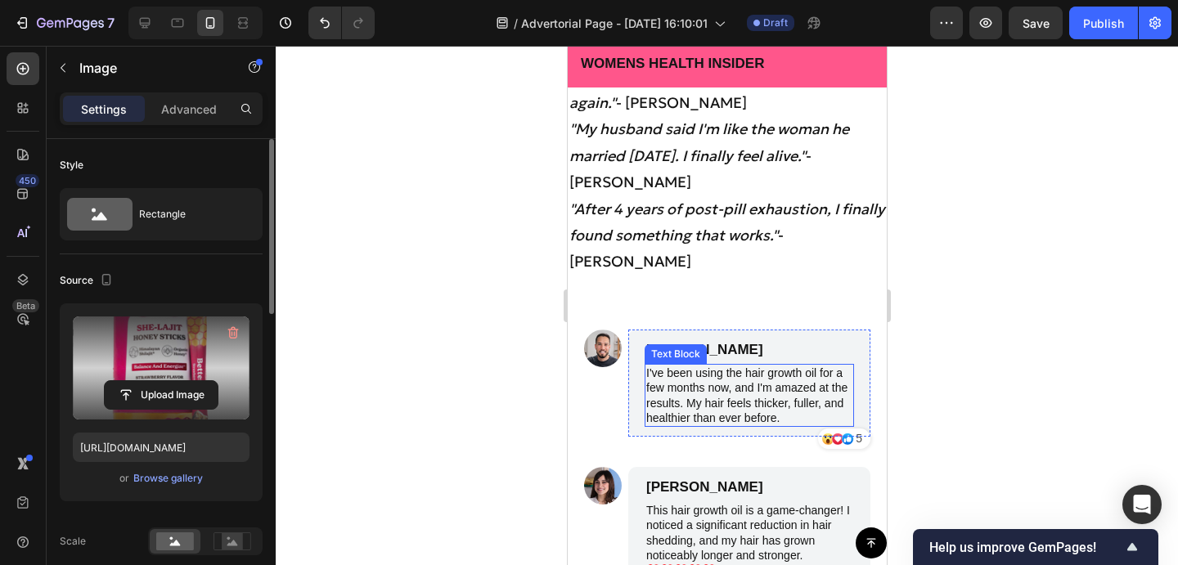
type input "https://cdn.shopify.com/s/files/1/0910/1616/7807/files/gempages_580008830809670…"
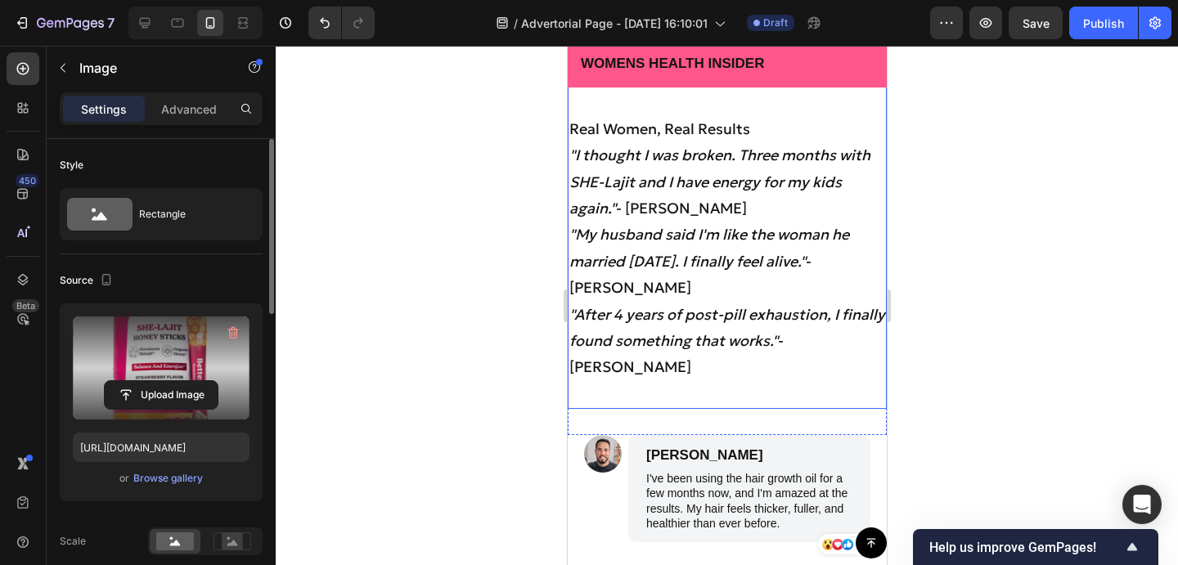
scroll to position [8704, 0]
click at [578, 150] on icon ""I thought I was broken. Three months with SHE-Lajit and I have energy for my k…" at bounding box center [718, 180] width 301 height 72
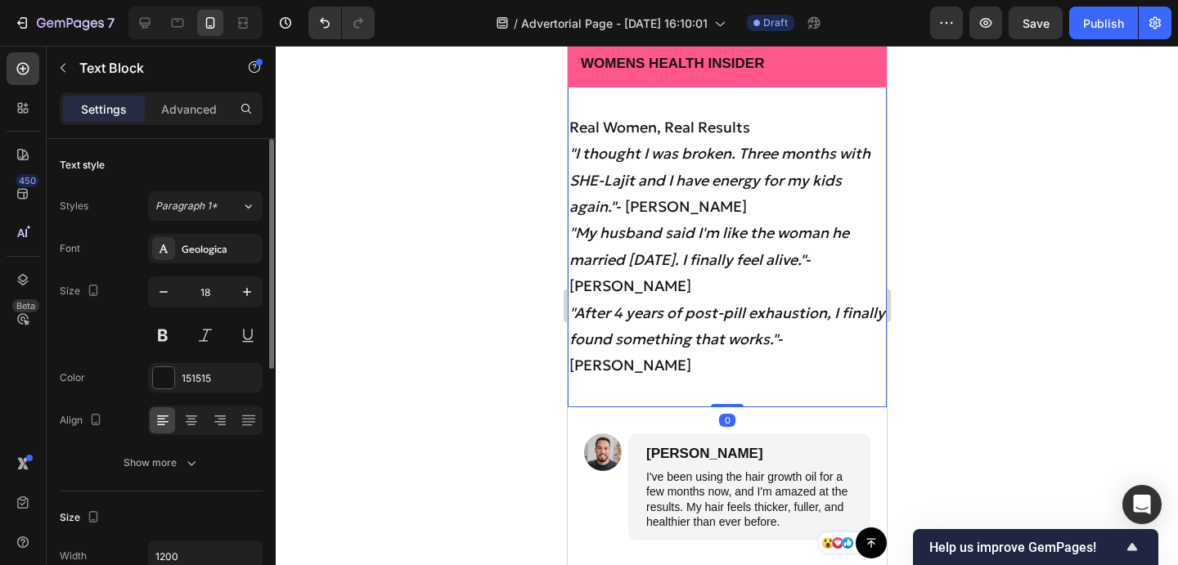
click at [578, 151] on icon ""I thought I was broken. Three months with SHE-Lajit and I have energy for my k…" at bounding box center [718, 180] width 301 height 72
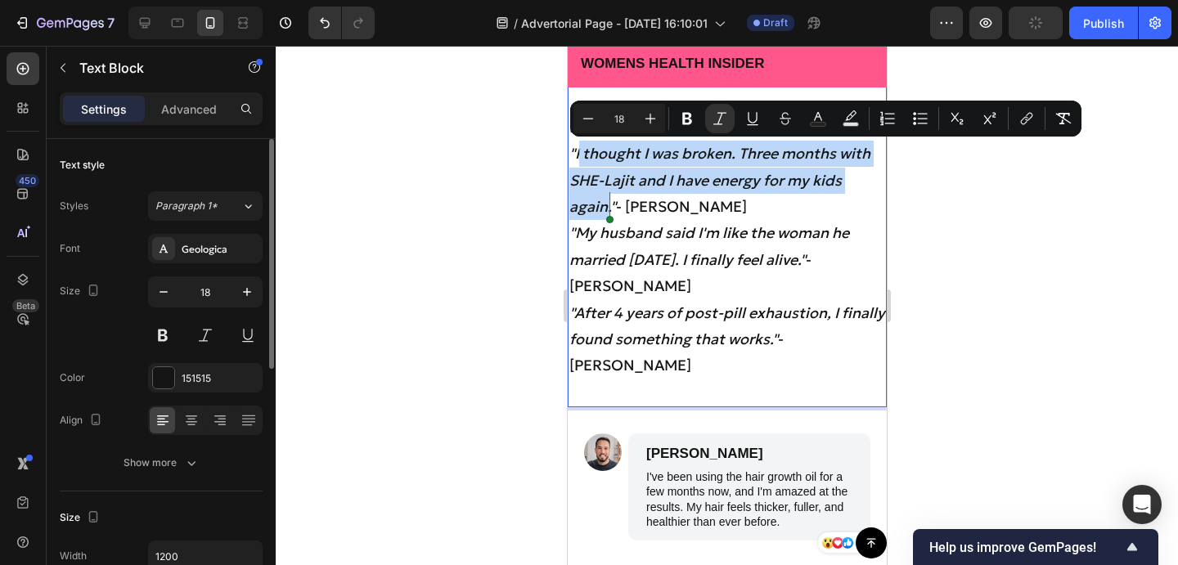
drag, startPoint x: 577, startPoint y: 150, endPoint x: 609, endPoint y: 211, distance: 69.5
click at [609, 211] on icon ""I thought I was broken. Three months with SHE-Lajit and I have energy for my k…" at bounding box center [718, 180] width 301 height 72
click at [577, 155] on icon ""I thought I was broken. Three months with SHE-Lajit and I have energy for my k…" at bounding box center [718, 180] width 301 height 72
drag, startPoint x: 576, startPoint y: 155, endPoint x: 609, endPoint y: 209, distance: 64.2
click at [609, 209] on icon ""I thought I was broken. Three months with SHE-Lajit and I have energy for my k…" at bounding box center [718, 180] width 301 height 72
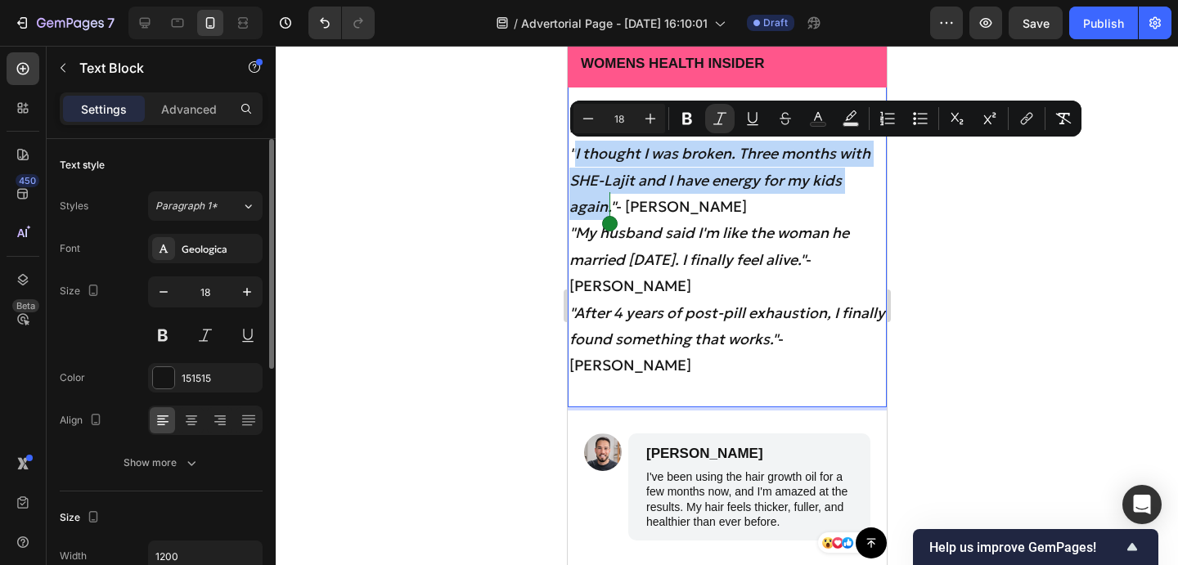
copy icon "I thought I was broken. Three months with SHE-Lajit and I have energy for my ki…"
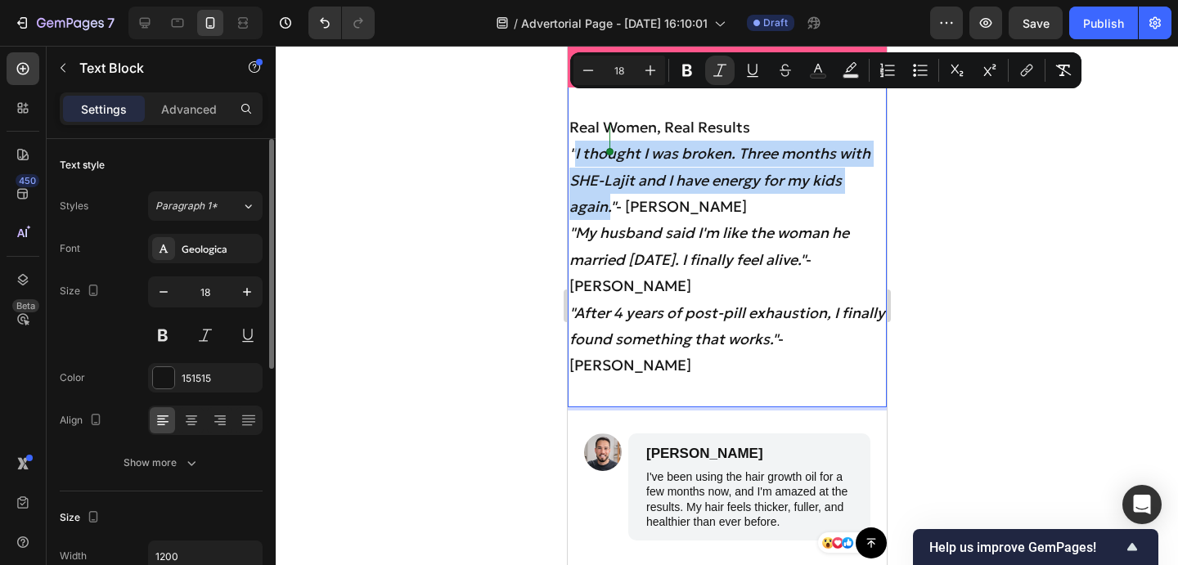
scroll to position [8789, 0]
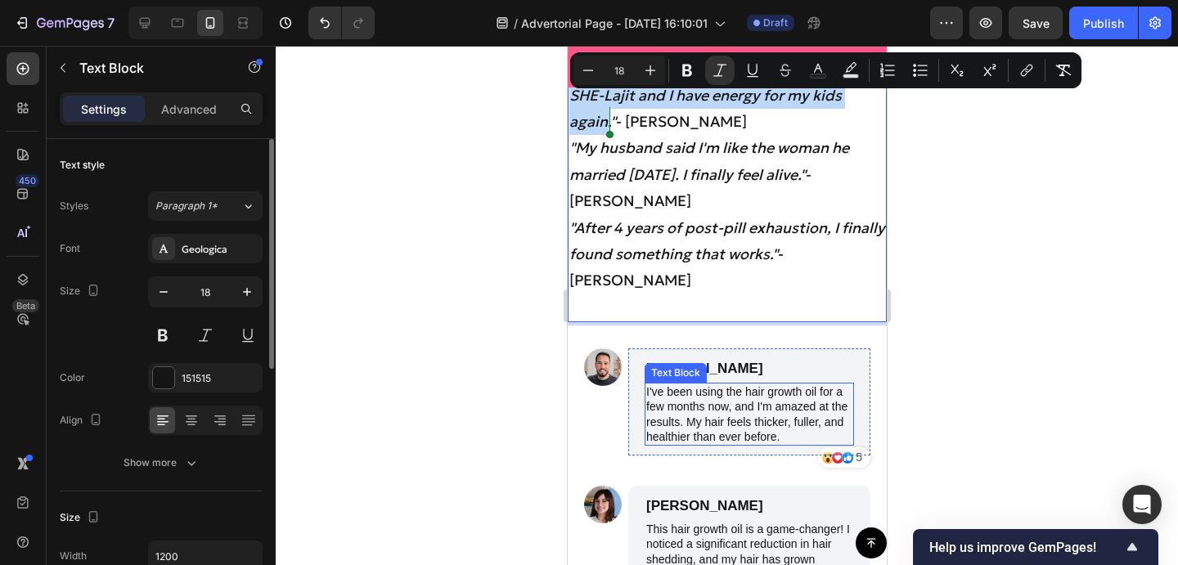
click at [694, 397] on p "I've been using the hair growth oil for a few months now, and I'm amazed at the…" at bounding box center [748, 414] width 206 height 60
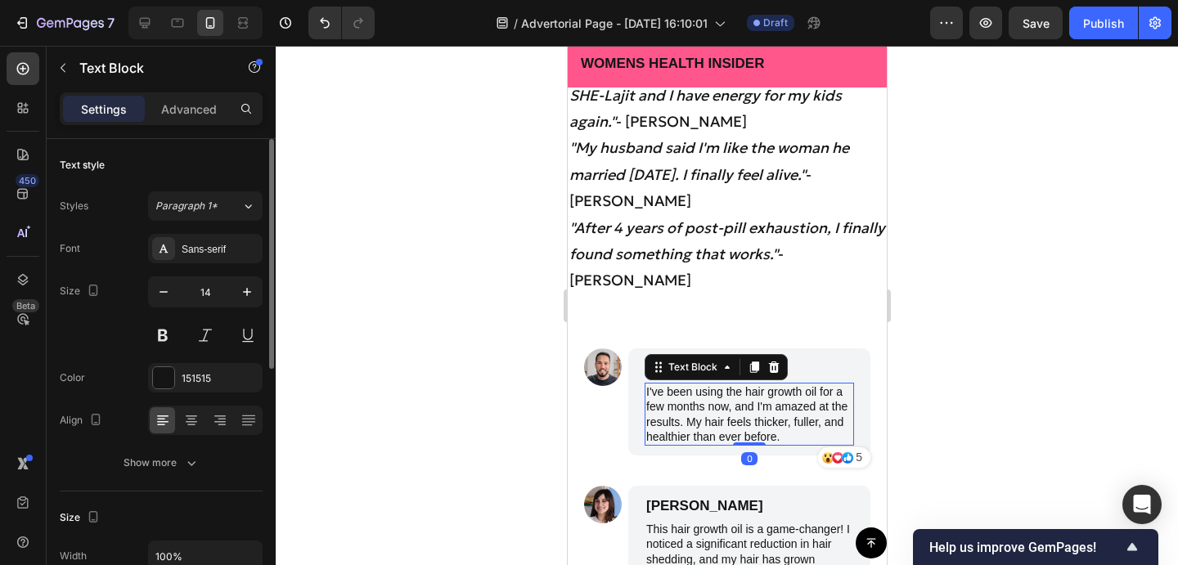
click at [694, 396] on p "I've been using the hair growth oil for a few months now, and I'm amazed at the…" at bounding box center [748, 414] width 206 height 60
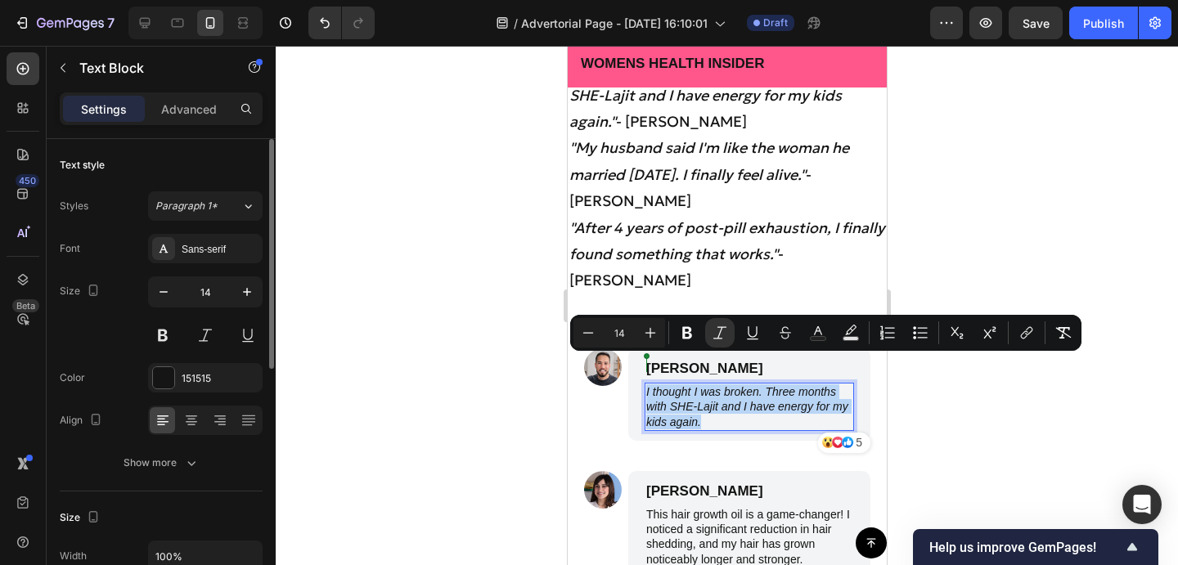
drag, startPoint x: 712, startPoint y: 391, endPoint x: 643, endPoint y: 364, distance: 73.8
click at [643, 364] on div "James Smith Text Block I thought I was broken. Three months with SHE-Lajit and …" at bounding box center [748, 394] width 242 height 92
click at [722, 330] on icon "Editor contextual toolbar" at bounding box center [720, 333] width 16 height 16
click at [720, 294] on p "Rich Text Editor. Editing area: main" at bounding box center [726, 307] width 316 height 26
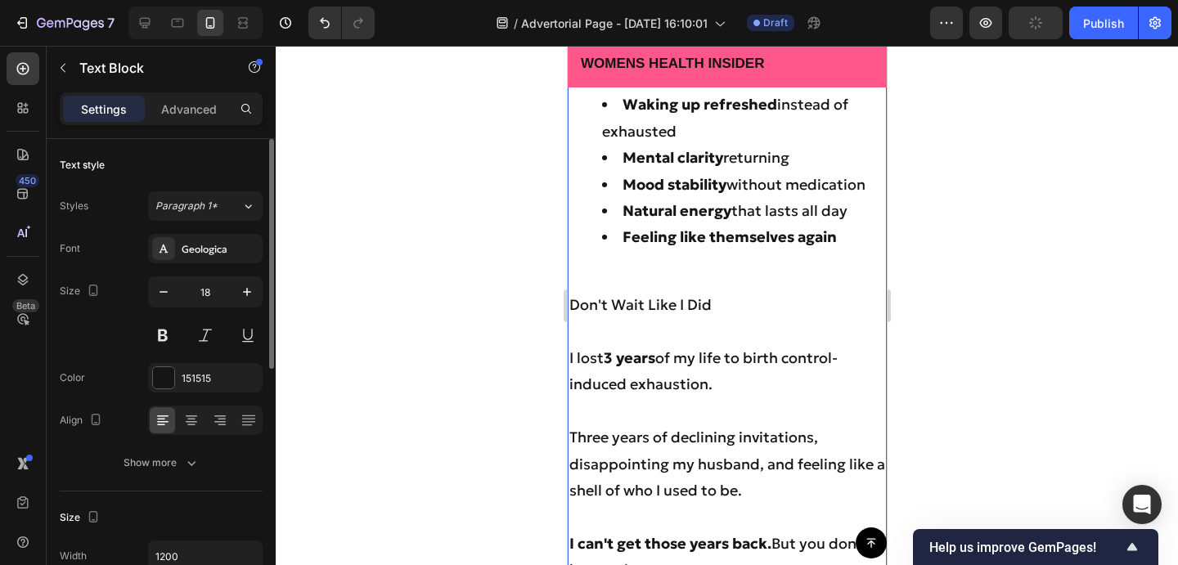
scroll to position [7931, 0]
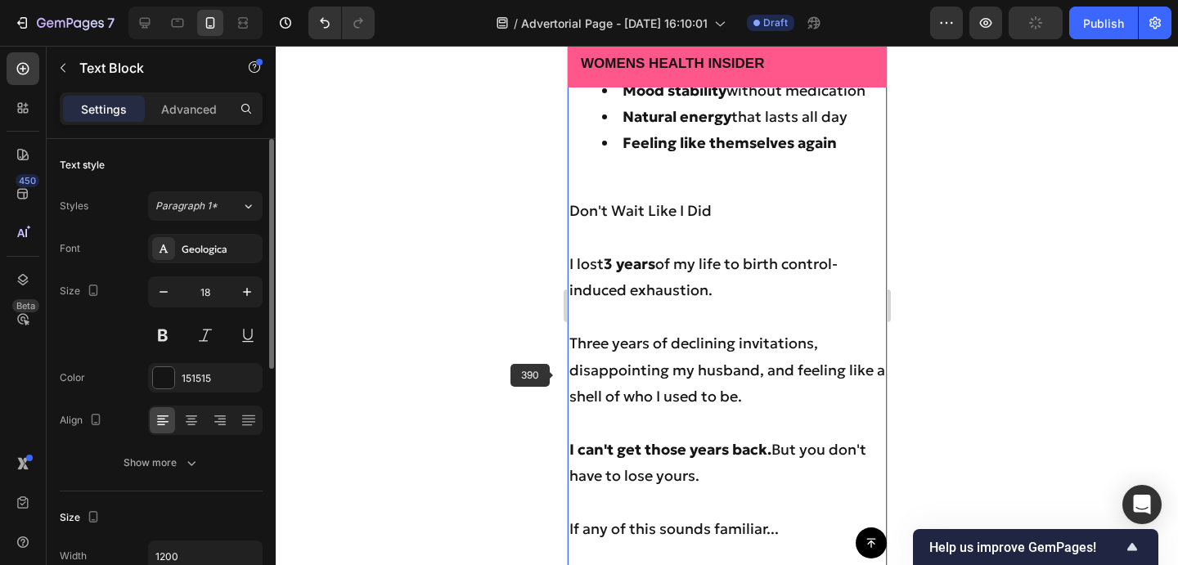
drag, startPoint x: 577, startPoint y: 371, endPoint x: 841, endPoint y: 400, distance: 265.8
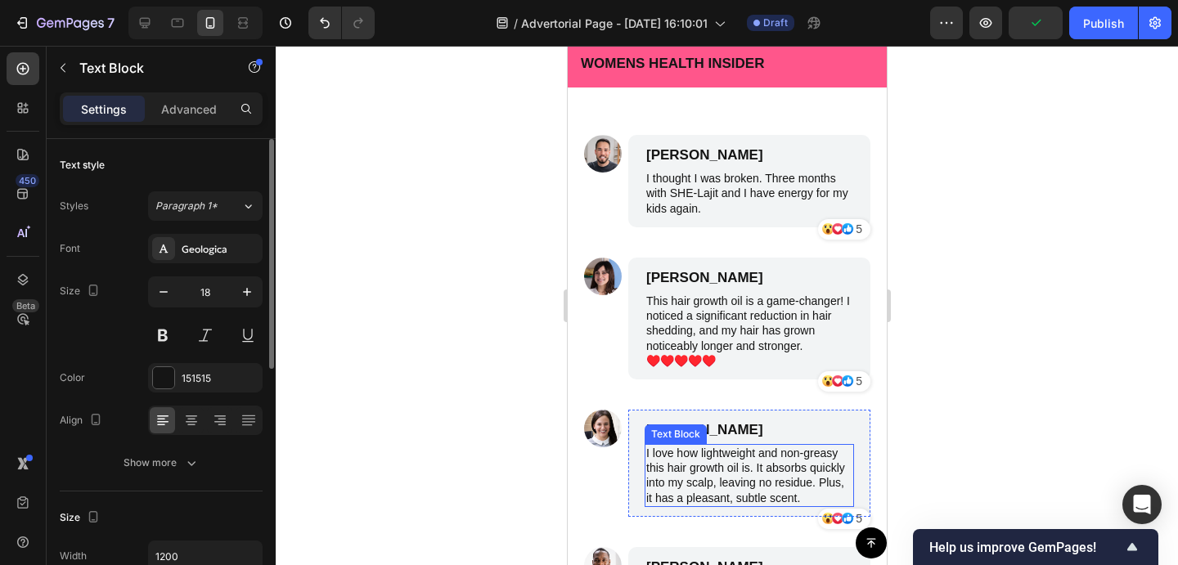
click at [701, 446] on p "I love how lightweight and non-greasy this hair growth oil is. It absorbs quick…" at bounding box center [748, 476] width 206 height 60
click at [703, 446] on p "I love how lightweight and non-greasy this hair growth oil is. It absorbs quick…" at bounding box center [748, 476] width 206 height 60
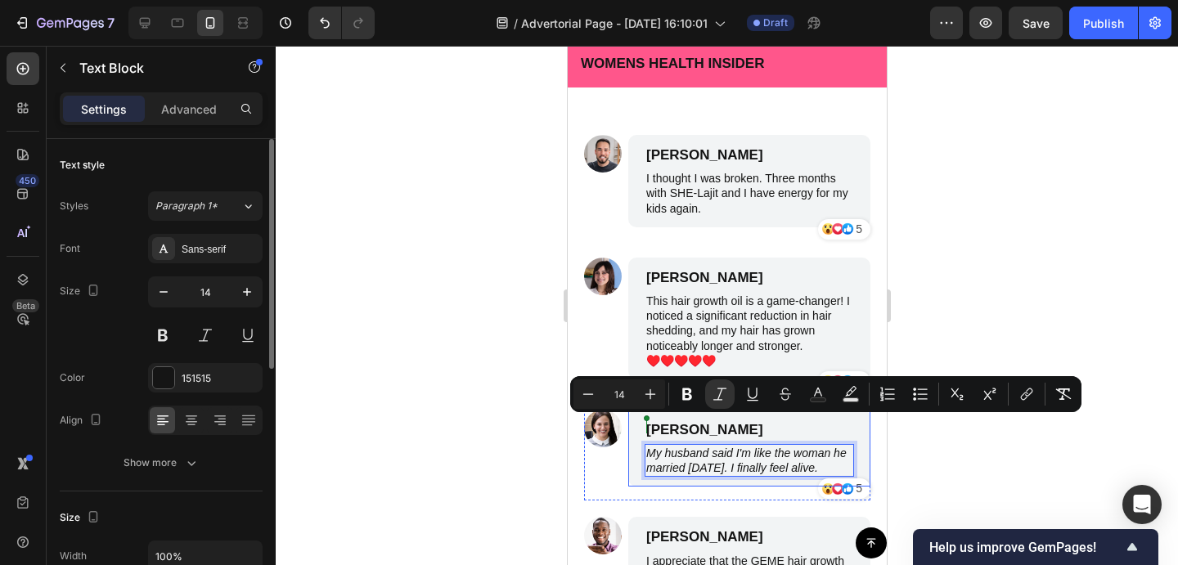
drag, startPoint x: 848, startPoint y: 440, endPoint x: 641, endPoint y: 418, distance: 208.1
click at [641, 418] on div "James Smith Text Block My husband said I'm like the woman he married 10 years a…" at bounding box center [748, 449] width 242 height 78
click at [715, 395] on icon "Editor contextual toolbar" at bounding box center [720, 394] width 16 height 16
click at [971, 301] on div at bounding box center [727, 305] width 902 height 519
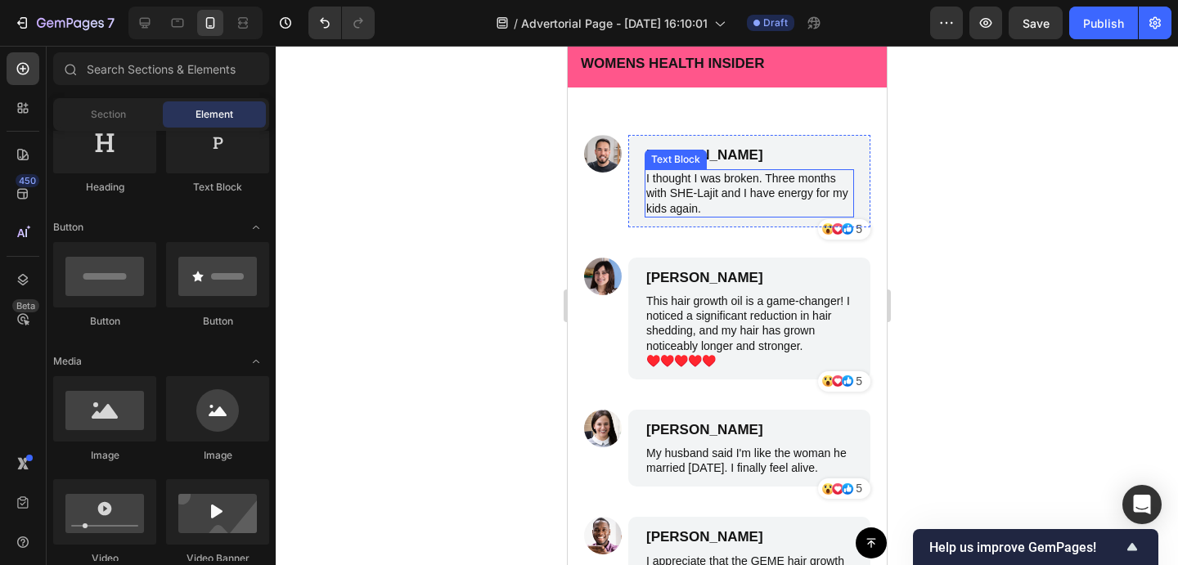
click at [738, 171] on p "I thought I was broken. Three months with SHE-Lajit and I have energy for my ki…" at bounding box center [748, 193] width 206 height 45
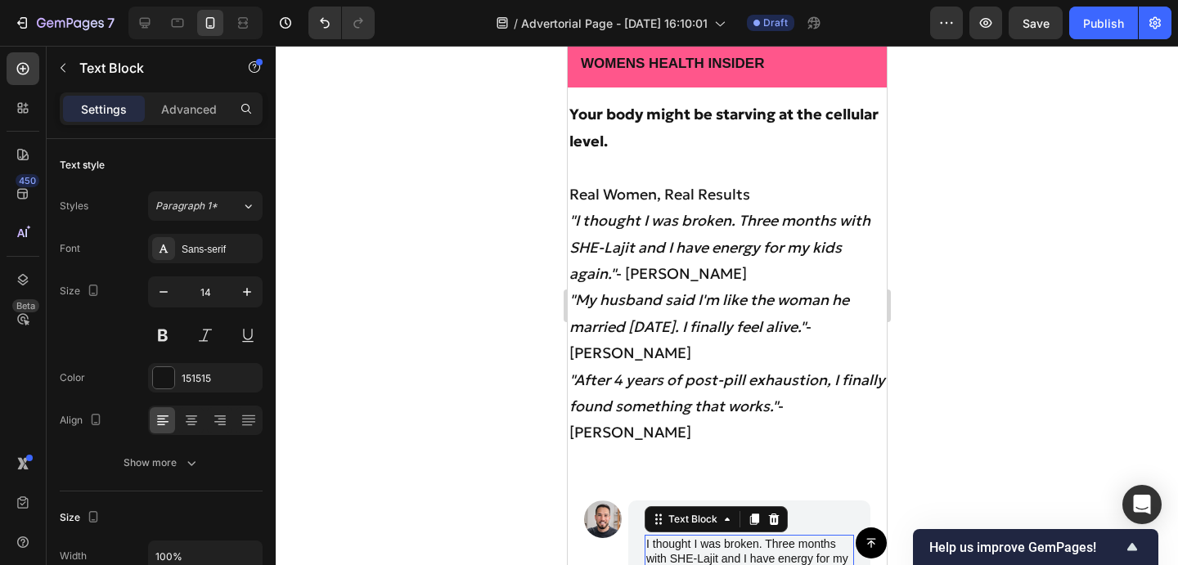
scroll to position [8659, 0]
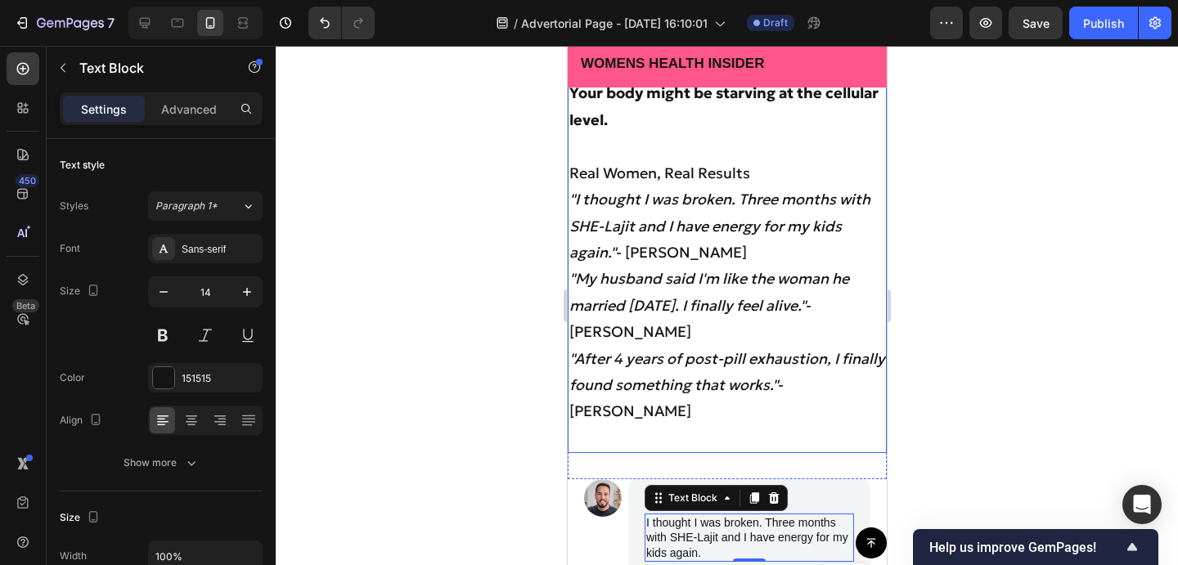
click at [576, 359] on icon ""After 4 years of post-pill exhaustion, I finally found something that works."" at bounding box center [726, 371] width 316 height 45
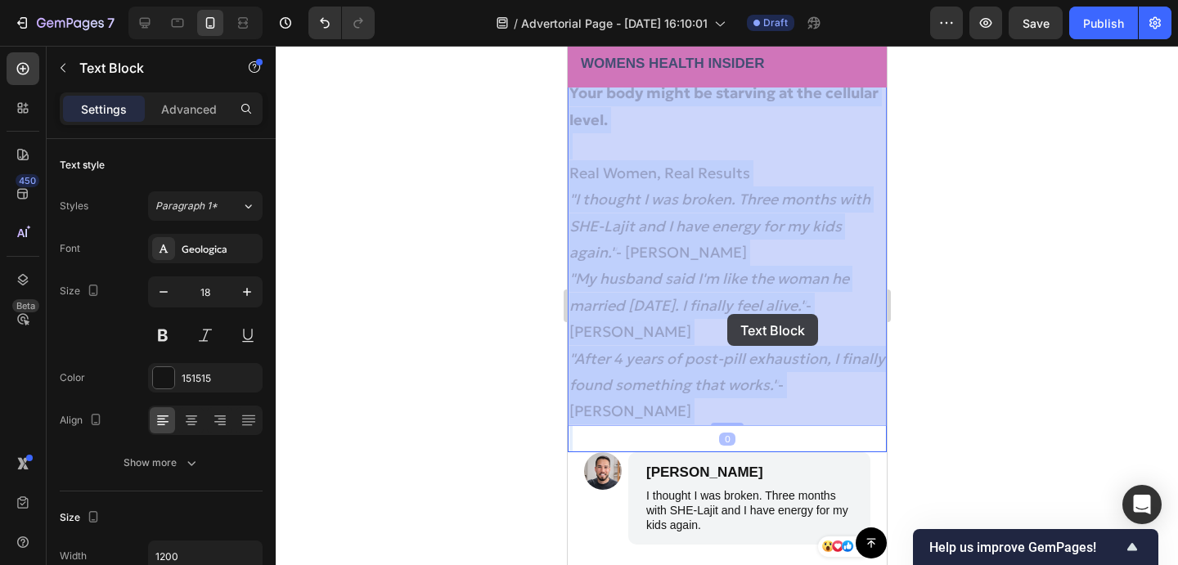
drag, startPoint x: 577, startPoint y: 357, endPoint x: 726, endPoint y: 314, distance: 155.6
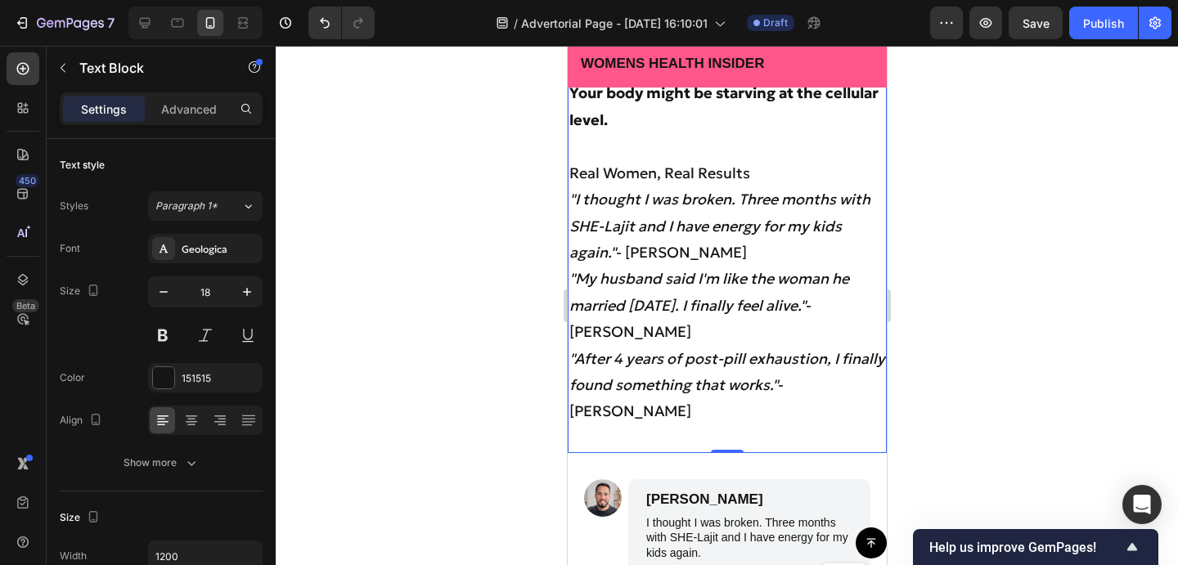
drag, startPoint x: 940, startPoint y: 239, endPoint x: 51, endPoint y: 324, distance: 893.1
click at [940, 239] on div at bounding box center [727, 305] width 902 height 519
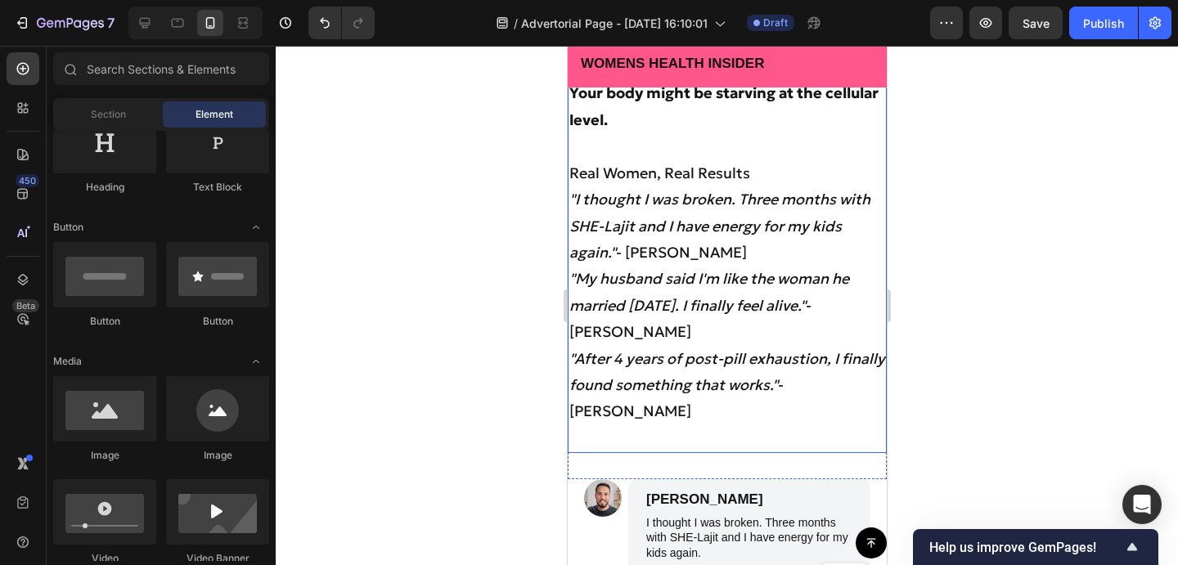
click at [602, 362] on icon ""After 4 years of post-pill exhaustion, I finally found something that works."" at bounding box center [726, 371] width 316 height 45
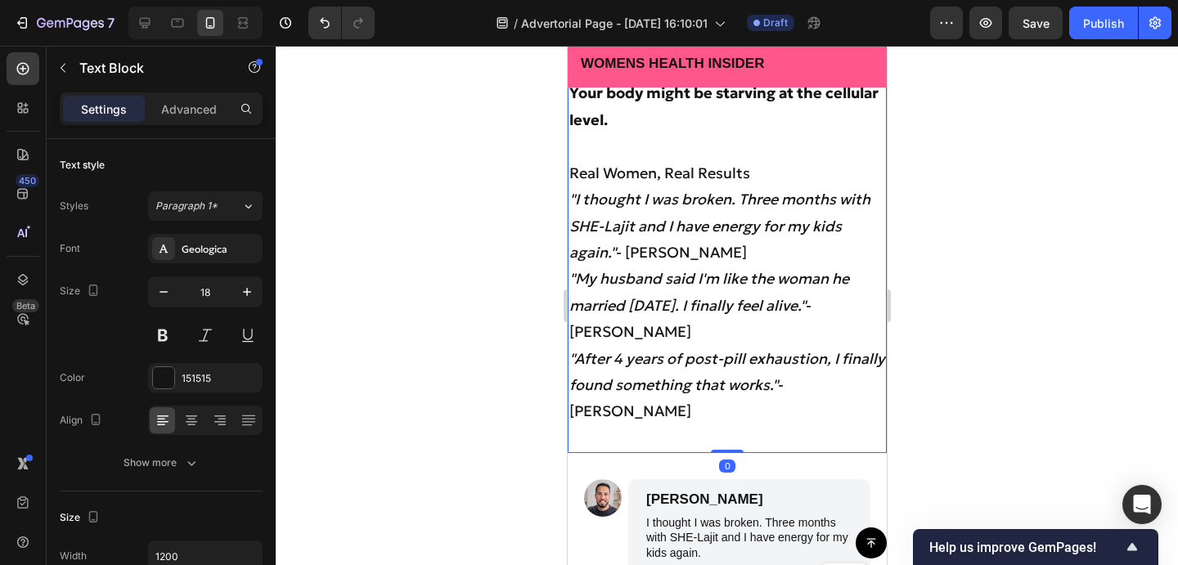
drag, startPoint x: 575, startPoint y: 357, endPoint x: 641, endPoint y: 362, distance: 66.5
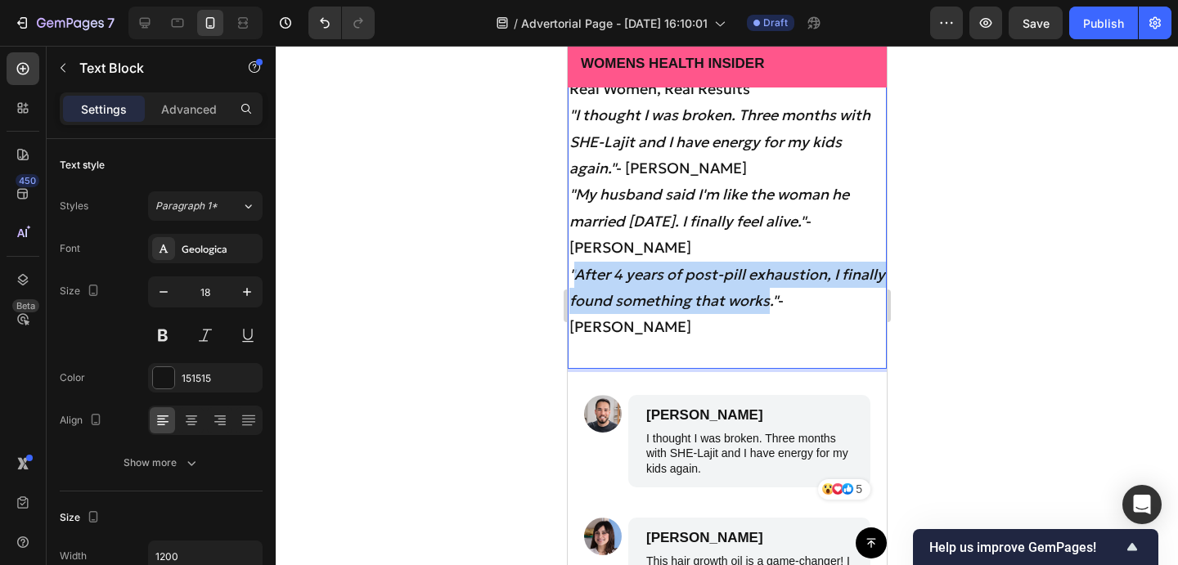
drag, startPoint x: 576, startPoint y: 271, endPoint x: 770, endPoint y: 299, distance: 196.0
click at [770, 299] on icon ""After 4 years of post-pill exhaustion, I finally found something that works."" at bounding box center [726, 287] width 316 height 45
copy icon "After 4 years of post-pill exhaustion, I finally found something that works"
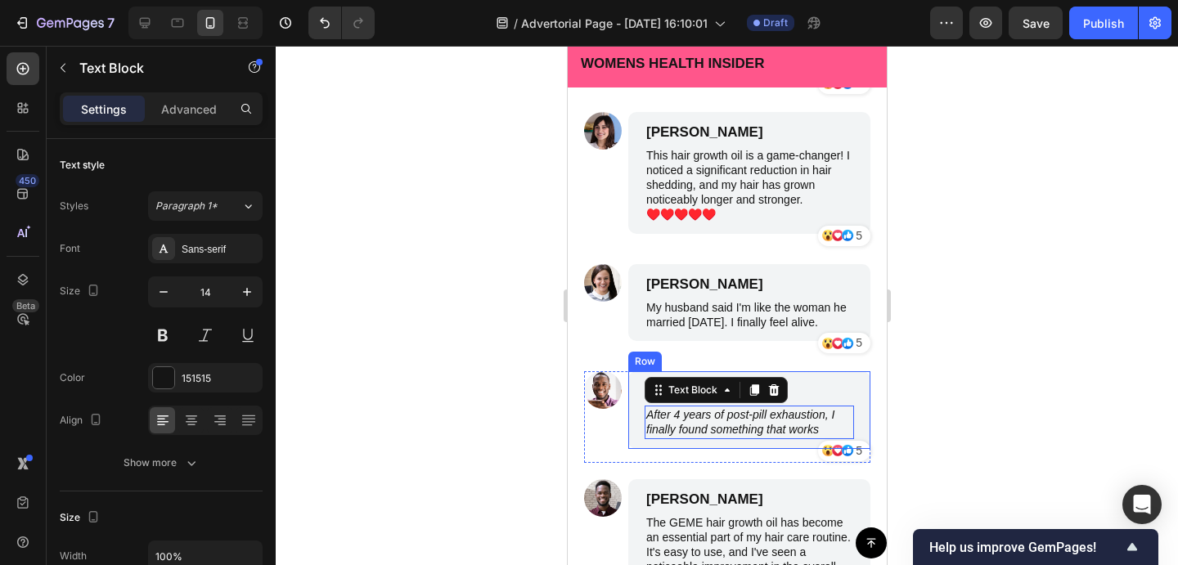
drag, startPoint x: 833, startPoint y: 432, endPoint x: 642, endPoint y: 415, distance: 192.2
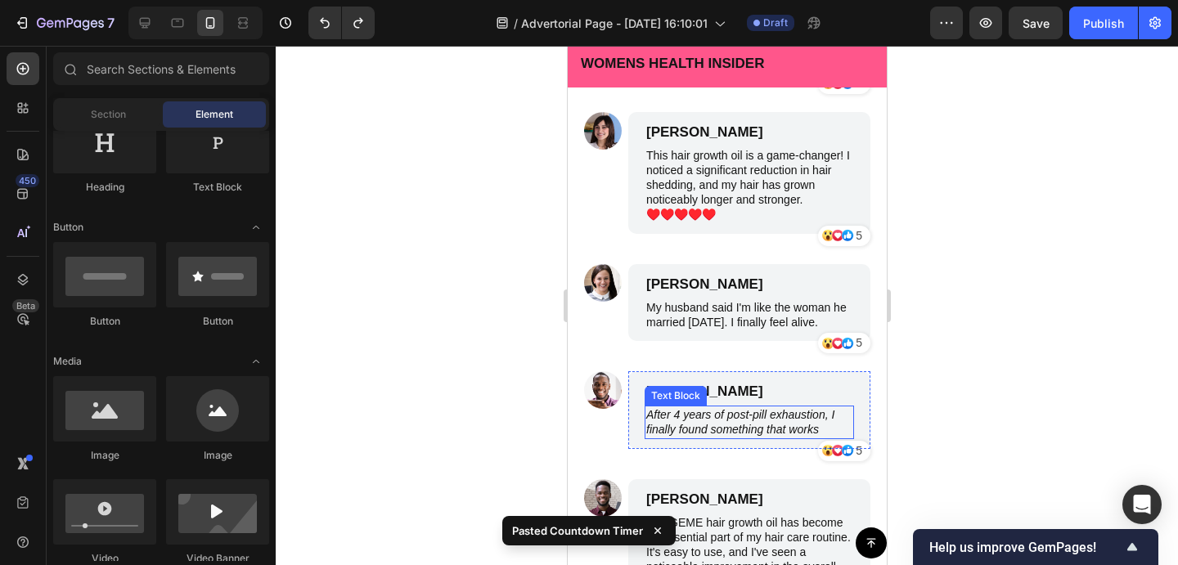
click at [778, 419] on icon "After 4 years of post-pill exhaustion, I finally found something that works" at bounding box center [739, 422] width 188 height 28
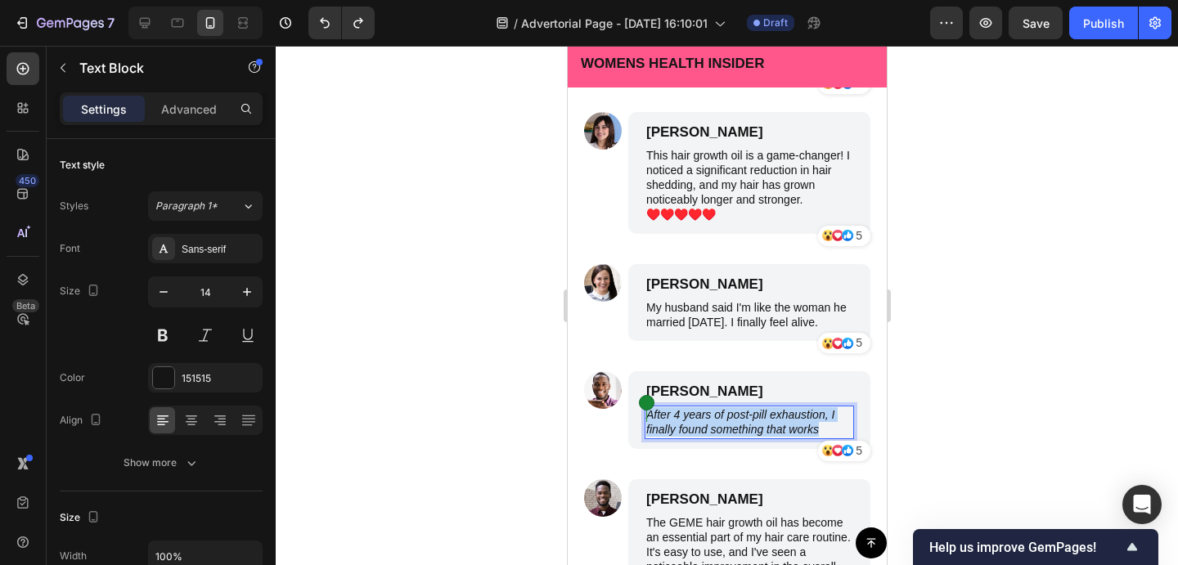
drag, startPoint x: 824, startPoint y: 431, endPoint x: 648, endPoint y: 415, distance: 177.4
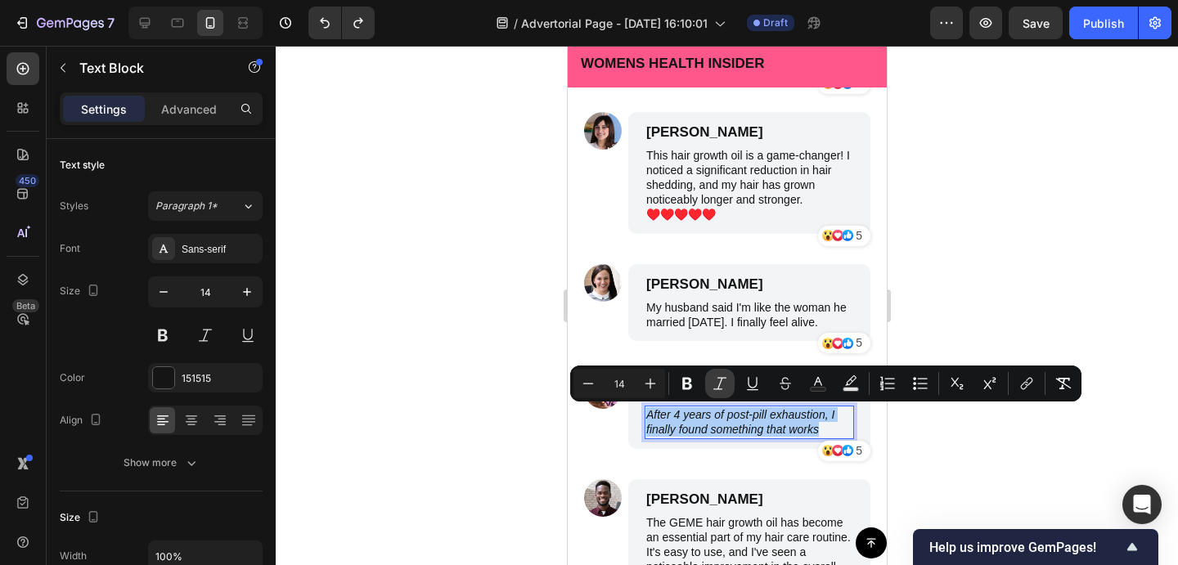
click at [724, 390] on icon "Editor contextual toolbar" at bounding box center [720, 383] width 16 height 16
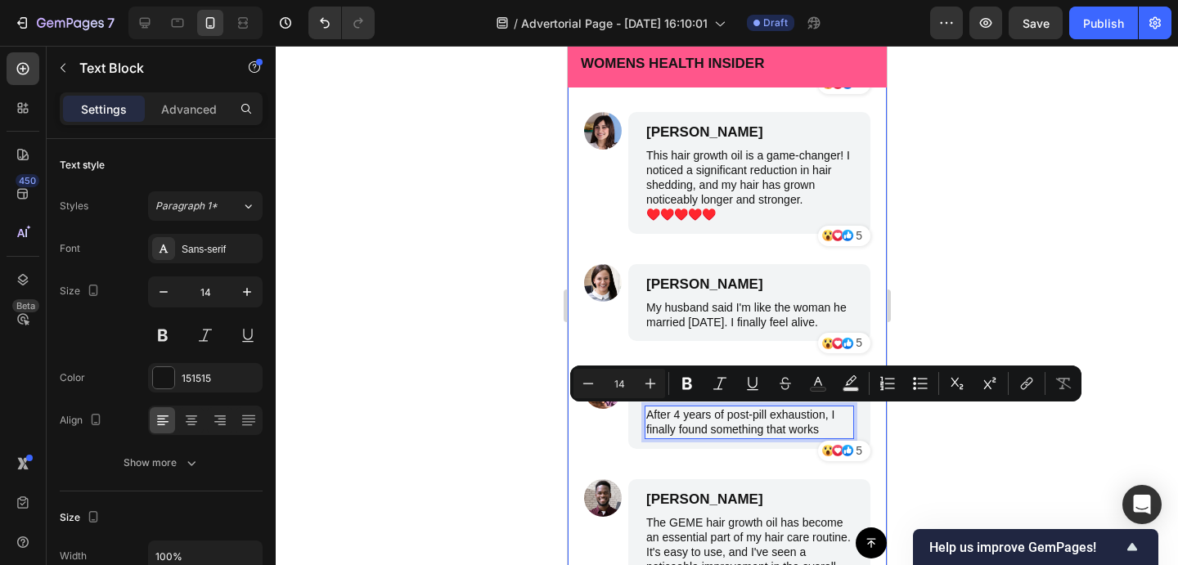
click at [927, 290] on div at bounding box center [727, 305] width 902 height 519
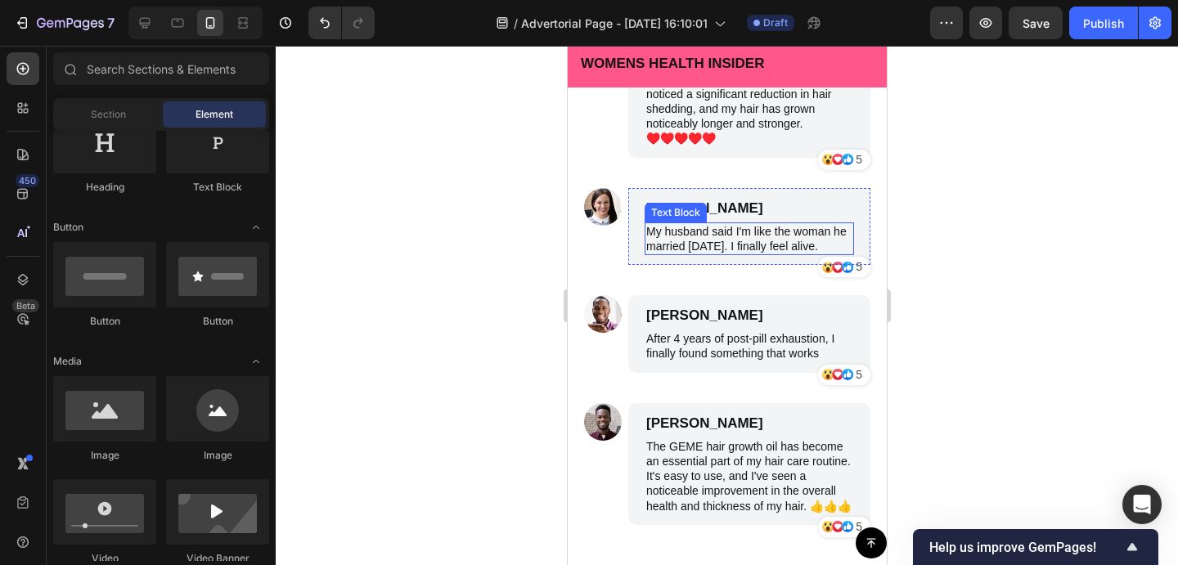
scroll to position [9203, 0]
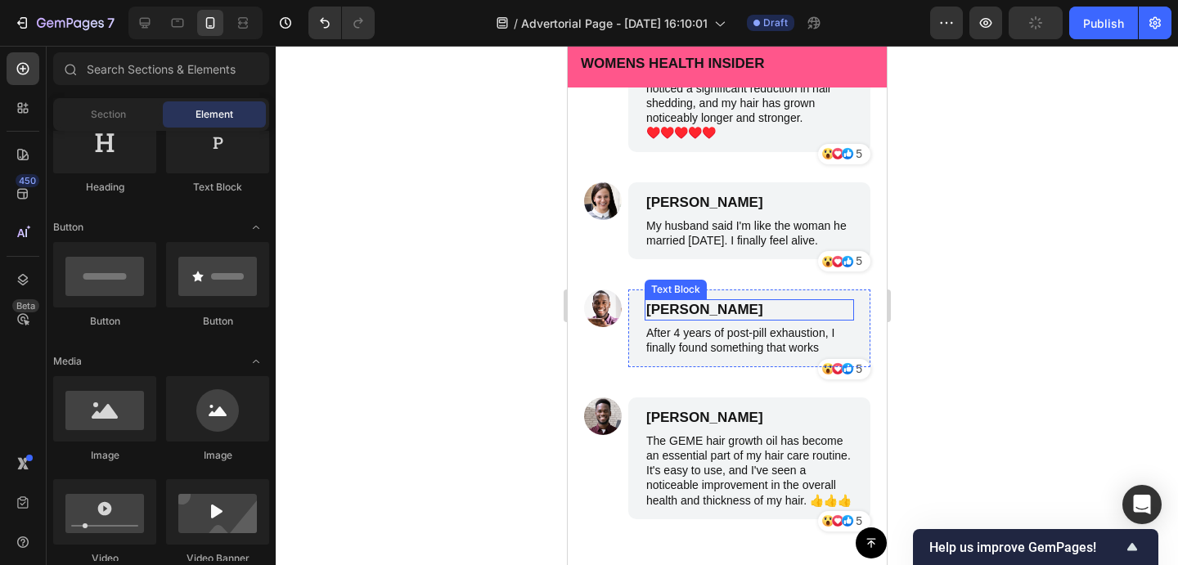
click at [725, 307] on p "Benjamin Brown" at bounding box center [748, 310] width 206 height 18
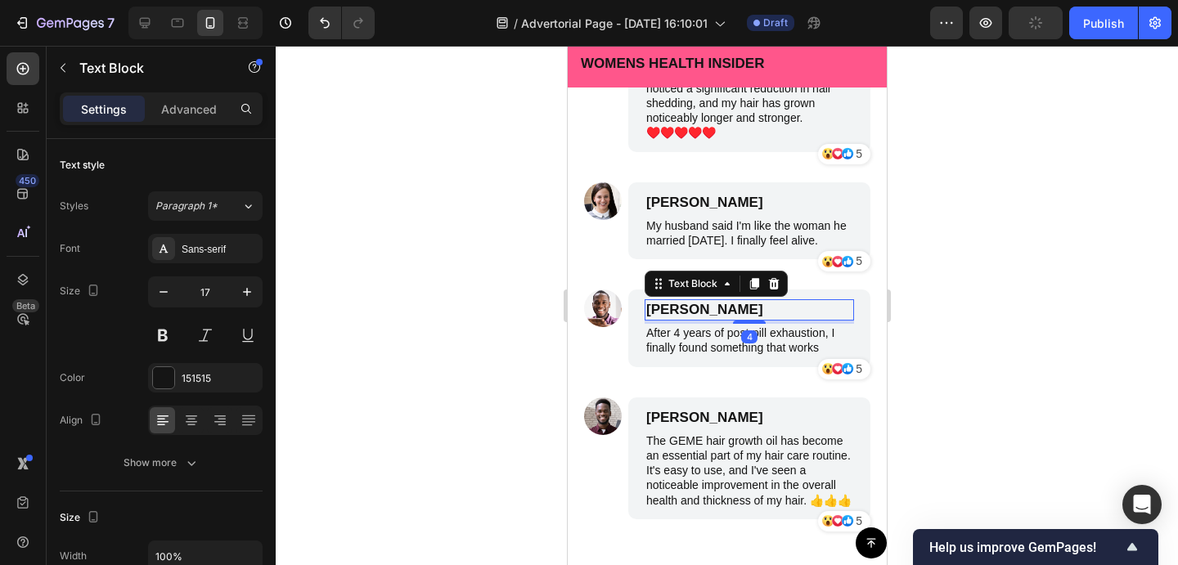
click at [759, 308] on p "Benjamin Brown" at bounding box center [748, 310] width 206 height 18
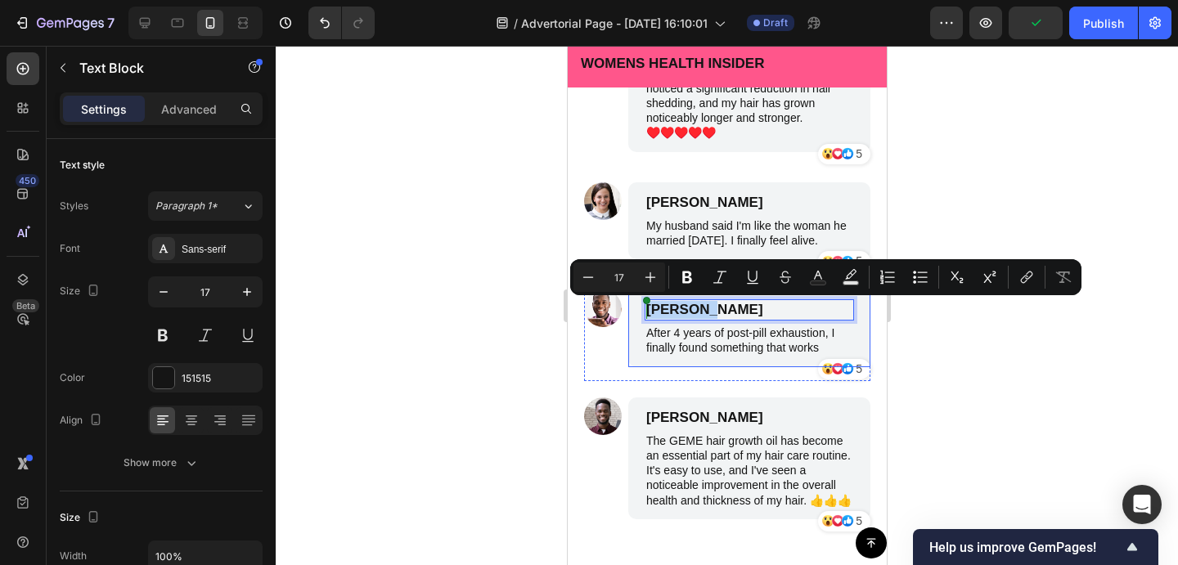
drag, startPoint x: 708, startPoint y: 308, endPoint x: 639, endPoint y: 305, distance: 68.7
click at [639, 305] on div "Benjamin Brown Text Block 4 After 4 years of post-pill exhaustion, I finally fo…" at bounding box center [748, 329] width 242 height 78
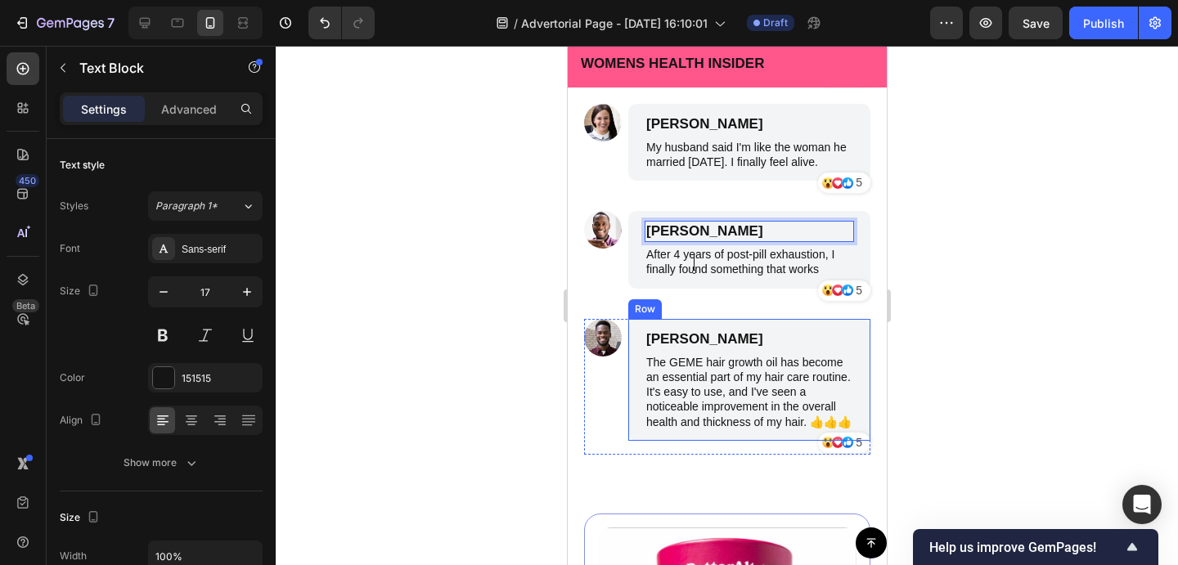
scroll to position [9225, 0]
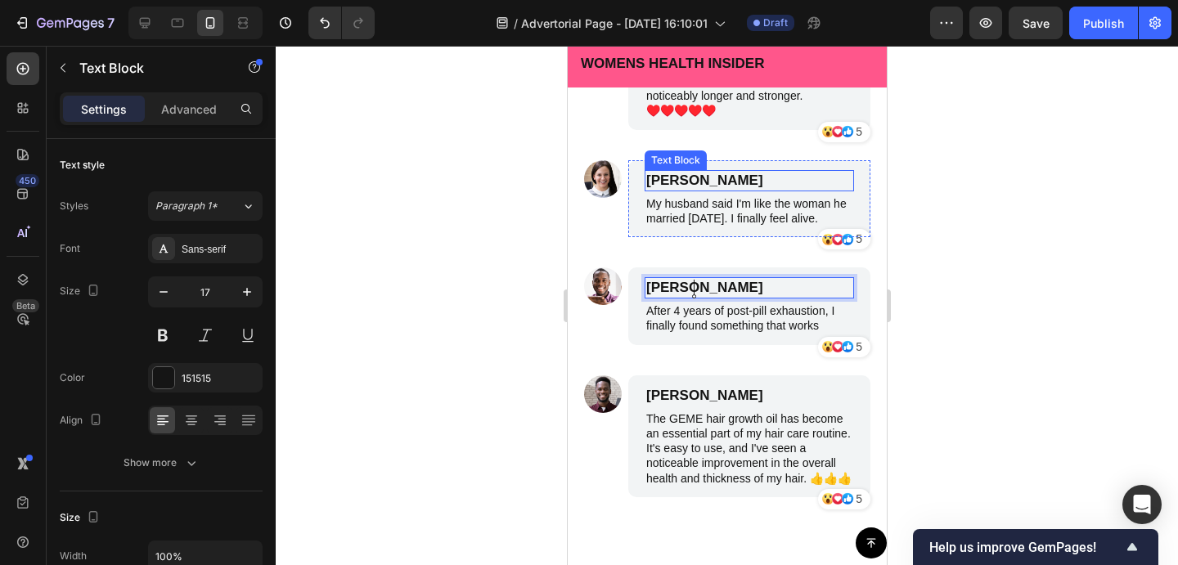
click at [683, 178] on p "James Smith" at bounding box center [748, 181] width 206 height 18
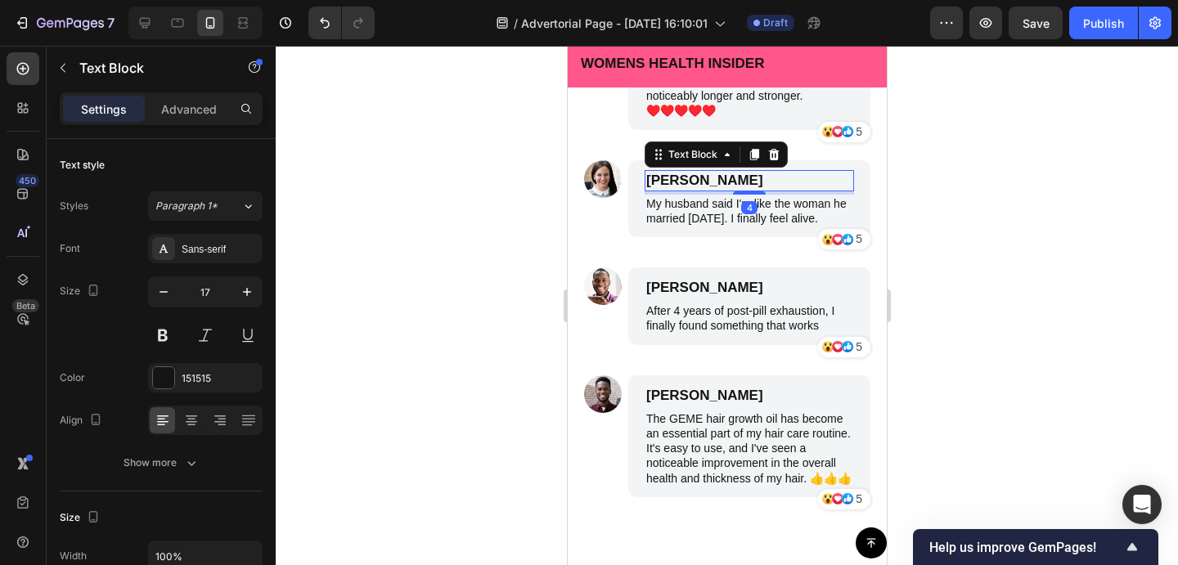
click at [686, 180] on p "James Smith" at bounding box center [748, 181] width 206 height 18
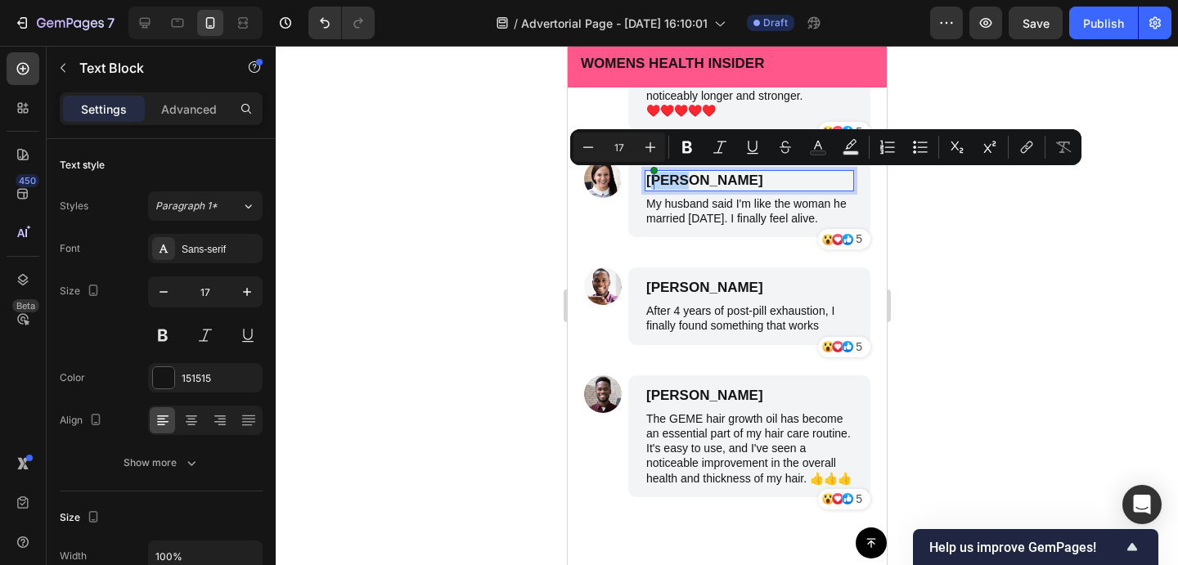
drag, startPoint x: 686, startPoint y: 180, endPoint x: 656, endPoint y: 181, distance: 30.3
click at [656, 181] on p "James Smith" at bounding box center [748, 181] width 206 height 18
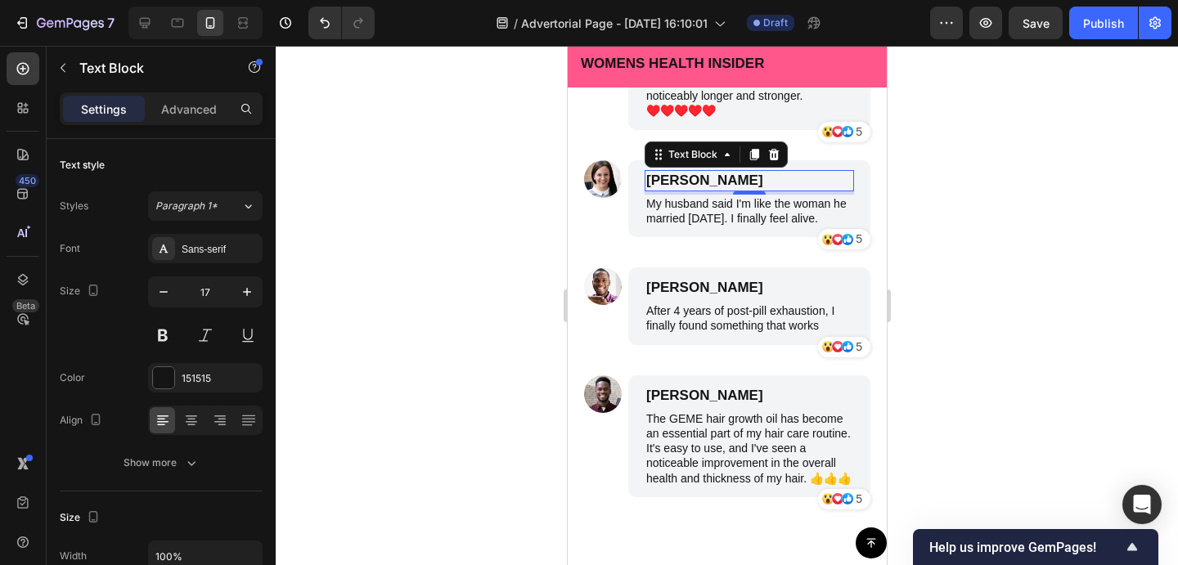
click at [964, 196] on div at bounding box center [727, 305] width 902 height 519
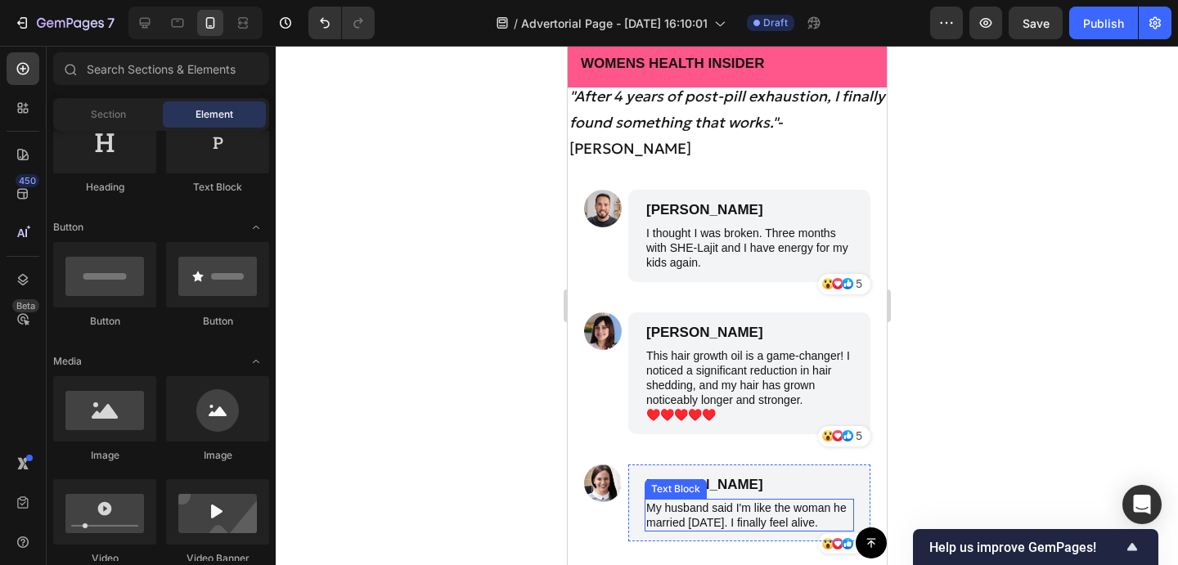
scroll to position [8865, 0]
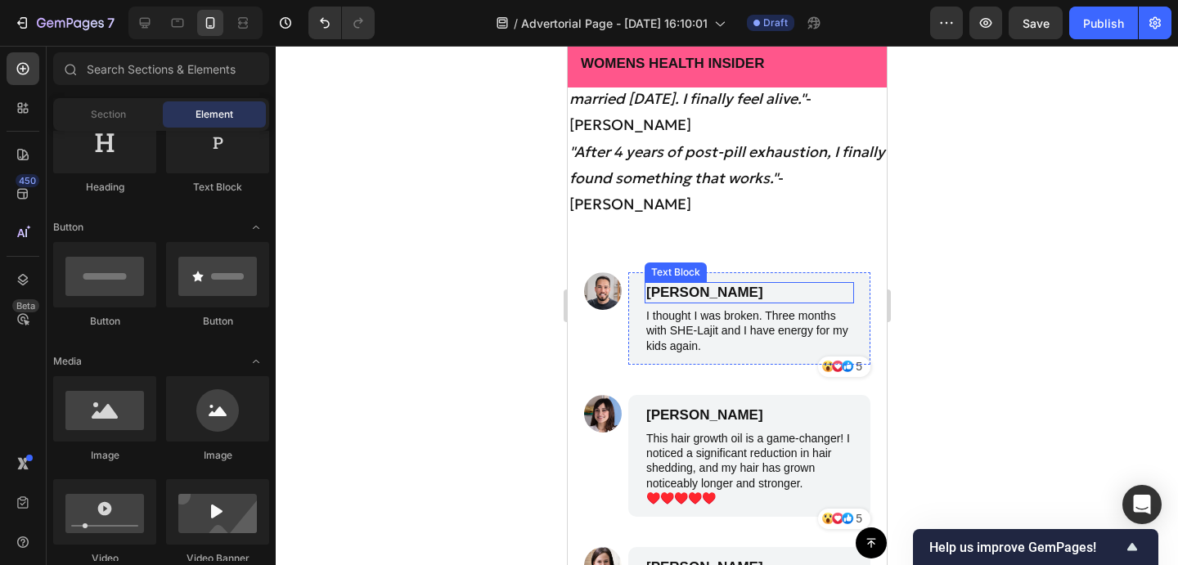
click at [685, 284] on p "James Smith" at bounding box center [748, 293] width 206 height 18
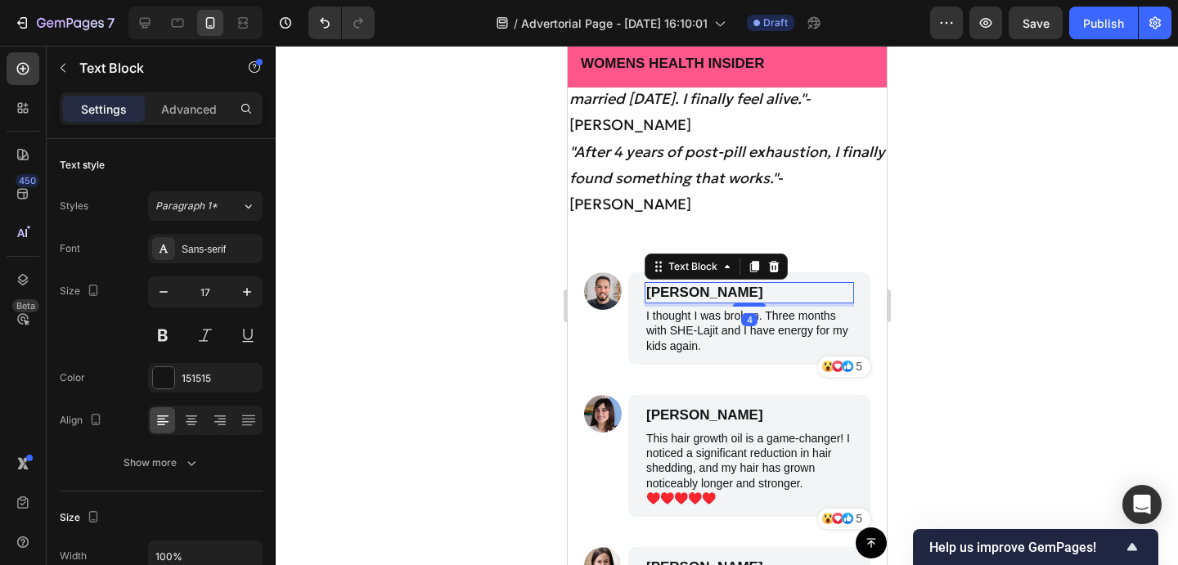
click at [681, 284] on p "James Smith" at bounding box center [748, 293] width 206 height 18
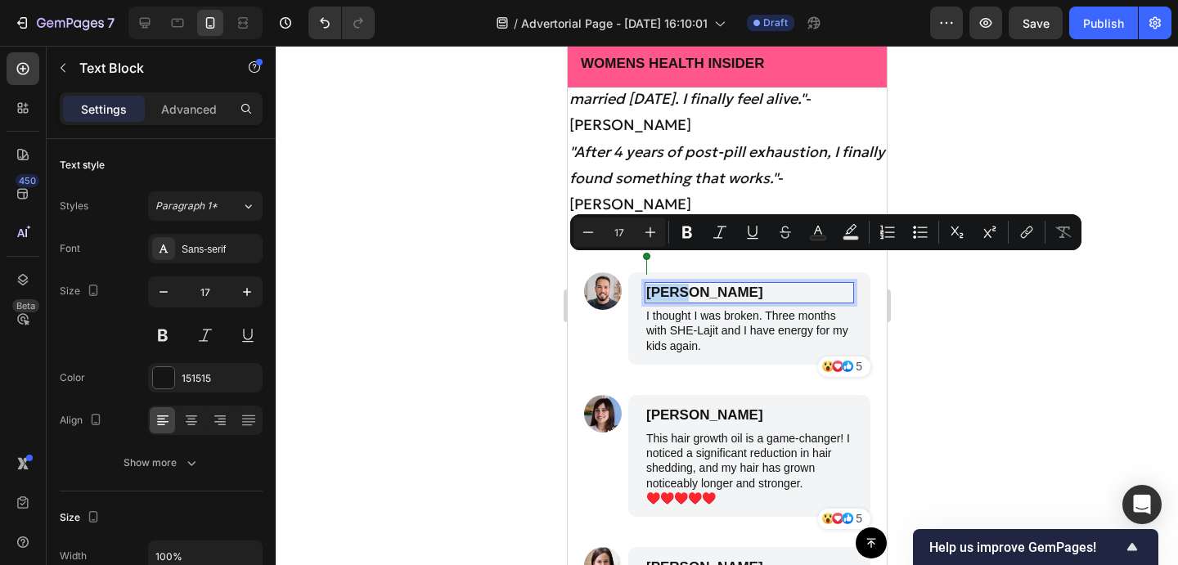
drag, startPoint x: 687, startPoint y: 266, endPoint x: 646, endPoint y: 266, distance: 40.9
click at [646, 284] on p "James Smith" at bounding box center [748, 293] width 206 height 18
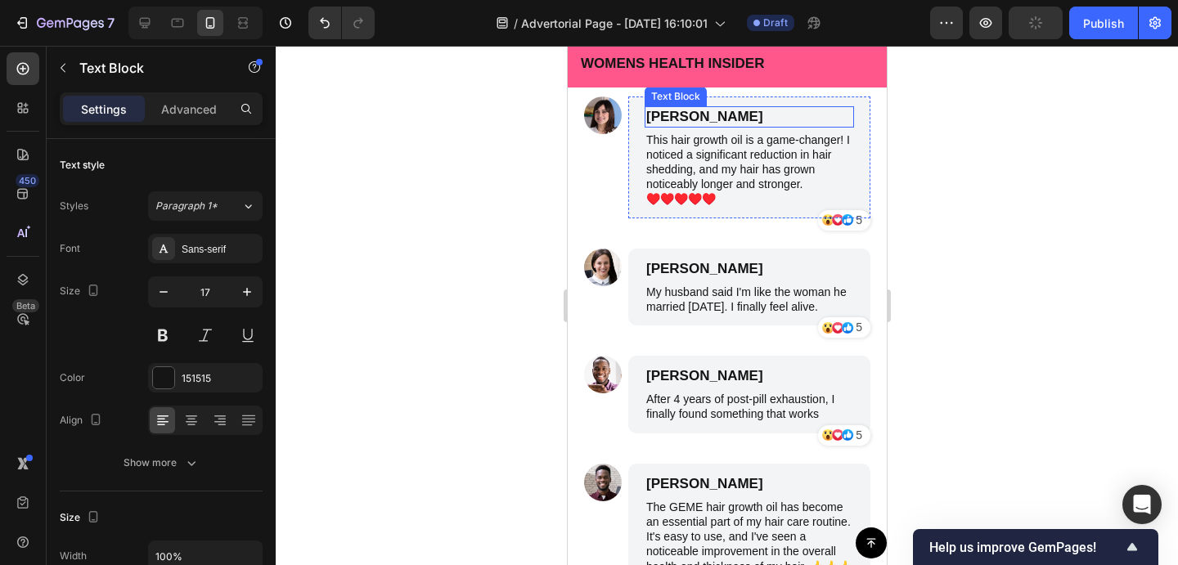
scroll to position [9257, 0]
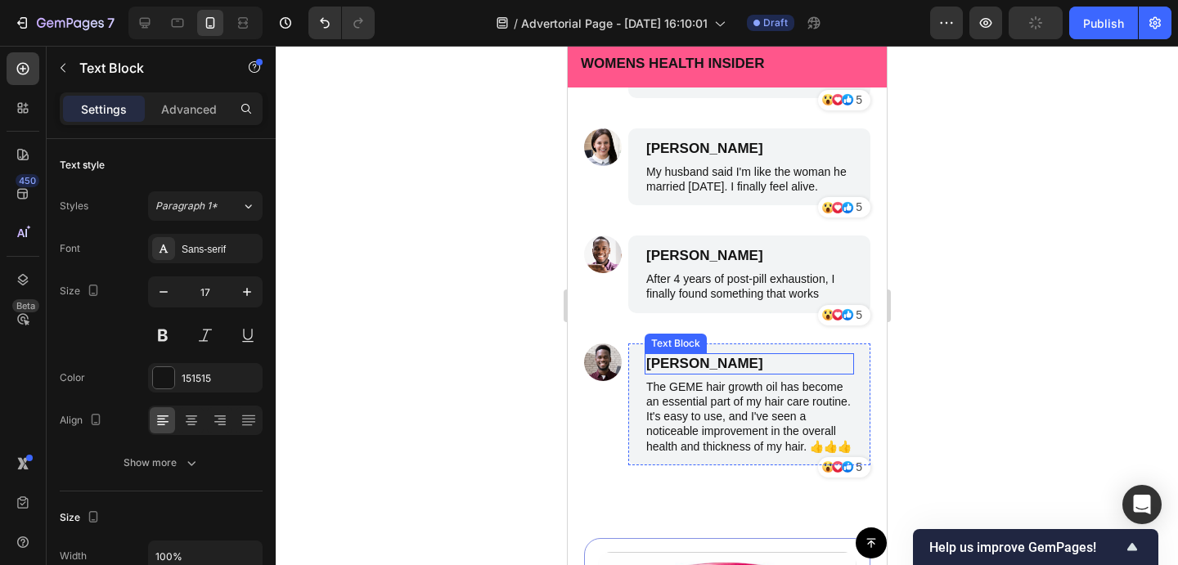
click at [692, 361] on p "Michael Miller" at bounding box center [748, 364] width 206 height 18
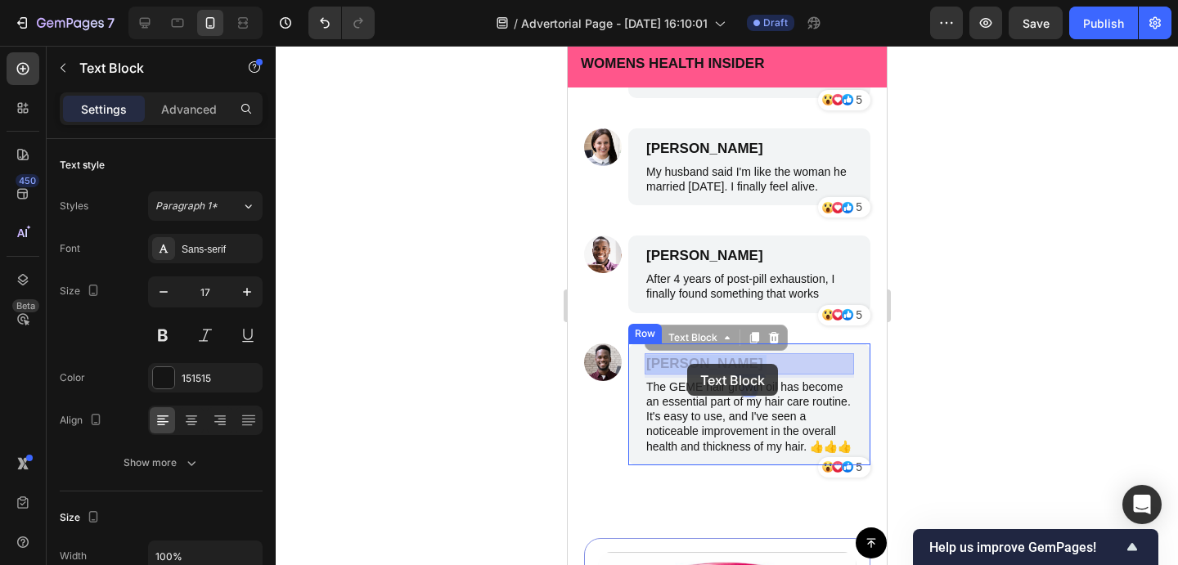
drag, startPoint x: 696, startPoint y: 361, endPoint x: 686, endPoint y: 364, distance: 10.3
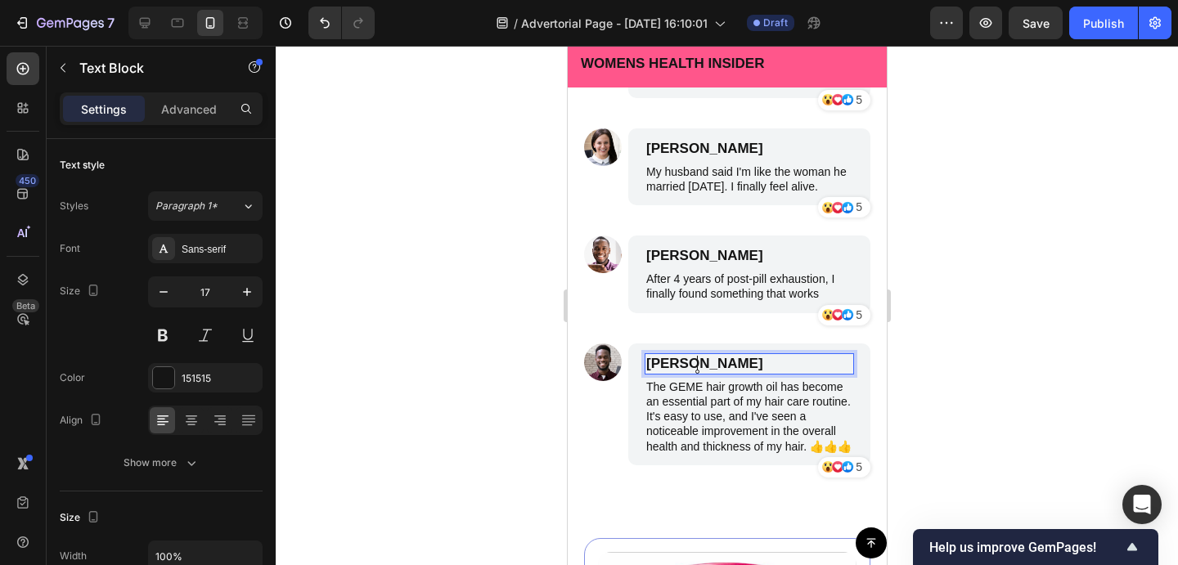
click at [695, 362] on p "Michael Miller" at bounding box center [748, 364] width 206 height 18
click at [906, 342] on div at bounding box center [727, 305] width 902 height 519
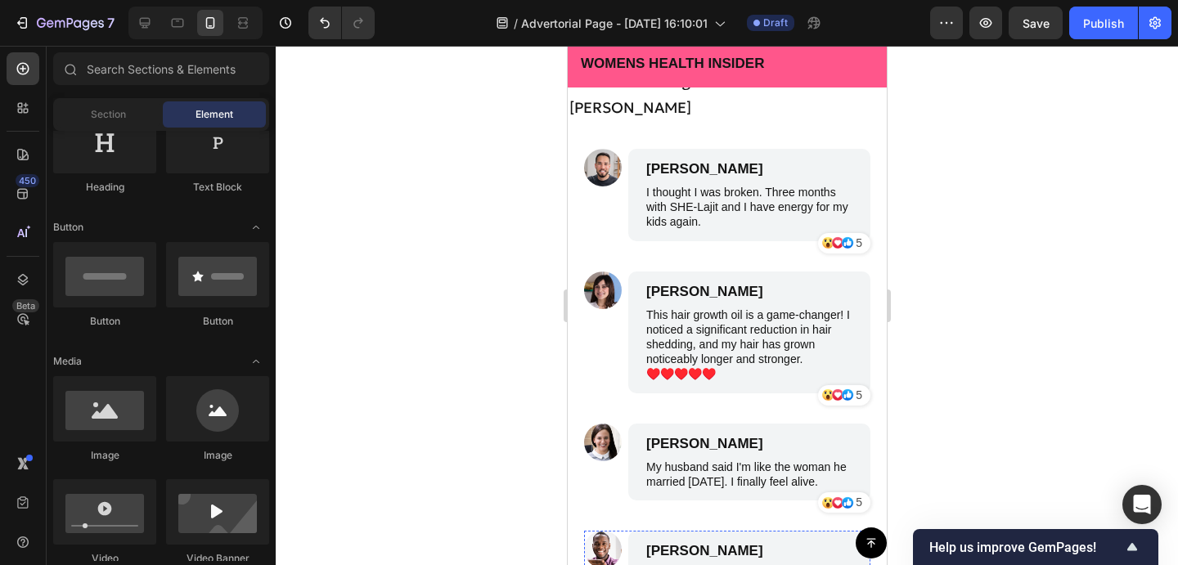
scroll to position [8955, 0]
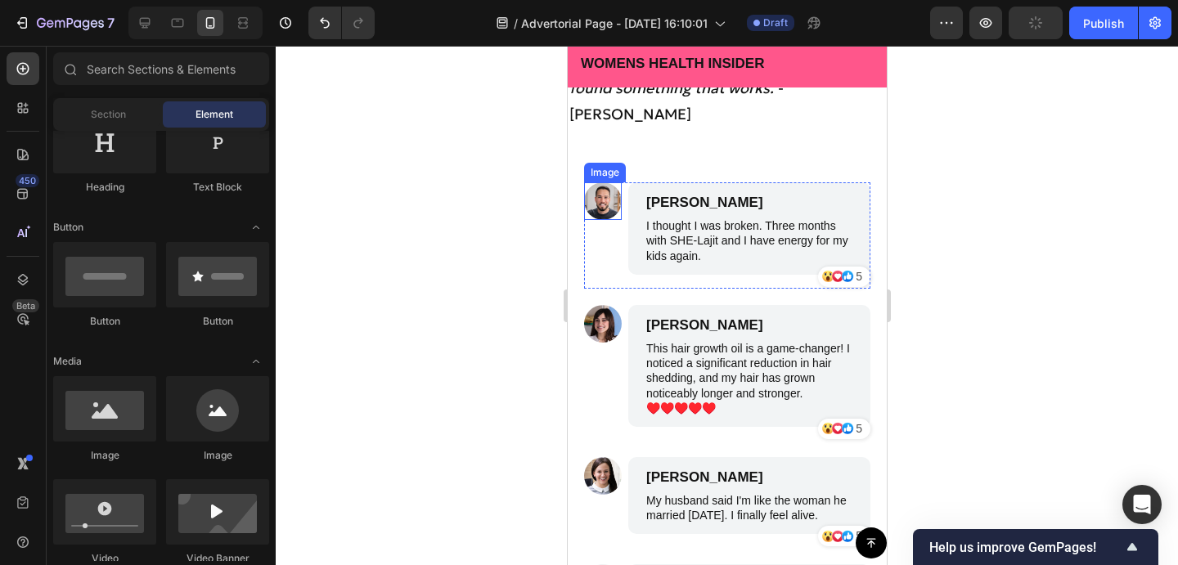
click at [600, 186] on img at bounding box center [602, 201] width 38 height 38
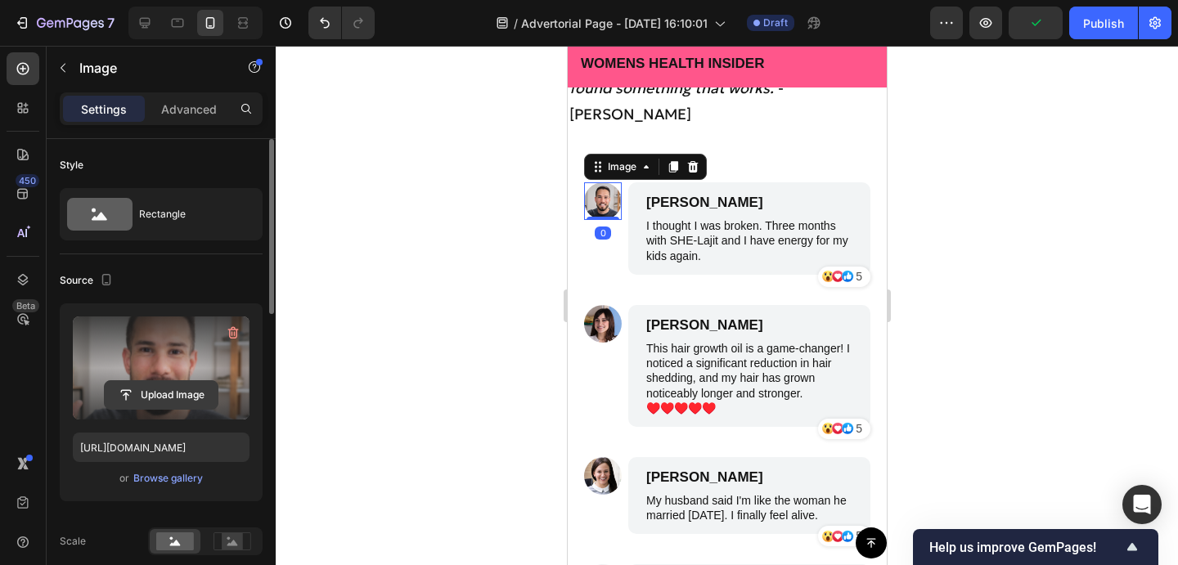
click at [179, 395] on input "file" at bounding box center [161, 395] width 113 height 28
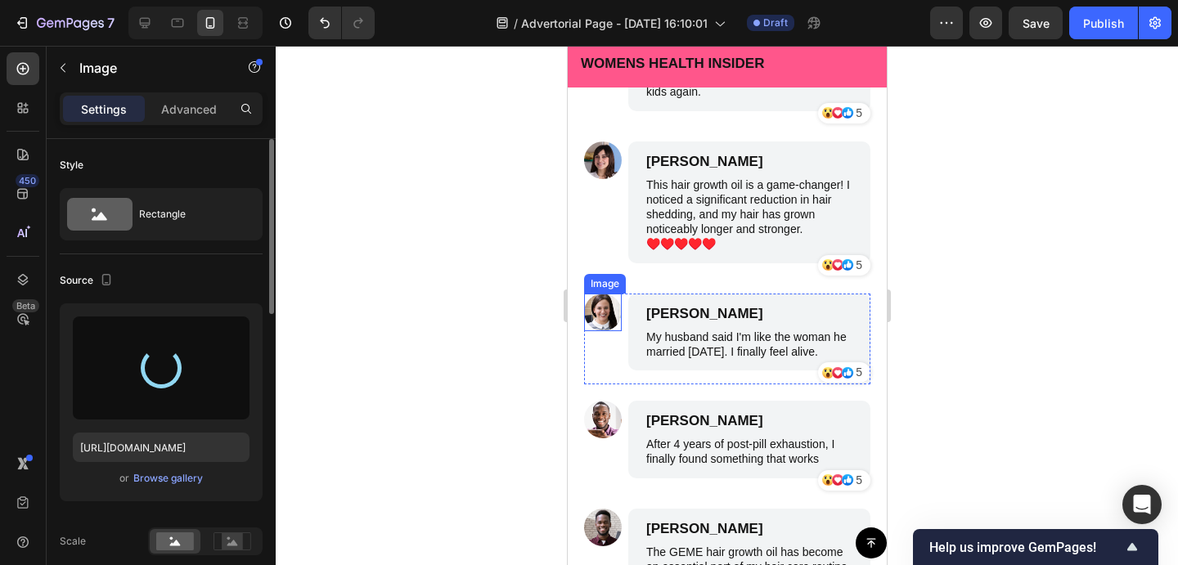
scroll to position [9108, 0]
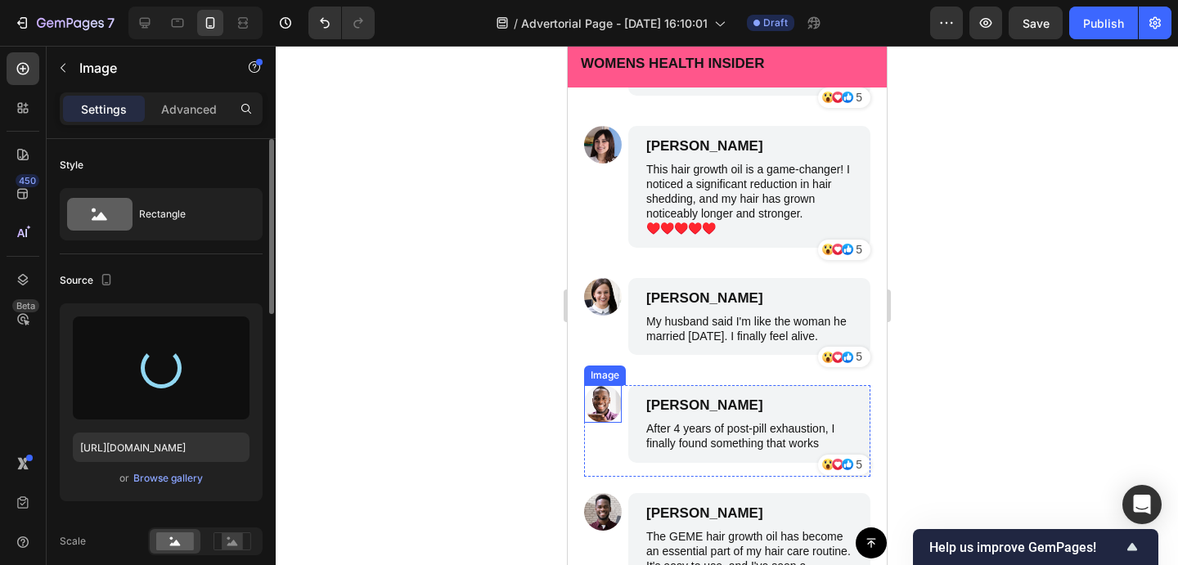
type input "https://cdn.shopify.com/s/files/1/0910/1616/7807/files/gempages_580008830809670…"
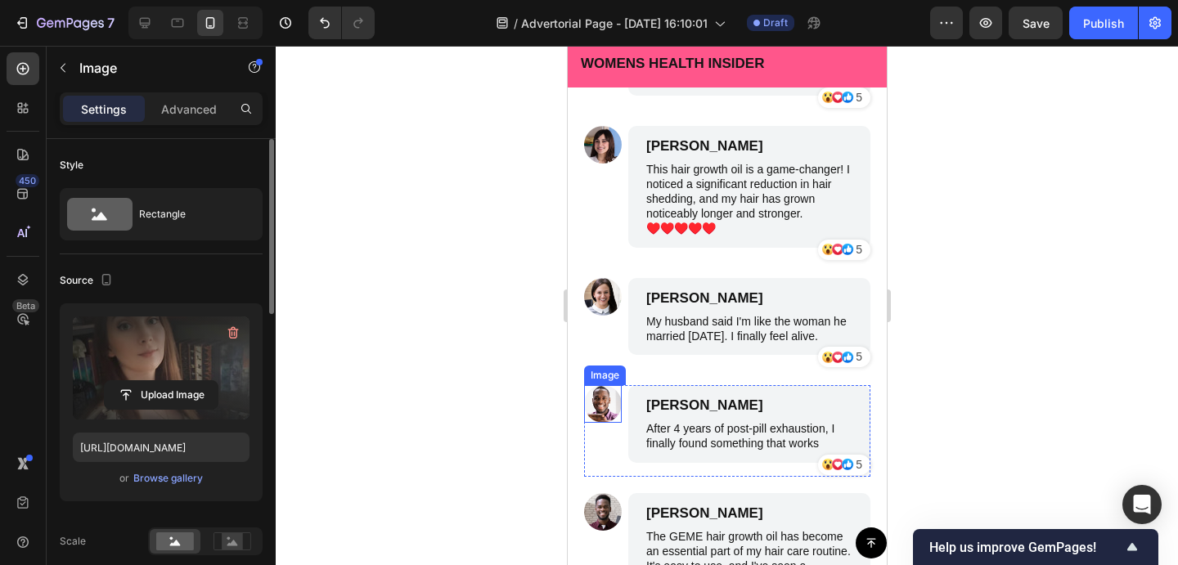
click at [600, 400] on img at bounding box center [602, 404] width 38 height 38
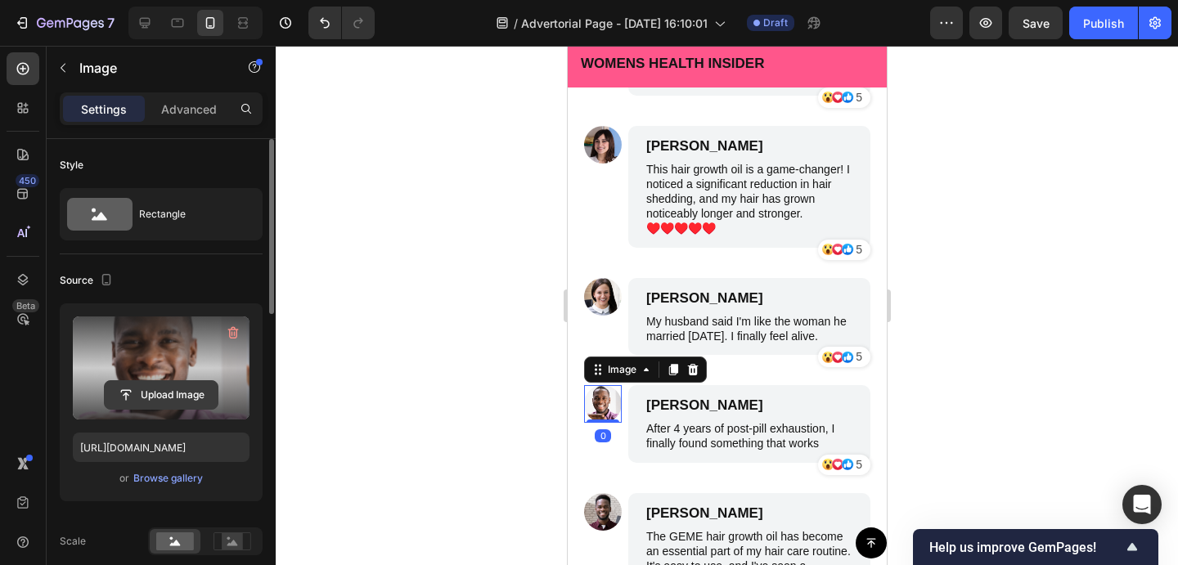
click at [197, 385] on input "file" at bounding box center [161, 395] width 113 height 28
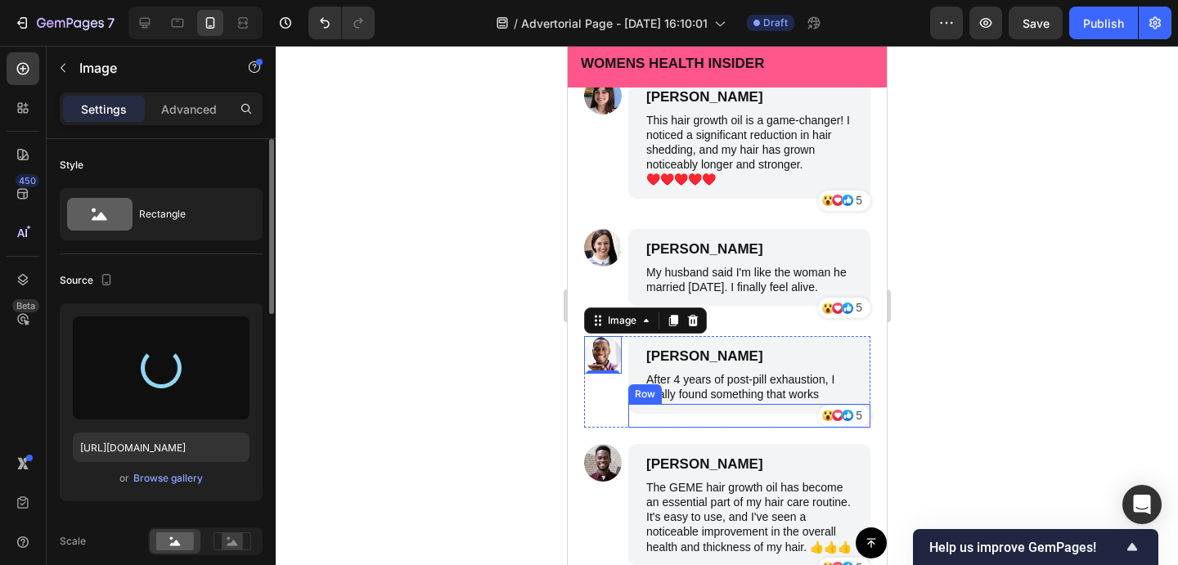
scroll to position [9201, 0]
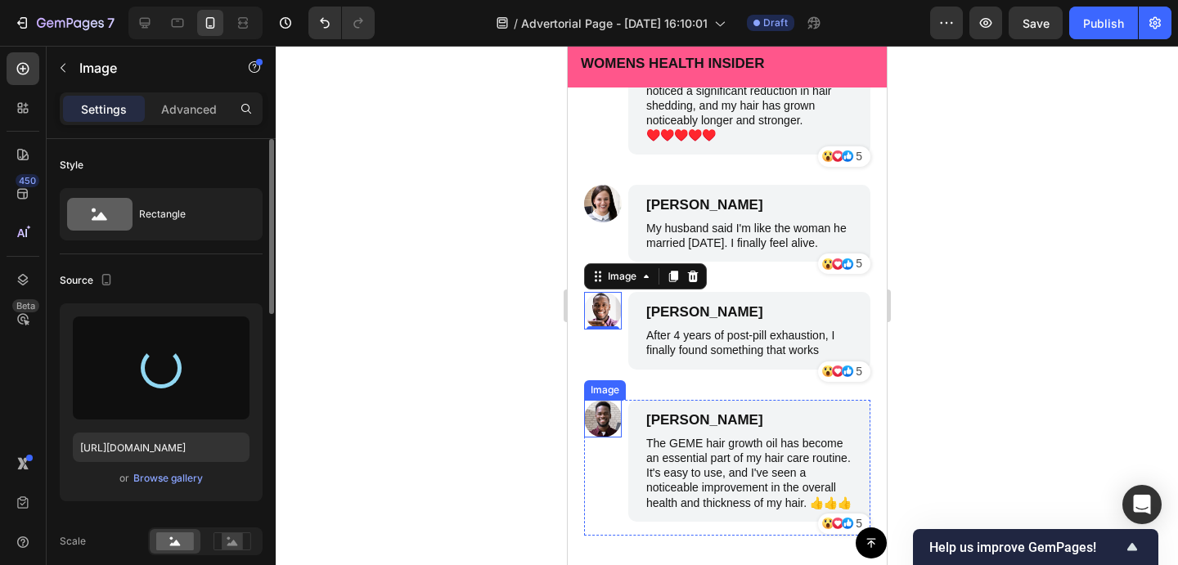
type input "https://cdn.shopify.com/s/files/1/0910/1616/7807/files/gempages_580008830809670…"
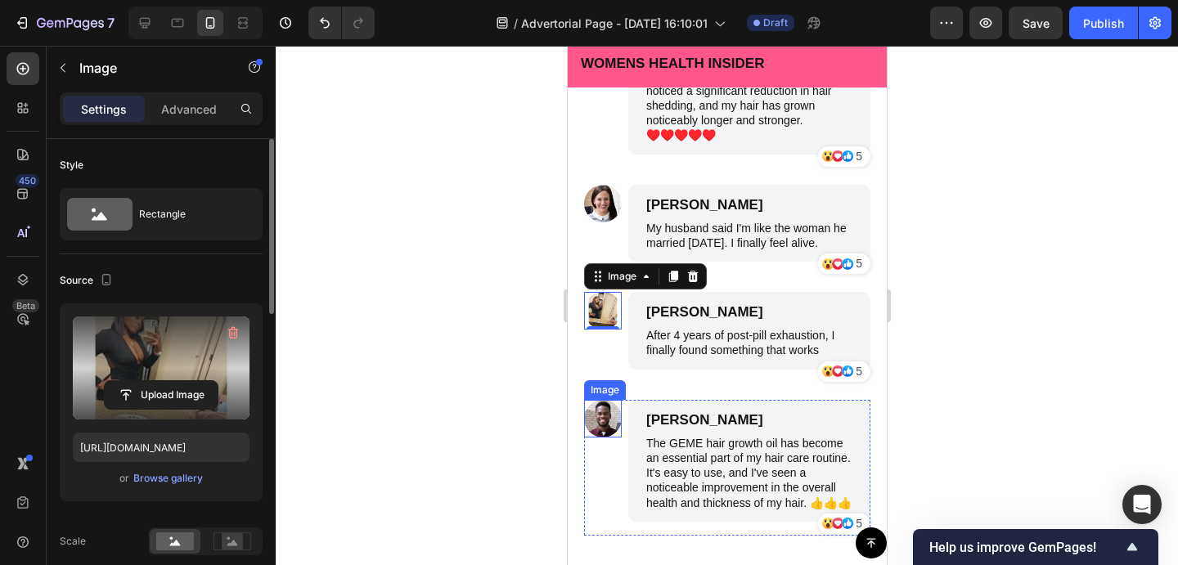
click at [602, 416] on img at bounding box center [602, 419] width 38 height 38
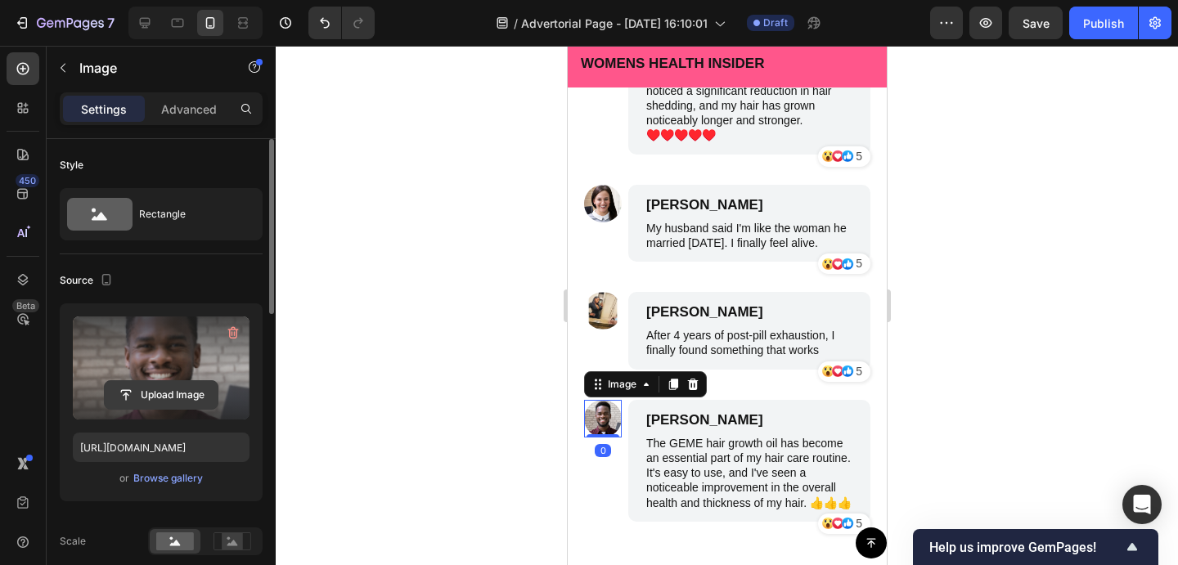
click at [206, 395] on input "file" at bounding box center [161, 395] width 113 height 28
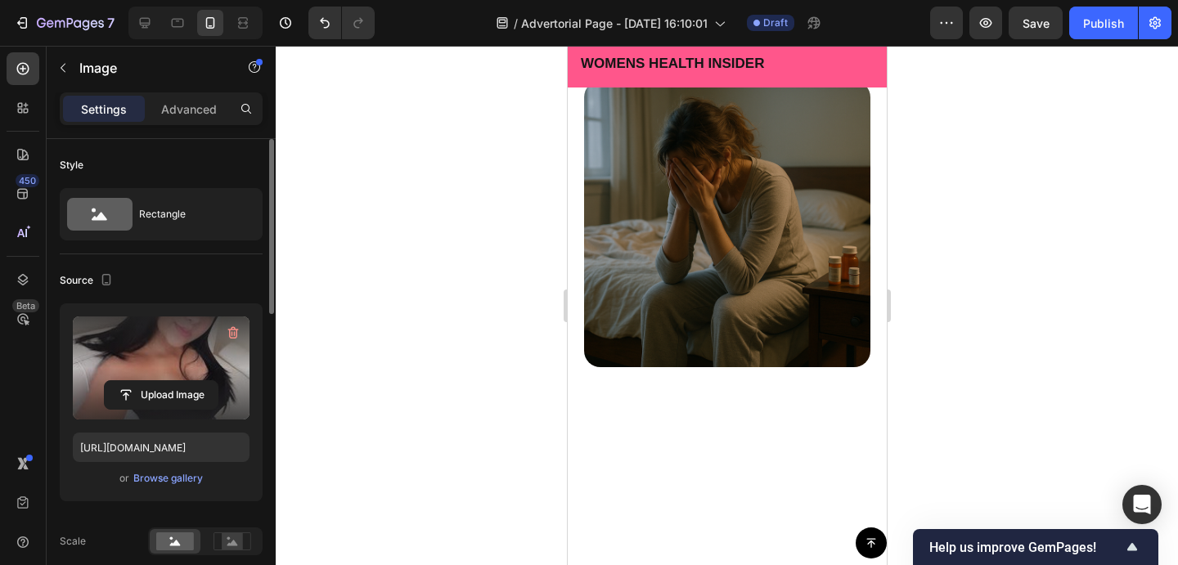
scroll to position [0, 0]
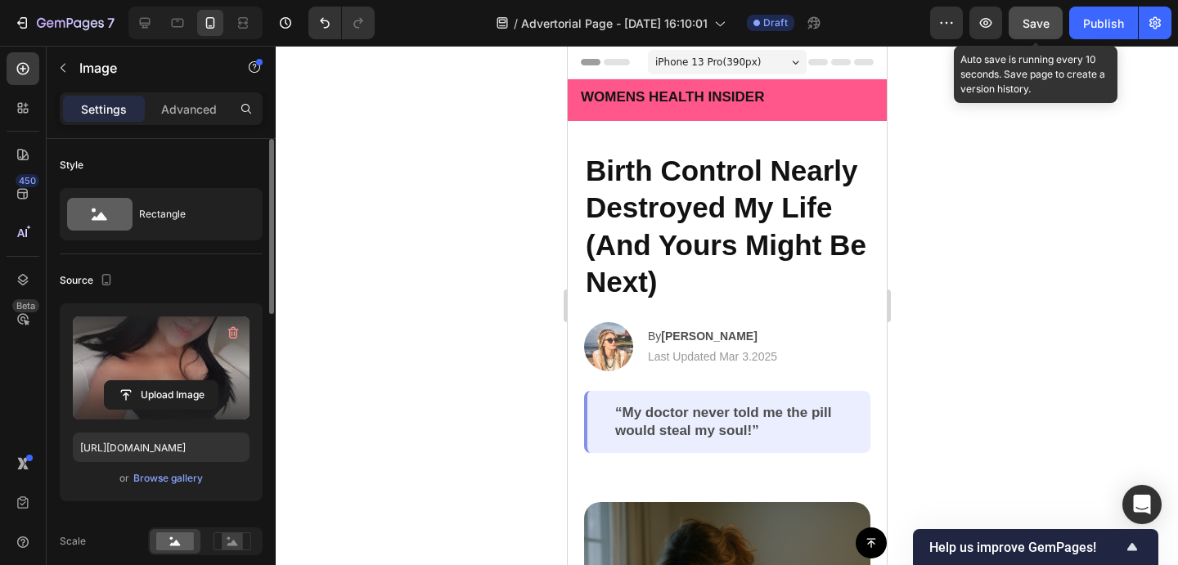
click at [1030, 34] on button "Save" at bounding box center [1036, 23] width 54 height 33
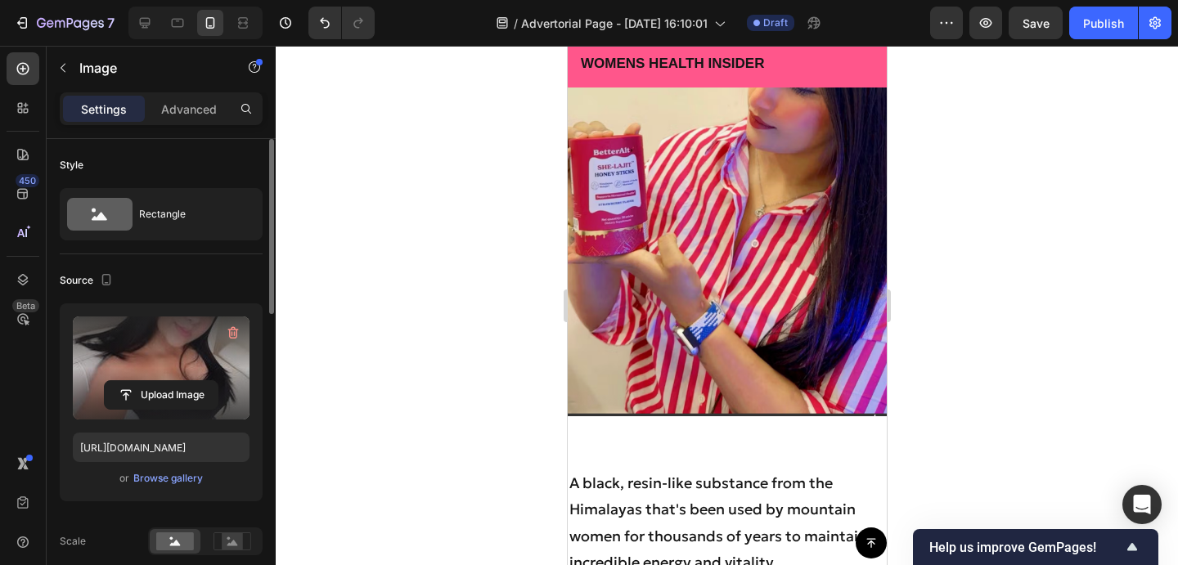
scroll to position [5564, 0]
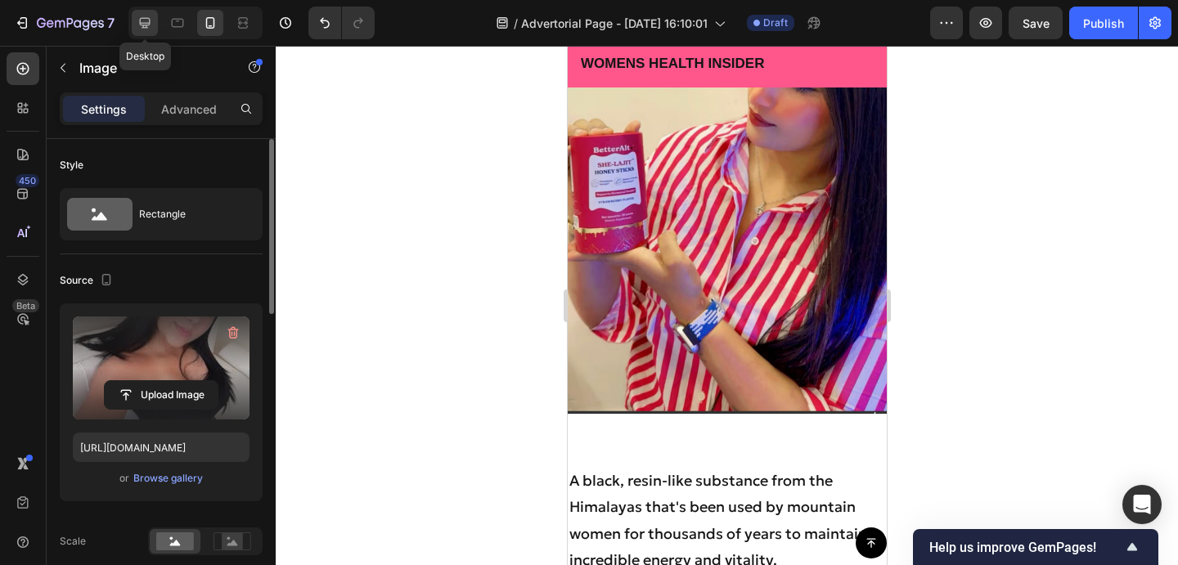
click at [155, 17] on div at bounding box center [145, 23] width 26 height 26
type input "https://cdn.shopify.com/s/files/1/0910/1616/7807/files/gempages_580008830809670…"
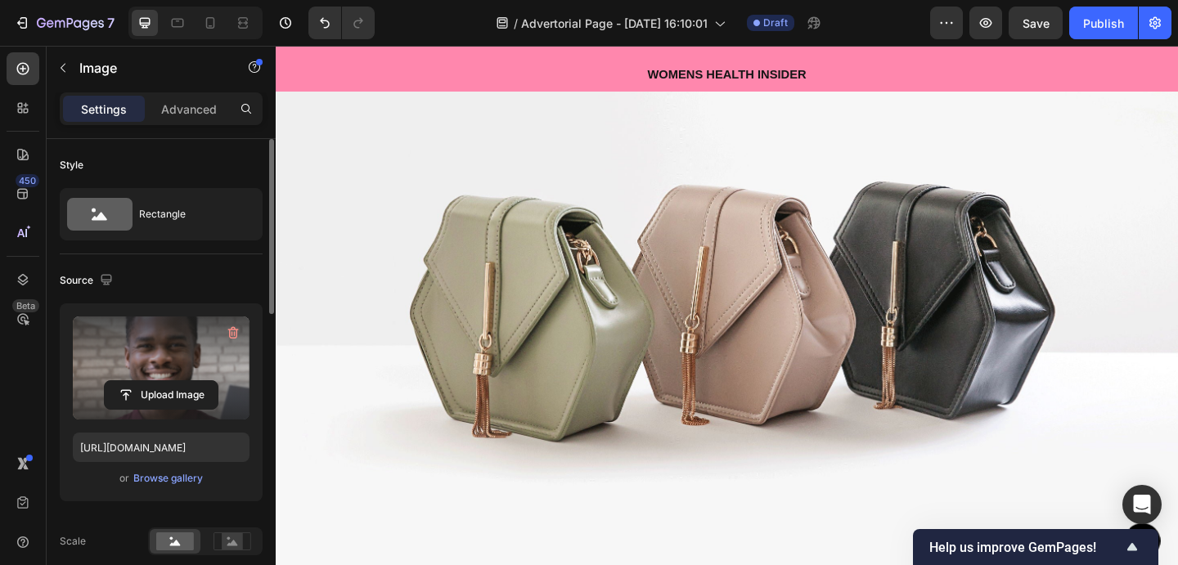
scroll to position [4009, 0]
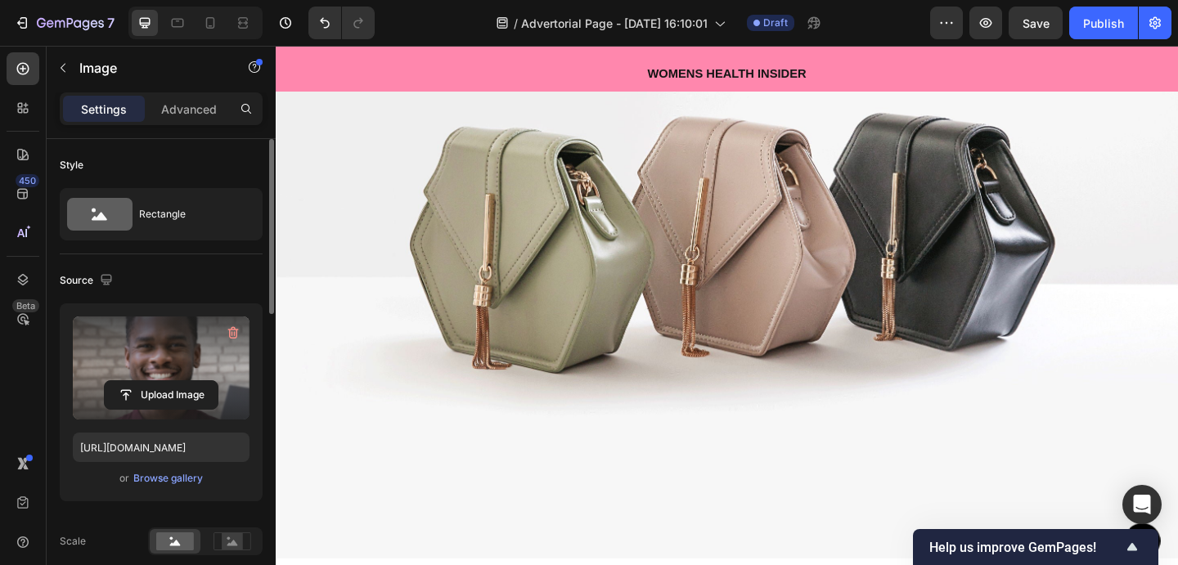
click at [779, 342] on img at bounding box center [767, 235] width 982 height 736
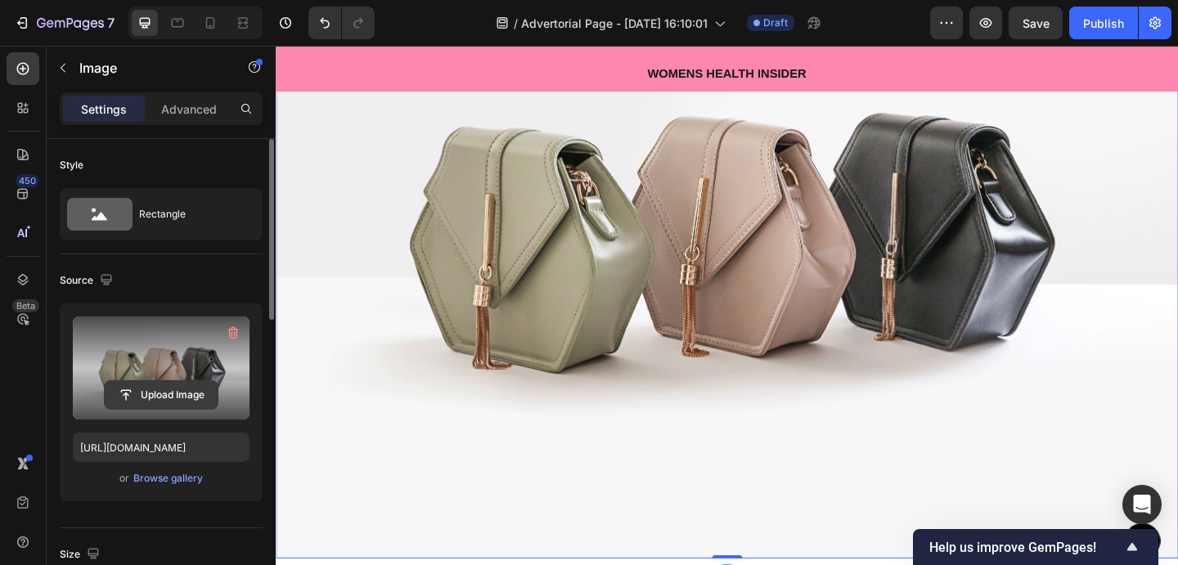
click at [167, 389] on input "file" at bounding box center [161, 395] width 113 height 28
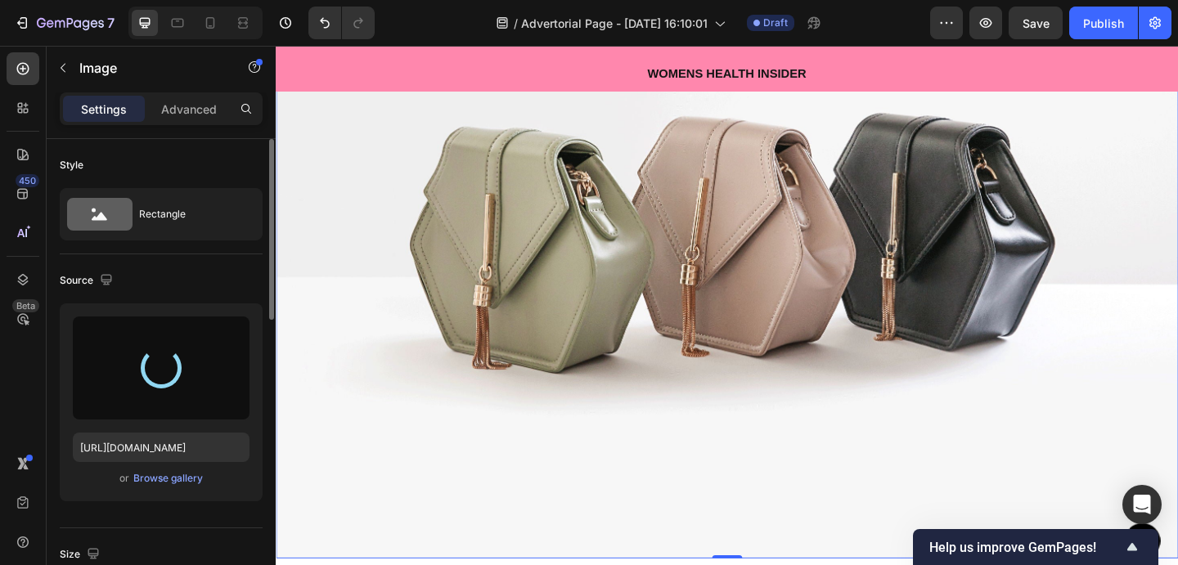
type input "https://cdn.shopify.com/s/files/1/0910/1616/7807/files/gempages_580008830809670…"
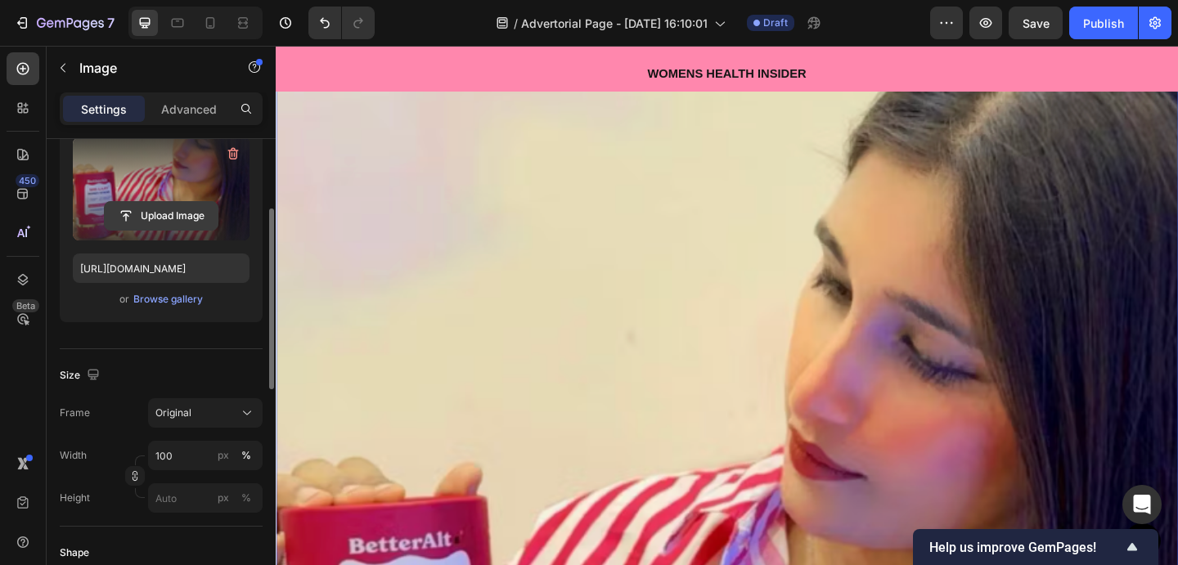
scroll to position [230, 0]
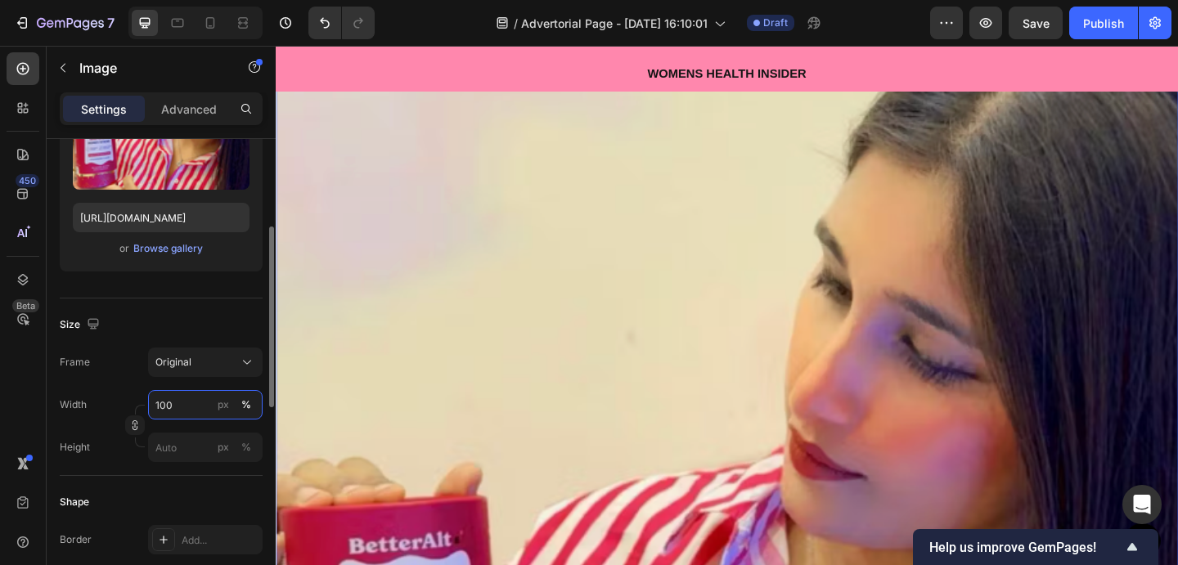
click at [195, 408] on input "100" at bounding box center [205, 404] width 115 height 29
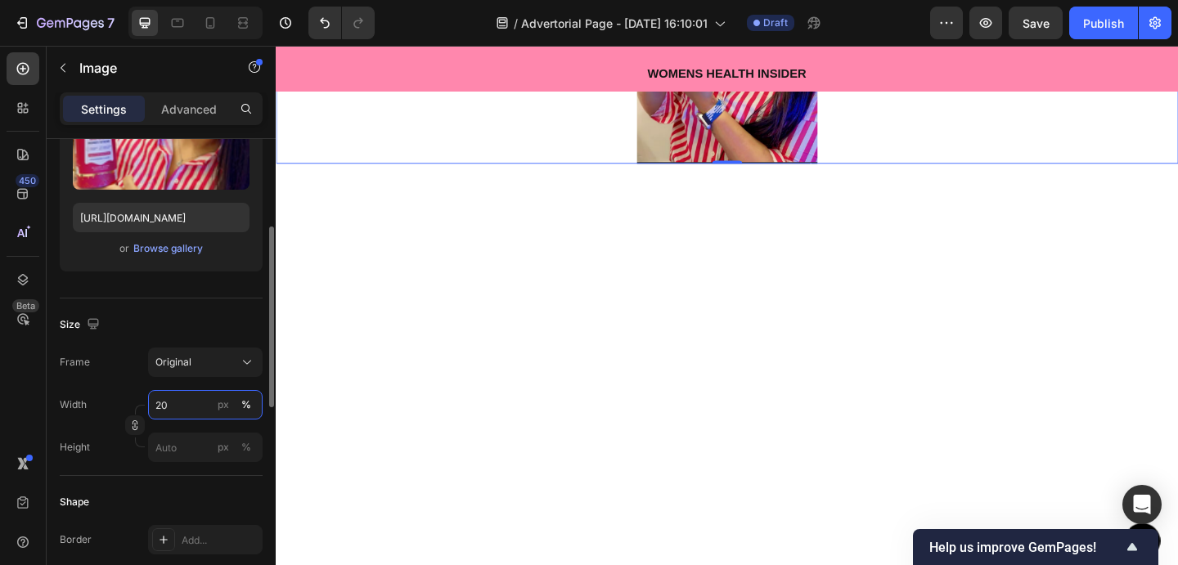
type input "2"
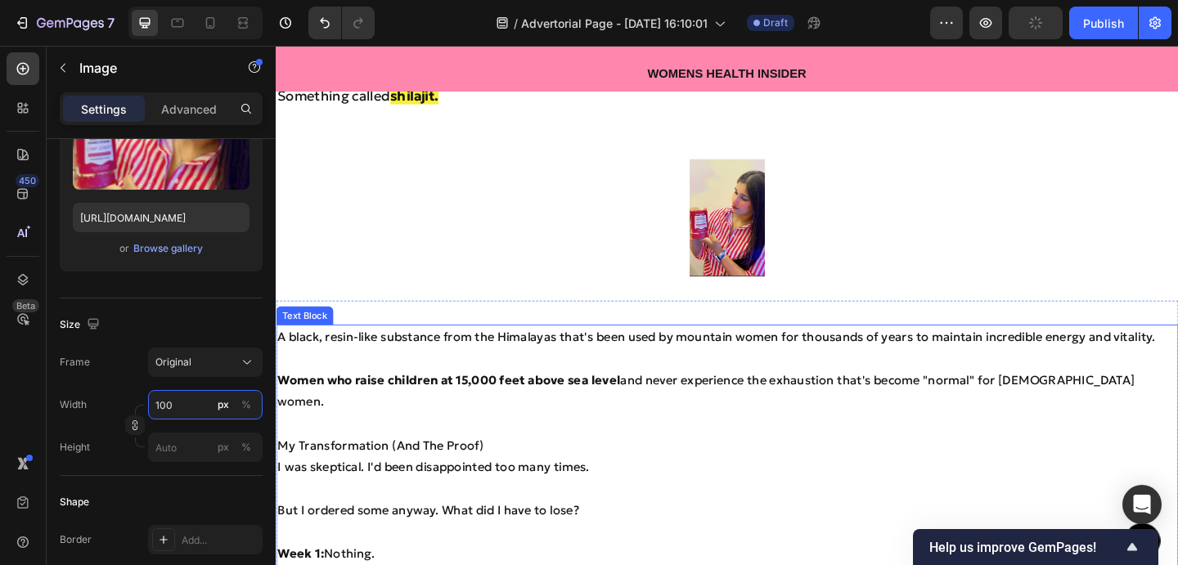
scroll to position [3699, 0]
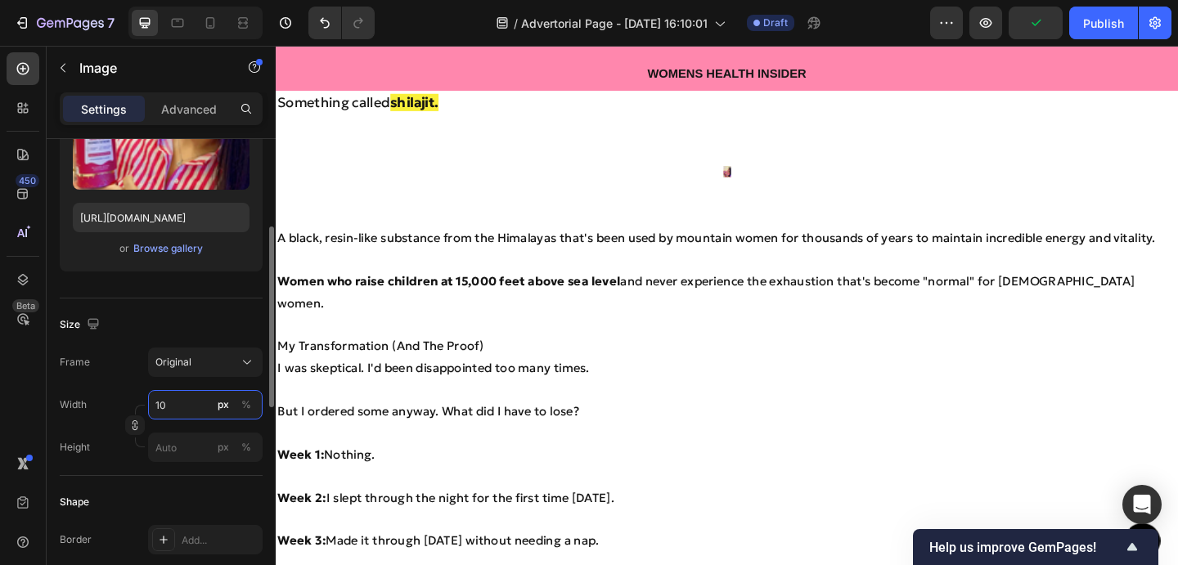
type input "1"
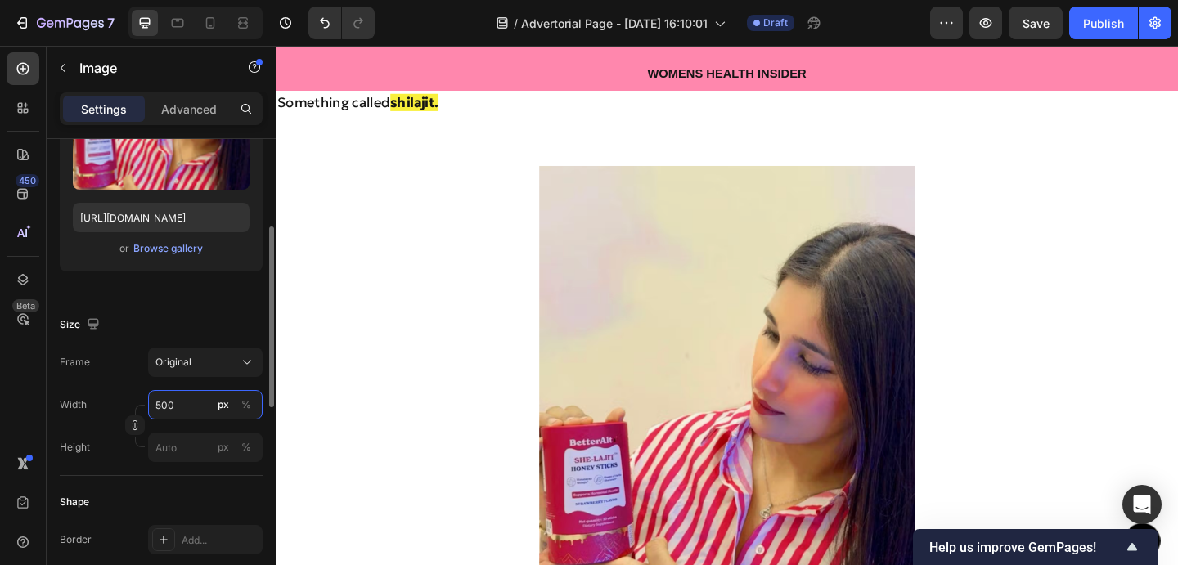
type input "500"
click at [146, 348] on div "Frame Original" at bounding box center [161, 362] width 203 height 29
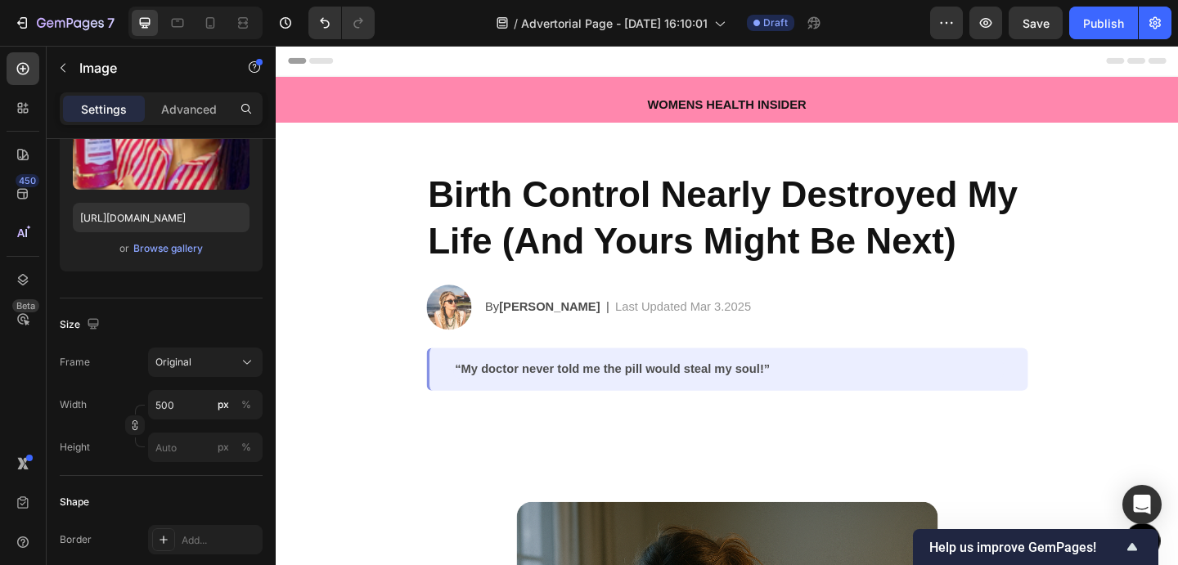
scroll to position [437, 0]
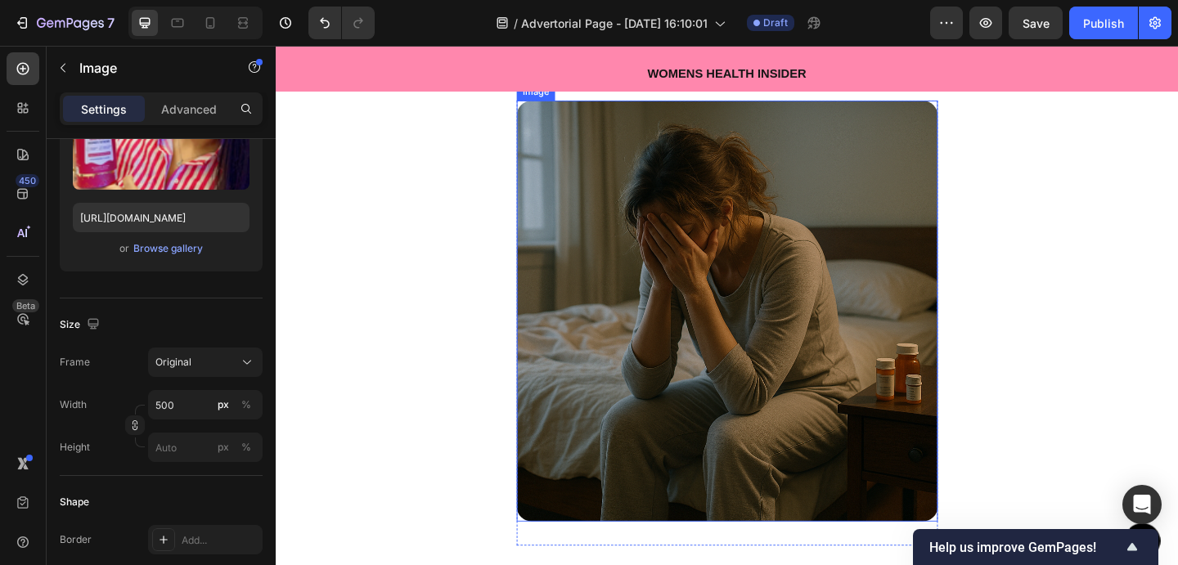
click at [616, 331] on img at bounding box center [766, 335] width 458 height 458
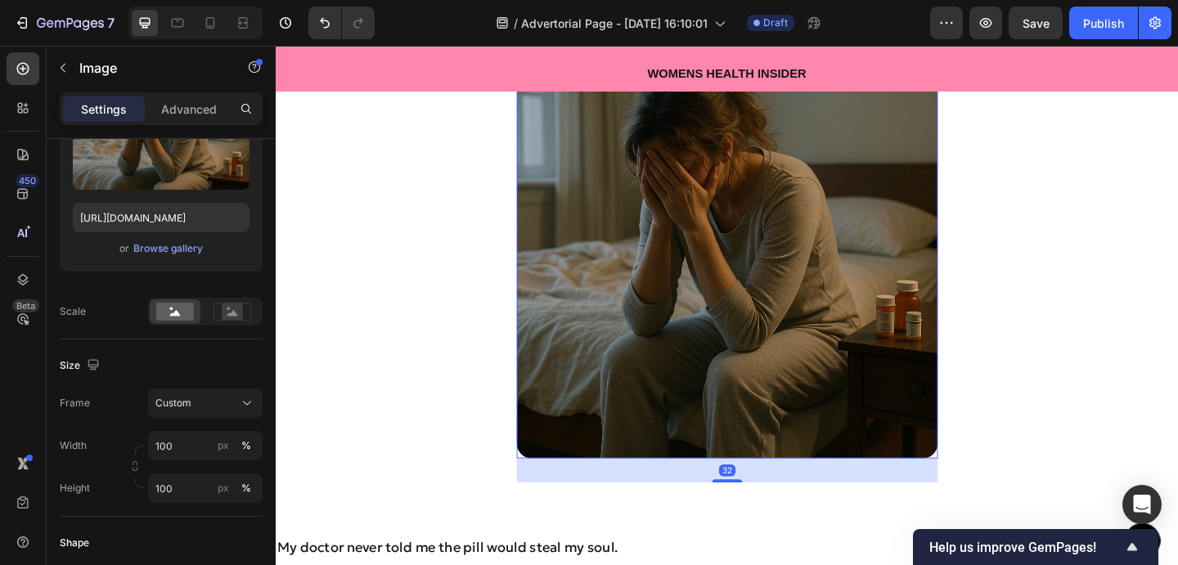
click at [442, 368] on div "Image 32 Row Section 4" at bounding box center [767, 267] width 982 height 566
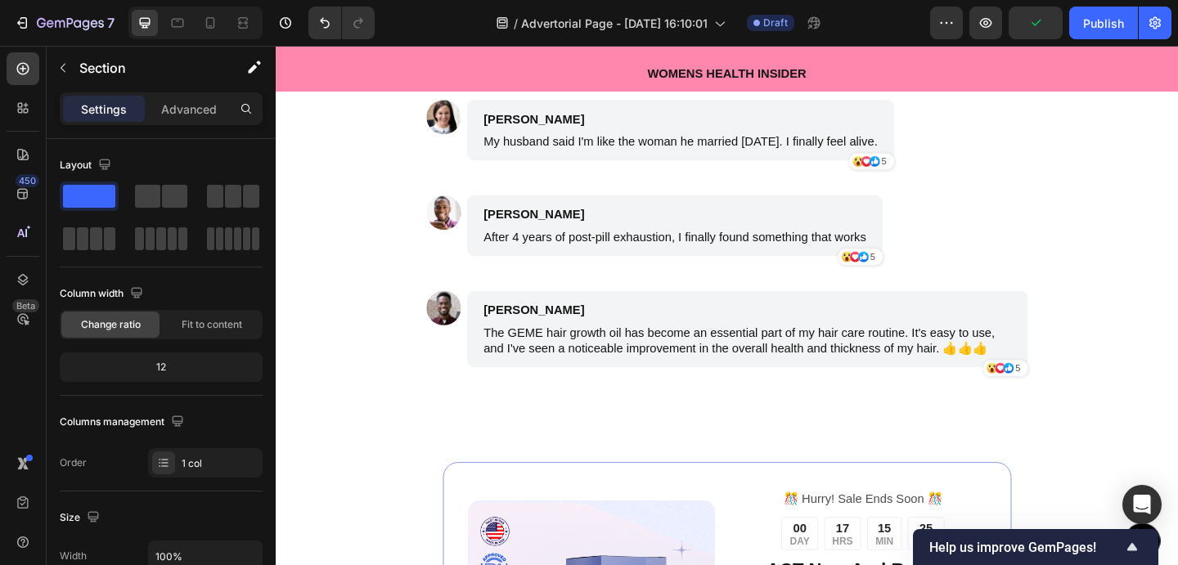
scroll to position [6580, 0]
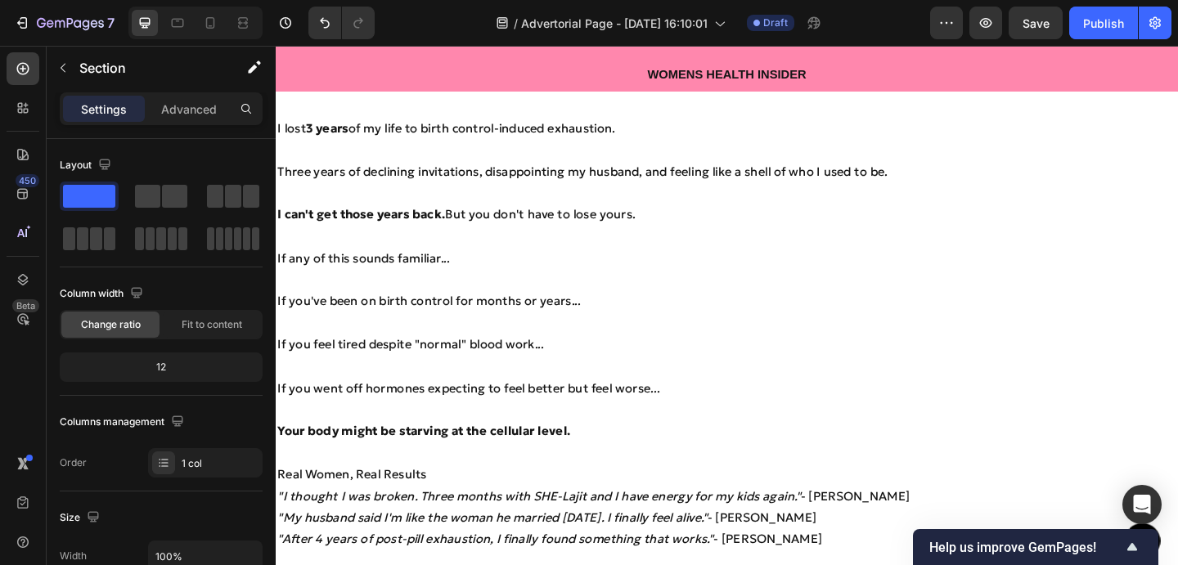
scroll to position [5903, 0]
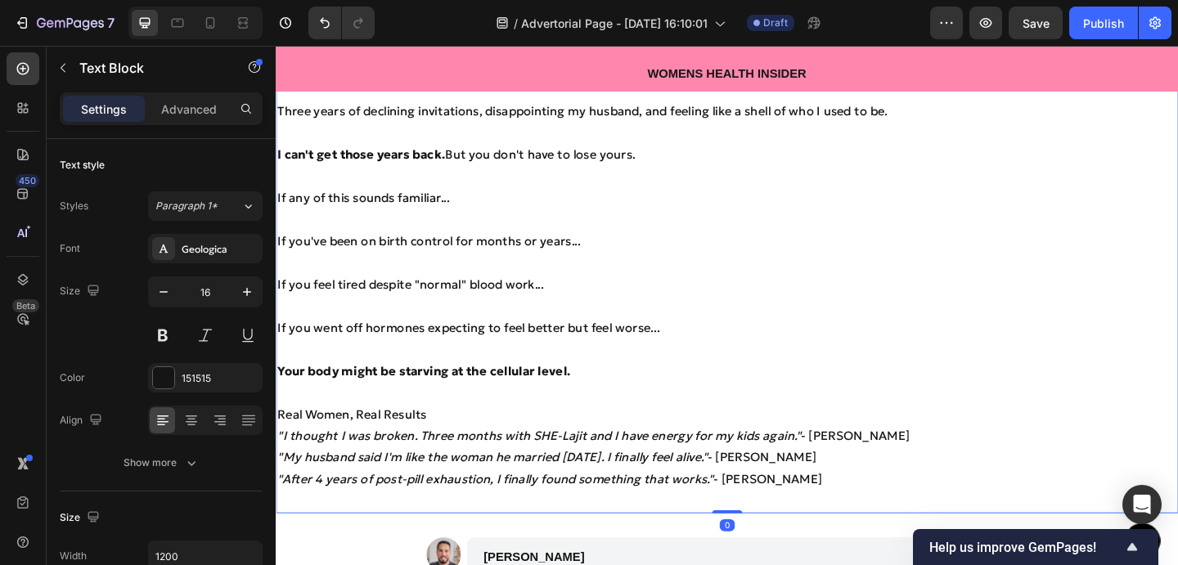
click at [467, 485] on icon ""My husband said I'm like the woman he married [DATE]. I finally feel alive."" at bounding box center [511, 493] width 468 height 16
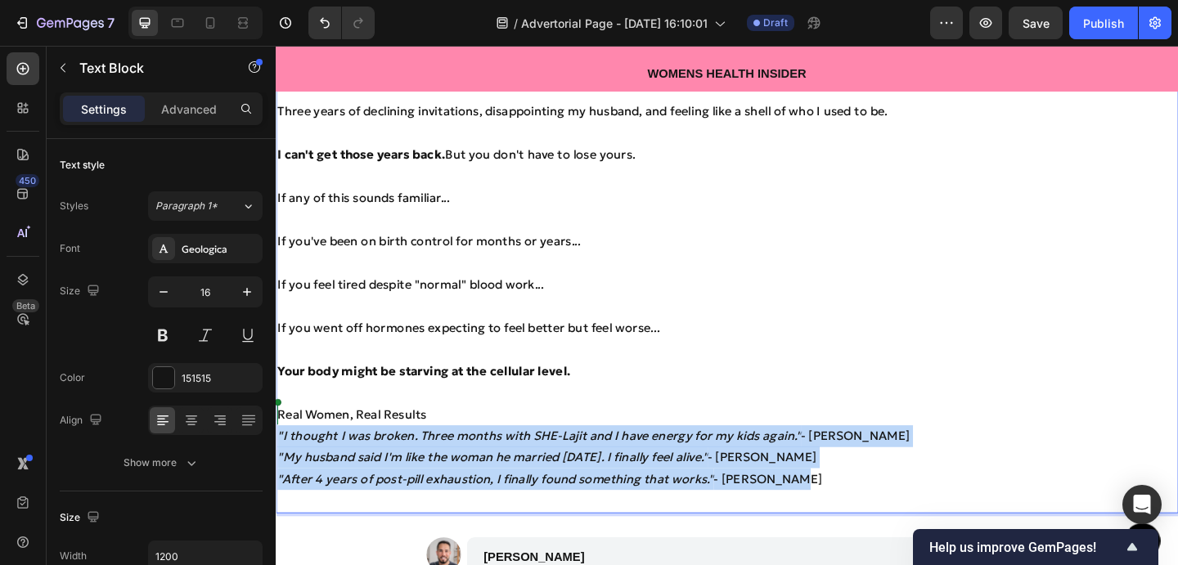
drag, startPoint x: 822, startPoint y: 497, endPoint x: 274, endPoint y: 444, distance: 550.6
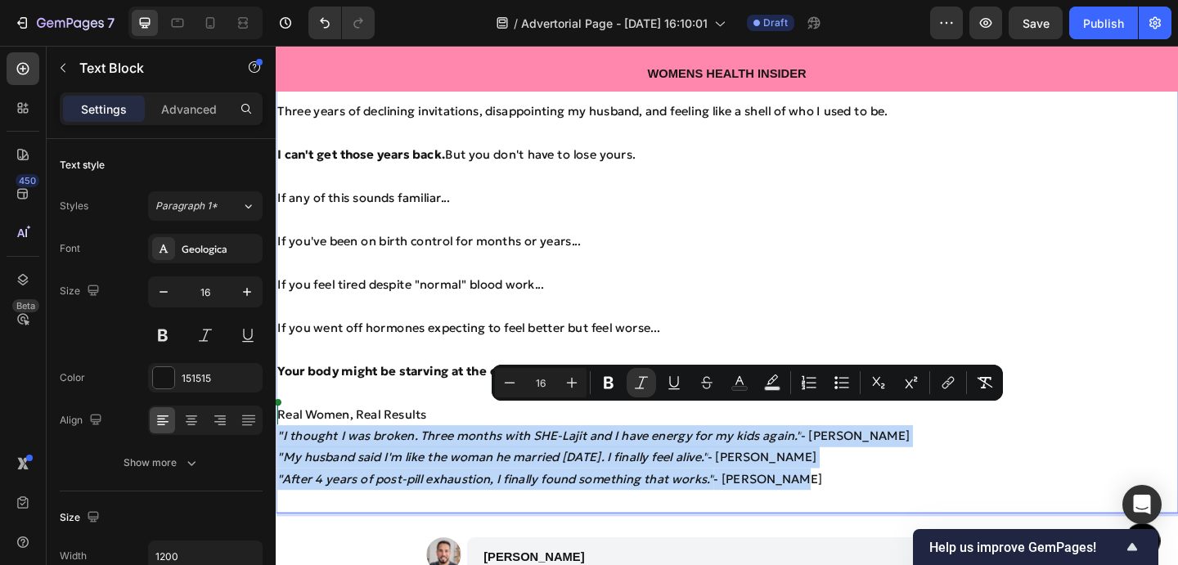
copy div ""I thought I was broken. Three months with SHE-Lajit and I have energy for my k…"
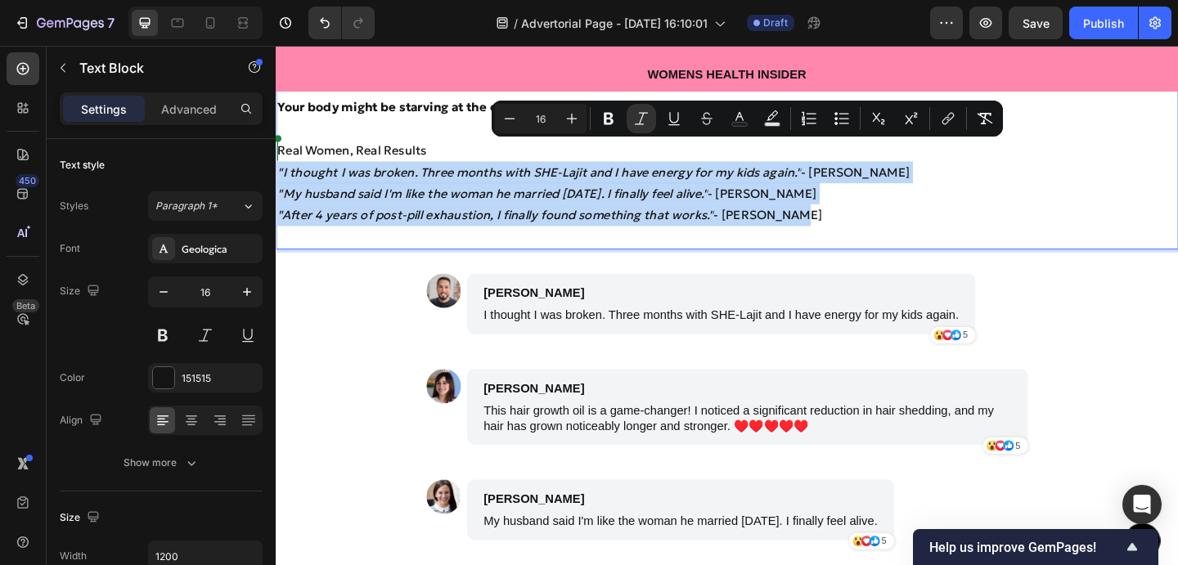
scroll to position [6194, 0]
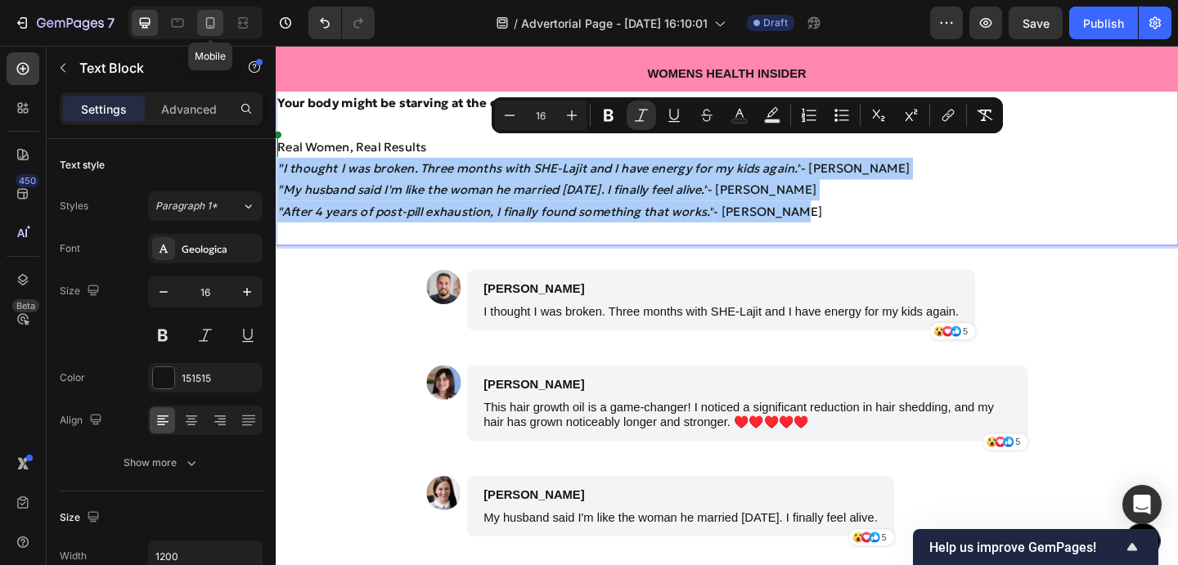
click at [210, 10] on div at bounding box center [210, 23] width 26 height 26
type input "18"
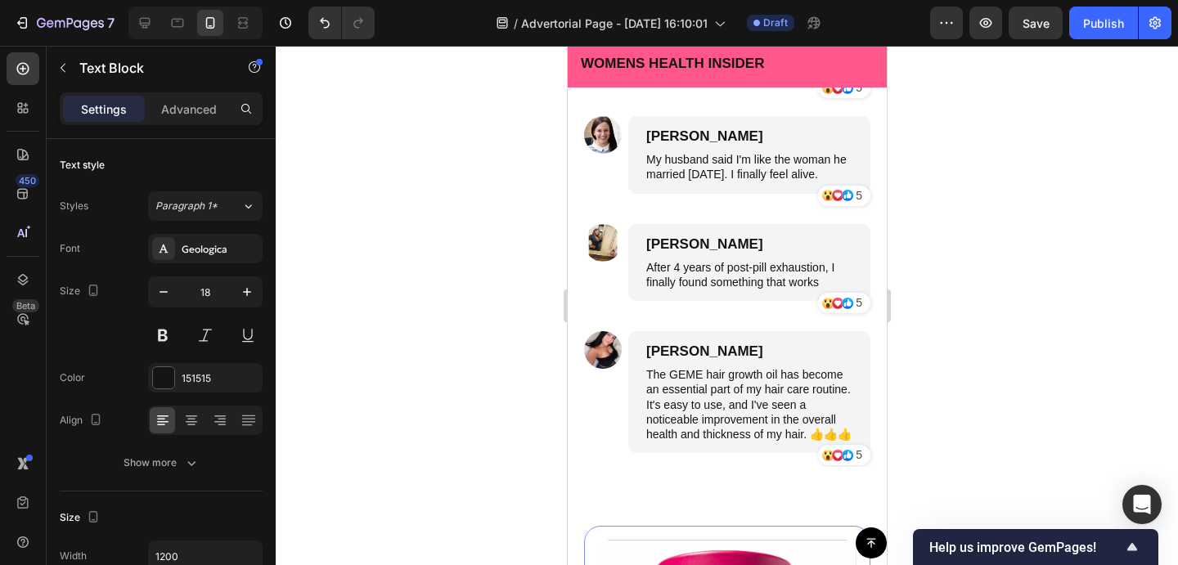
scroll to position [9422, 0]
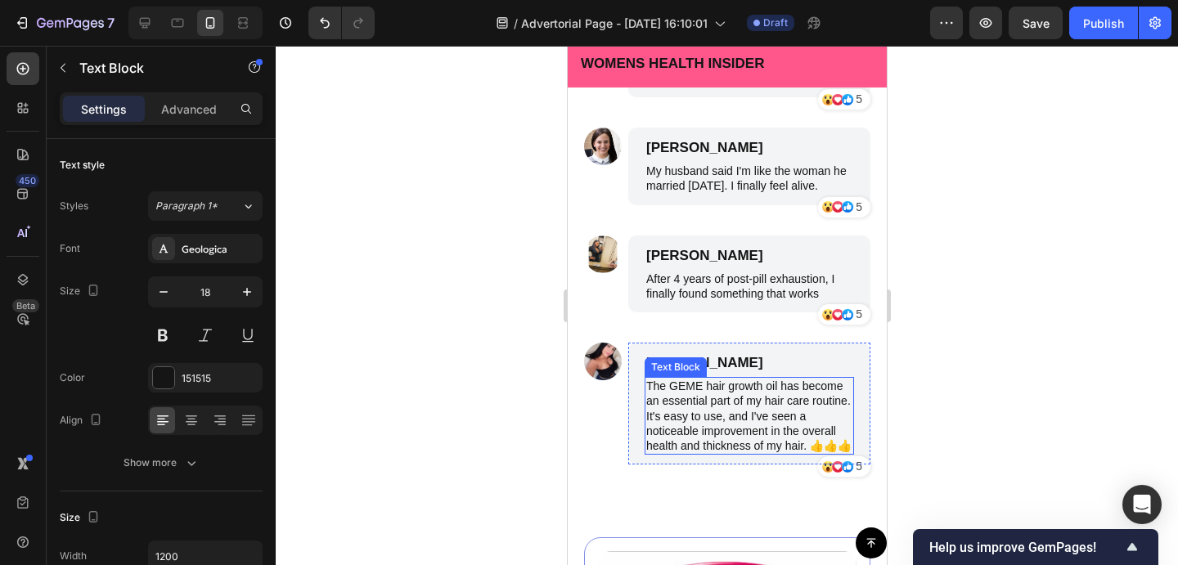
click at [710, 402] on p "The GEME hair growth oil has become an essential part of my hair care routine. …" at bounding box center [748, 416] width 206 height 74
click at [709, 416] on p "The GEME hair growth oil has become an essential part of my hair care routine. …" at bounding box center [748, 416] width 206 height 74
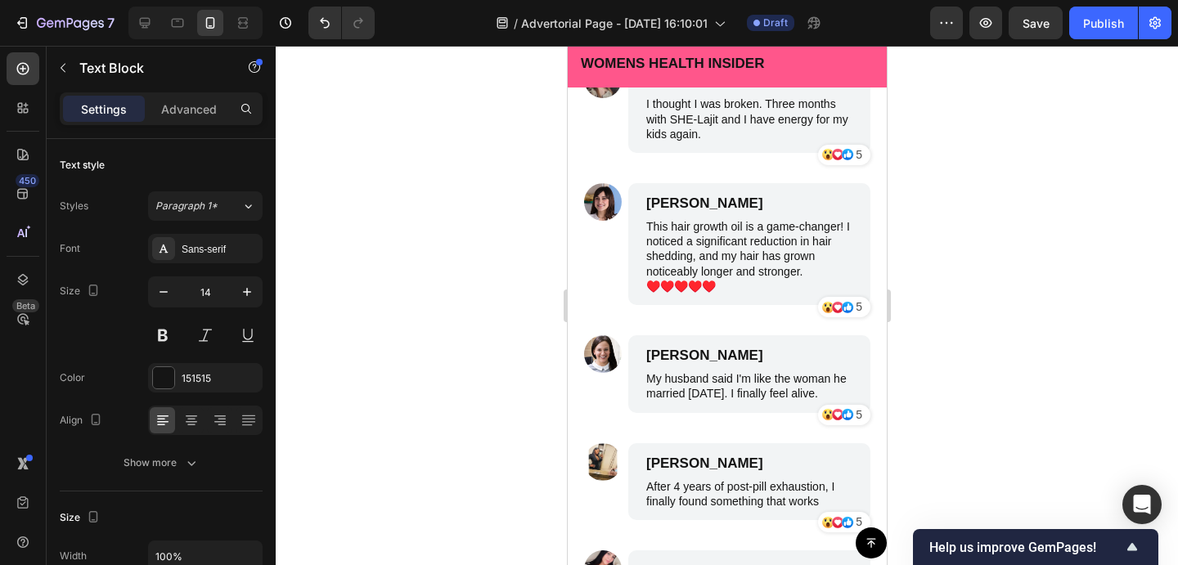
scroll to position [9213, 0]
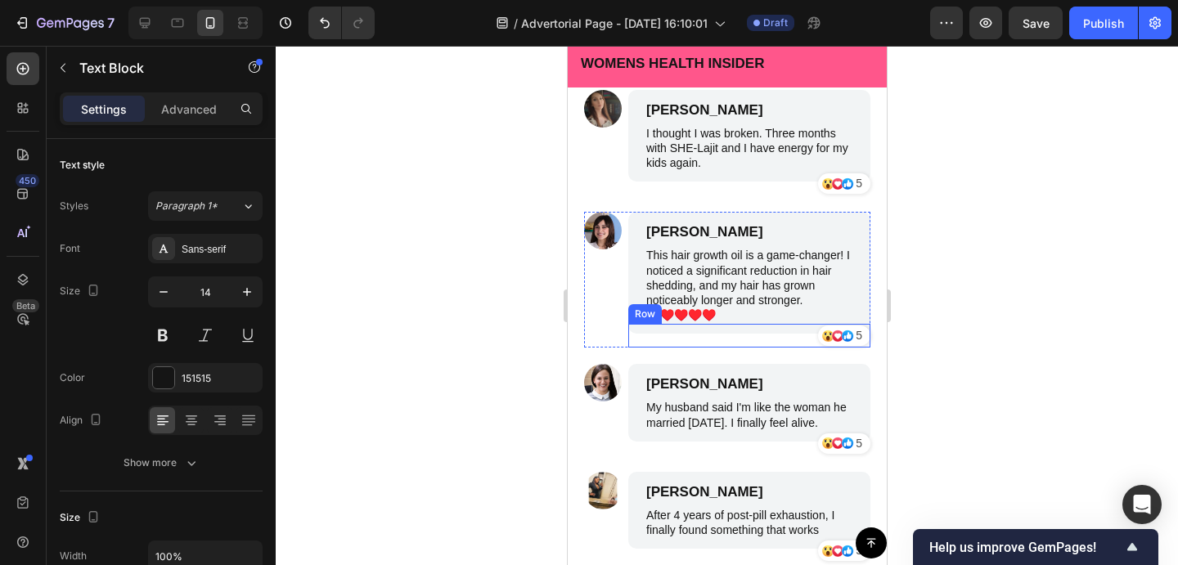
click at [707, 269] on p "This hair growth oil is a game-changer! I noticed a significant reduction in ha…" at bounding box center [748, 285] width 206 height 74
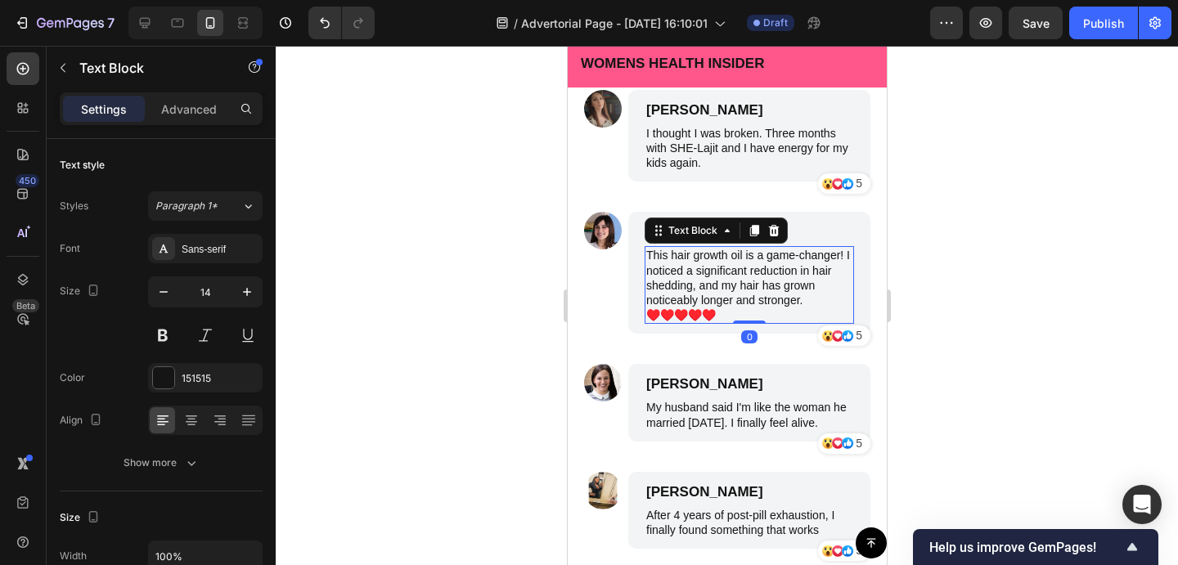
click at [709, 265] on p "This hair growth oil is a game-changer! I noticed a significant reduction in ha…" at bounding box center [748, 285] width 206 height 74
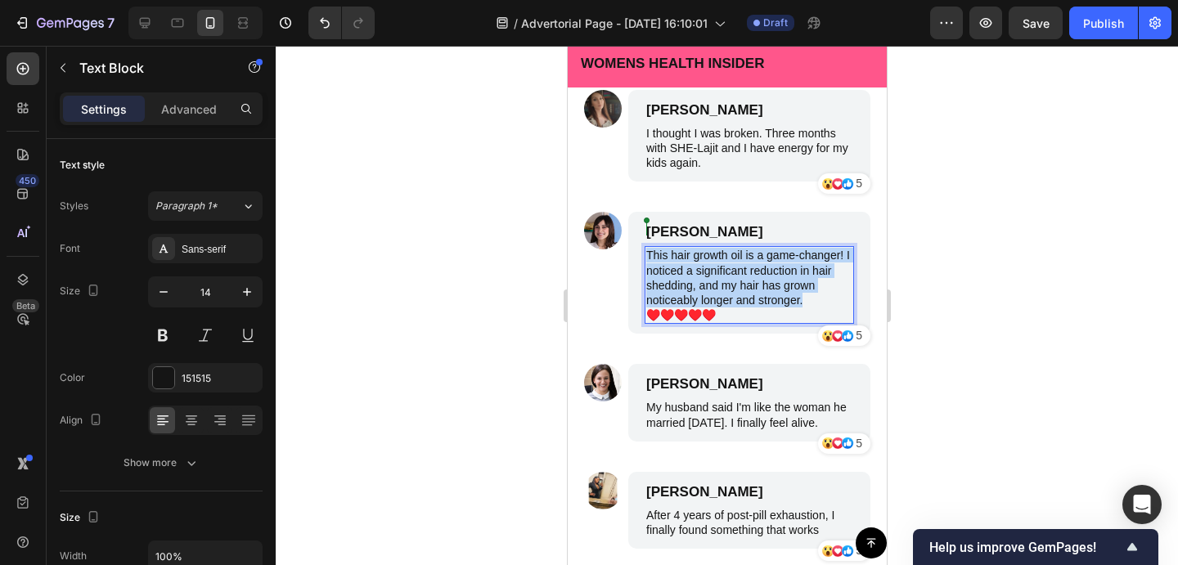
drag, startPoint x: 802, startPoint y: 273, endPoint x: 645, endPoint y: 229, distance: 163.9
click at [645, 246] on div "This hair growth oil is a game-changer! I noticed a significant reduction in ha…" at bounding box center [748, 285] width 209 height 78
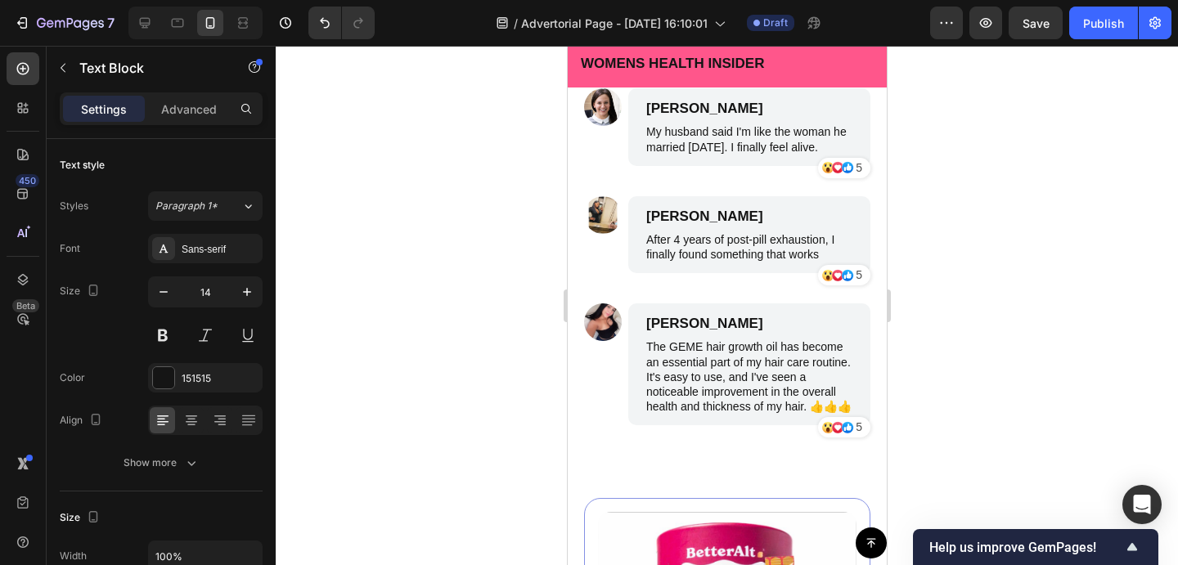
scroll to position [9479, 0]
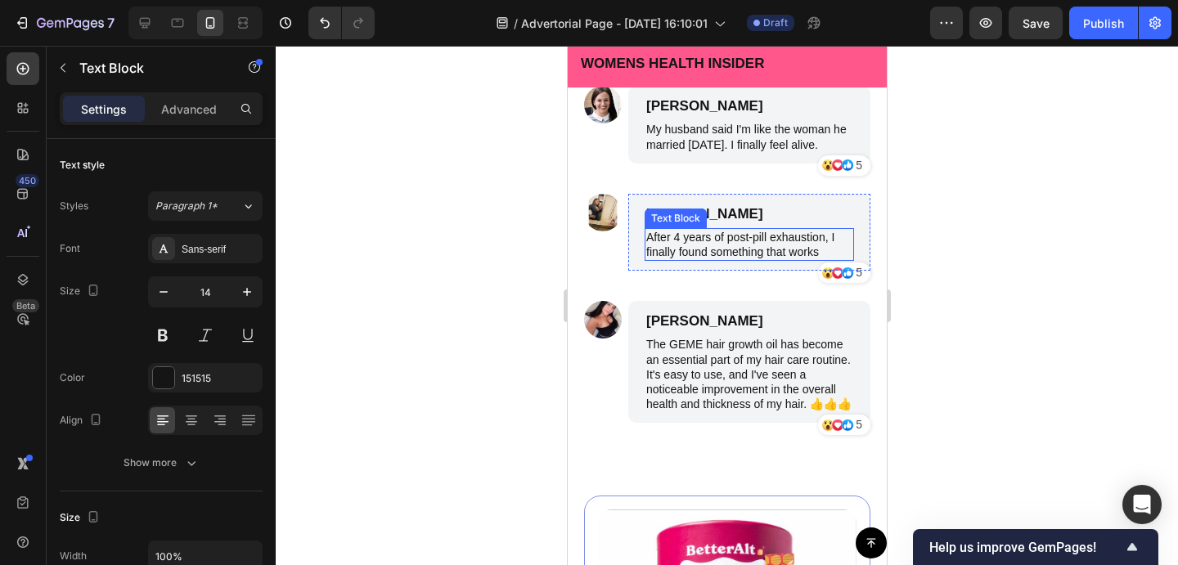
click at [776, 246] on p "After 4 years of post-pill exhaustion, I finally found something that works" at bounding box center [748, 244] width 206 height 29
click at [820, 250] on p "After 4 years of post-pill exhaustion, I finally found something that works" at bounding box center [748, 244] width 206 height 29
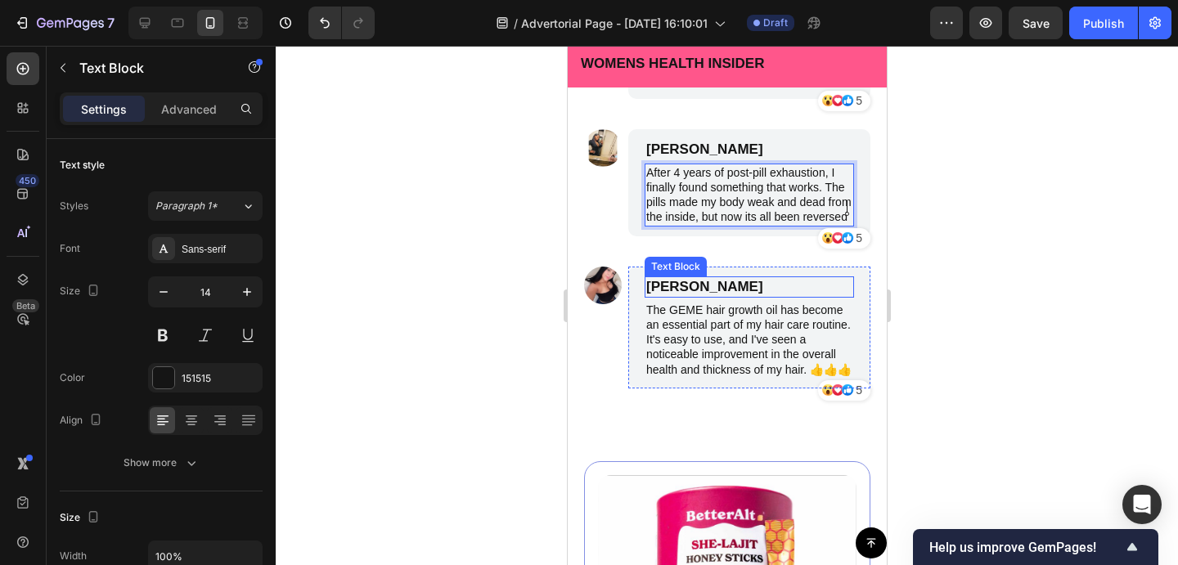
scroll to position [9556, 0]
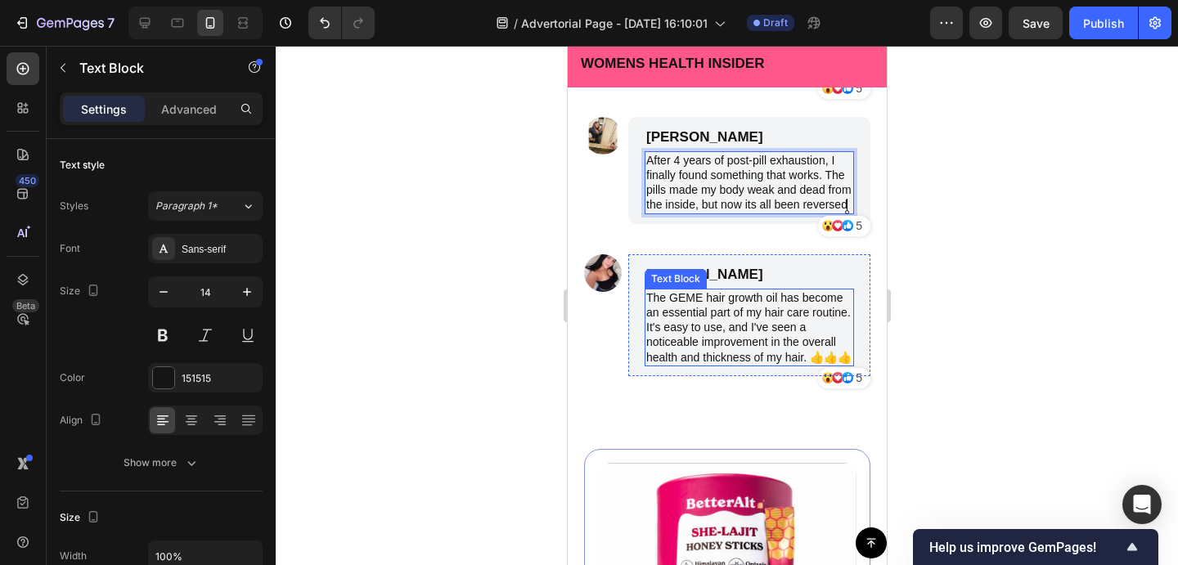
click at [729, 318] on p "The GEME hair growth oil has become an essential part of my hair care routine. …" at bounding box center [748, 327] width 206 height 74
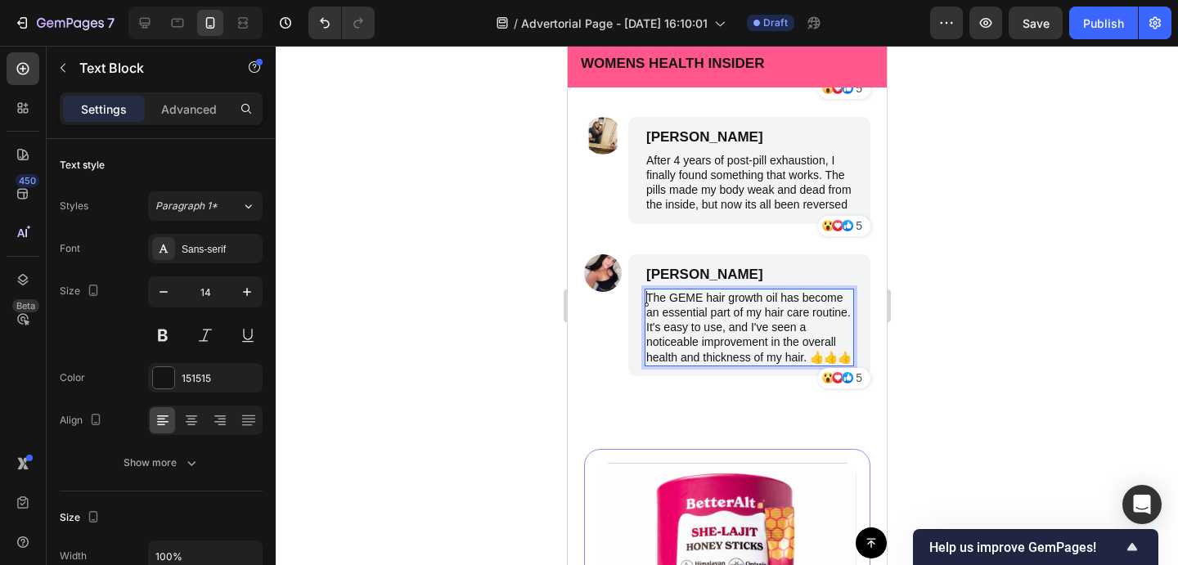
click at [804, 357] on p "The GEME hair growth oil has become an essential part of my hair care routine. …" at bounding box center [748, 327] width 206 height 74
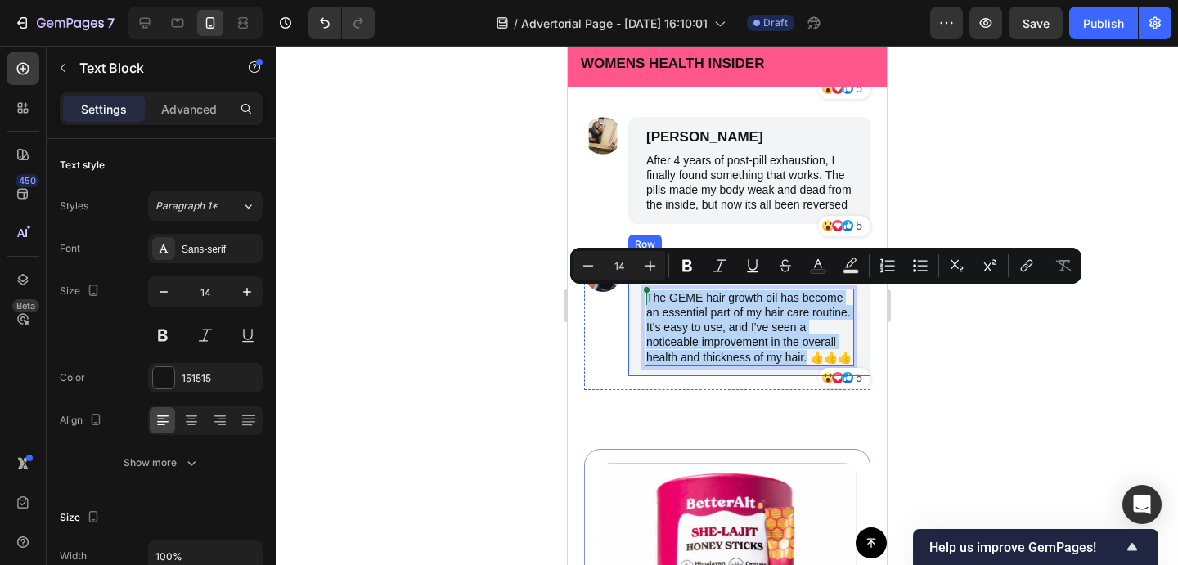
drag, startPoint x: 806, startPoint y: 357, endPoint x: 640, endPoint y: 301, distance: 175.1
click at [640, 301] on div "[PERSON_NAME] Text Block The GEME hair growth oil has become an essential part …" at bounding box center [748, 315] width 242 height 122
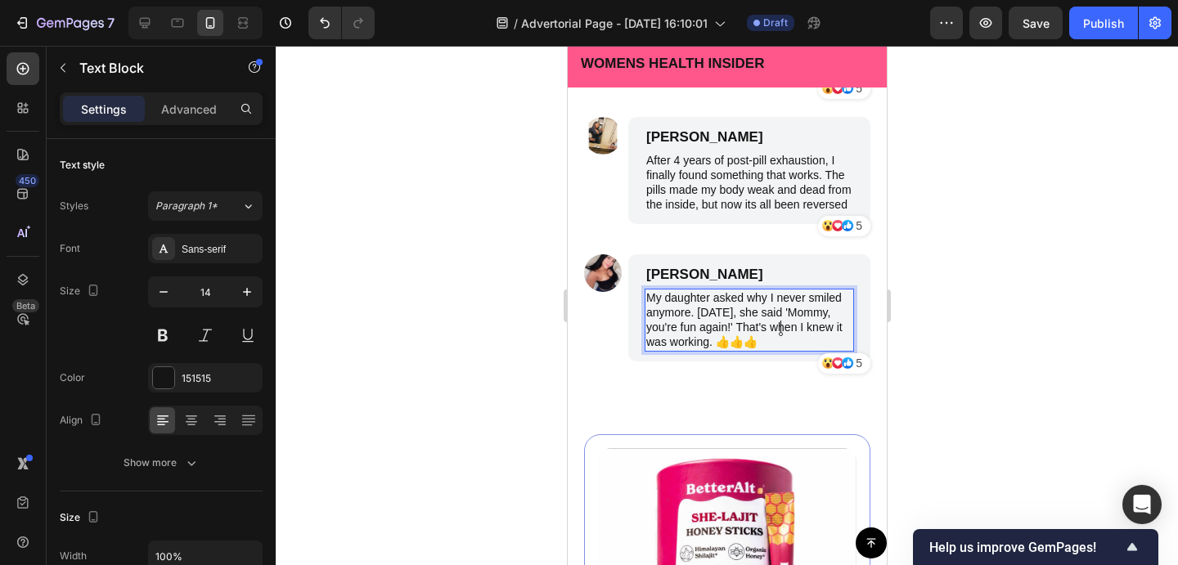
click at [781, 326] on p "My daughter asked why I never smiled anymore. [DATE], she said 'Mommy, you're f…" at bounding box center [748, 320] width 206 height 60
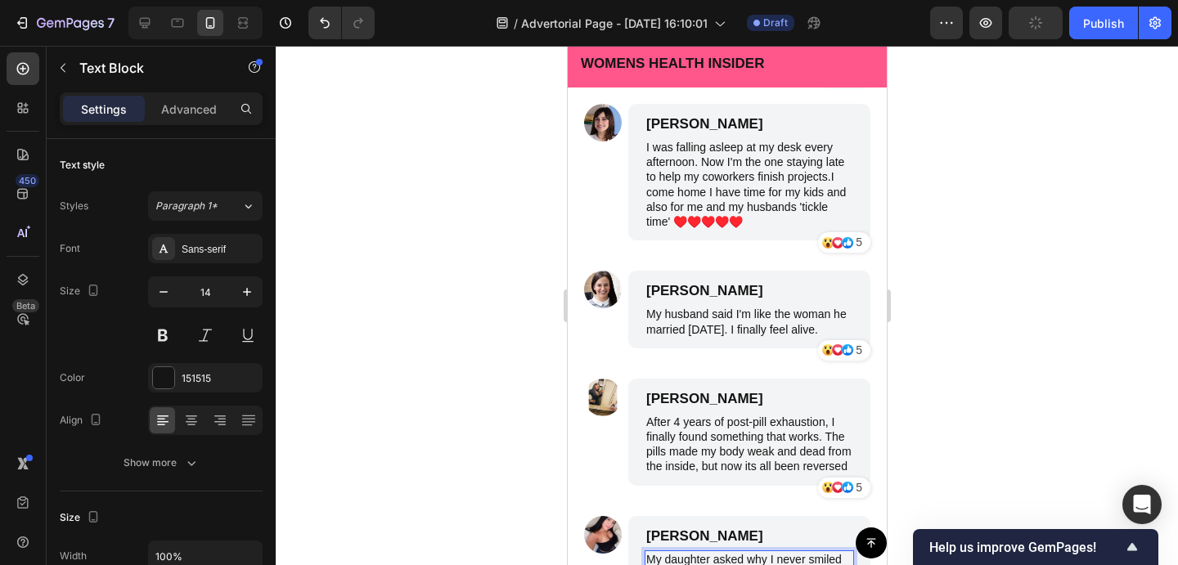
scroll to position [9286, 0]
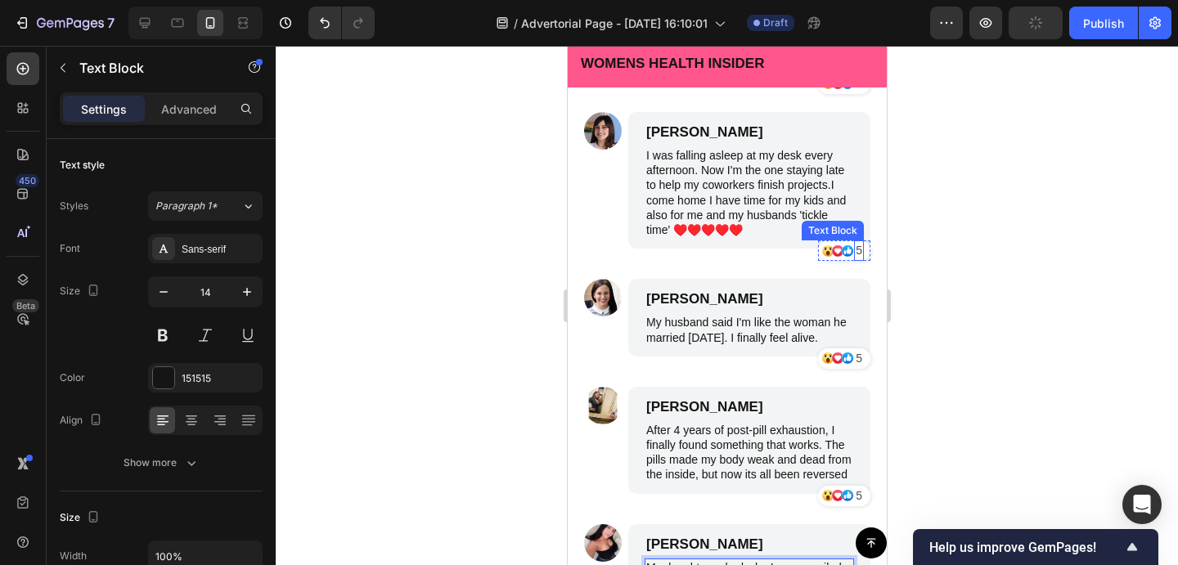
click at [856, 249] on p "5" at bounding box center [858, 250] width 7 height 17
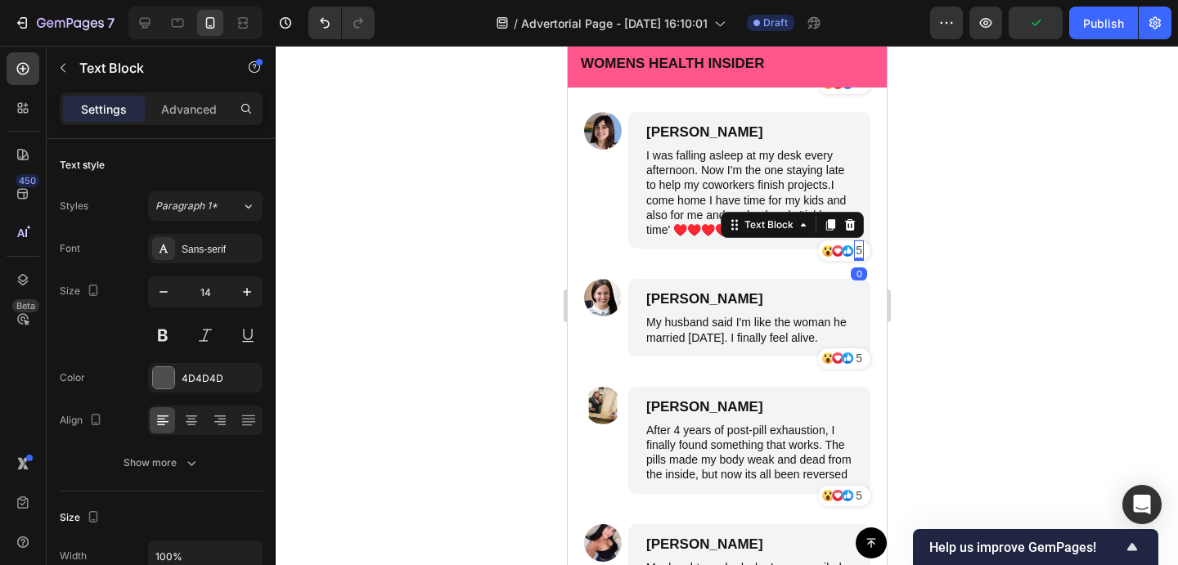
click at [857, 251] on p "5" at bounding box center [858, 250] width 7 height 17
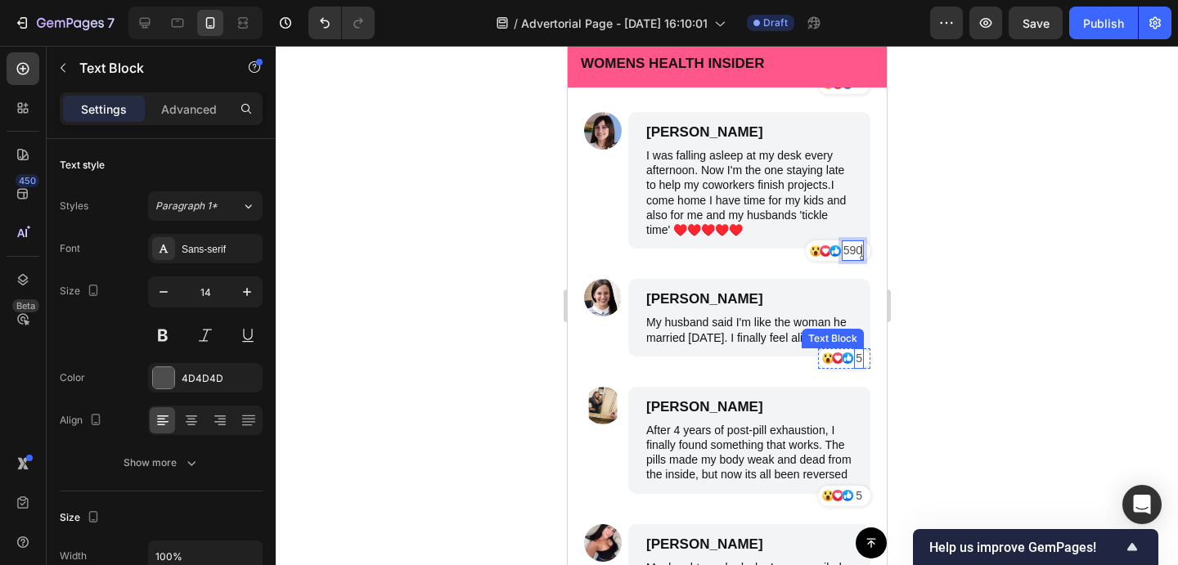
click at [859, 359] on p "5" at bounding box center [858, 358] width 7 height 17
click at [860, 499] on p "5" at bounding box center [858, 495] width 7 height 17
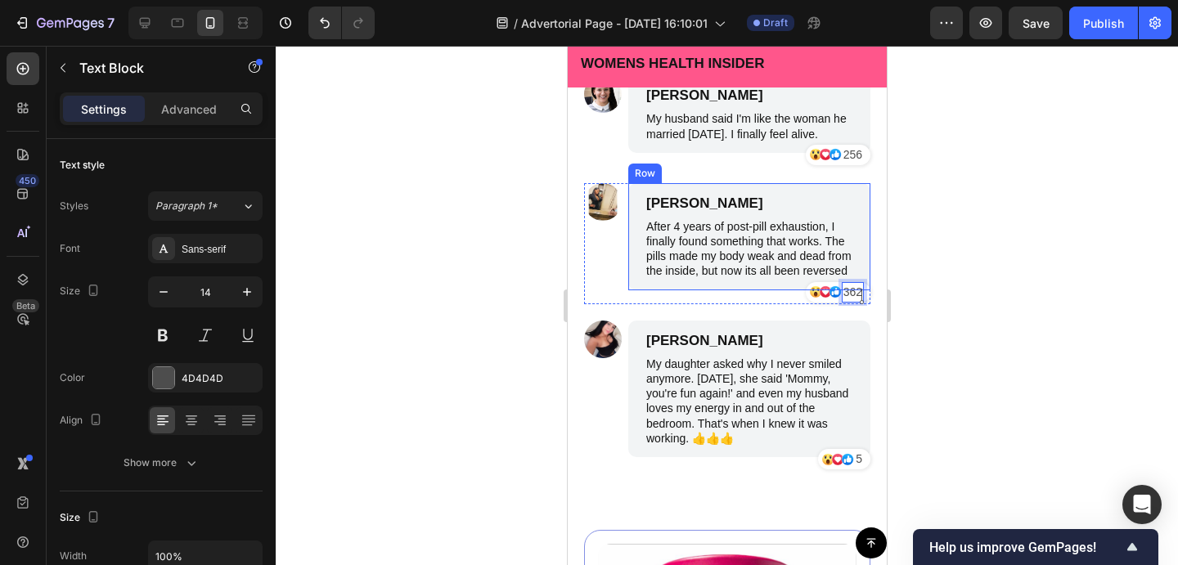
scroll to position [9508, 0]
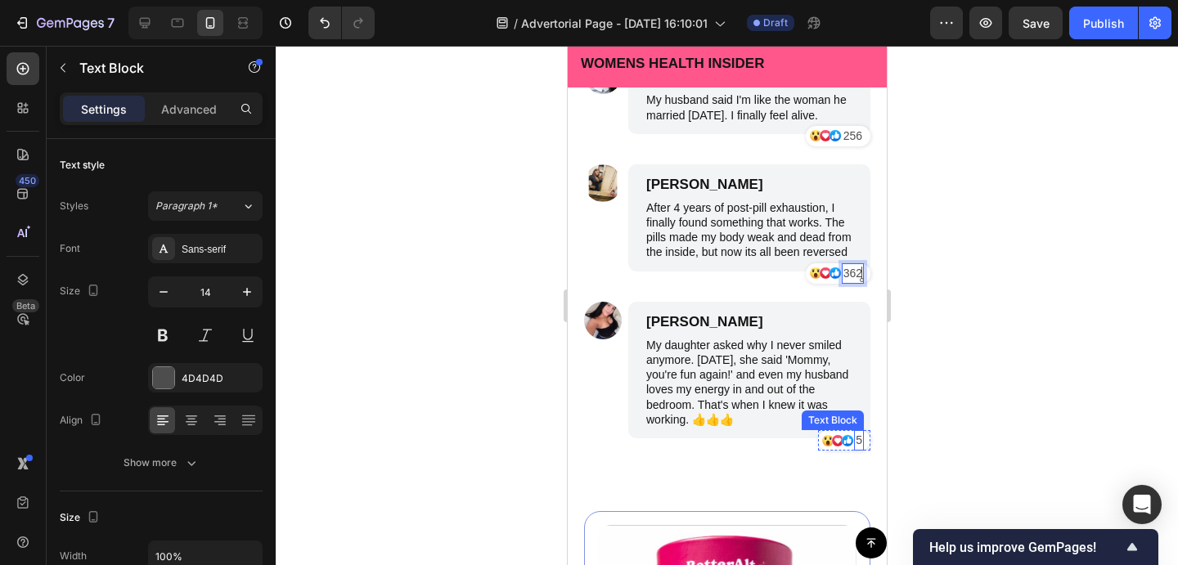
click at [859, 441] on p "5" at bounding box center [858, 440] width 7 height 17
click at [959, 438] on div at bounding box center [727, 305] width 902 height 519
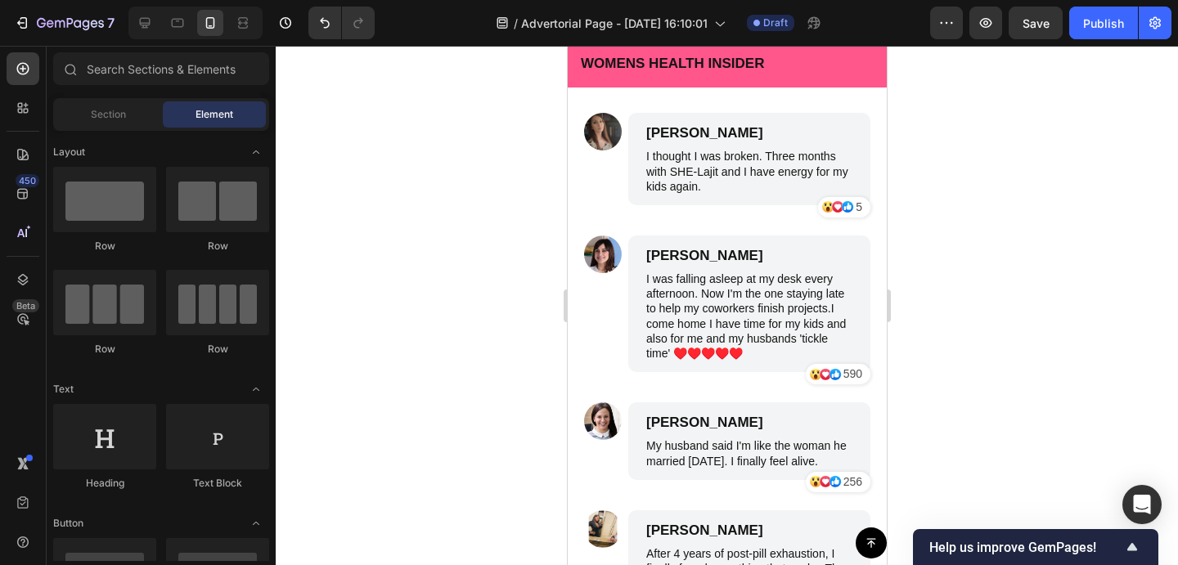
scroll to position [9155, 0]
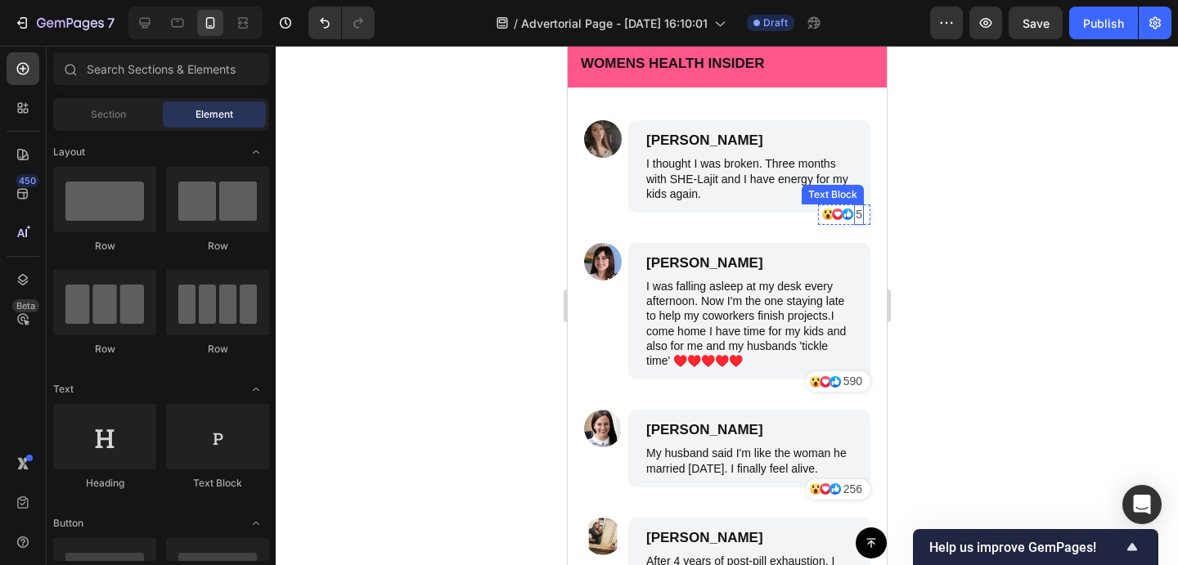
click at [859, 218] on p "5" at bounding box center [858, 214] width 7 height 17
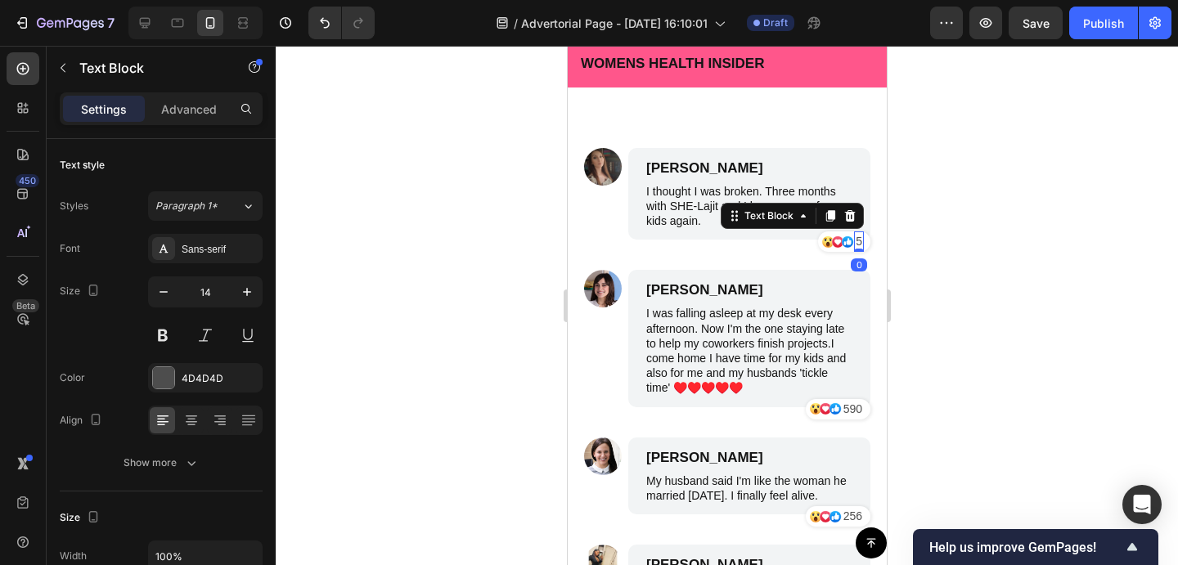
click at [859, 233] on p "5" at bounding box center [858, 241] width 7 height 17
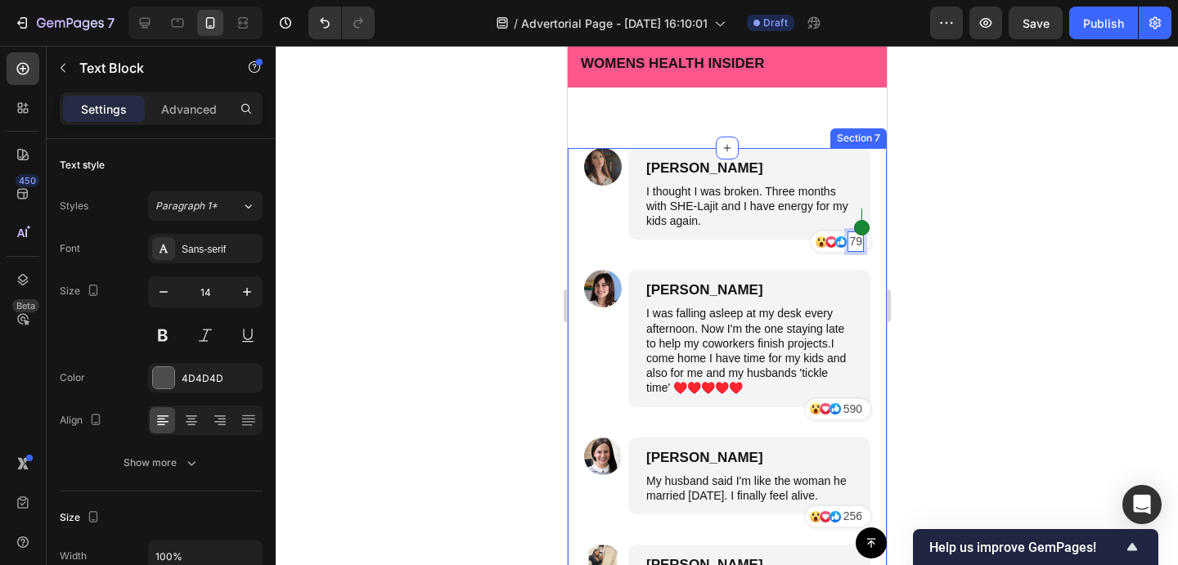
click at [914, 242] on div at bounding box center [727, 305] width 902 height 519
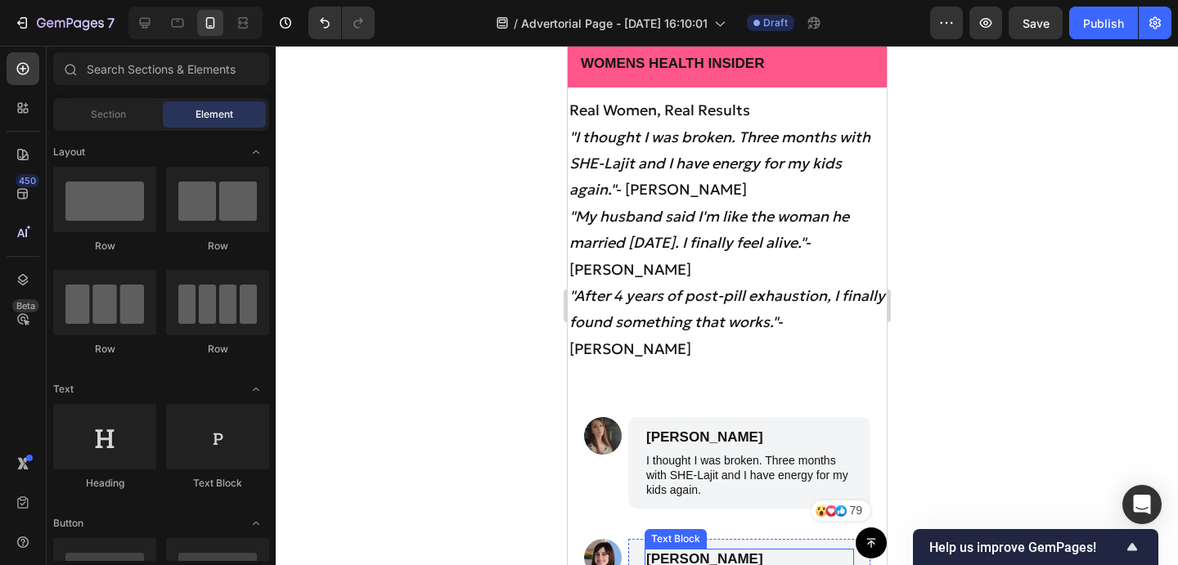
scroll to position [8880, 0]
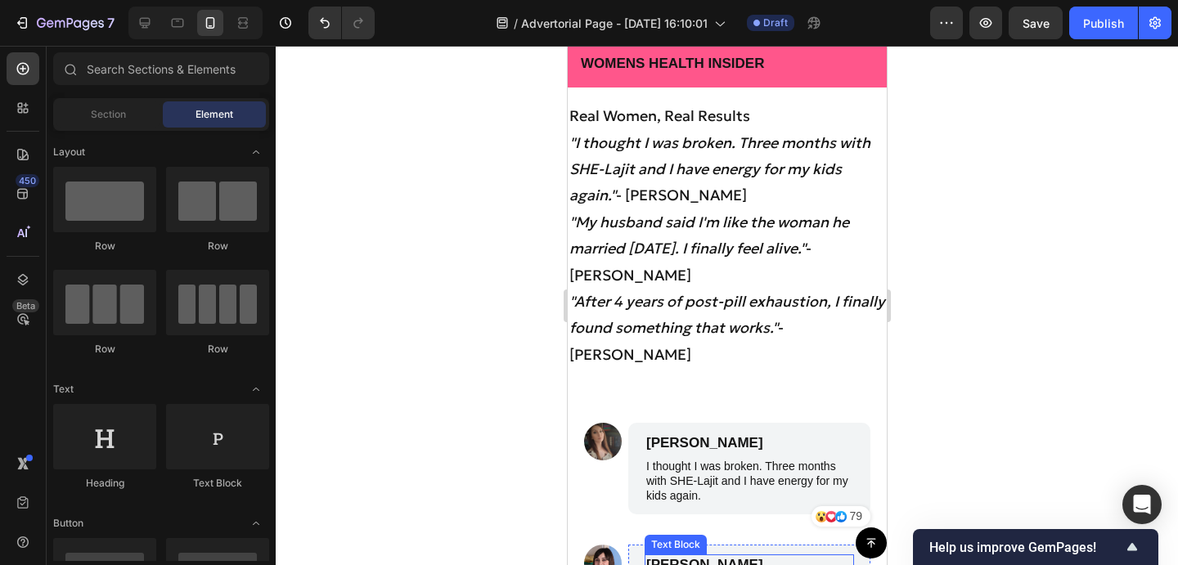
click at [689, 252] on icon ""My husband said I'm like the woman he married [DATE]. I finally feel alive."" at bounding box center [708, 235] width 280 height 45
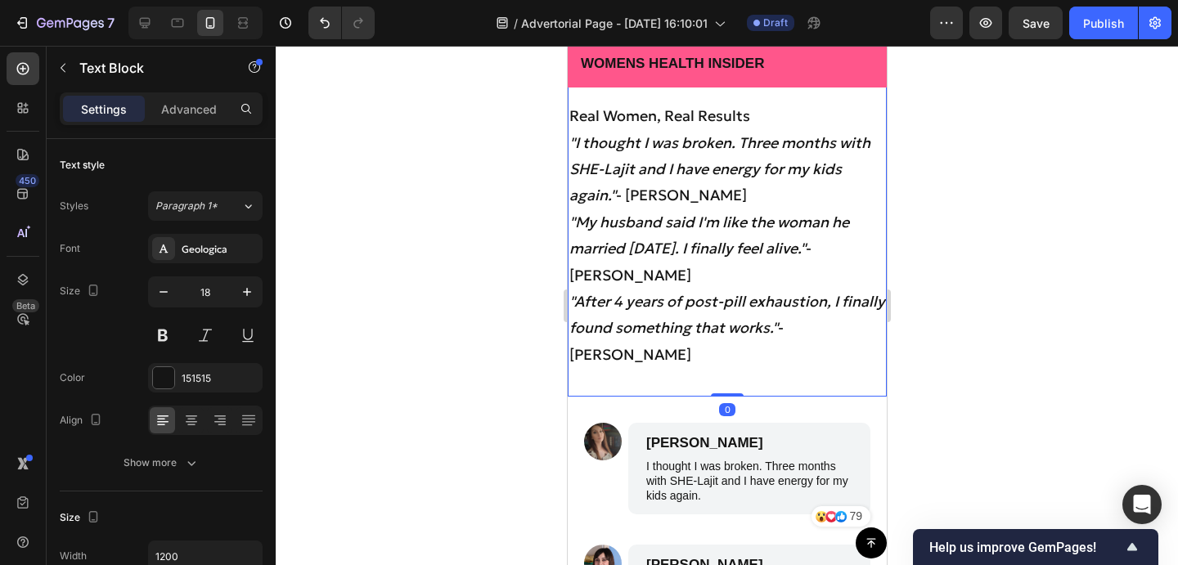
click at [663, 172] on icon ""I thought I was broken. Three months with SHE-Lajit and I have energy for my k…" at bounding box center [718, 169] width 301 height 72
click at [682, 308] on icon ""After 4 years of post-pill exhaustion, I finally found something that works."" at bounding box center [726, 314] width 316 height 45
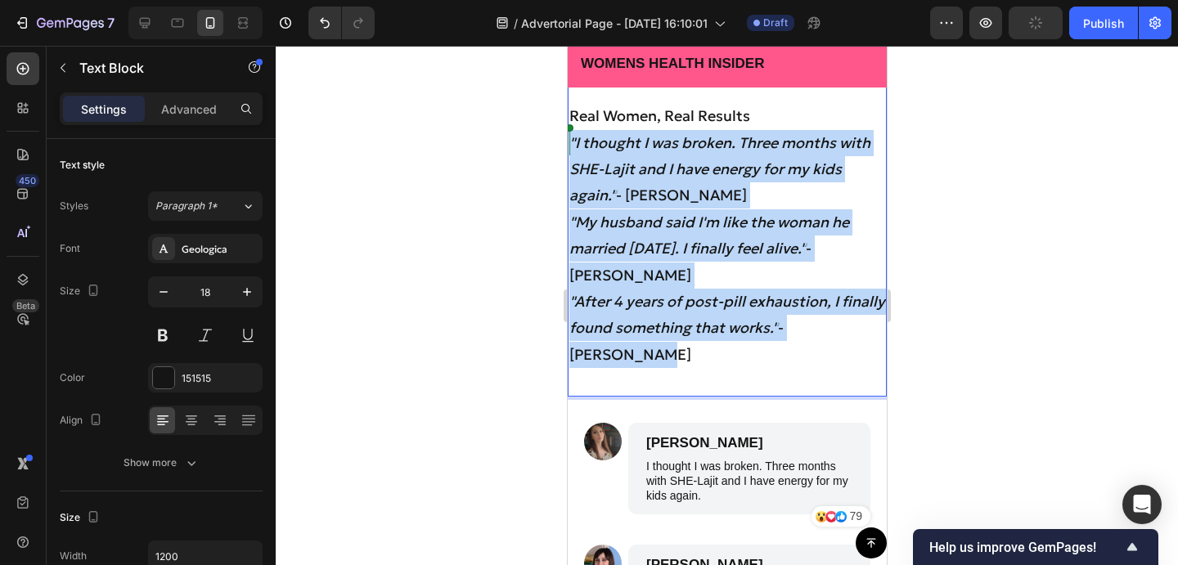
drag, startPoint x: 864, startPoint y: 323, endPoint x: 555, endPoint y: 134, distance: 362.3
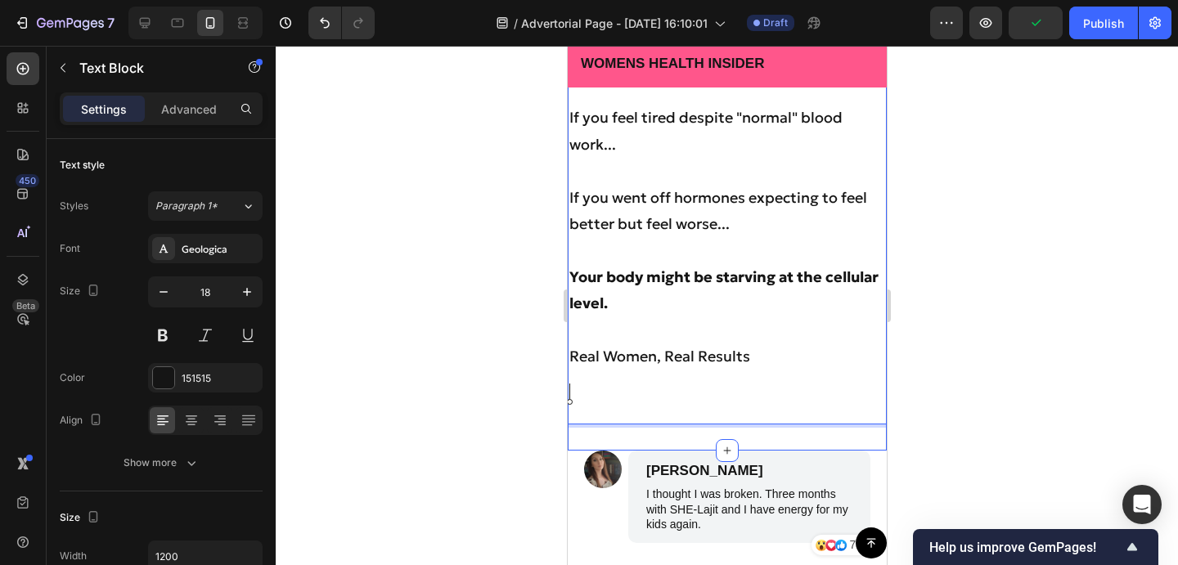
scroll to position [8628, 0]
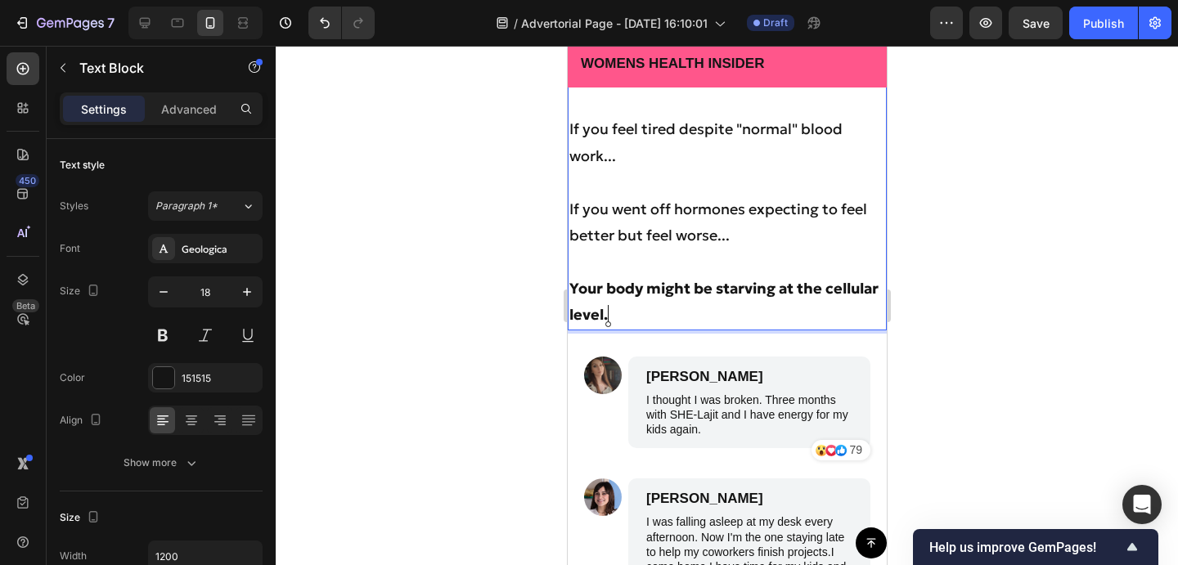
click at [1000, 155] on div at bounding box center [727, 305] width 902 height 519
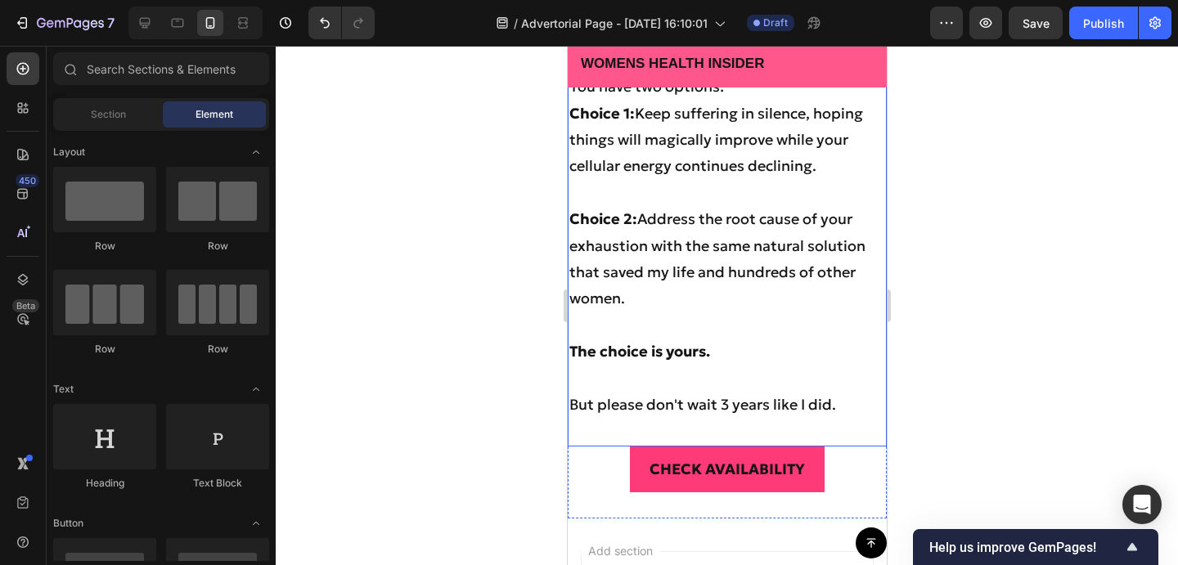
scroll to position [11296, 0]
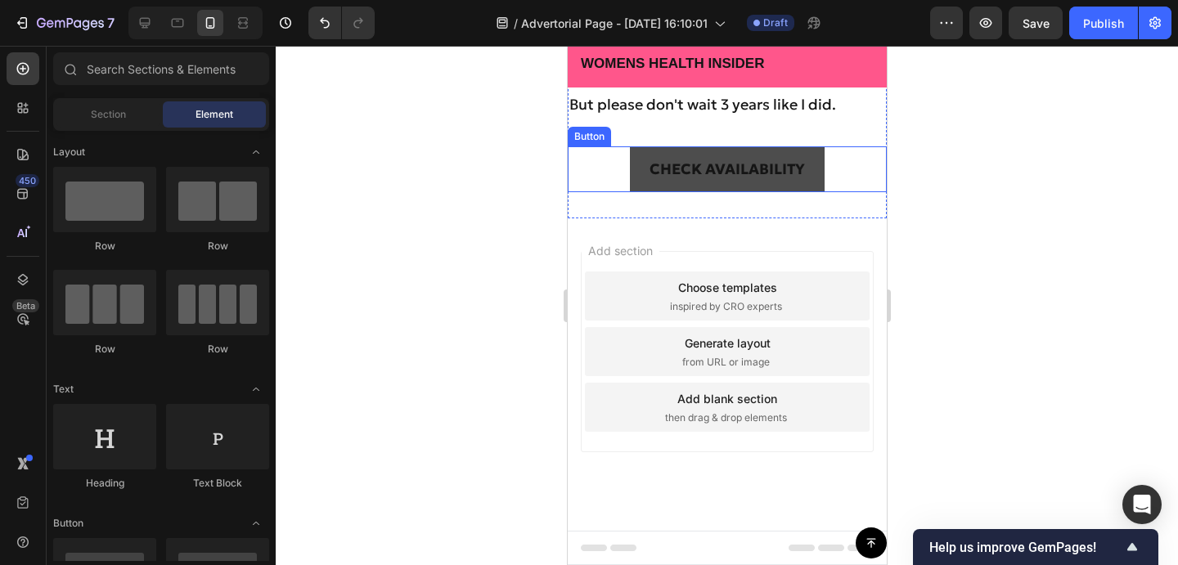
click at [822, 177] on button "CHECK AVAILABILITY" at bounding box center [726, 169] width 195 height 46
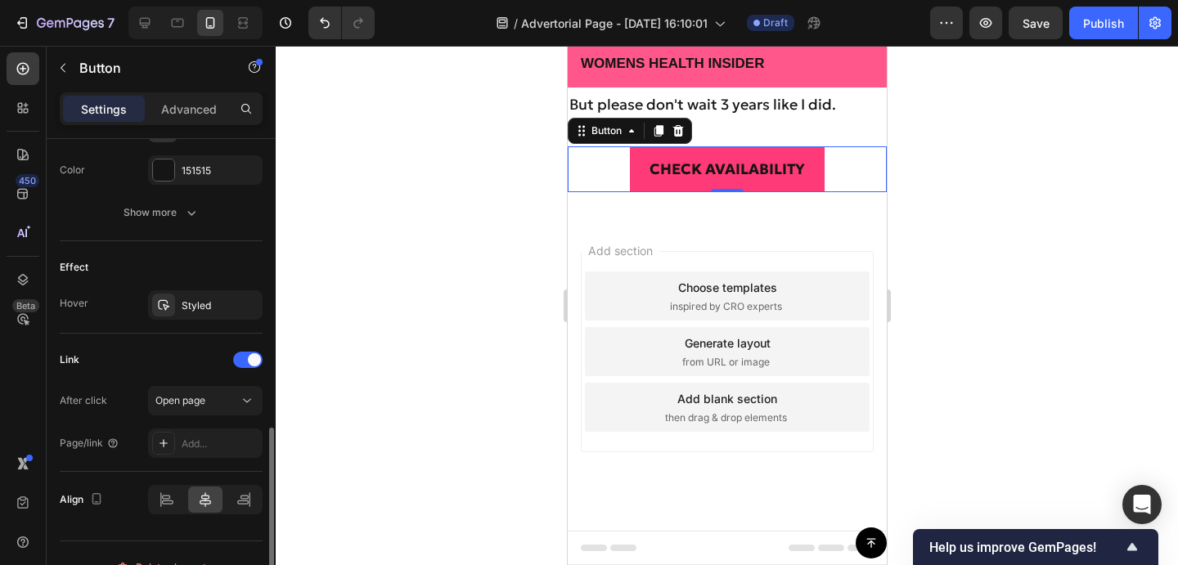
scroll to position [773, 0]
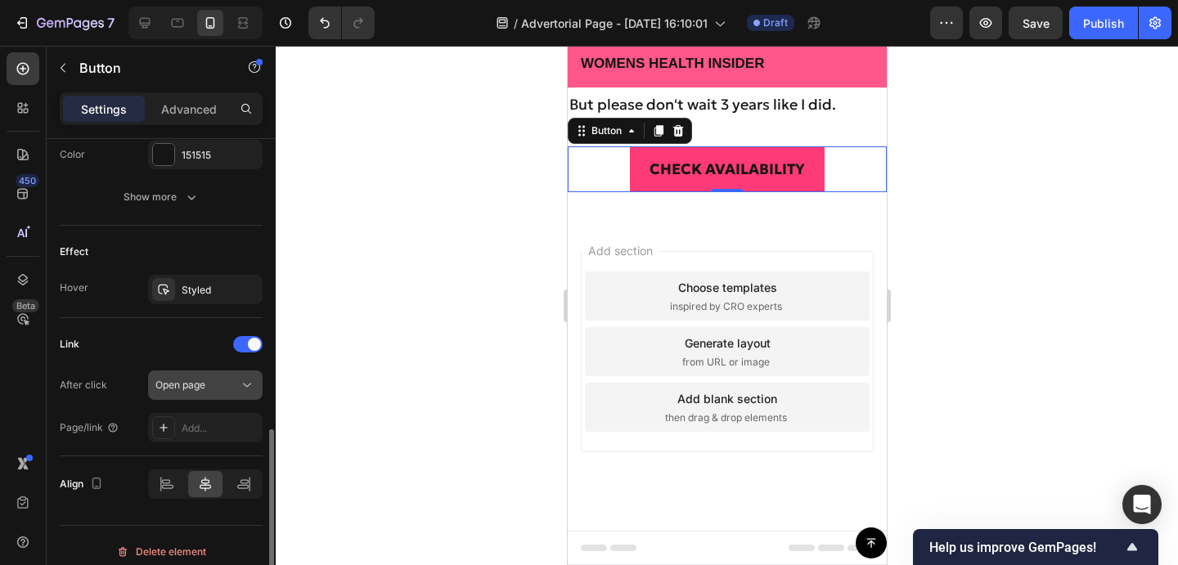
click at [231, 386] on div "Open page" at bounding box center [196, 385] width 83 height 15
click at [170, 434] on div at bounding box center [163, 427] width 23 height 23
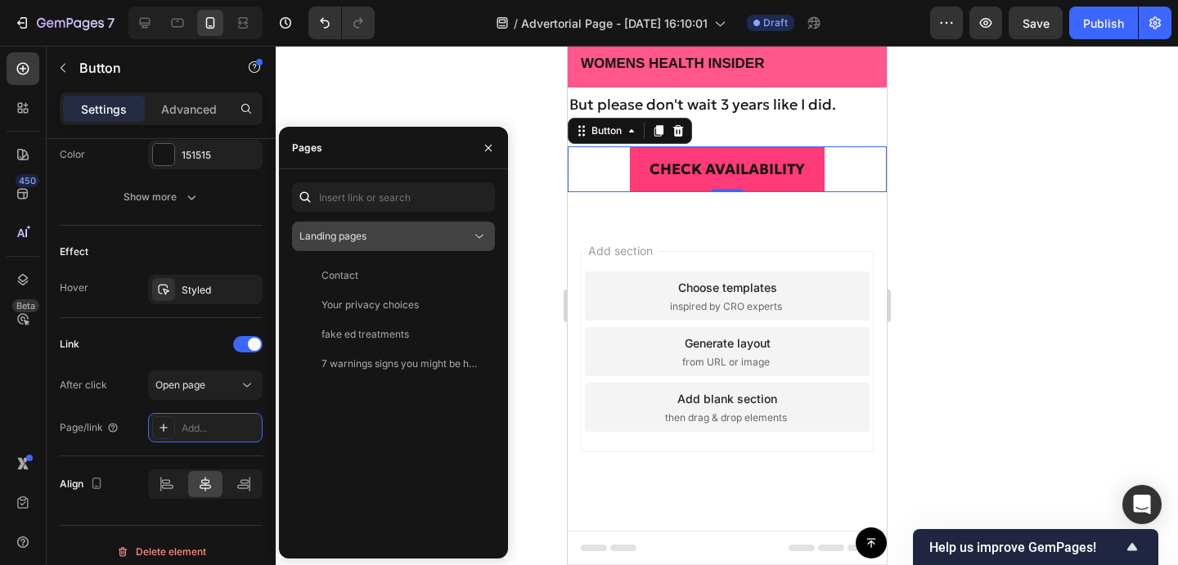
click at [395, 241] on div "Landing pages" at bounding box center [385, 236] width 172 height 15
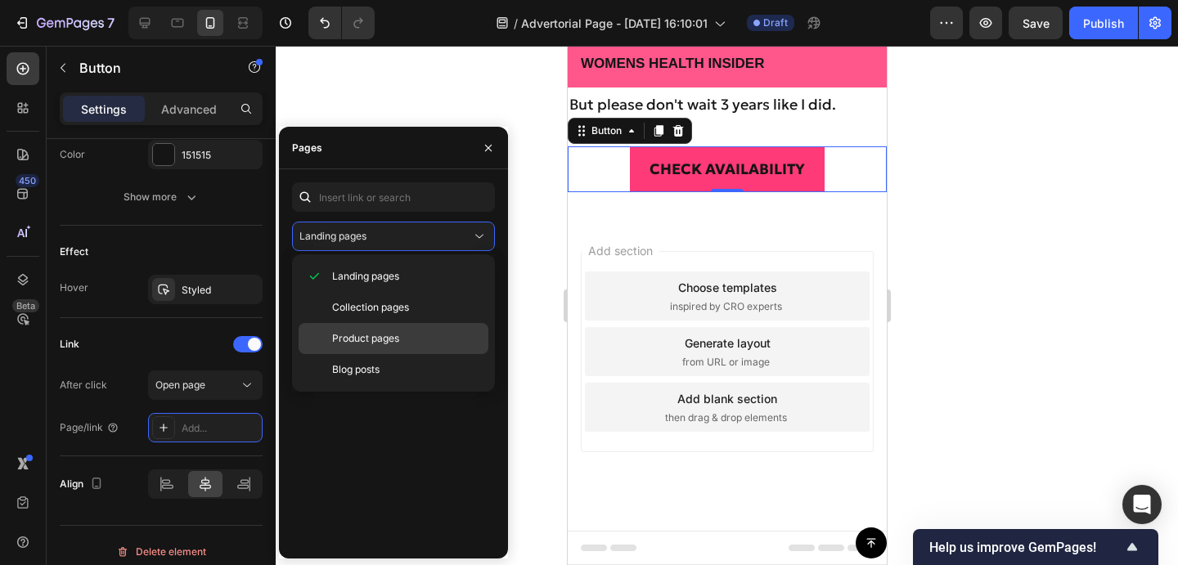
click at [390, 341] on span "Product pages" at bounding box center [365, 338] width 67 height 15
